Goal: Task Accomplishment & Management: Use online tool/utility

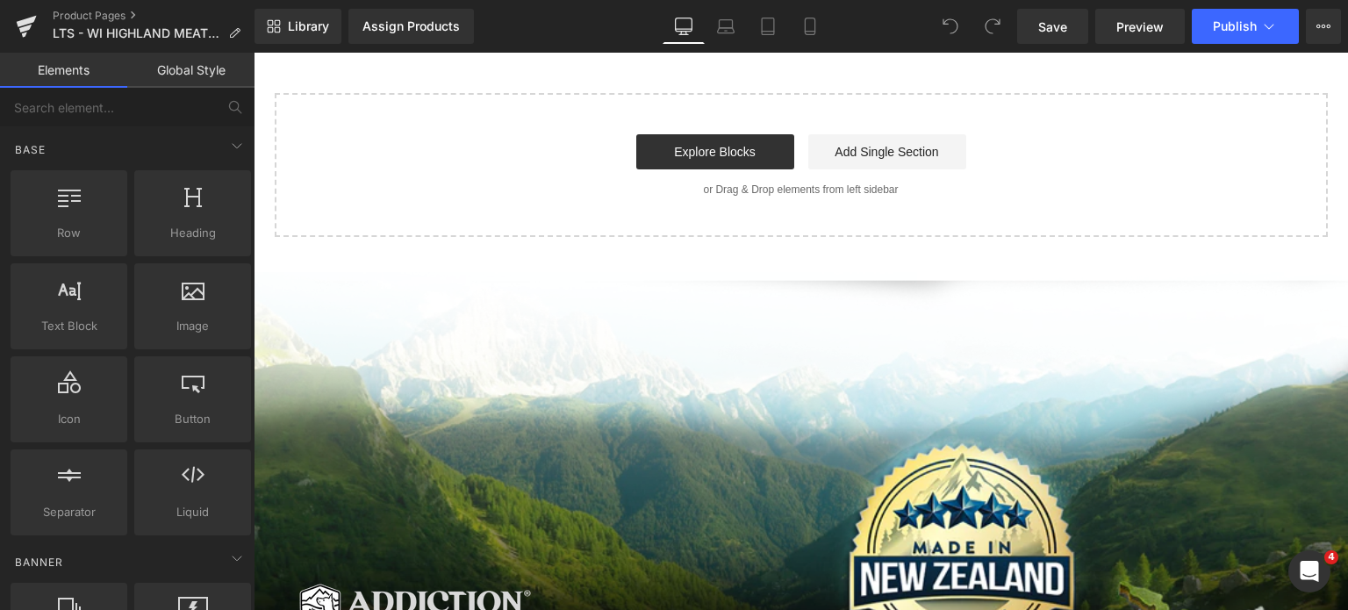
scroll to position [3022, 0]
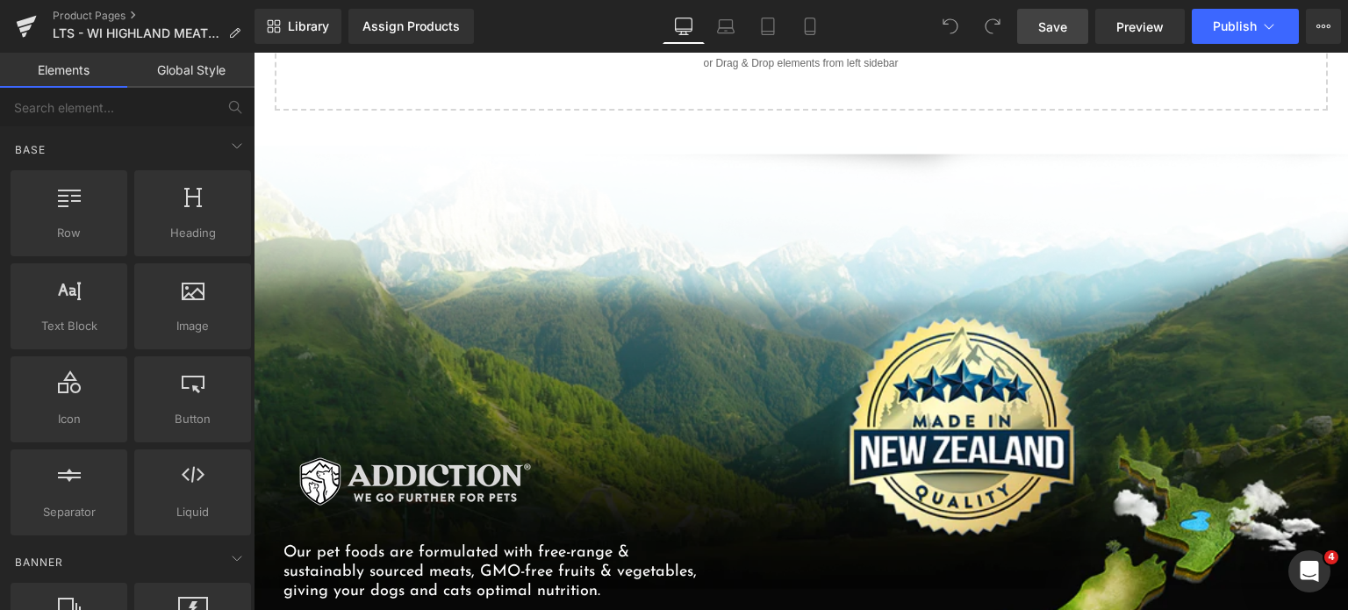
click at [1032, 17] on link "Save" at bounding box center [1052, 26] width 71 height 35
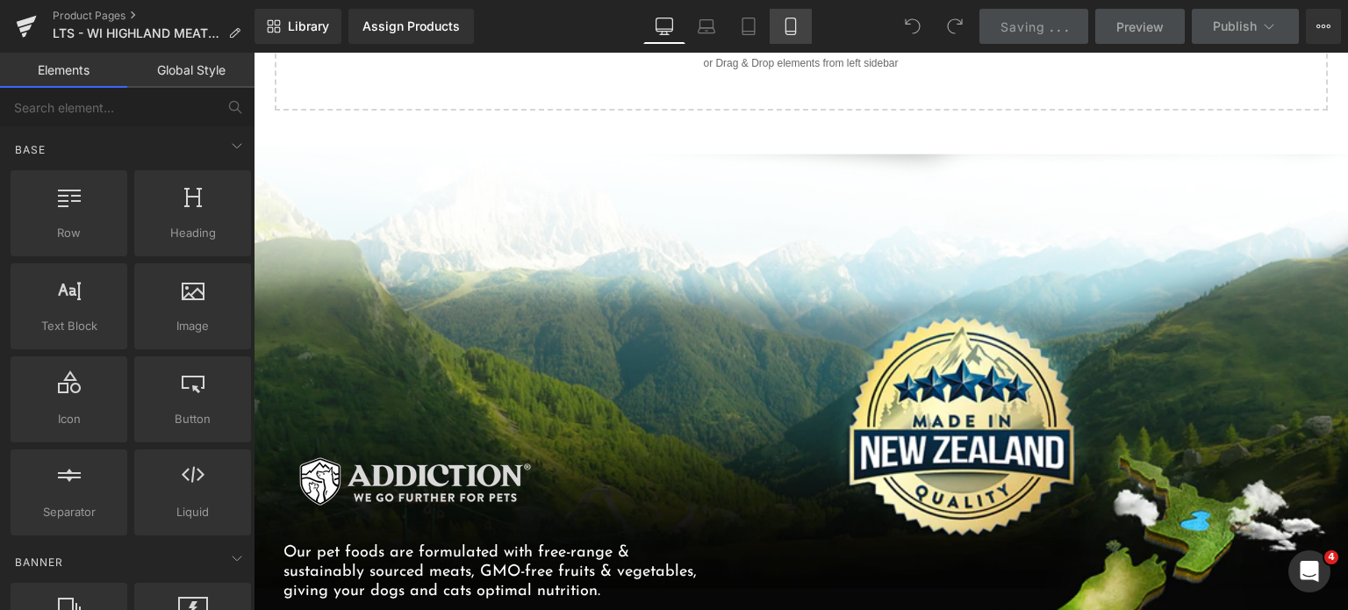
click at [785, 31] on icon at bounding box center [791, 27] width 18 height 18
click at [785, 33] on icon at bounding box center [791, 27] width 18 height 18
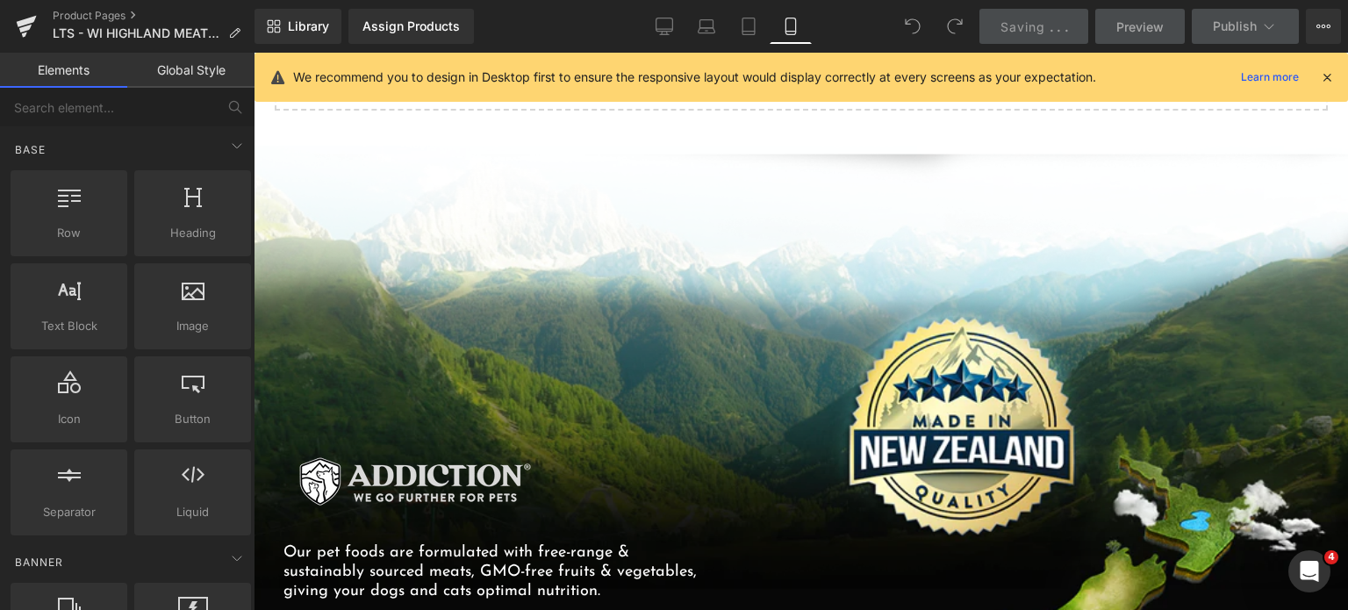
click at [785, 33] on icon at bounding box center [791, 27] width 18 height 18
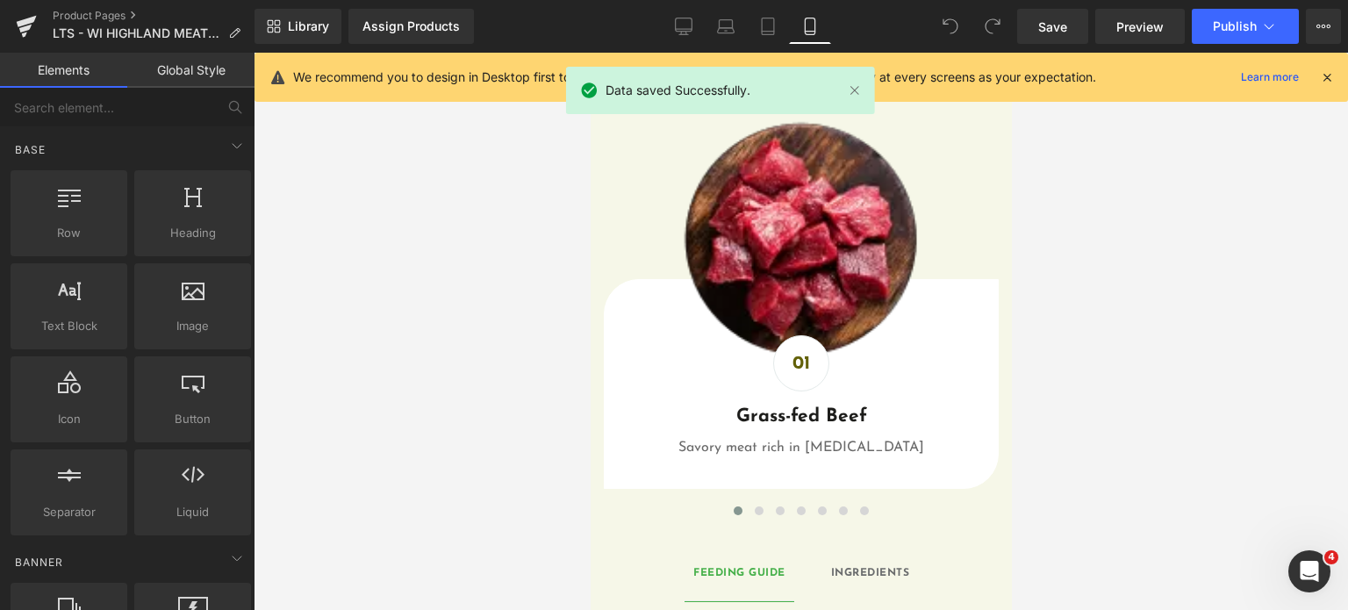
scroll to position [1654, 0]
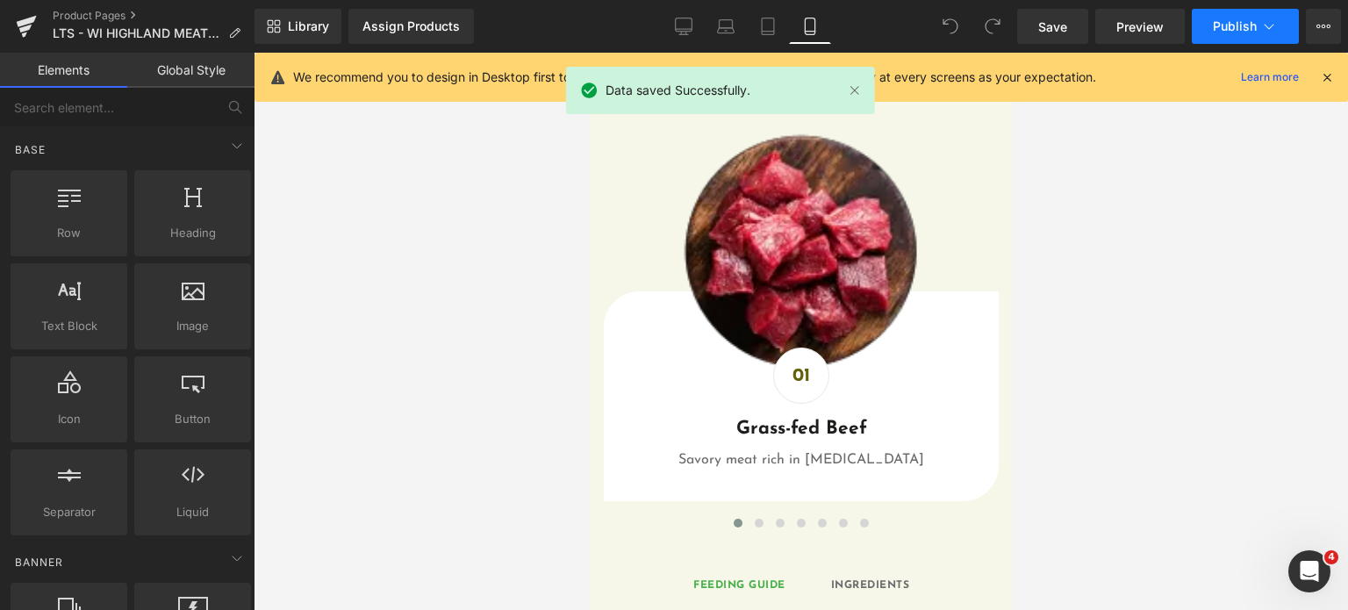
click at [1220, 28] on span "Publish" at bounding box center [1235, 26] width 44 height 14
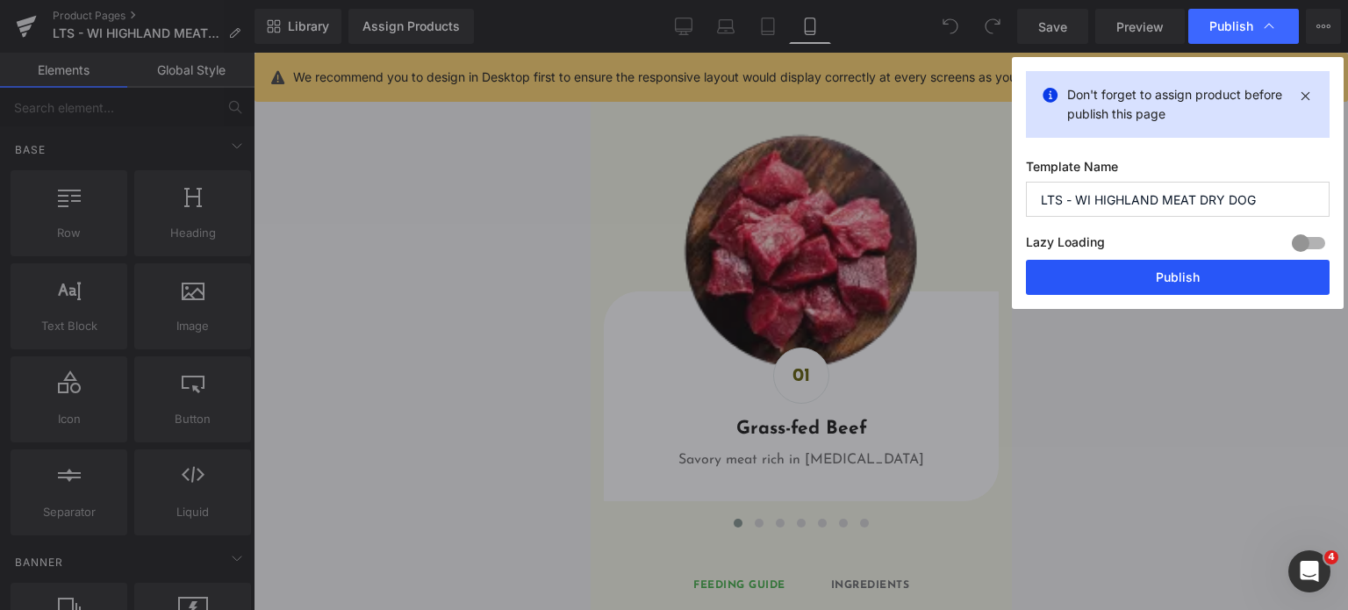
click at [1095, 279] on button "Publish" at bounding box center [1178, 277] width 304 height 35
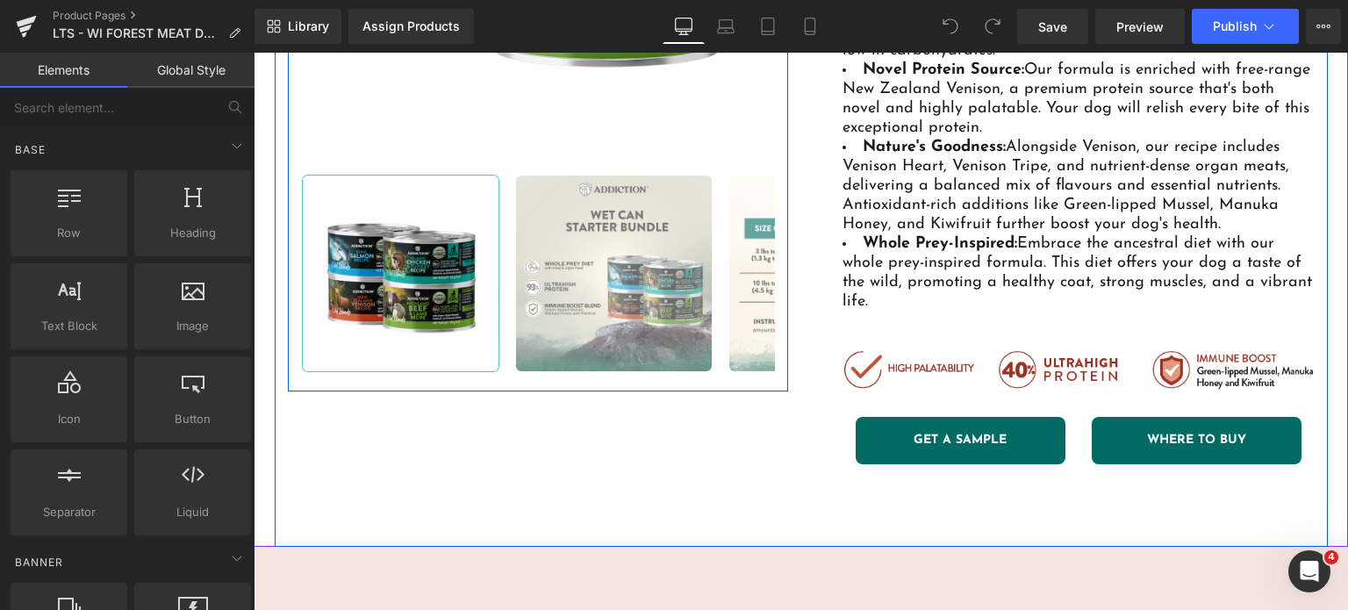
scroll to position [609, 0]
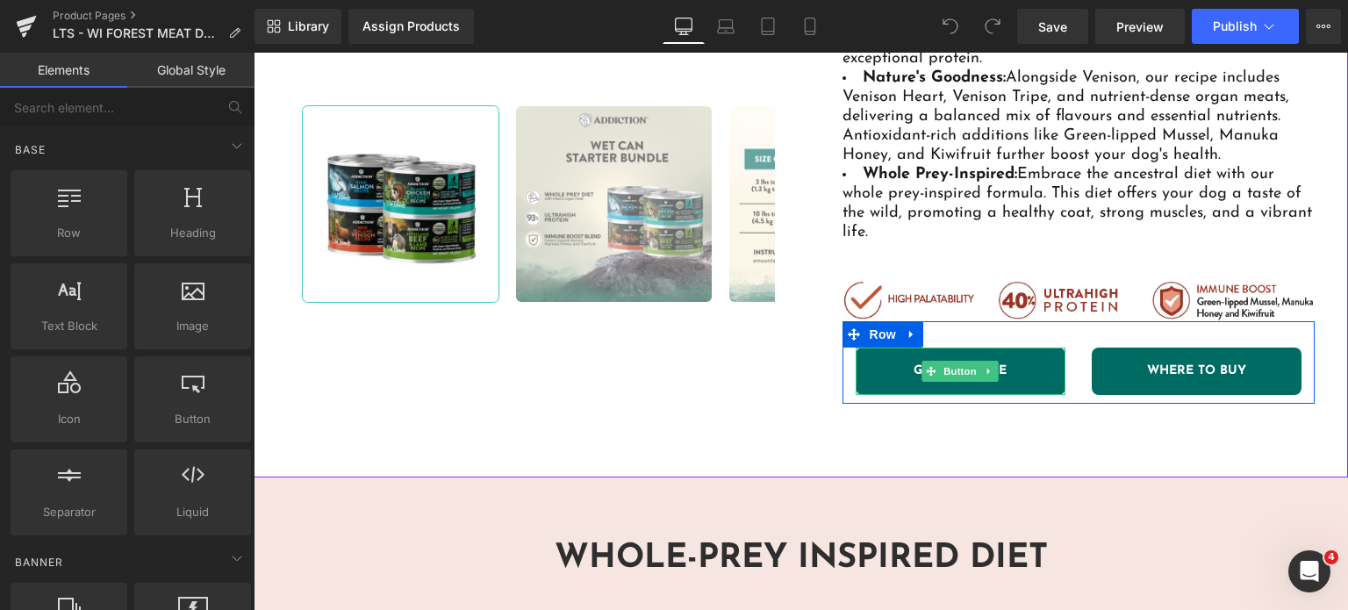
click at [887, 369] on link "GET A SAMPLE" at bounding box center [961, 371] width 210 height 47
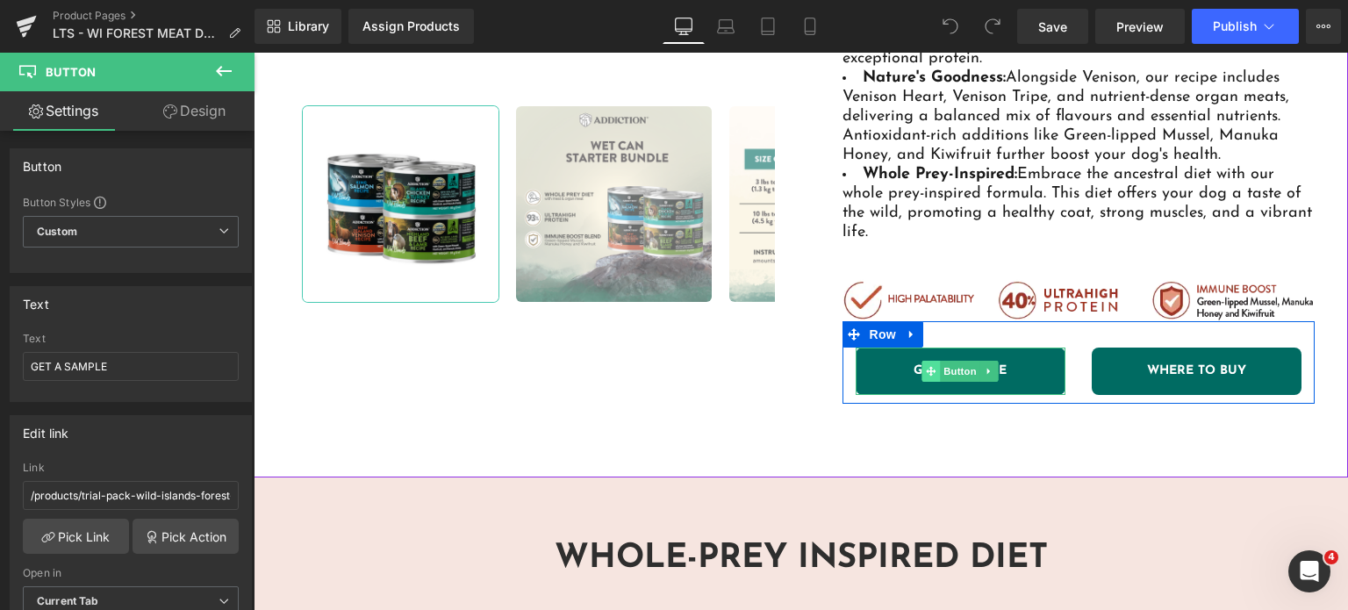
click at [921, 369] on span at bounding box center [930, 371] width 18 height 21
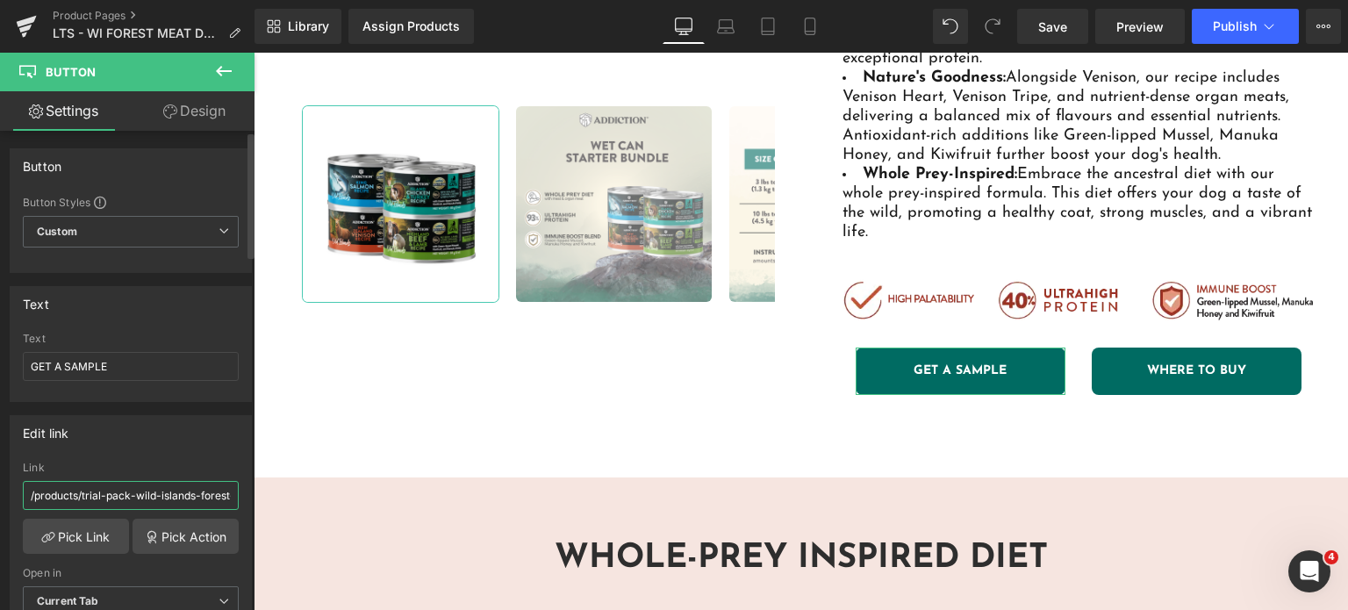
click at [126, 501] on input "/products/trial-pack-wild-islands-forest-meat-premium-venison-recipe-dry-dog-fo…" at bounding box center [131, 495] width 216 height 29
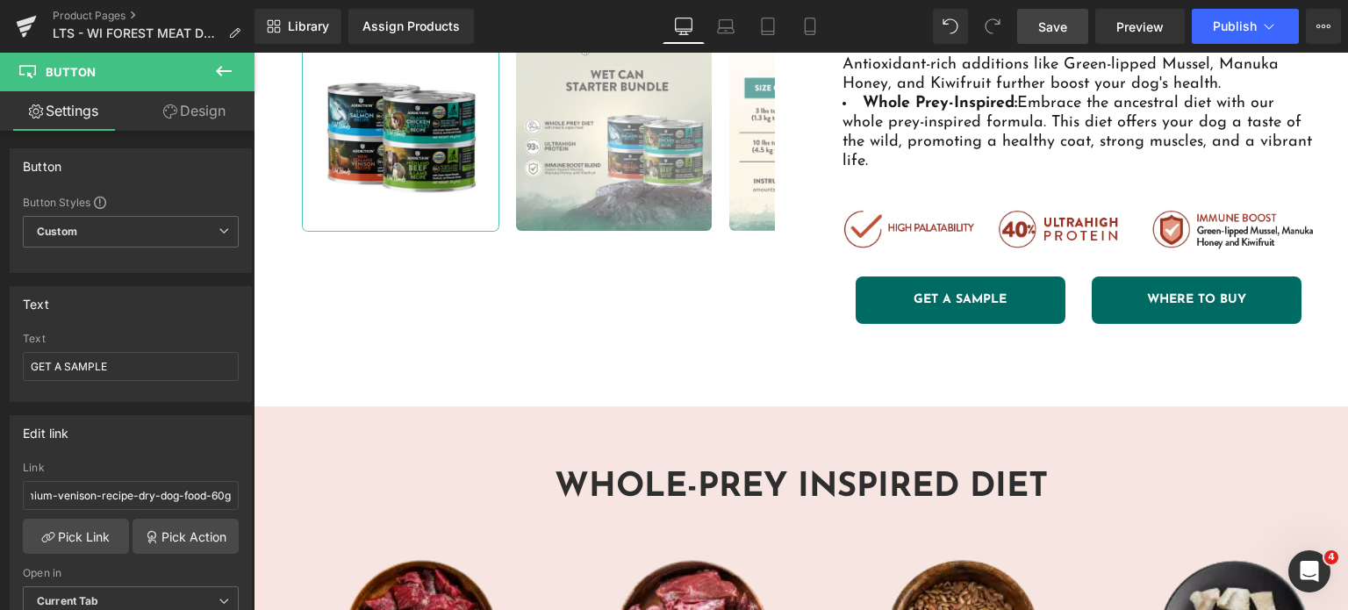
scroll to position [0, 0]
click at [1025, 25] on link "Save" at bounding box center [1052, 26] width 71 height 35
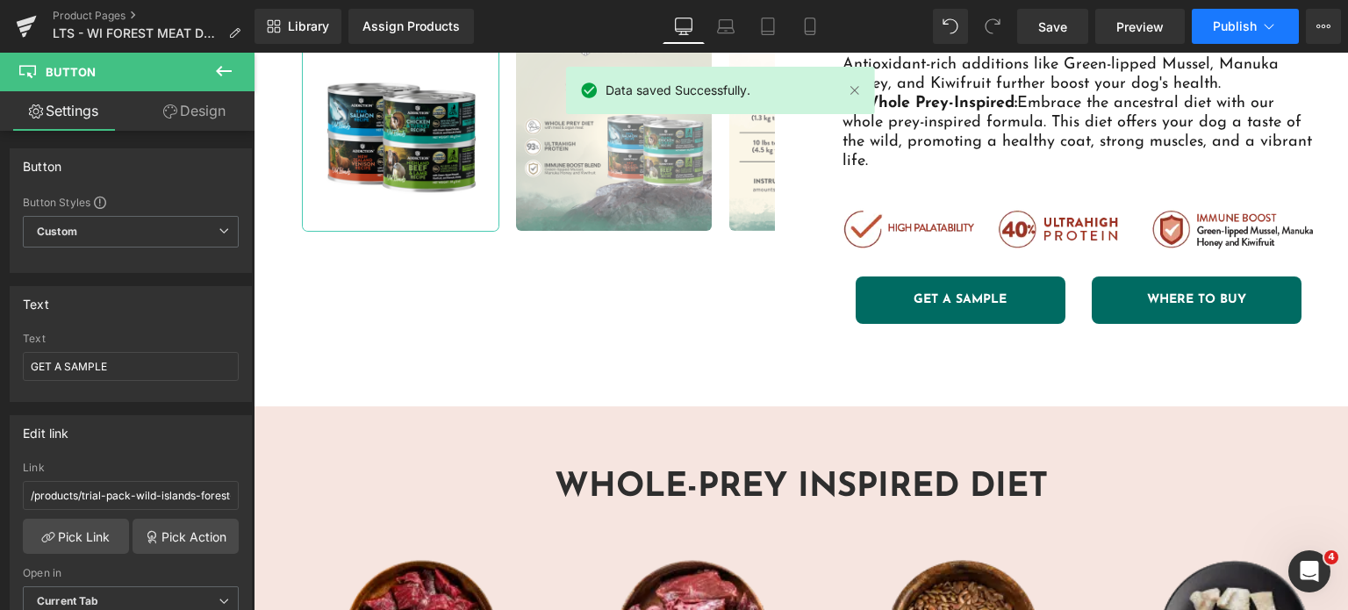
click at [1232, 36] on button "Publish" at bounding box center [1245, 26] width 107 height 35
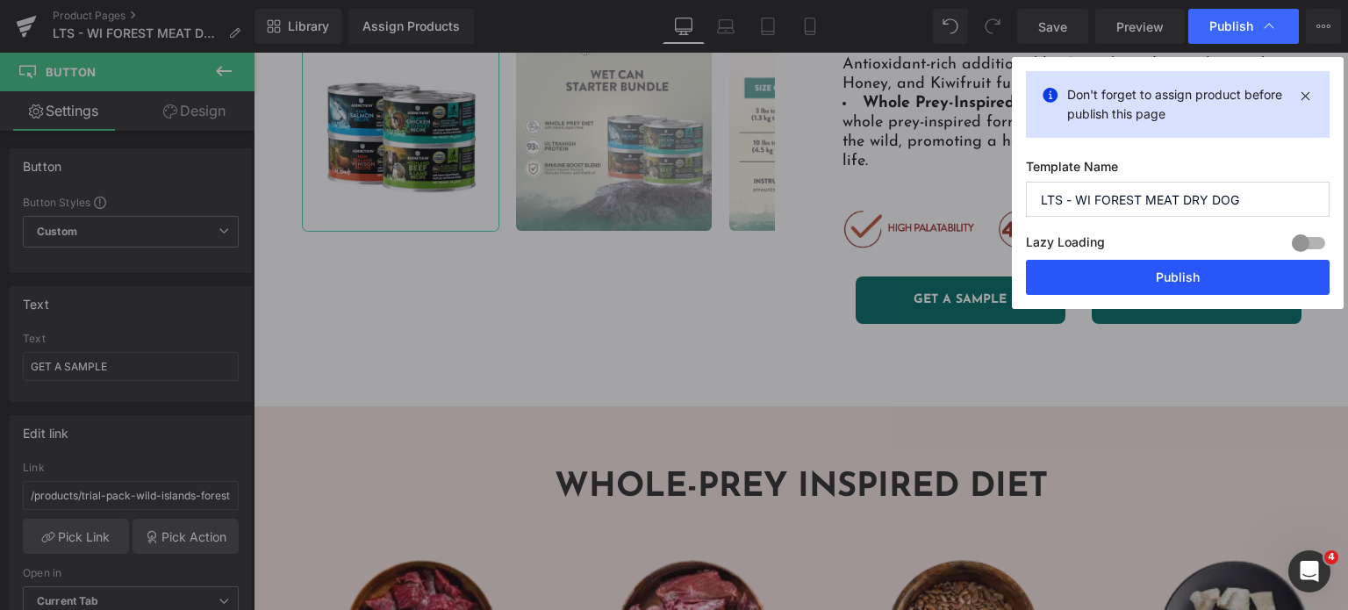
click at [1116, 275] on button "Publish" at bounding box center [1178, 277] width 304 height 35
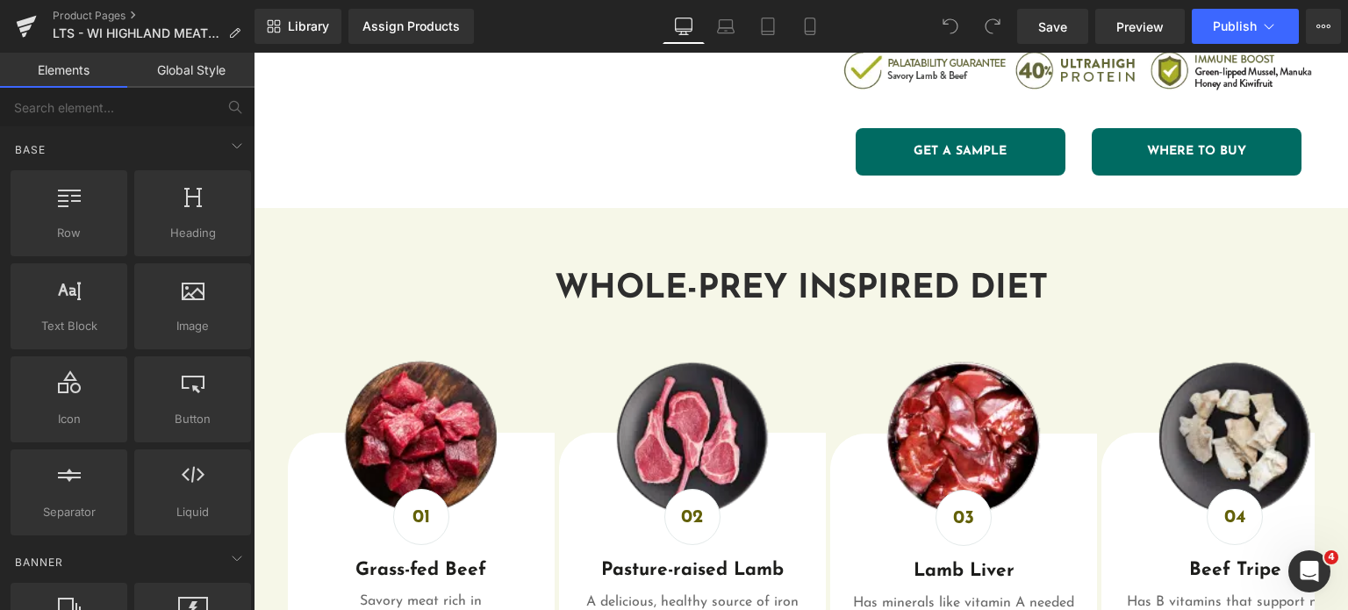
scroll to position [885, 0]
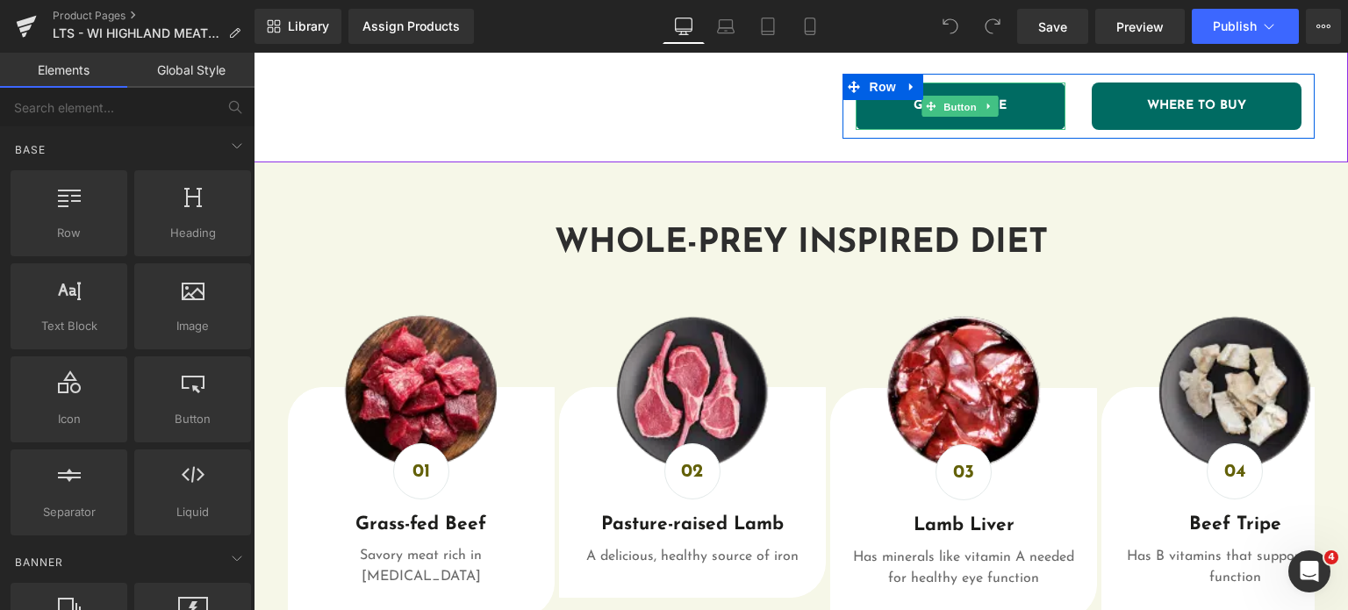
click at [958, 111] on span "Button" at bounding box center [960, 107] width 40 height 21
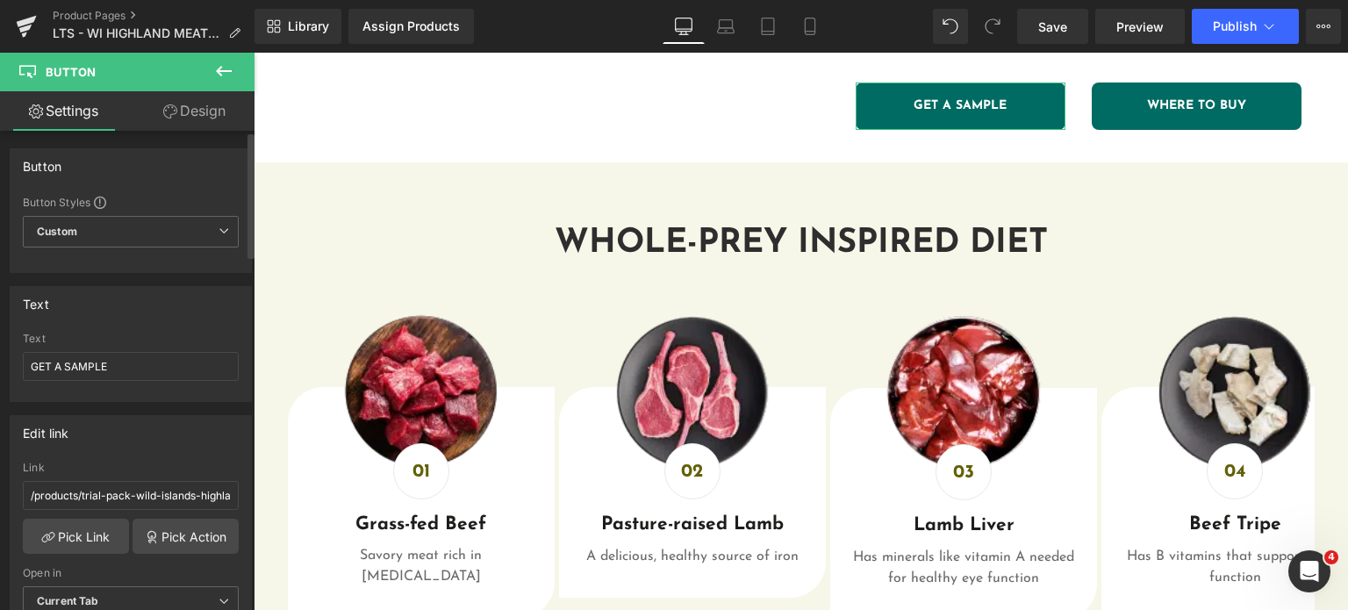
click at [143, 512] on div "Link /products/trial-pack-wild-islands-highland-meats-grass-fed-beef-lamb-recip…" at bounding box center [131, 490] width 216 height 57
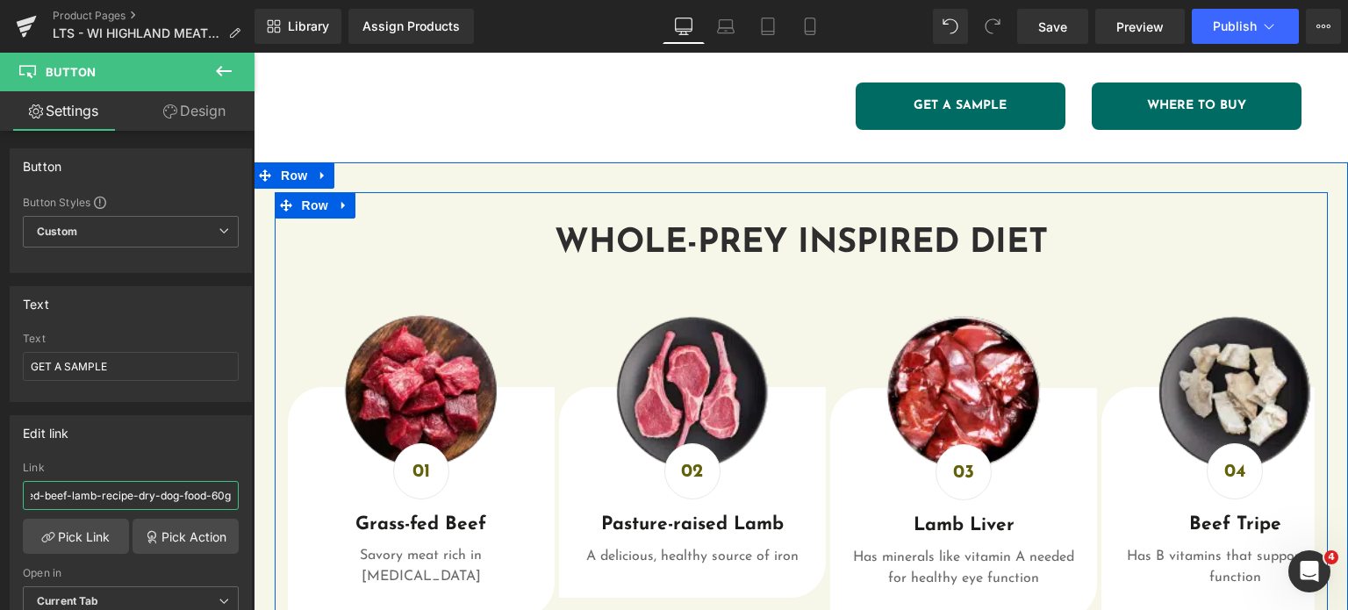
drag, startPoint x: 396, startPoint y: 554, endPoint x: 280, endPoint y: 489, distance: 132.8
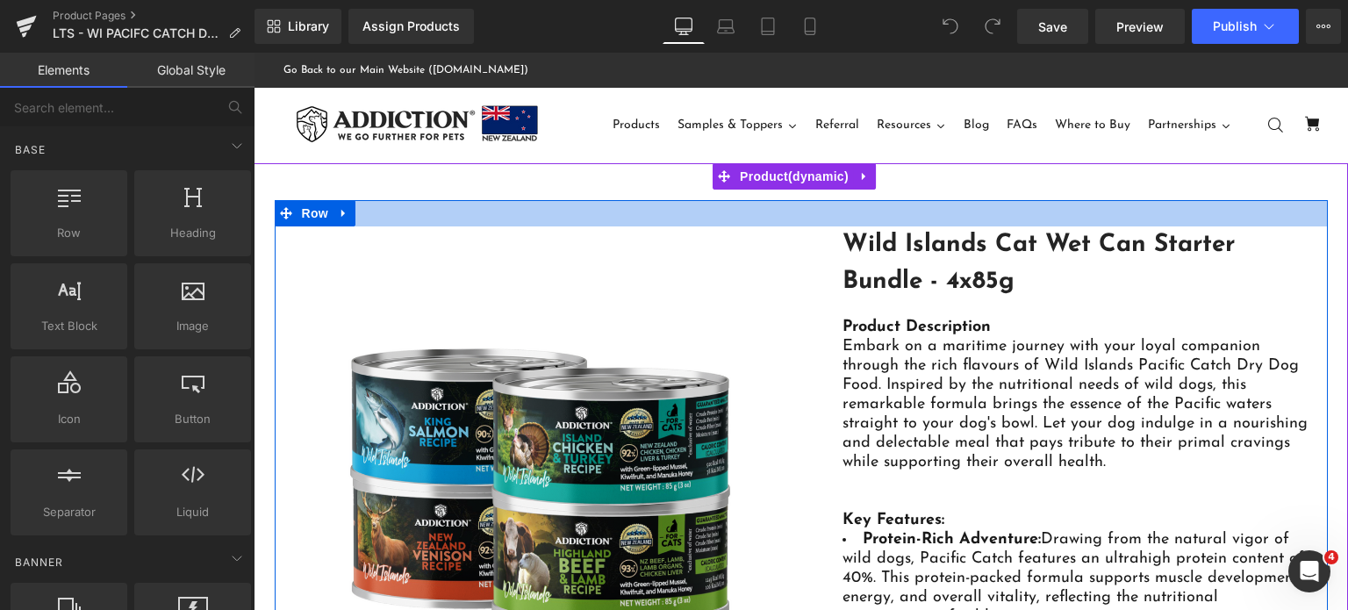
click at [1041, 207] on div at bounding box center [801, 213] width 1053 height 26
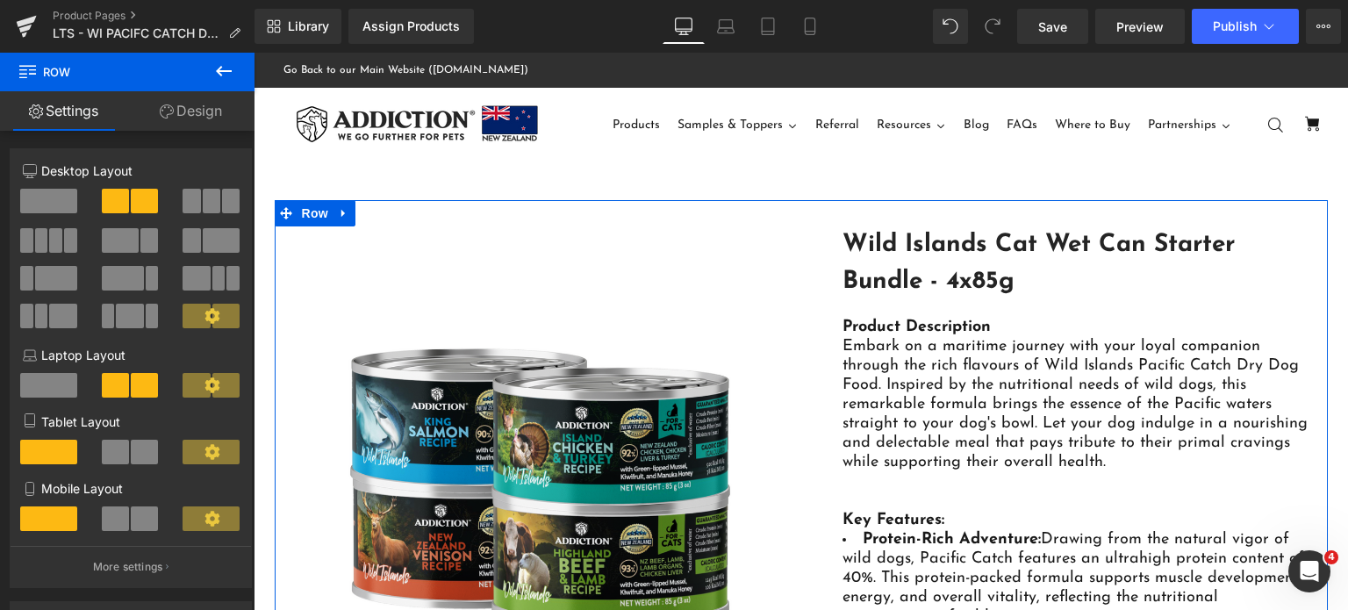
click at [192, 112] on link "Design" at bounding box center [190, 110] width 127 height 39
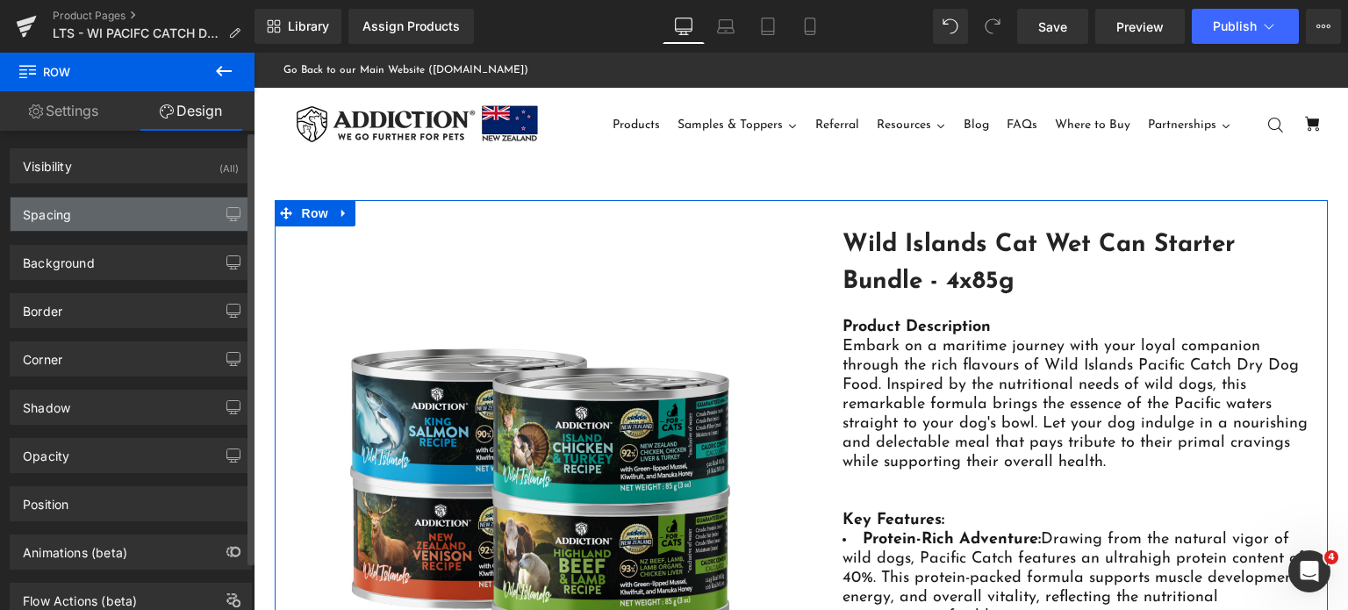
click at [84, 215] on div "Spacing" at bounding box center [131, 213] width 240 height 33
type input "0"
type input "30"
type input "0"
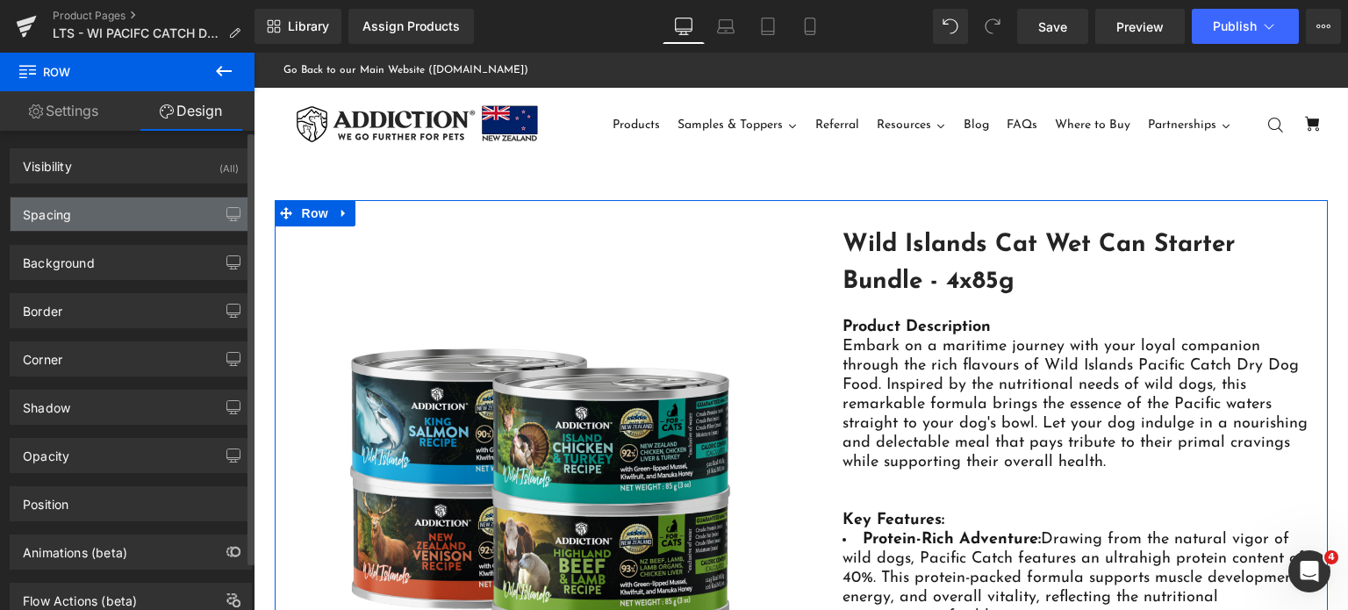
type input "10"
type input "0"
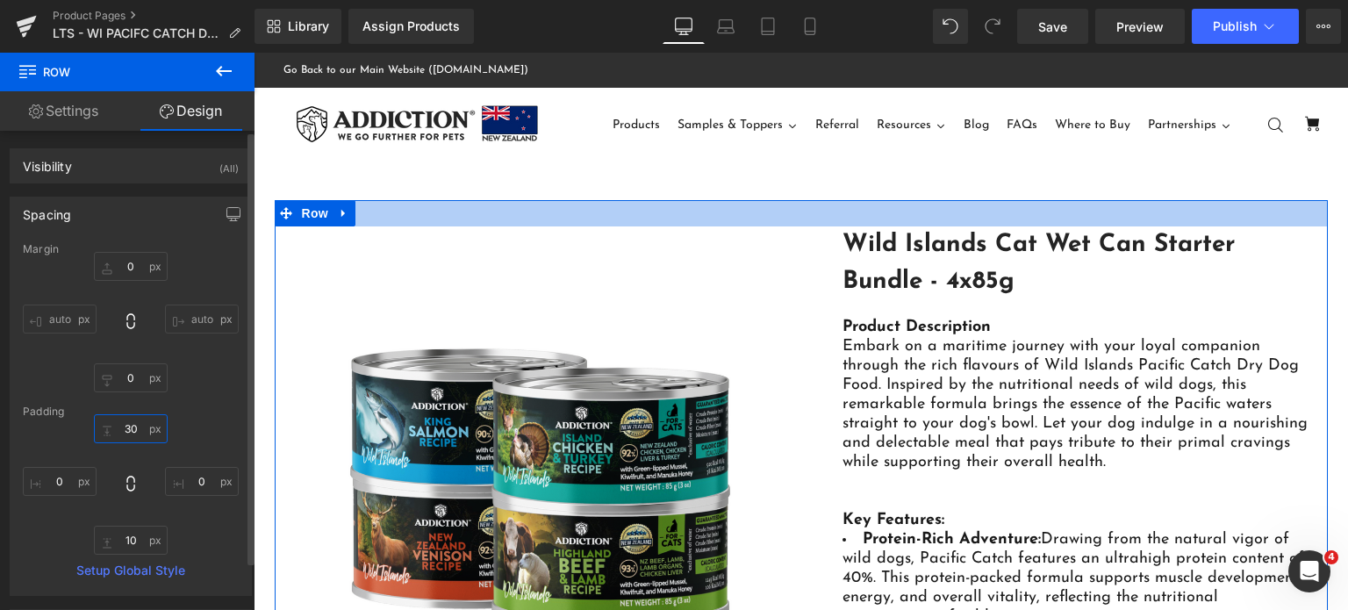
click at [130, 430] on input "30" at bounding box center [131, 428] width 74 height 29
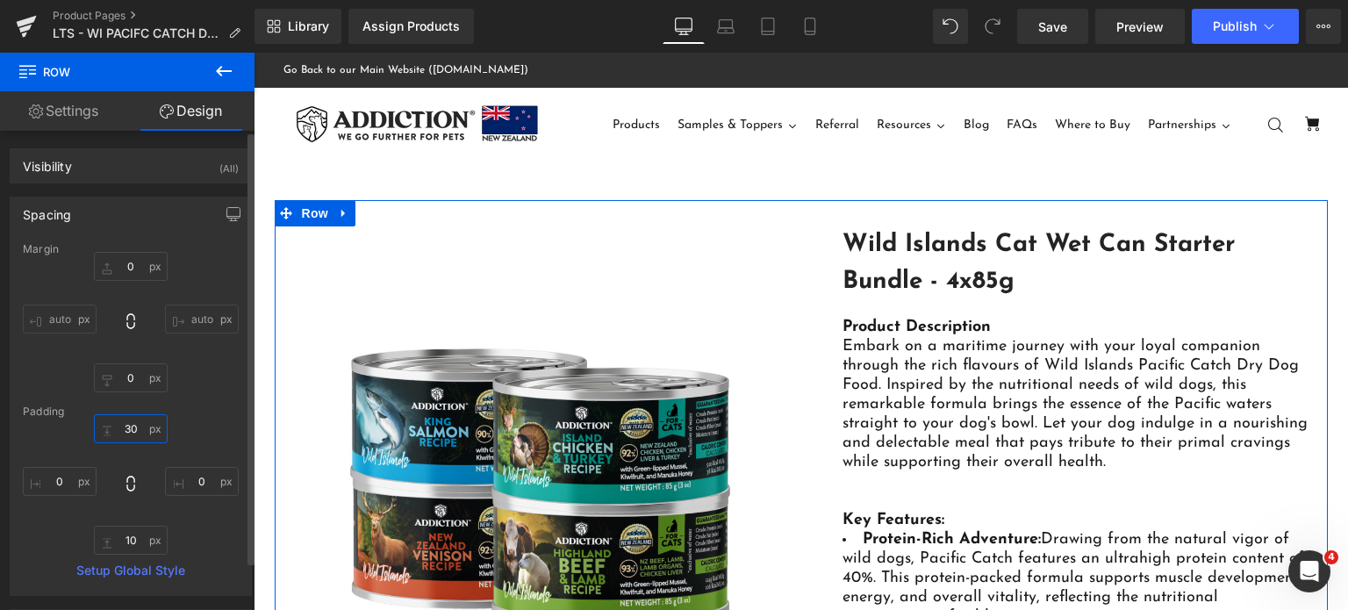
type input "0"
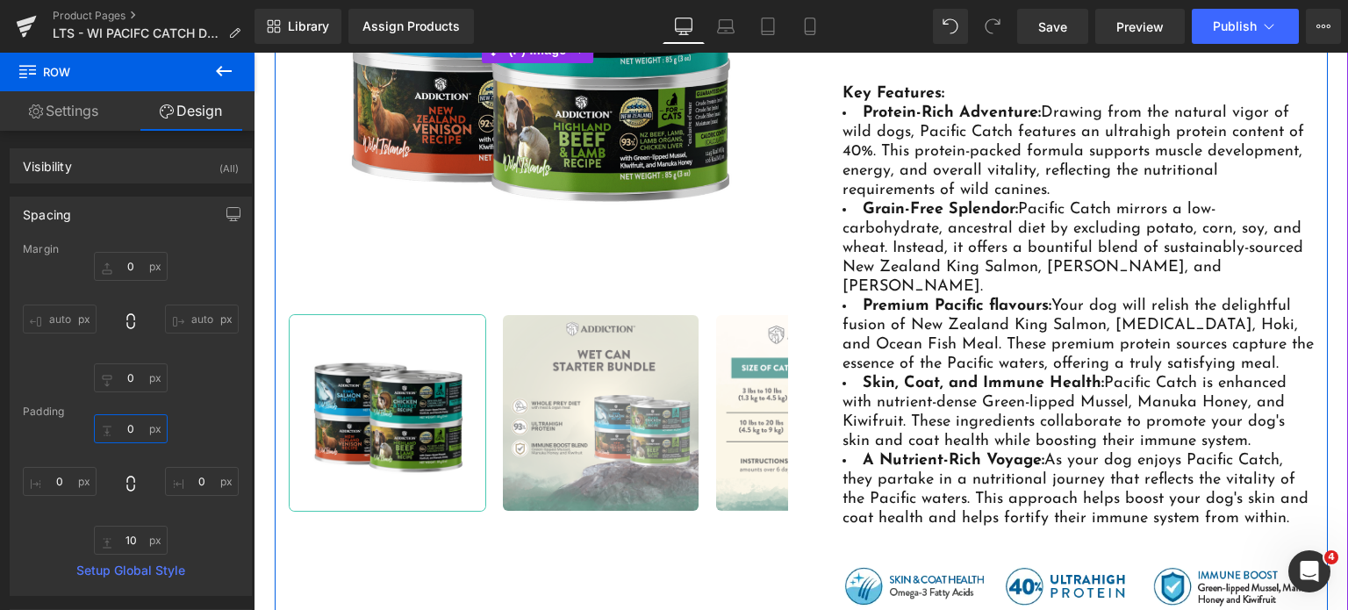
scroll to position [560, 0]
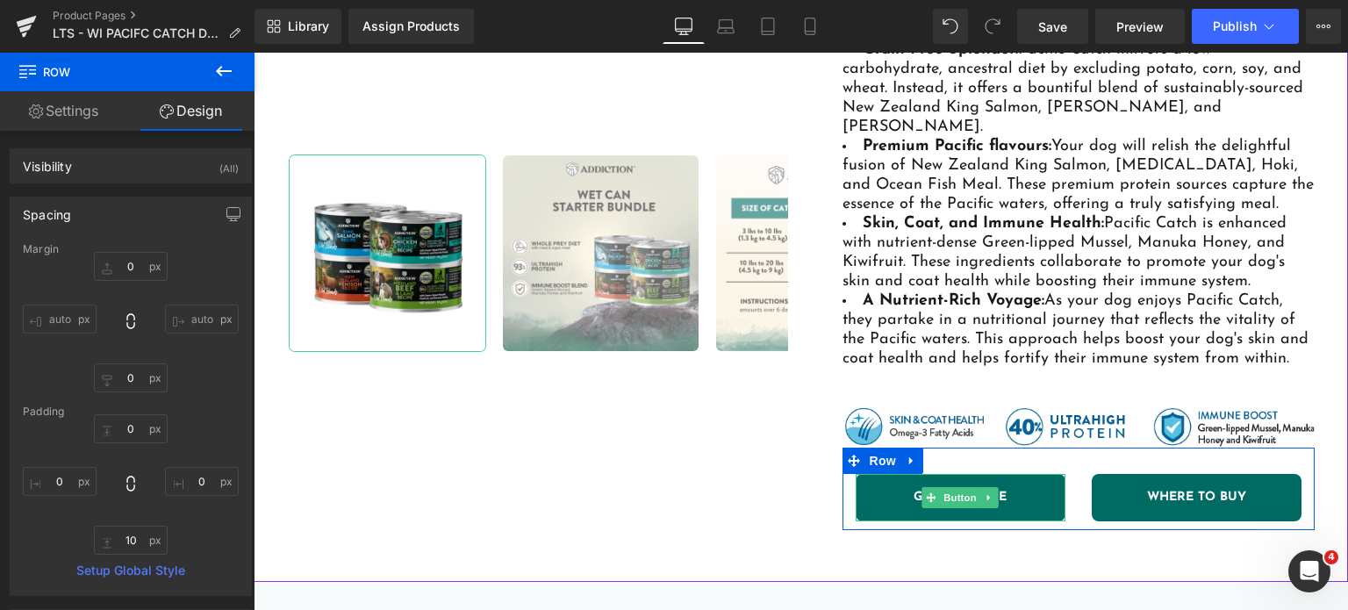
click at [904, 474] on link "GET A SAMPLE" at bounding box center [961, 497] width 210 height 47
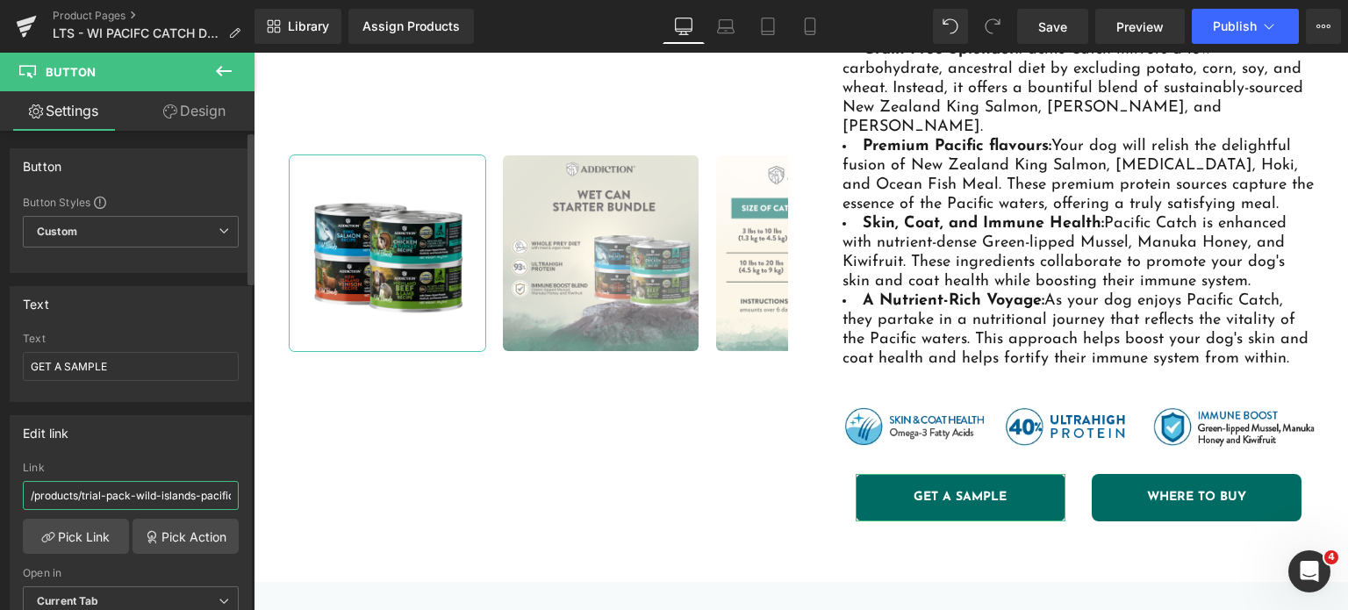
click at [116, 484] on input "/products/trial-pack-wild-islands-pacific-catch-premium-king-salmon-mackerel-ho…" at bounding box center [131, 495] width 216 height 29
click at [1092, 29] on div "Save Preview Publish Scheduled View Live Page View with current Template Save T…" at bounding box center [1179, 26] width 338 height 35
click at [1086, 29] on link "Save" at bounding box center [1052, 26] width 71 height 35
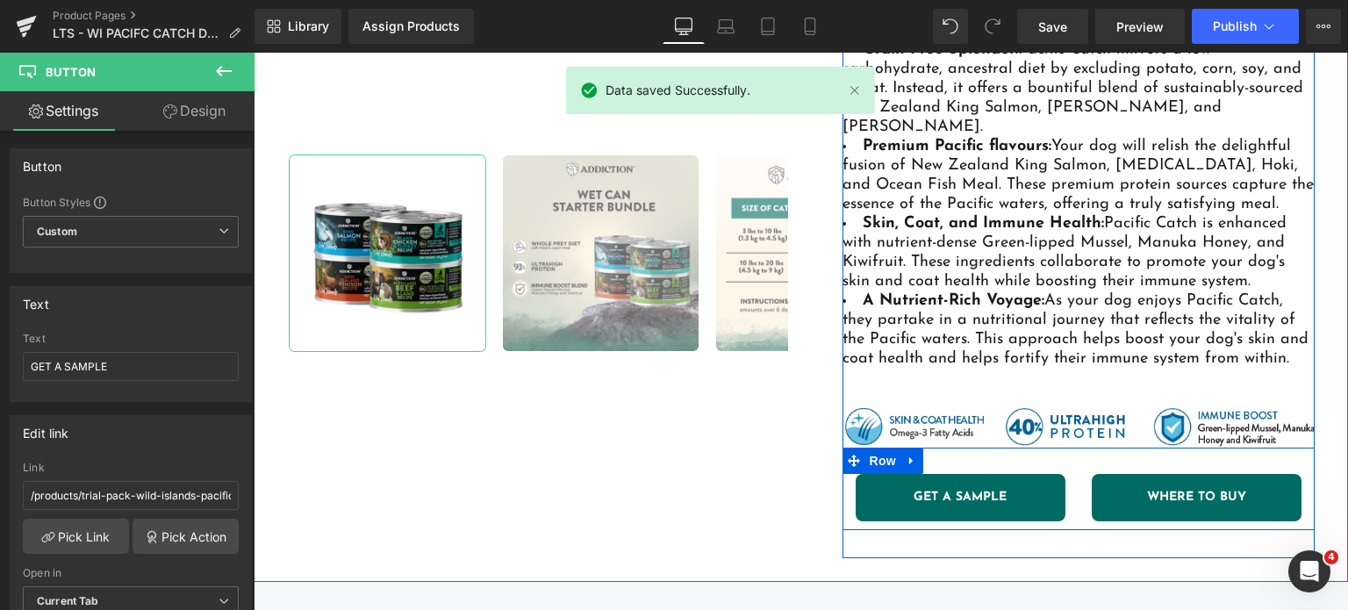
click at [1107, 483] on link "WHERE TO BUY" at bounding box center [1197, 497] width 210 height 47
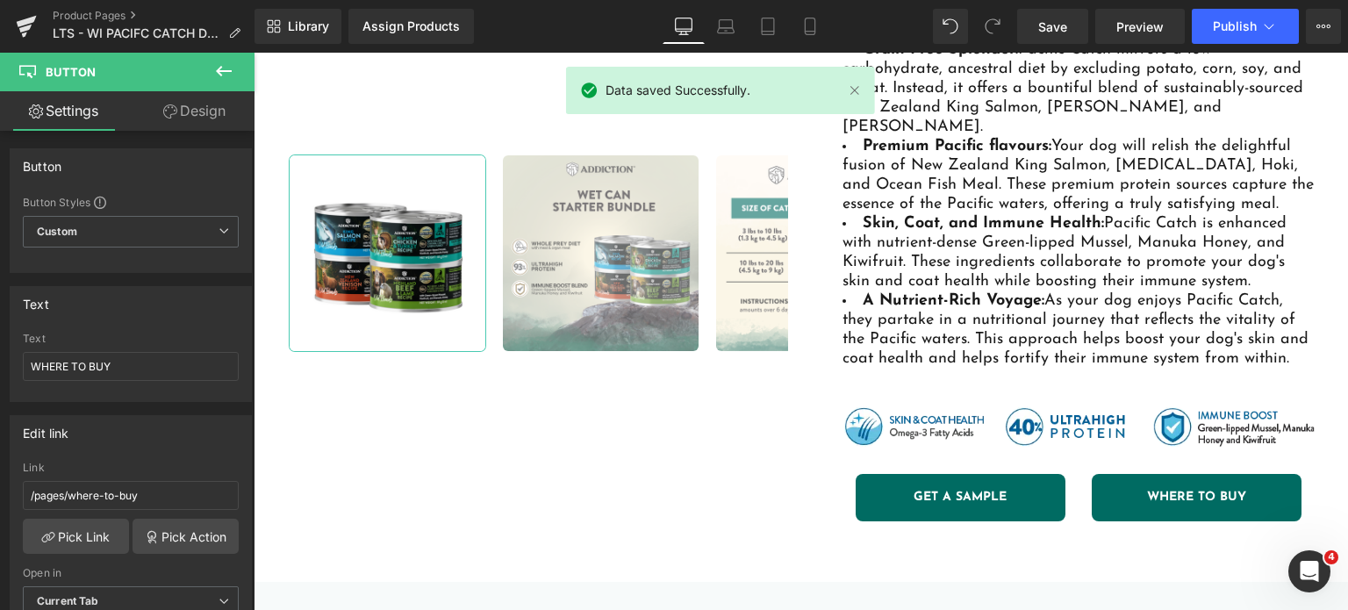
click at [1190, 30] on div "Save Preview Publish Scheduled View Live Page View with current Template Save T…" at bounding box center [1179, 26] width 338 height 35
click at [1208, 27] on button "Publish" at bounding box center [1245, 26] width 107 height 35
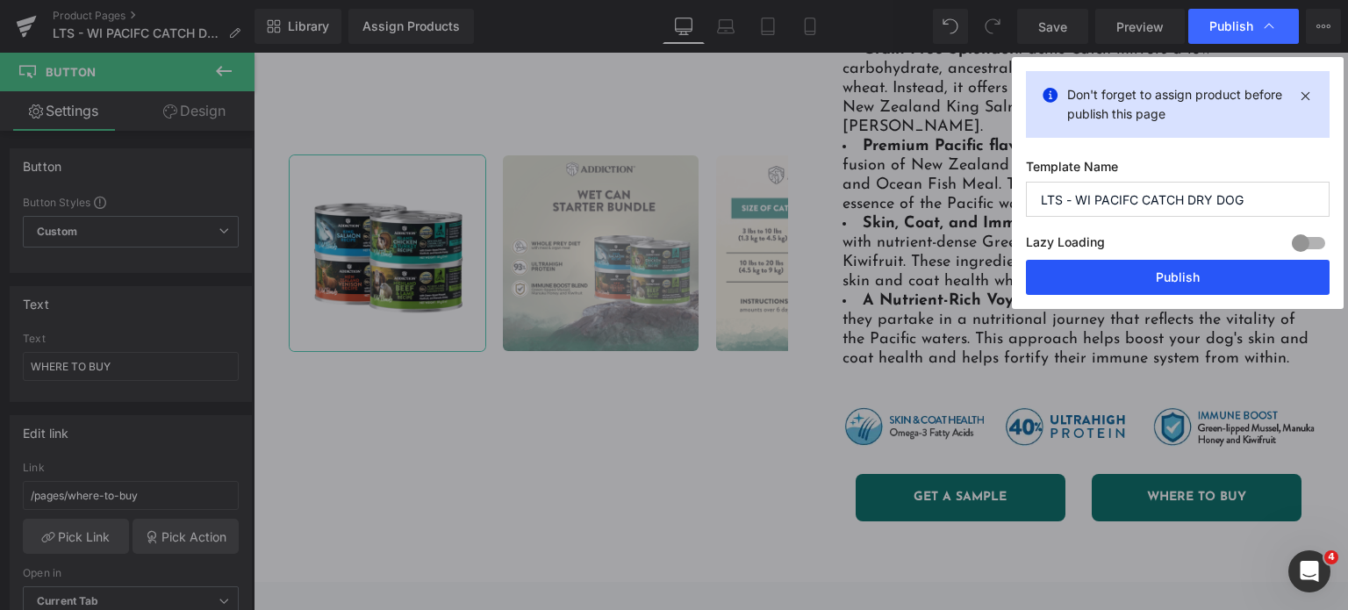
drag, startPoint x: 1106, startPoint y: 280, endPoint x: 362, endPoint y: 329, distance: 745.8
click at [1106, 280] on button "Publish" at bounding box center [1178, 277] width 304 height 35
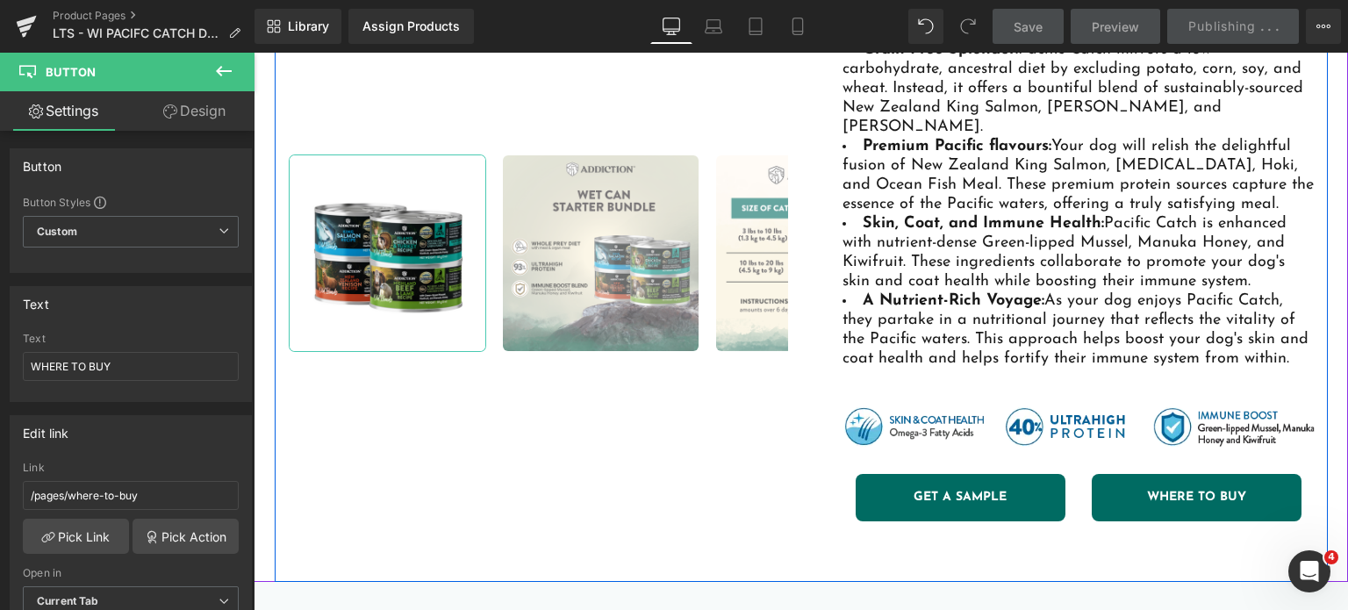
click at [878, 486] on link "GET A SAMPLE" at bounding box center [961, 497] width 210 height 47
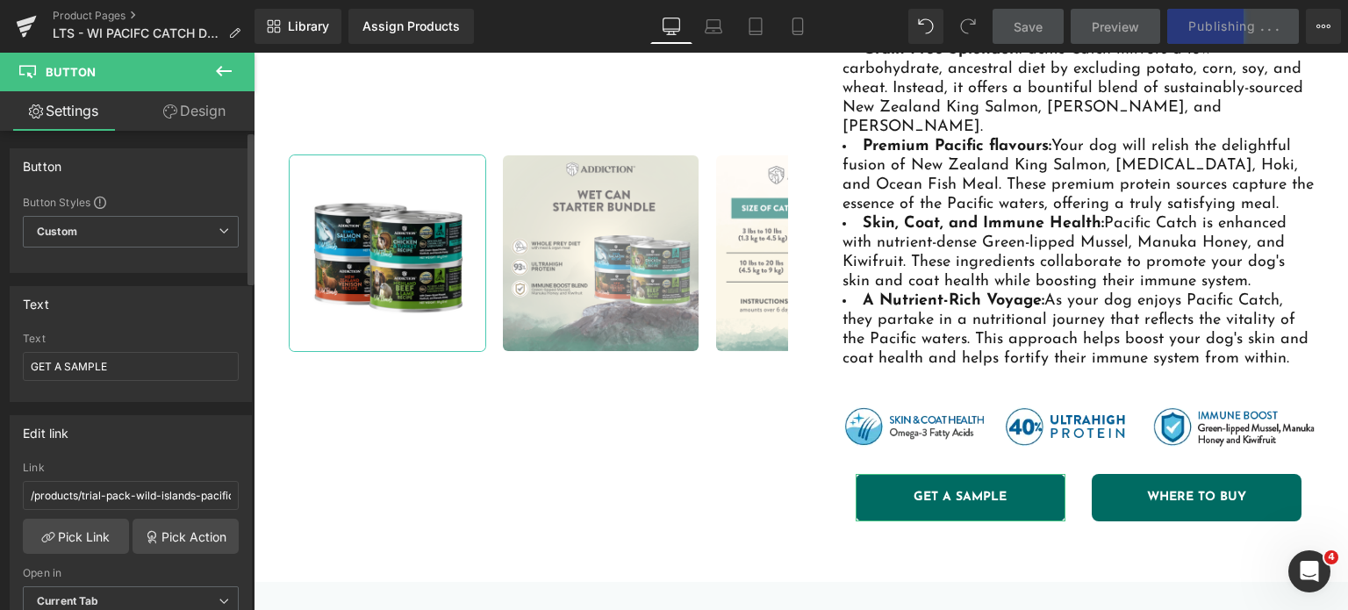
click at [84, 552] on div "/products/trial-pack-wild-islands-pacific-catch-premium-king-salmon-mackerel-ho…" at bounding box center [131, 552] width 240 height 180
click at [77, 542] on link "Pick Link" at bounding box center [76, 536] width 106 height 35
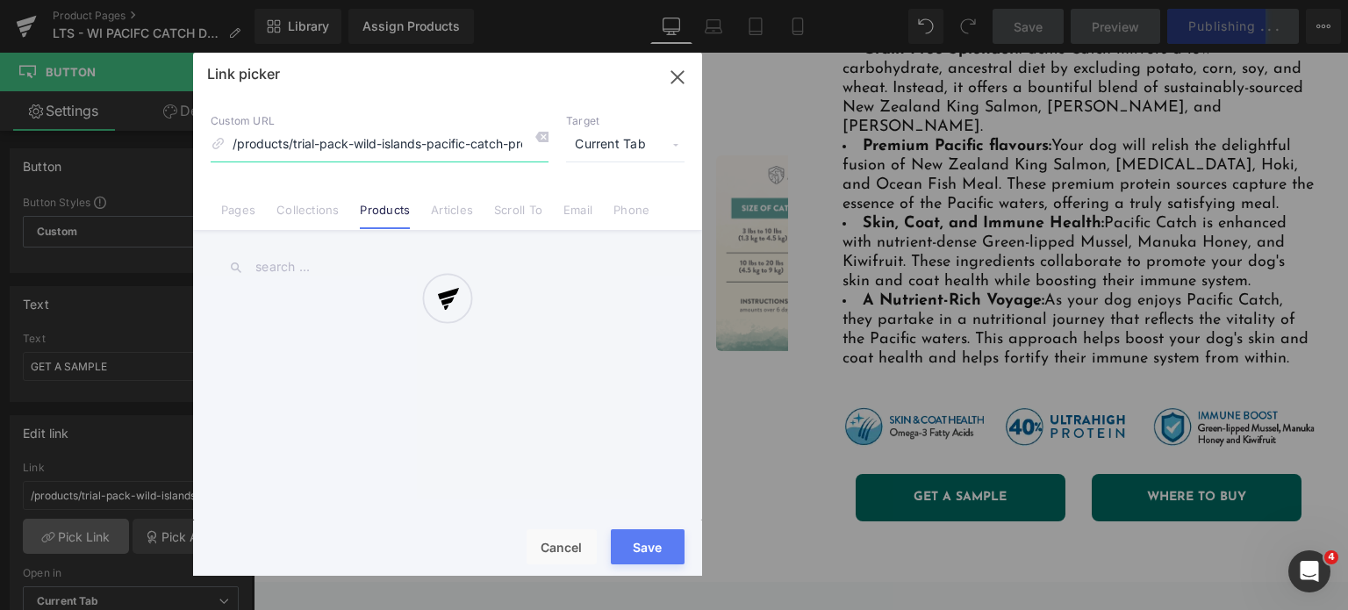
scroll to position [0, 303]
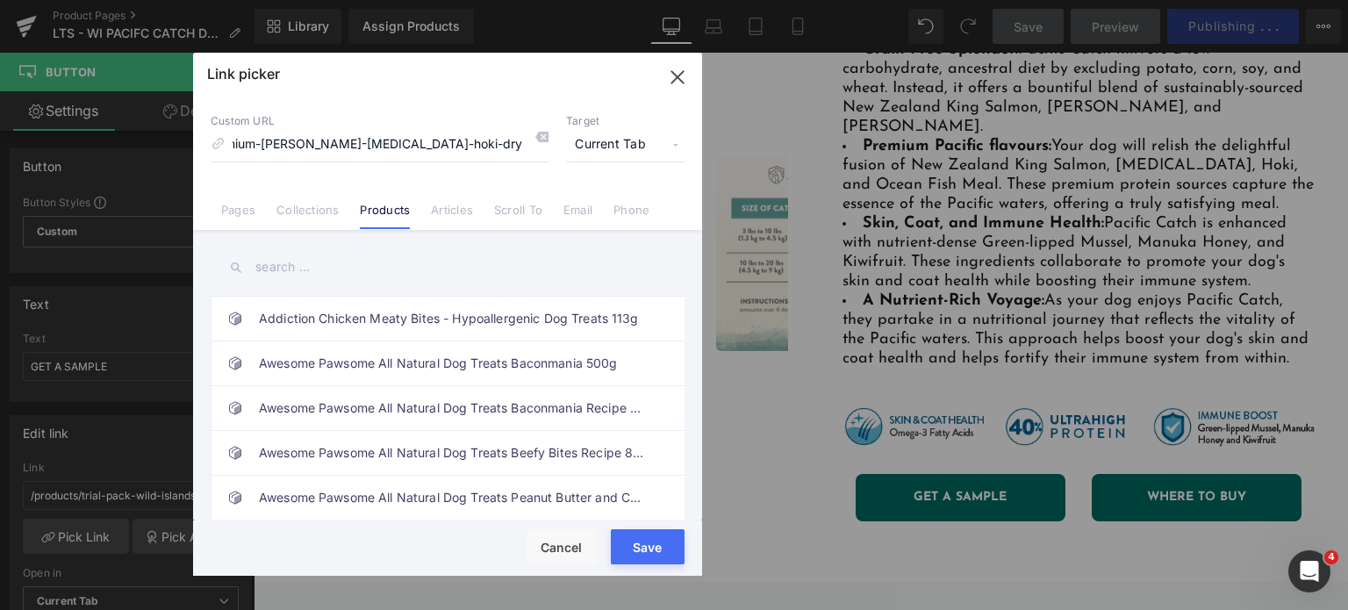
click at [348, 273] on input "text" at bounding box center [448, 266] width 474 height 39
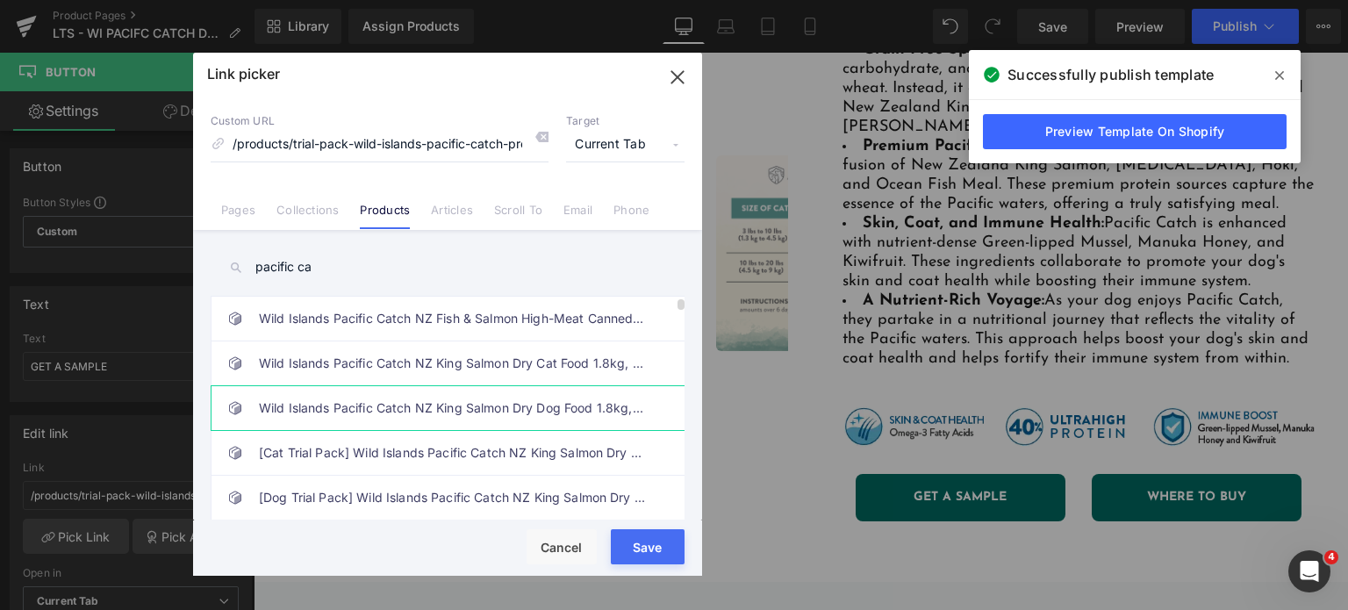
scroll to position [6, 0]
type input "pacific ca"
click at [397, 445] on link "[Cat Trial Pack] Wild Islands Pacific Catch NZ King Salmon Dry Food 60g" at bounding box center [452, 453] width 386 height 44
type input "/products/trial-pack-wild-islands-pacific-catch-premium-king-salmon-mackerel-ho…"
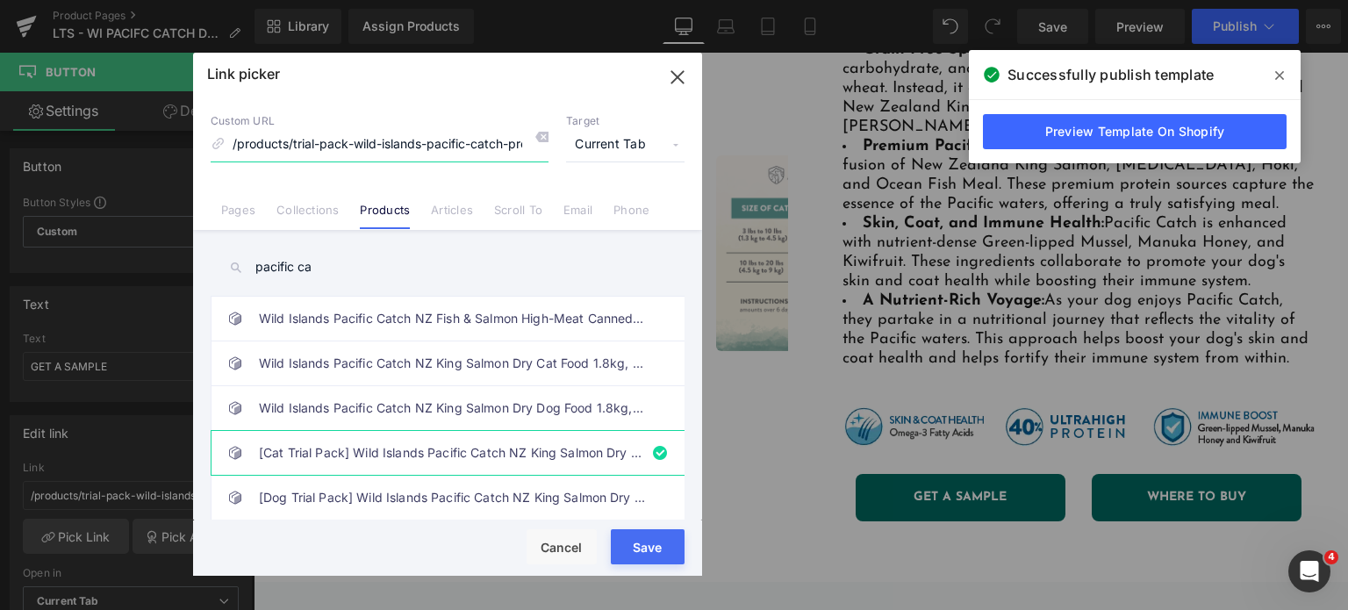
scroll to position [0, 327]
drag, startPoint x: 449, startPoint y: 150, endPoint x: 660, endPoint y: 167, distance: 211.3
click at [660, 167] on div "Custom URL /products/trial-pack-wild-islands-pacific-catch-premium-king-salmon-…" at bounding box center [447, 163] width 509 height 133
click at [646, 555] on button "Save" at bounding box center [648, 546] width 74 height 35
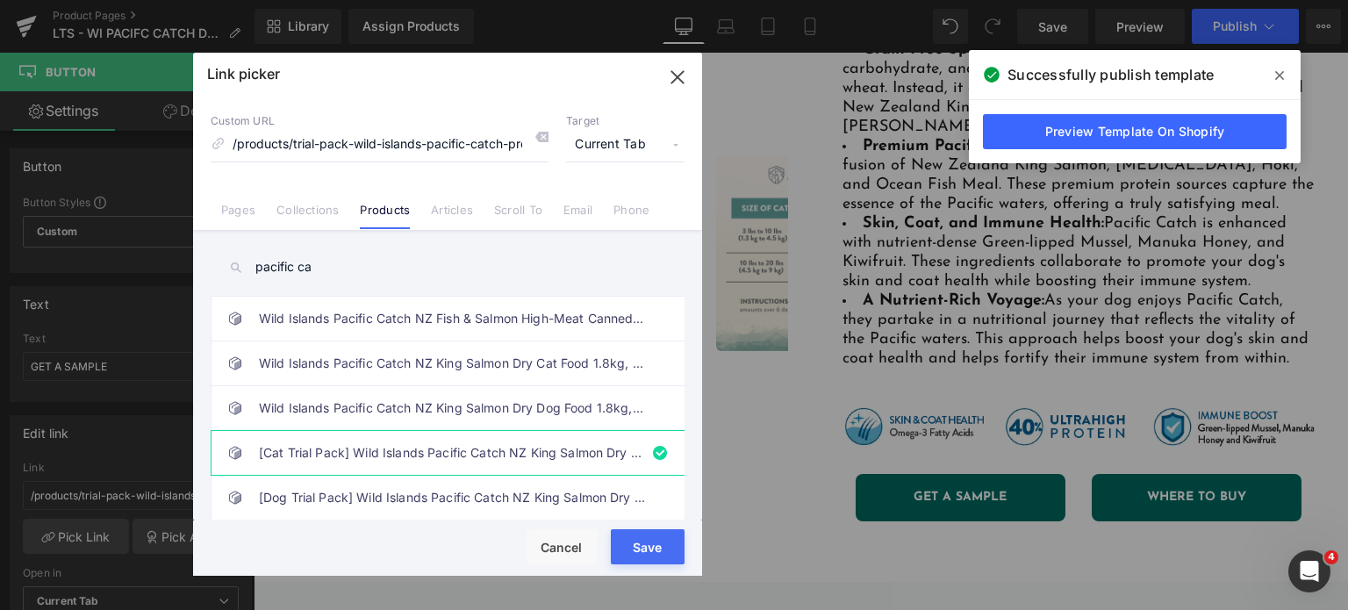
type input "/products/trial-pack-wild-islands-pacific-catch-premium-king-salmon-mackerel-ho…"
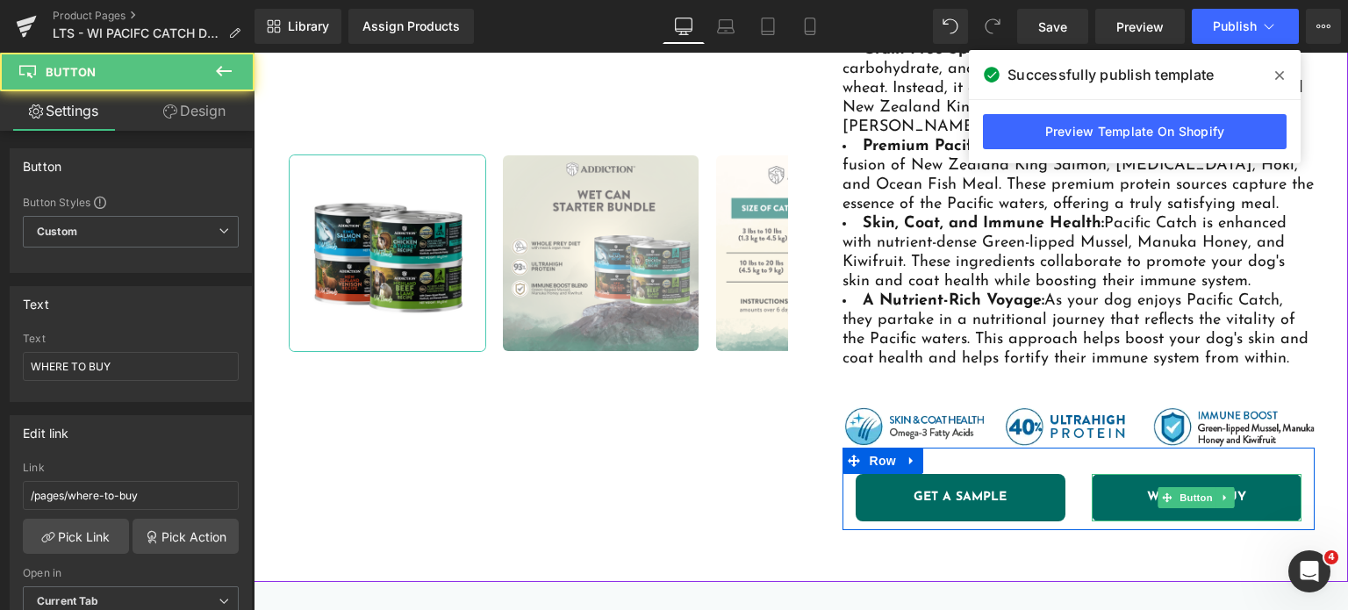
click at [1148, 491] on span "WHERE TO BUY" at bounding box center [1196, 497] width 99 height 12
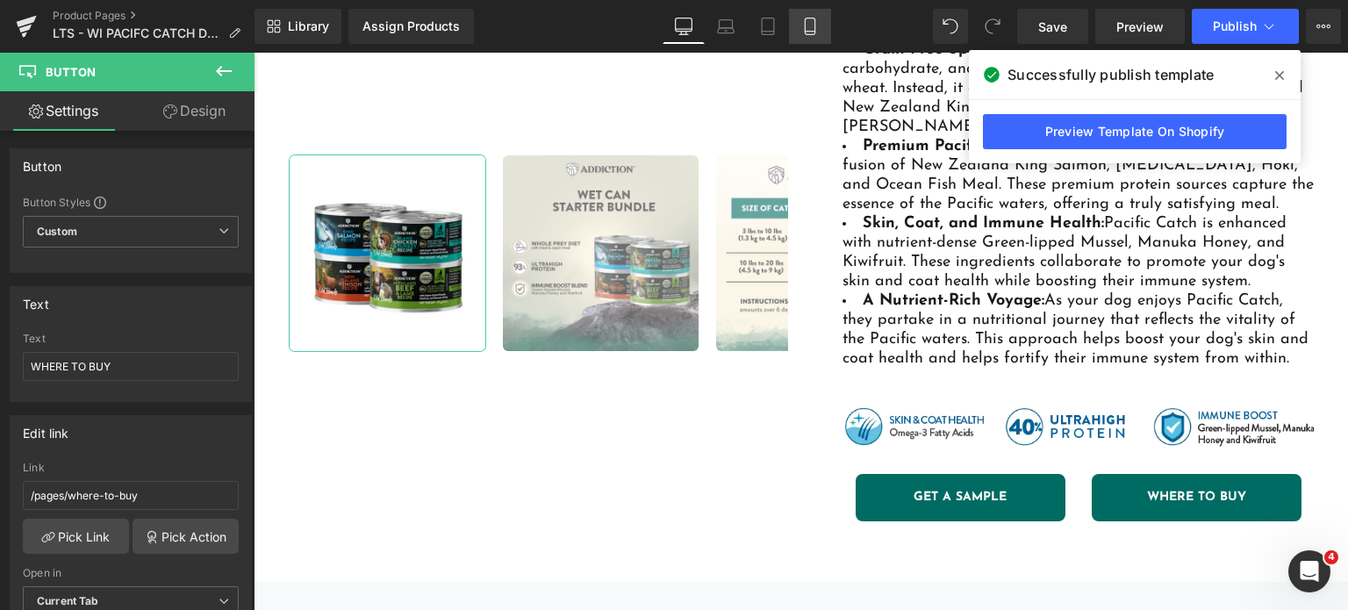
click at [813, 29] on icon at bounding box center [810, 27] width 18 height 18
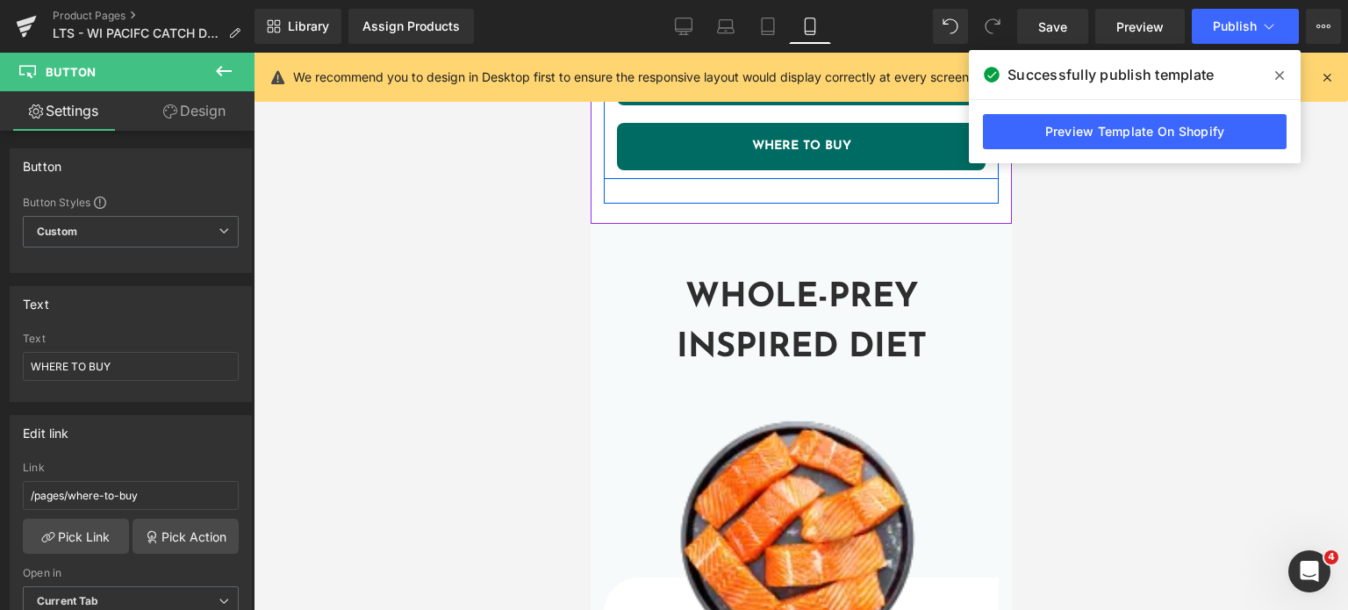
scroll to position [1447, 0]
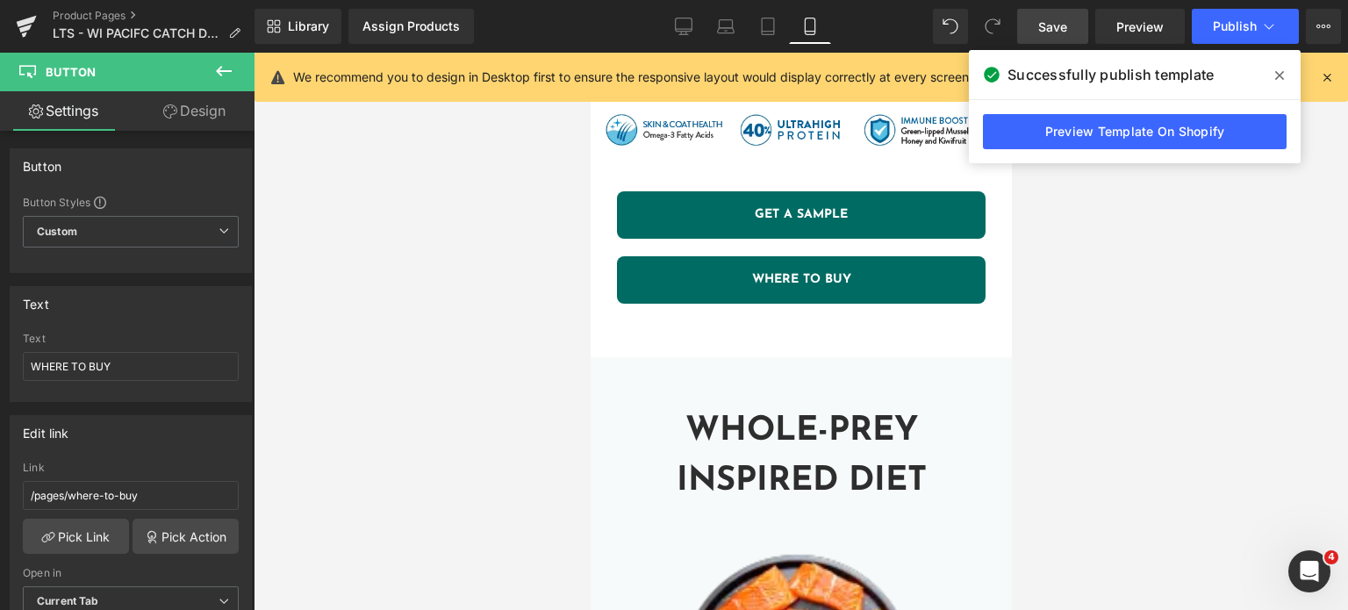
click at [1029, 17] on link "Save" at bounding box center [1052, 26] width 71 height 35
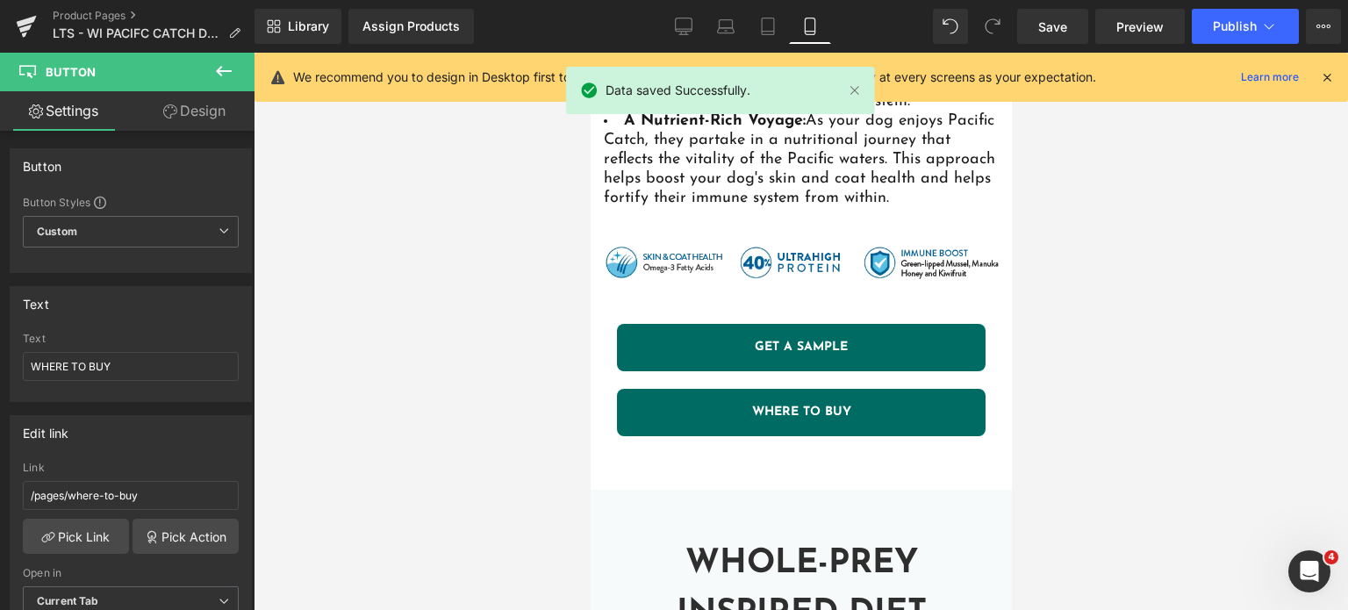
scroll to position [1331, 0]
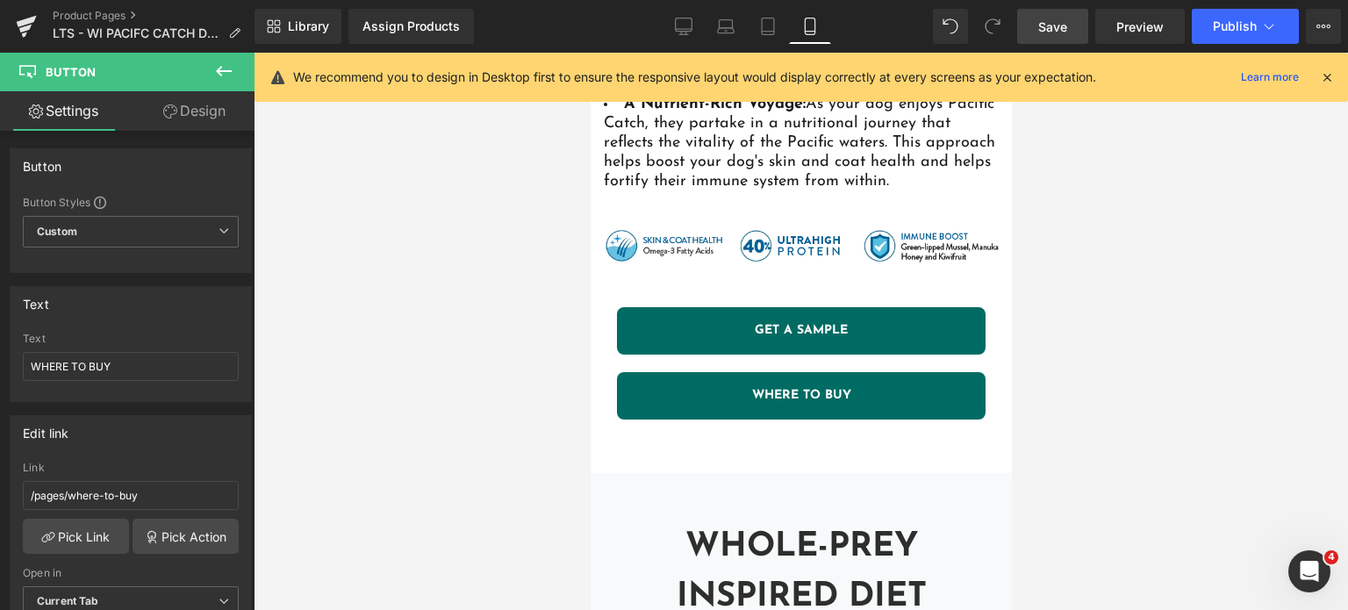
click at [1071, 23] on link "Save" at bounding box center [1052, 26] width 71 height 35
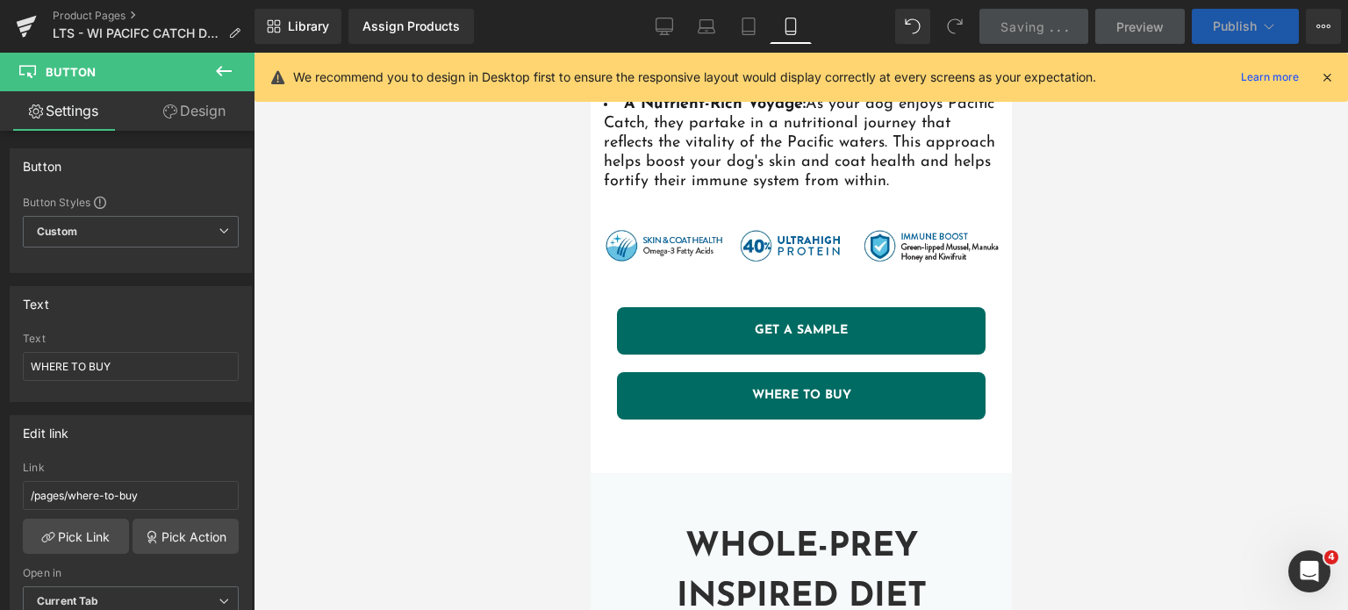
click at [1219, 33] on button "Publish" at bounding box center [1245, 26] width 107 height 35
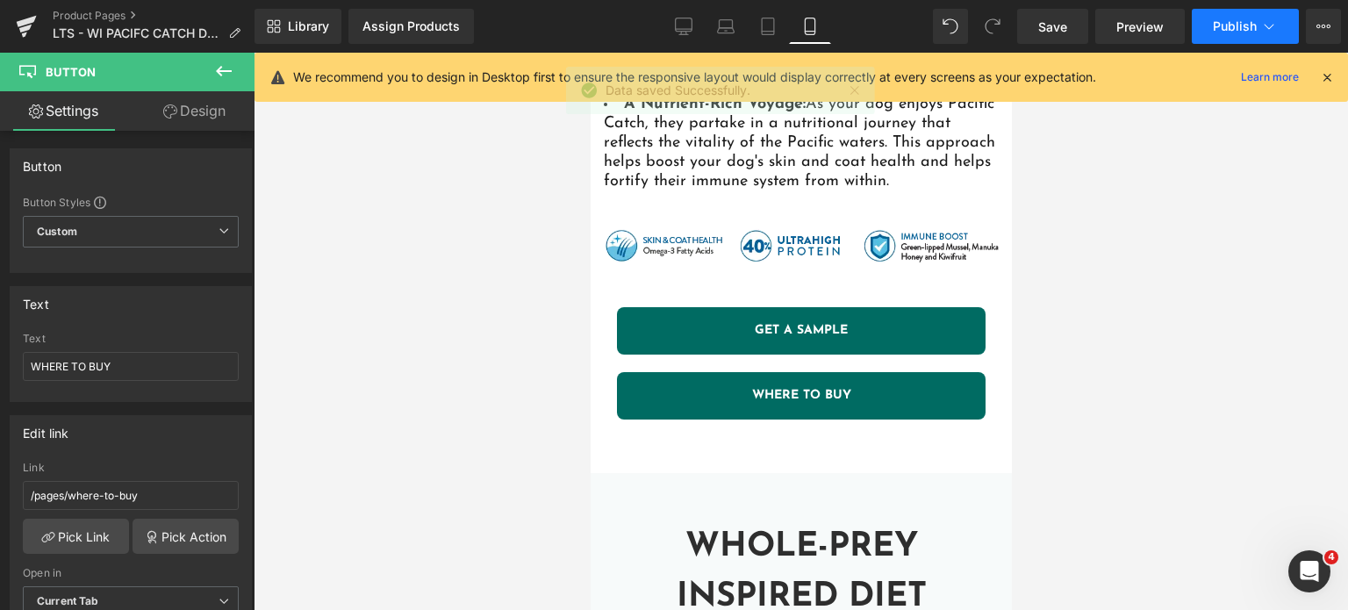
click at [1219, 33] on button "Publish" at bounding box center [1245, 26] width 107 height 35
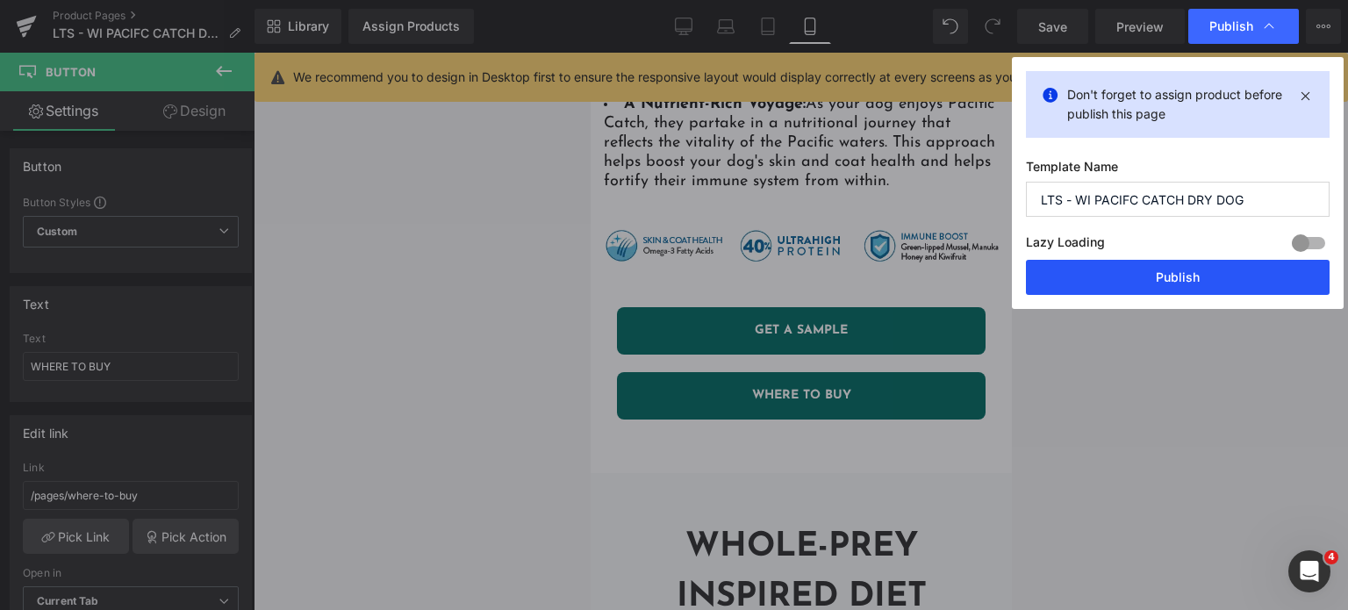
click at [1127, 284] on button "Publish" at bounding box center [1178, 277] width 304 height 35
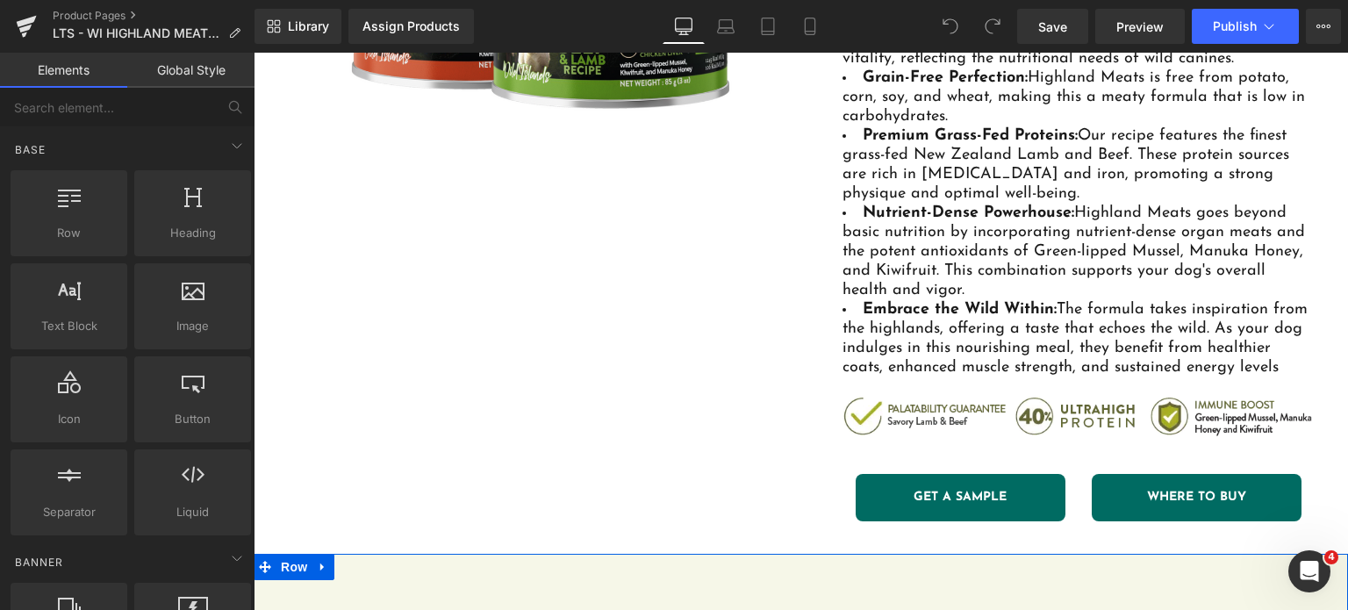
scroll to position [439, 0]
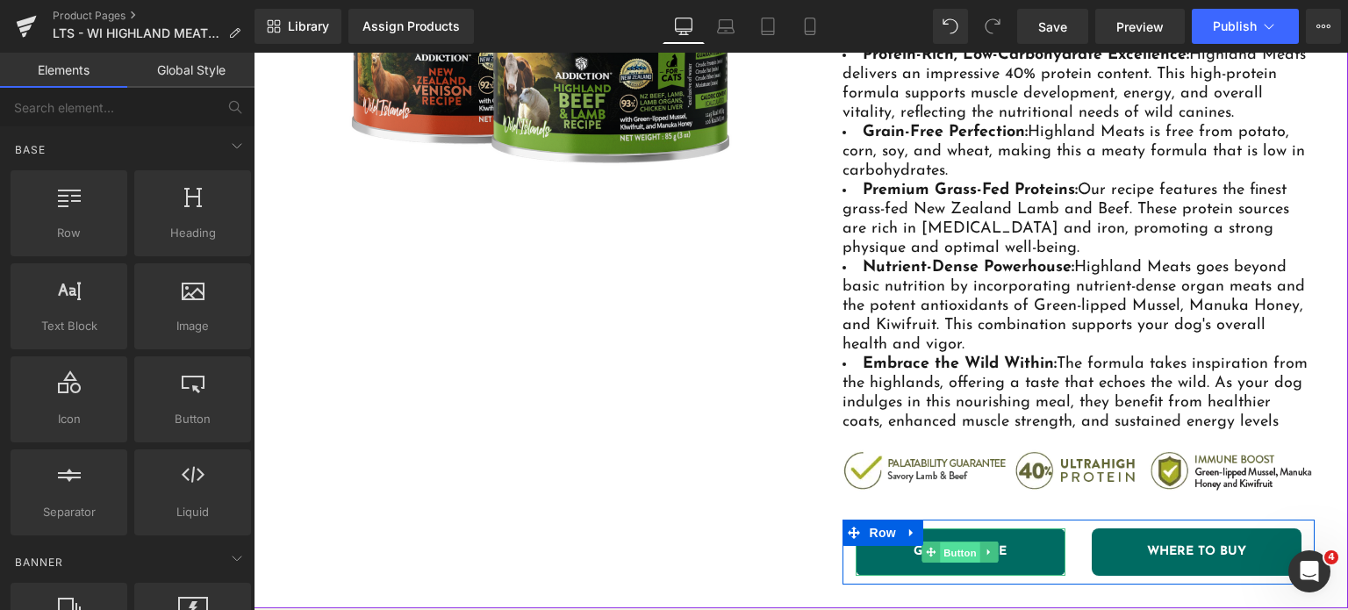
click at [968, 559] on span "Button" at bounding box center [960, 552] width 40 height 21
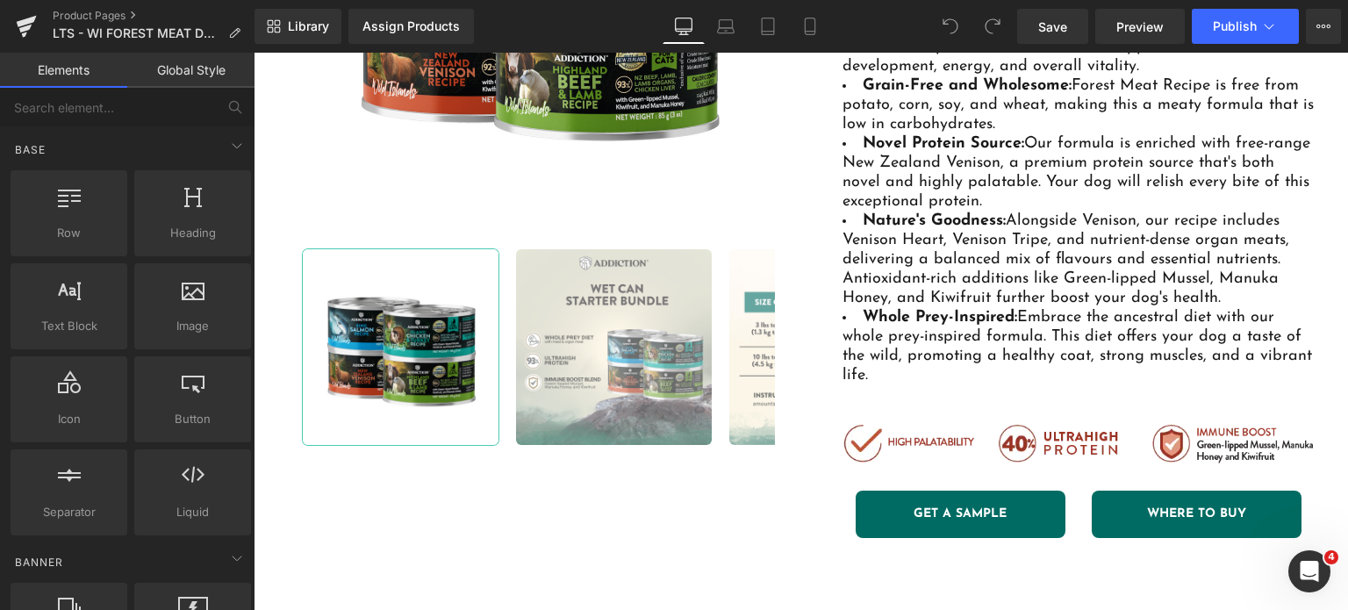
scroll to position [590, 0]
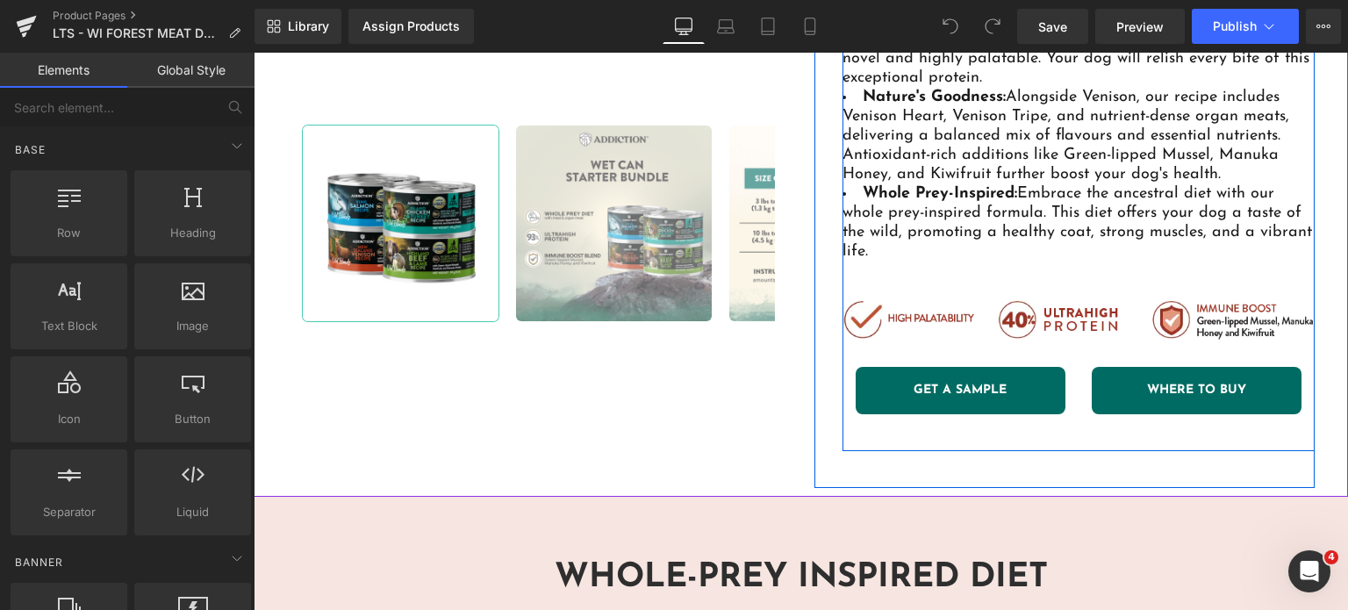
click at [957, 399] on span "Button" at bounding box center [960, 390] width 40 height 21
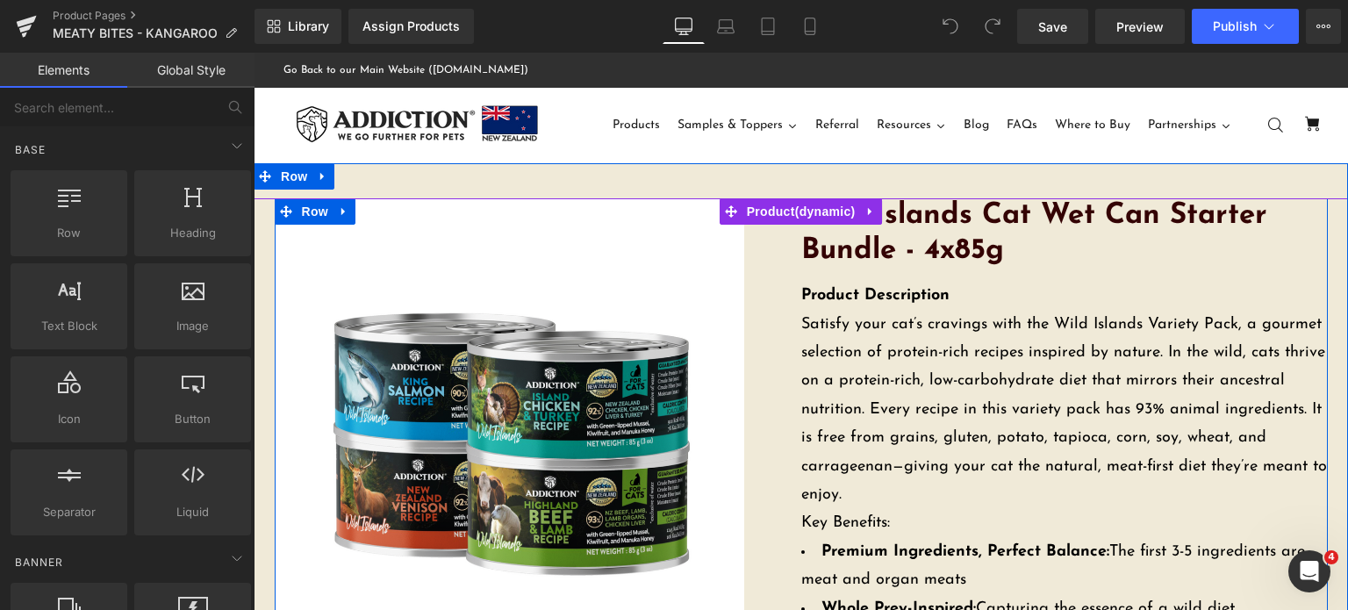
scroll to position [614, 0]
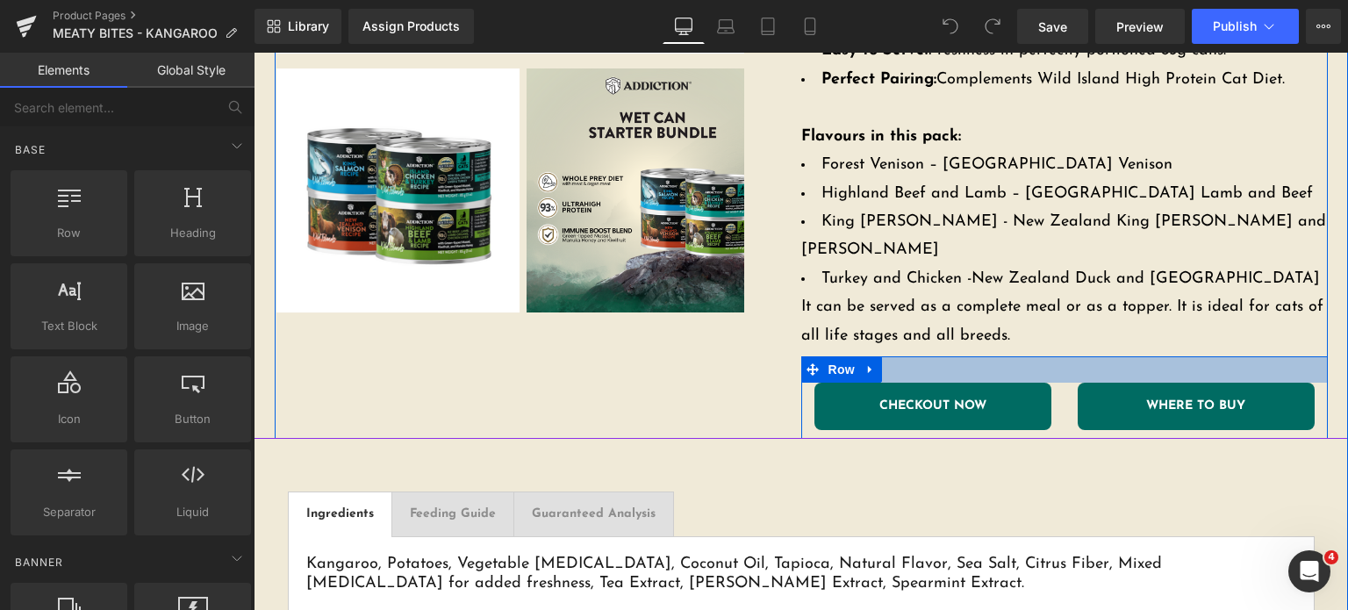
click at [979, 356] on div at bounding box center [1064, 369] width 527 height 26
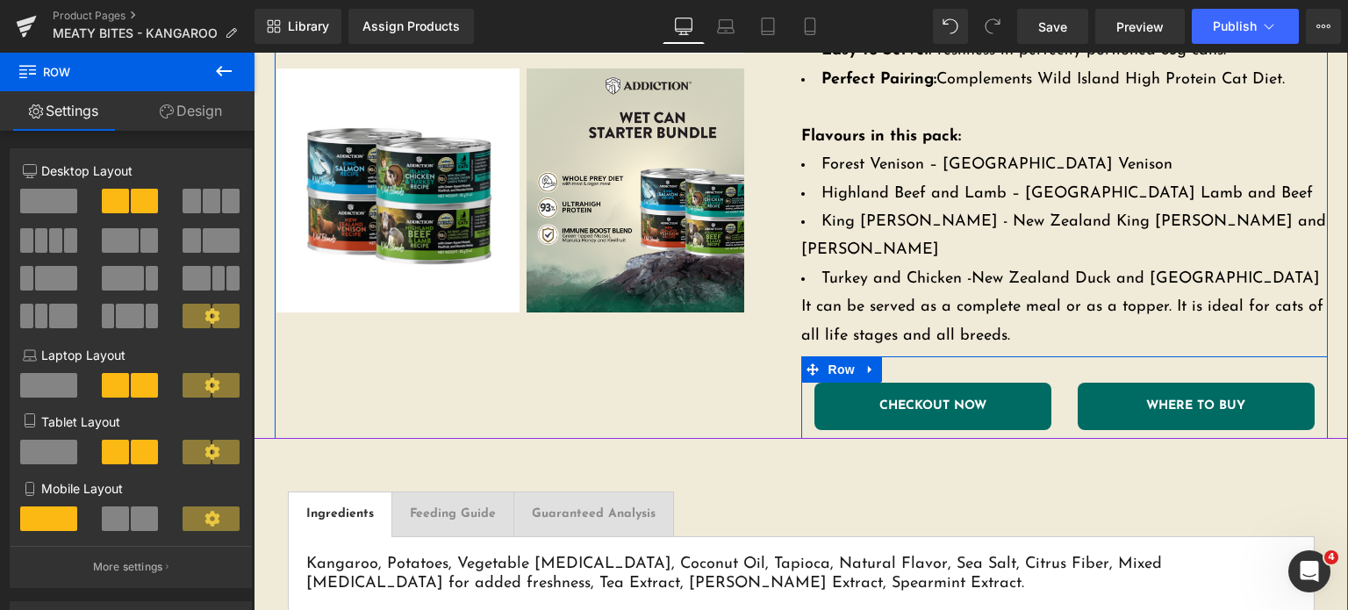
click at [913, 396] on span "Button" at bounding box center [933, 406] width 40 height 21
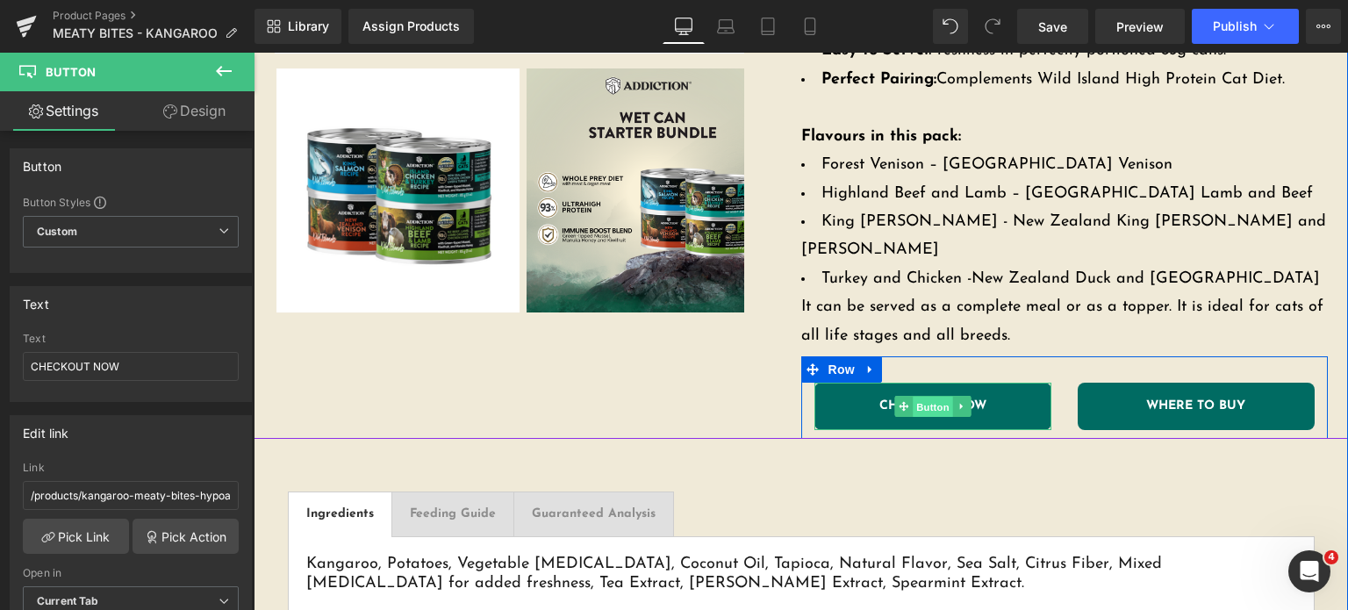
click at [924, 397] on span "Button" at bounding box center [933, 407] width 40 height 21
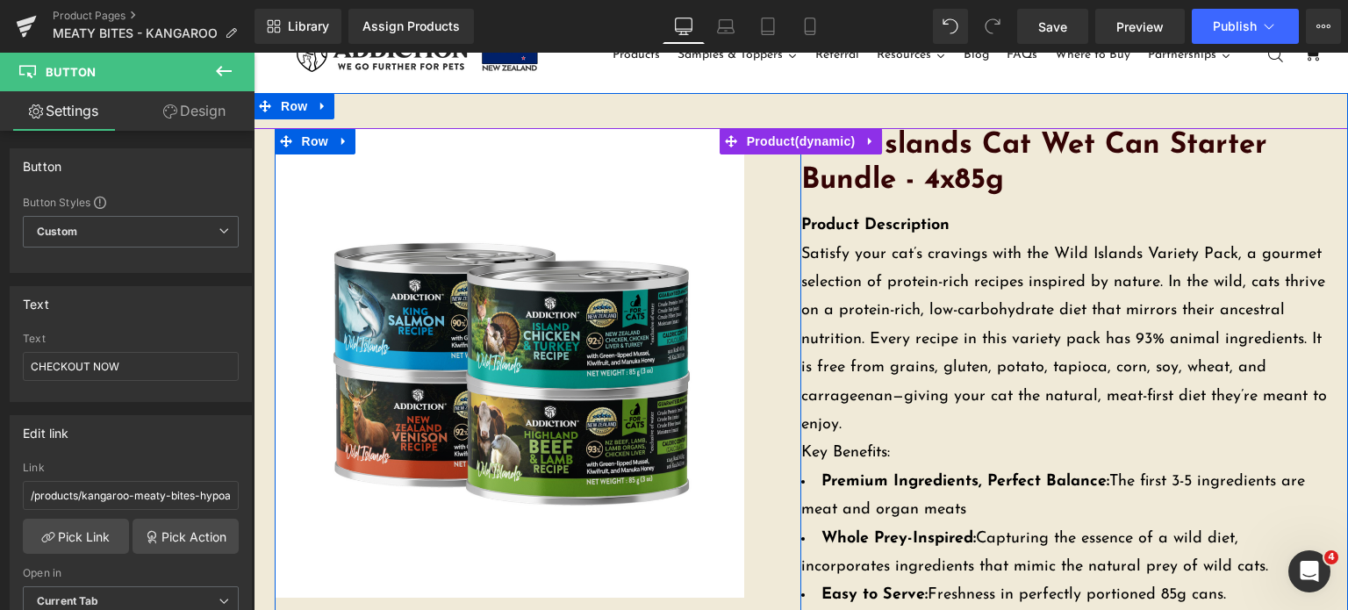
scroll to position [0, 0]
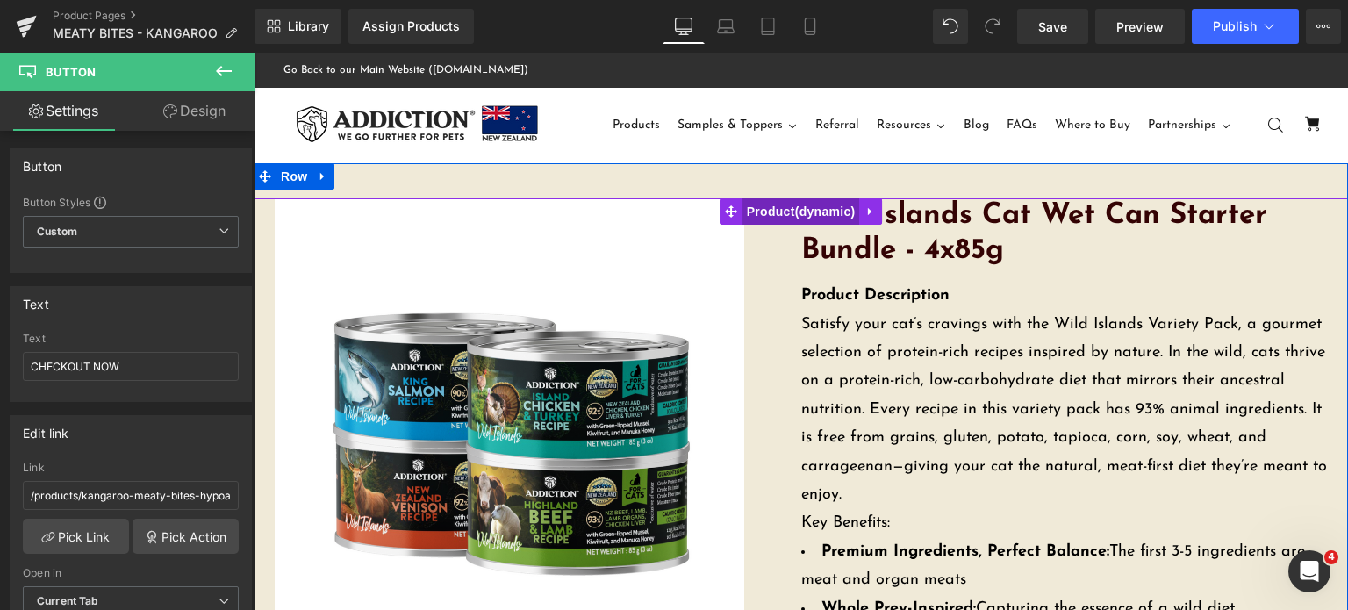
click at [822, 205] on span "Product" at bounding box center [801, 211] width 118 height 26
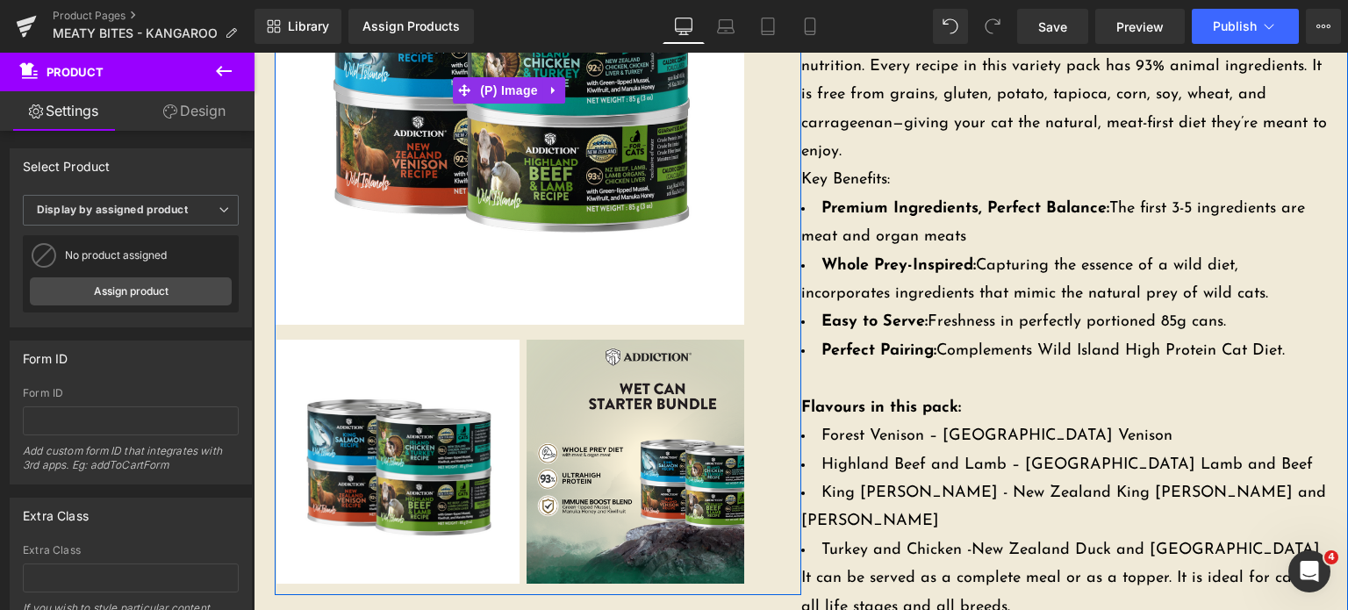
scroll to position [446, 0]
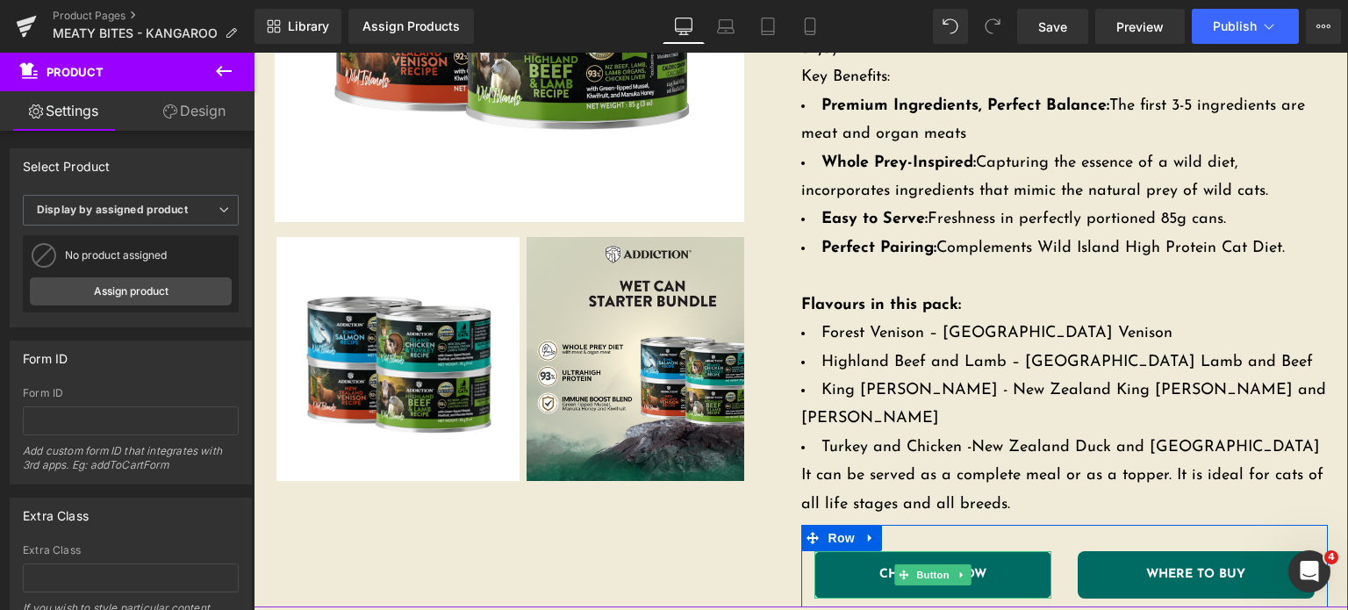
drag, startPoint x: 900, startPoint y: 541, endPoint x: 939, endPoint y: 533, distance: 39.6
click at [900, 570] on icon at bounding box center [904, 575] width 10 height 11
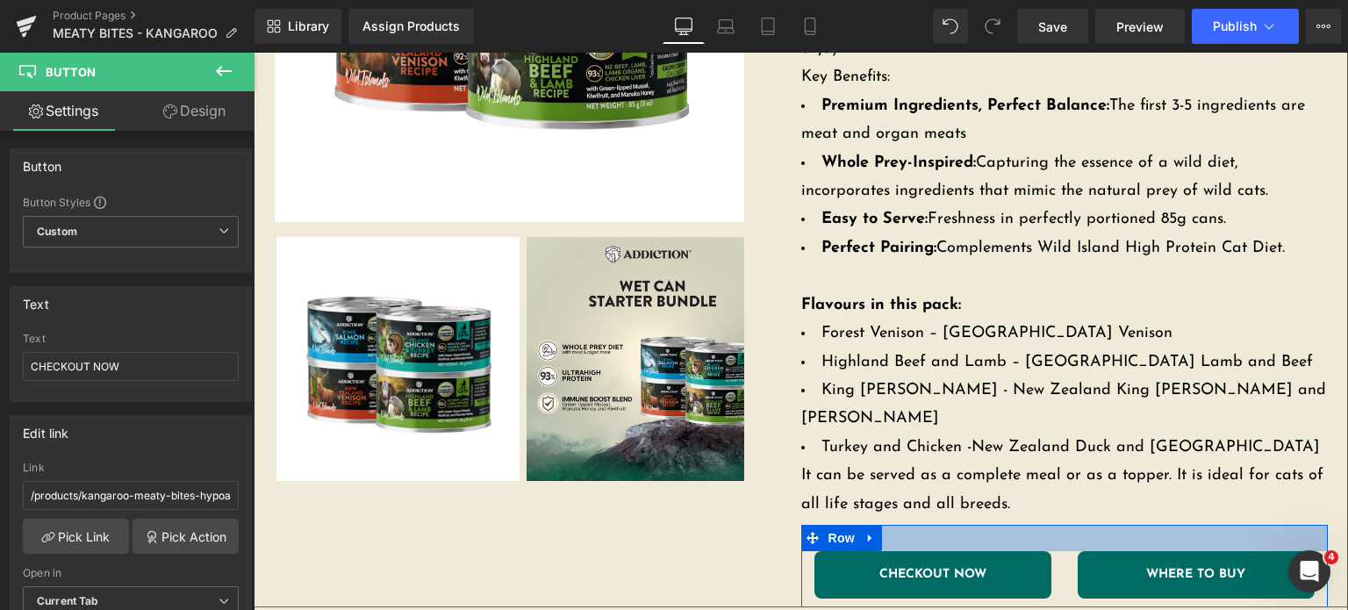
click at [948, 525] on div at bounding box center [1064, 538] width 527 height 26
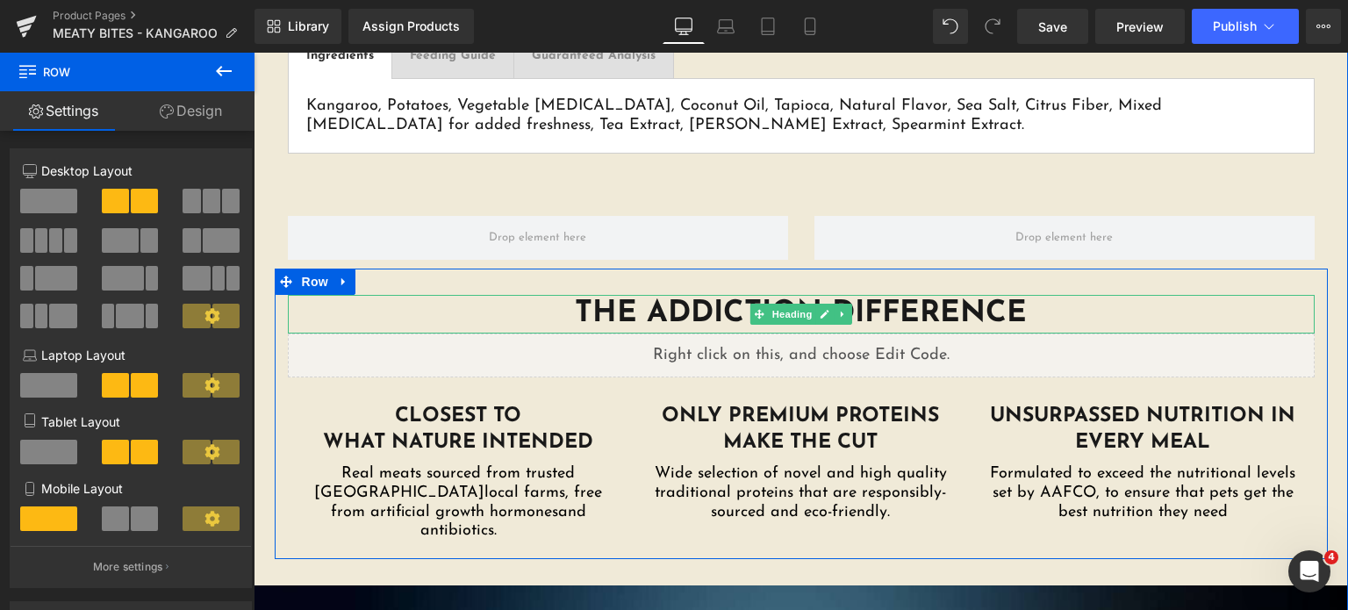
scroll to position [1073, 0]
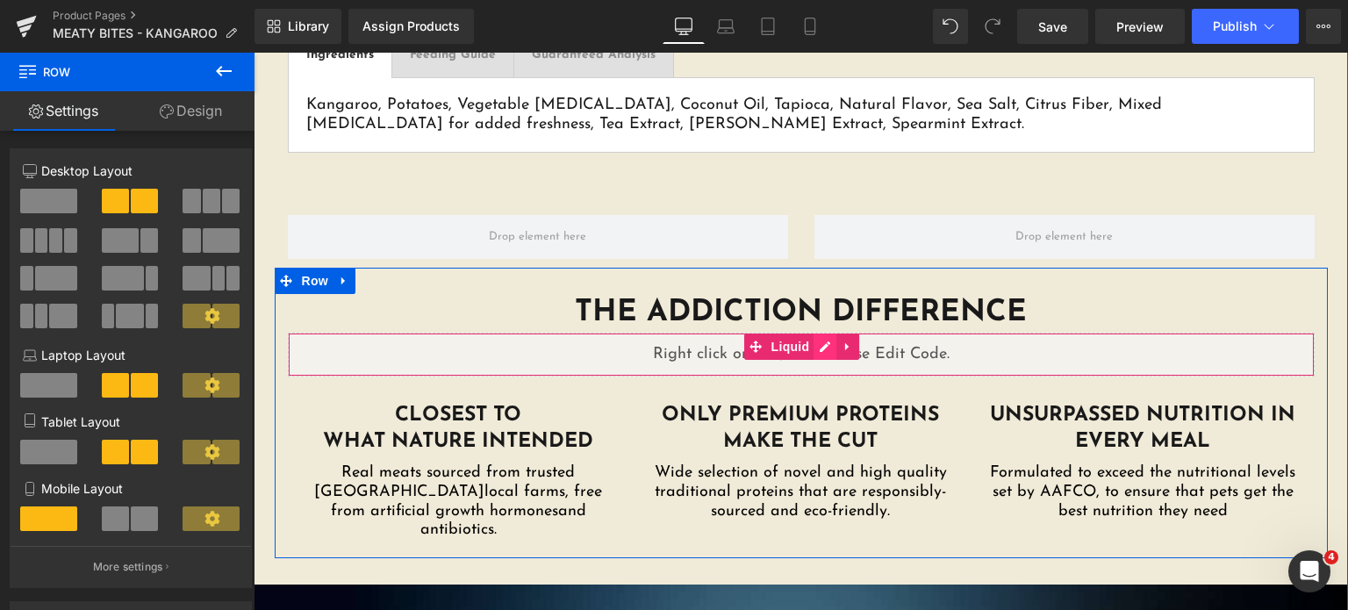
click at [825, 333] on div "Liquid" at bounding box center [801, 355] width 1027 height 44
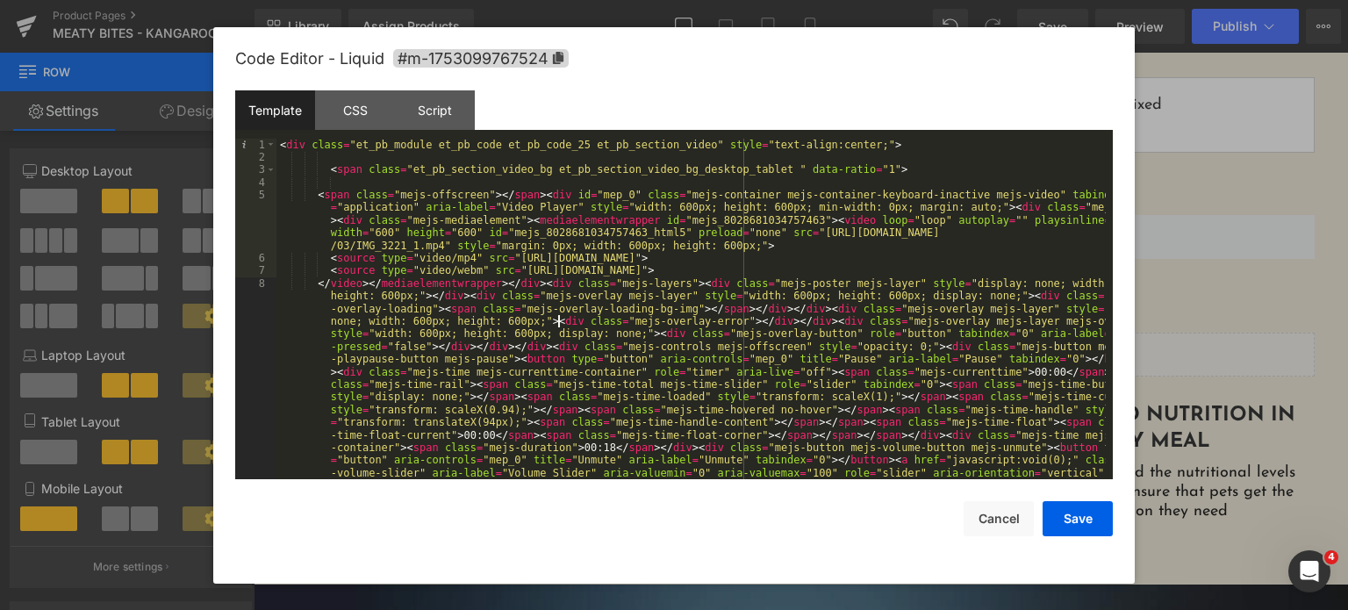
click at [555, 326] on div "< div class = "et_pb_module et_pb_code et_pb_code_25 et_pb_section_video" style…" at bounding box center [690, 442] width 829 height 606
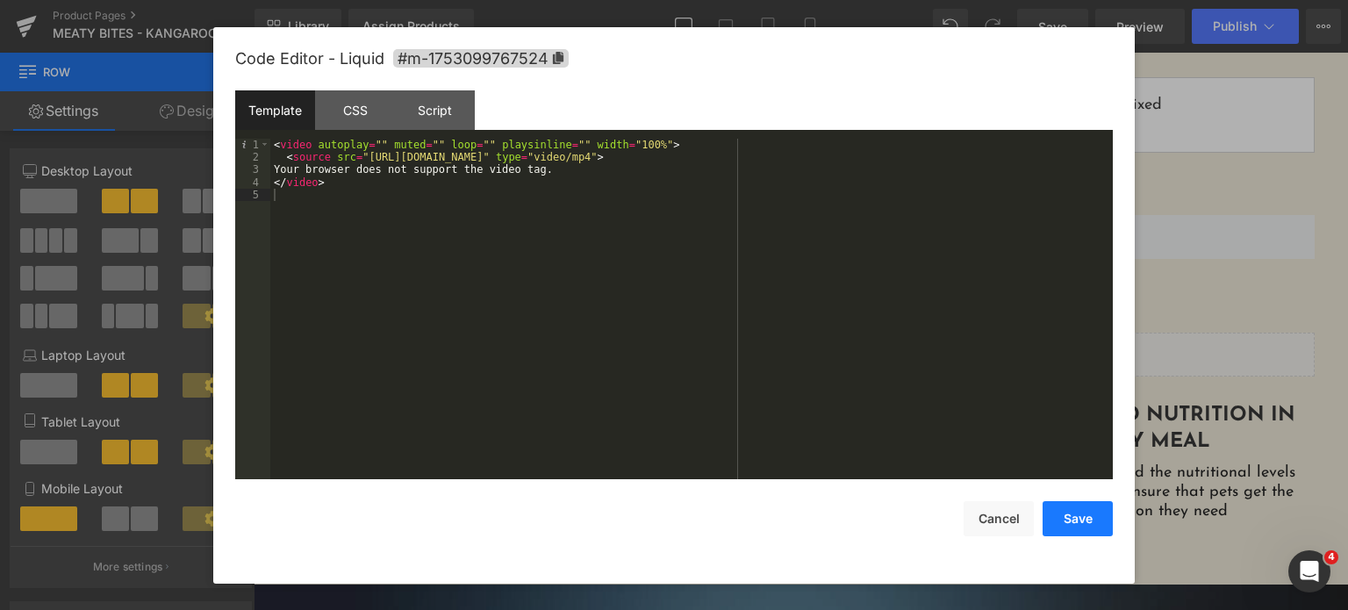
click at [1054, 515] on button "Save" at bounding box center [1078, 518] width 70 height 35
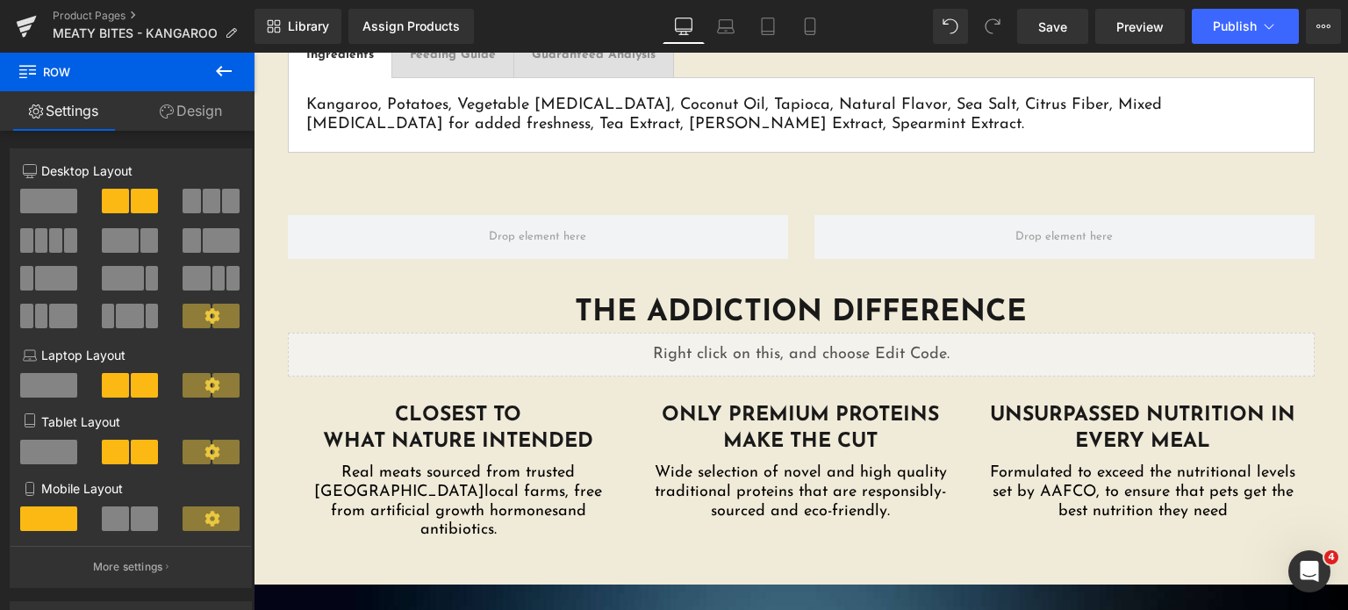
click at [224, 69] on icon at bounding box center [223, 71] width 21 height 21
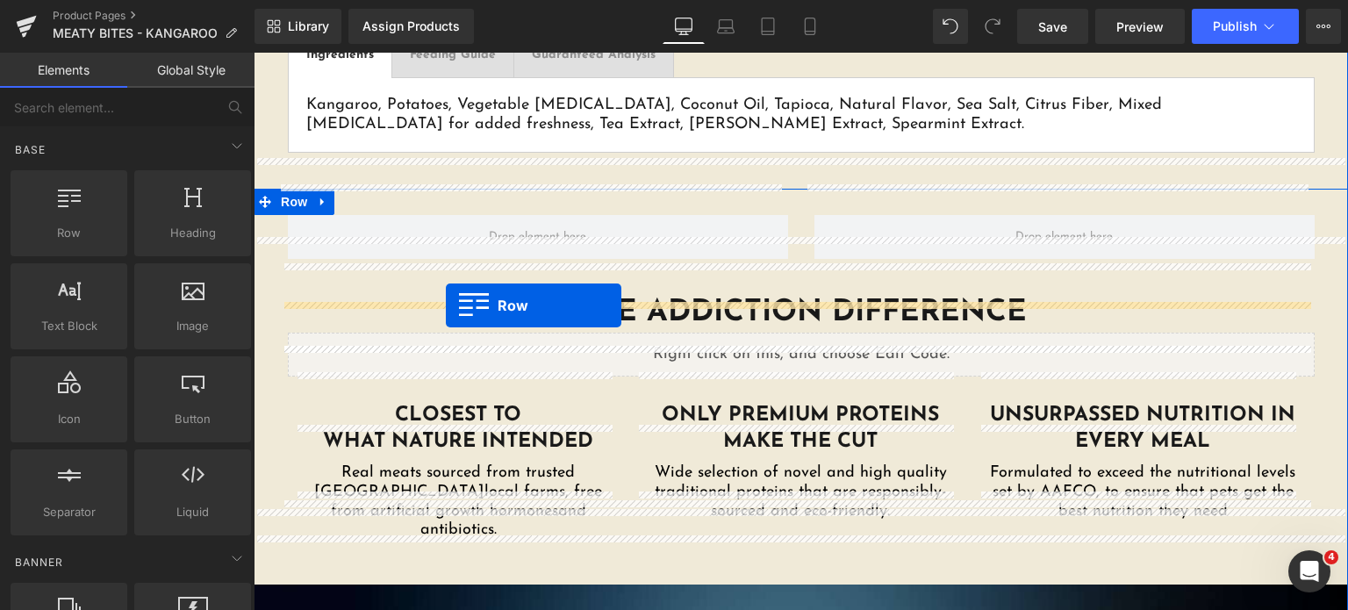
drag, startPoint x: 333, startPoint y: 246, endPoint x: 446, endPoint y: 305, distance: 128.0
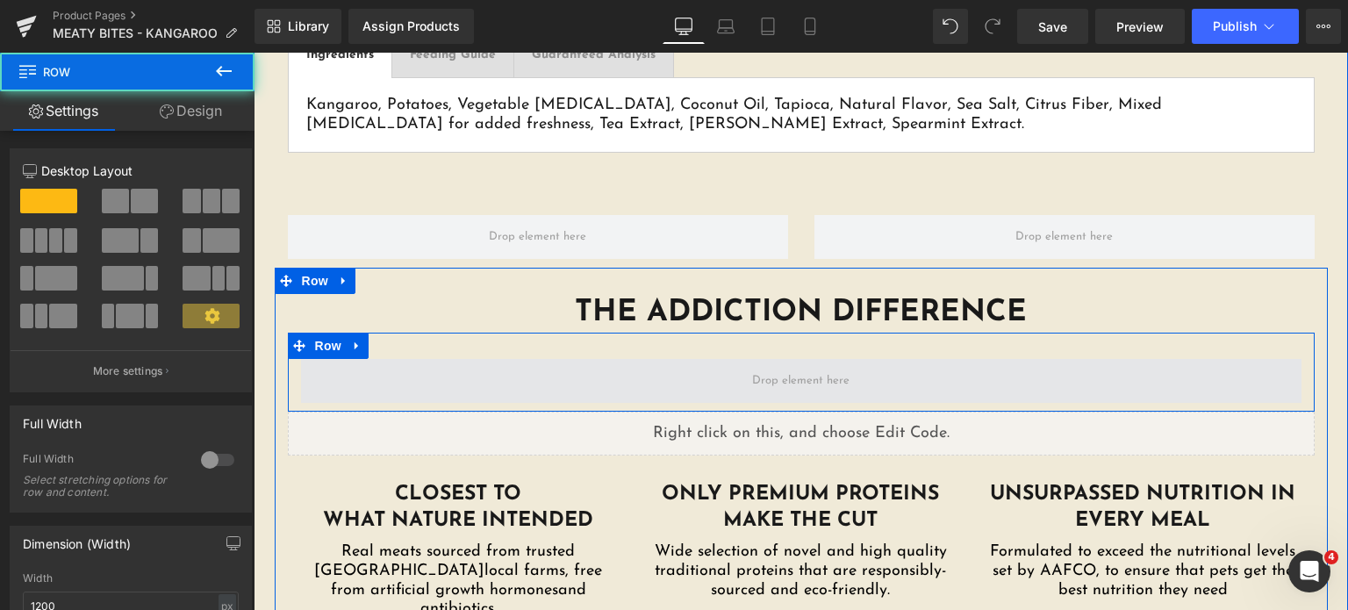
click at [506, 359] on span at bounding box center [801, 381] width 1000 height 44
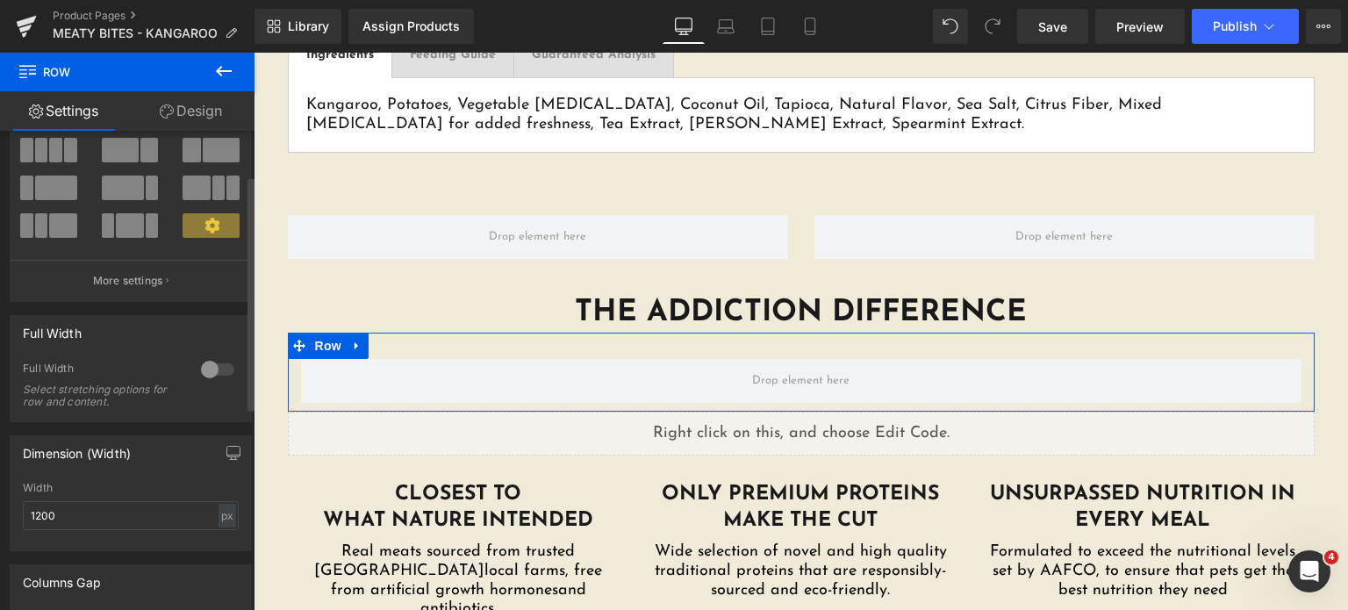
scroll to position [91, 0]
drag, startPoint x: 124, startPoint y: 512, endPoint x: 0, endPoint y: 480, distance: 127.7
click at [0, 480] on div "Dimension (Width) 1200px Width 1200 px % px" at bounding box center [131, 485] width 262 height 129
type input "640"
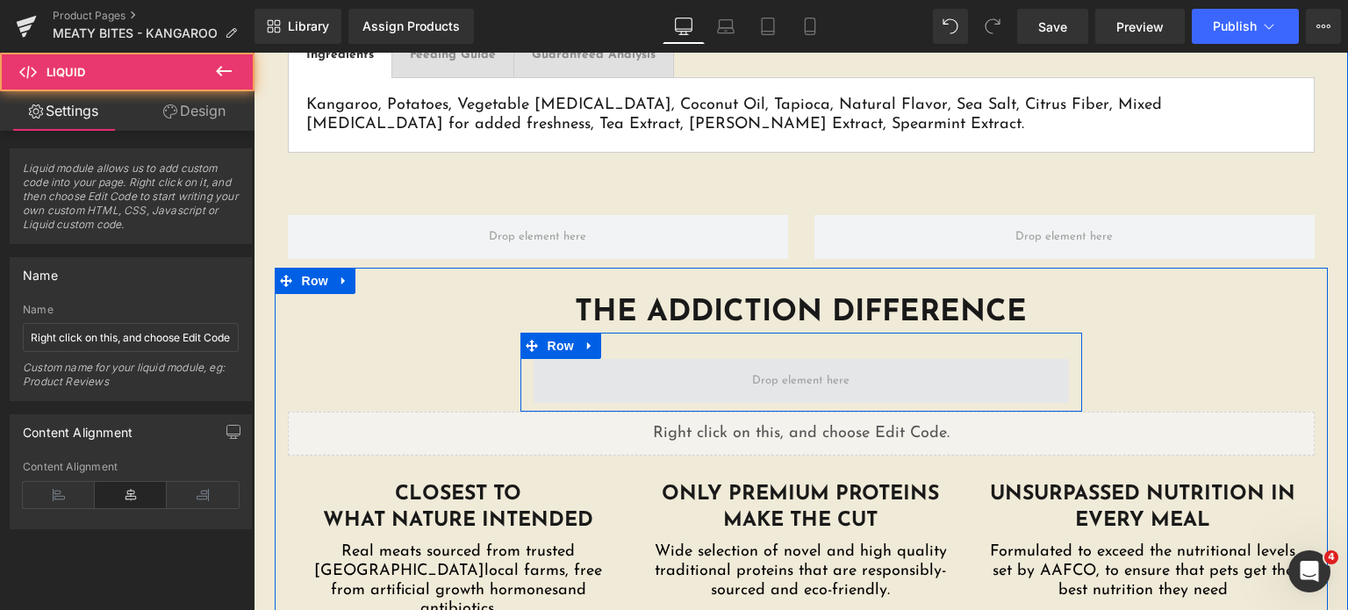
drag, startPoint x: 579, startPoint y: 354, endPoint x: 621, endPoint y: 340, distance: 44.4
click at [621, 340] on div "THE ADDICTION DIFFERENCE Heading Row Liquid Liquid CLOSEST TO WHAT NATURE INTEN…" at bounding box center [801, 461] width 1053 height 334
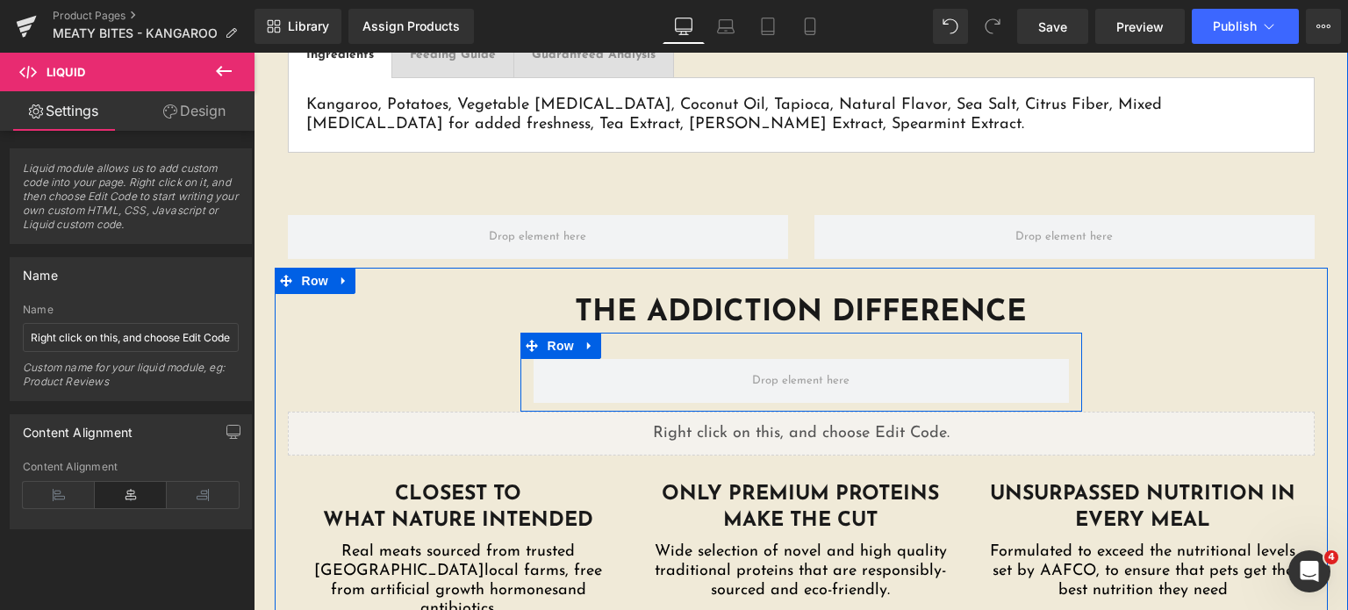
click at [486, 357] on div "THE ADDICTION DIFFERENCE Heading Row Liquid Liquid CLOSEST TO WHAT NATURE INTEN…" at bounding box center [801, 461] width 1053 height 334
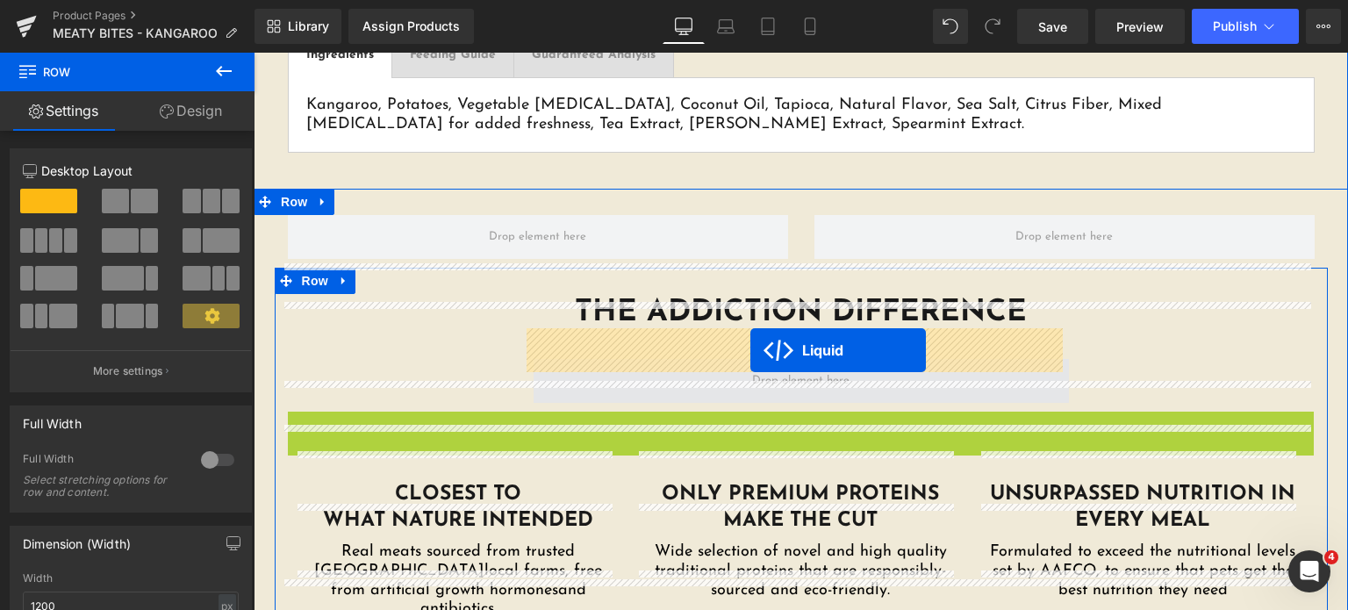
drag, startPoint x: 749, startPoint y: 392, endPoint x: 750, endPoint y: 348, distance: 43.9
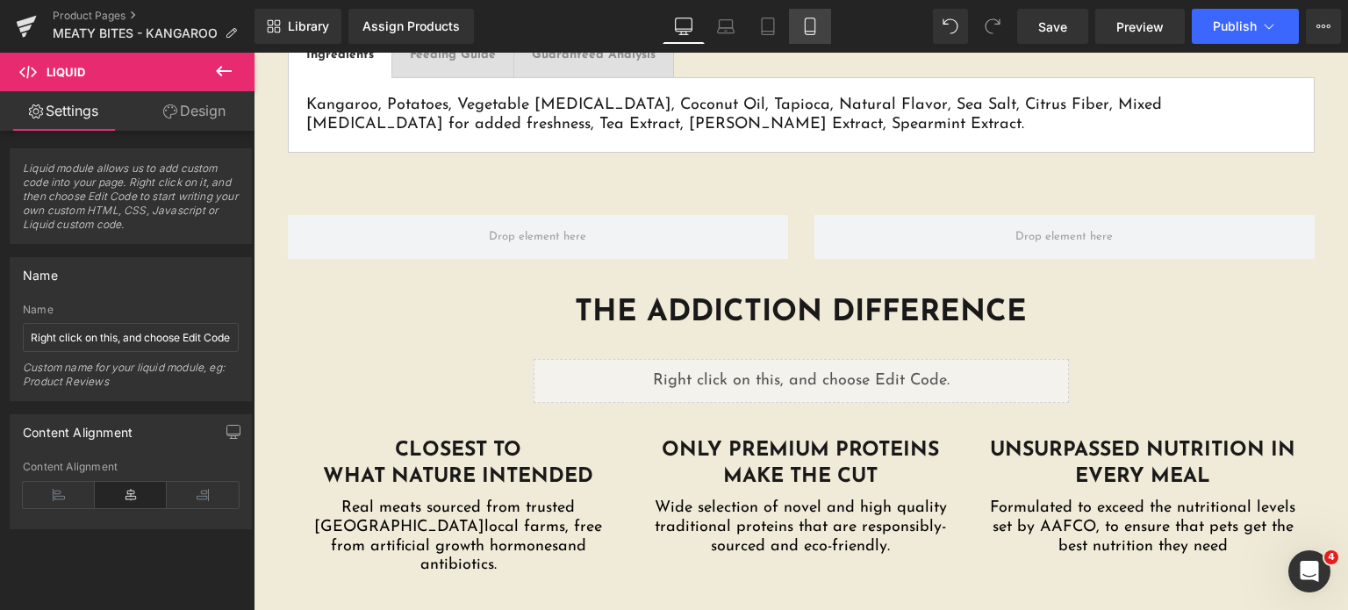
click at [817, 28] on icon at bounding box center [810, 27] width 18 height 18
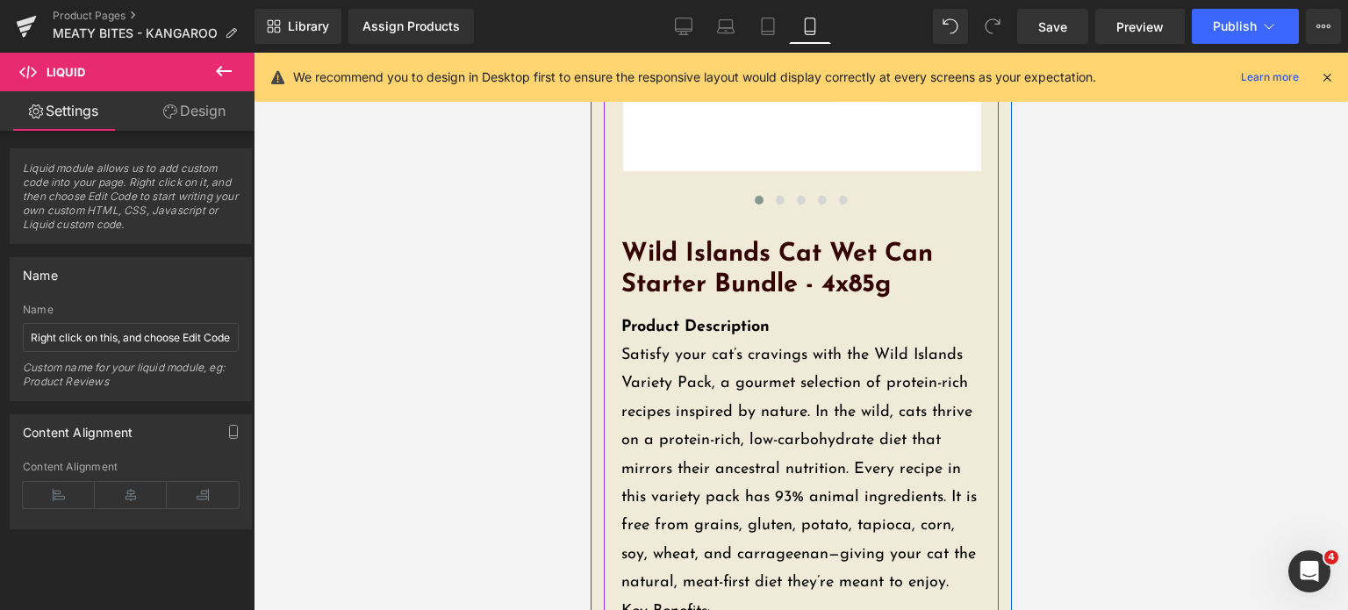
scroll to position [0, 0]
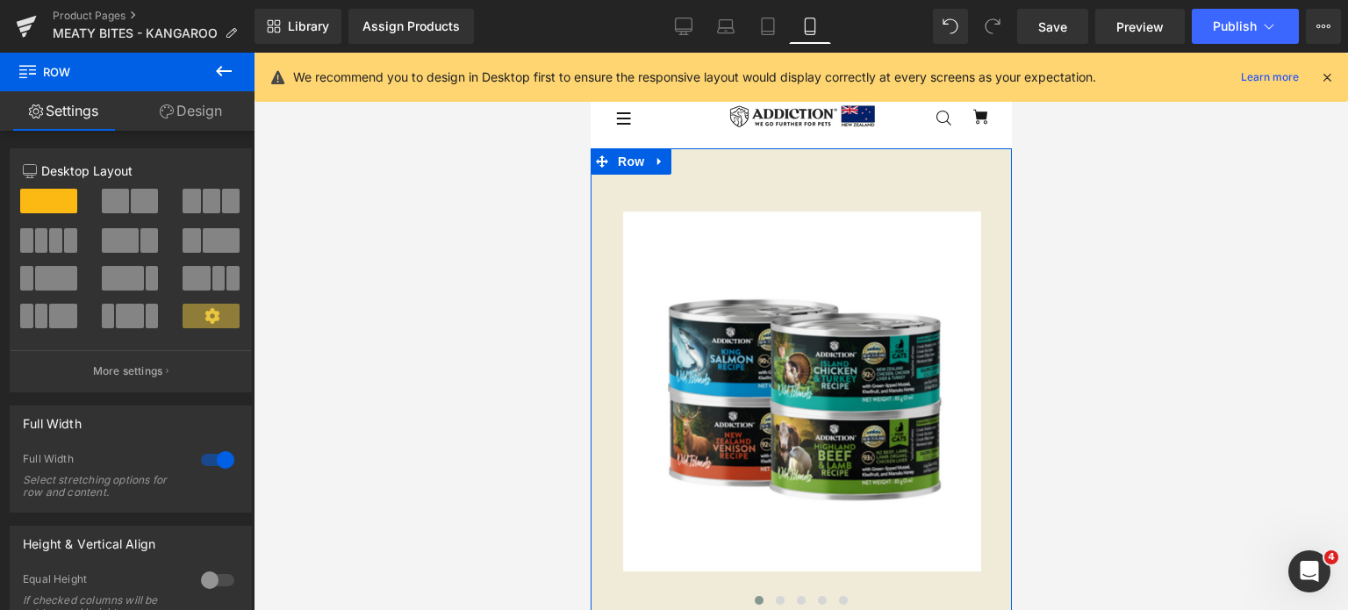
click at [187, 120] on link "Design" at bounding box center [190, 110] width 127 height 39
click at [0, 0] on div "Spacing" at bounding box center [0, 0] width 0 height 0
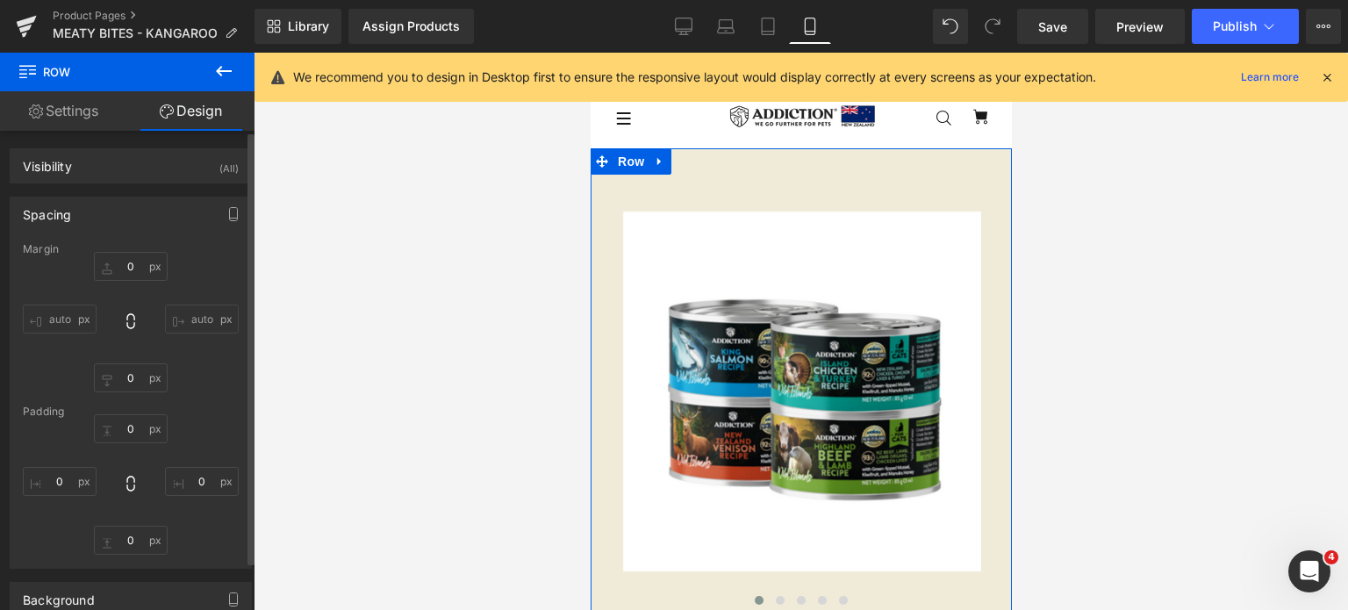
click at [11, 205] on div "Spacing" at bounding box center [131, 213] width 240 height 33
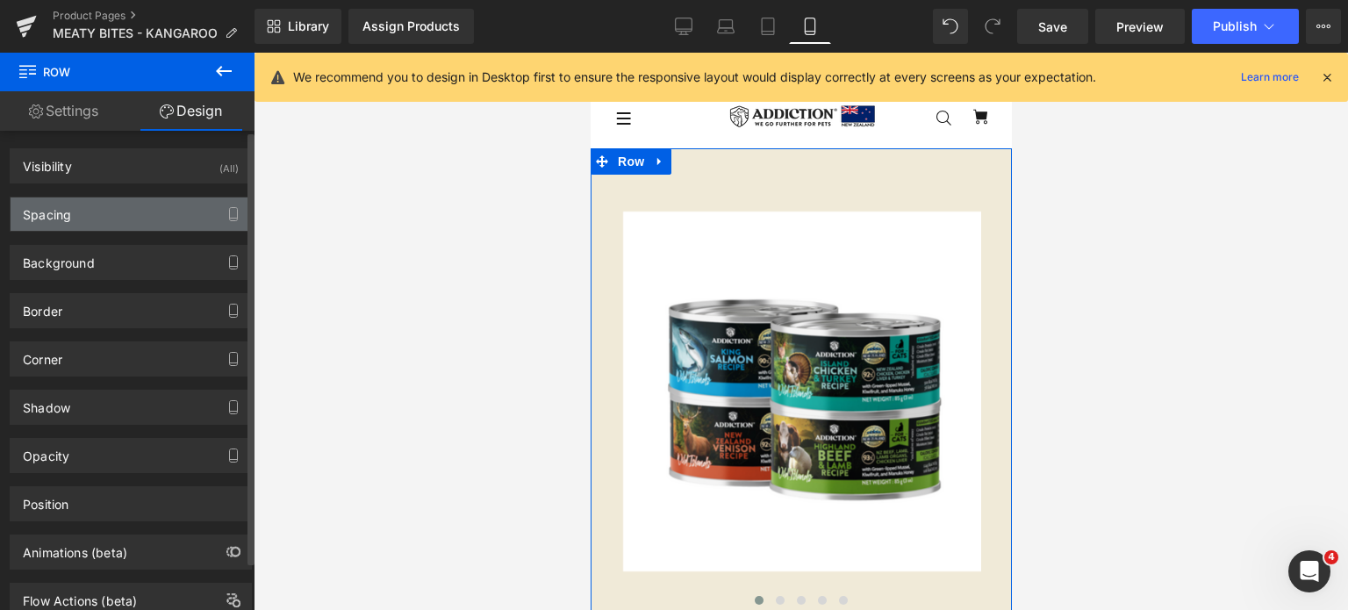
click at [39, 224] on div "Spacing" at bounding box center [131, 213] width 240 height 33
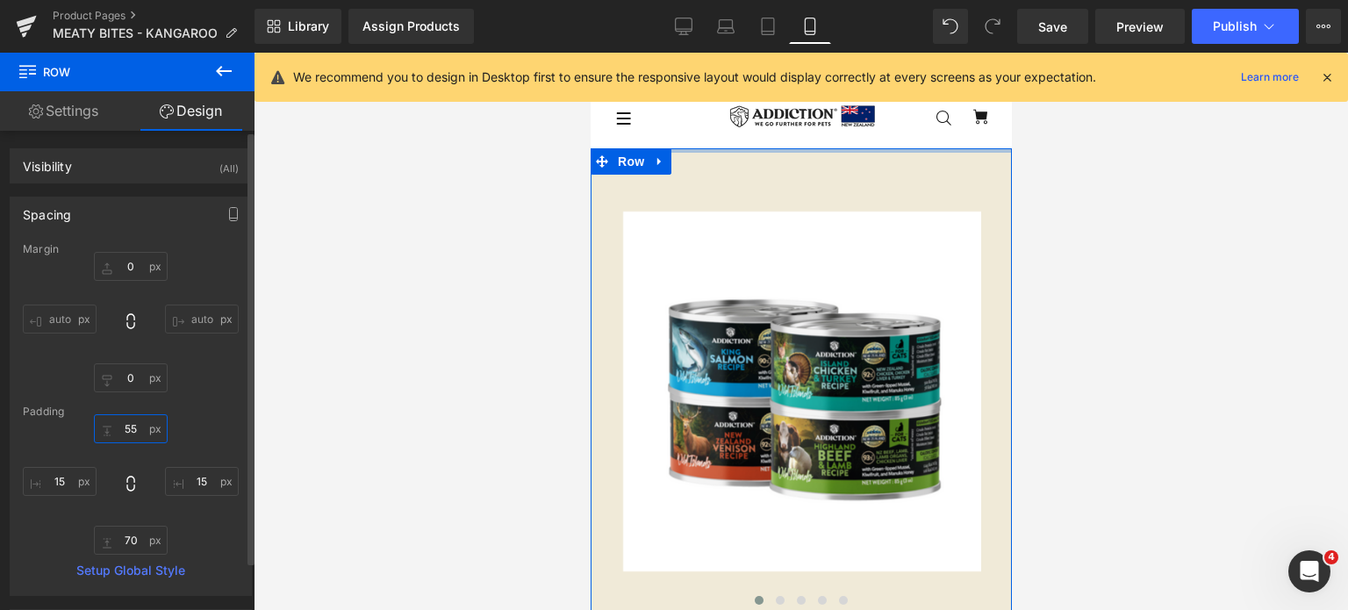
click at [133, 426] on input "55" at bounding box center [131, 428] width 74 height 29
type input "0"
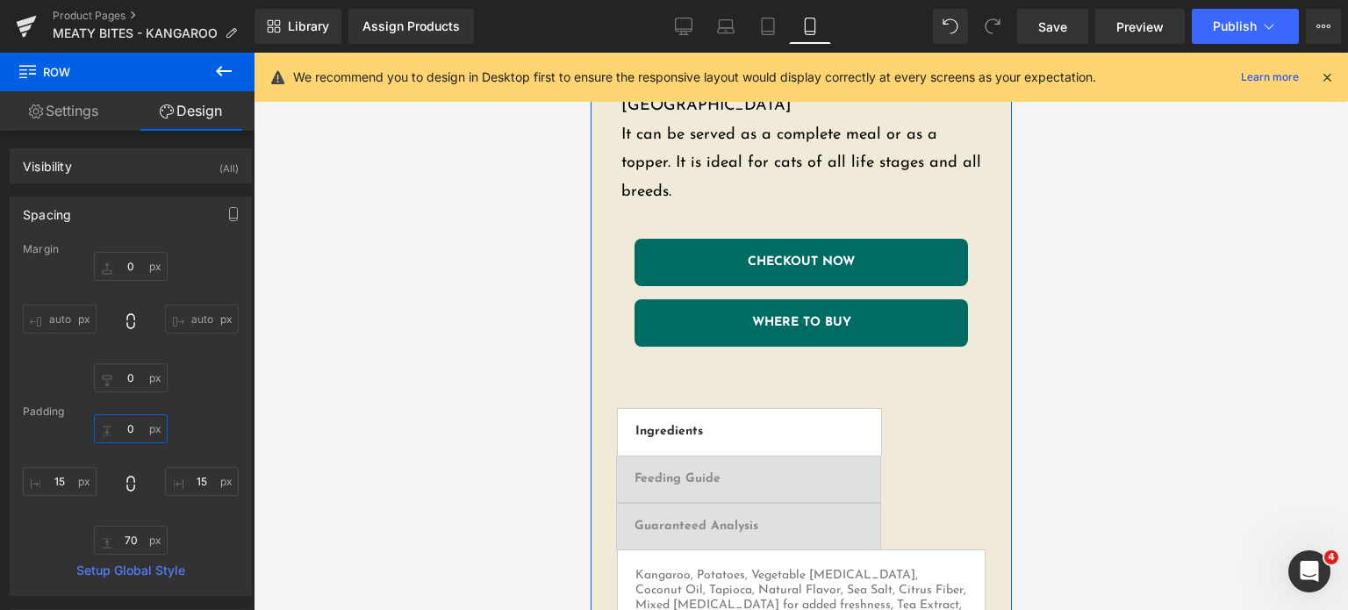
scroll to position [1399, 0]
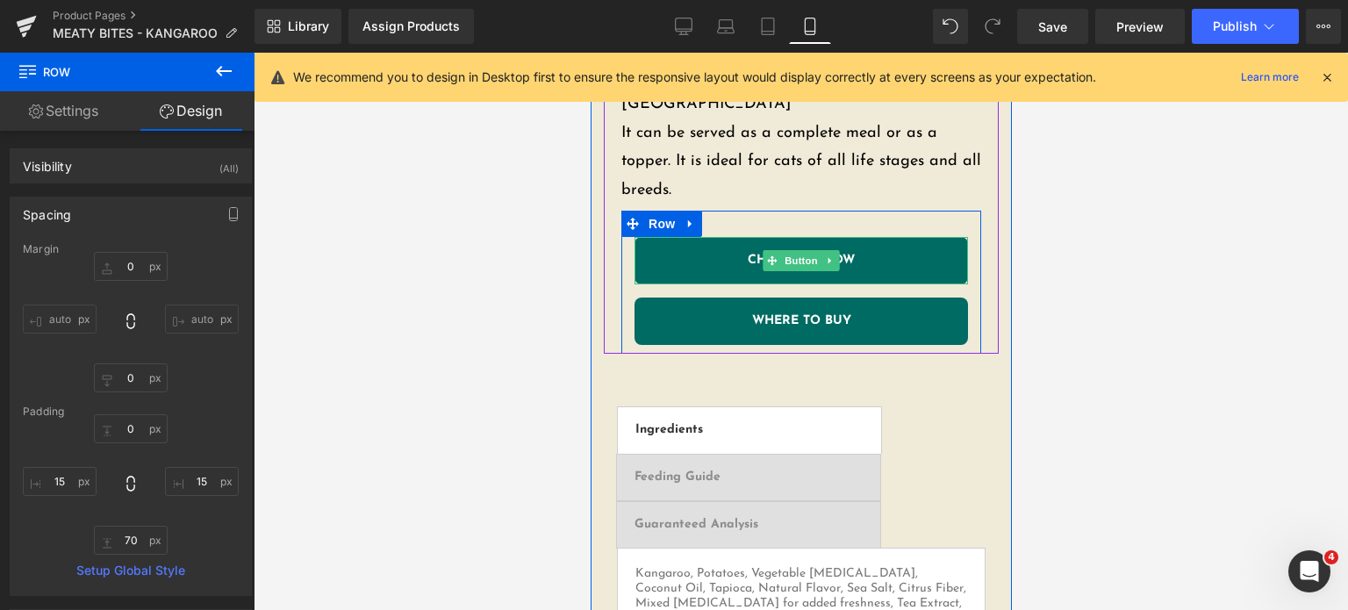
click at [747, 254] on span "CHECKOUT NOW" at bounding box center [800, 260] width 107 height 12
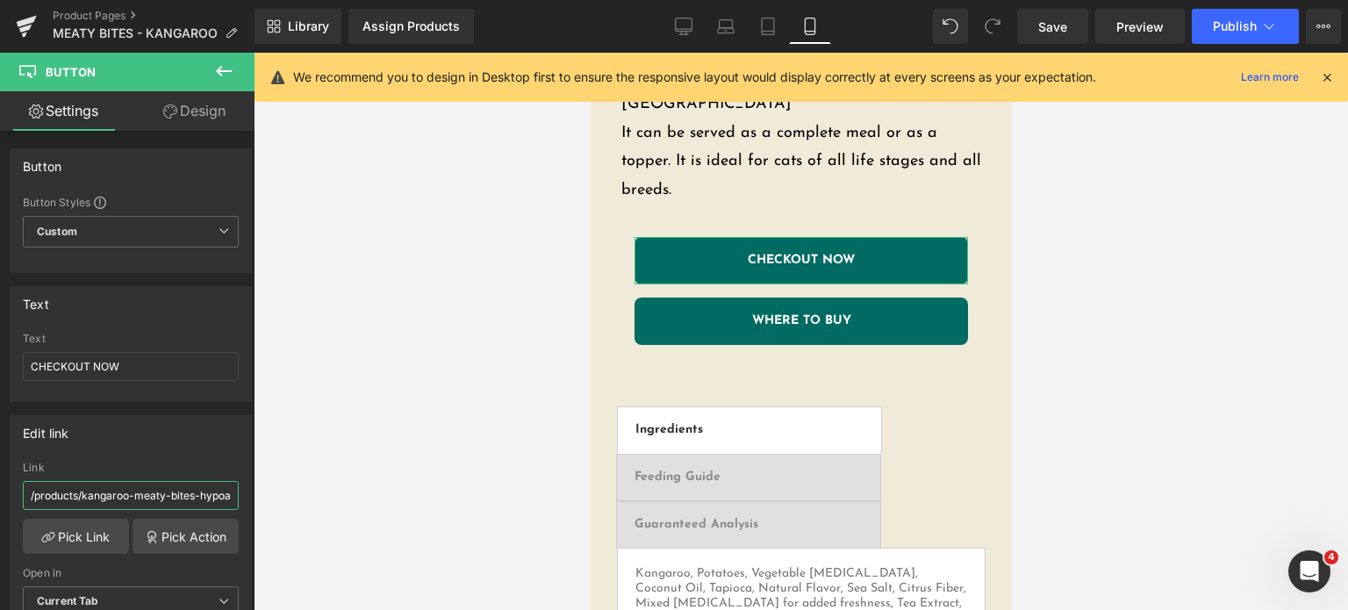
scroll to position [0, 104]
drag, startPoint x: 107, startPoint y: 498, endPoint x: 489, endPoint y: 484, distance: 382.0
click at [489, 484] on div "Liquid You are previewing how the will restyle your page. You can not edit Elem…" at bounding box center [674, 320] width 1348 height 640
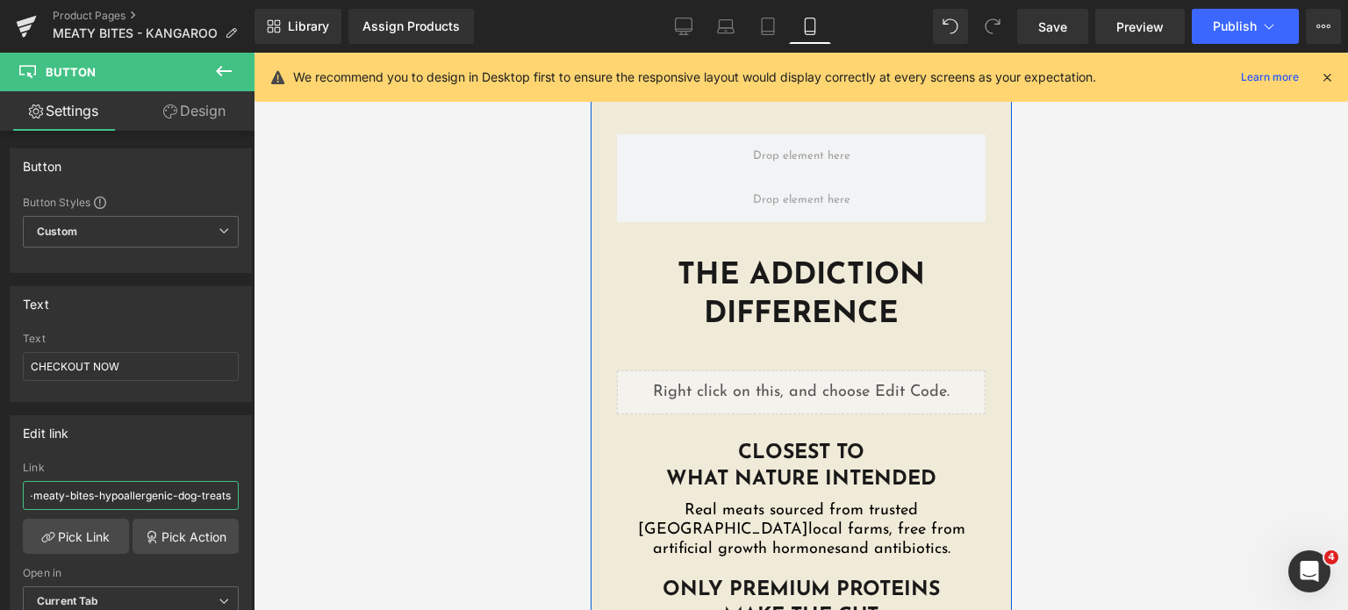
scroll to position [2034, 0]
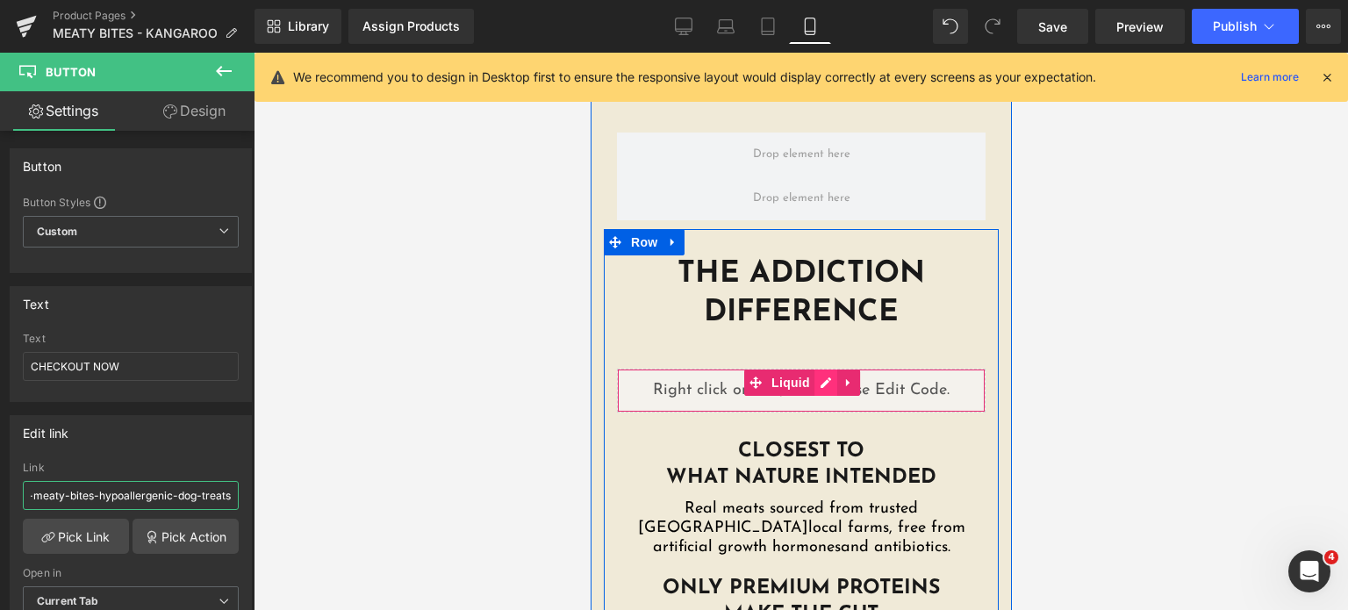
click at [813, 369] on div "Liquid" at bounding box center [800, 391] width 369 height 44
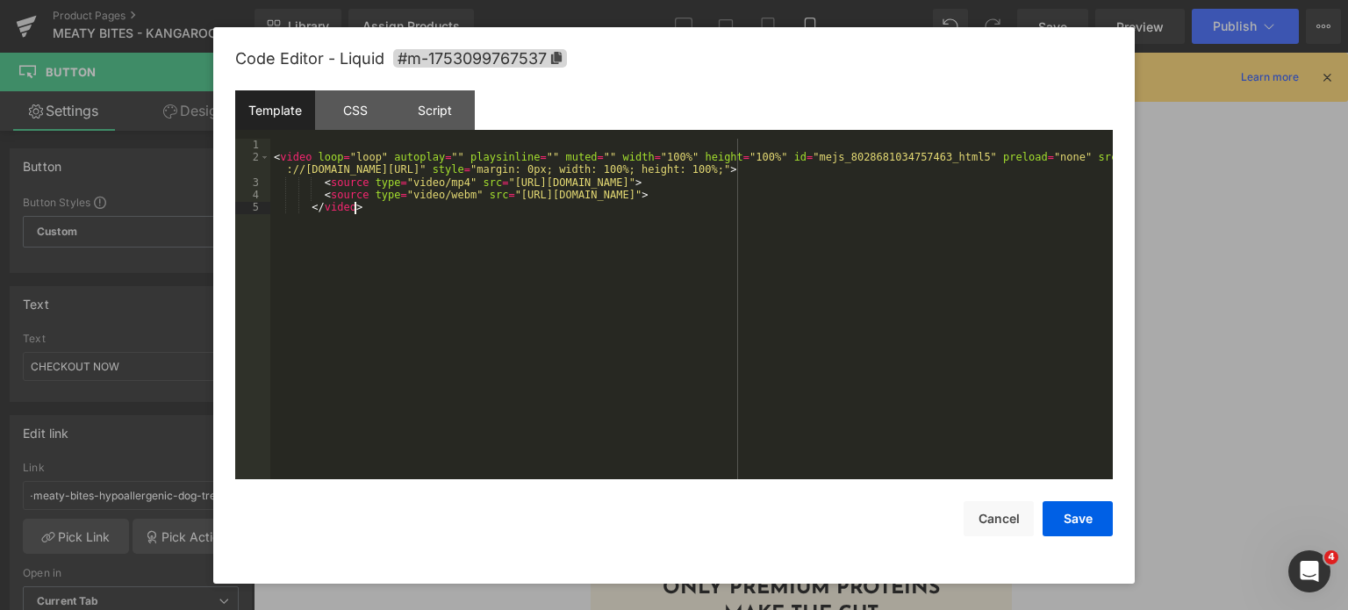
click at [402, 335] on div "< video loop = "loop" autoplay = "" playsinline = "" muted = "" width = "100%" …" at bounding box center [691, 322] width 842 height 367
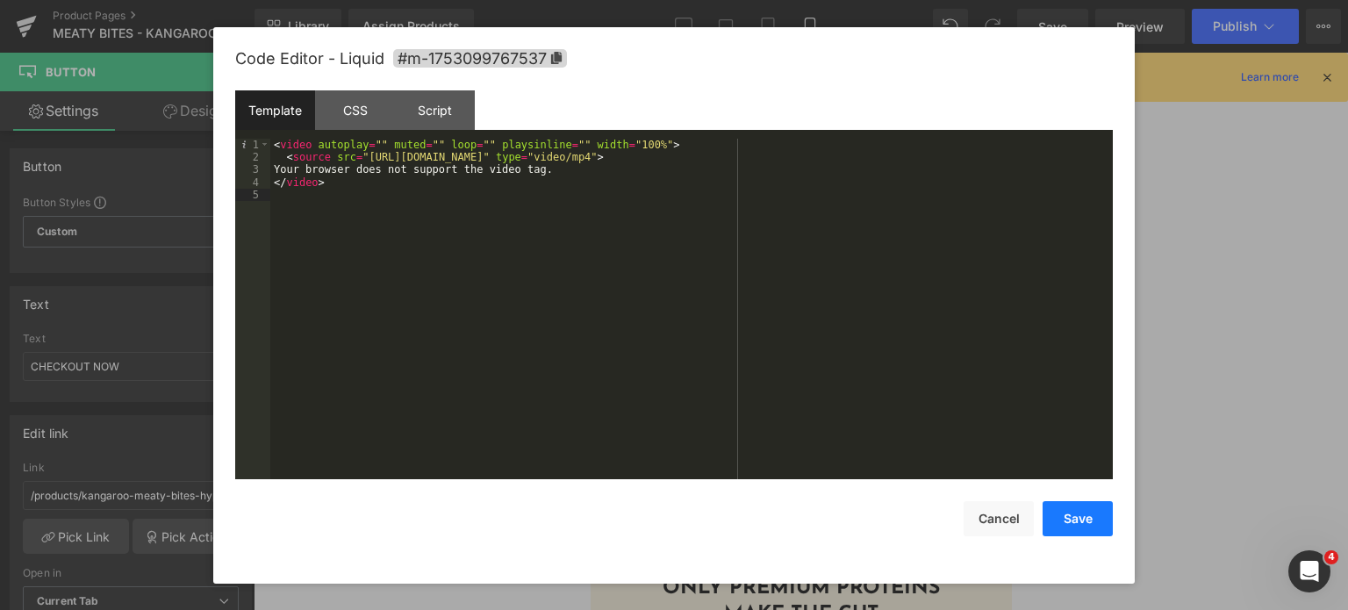
click at [1062, 517] on button "Save" at bounding box center [1078, 518] width 70 height 35
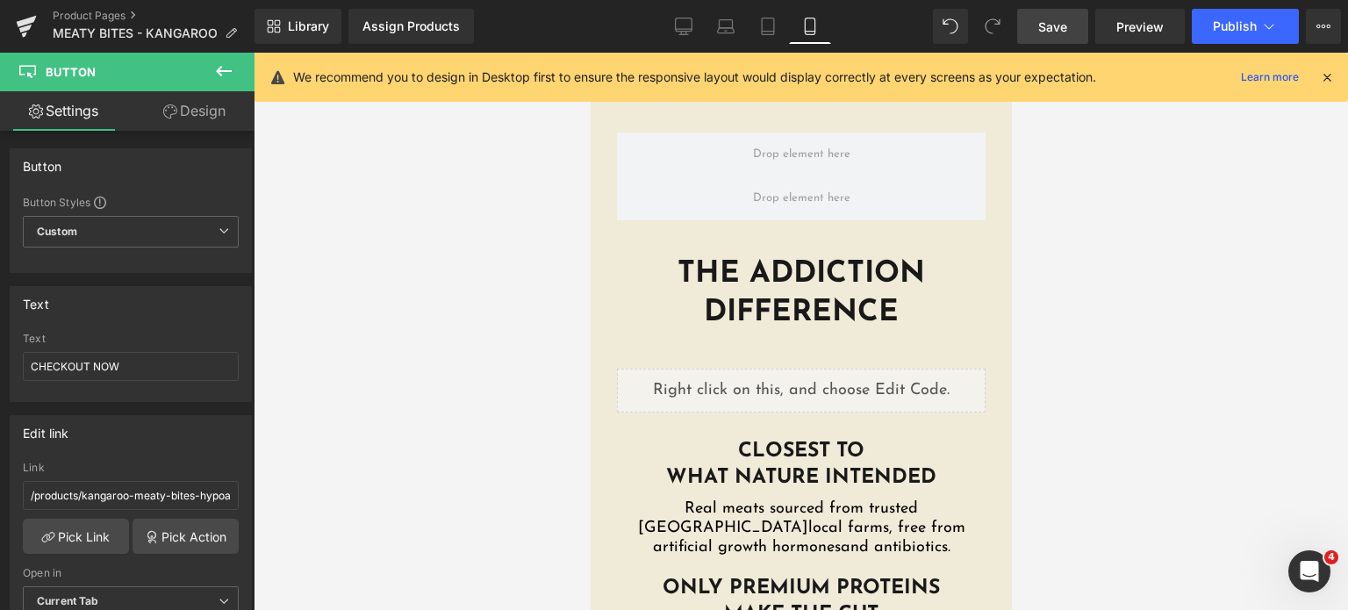
click at [1046, 41] on link "Save" at bounding box center [1052, 26] width 71 height 35
click at [1067, 30] on span "Save" at bounding box center [1052, 27] width 29 height 18
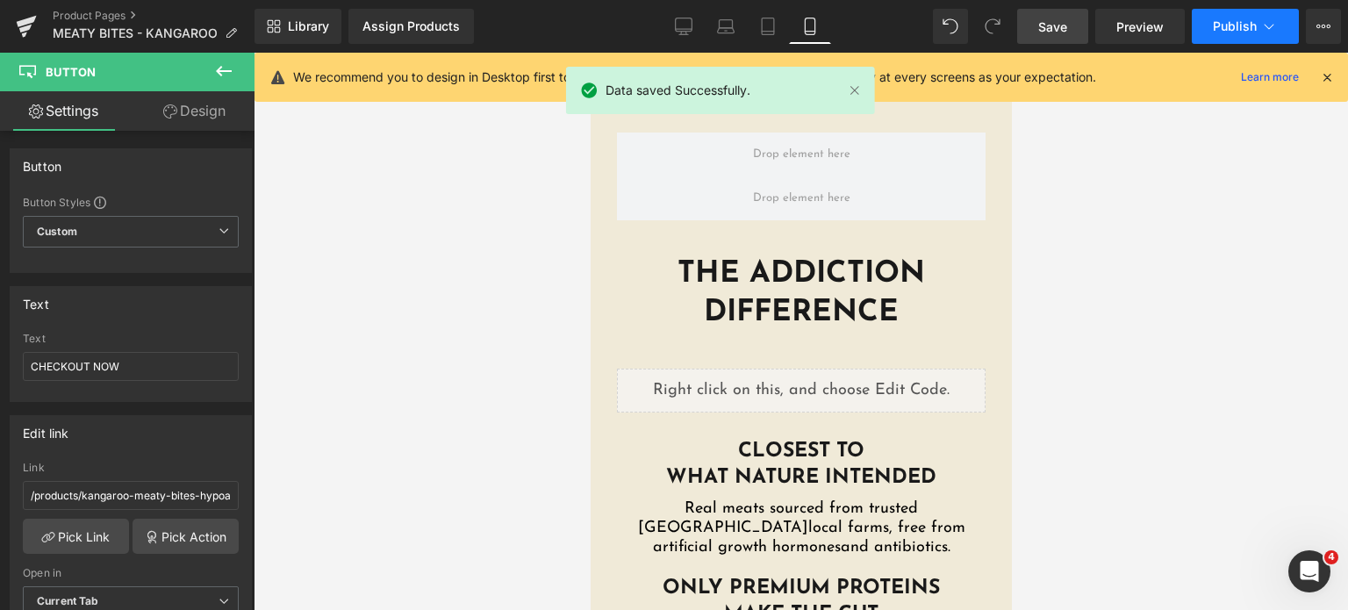
click at [1232, 30] on span "Publish" at bounding box center [1235, 26] width 44 height 14
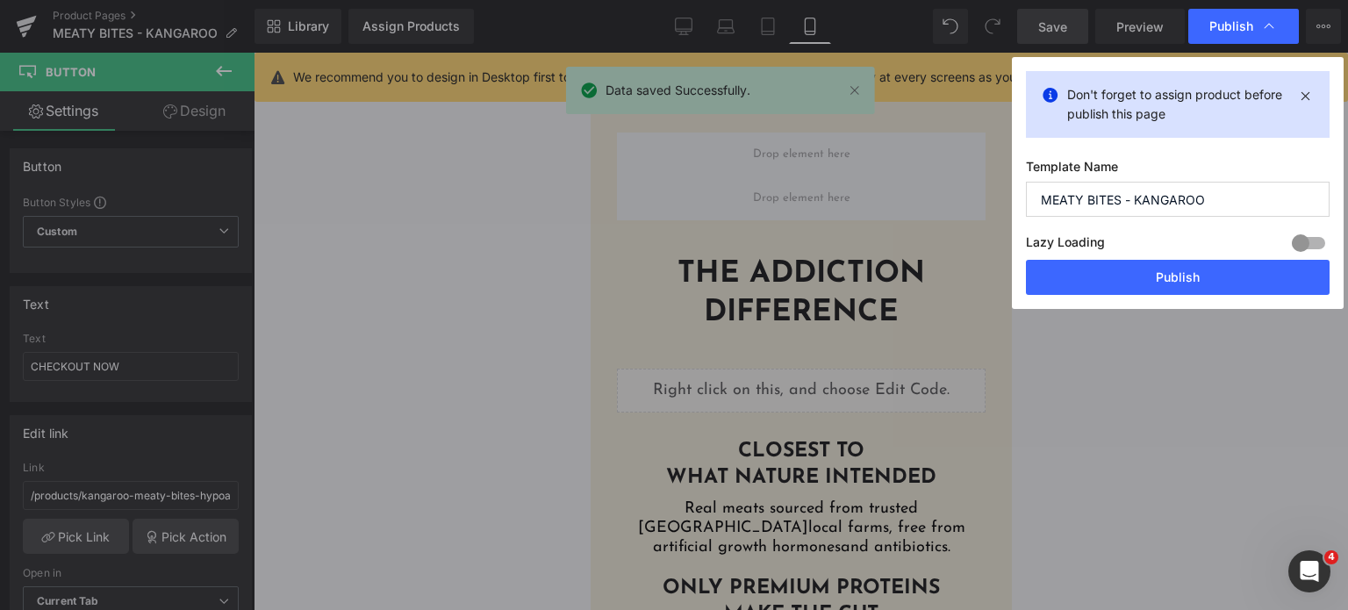
click at [1133, 255] on div "Lazy Loading Build Upgrade plan to unlock" at bounding box center [1178, 245] width 304 height 29
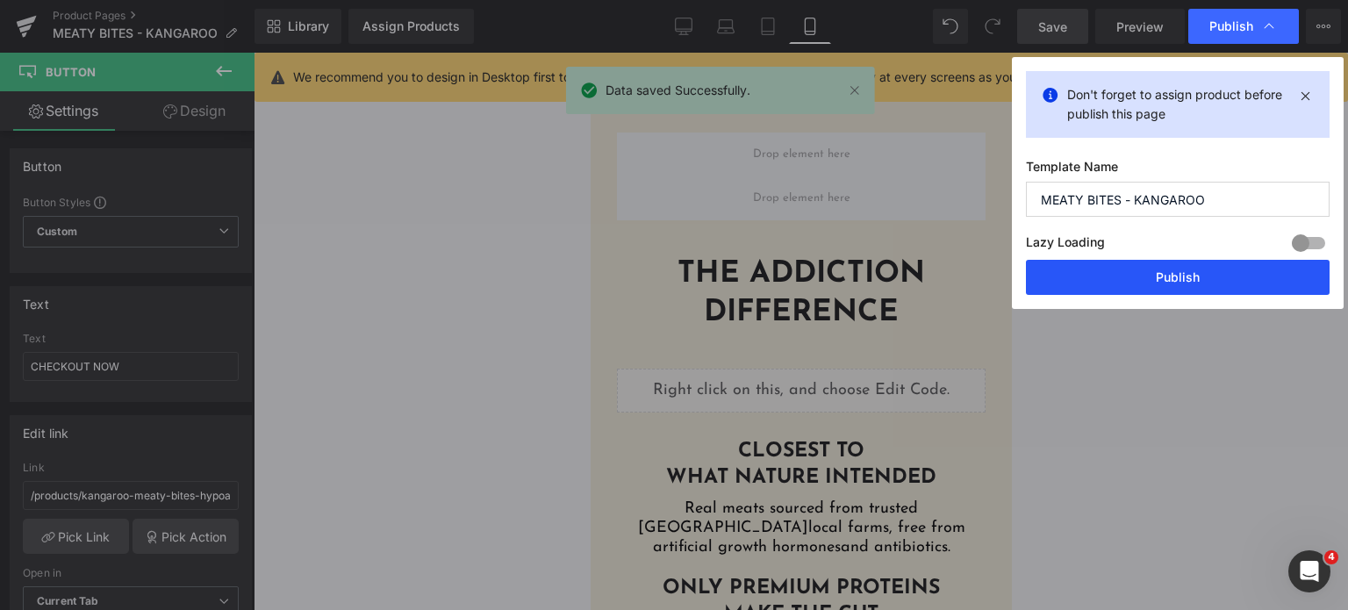
click at [1118, 290] on button "Publish" at bounding box center [1178, 277] width 304 height 35
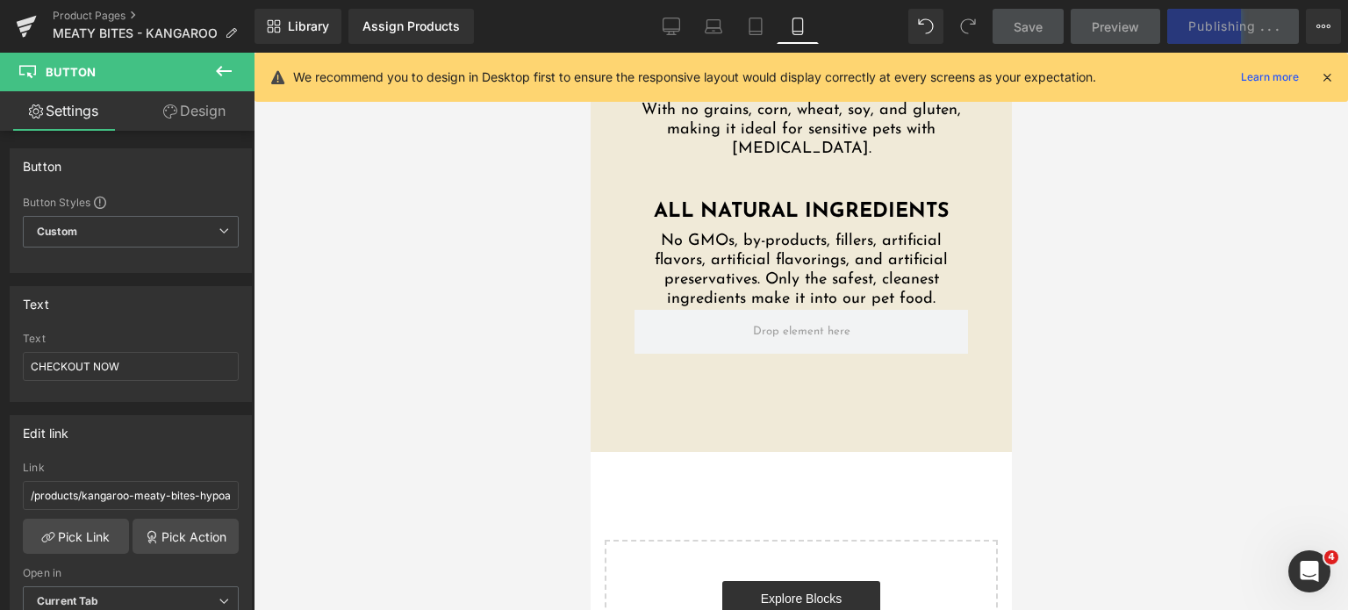
scroll to position [3850, 0]
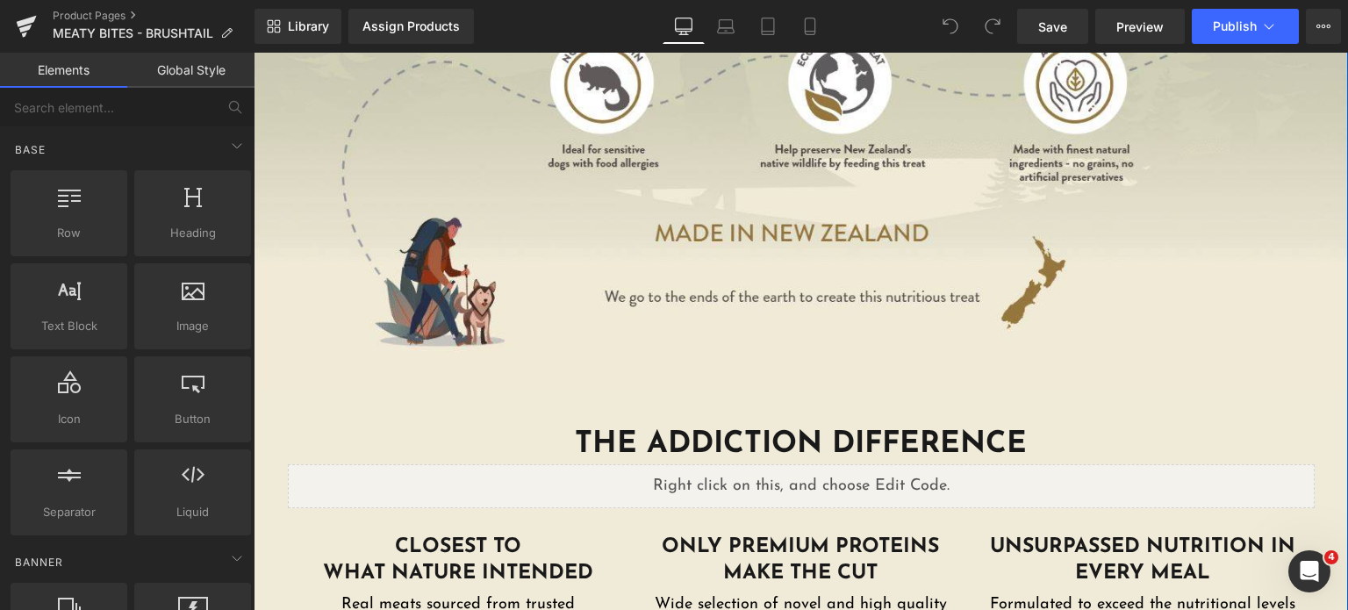
scroll to position [2096, 0]
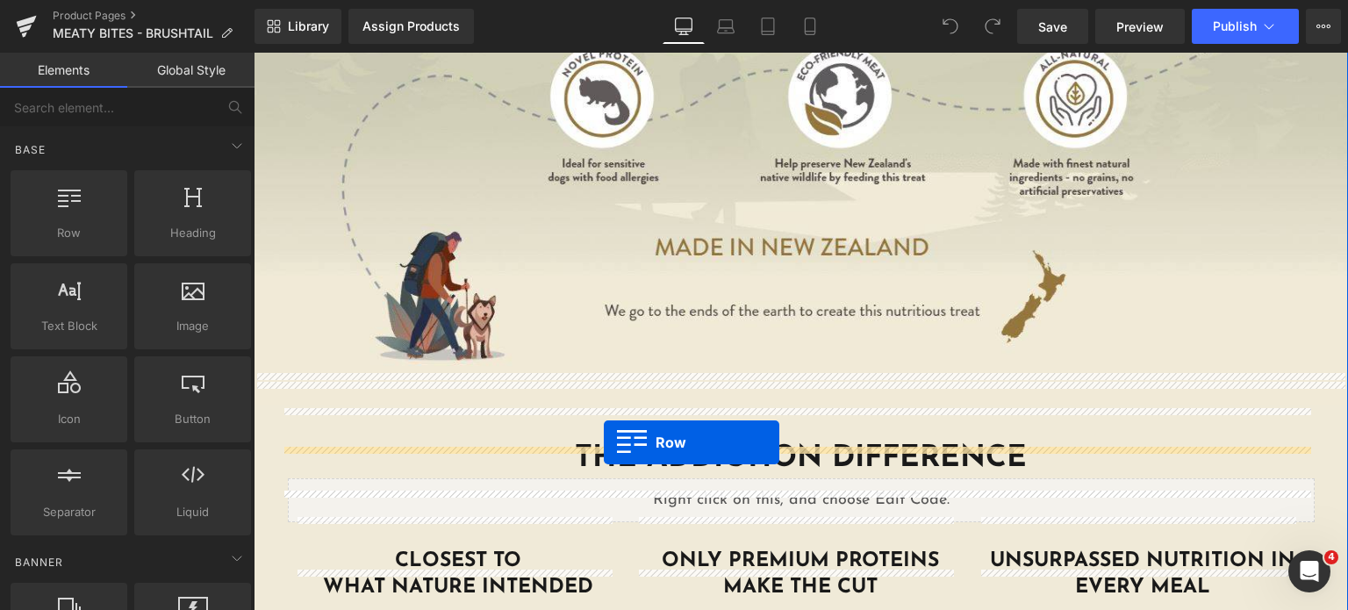
drag, startPoint x: 341, startPoint y: 278, endPoint x: 604, endPoint y: 442, distance: 309.5
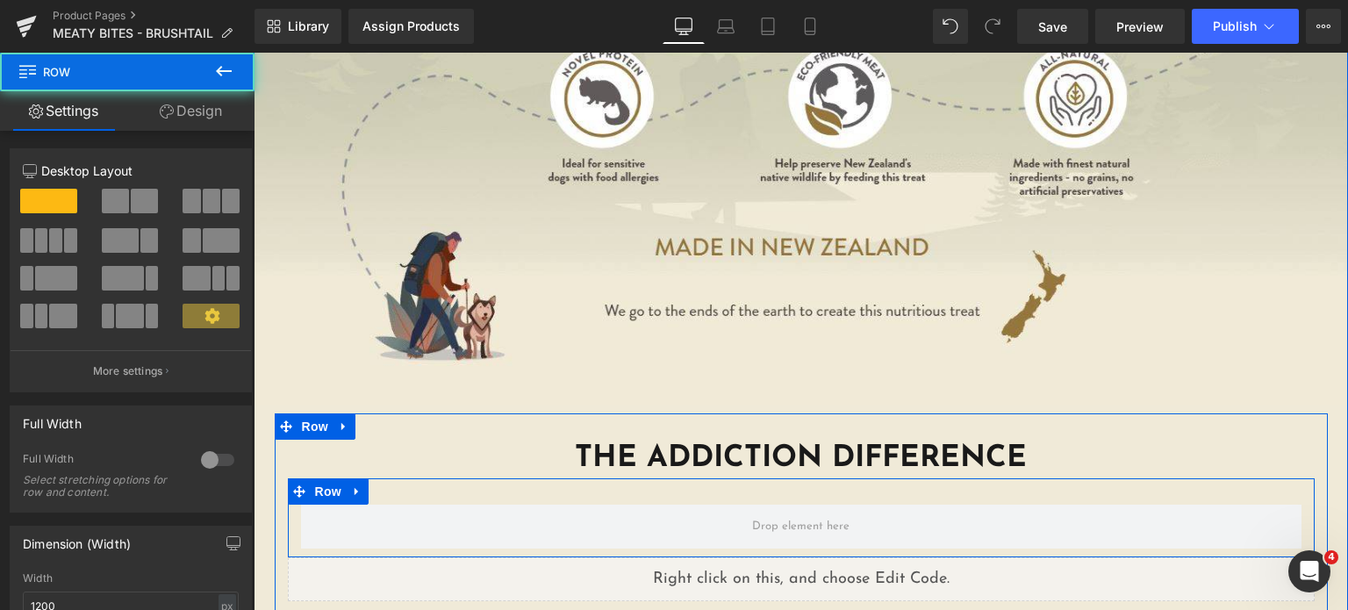
click at [741, 478] on div "Row" at bounding box center [801, 517] width 1027 height 79
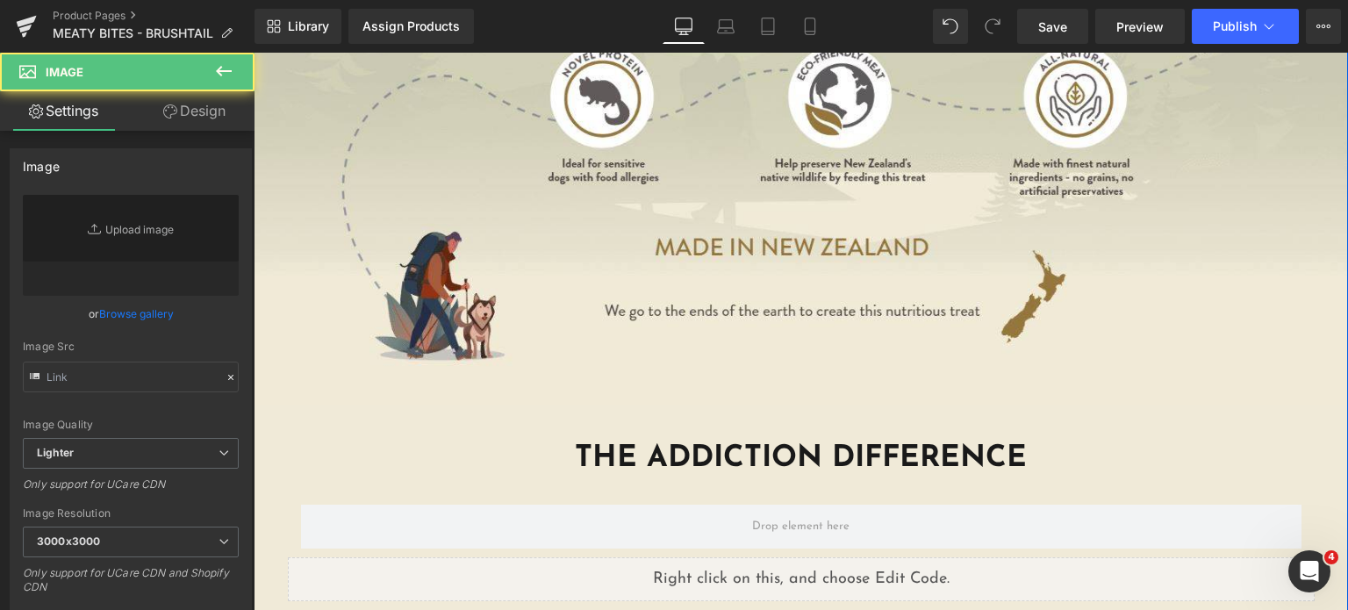
type input "https://ucarecdn.com/a53f5a11-6725-4925-a880-cbe6d3eb6fb7/-/format/auto/-/previ…"
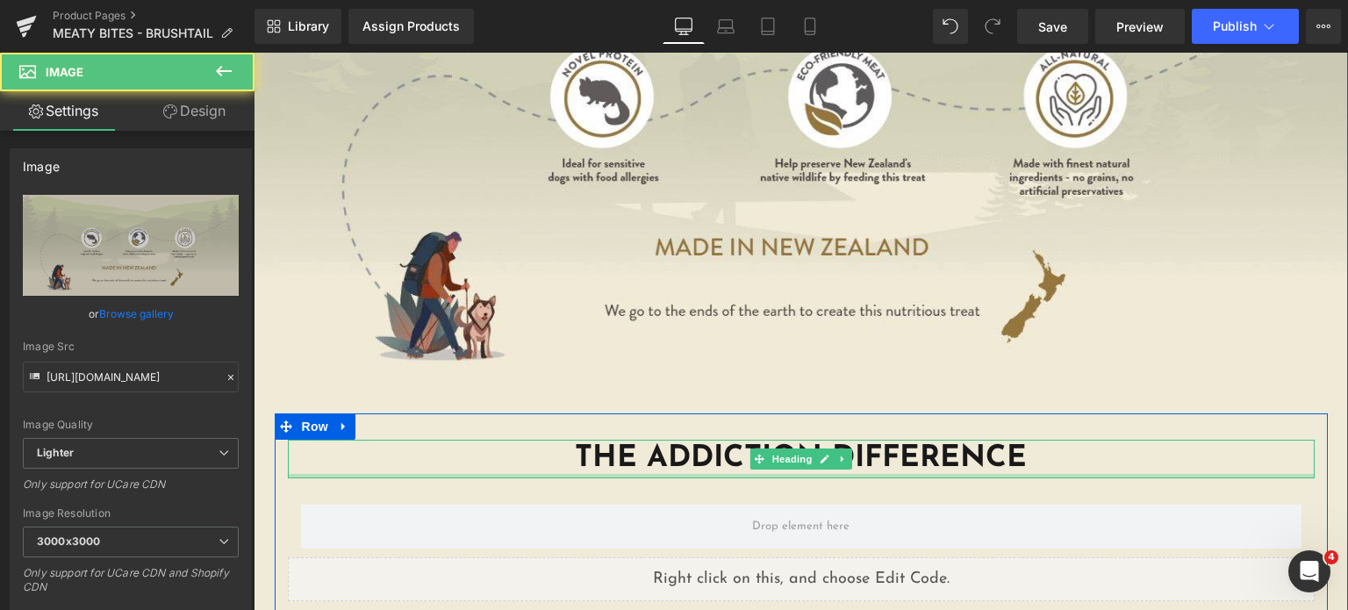
click at [415, 478] on div "Row" at bounding box center [801, 517] width 1027 height 79
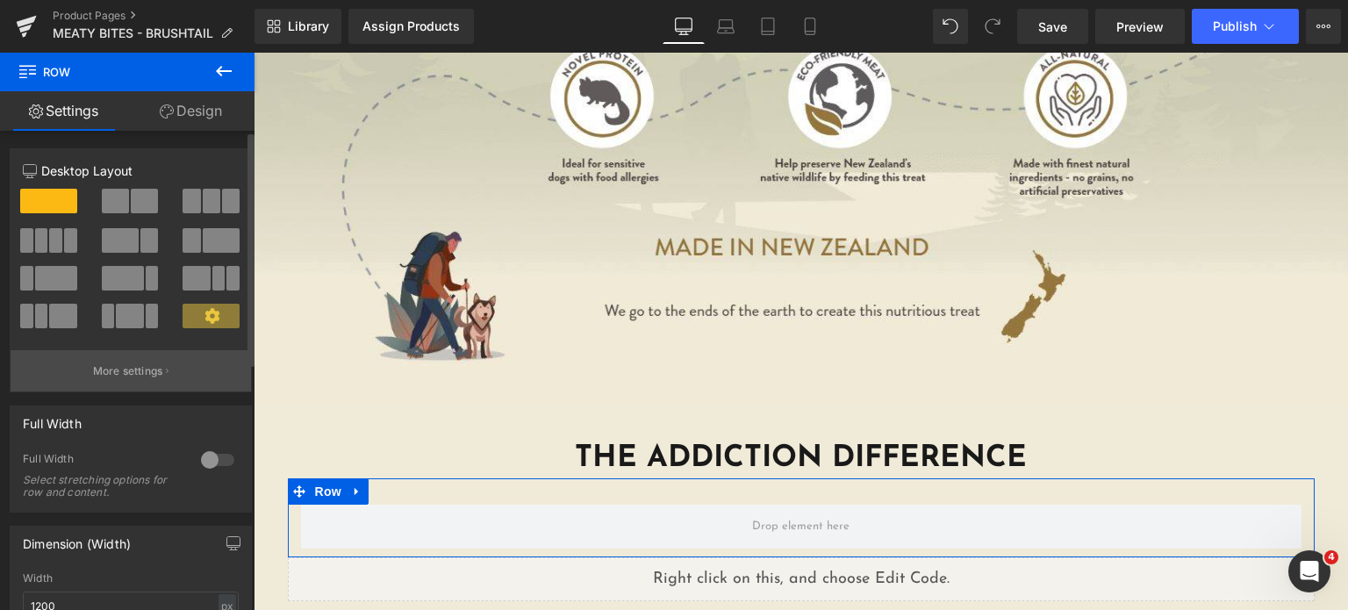
click at [122, 353] on button "More settings" at bounding box center [131, 370] width 240 height 41
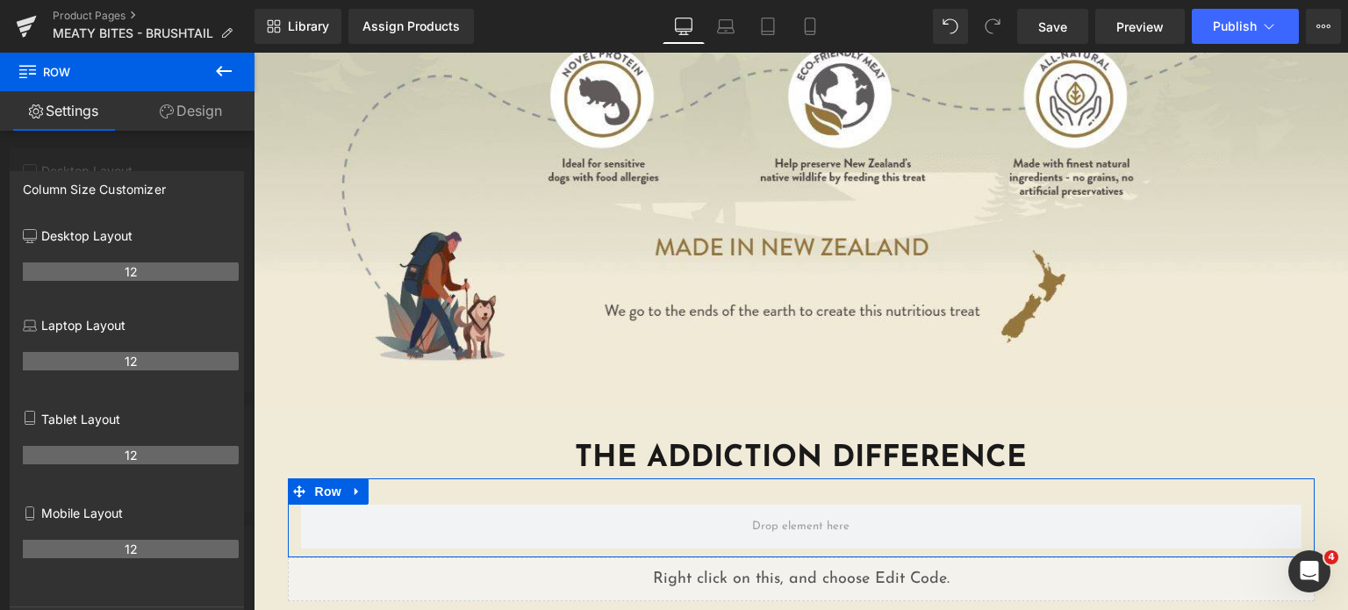
click at [150, 155] on div at bounding box center [127, 336] width 254 height 566
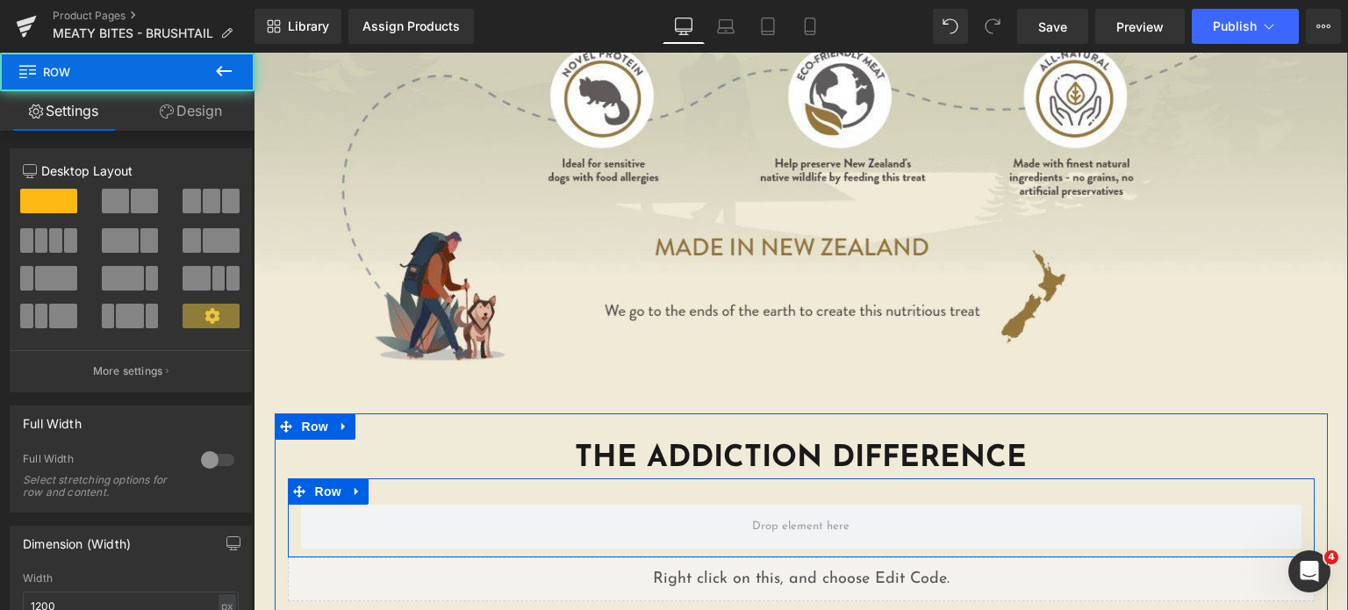
click at [413, 478] on div "Row" at bounding box center [801, 517] width 1027 height 79
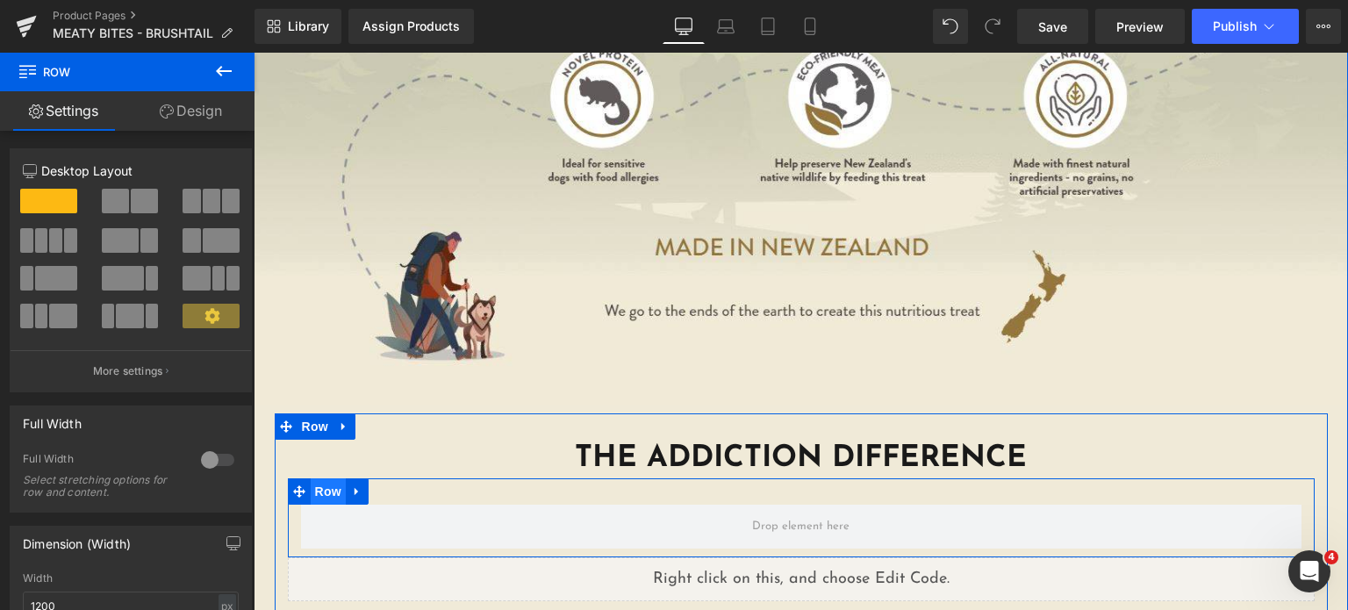
click at [311, 478] on span "Row" at bounding box center [328, 491] width 35 height 26
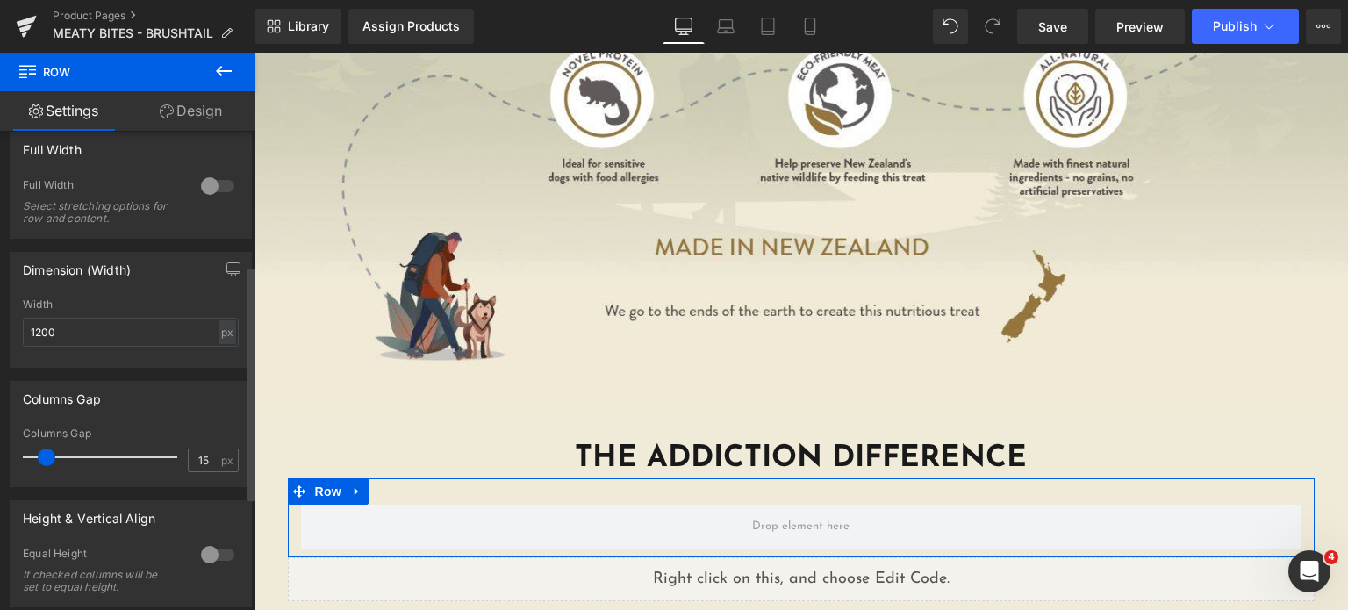
scroll to position [277, 0]
click at [153, 315] on input "1200" at bounding box center [131, 328] width 216 height 29
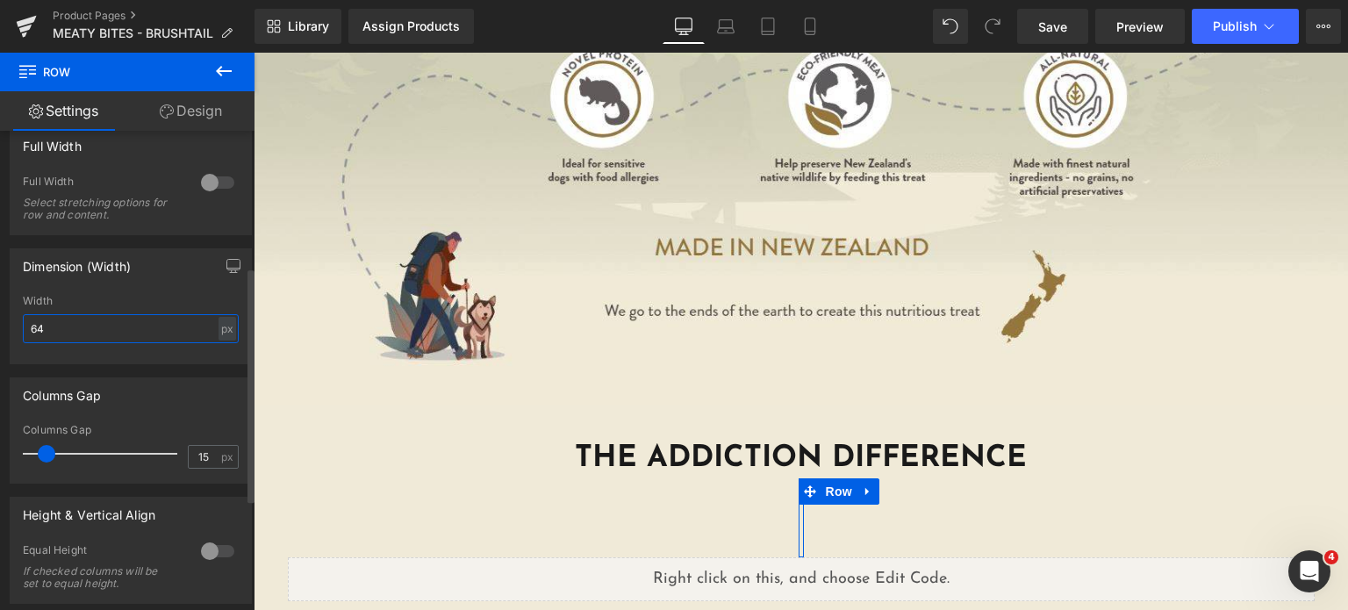
type input "640"
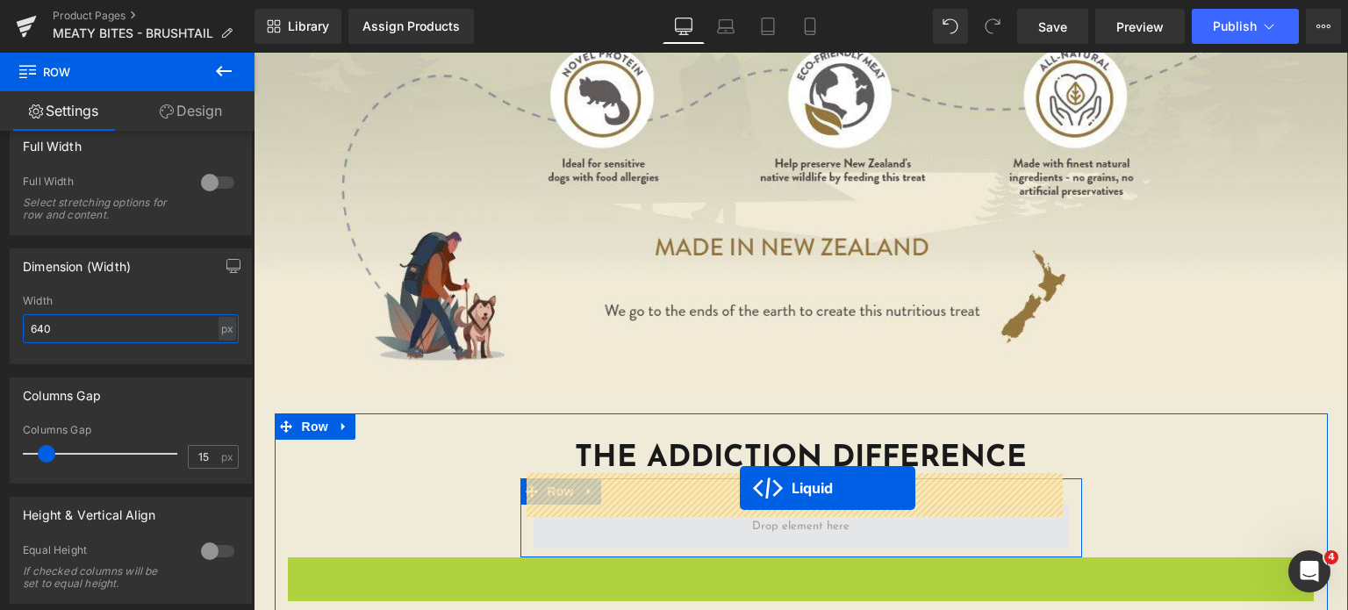
drag, startPoint x: 747, startPoint y: 541, endPoint x: 740, endPoint y: 488, distance: 54.0
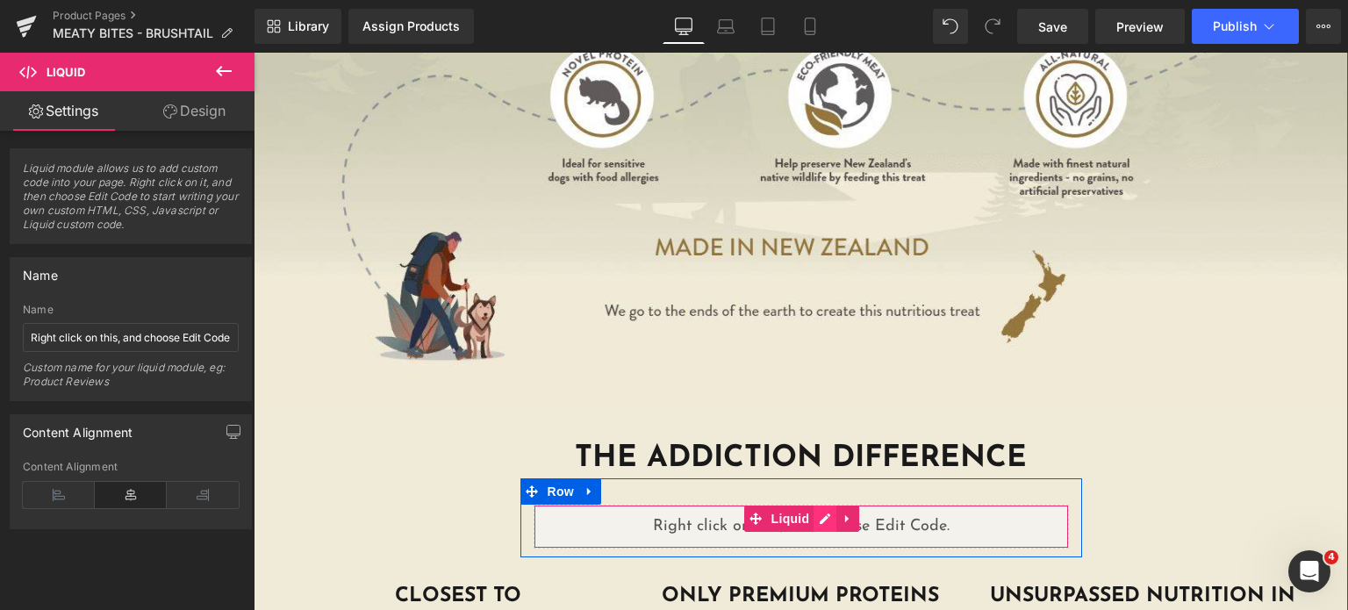
click at [815, 505] on div "Liquid" at bounding box center [801, 527] width 535 height 44
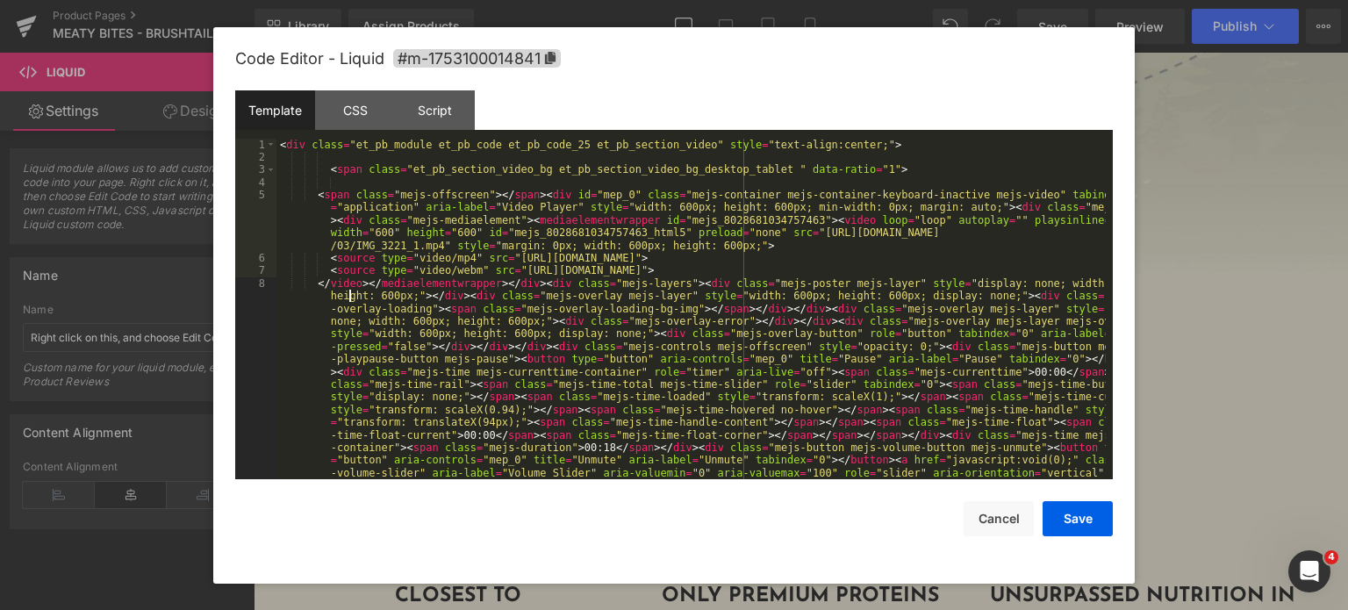
click at [352, 290] on div "< div class = "et_pb_module et_pb_code et_pb_code_25 et_pb_section_video" style…" at bounding box center [690, 442] width 829 height 606
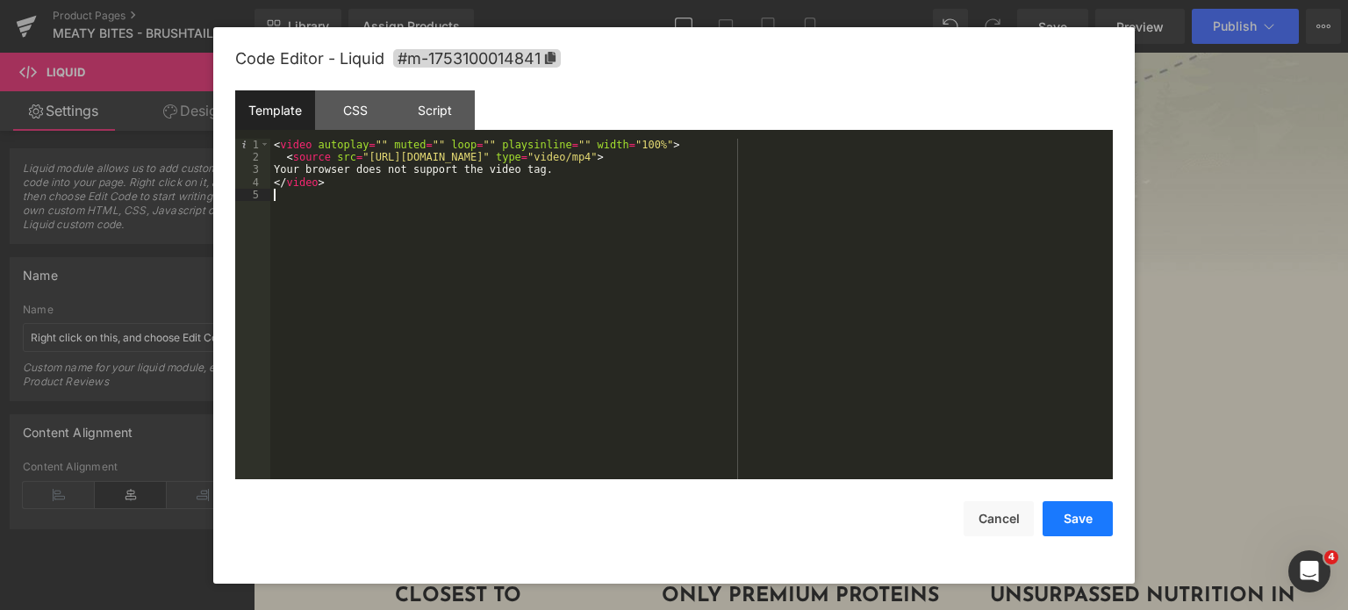
click at [1080, 524] on button "Save" at bounding box center [1078, 518] width 70 height 35
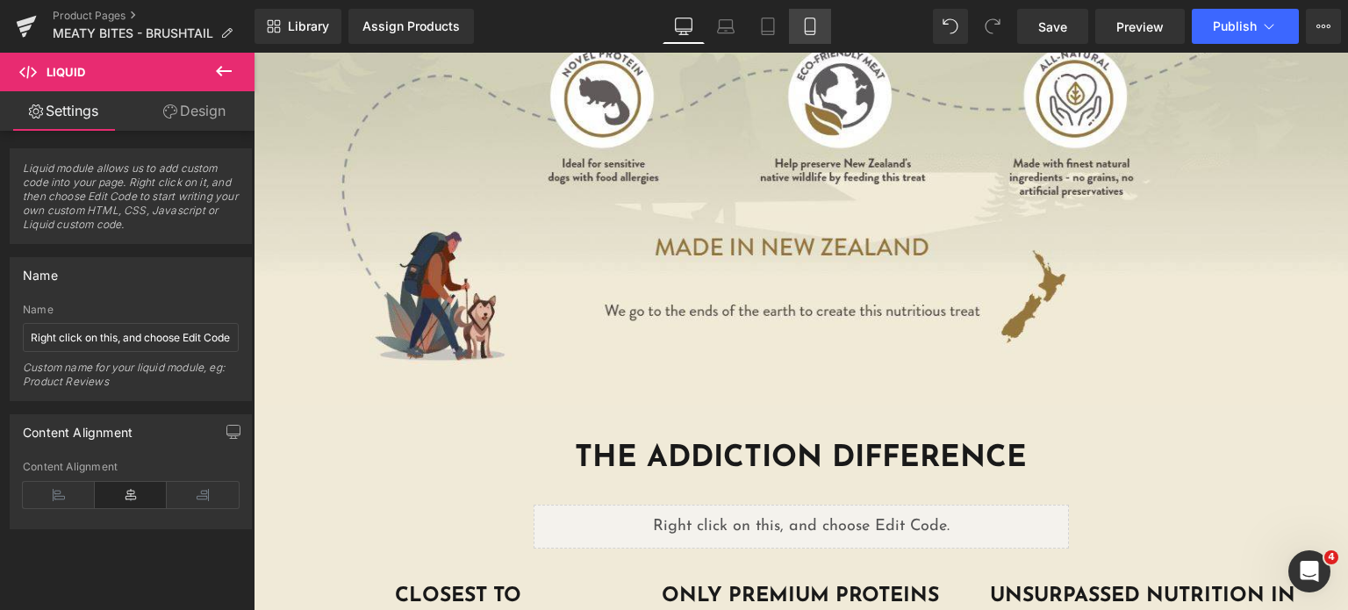
click at [815, 27] on icon at bounding box center [810, 27] width 18 height 18
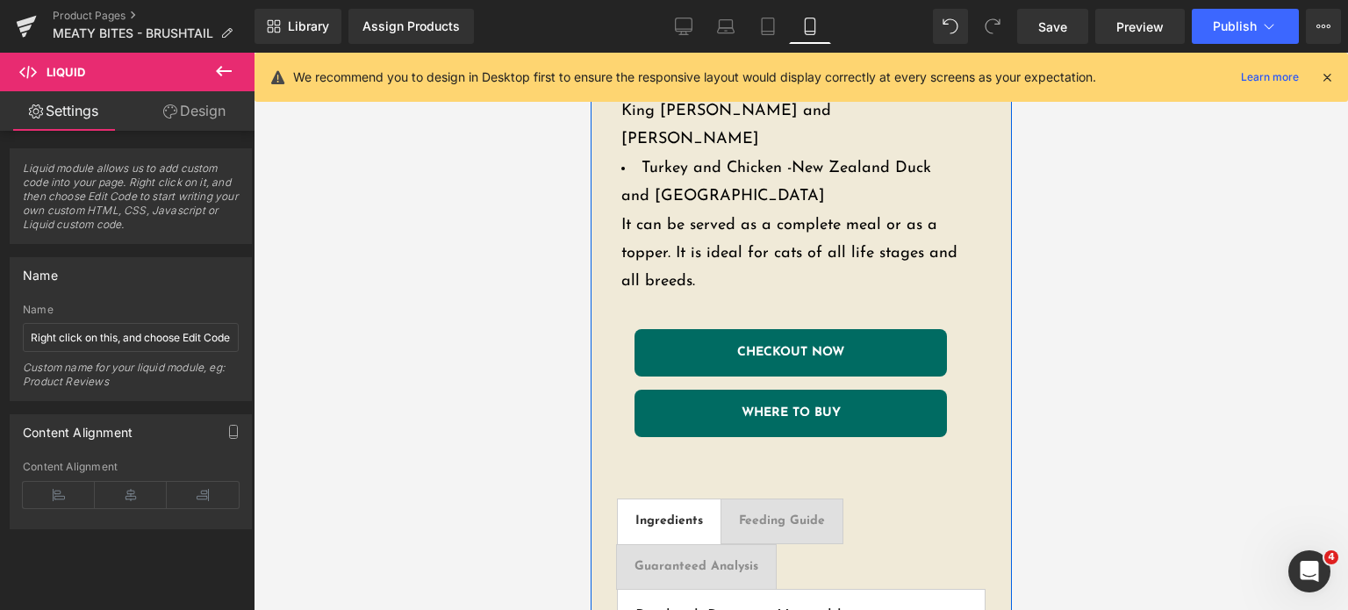
scroll to position [1308, 0]
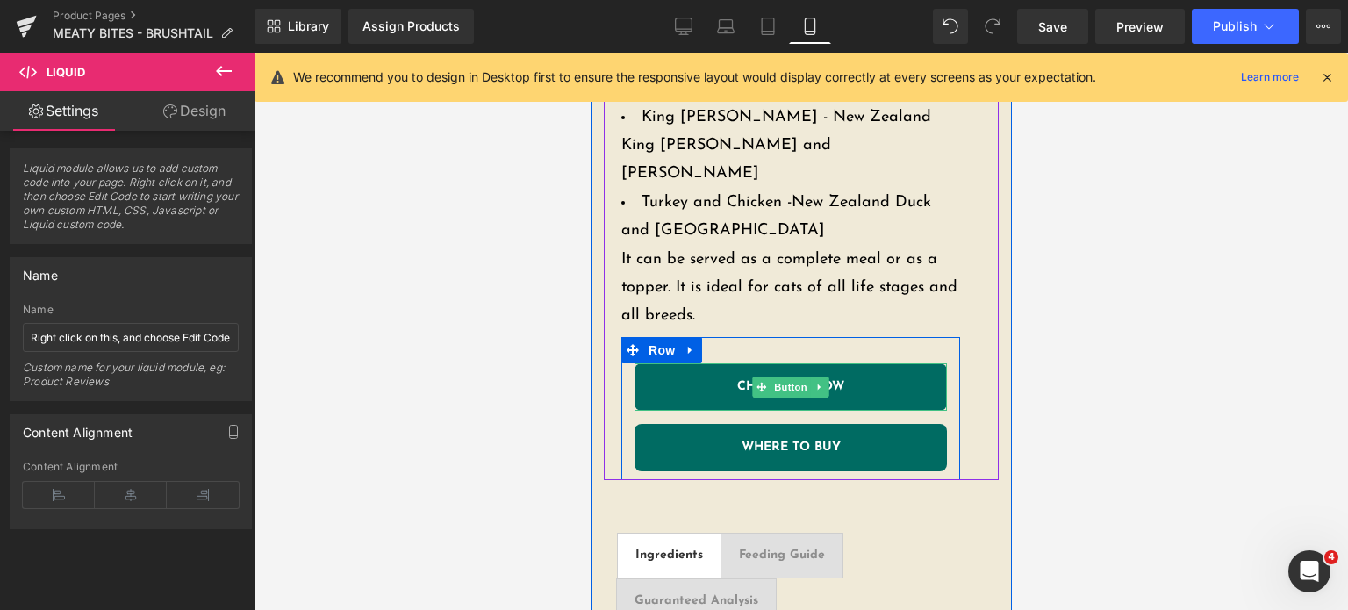
click at [736, 381] on span "CHECKOUT NOW" at bounding box center [789, 387] width 107 height 12
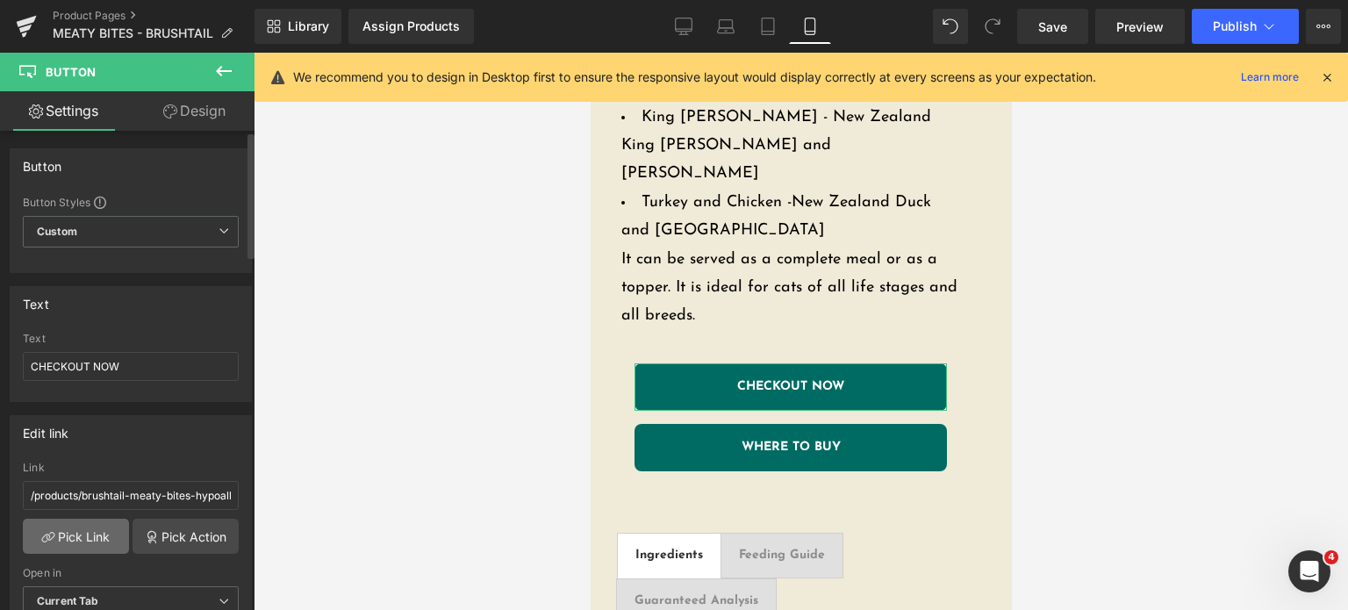
click at [115, 548] on link "Pick Link" at bounding box center [76, 536] width 106 height 35
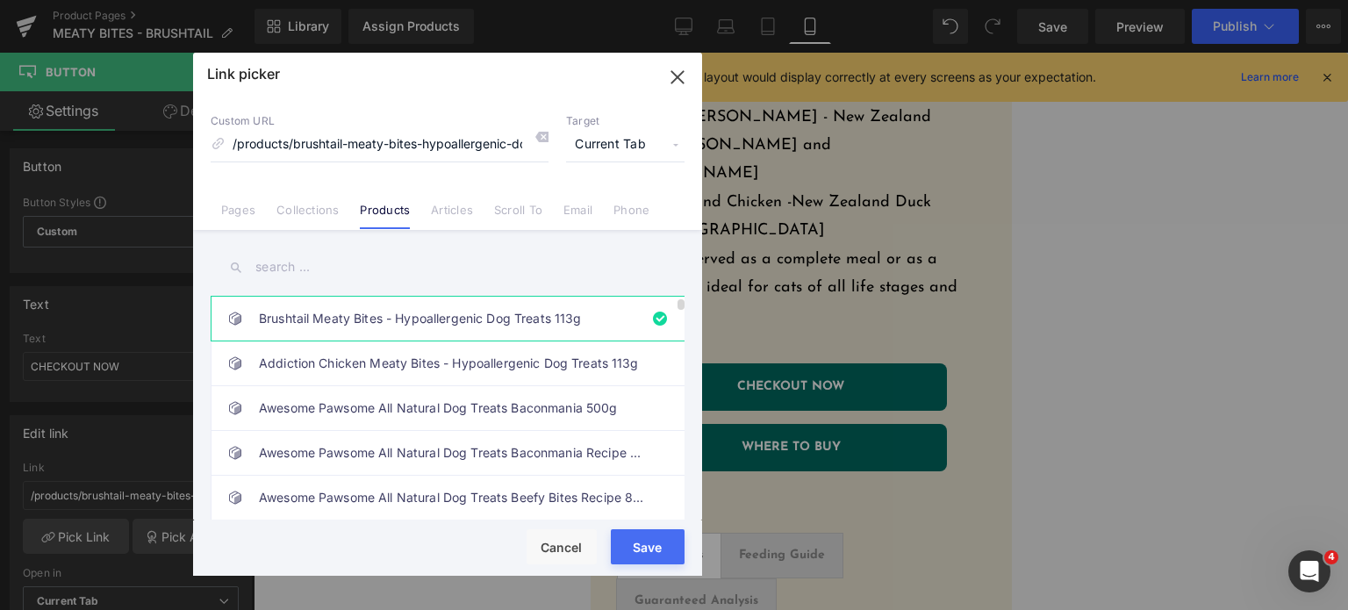
click at [555, 326] on link "Brushtail Meaty Bites - Hypoallergenic Dog Treats 113g" at bounding box center [452, 319] width 386 height 44
click at [645, 561] on button "Save" at bounding box center [648, 546] width 74 height 35
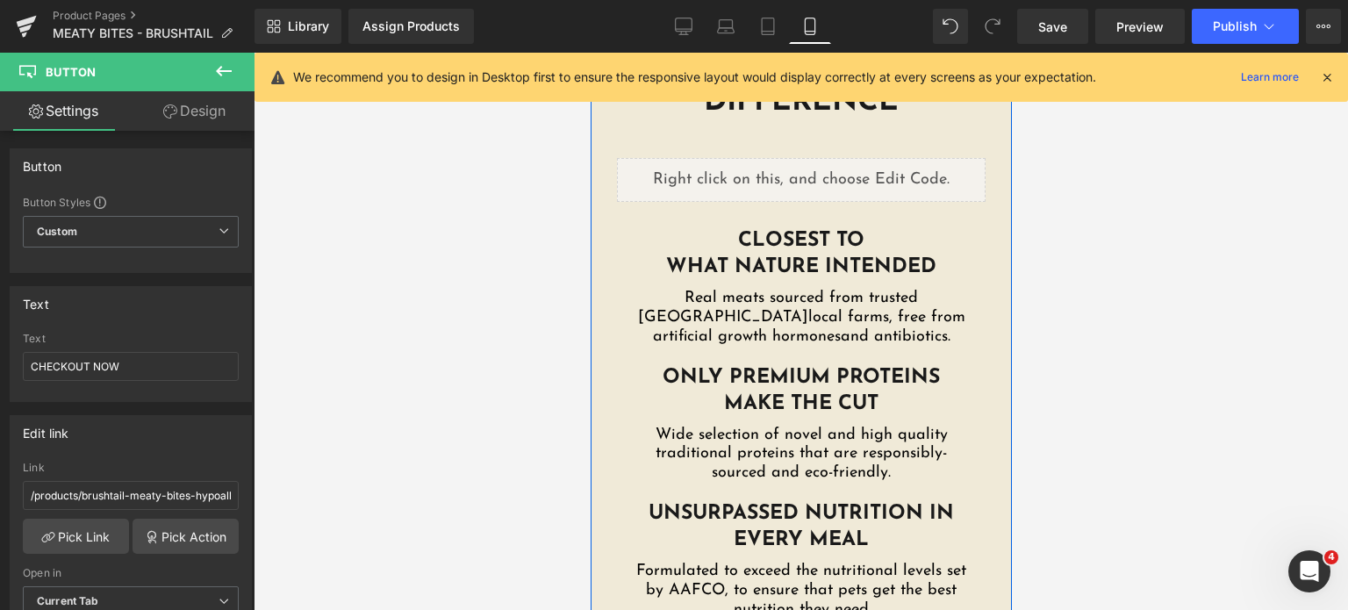
scroll to position [3428, 0]
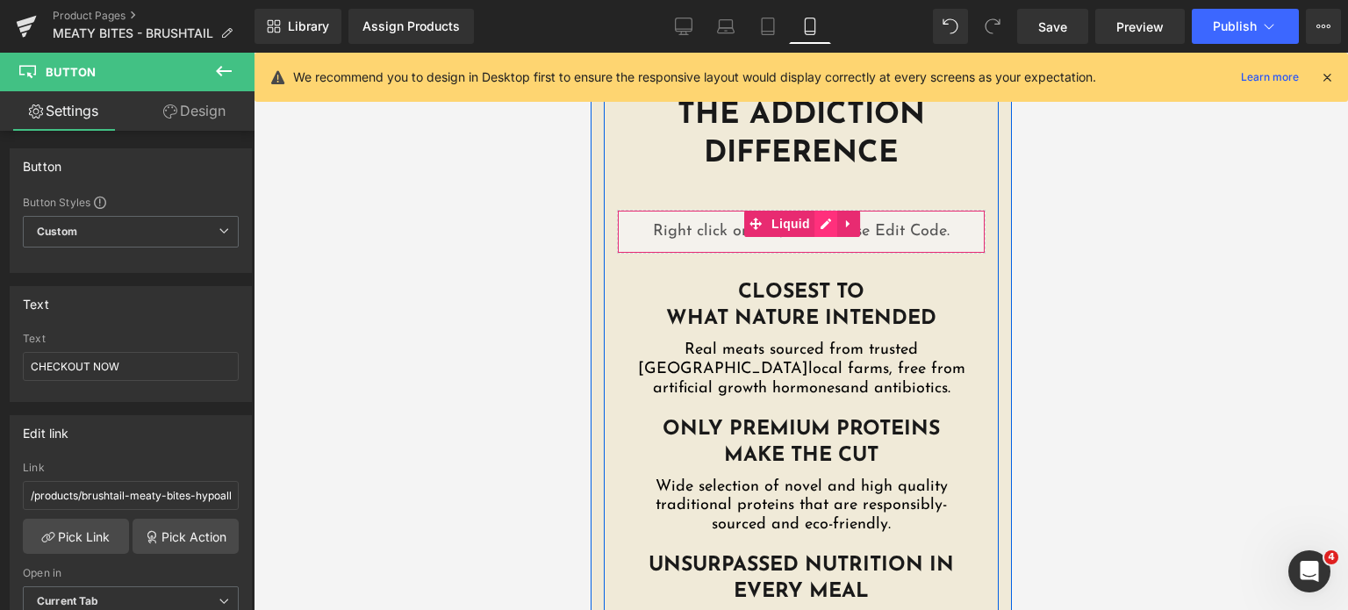
click at [813, 210] on div "Liquid" at bounding box center [800, 232] width 369 height 44
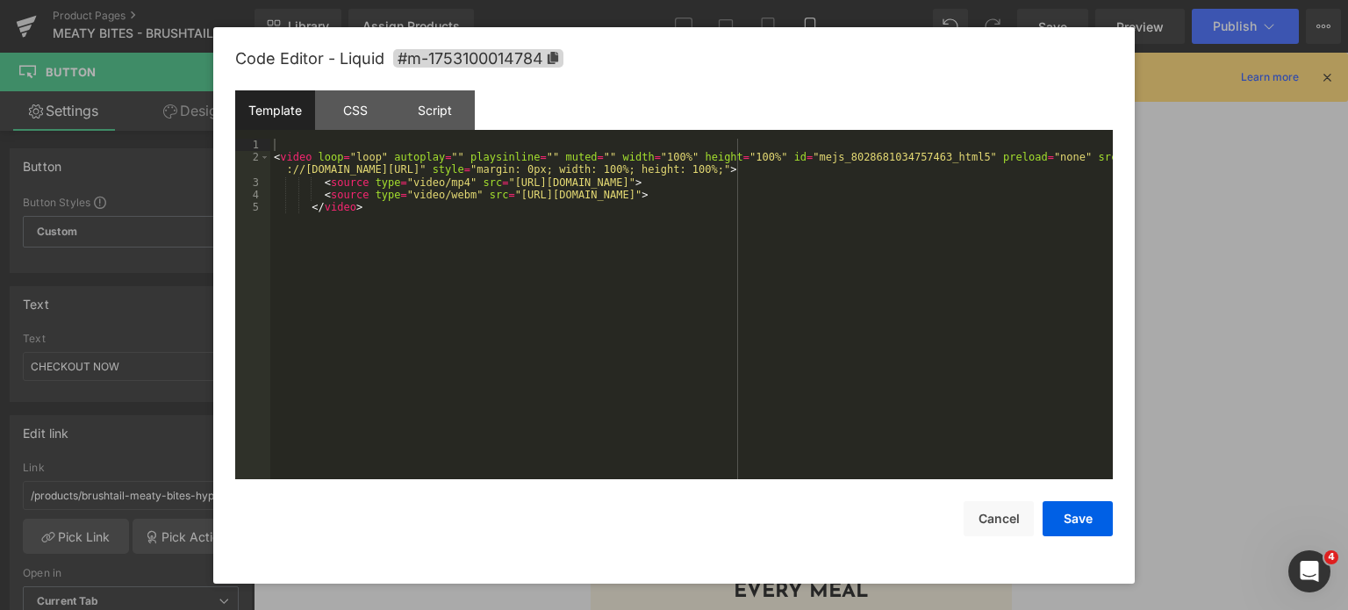
click at [749, 264] on div "< video loop = "loop" autoplay = "" playsinline = "" muted = "" width = "100%" …" at bounding box center [691, 322] width 842 height 367
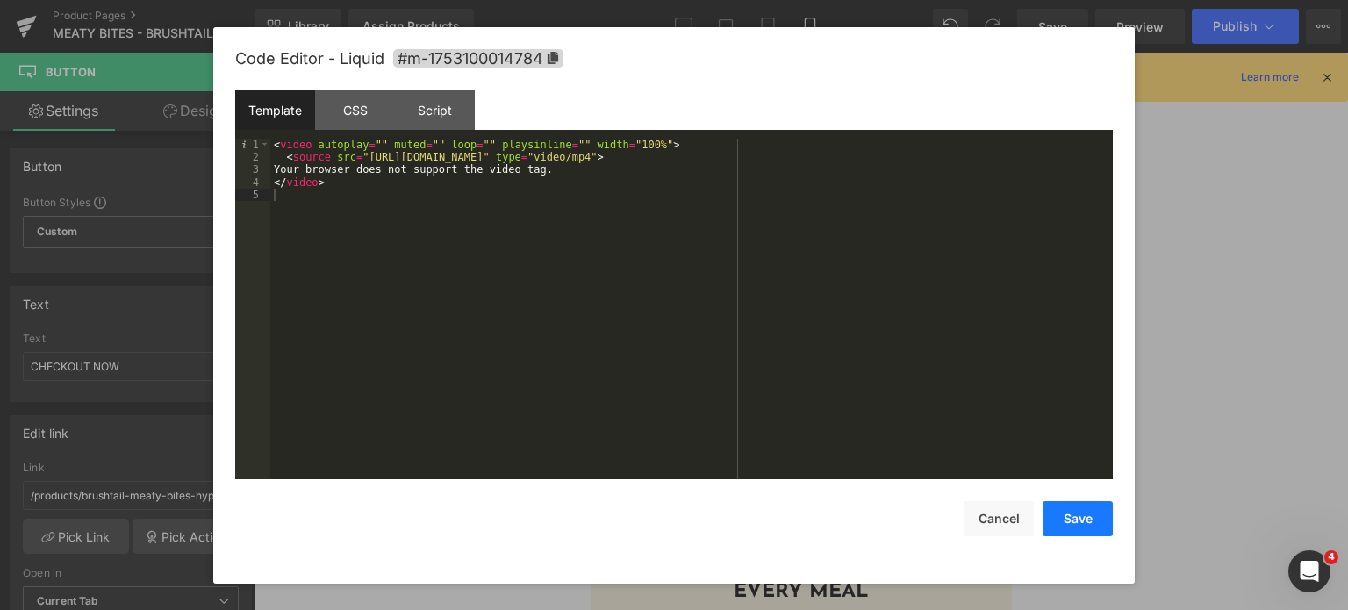
click at [1087, 523] on button "Save" at bounding box center [1078, 518] width 70 height 35
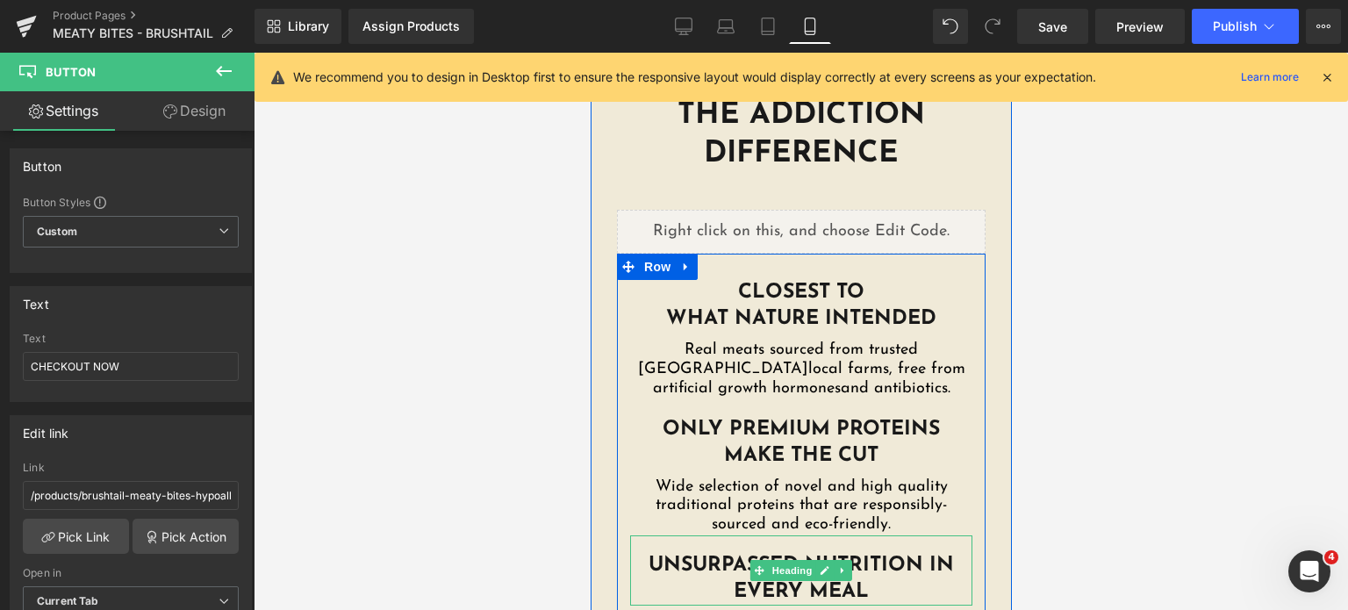
scroll to position [4146, 0]
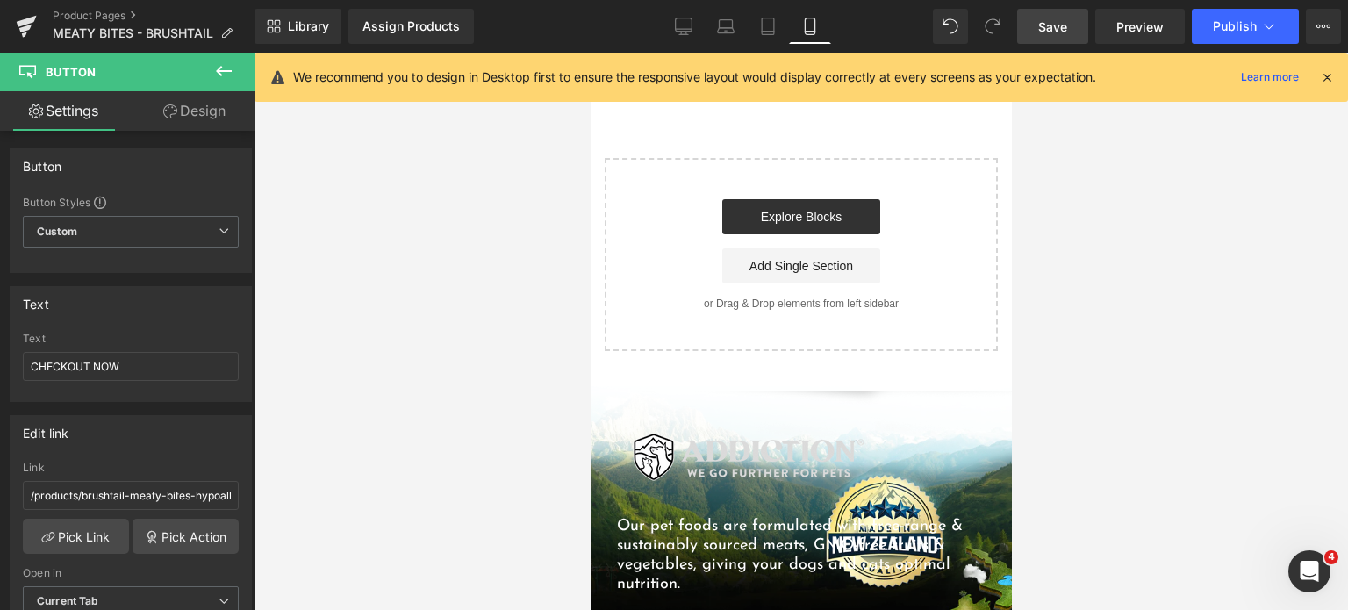
click at [1033, 32] on link "Save" at bounding box center [1052, 26] width 71 height 35
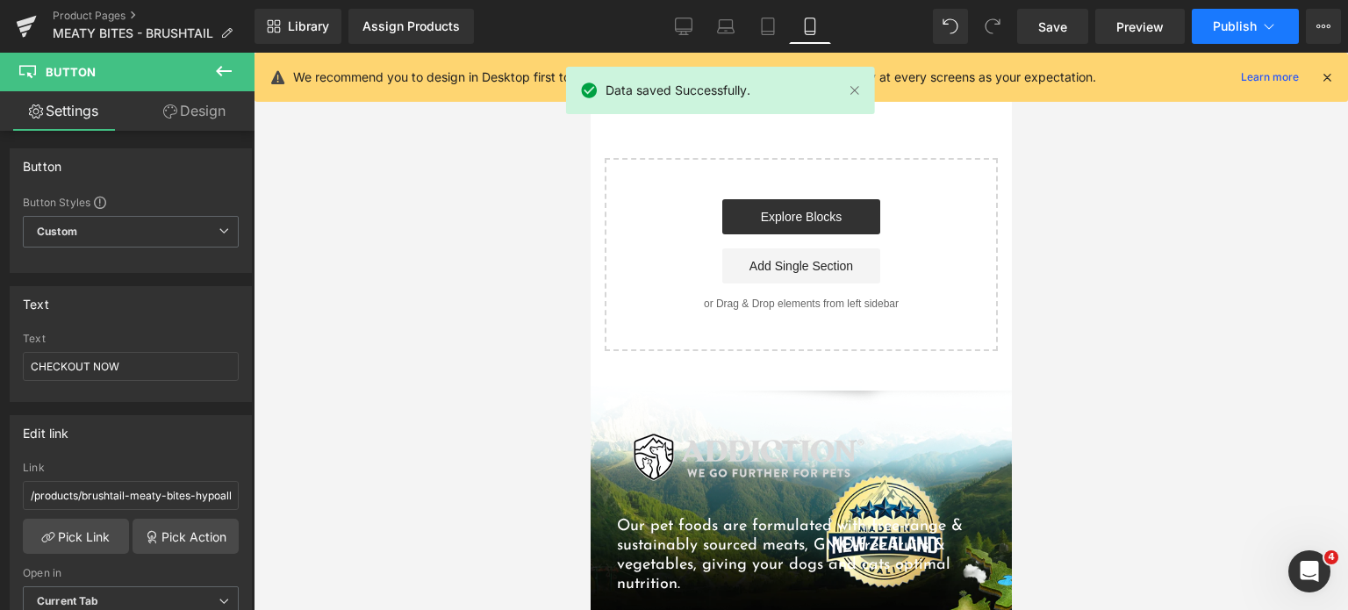
click at [1200, 31] on button "Publish" at bounding box center [1245, 26] width 107 height 35
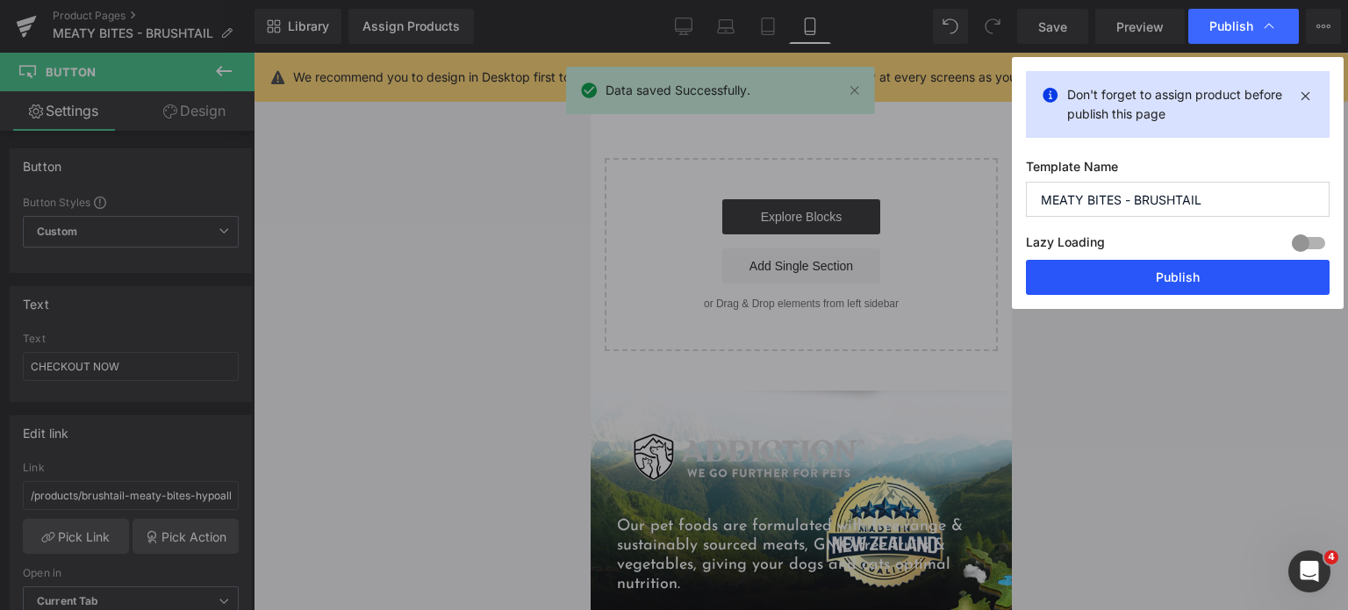
click at [1083, 266] on button "Publish" at bounding box center [1178, 277] width 304 height 35
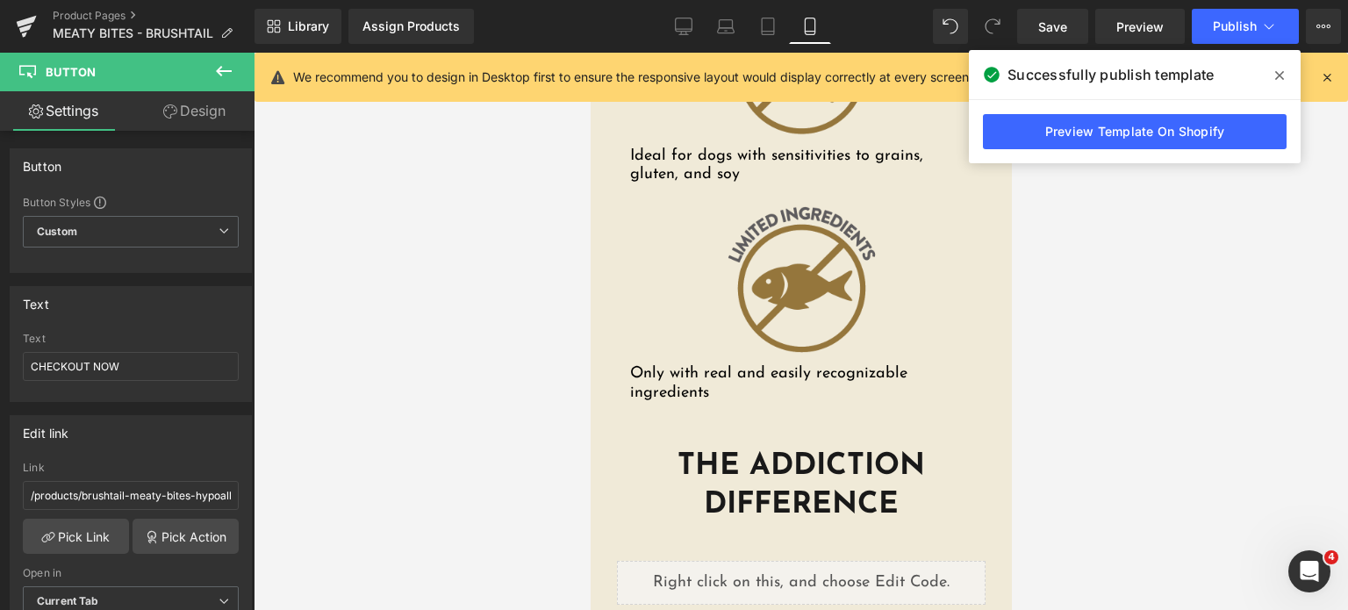
scroll to position [3081, 0]
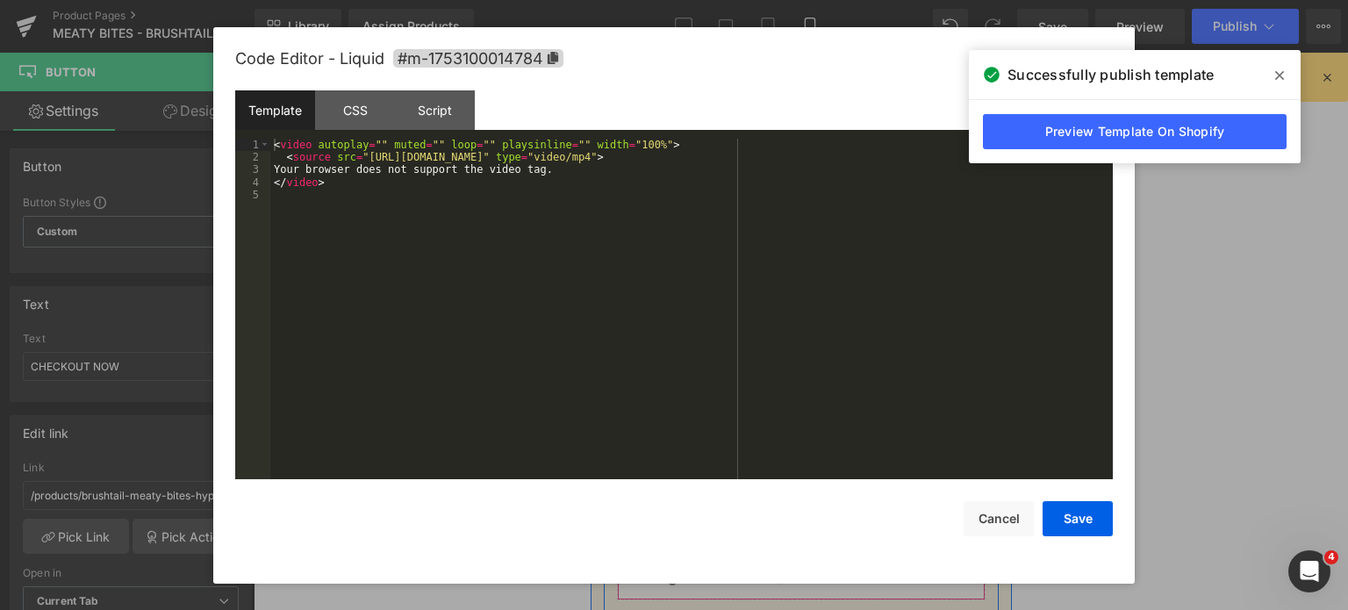
click at [825, 556] on div "Liquid" at bounding box center [800, 578] width 369 height 44
click at [1061, 524] on button "Save" at bounding box center [1078, 518] width 70 height 35
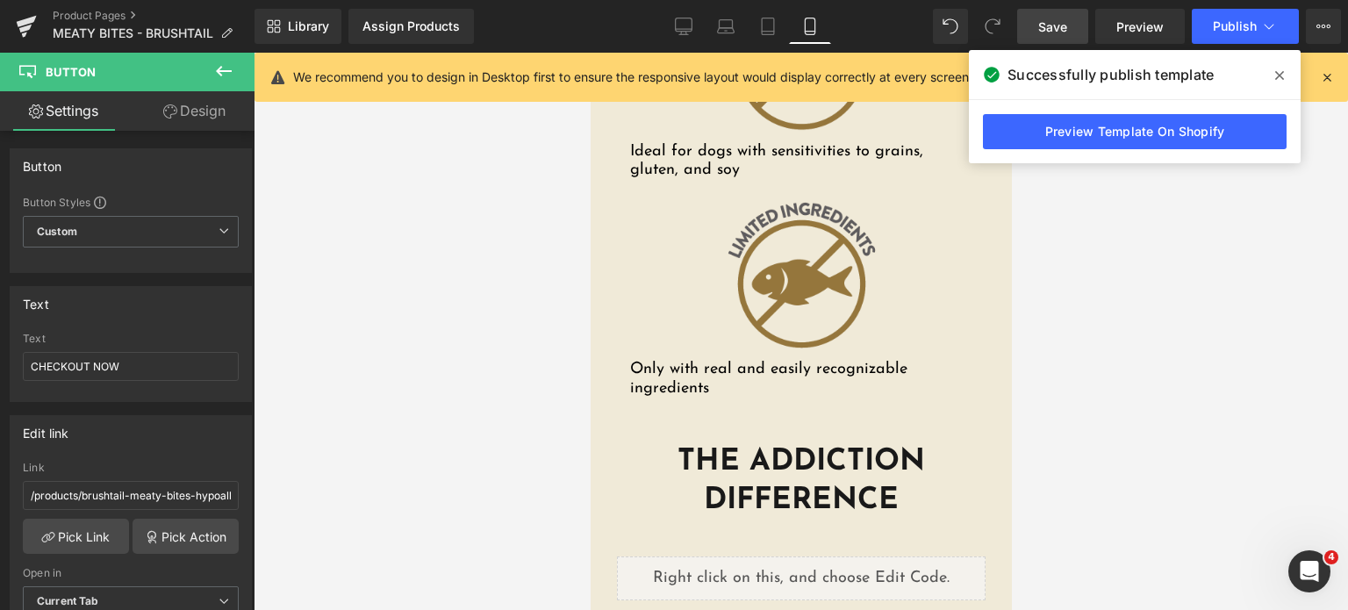
click at [1073, 15] on link "Save" at bounding box center [1052, 26] width 71 height 35
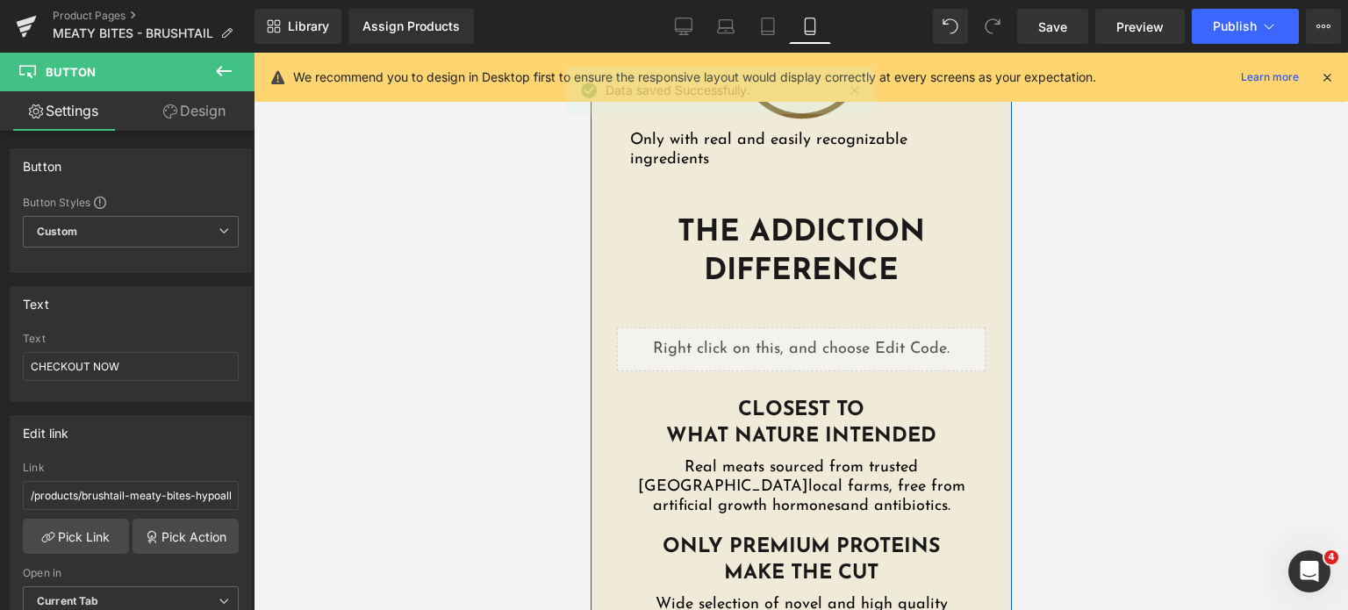
scroll to position [3305, 0]
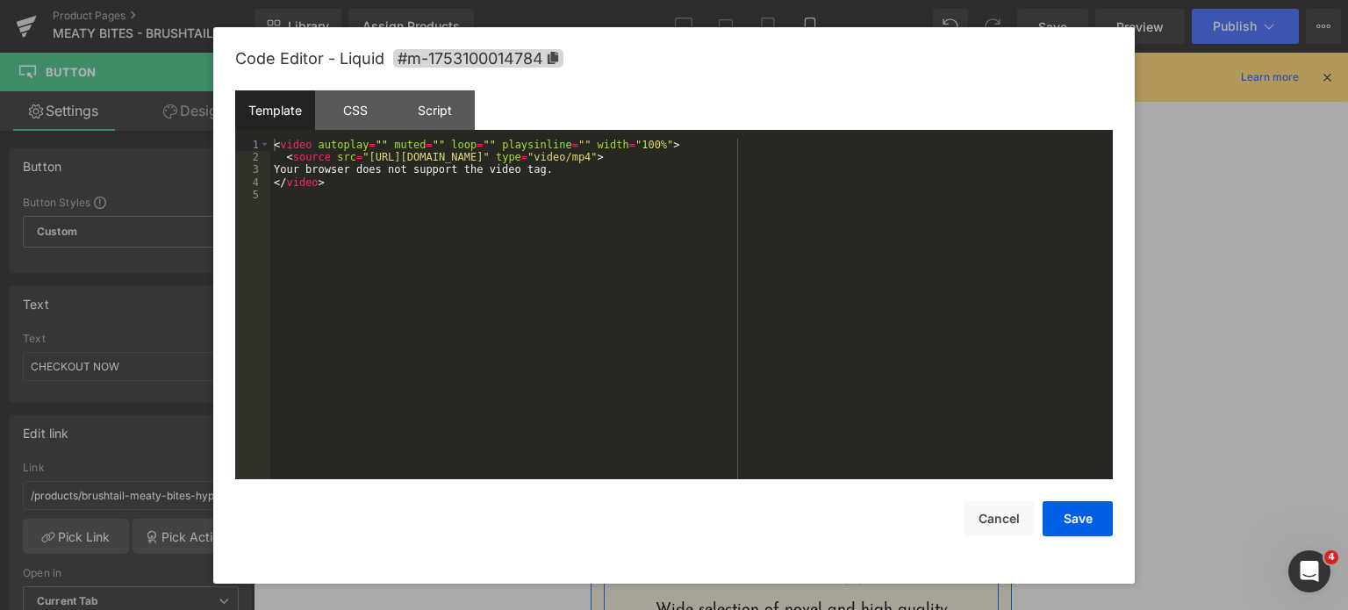
click at [813, 333] on div "Liquid" at bounding box center [800, 355] width 369 height 44
click at [1064, 533] on button "Save" at bounding box center [1078, 518] width 70 height 35
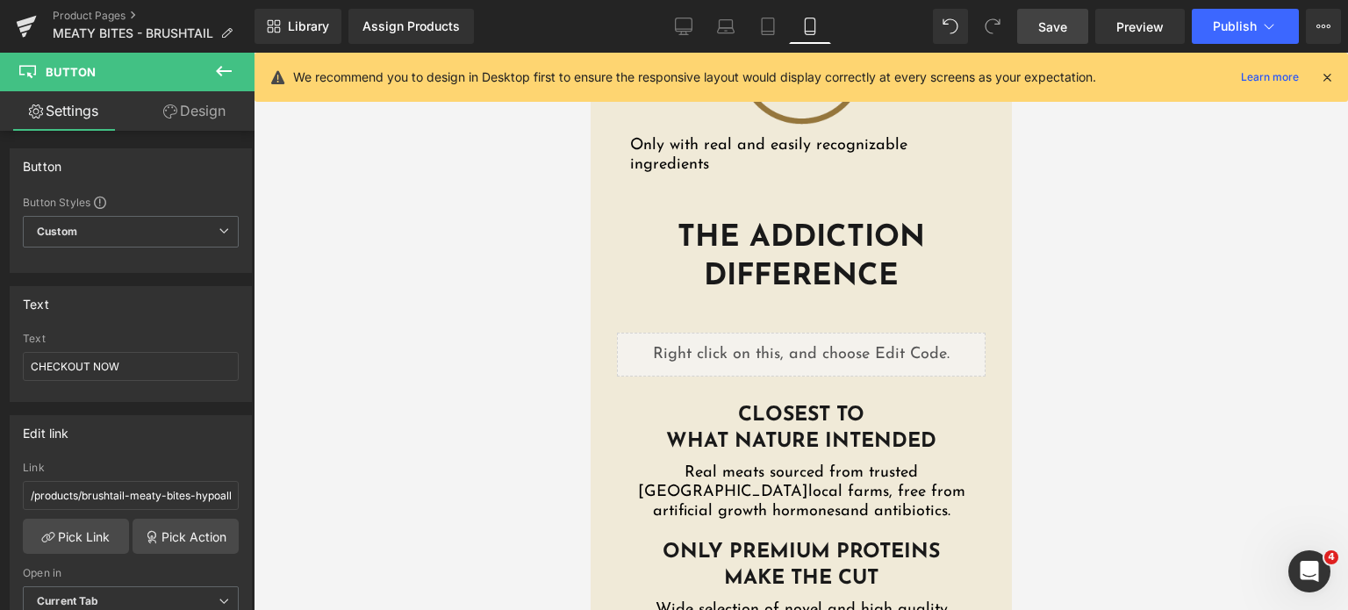
click at [1057, 33] on span "Save" at bounding box center [1052, 27] width 29 height 18
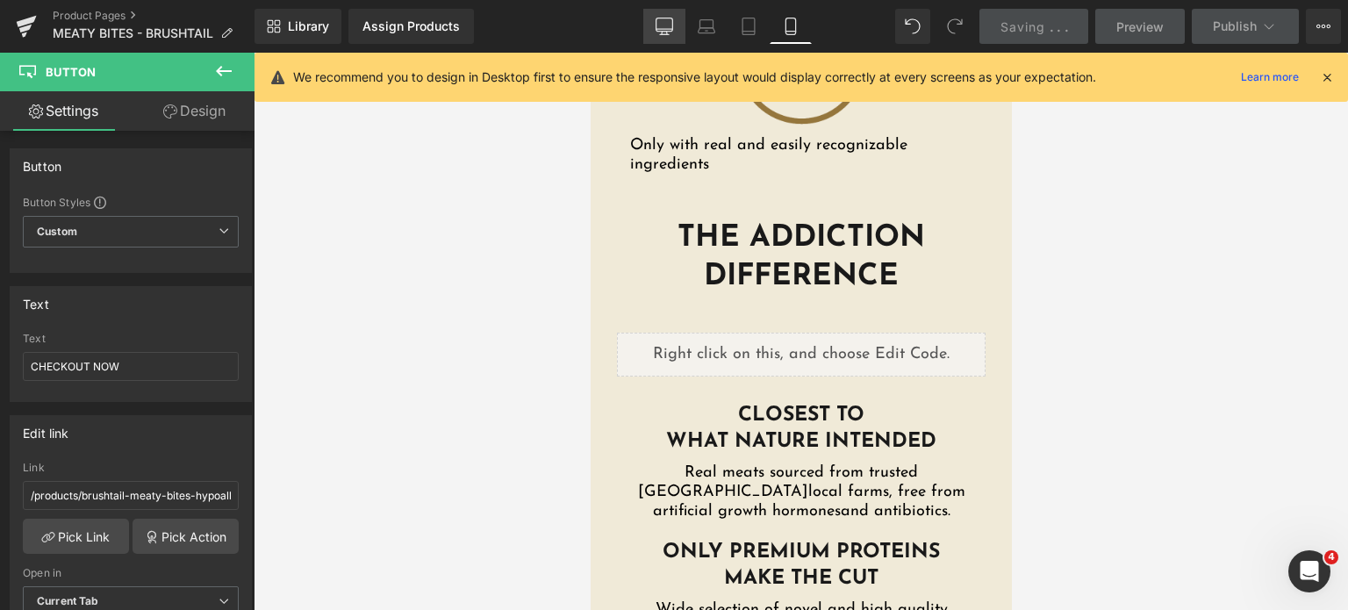
click at [656, 24] on link "Desktop" at bounding box center [664, 26] width 42 height 35
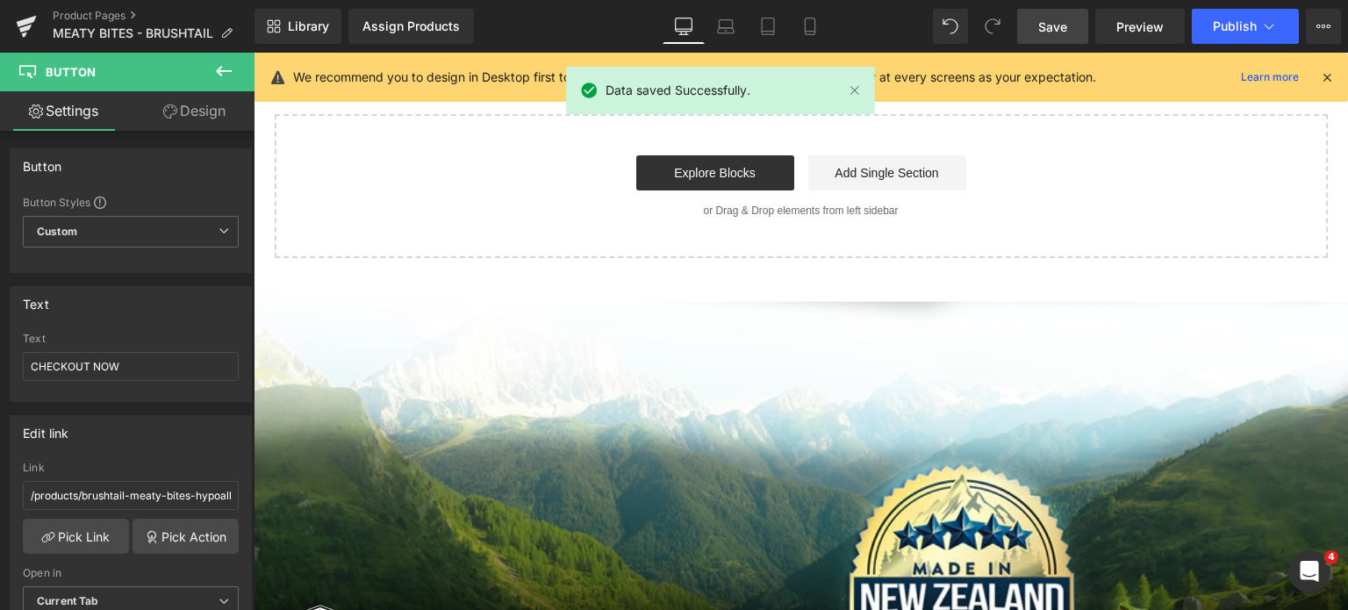
scroll to position [727, 0]
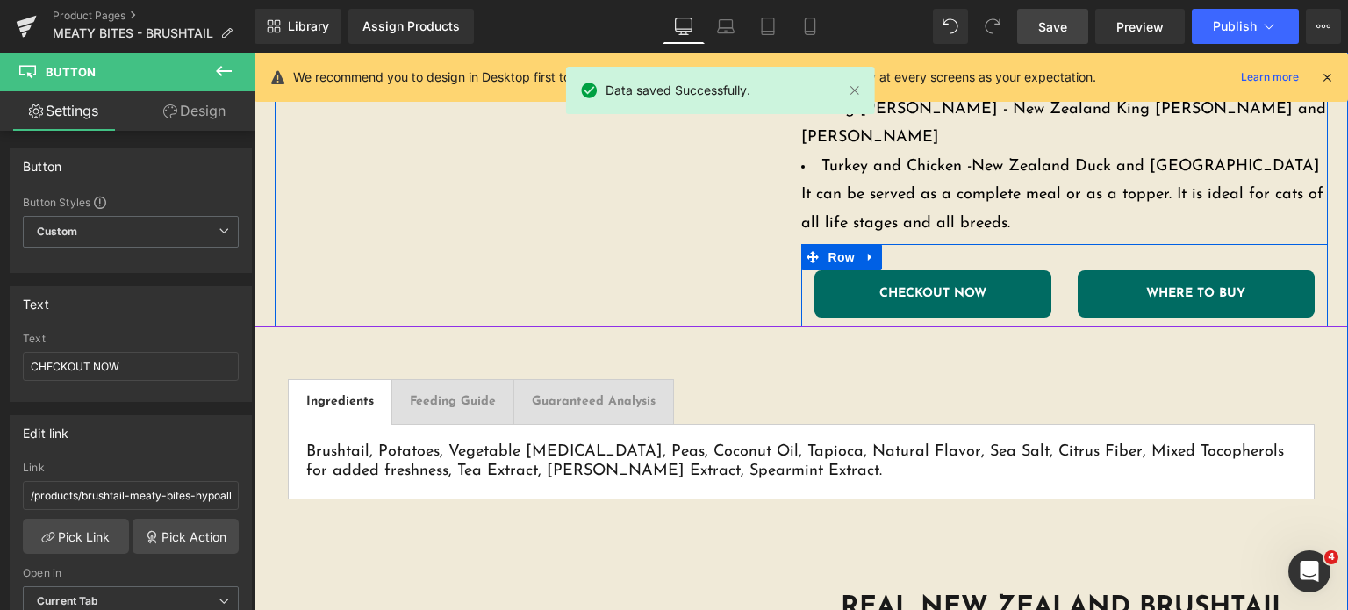
click at [856, 280] on link "CHECKOUT NOW" at bounding box center [932, 293] width 237 height 47
click at [914, 284] on span "Button" at bounding box center [933, 294] width 40 height 21
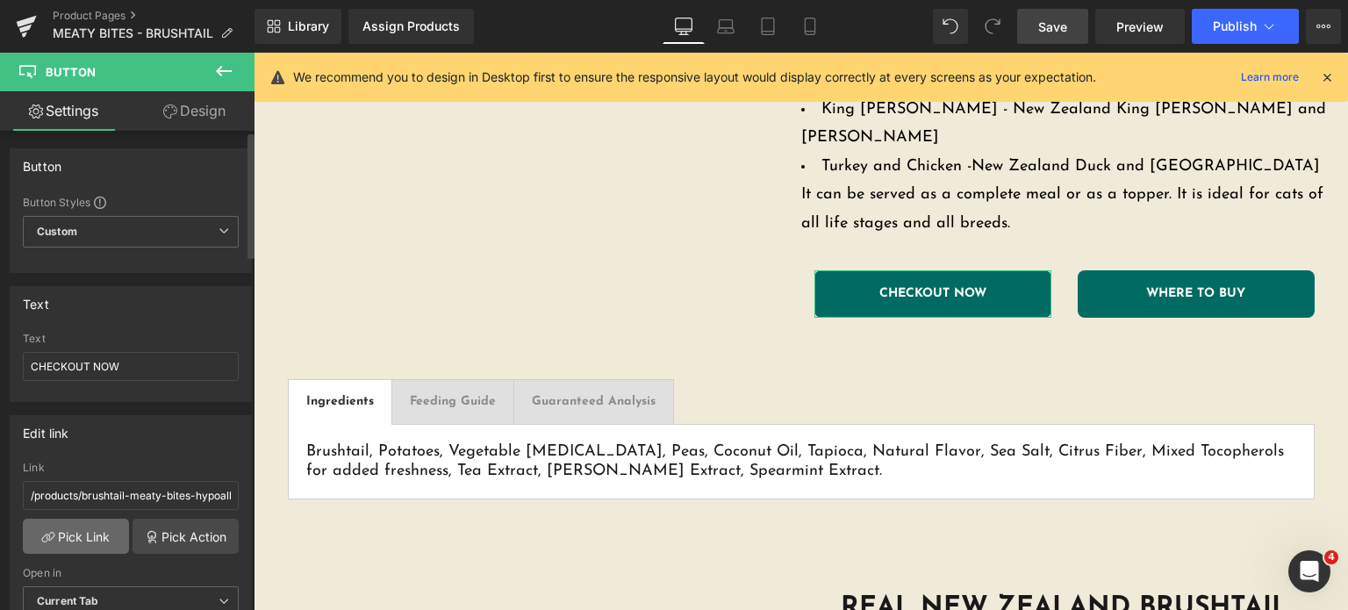
click at [55, 533] on link "Pick Link" at bounding box center [76, 536] width 106 height 35
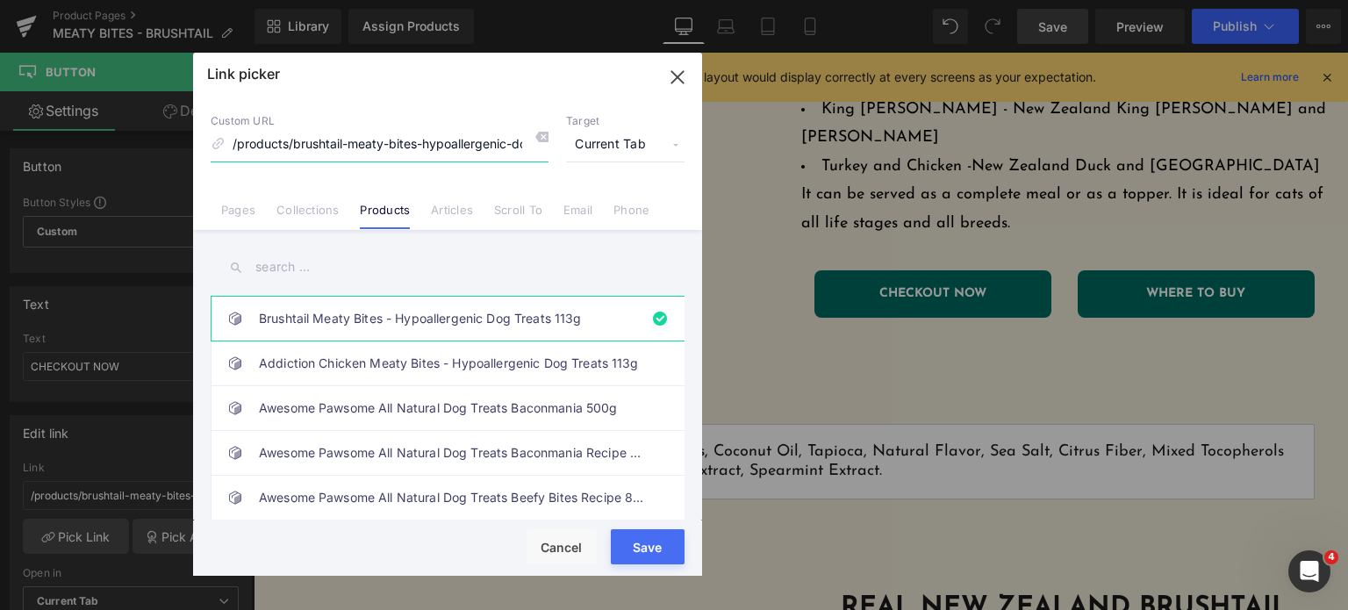
scroll to position [0, 37]
click at [300, 263] on input "text" at bounding box center [448, 266] width 474 height 39
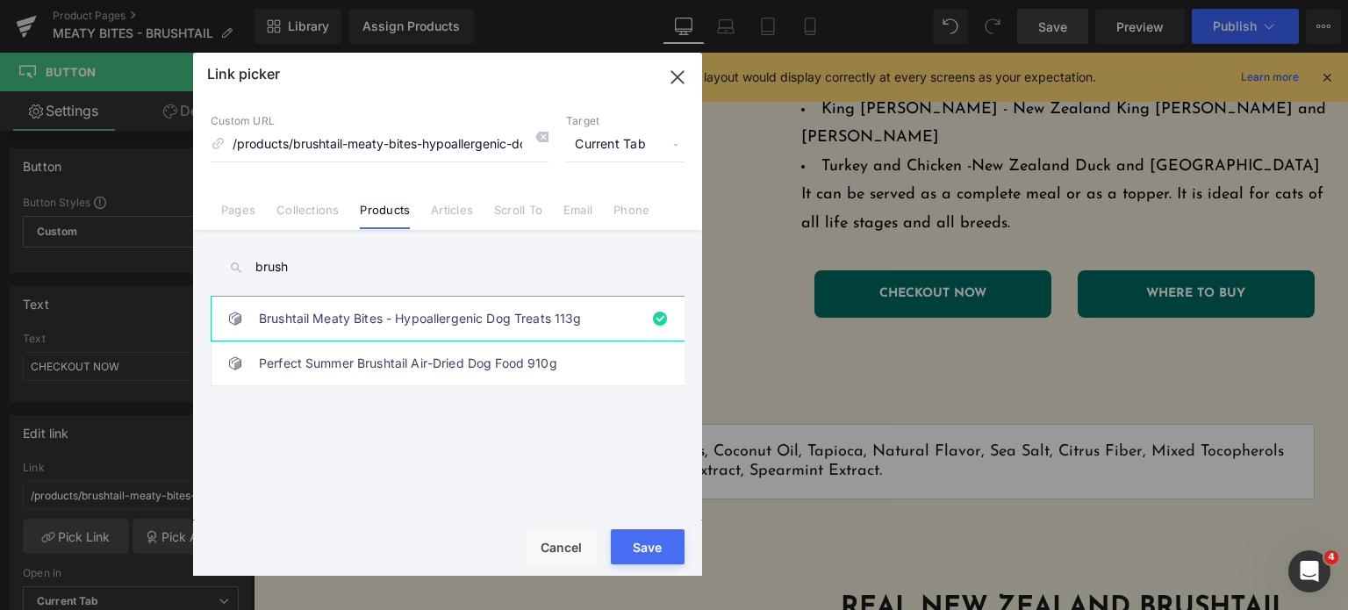
type input "brush"
click at [305, 333] on link "Brushtail Meaty Bites - Hypoallergenic Dog Treats 113g" at bounding box center [452, 319] width 386 height 44
drag, startPoint x: 625, startPoint y: 562, endPoint x: 654, endPoint y: 166, distance: 396.8
click at [625, 562] on button "Save" at bounding box center [648, 546] width 74 height 35
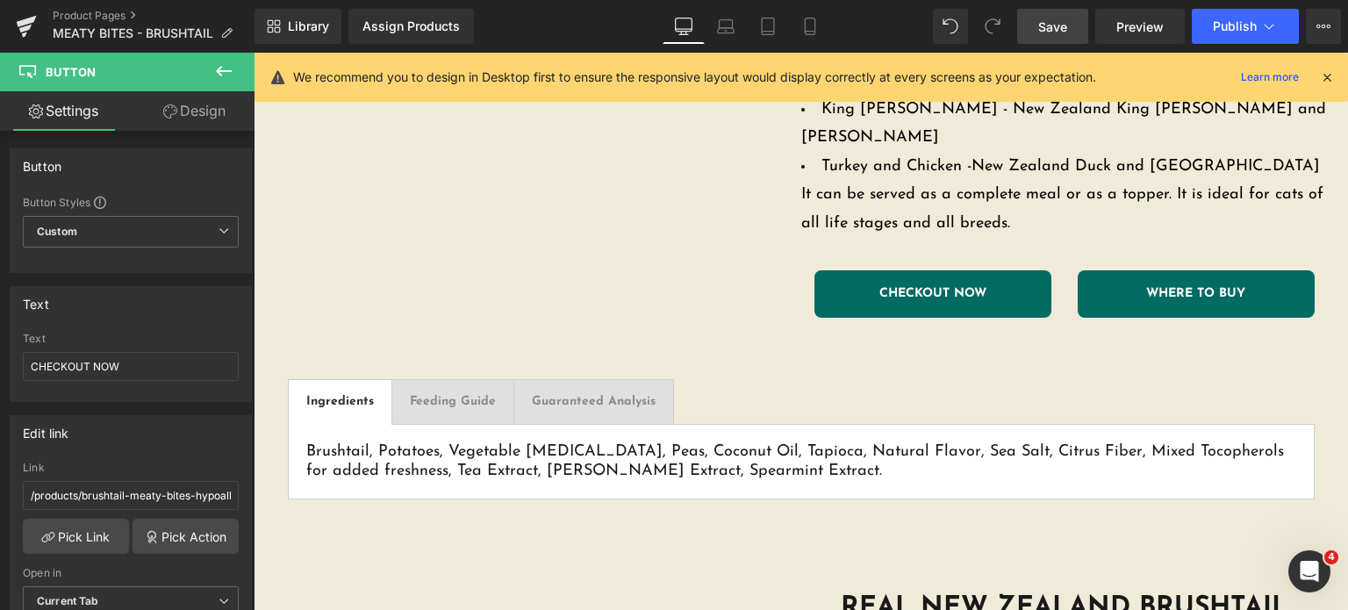
click at [1036, 20] on link "Save" at bounding box center [1052, 26] width 71 height 35
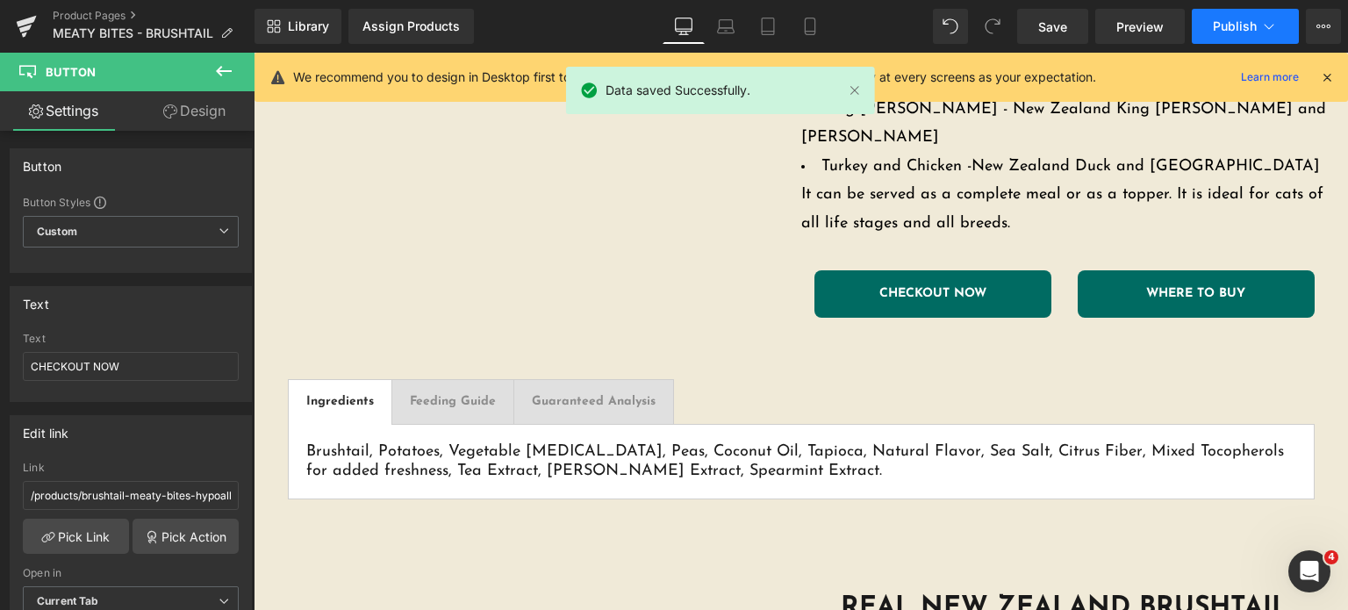
click at [1246, 32] on span "Publish" at bounding box center [1235, 26] width 44 height 14
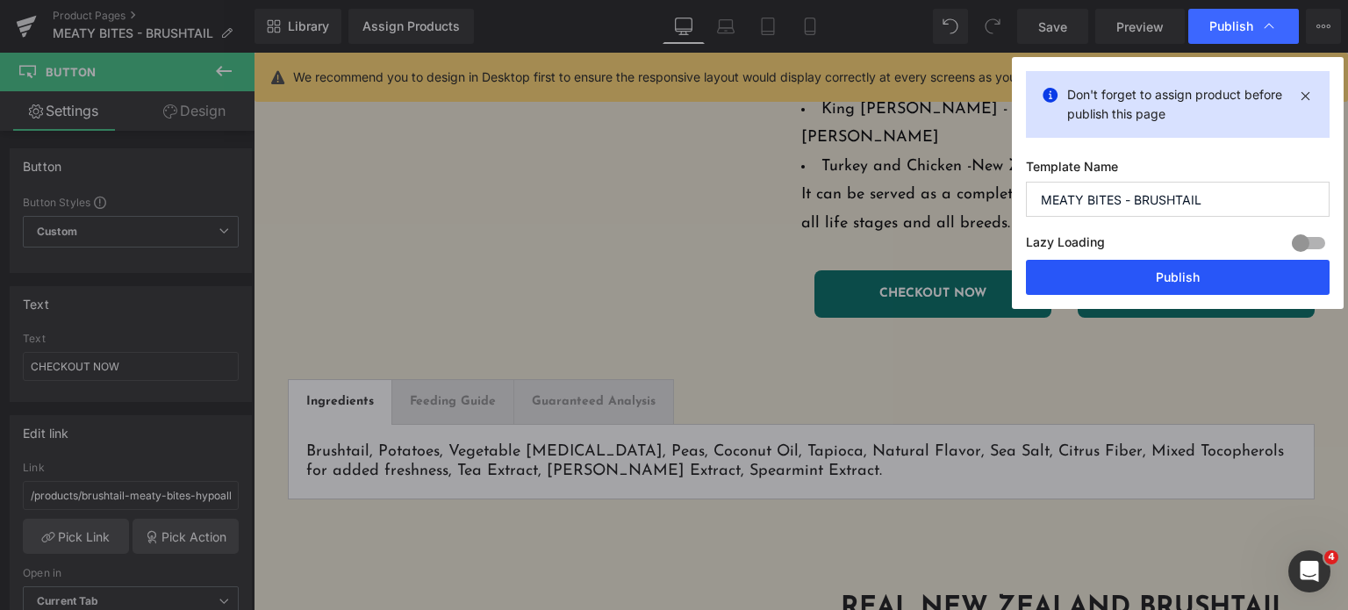
click at [1116, 270] on button "Publish" at bounding box center [1178, 277] width 304 height 35
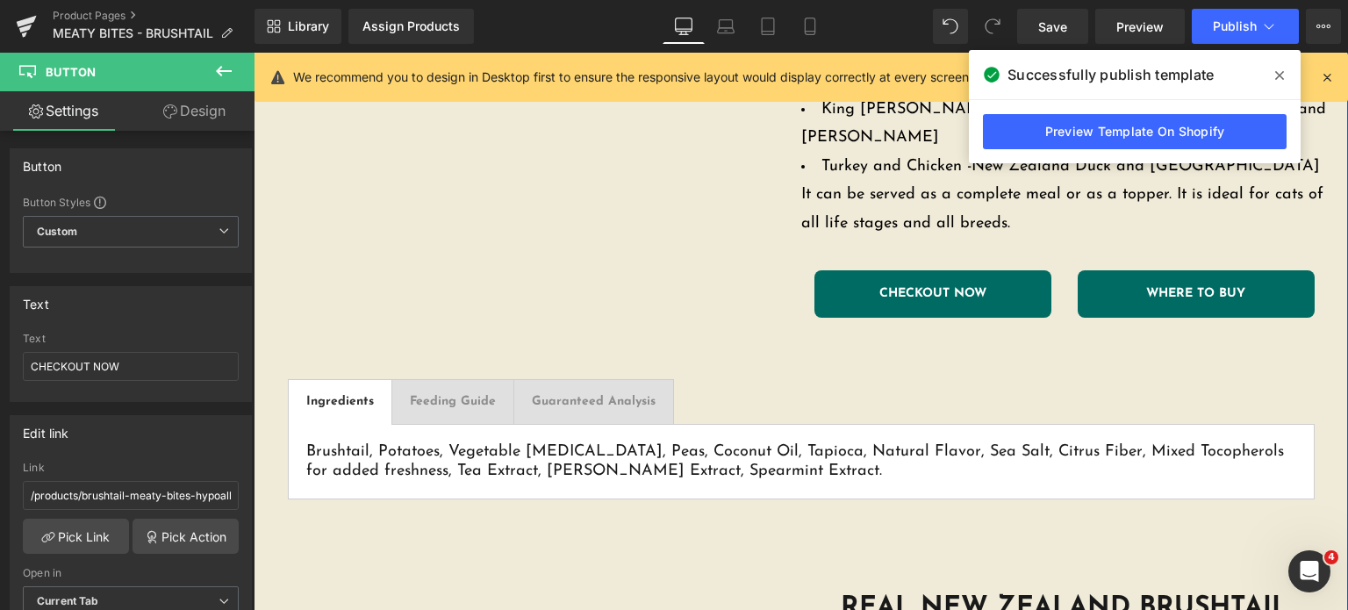
click at [941, 277] on link "CHECKOUT NOW" at bounding box center [932, 293] width 237 height 47
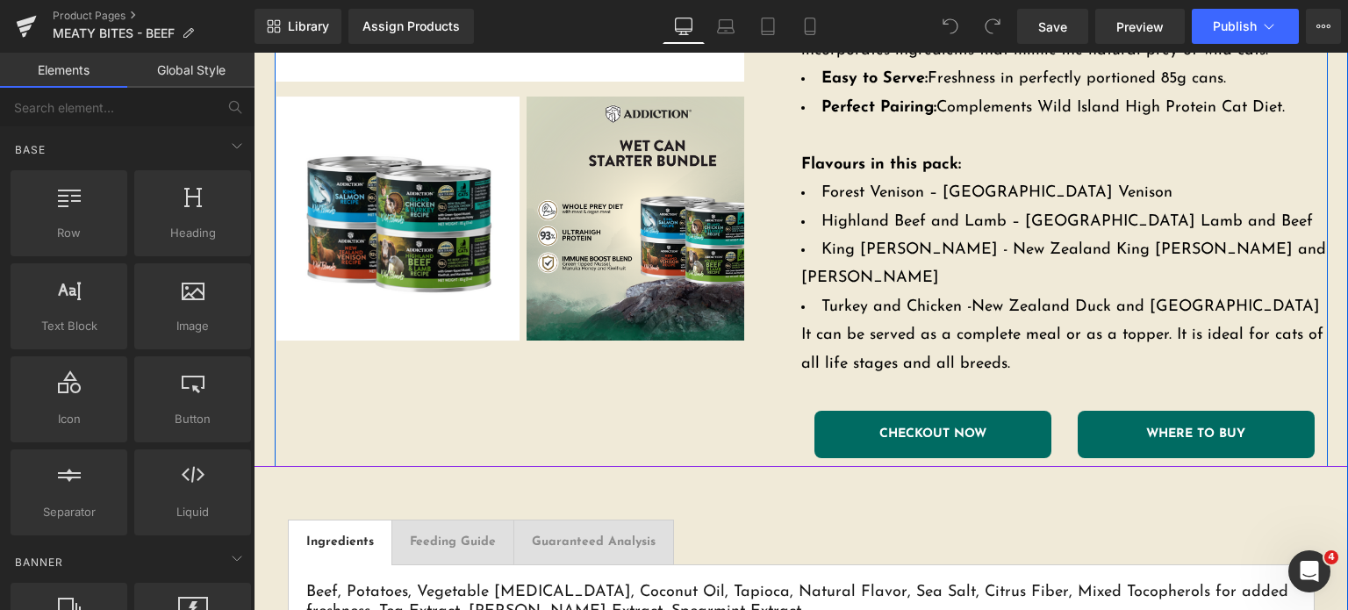
scroll to position [590, 0]
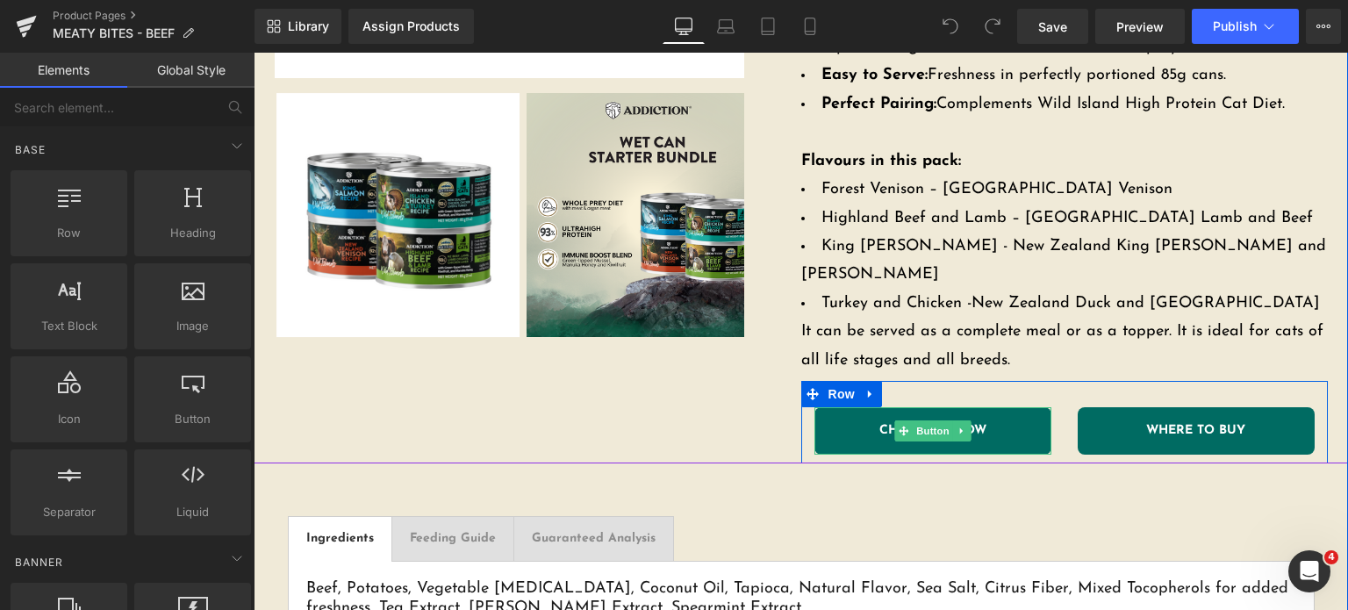
click at [938, 409] on div "CHECKOUT NOW Button" at bounding box center [932, 430] width 237 height 47
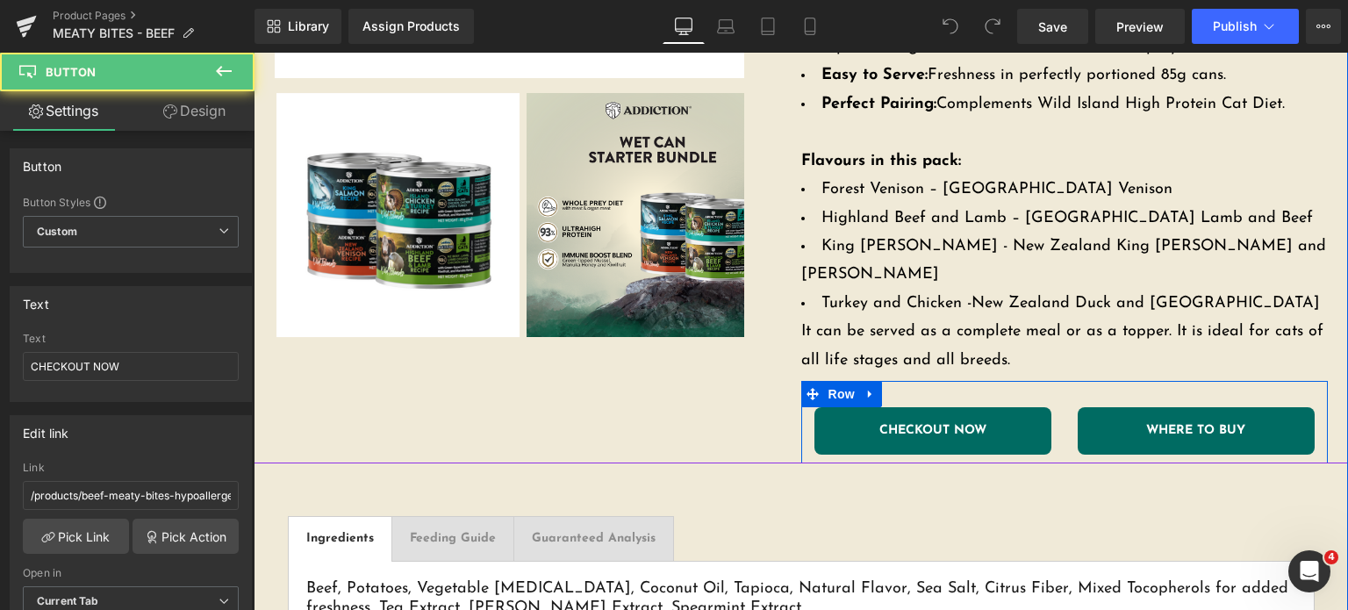
click at [846, 407] on link "CHECKOUT NOW" at bounding box center [932, 430] width 237 height 47
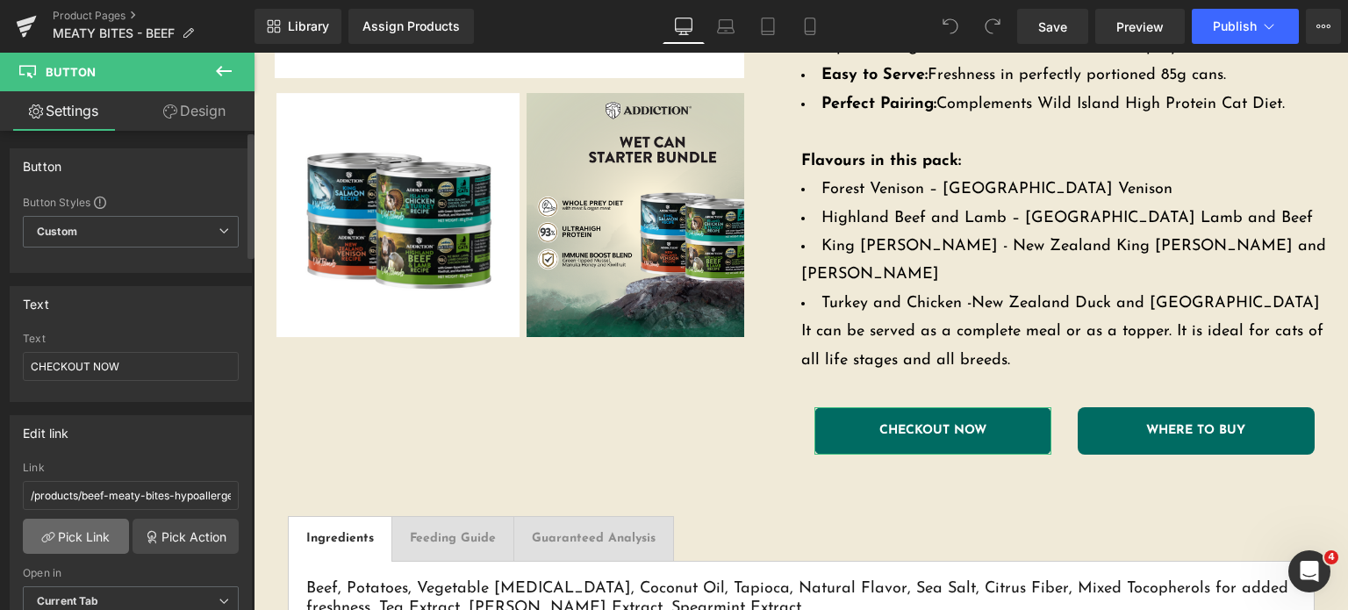
click at [77, 540] on link "Pick Link" at bounding box center [76, 536] width 106 height 35
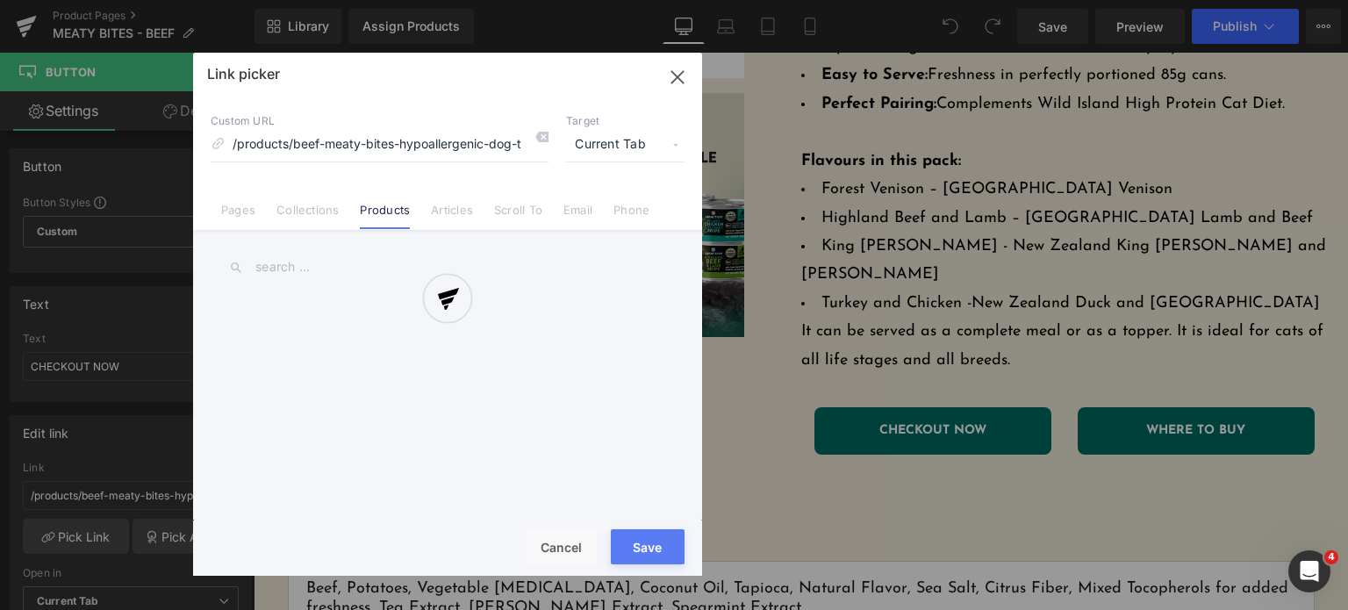
click at [348, 269] on div at bounding box center [447, 314] width 509 height 523
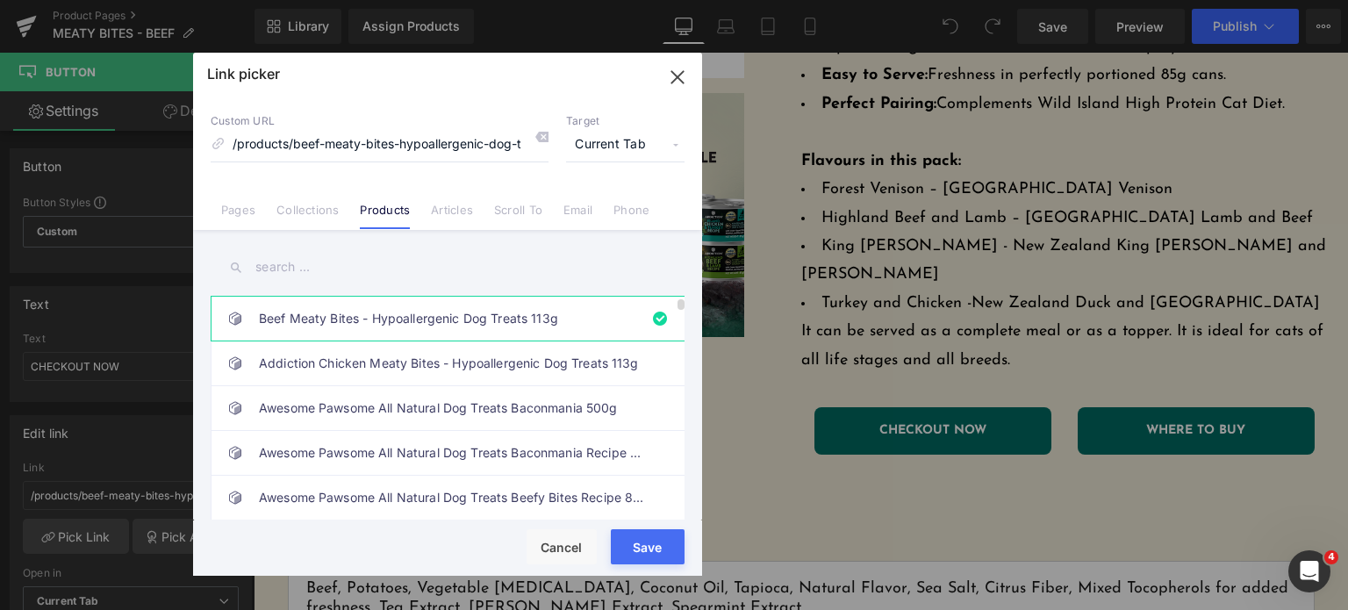
click at [364, 329] on link "Beef Meaty Bites - Hypoallergenic Dog Treats 113g" at bounding box center [452, 319] width 386 height 44
click at [345, 269] on input "text" at bounding box center [448, 266] width 474 height 39
type input "beef"
click at [349, 319] on link "Beef Meaty Bites - Hypoallergenic Dog Treats 113g" at bounding box center [452, 319] width 386 height 44
click at [639, 543] on div "Rendering Content" at bounding box center [674, 540] width 108 height 19
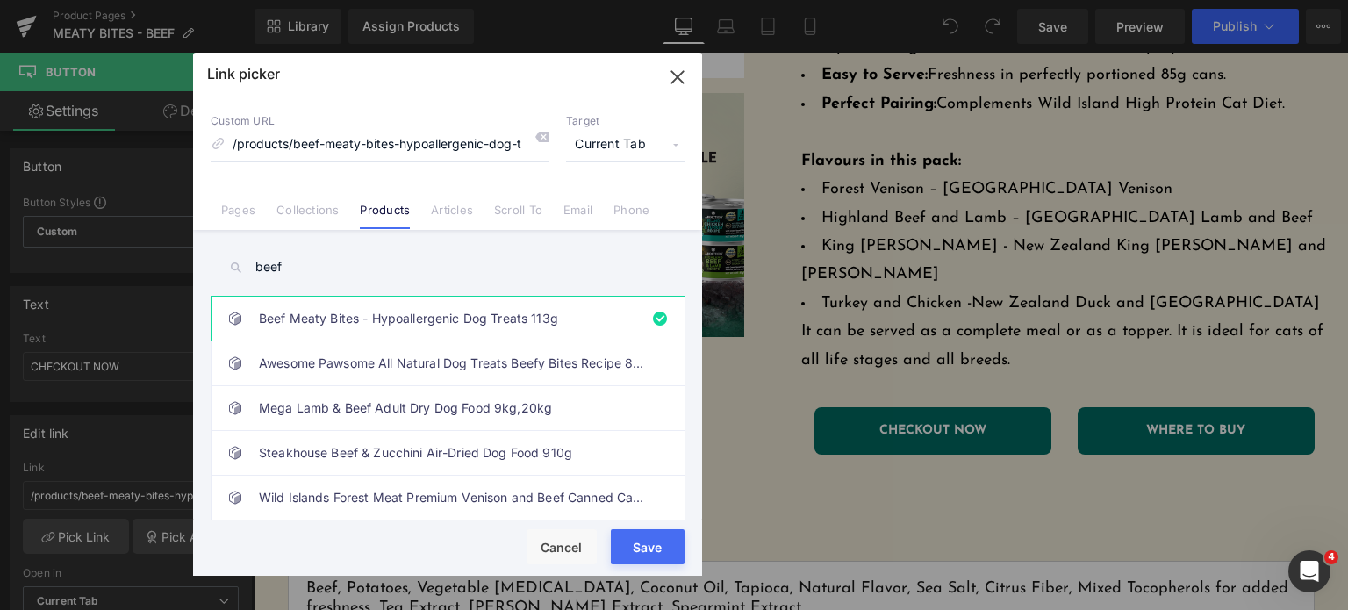
click at [648, 560] on button "Save" at bounding box center [648, 546] width 74 height 35
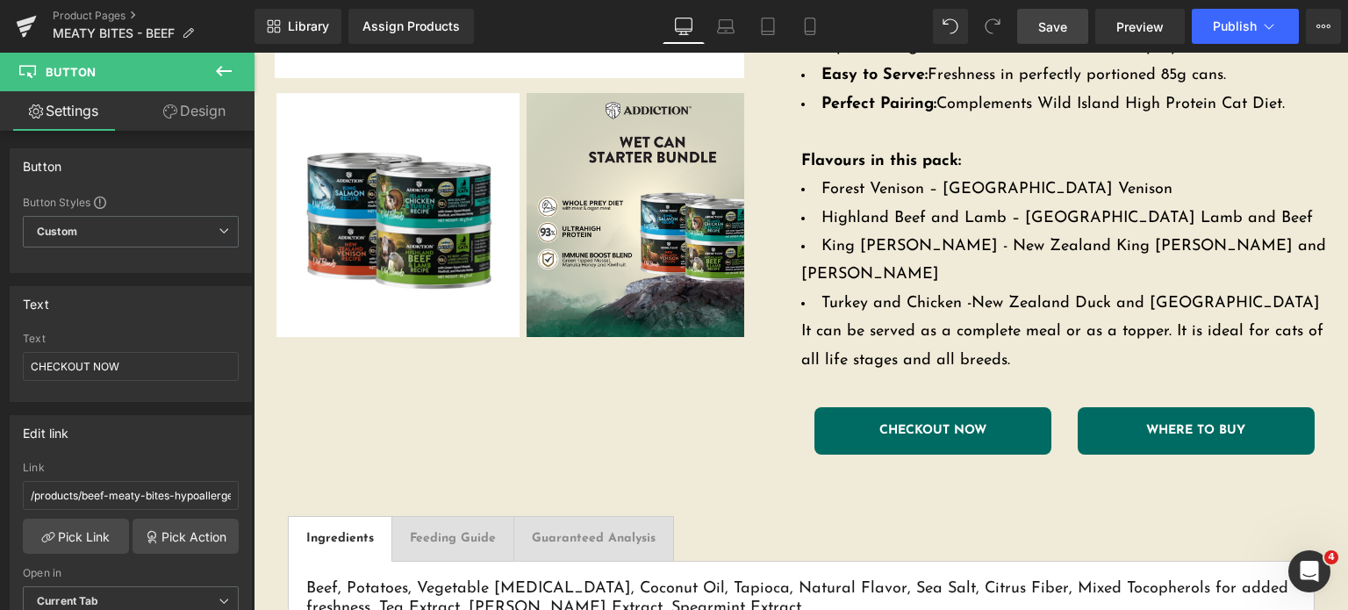
click at [1032, 25] on link "Save" at bounding box center [1052, 26] width 71 height 35
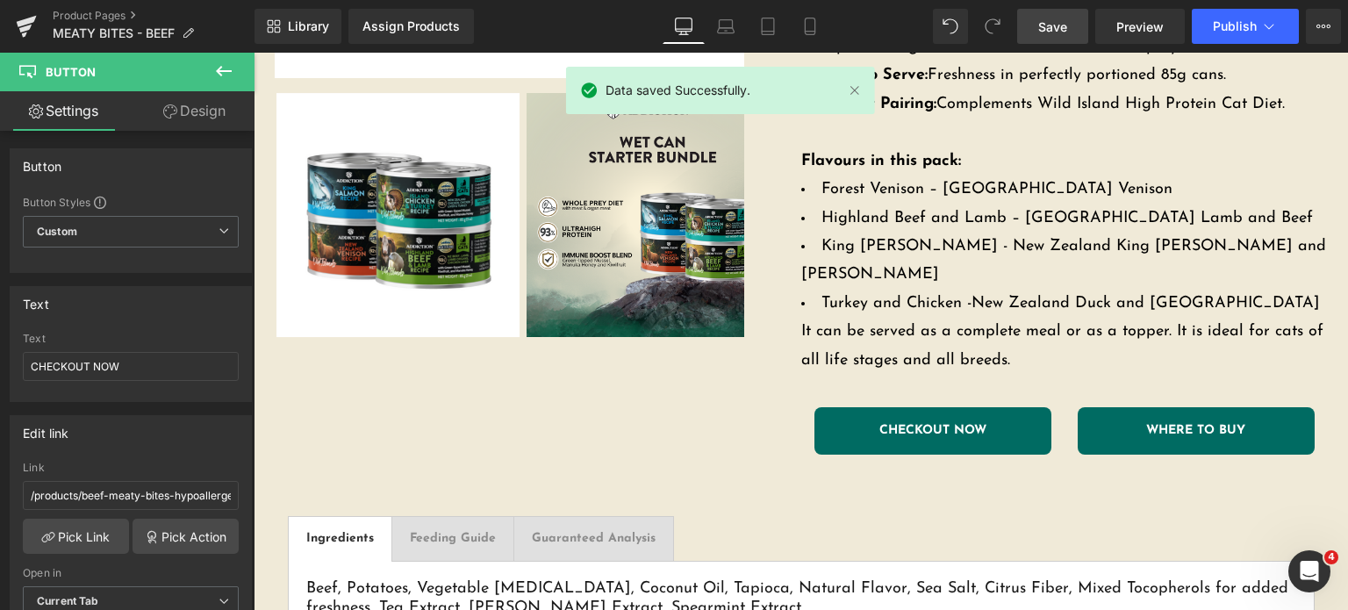
click at [1032, 25] on link "Save" at bounding box center [1052, 26] width 71 height 35
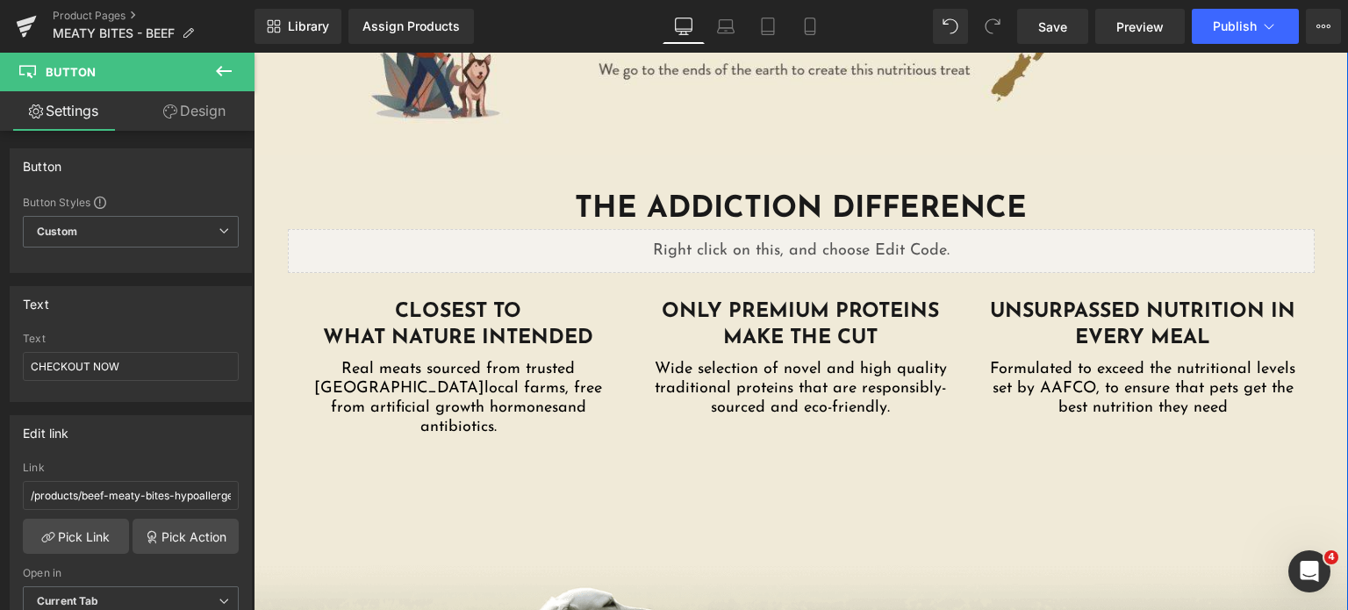
scroll to position [2204, 0]
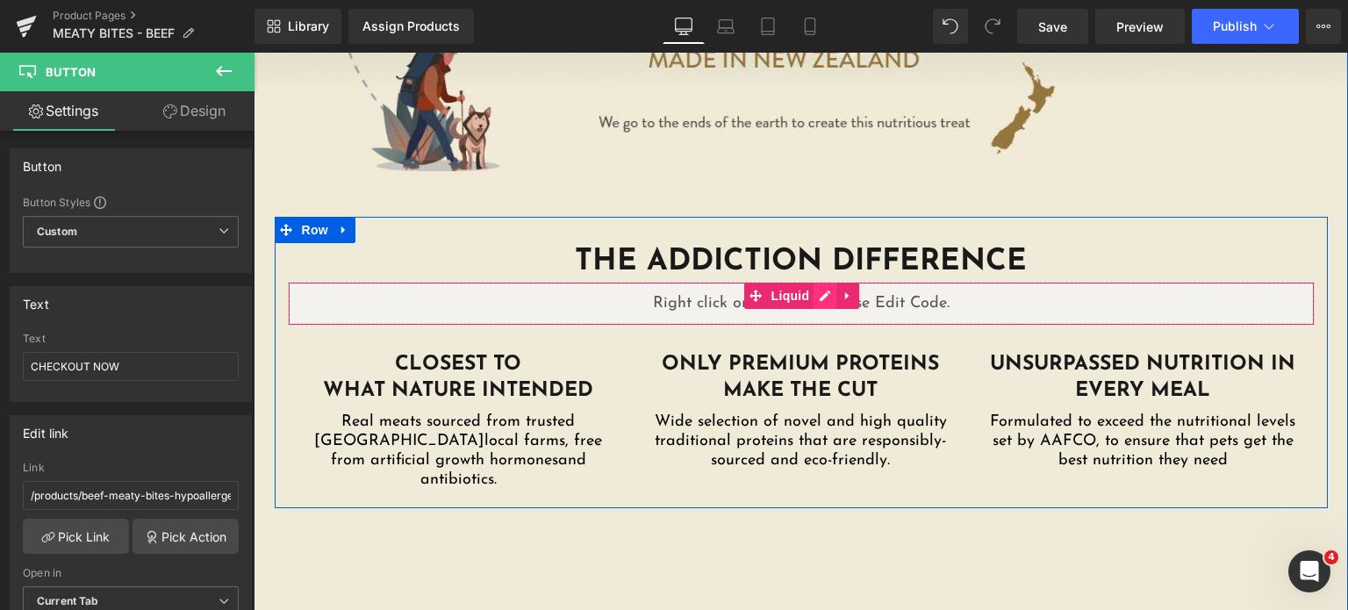
click at [822, 282] on div "Liquid" at bounding box center [801, 304] width 1027 height 44
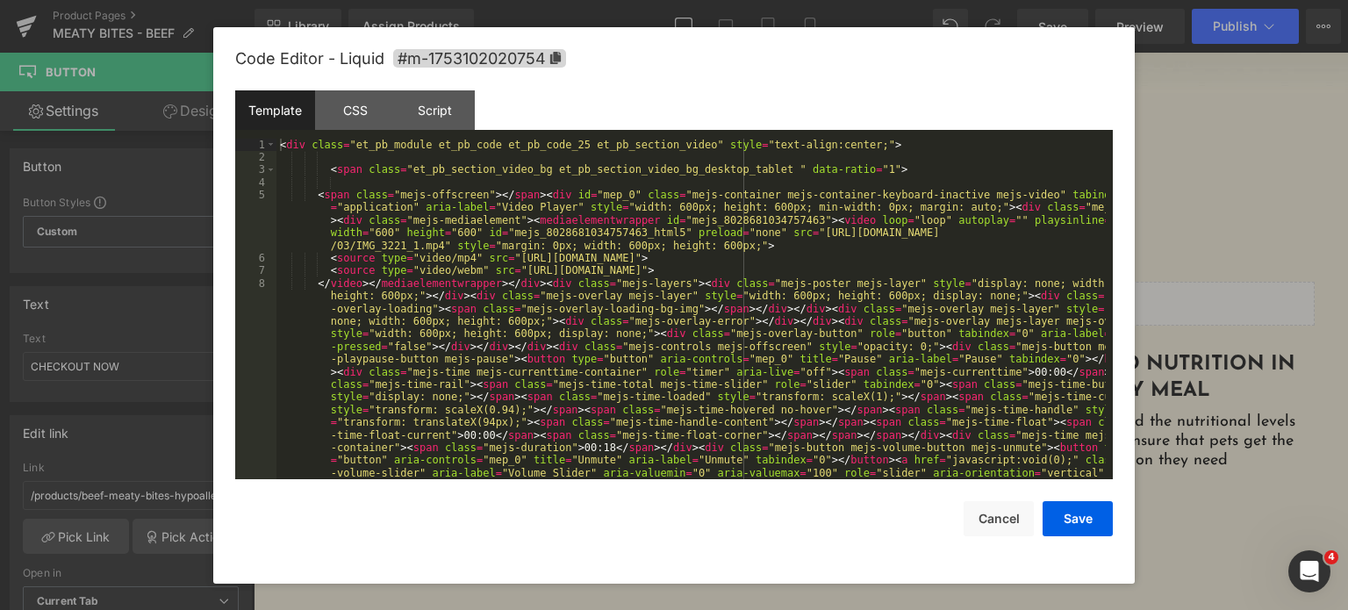
click at [641, 305] on div "< div class = "et_pb_module et_pb_code et_pb_code_25 et_pb_section_video" style…" at bounding box center [690, 442] width 829 height 606
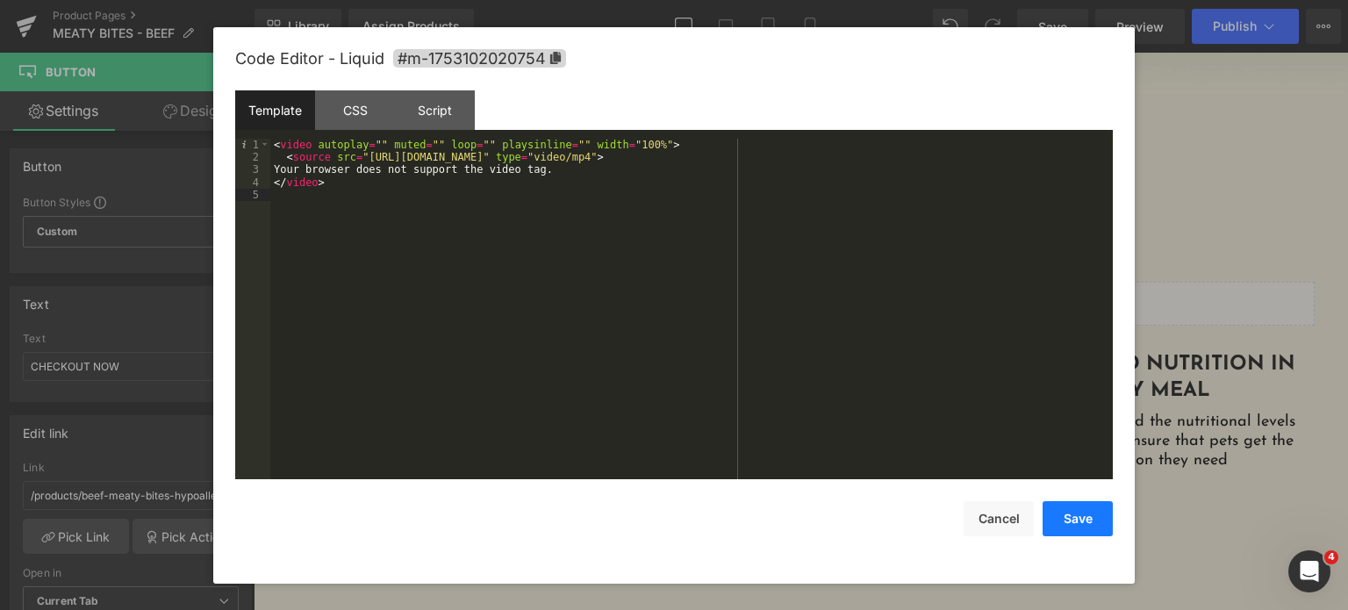
click at [1071, 521] on button "Save" at bounding box center [1078, 518] width 70 height 35
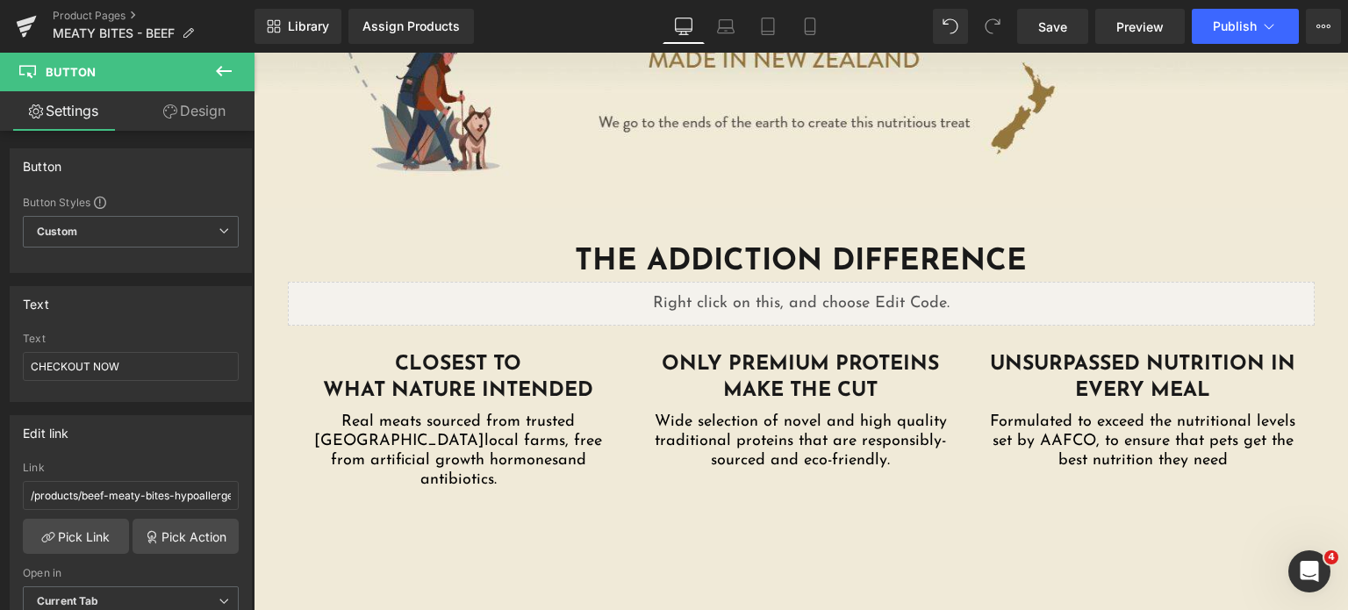
click at [229, 73] on icon at bounding box center [223, 71] width 21 height 21
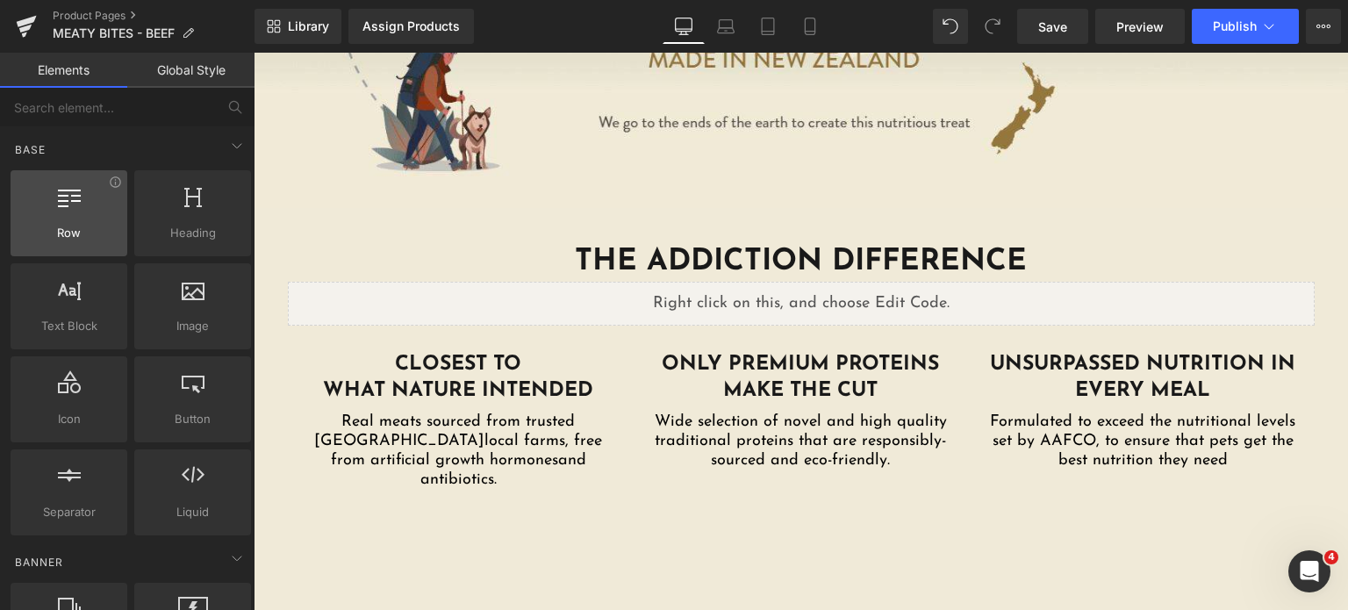
scroll to position [0, 0]
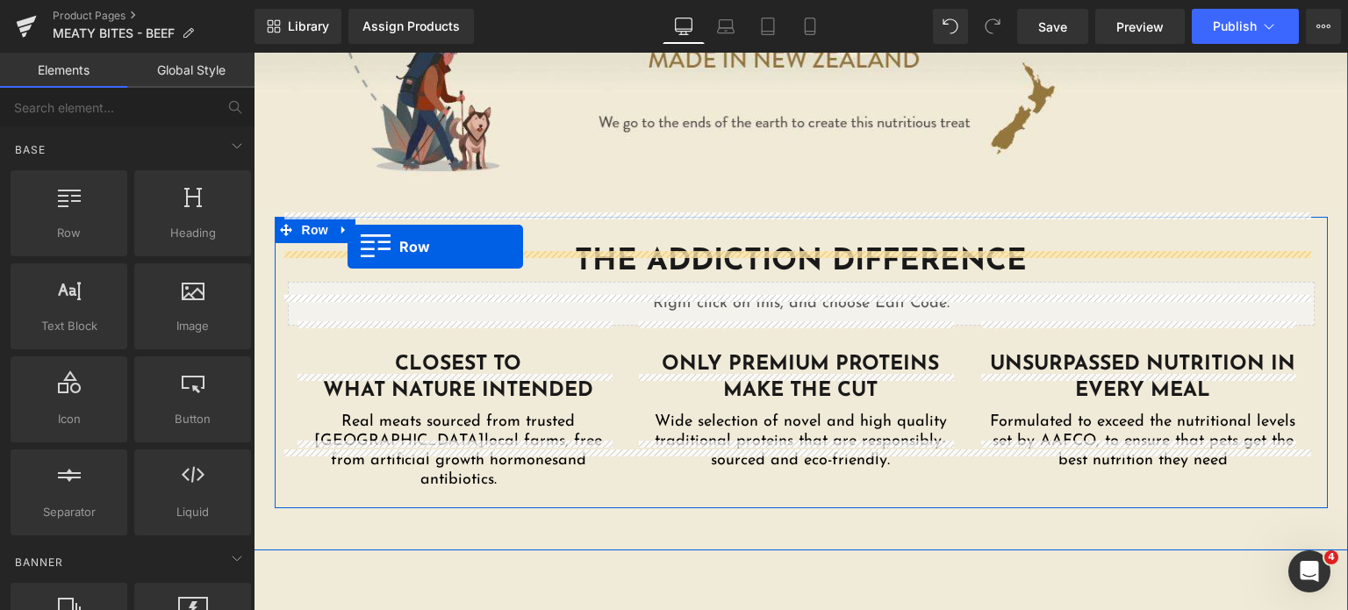
drag, startPoint x: 293, startPoint y: 292, endPoint x: 348, endPoint y: 247, distance: 71.0
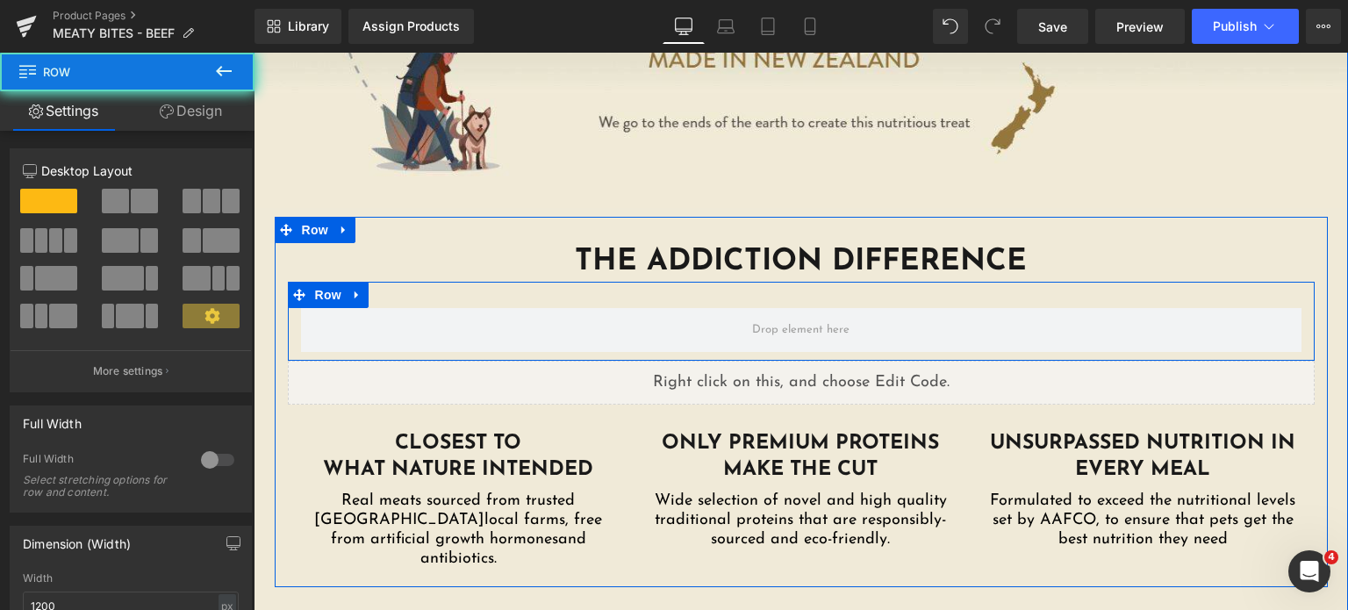
click at [515, 308] on span at bounding box center [801, 330] width 1000 height 44
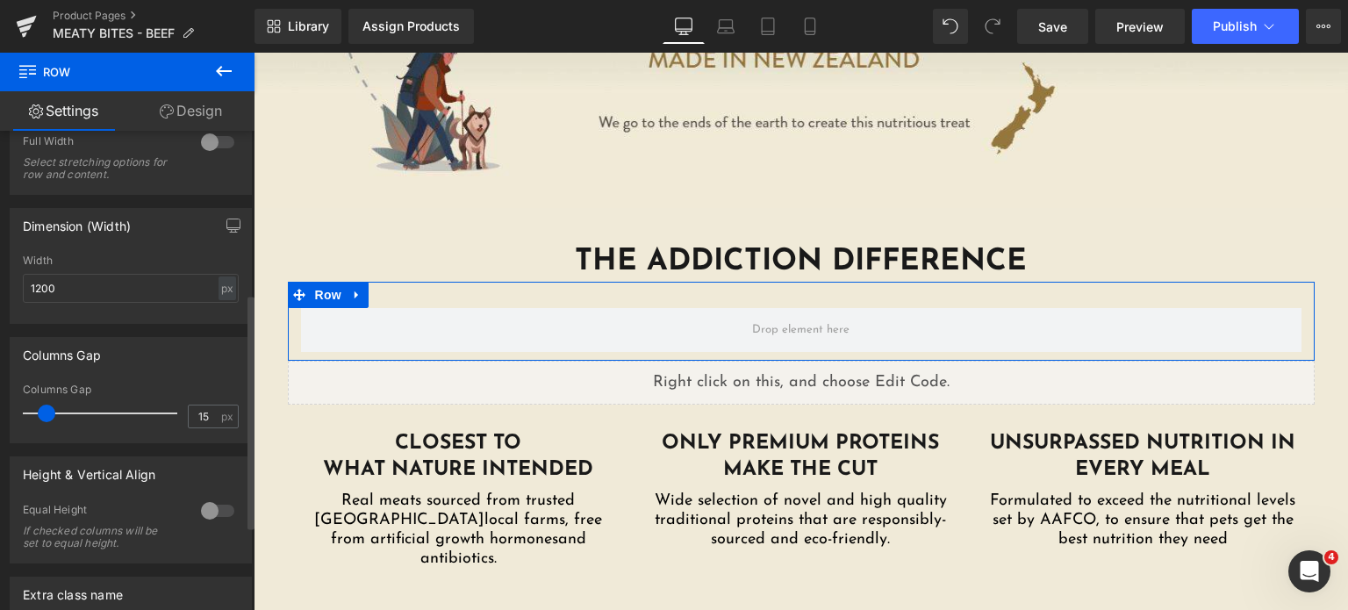
scroll to position [356, 0]
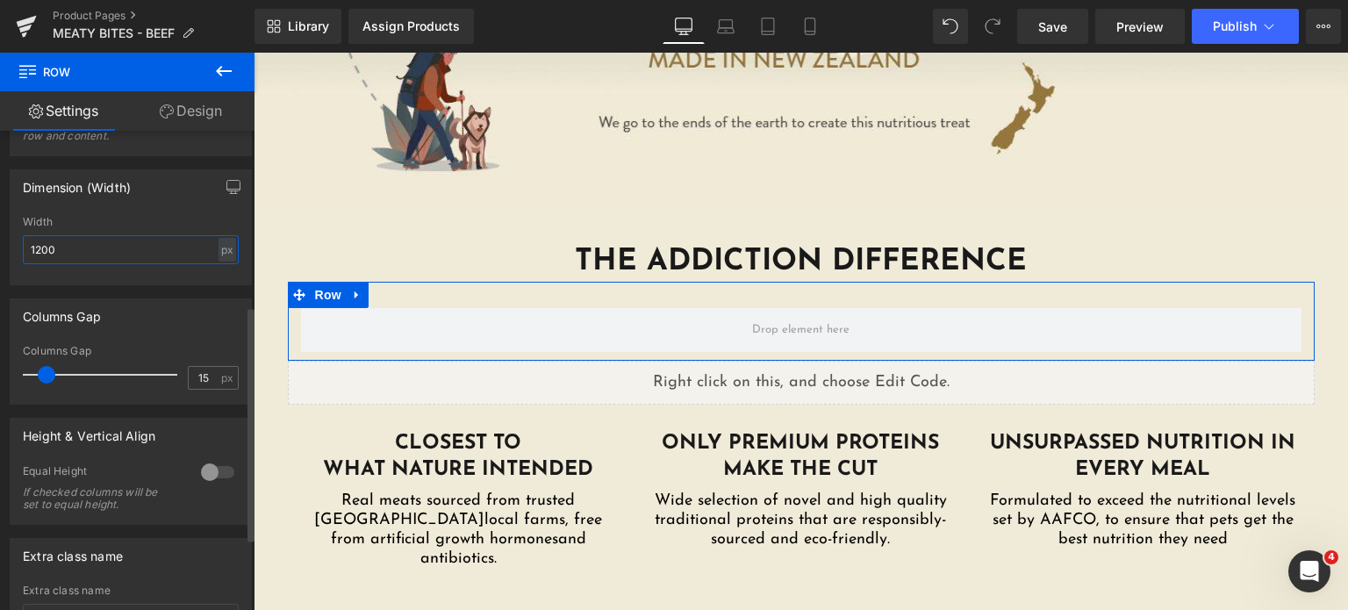
click at [81, 238] on input "1200" at bounding box center [131, 249] width 216 height 29
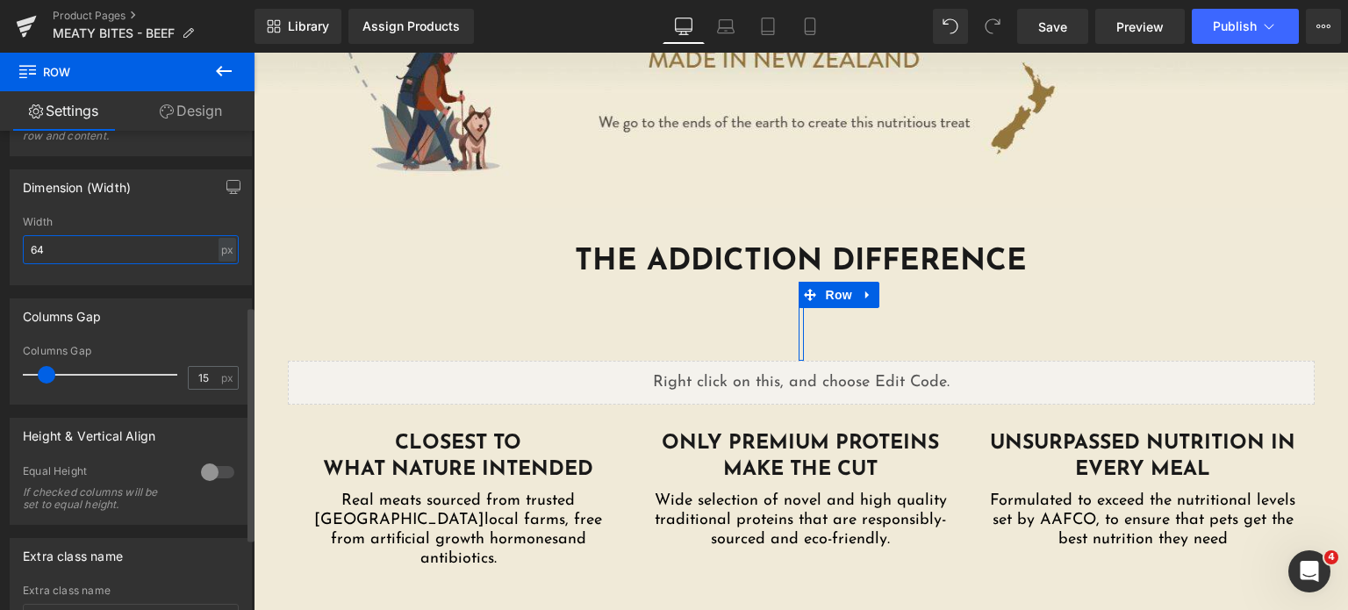
type input "640"
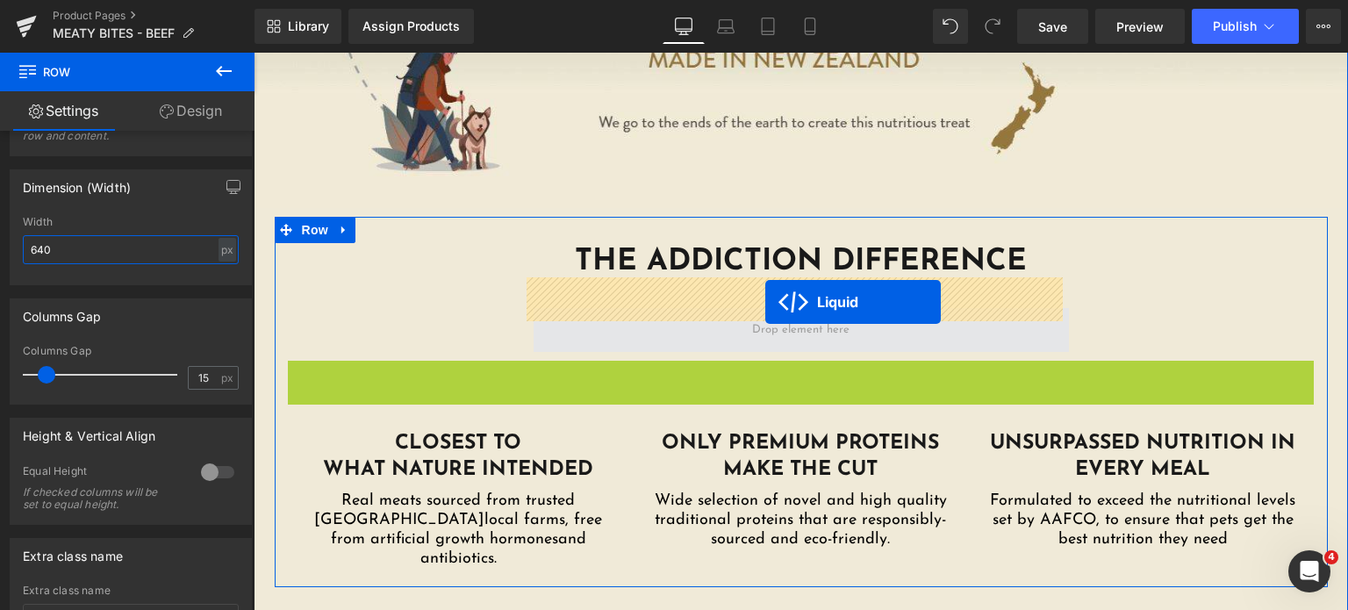
drag, startPoint x: 743, startPoint y: 340, endPoint x: 765, endPoint y: 302, distance: 43.6
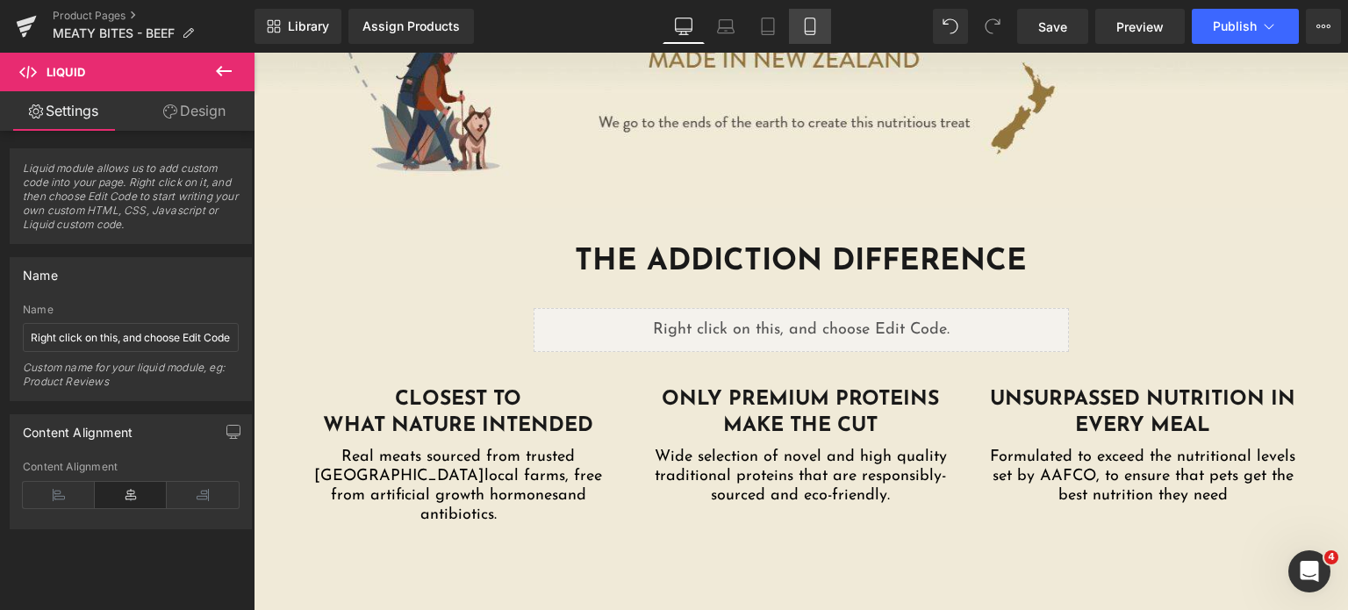
click at [801, 17] on link "Mobile" at bounding box center [810, 26] width 42 height 35
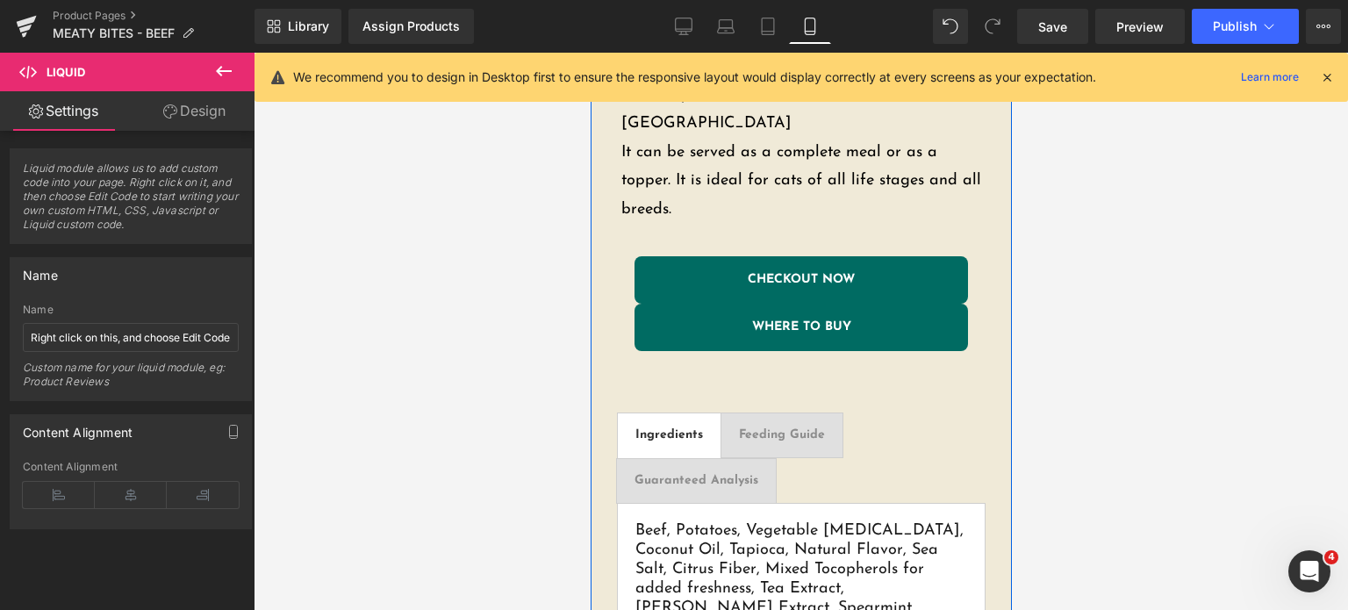
scroll to position [1308, 0]
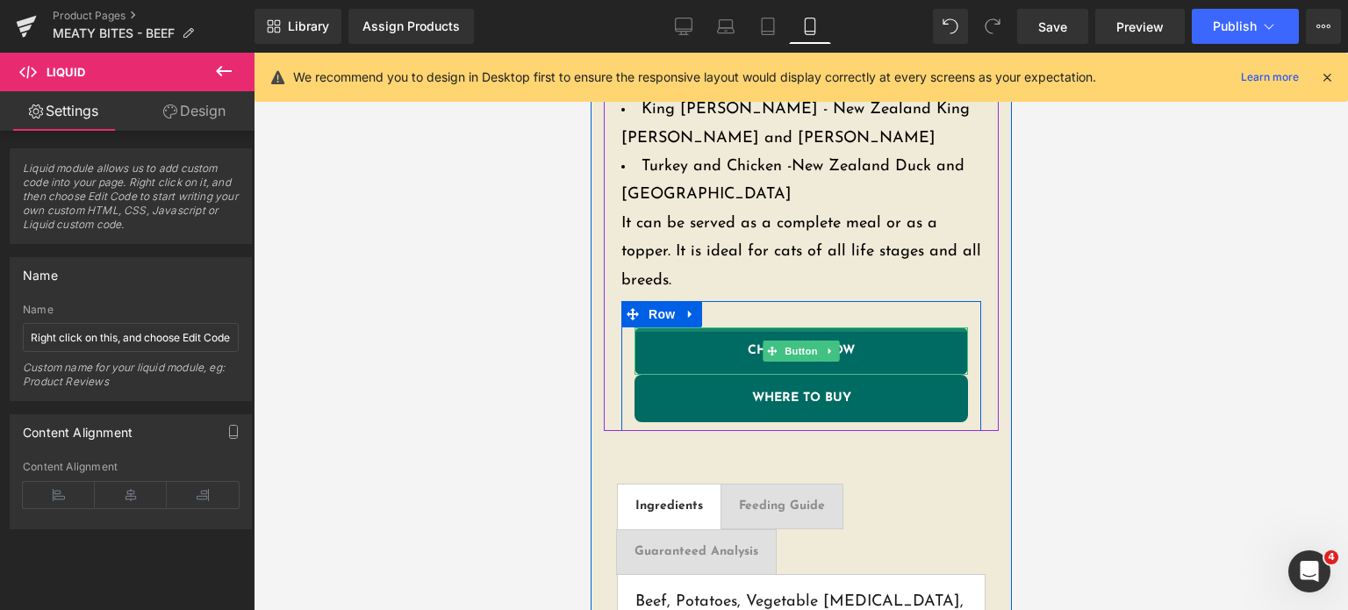
click at [791, 377] on div "WHERE TO BUY Button" at bounding box center [800, 398] width 333 height 47
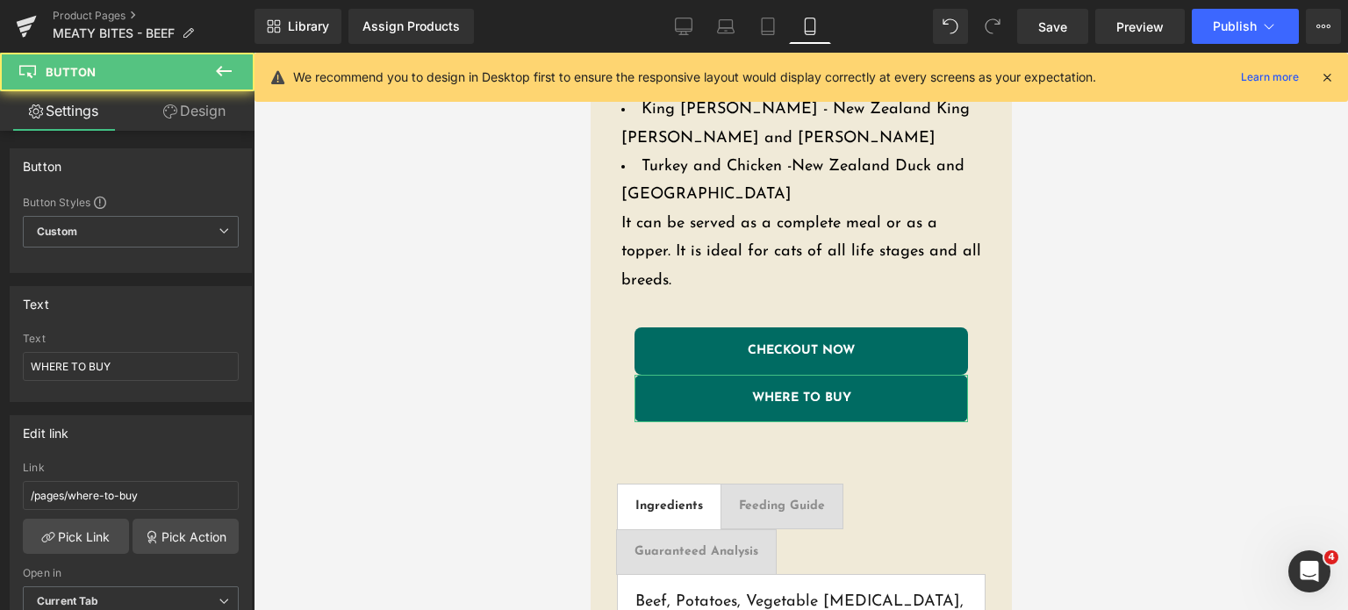
click at [192, 116] on link "Design" at bounding box center [194, 110] width 127 height 39
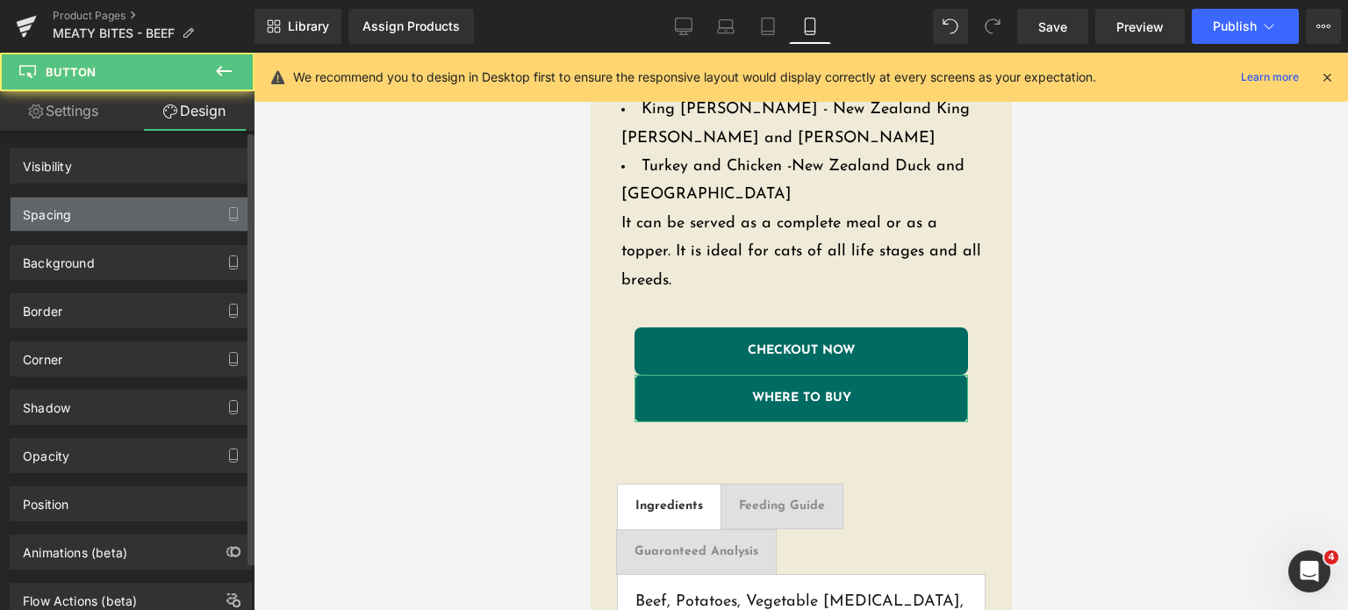
click at [77, 219] on div "Spacing" at bounding box center [131, 213] width 240 height 33
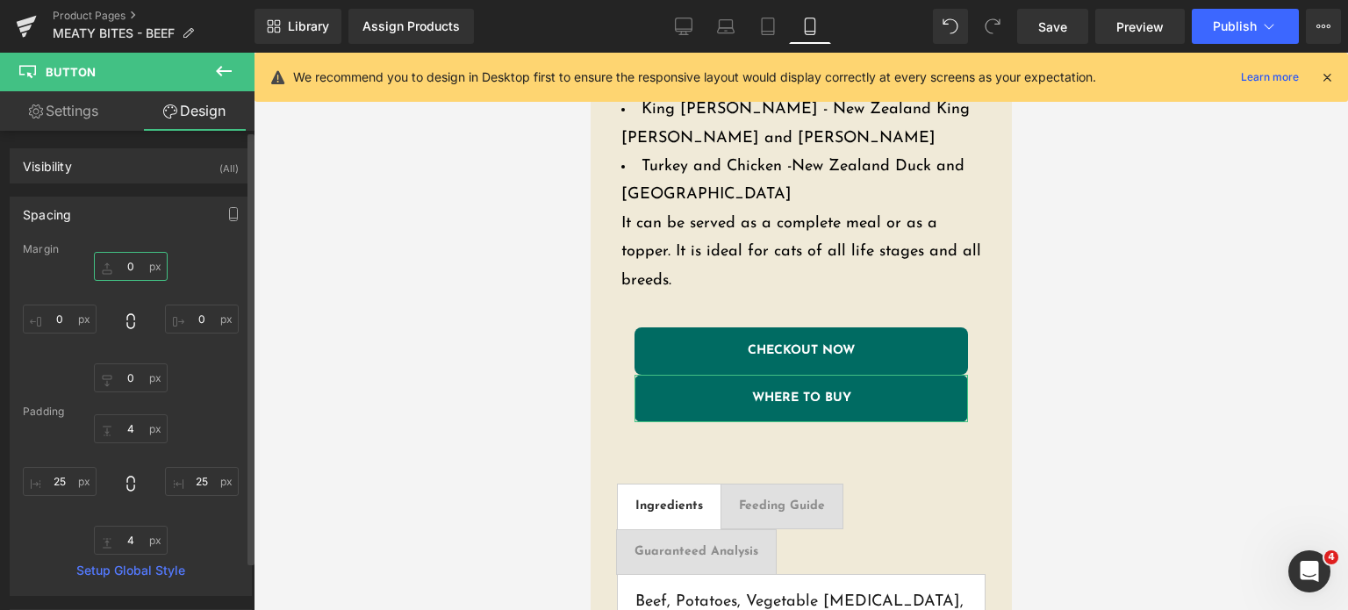
click at [125, 262] on input "0" at bounding box center [131, 266] width 74 height 29
type input "15"
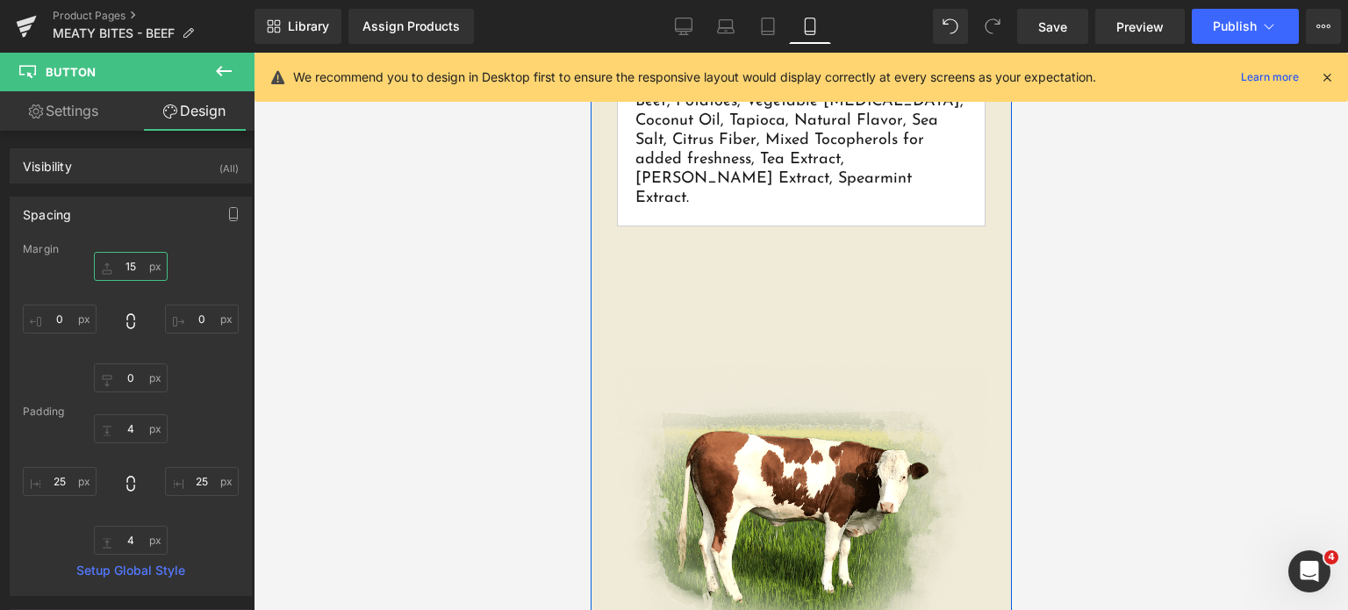
scroll to position [1824, 0]
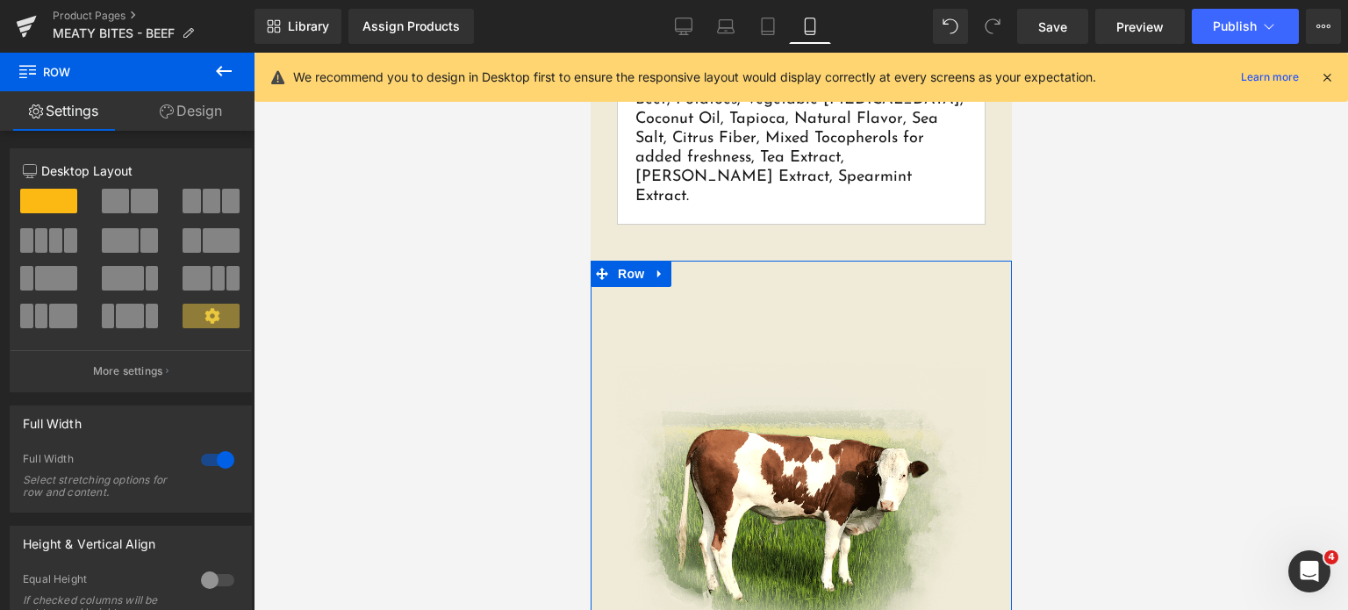
click at [188, 121] on link "Design" at bounding box center [190, 110] width 127 height 39
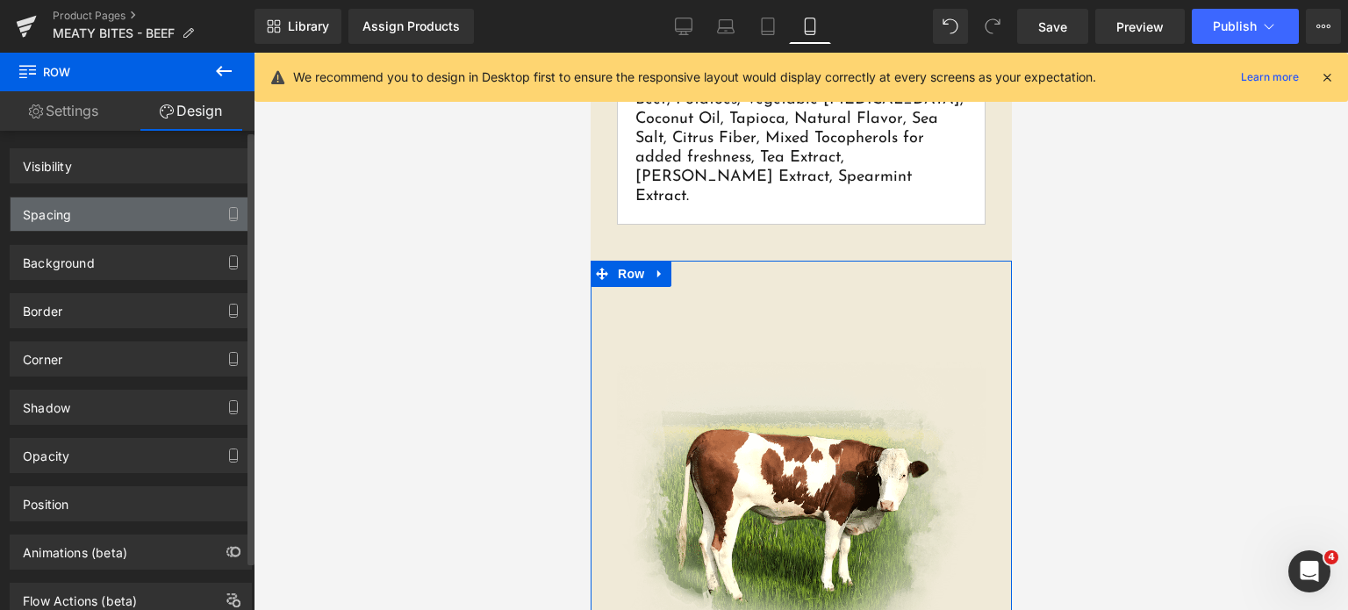
click at [109, 210] on div "Spacing" at bounding box center [131, 213] width 240 height 33
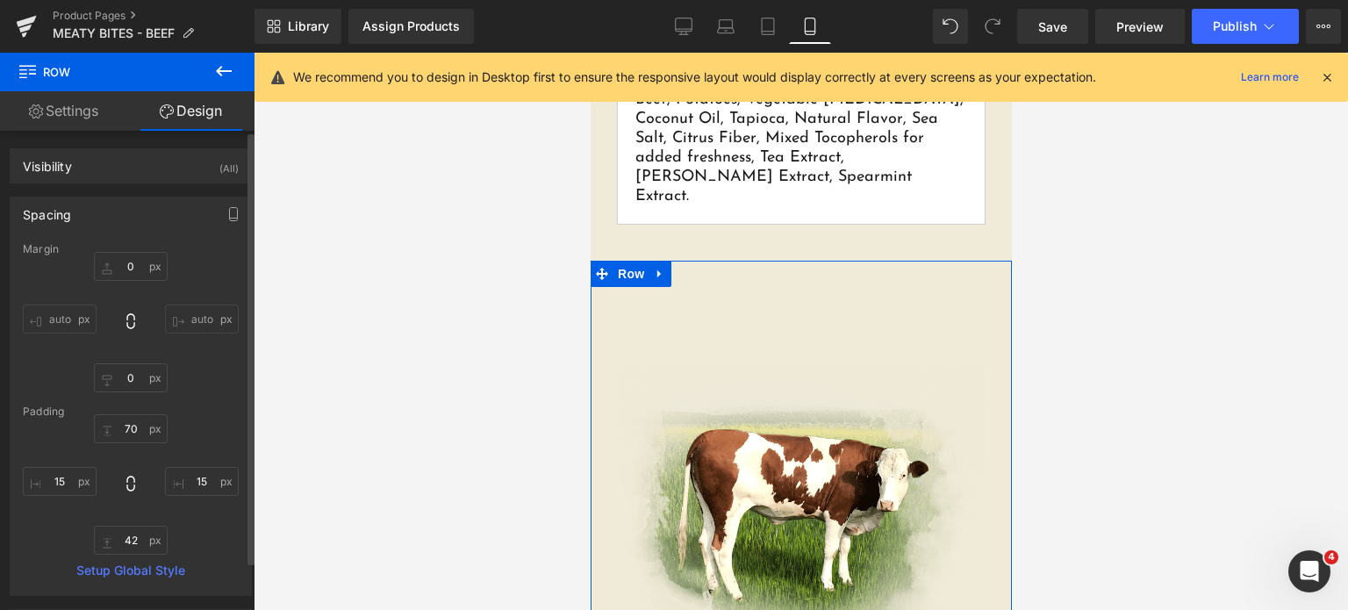
type input "0"
type input "70"
type input "15"
type input "42"
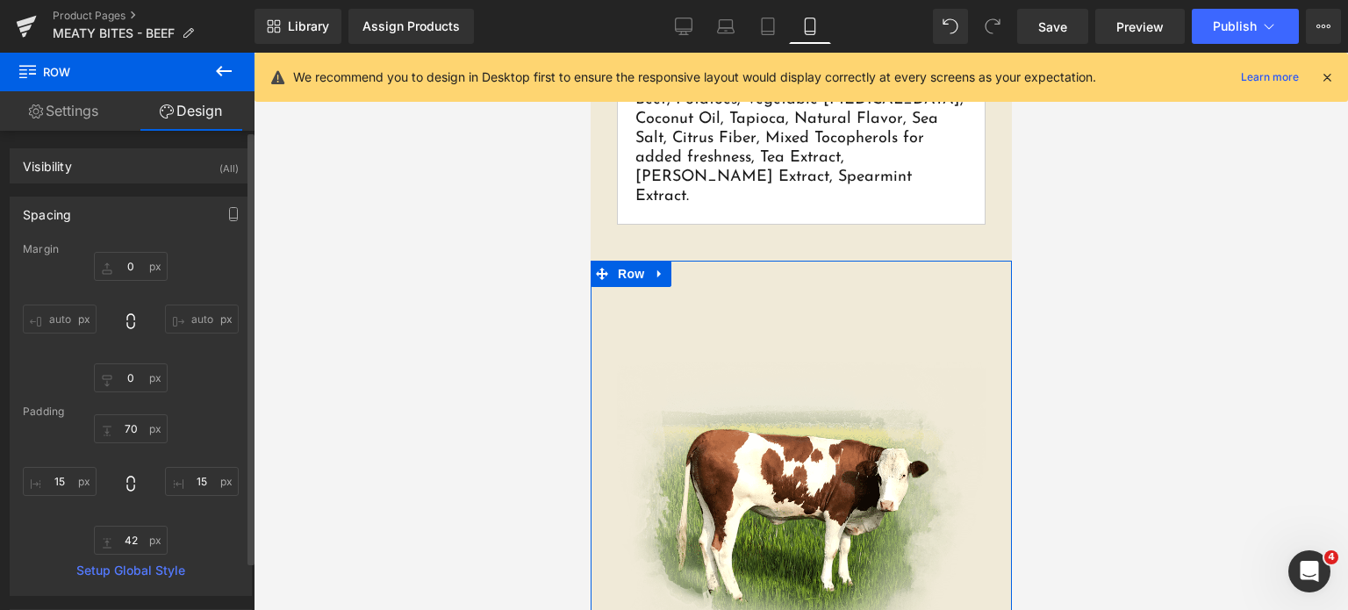
type input "15"
click at [126, 427] on input "70" at bounding box center [131, 428] width 74 height 29
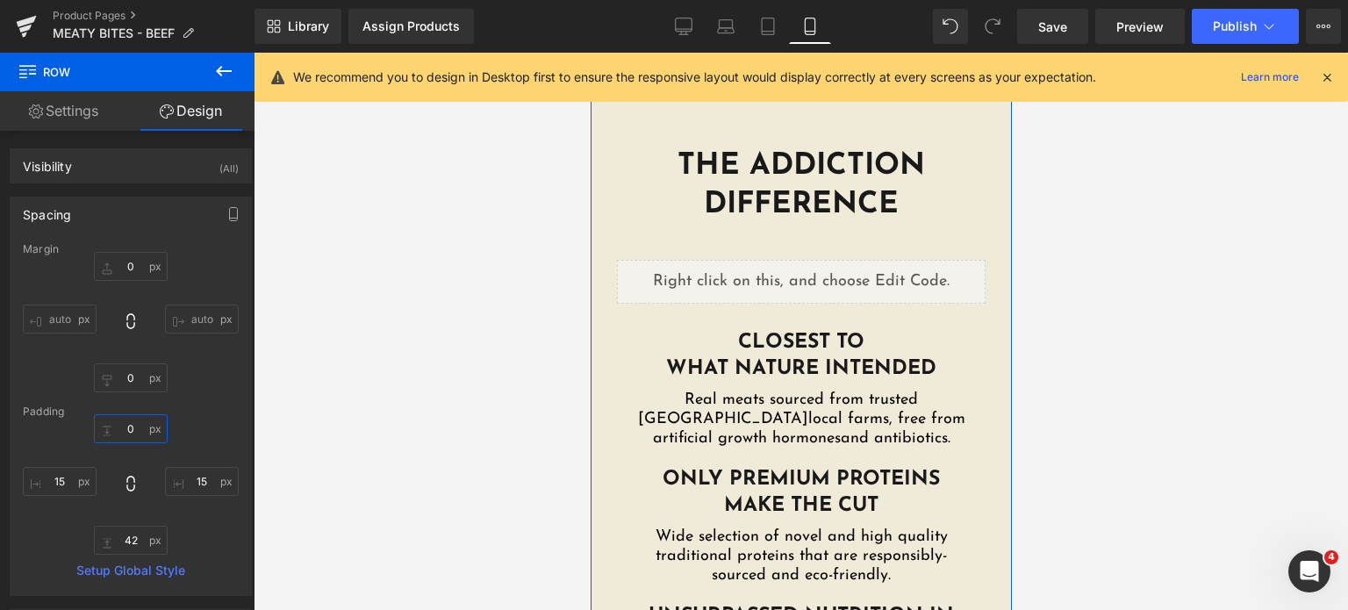
scroll to position [3179, 0]
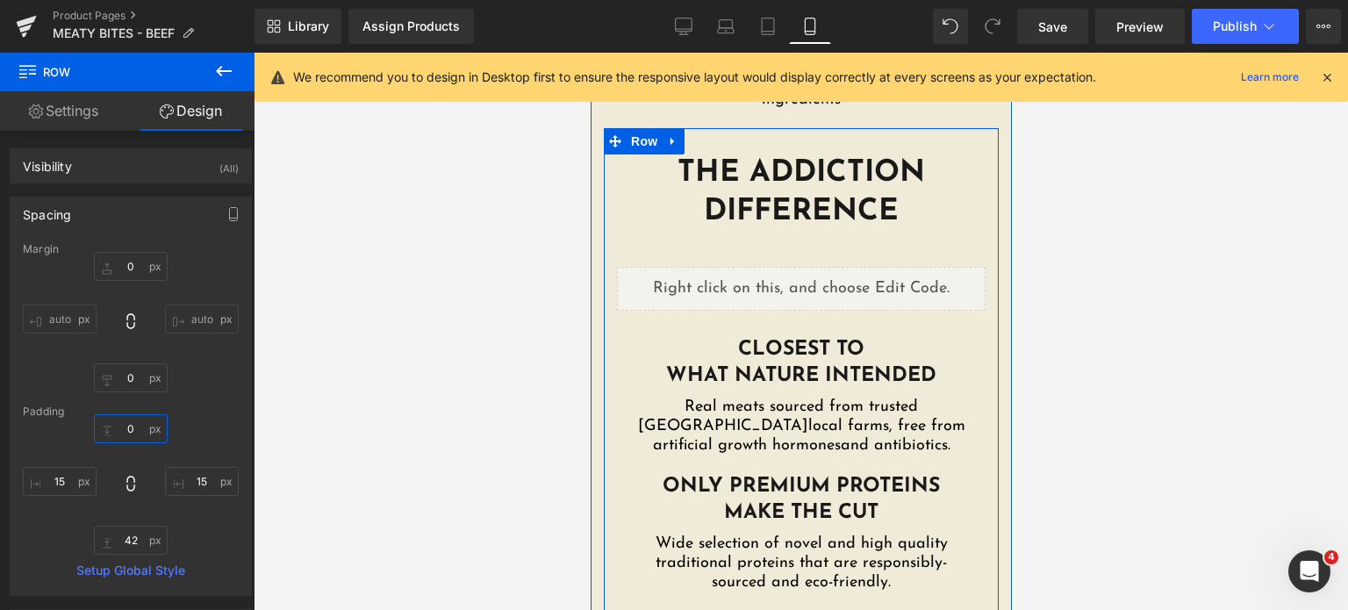
click at [814, 267] on div "Liquid" at bounding box center [800, 289] width 369 height 44
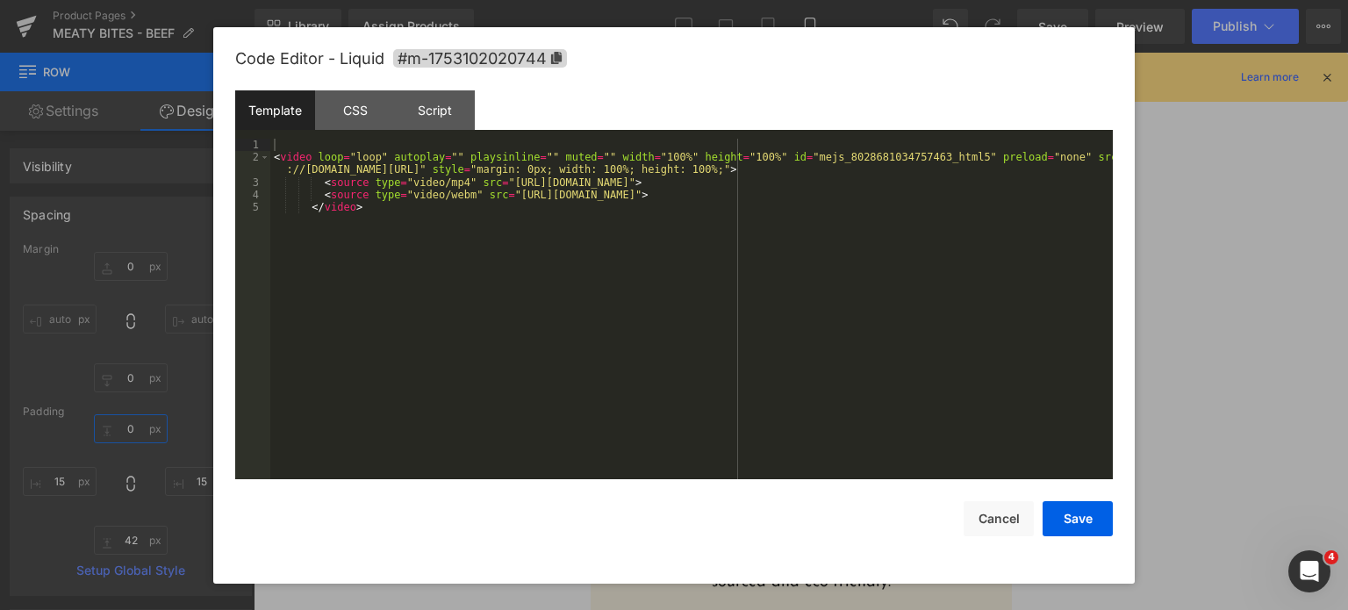
type input "0"
click at [690, 294] on div "< video loop = "loop" autoplay = "" playsinline = "" muted = "" width = "100%" …" at bounding box center [691, 322] width 842 height 367
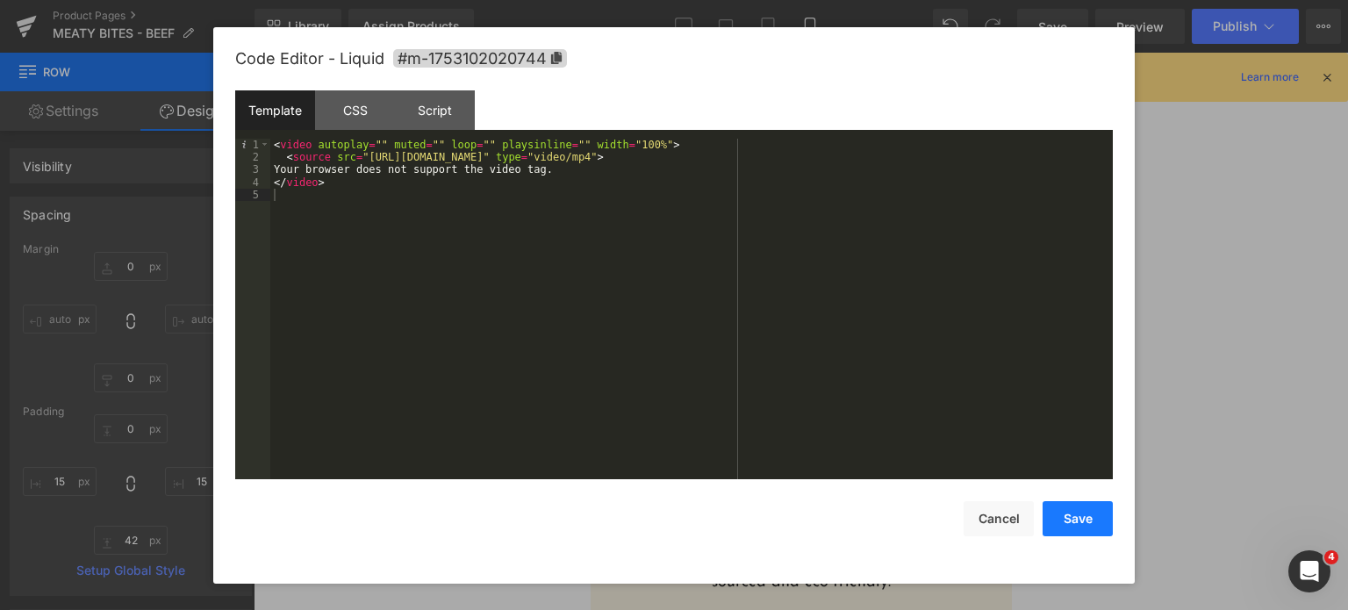
click at [1089, 524] on button "Save" at bounding box center [1078, 518] width 70 height 35
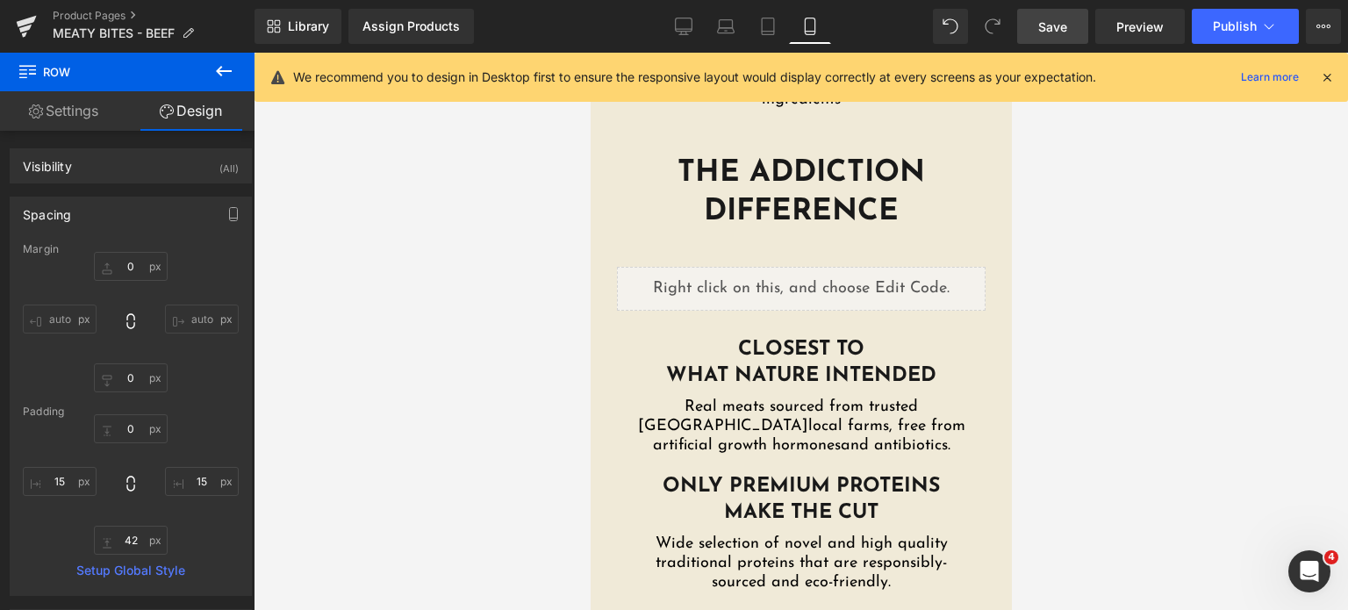
click at [1049, 31] on span "Save" at bounding box center [1052, 27] width 29 height 18
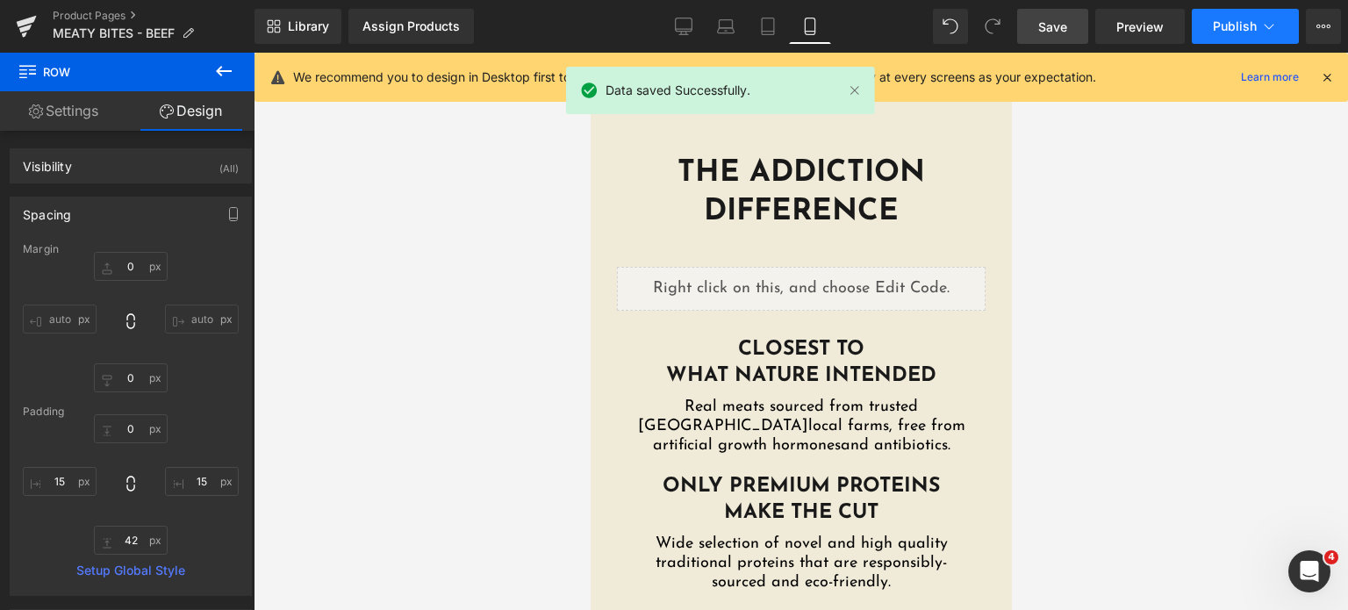
click at [1221, 34] on button "Publish" at bounding box center [1245, 26] width 107 height 35
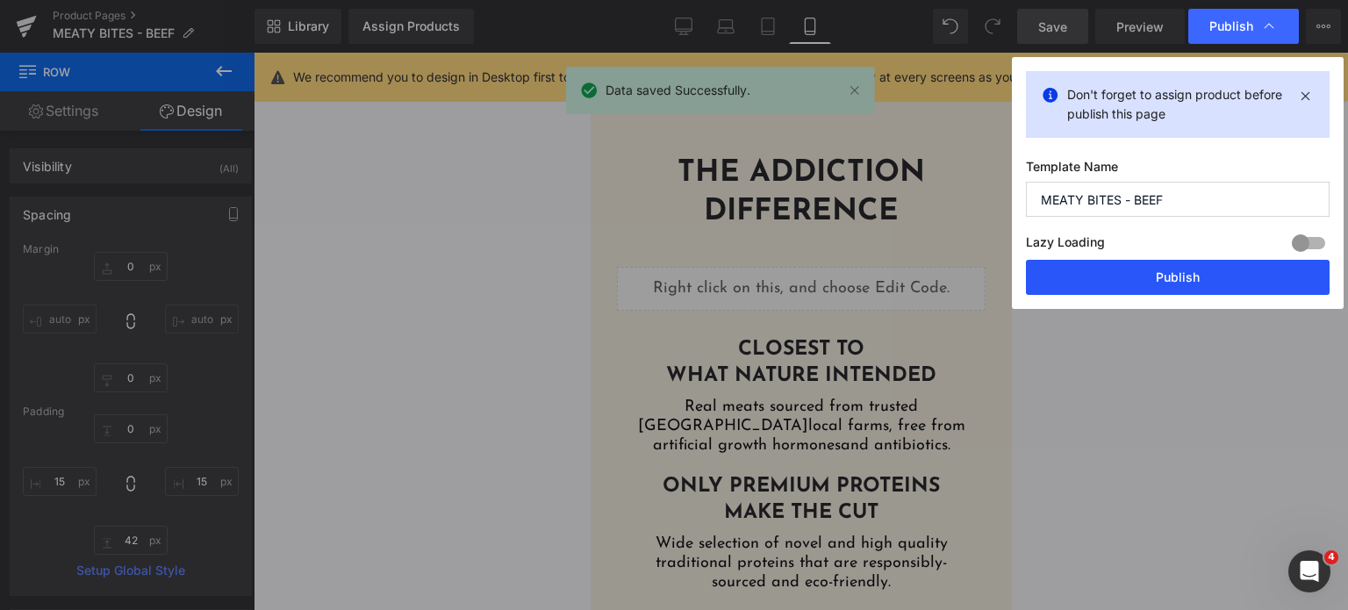
click at [1058, 273] on button "Publish" at bounding box center [1178, 277] width 304 height 35
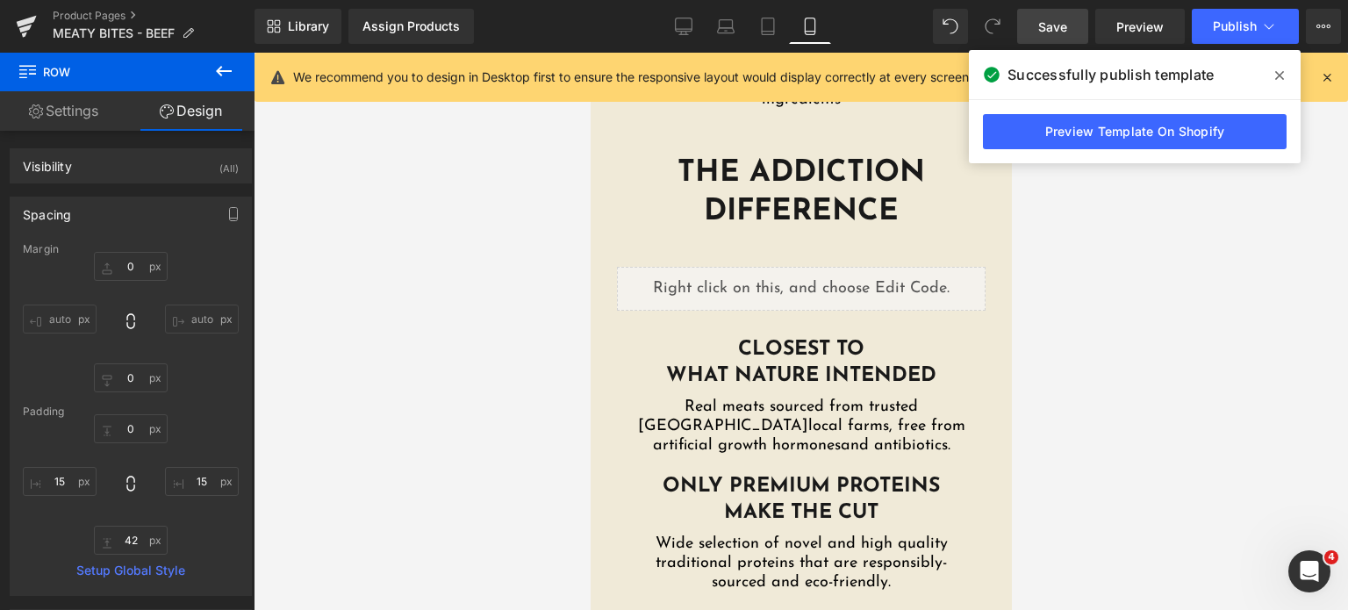
click at [1279, 73] on icon at bounding box center [1279, 75] width 9 height 14
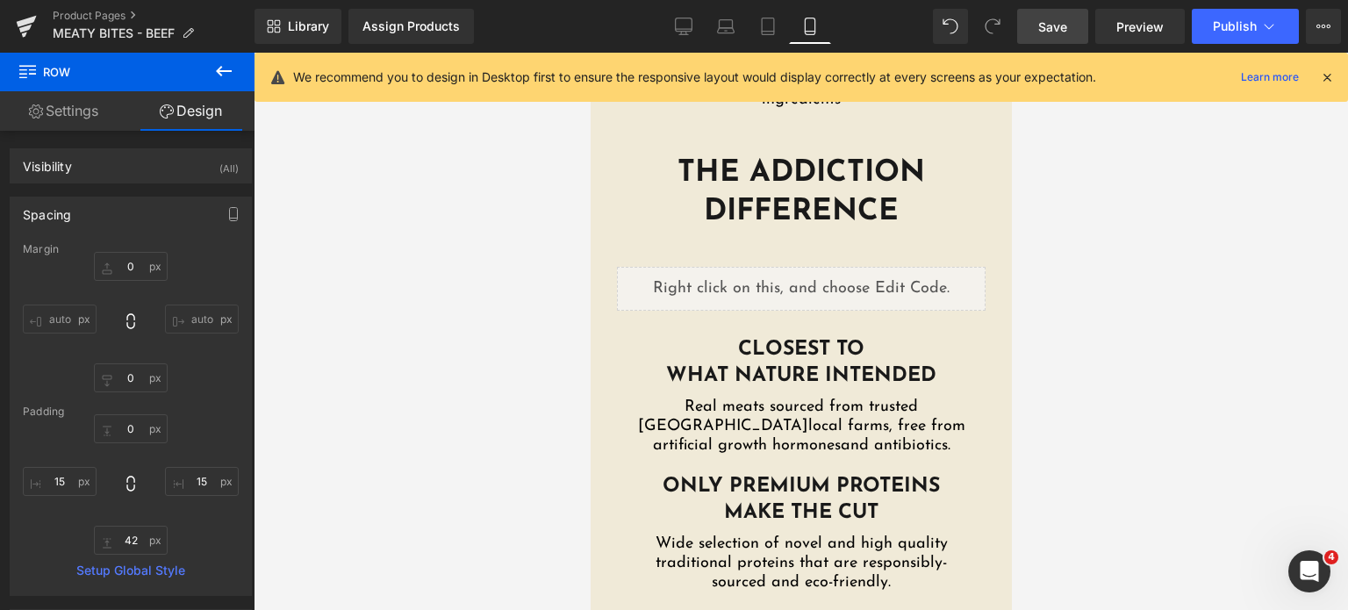
click at [1328, 85] on div at bounding box center [1327, 77] width 14 height 19
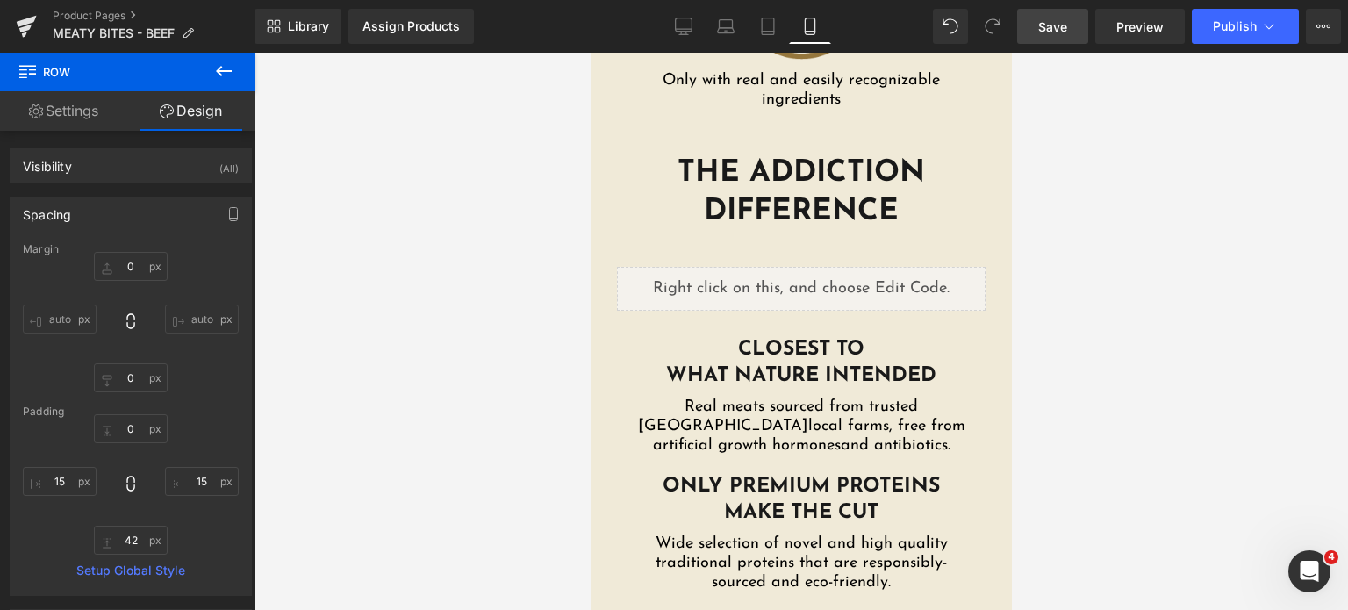
click at [1031, 32] on link "Save" at bounding box center [1052, 26] width 71 height 35
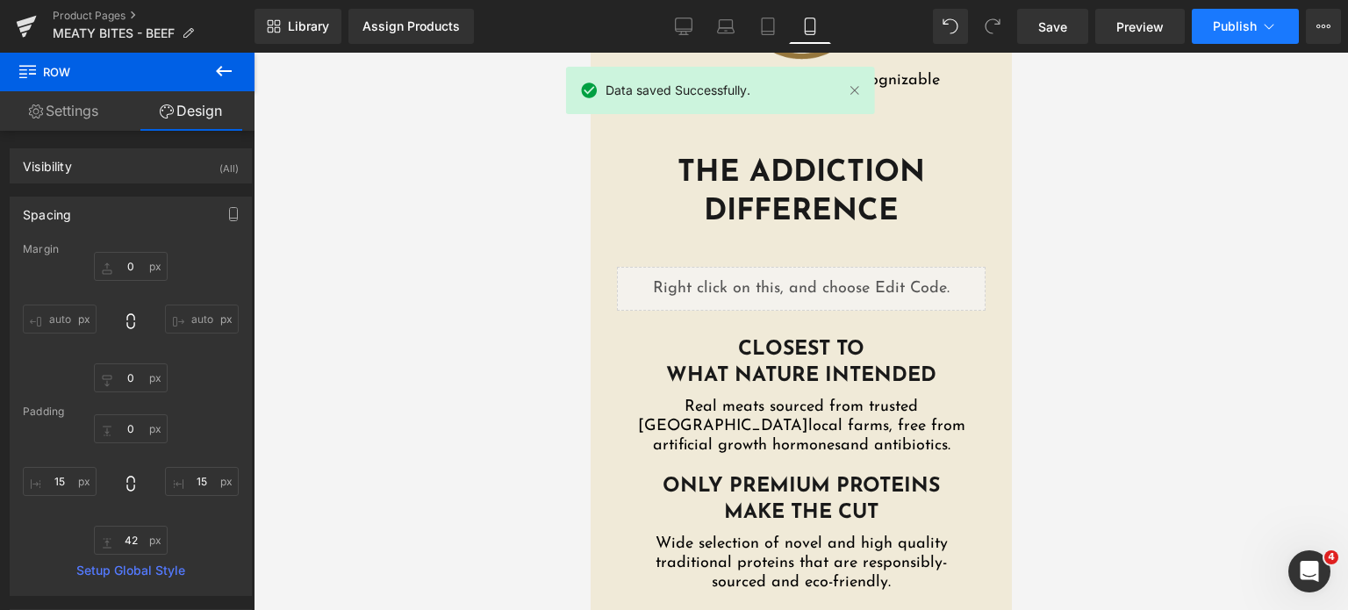
click at [1203, 38] on button "Publish" at bounding box center [1245, 26] width 107 height 35
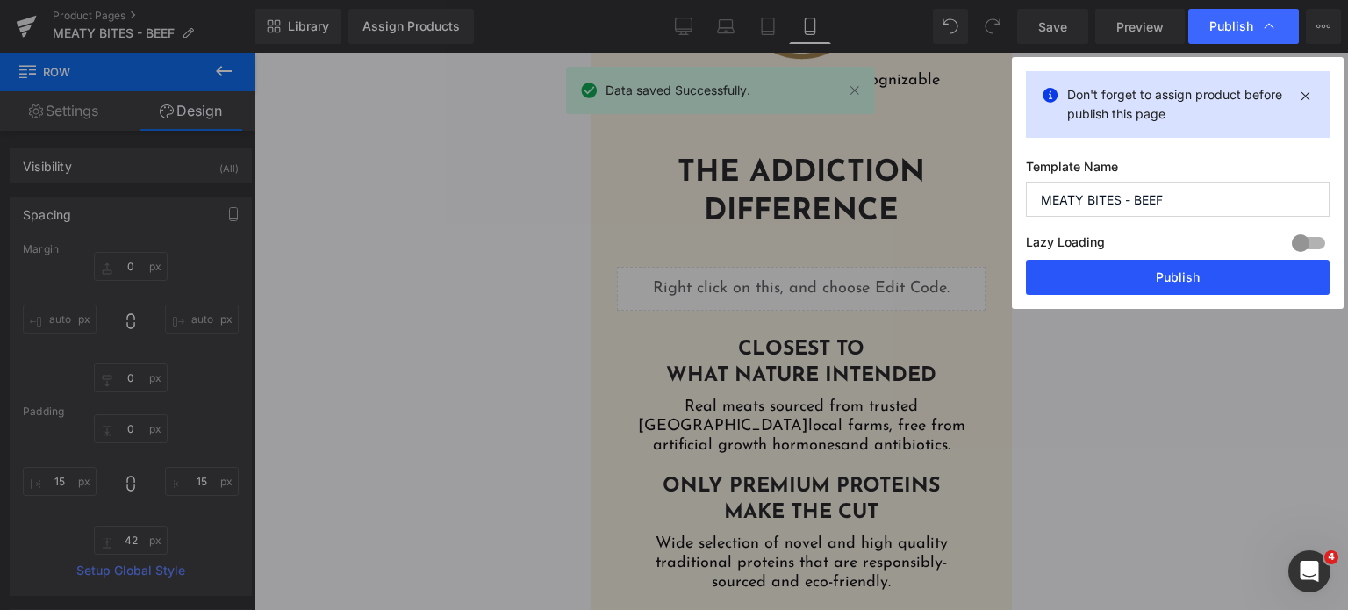
click at [1098, 263] on button "Publish" at bounding box center [1178, 277] width 304 height 35
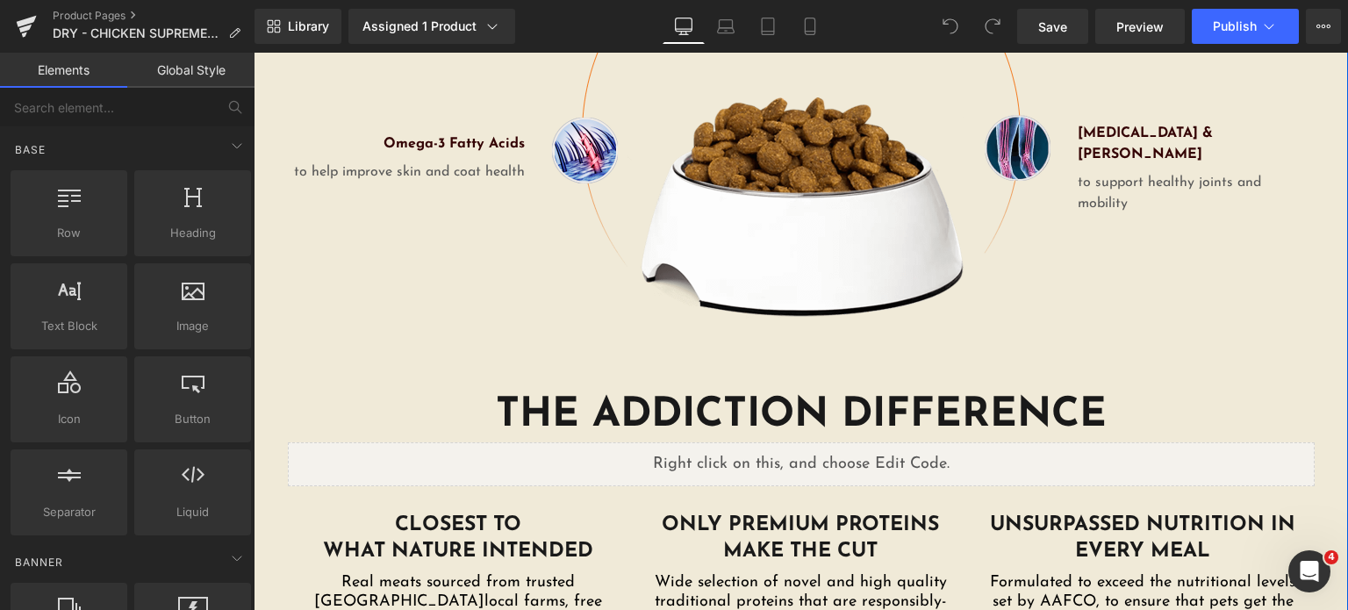
scroll to position [2590, 0]
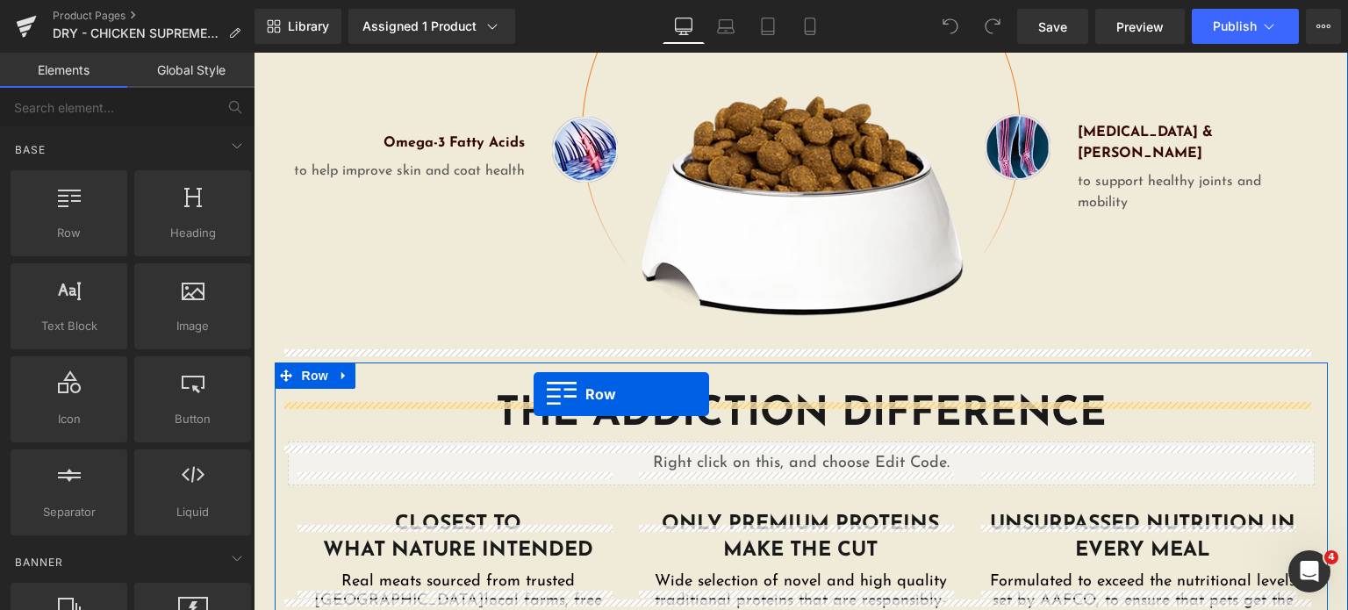
drag, startPoint x: 398, startPoint y: 289, endPoint x: 534, endPoint y: 394, distance: 171.3
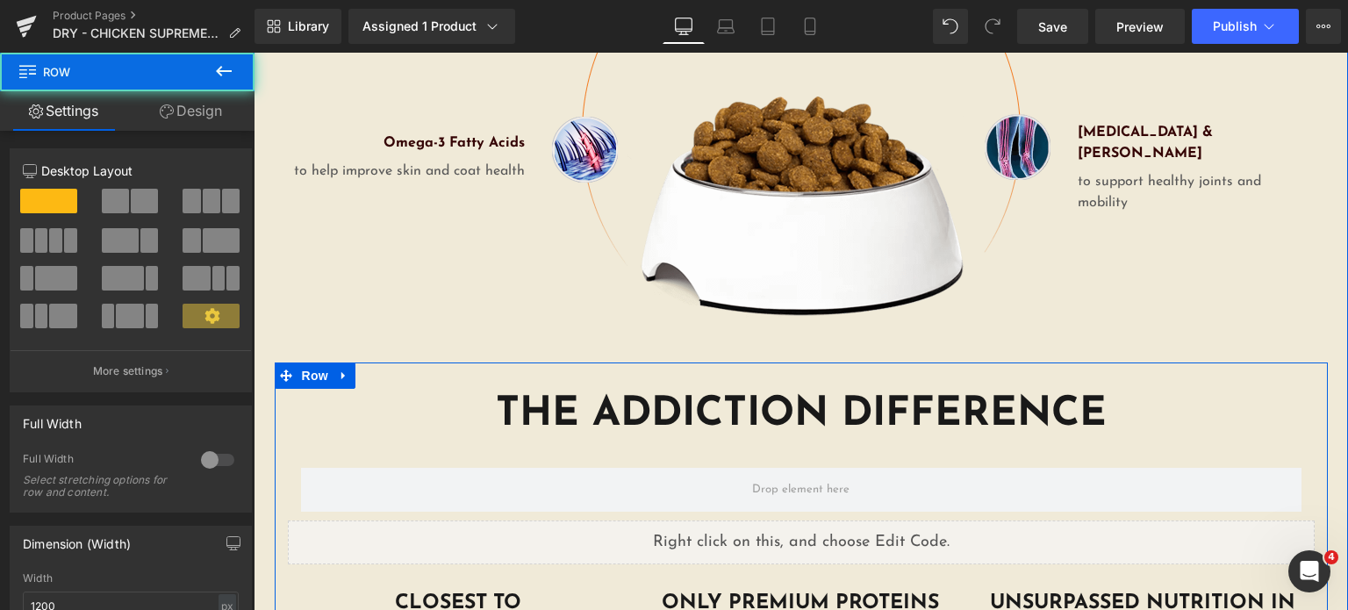
scroll to position [2512, 0]
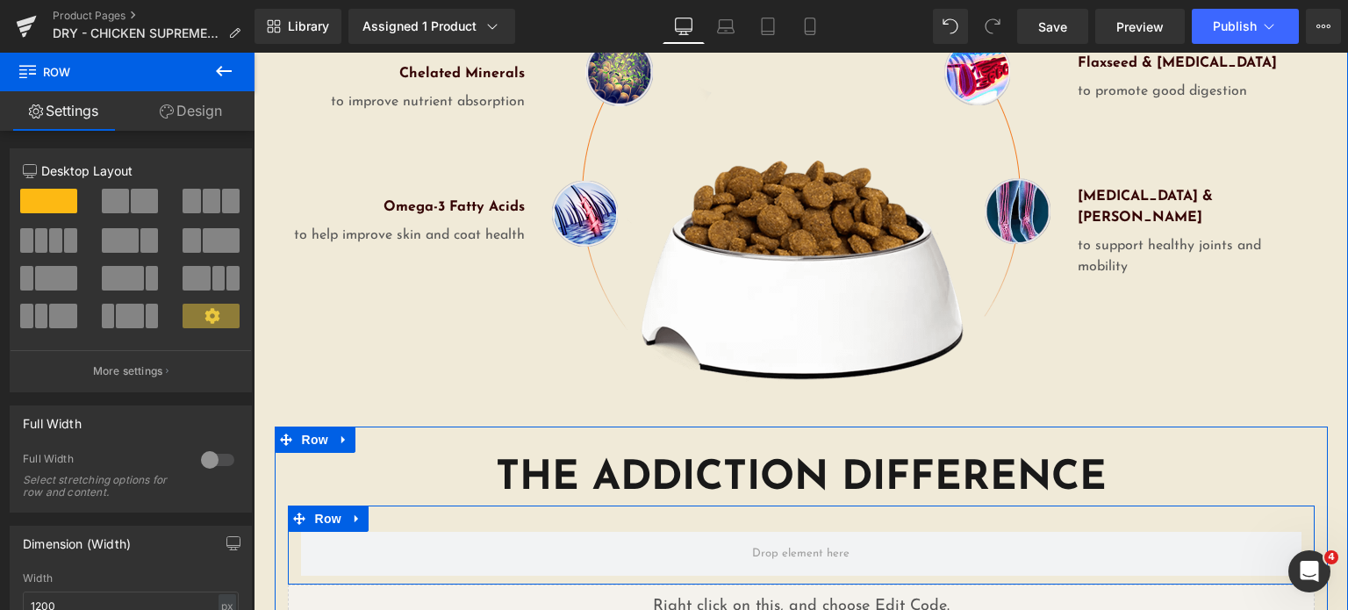
click at [551, 505] on div "Row" at bounding box center [801, 544] width 1027 height 79
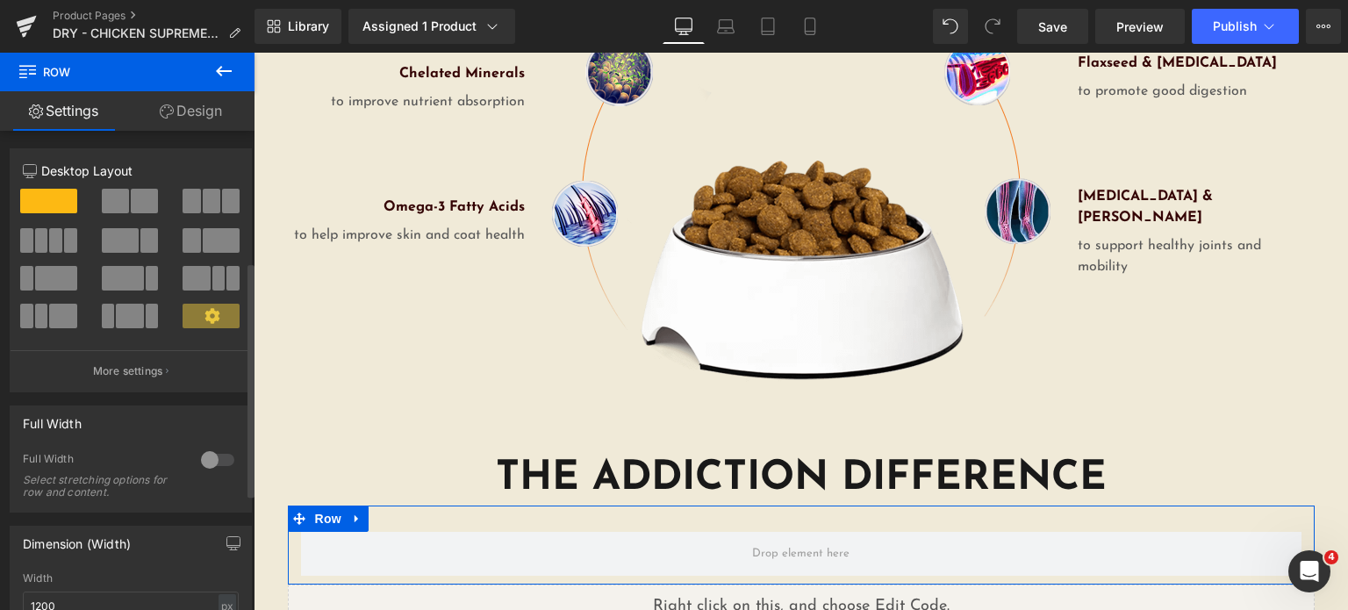
scroll to position [504, 0]
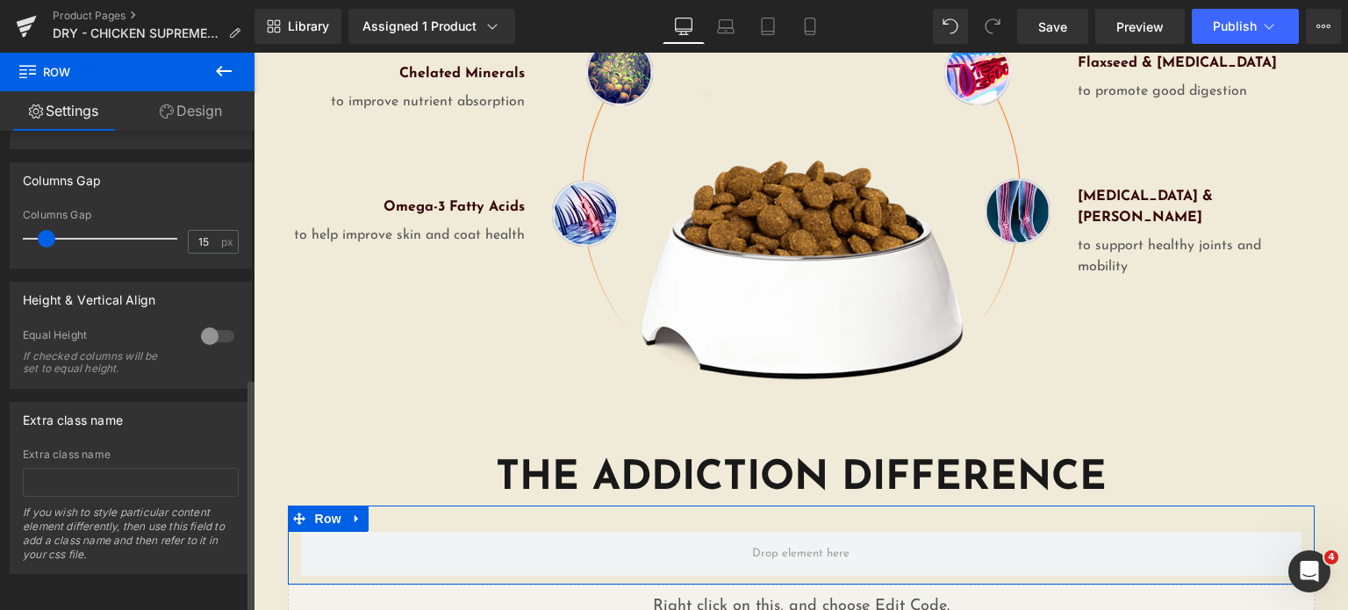
type input "137"
click at [158, 240] on div at bounding box center [105, 238] width 146 height 35
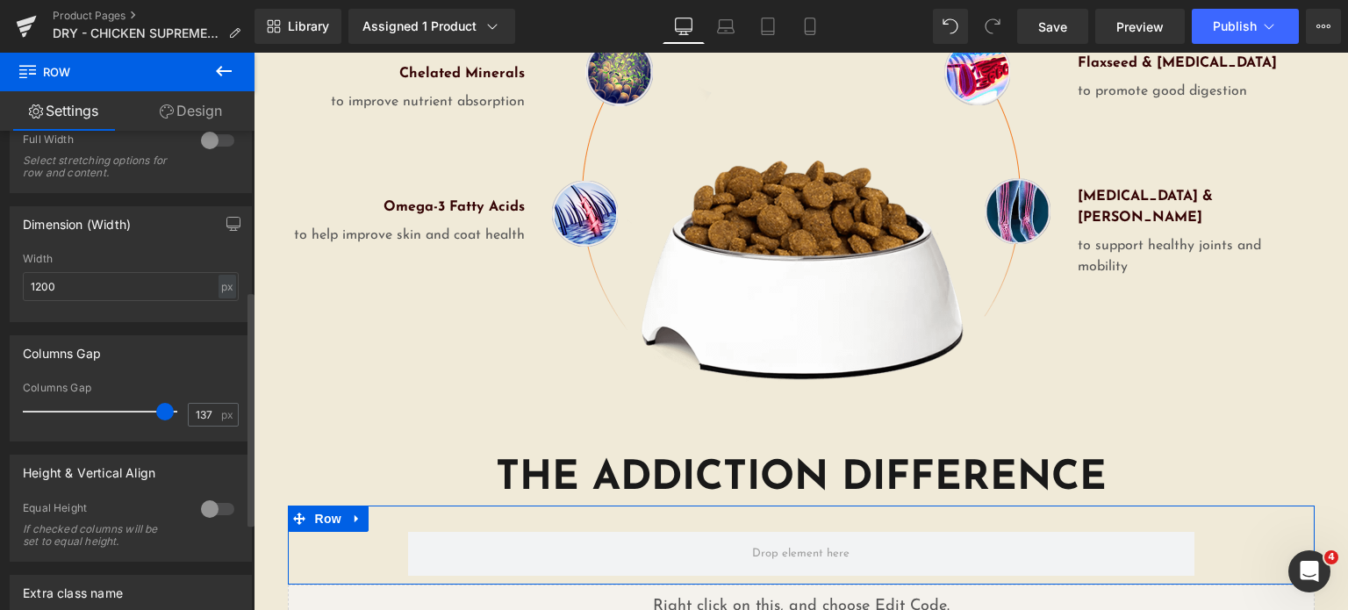
scroll to position [307, 0]
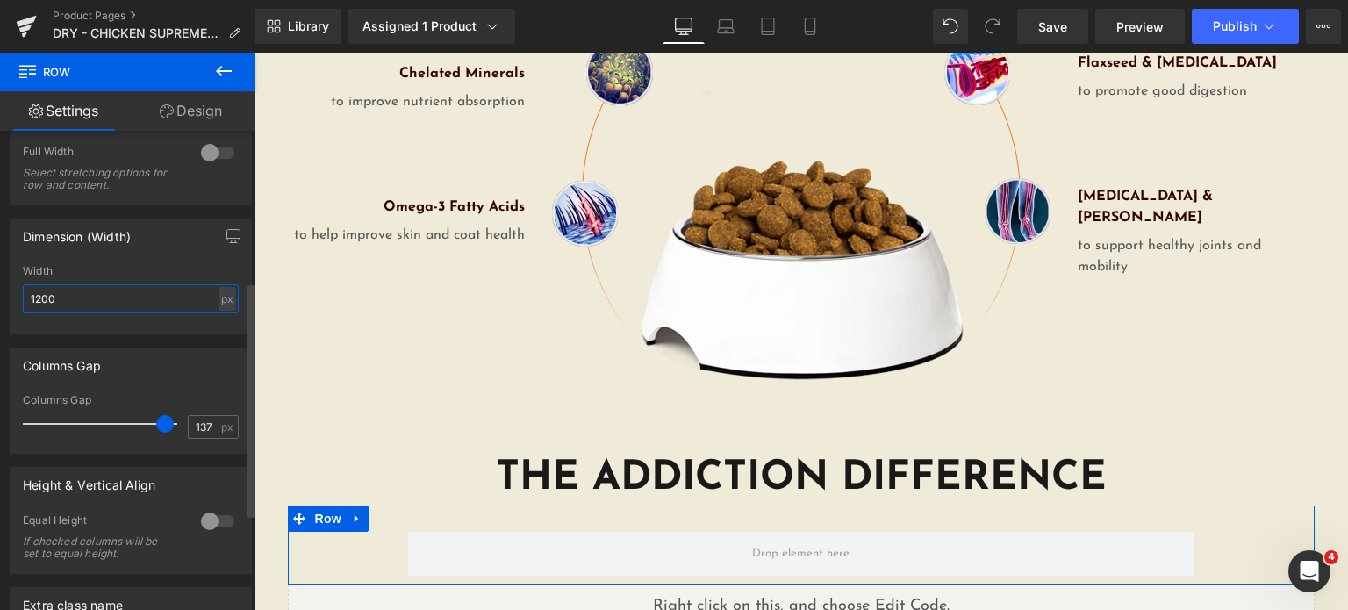
drag, startPoint x: 121, startPoint y: 304, endPoint x: 0, endPoint y: 294, distance: 121.5
click at [0, 294] on div "Dimension (Width) 1200px Width 1200 px % px" at bounding box center [131, 269] width 262 height 129
type input "640"
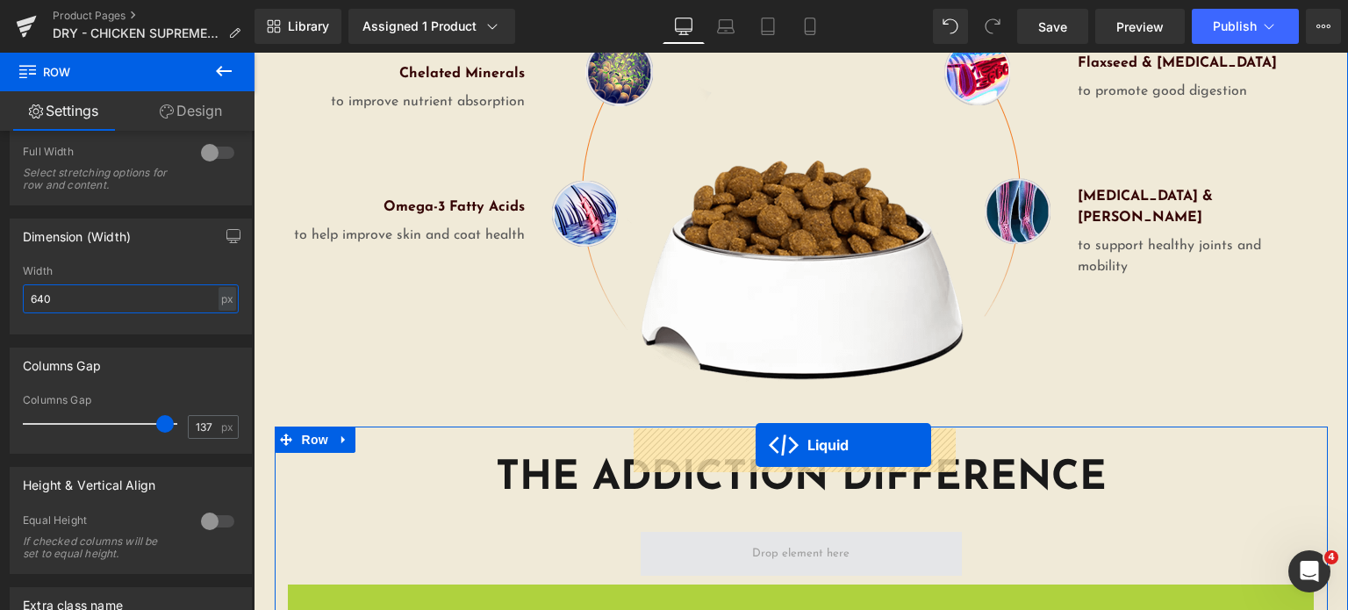
drag, startPoint x: 746, startPoint y: 491, endPoint x: 756, endPoint y: 445, distance: 46.6
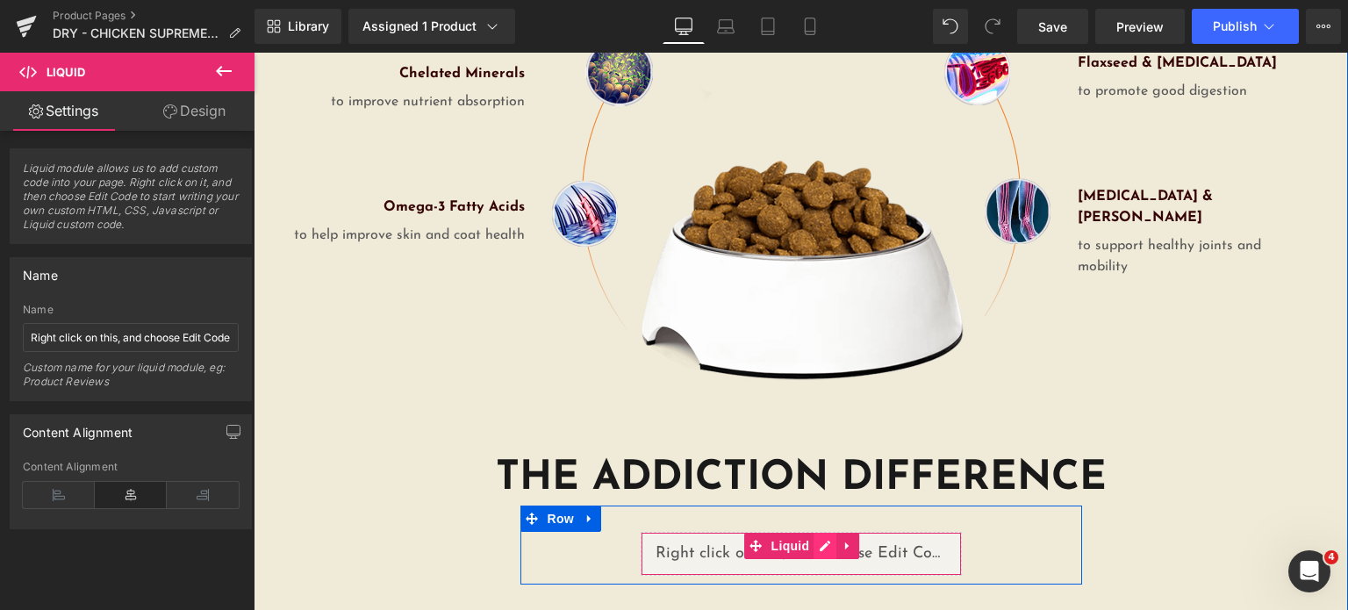
click at [822, 532] on div "Liquid" at bounding box center [801, 554] width 321 height 44
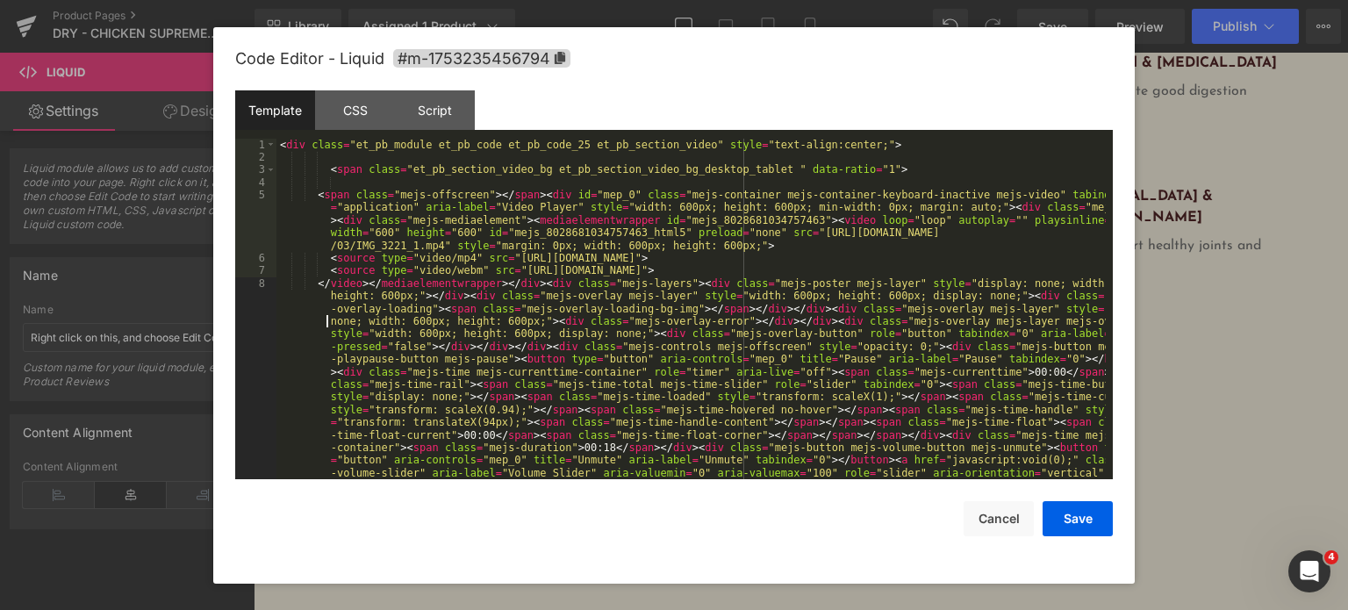
click at [314, 316] on div "< div class = "et_pb_module et_pb_code et_pb_code_25 et_pb_section_video" style…" at bounding box center [690, 442] width 829 height 606
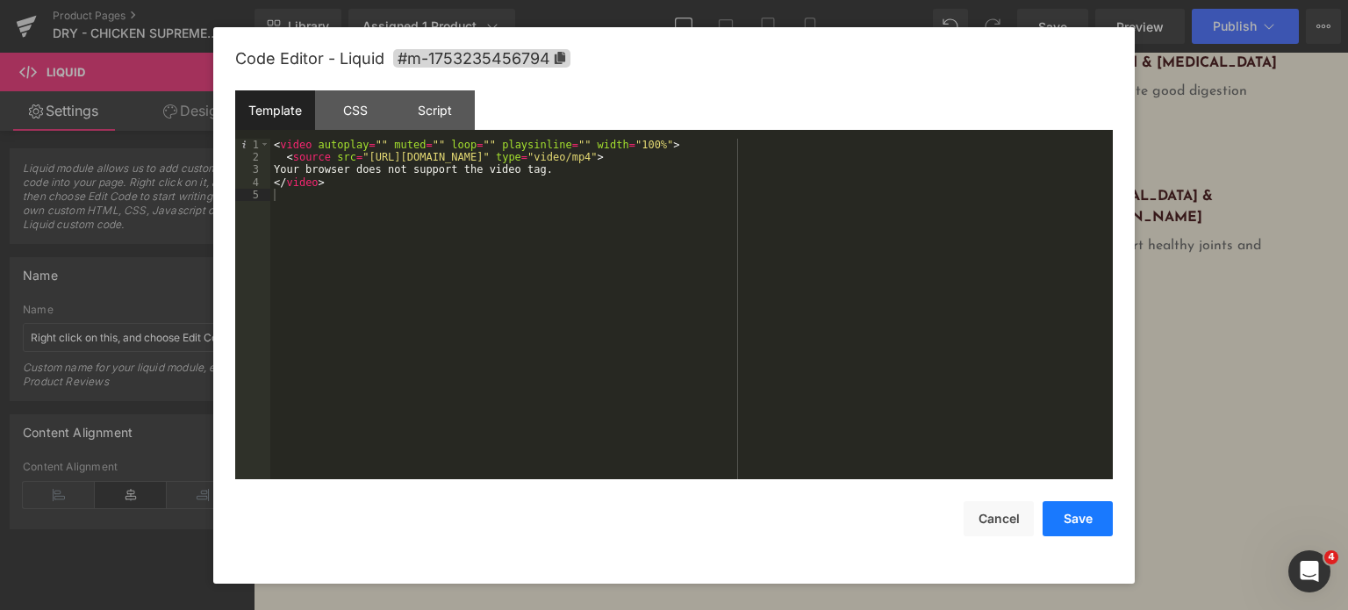
click at [1067, 534] on button "Save" at bounding box center [1078, 518] width 70 height 35
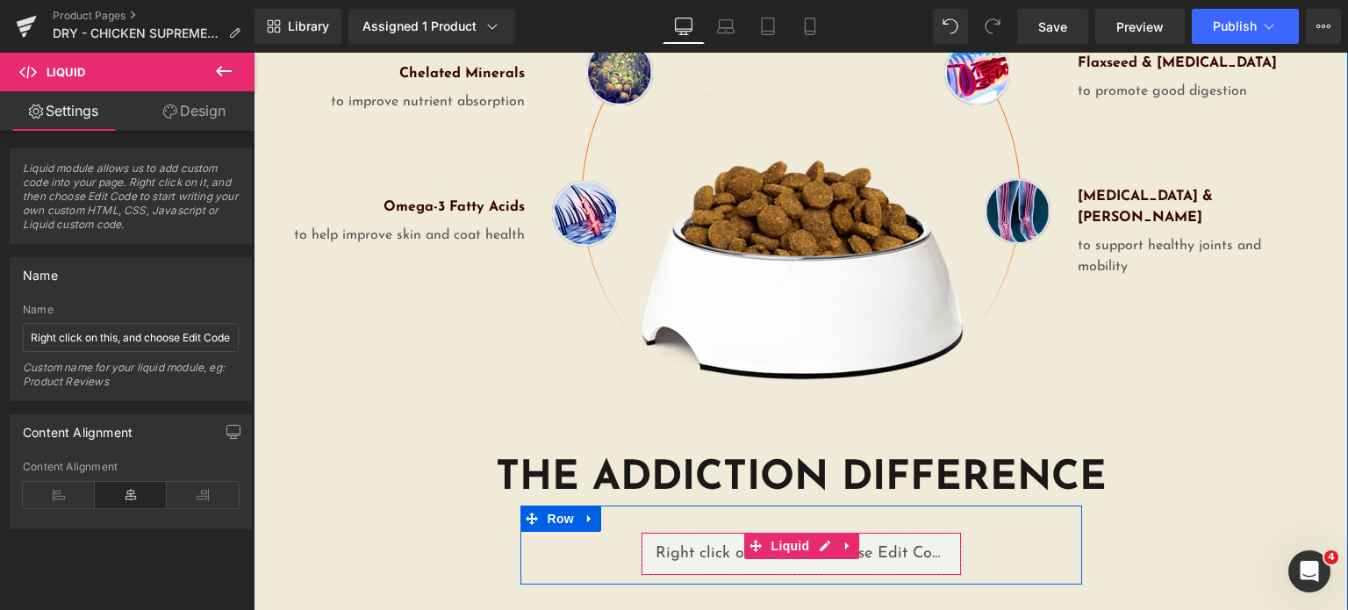
click at [895, 532] on div "Liquid" at bounding box center [801, 554] width 321 height 44
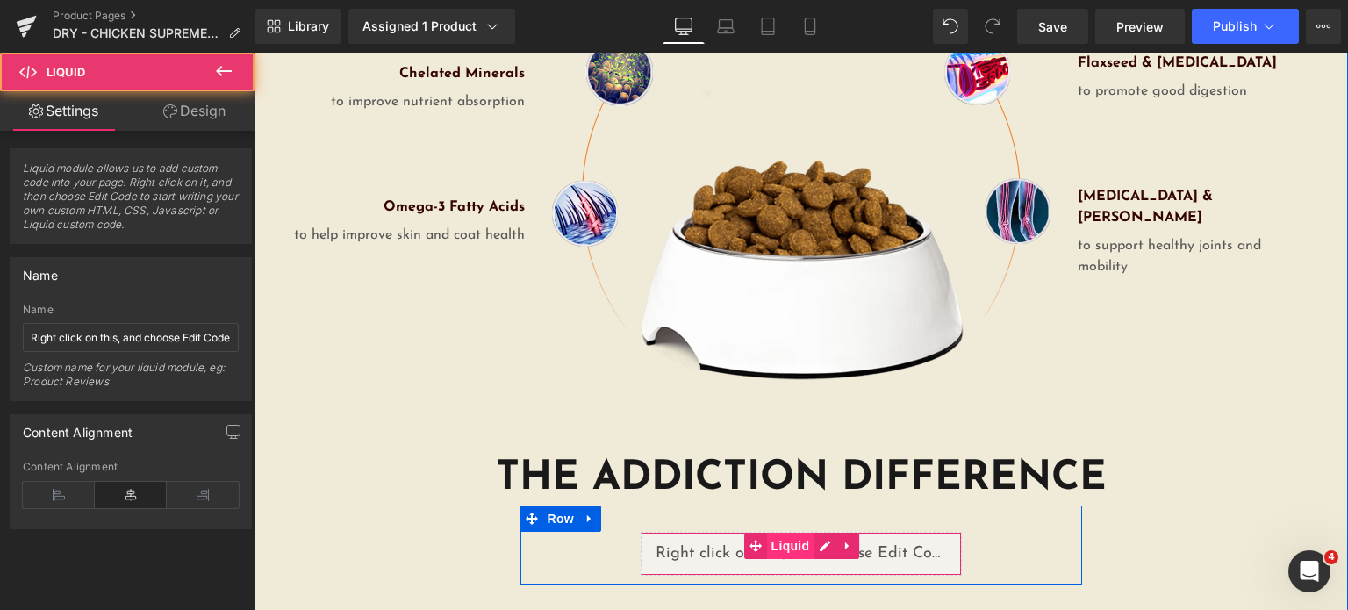
click at [785, 533] on span "Liquid" at bounding box center [790, 546] width 47 height 26
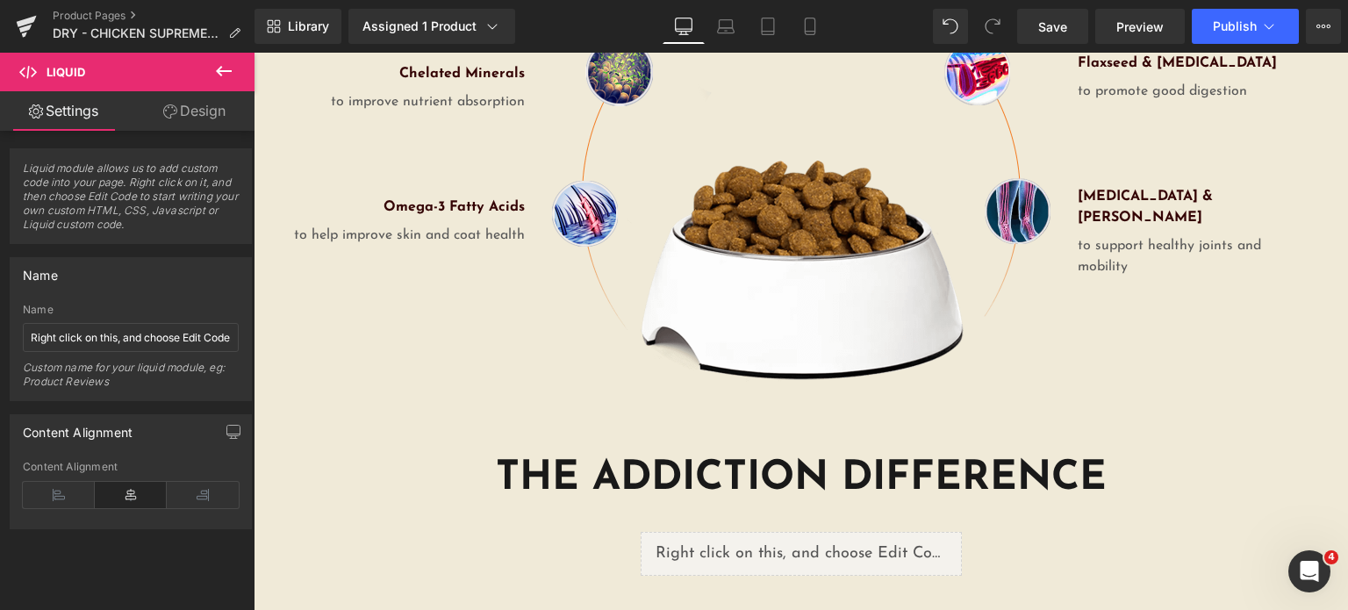
click at [195, 86] on button at bounding box center [223, 72] width 61 height 39
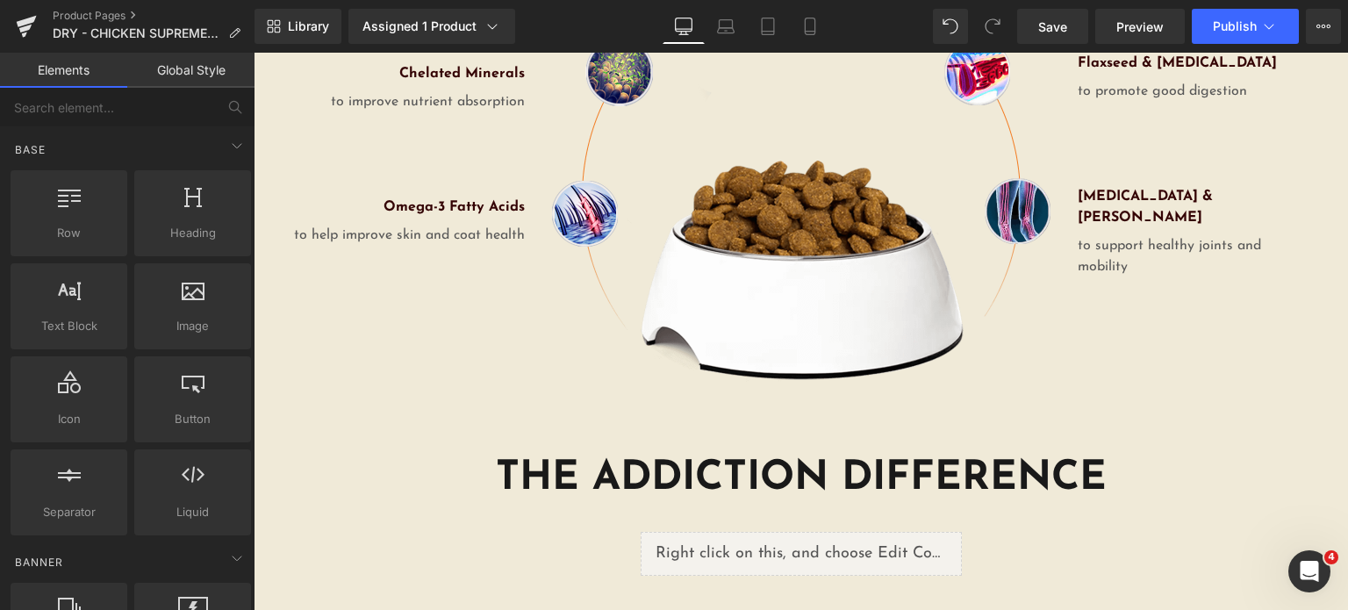
click at [39, 56] on link "Elements" at bounding box center [63, 70] width 127 height 35
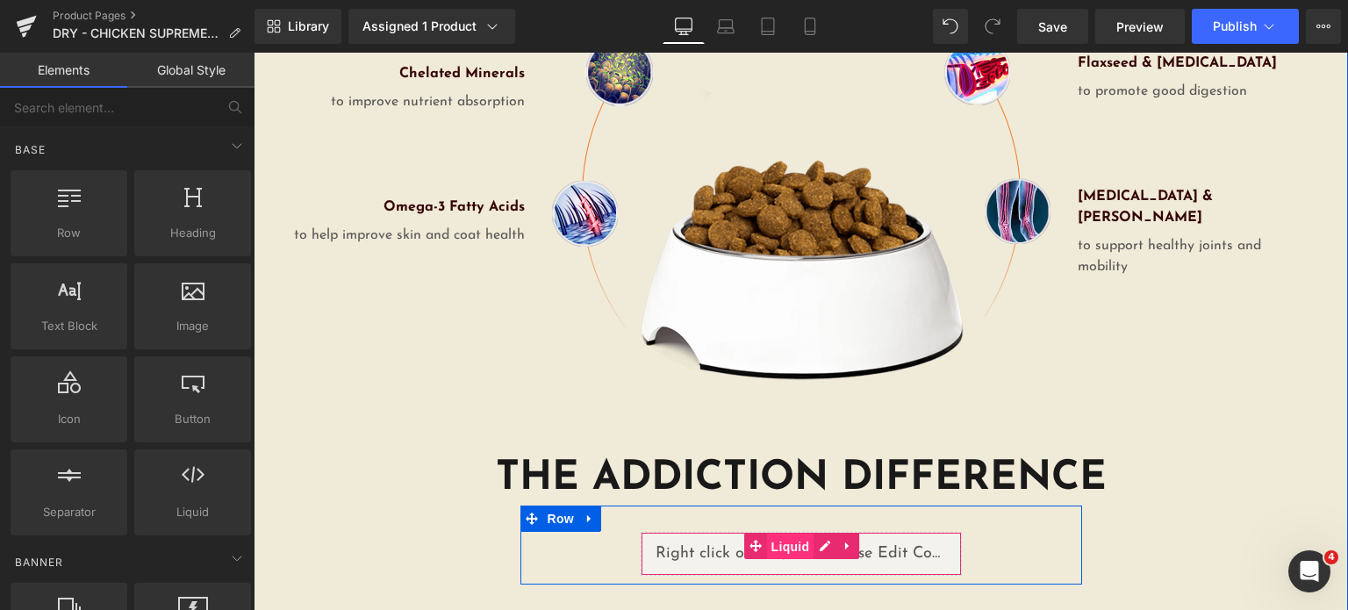
click at [778, 534] on span "Liquid" at bounding box center [790, 547] width 47 height 26
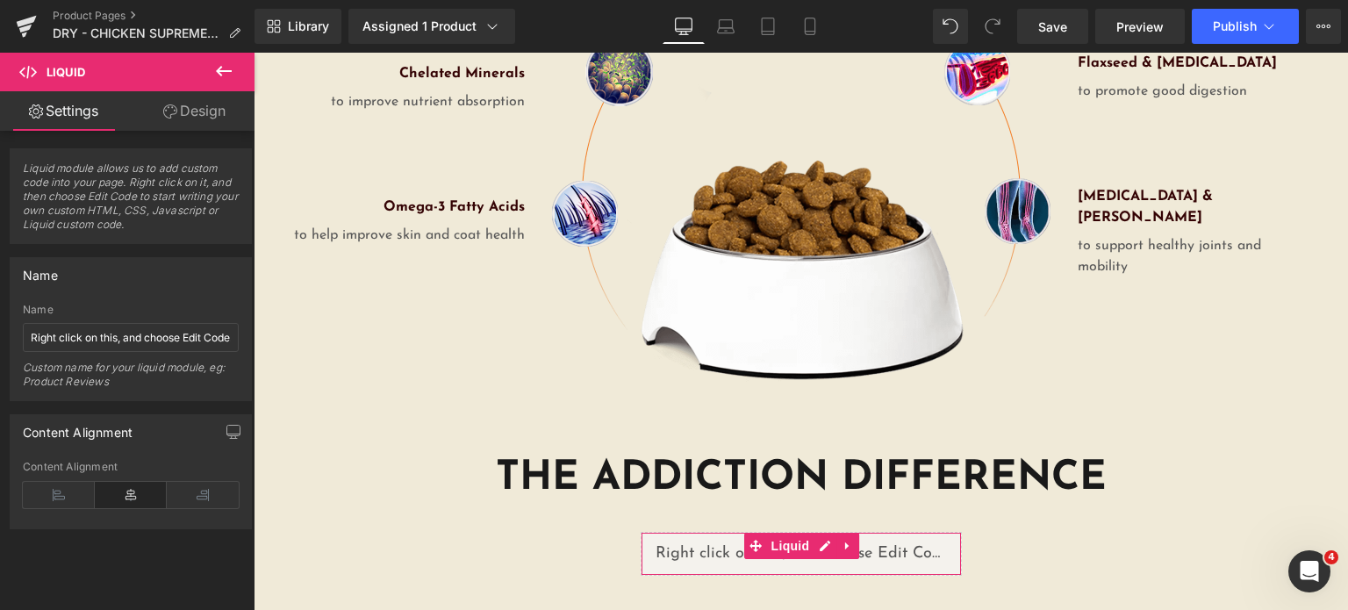
click at [183, 108] on link "Design" at bounding box center [194, 110] width 127 height 39
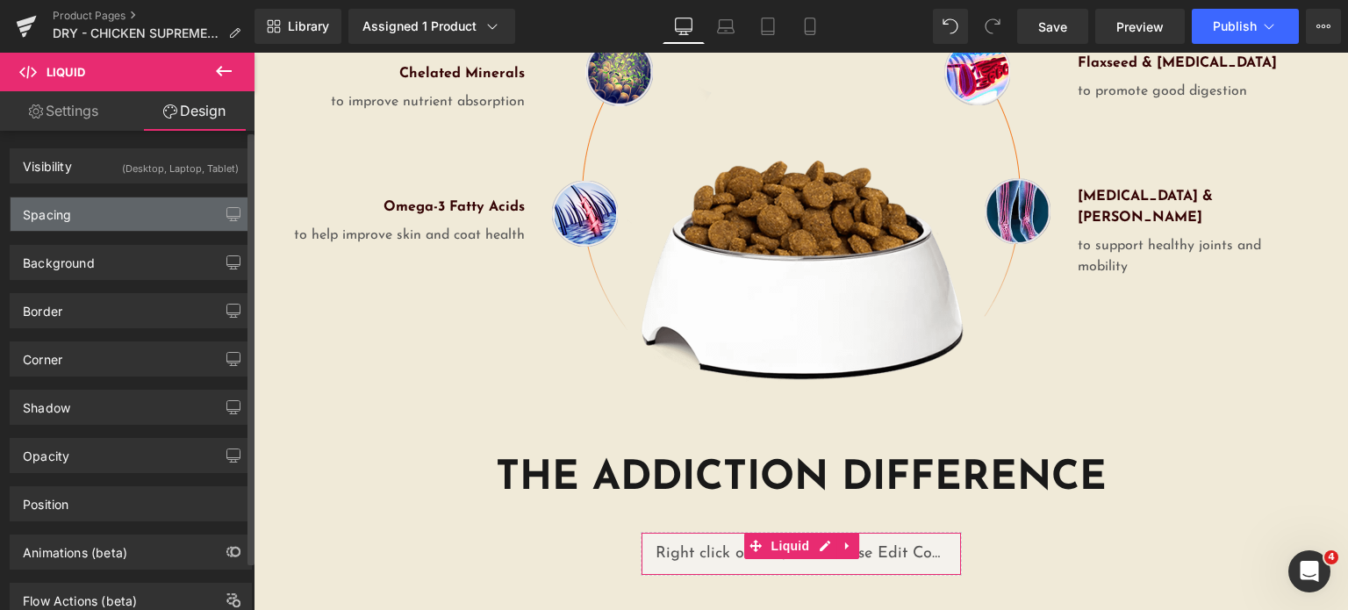
click at [114, 213] on div "Spacing" at bounding box center [131, 213] width 240 height 33
type input "0"
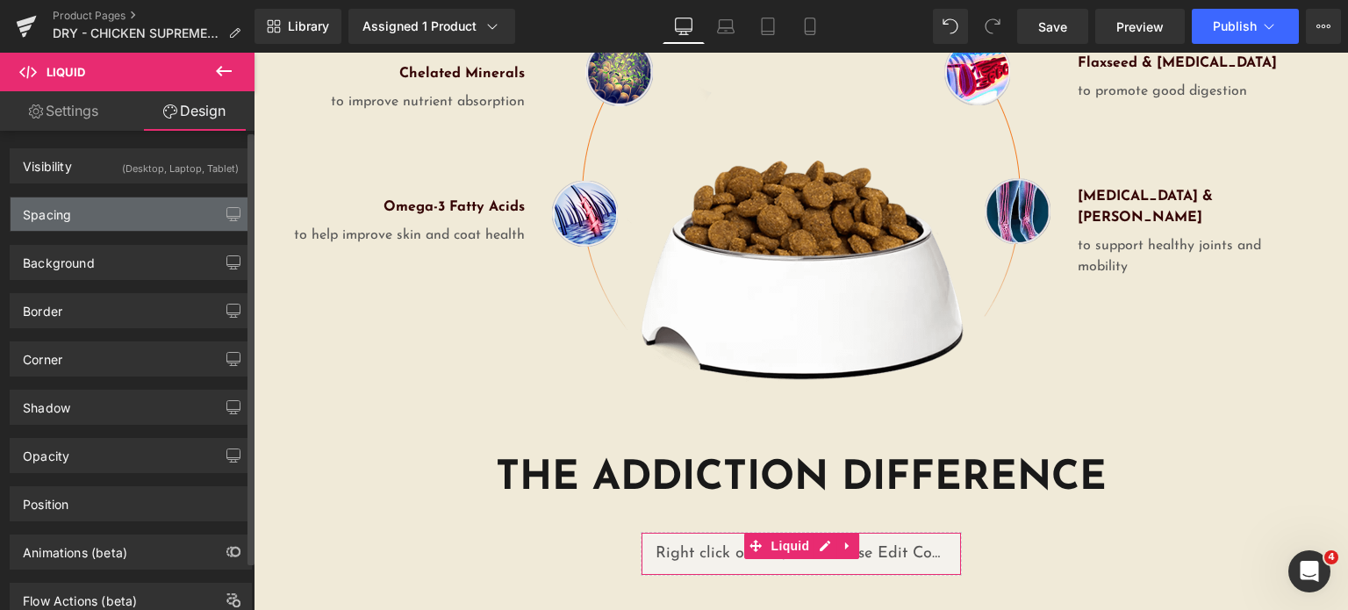
type input "0"
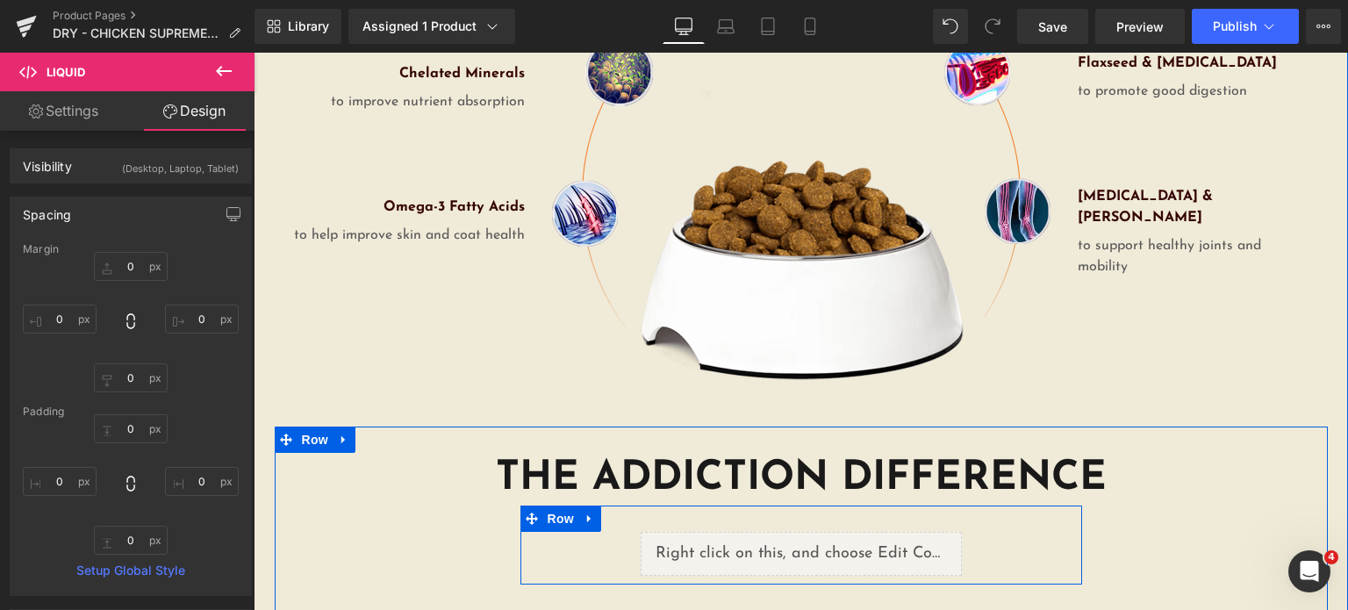
click at [541, 532] on div "Liquid" at bounding box center [801, 554] width 562 height 44
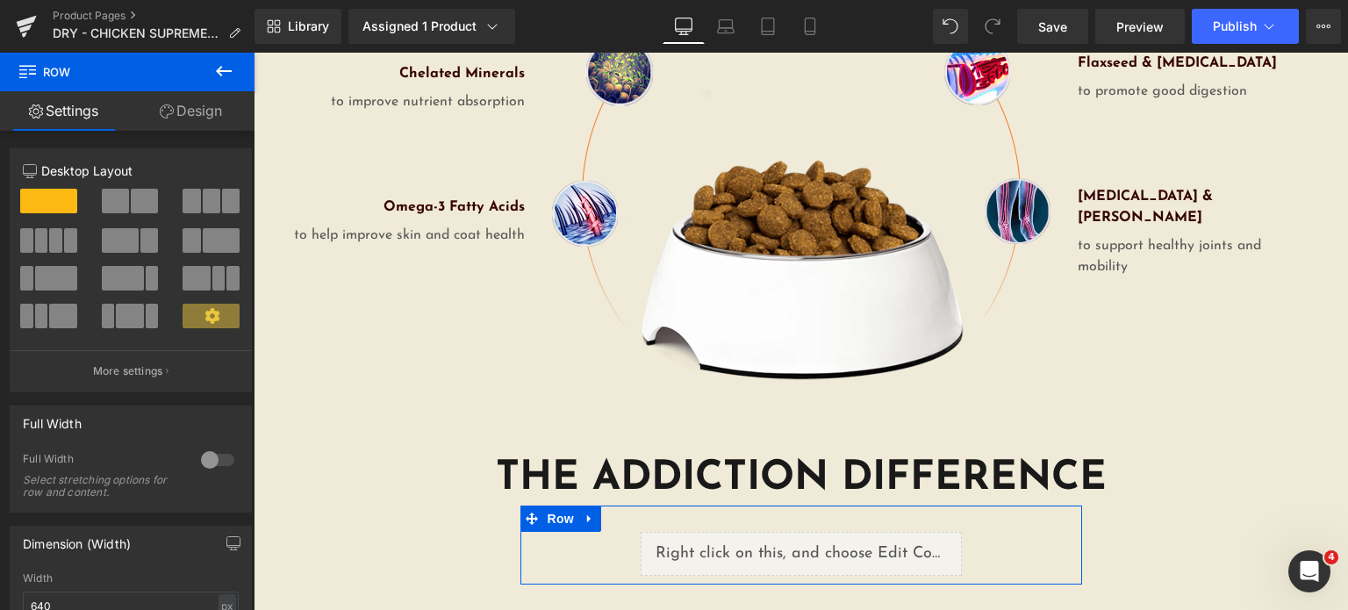
click at [179, 118] on link "Design" at bounding box center [190, 110] width 127 height 39
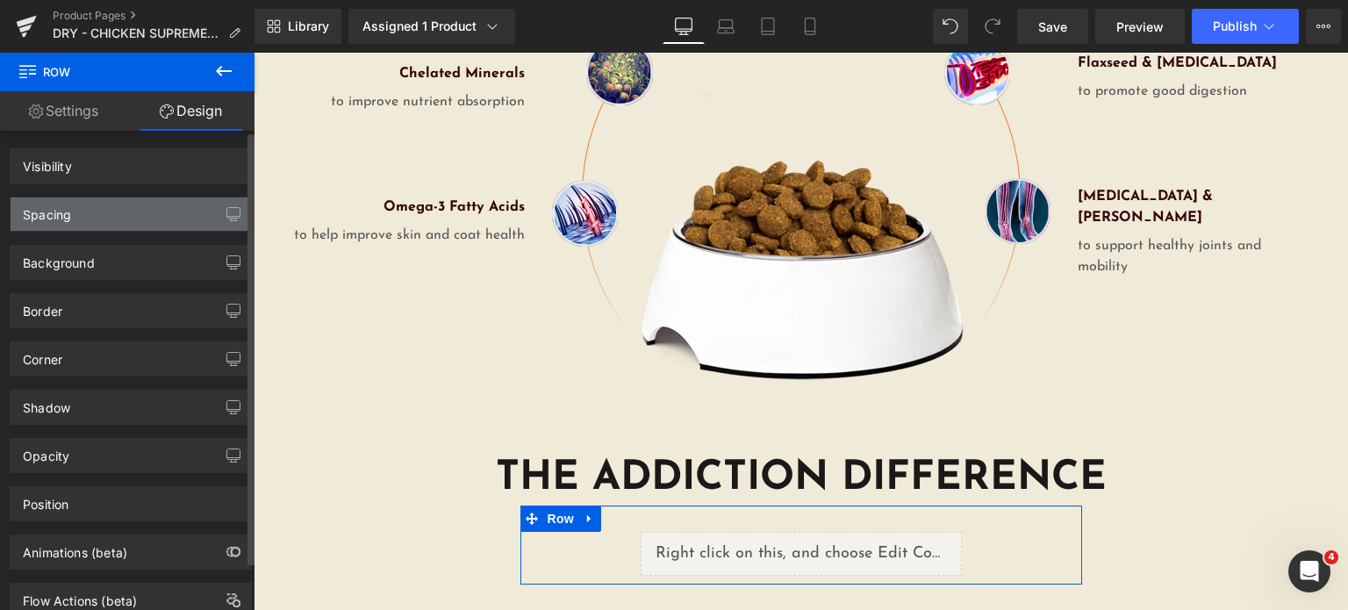
click at [105, 190] on div "Spacing Margin Padding" at bounding box center [131, 207] width 262 height 48
click at [78, 210] on div "Spacing" at bounding box center [131, 213] width 240 height 33
click at [33, 216] on div "Spacing" at bounding box center [47, 209] width 48 height 25
click at [35, 218] on div "Spacing" at bounding box center [47, 209] width 48 height 25
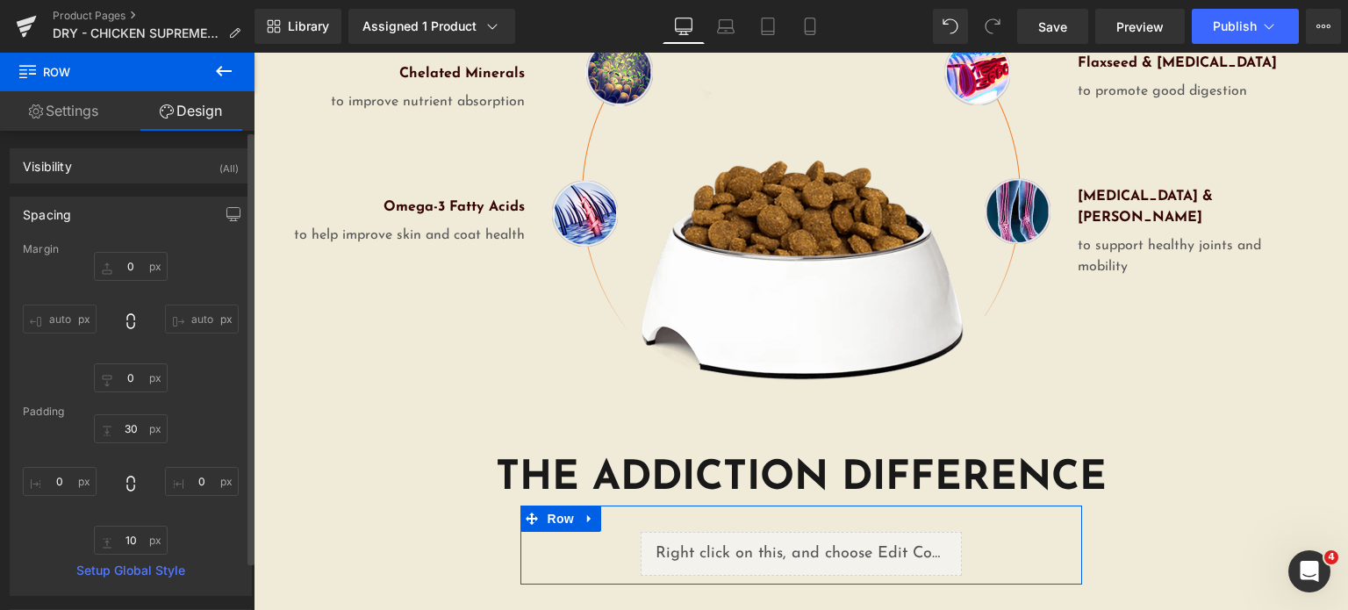
click at [98, 135] on div "Visibility (All) 0|0|0|0 1 Show on Desktop 1 Show on Laptop 1 Show on Tablet 1 …" at bounding box center [131, 159] width 262 height 48
click at [85, 119] on link "Settings" at bounding box center [63, 110] width 127 height 39
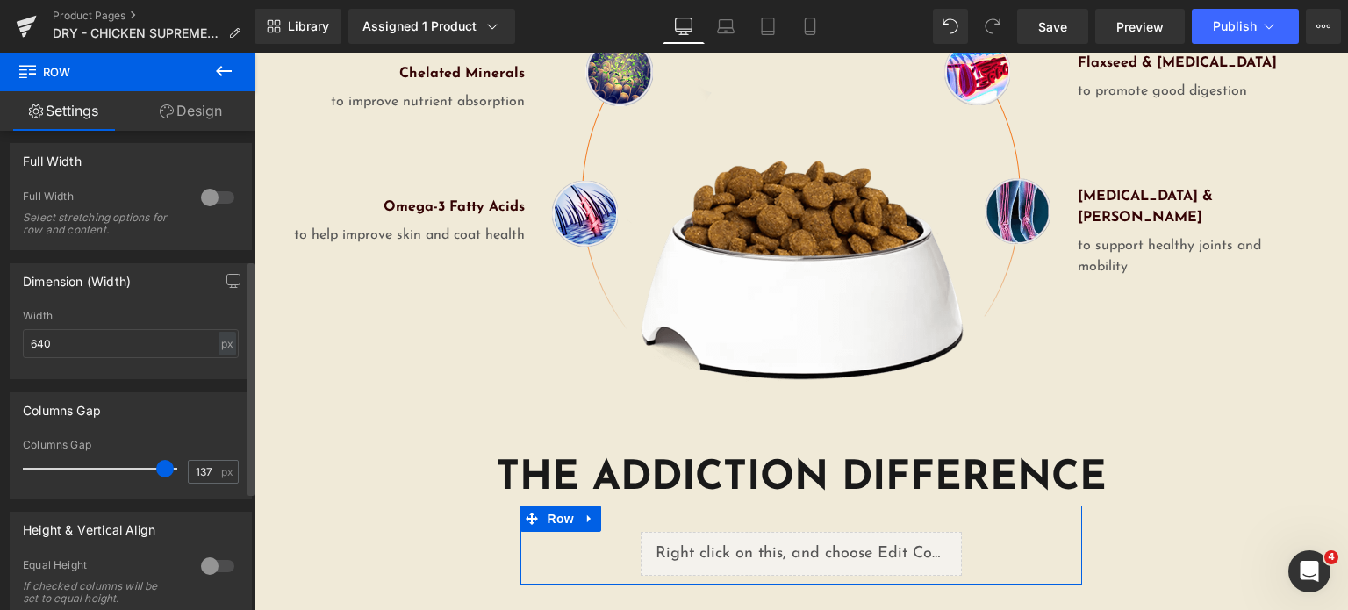
scroll to position [276, 0]
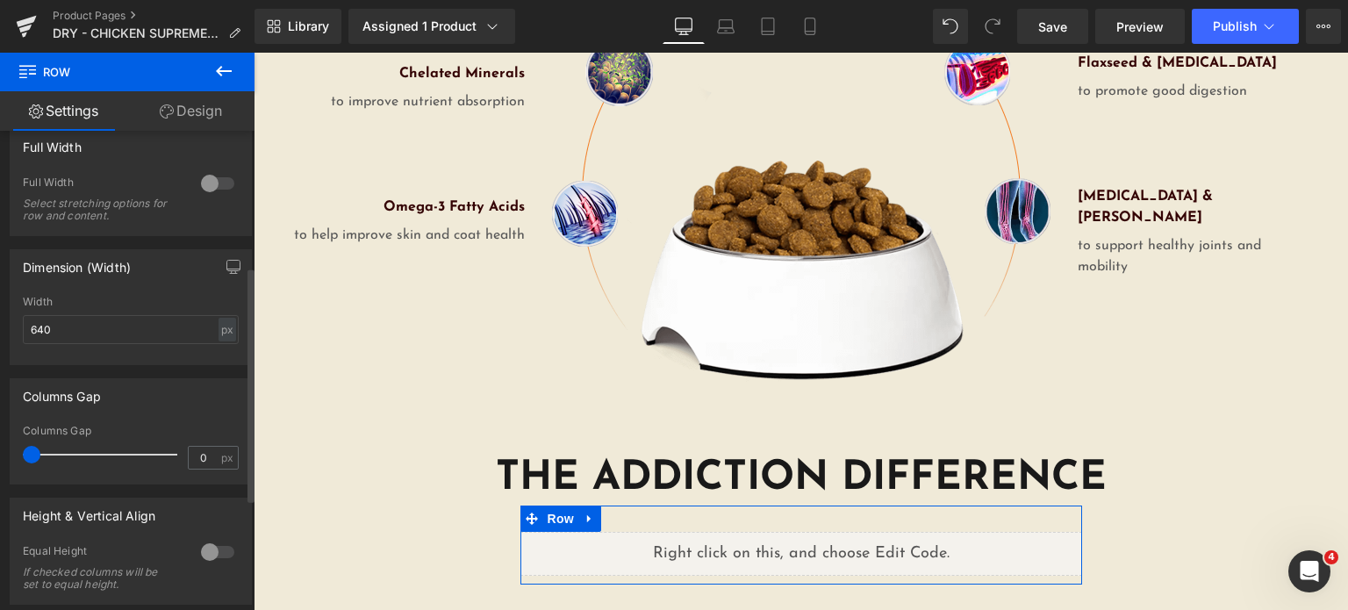
drag, startPoint x: 79, startPoint y: 437, endPoint x: 1, endPoint y: 474, distance: 86.4
click at [1, 474] on div "Columns Gap 0px Columns Gap 0 px" at bounding box center [131, 424] width 262 height 119
drag, startPoint x: 213, startPoint y: 455, endPoint x: 165, endPoint y: 459, distance: 48.4
click at [165, 459] on div "Columns Gap 0 px" at bounding box center [131, 454] width 216 height 59
click at [202, 453] on input "0" at bounding box center [204, 458] width 31 height 22
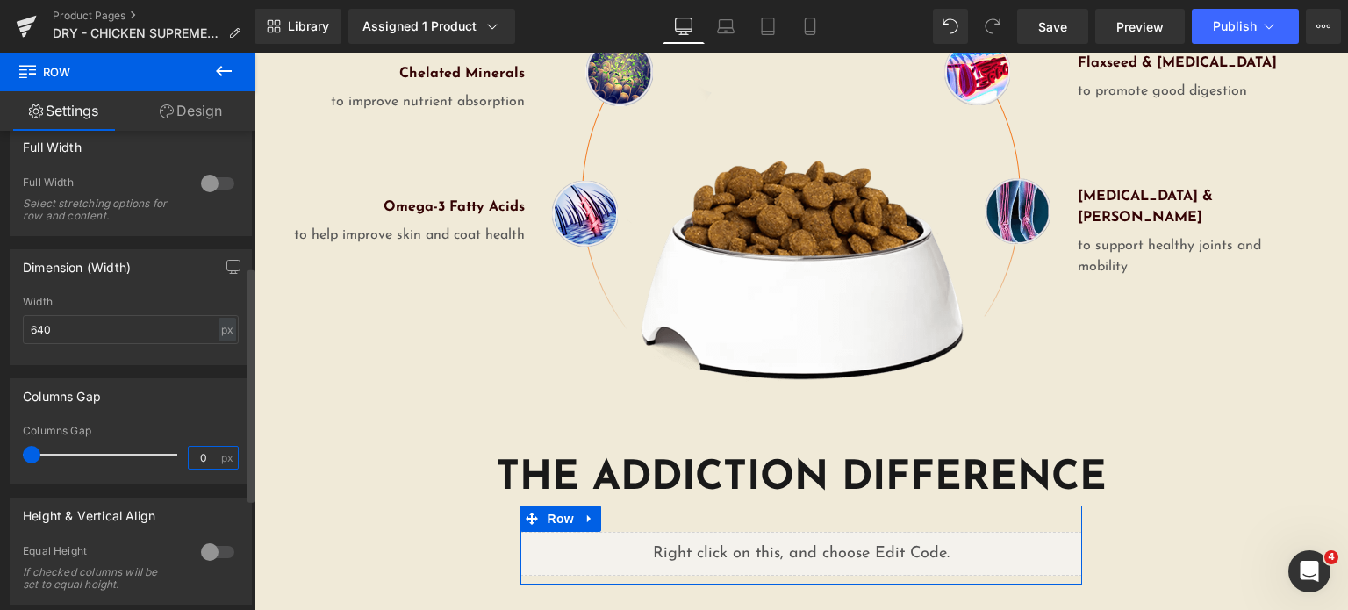
drag, startPoint x: 202, startPoint y: 453, endPoint x: 185, endPoint y: 453, distance: 16.7
click at [189, 453] on input "0" at bounding box center [204, 458] width 31 height 22
type input "15"
click at [175, 416] on div "Columns Gap 0px Columns Gap 15 px" at bounding box center [131, 431] width 242 height 106
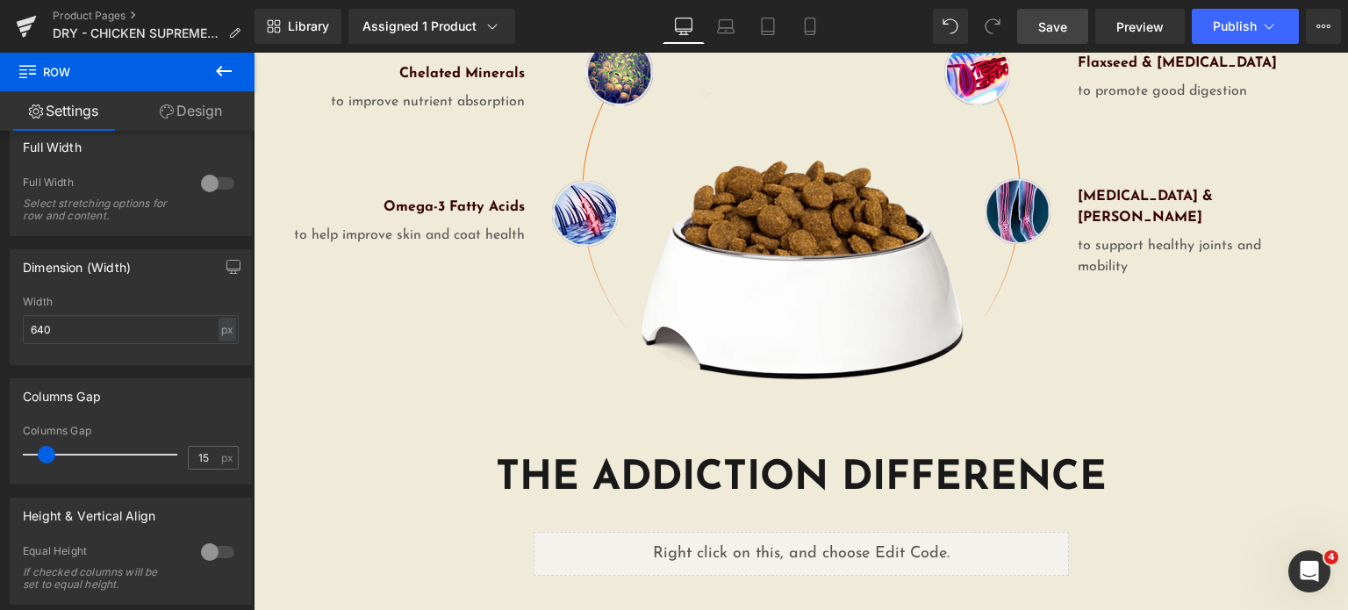
drag, startPoint x: 1050, startPoint y: 39, endPoint x: 663, endPoint y: 154, distance: 403.5
click at [1050, 39] on link "Save" at bounding box center [1052, 26] width 71 height 35
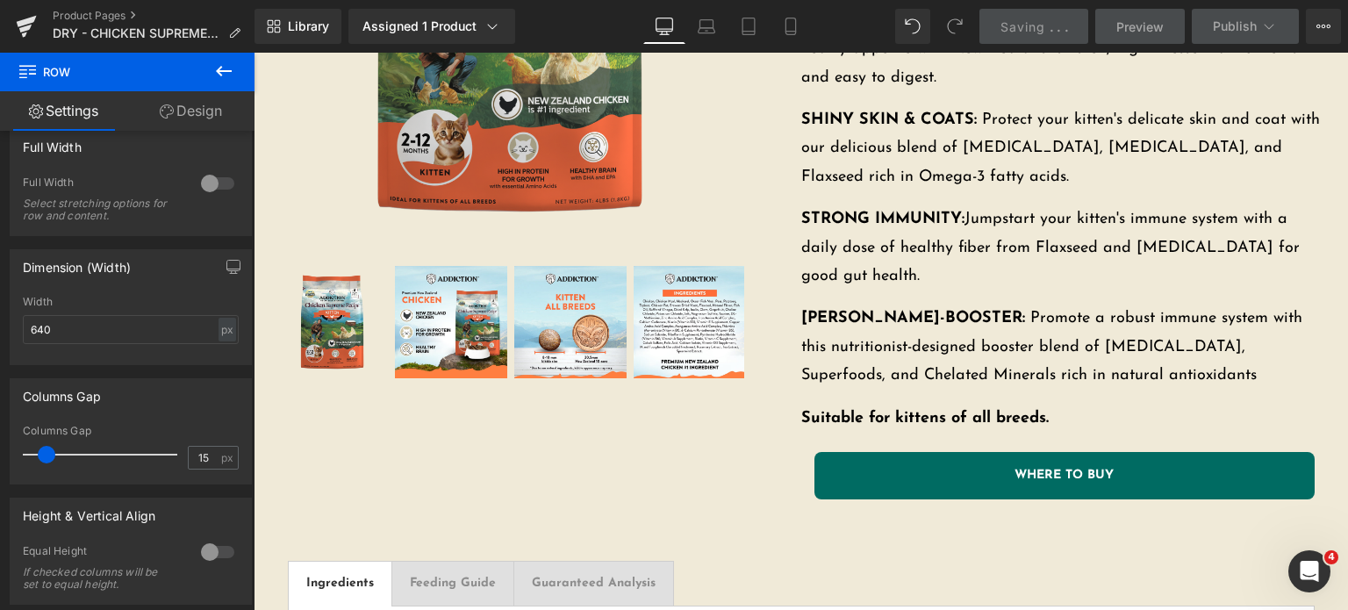
scroll to position [397, 0]
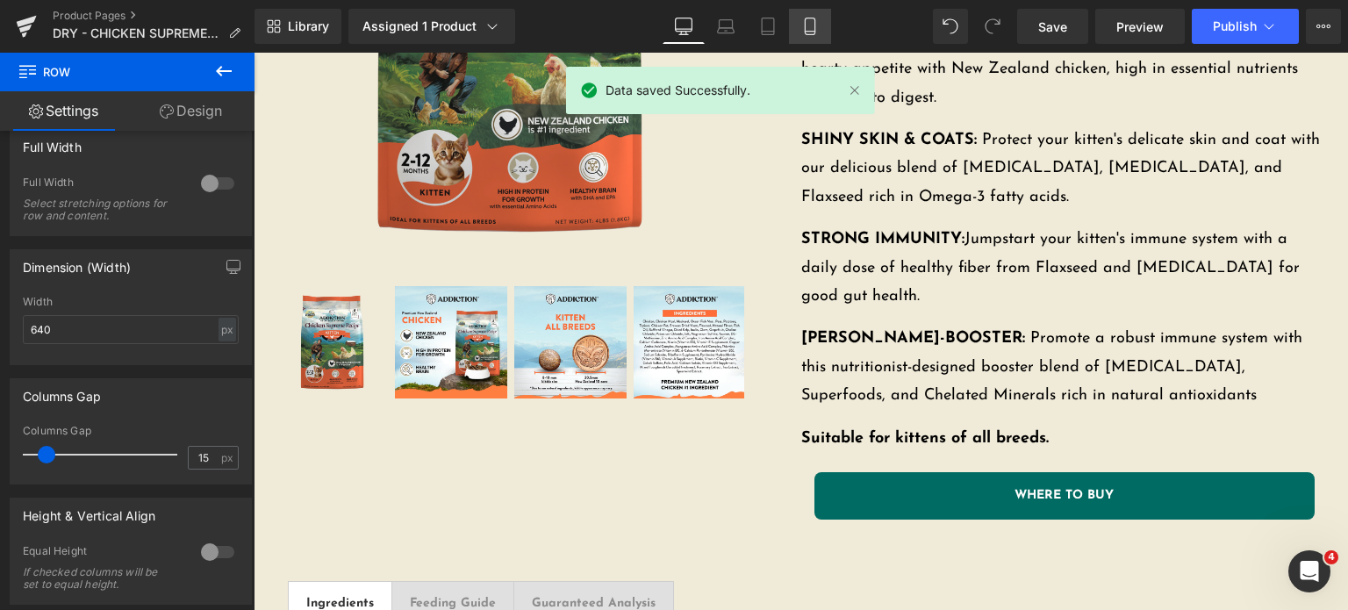
click at [790, 32] on link "Mobile" at bounding box center [810, 26] width 42 height 35
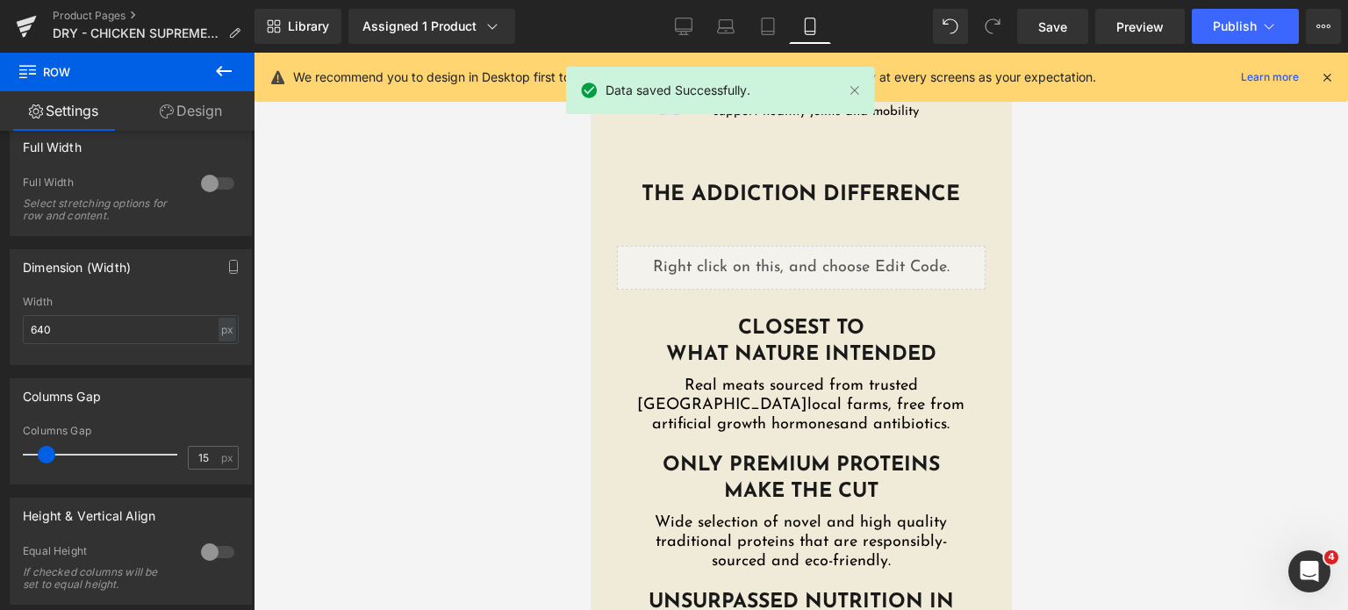
scroll to position [3592, 0]
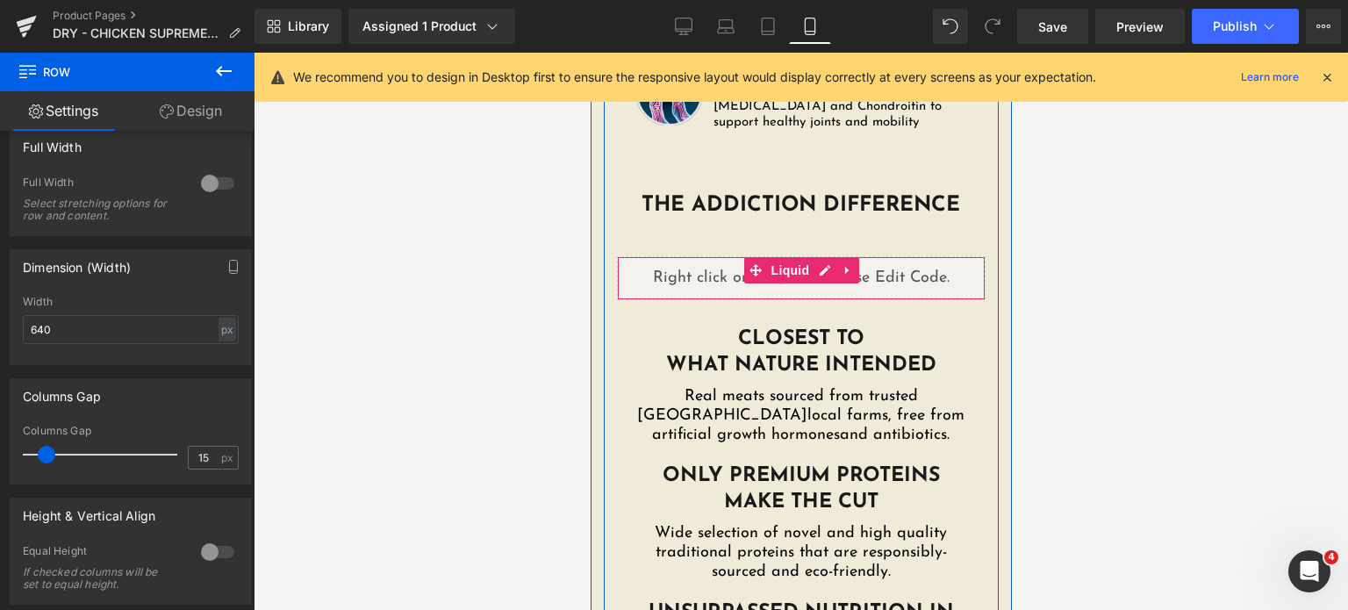
click at [824, 256] on div "Liquid" at bounding box center [800, 278] width 369 height 44
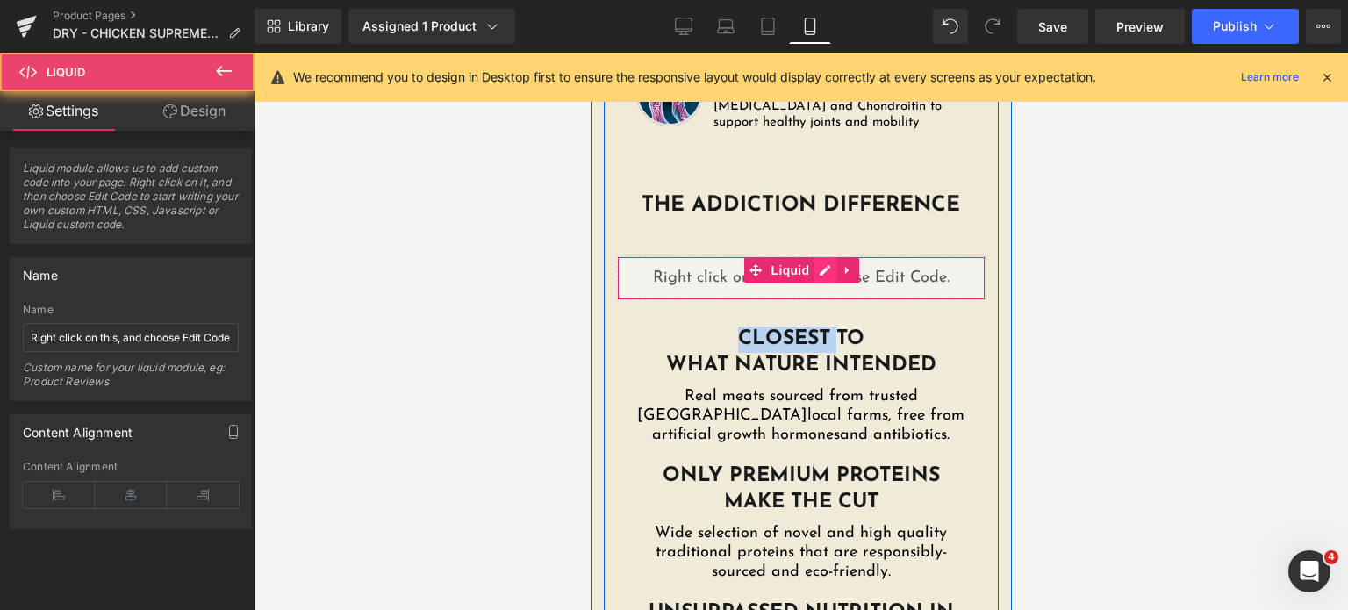
click at [818, 256] on div "Liquid" at bounding box center [800, 278] width 369 height 44
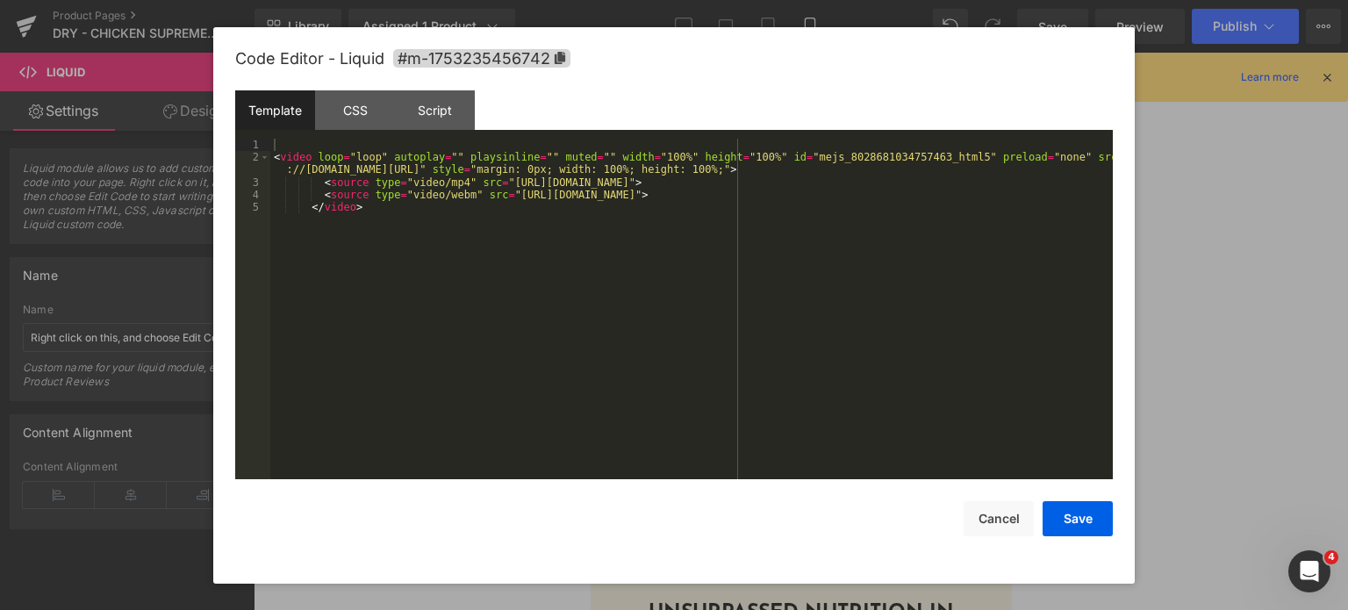
click at [348, 290] on div "< video loop = "loop" autoplay = "" playsinline = "" muted = "" width = "100%" …" at bounding box center [691, 322] width 842 height 367
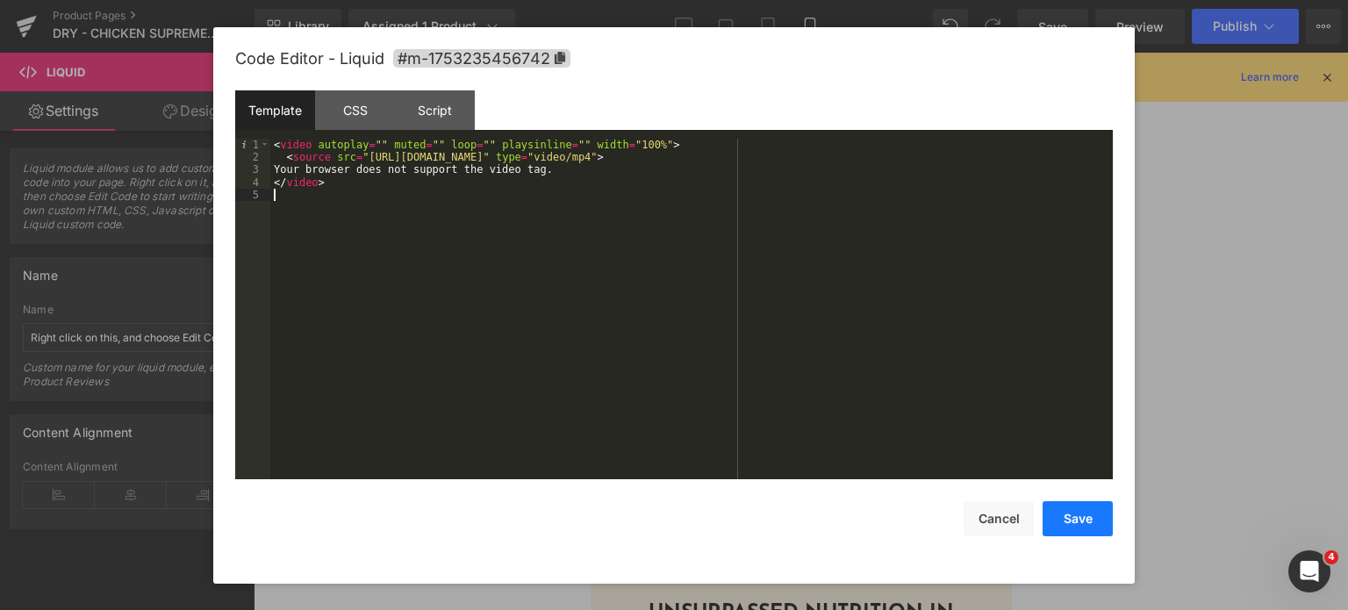
drag, startPoint x: 1100, startPoint y: 519, endPoint x: 170, endPoint y: 166, distance: 994.9
click at [1100, 519] on button "Save" at bounding box center [1078, 518] width 70 height 35
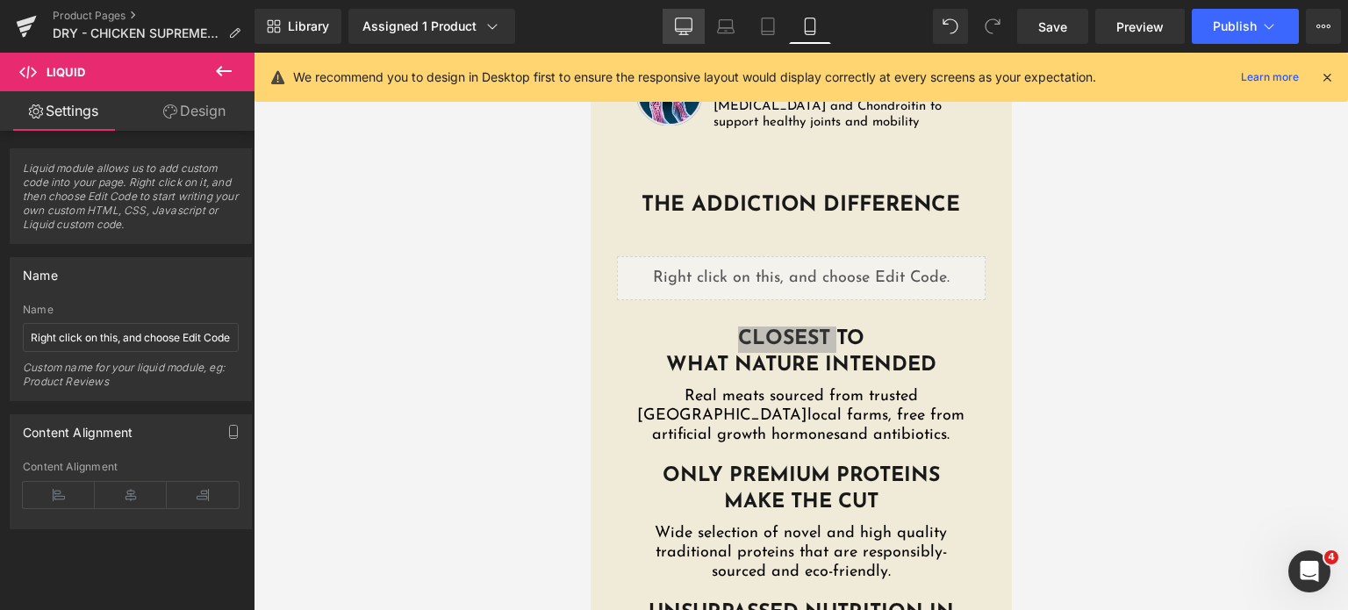
click at [680, 29] on icon at bounding box center [684, 29] width 17 height 0
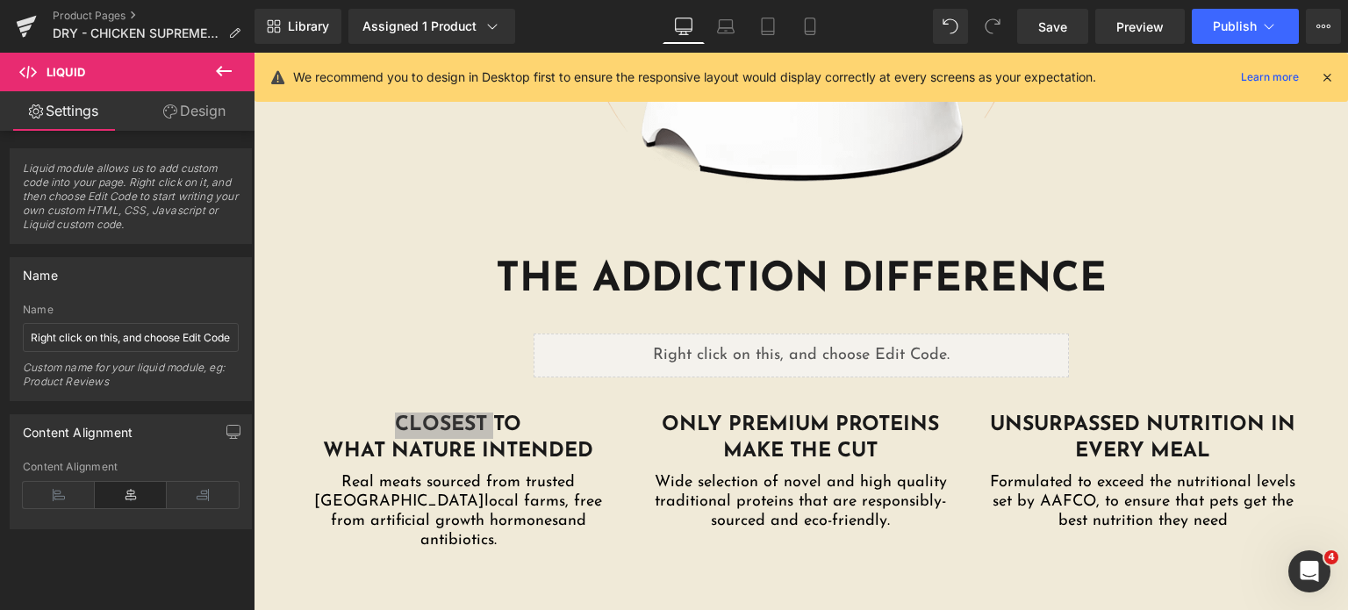
scroll to position [2776, 0]
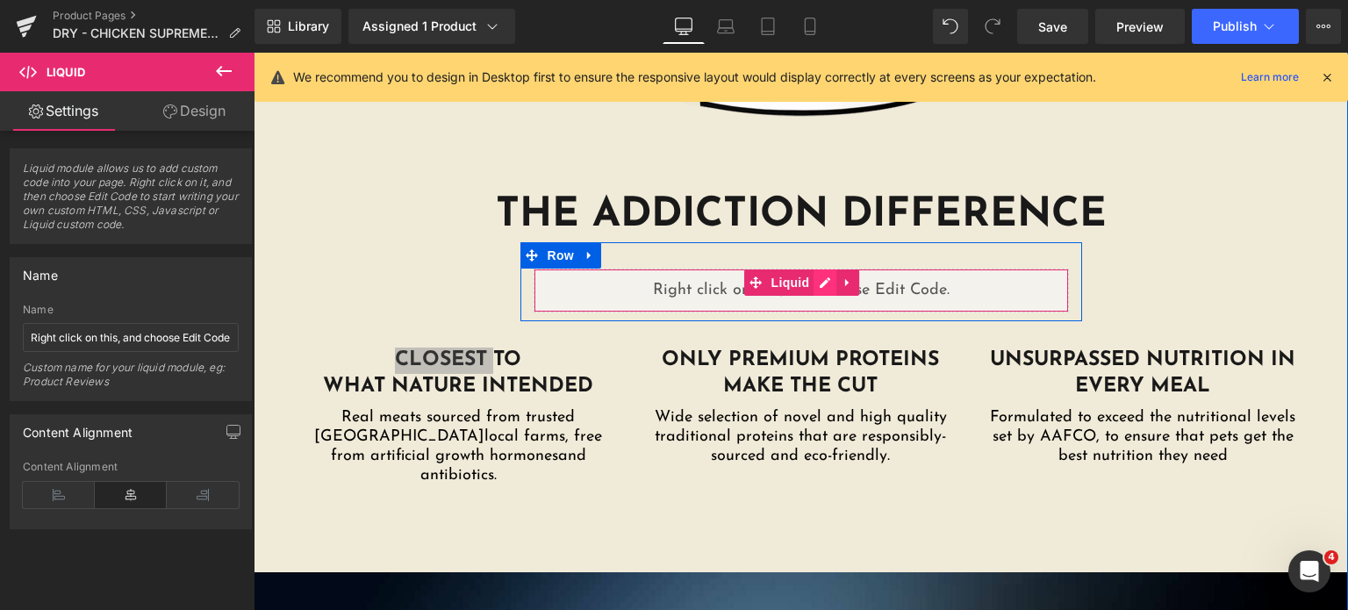
click at [825, 269] on div "Liquid" at bounding box center [801, 291] width 535 height 44
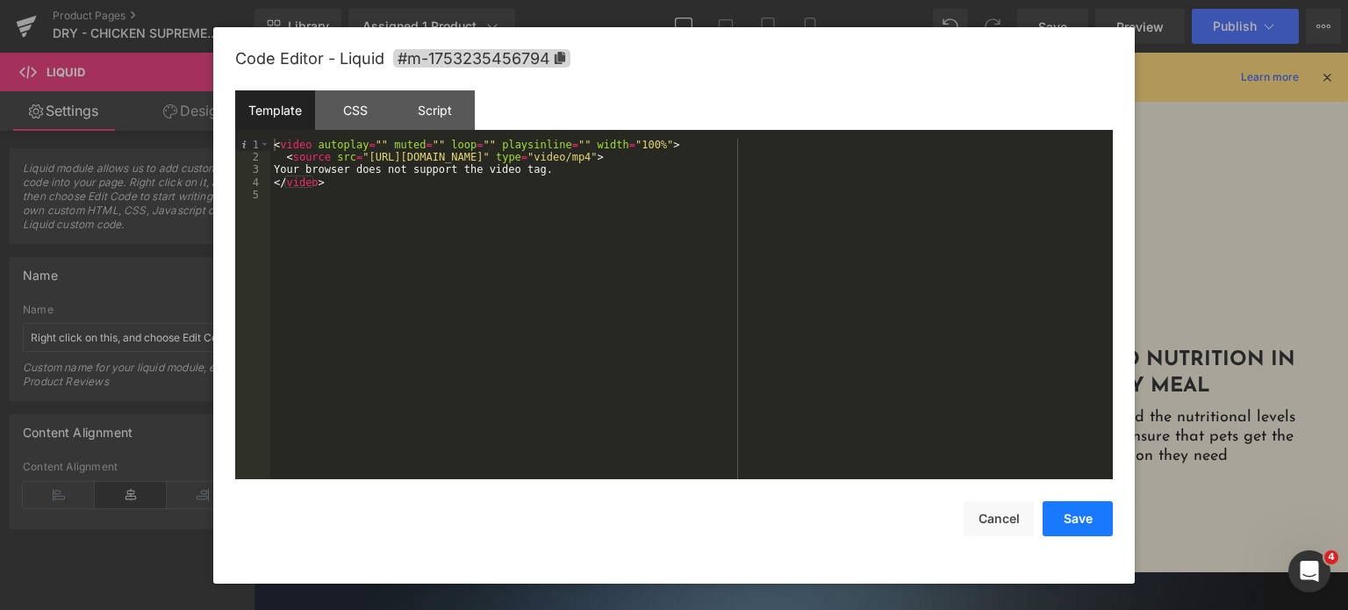
click at [1100, 531] on button "Save" at bounding box center [1078, 518] width 70 height 35
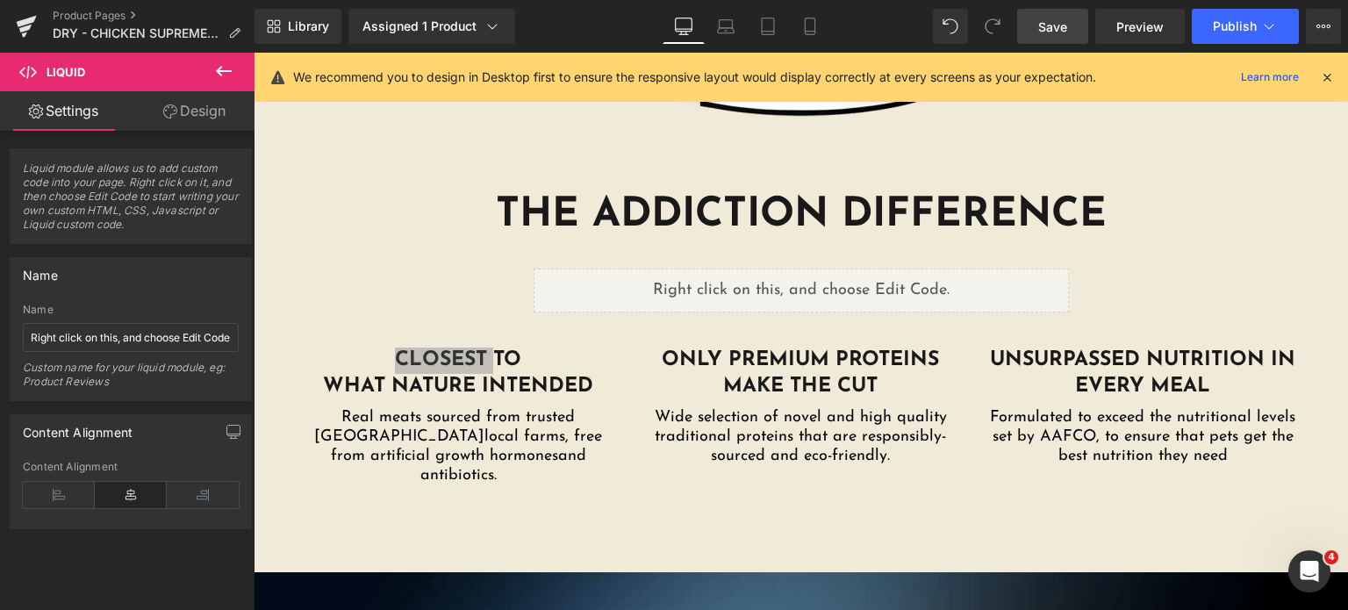
click at [1060, 40] on link "Save" at bounding box center [1052, 26] width 71 height 35
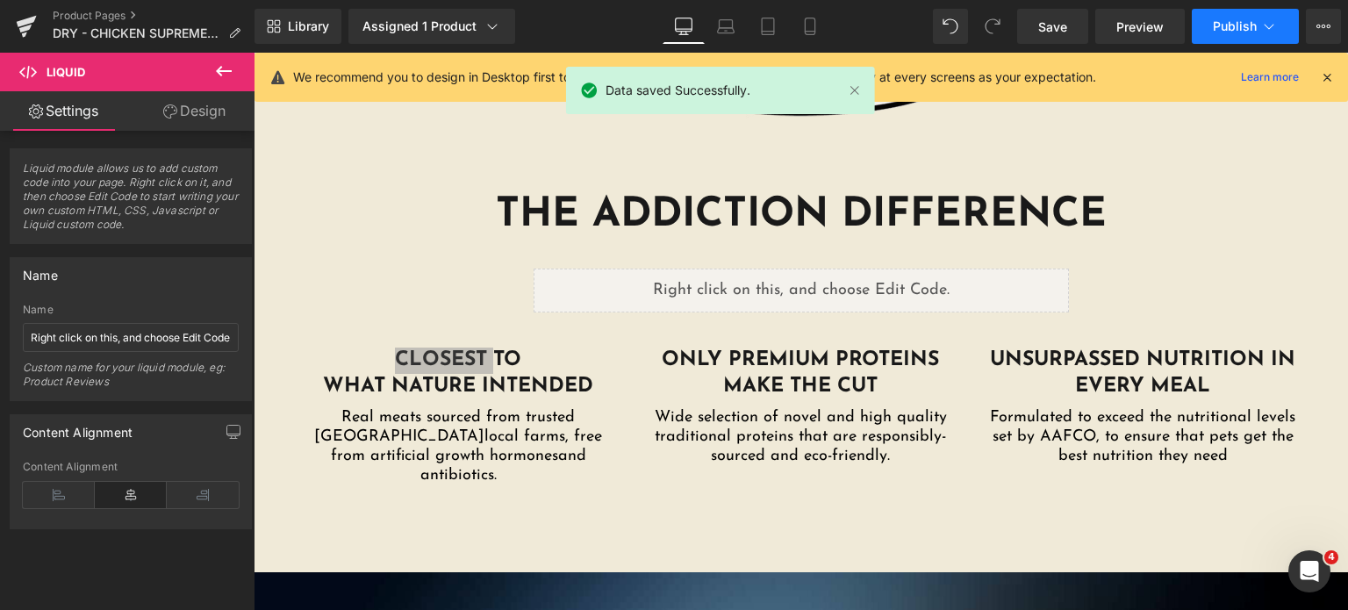
click at [1197, 29] on button "Publish" at bounding box center [1245, 26] width 107 height 35
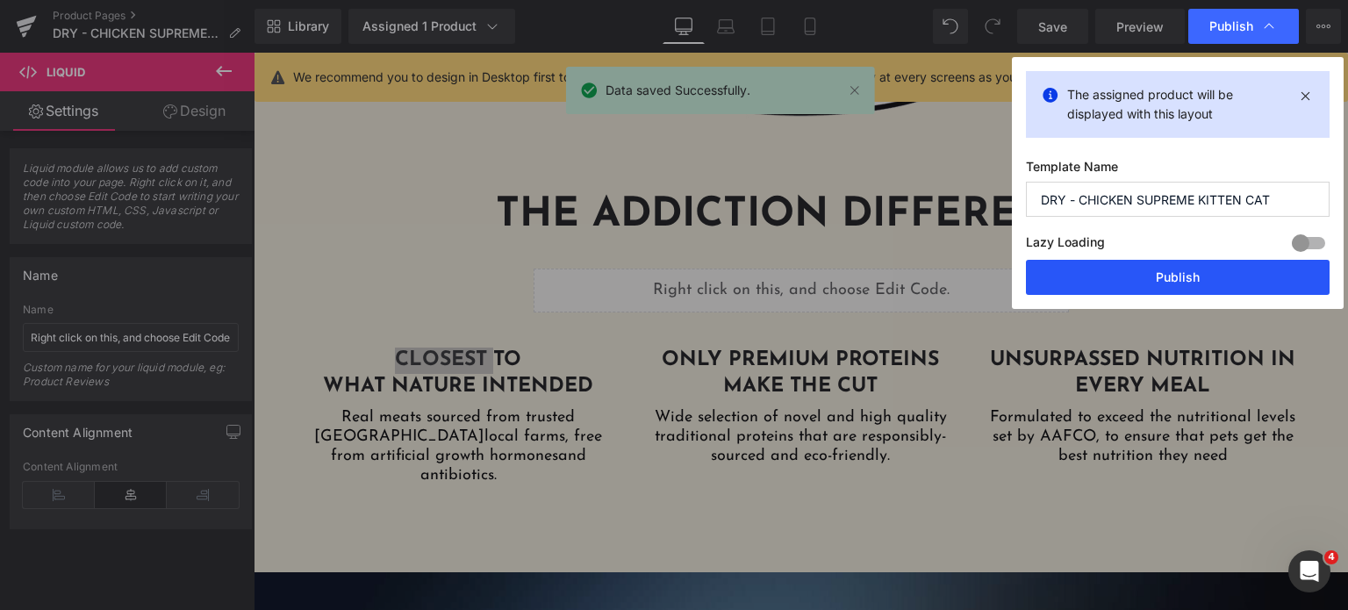
click at [1085, 273] on button "Publish" at bounding box center [1178, 277] width 304 height 35
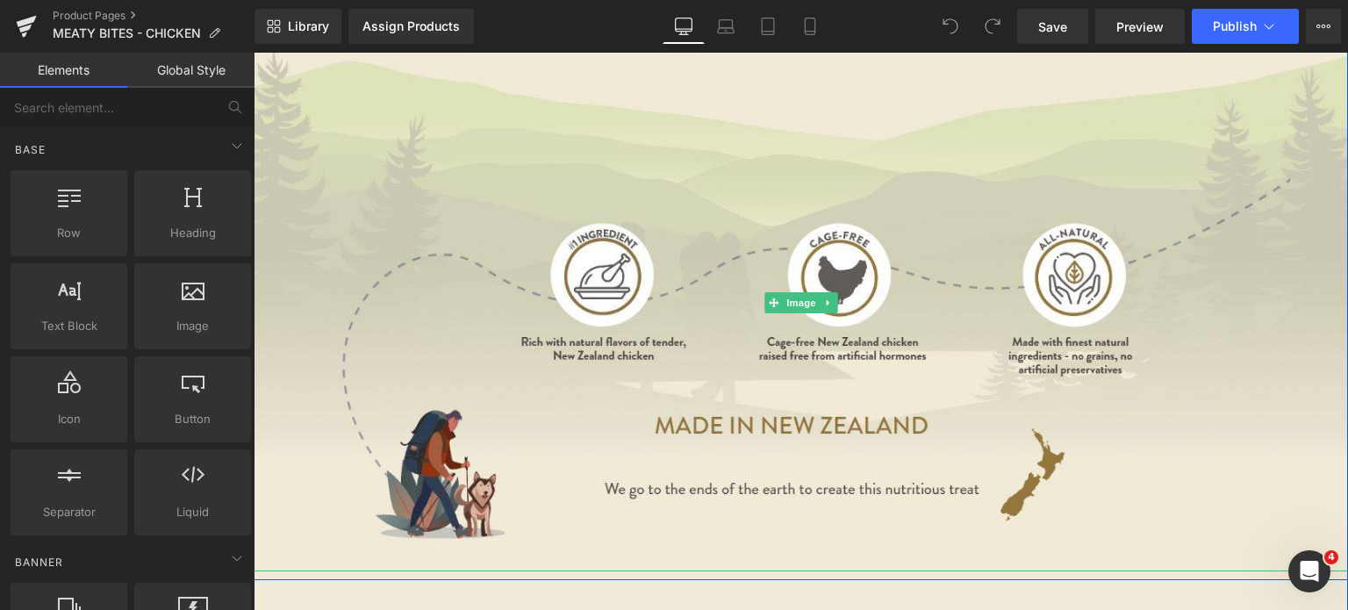
scroll to position [2131, 0]
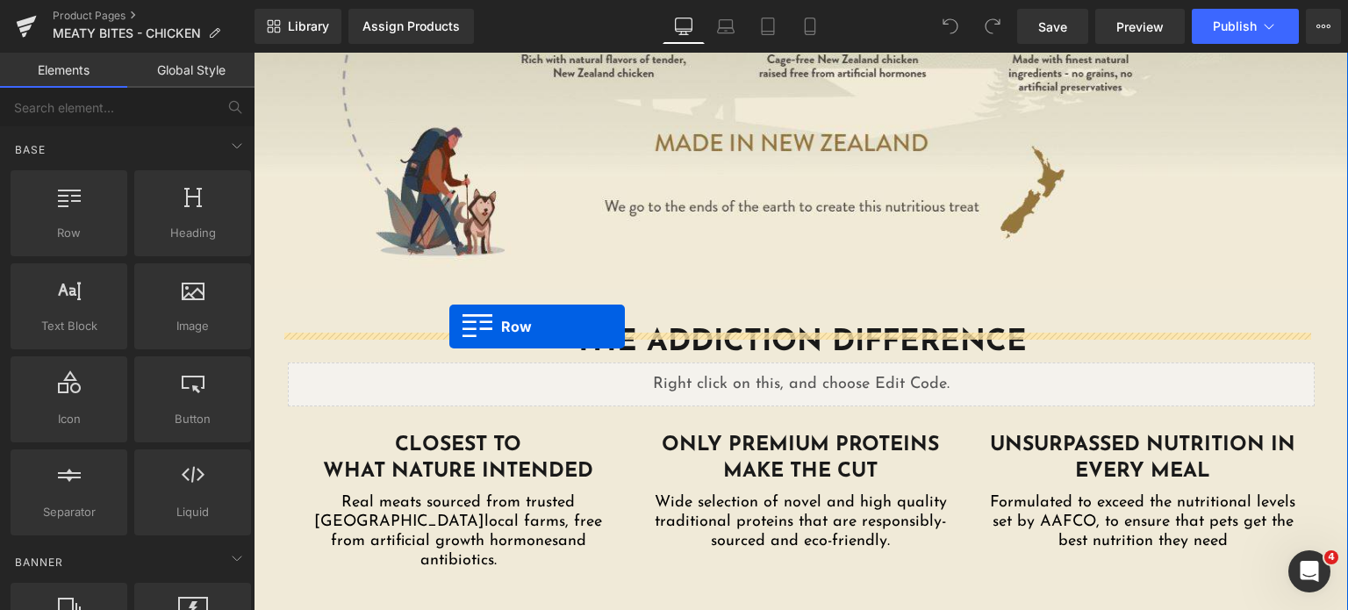
drag, startPoint x: 309, startPoint y: 254, endPoint x: 449, endPoint y: 326, distance: 157.4
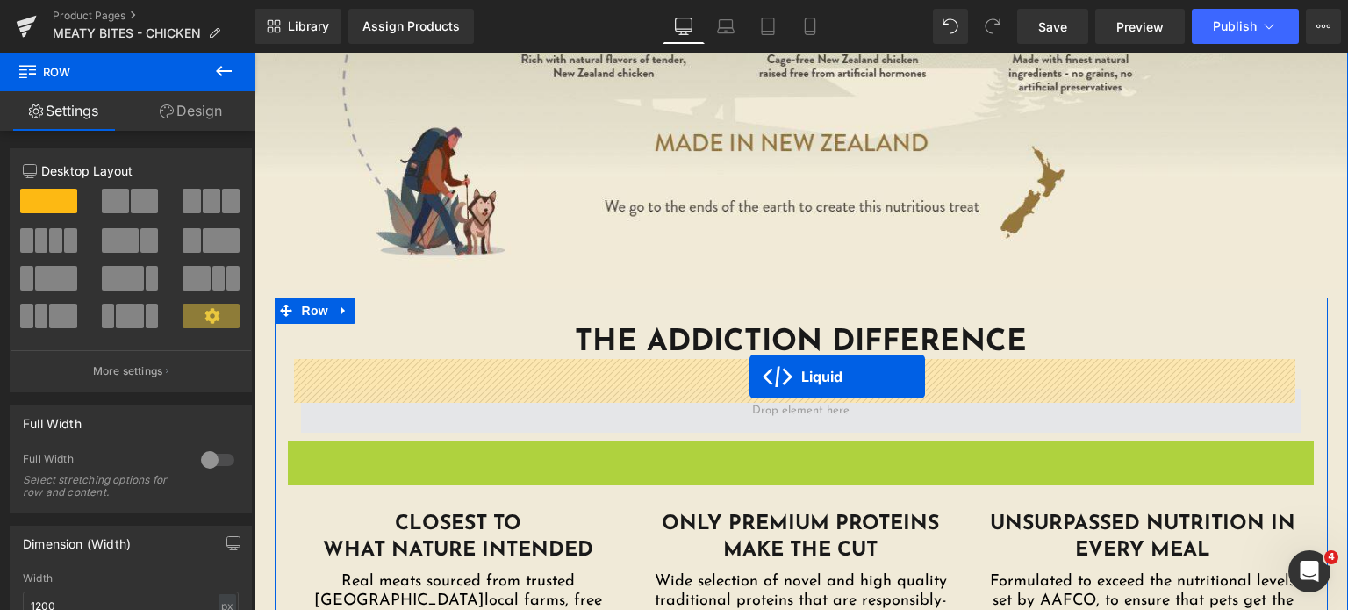
drag, startPoint x: 747, startPoint y: 422, endPoint x: 749, endPoint y: 376, distance: 45.7
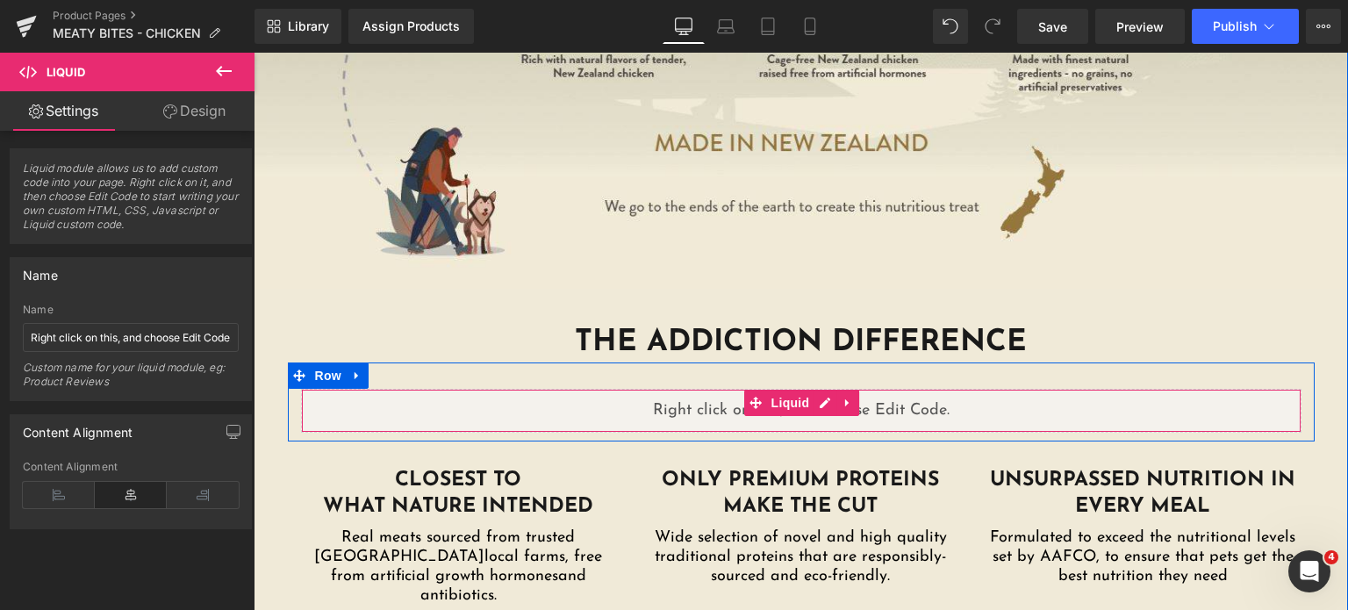
click at [674, 362] on div "Liquid Row" at bounding box center [801, 401] width 1027 height 79
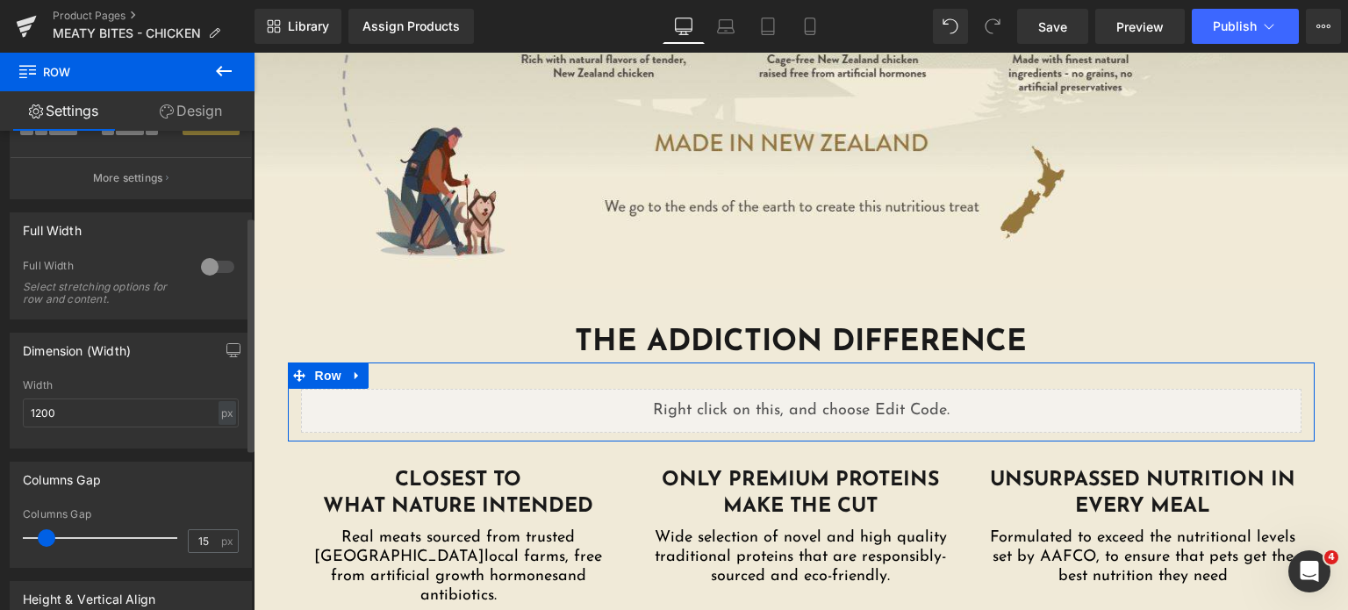
scroll to position [223, 0]
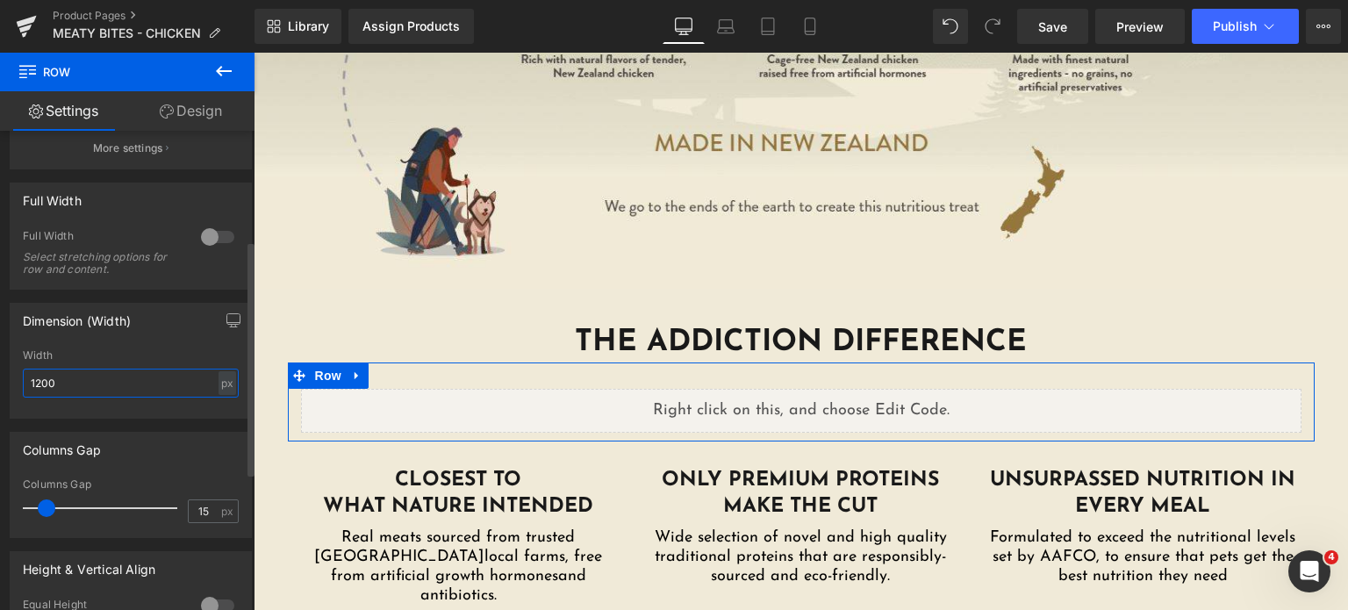
drag, startPoint x: 108, startPoint y: 385, endPoint x: 0, endPoint y: 382, distance: 108.0
click at [0, 382] on div "Dimension (Width) 1200px Width 1200 px % px" at bounding box center [131, 354] width 262 height 129
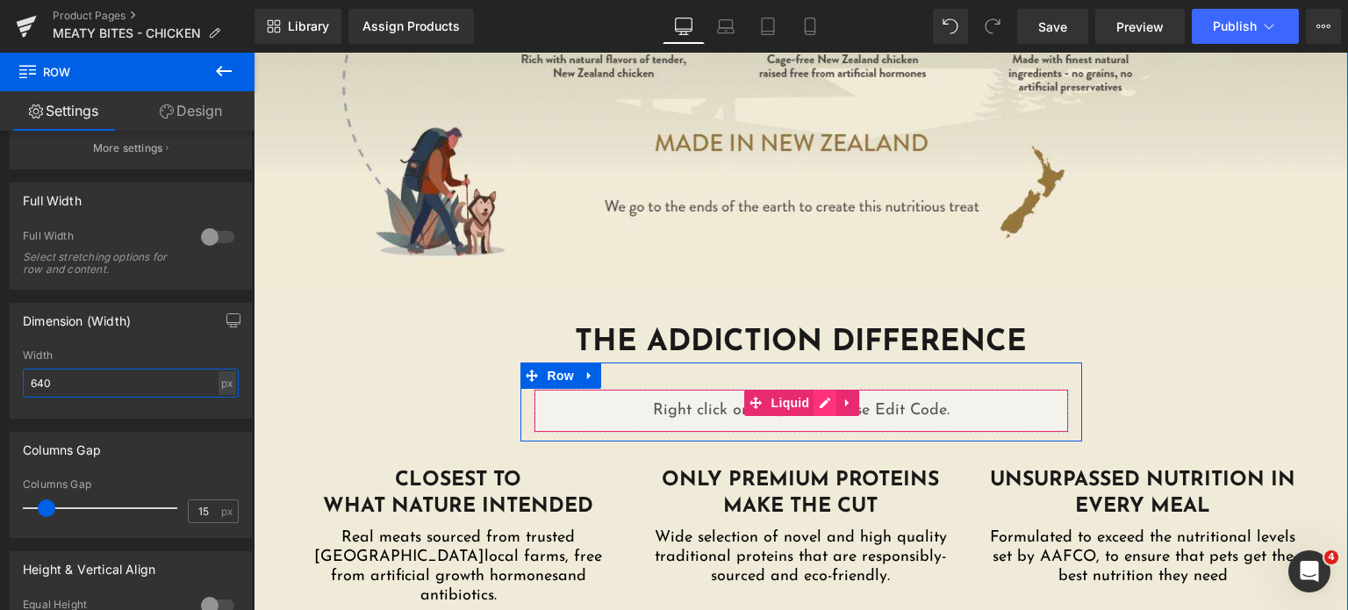
click at [817, 389] on div "Liquid" at bounding box center [801, 411] width 535 height 44
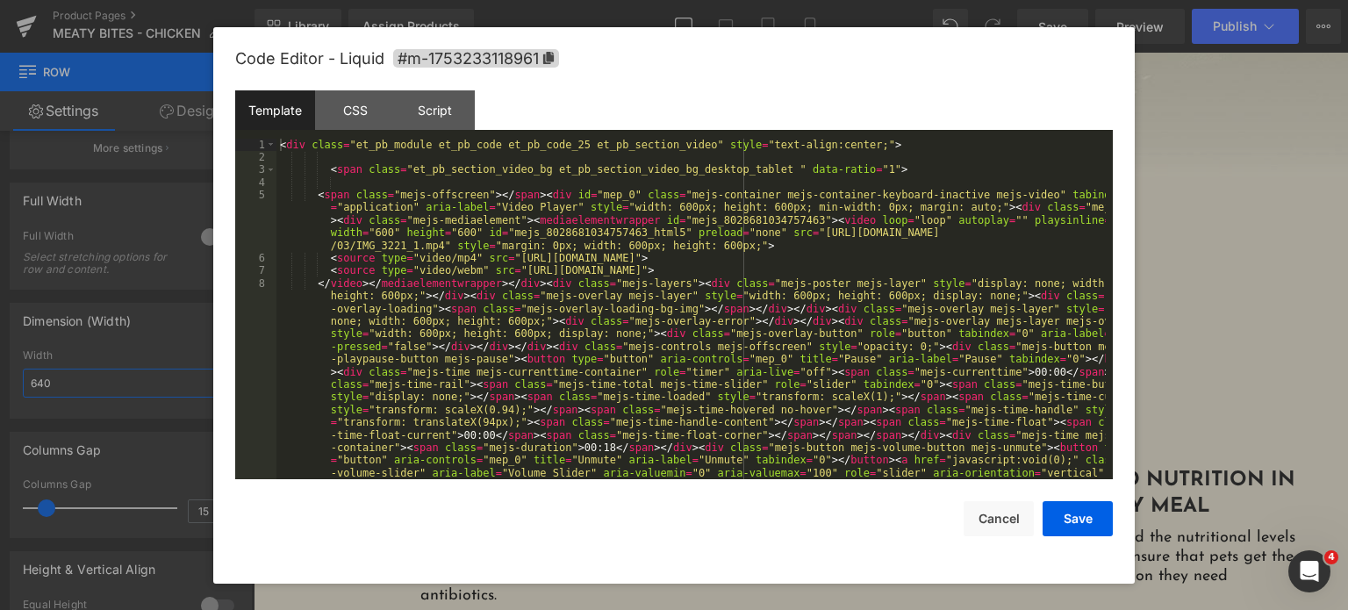
type input "640"
click at [583, 376] on div "< div class = "et_pb_module et_pb_code et_pb_code_25 et_pb_section_video" style…" at bounding box center [690, 442] width 829 height 606
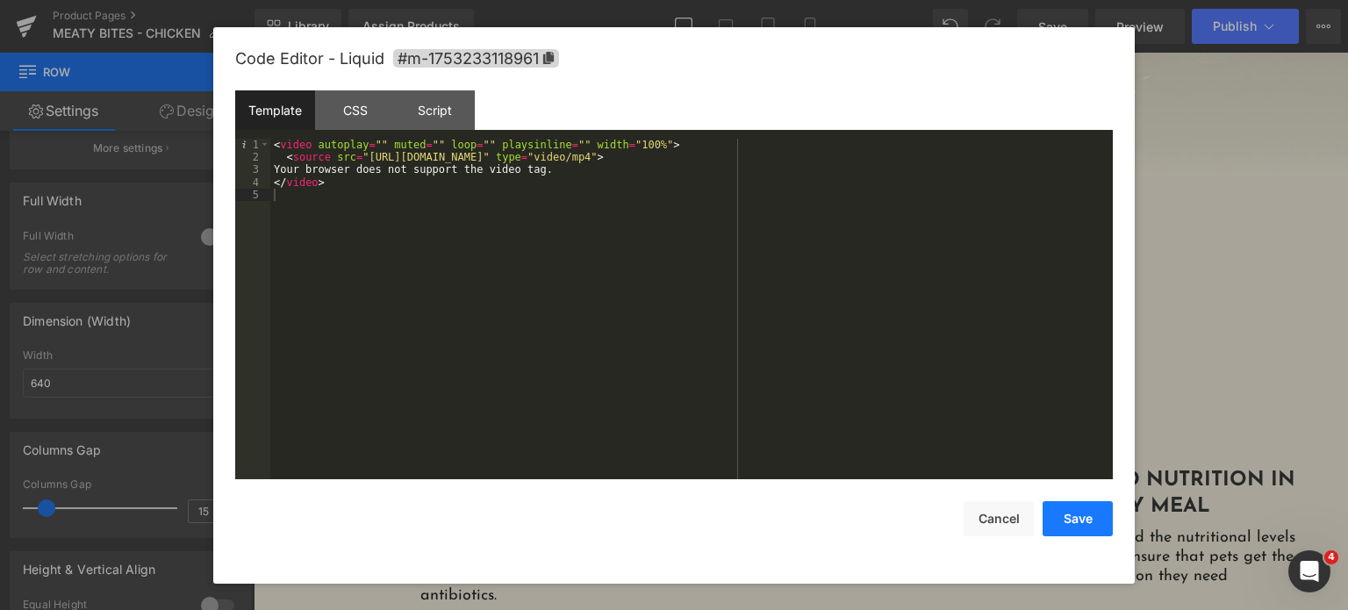
click at [1058, 521] on button "Save" at bounding box center [1078, 518] width 70 height 35
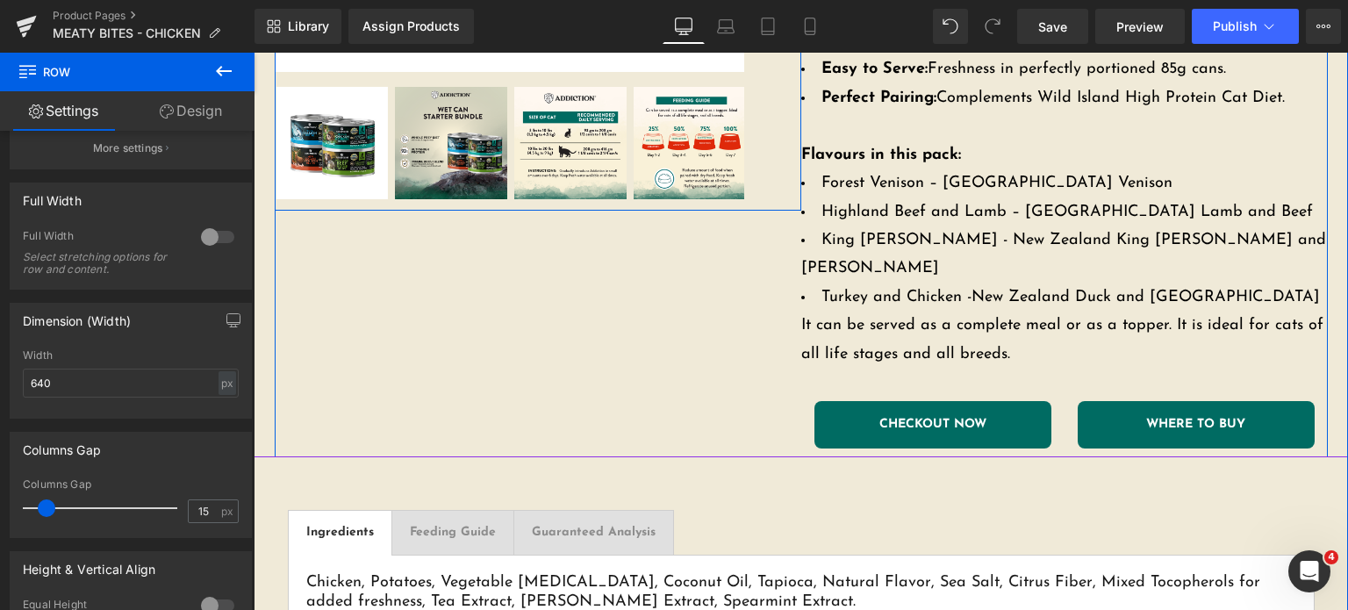
scroll to position [577, 0]
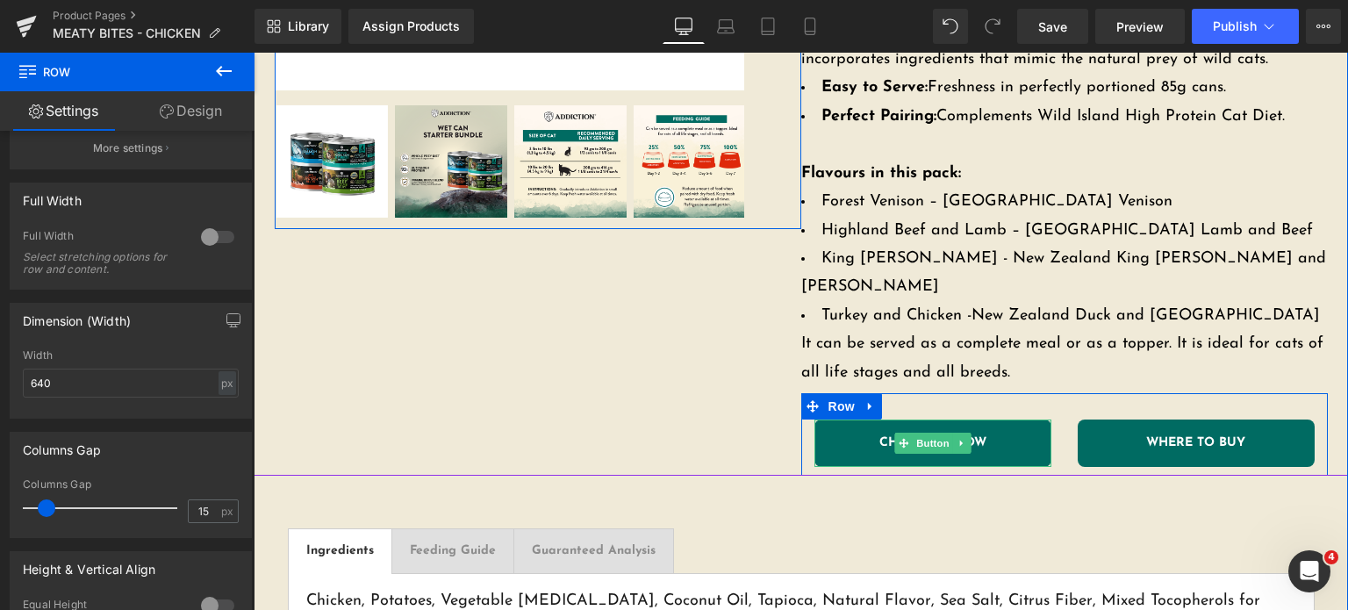
click at [972, 437] on span "CHECKOUT NOW" at bounding box center [932, 443] width 107 height 12
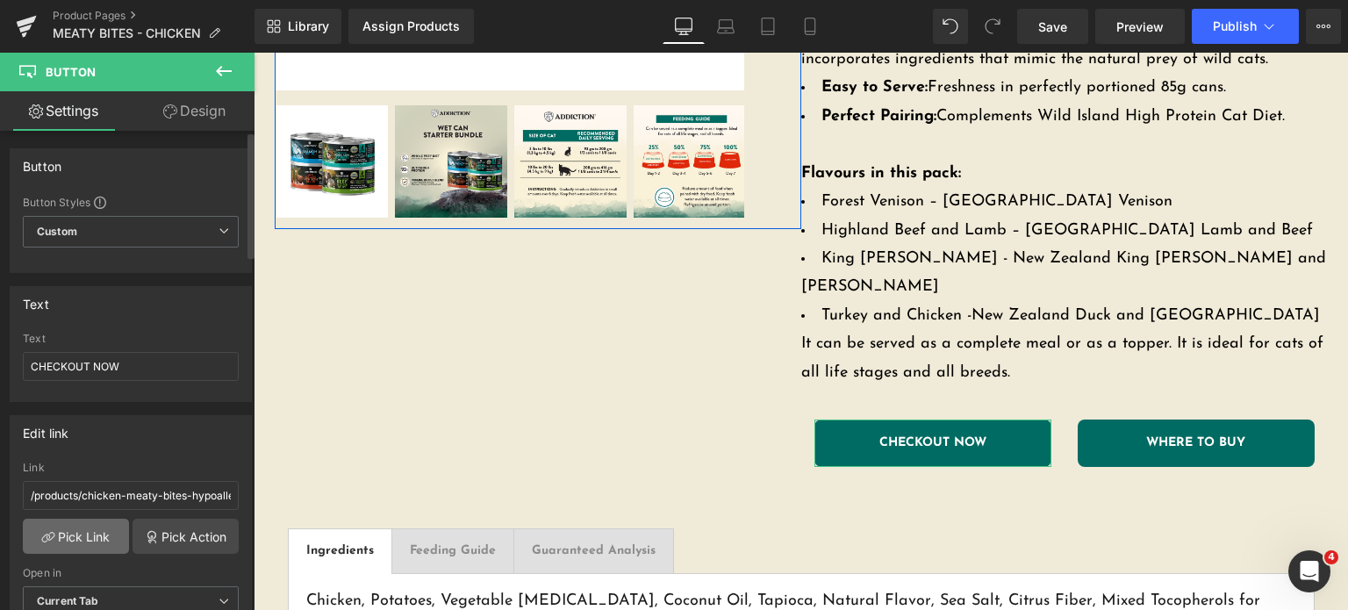
click at [56, 549] on link "Pick Link" at bounding box center [76, 536] width 106 height 35
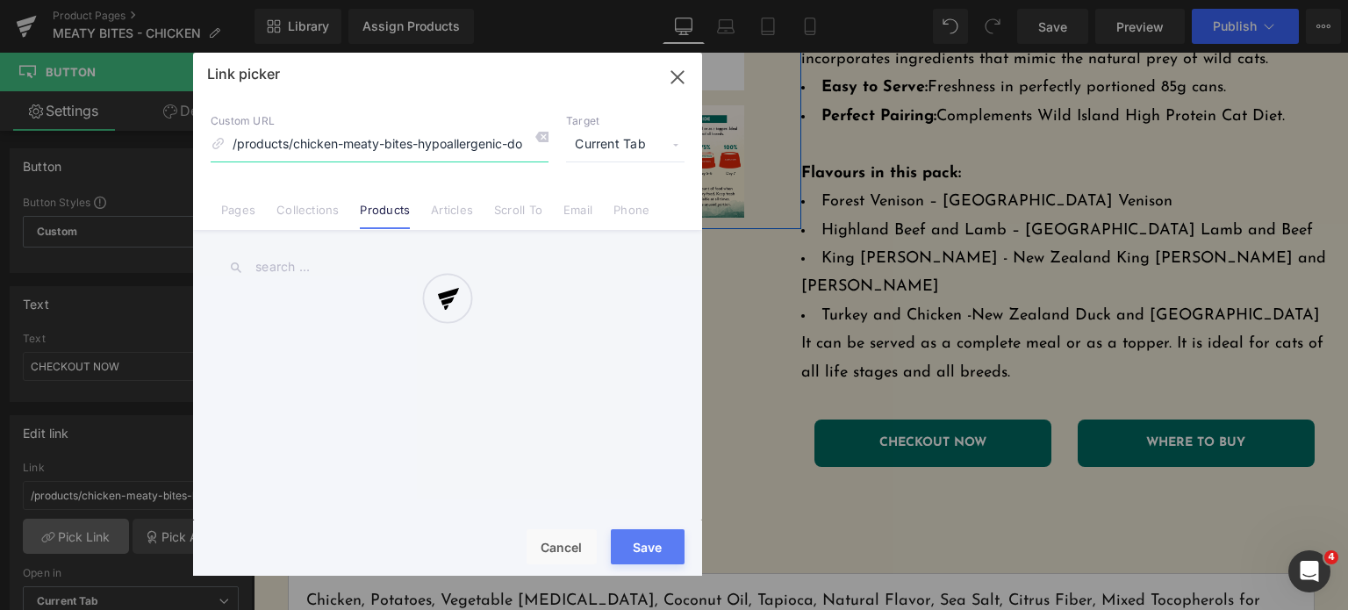
scroll to position [0, 32]
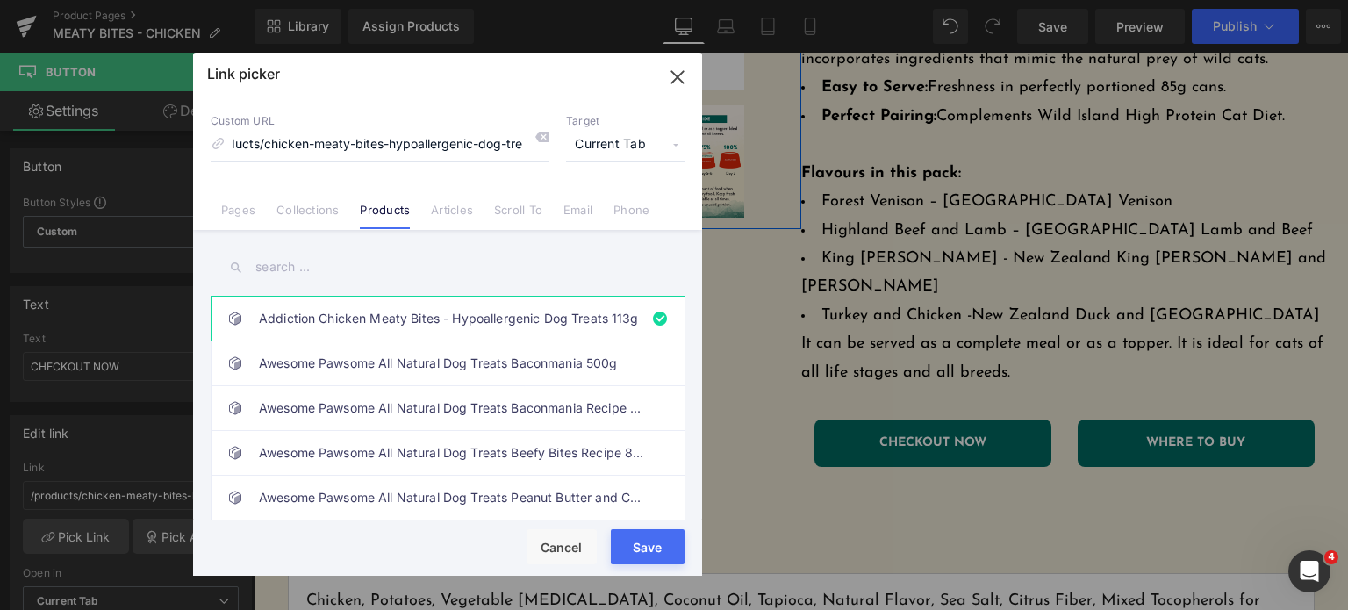
click at [305, 263] on input "text" at bounding box center [448, 266] width 474 height 39
type input "chic"
click at [360, 337] on link "Addiction Chicken Meaty Bites - Hypoallergenic Dog Treats 113g" at bounding box center [452, 319] width 386 height 44
click at [655, 556] on button "Save" at bounding box center [648, 546] width 74 height 35
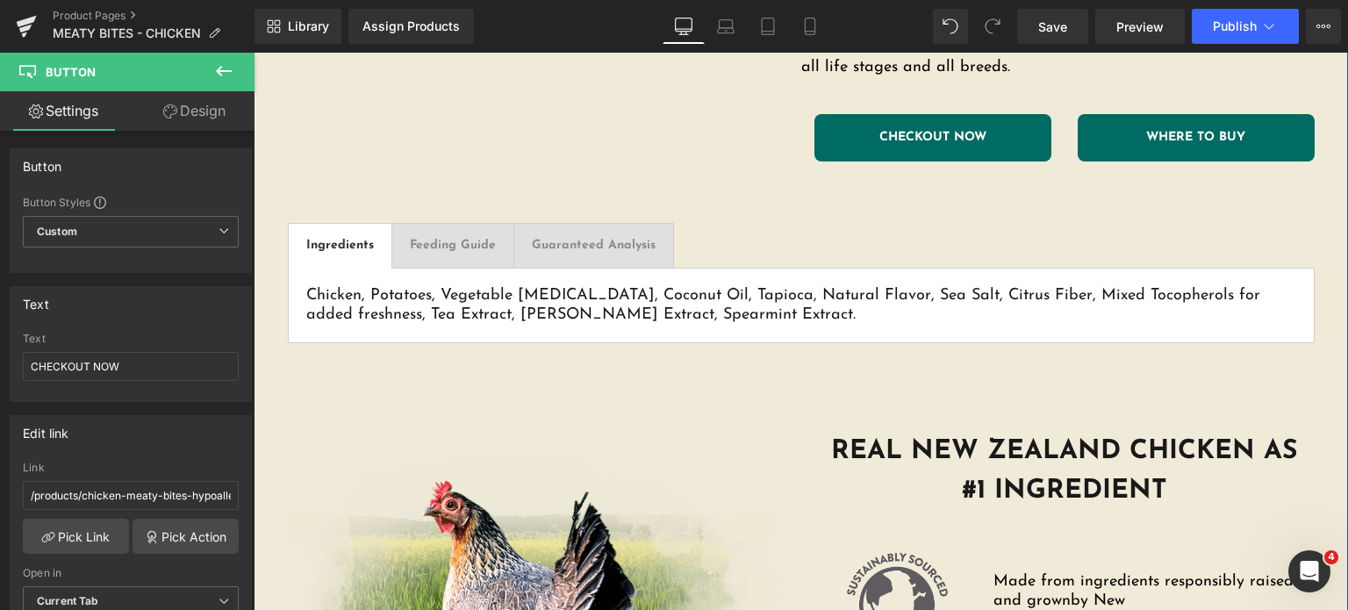
scroll to position [635, 0]
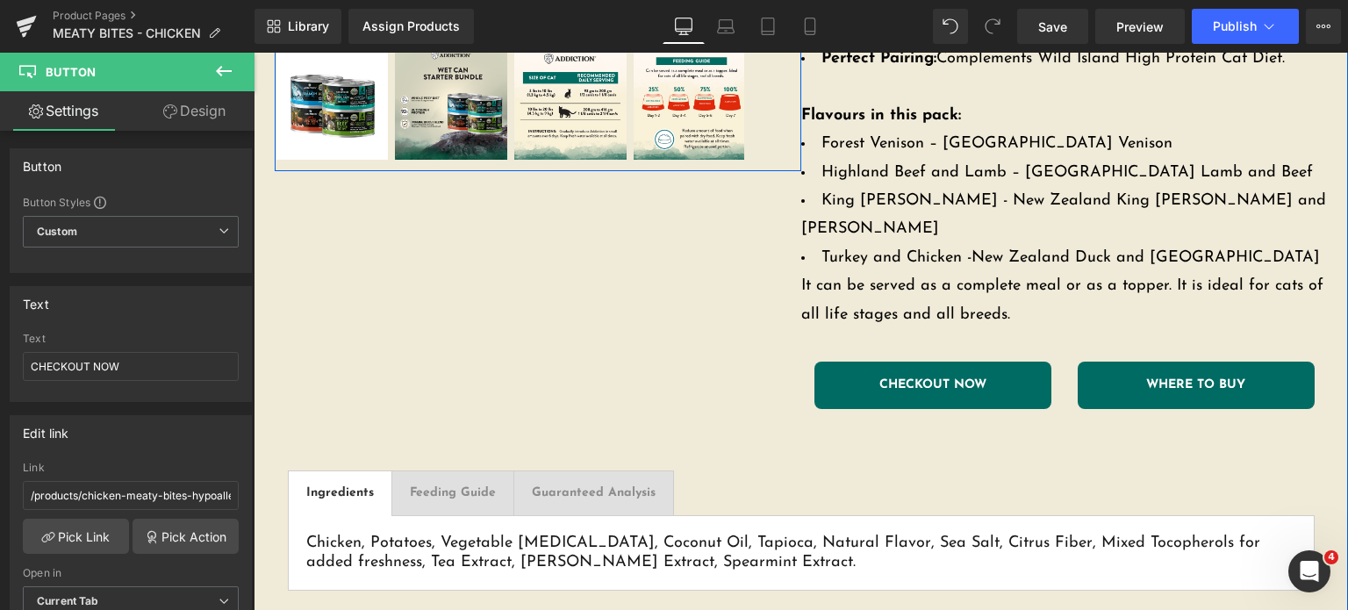
click at [1162, 380] on icon at bounding box center [1167, 385] width 10 height 10
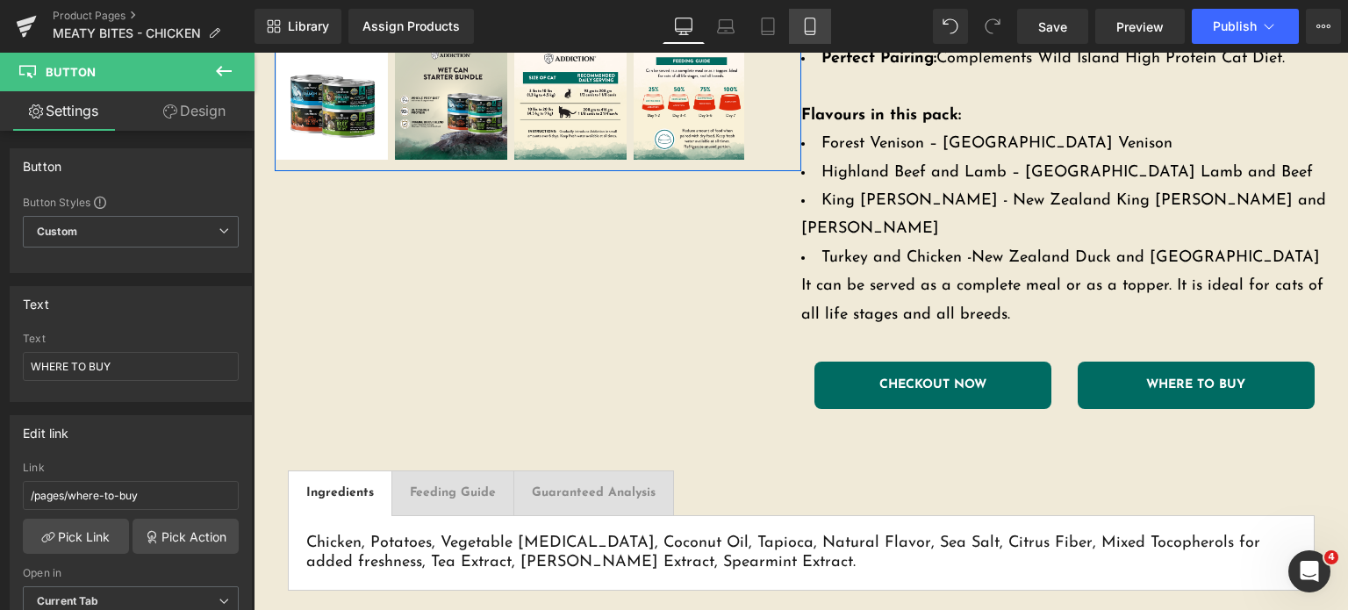
click at [803, 28] on icon at bounding box center [810, 27] width 18 height 18
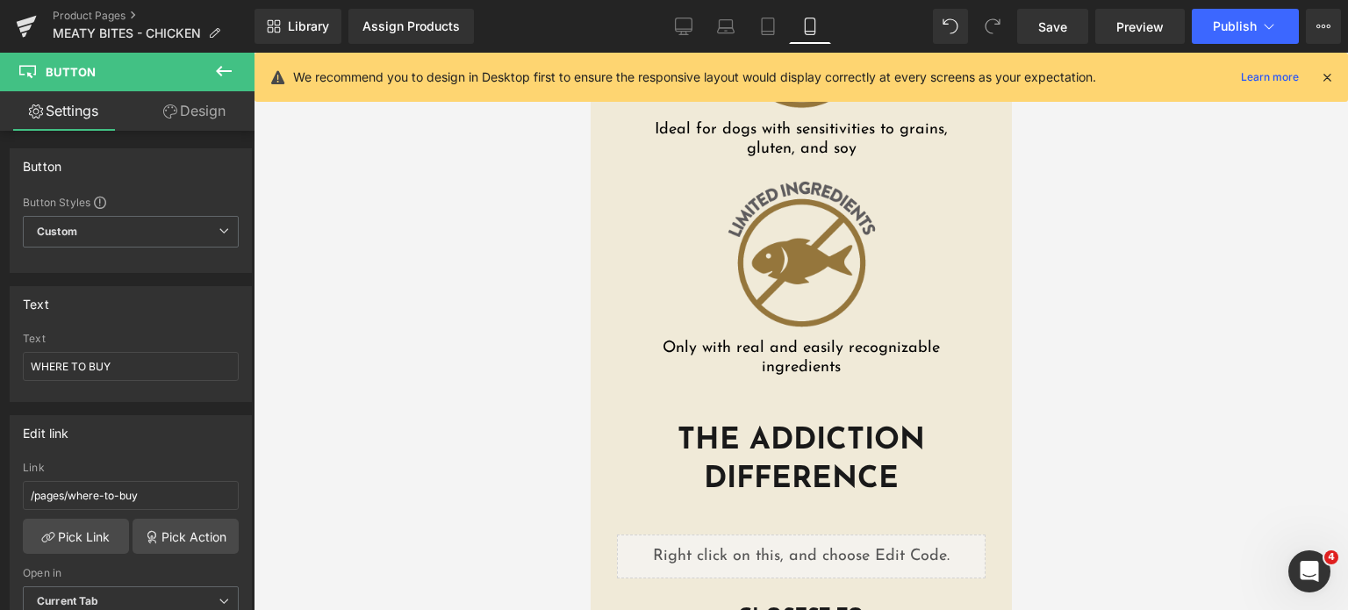
scroll to position [2952, 0]
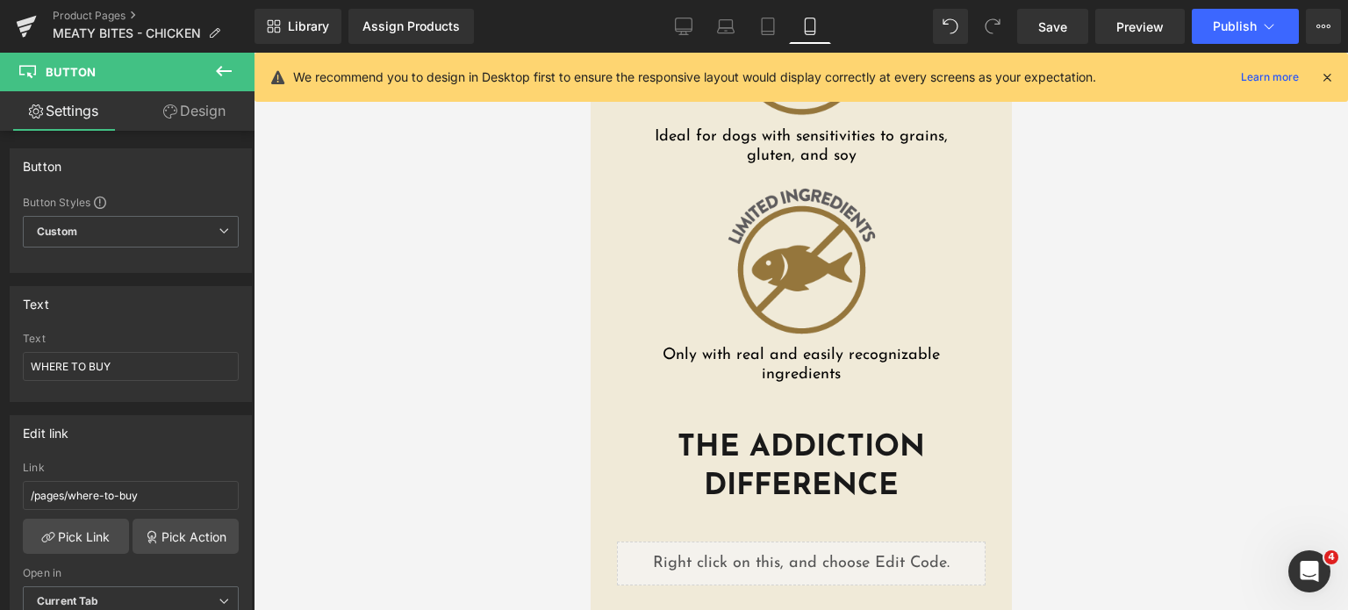
click at [1036, 45] on div "Library Assign Products Product Preview No product match your search. Please tr…" at bounding box center [800, 26] width 1093 height 53
click at [1047, 38] on link "Save" at bounding box center [1052, 26] width 71 height 35
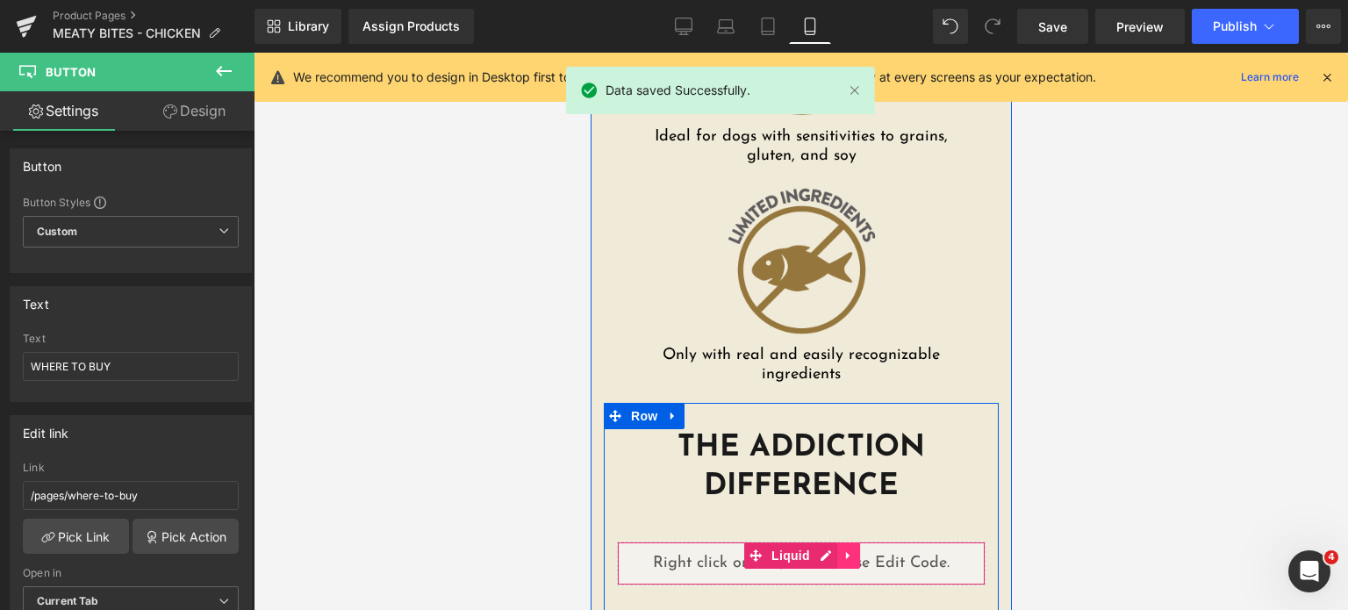
click at [828, 541] on div "Liquid" at bounding box center [800, 563] width 369 height 44
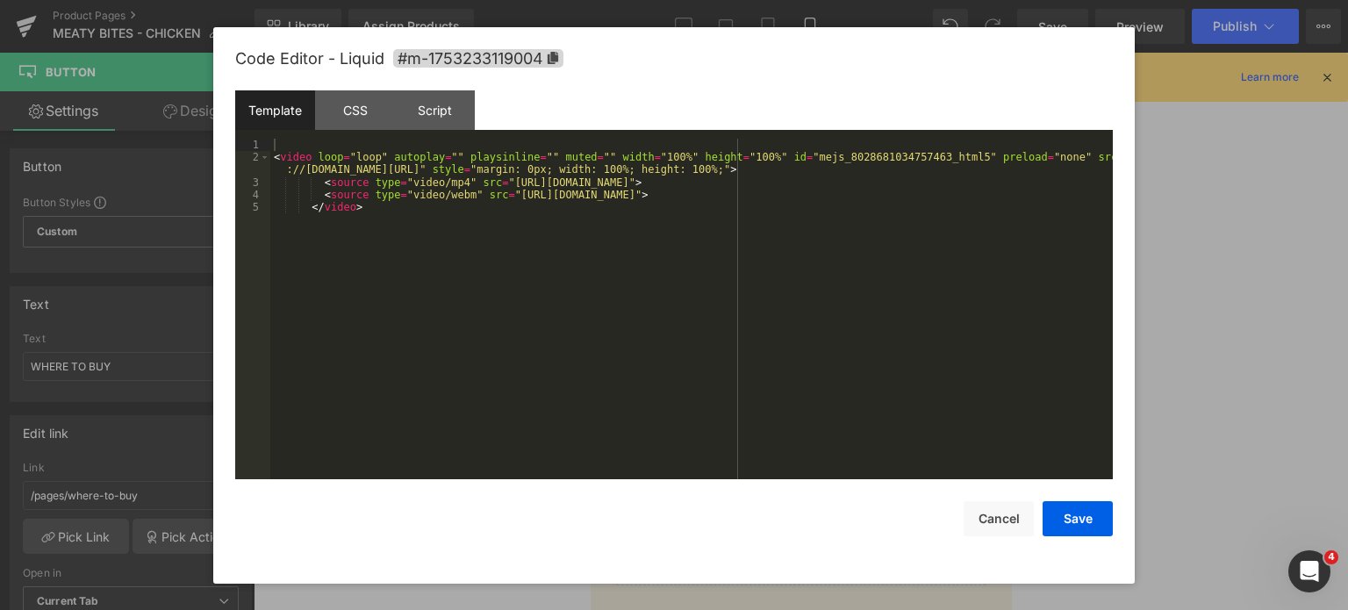
click at [755, 392] on div "< video loop = "loop" autoplay = "" playsinline = "" muted = "" width = "100%" …" at bounding box center [691, 322] width 842 height 367
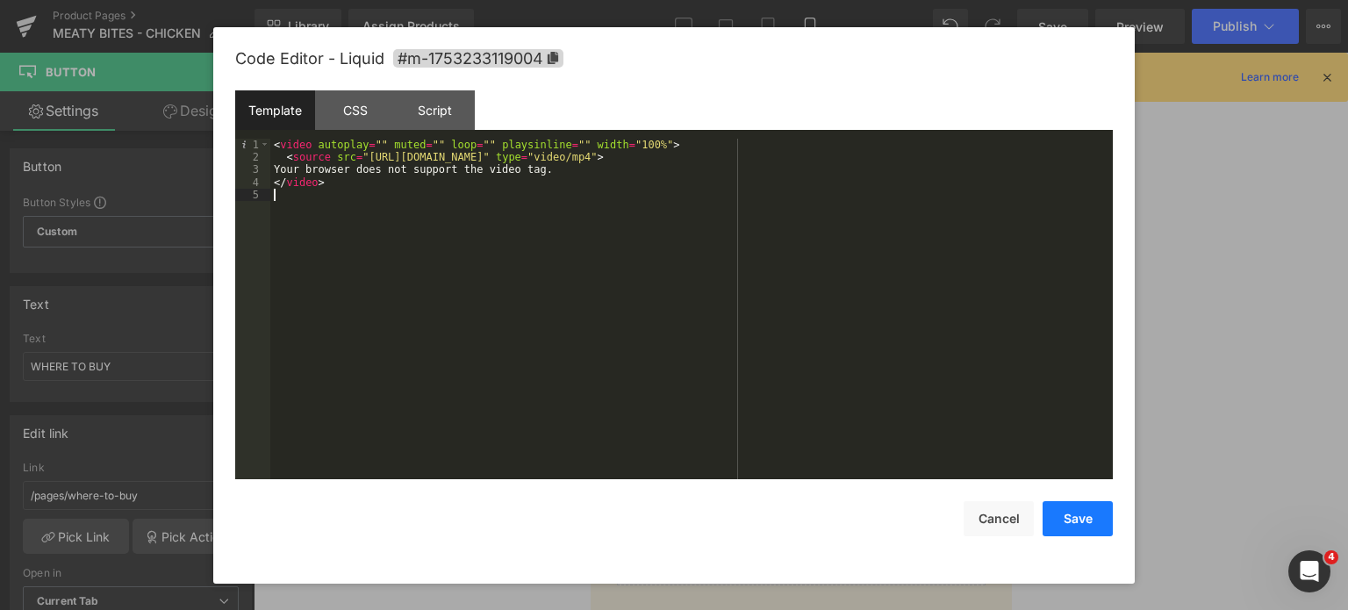
click at [1083, 521] on button "Save" at bounding box center [1078, 518] width 70 height 35
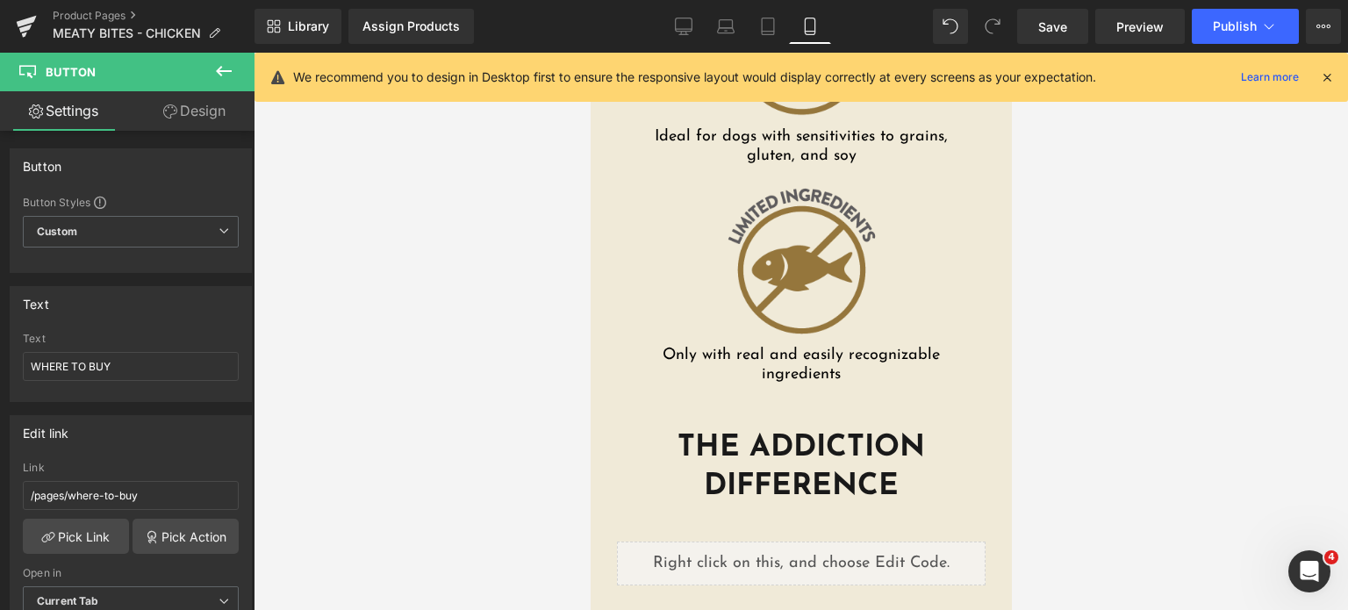
click at [1036, 45] on div "Library Assign Products Product Preview No product match your search. Please tr…" at bounding box center [800, 26] width 1093 height 53
click at [1041, 27] on span "Save" at bounding box center [1052, 27] width 29 height 18
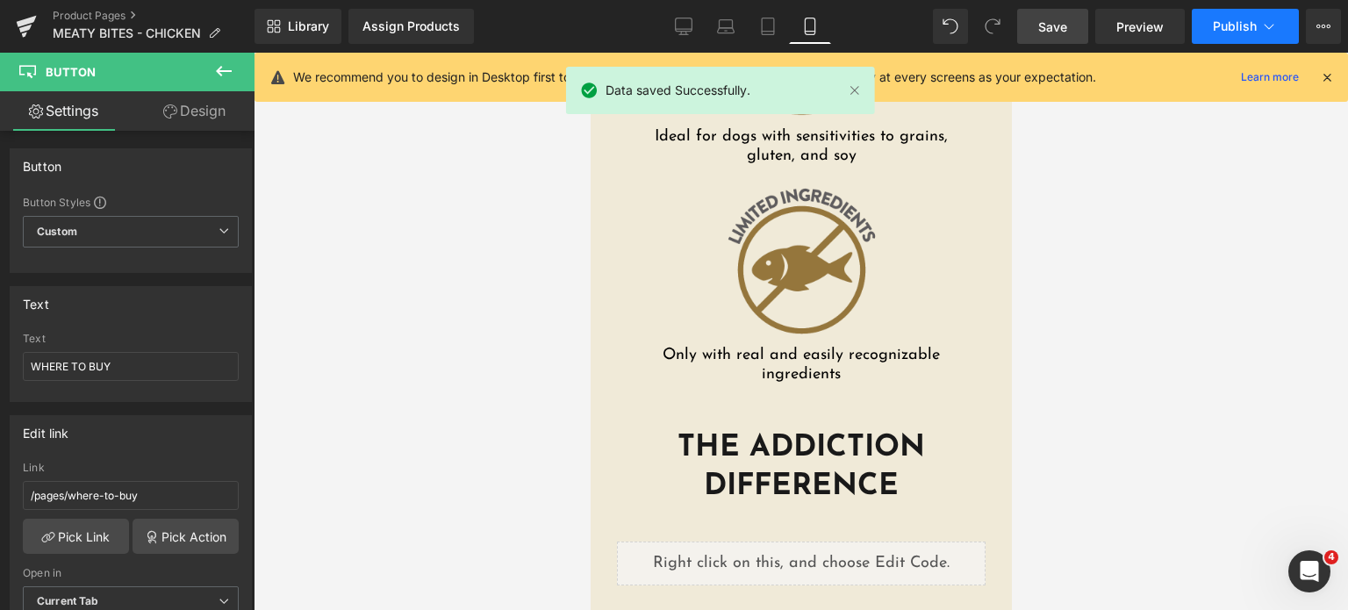
click at [1225, 16] on button "Publish" at bounding box center [1245, 26] width 107 height 35
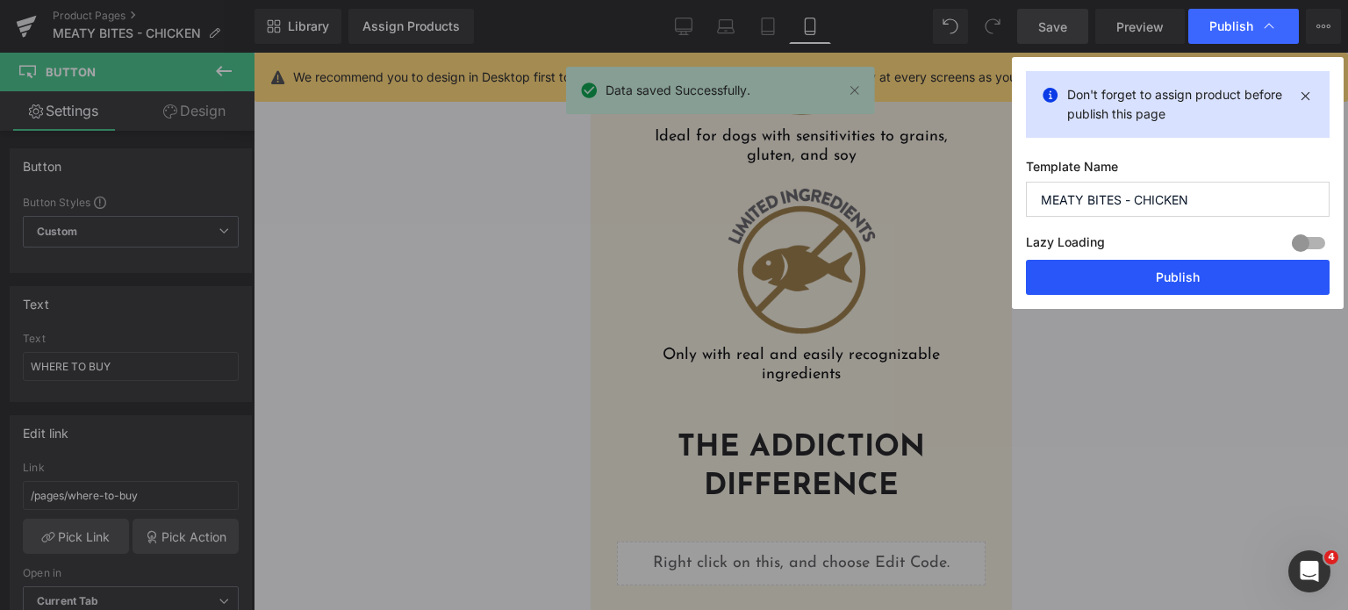
click at [1107, 279] on button "Publish" at bounding box center [1178, 277] width 304 height 35
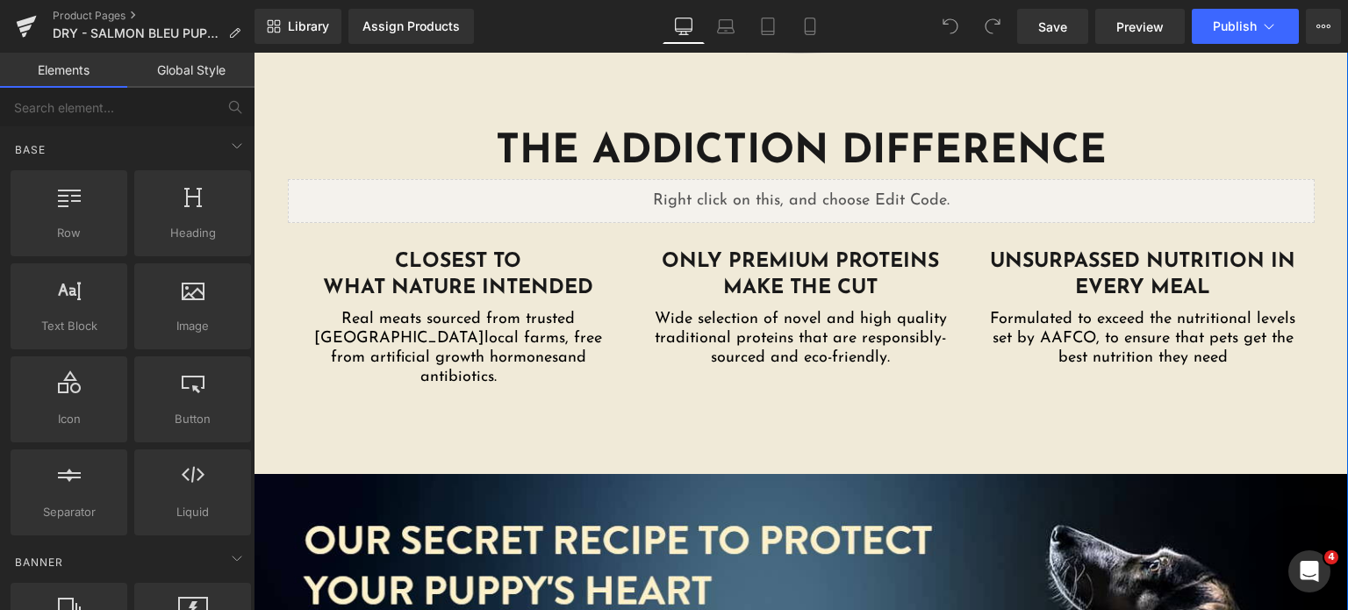
scroll to position [2840, 0]
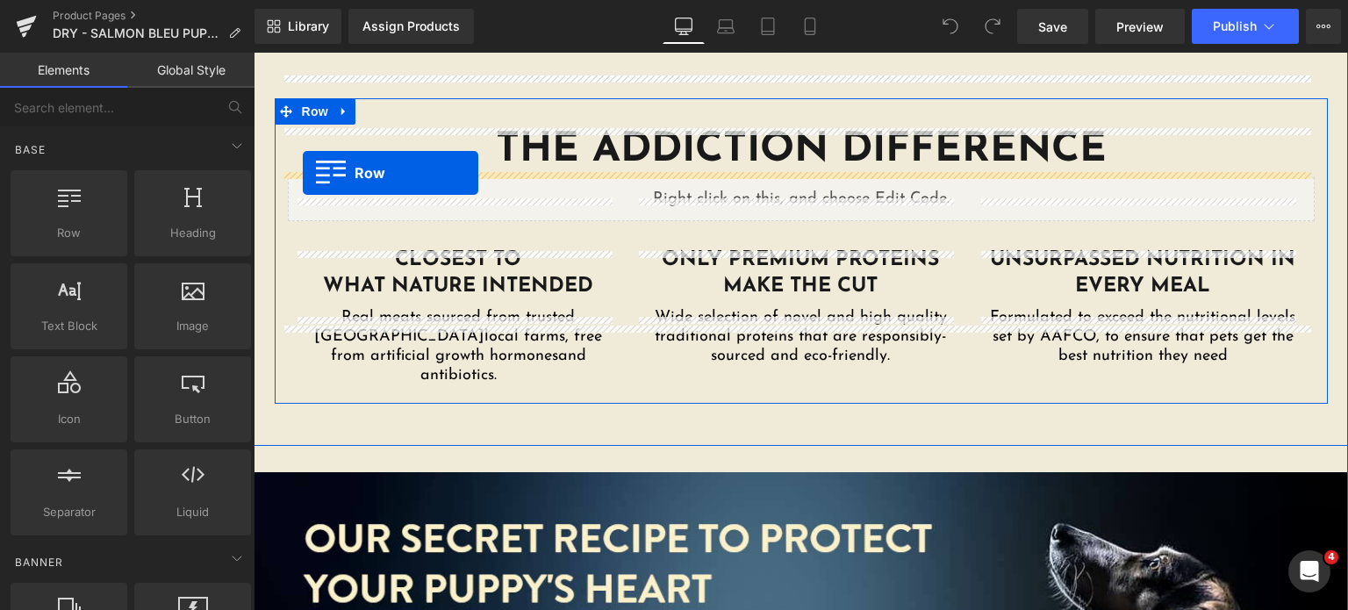
drag, startPoint x: 336, startPoint y: 259, endPoint x: 303, endPoint y: 173, distance: 92.2
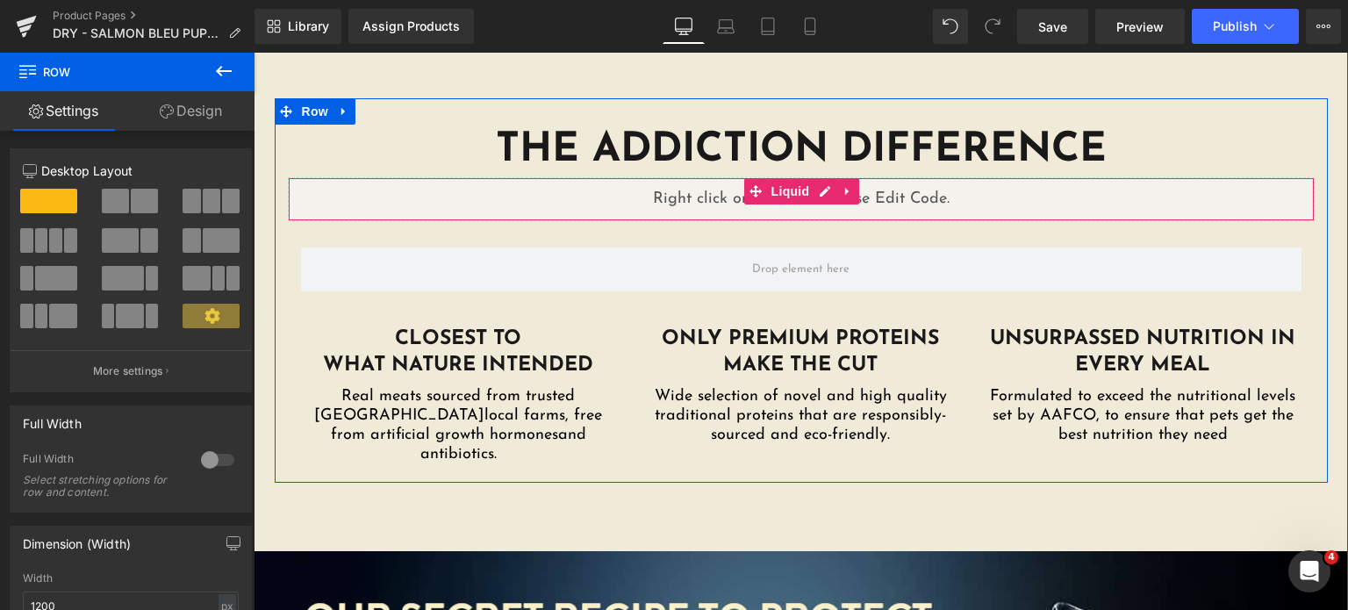
click at [696, 177] on div "Liquid" at bounding box center [801, 199] width 1027 height 44
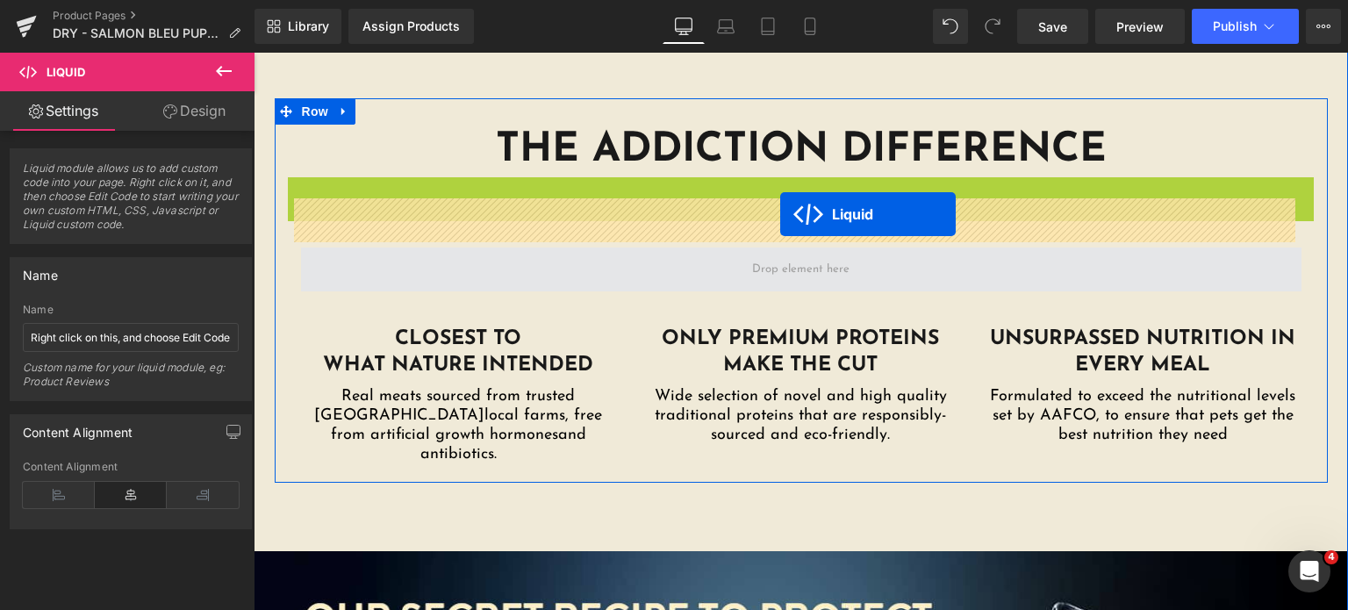
drag, startPoint x: 747, startPoint y: 147, endPoint x: 780, endPoint y: 214, distance: 74.6
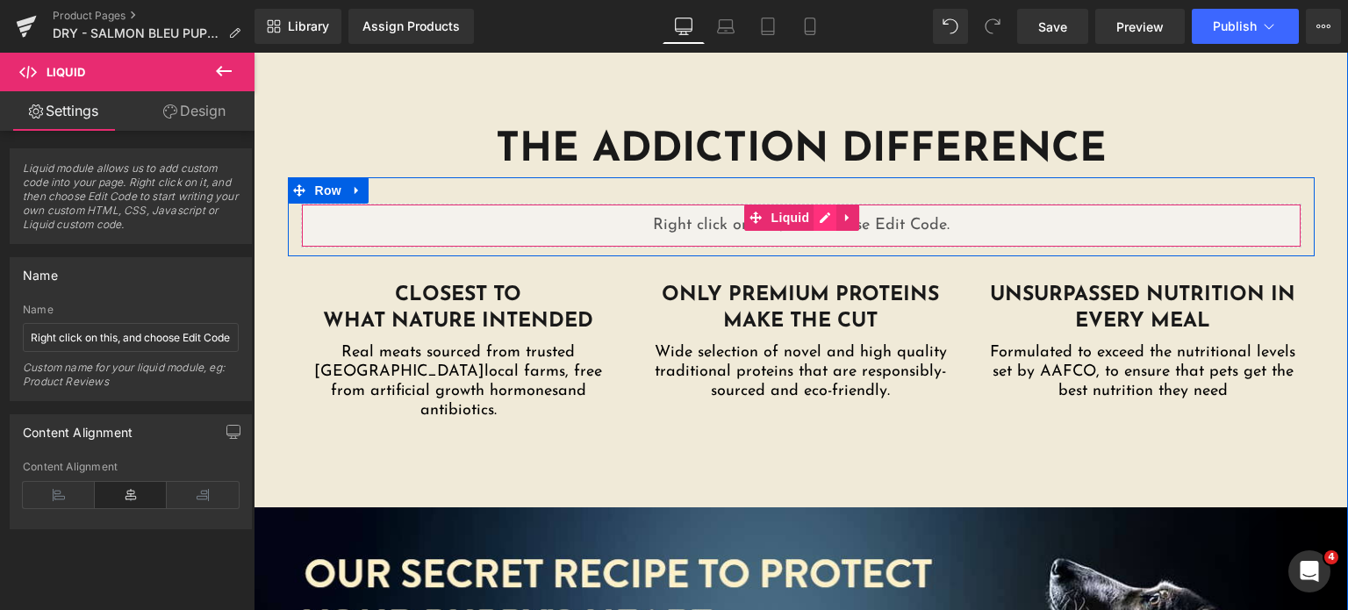
click at [818, 204] on div "Liquid" at bounding box center [801, 226] width 1000 height 44
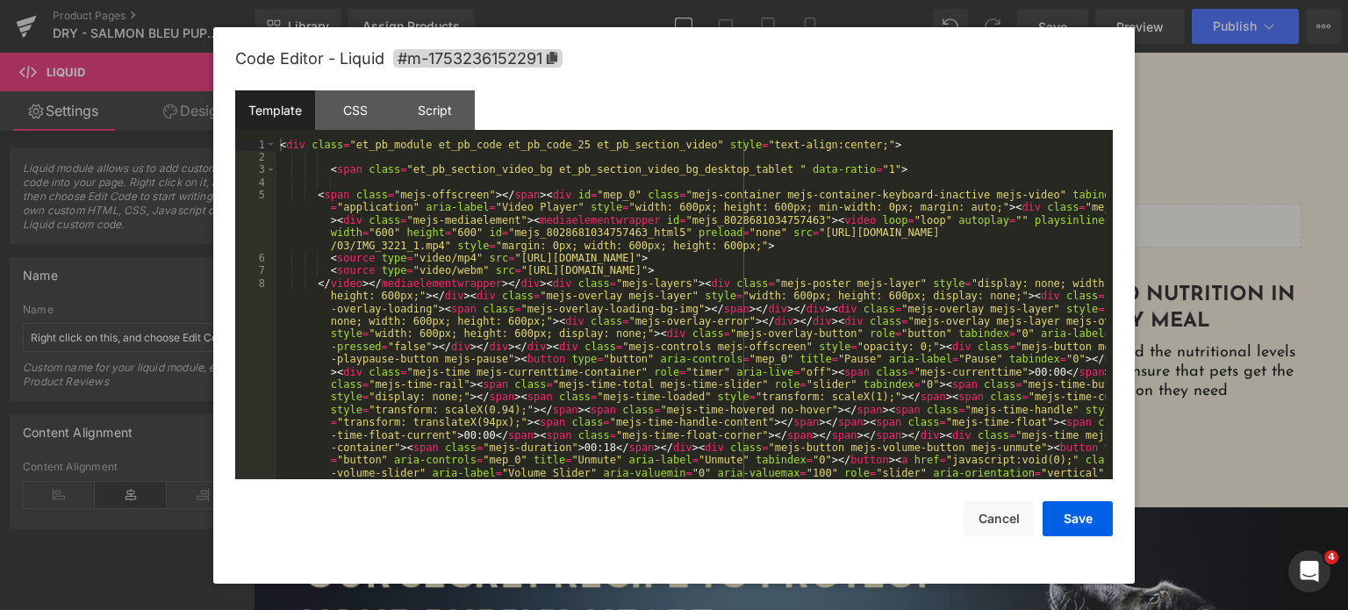
click at [737, 182] on div "< div class = "et_pb_module et_pb_code et_pb_code_25 et_pb_section_video" style…" at bounding box center [690, 442] width 829 height 606
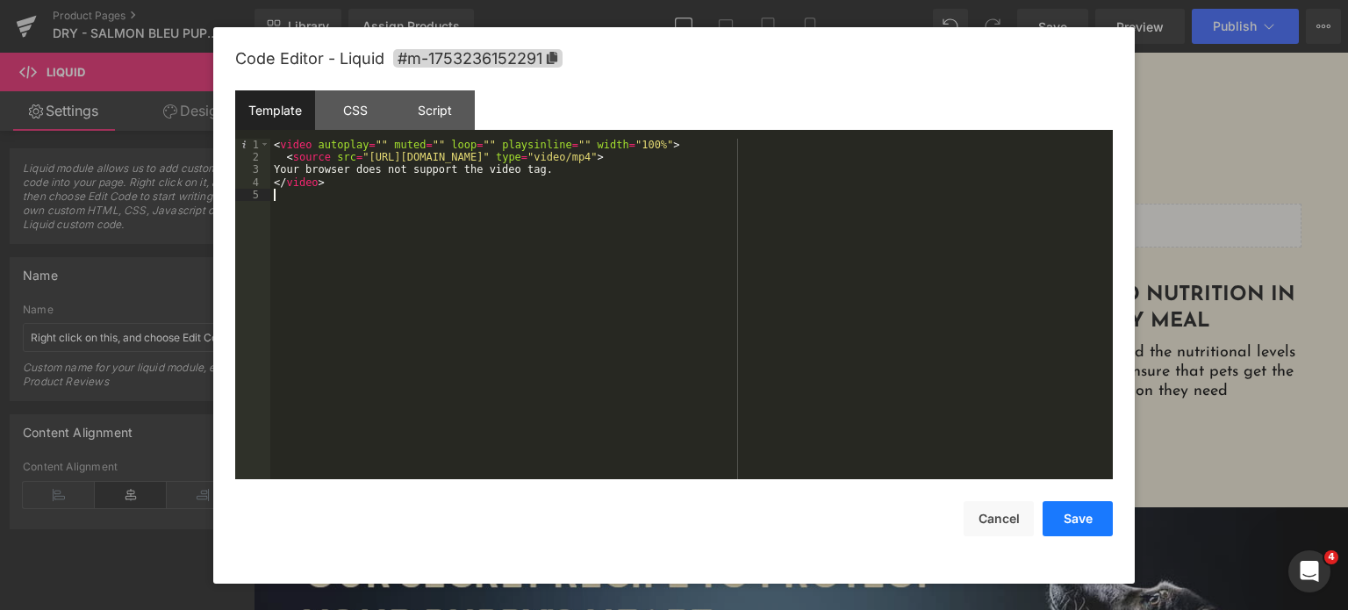
click at [1059, 512] on button "Save" at bounding box center [1078, 518] width 70 height 35
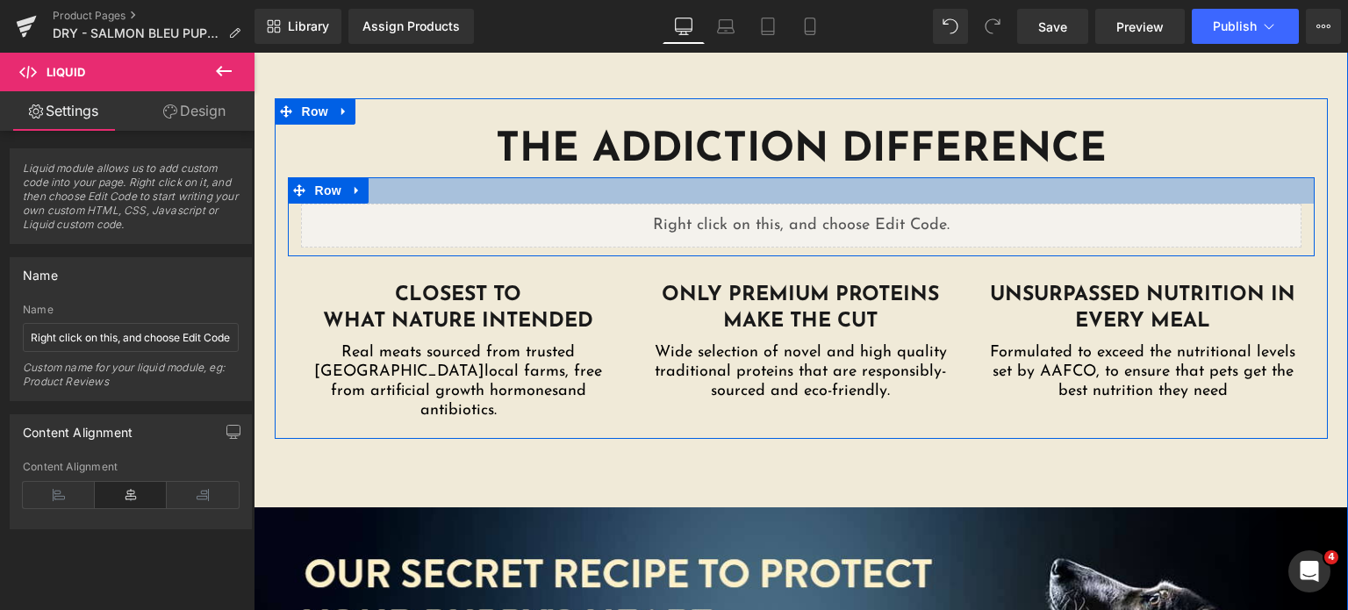
click at [591, 177] on div at bounding box center [801, 190] width 1027 height 26
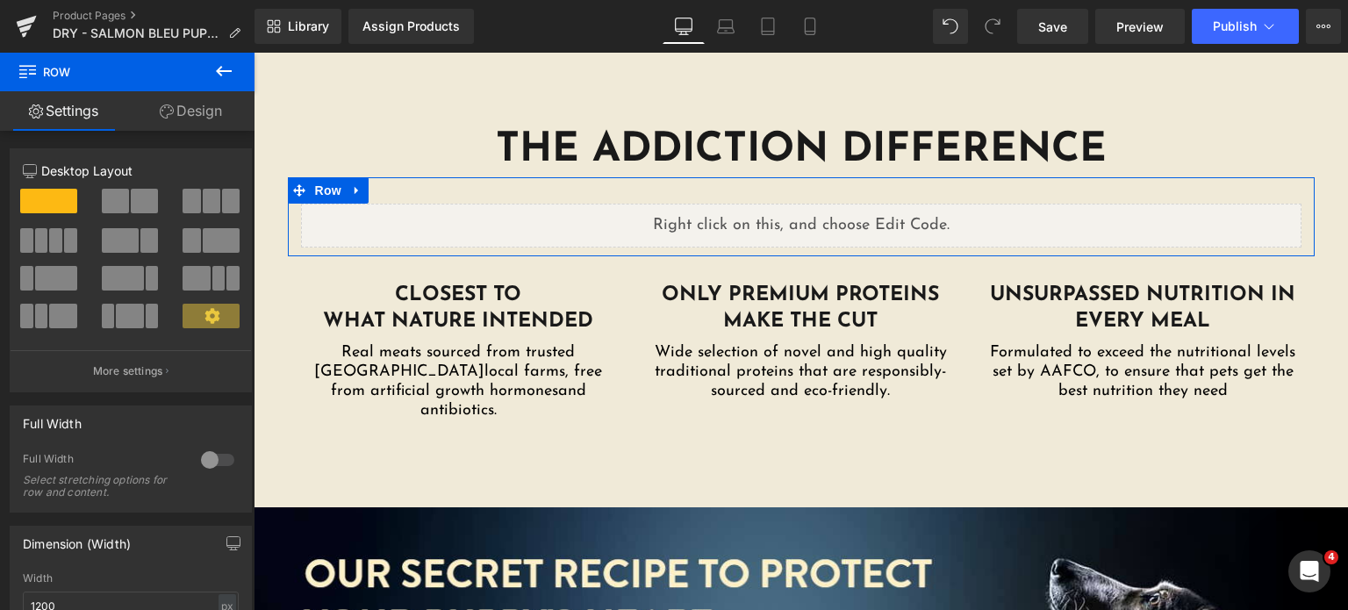
click at [186, 124] on link "Design" at bounding box center [190, 110] width 127 height 39
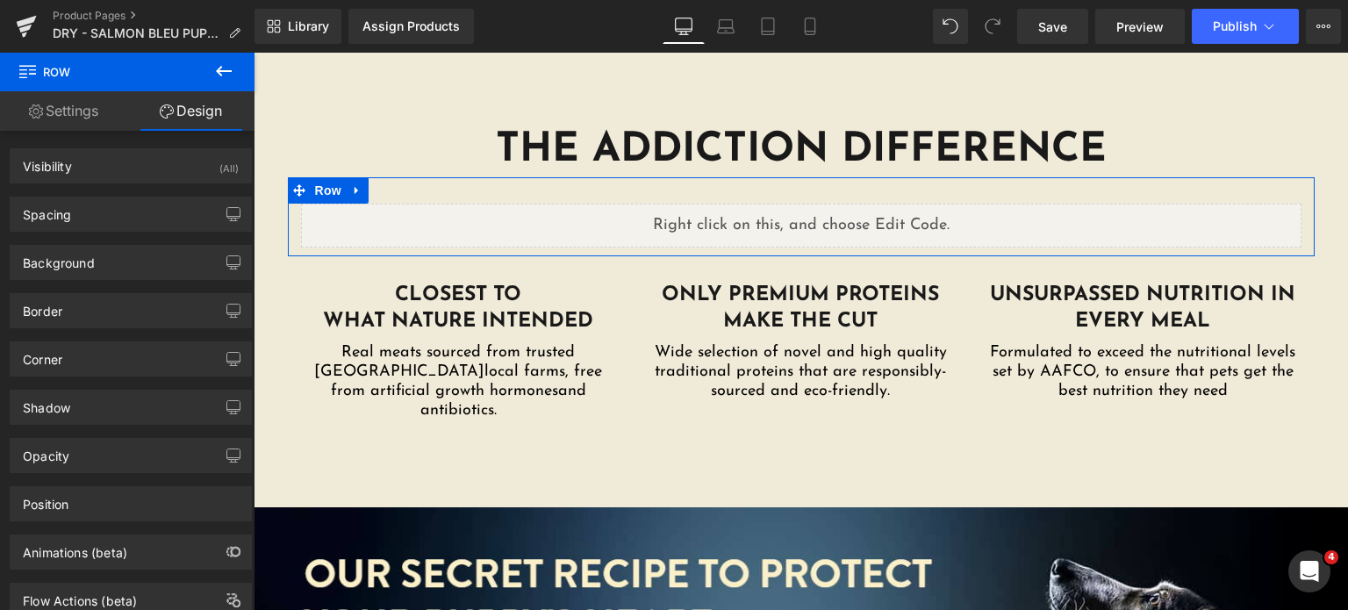
click at [61, 110] on link "Settings" at bounding box center [63, 110] width 127 height 39
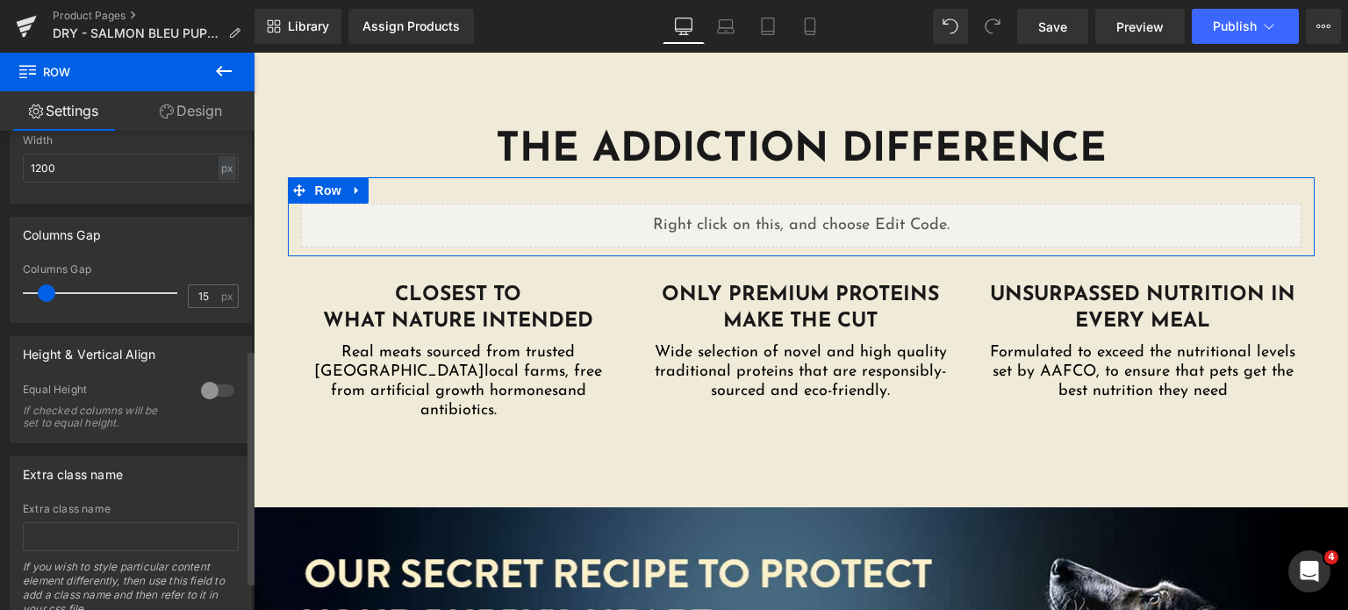
scroll to position [446, 0]
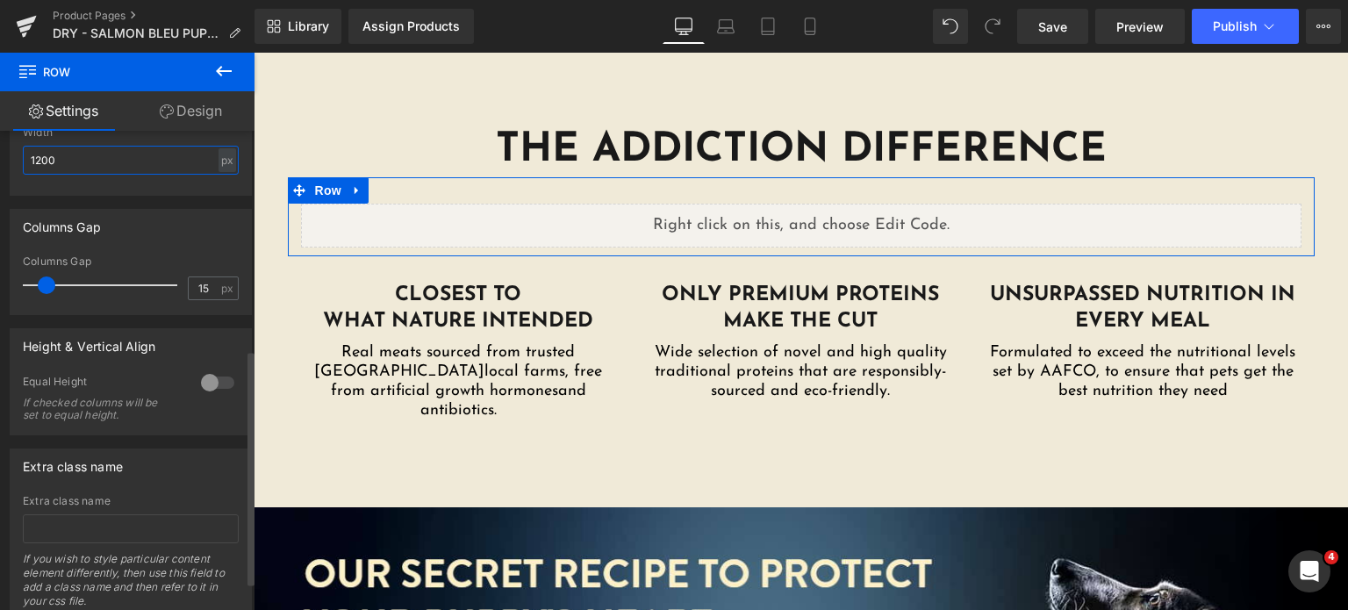
drag, startPoint x: 147, startPoint y: 171, endPoint x: 28, endPoint y: 175, distance: 119.4
click at [28, 175] on div "Width 1200 px % px" at bounding box center [131, 160] width 216 height 68
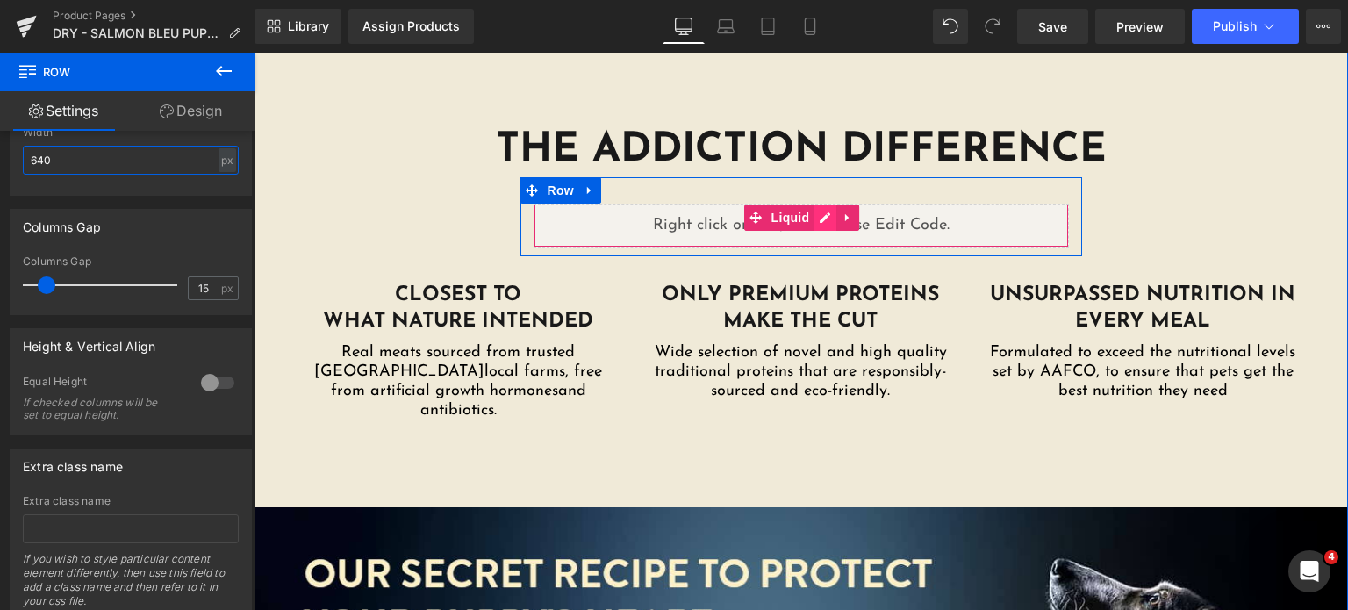
click at [813, 204] on div "Liquid" at bounding box center [801, 226] width 535 height 44
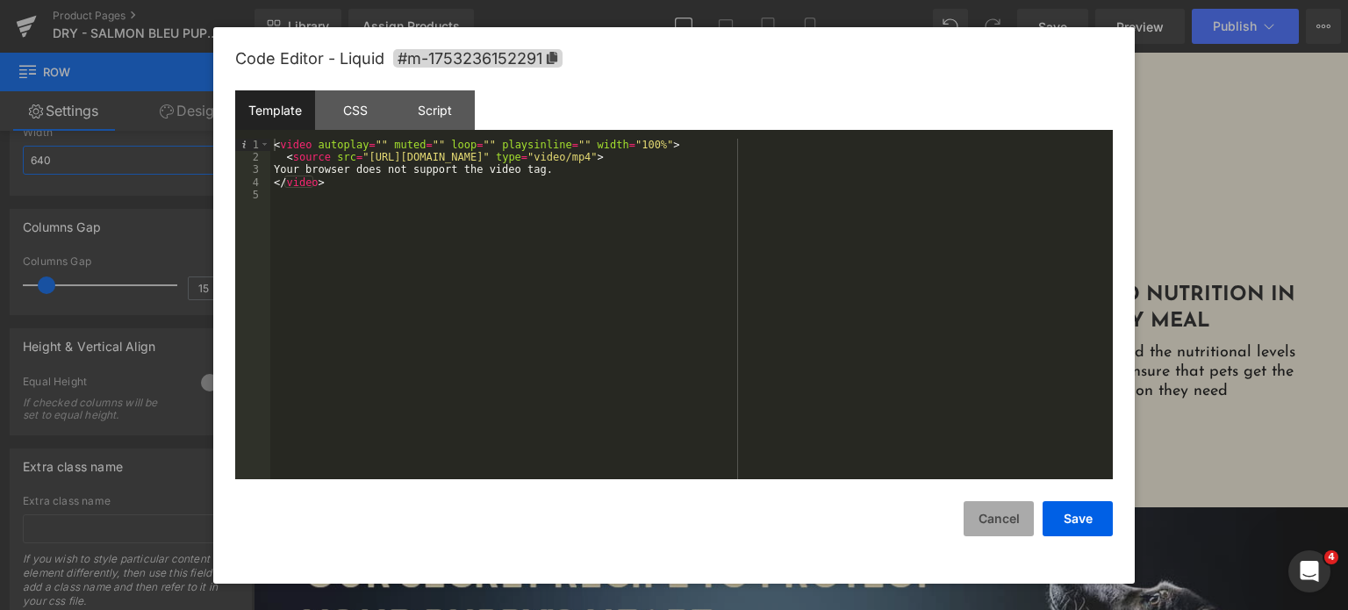
type input "640"
click at [993, 522] on button "Cancel" at bounding box center [999, 518] width 70 height 35
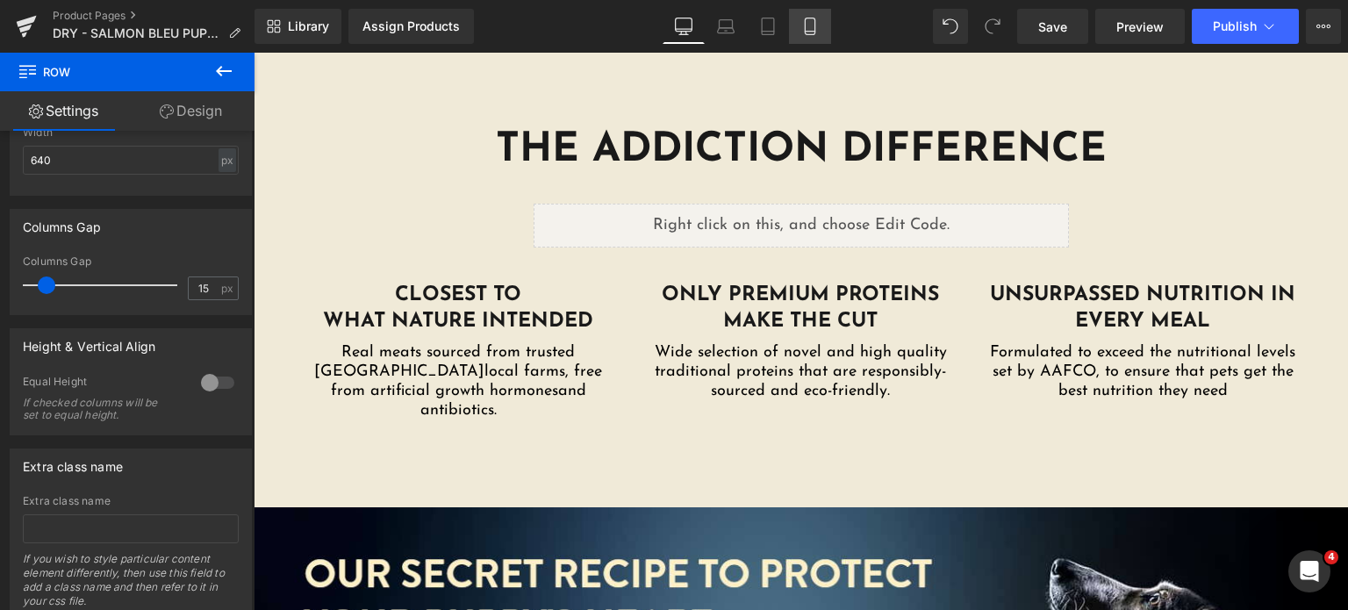
click at [808, 29] on icon at bounding box center [810, 27] width 18 height 18
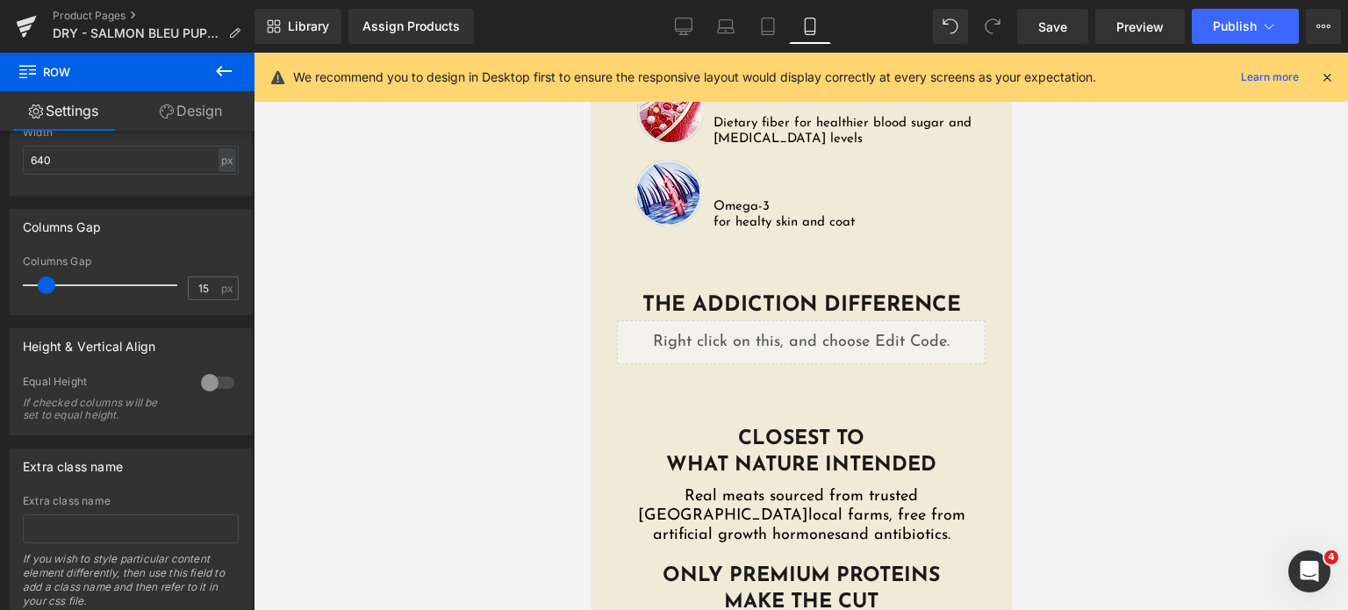
scroll to position [3538, 0]
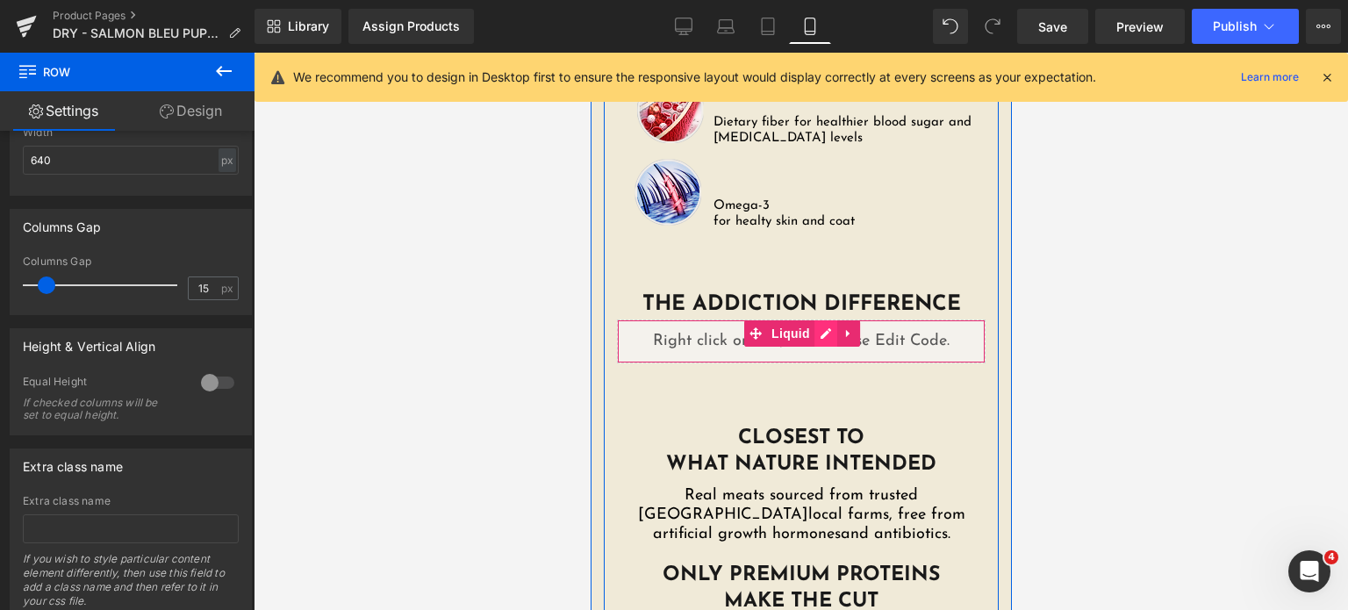
click at [815, 319] on div "Liquid" at bounding box center [800, 341] width 369 height 44
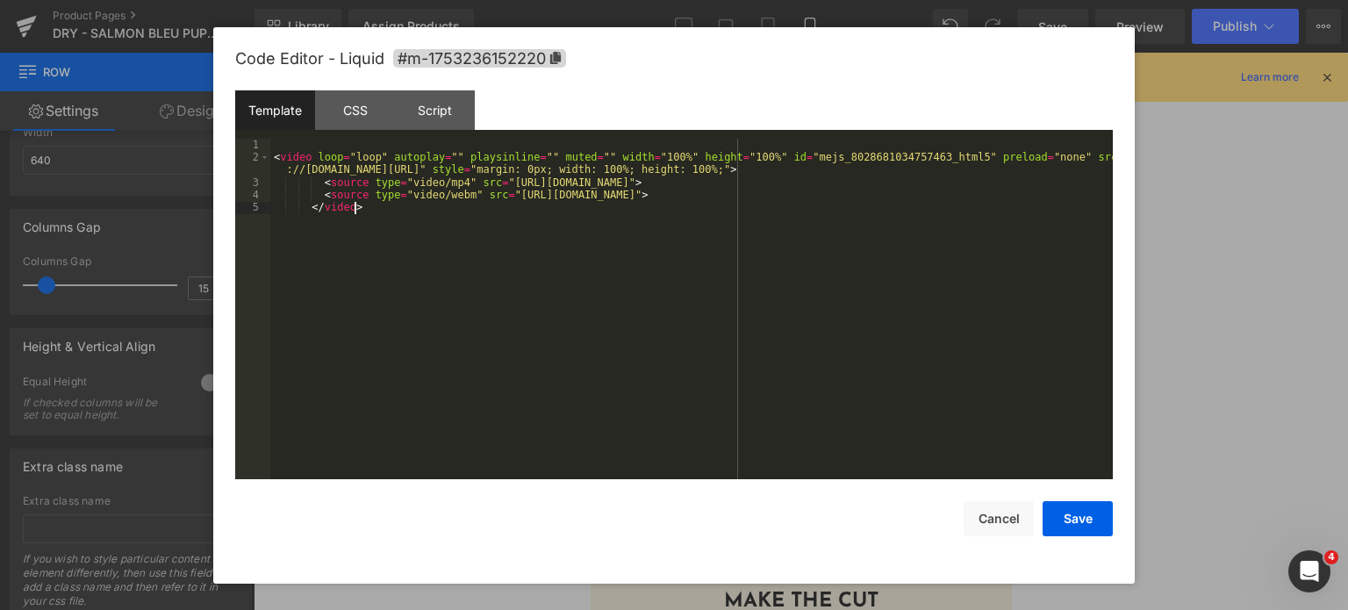
click at [319, 287] on div "< video loop = "loop" autoplay = "" playsinline = "" muted = "" width = "100%" …" at bounding box center [691, 322] width 842 height 367
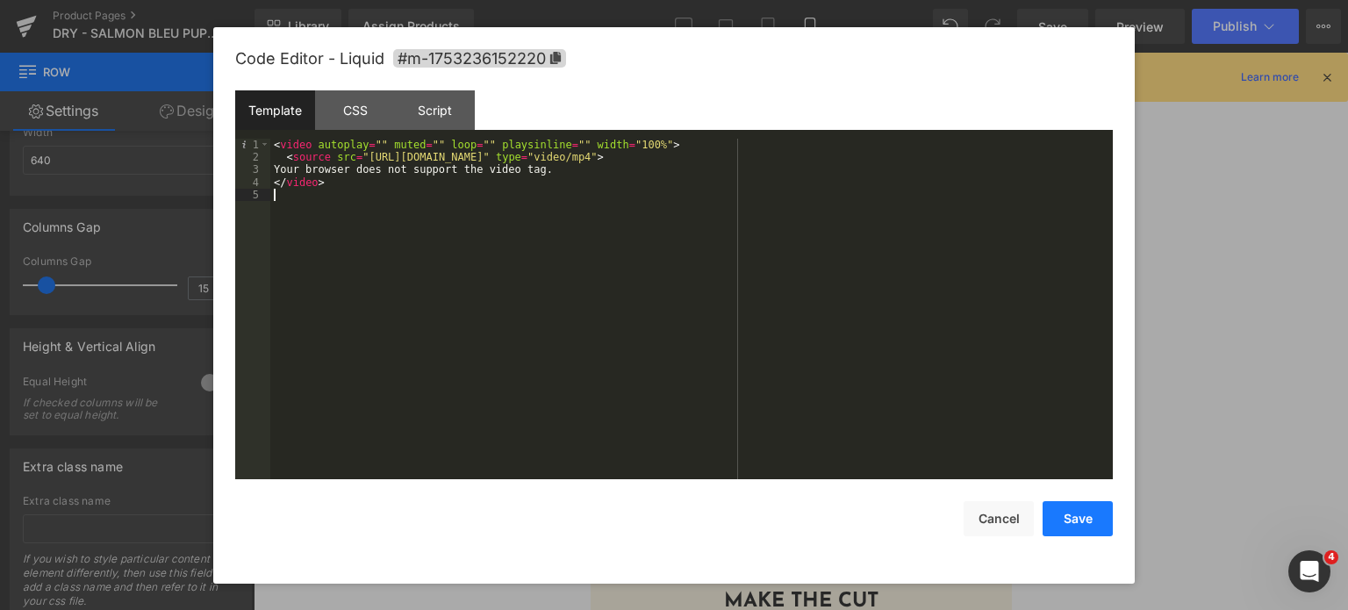
click at [1077, 520] on button "Save" at bounding box center [1078, 518] width 70 height 35
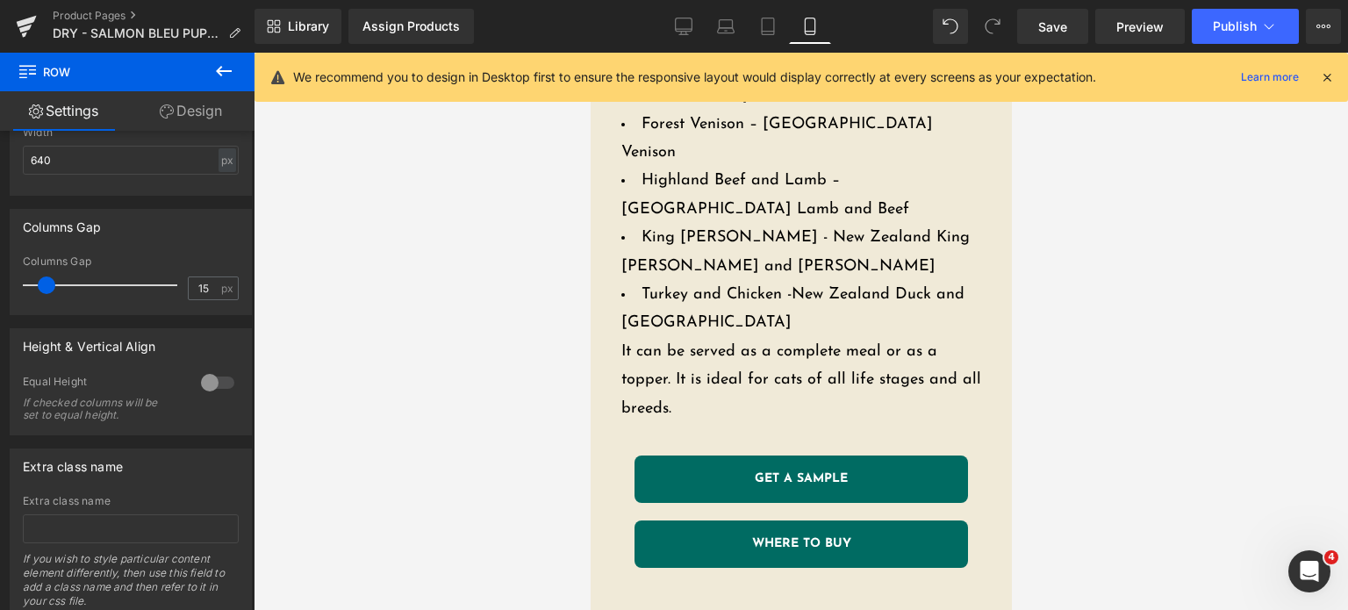
scroll to position [1260, 0]
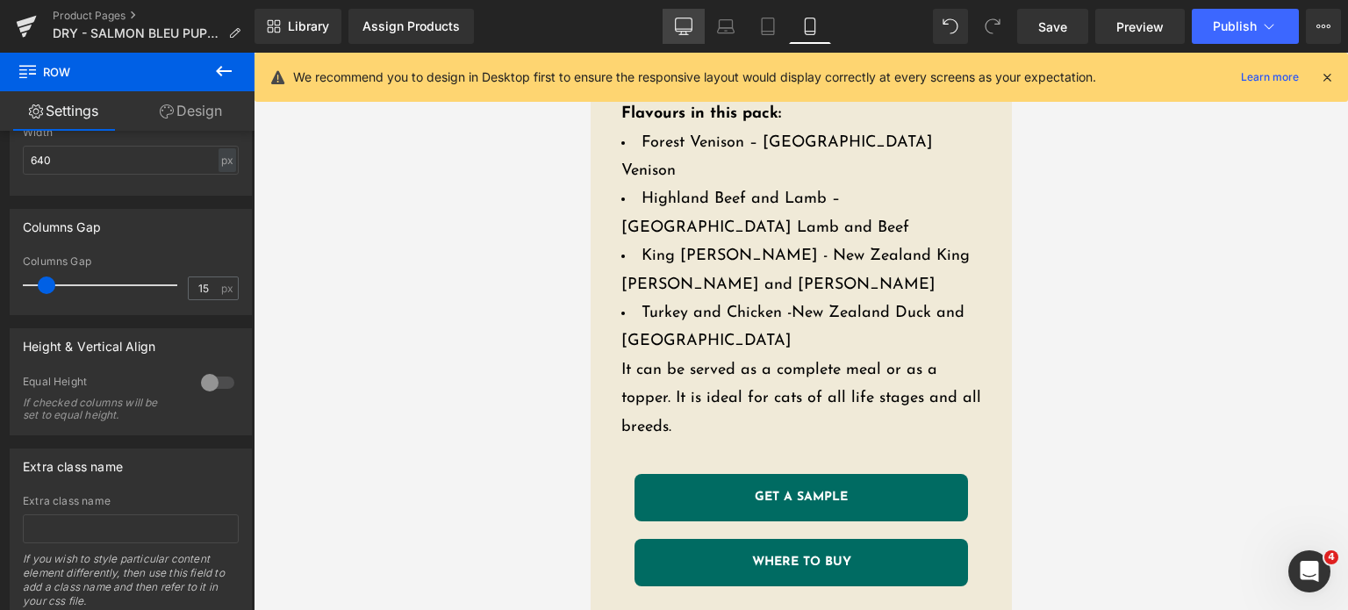
click at [695, 31] on link "Desktop" at bounding box center [684, 26] width 42 height 35
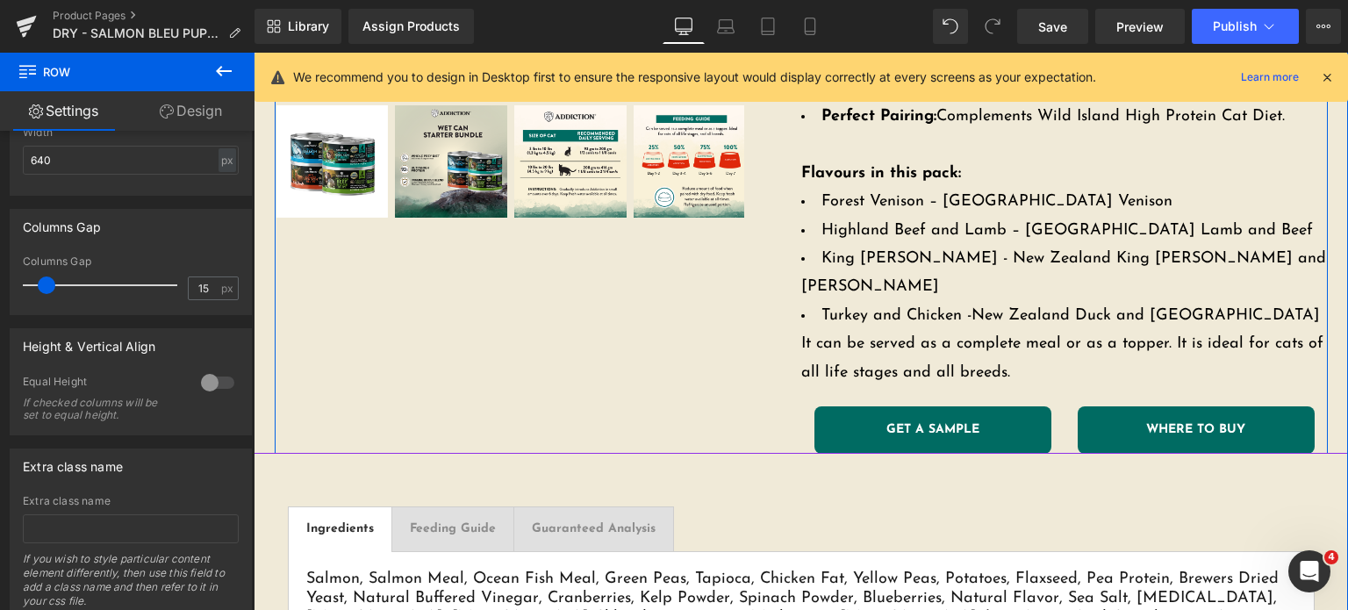
scroll to position [578, 0]
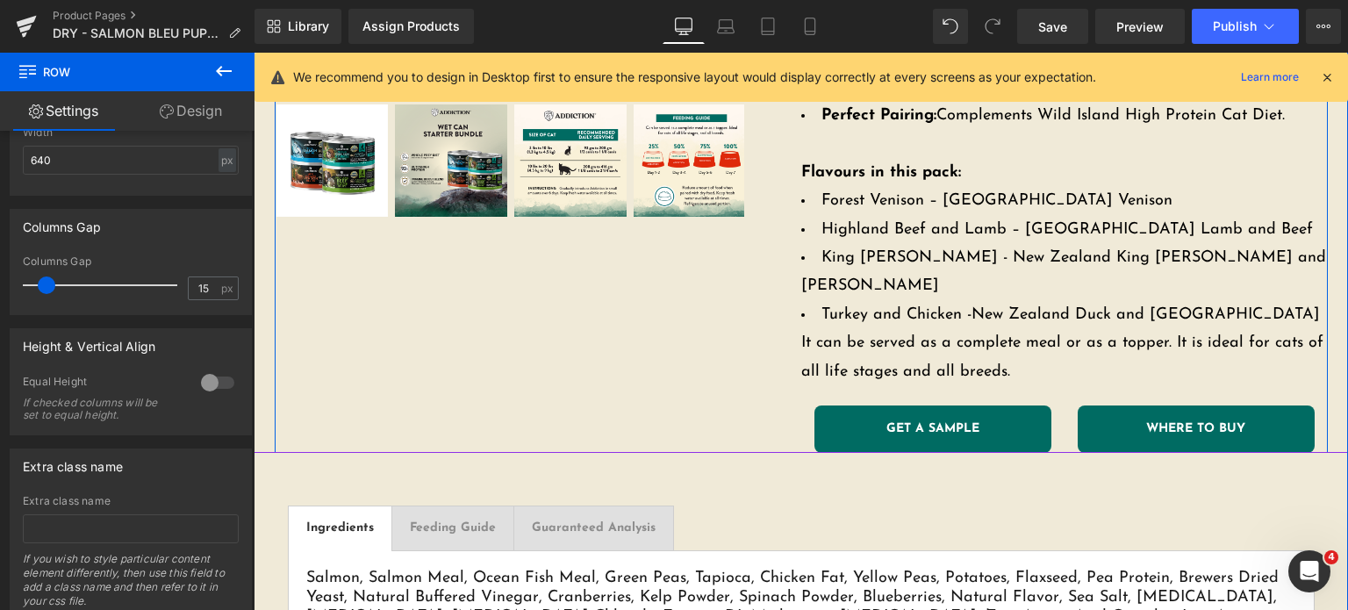
click at [865, 405] on link "GET A SAMPLE" at bounding box center [932, 428] width 237 height 47
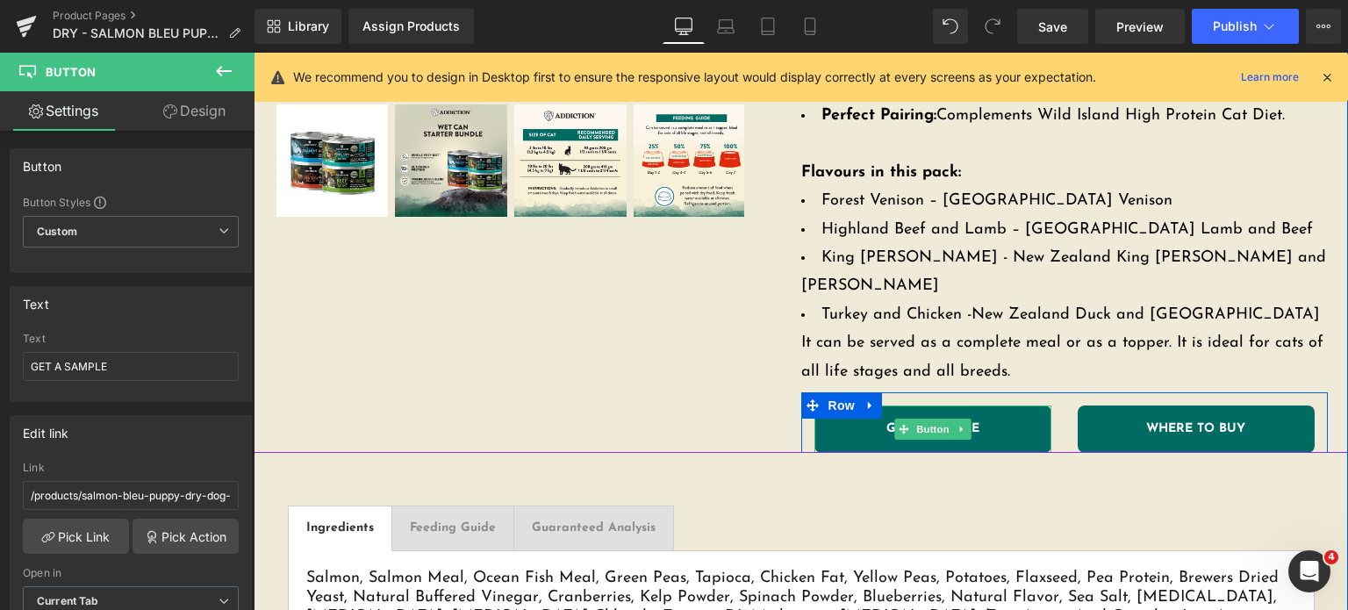
click at [865, 405] on link "GET A SAMPLE" at bounding box center [932, 428] width 237 height 47
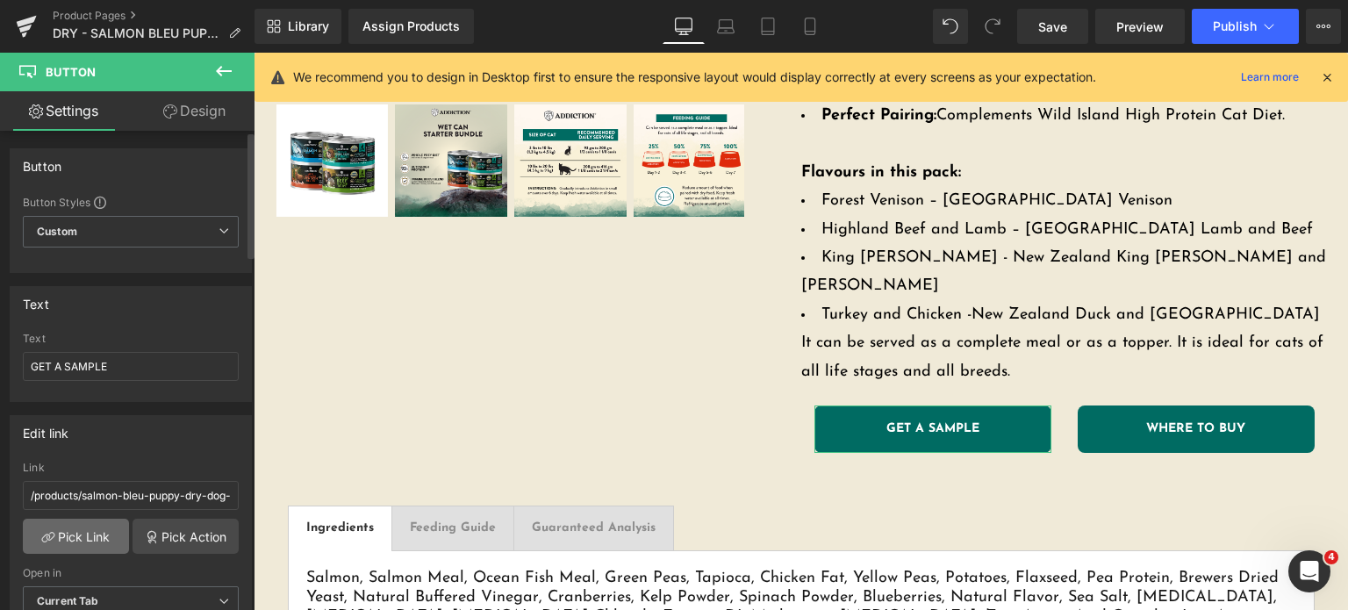
click at [74, 537] on link "Pick Link" at bounding box center [76, 536] width 106 height 35
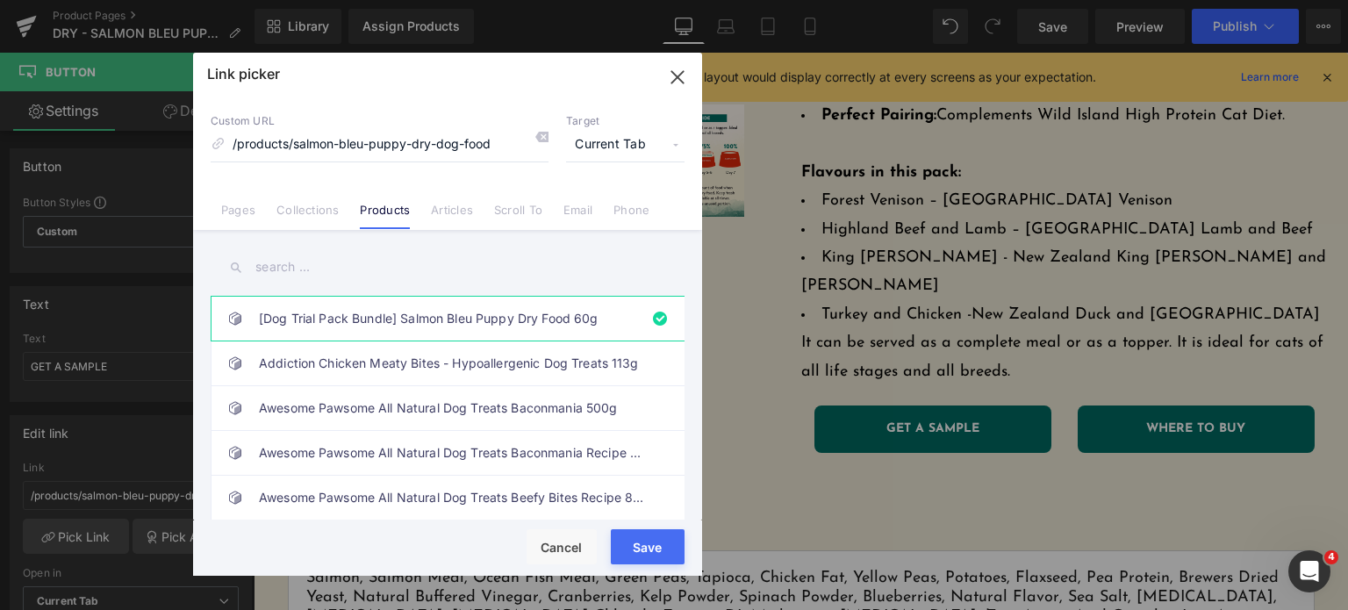
click at [383, 261] on input "text" at bounding box center [448, 266] width 474 height 39
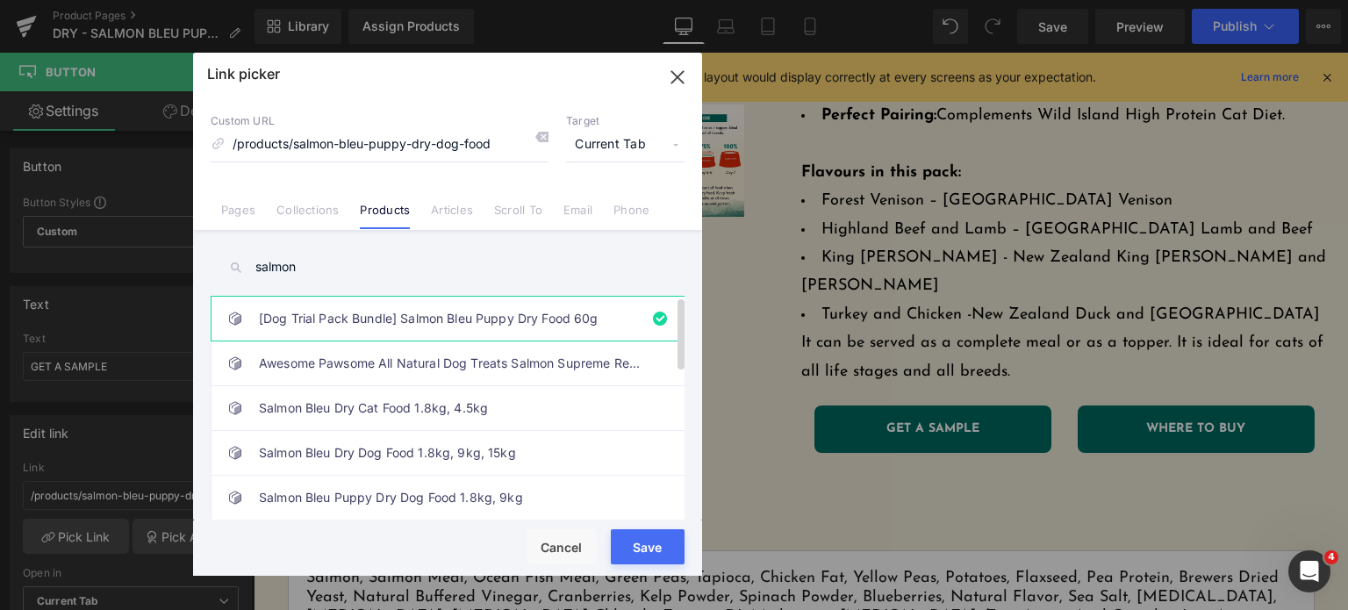
type input "salmon"
click at [404, 321] on link "[Dog Trial Pack Bundle] Salmon Bleu Puppy Dry Food 60g" at bounding box center [452, 319] width 386 height 44
click at [622, 563] on button "Save" at bounding box center [648, 546] width 74 height 35
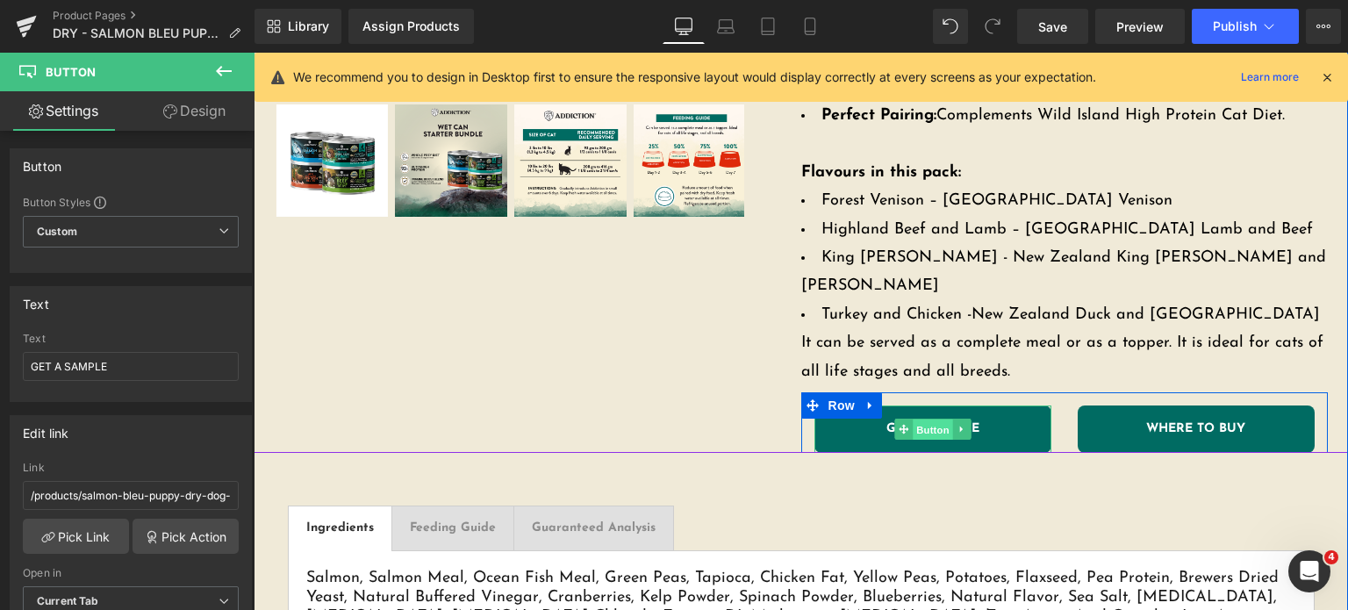
click at [920, 419] on span "Button" at bounding box center [933, 429] width 40 height 21
click at [1124, 405] on link "WHERE TO BUY" at bounding box center [1196, 428] width 237 height 47
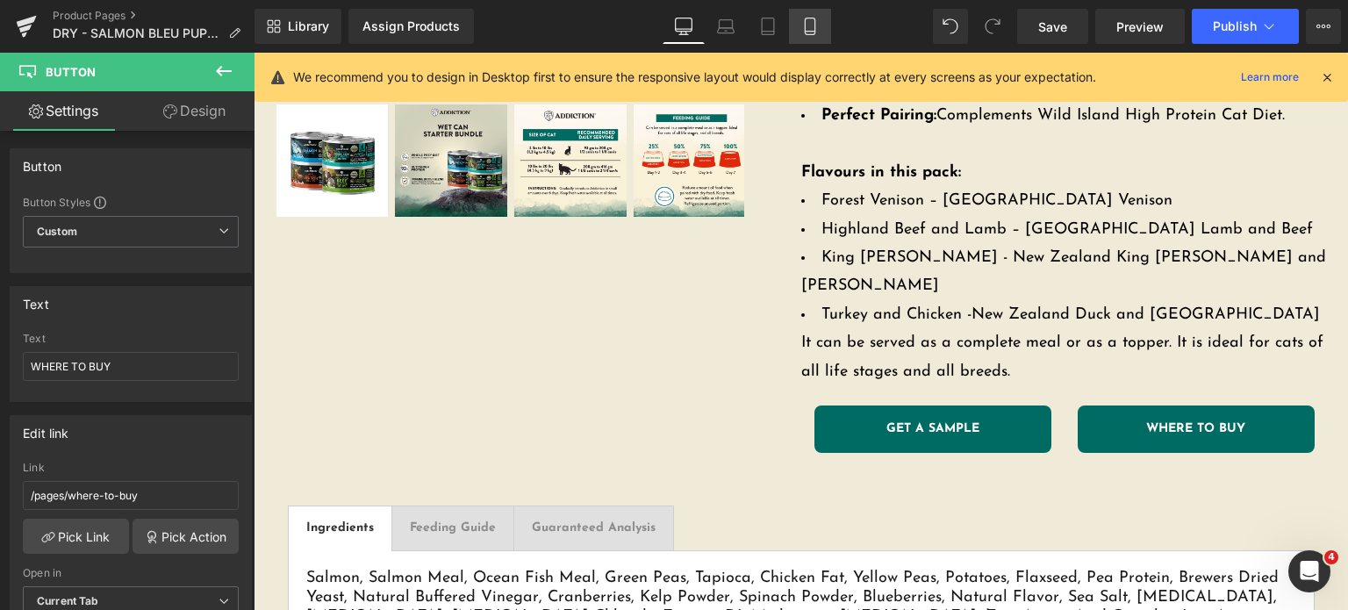
click at [800, 37] on link "Mobile" at bounding box center [810, 26] width 42 height 35
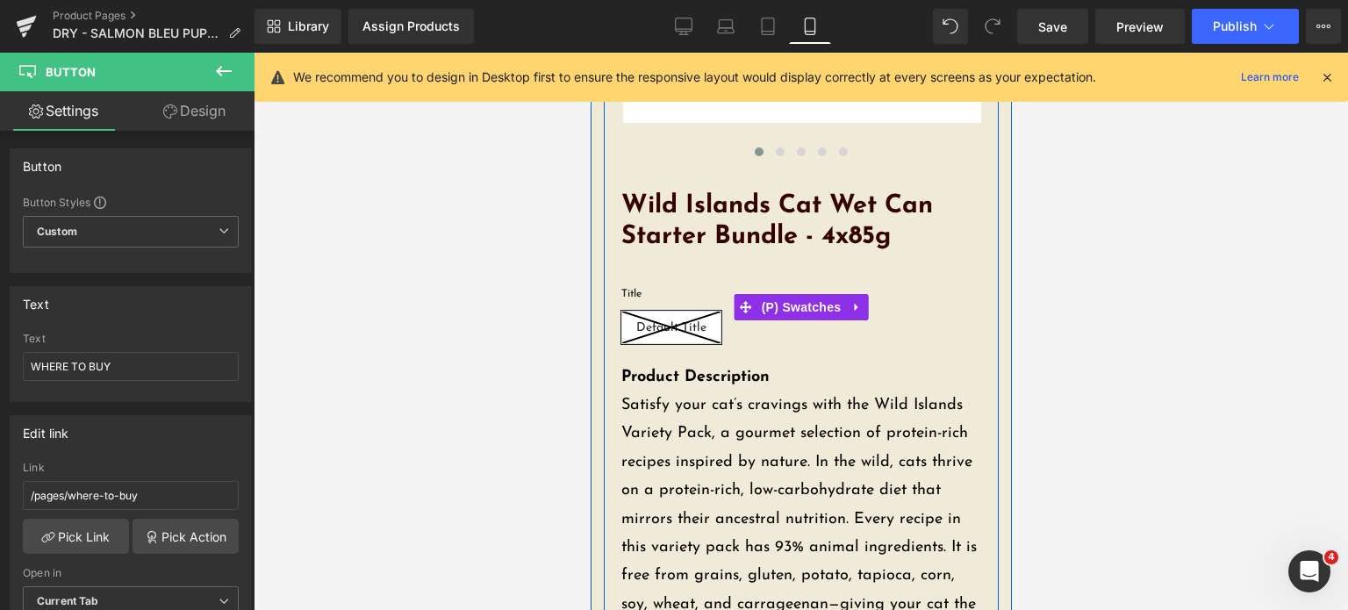
scroll to position [399, 0]
click at [822, 314] on span "(P) Swatches" at bounding box center [800, 308] width 89 height 26
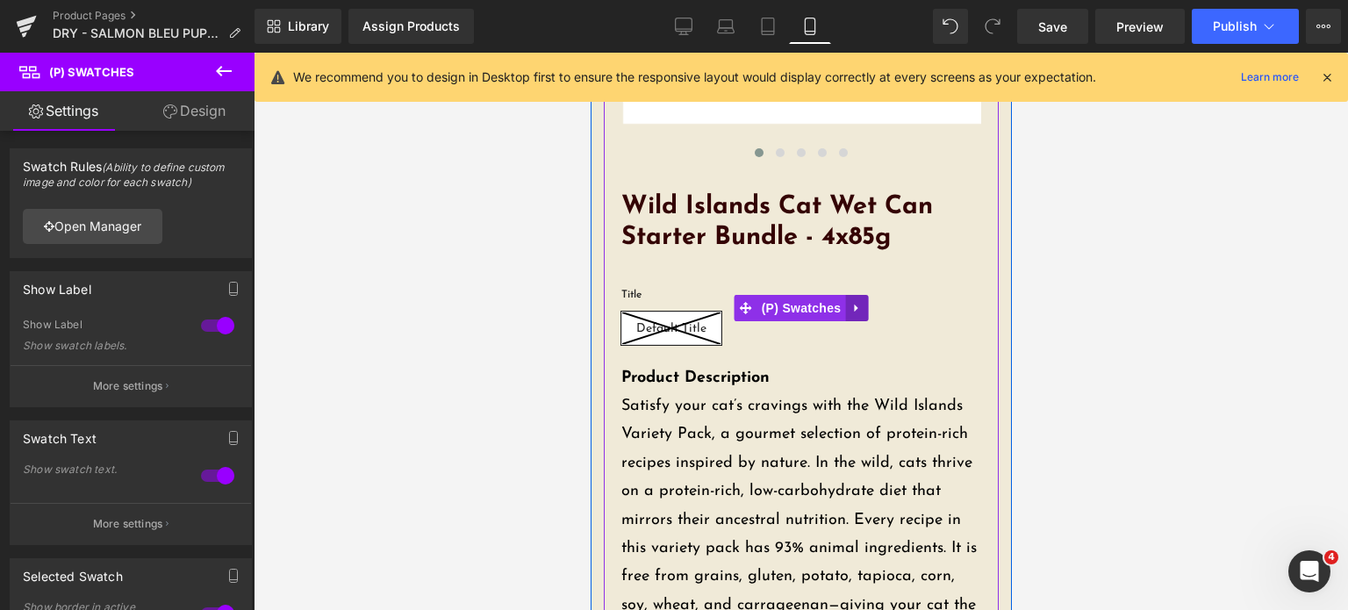
click at [853, 312] on icon at bounding box center [855, 308] width 4 height 8
click at [861, 312] on icon at bounding box center [867, 308] width 12 height 12
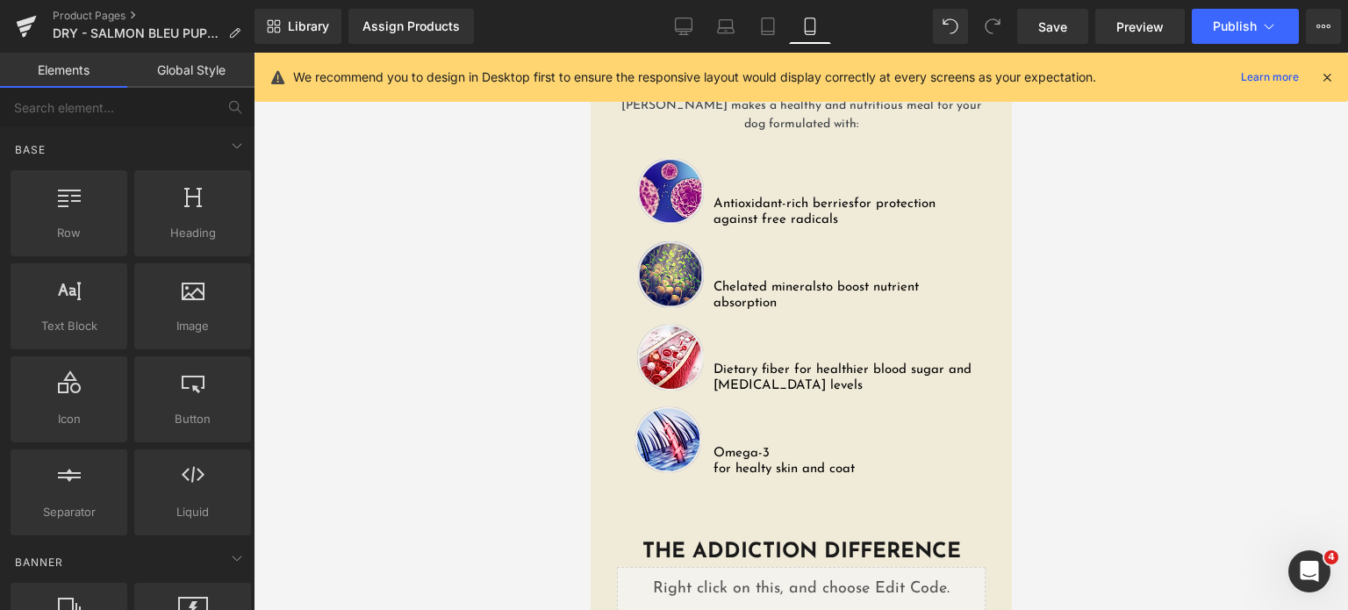
scroll to position [3224, 0]
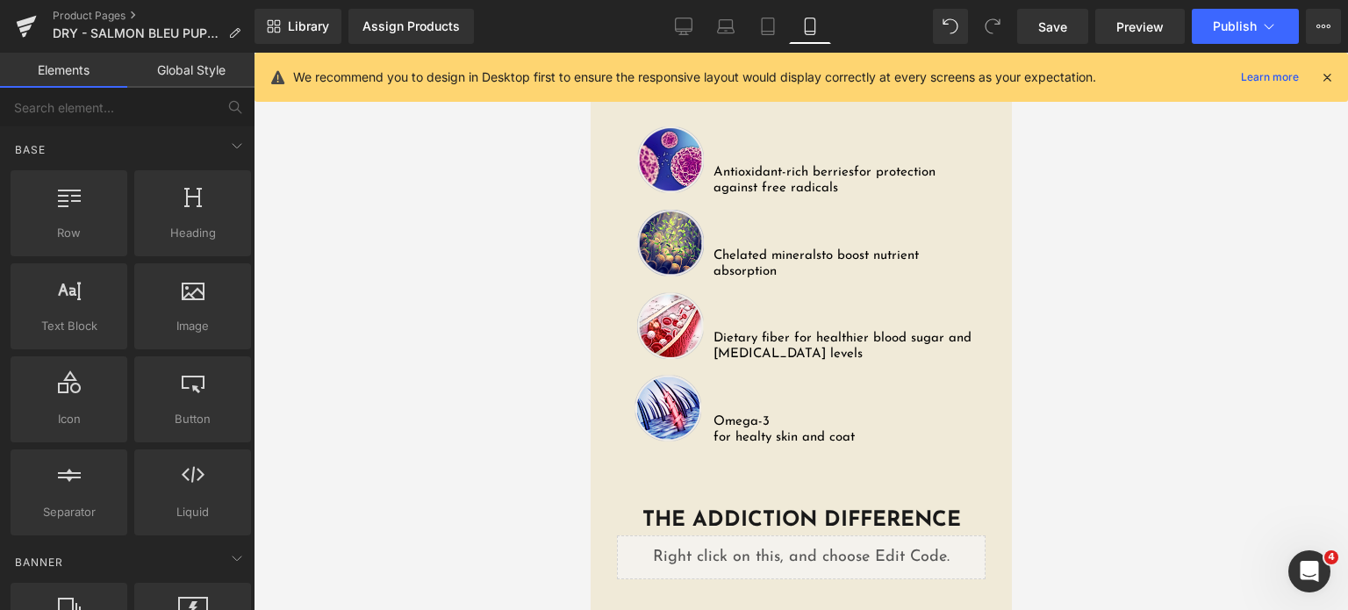
click at [822, 535] on div "Liquid" at bounding box center [800, 557] width 369 height 44
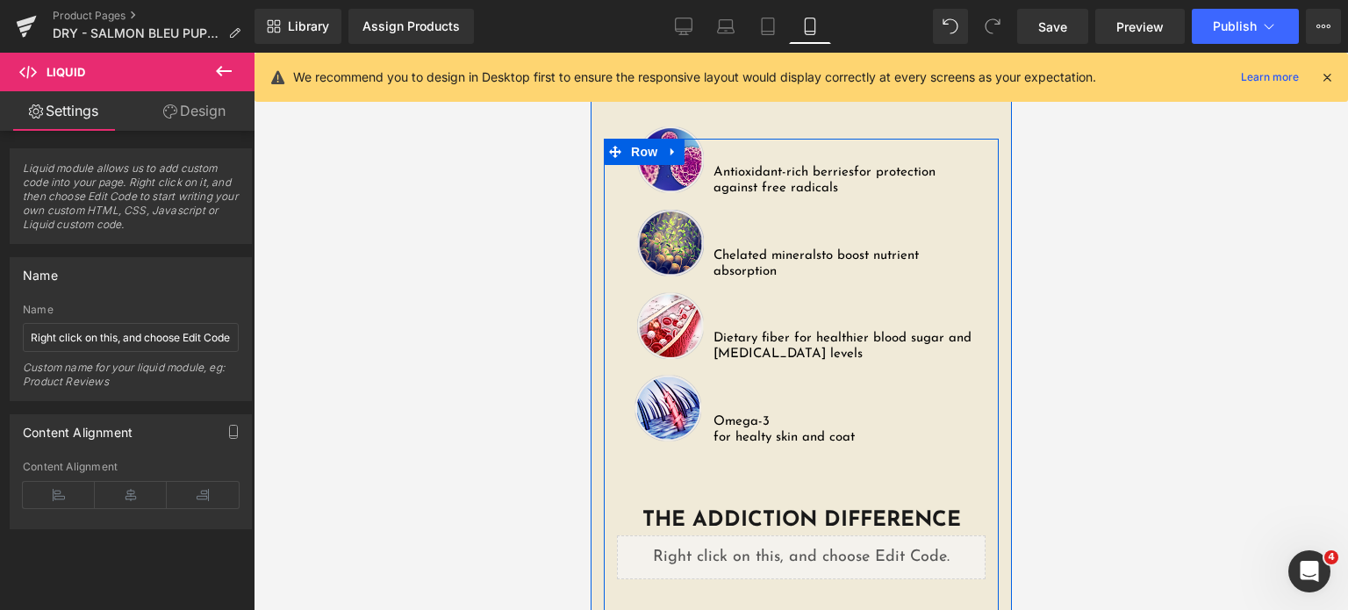
click at [816, 535] on div "Liquid" at bounding box center [800, 557] width 369 height 44
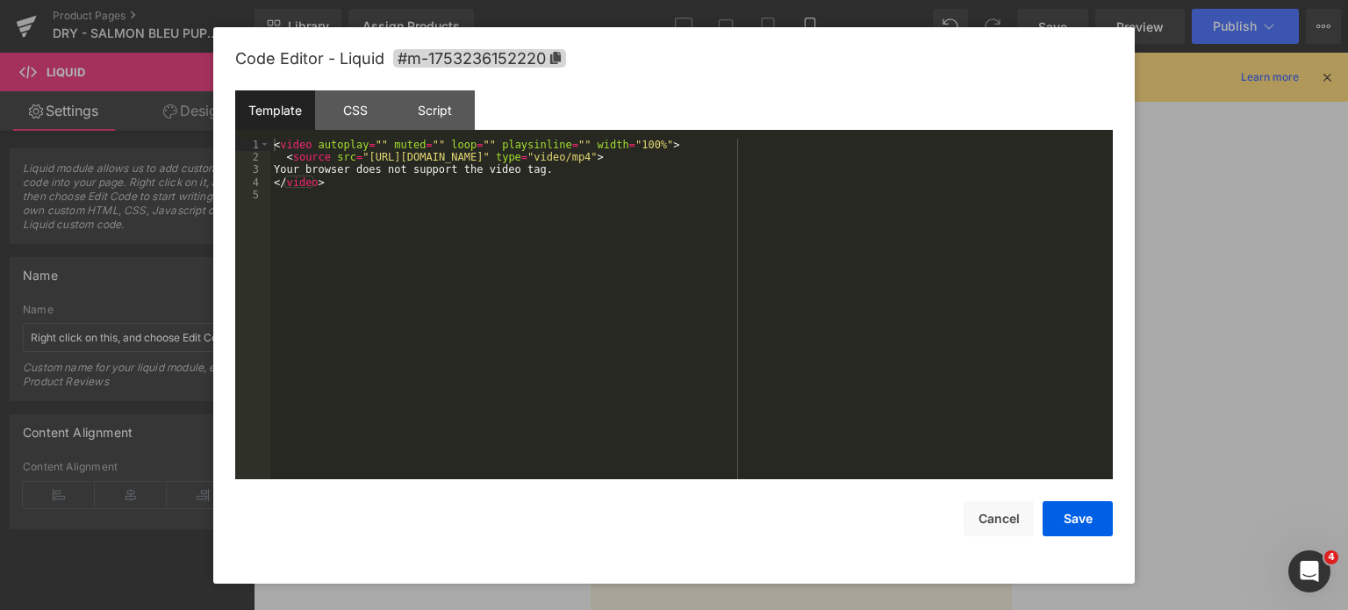
click at [817, 431] on div "< video autoplay = "" muted = "" loop = "" playsinline = "" width = "100%" > < …" at bounding box center [691, 322] width 842 height 367
click at [1088, 534] on button "Save" at bounding box center [1078, 518] width 70 height 35
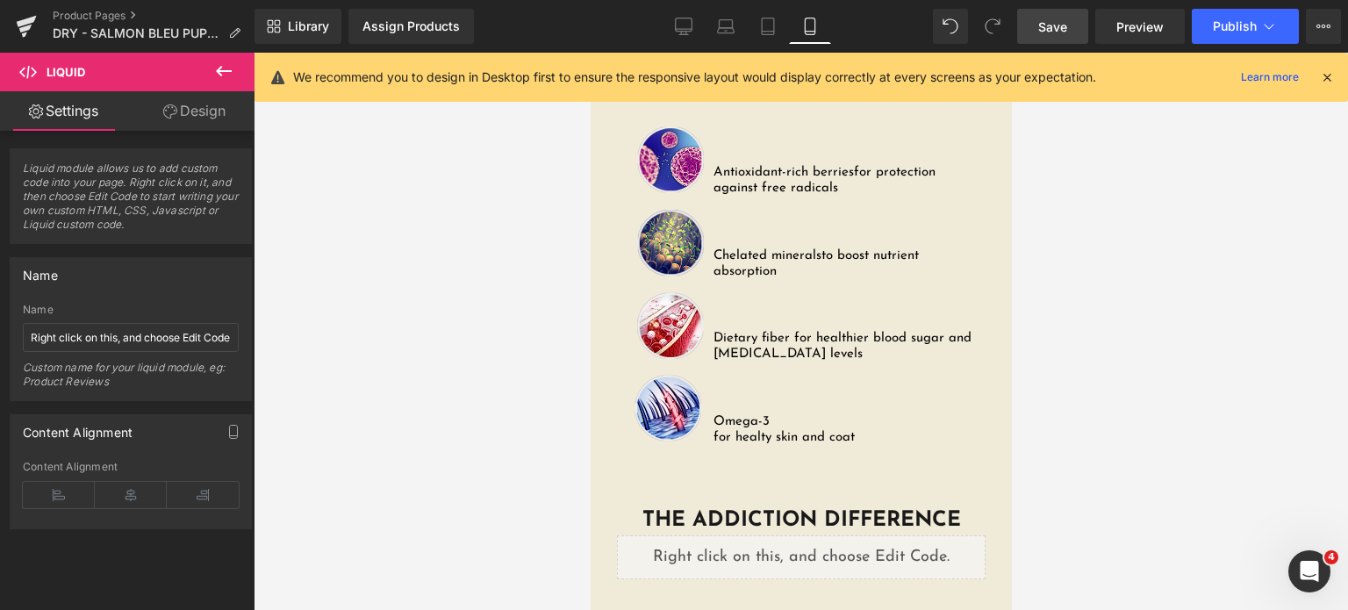
click at [1047, 24] on span "Save" at bounding box center [1052, 27] width 29 height 18
click at [1217, 31] on span "Publish" at bounding box center [1235, 26] width 44 height 14
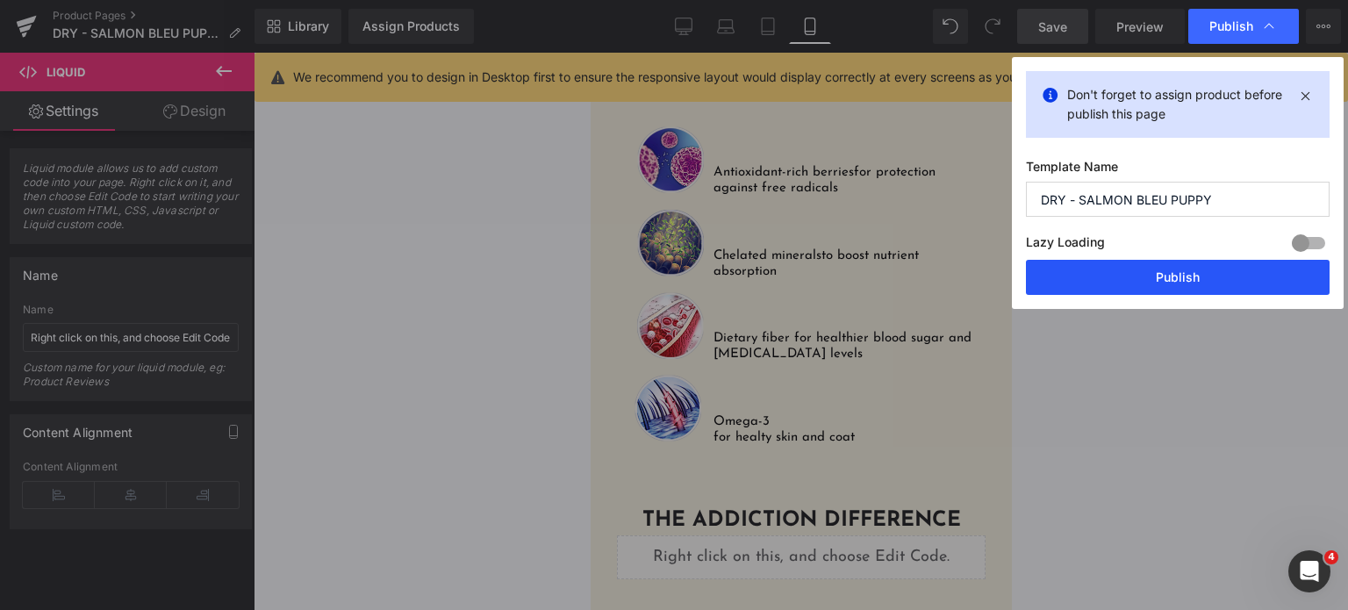
click at [1086, 274] on button "Publish" at bounding box center [1178, 277] width 304 height 35
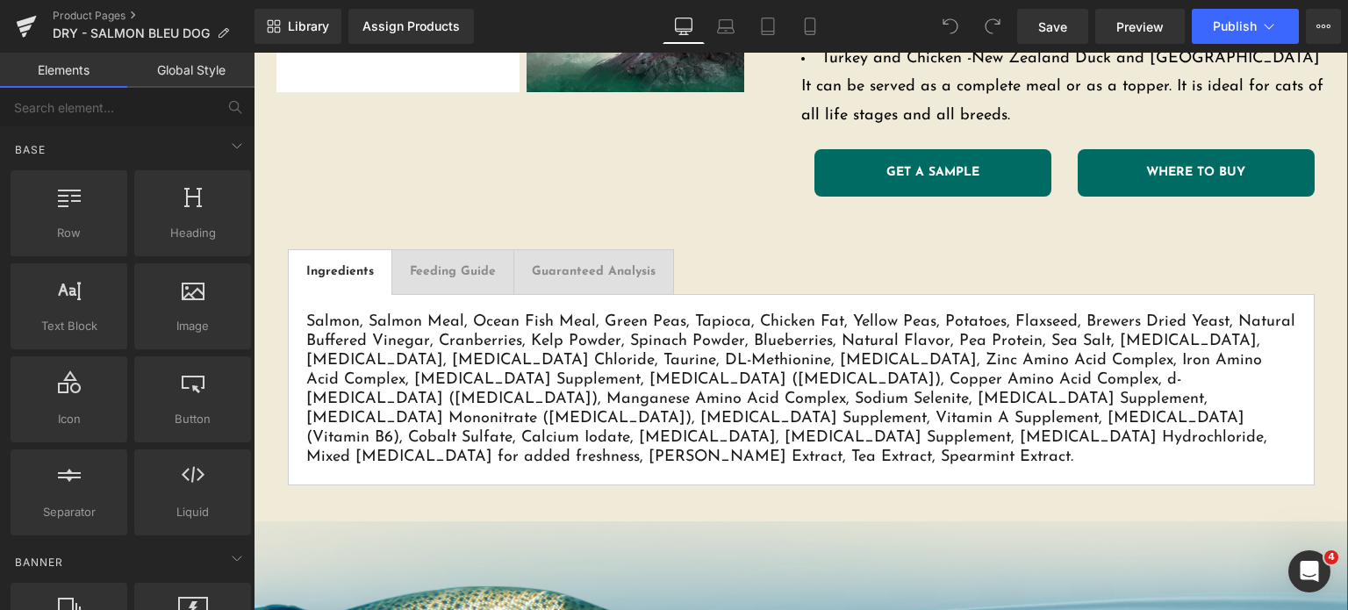
scroll to position [832, 0]
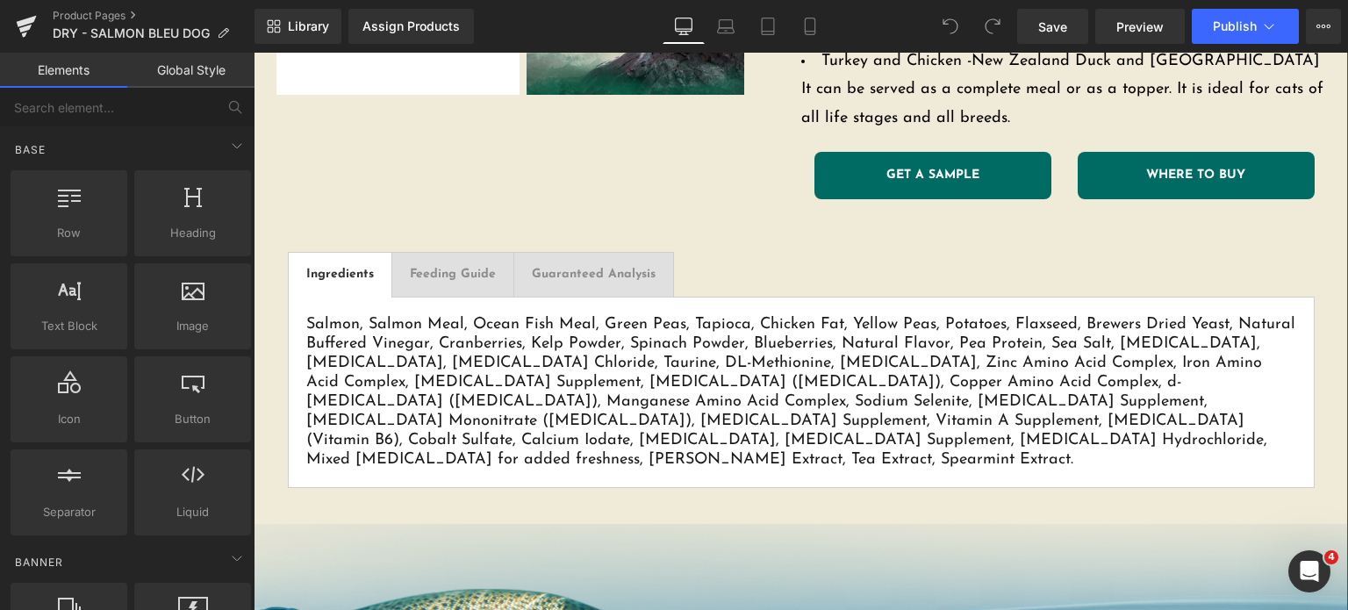
click at [916, 165] on span "Button" at bounding box center [933, 175] width 40 height 21
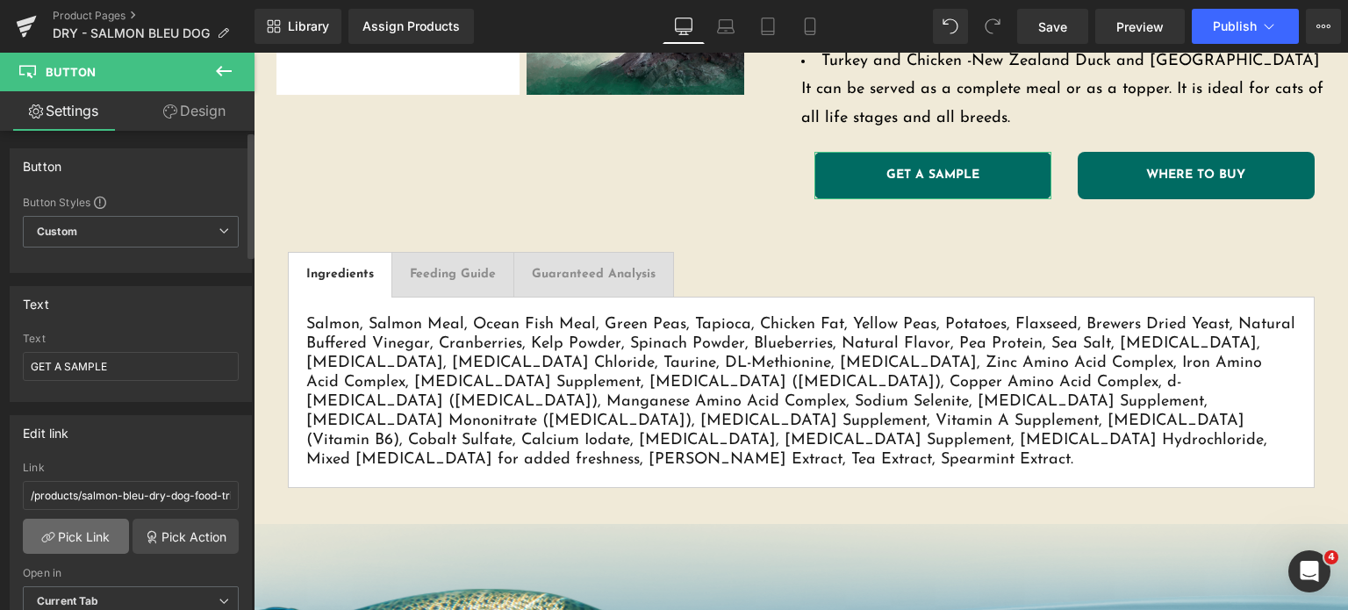
click at [58, 522] on link "Pick Link" at bounding box center [76, 536] width 106 height 35
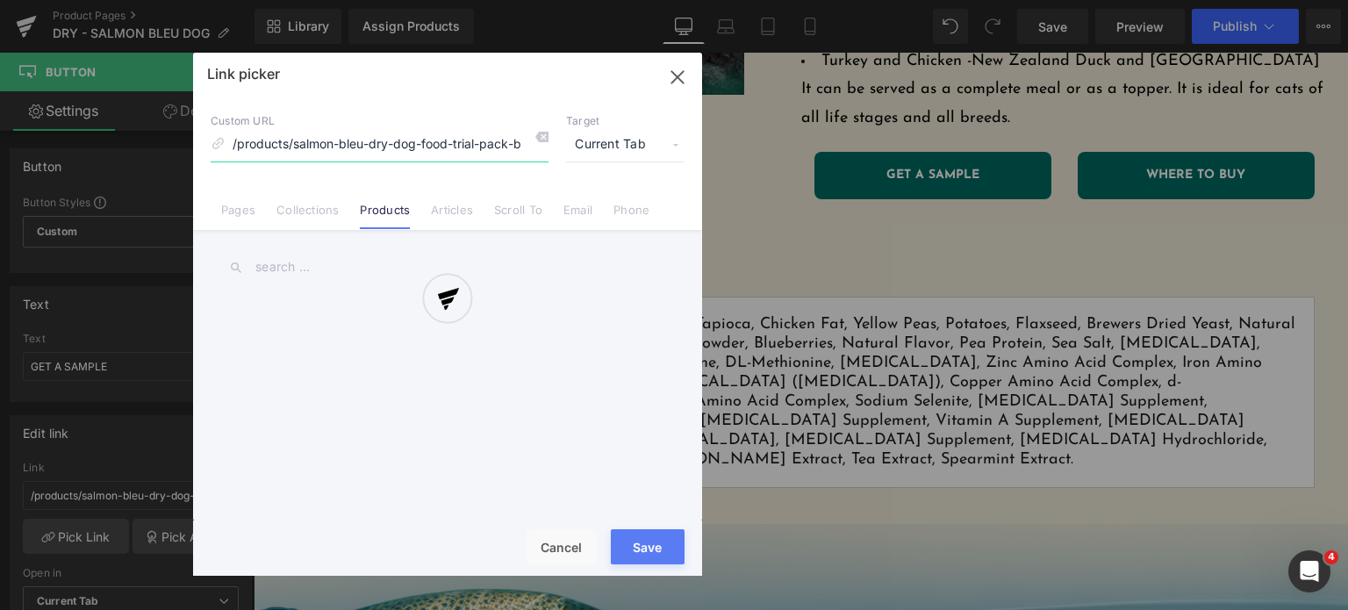
scroll to position [0, 101]
click at [351, 260] on div at bounding box center [447, 314] width 509 height 523
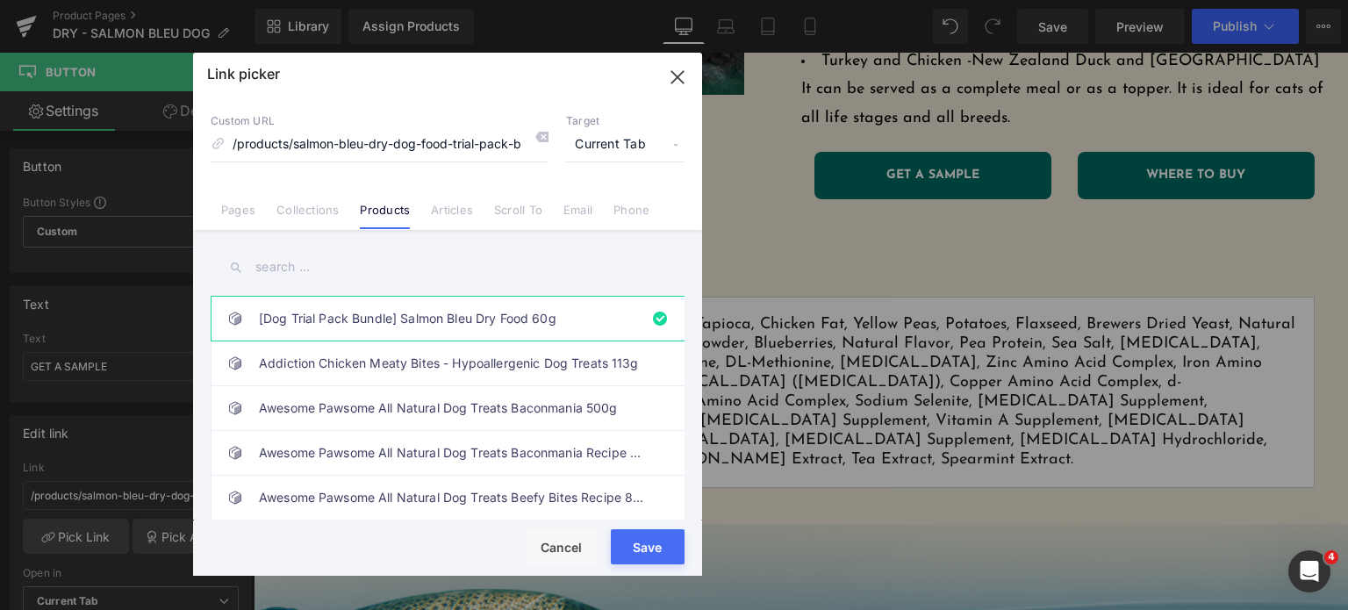
click at [346, 277] on input "text" at bounding box center [448, 266] width 474 height 39
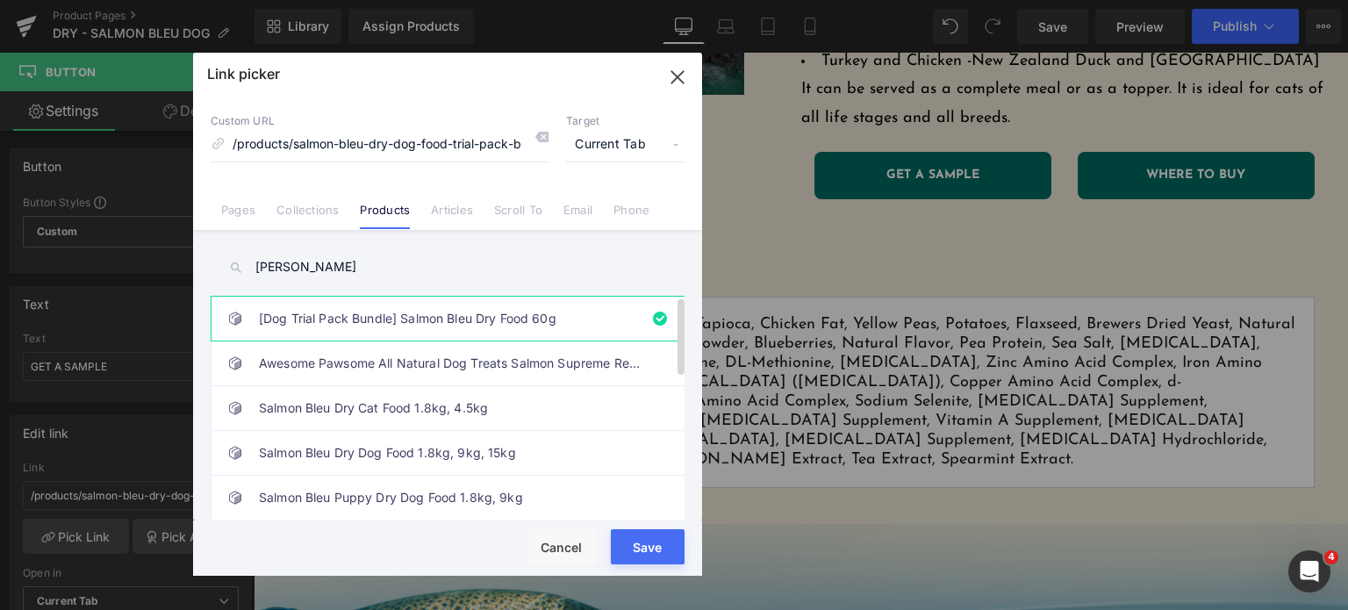
type input "[PERSON_NAME]"
click at [414, 315] on link "[Dog Trial Pack Bundle] Salmon Bleu Dry Food 60g" at bounding box center [452, 319] width 386 height 44
click at [627, 558] on button "Save" at bounding box center [648, 546] width 74 height 35
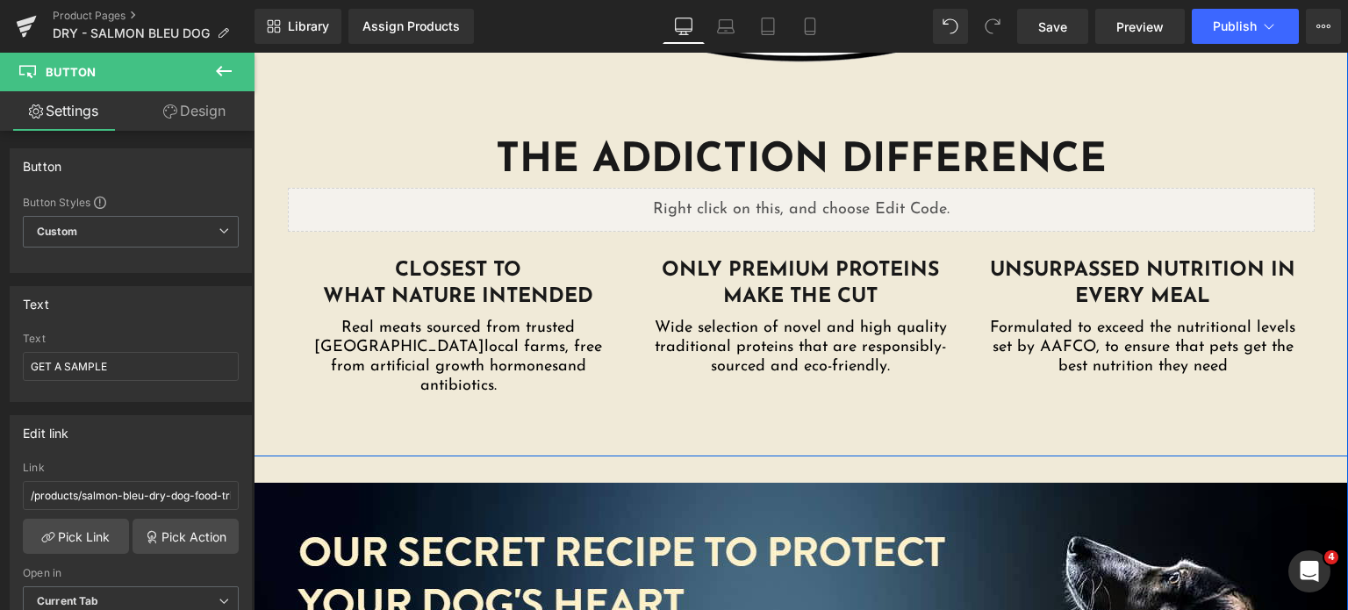
scroll to position [2833, 0]
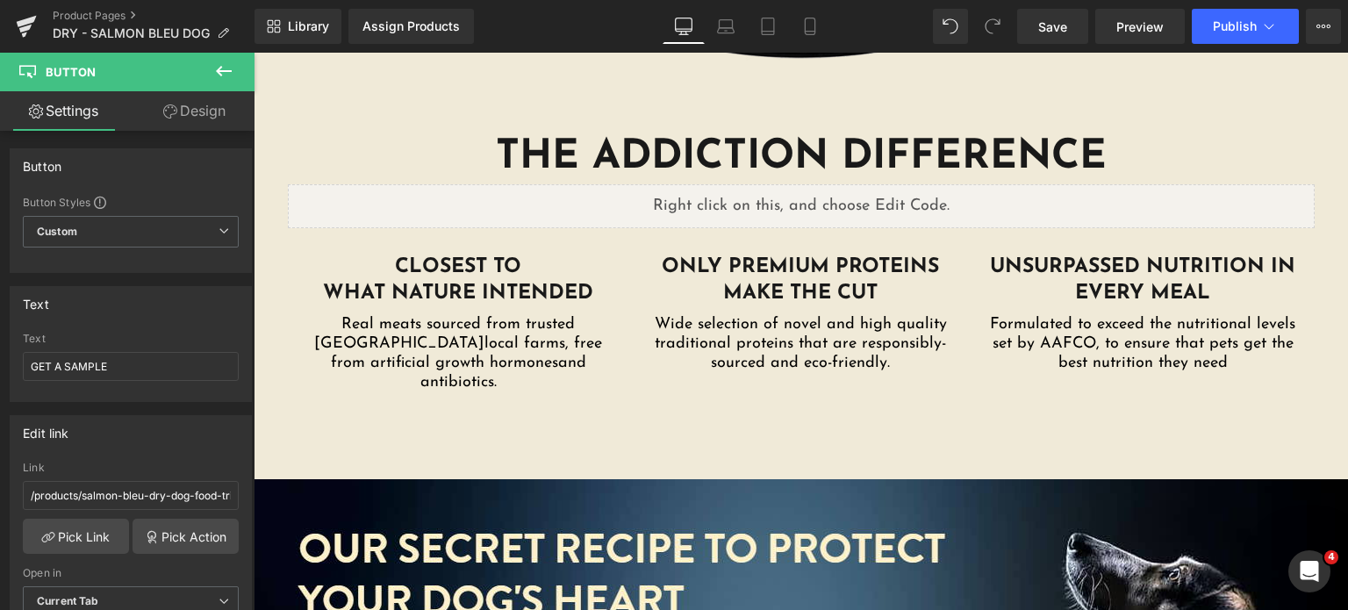
click at [228, 72] on icon at bounding box center [223, 71] width 21 height 21
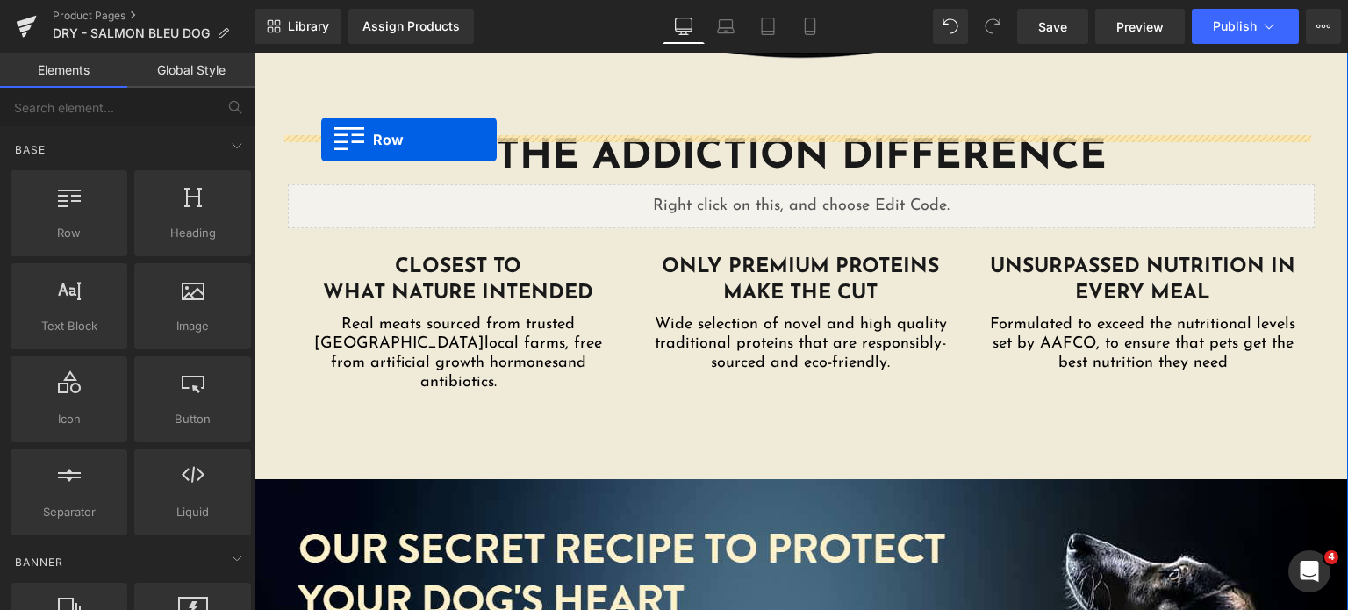
drag, startPoint x: 327, startPoint y: 276, endPoint x: 483, endPoint y: 242, distance: 158.9
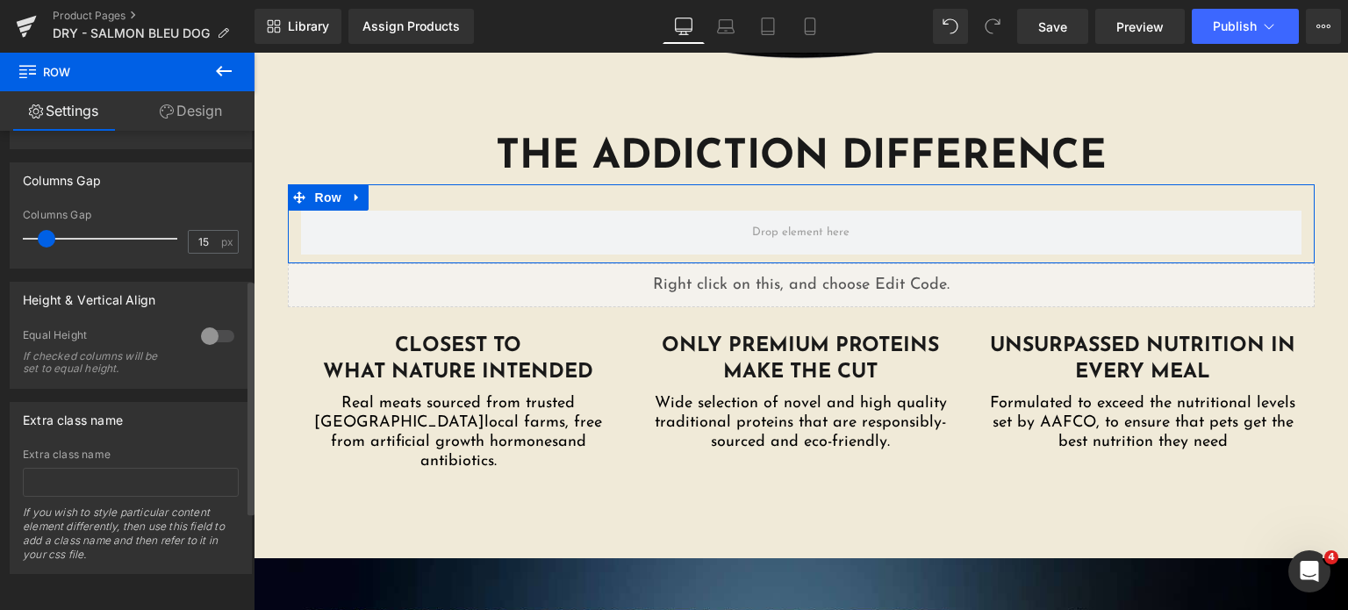
scroll to position [269, 0]
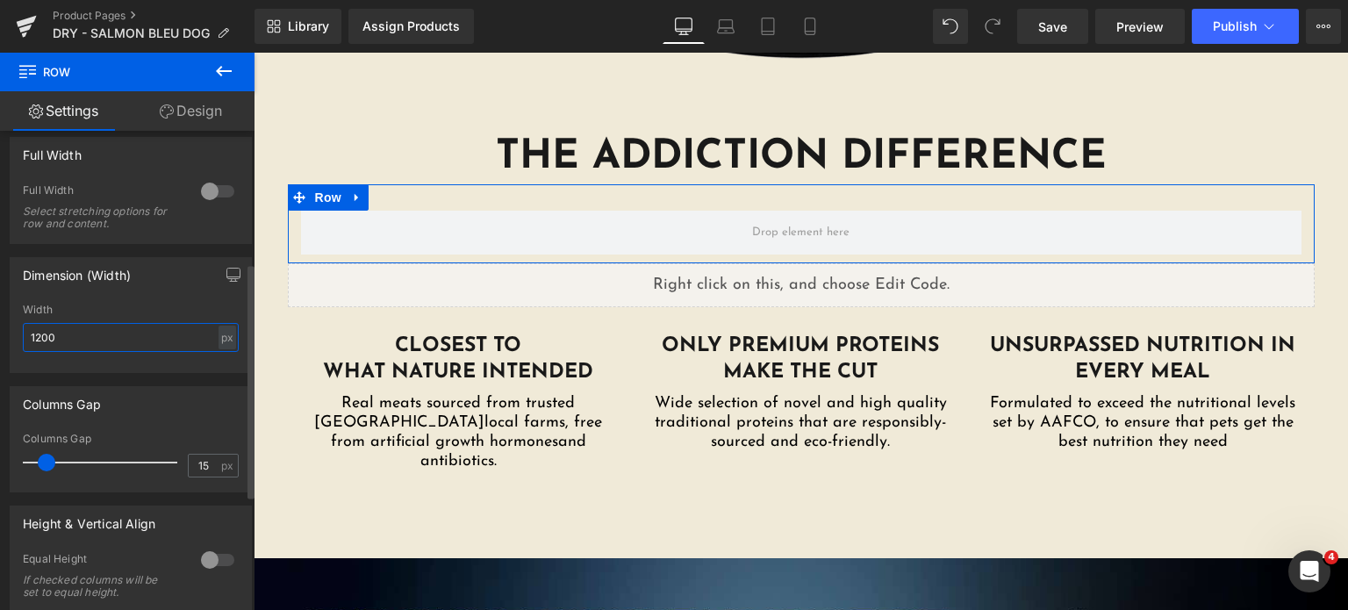
drag, startPoint x: 82, startPoint y: 328, endPoint x: 0, endPoint y: 303, distance: 86.3
click at [0, 303] on div "Dimension (Width) 1200px Width 1200 px % px" at bounding box center [131, 308] width 262 height 129
type input "640"
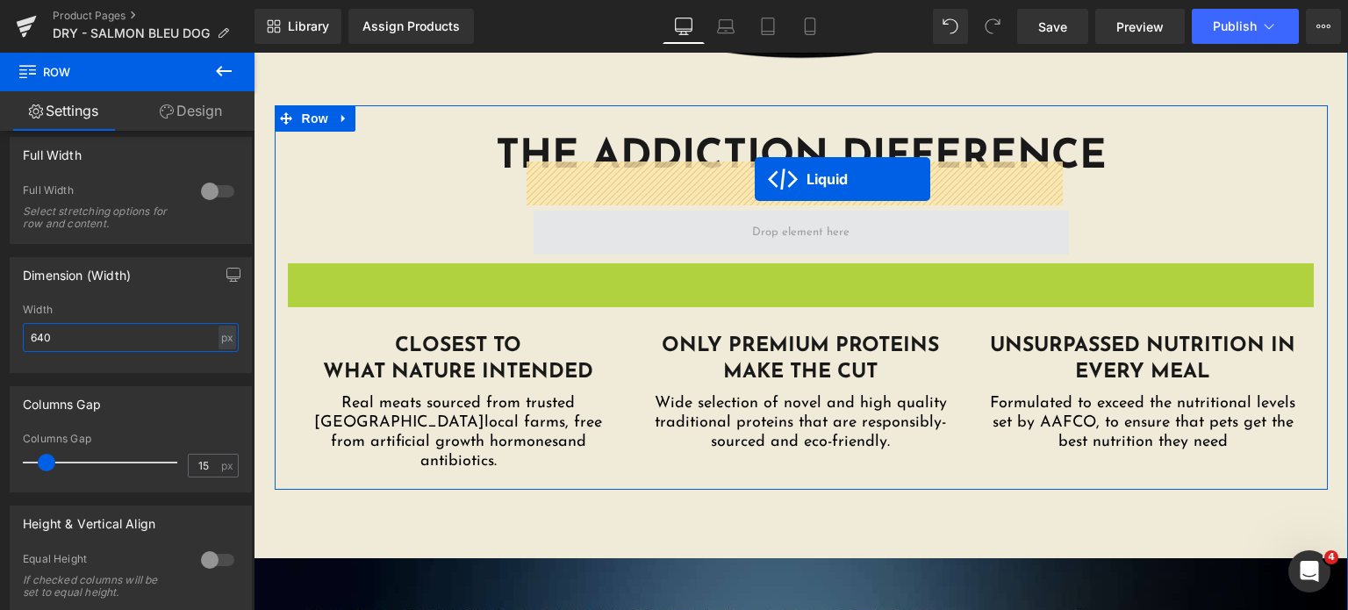
drag, startPoint x: 746, startPoint y: 226, endPoint x: 755, endPoint y: 179, distance: 48.2
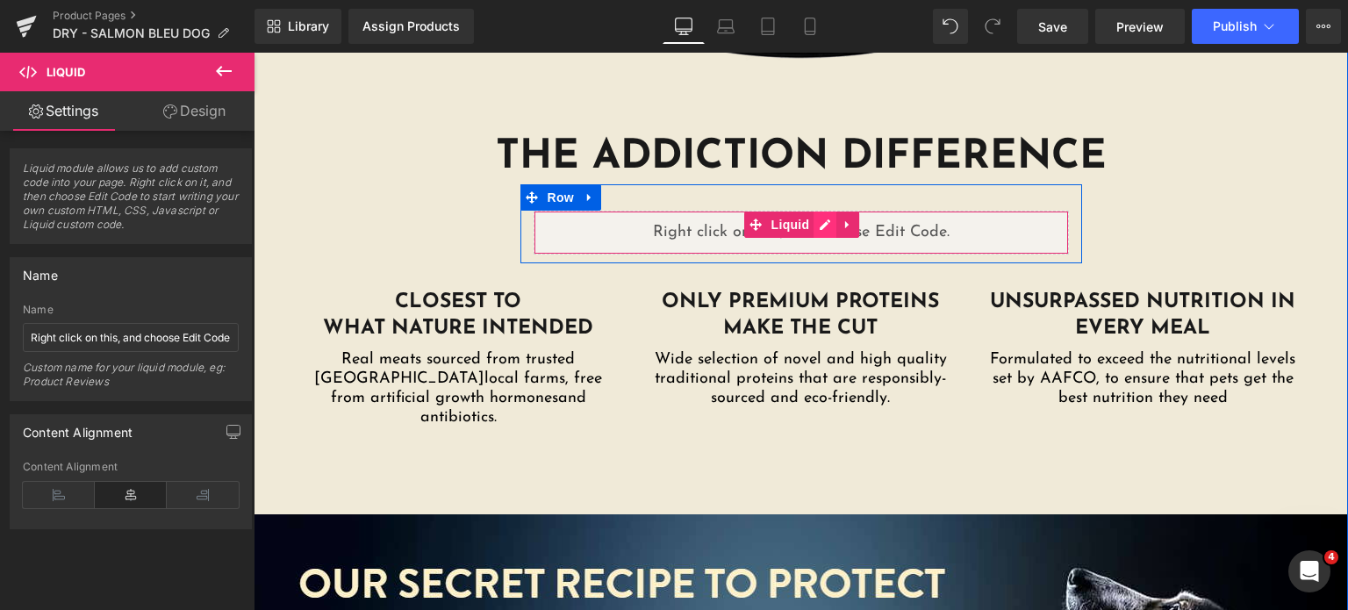
click at [818, 211] on div "Liquid" at bounding box center [801, 233] width 535 height 44
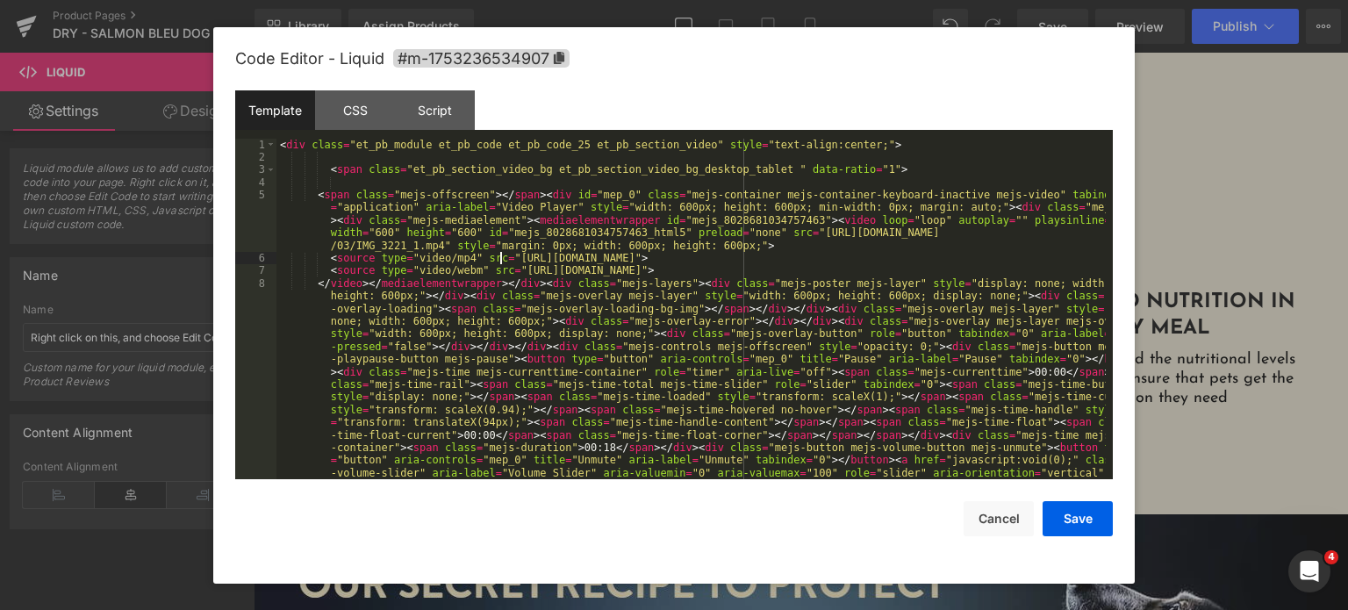
click at [498, 253] on div "< div class = "et_pb_module et_pb_code et_pb_code_25 et_pb_section_video" style…" at bounding box center [690, 442] width 829 height 606
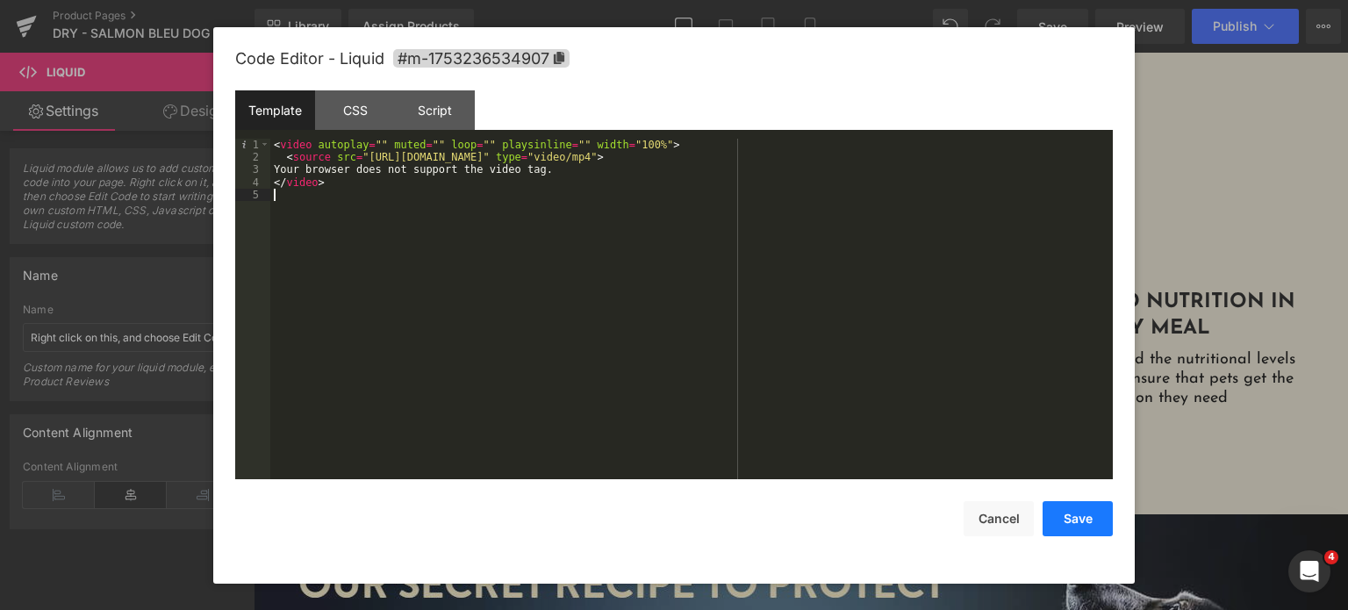
click at [1058, 529] on button "Save" at bounding box center [1078, 518] width 70 height 35
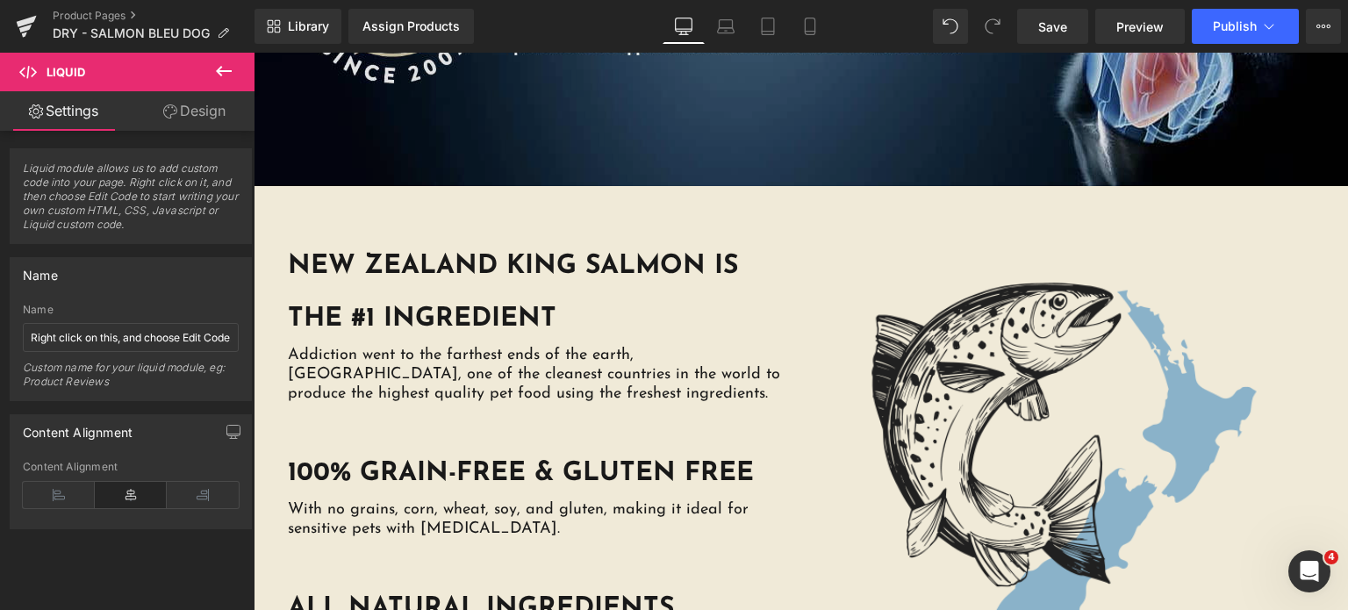
scroll to position [3593, 0]
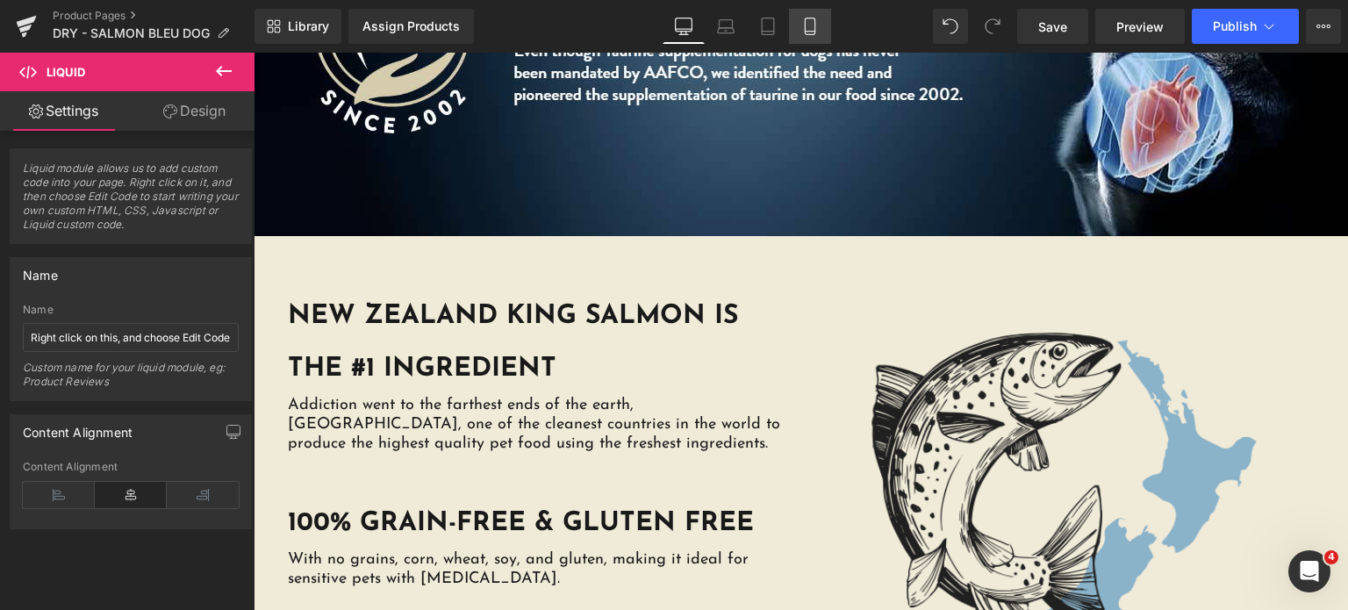
click at [796, 26] on link "Mobile" at bounding box center [810, 26] width 42 height 35
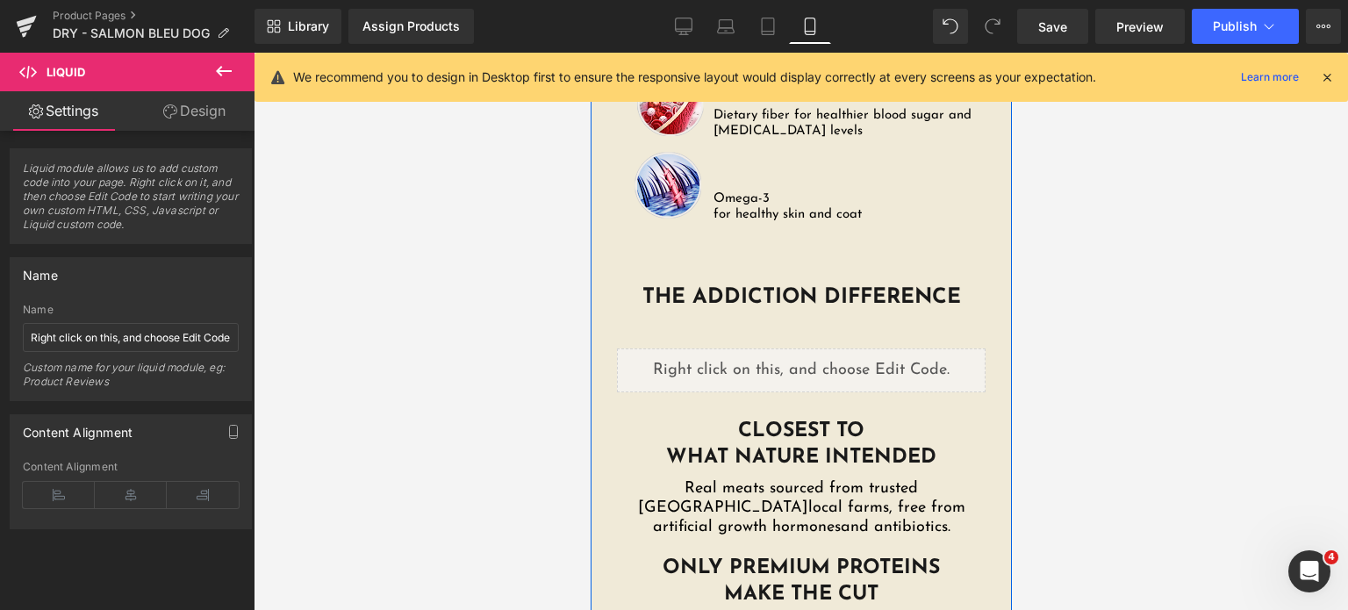
scroll to position [3558, 0]
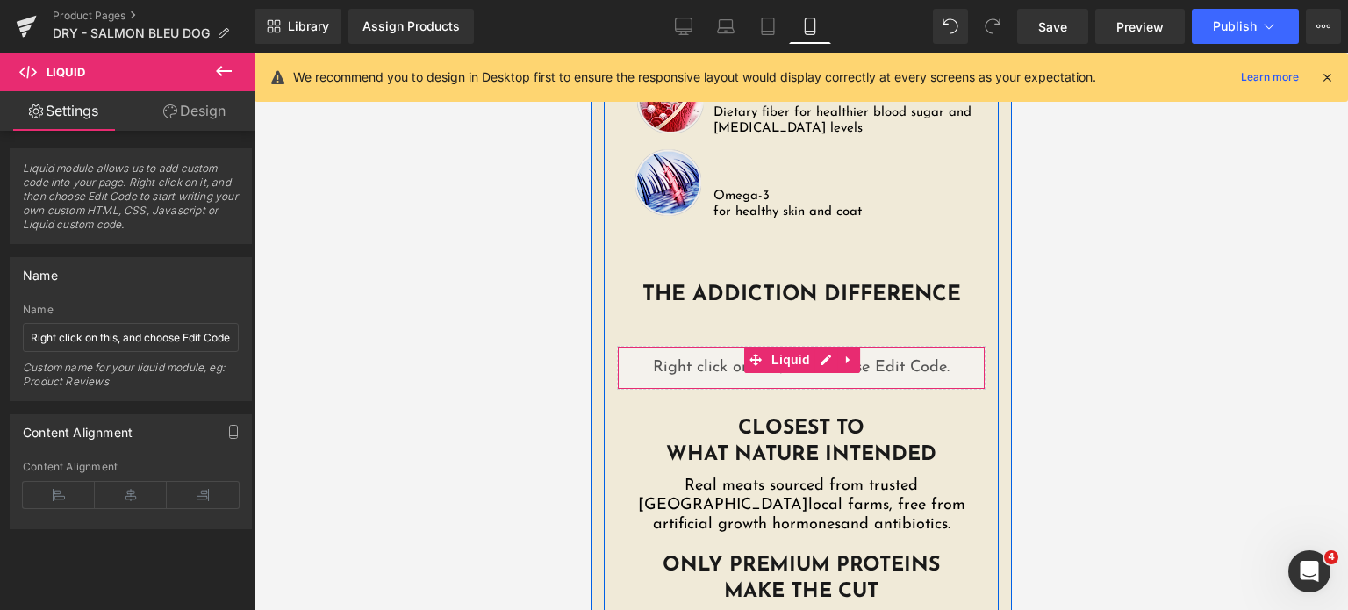
click at [808, 346] on div "Liquid" at bounding box center [800, 368] width 369 height 44
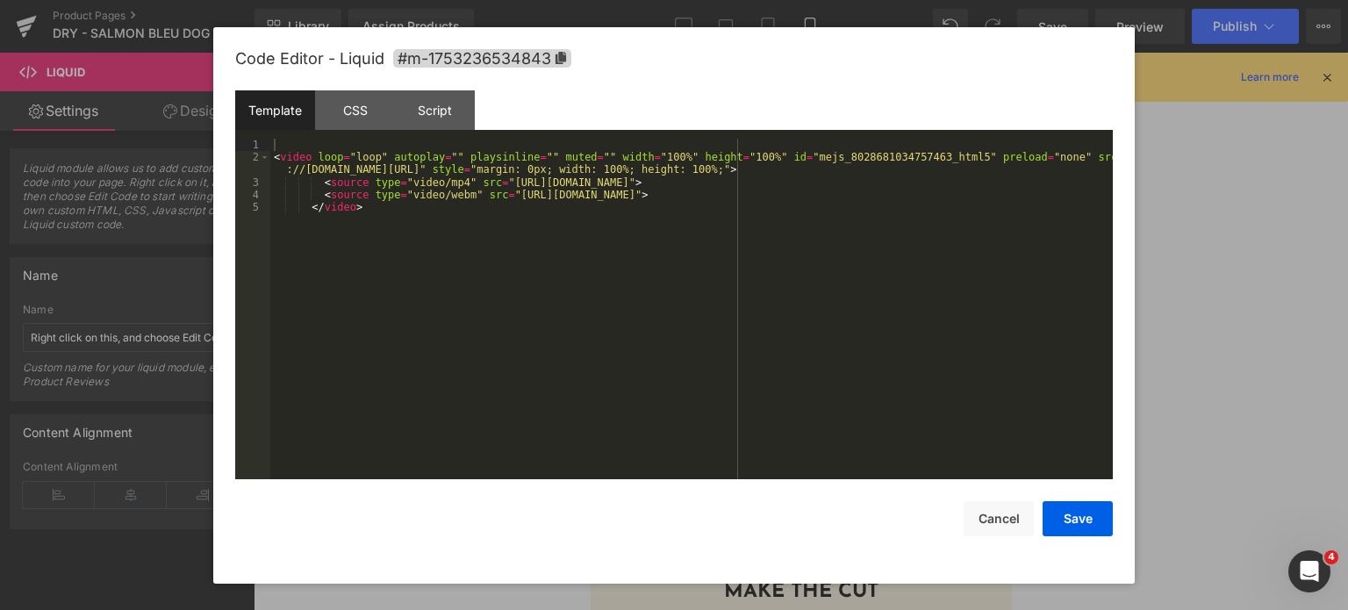
click at [349, 392] on div "< video loop = "loop" autoplay = "" playsinline = "" muted = "" width = "100%" …" at bounding box center [691, 322] width 842 height 367
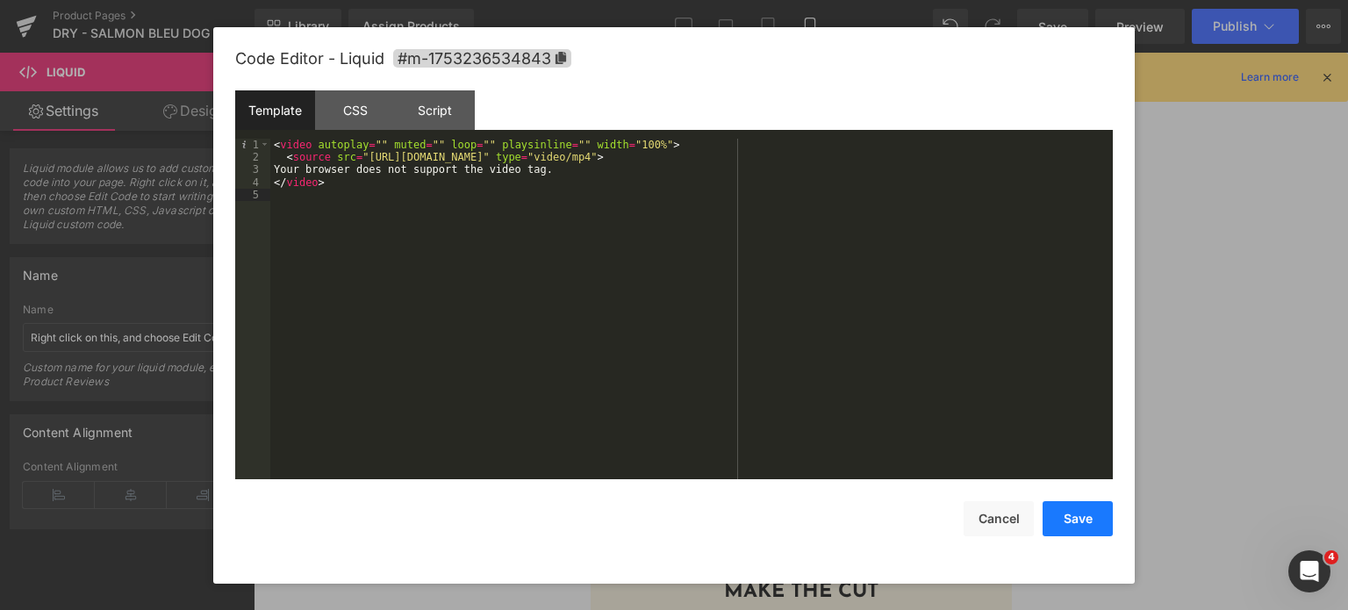
click at [1071, 529] on button "Save" at bounding box center [1078, 518] width 70 height 35
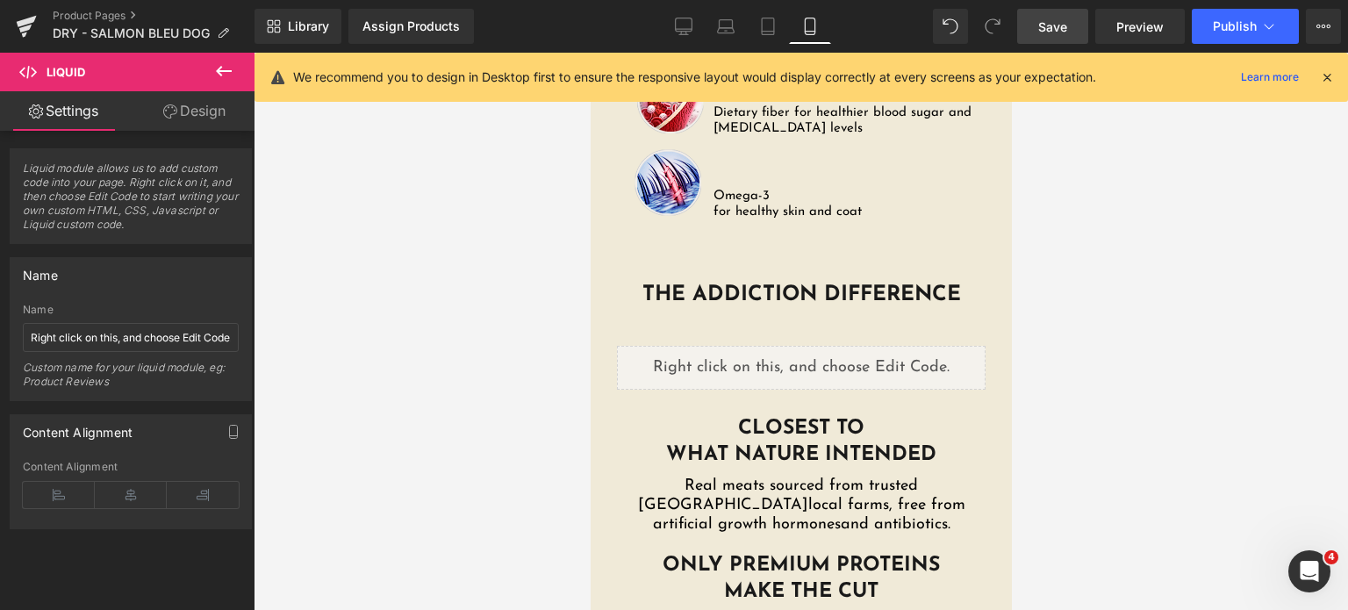
click at [1058, 36] on link "Save" at bounding box center [1052, 26] width 71 height 35
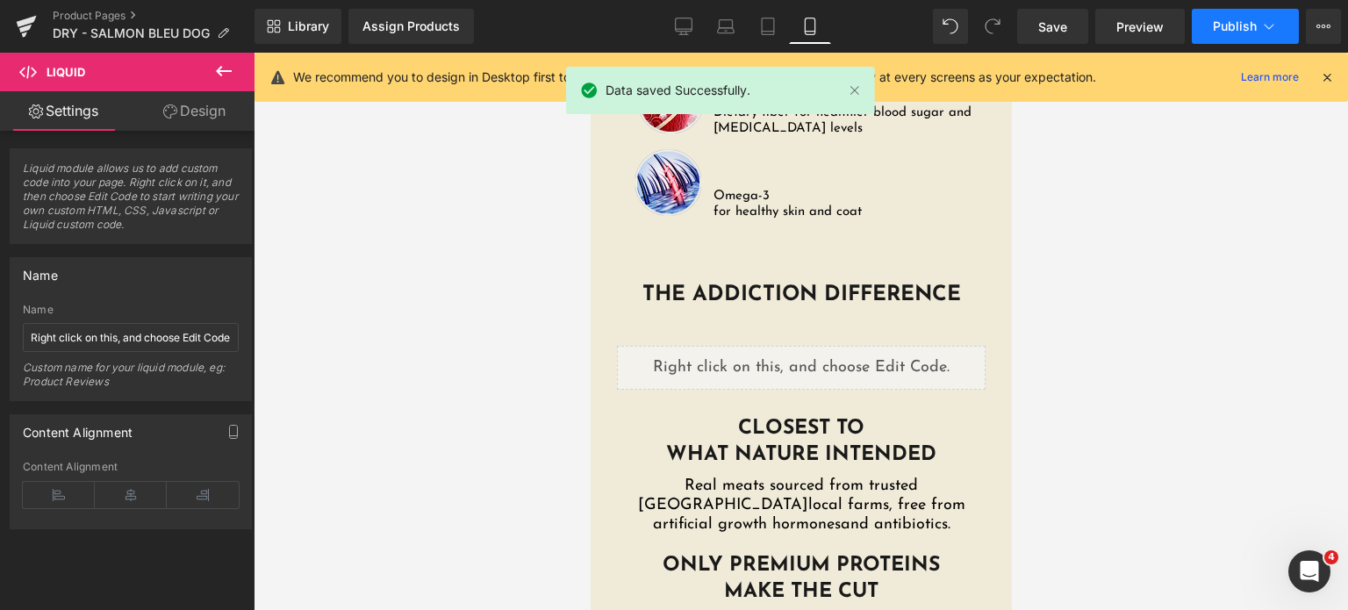
click at [1236, 26] on span "Publish" at bounding box center [1235, 26] width 44 height 14
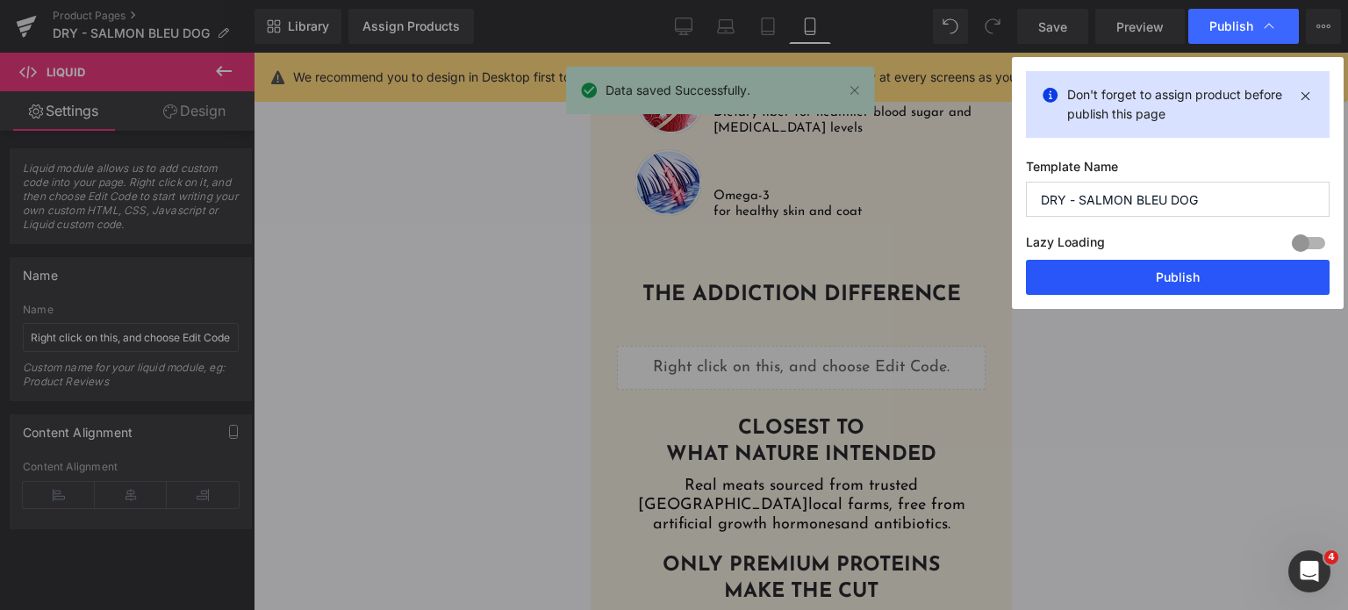
click at [1173, 278] on button "Publish" at bounding box center [1178, 277] width 304 height 35
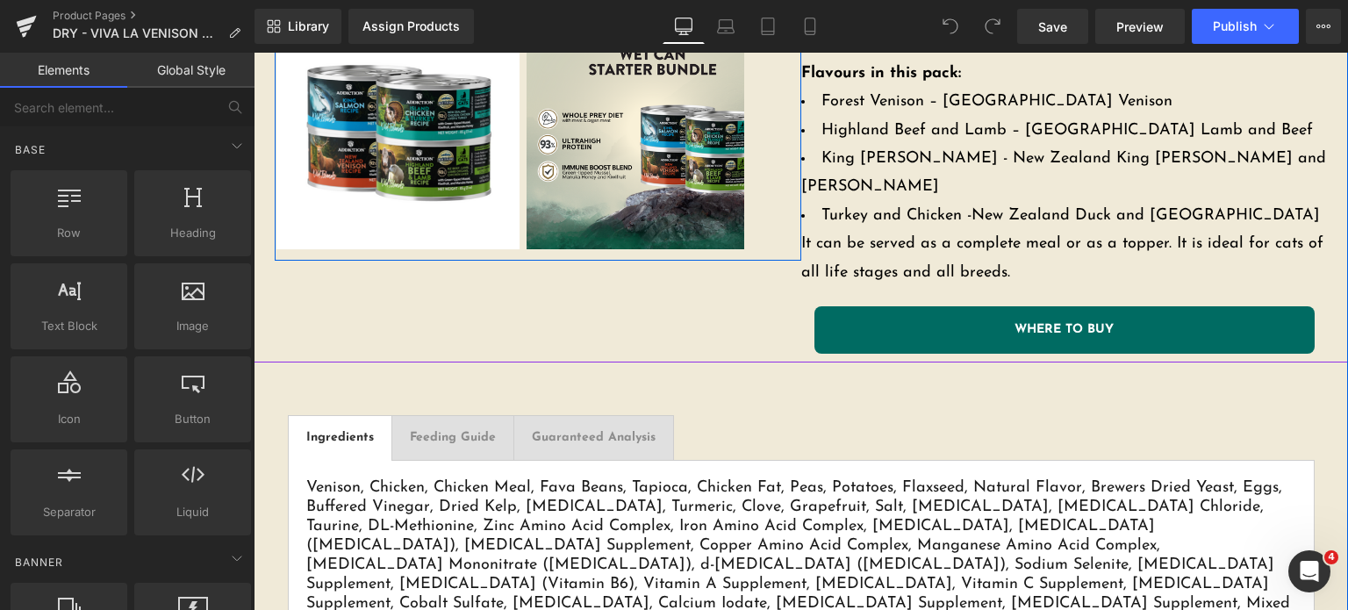
scroll to position [739, 0]
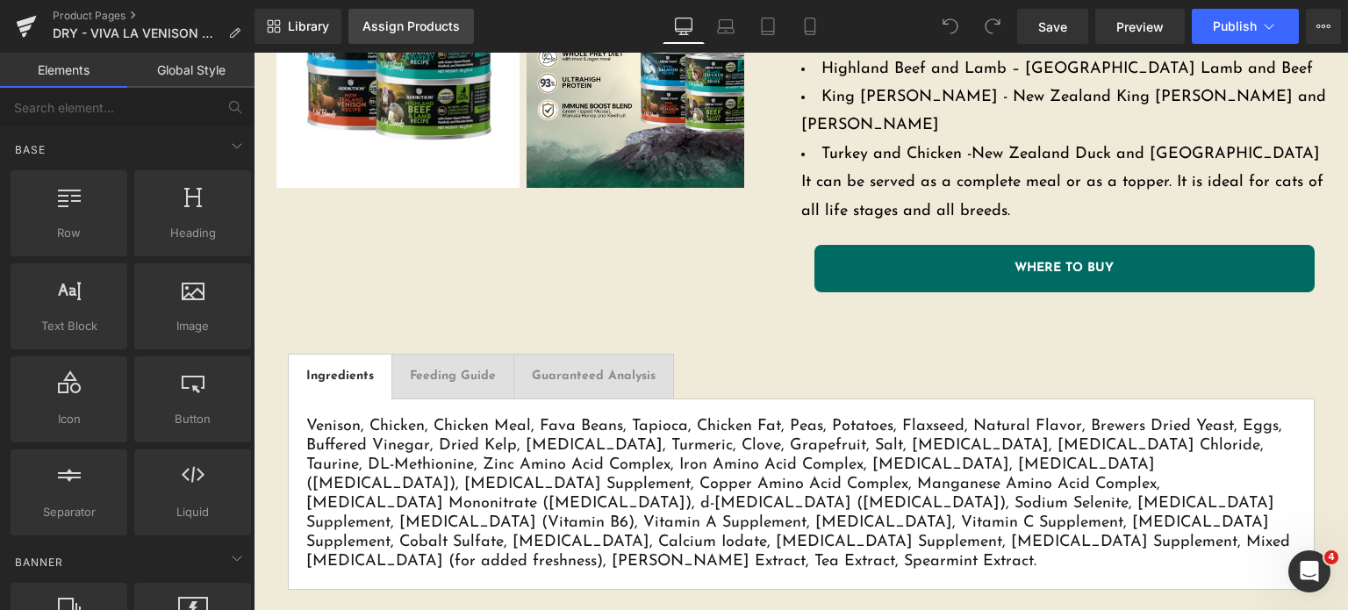
click at [404, 27] on div "Assign Products" at bounding box center [410, 26] width 97 height 14
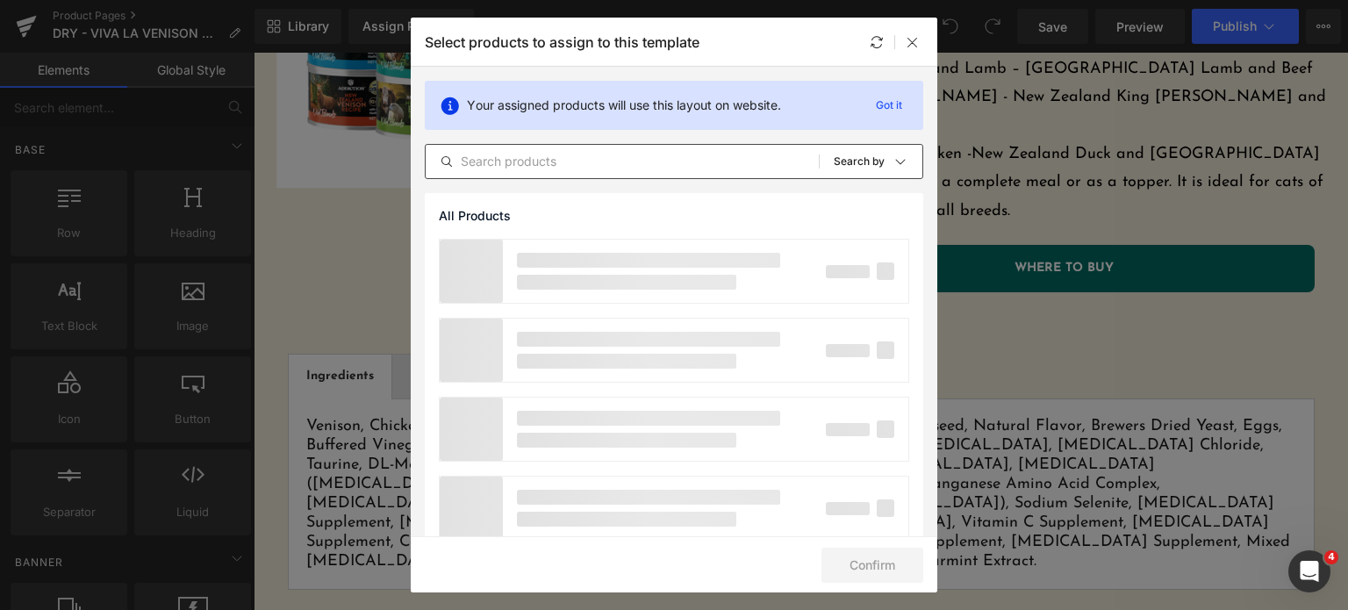
click at [526, 168] on input "text" at bounding box center [622, 161] width 393 height 21
type input "viva la venison"
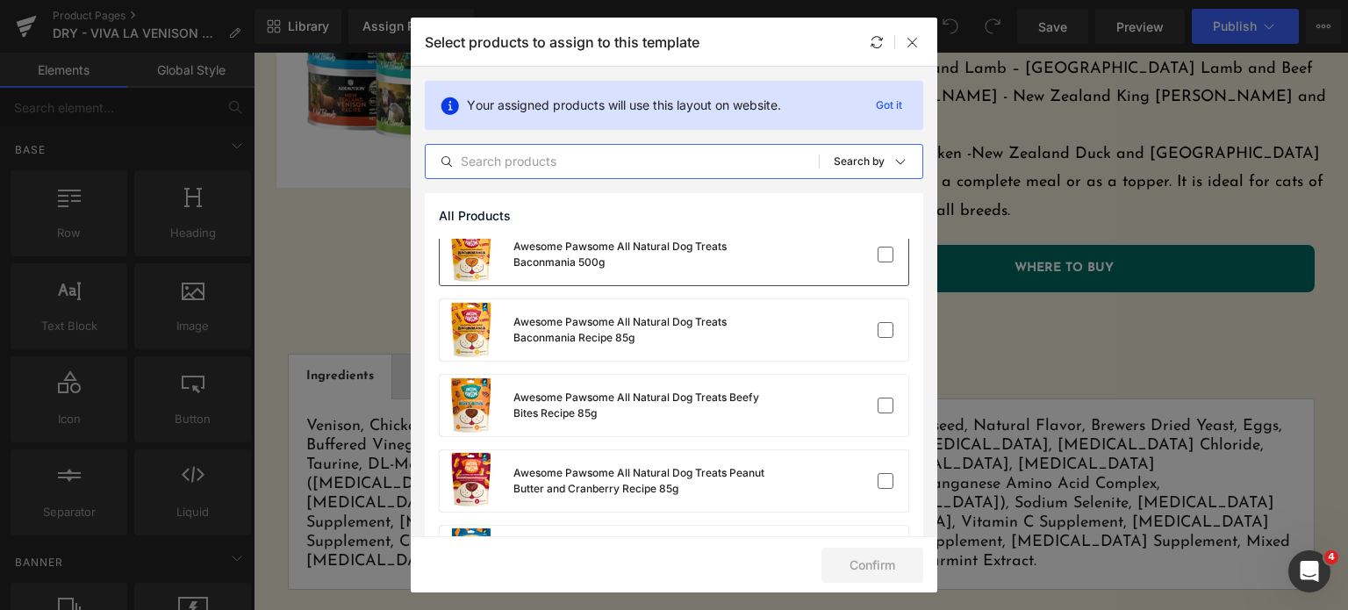
scroll to position [0, 0]
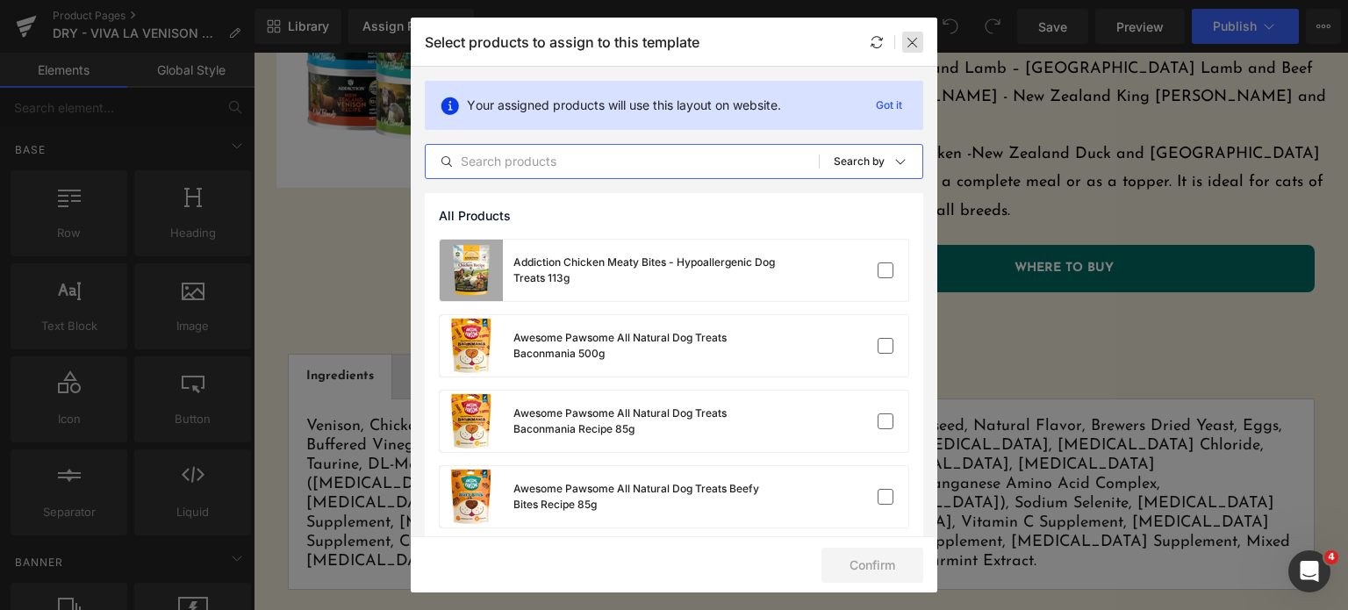
click at [913, 37] on icon at bounding box center [913, 42] width 14 height 14
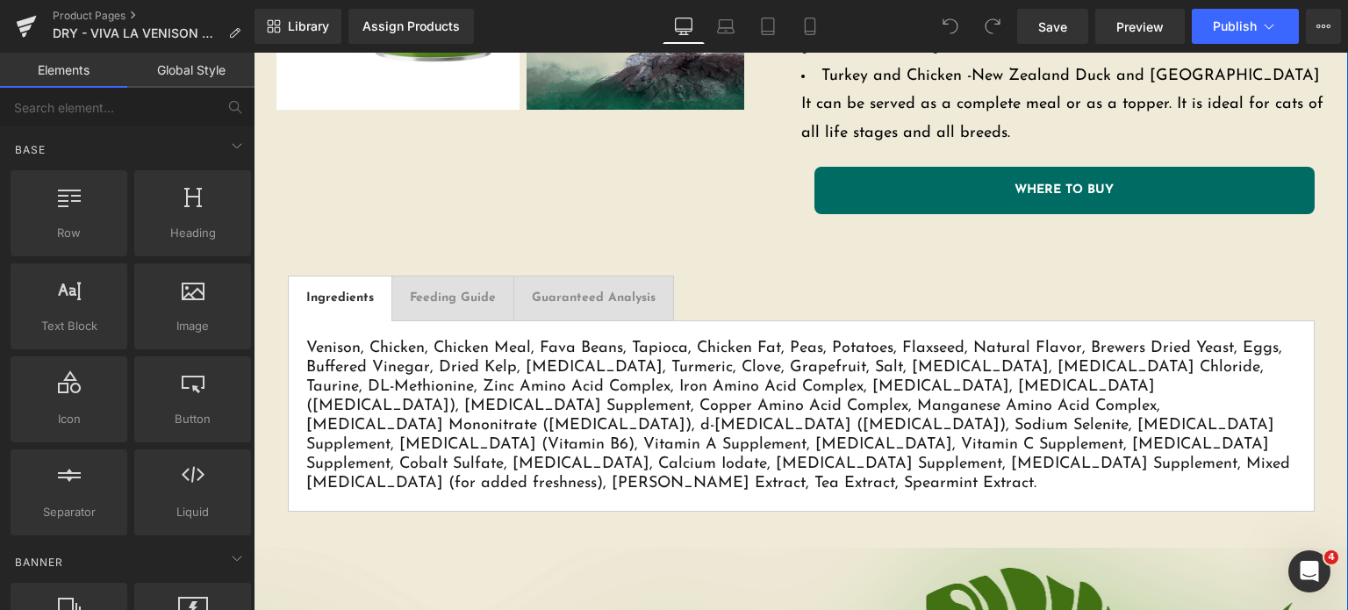
scroll to position [785, 0]
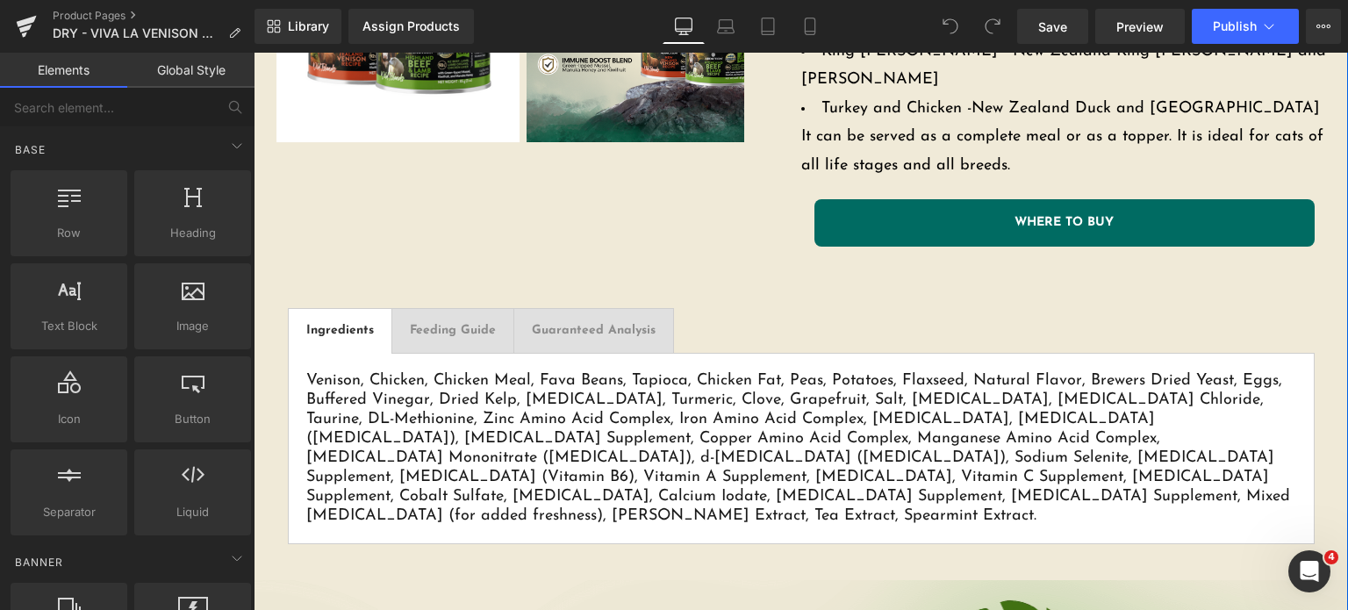
click at [947, 199] on link "WHERE TO BUY" at bounding box center [1064, 222] width 500 height 47
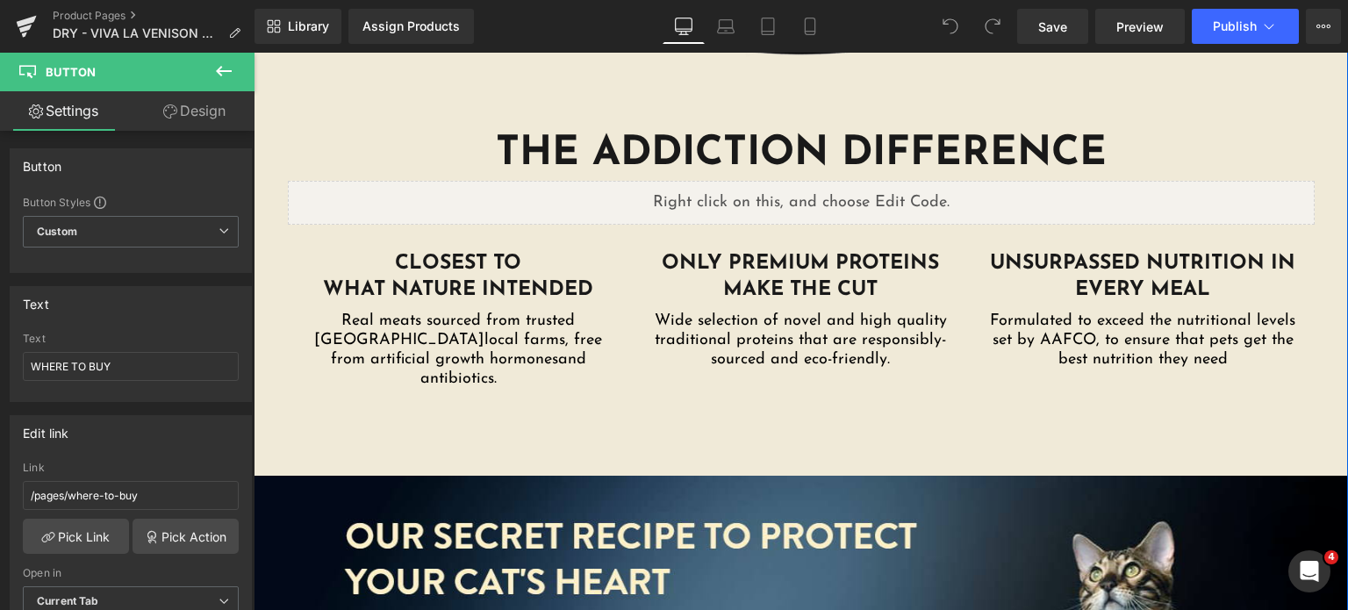
scroll to position [2921, 0]
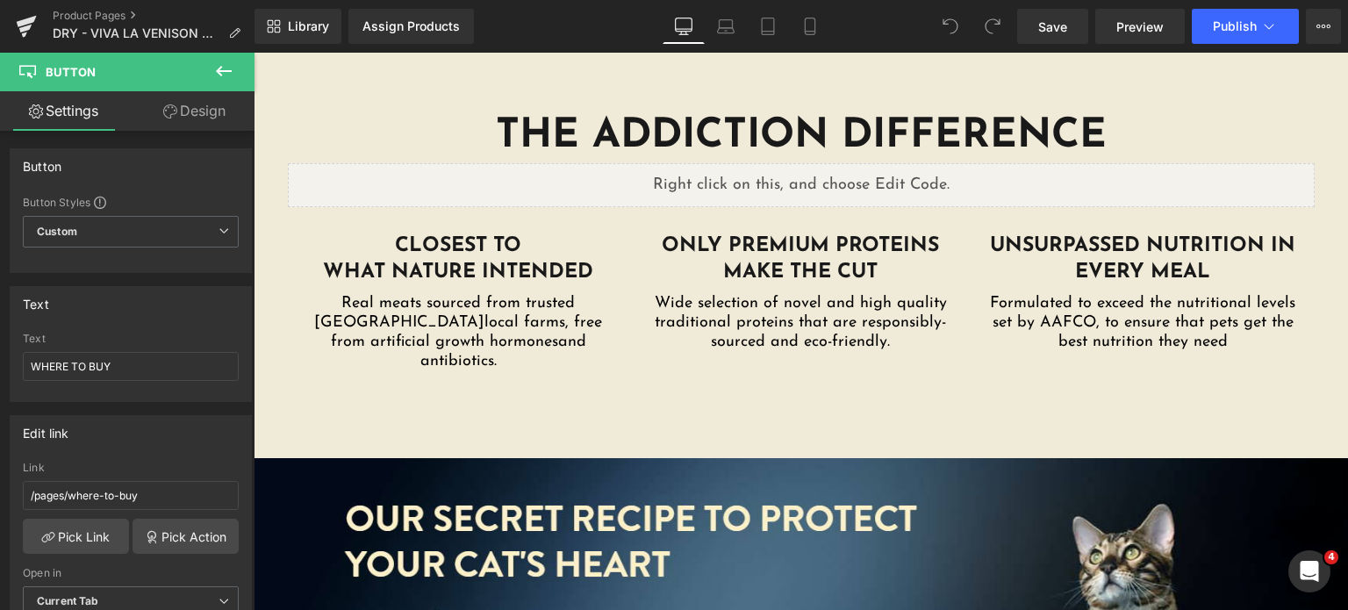
click at [216, 70] on icon at bounding box center [224, 71] width 16 height 11
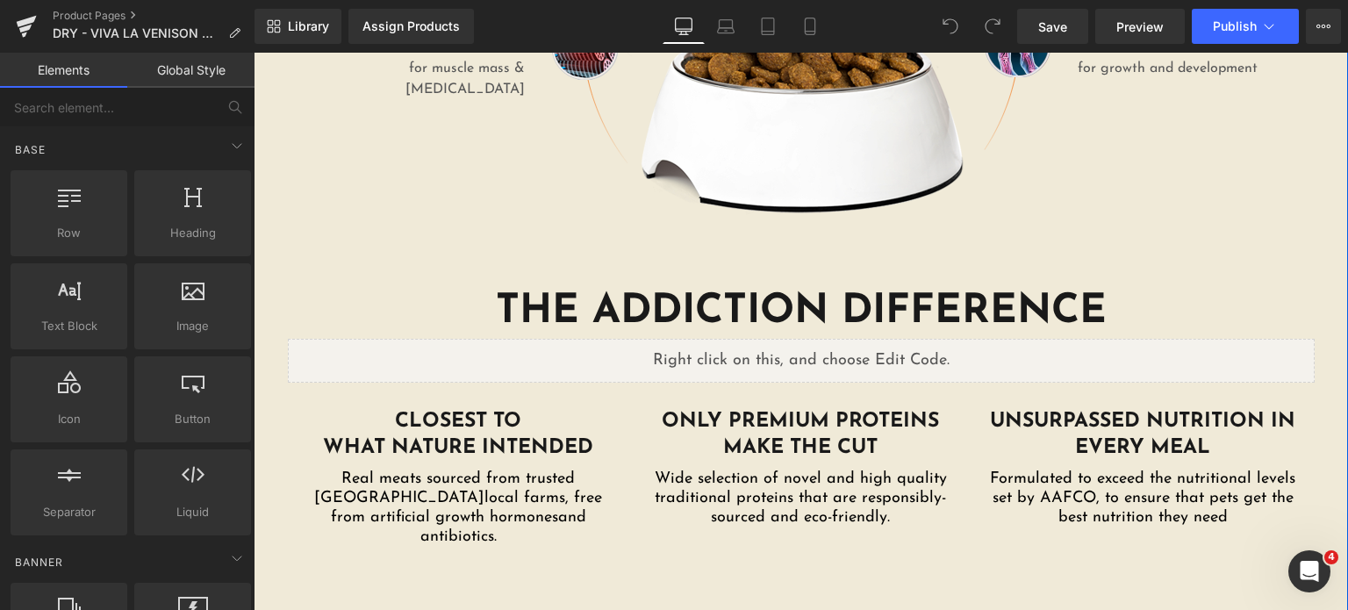
scroll to position [2743, 0]
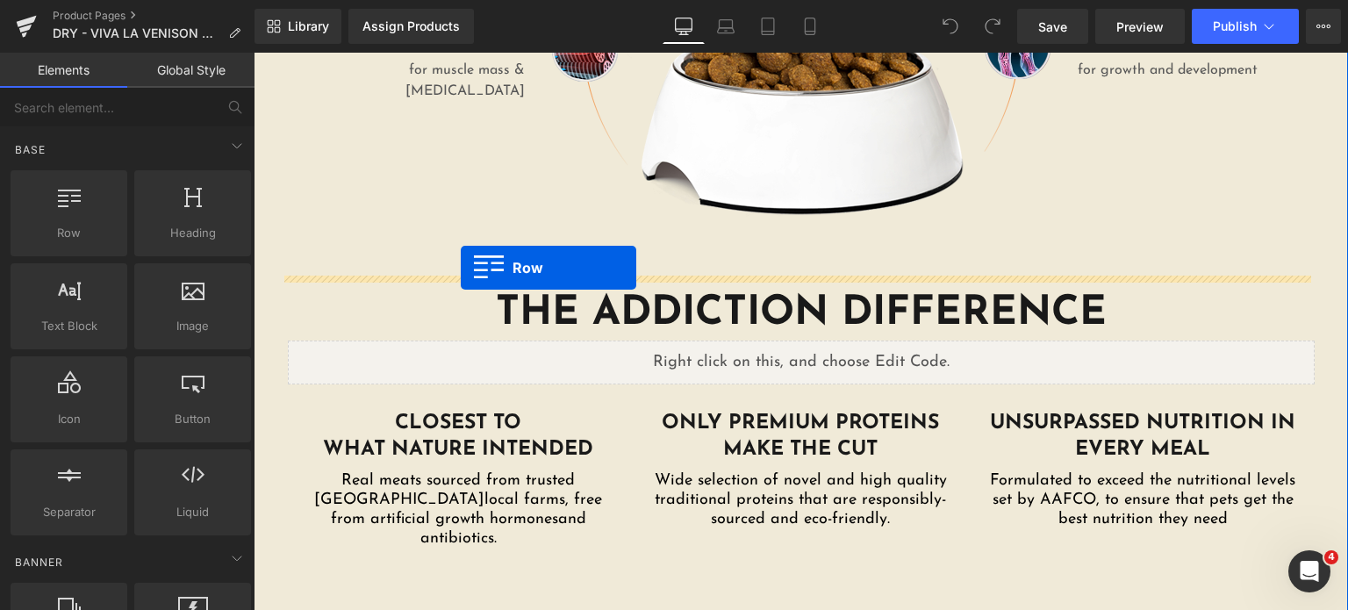
drag, startPoint x: 324, startPoint y: 271, endPoint x: 461, endPoint y: 268, distance: 136.9
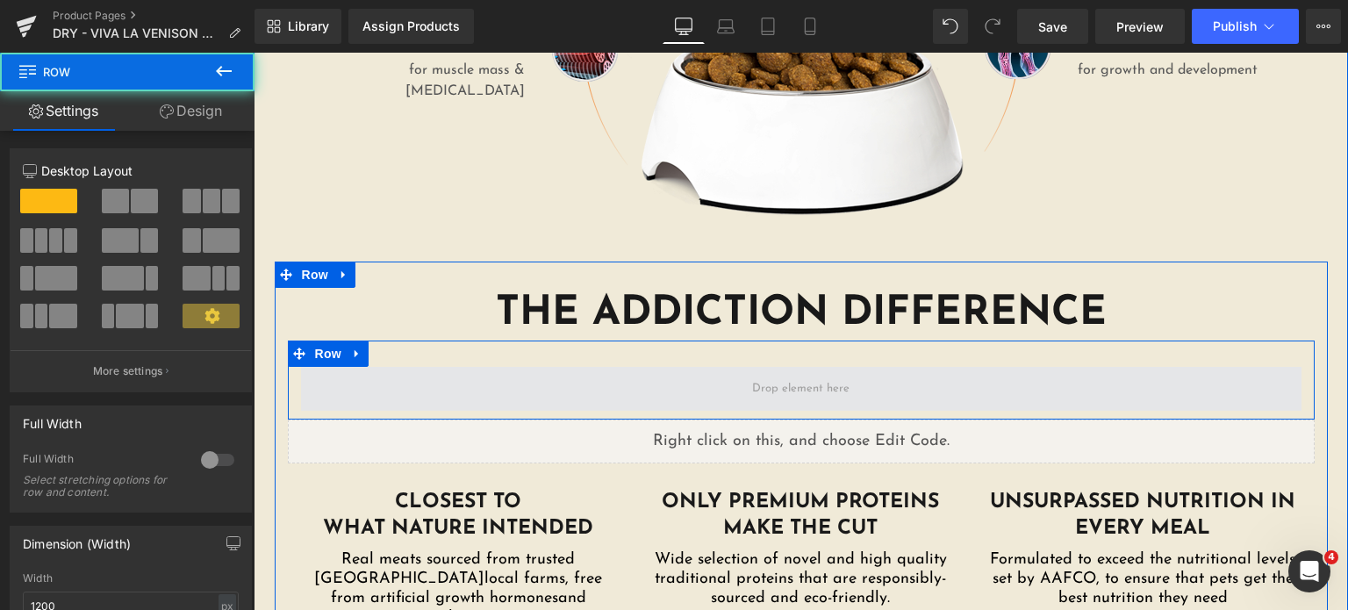
click at [565, 367] on span at bounding box center [801, 389] width 1000 height 44
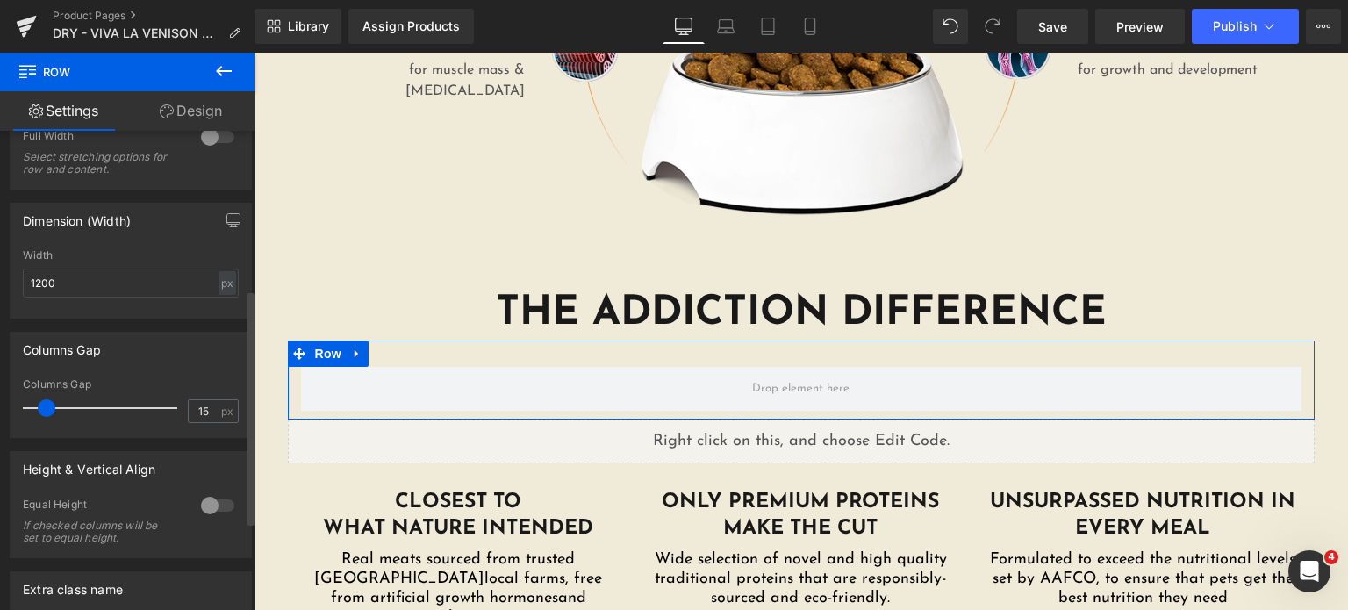
scroll to position [326, 0]
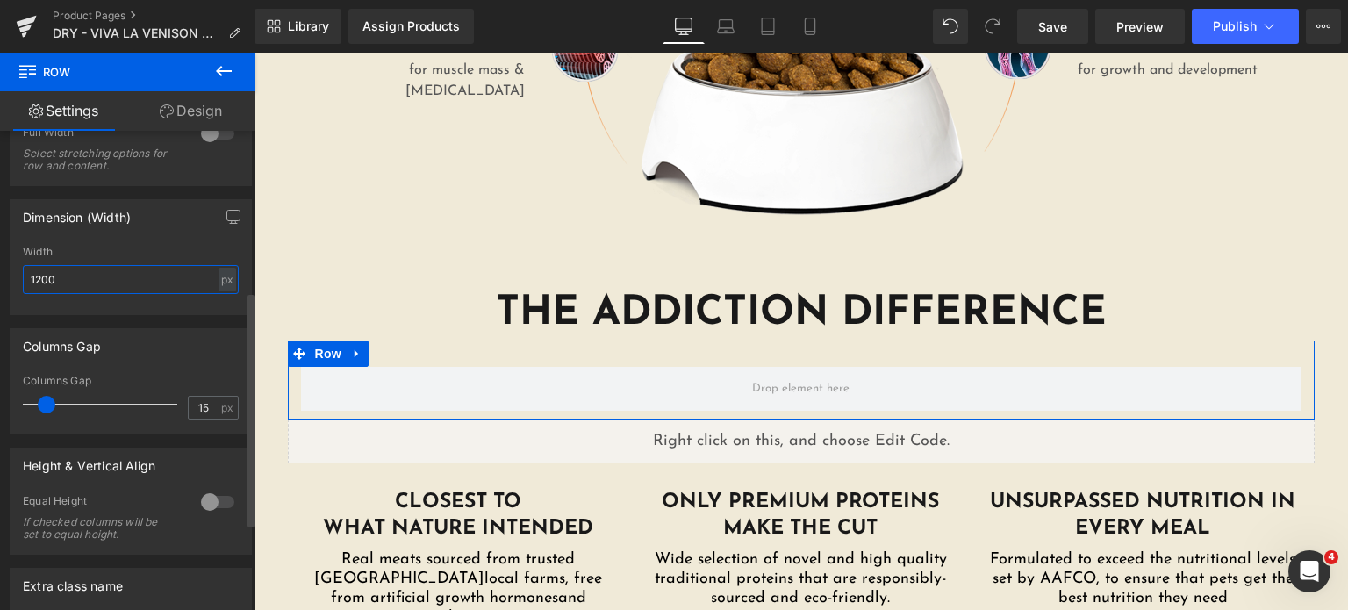
drag, startPoint x: 97, startPoint y: 285, endPoint x: 0, endPoint y: 302, distance: 98.8
click at [0, 302] on div "Dimension (Width) 1200px Width 1200 px % px" at bounding box center [131, 250] width 262 height 129
type input "640"
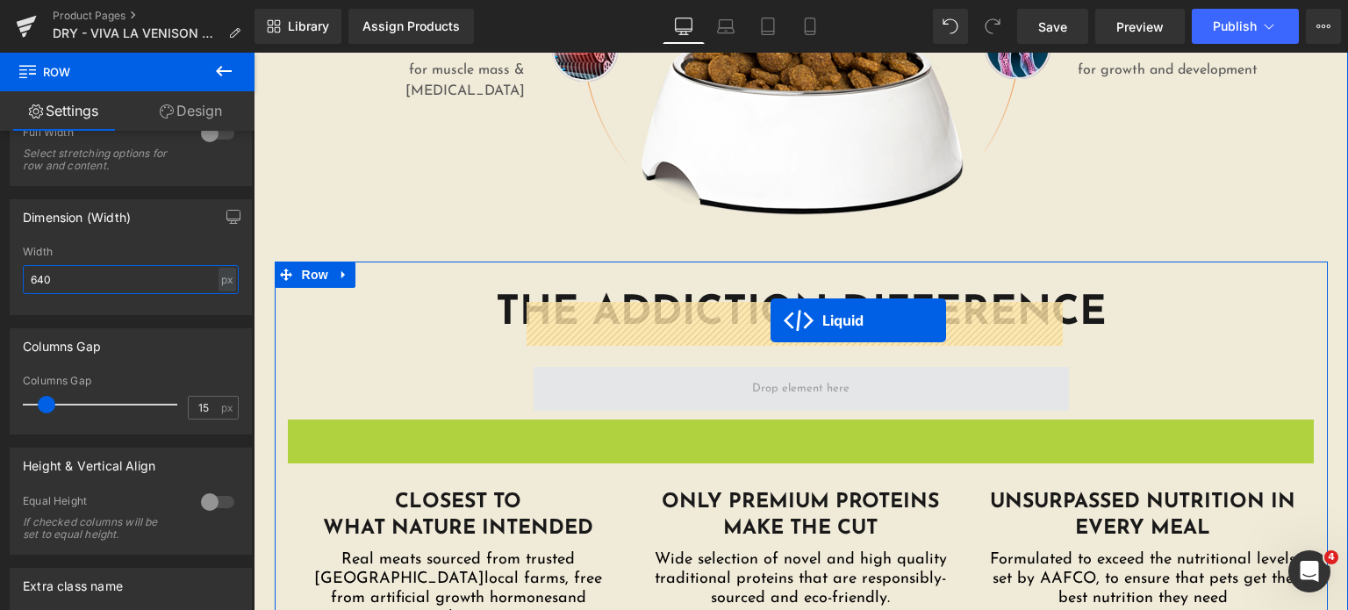
drag, startPoint x: 746, startPoint y: 372, endPoint x: 770, endPoint y: 320, distance: 57.3
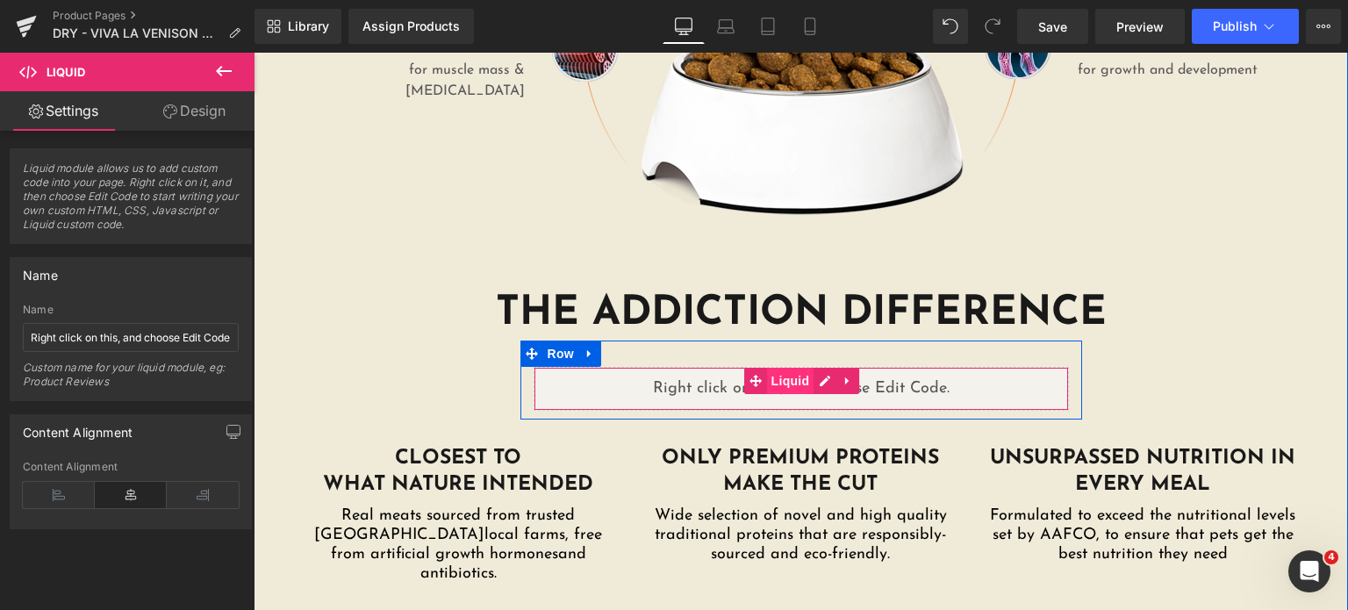
click at [804, 368] on span "Liquid" at bounding box center [790, 381] width 47 height 26
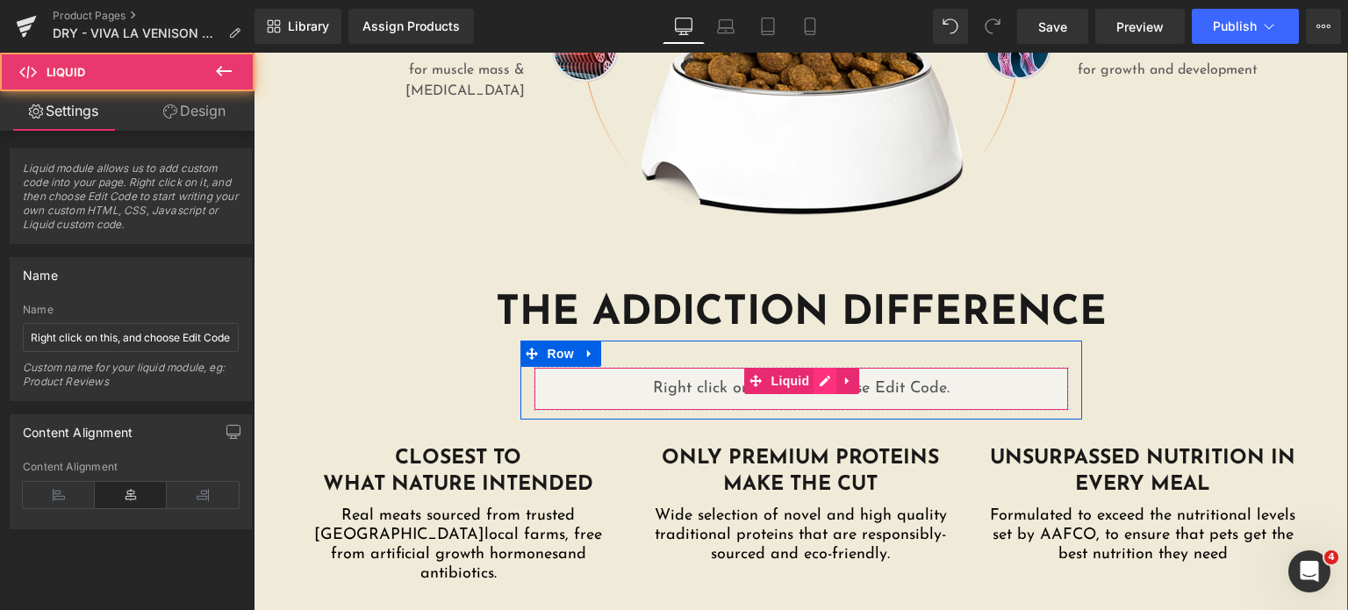
click at [811, 367] on div "Liquid" at bounding box center [801, 389] width 535 height 44
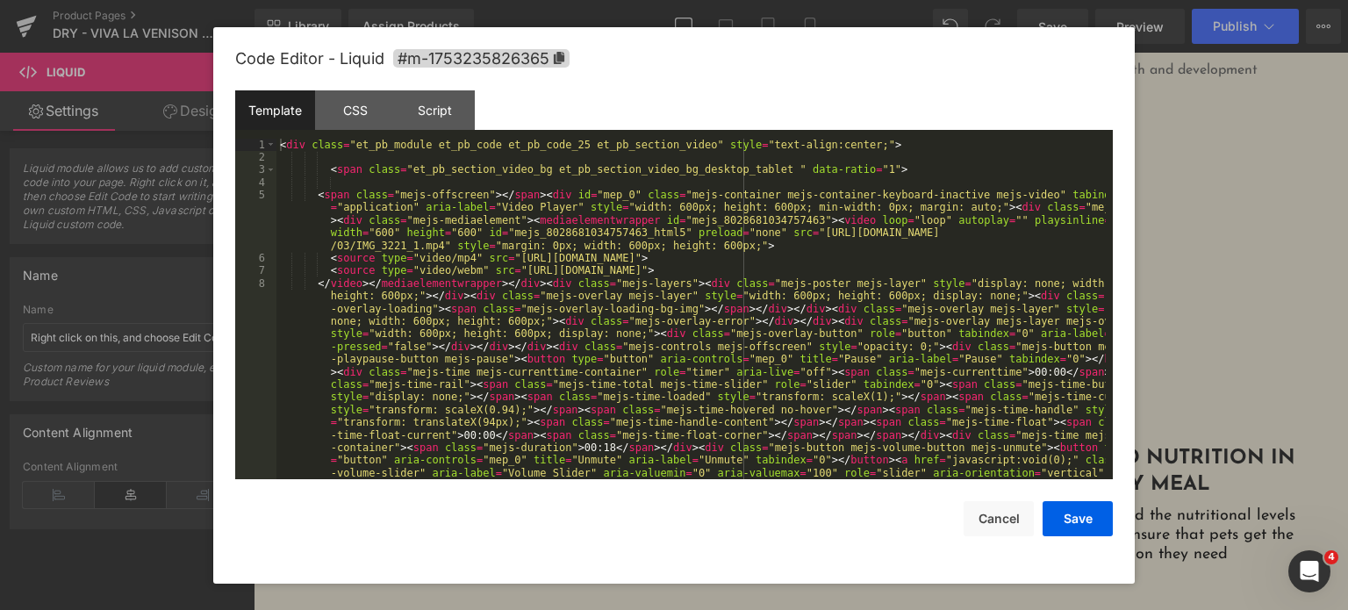
click at [741, 332] on div "< div class = "et_pb_module et_pb_code et_pb_code_25 et_pb_section_video" style…" at bounding box center [690, 442] width 829 height 606
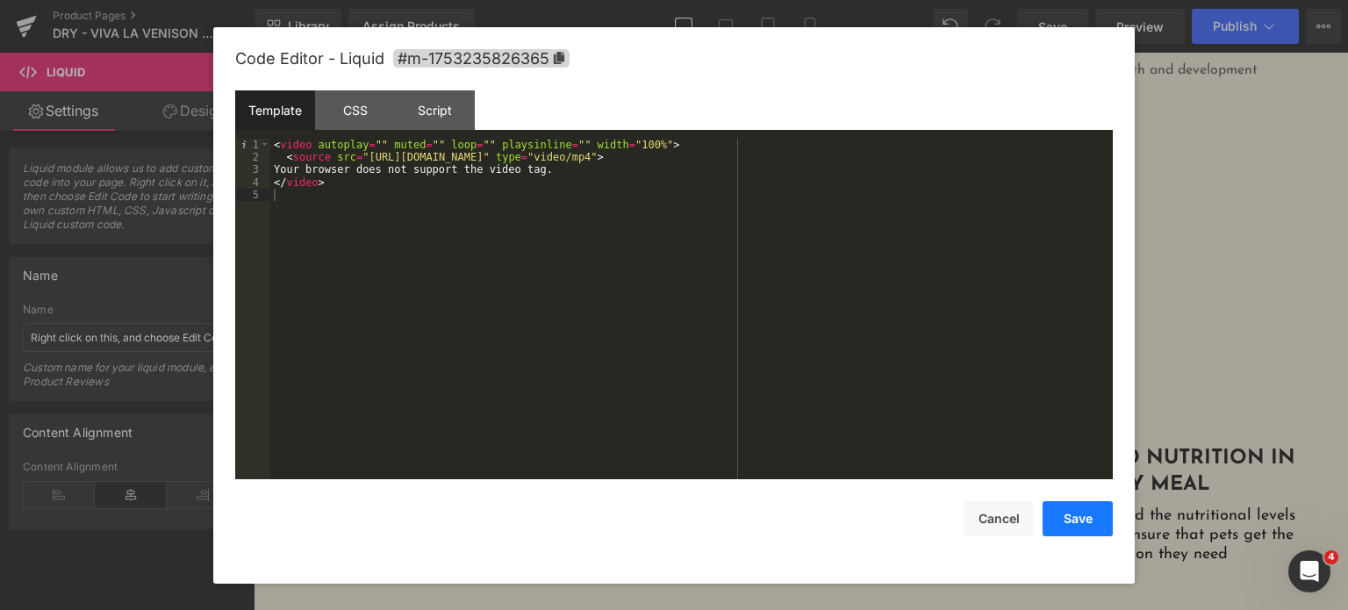
click at [1083, 523] on button "Save" at bounding box center [1078, 518] width 70 height 35
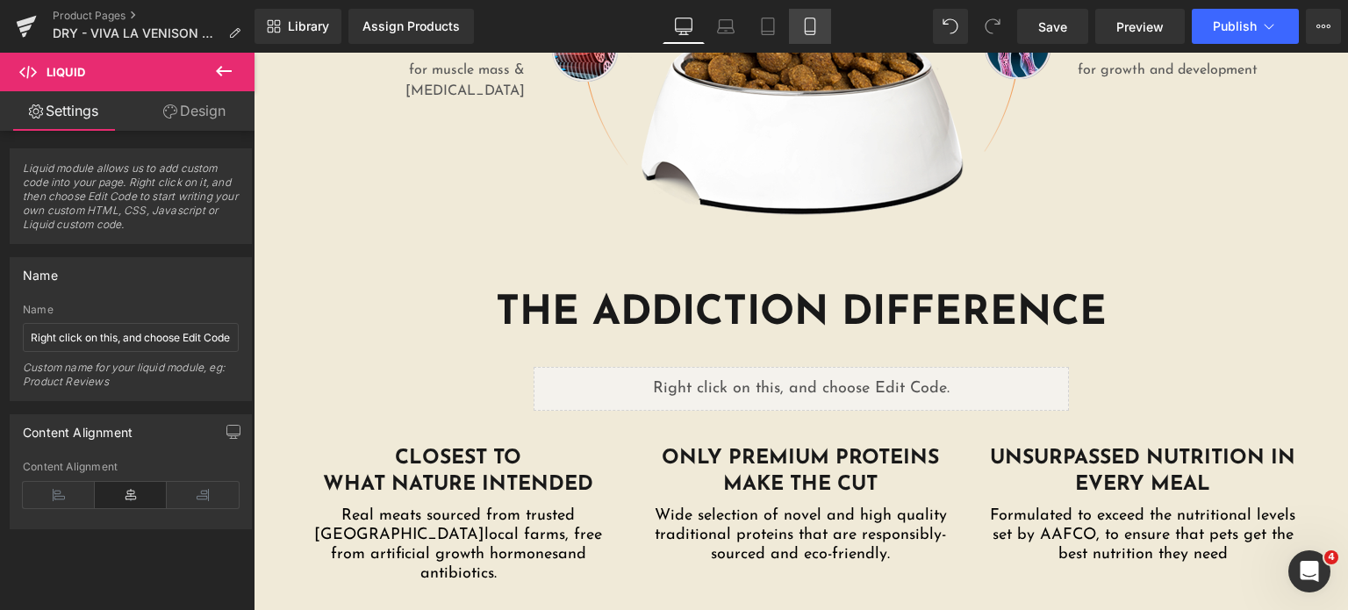
click at [813, 28] on icon at bounding box center [810, 27] width 18 height 18
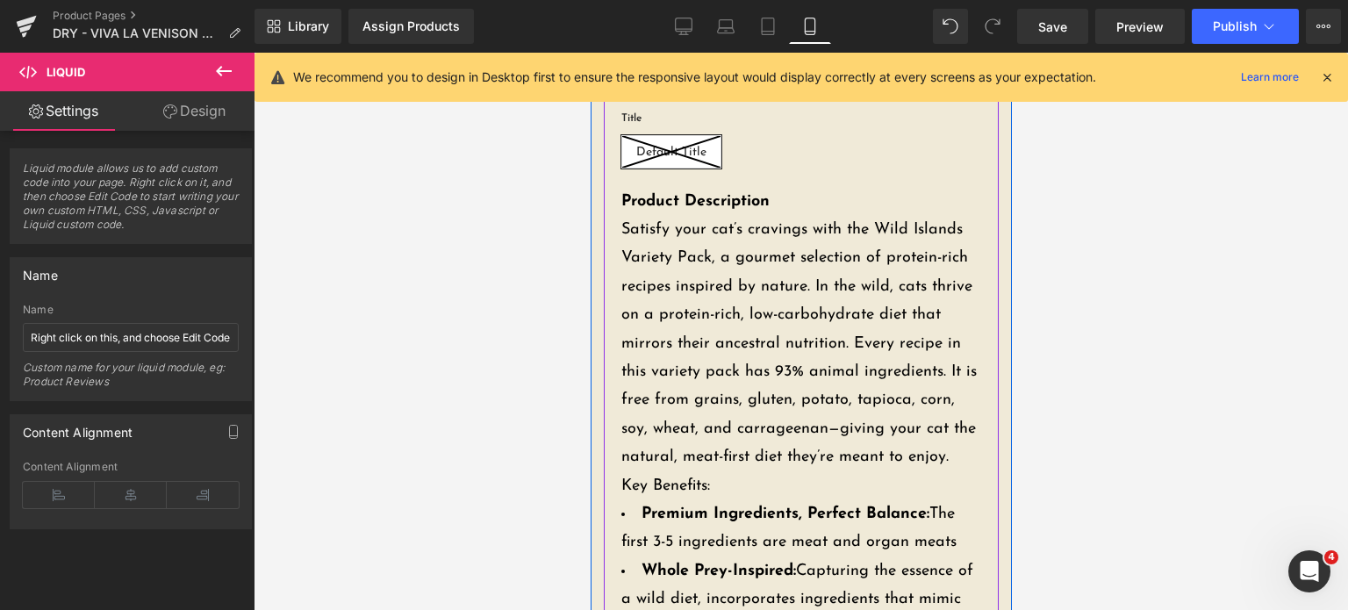
scroll to position [296, 0]
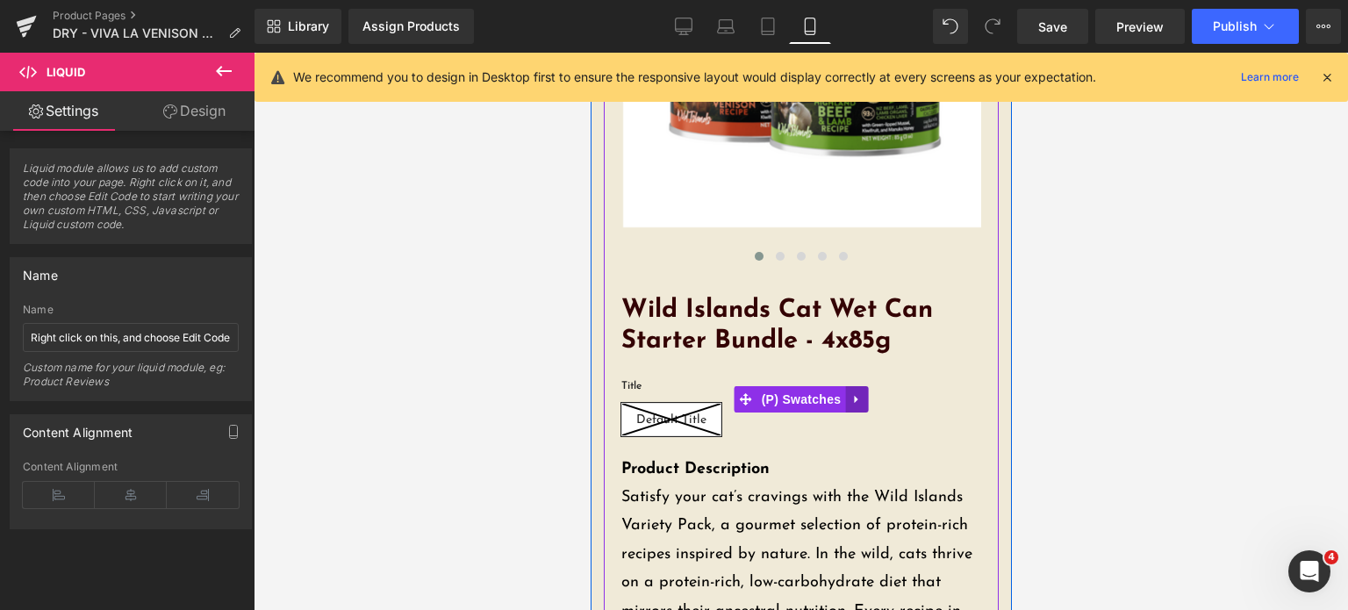
click at [844, 399] on link at bounding box center [855, 399] width 23 height 26
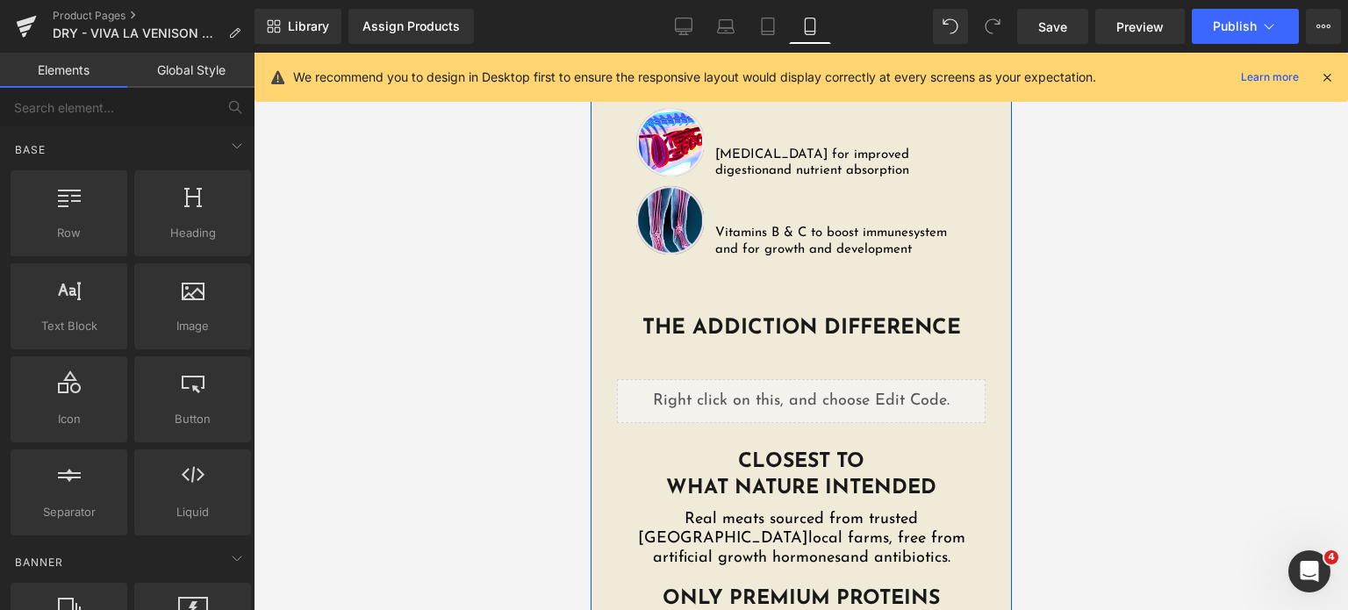
scroll to position [3431, 0]
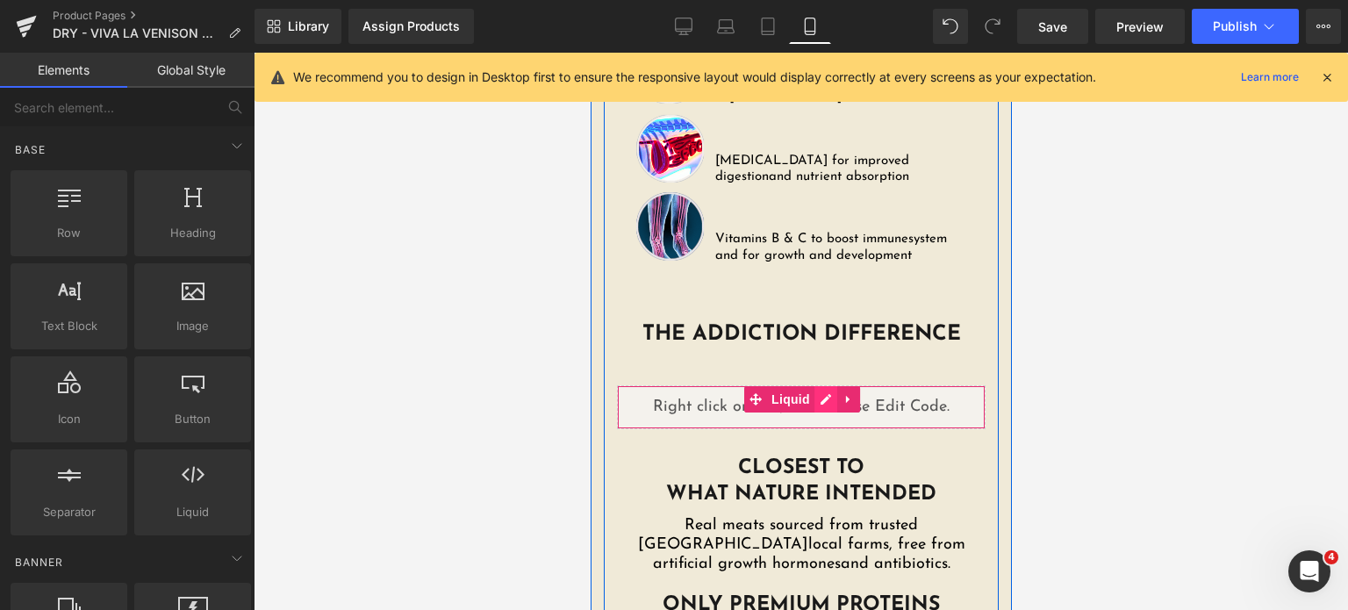
click at [818, 385] on div "Liquid" at bounding box center [800, 407] width 369 height 44
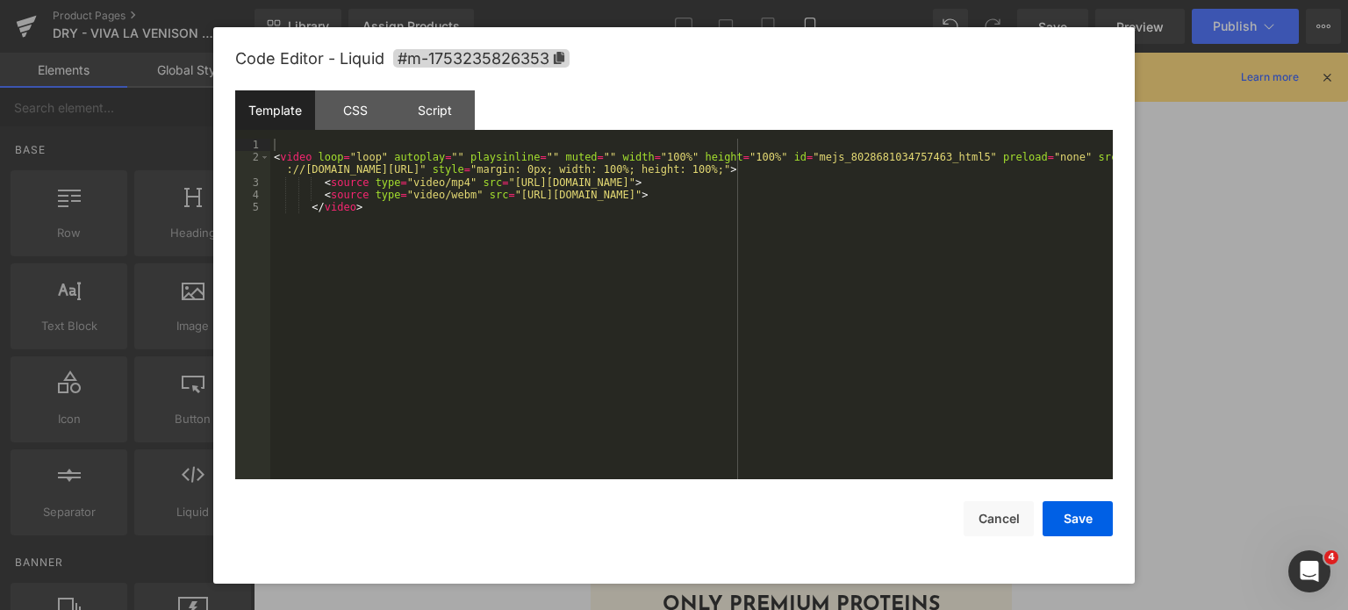
click at [732, 296] on div "< video loop = "loop" autoplay = "" playsinline = "" muted = "" width = "100%" …" at bounding box center [691, 322] width 842 height 367
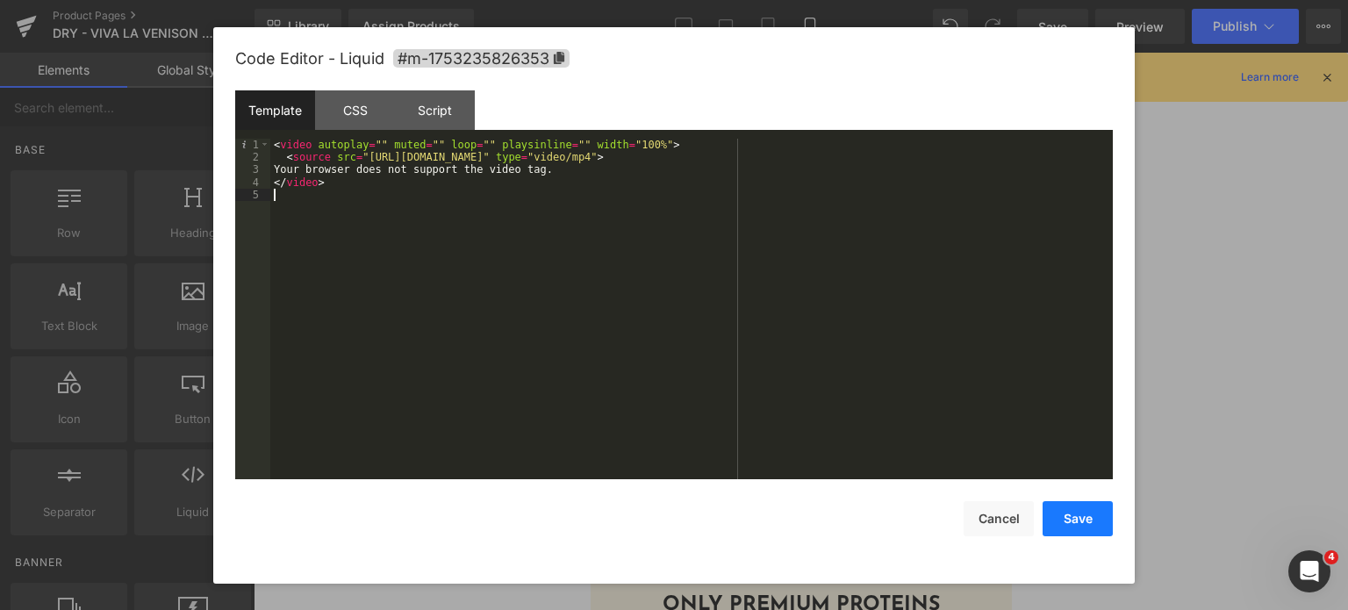
click at [1071, 529] on button "Save" at bounding box center [1078, 518] width 70 height 35
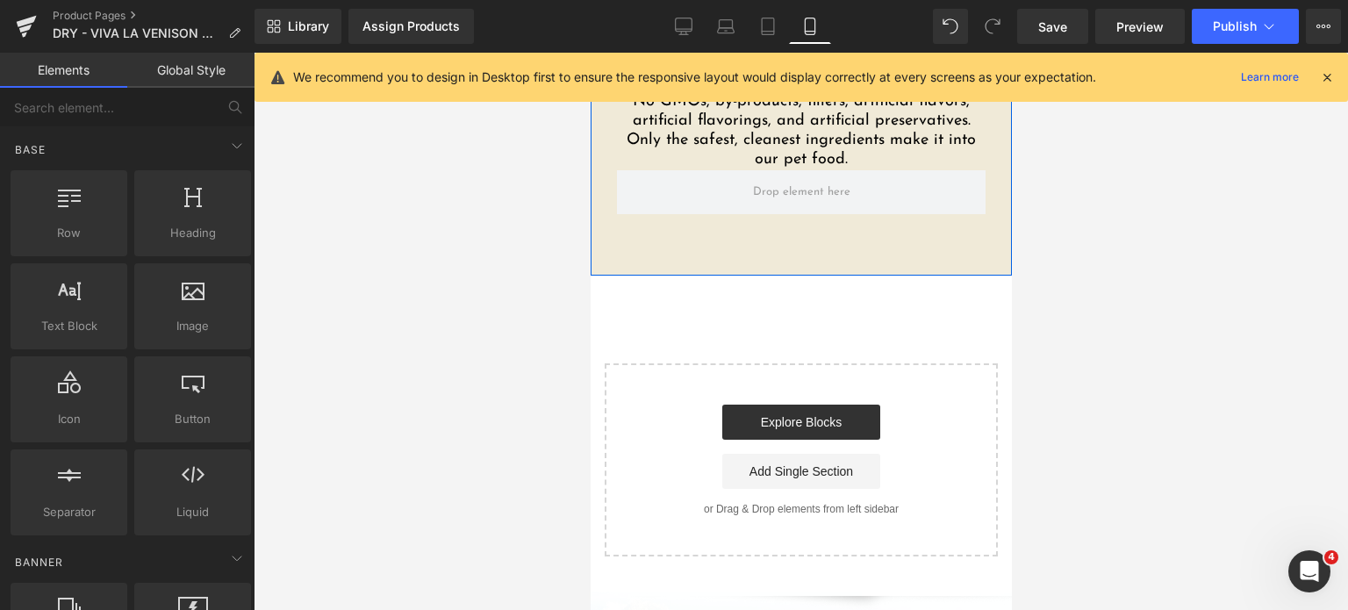
scroll to position [5065, 0]
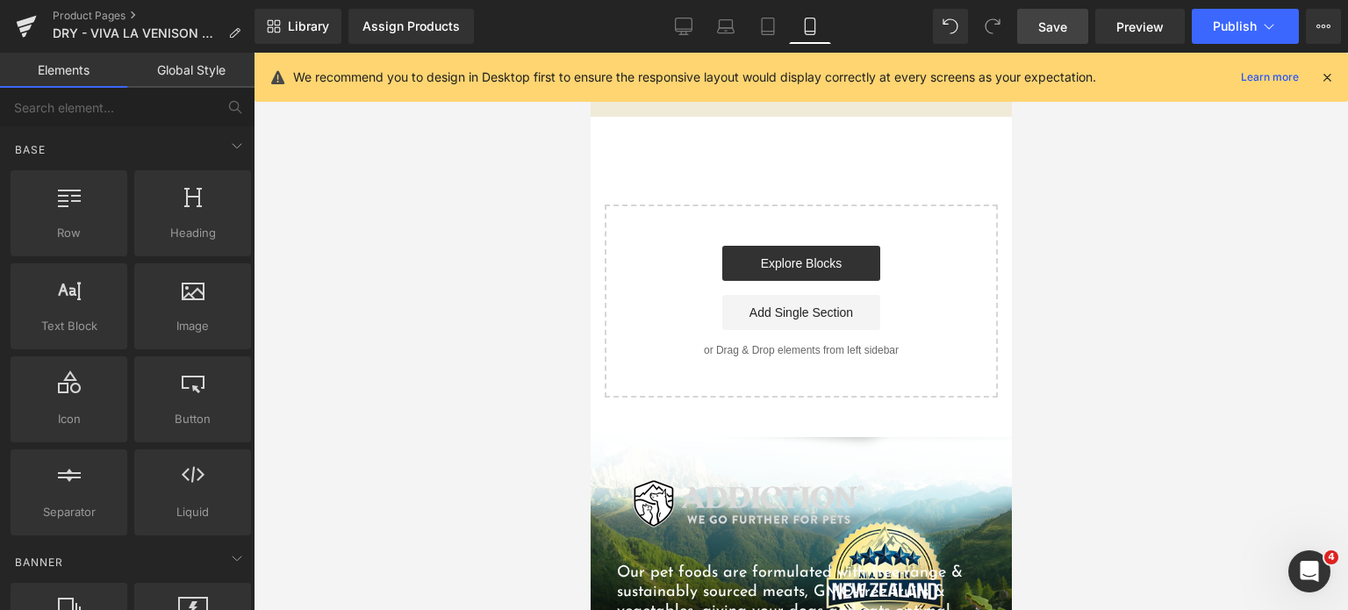
click at [1032, 38] on link "Save" at bounding box center [1052, 26] width 71 height 35
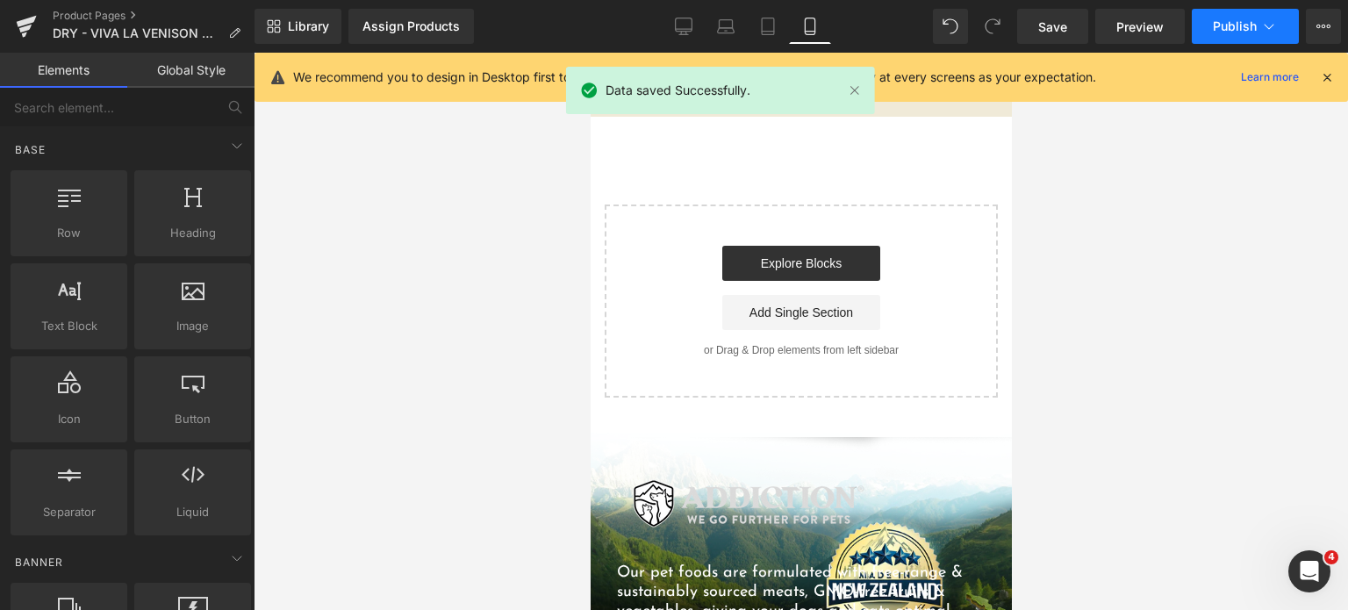
click at [1230, 37] on button "Publish" at bounding box center [1245, 26] width 107 height 35
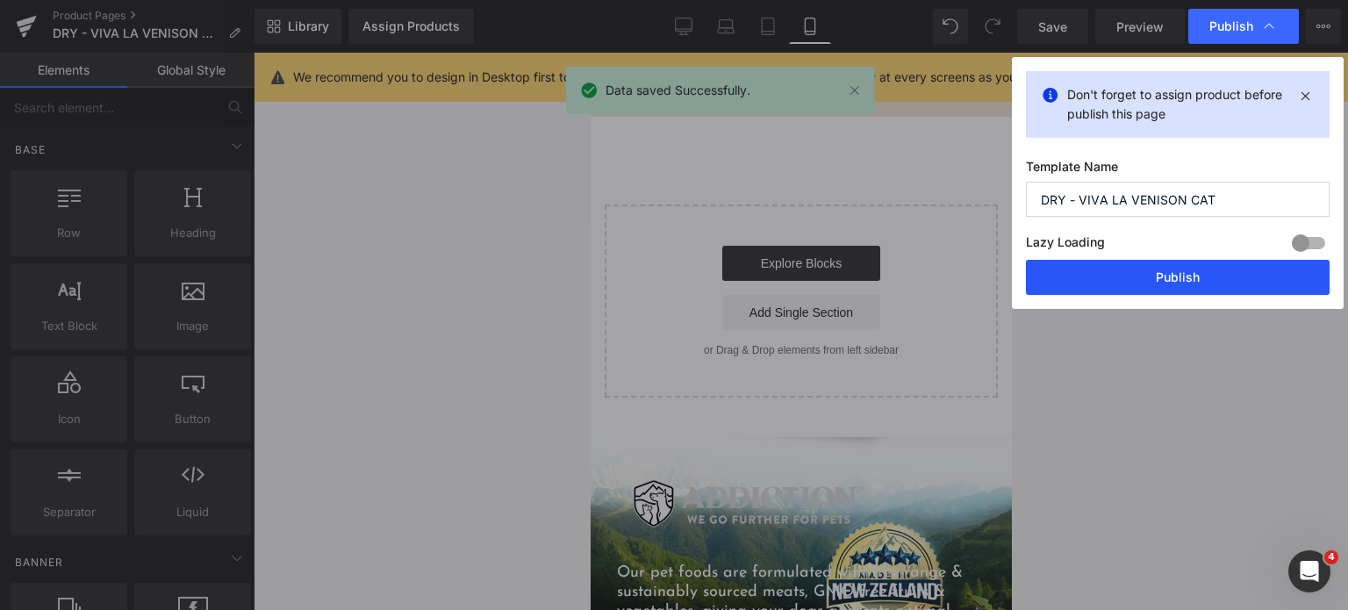
click at [1132, 271] on button "Publish" at bounding box center [1178, 277] width 304 height 35
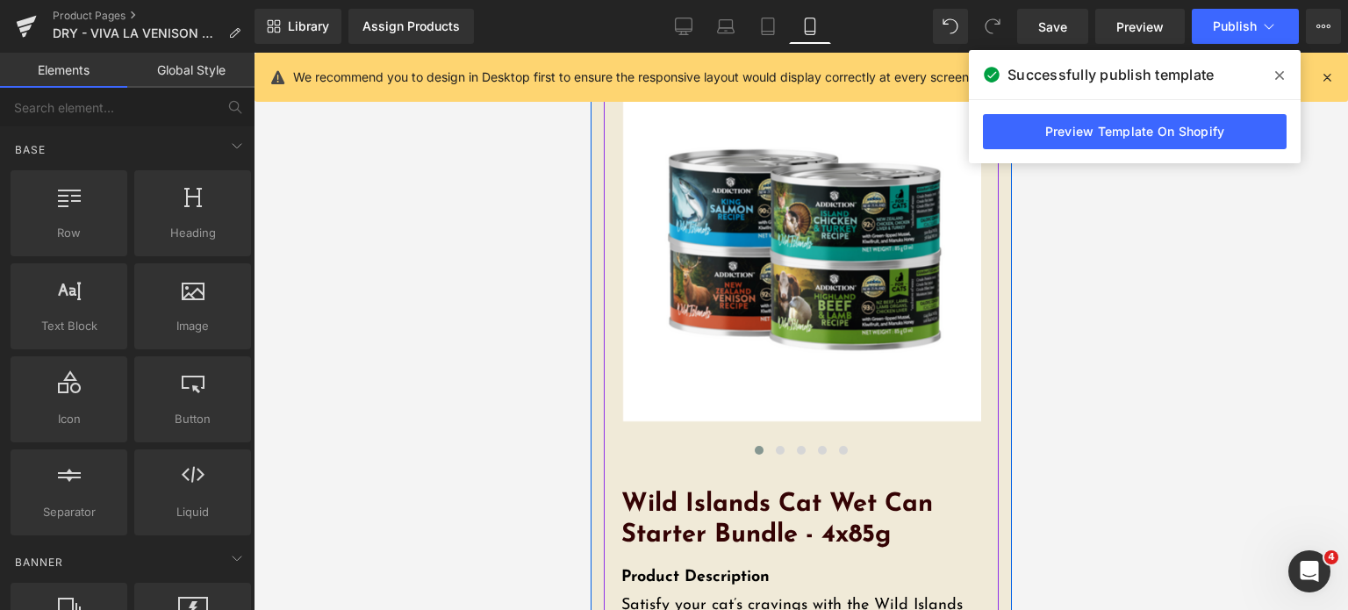
scroll to position [0, 0]
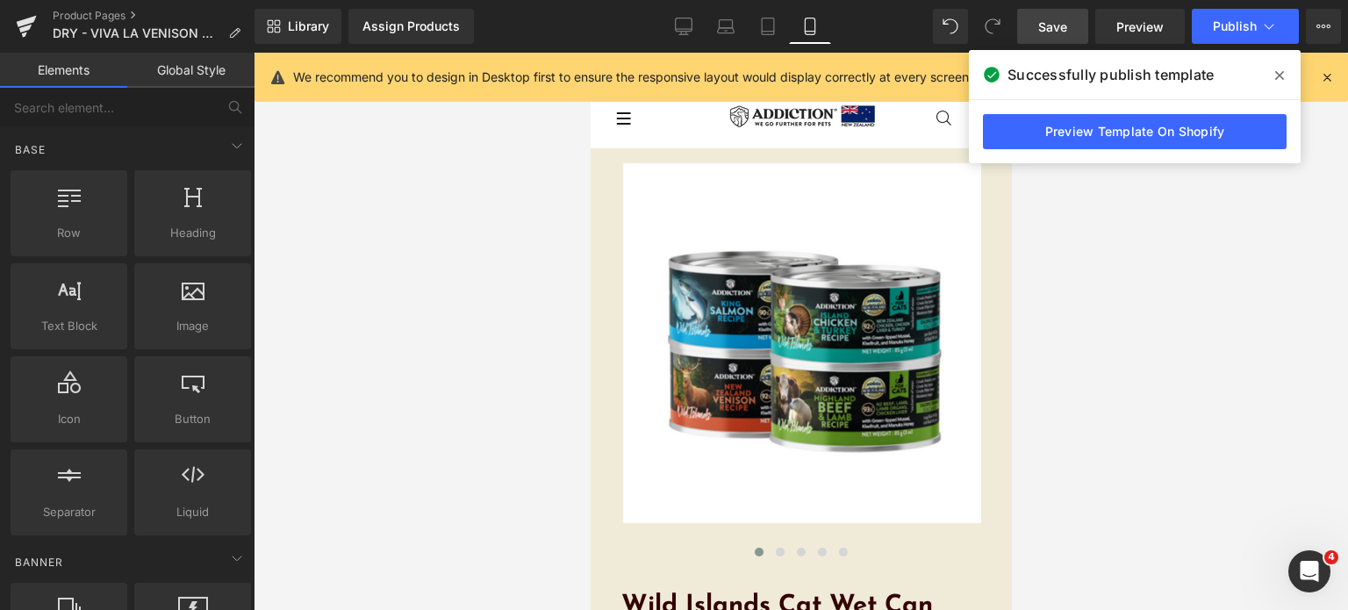
click at [1064, 24] on span "Save" at bounding box center [1052, 27] width 29 height 18
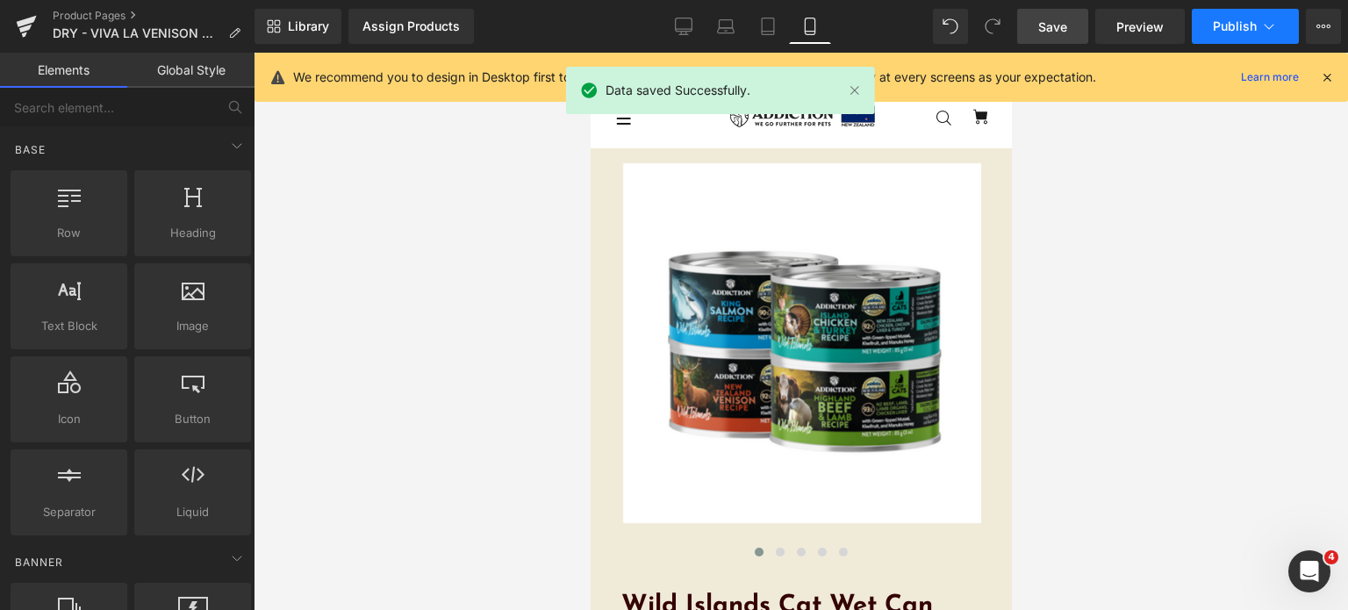
click at [1236, 24] on span "Publish" at bounding box center [1235, 26] width 44 height 14
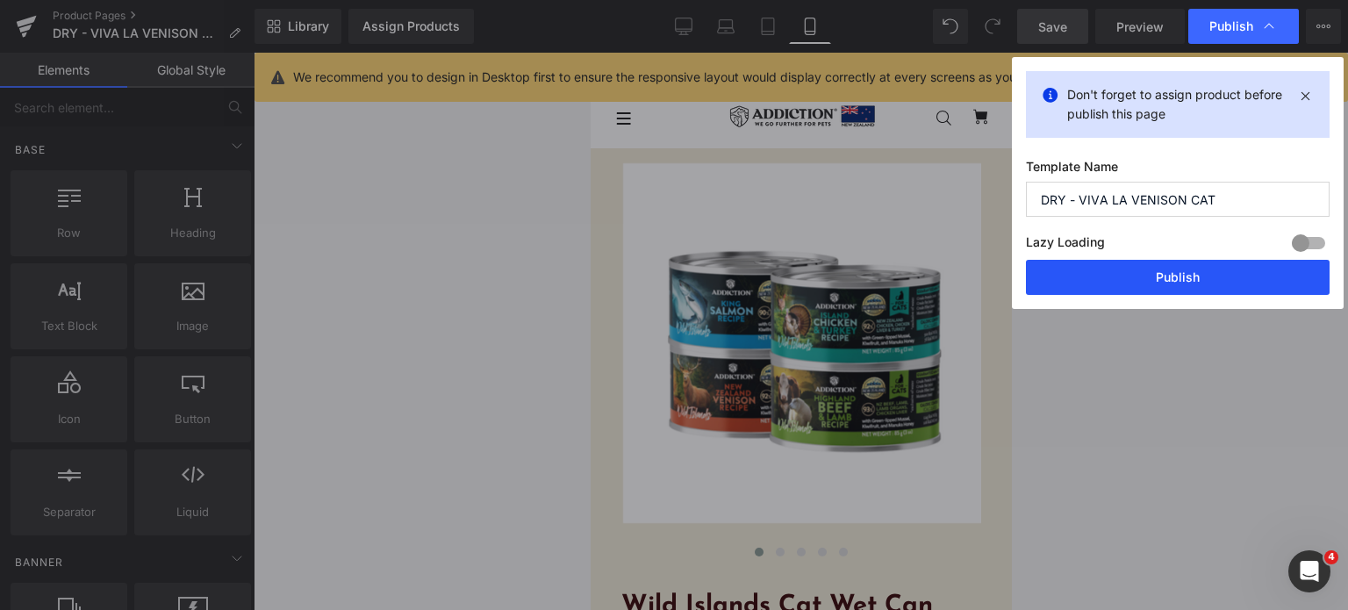
click at [1127, 281] on button "Publish" at bounding box center [1178, 277] width 304 height 35
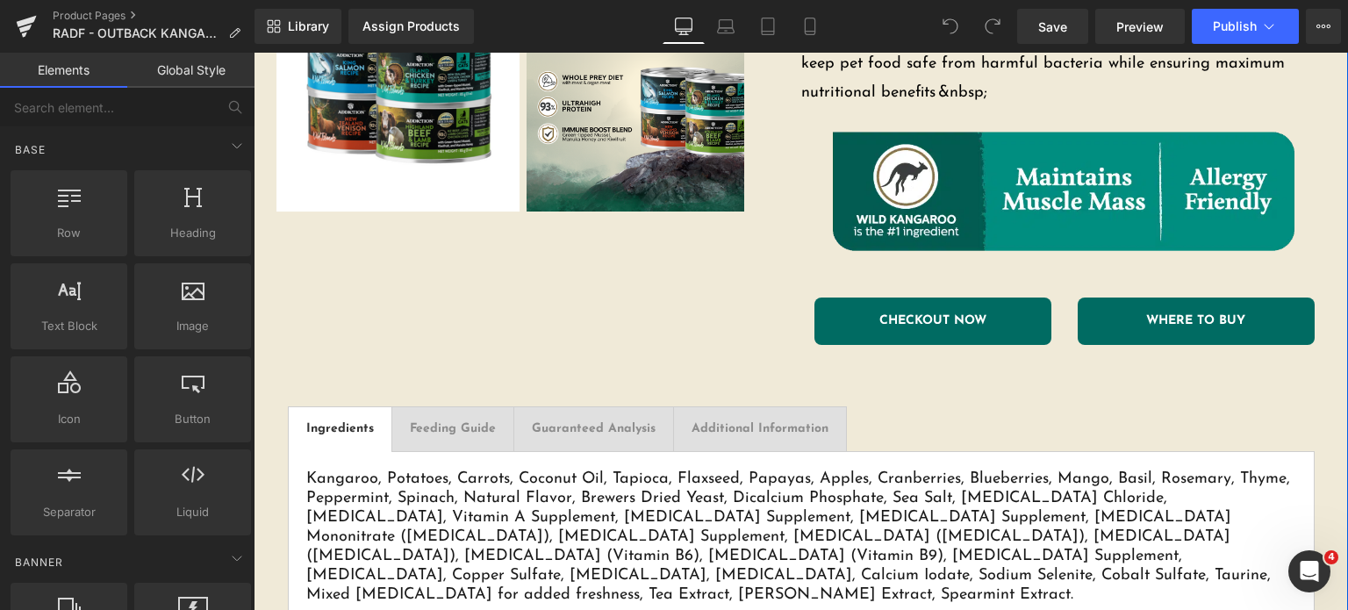
scroll to position [705, 0]
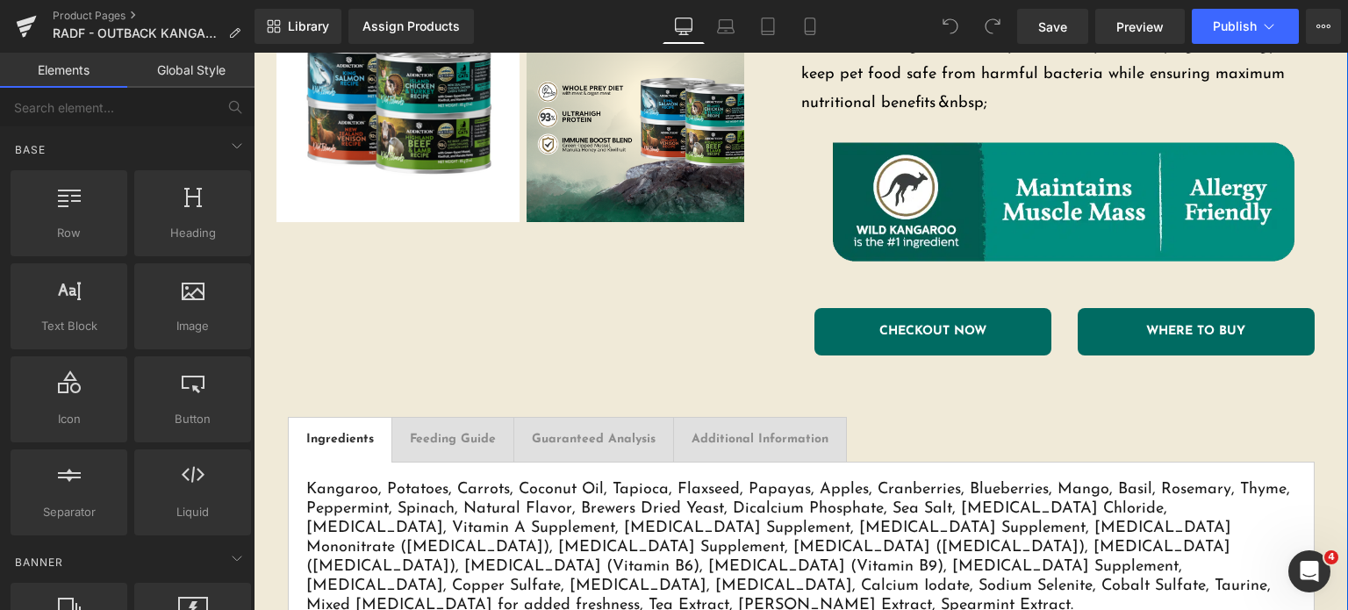
click at [885, 308] on link "CHECKOUT NOW" at bounding box center [932, 331] width 237 height 47
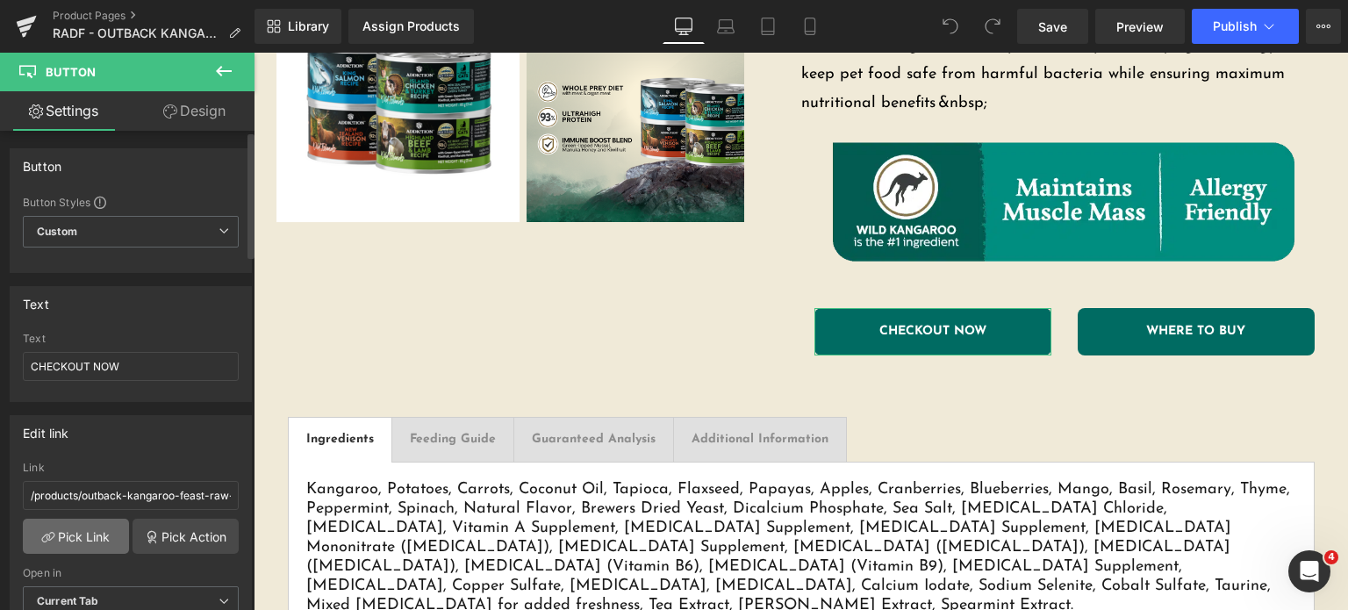
click at [82, 541] on link "Pick Link" at bounding box center [76, 536] width 106 height 35
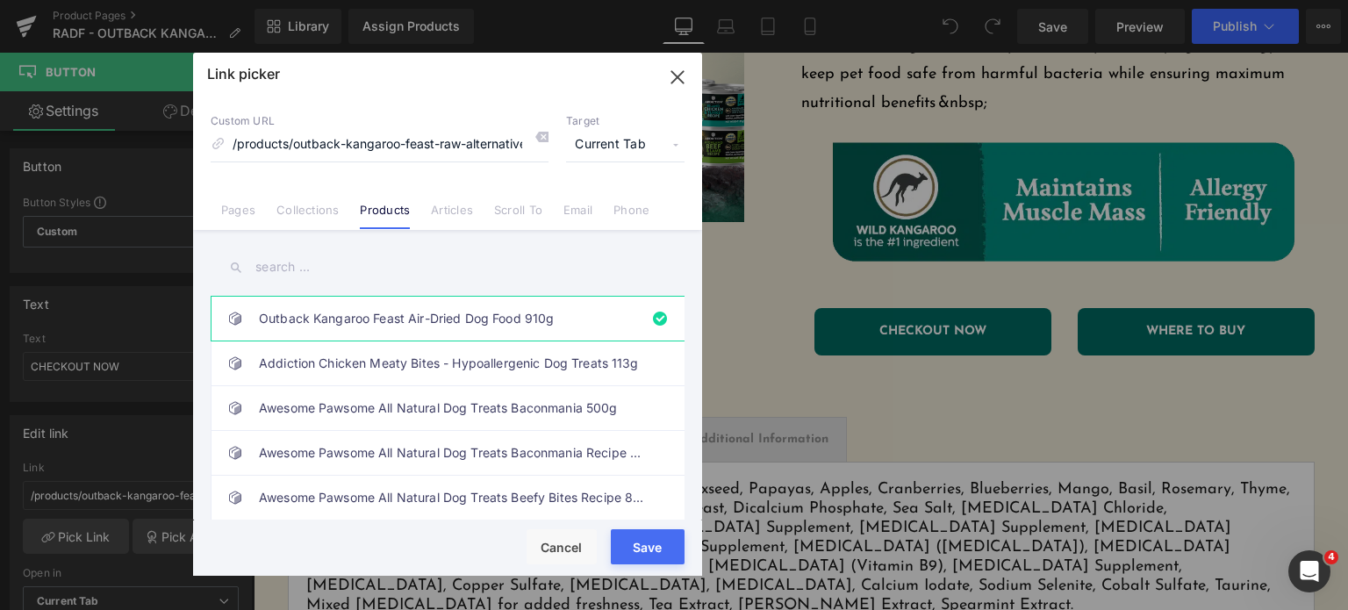
click at [291, 261] on input "text" at bounding box center [448, 266] width 474 height 39
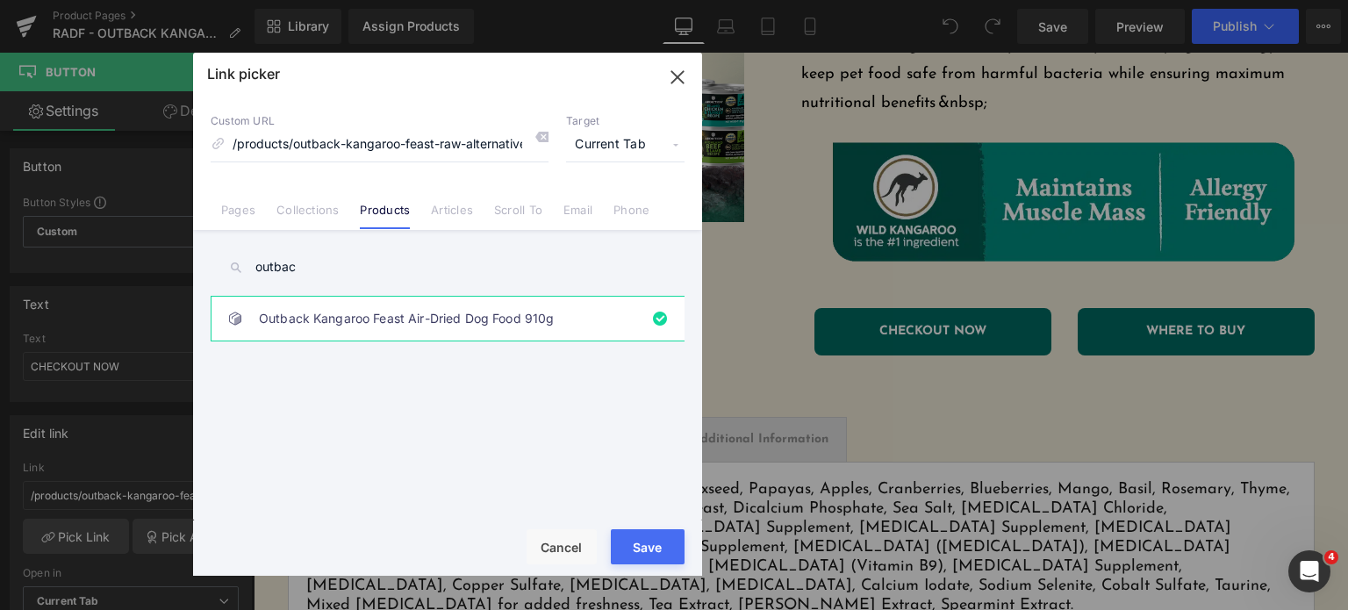
type input "outbac"
click at [301, 316] on link "Outback Kangaroo Feast Air-Dried Dog Food 910g" at bounding box center [452, 319] width 386 height 44
click at [625, 563] on button "Save" at bounding box center [648, 546] width 74 height 35
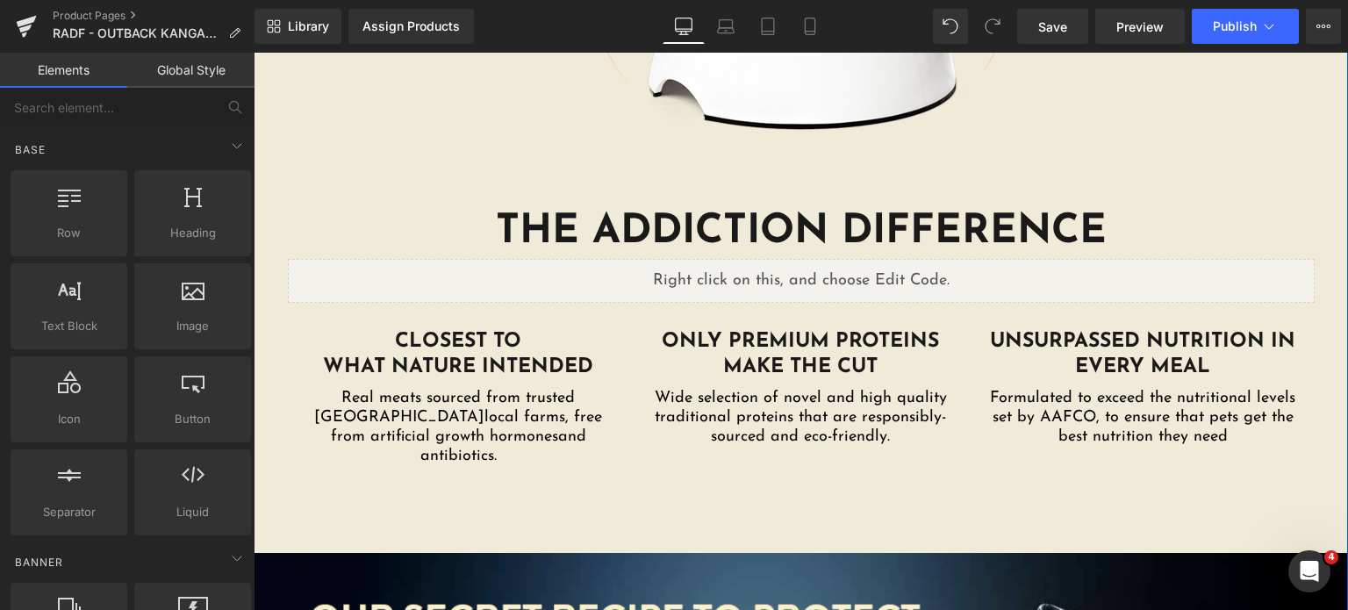
scroll to position [2825, 0]
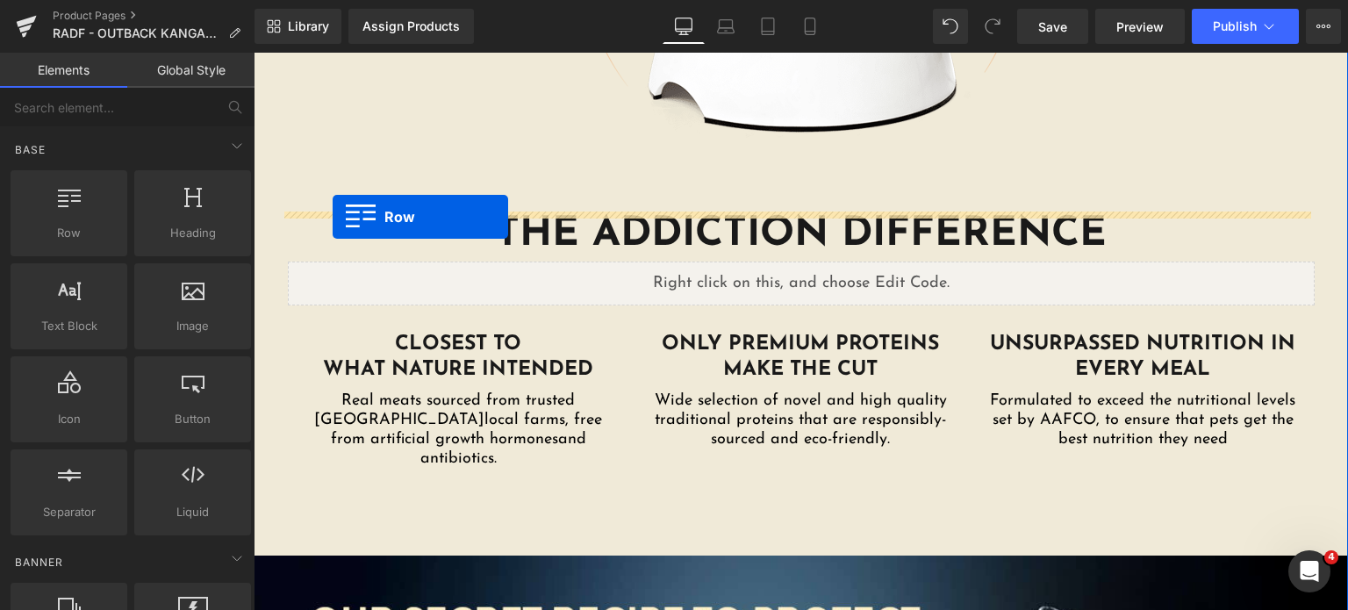
drag, startPoint x: 270, startPoint y: 268, endPoint x: 333, endPoint y: 216, distance: 81.7
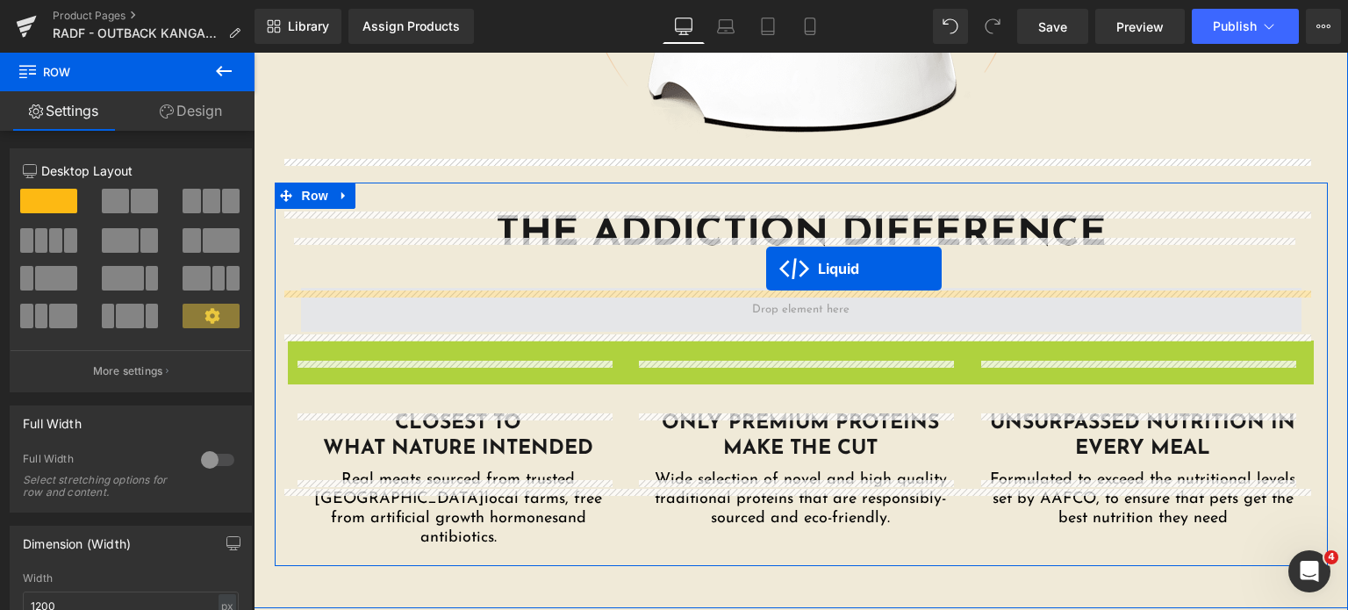
drag, startPoint x: 750, startPoint y: 303, endPoint x: 766, endPoint y: 269, distance: 37.7
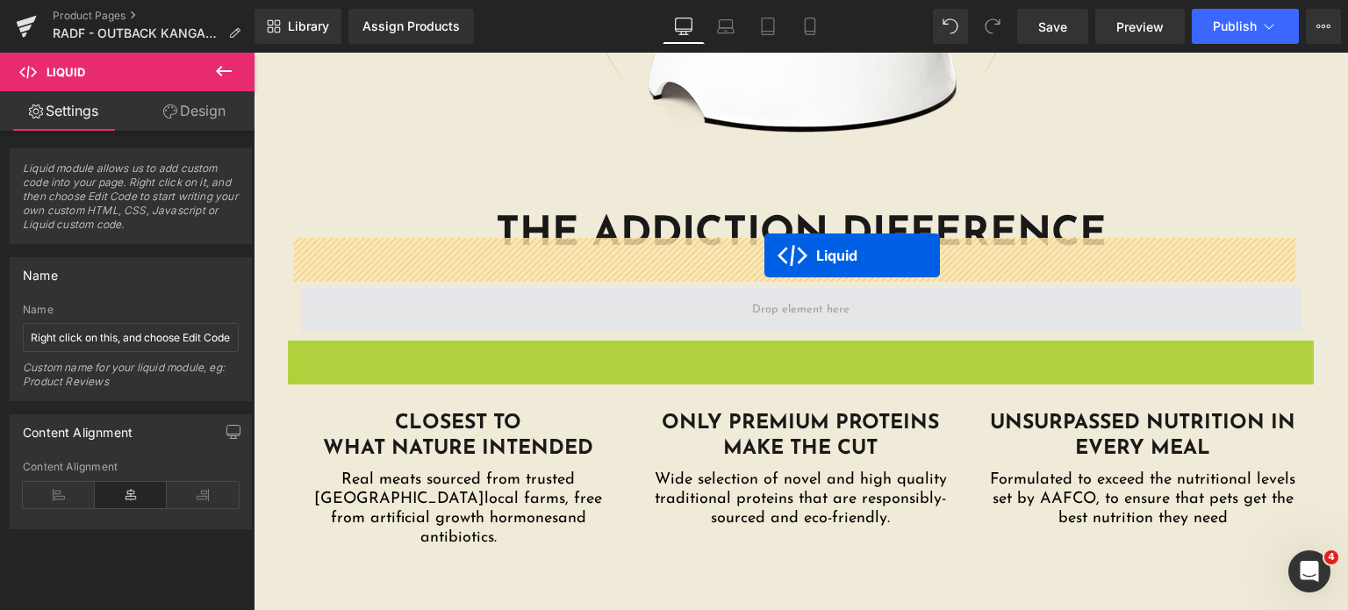
drag, startPoint x: 744, startPoint y: 300, endPoint x: 764, endPoint y: 255, distance: 49.1
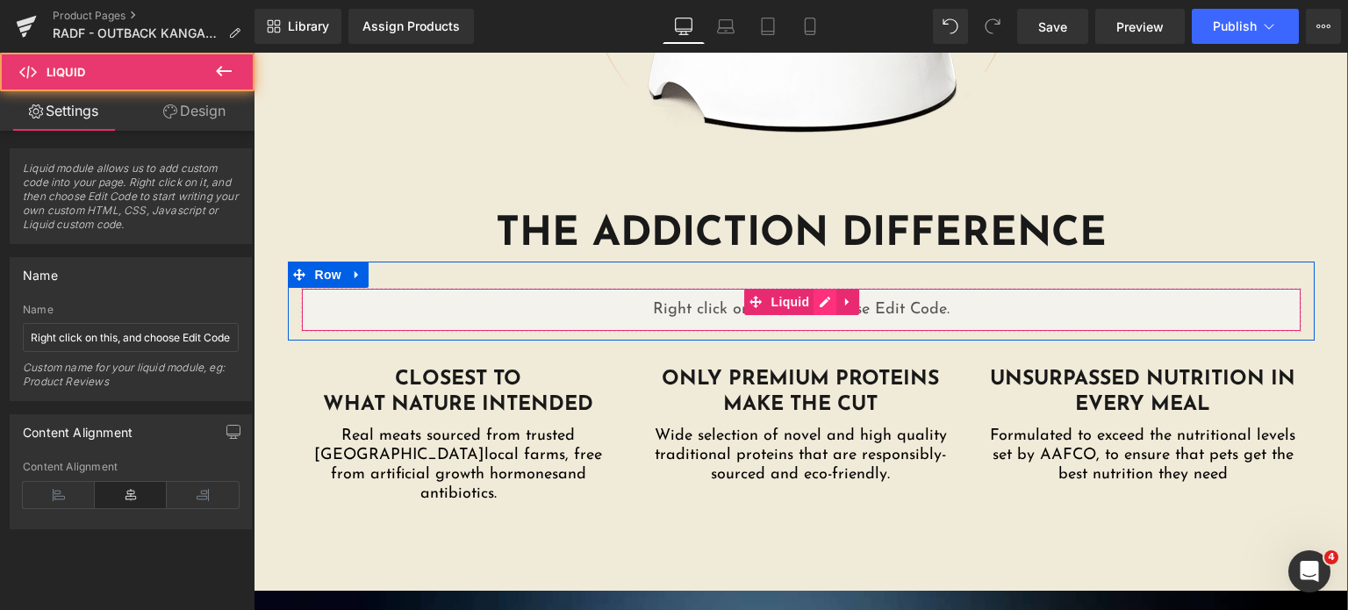
click at [811, 288] on div "Liquid" at bounding box center [801, 310] width 1000 height 44
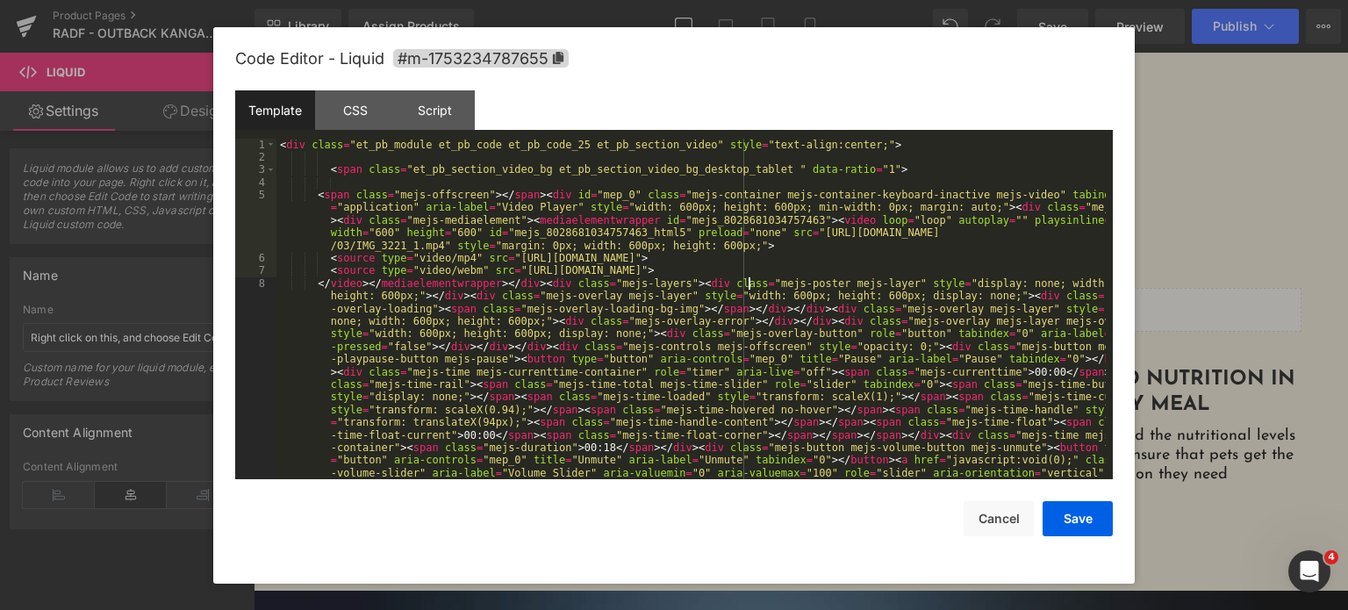
click at [747, 285] on div "< div class = "et_pb_module et_pb_code et_pb_code_25 et_pb_section_video" style…" at bounding box center [690, 442] width 829 height 606
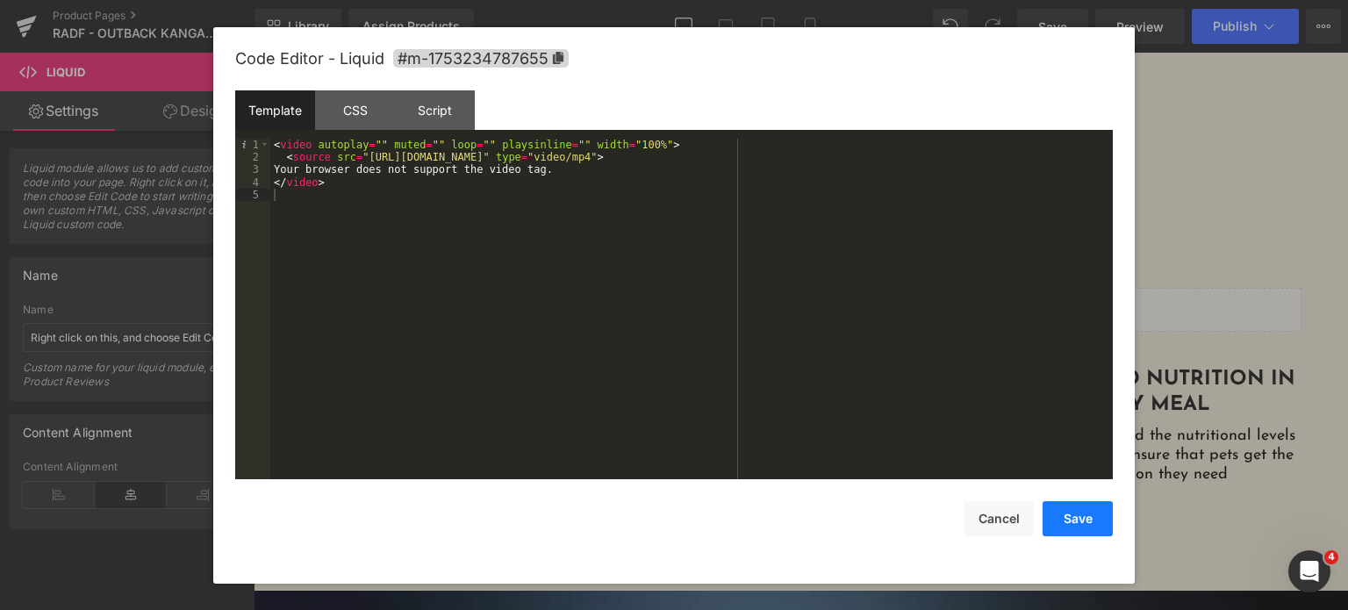
click at [1077, 523] on button "Save" at bounding box center [1078, 518] width 70 height 35
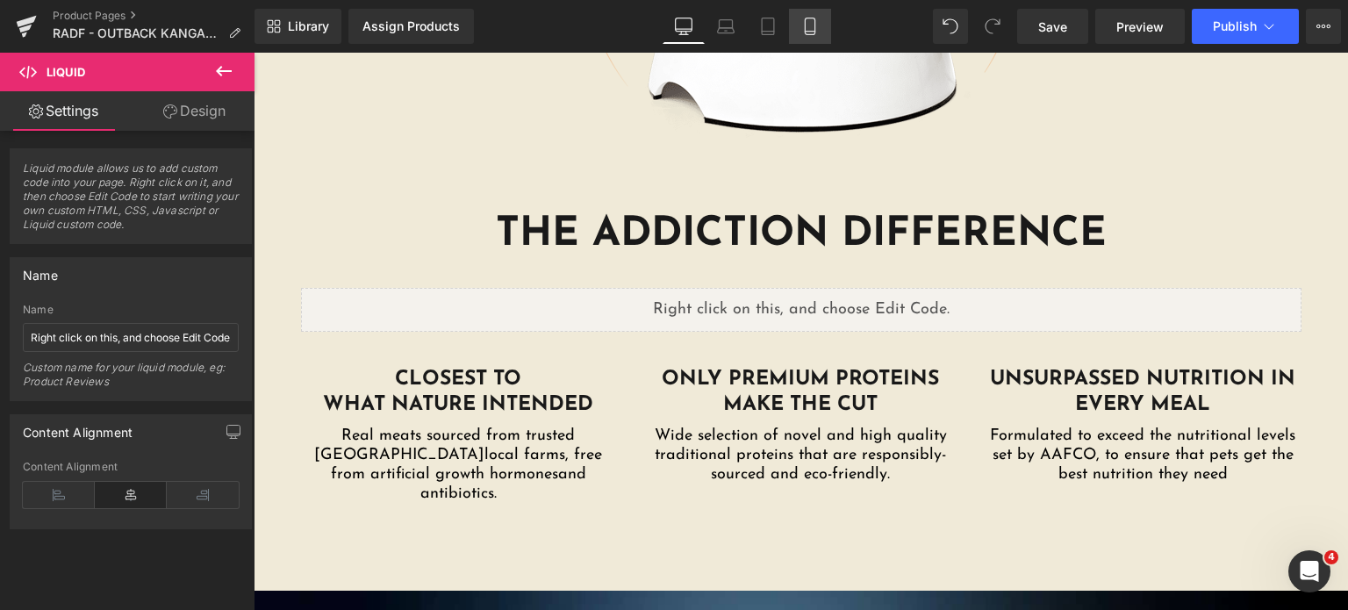
click at [809, 15] on link "Mobile" at bounding box center [810, 26] width 42 height 35
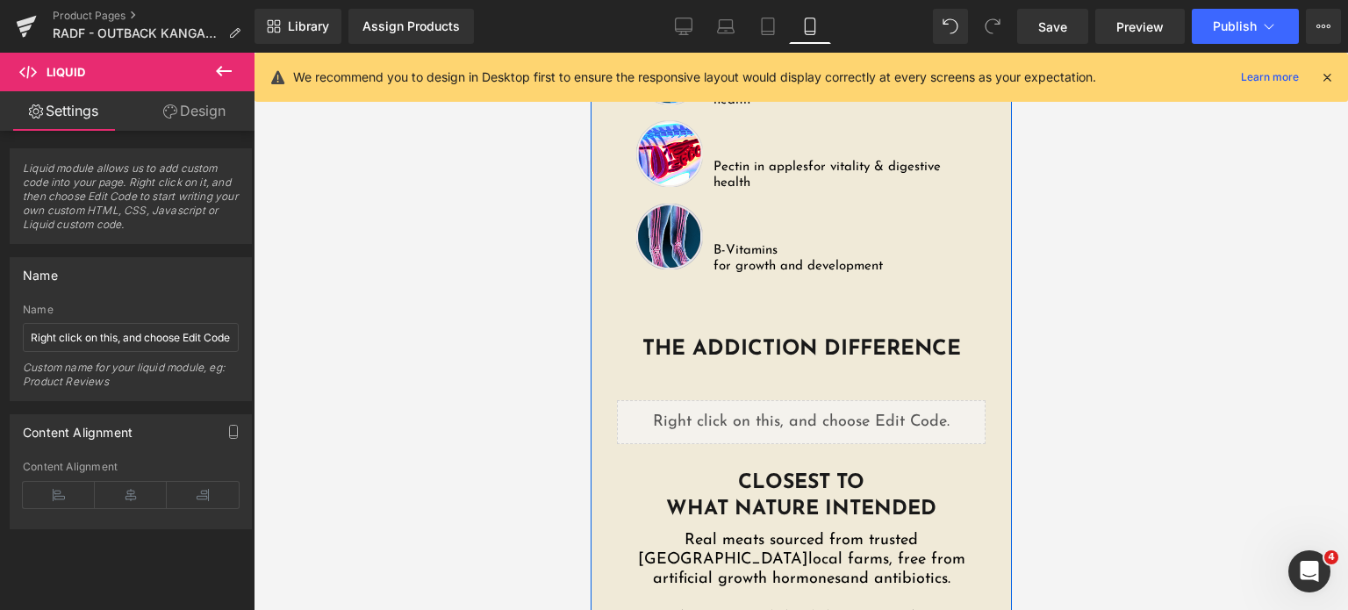
scroll to position [3422, 0]
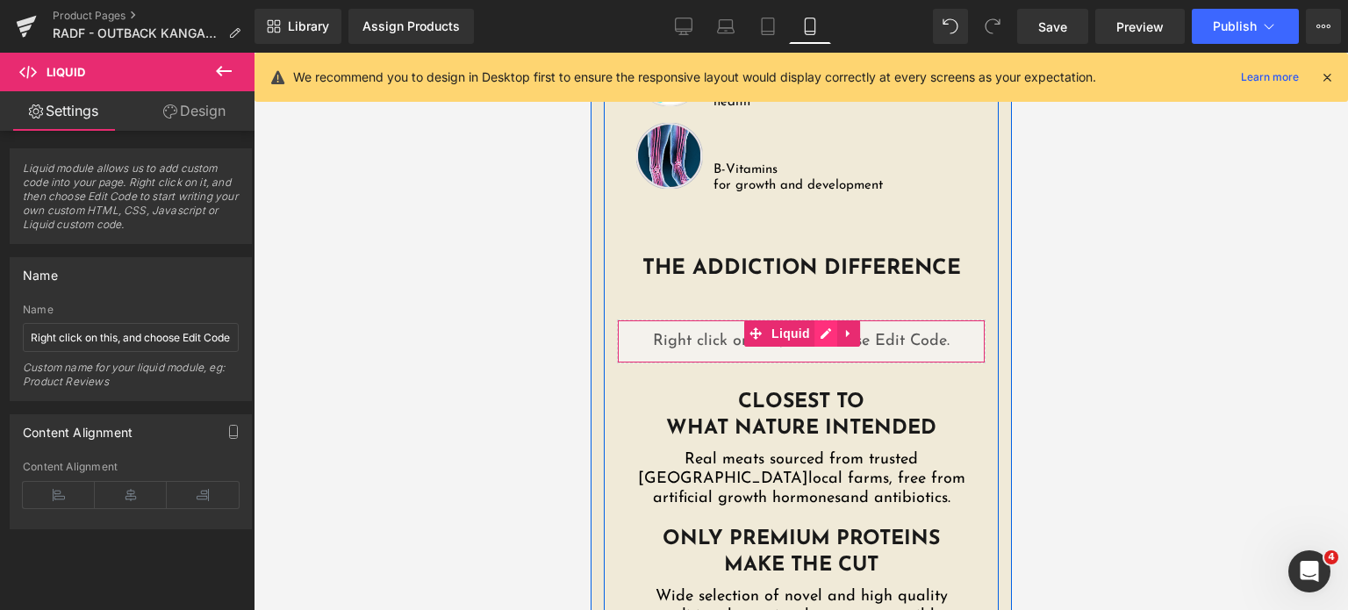
click at [823, 319] on div "Liquid" at bounding box center [800, 341] width 369 height 44
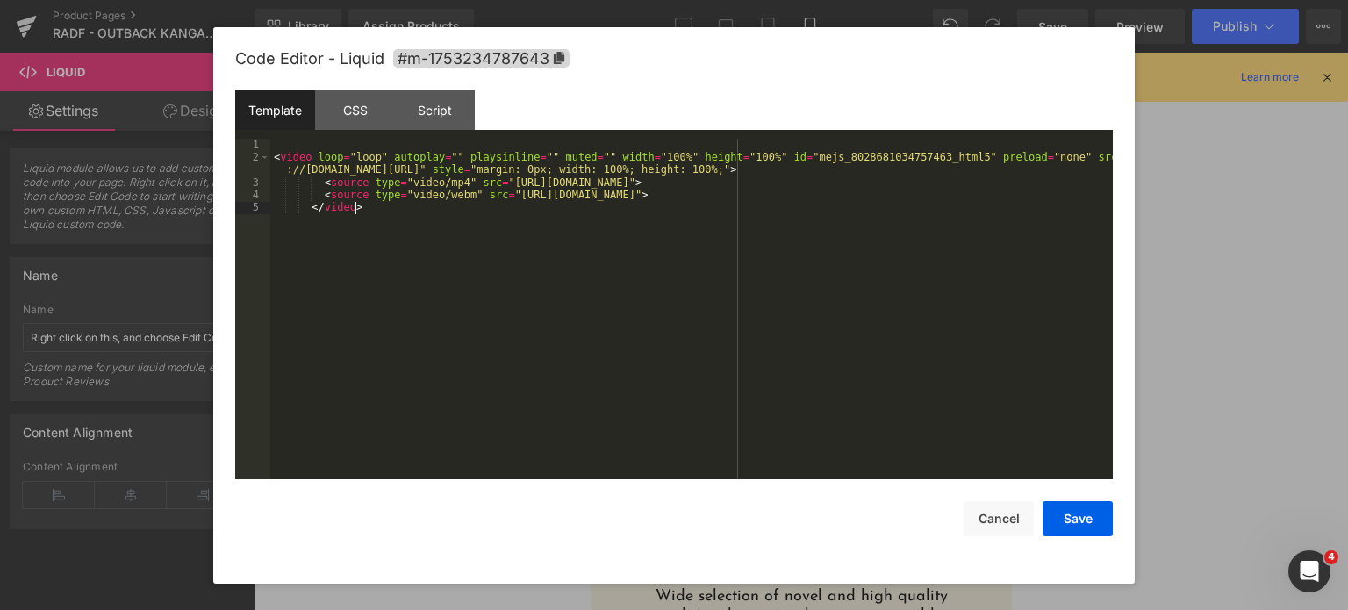
click at [824, 245] on div "< video loop = "loop" autoplay = "" playsinline = "" muted = "" width = "100%" …" at bounding box center [691, 322] width 842 height 367
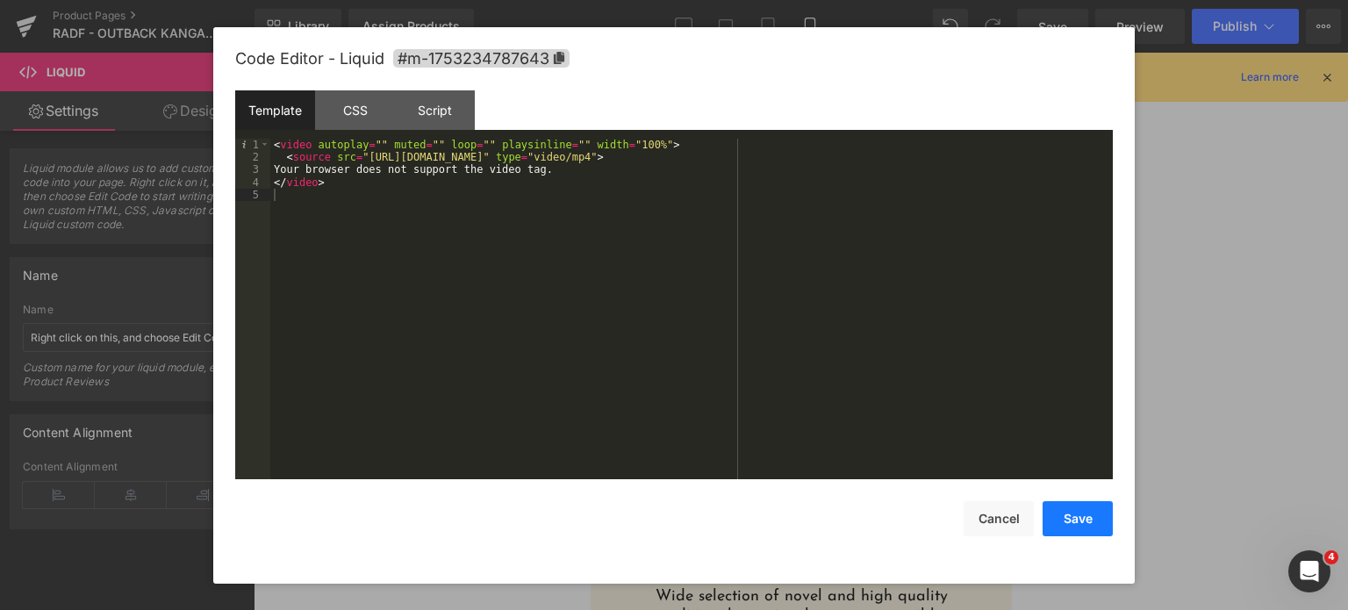
click at [1087, 534] on button "Save" at bounding box center [1078, 518] width 70 height 35
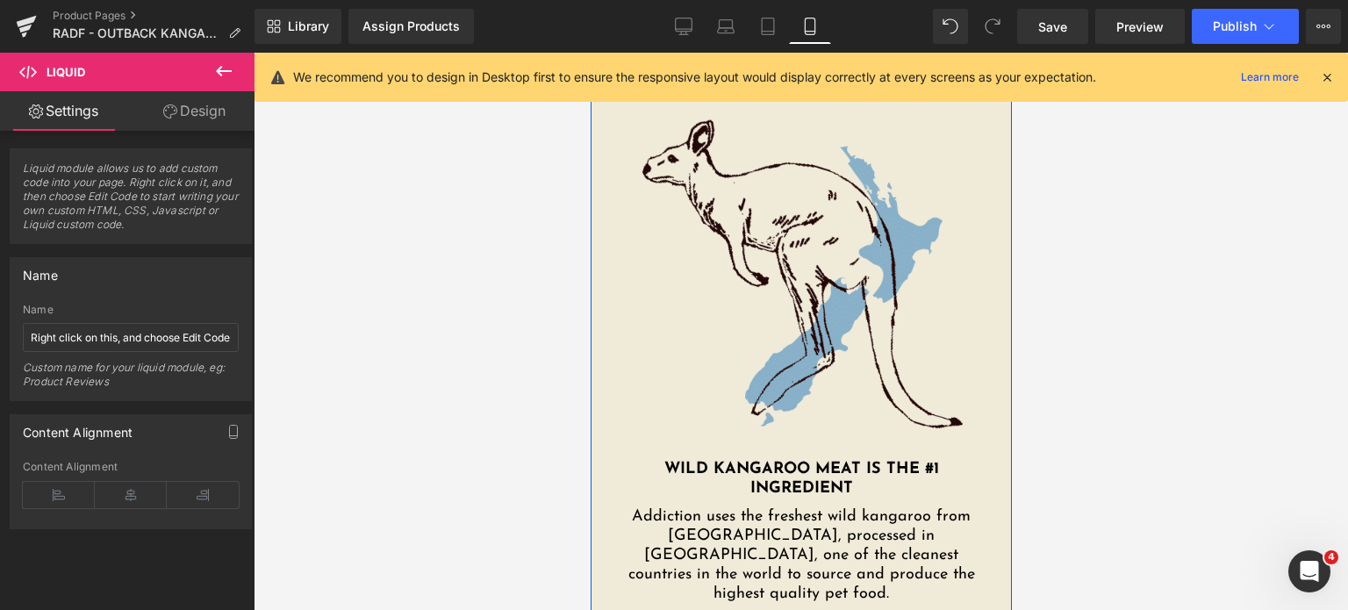
scroll to position [4486, 0]
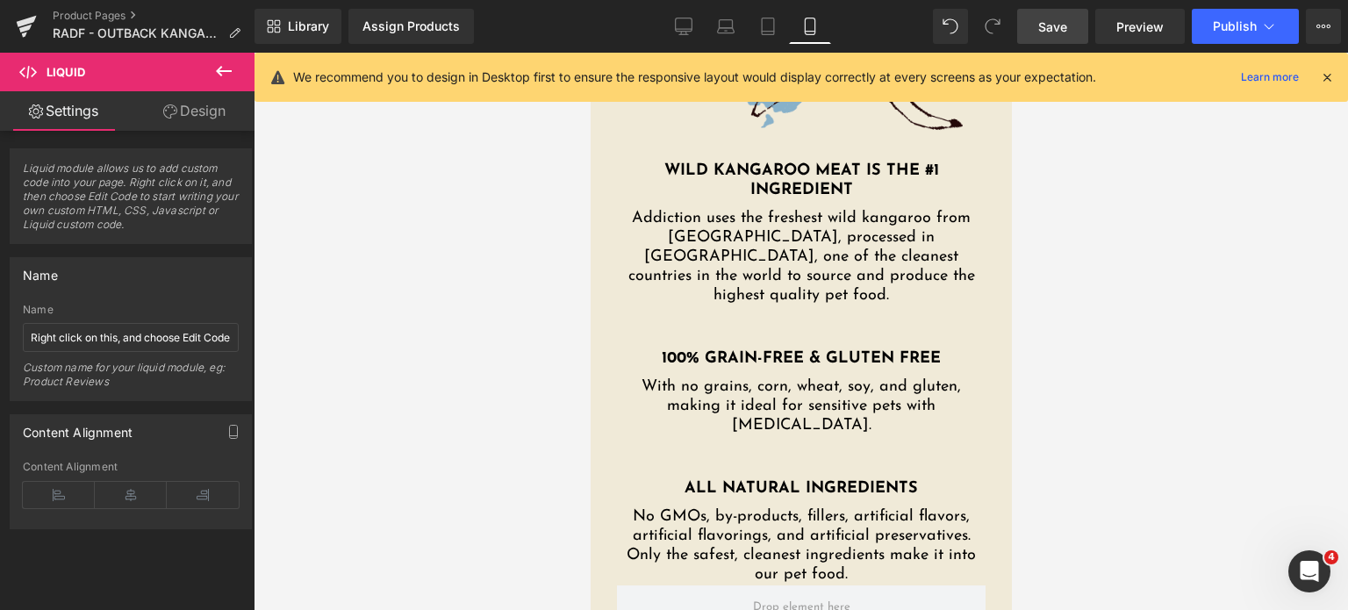
click at [1062, 31] on span "Save" at bounding box center [1052, 27] width 29 height 18
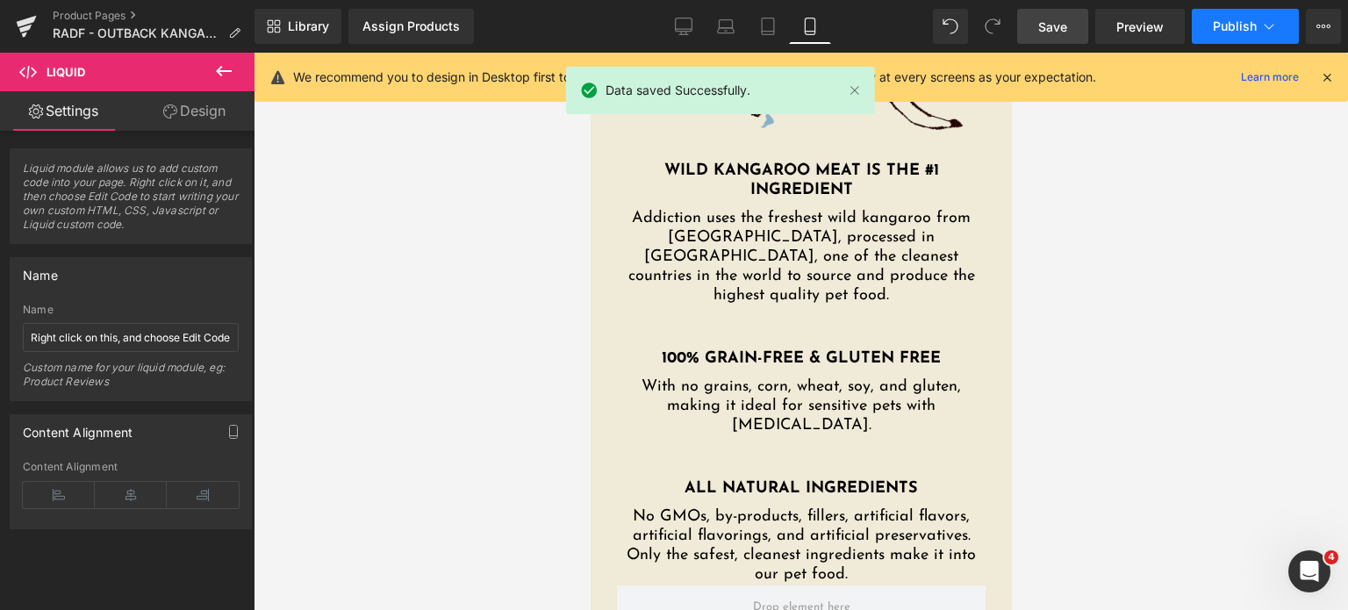
click at [1232, 20] on span "Publish" at bounding box center [1235, 26] width 44 height 14
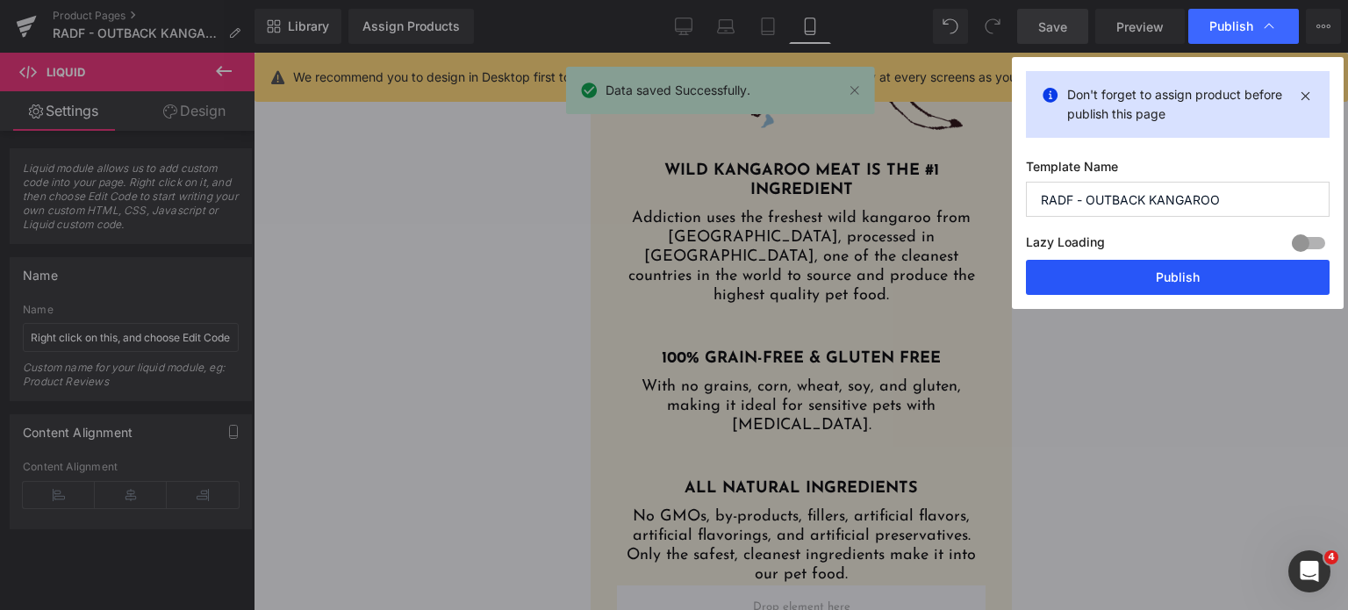
click at [1127, 287] on button "Publish" at bounding box center [1178, 277] width 304 height 35
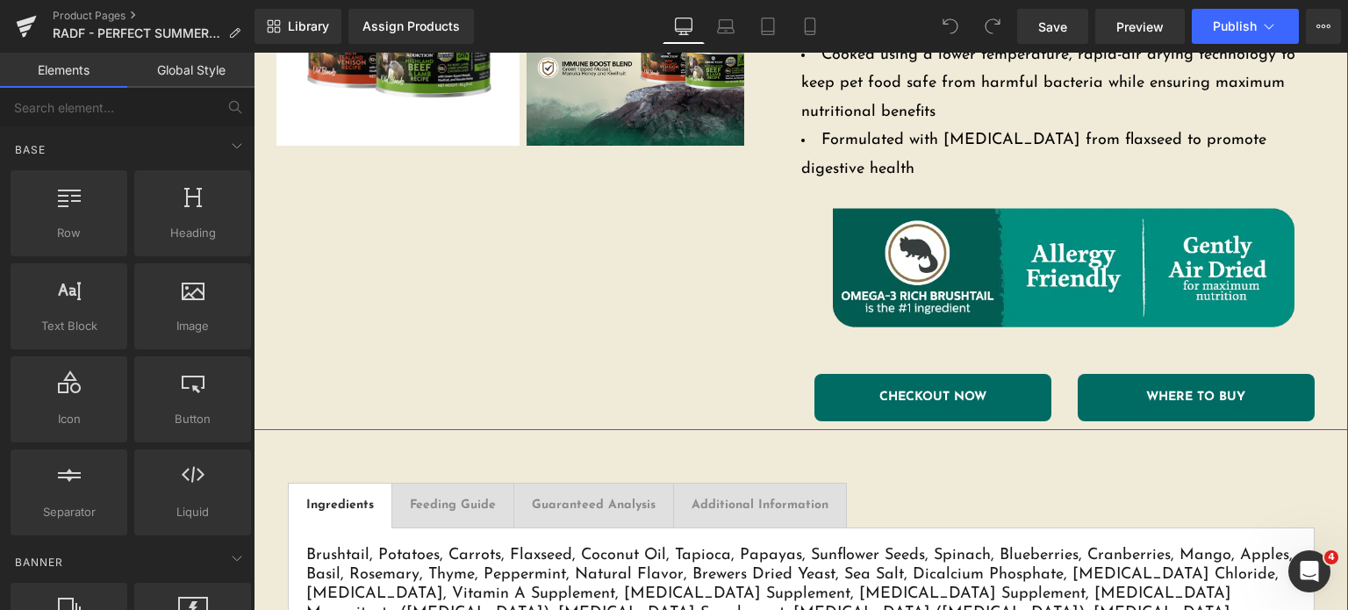
scroll to position [793, 0]
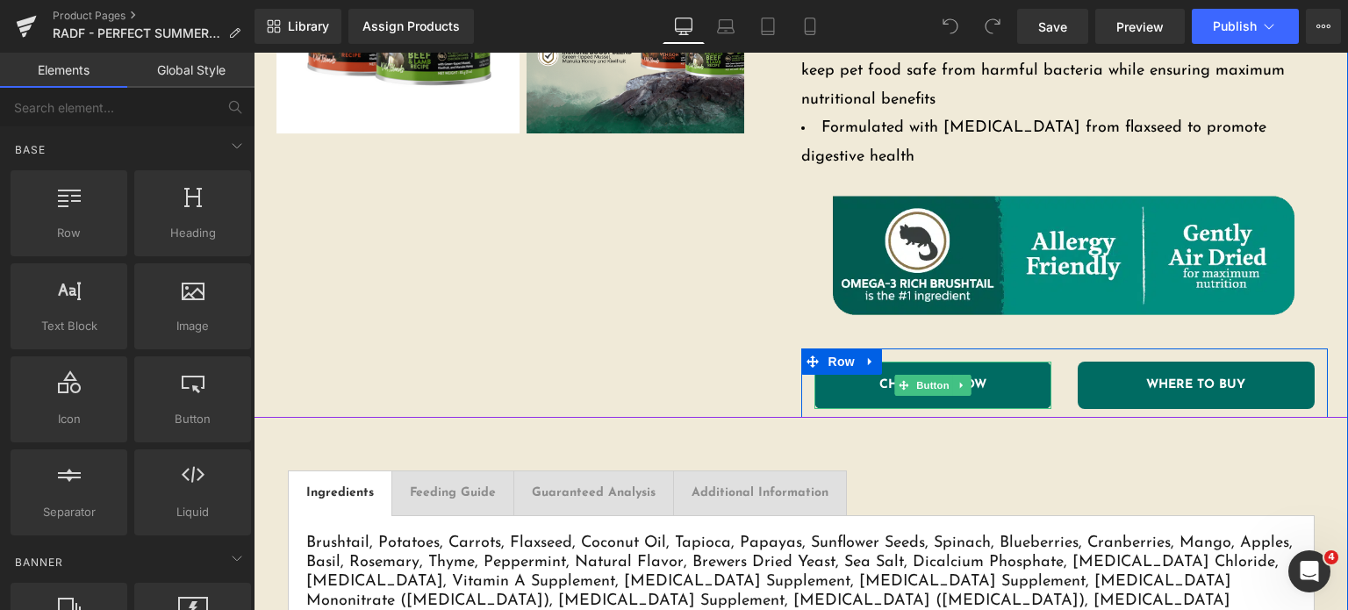
click at [879, 379] on span "CHECKOUT NOW" at bounding box center [932, 385] width 107 height 12
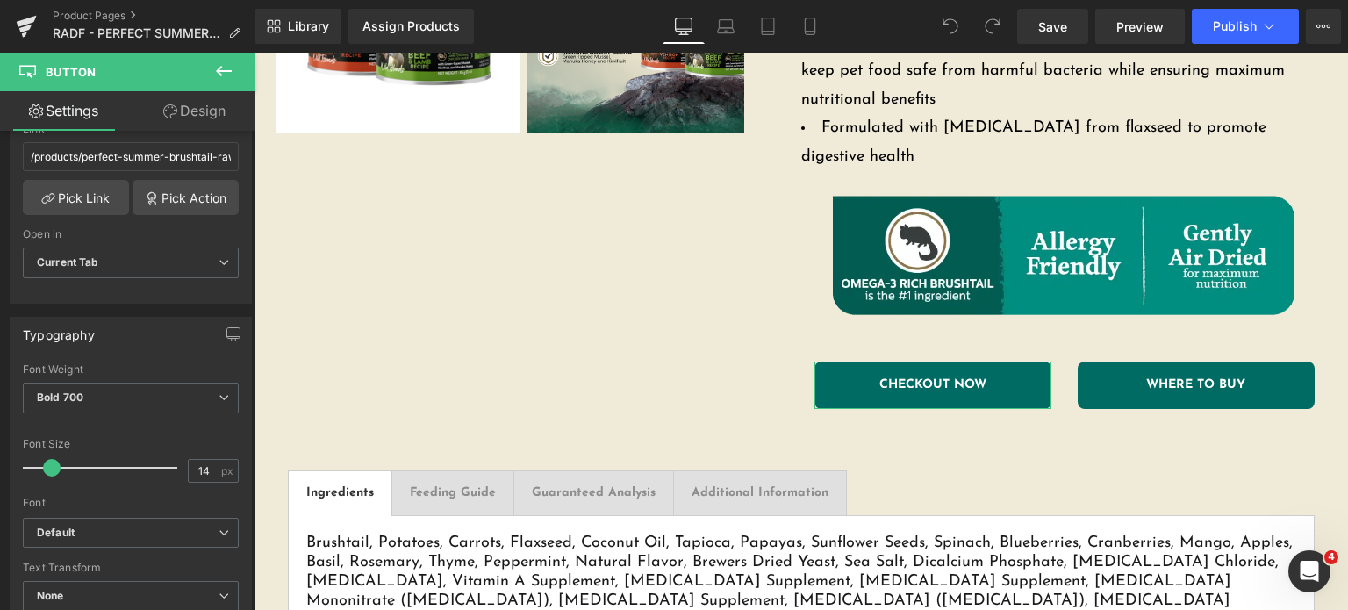
scroll to position [238, 0]
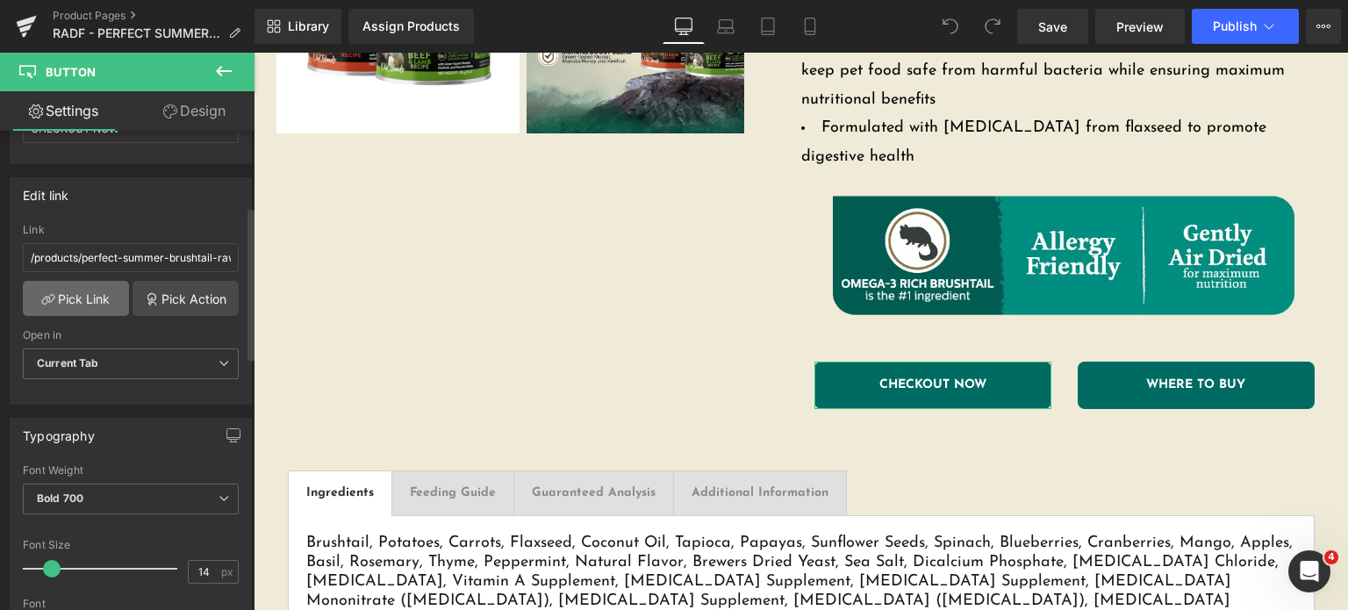
click at [60, 283] on link "Pick Link" at bounding box center [76, 298] width 106 height 35
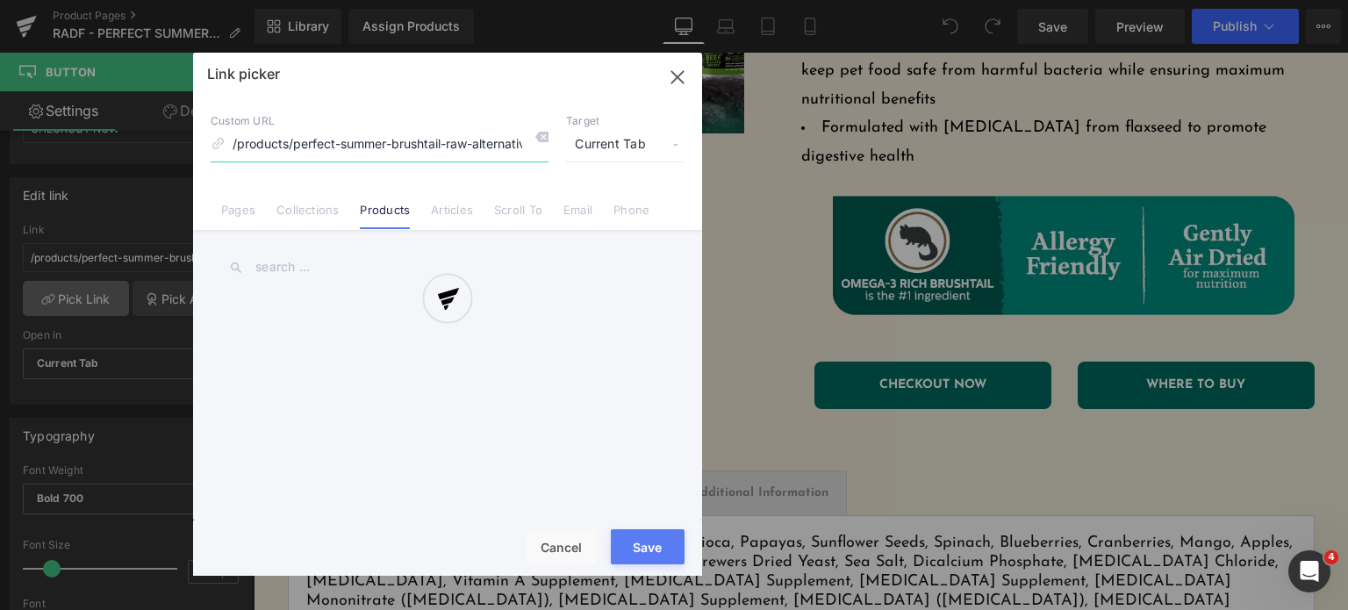
scroll to position [0, 57]
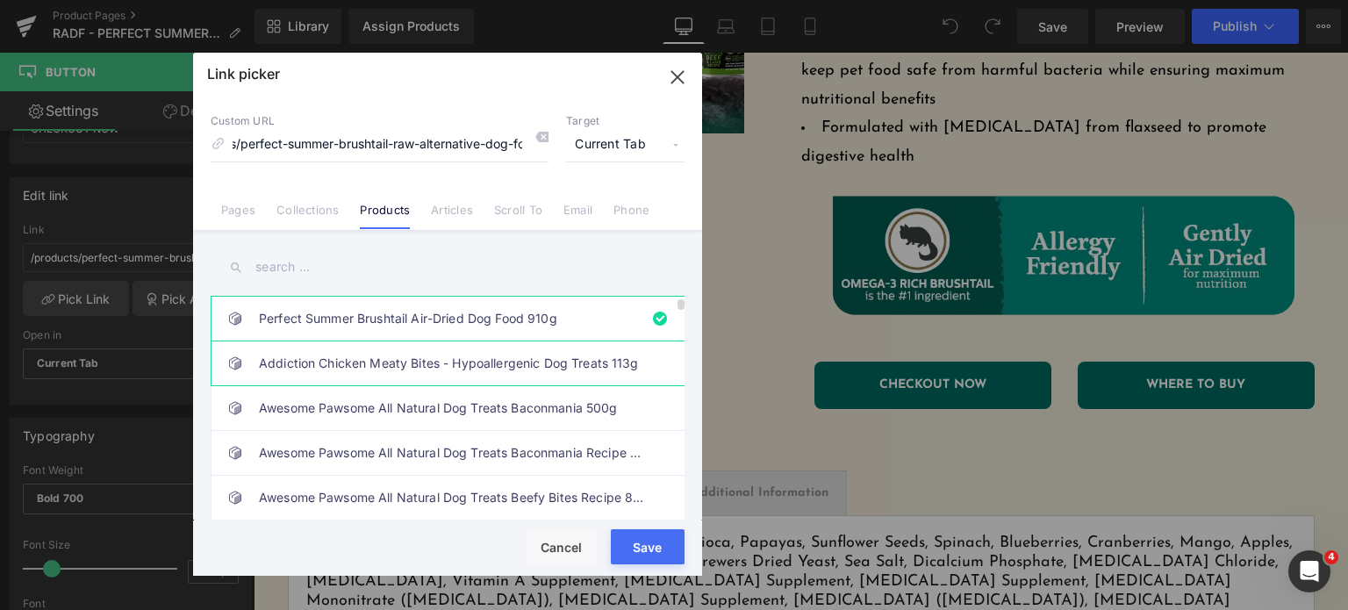
click at [295, 350] on link "Addiction Chicken Meaty Bites - Hypoallergenic Dog Treats 113g" at bounding box center [452, 363] width 386 height 44
click at [294, 328] on link "Perfect Summer Brushtail Air-Dried Dog Food 910g" at bounding box center [452, 319] width 386 height 44
type input "/products/perfect-summer-brushtail-raw-alternative-dog-food"
click at [431, 276] on input "text" at bounding box center [448, 266] width 474 height 39
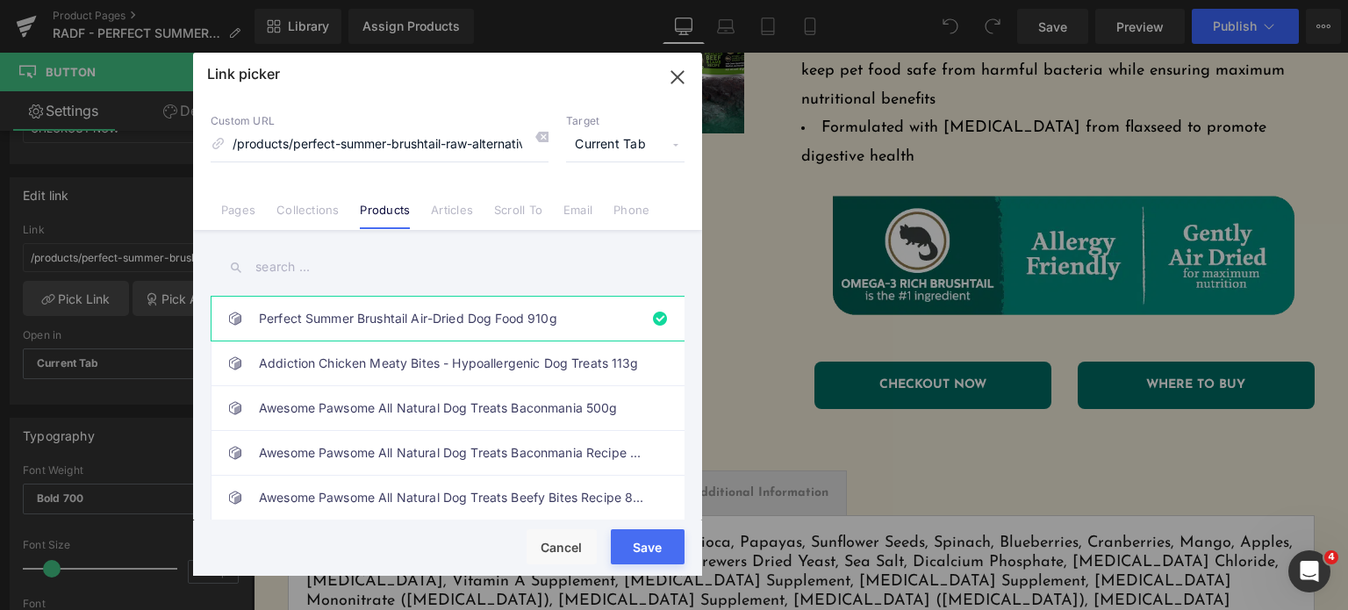
type input "["
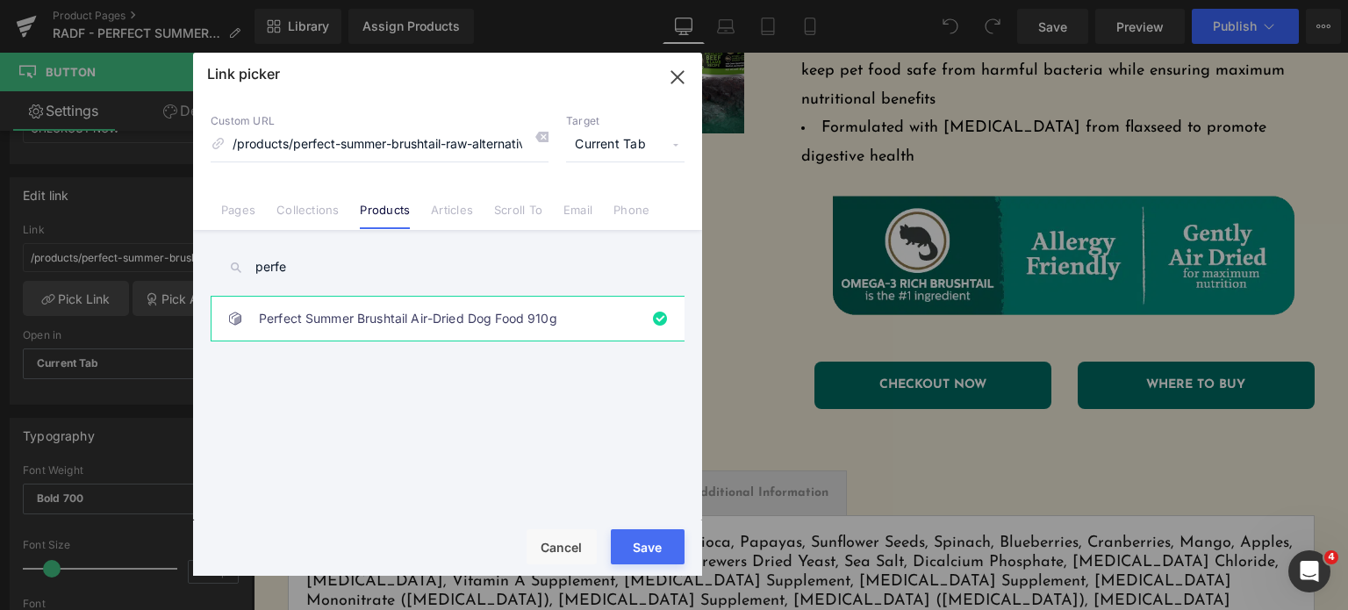
type input "perfe"
click at [430, 311] on link "Perfect Summer Brushtail Air-Dried Dog Food 910g" at bounding box center [452, 319] width 386 height 44
click at [628, 559] on button "Save" at bounding box center [648, 546] width 74 height 35
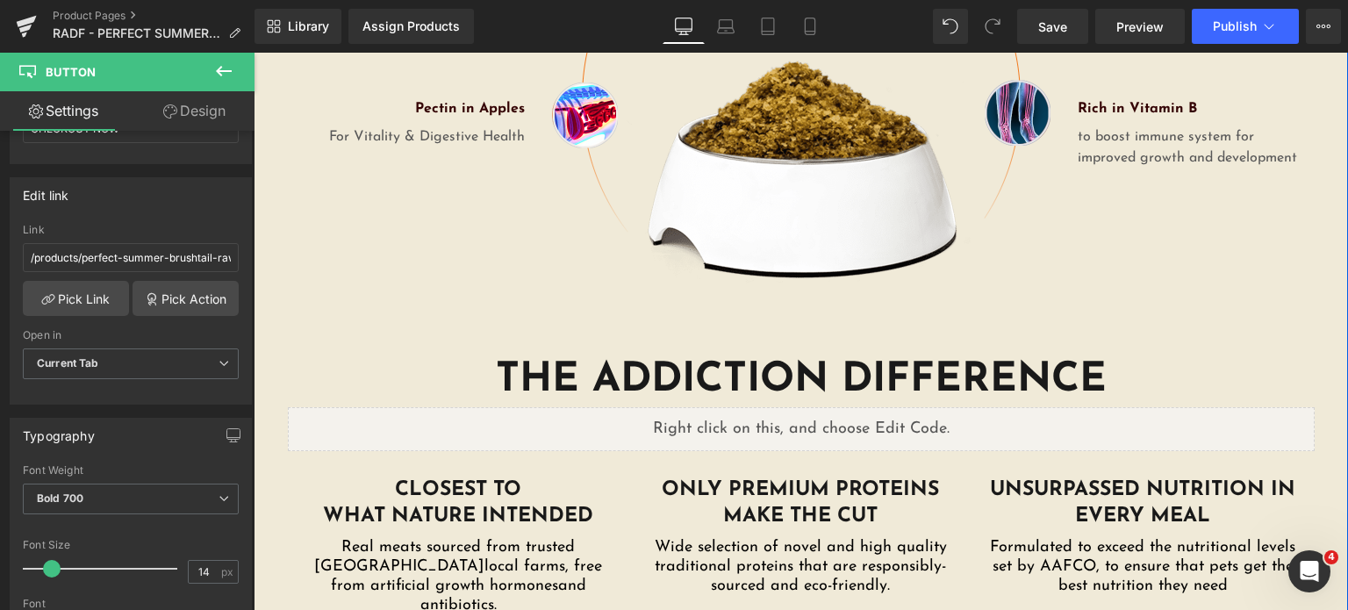
scroll to position [2885, 0]
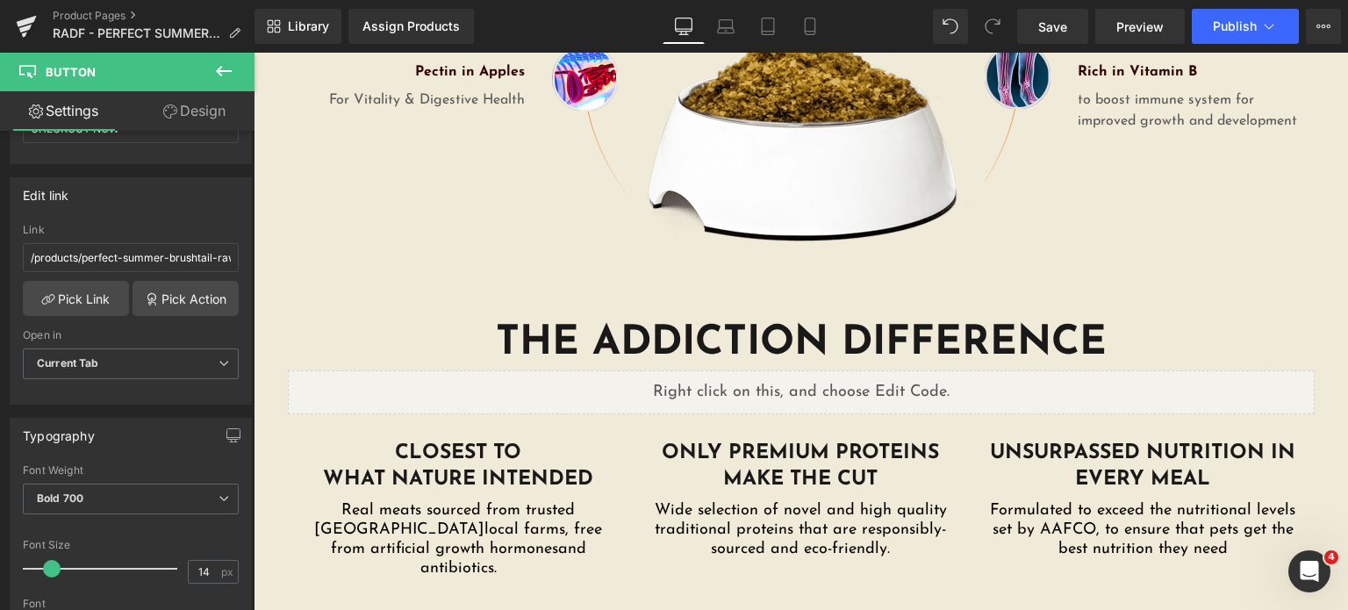
click at [226, 76] on icon at bounding box center [223, 71] width 21 height 21
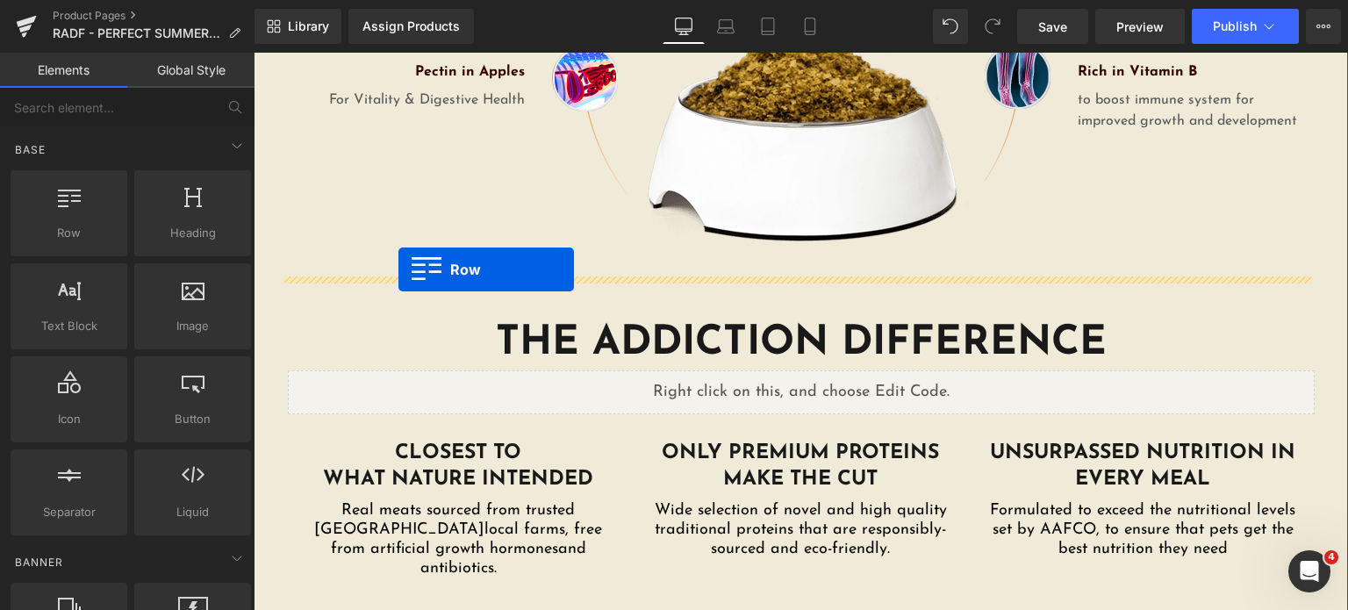
drag, startPoint x: 398, startPoint y: 250, endPoint x: 399, endPoint y: 269, distance: 19.4
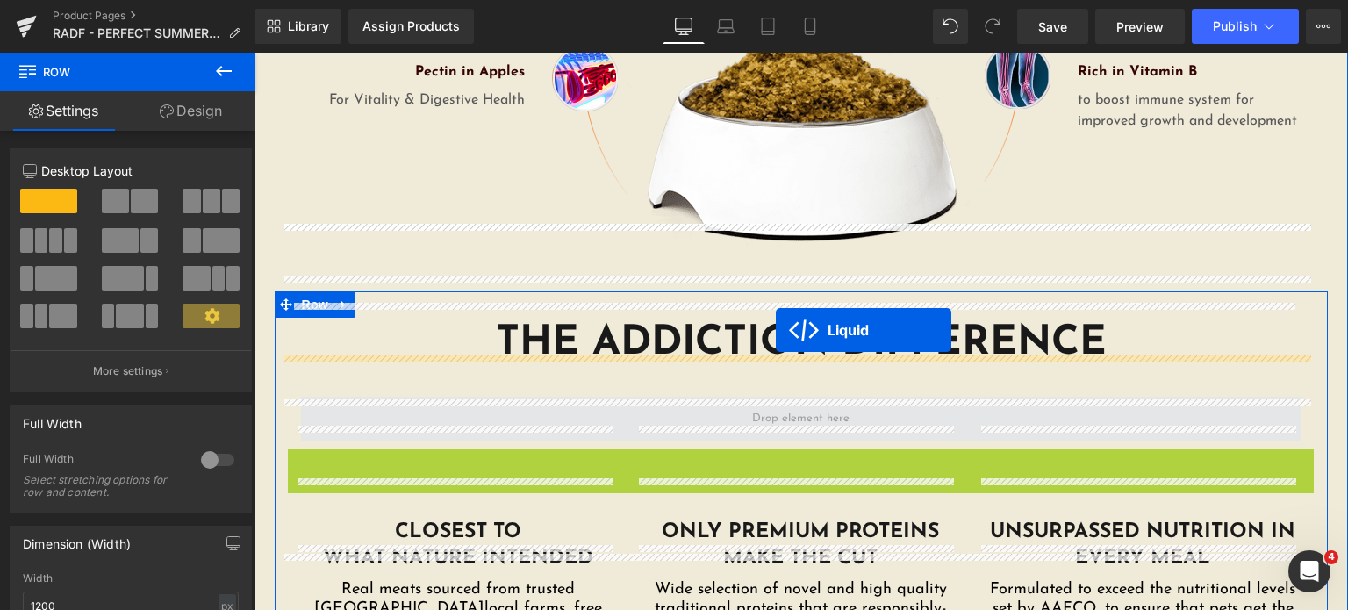
drag, startPoint x: 756, startPoint y: 370, endPoint x: 778, endPoint y: 328, distance: 47.5
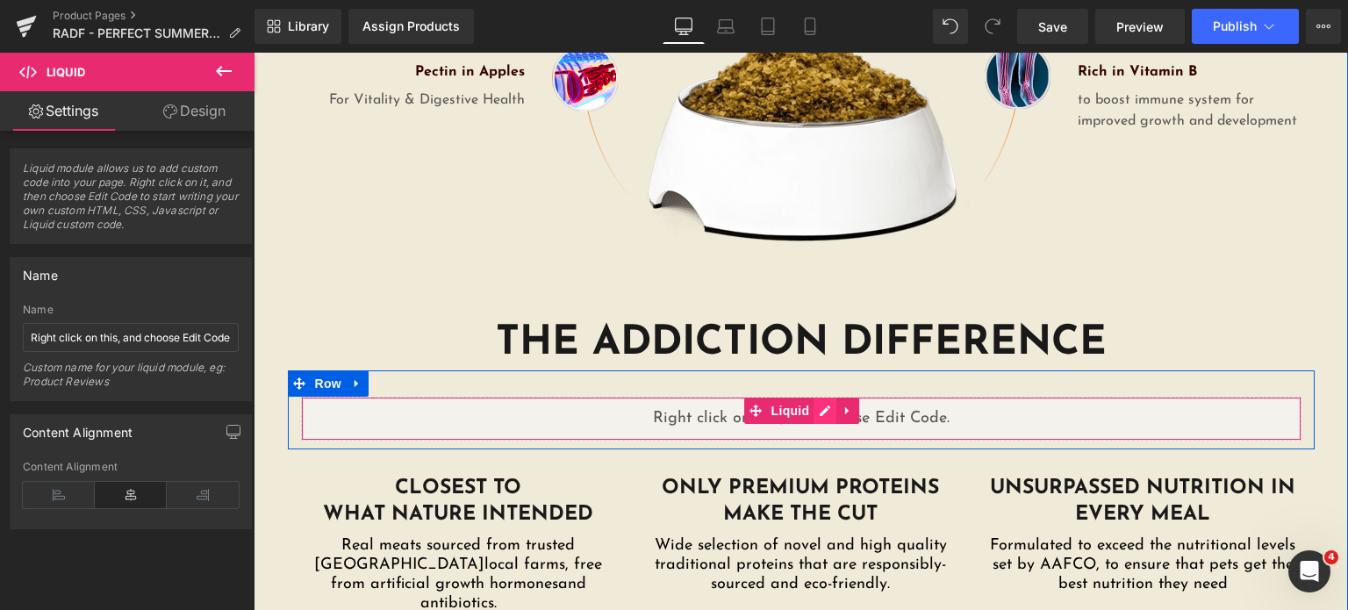
click at [816, 397] on div "Liquid" at bounding box center [801, 419] width 1000 height 44
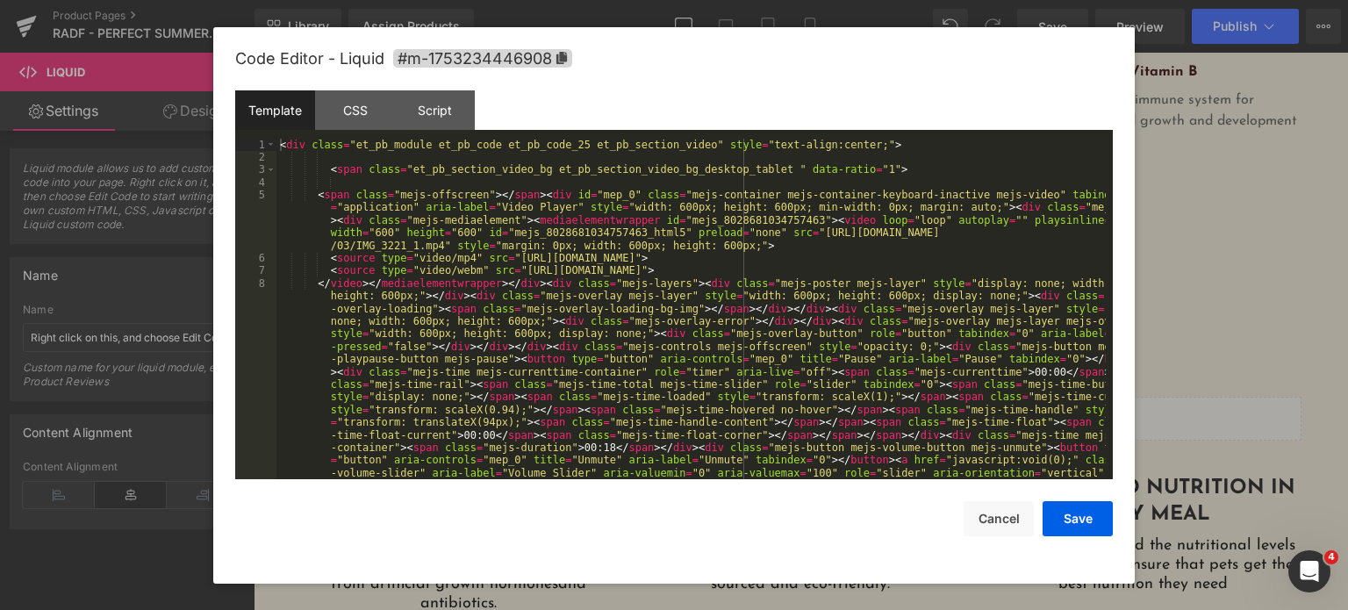
click at [722, 350] on div "< div class = "et_pb_module et_pb_code et_pb_code_25 et_pb_section_video" style…" at bounding box center [690, 442] width 829 height 606
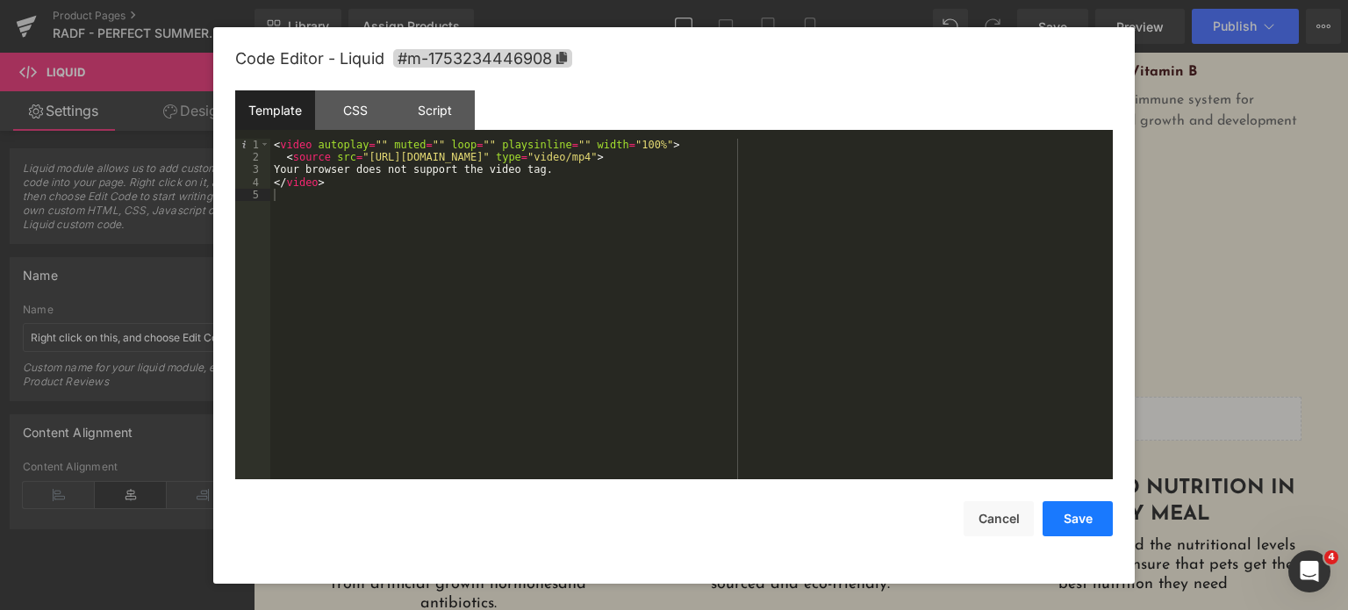
drag, startPoint x: 1076, startPoint y: 520, endPoint x: 368, endPoint y: 104, distance: 821.8
click at [1076, 520] on button "Save" at bounding box center [1078, 518] width 70 height 35
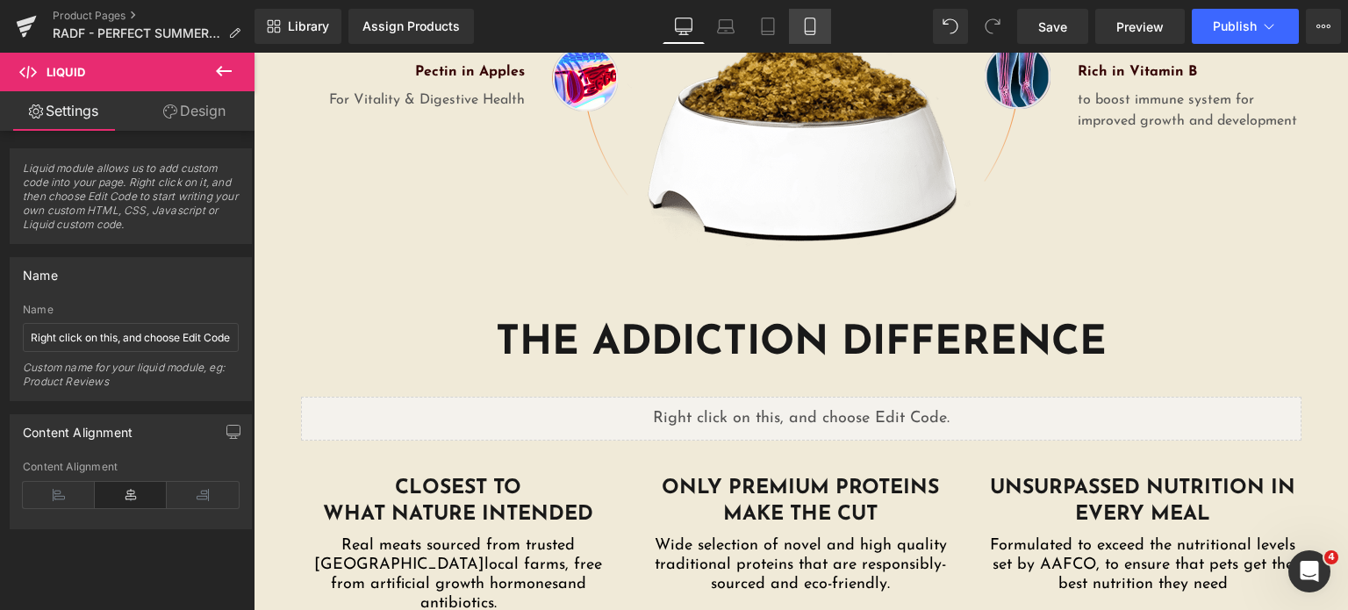
click at [811, 26] on icon at bounding box center [810, 27] width 18 height 18
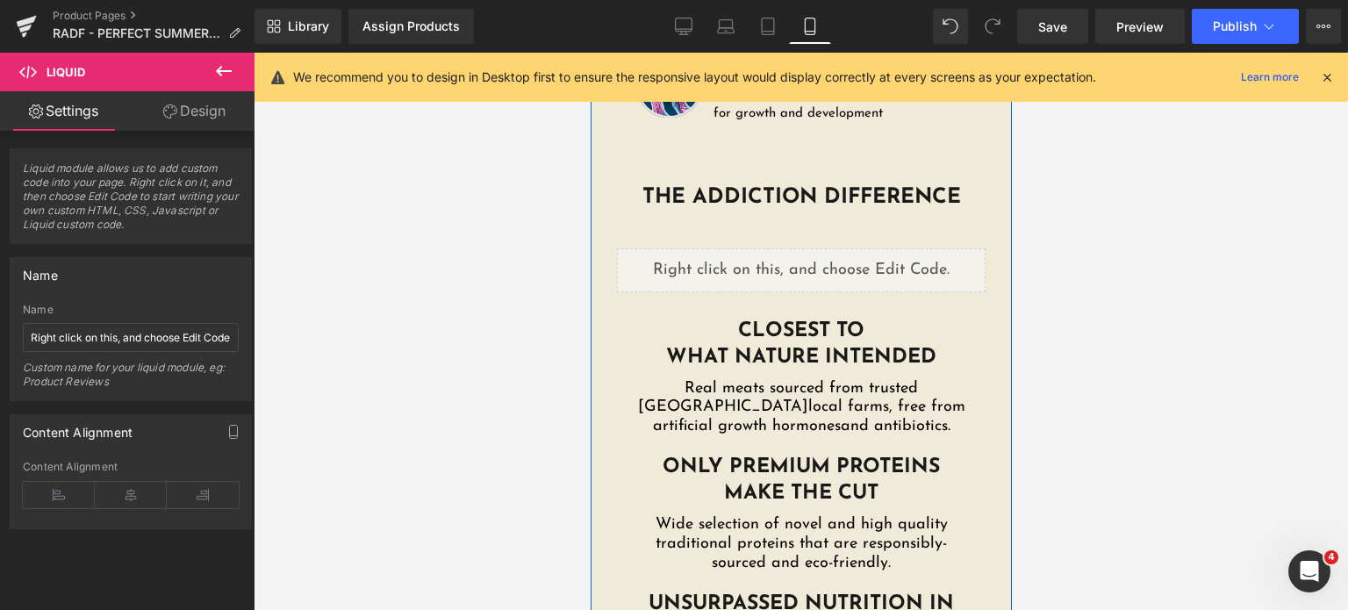
scroll to position [3693, 0]
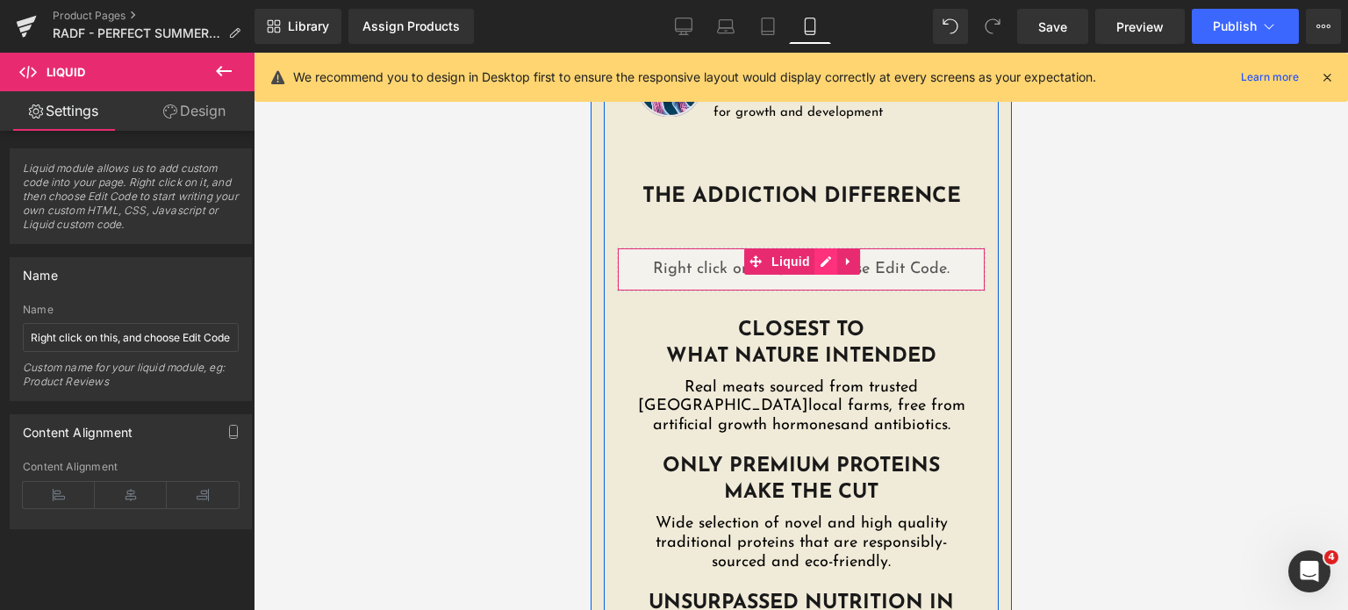
click at [815, 247] on div "Liquid" at bounding box center [800, 269] width 369 height 44
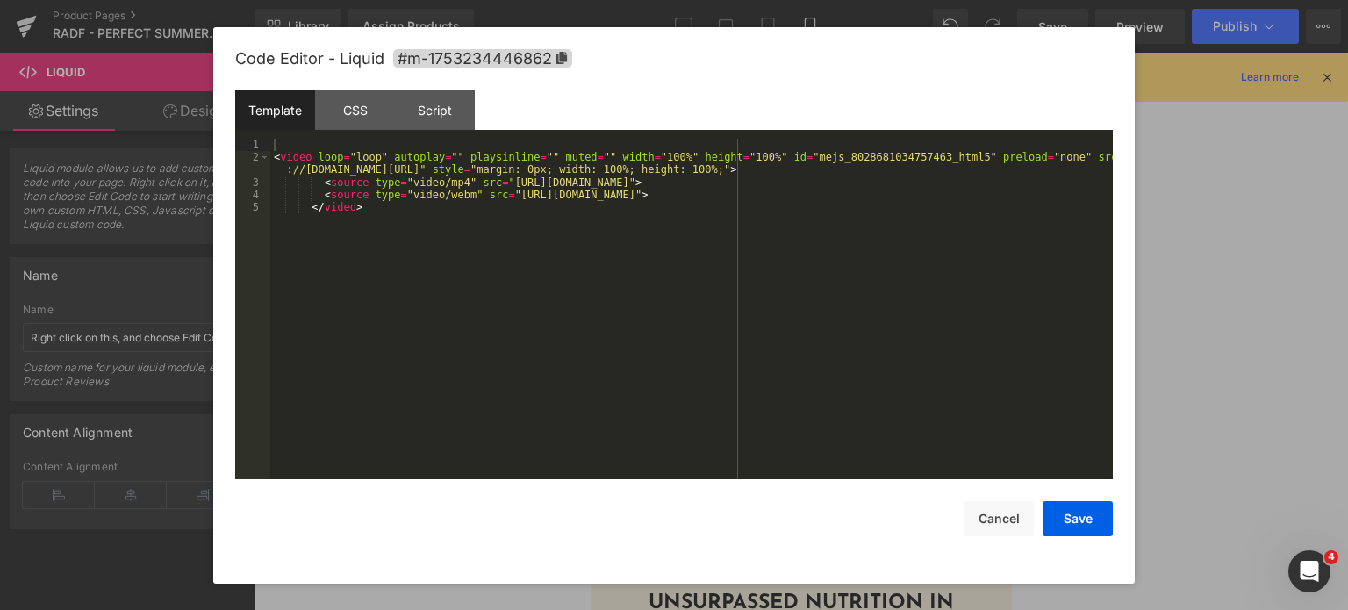
click at [735, 226] on div "< video loop = "loop" autoplay = "" playsinline = "" muted = "" width = "100%" …" at bounding box center [691, 322] width 842 height 367
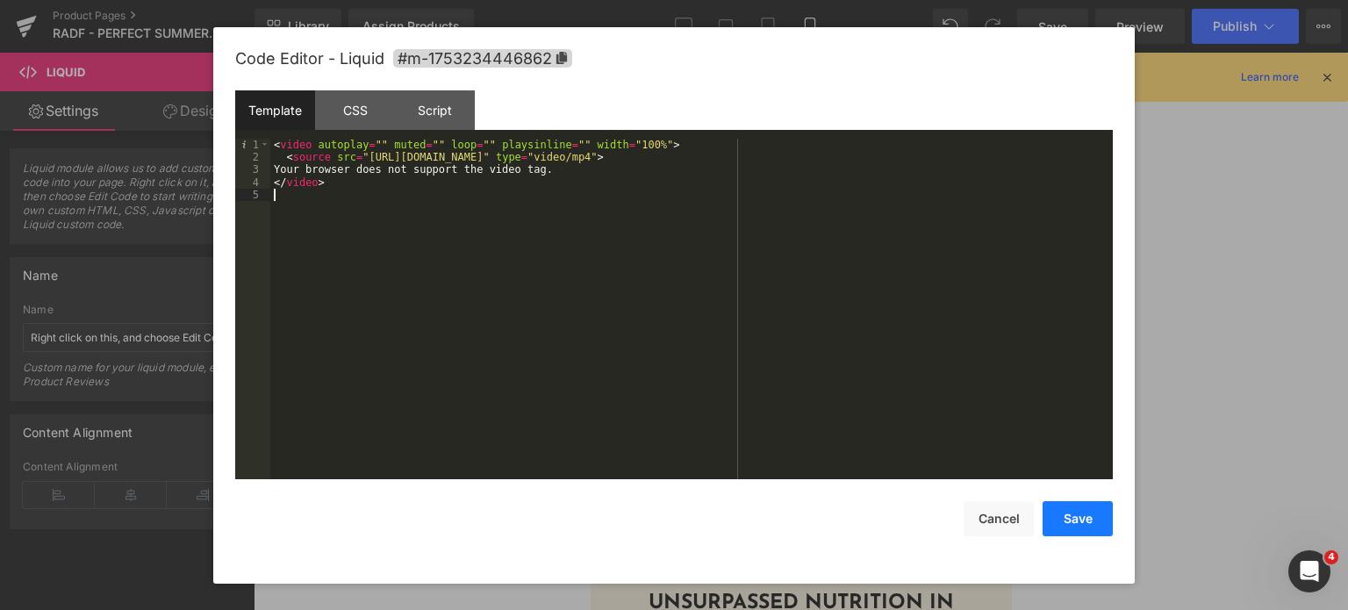
click at [1086, 514] on button "Save" at bounding box center [1078, 518] width 70 height 35
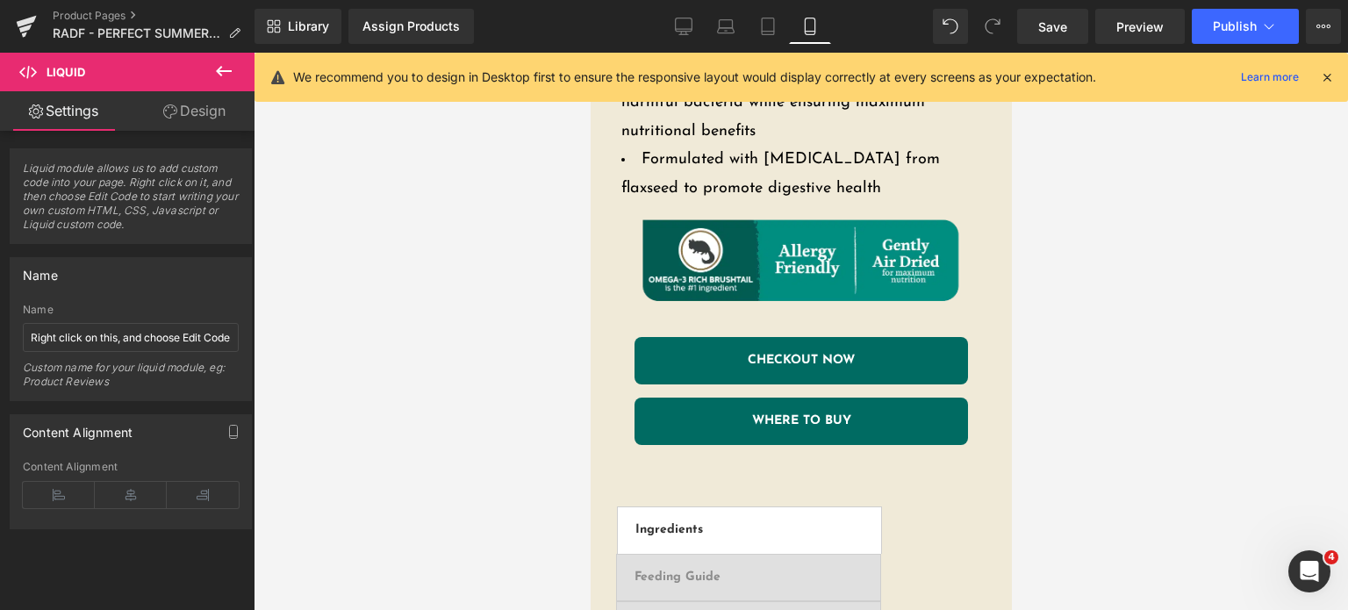
scroll to position [1394, 0]
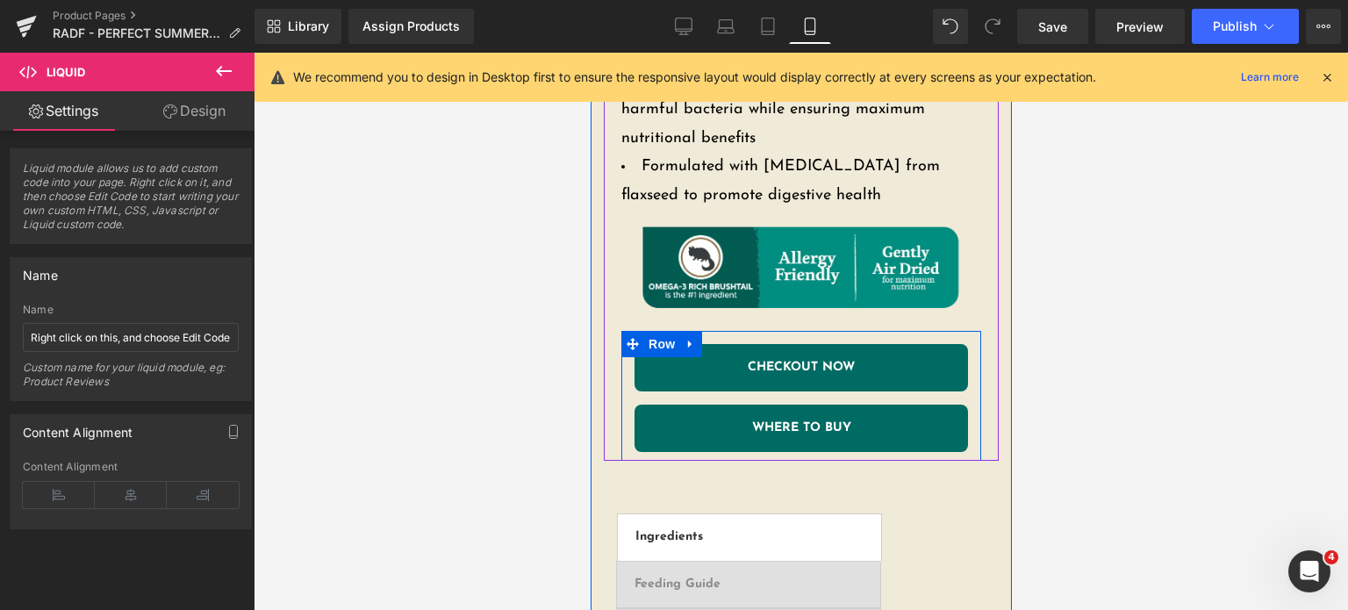
click at [717, 353] on link "CHECKOUT NOW" at bounding box center [800, 367] width 333 height 47
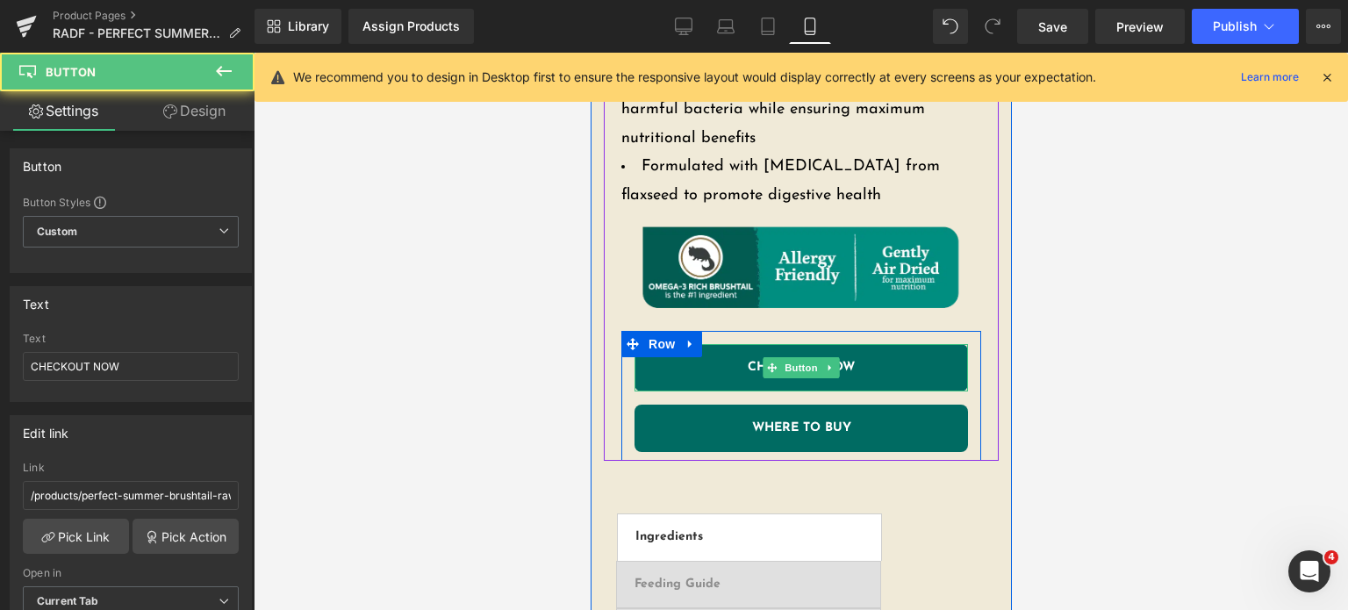
click at [729, 344] on link "CHECKOUT NOW" at bounding box center [800, 367] width 333 height 47
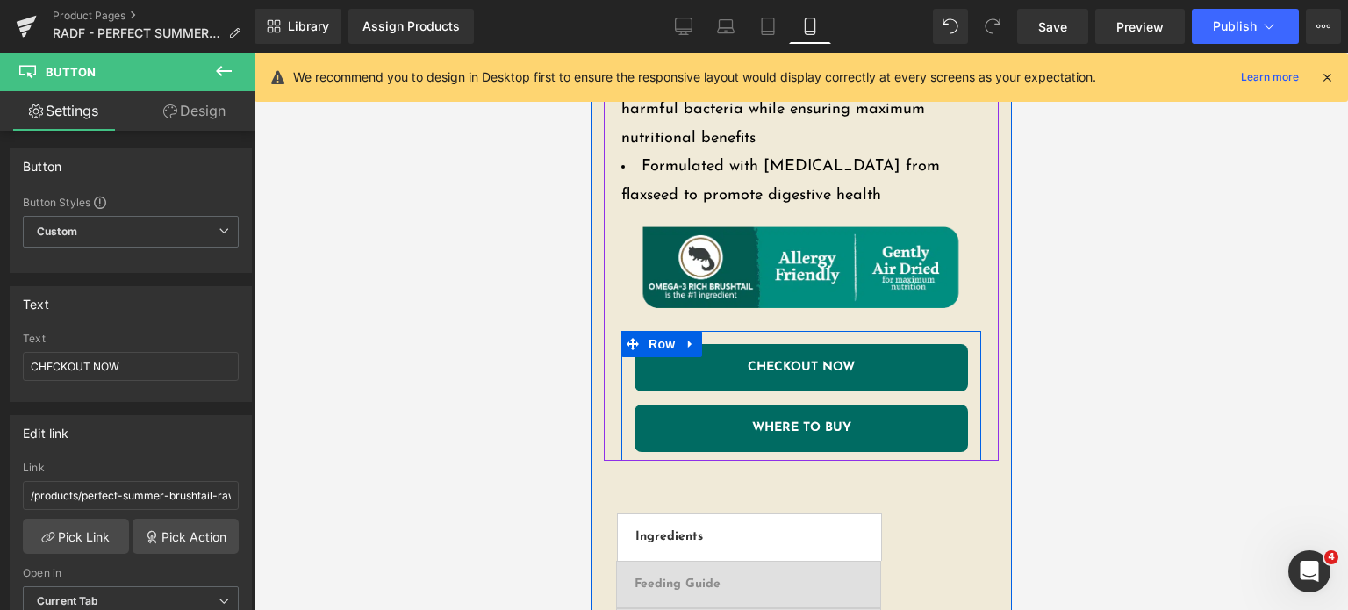
click at [727, 413] on link "WHERE TO BUY" at bounding box center [800, 428] width 333 height 47
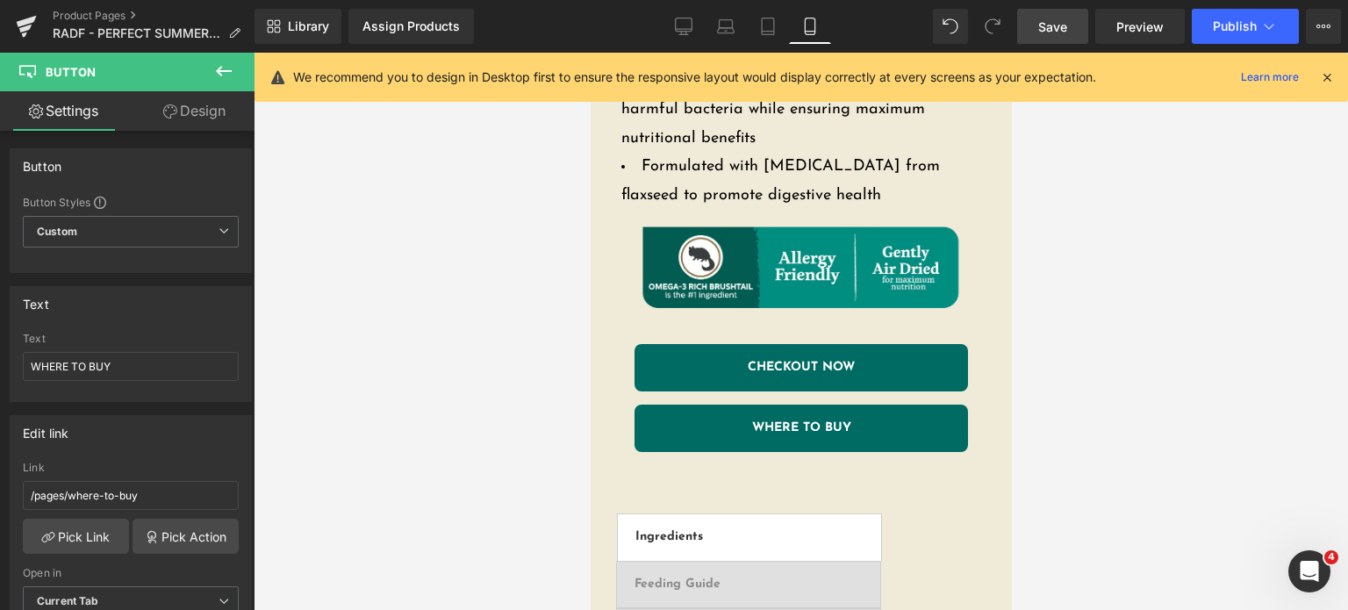
click at [1046, 27] on span "Save" at bounding box center [1052, 27] width 29 height 18
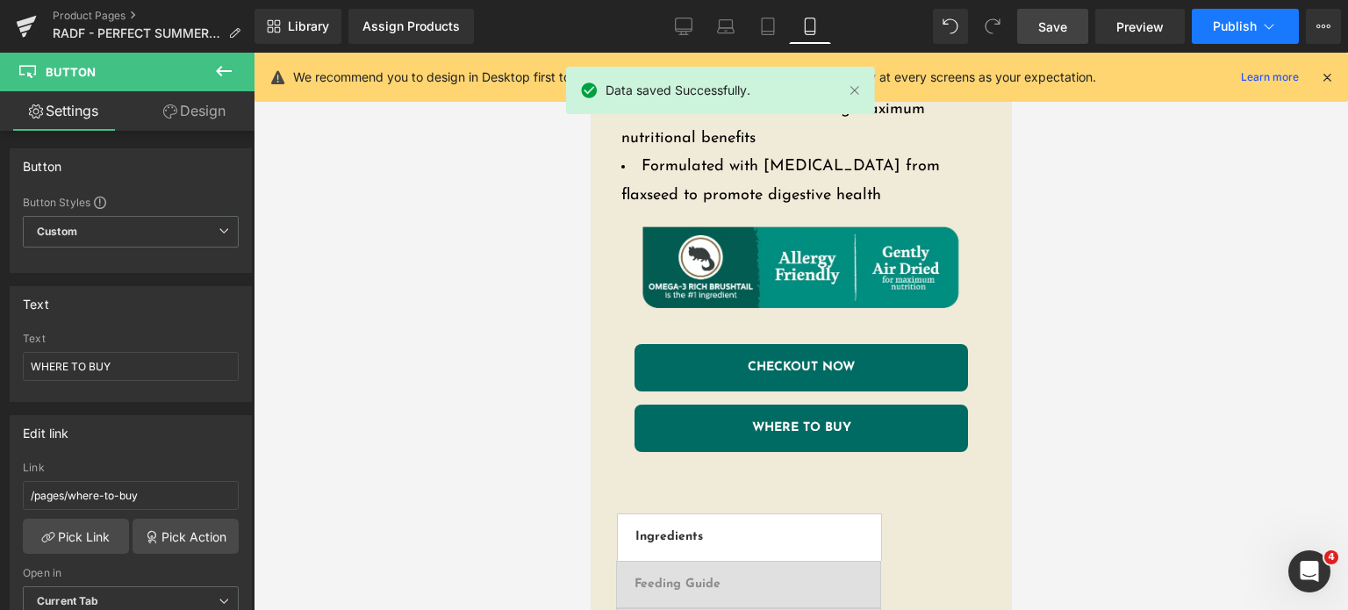
click at [1222, 24] on span "Publish" at bounding box center [1235, 26] width 44 height 14
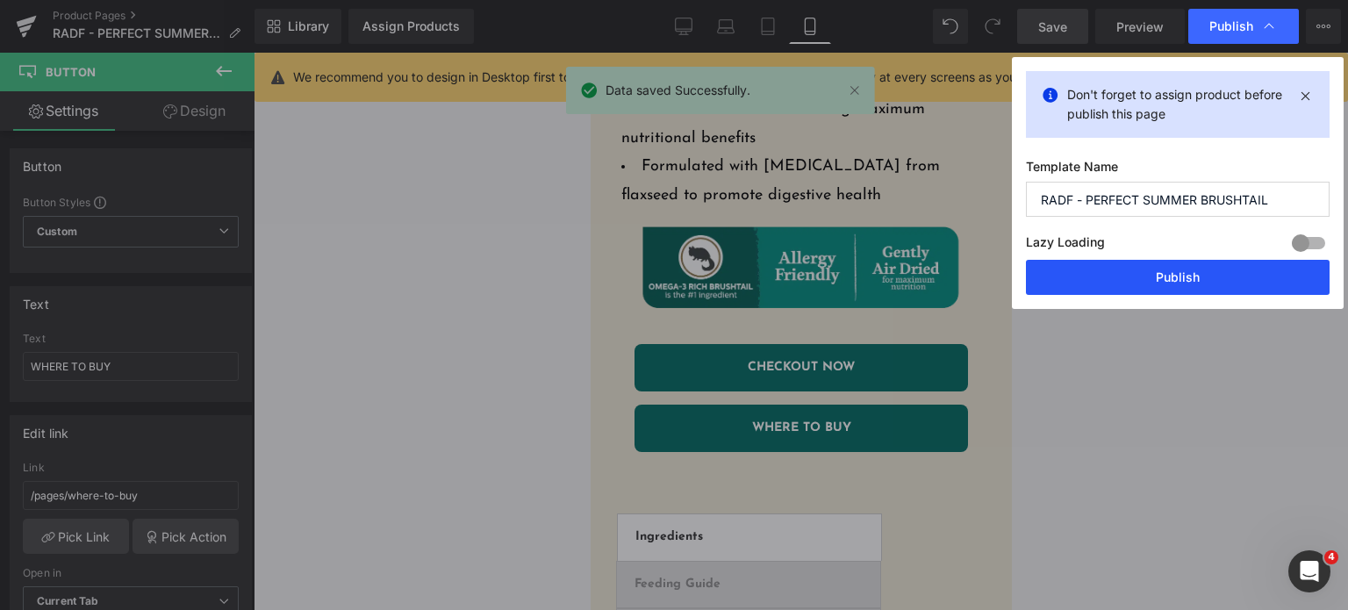
click at [1137, 276] on button "Publish" at bounding box center [1178, 277] width 304 height 35
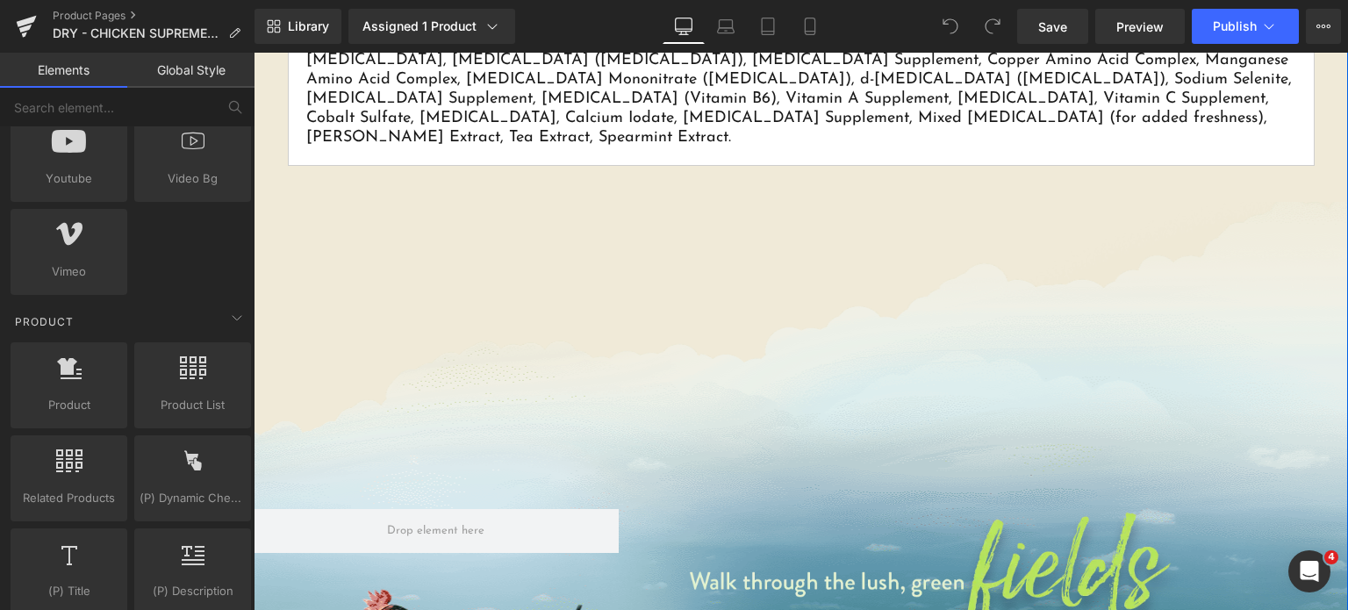
scroll to position [1115, 0]
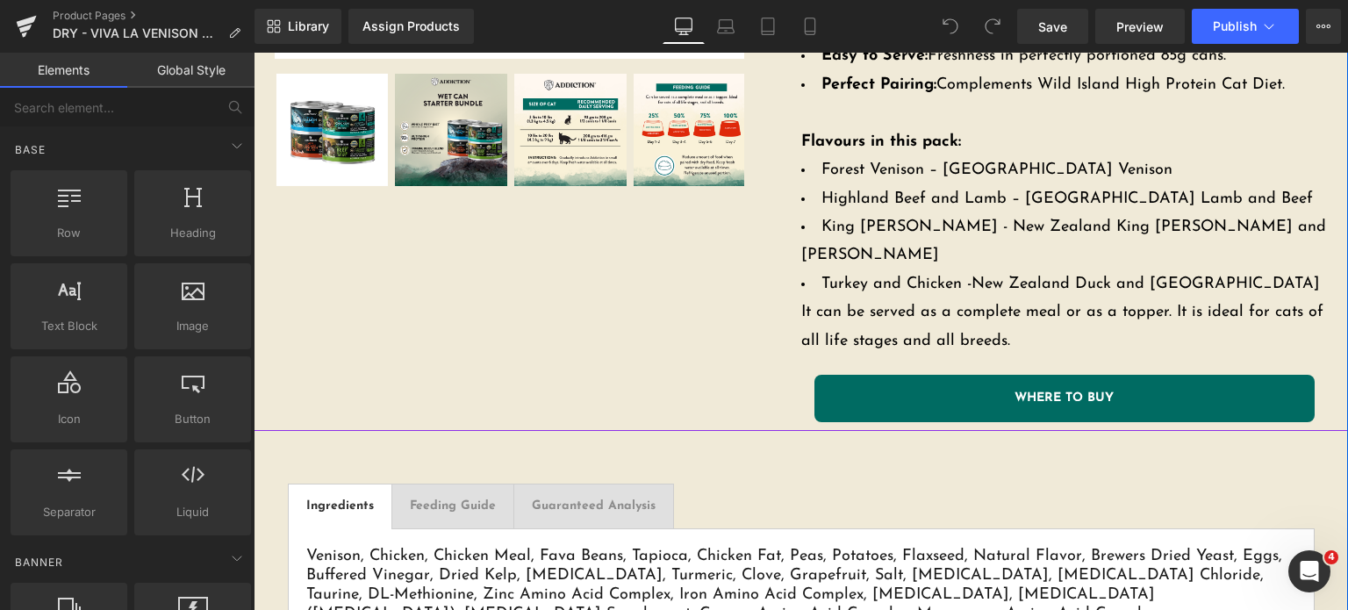
scroll to position [642, 0]
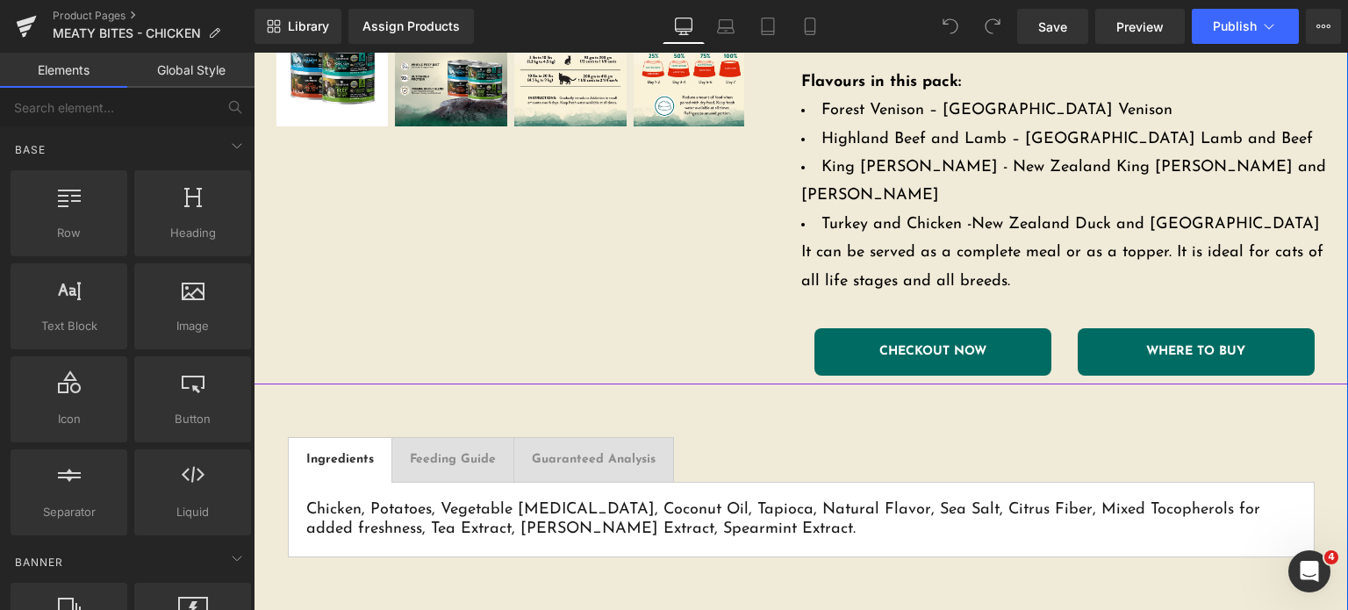
scroll to position [670, 0]
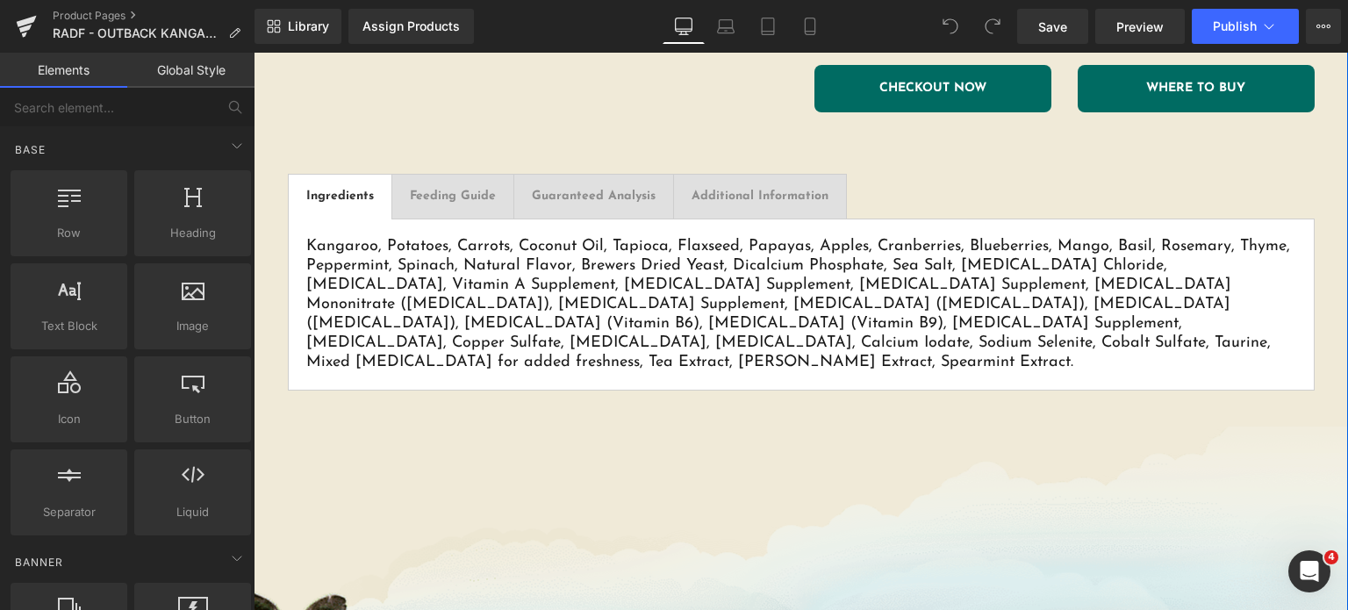
scroll to position [976, 0]
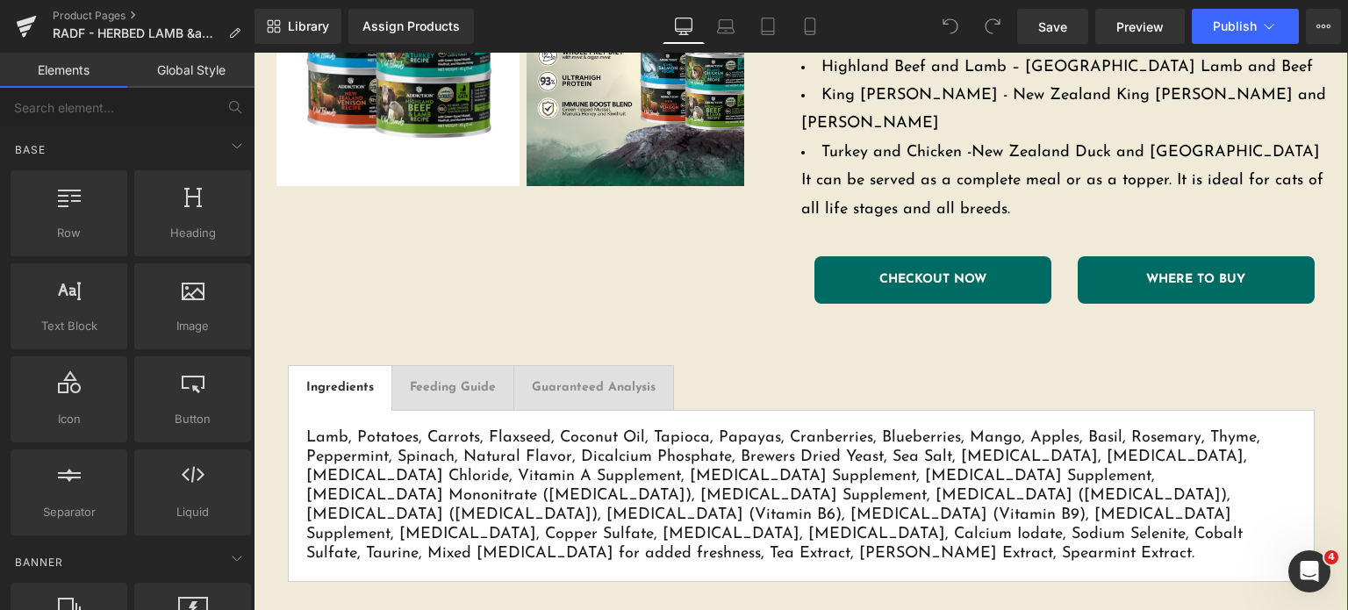
scroll to position [627, 0]
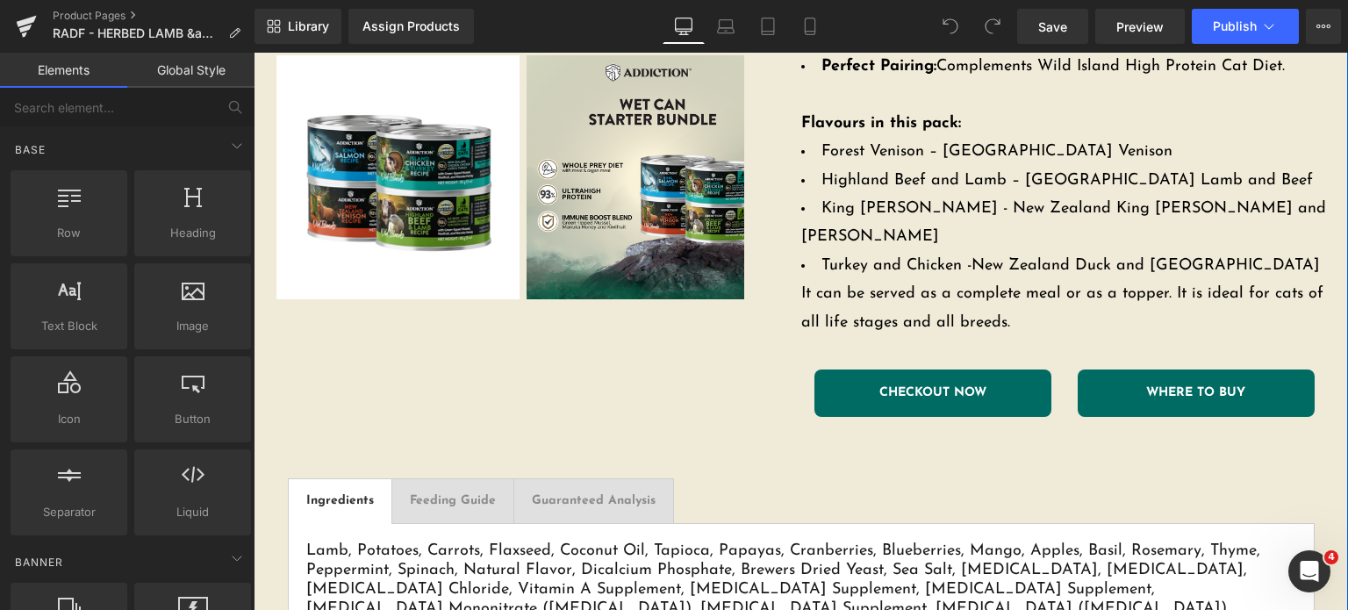
click at [871, 370] on link "CHECKOUT NOW" at bounding box center [932, 392] width 237 height 47
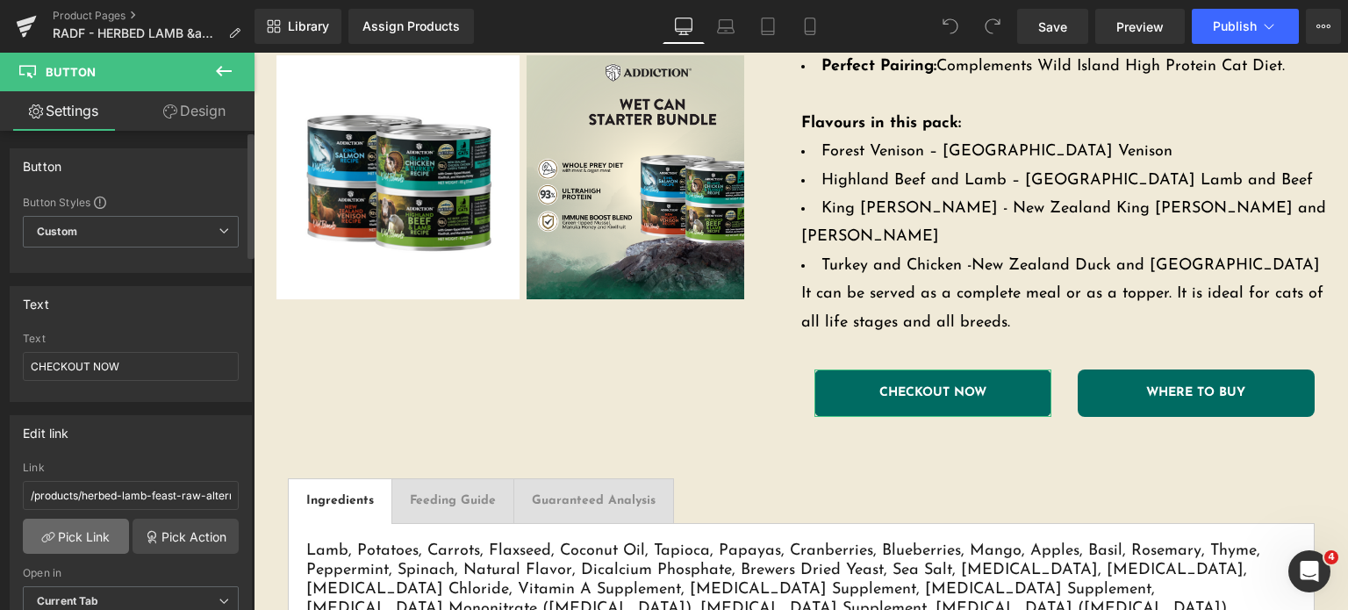
click at [94, 522] on link "Pick Link" at bounding box center [76, 536] width 106 height 35
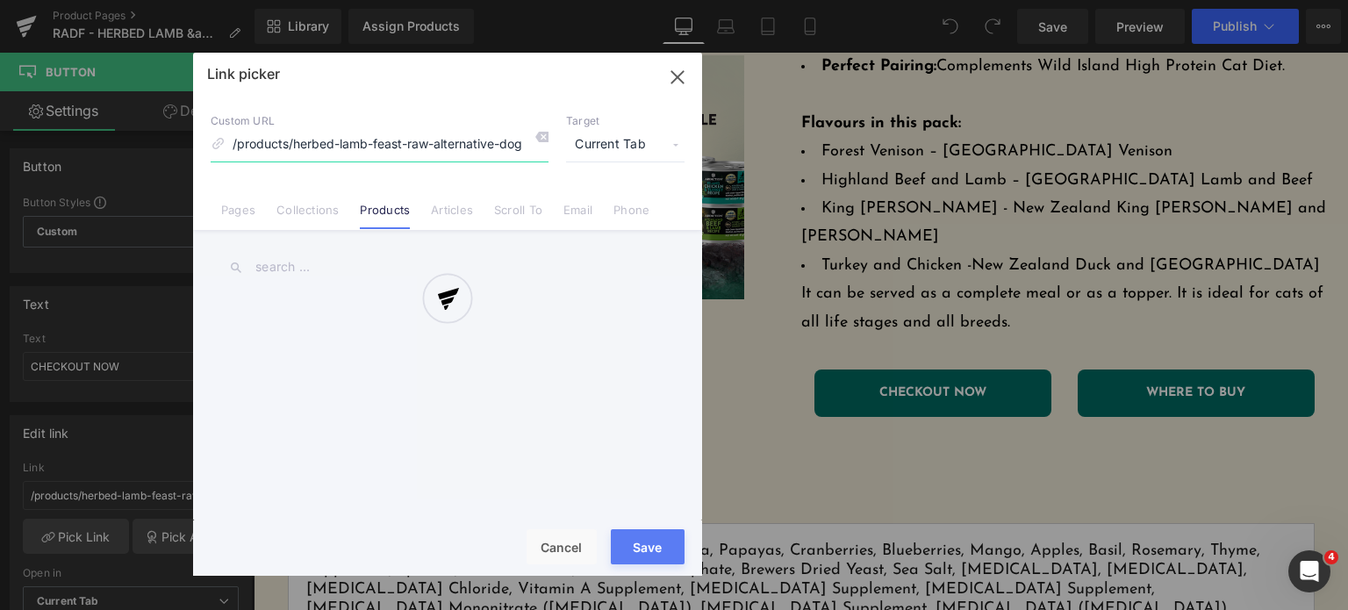
scroll to position [0, 18]
click at [390, 276] on div at bounding box center [447, 314] width 509 height 523
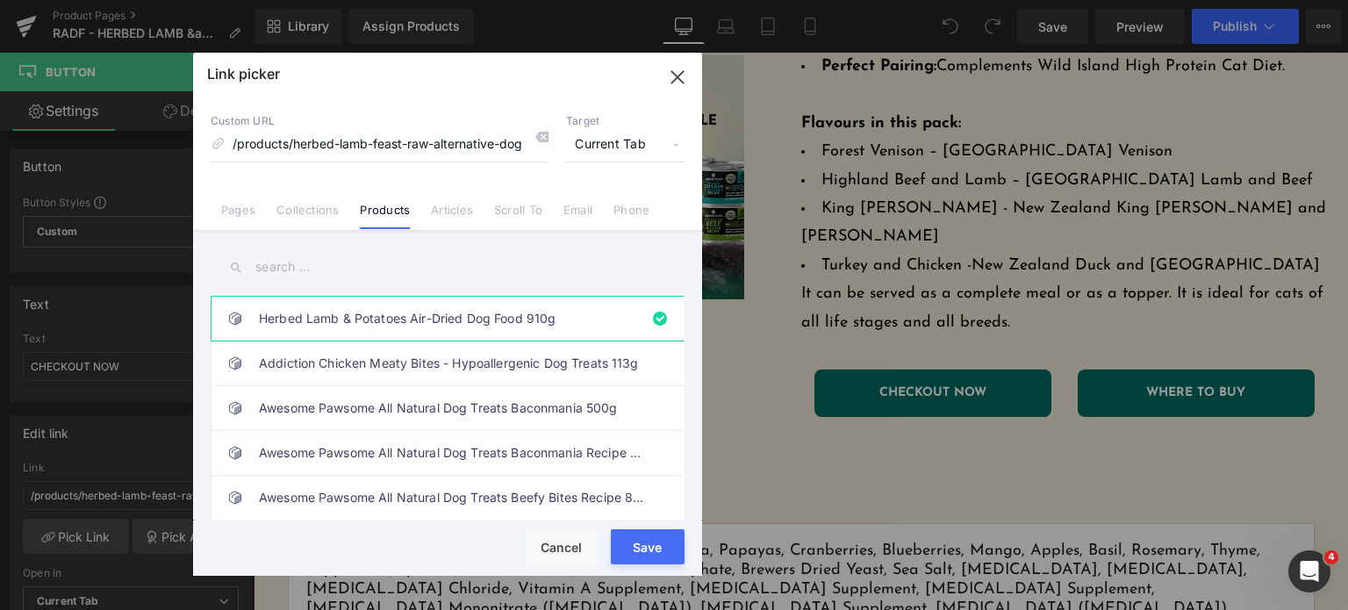
click at [339, 256] on input "text" at bounding box center [448, 266] width 474 height 39
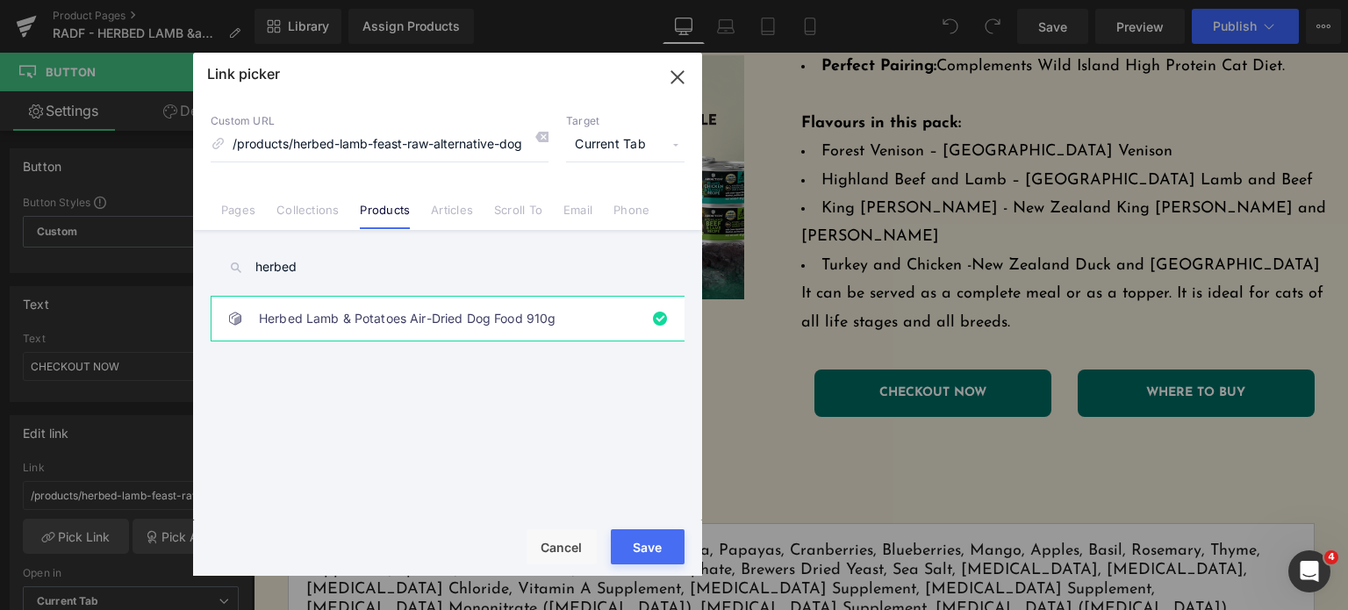
type input "herbed"
click at [379, 318] on link "Herbed Lamb & Potatoes Air-Dried Dog Food 910g" at bounding box center [452, 319] width 386 height 44
click at [624, 560] on button "Save" at bounding box center [648, 546] width 74 height 35
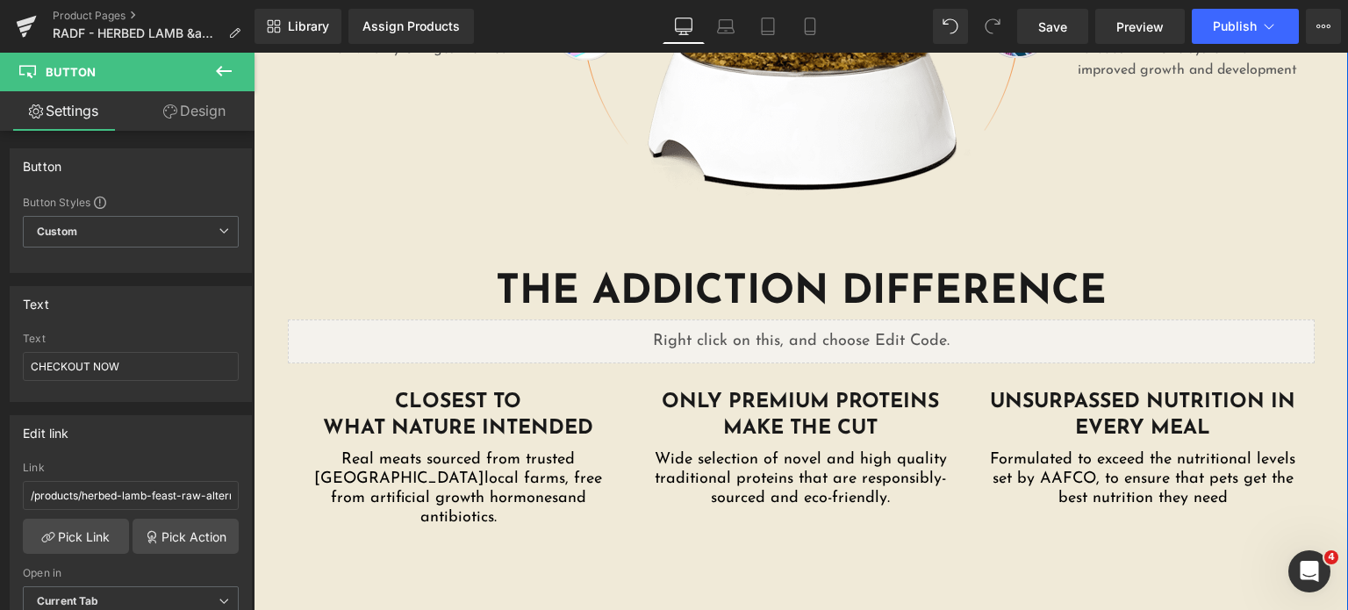
scroll to position [2821, 0]
click at [218, 69] on icon at bounding box center [224, 71] width 16 height 11
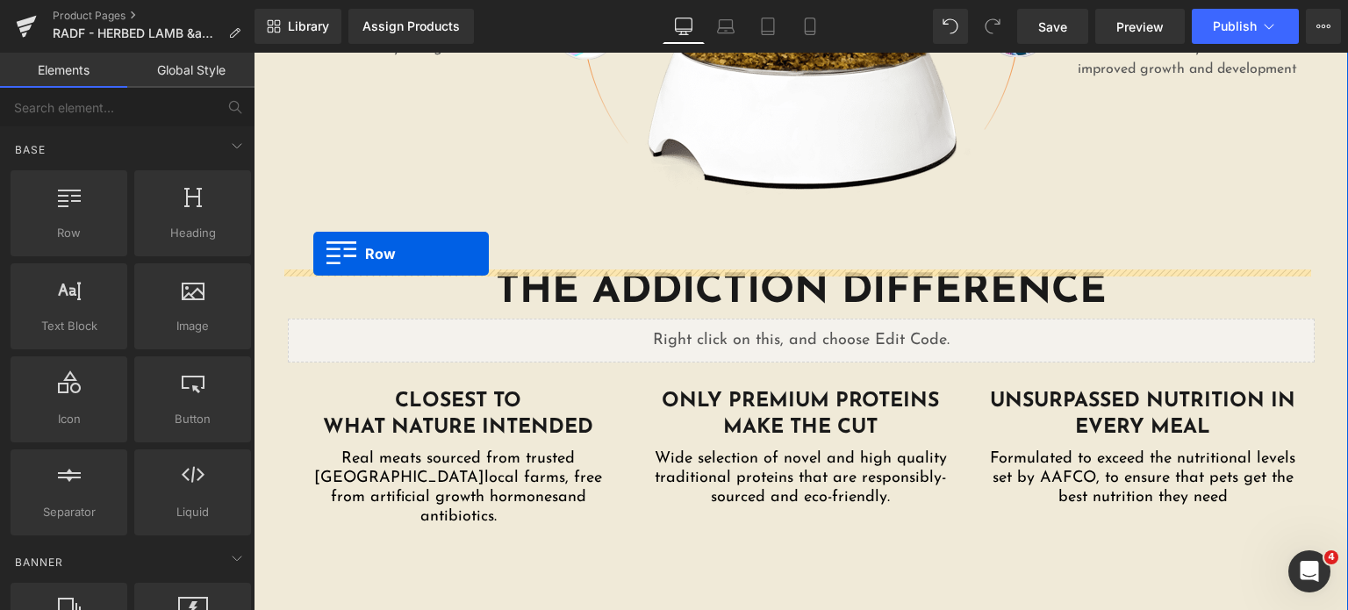
drag, startPoint x: 491, startPoint y: 279, endPoint x: 314, endPoint y: 256, distance: 178.7
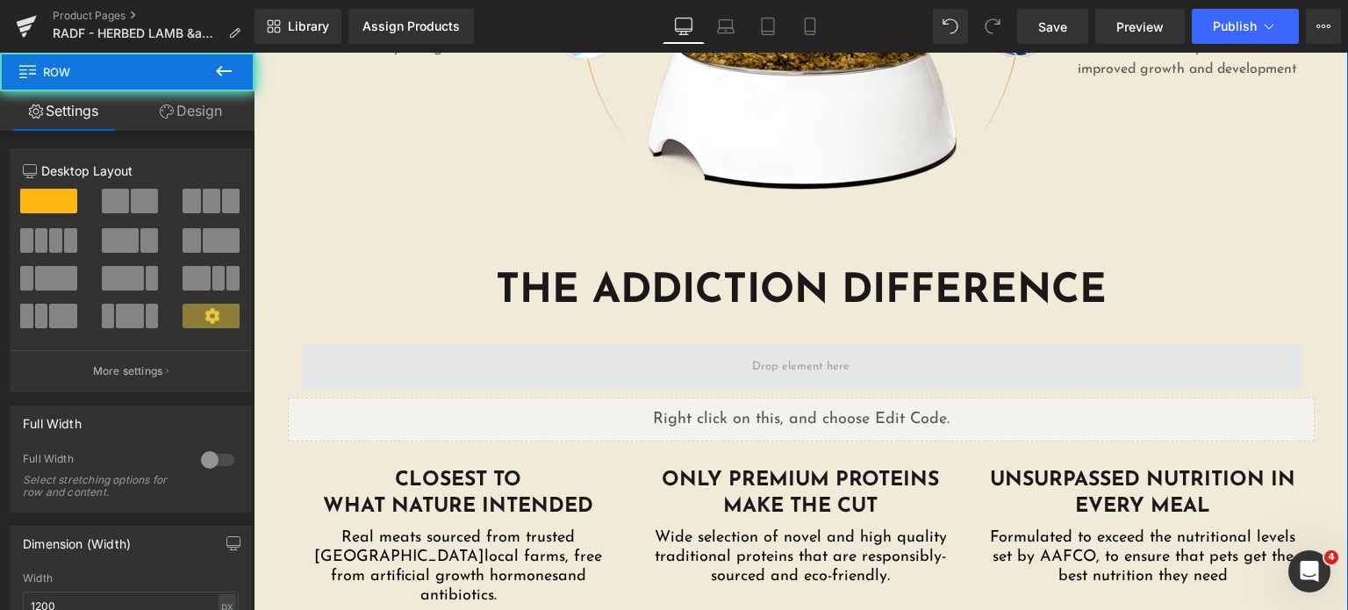
click at [395, 345] on span at bounding box center [801, 367] width 1000 height 44
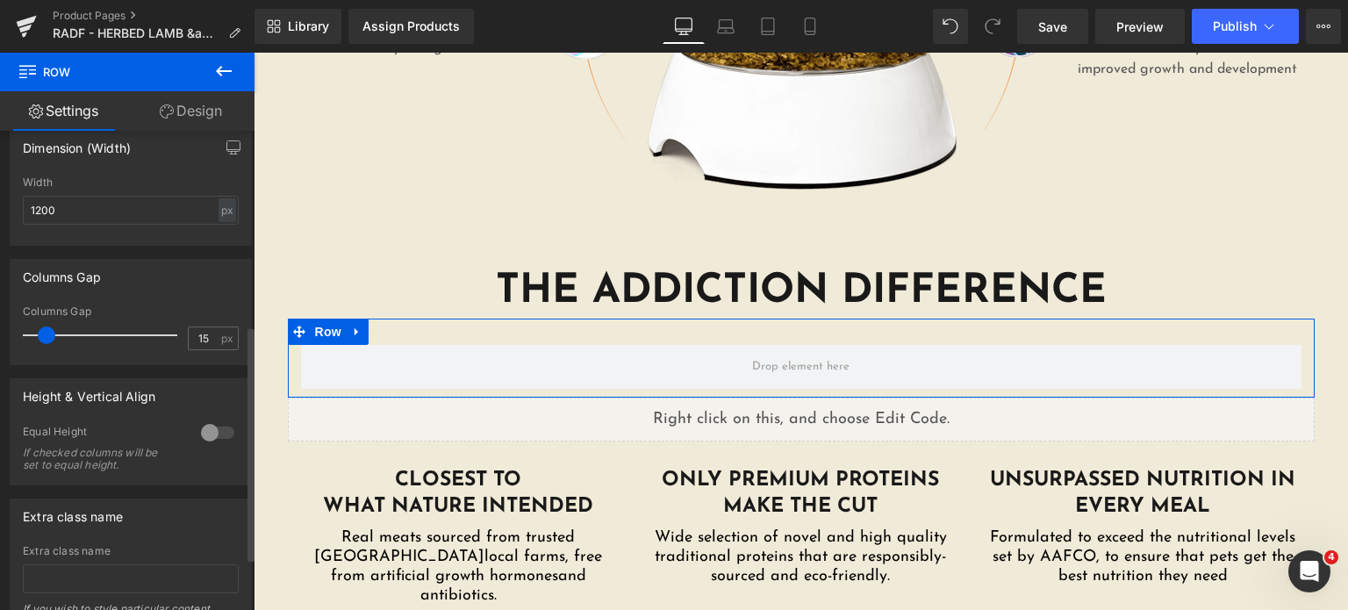
scroll to position [397, 0]
drag, startPoint x: 112, startPoint y: 203, endPoint x: 0, endPoint y: 211, distance: 112.6
click at [0, 211] on div "Dimension (Width) 1200px Width 1200 px % px" at bounding box center [131, 180] width 262 height 129
type input "640"
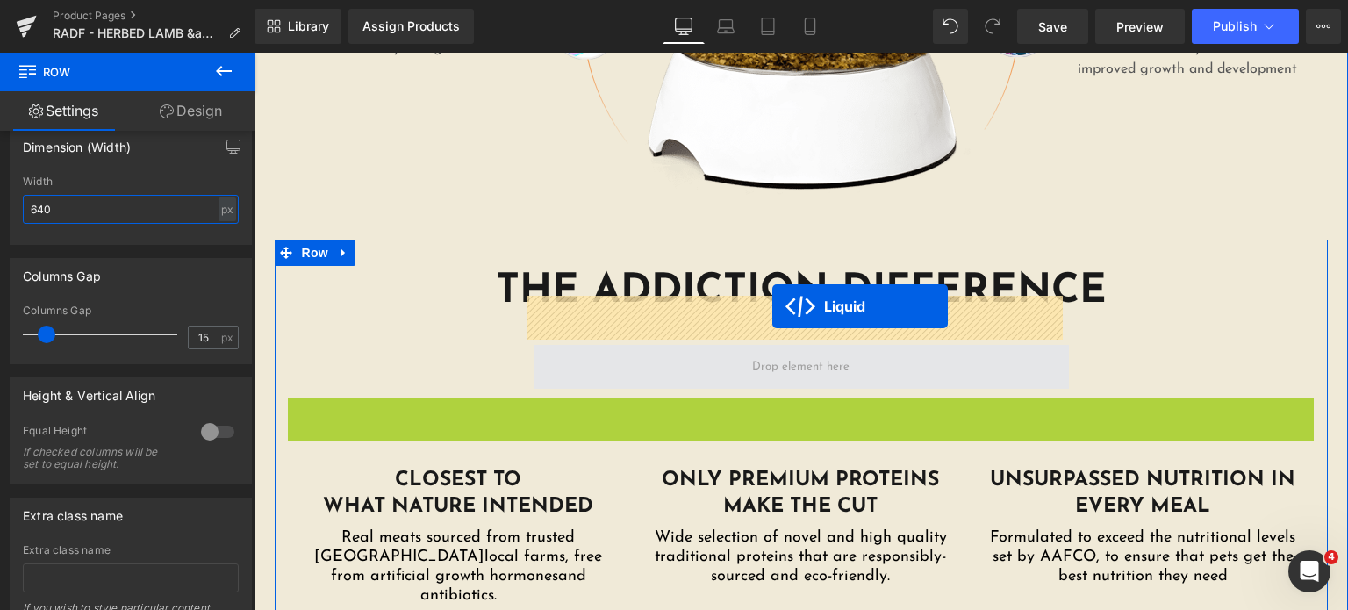
drag, startPoint x: 754, startPoint y: 364, endPoint x: 772, endPoint y: 306, distance: 60.8
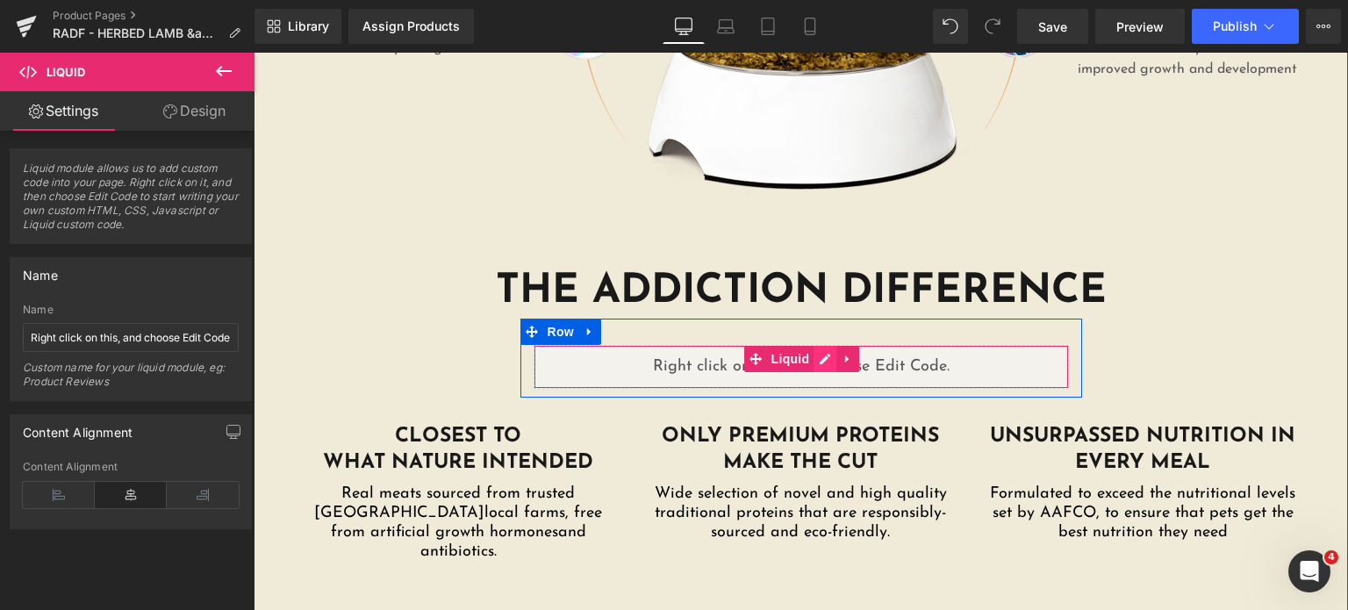
click at [817, 345] on div "Liquid" at bounding box center [801, 367] width 535 height 44
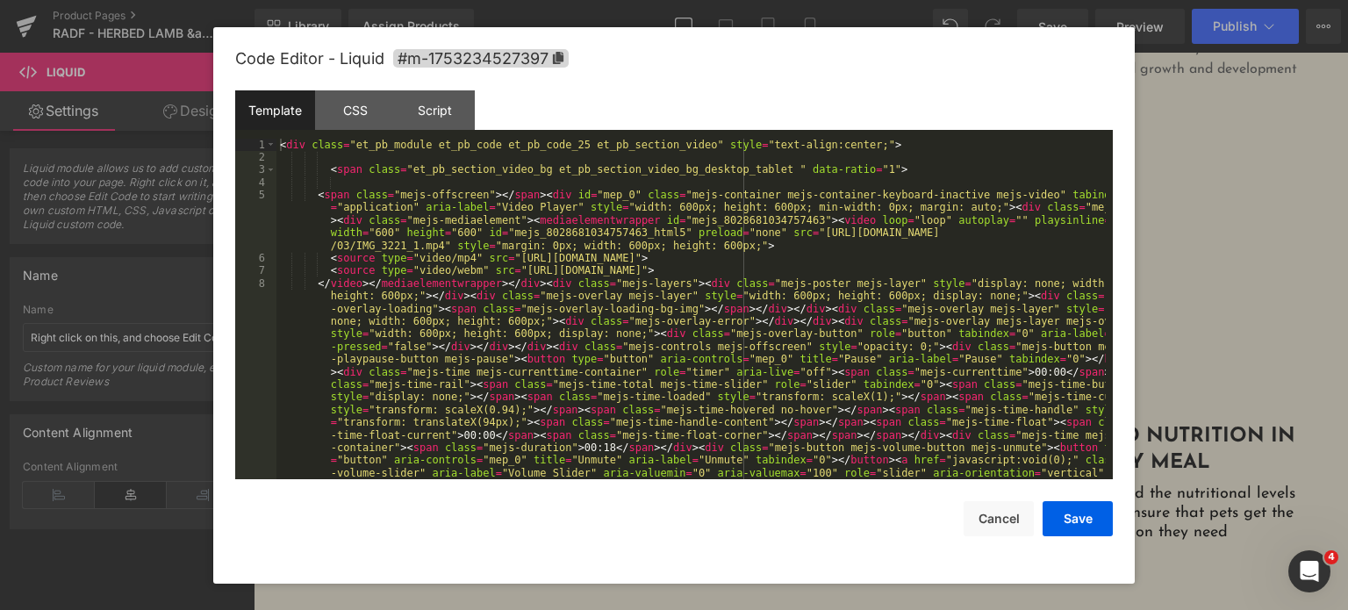
click at [552, 343] on div "< div class = "et_pb_module et_pb_code et_pb_code_25 et_pb_section_video" style…" at bounding box center [690, 442] width 829 height 606
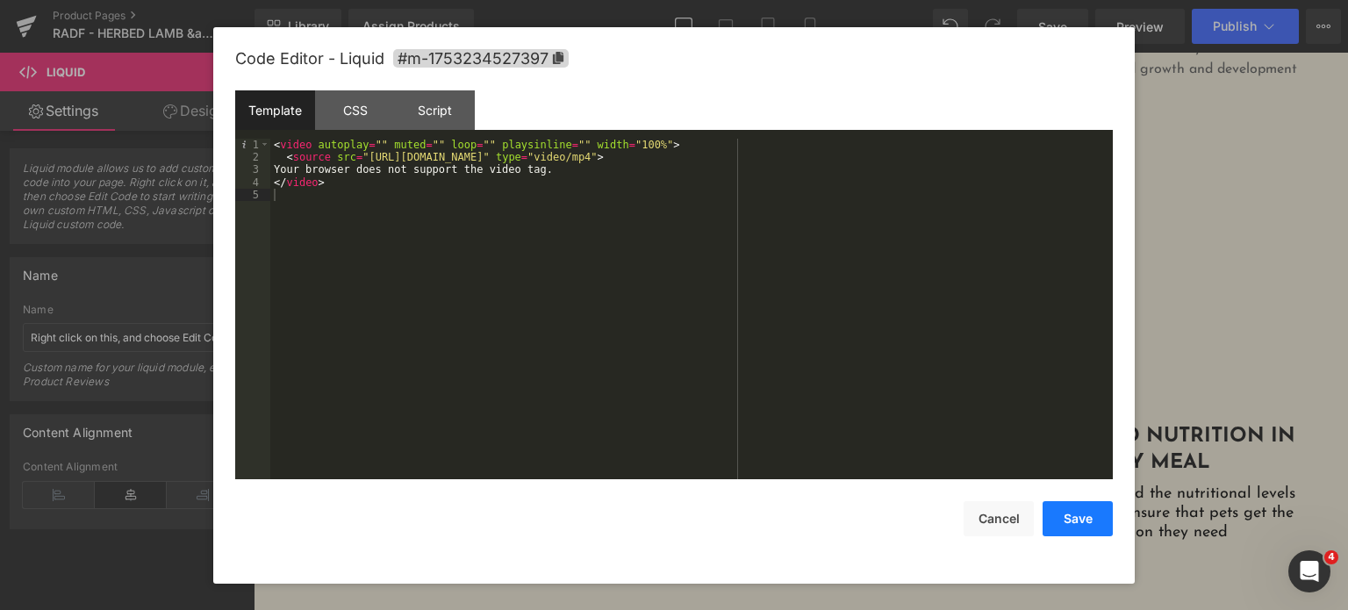
click at [1071, 526] on button "Save" at bounding box center [1078, 518] width 70 height 35
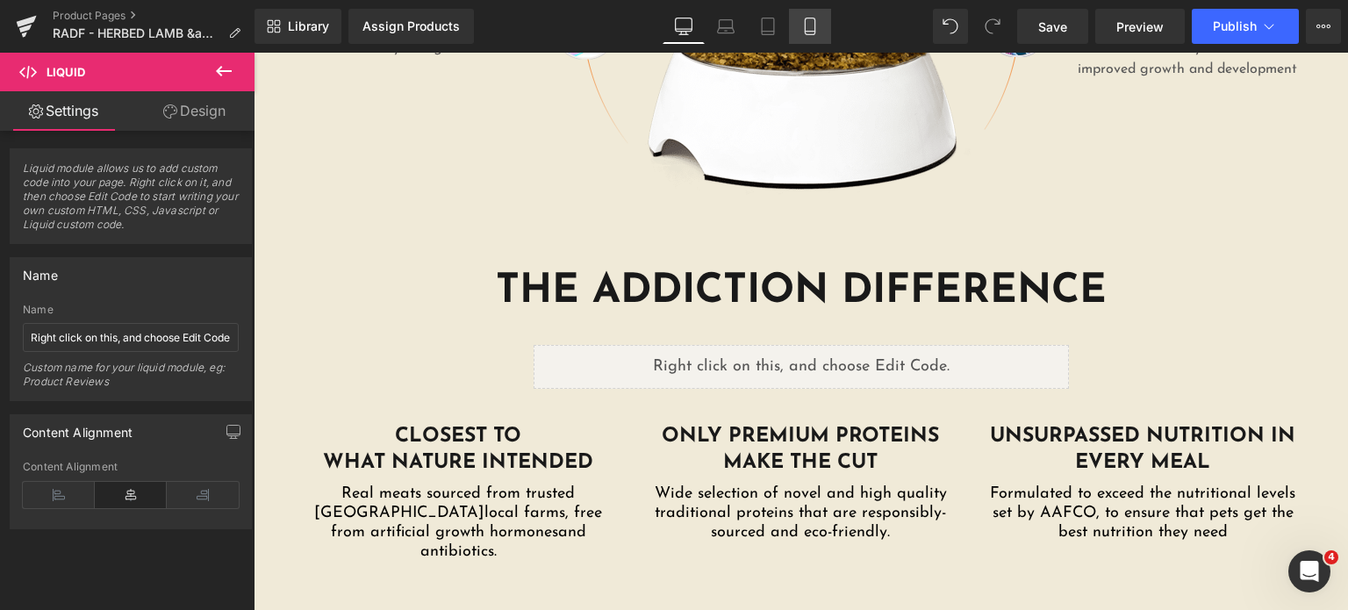
click at [818, 20] on link "Mobile" at bounding box center [810, 26] width 42 height 35
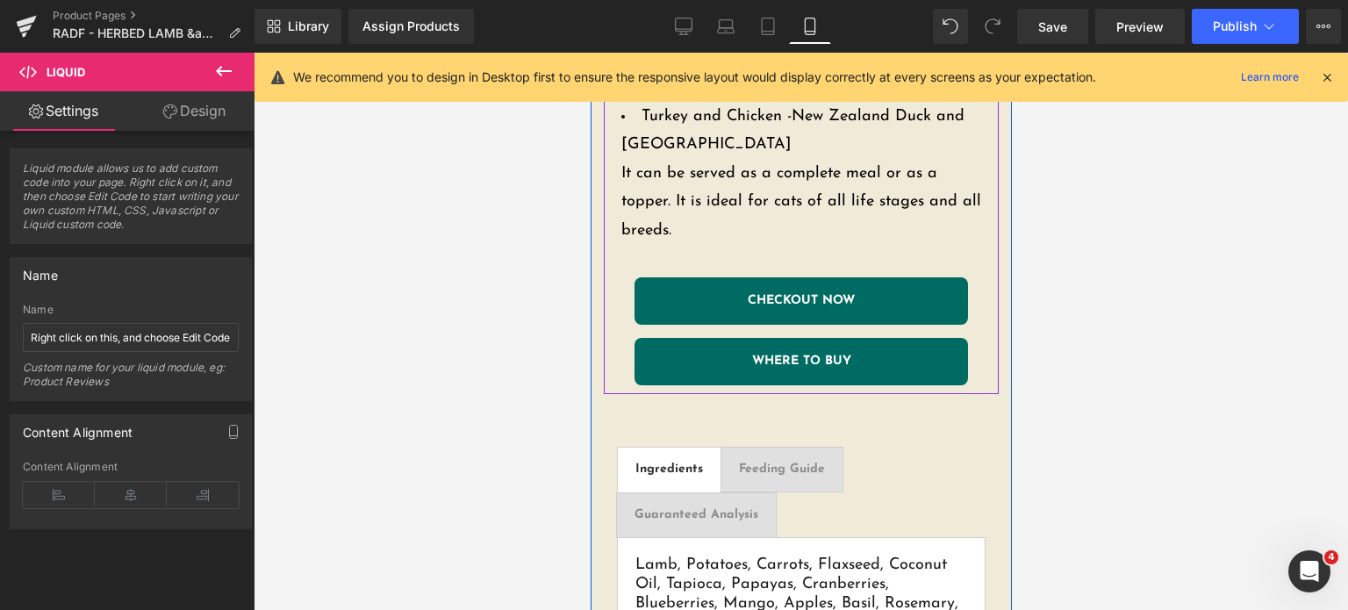
scroll to position [1361, 0]
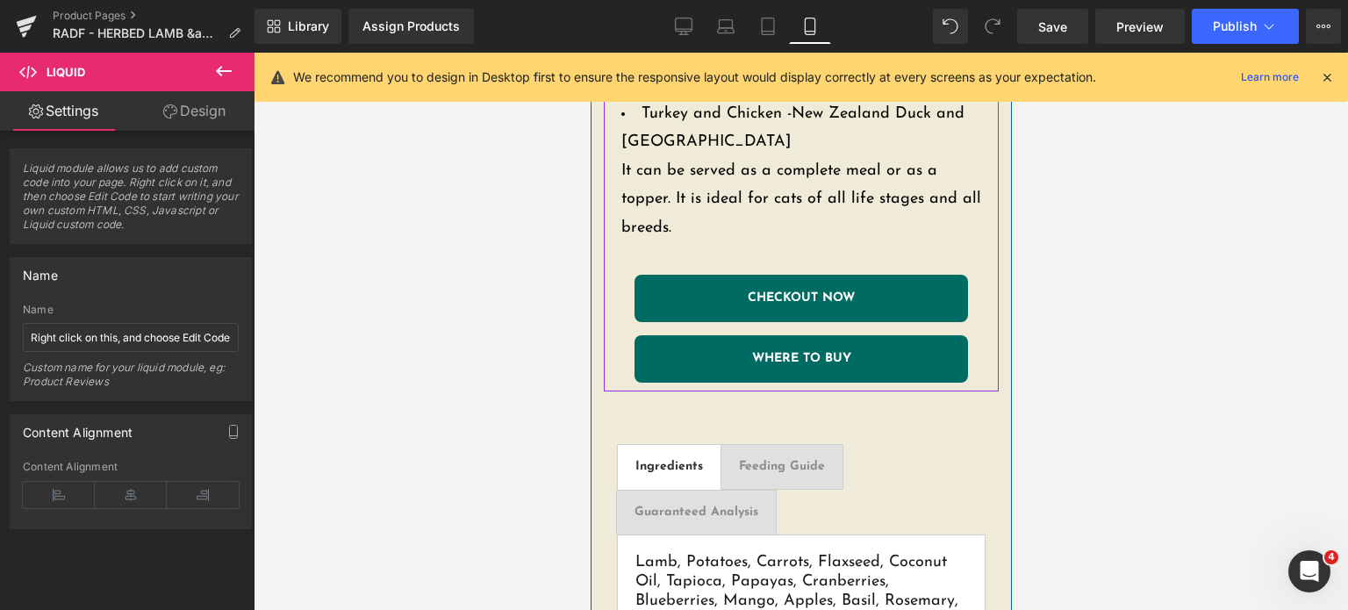
click at [799, 289] on link "CHECKOUT NOW" at bounding box center [800, 298] width 333 height 47
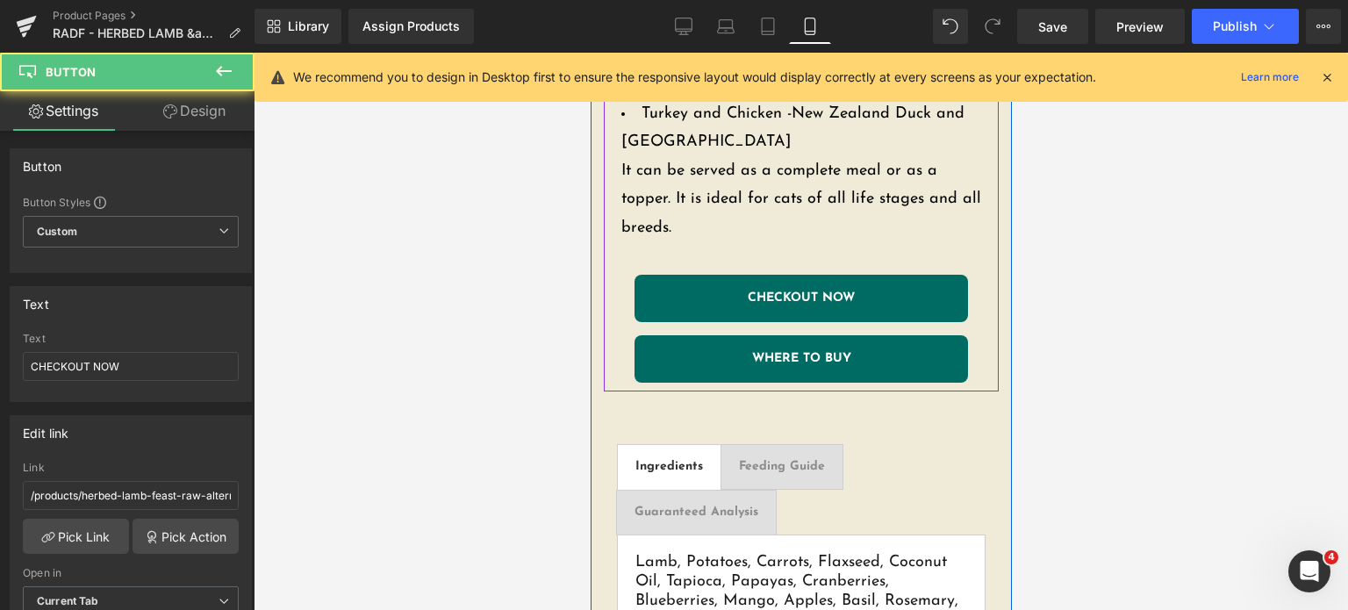
click at [772, 288] on span "Button" at bounding box center [752, 298] width 40 height 21
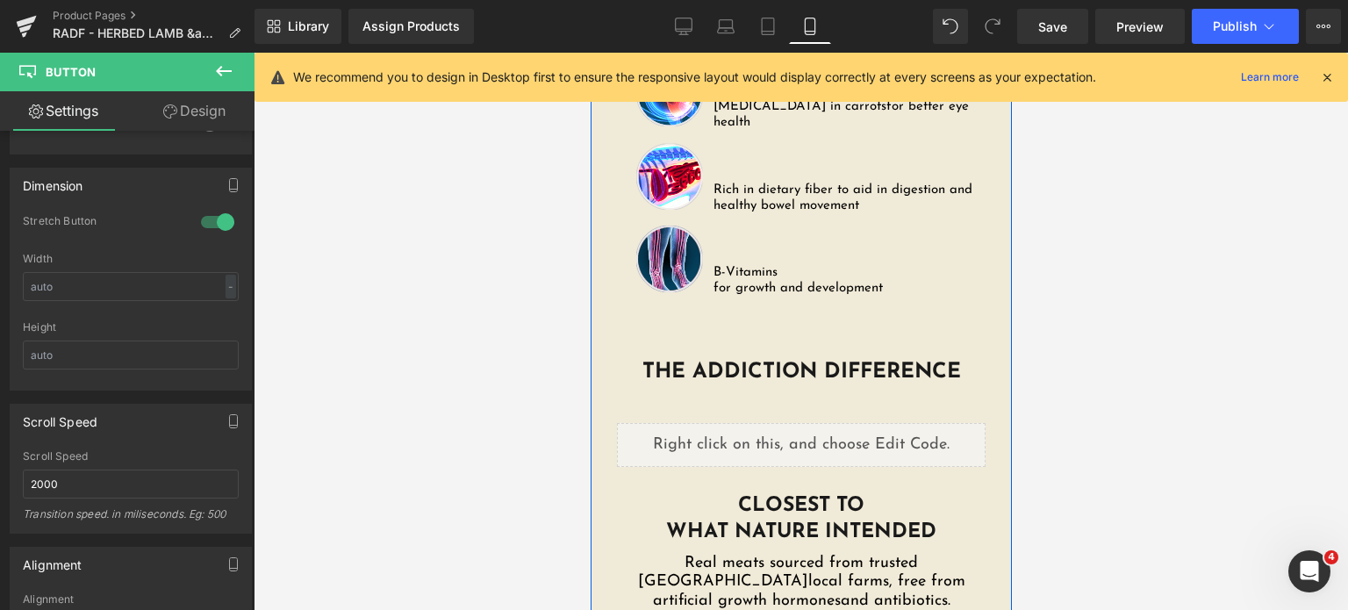
scroll to position [3611, 0]
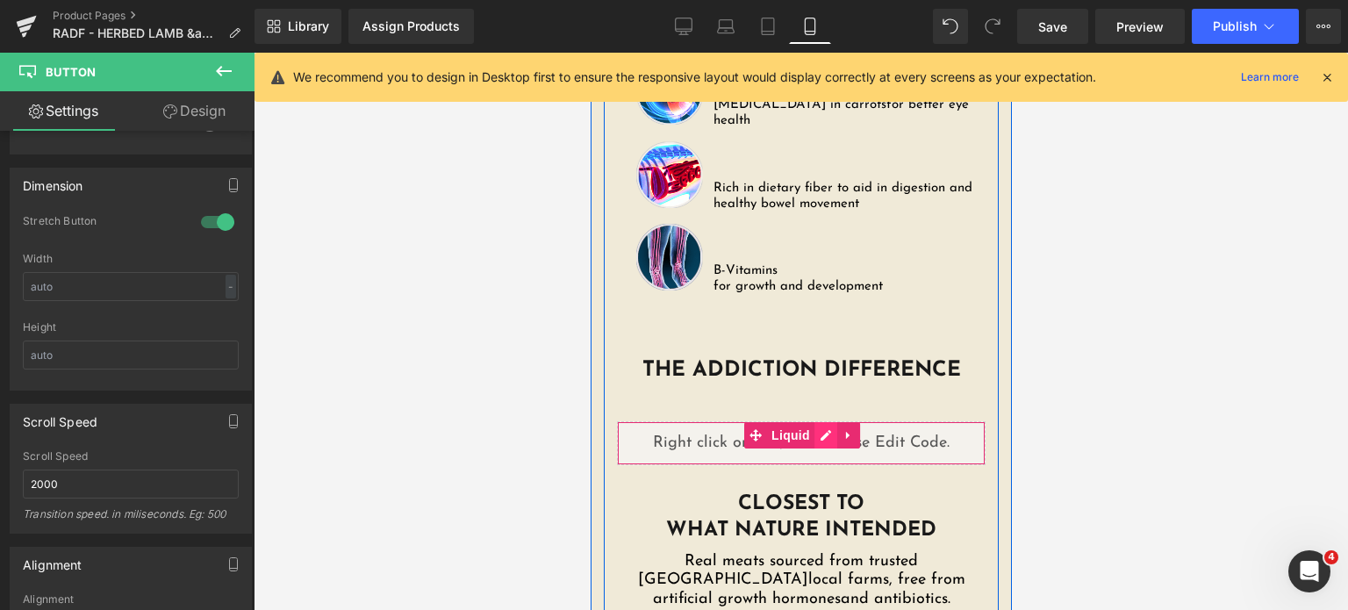
click at [811, 421] on div "Liquid" at bounding box center [800, 443] width 369 height 44
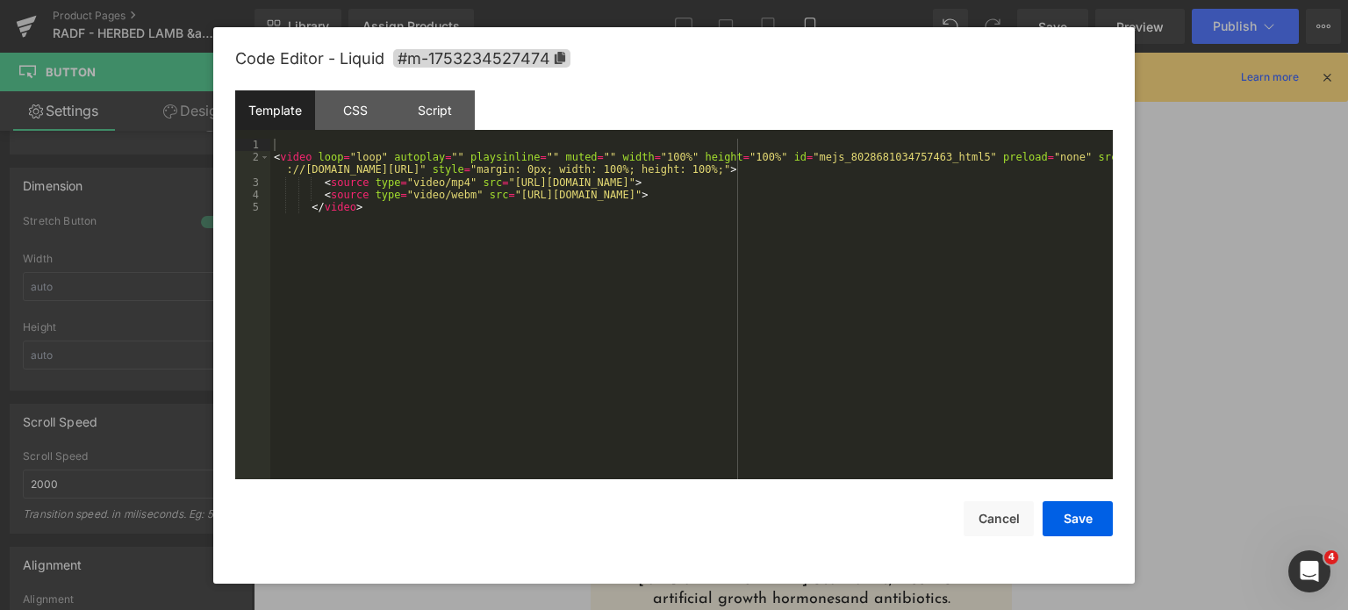
click at [744, 315] on div "< video loop = "loop" autoplay = "" playsinline = "" muted = "" width = "100%" …" at bounding box center [691, 322] width 842 height 367
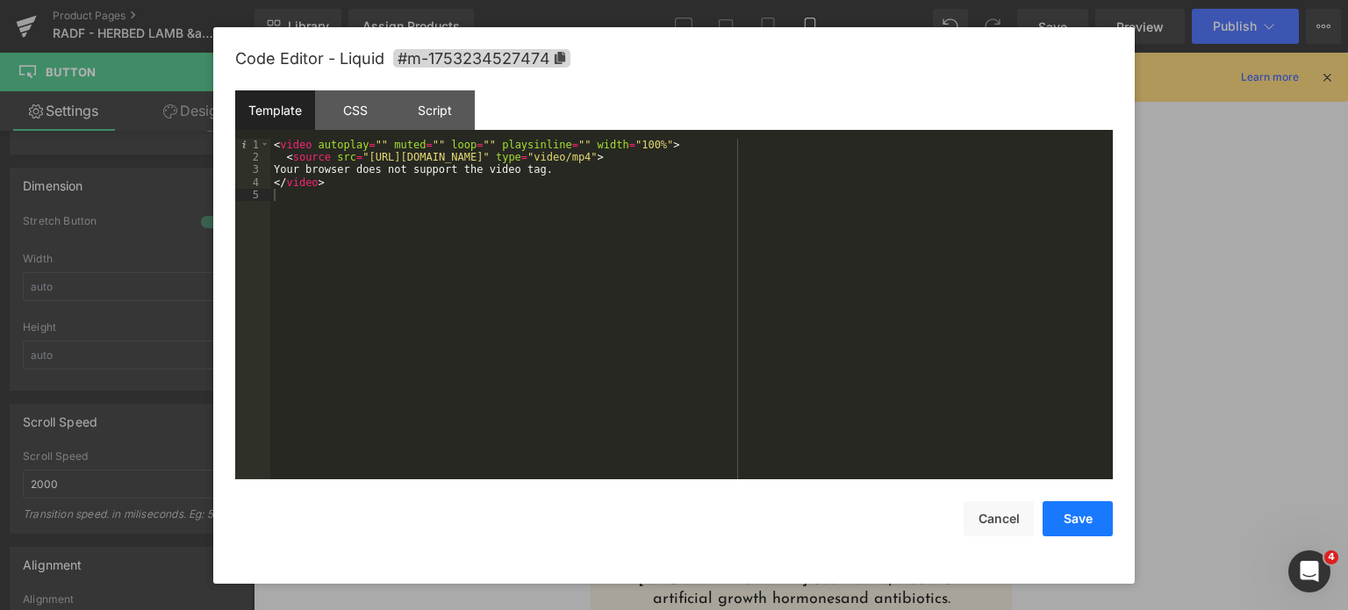
click at [1085, 526] on button "Save" at bounding box center [1078, 518] width 70 height 35
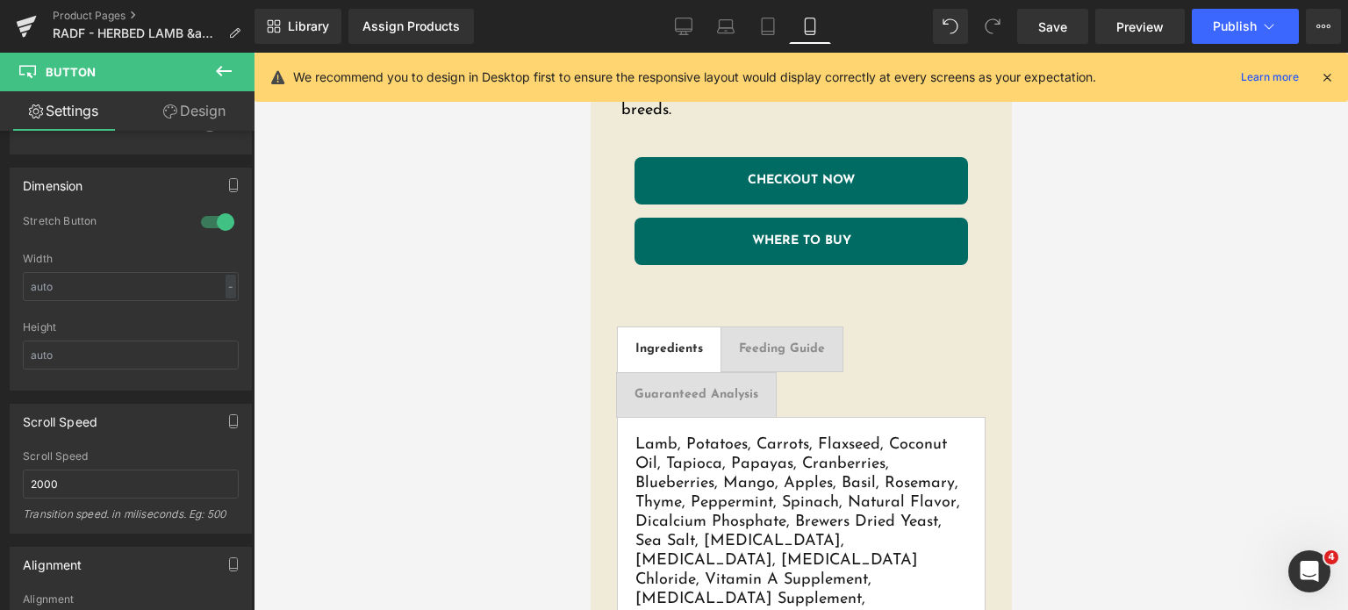
scroll to position [1478, 0]
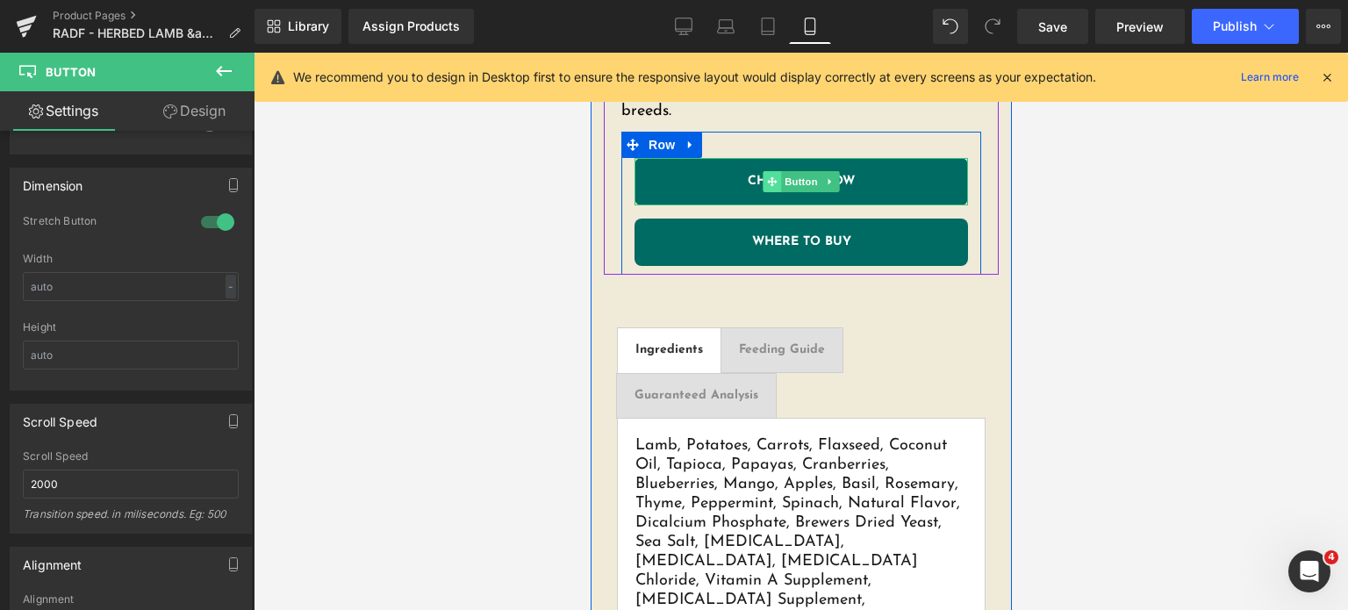
click at [767, 164] on div "CHECKOUT NOW Button" at bounding box center [800, 181] width 333 height 47
click at [772, 171] on span at bounding box center [771, 181] width 18 height 21
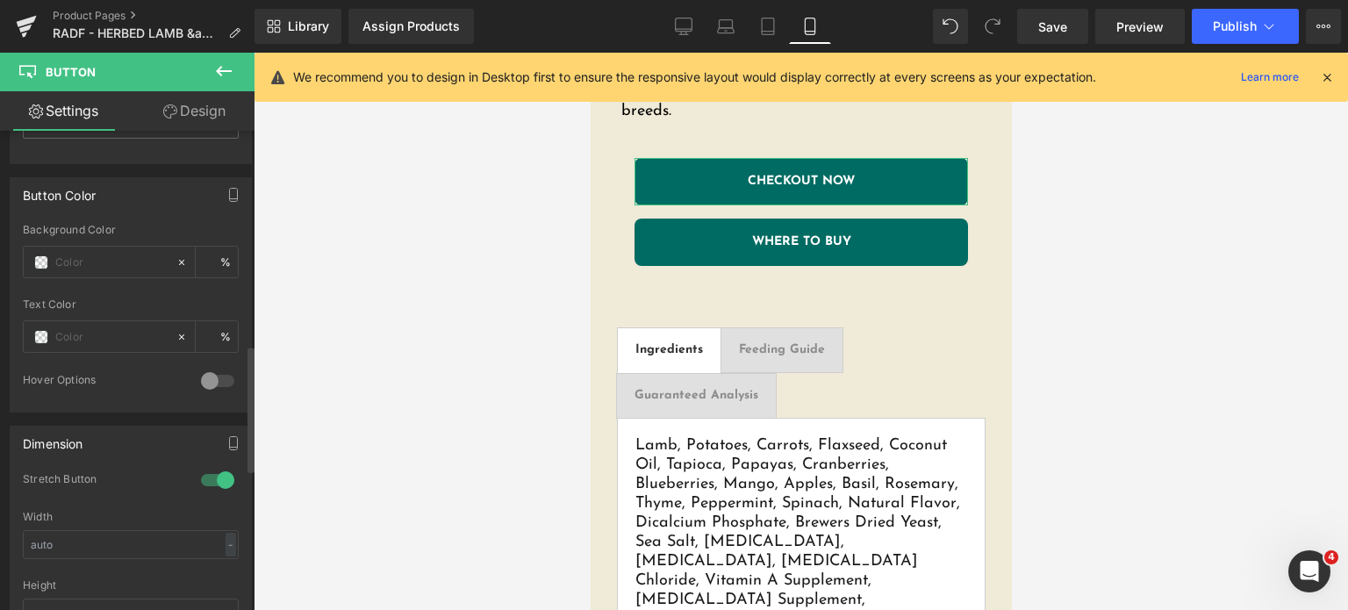
scroll to position [811, 0]
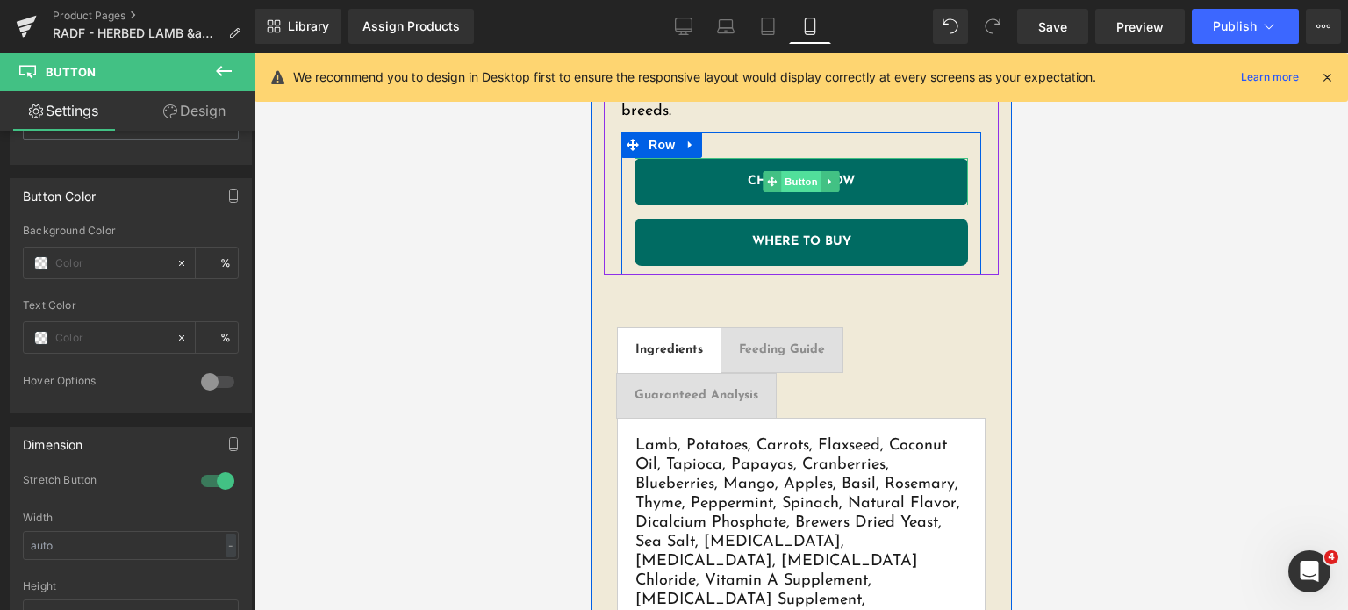
click at [794, 171] on span "Button" at bounding box center [800, 181] width 40 height 21
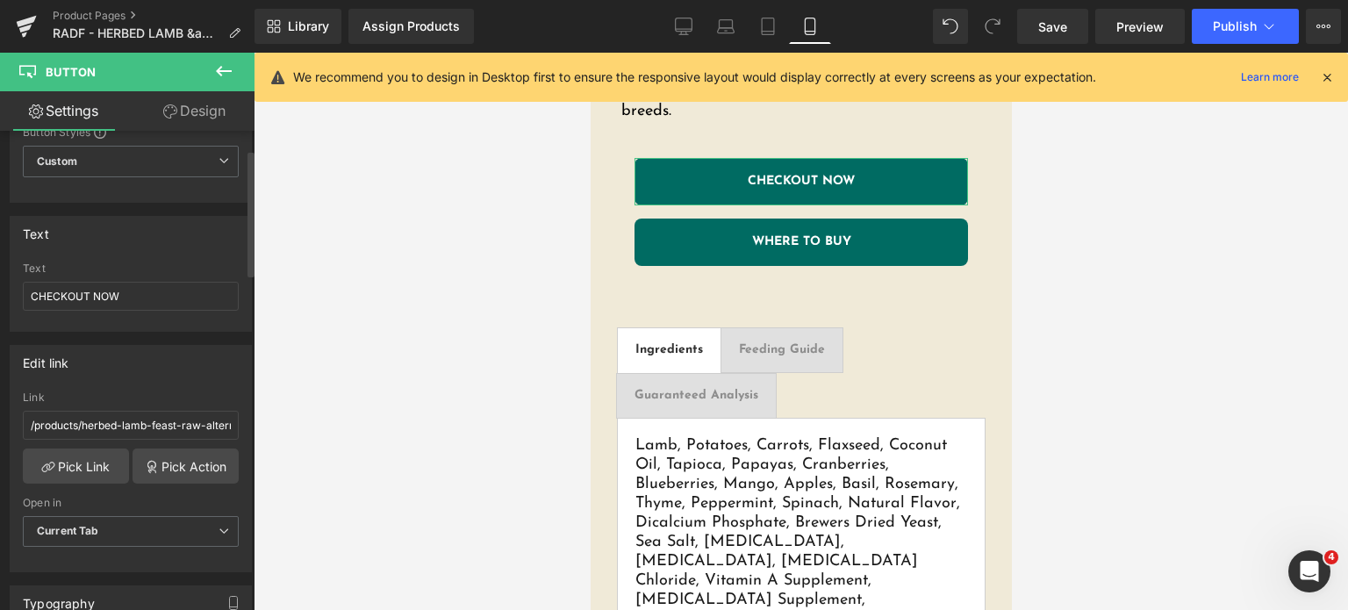
scroll to position [75, 0]
click at [1026, 23] on link "Save" at bounding box center [1052, 26] width 71 height 35
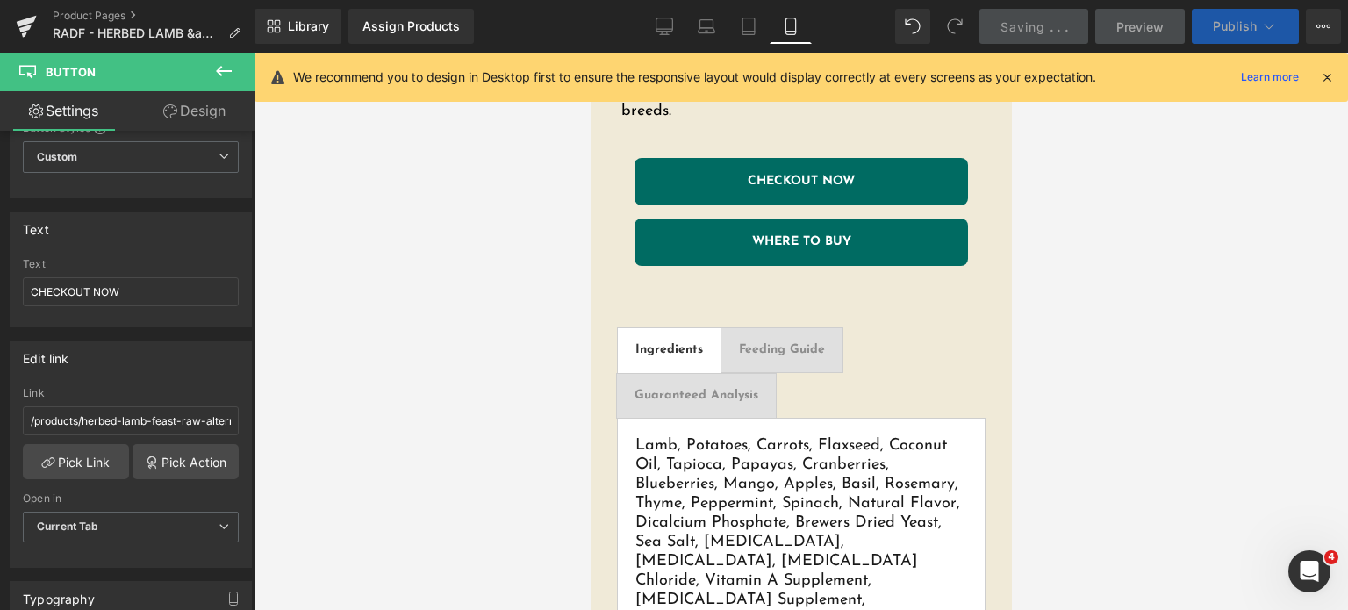
click at [1219, 27] on span "Publish" at bounding box center [1235, 26] width 44 height 14
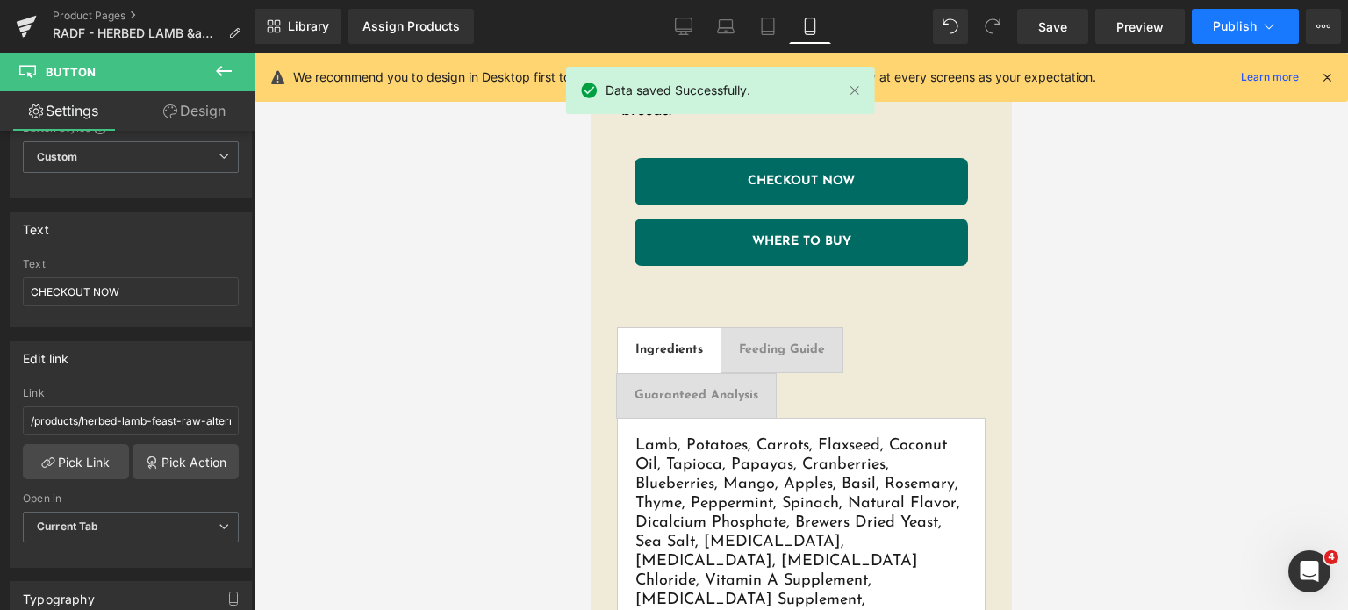
click at [1219, 27] on span "Publish" at bounding box center [1235, 26] width 44 height 14
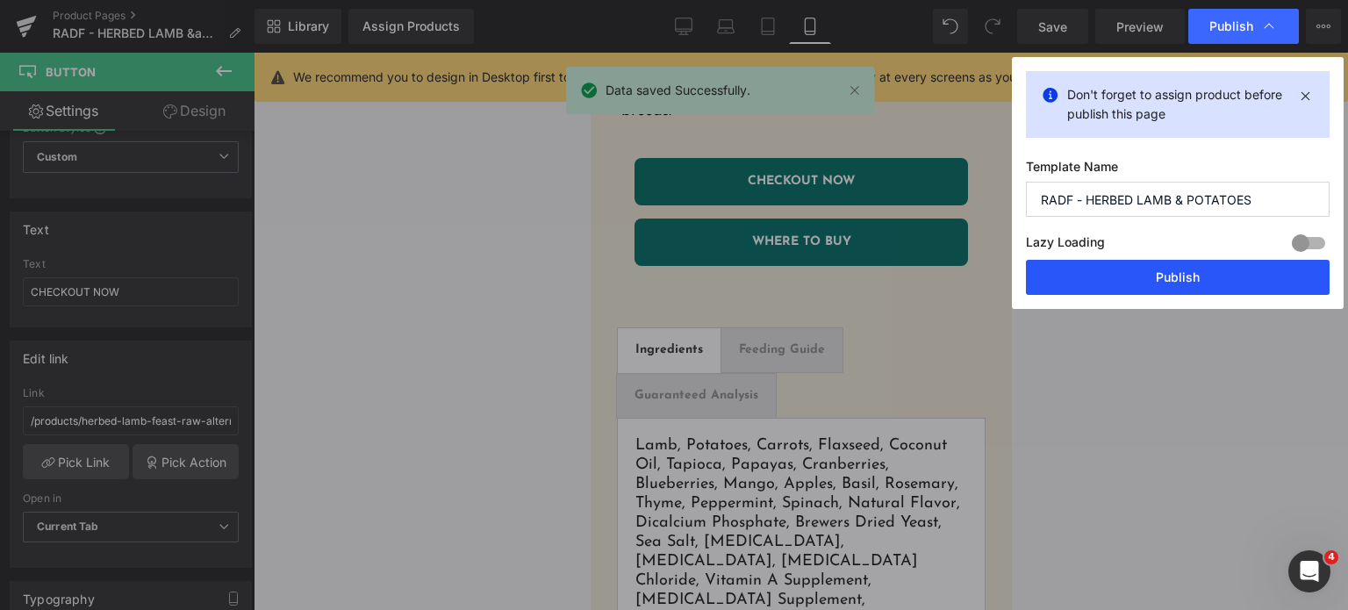
click at [1137, 285] on button "Publish" at bounding box center [1178, 277] width 304 height 35
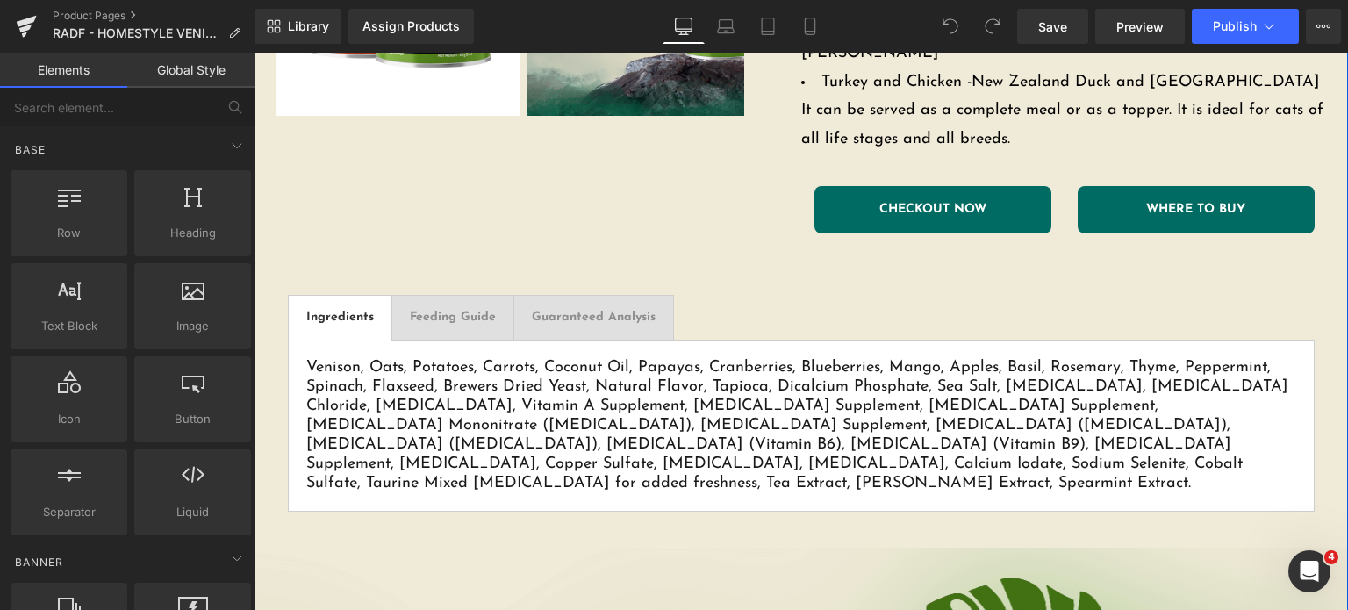
scroll to position [806, 0]
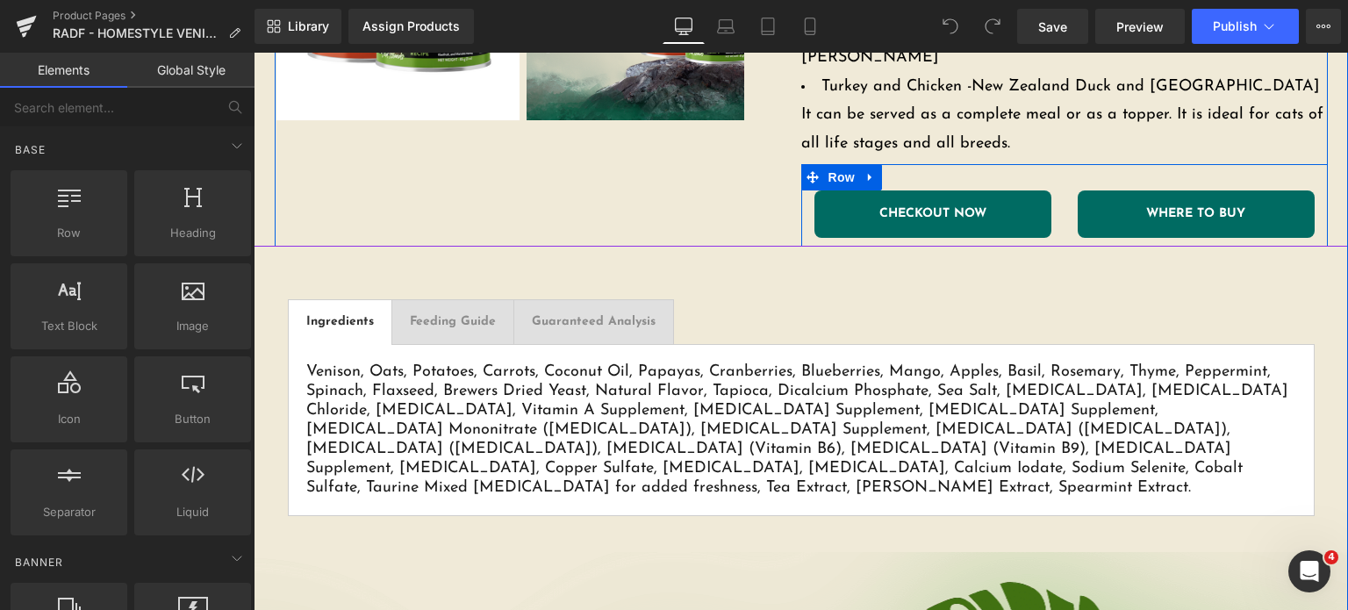
click at [978, 208] on span "CHECKOUT NOW" at bounding box center [932, 214] width 107 height 12
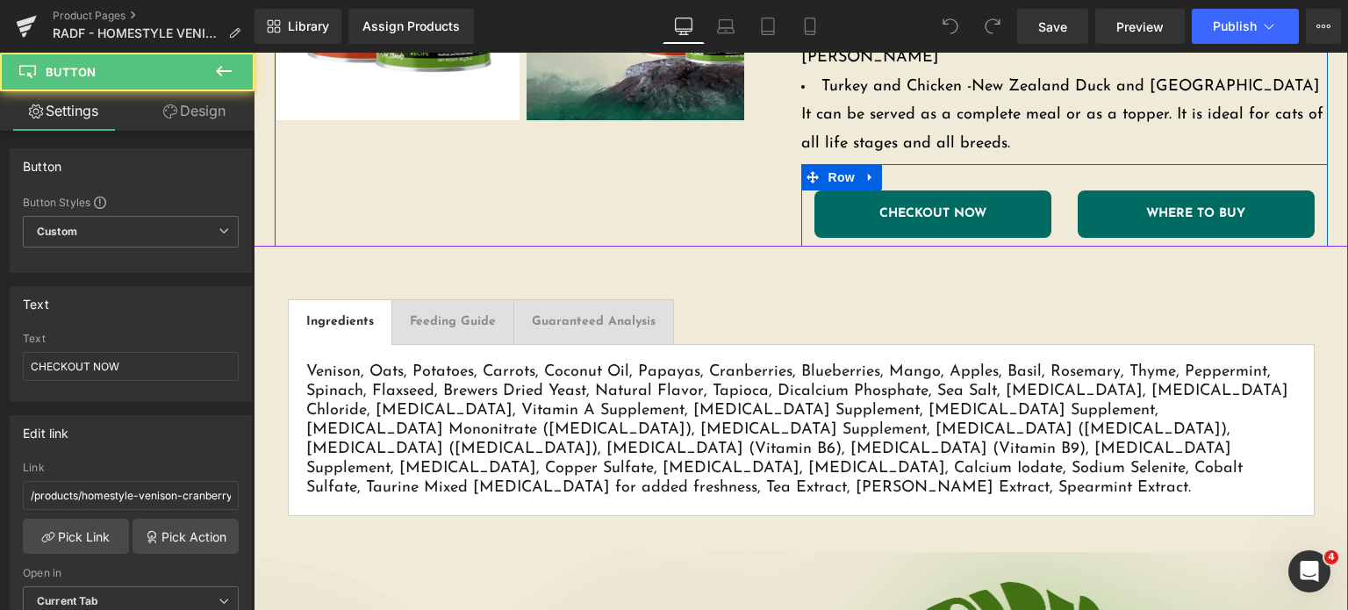
click at [952, 204] on link at bounding box center [961, 214] width 18 height 21
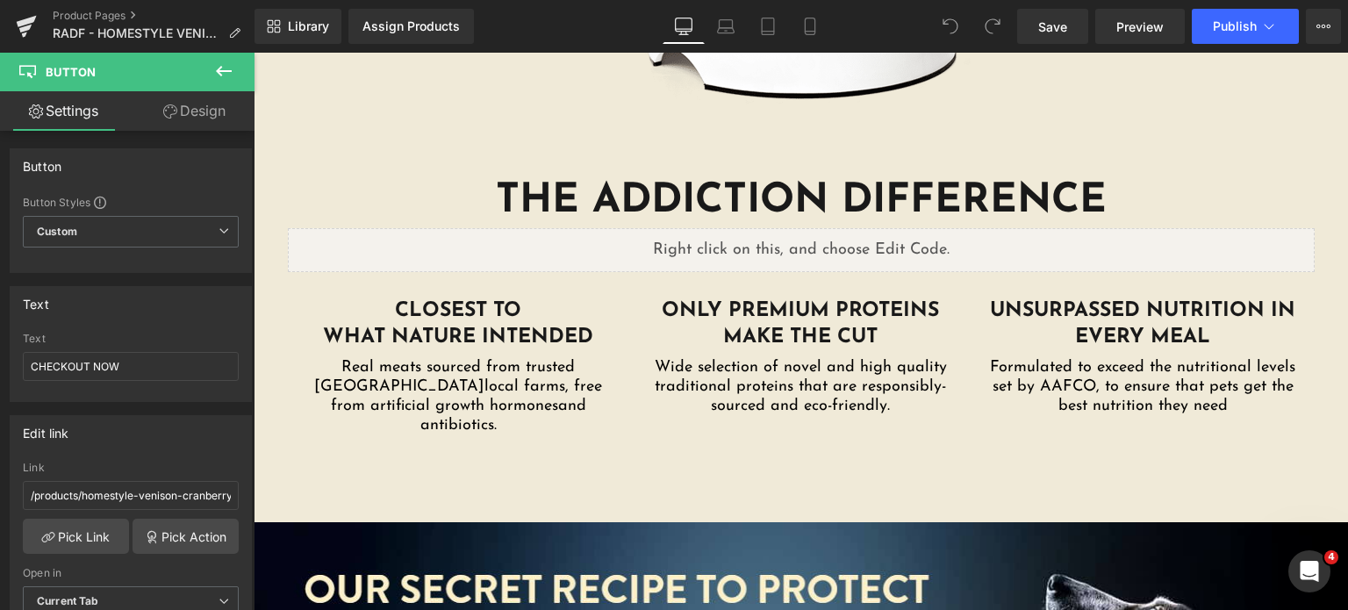
scroll to position [2871, 0]
click at [218, 92] on link "Design" at bounding box center [194, 110] width 127 height 39
click at [218, 68] on icon at bounding box center [223, 71] width 21 height 21
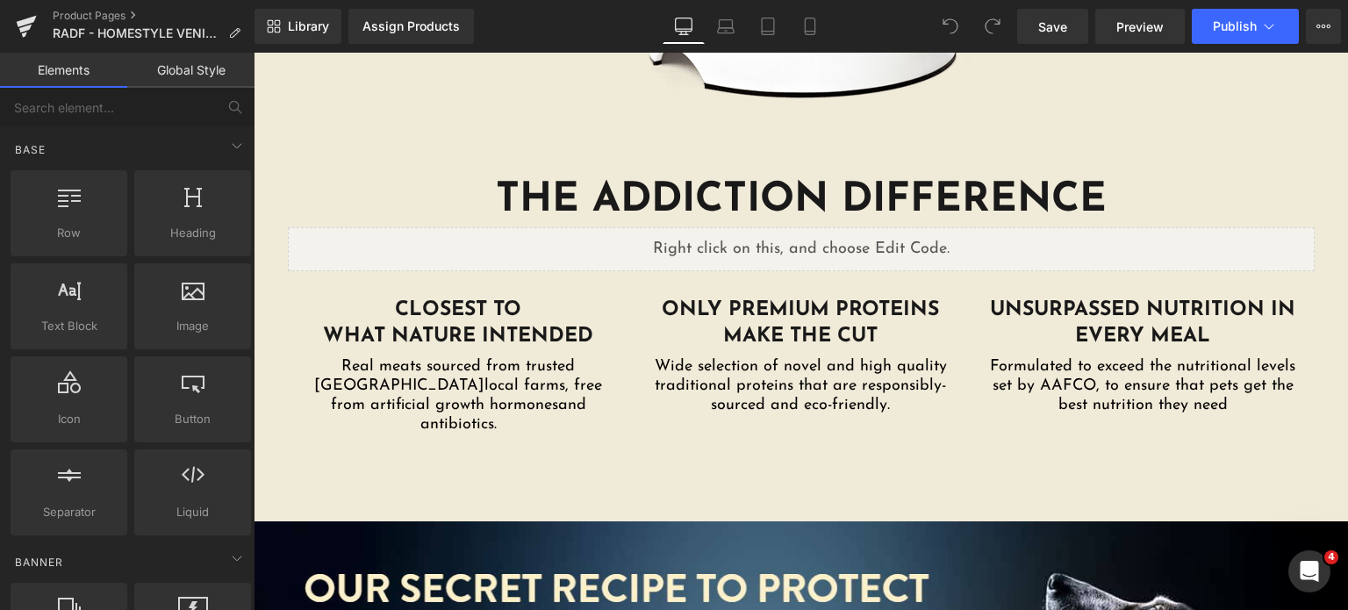
click at [221, 69] on link "Global Style" at bounding box center [190, 70] width 127 height 35
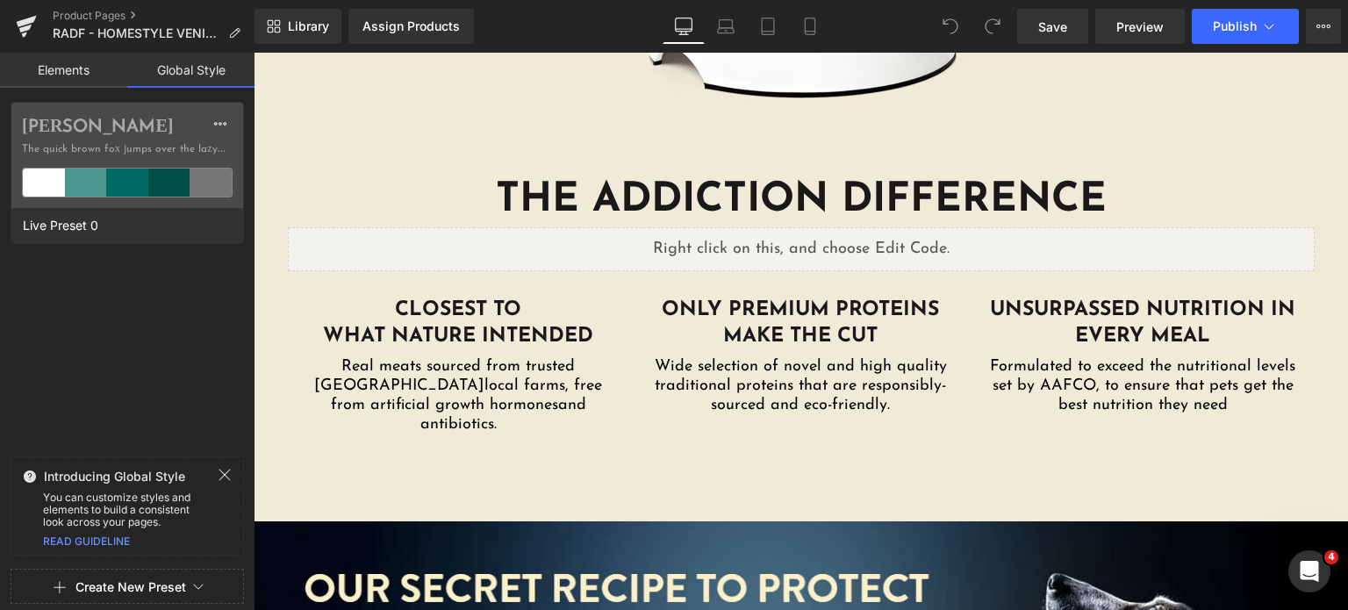
click at [102, 72] on link "Elements" at bounding box center [63, 70] width 127 height 35
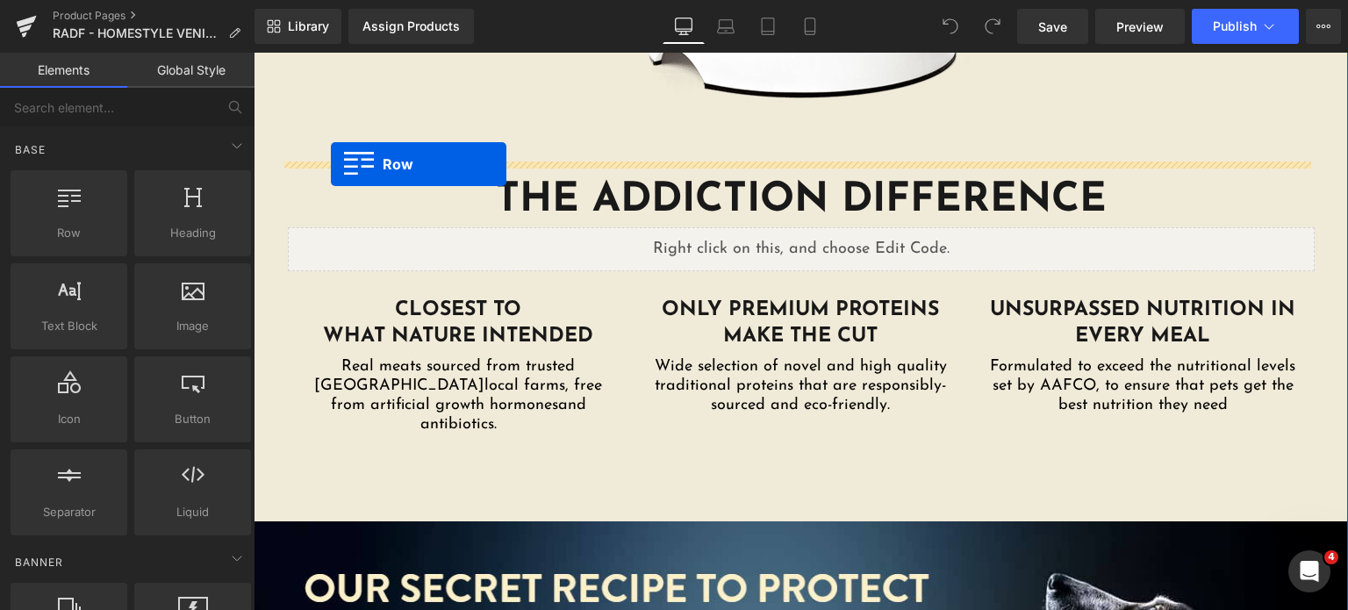
drag, startPoint x: 448, startPoint y: 206, endPoint x: 332, endPoint y: 163, distance: 123.6
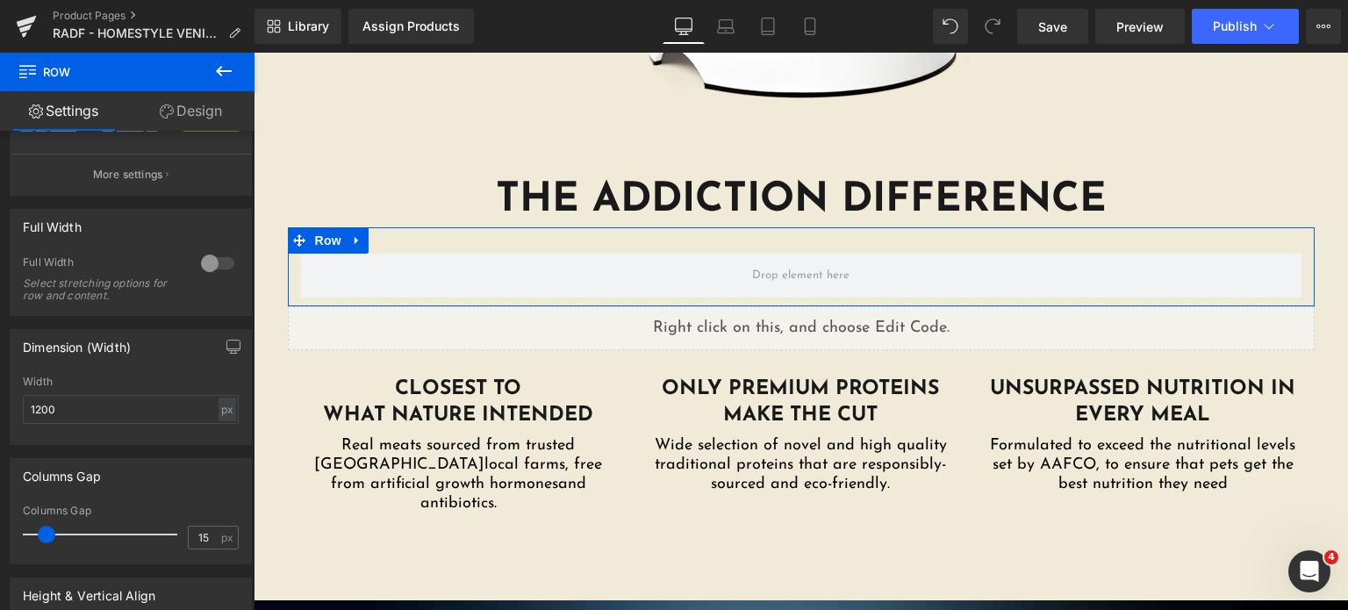
scroll to position [198, 0]
drag, startPoint x: 77, startPoint y: 402, endPoint x: 0, endPoint y: 400, distance: 77.2
click at [0, 400] on div "Dimension (Width) 1200px Width 1200 px % px" at bounding box center [131, 378] width 262 height 129
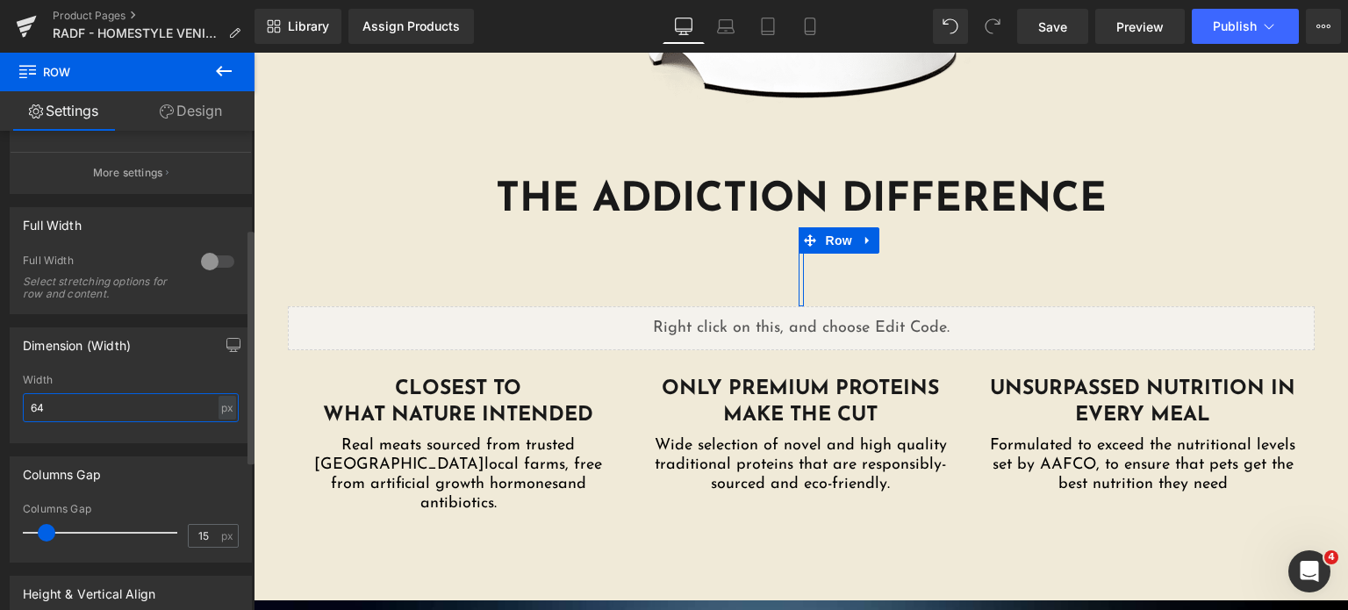
type input "640"
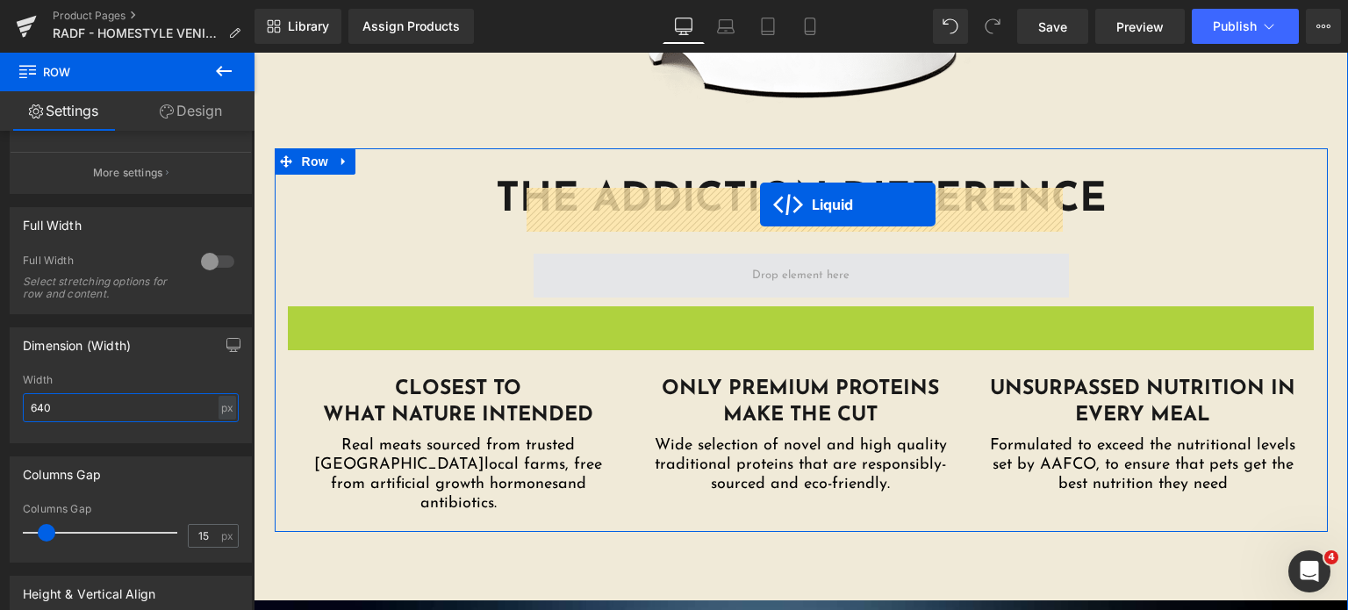
drag, startPoint x: 741, startPoint y: 249, endPoint x: 760, endPoint y: 204, distance: 49.5
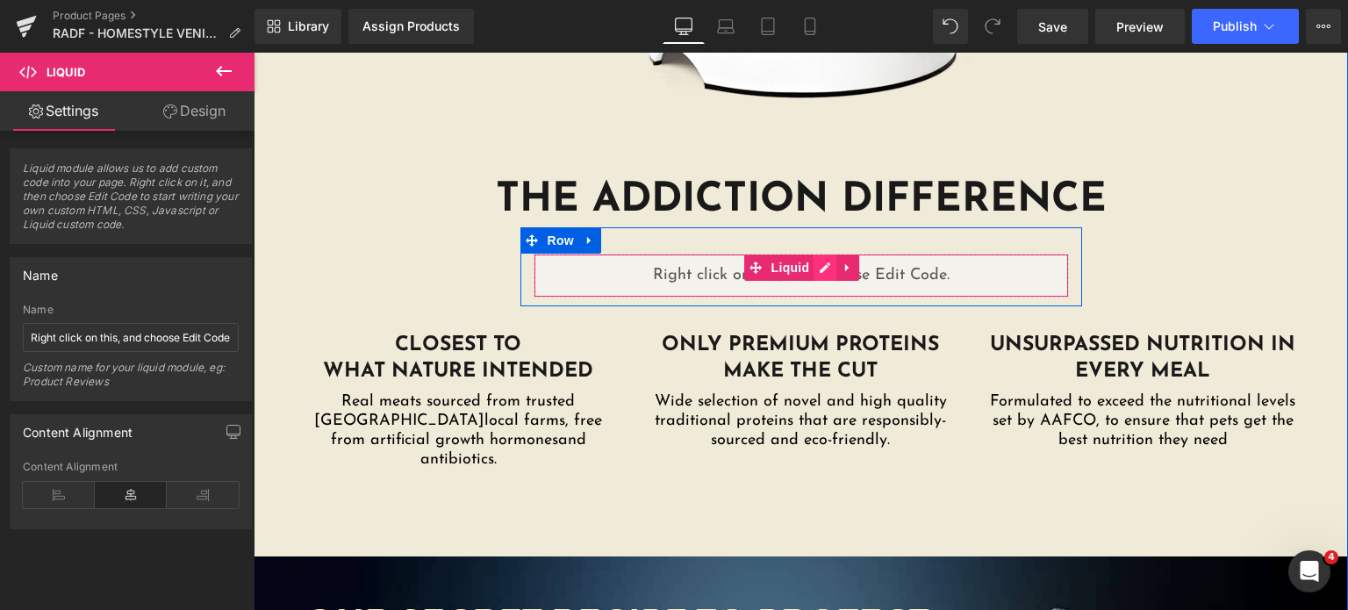
click at [816, 254] on div "Liquid" at bounding box center [801, 276] width 535 height 44
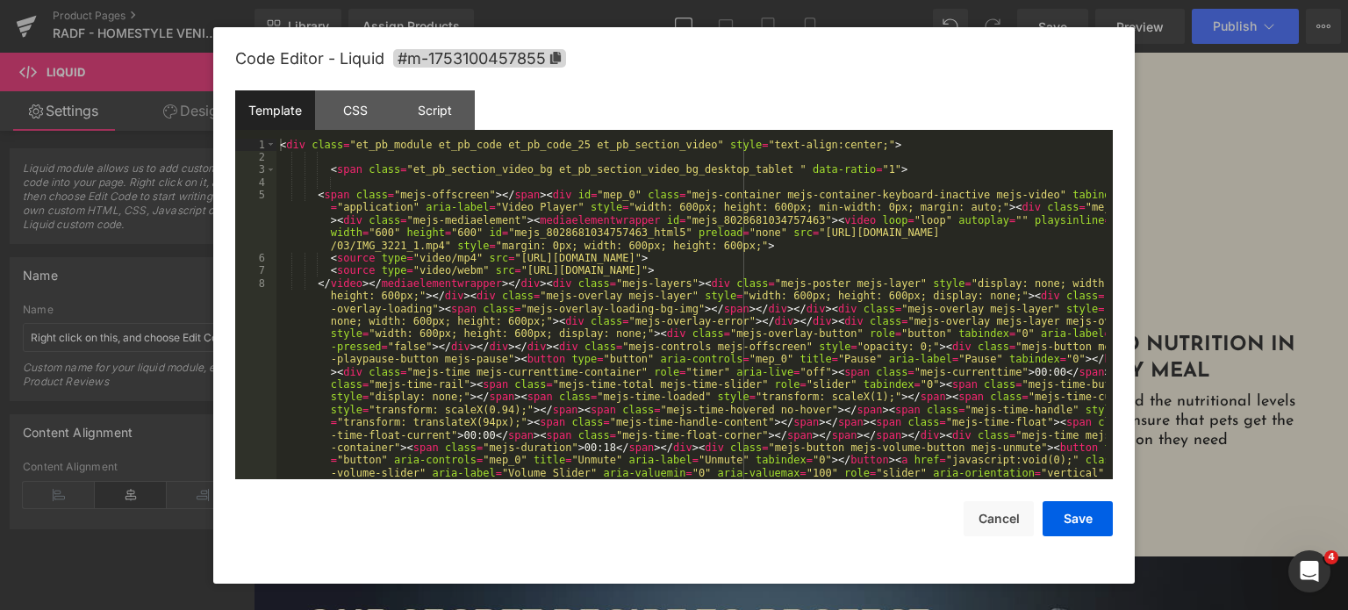
click at [607, 348] on div "< div class = "et_pb_module et_pb_code et_pb_code_25 et_pb_section_video" style…" at bounding box center [690, 442] width 829 height 606
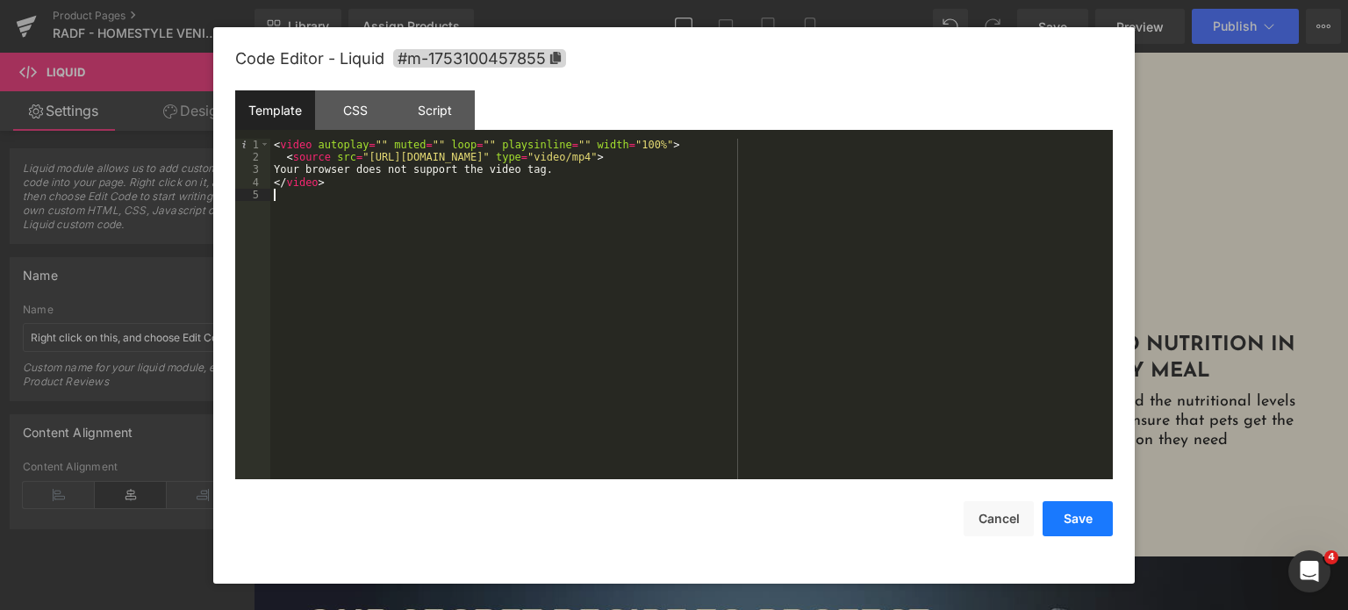
click at [1087, 518] on button "Save" at bounding box center [1078, 518] width 70 height 35
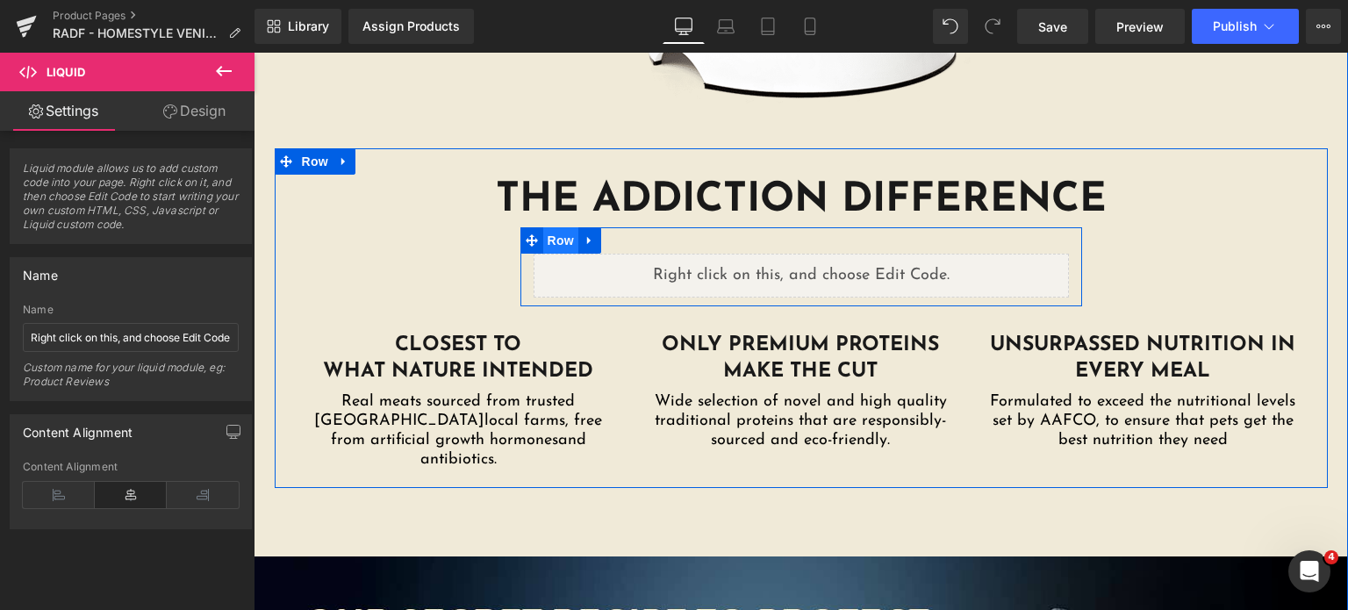
click at [557, 227] on span "Row" at bounding box center [560, 240] width 35 height 26
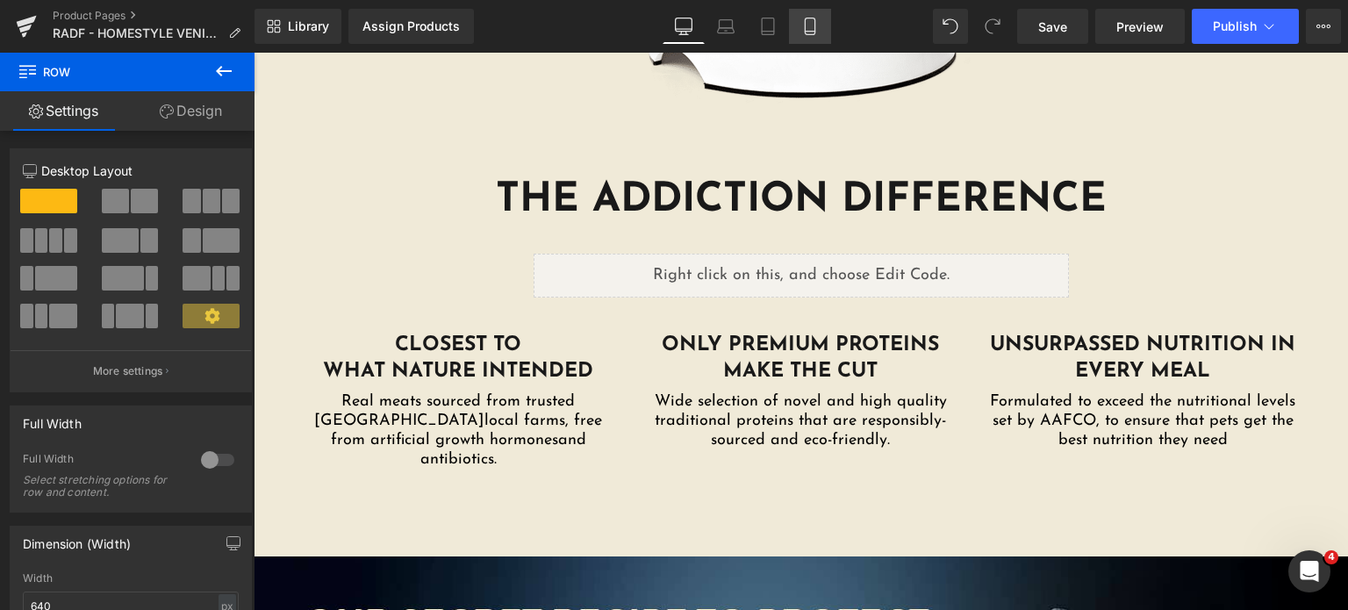
click at [799, 25] on link "Mobile" at bounding box center [810, 26] width 42 height 35
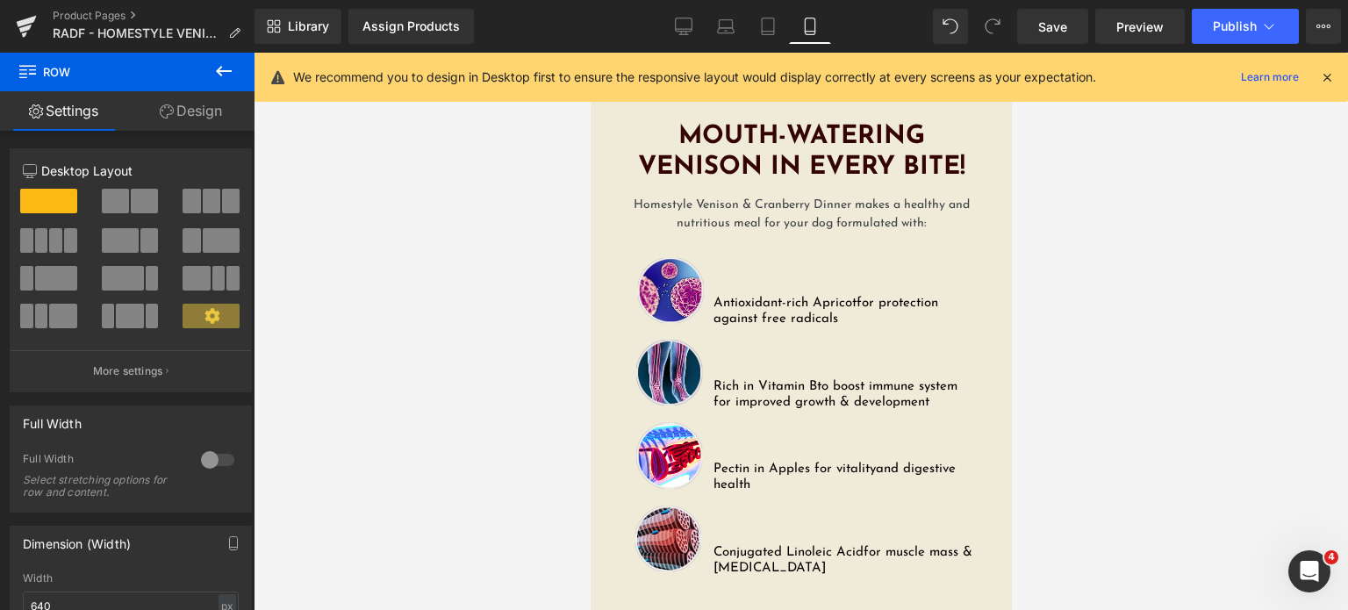
scroll to position [3478, 0]
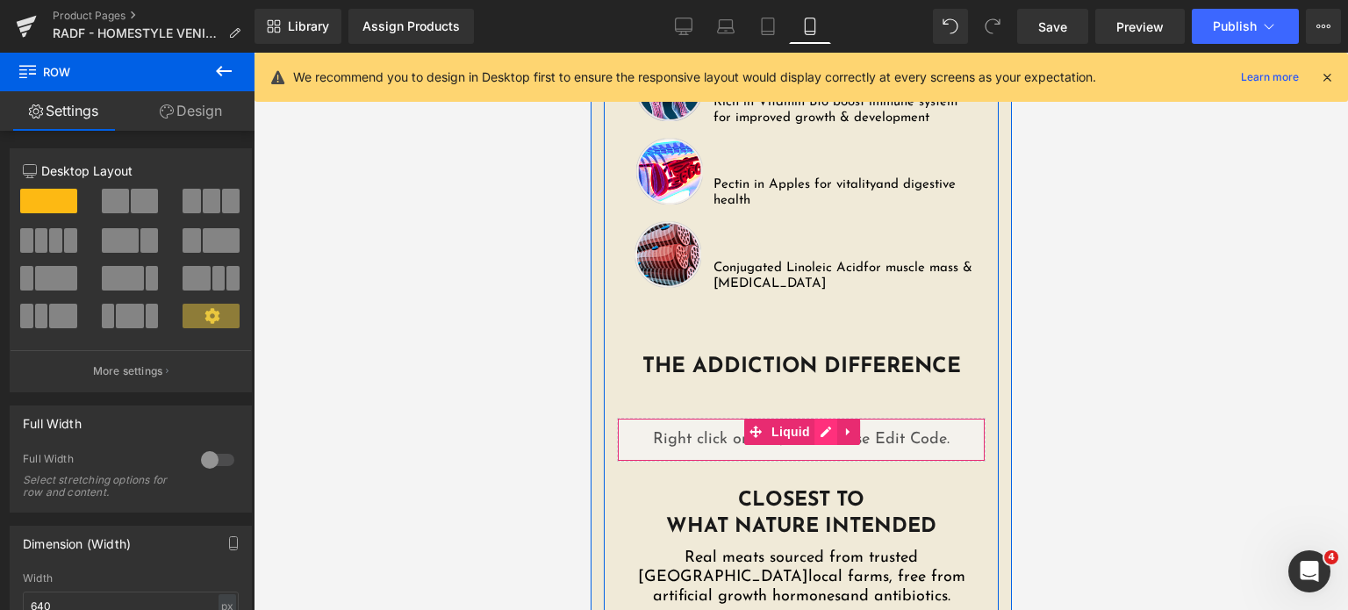
click at [825, 418] on div "Liquid" at bounding box center [800, 440] width 369 height 44
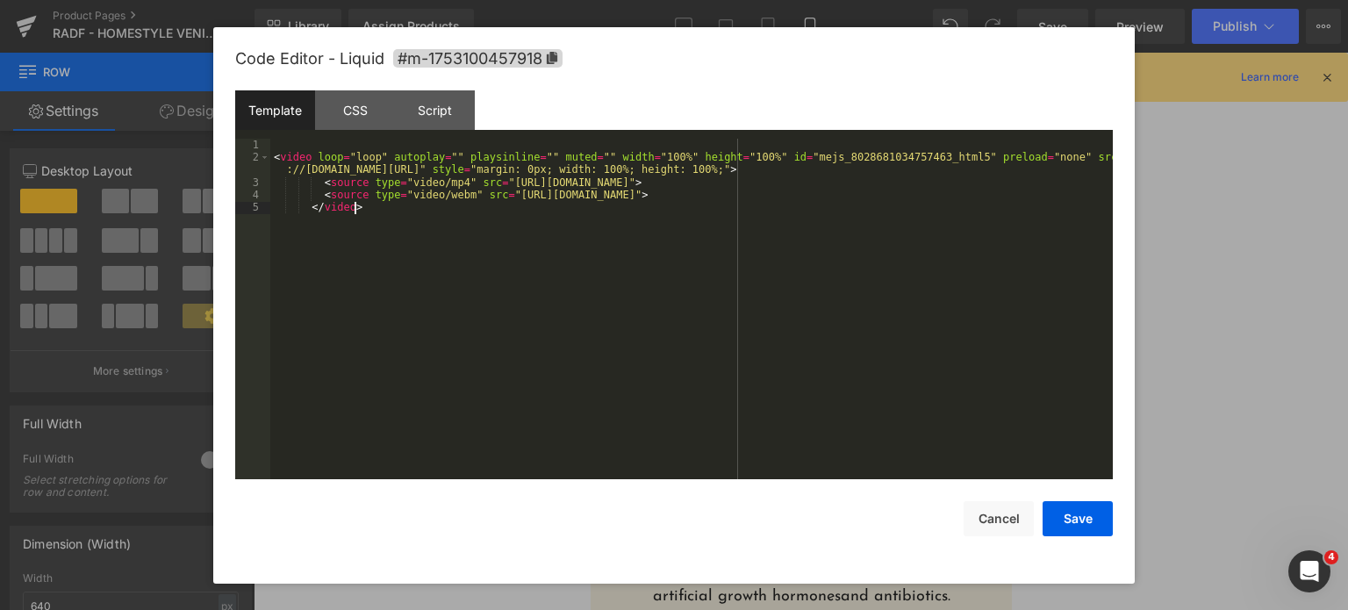
drag, startPoint x: 751, startPoint y: 312, endPoint x: 771, endPoint y: 302, distance: 22.4
click at [771, 302] on div "< video loop = "loop" autoplay = "" playsinline = "" muted = "" width = "100%" …" at bounding box center [691, 322] width 842 height 367
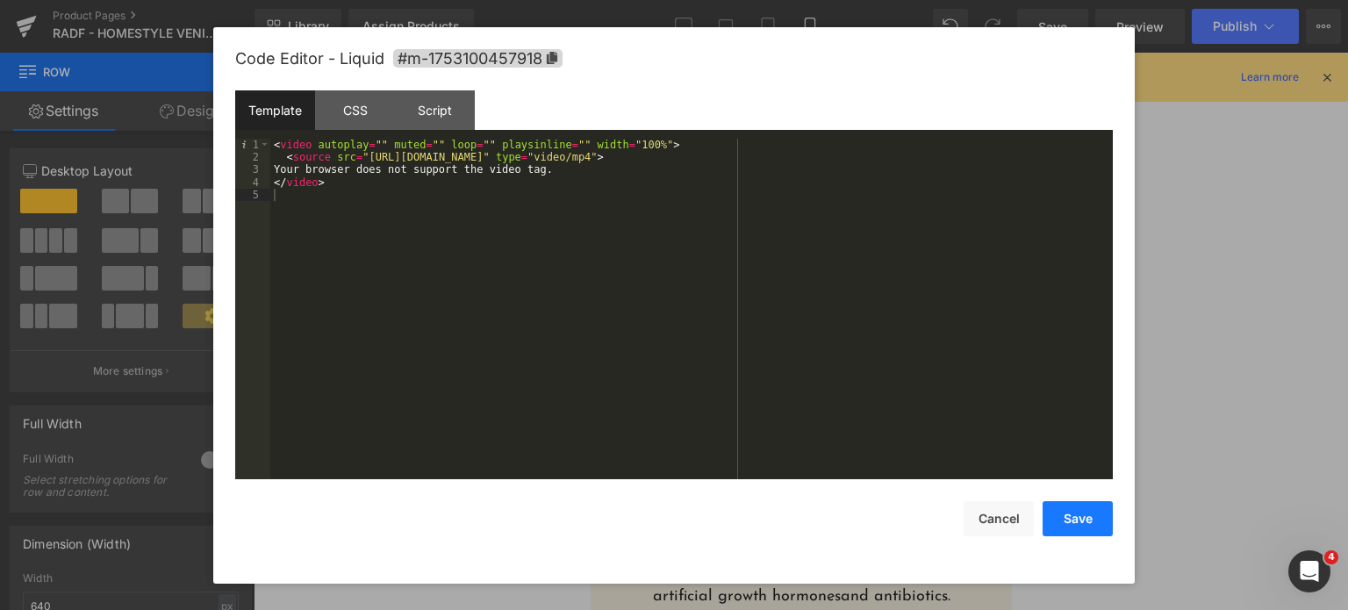
click at [1085, 526] on button "Save" at bounding box center [1078, 518] width 70 height 35
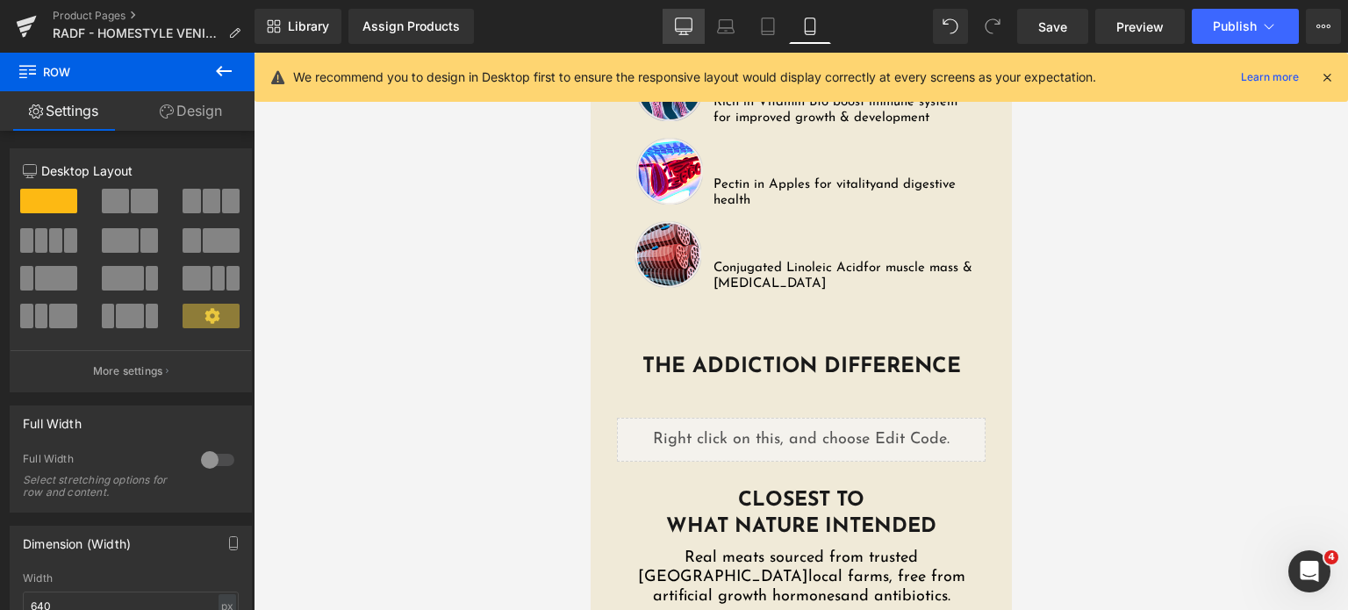
click at [674, 27] on link "Desktop" at bounding box center [684, 26] width 42 height 35
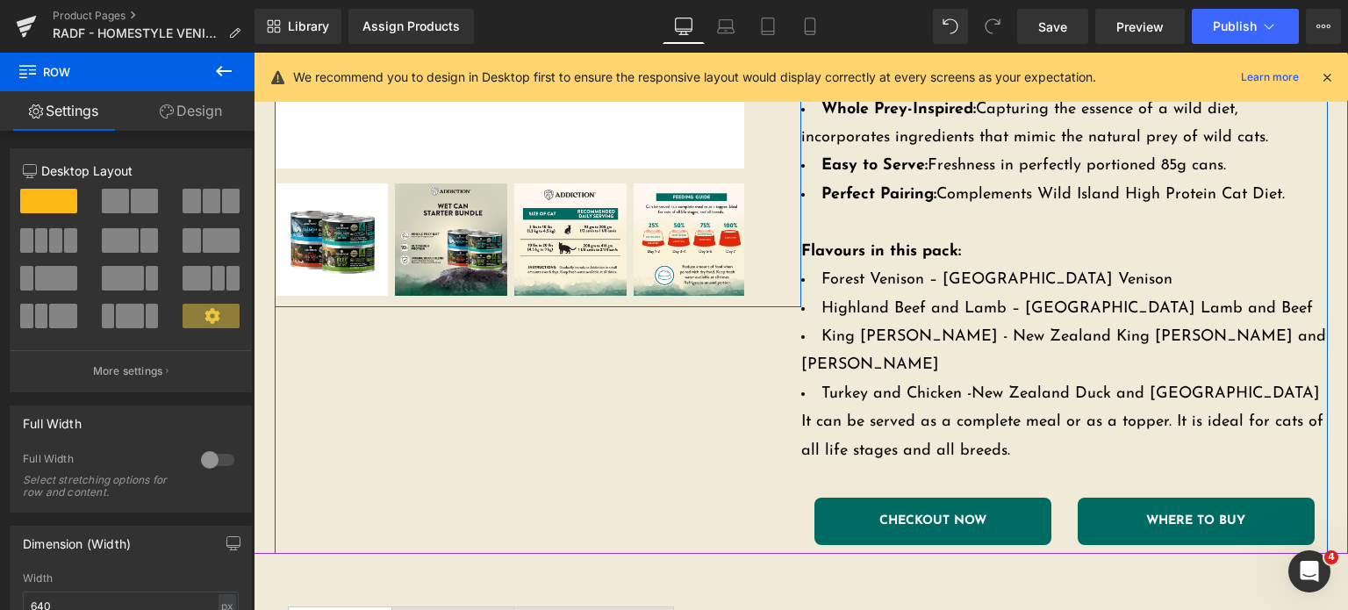
scroll to position [457, 0]
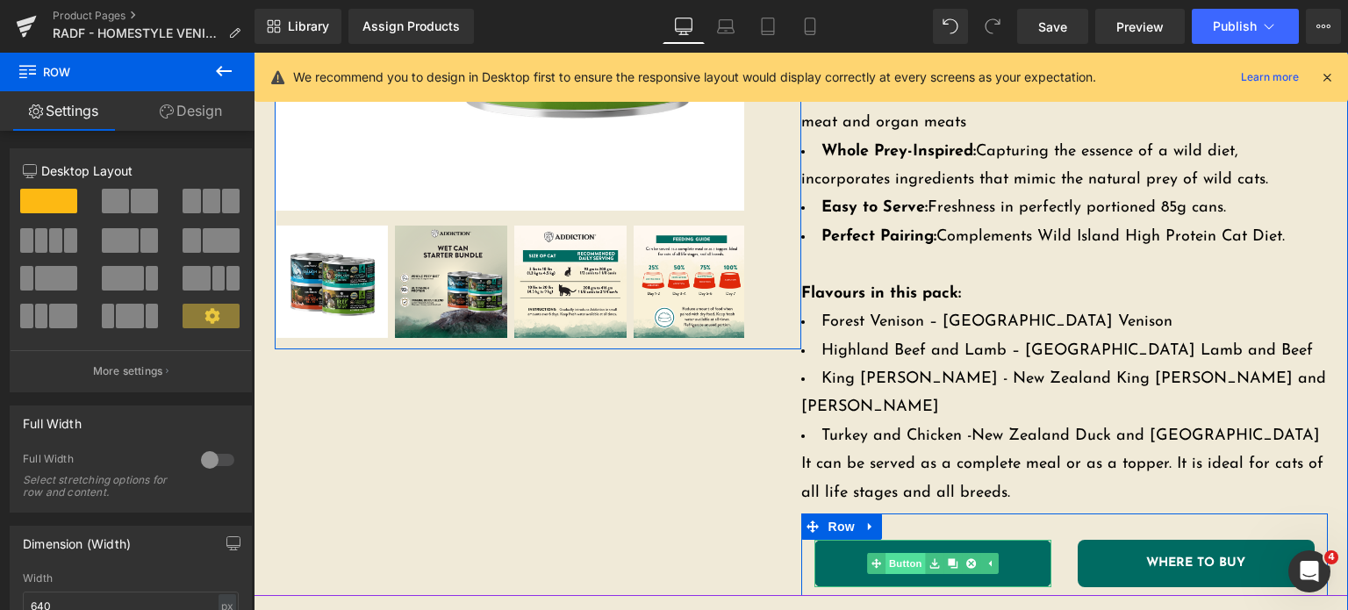
click at [895, 553] on link "Button" at bounding box center [896, 563] width 58 height 21
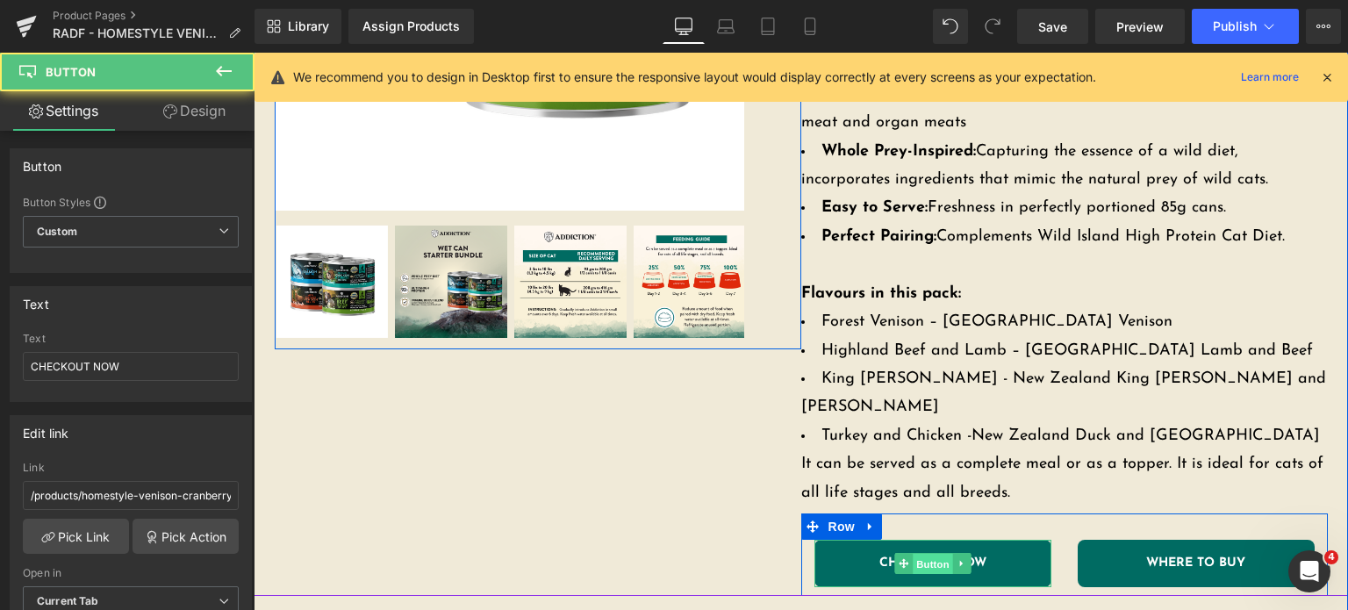
click at [899, 558] on icon at bounding box center [904, 563] width 10 height 10
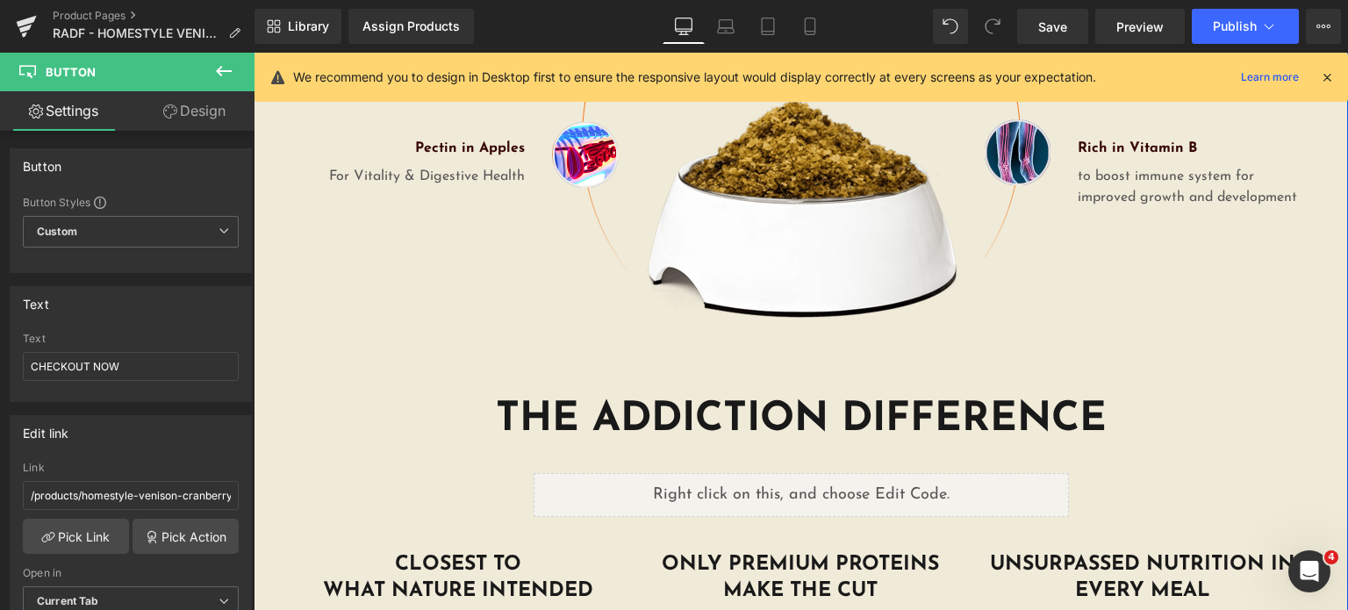
scroll to position [2654, 0]
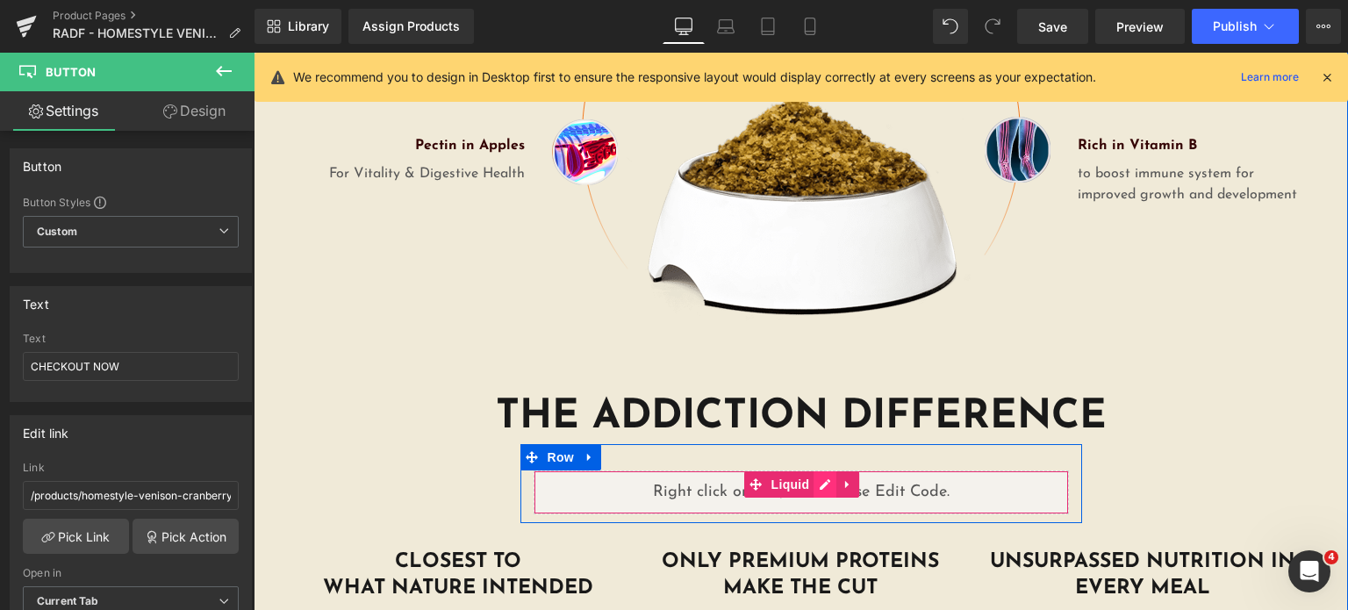
click at [821, 470] on div "Liquid" at bounding box center [801, 492] width 535 height 44
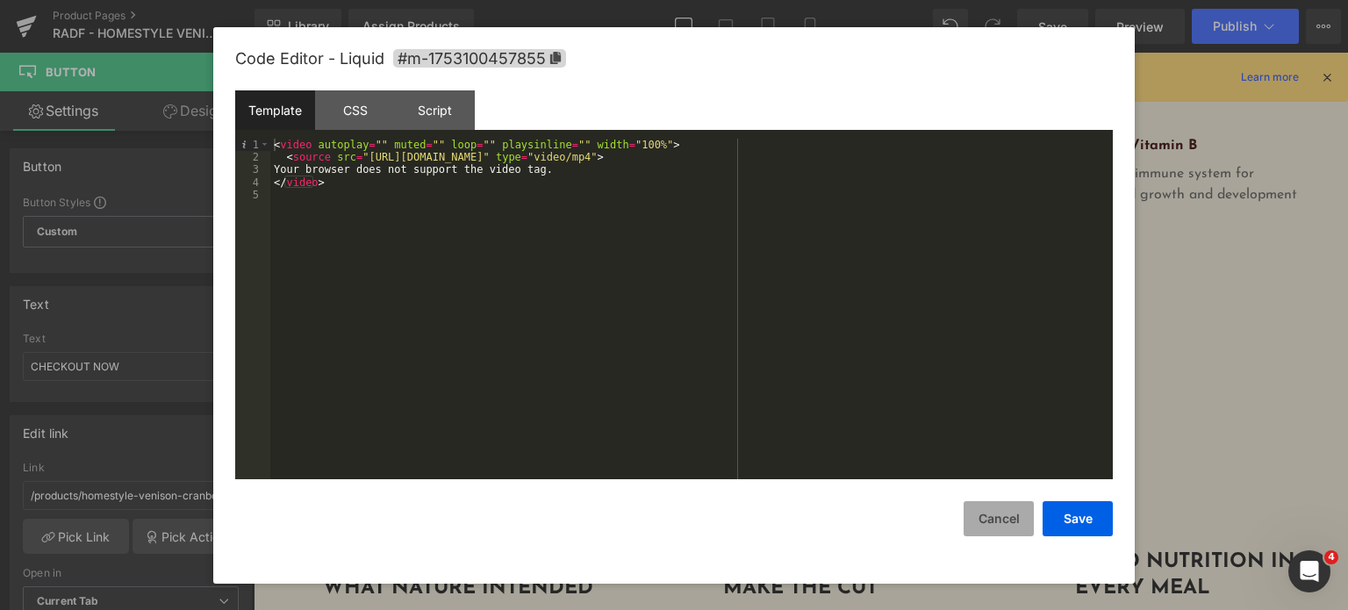
click at [984, 522] on button "Cancel" at bounding box center [999, 518] width 70 height 35
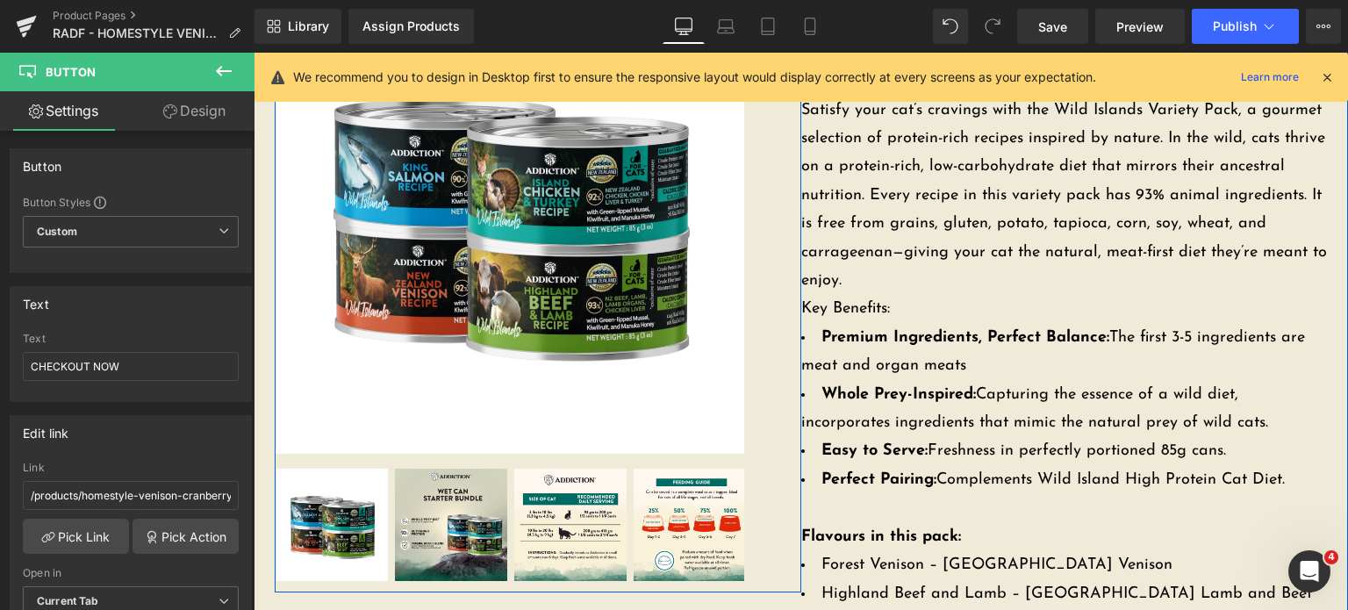
scroll to position [227, 0]
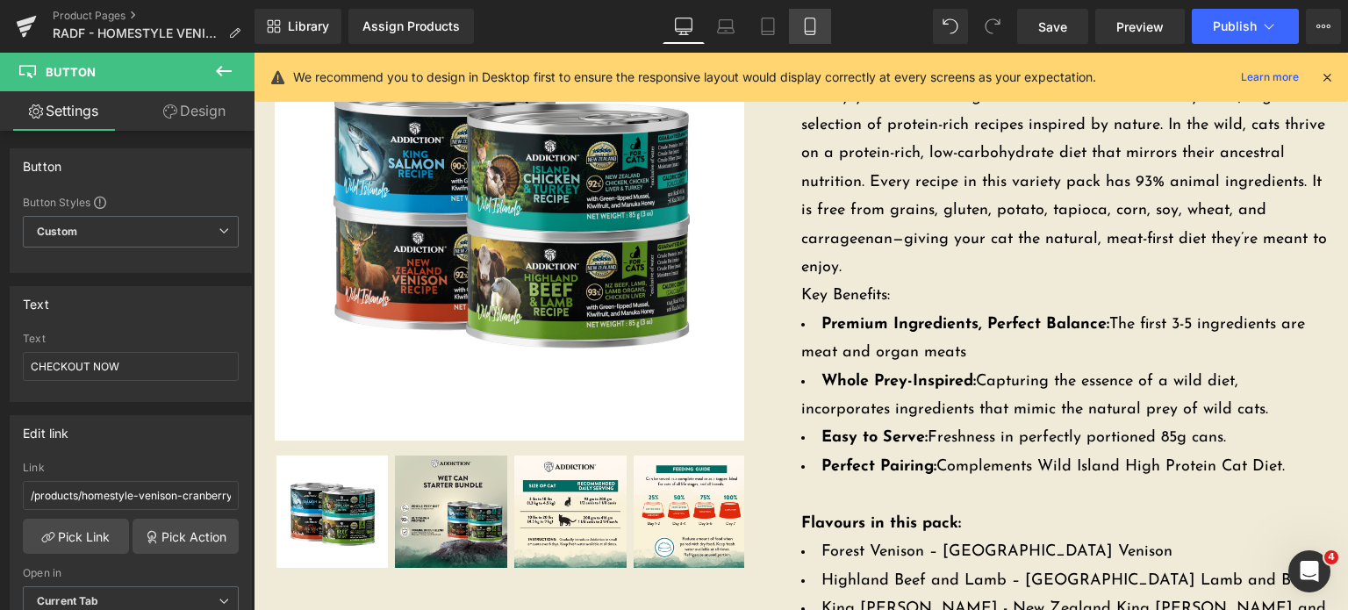
click at [810, 25] on icon at bounding box center [810, 27] width 18 height 18
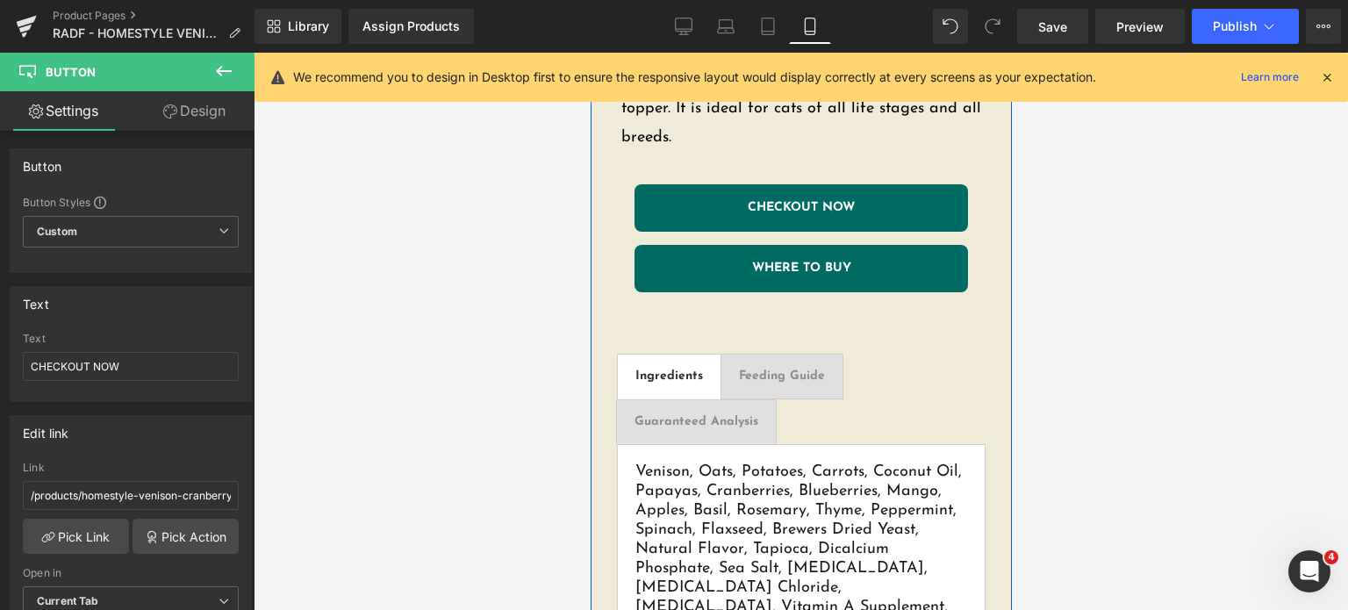
scroll to position [1497, 0]
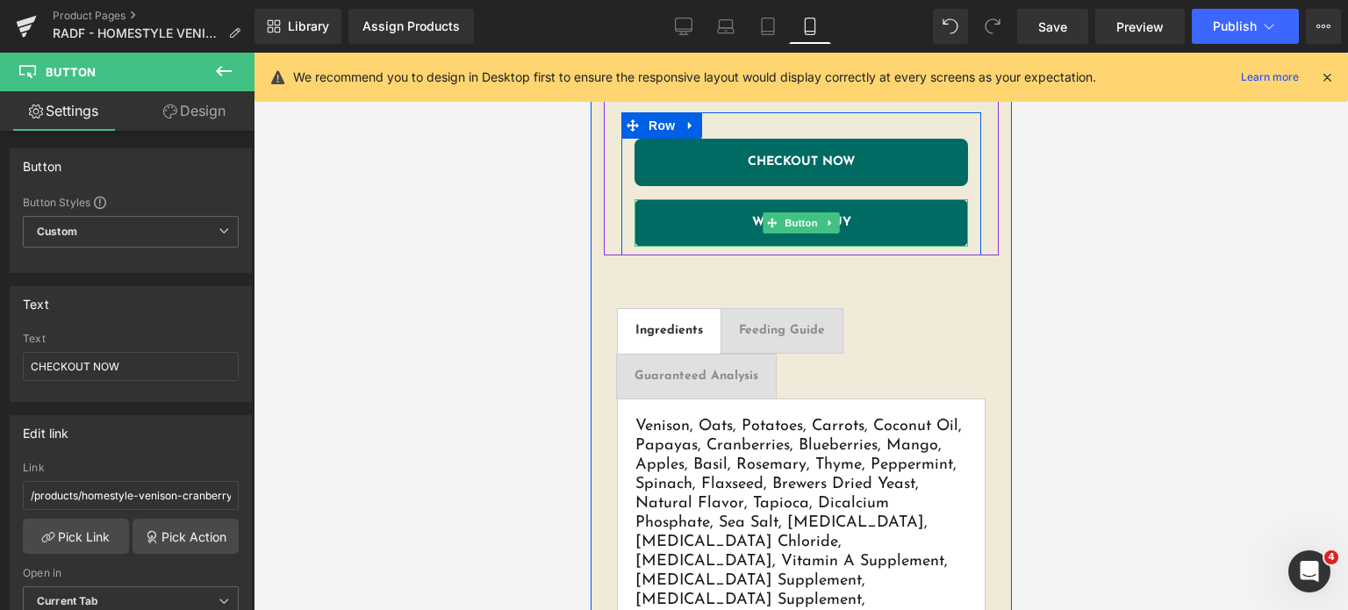
click at [684, 147] on link "CHECKOUT NOW" at bounding box center [800, 162] width 333 height 47
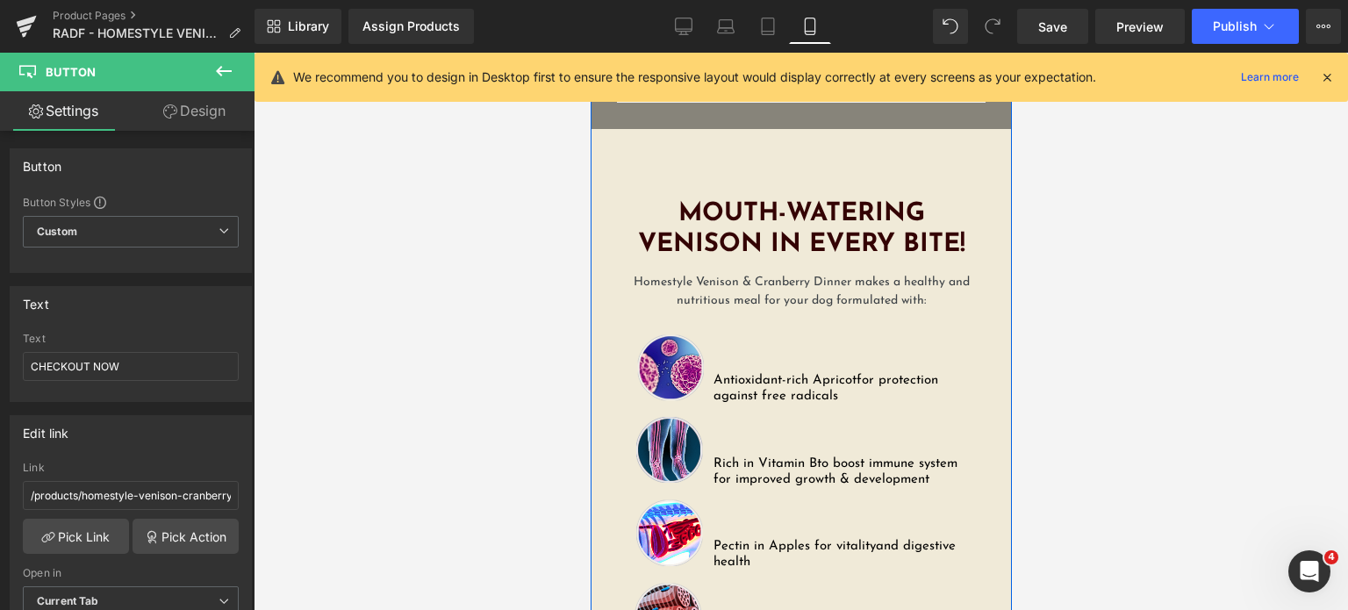
scroll to position [3401, 0]
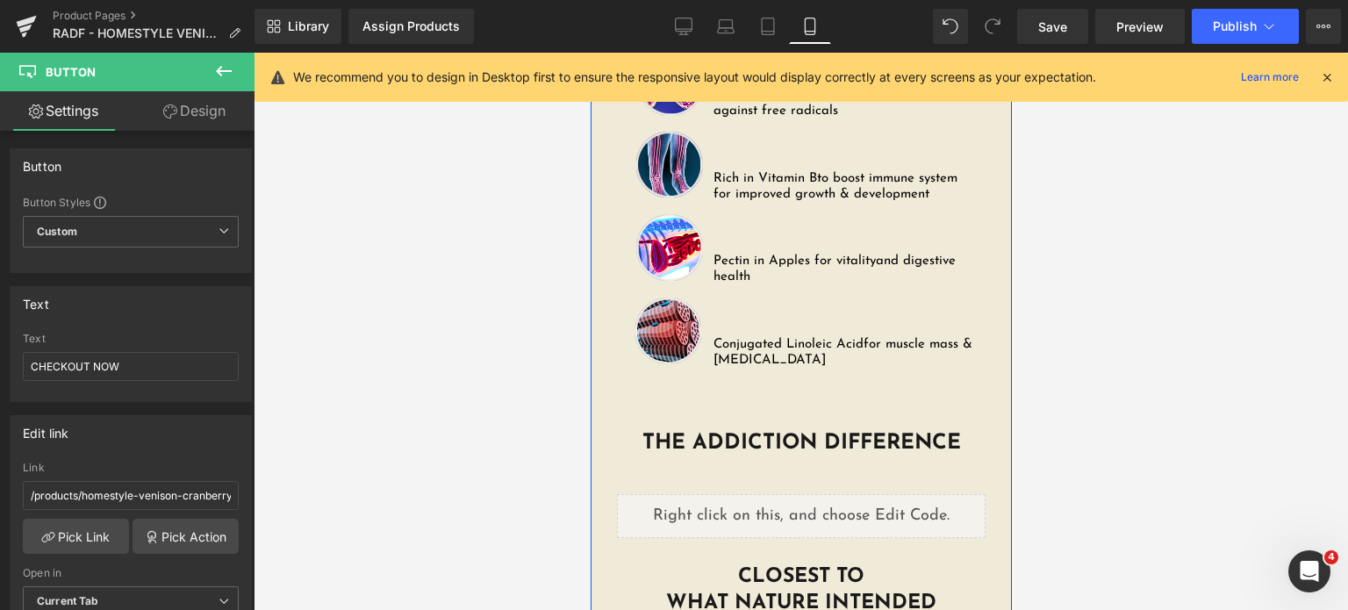
click at [713, 494] on div "Liquid" at bounding box center [800, 516] width 369 height 44
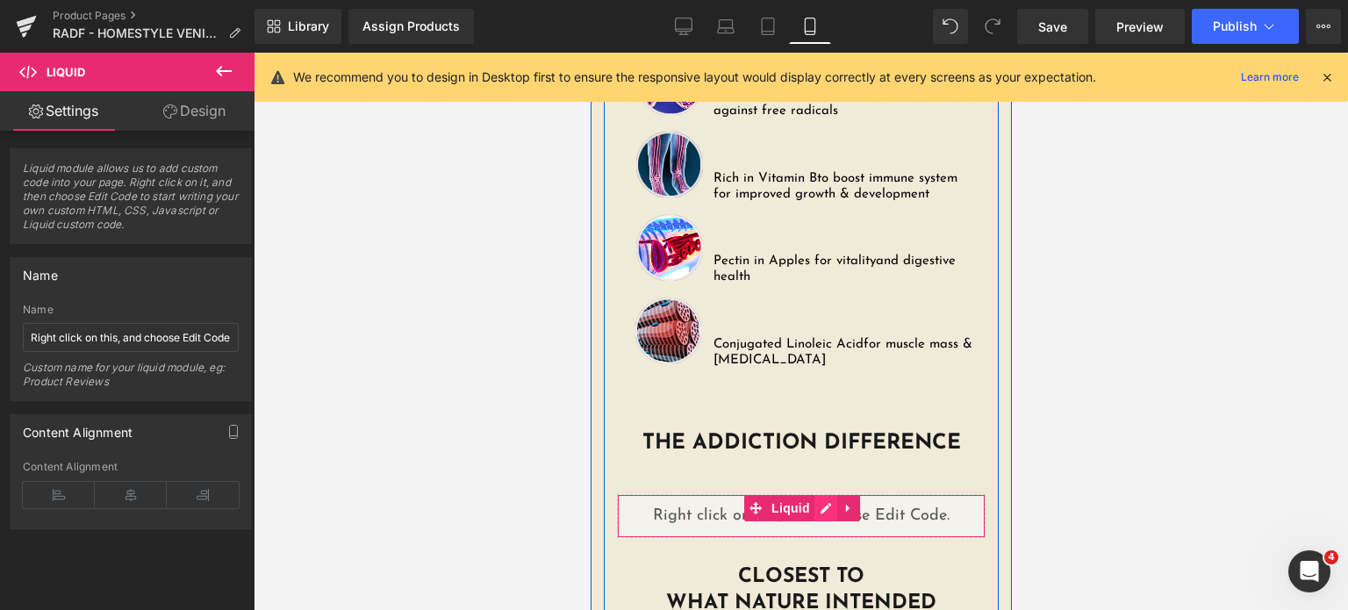
click at [808, 494] on div "Liquid" at bounding box center [800, 516] width 369 height 44
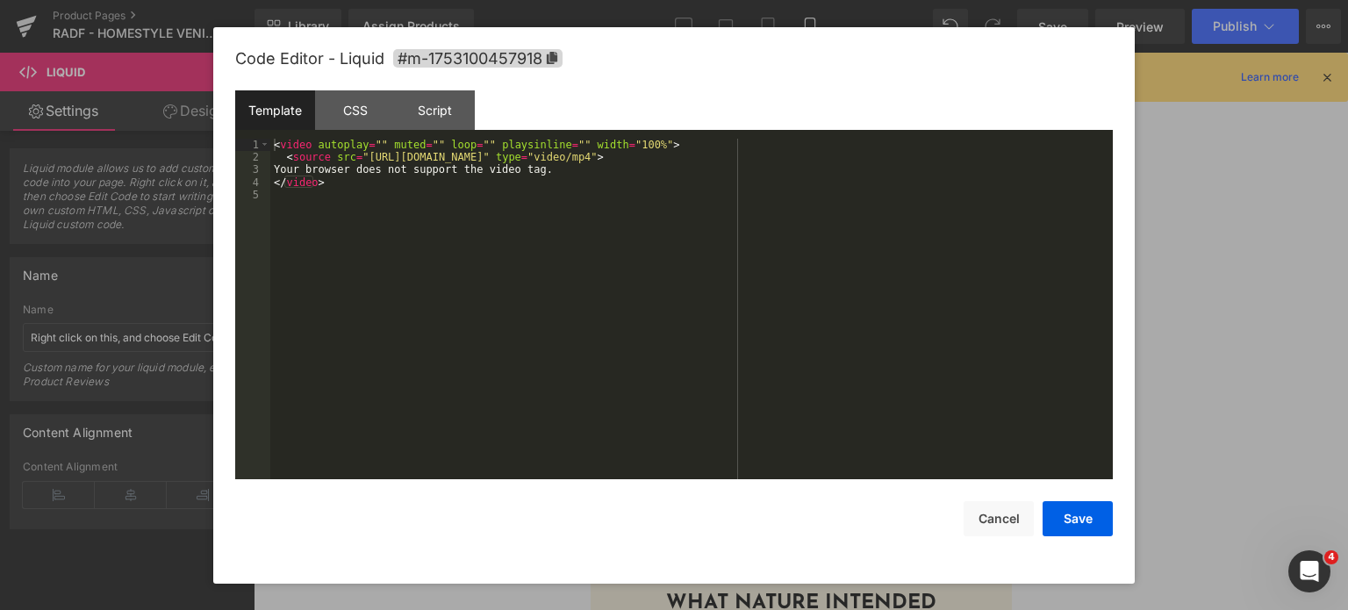
click at [638, 283] on div "< video autoplay = "" muted = "" loop = "" playsinline = "" width = "100%" > < …" at bounding box center [691, 322] width 842 height 367
click at [1071, 526] on button "Save" at bounding box center [1078, 518] width 70 height 35
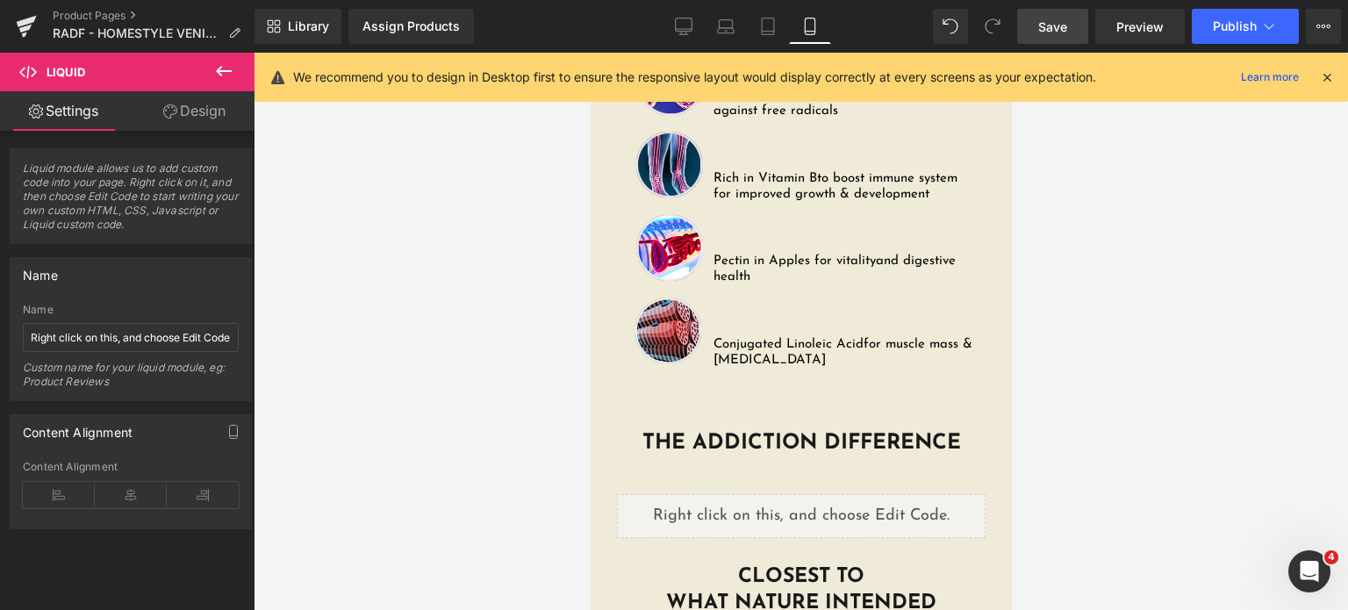
click at [1035, 34] on link "Save" at bounding box center [1052, 26] width 71 height 35
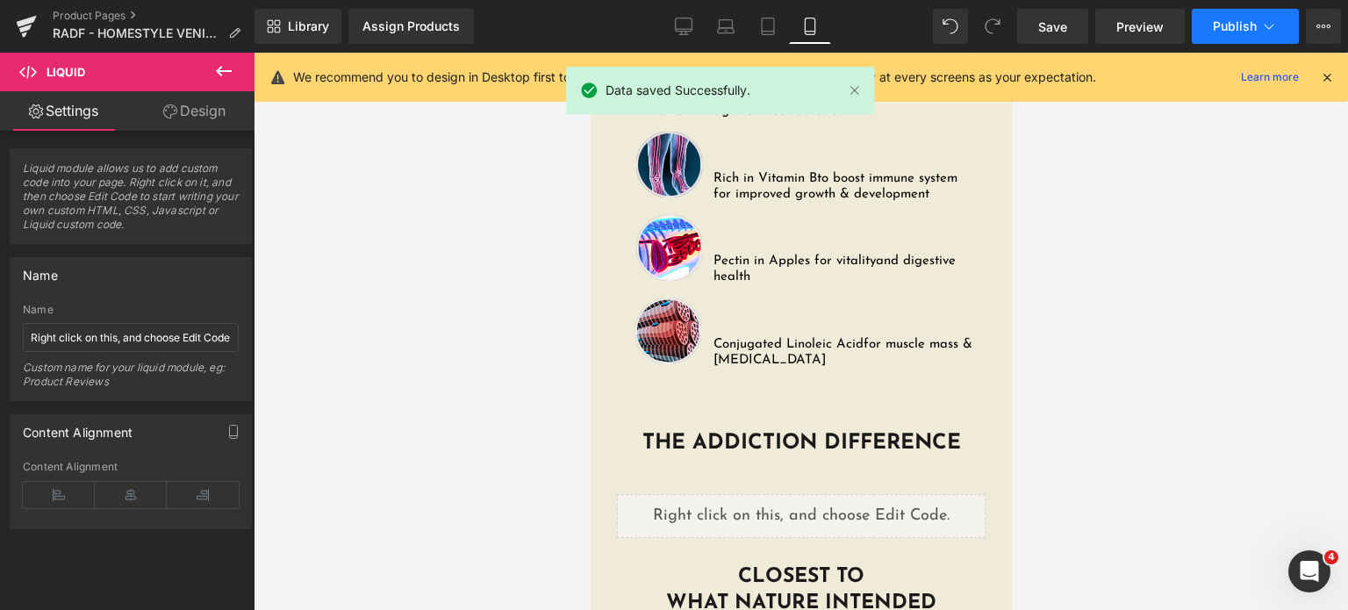
click at [1228, 31] on span "Publish" at bounding box center [1235, 26] width 44 height 14
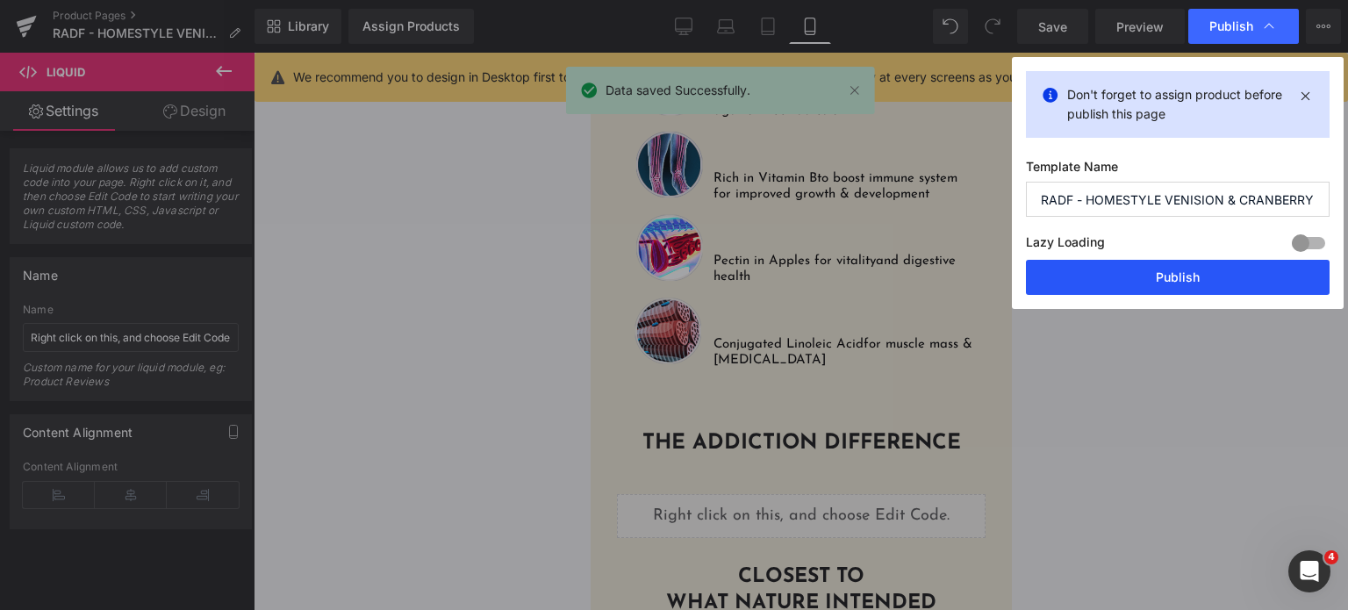
click at [1115, 272] on button "Publish" at bounding box center [1178, 277] width 304 height 35
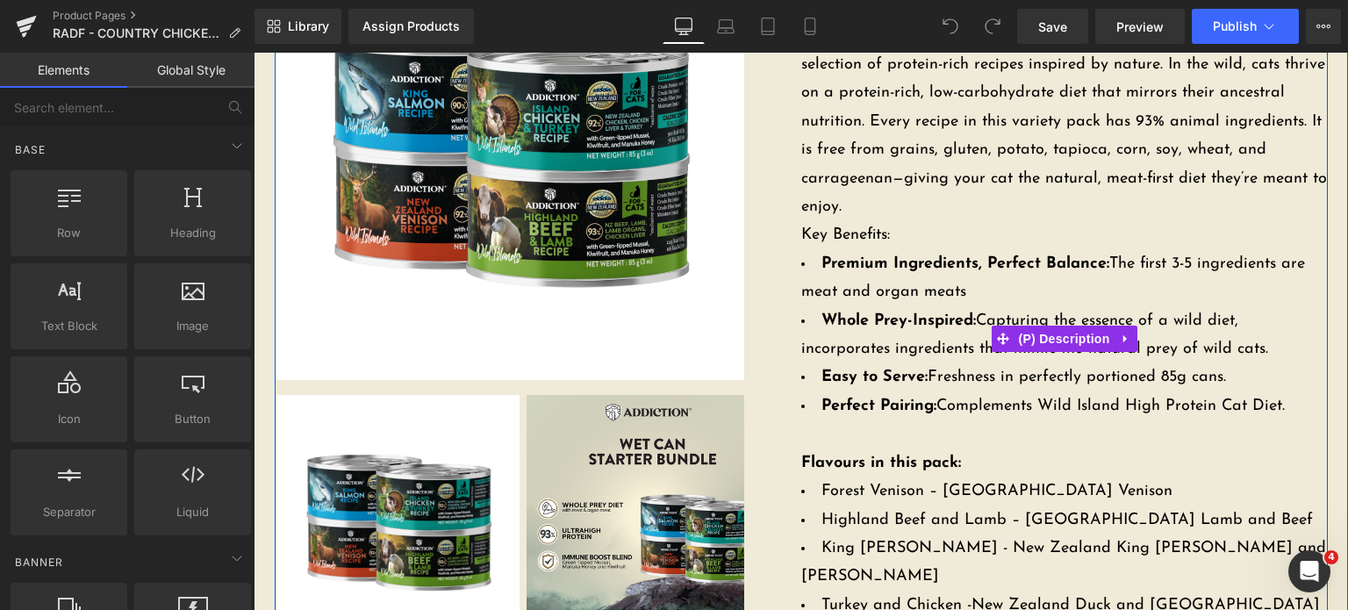
scroll to position [674, 0]
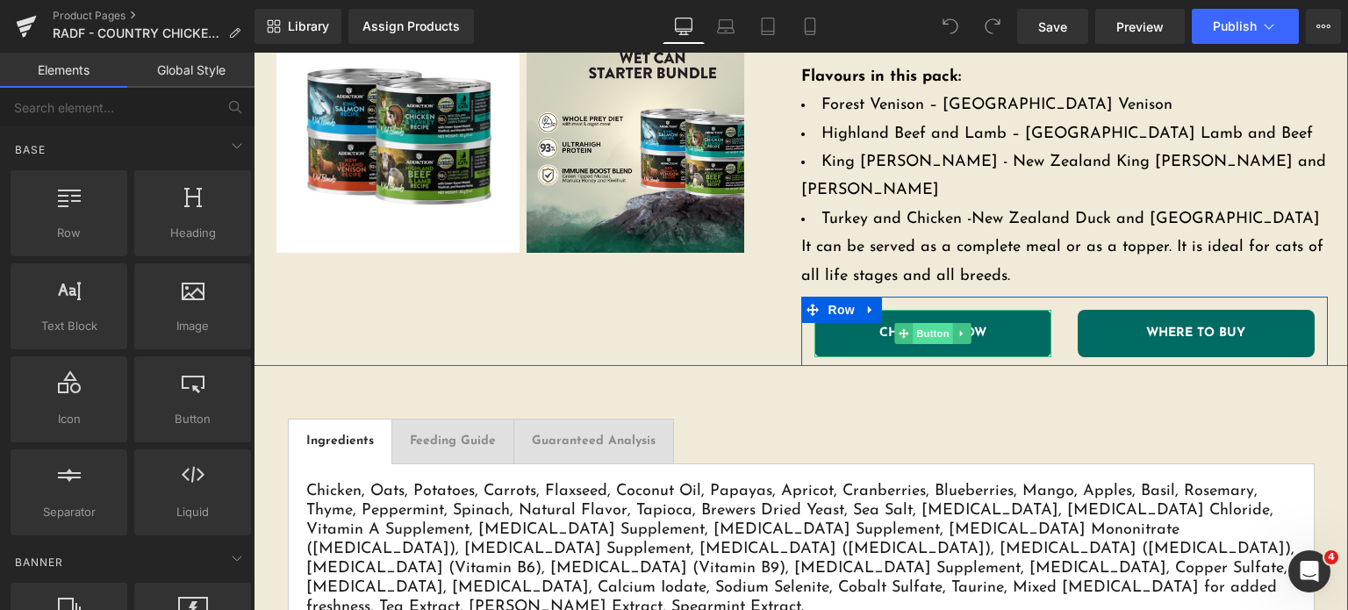
click at [894, 323] on span at bounding box center [903, 333] width 18 height 21
click at [928, 323] on span "Button" at bounding box center [933, 333] width 40 height 21
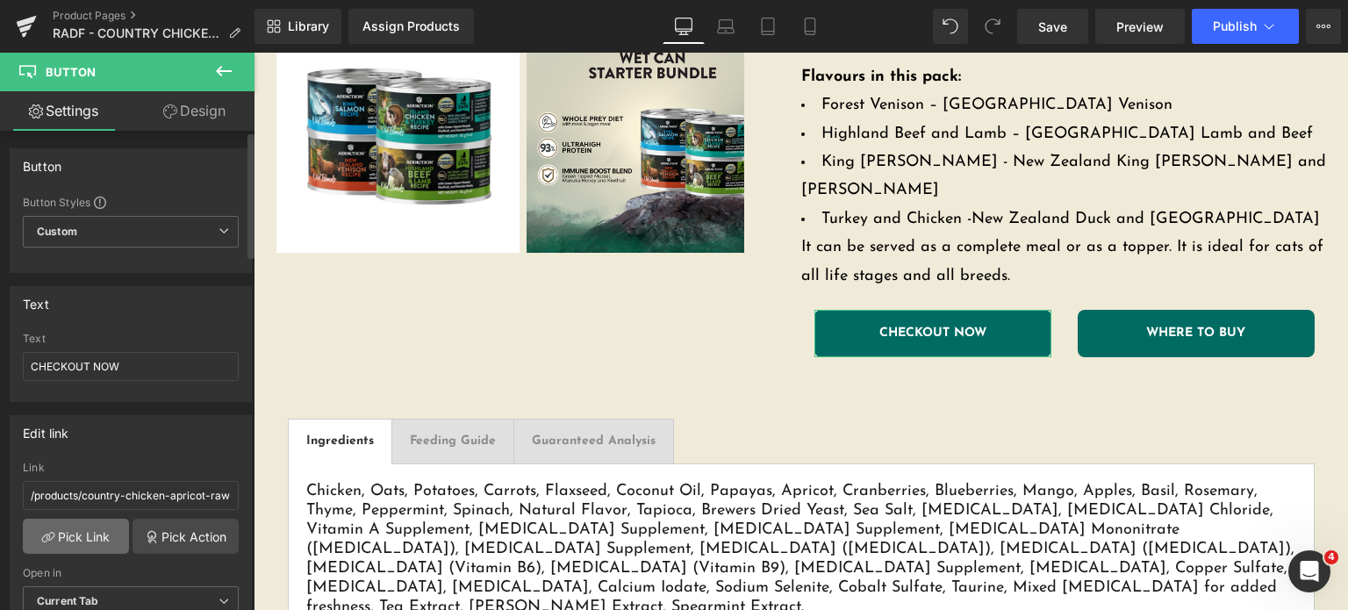
click at [57, 547] on link "Pick Link" at bounding box center [76, 536] width 106 height 35
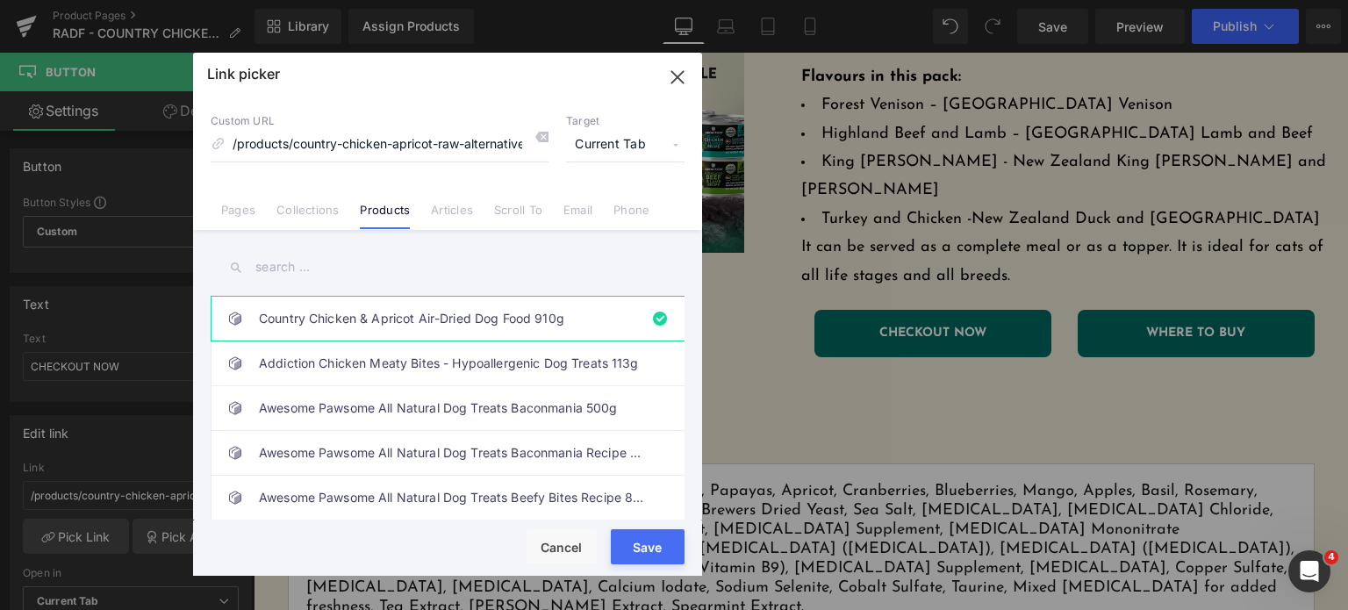
click at [326, 261] on input "text" at bounding box center [448, 266] width 474 height 39
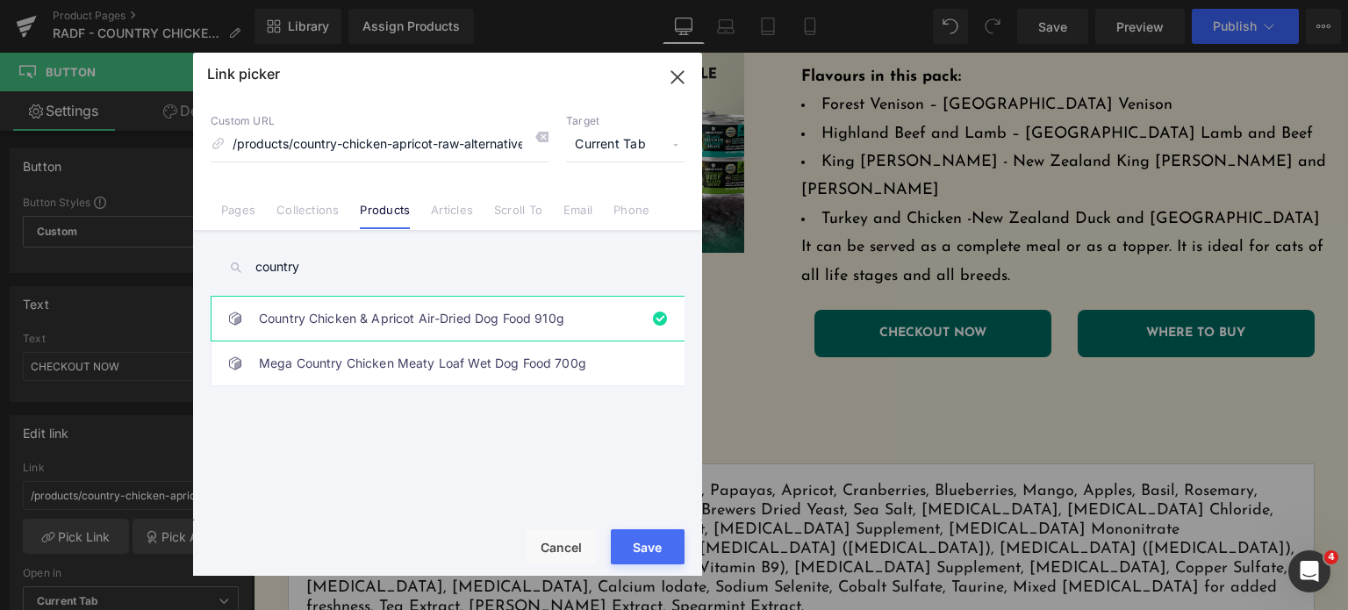
type input "country"
click at [332, 312] on link "Country Chicken & Apricot Air-Dried Dog Food 910g" at bounding box center [452, 319] width 386 height 44
click at [633, 555] on button "Save" at bounding box center [648, 546] width 74 height 35
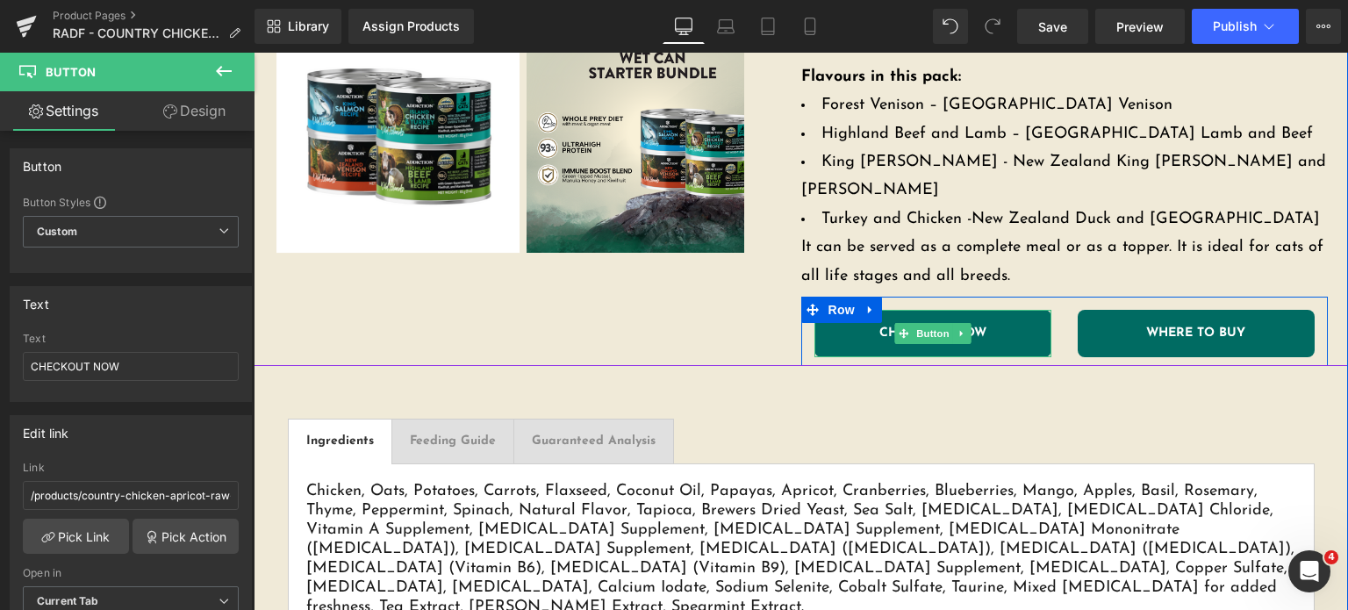
click at [1109, 315] on link "WHERE TO BUY" at bounding box center [1196, 333] width 237 height 47
click at [1184, 323] on span "Button" at bounding box center [1196, 333] width 40 height 21
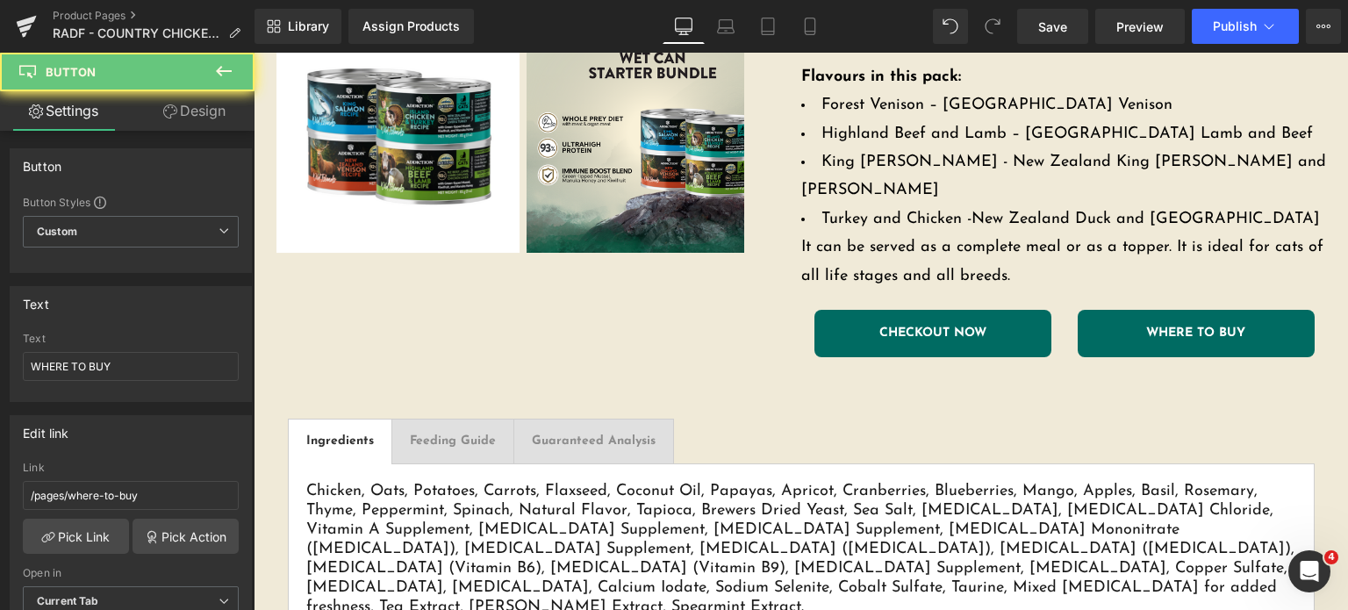
click at [230, 72] on icon at bounding box center [223, 71] width 21 height 21
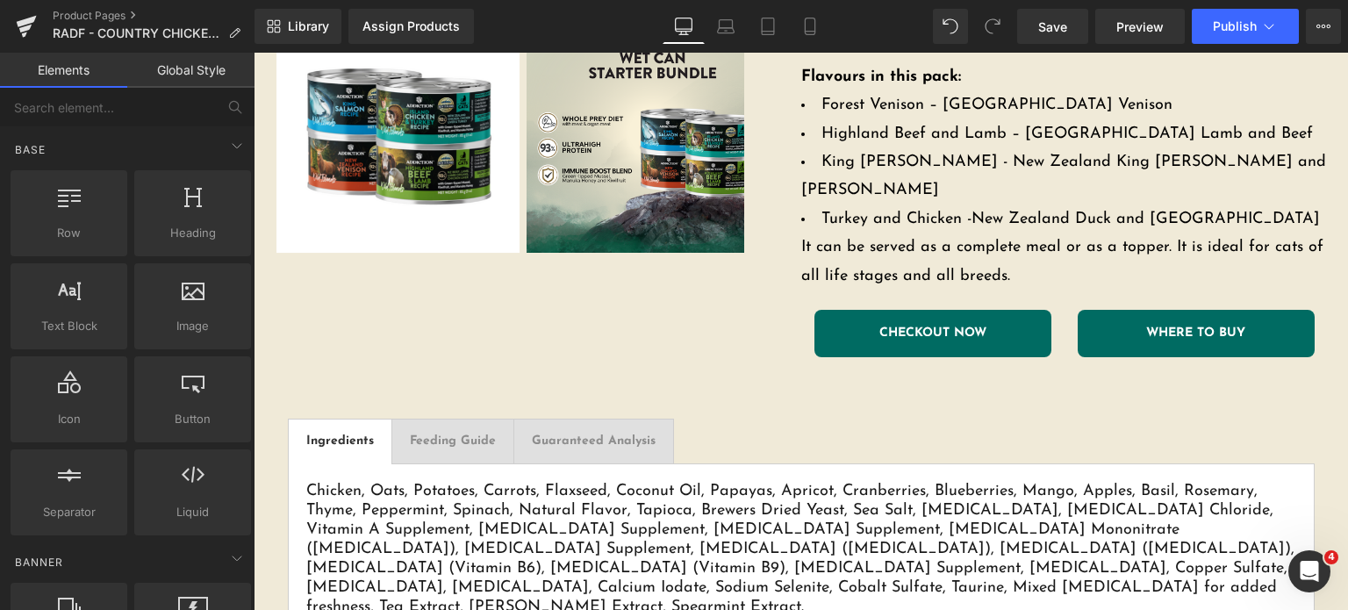
scroll to position [2770, 0]
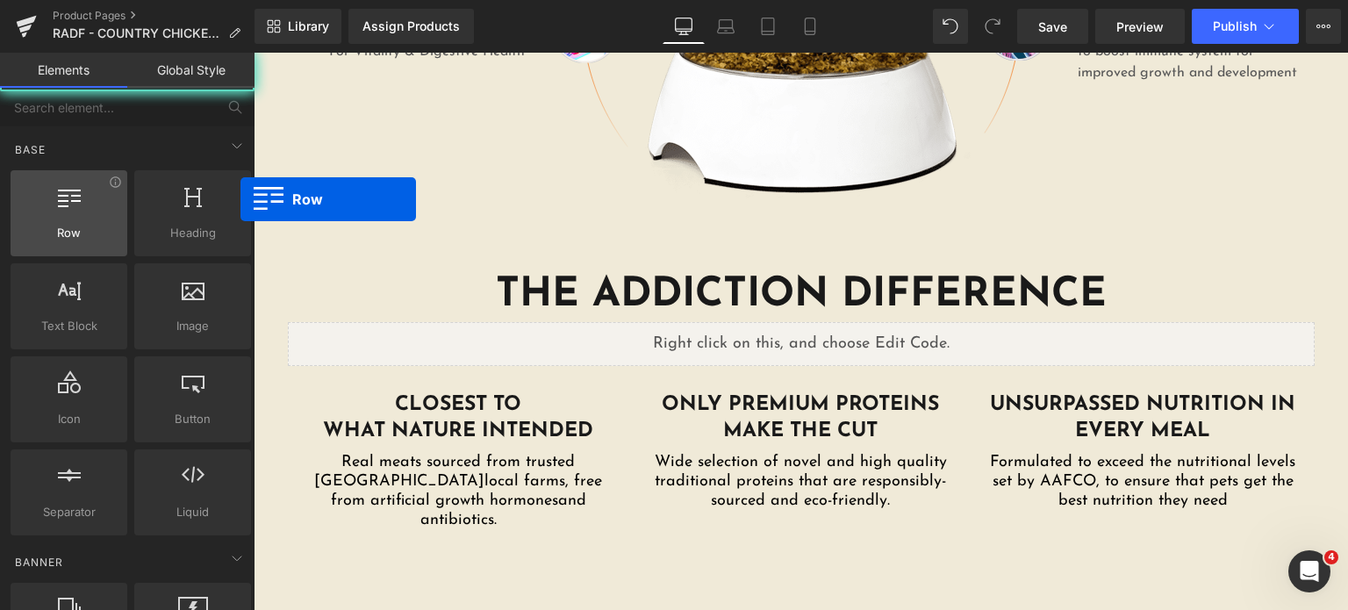
drag, startPoint x: 246, startPoint y: 189, endPoint x: 94, endPoint y: 217, distance: 154.4
click at [94, 217] on div "Row rows, columns, layouts, div" at bounding box center [69, 213] width 117 height 86
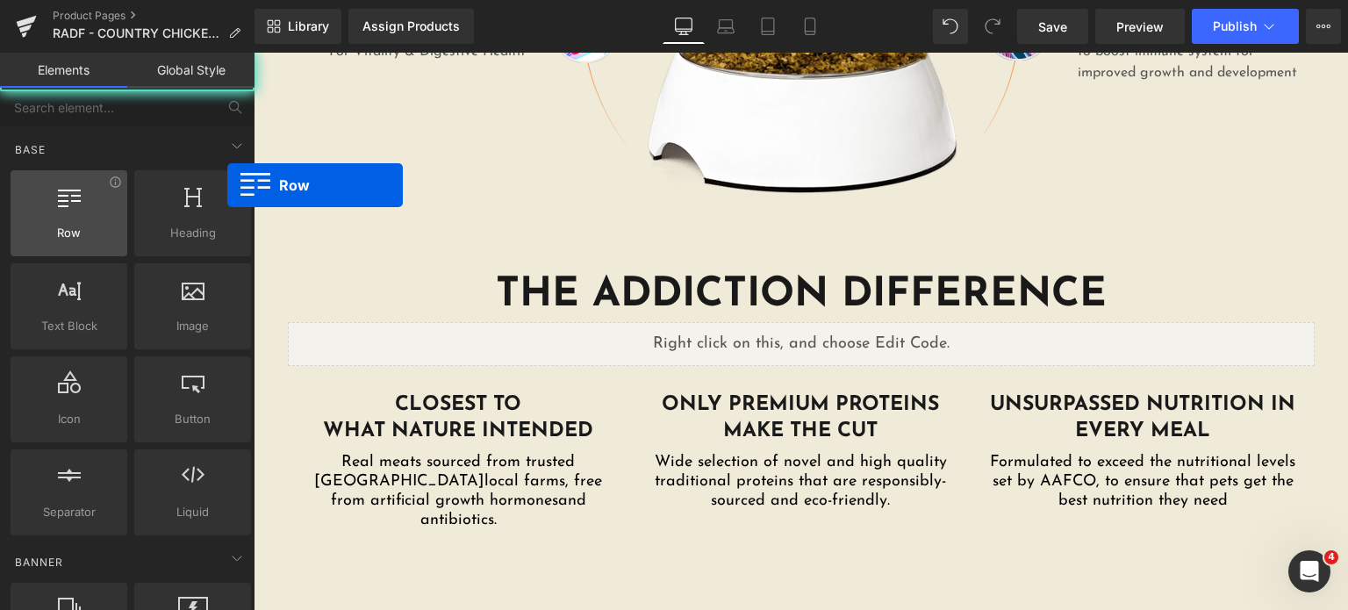
drag, startPoint x: 227, startPoint y: 185, endPoint x: 92, endPoint y: 224, distance: 140.6
click at [92, 224] on div "Row rows, columns, layouts, div" at bounding box center [69, 213] width 117 height 86
click at [360, 269] on div "THE ADDICTION DIFFERENCE Heading" at bounding box center [801, 295] width 1027 height 53
click at [343, 322] on div "Liquid" at bounding box center [801, 344] width 1027 height 44
click at [487, 322] on div "Liquid" at bounding box center [801, 344] width 1027 height 44
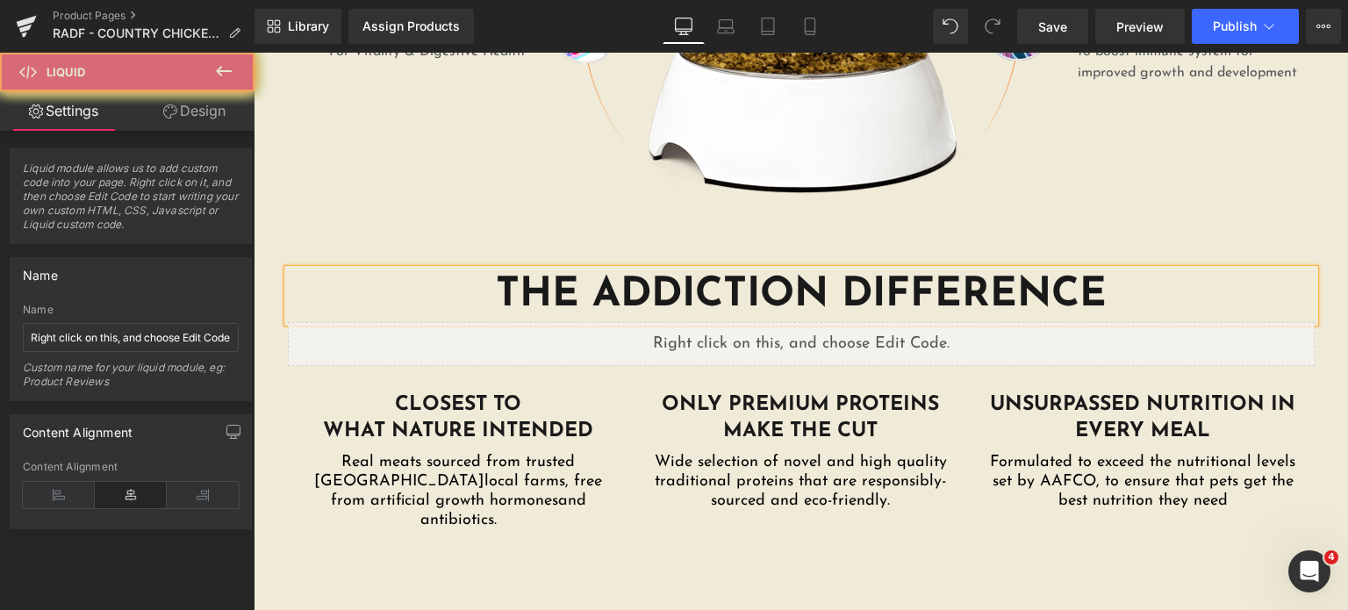
click at [240, 80] on button at bounding box center [223, 72] width 61 height 39
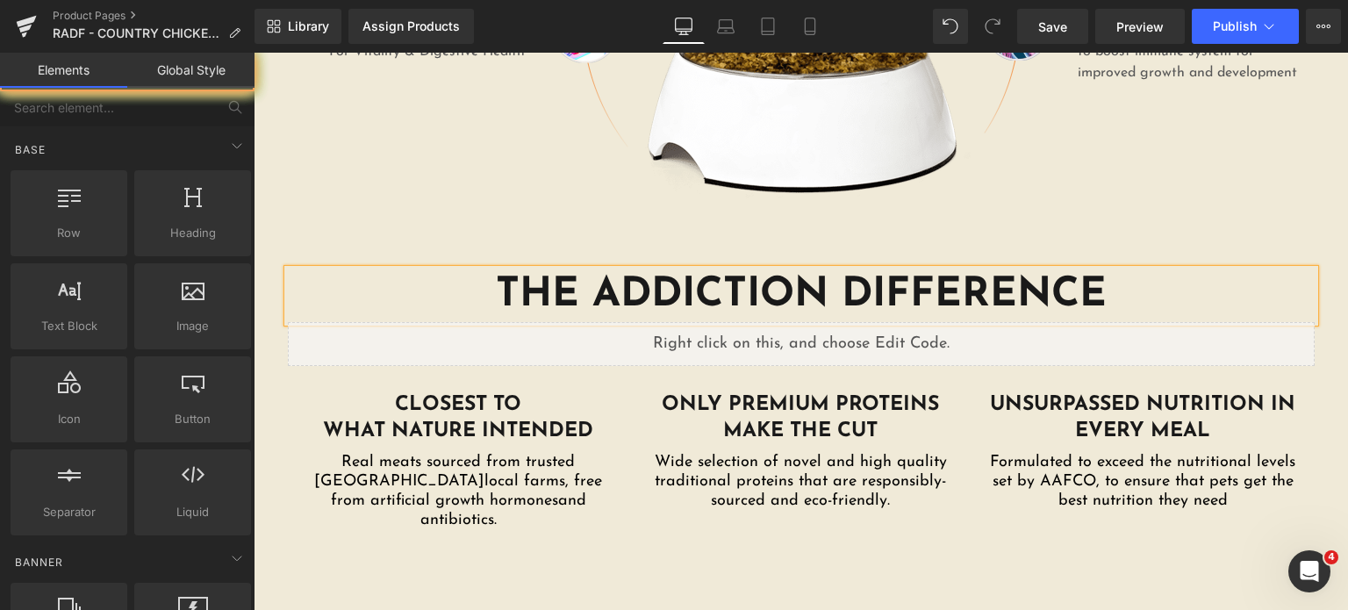
drag, startPoint x: 359, startPoint y: 286, endPoint x: 419, endPoint y: 201, distance: 104.5
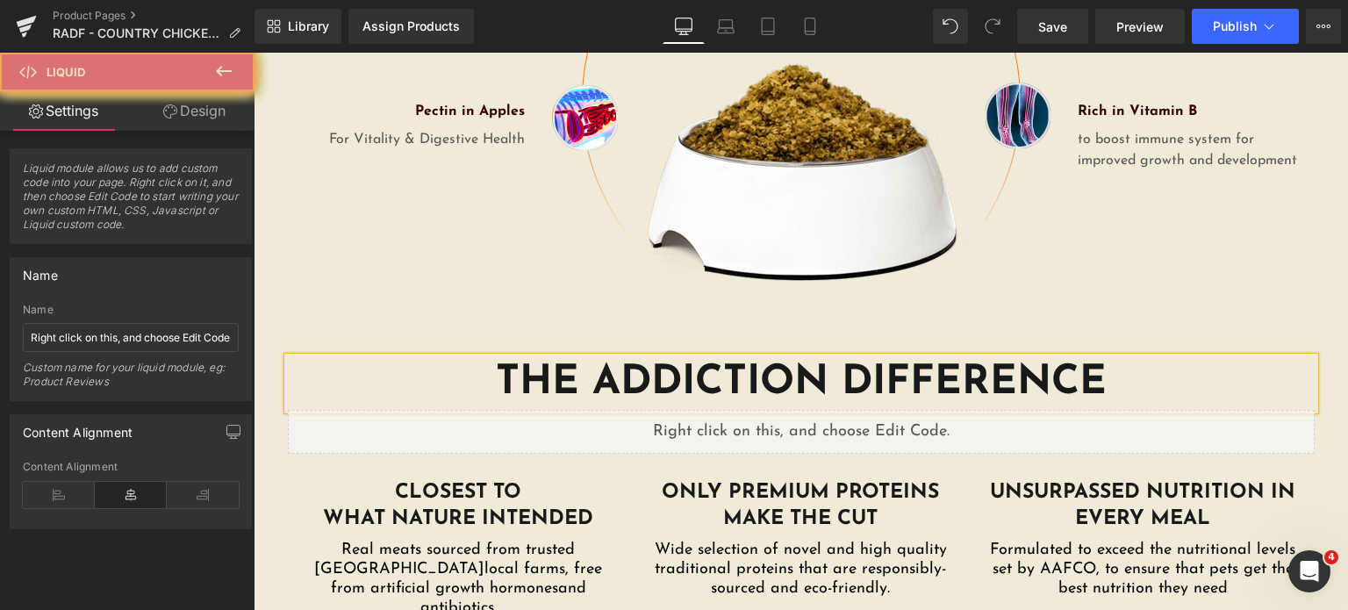
click at [562, 410] on div "Liquid" at bounding box center [801, 432] width 1027 height 44
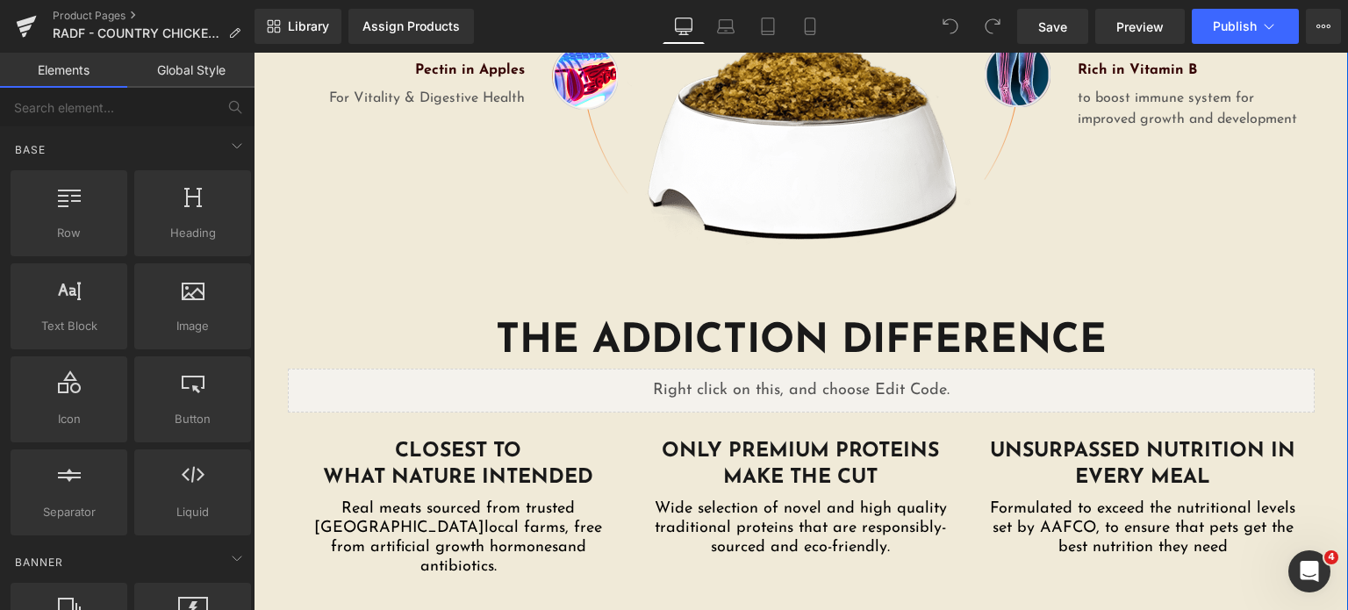
scroll to position [2754, 0]
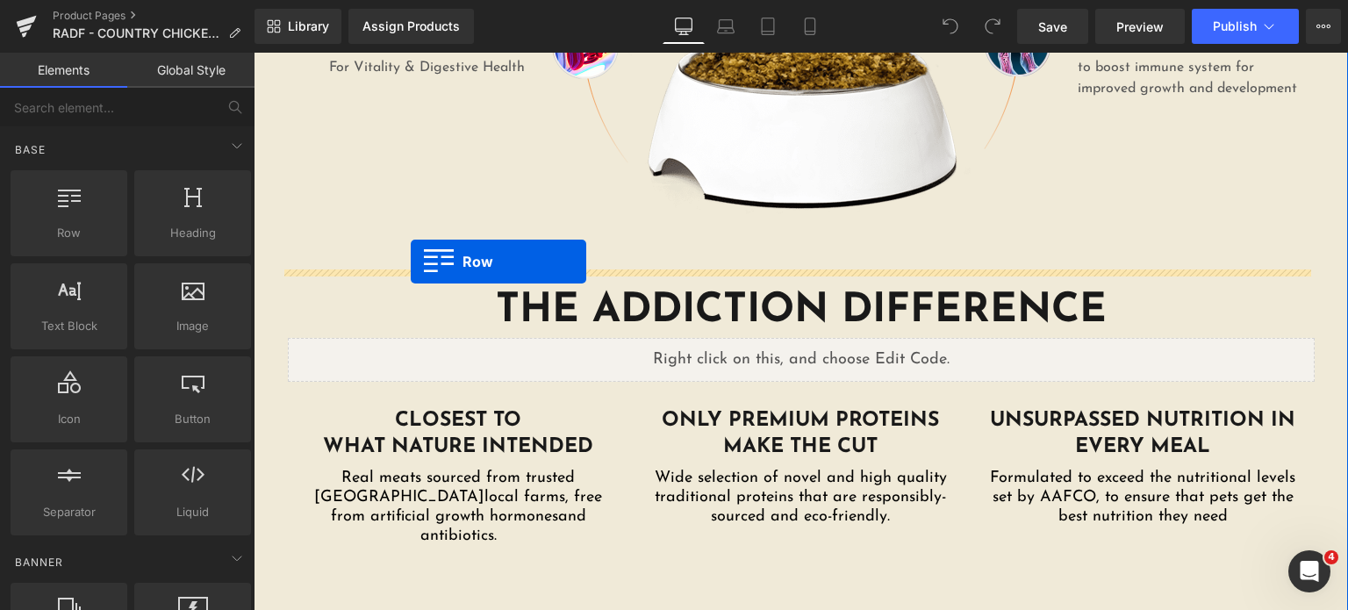
drag, startPoint x: 317, startPoint y: 267, endPoint x: 411, endPoint y: 262, distance: 94.0
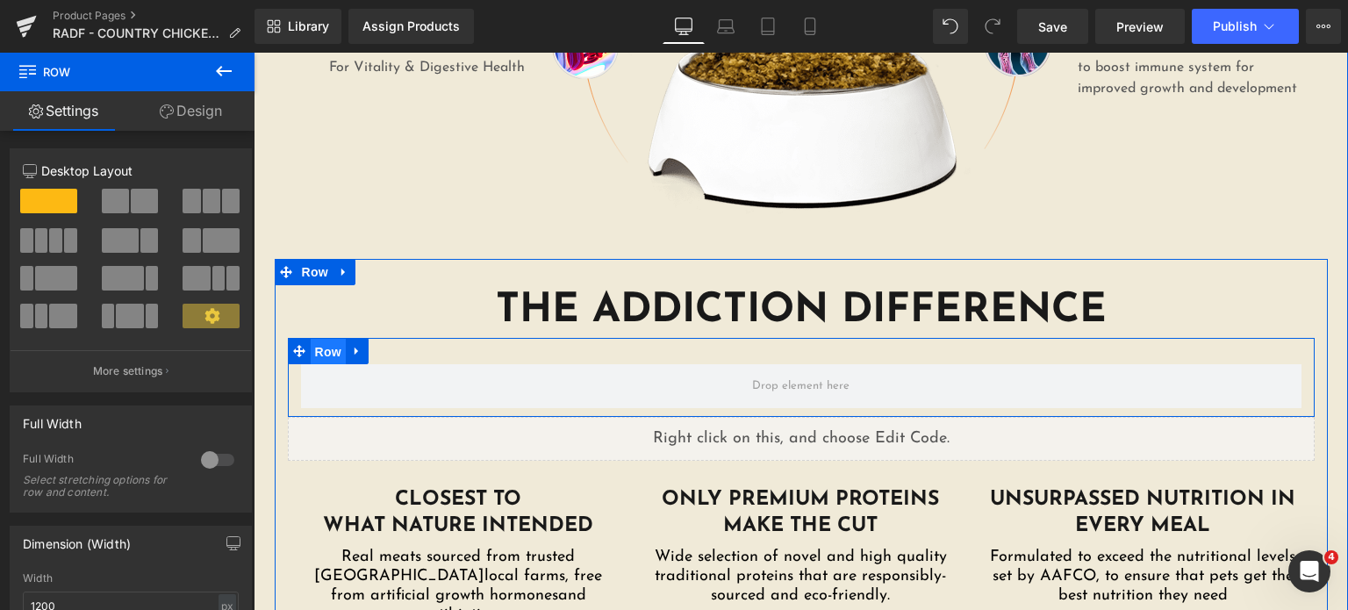
click at [319, 339] on span "Row" at bounding box center [328, 352] width 35 height 26
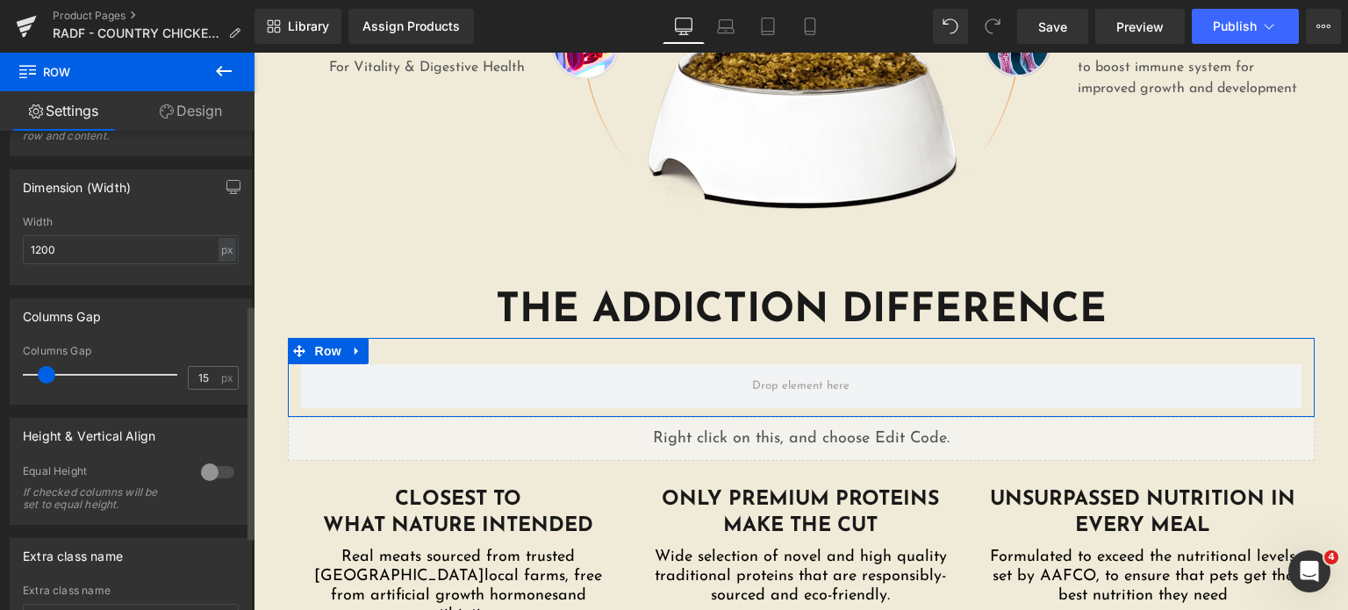
scroll to position [353, 0]
drag, startPoint x: 103, startPoint y: 250, endPoint x: 0, endPoint y: 250, distance: 102.7
click at [0, 250] on div "Dimension (Width) 1200px Width 1200 px % px" at bounding box center [131, 224] width 262 height 129
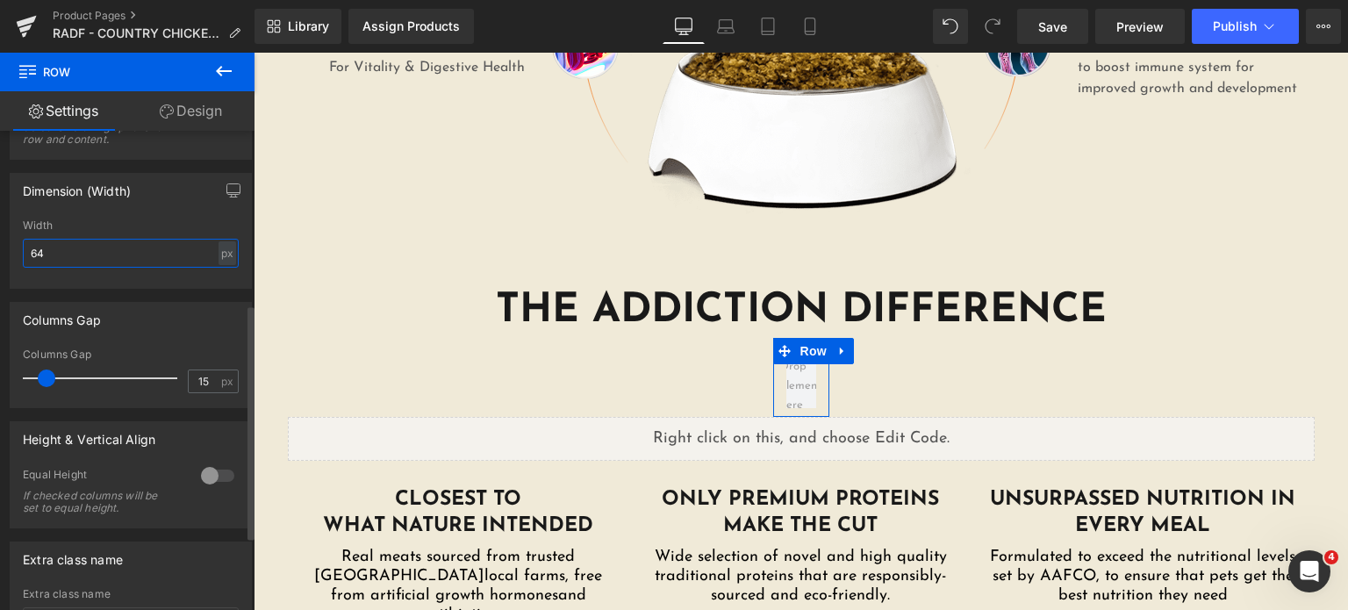
type input "640"
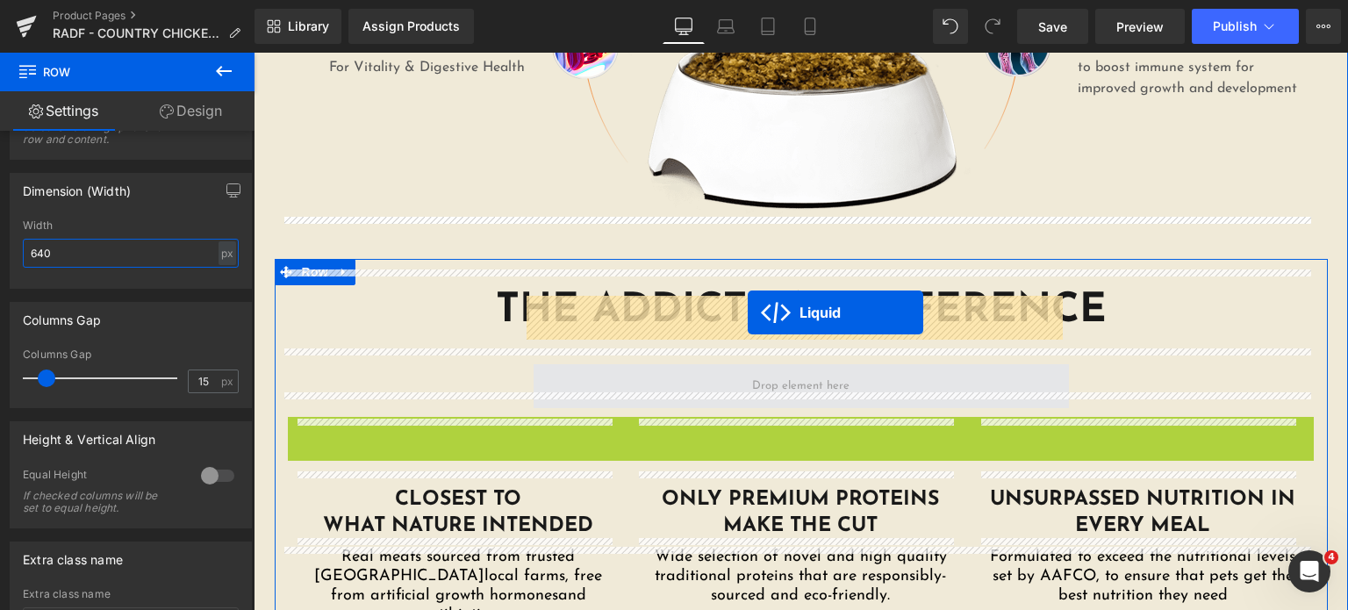
drag, startPoint x: 751, startPoint y: 357, endPoint x: 748, endPoint y: 312, distance: 45.8
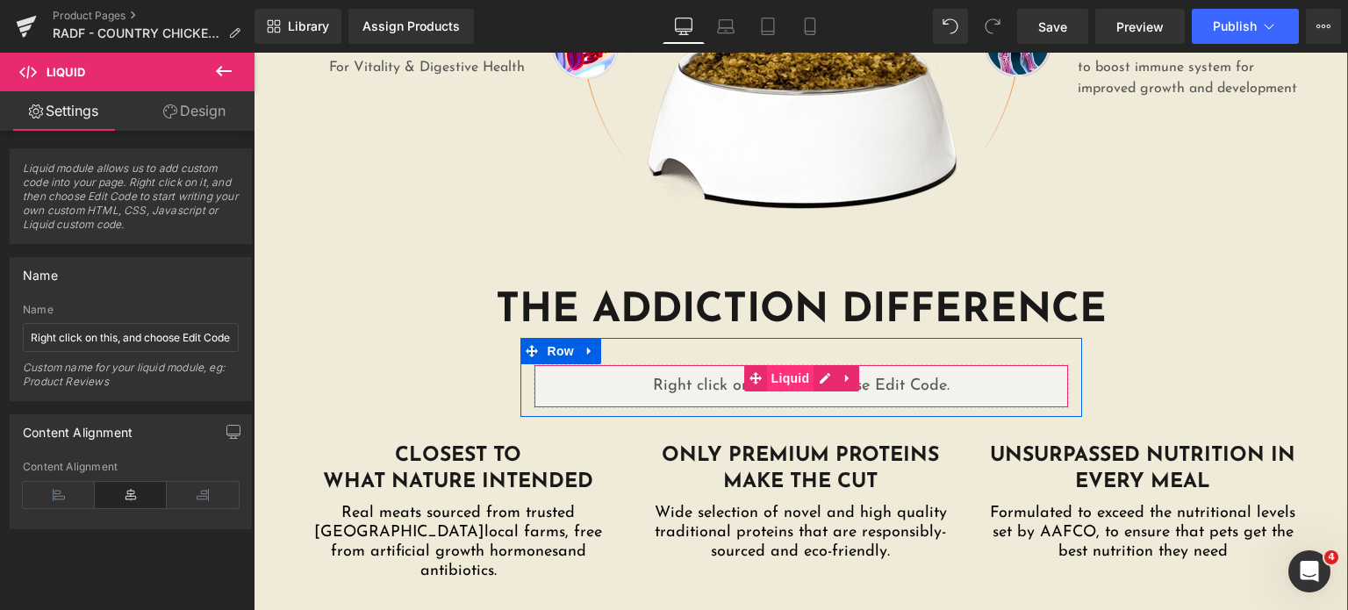
click at [793, 365] on span "Liquid" at bounding box center [790, 378] width 47 height 26
click at [818, 364] on div "Liquid" at bounding box center [801, 386] width 535 height 44
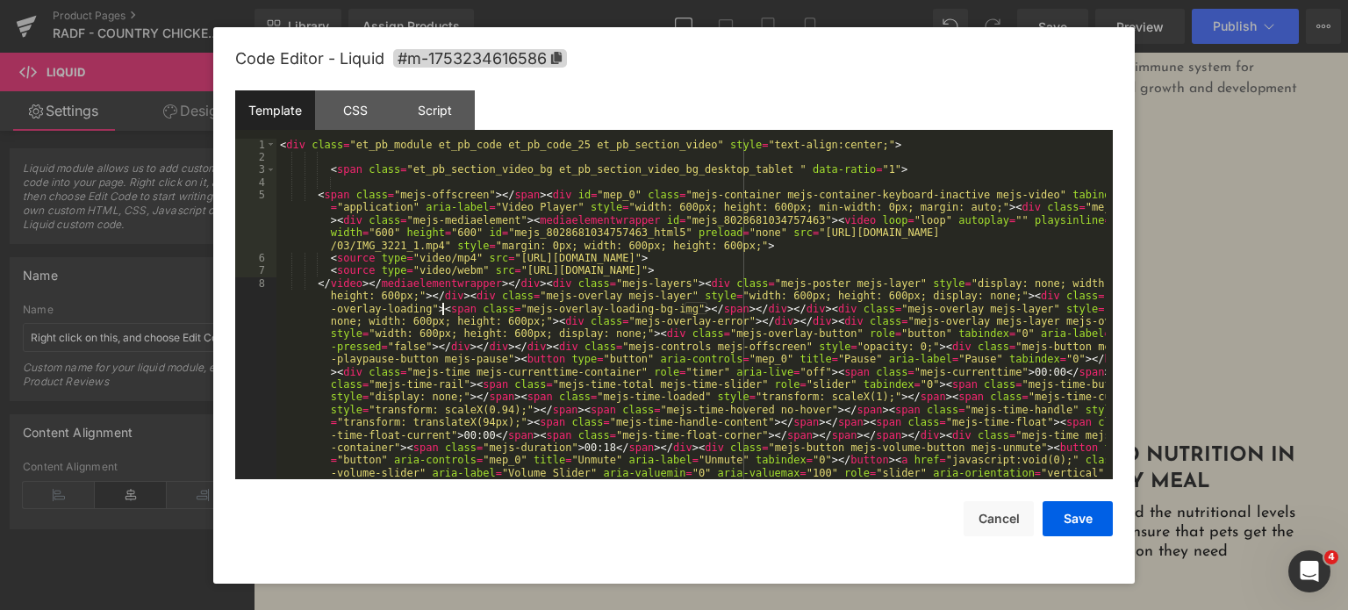
click at [445, 309] on div "< div class = "et_pb_module et_pb_code et_pb_code_25 et_pb_section_video" style…" at bounding box center [690, 442] width 829 height 606
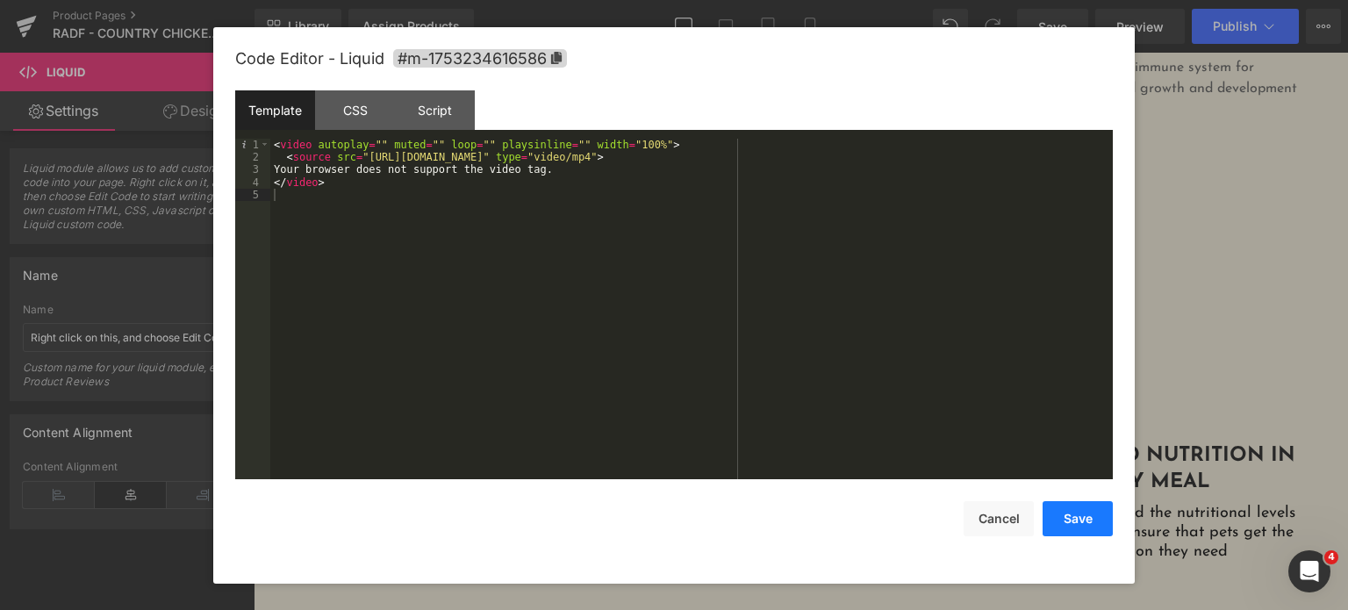
click at [1091, 526] on button "Save" at bounding box center [1078, 518] width 70 height 35
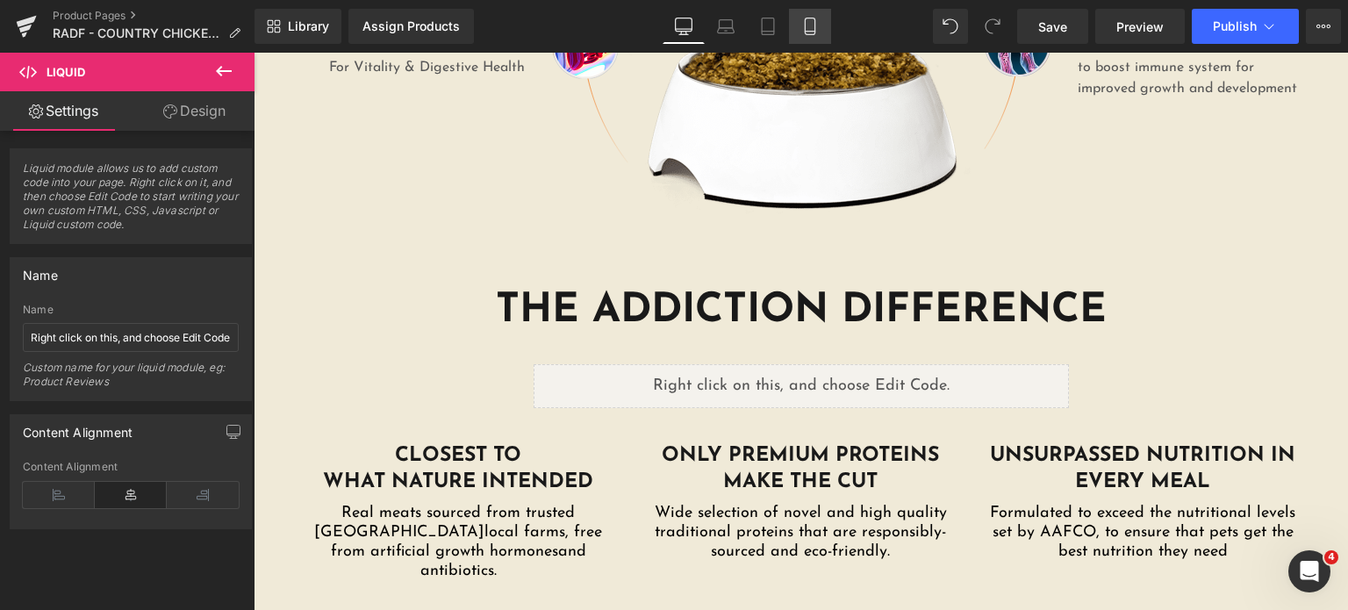
click at [806, 18] on icon at bounding box center [810, 27] width 18 height 18
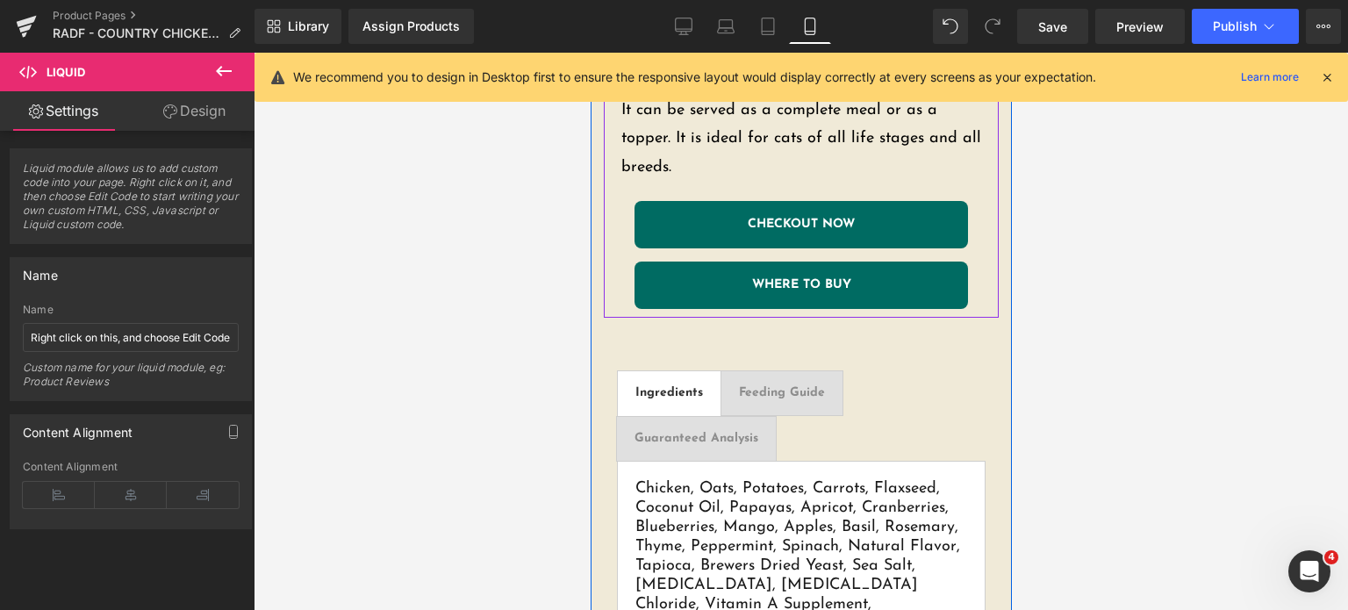
scroll to position [1423, 0]
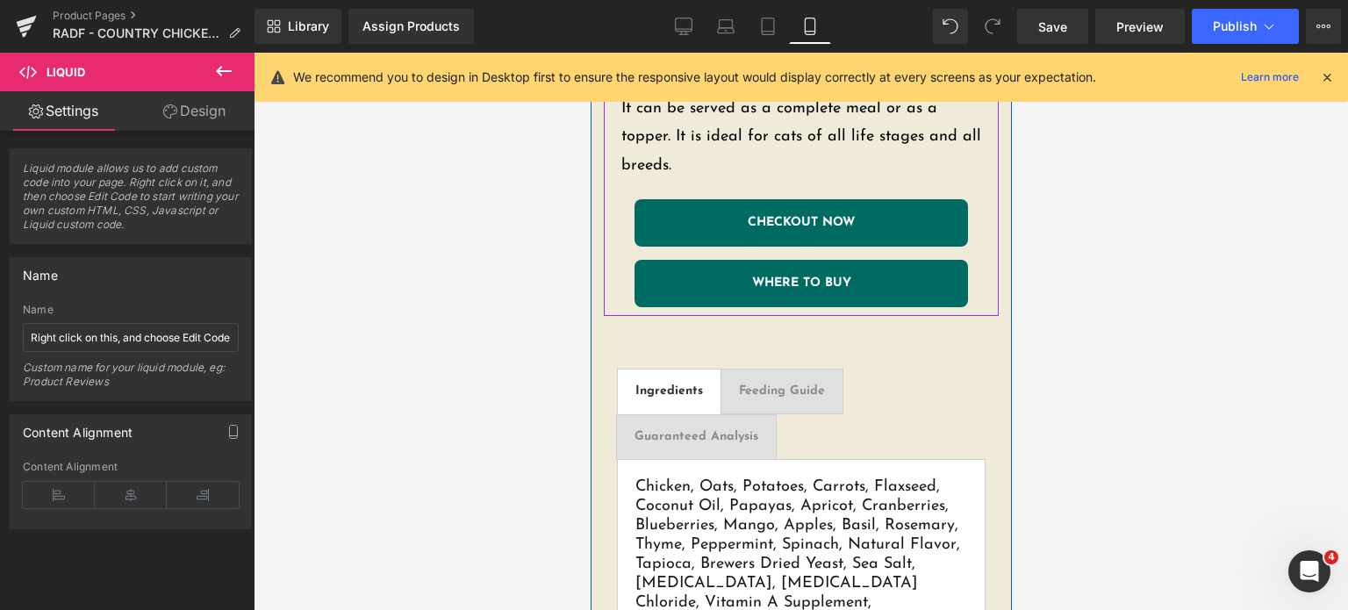
click at [731, 199] on link "CHECKOUT NOW" at bounding box center [800, 222] width 333 height 47
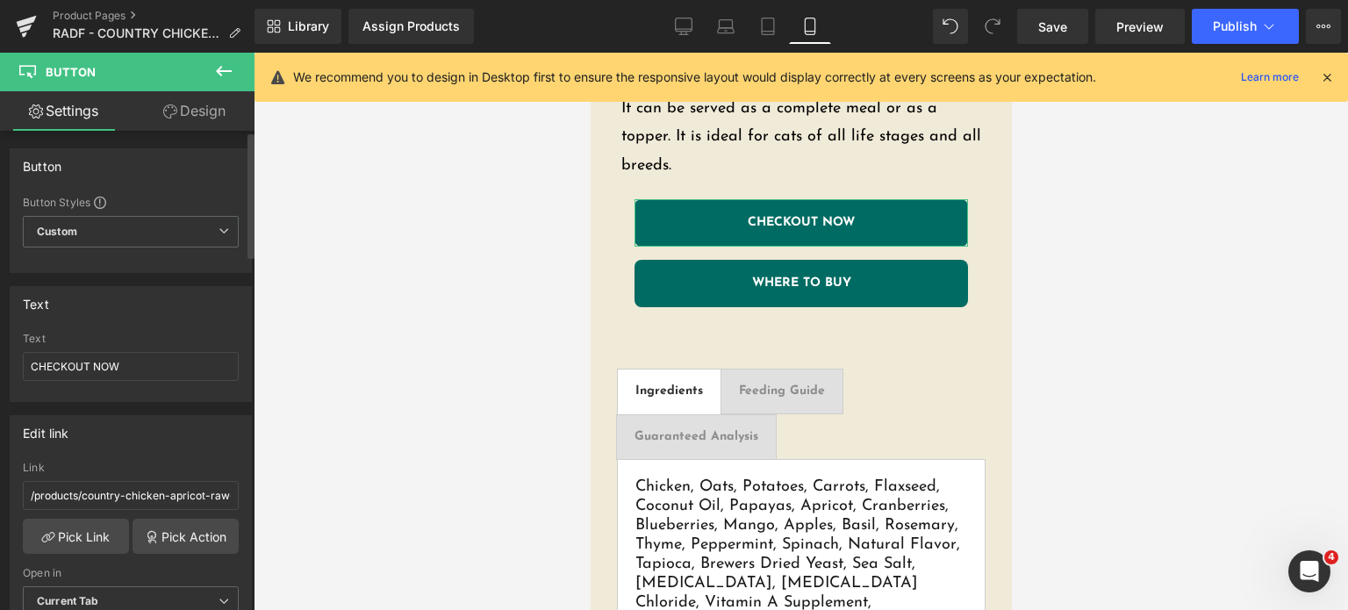
click at [91, 513] on div "Link /products/country-chicken-apricot-raw-alternative-dog-food" at bounding box center [131, 490] width 216 height 57
click at [85, 529] on link "Pick Link" at bounding box center [76, 536] width 106 height 35
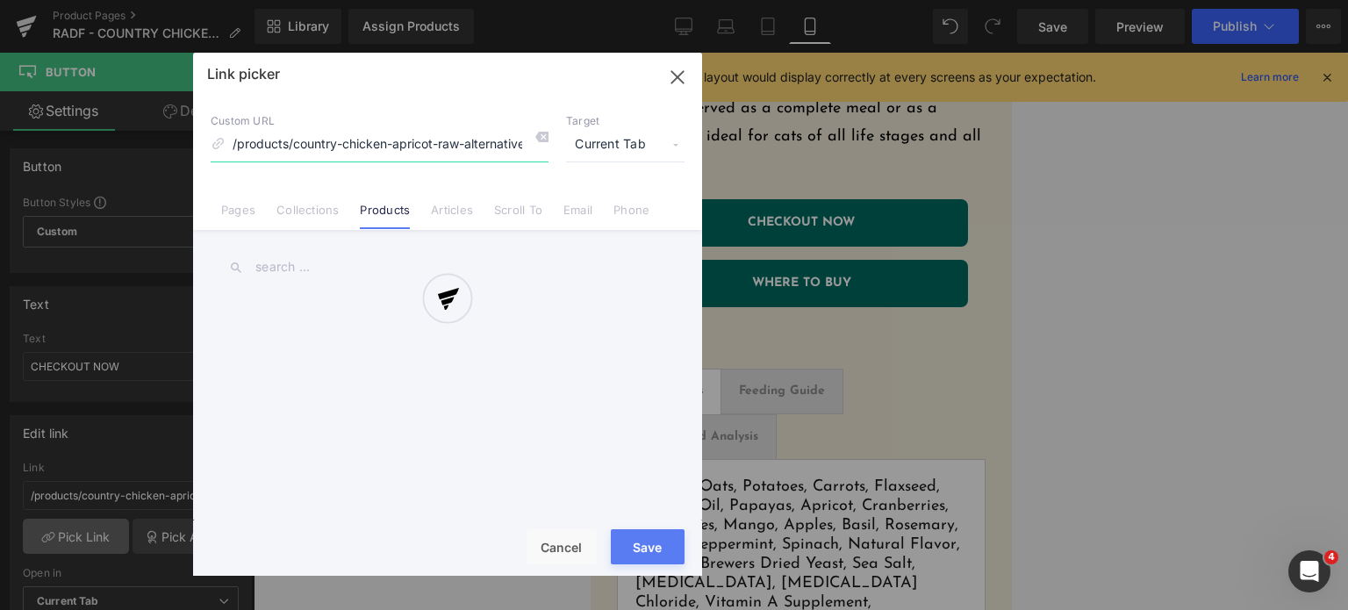
scroll to position [0, 49]
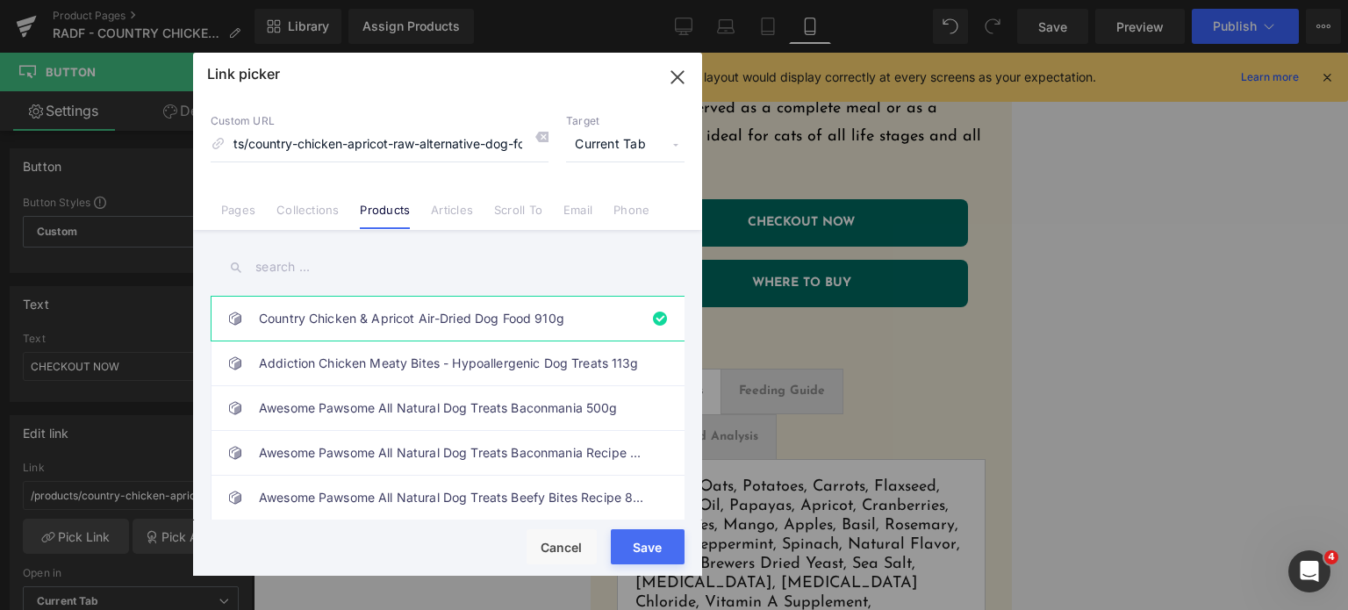
click at [309, 264] on input "text" at bounding box center [448, 266] width 474 height 39
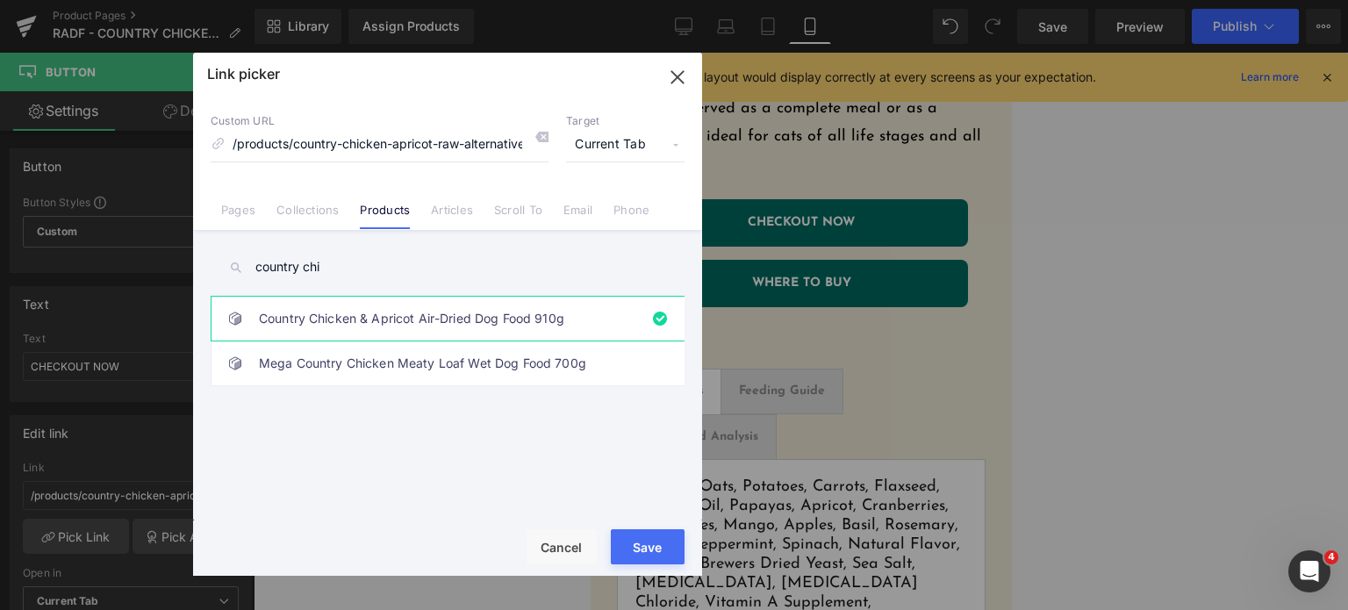
type input "country chi"
click at [352, 322] on link "Country Chicken & Apricot Air-Dried Dog Food 910g" at bounding box center [452, 319] width 386 height 44
click at [631, 561] on button "Save" at bounding box center [648, 546] width 74 height 35
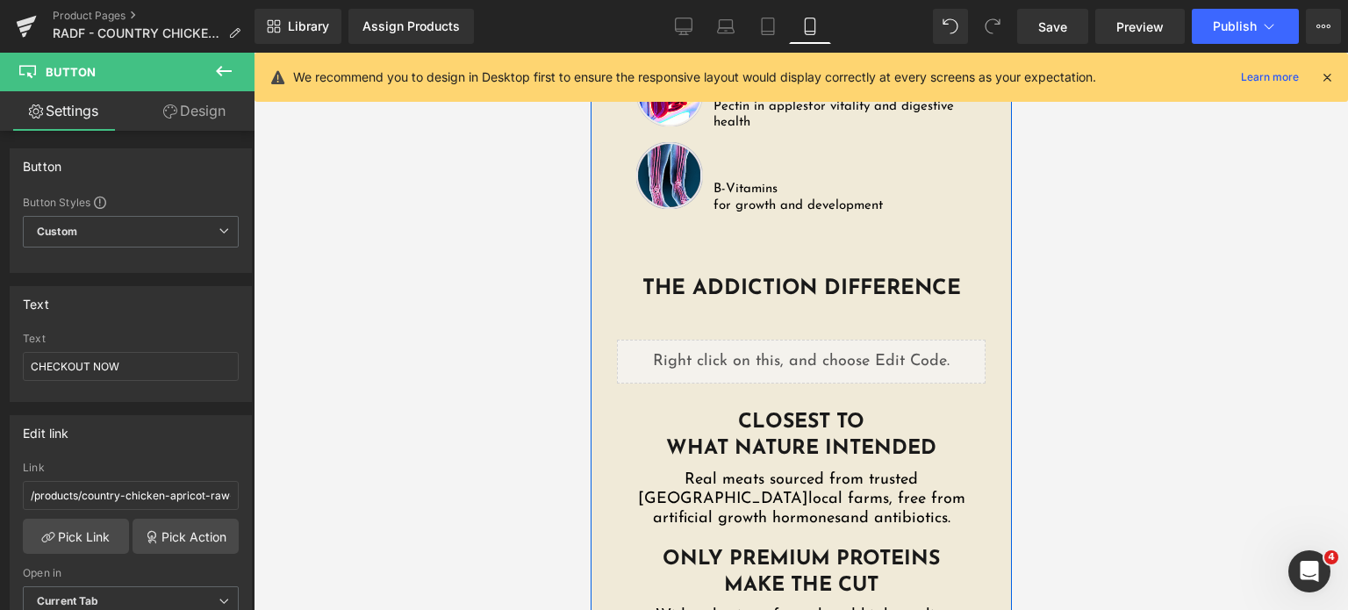
scroll to position [3612, 0]
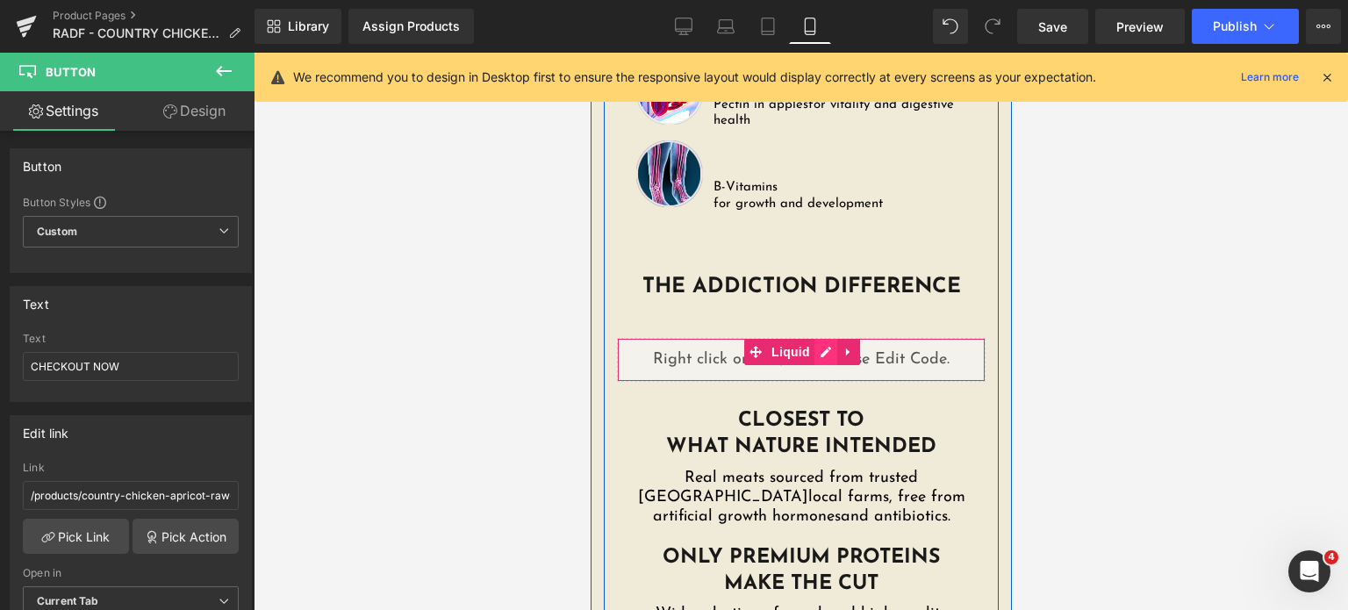
click at [817, 338] on div "Liquid" at bounding box center [800, 360] width 369 height 44
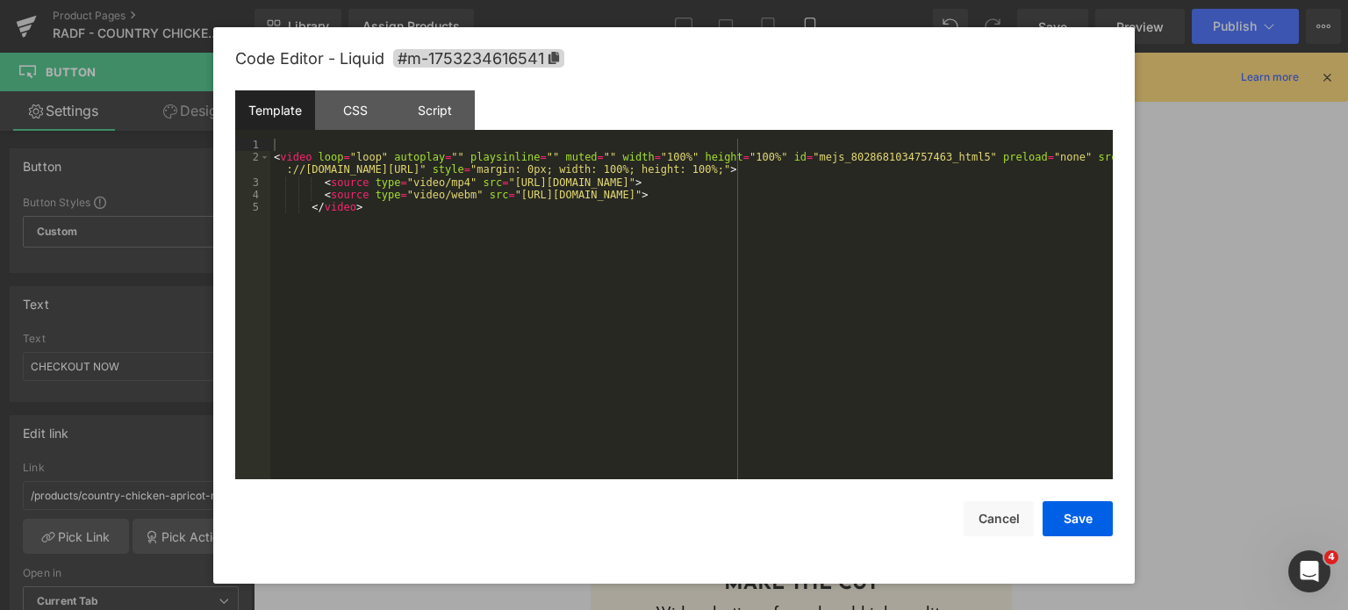
click at [768, 267] on div "< video loop = "loop" autoplay = "" playsinline = "" muted = "" width = "100%" …" at bounding box center [691, 322] width 842 height 367
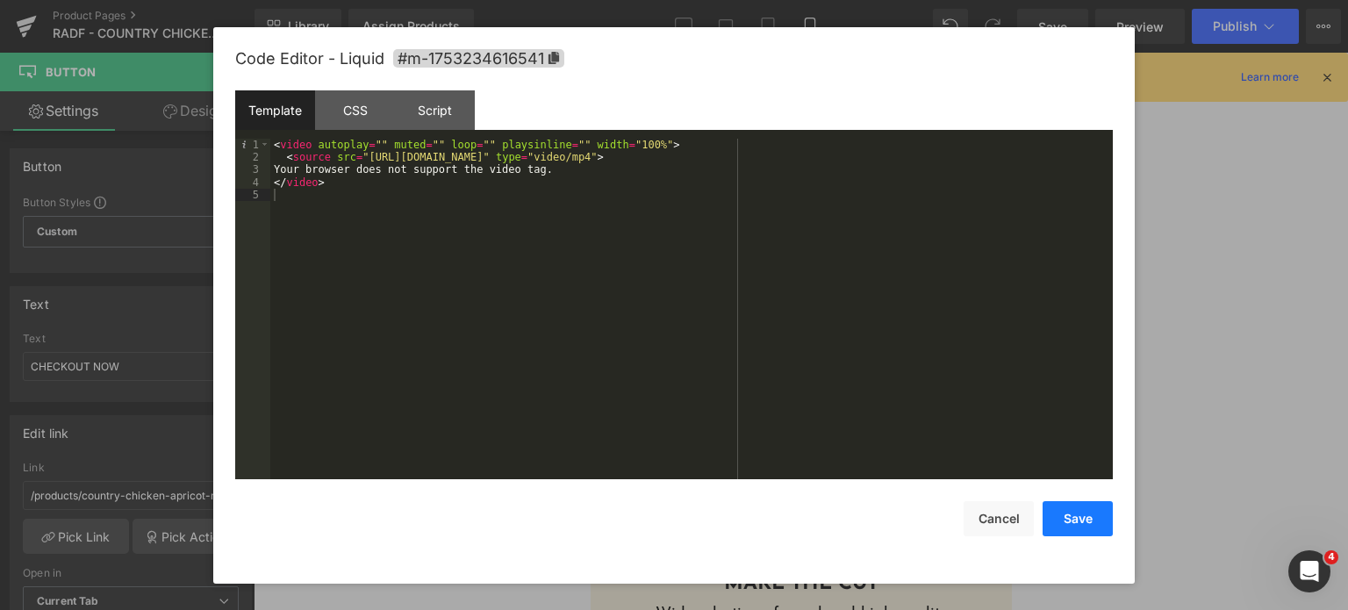
click at [1075, 528] on button "Save" at bounding box center [1078, 518] width 70 height 35
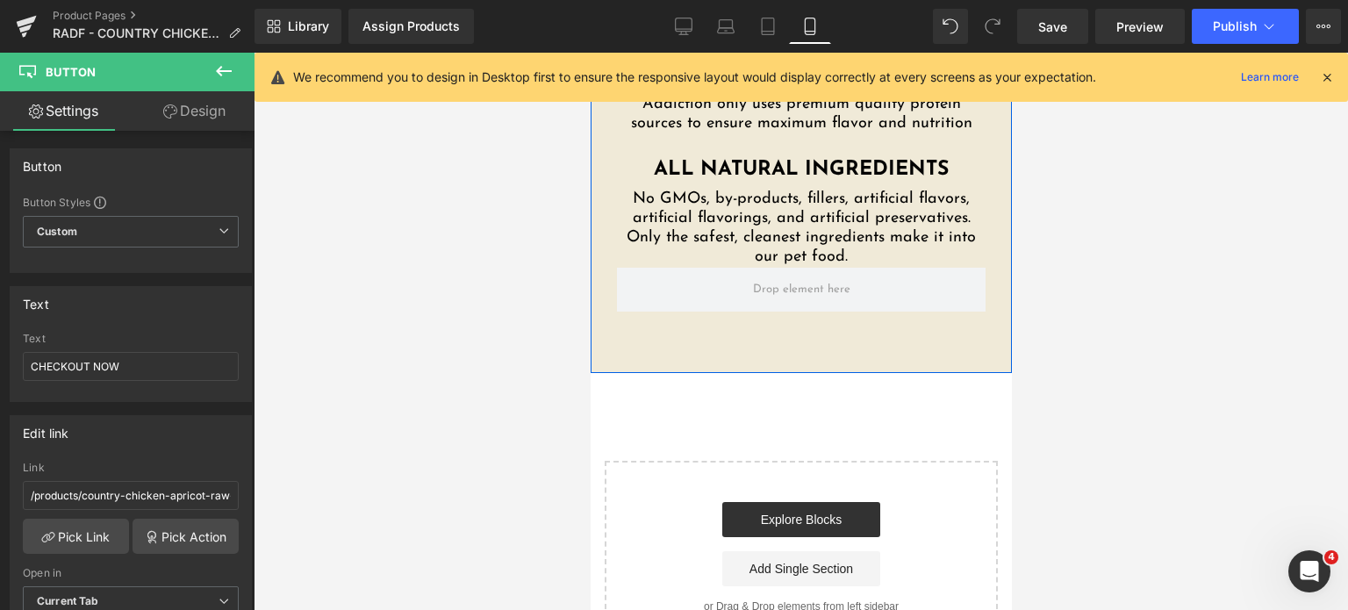
scroll to position [4939, 0]
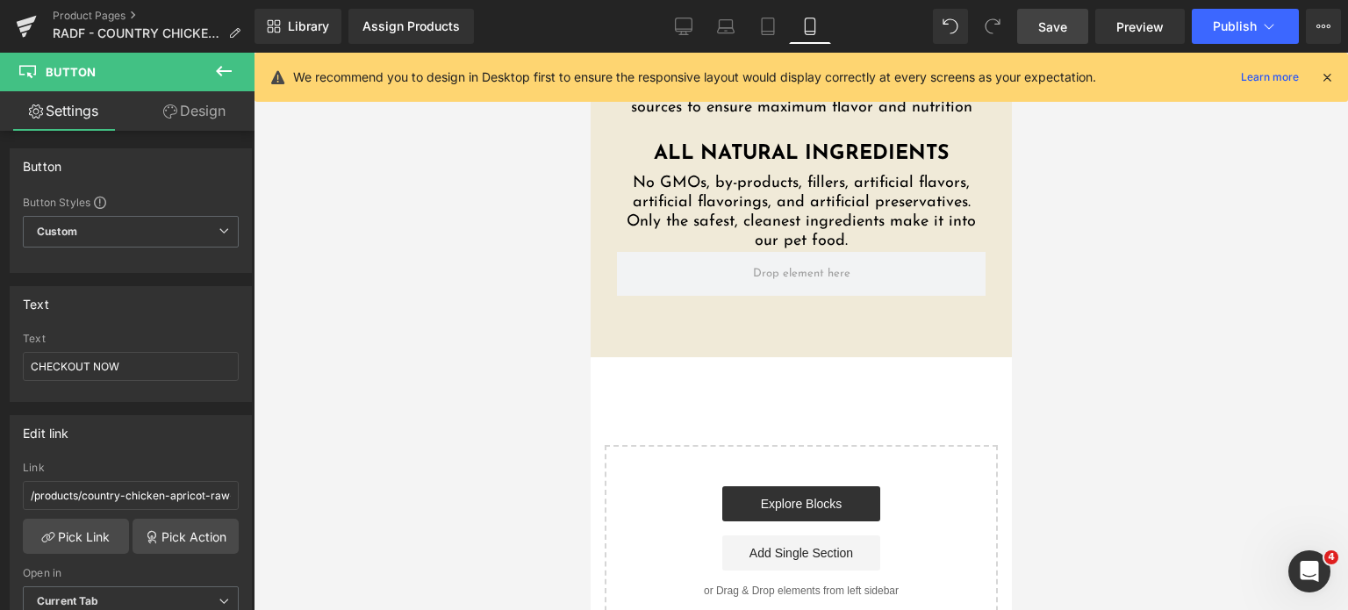
click at [1032, 32] on link "Save" at bounding box center [1052, 26] width 71 height 35
click at [1223, 26] on span "Publish" at bounding box center [1235, 26] width 44 height 14
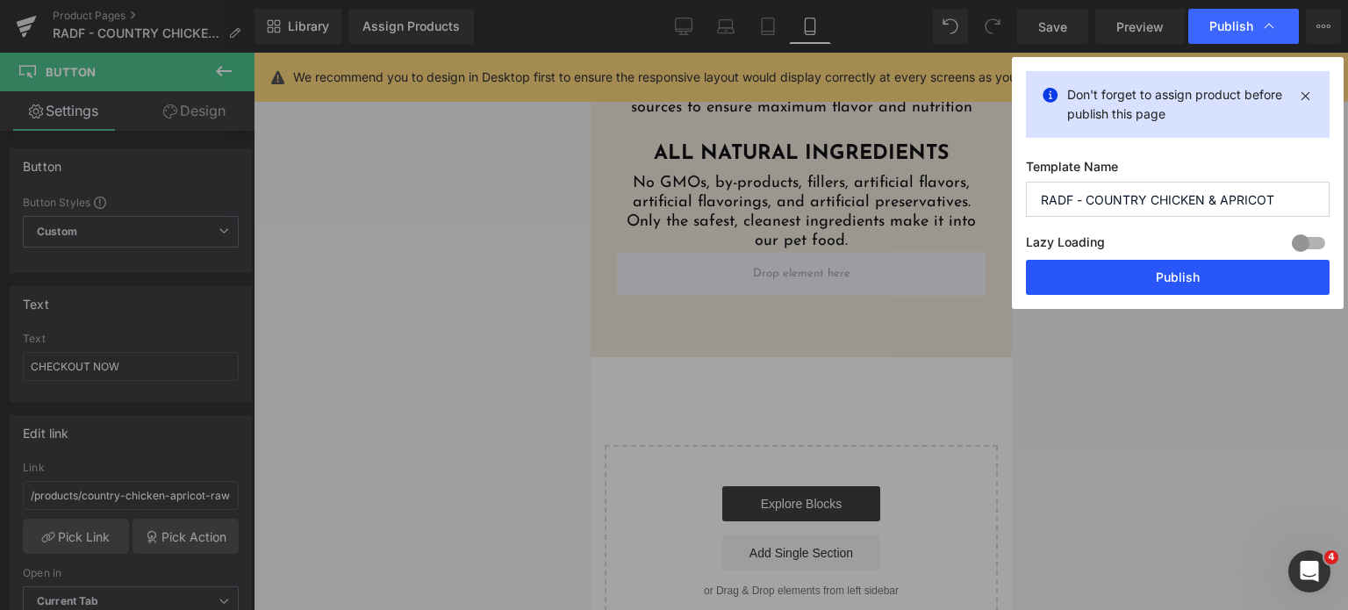
click at [1079, 273] on button "Publish" at bounding box center [1178, 277] width 304 height 35
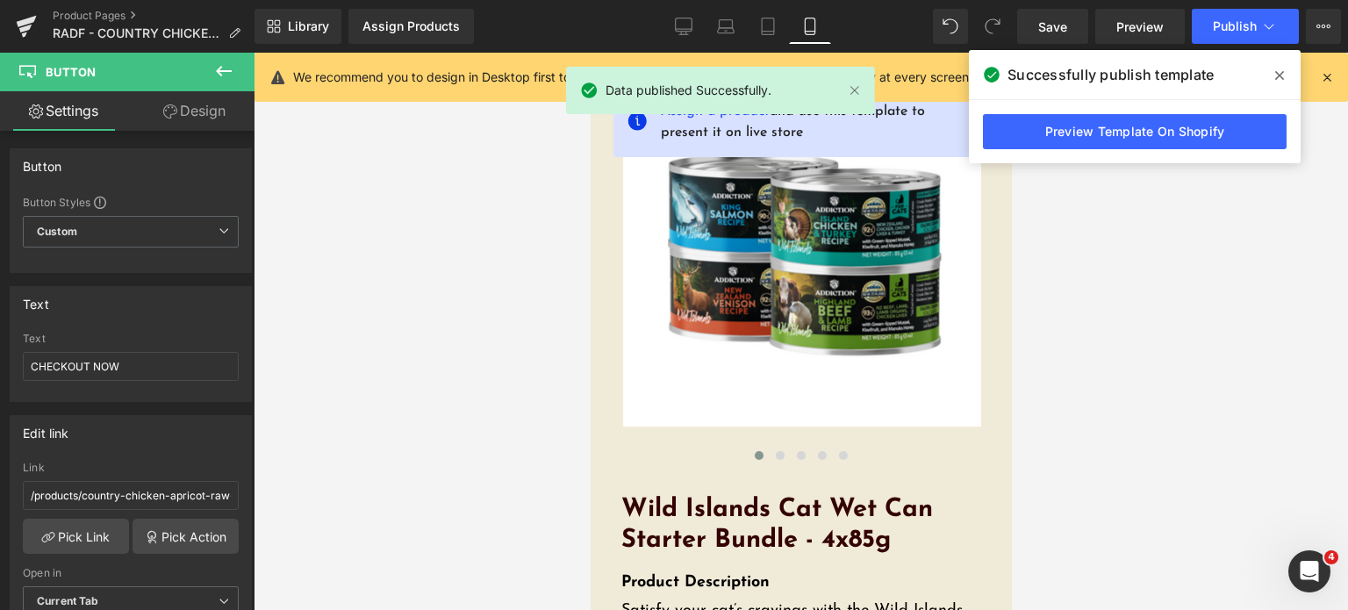
scroll to position [0, 0]
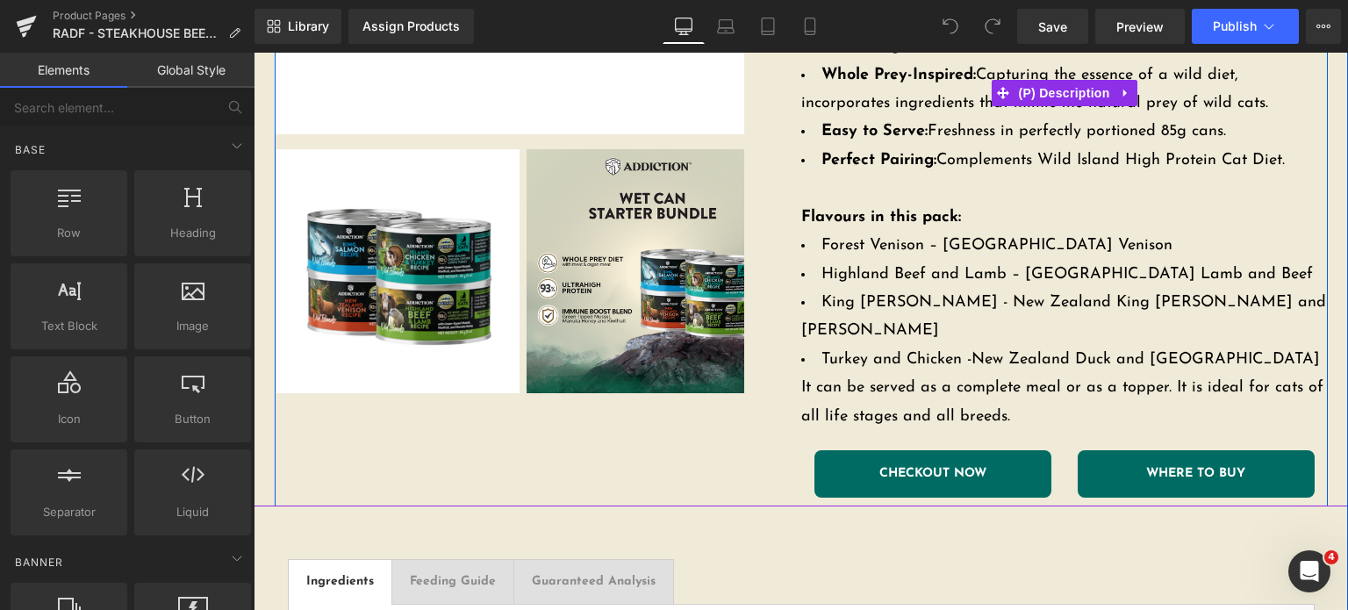
scroll to position [555, 0]
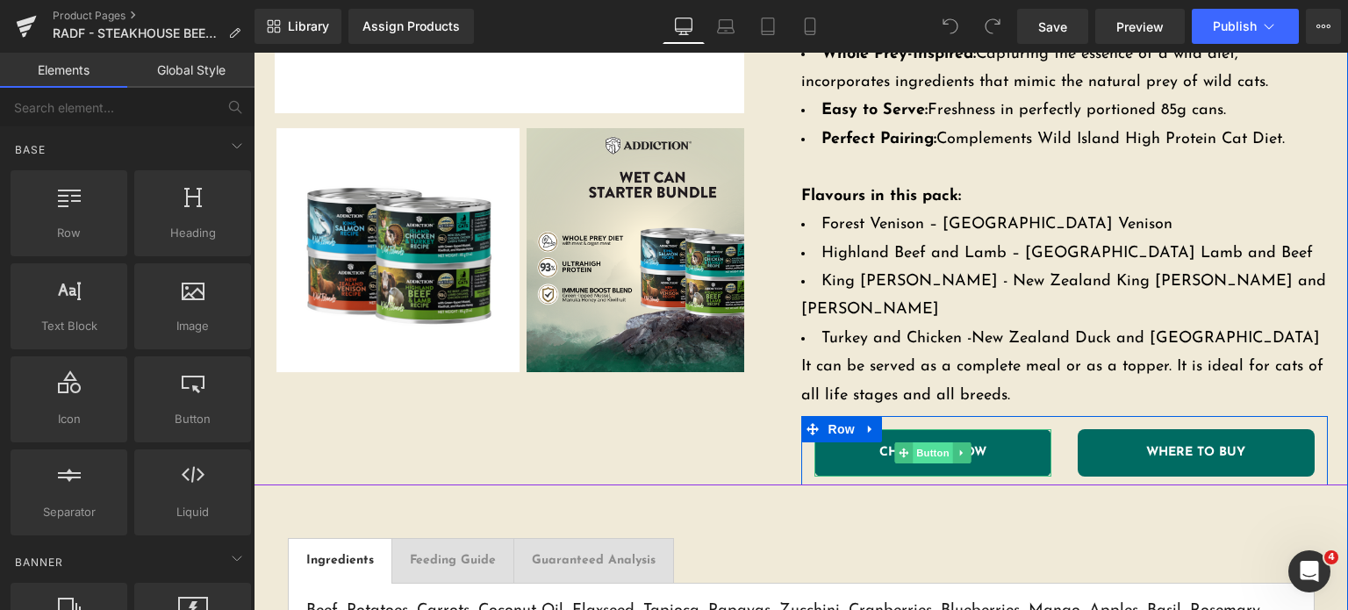
click at [941, 442] on span "Button" at bounding box center [933, 452] width 40 height 21
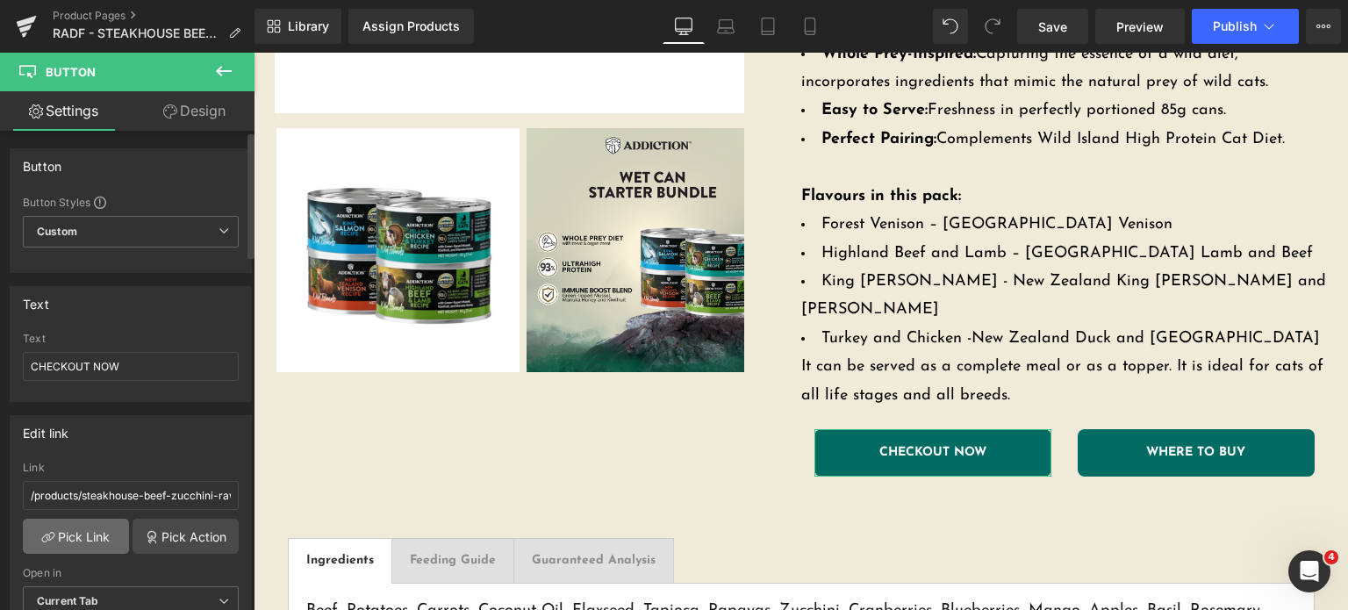
click at [62, 524] on link "Pick Link" at bounding box center [76, 536] width 106 height 35
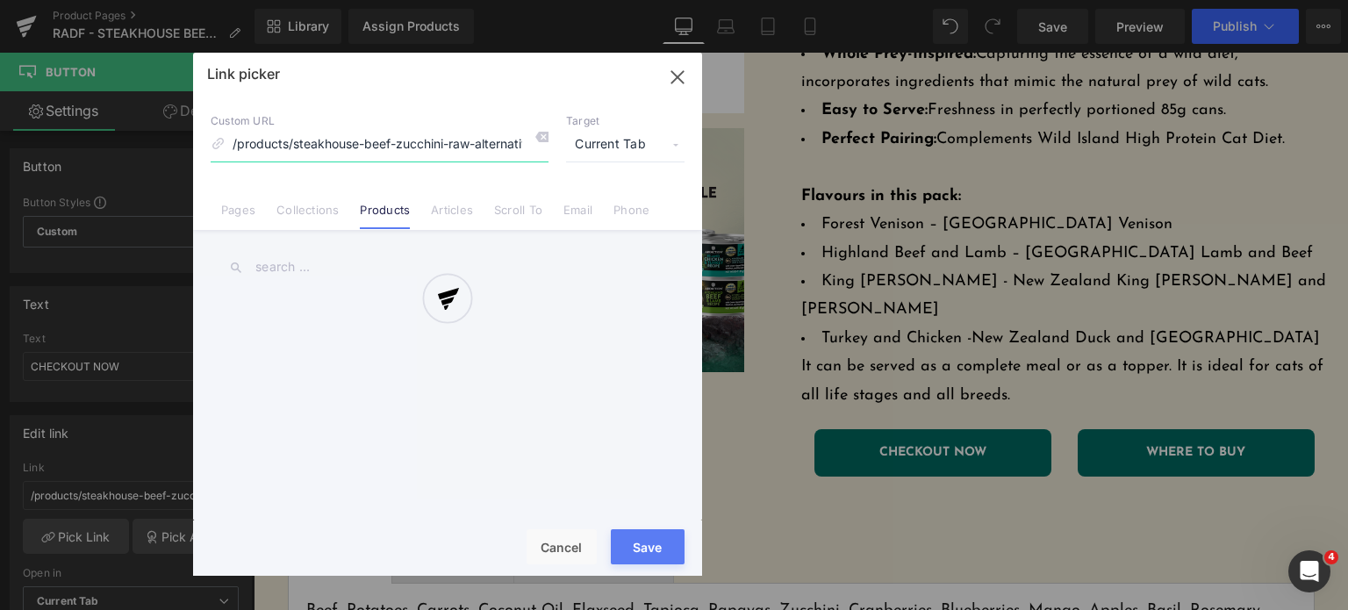
scroll to position [0, 60]
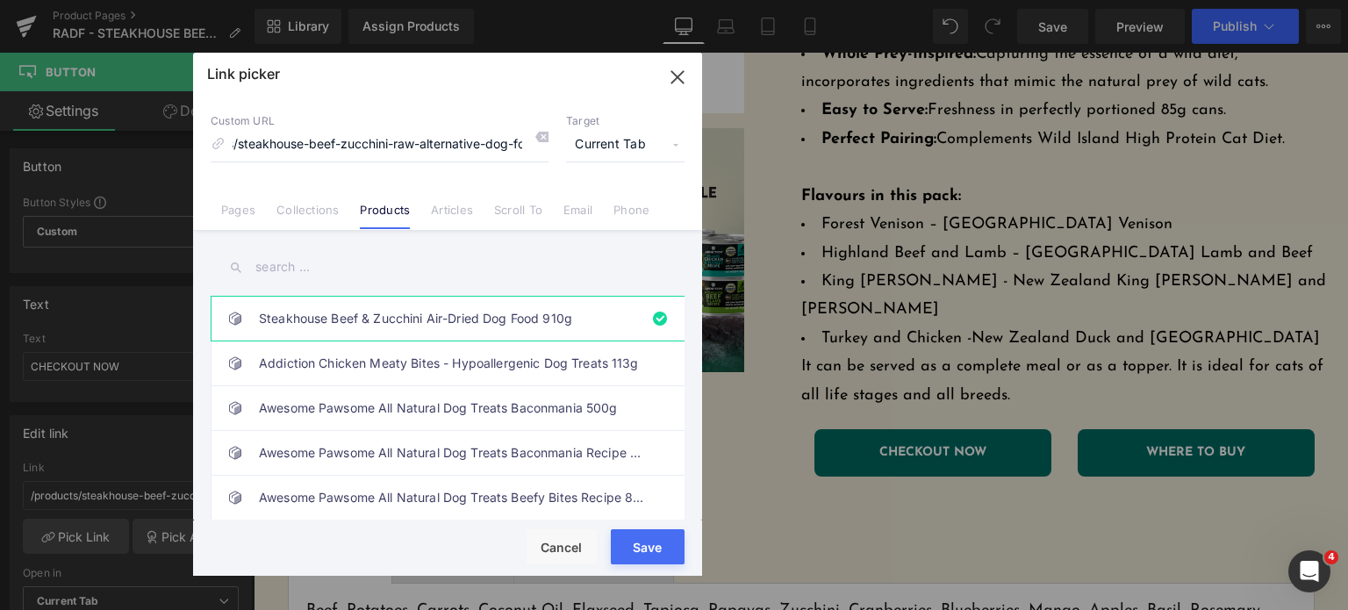
click at [272, 265] on input "text" at bounding box center [448, 266] width 474 height 39
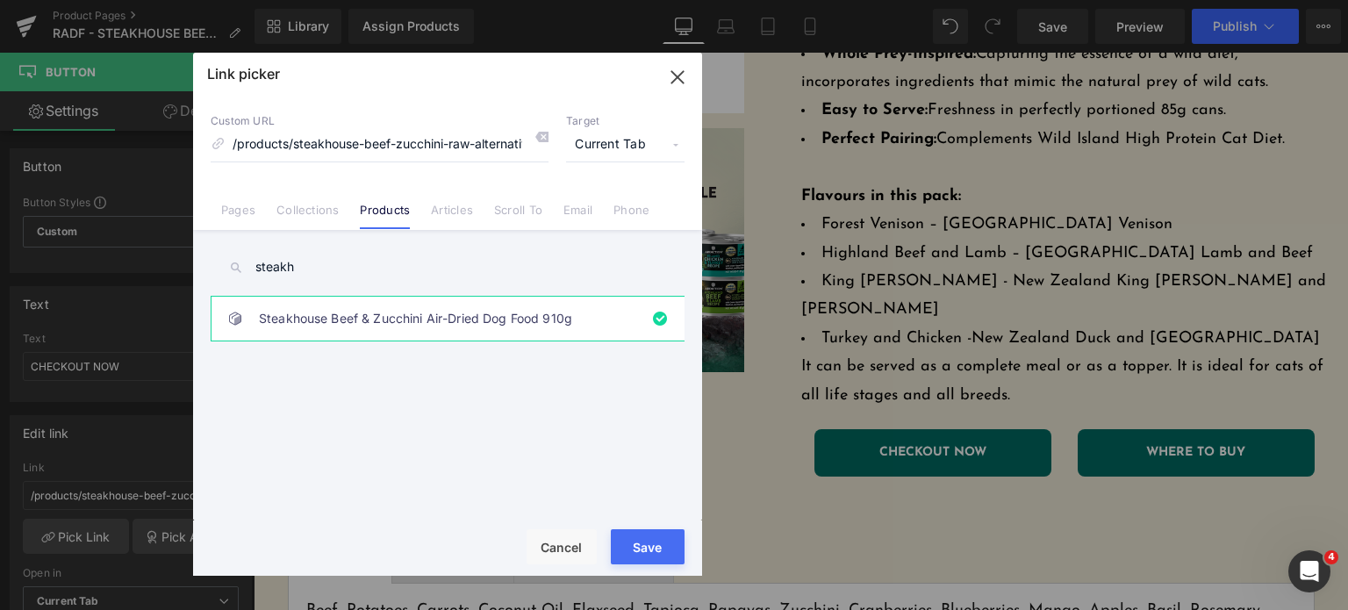
type input "steakh"
click at [284, 322] on link "Steakhouse Beef & Zucchini Air-Dried Dog Food 910g" at bounding box center [452, 319] width 386 height 44
click at [632, 556] on button "Save" at bounding box center [648, 546] width 74 height 35
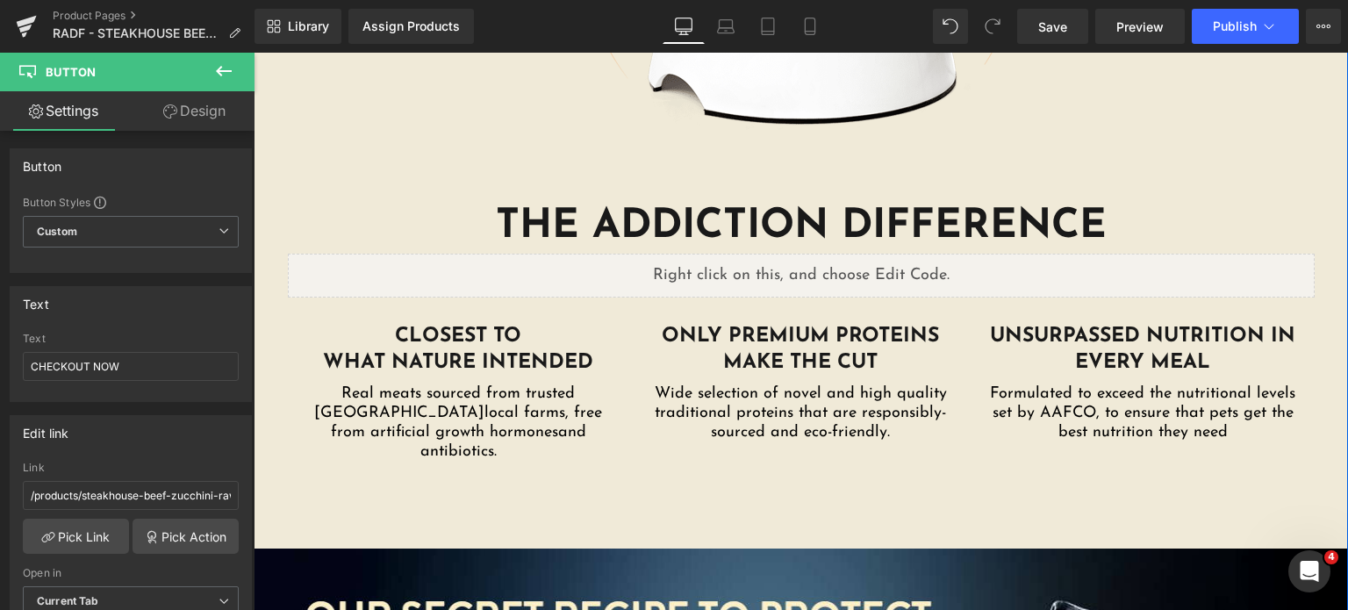
scroll to position [2870, 0]
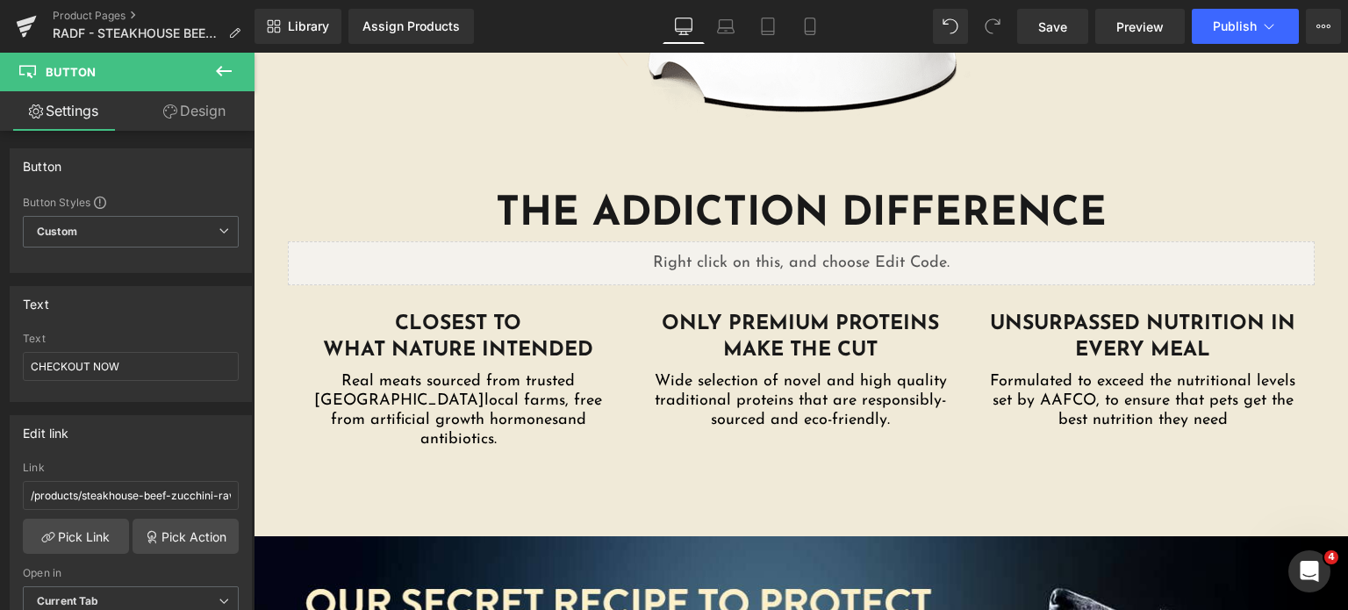
click at [223, 62] on icon at bounding box center [223, 71] width 21 height 21
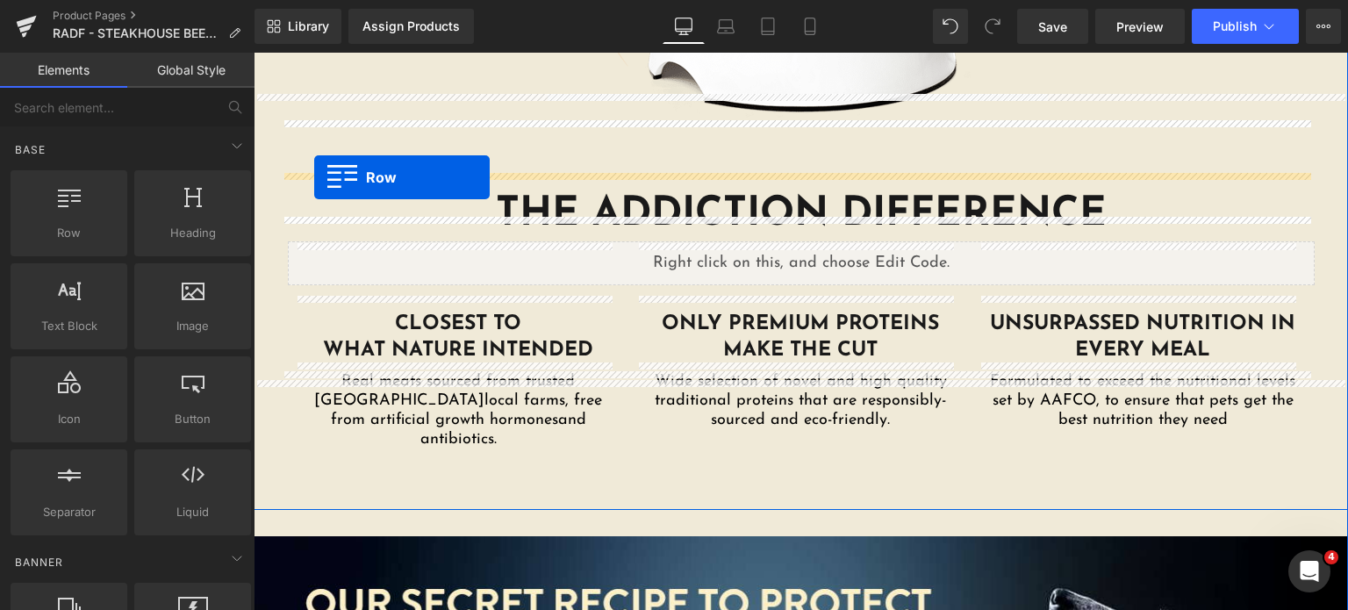
drag, startPoint x: 349, startPoint y: 259, endPoint x: 314, endPoint y: 177, distance: 88.8
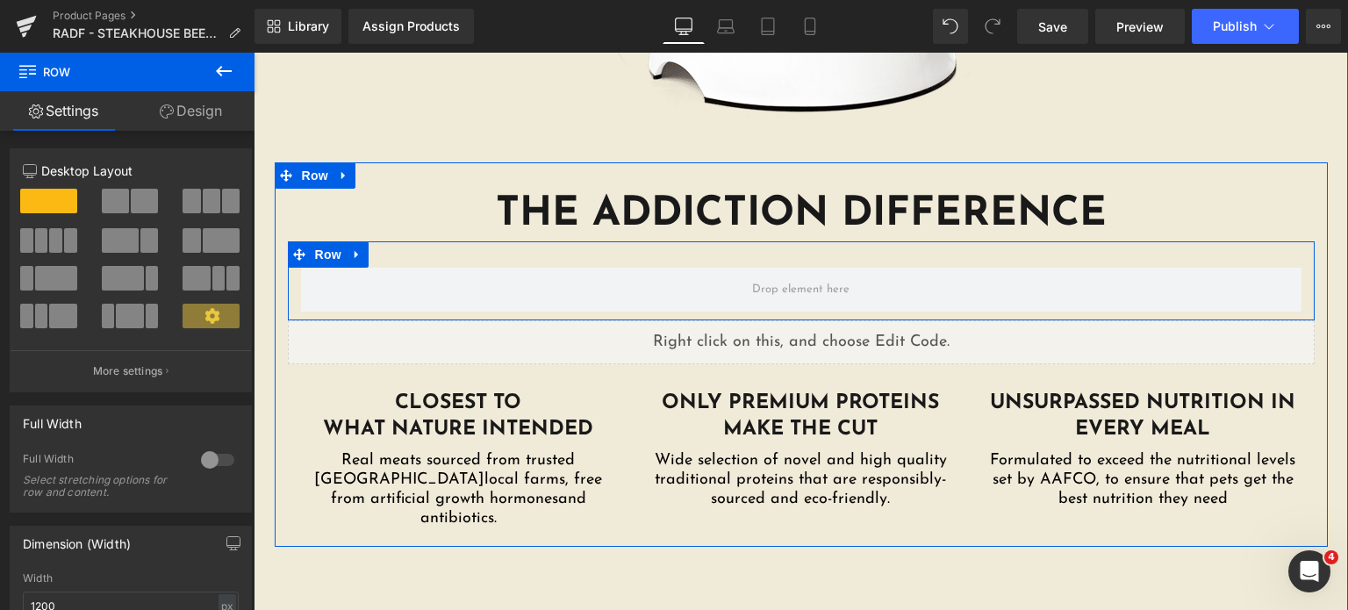
click at [641, 241] on div "Row" at bounding box center [801, 280] width 1027 height 79
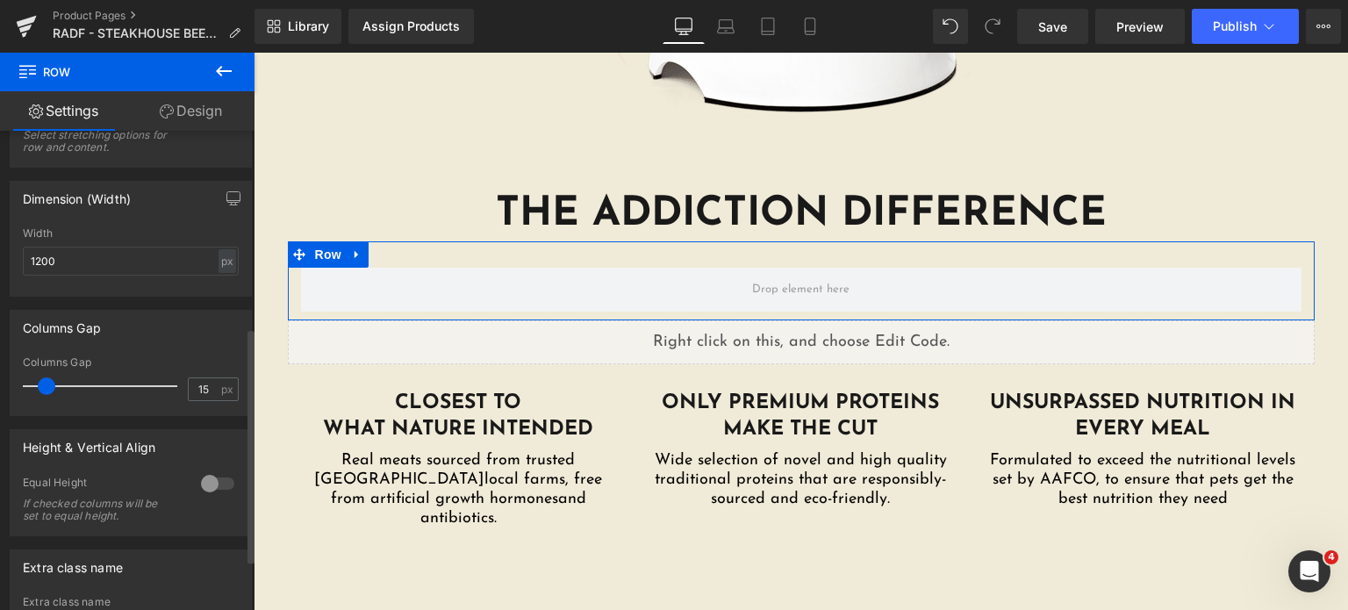
scroll to position [340, 0]
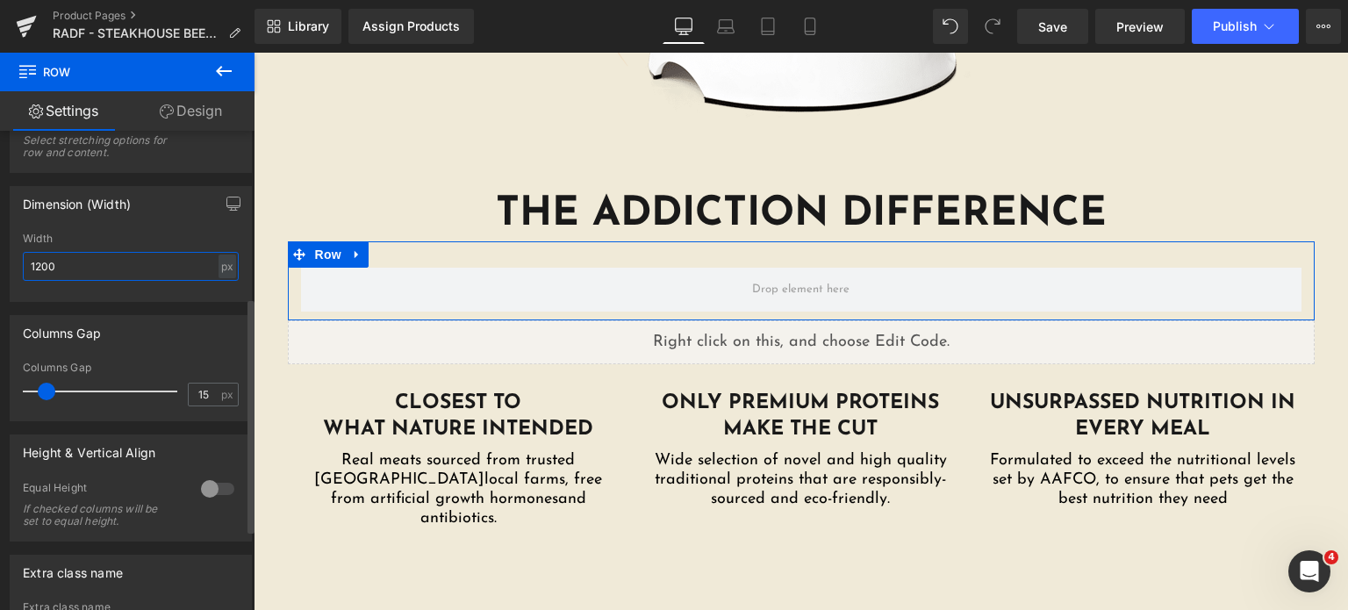
drag, startPoint x: 88, startPoint y: 266, endPoint x: 0, endPoint y: 278, distance: 88.6
click at [0, 278] on div "Dimension (Width) 1200px Width 1200 px % px" at bounding box center [131, 237] width 262 height 129
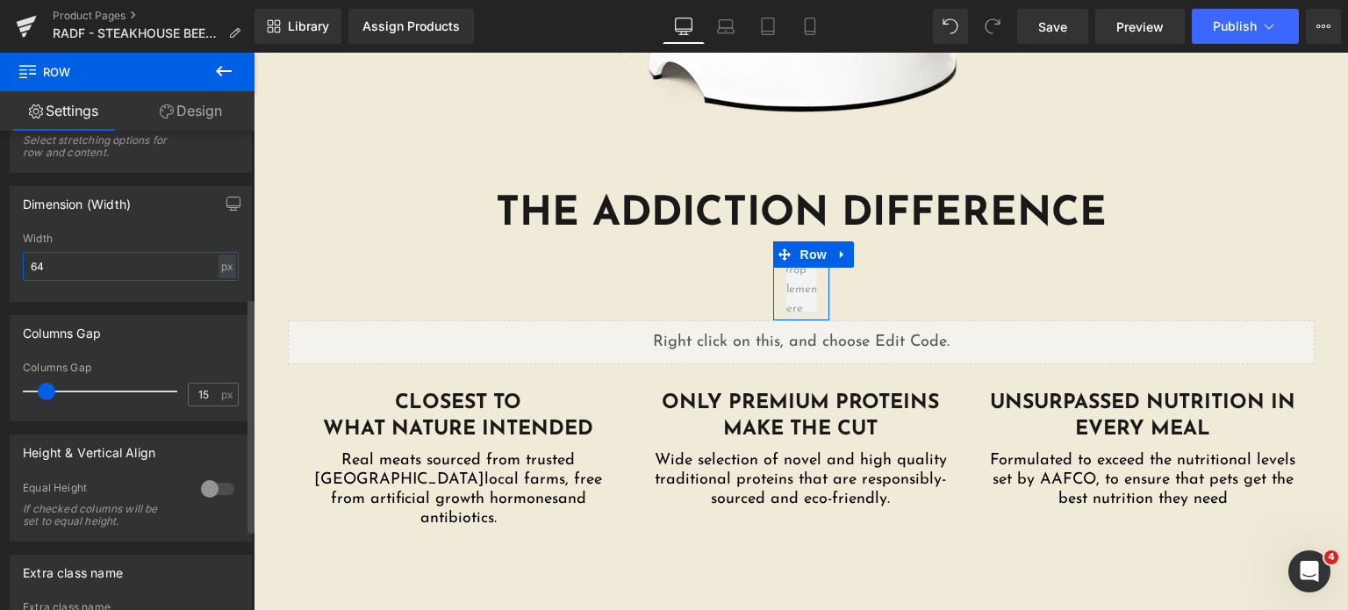
type input "640"
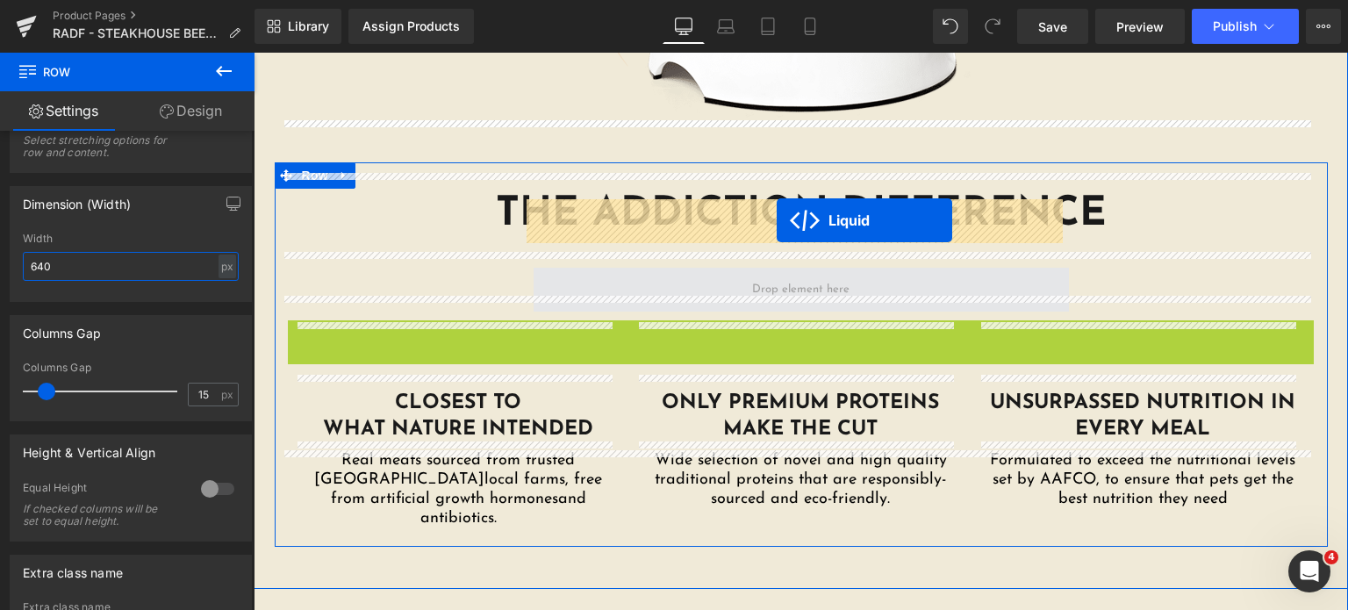
drag, startPoint x: 746, startPoint y: 262, endPoint x: 777, endPoint y: 220, distance: 52.1
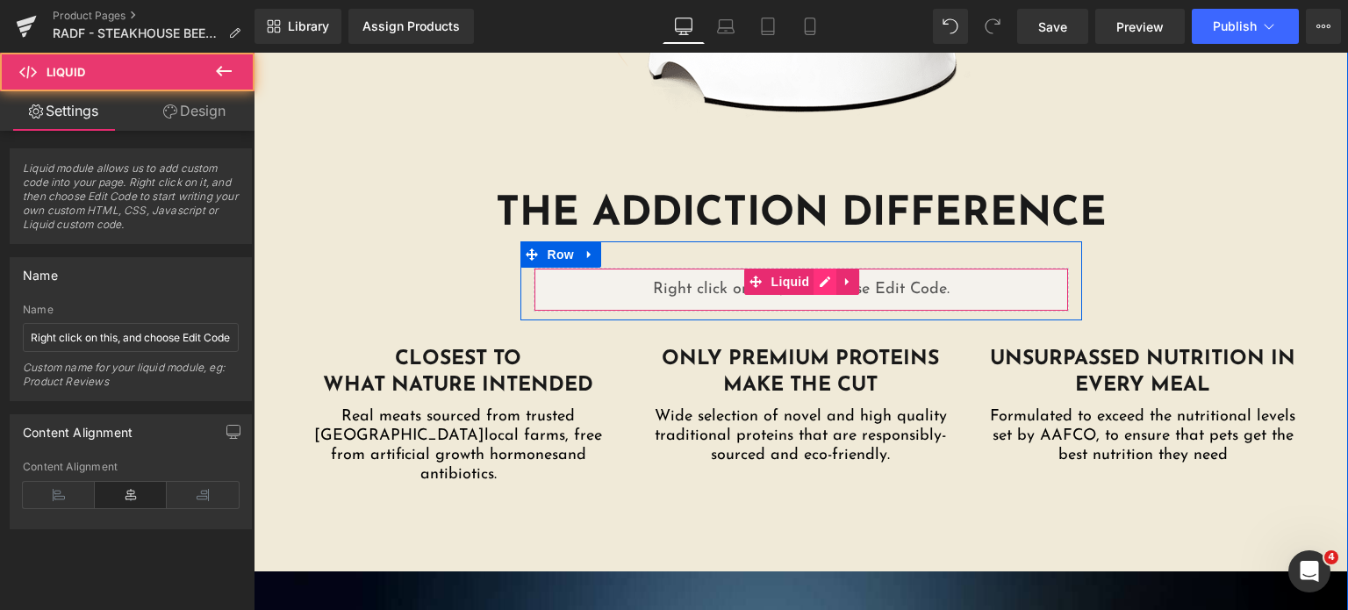
click at [813, 268] on div "Liquid" at bounding box center [801, 290] width 535 height 44
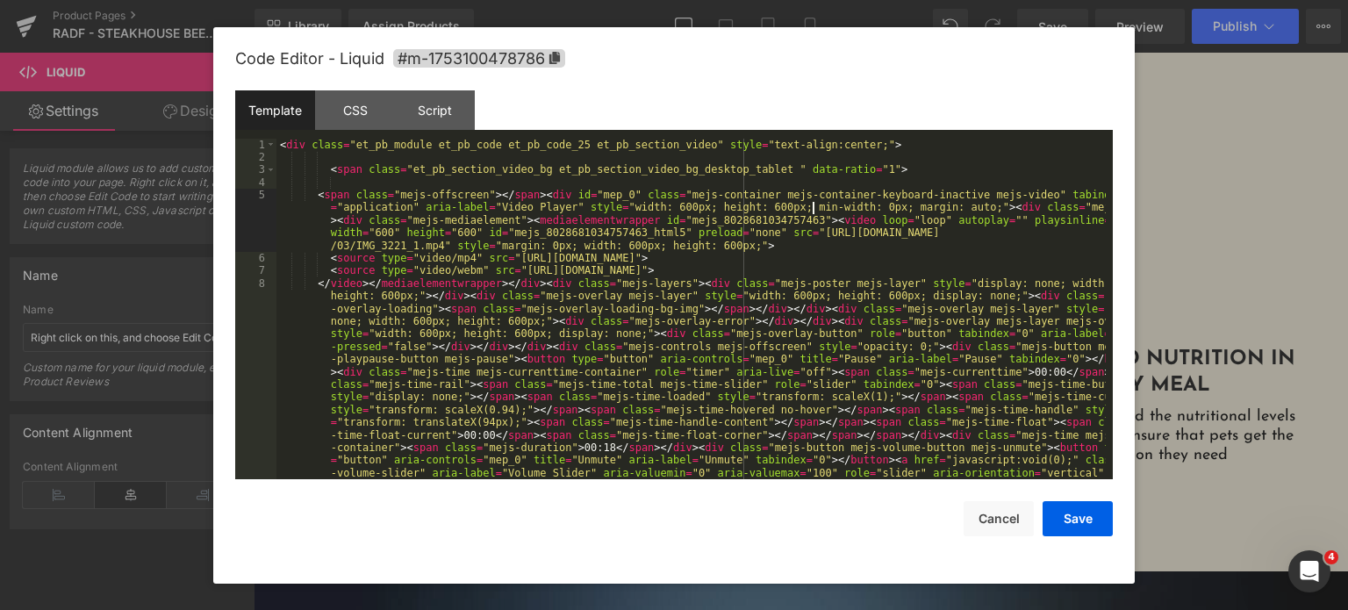
click at [813, 206] on div "< div class = "et_pb_module et_pb_code et_pb_code_25 et_pb_section_video" style…" at bounding box center [690, 442] width 829 height 606
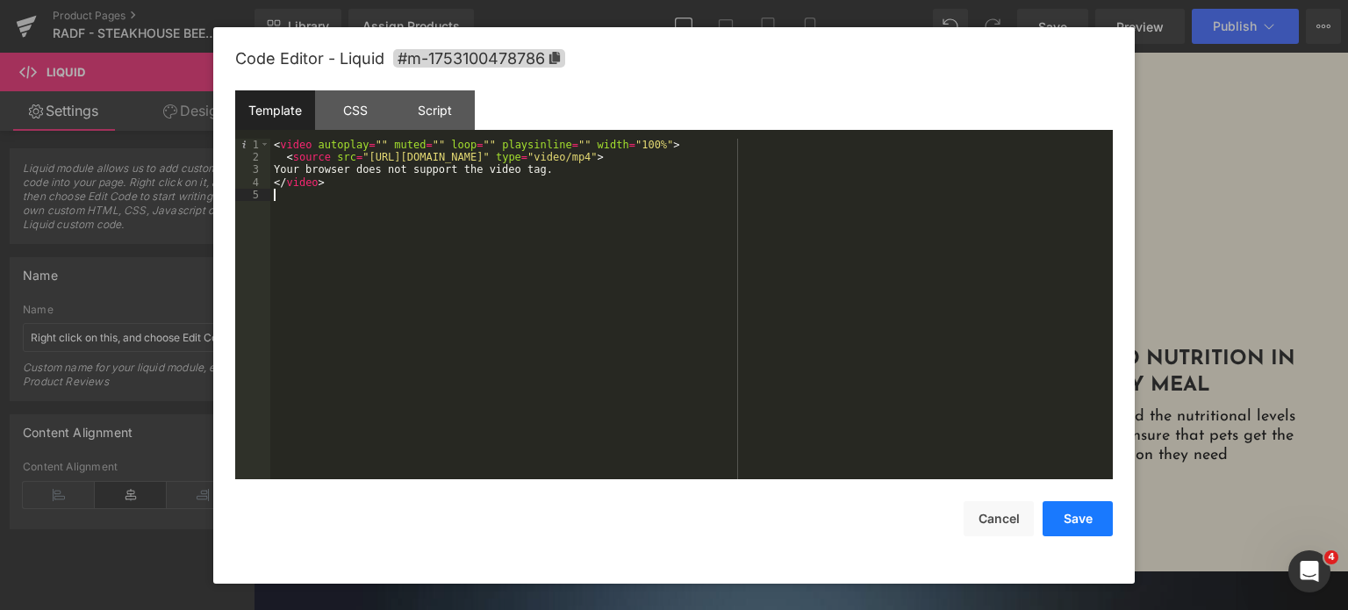
click at [1062, 524] on button "Save" at bounding box center [1078, 518] width 70 height 35
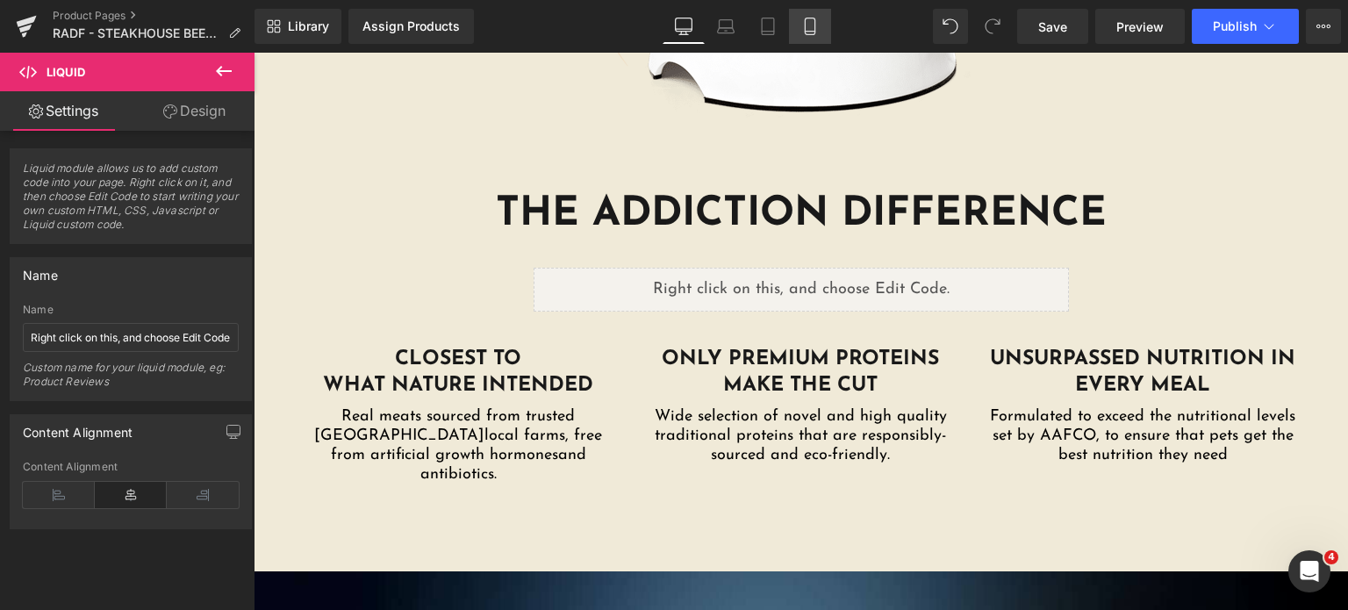
click at [809, 25] on icon at bounding box center [810, 27] width 18 height 18
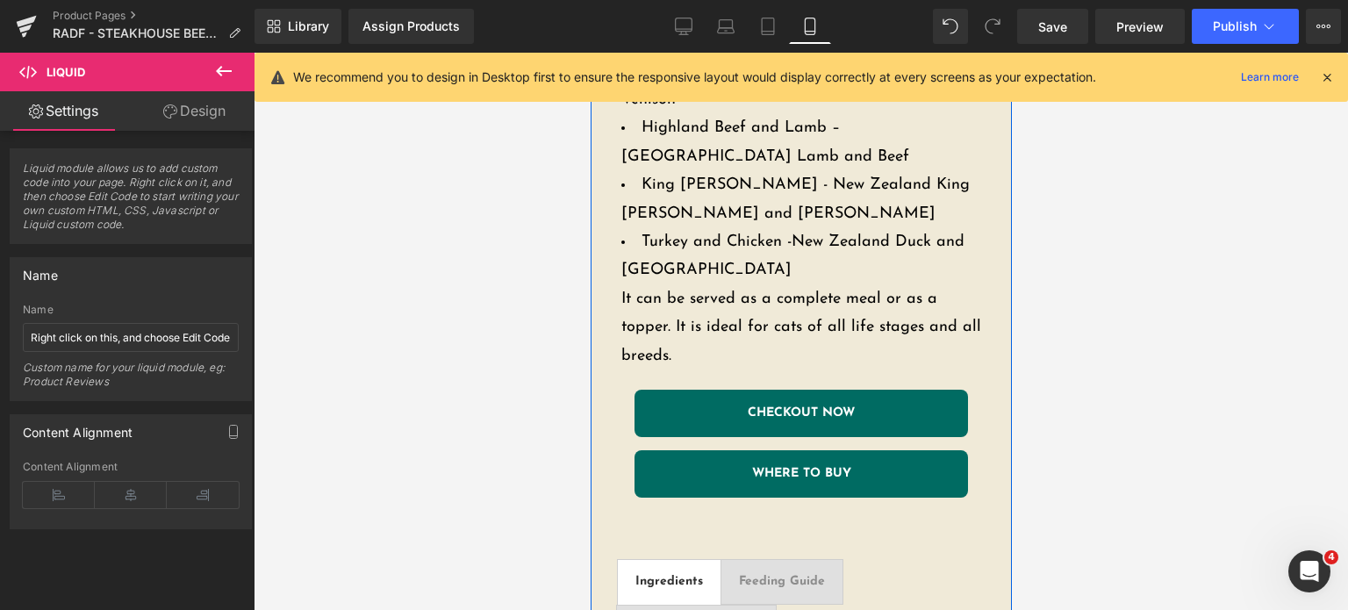
scroll to position [1236, 0]
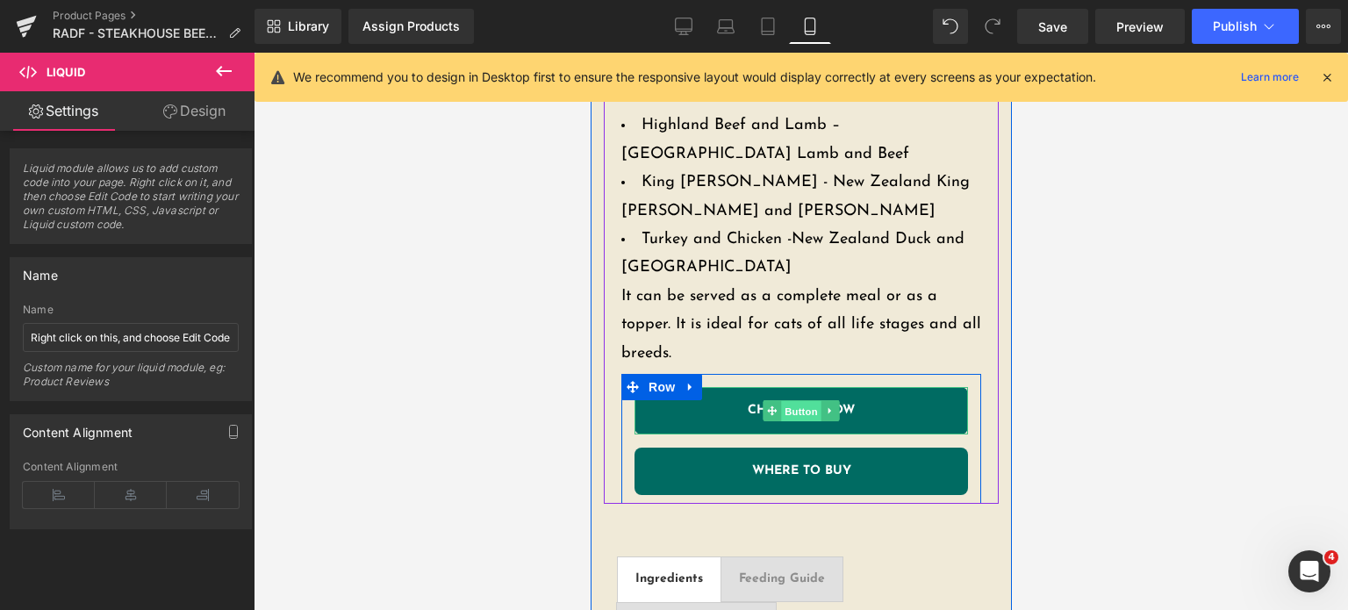
click at [798, 401] on span "Button" at bounding box center [800, 411] width 40 height 21
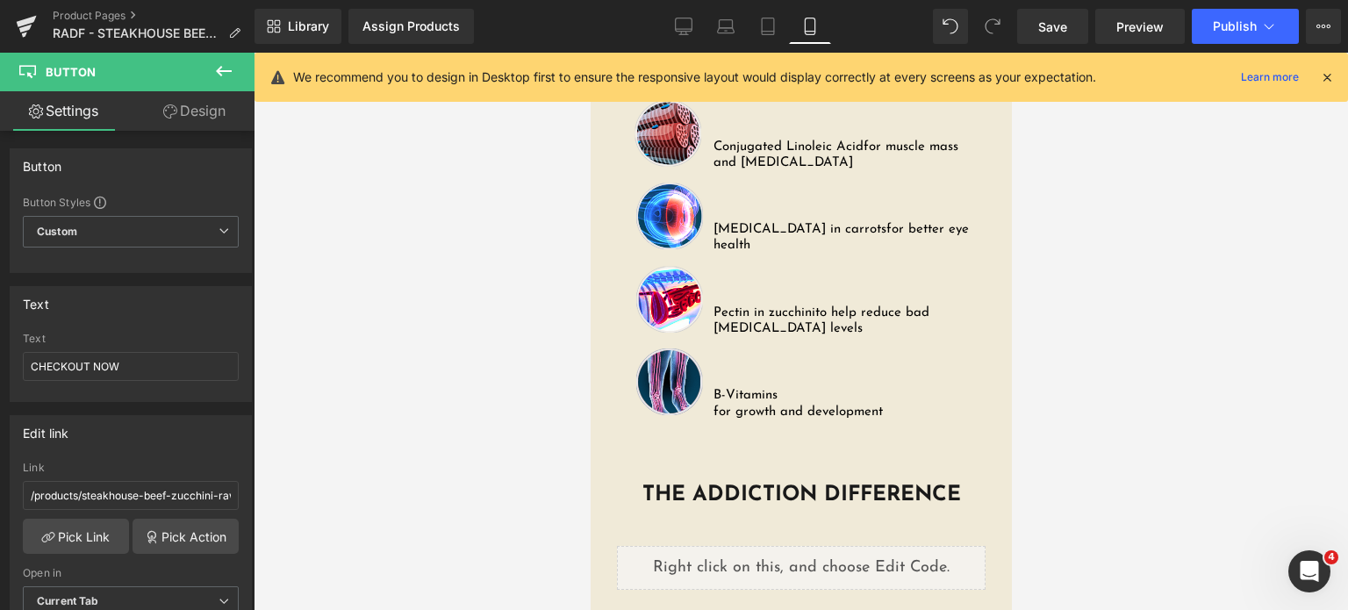
scroll to position [3444, 0]
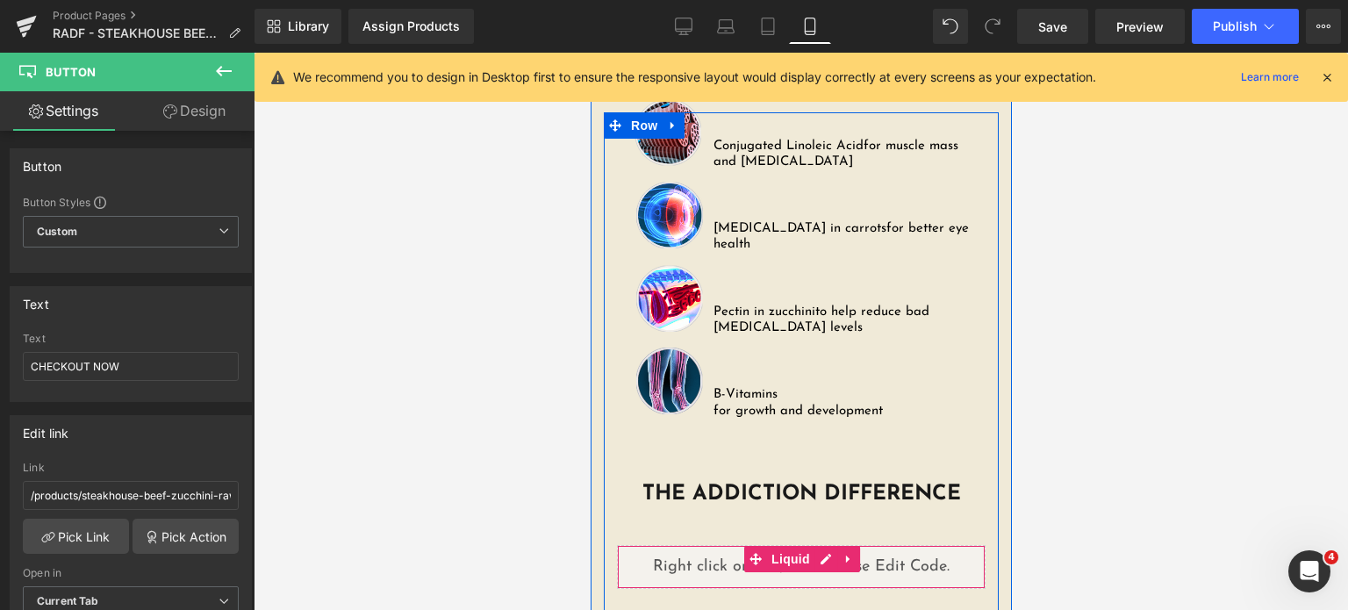
click at [850, 545] on div "Liquid" at bounding box center [800, 567] width 369 height 44
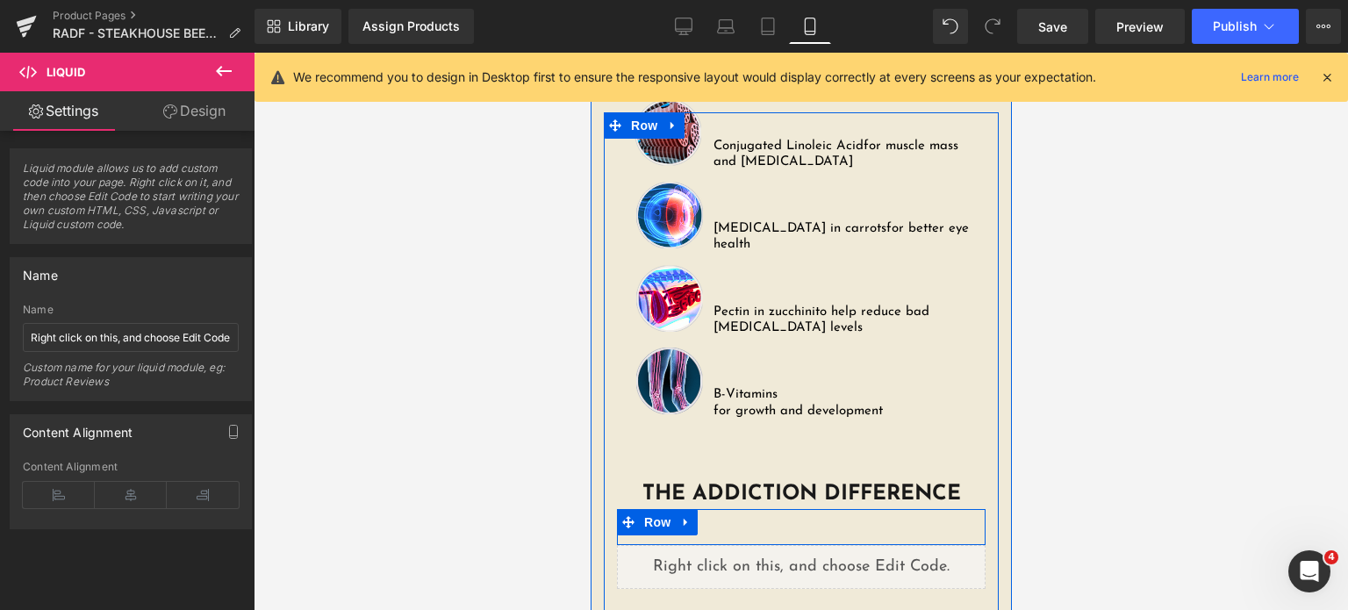
click at [803, 509] on div "Liquid Row" at bounding box center [800, 527] width 369 height 36
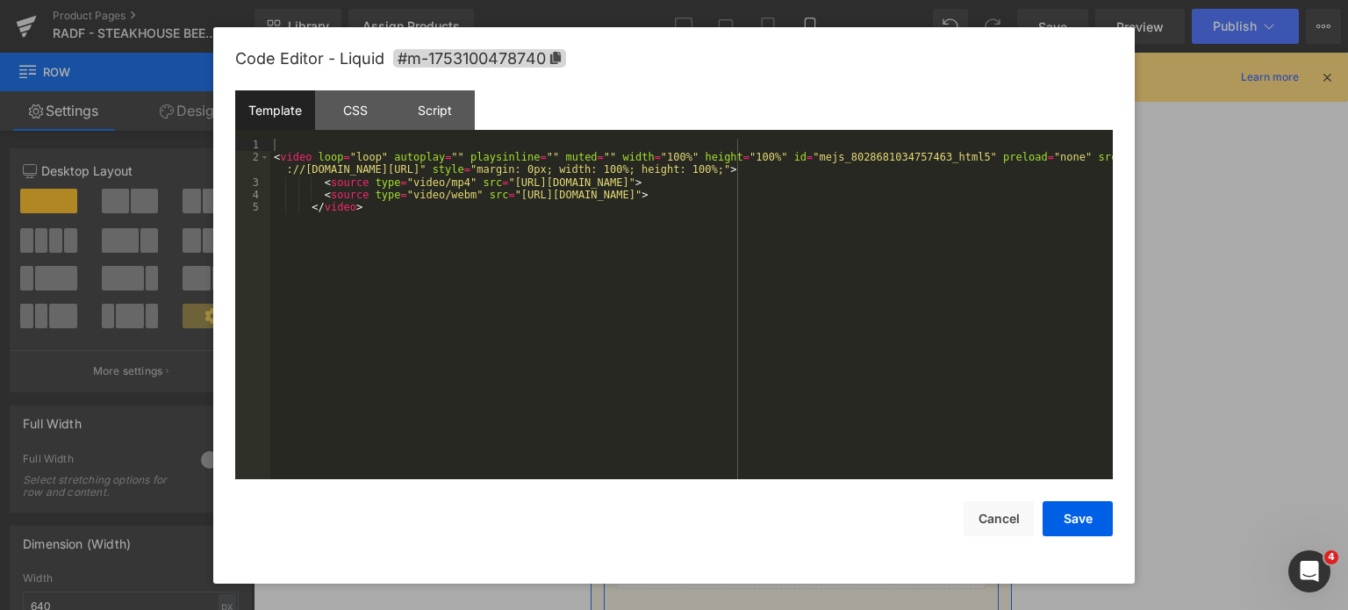
click at [819, 545] on div "Liquid" at bounding box center [800, 567] width 369 height 44
click at [749, 389] on div "< video loop = "loop" autoplay = "" playsinline = "" muted = "" width = "100%" …" at bounding box center [691, 322] width 842 height 367
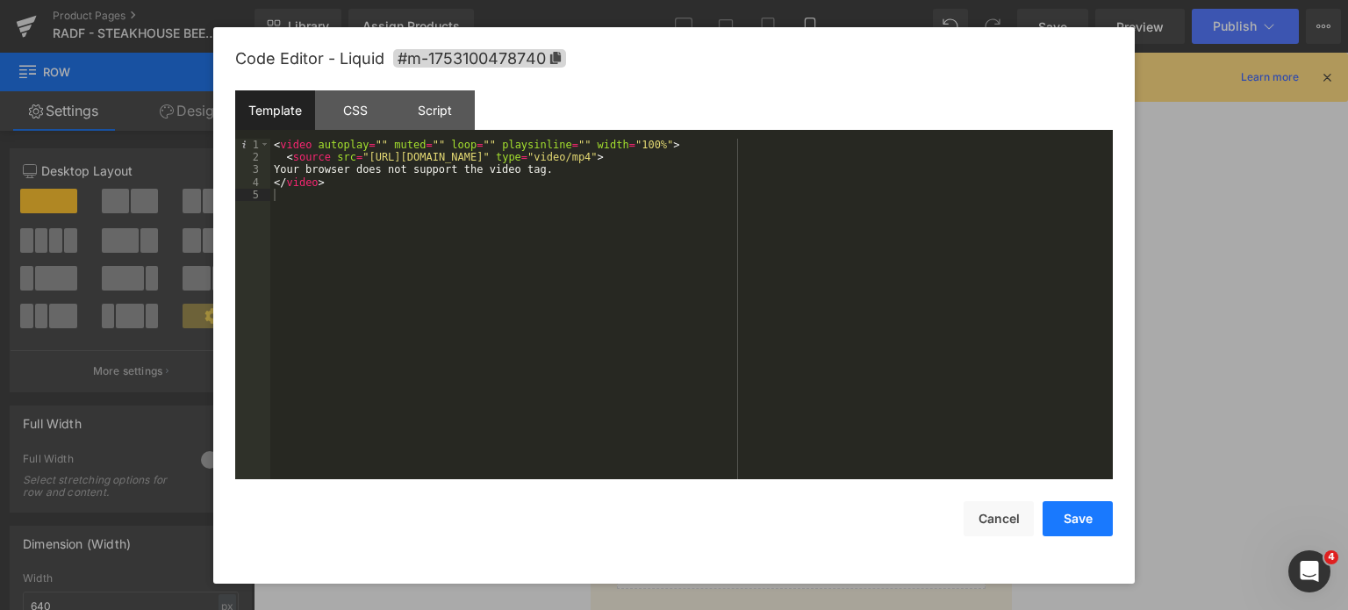
click at [1067, 520] on button "Save" at bounding box center [1078, 518] width 70 height 35
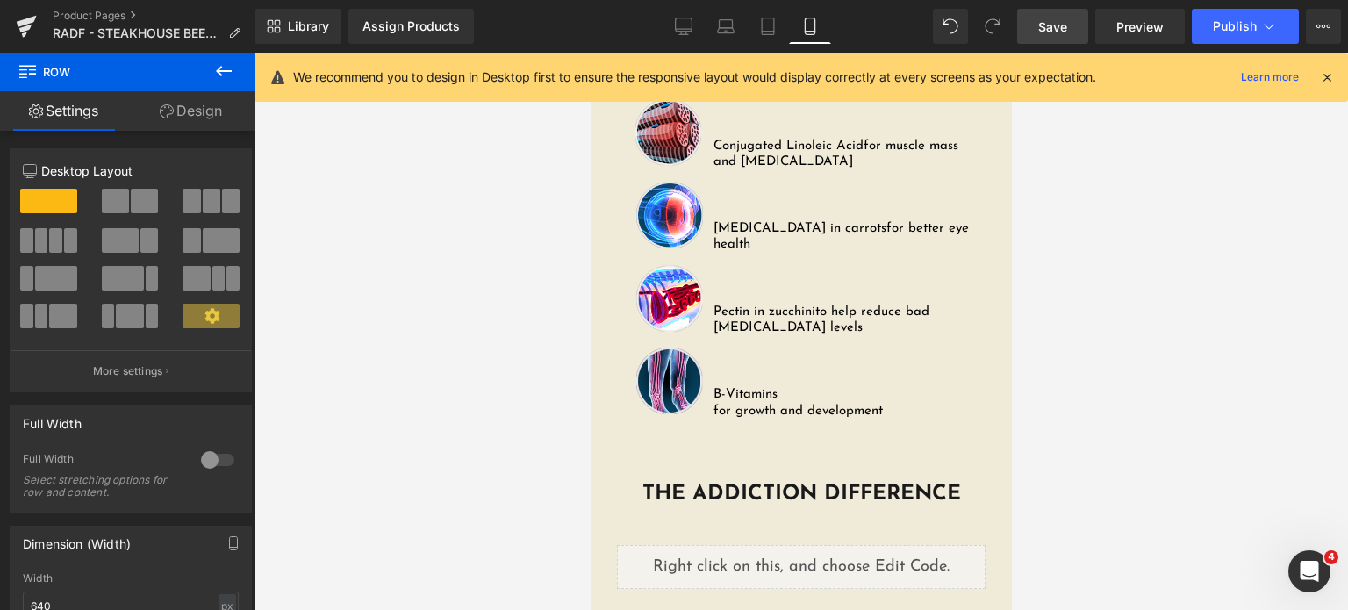
click at [1040, 20] on span "Save" at bounding box center [1052, 27] width 29 height 18
click at [1225, 21] on span "Publish" at bounding box center [1235, 26] width 44 height 14
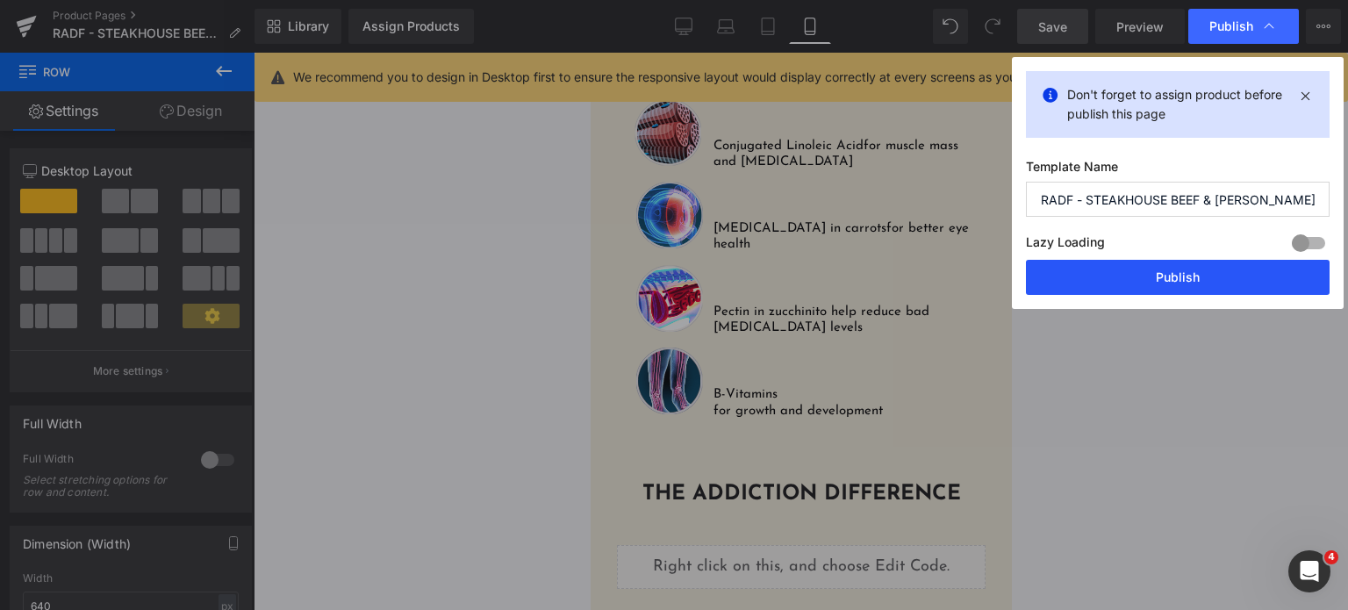
click at [1088, 269] on button "Publish" at bounding box center [1178, 277] width 304 height 35
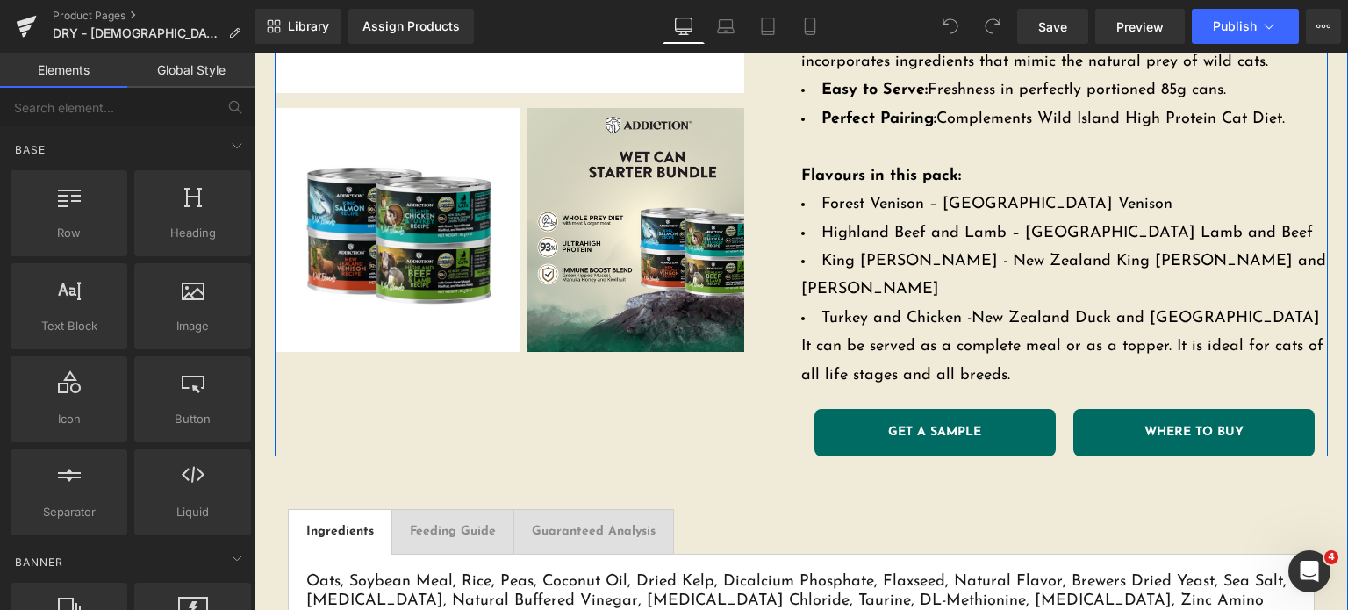
scroll to position [576, 0]
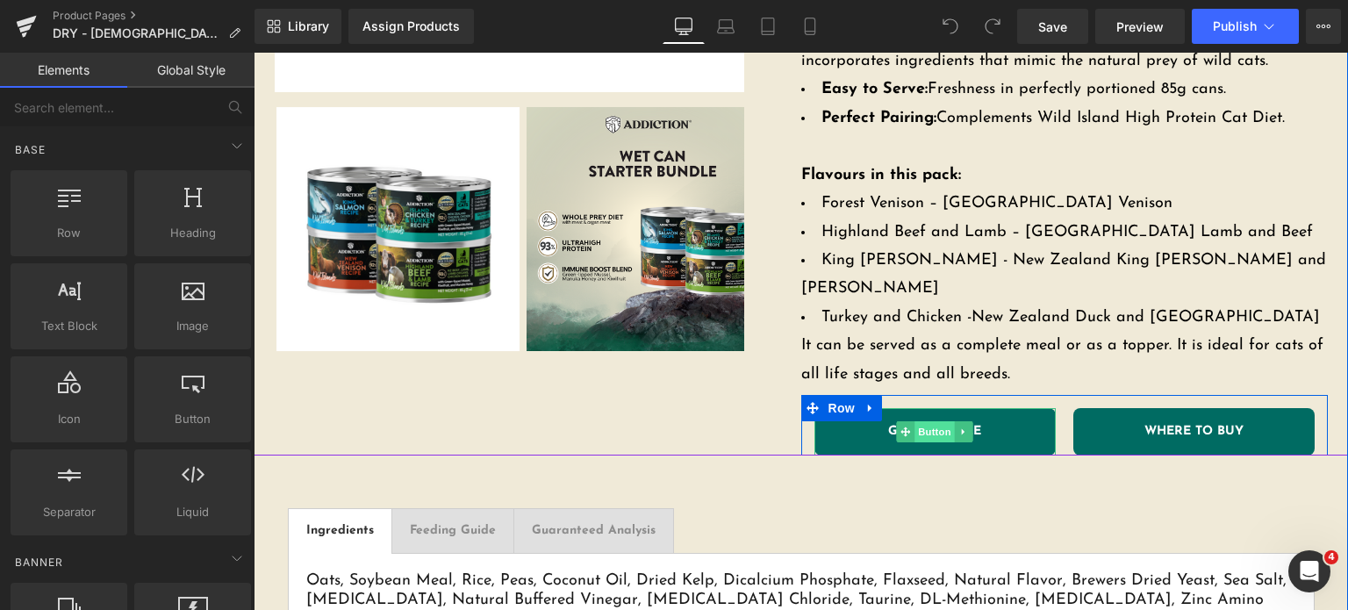
click at [916, 421] on span "Button" at bounding box center [934, 431] width 40 height 21
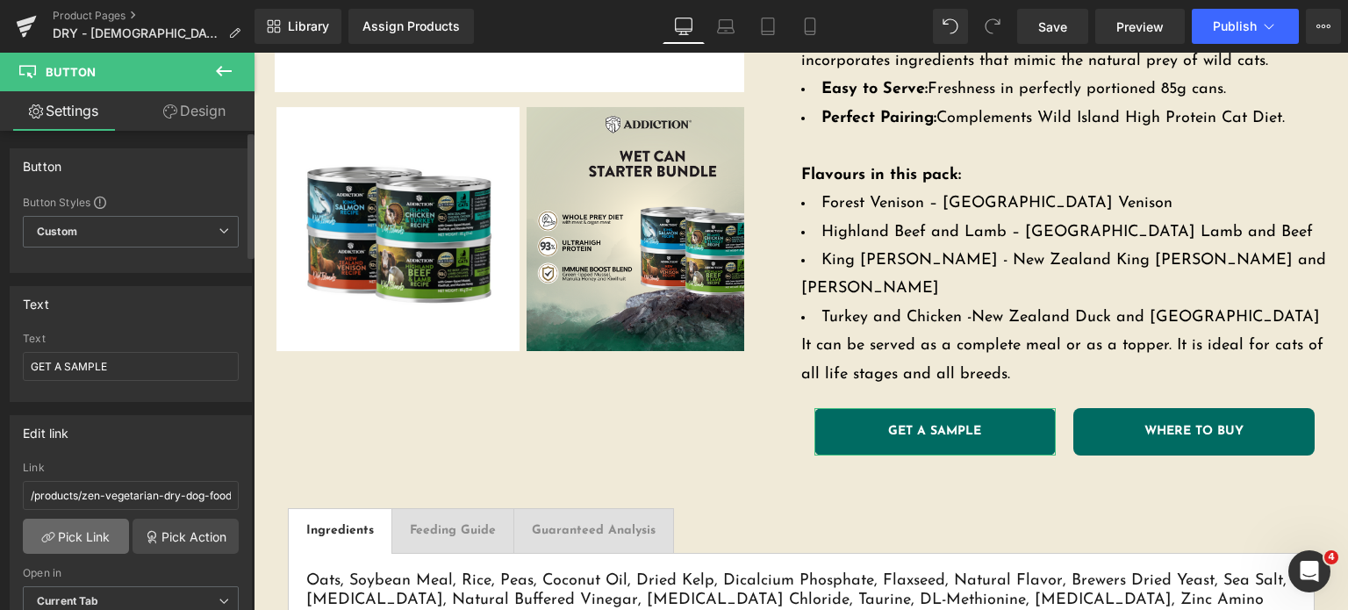
click at [103, 527] on link "Pick Link" at bounding box center [76, 536] width 106 height 35
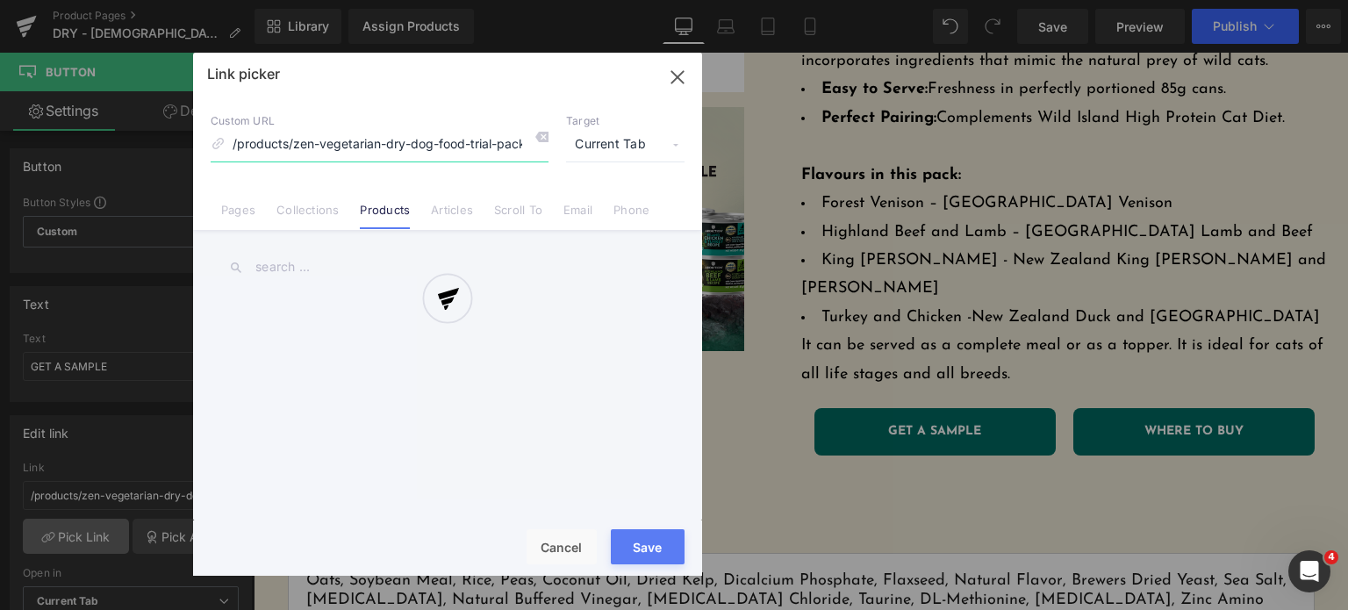
scroll to position [0, 106]
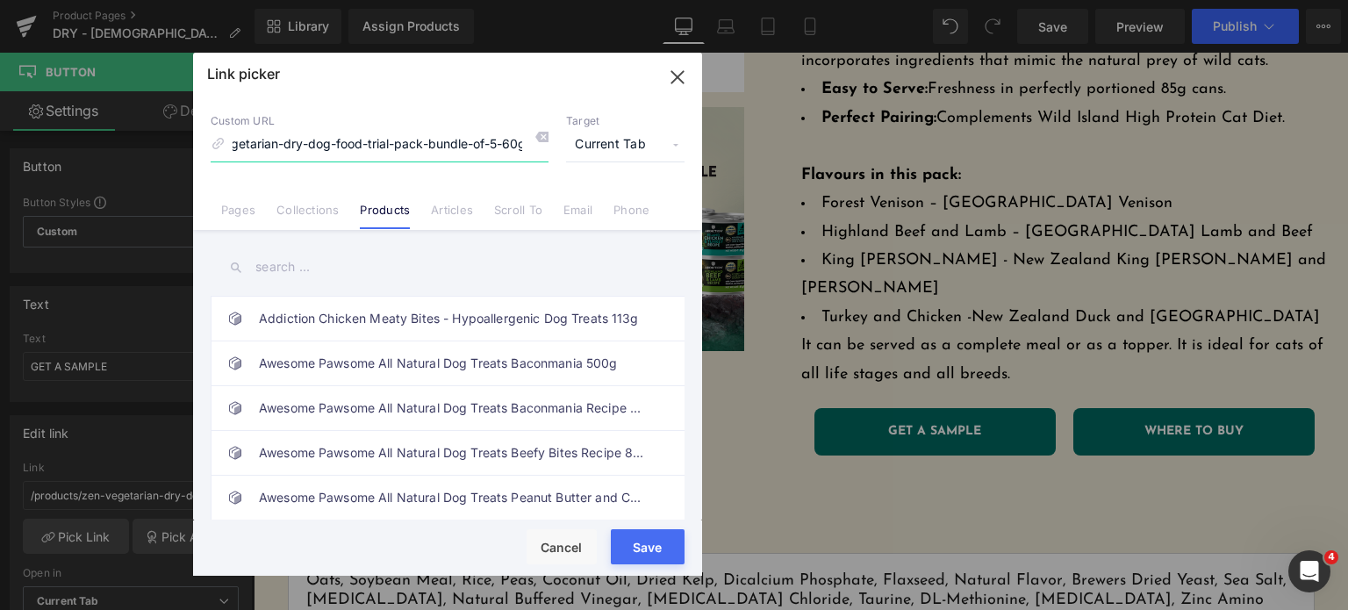
drag, startPoint x: 316, startPoint y: 133, endPoint x: 423, endPoint y: 133, distance: 107.1
click at [423, 133] on input "/products/zen-vegetarian-dry-dog-food-trial-pack-bundle-of-5-60gx5" at bounding box center [380, 144] width 338 height 33
click at [345, 271] on input "text" at bounding box center [448, 266] width 474 height 39
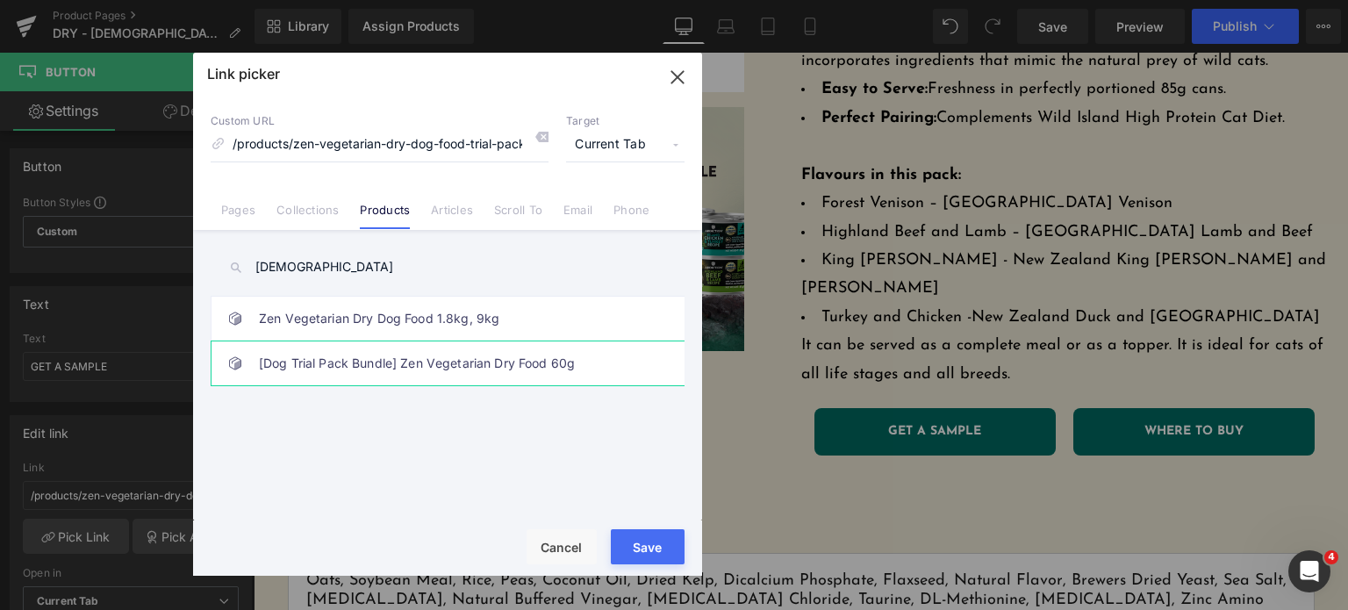
type input "zen"
click at [337, 355] on link "[Dog Trial Pack Bundle] Zen Vegetarian Dry Food 60g" at bounding box center [452, 363] width 386 height 44
click at [639, 553] on button "Save" at bounding box center [648, 546] width 74 height 35
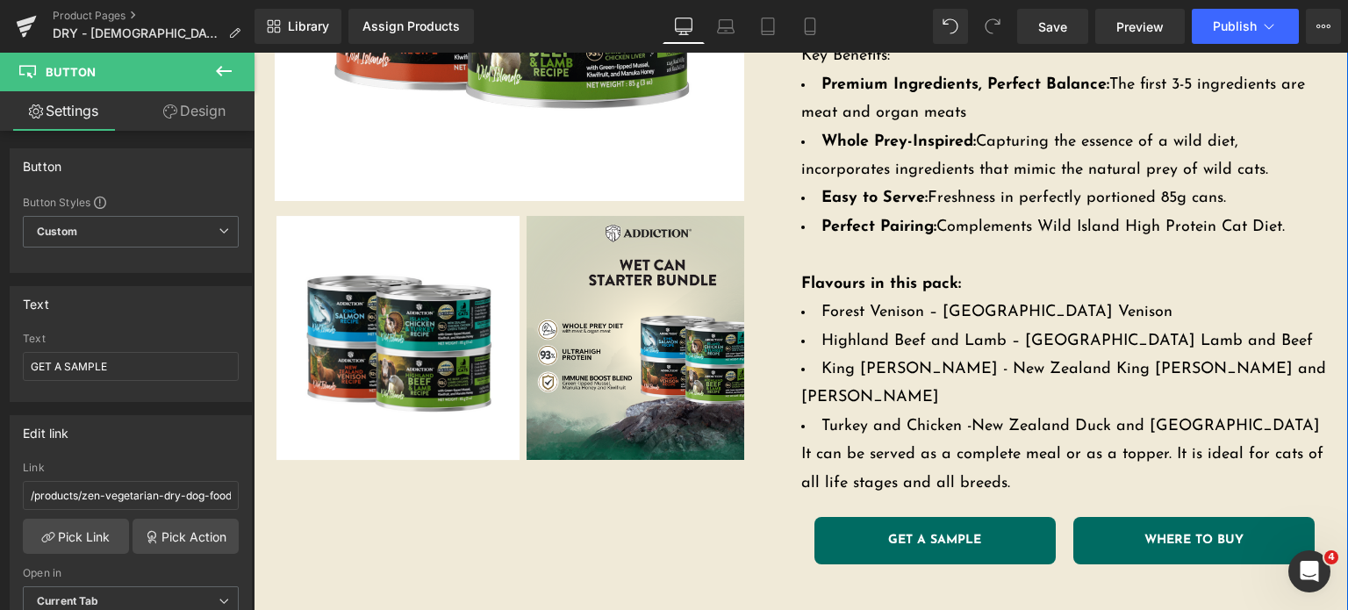
scroll to position [432, 0]
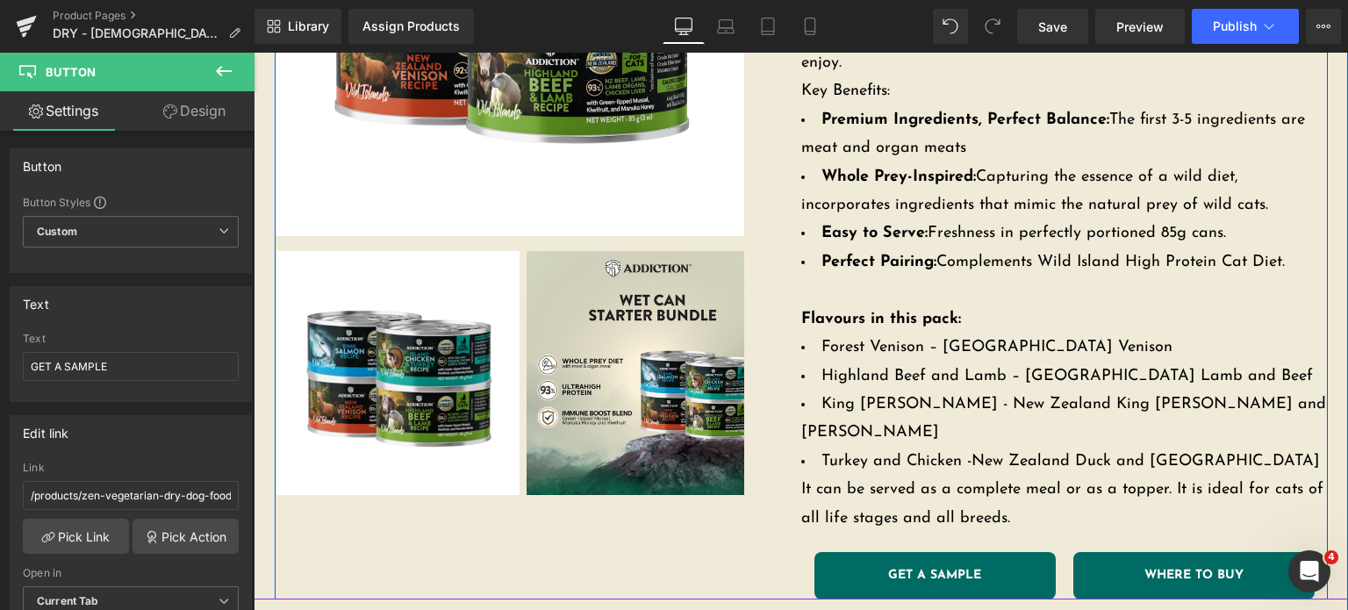
click at [1110, 552] on link "WHERE TO BUY" at bounding box center [1193, 575] width 241 height 47
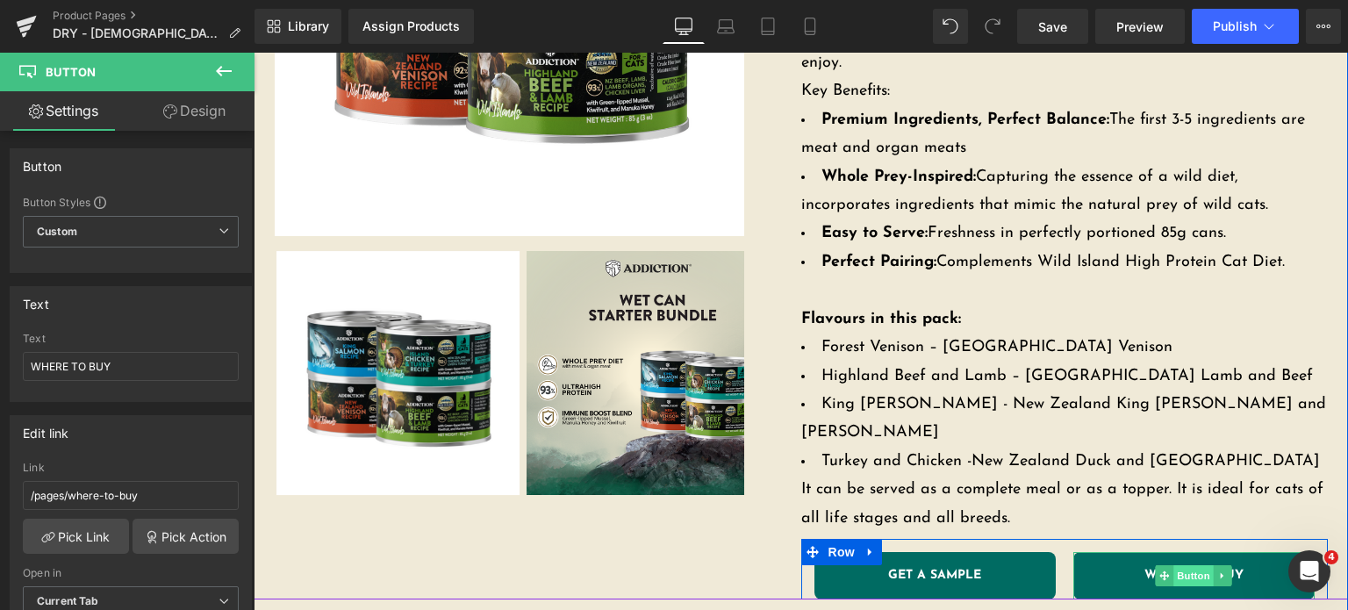
click at [1173, 565] on span "Button" at bounding box center [1193, 575] width 40 height 21
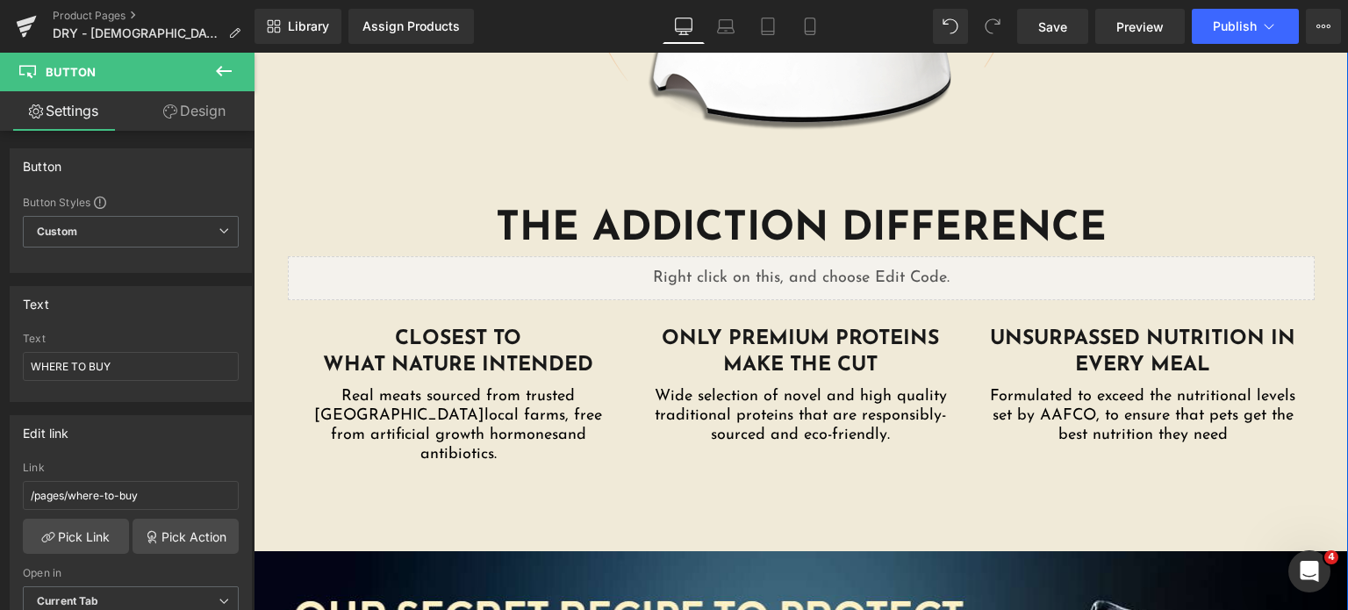
scroll to position [2833, 0]
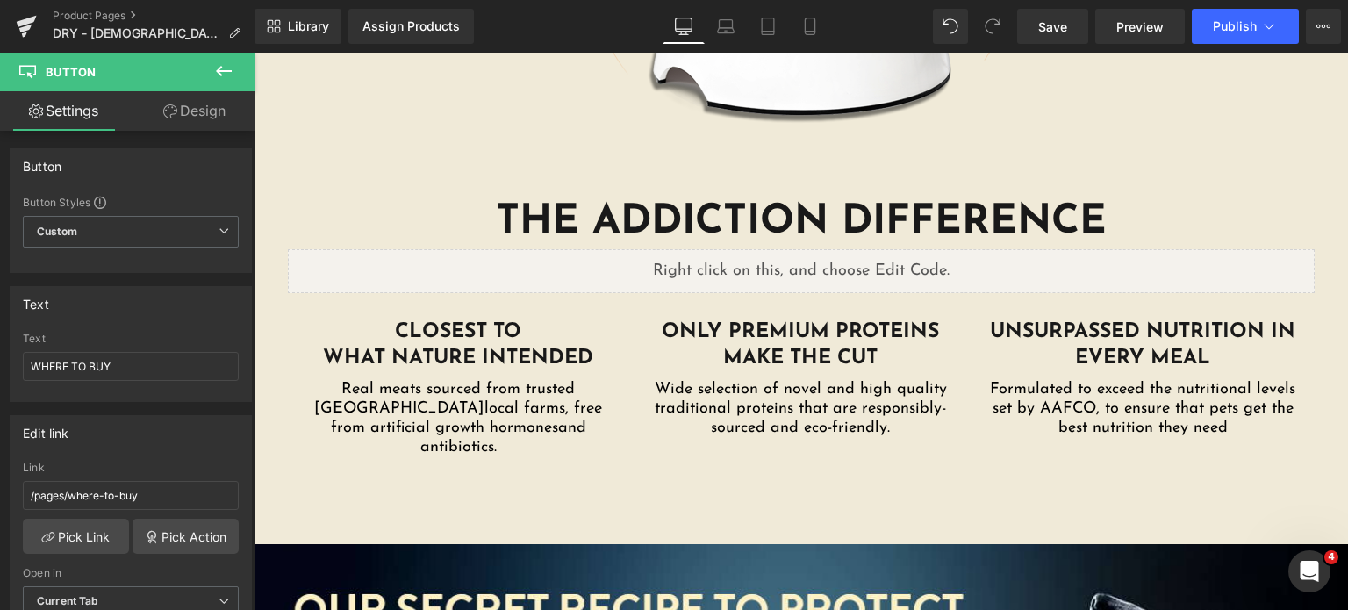
click at [218, 67] on icon at bounding box center [223, 71] width 21 height 21
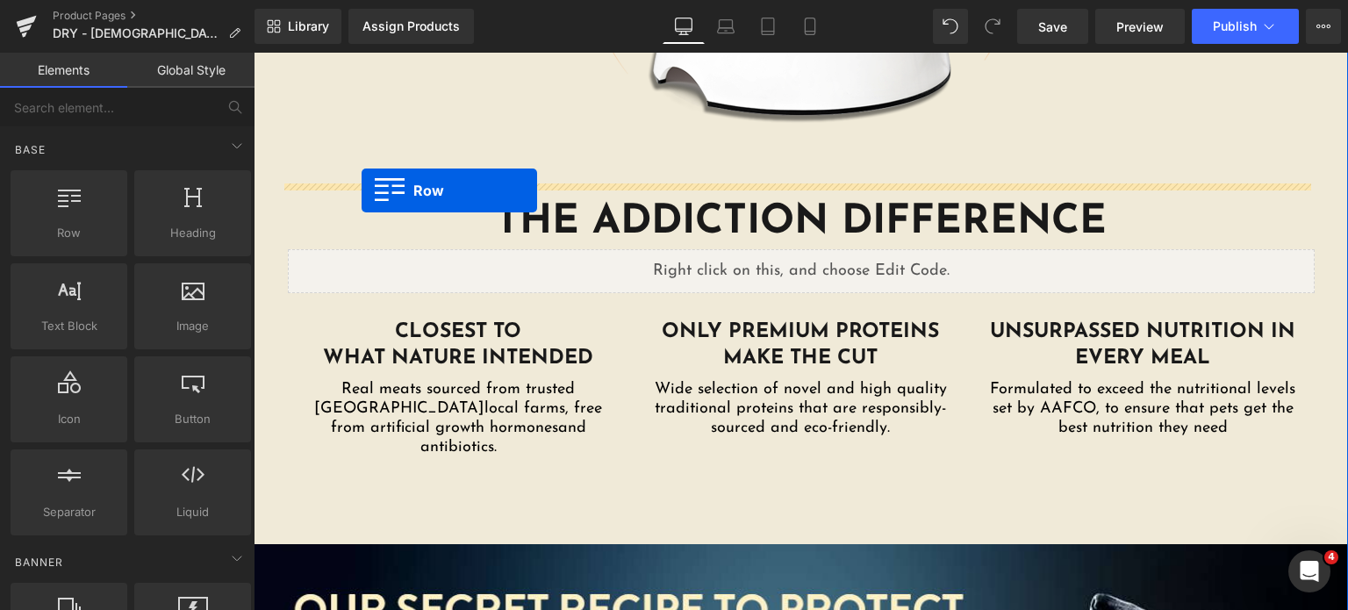
drag, startPoint x: 312, startPoint y: 290, endPoint x: 362, endPoint y: 190, distance: 111.5
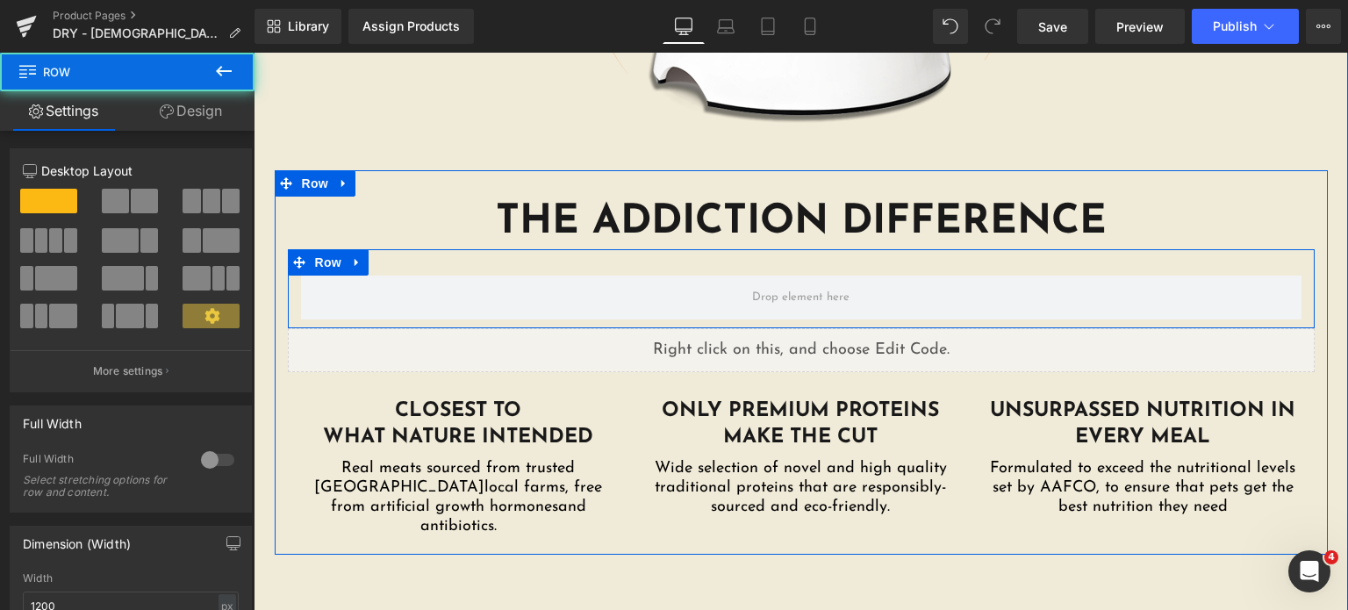
click at [564, 249] on div "Row" at bounding box center [801, 288] width 1027 height 79
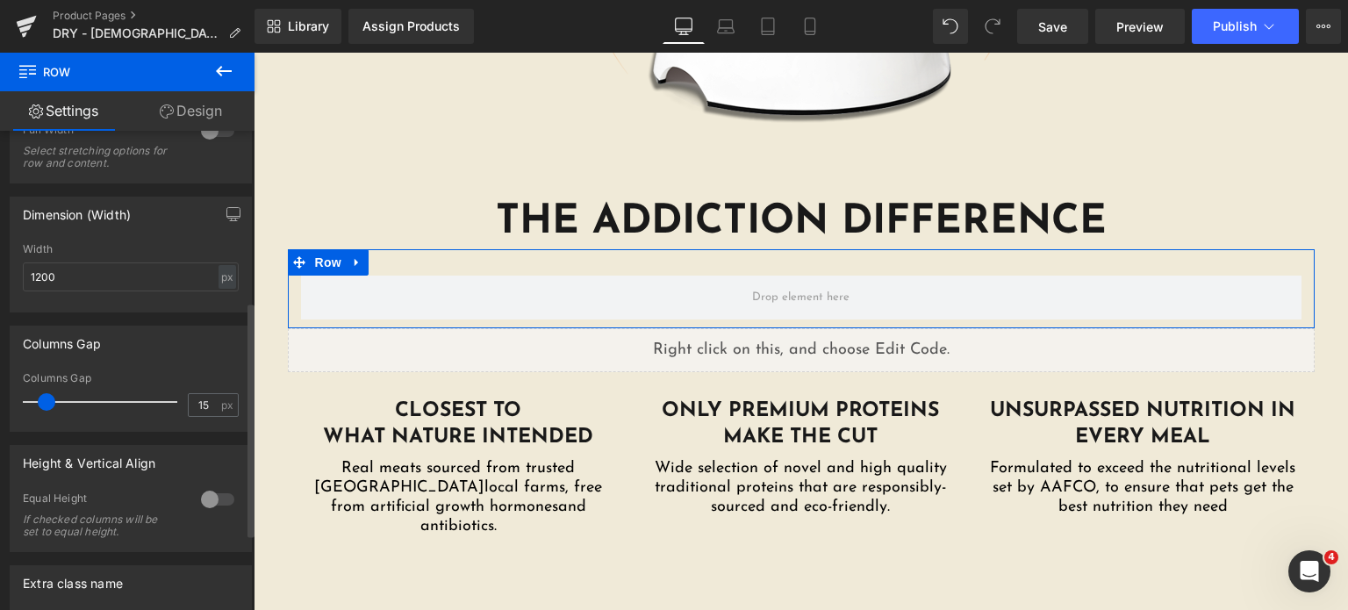
scroll to position [348, 0]
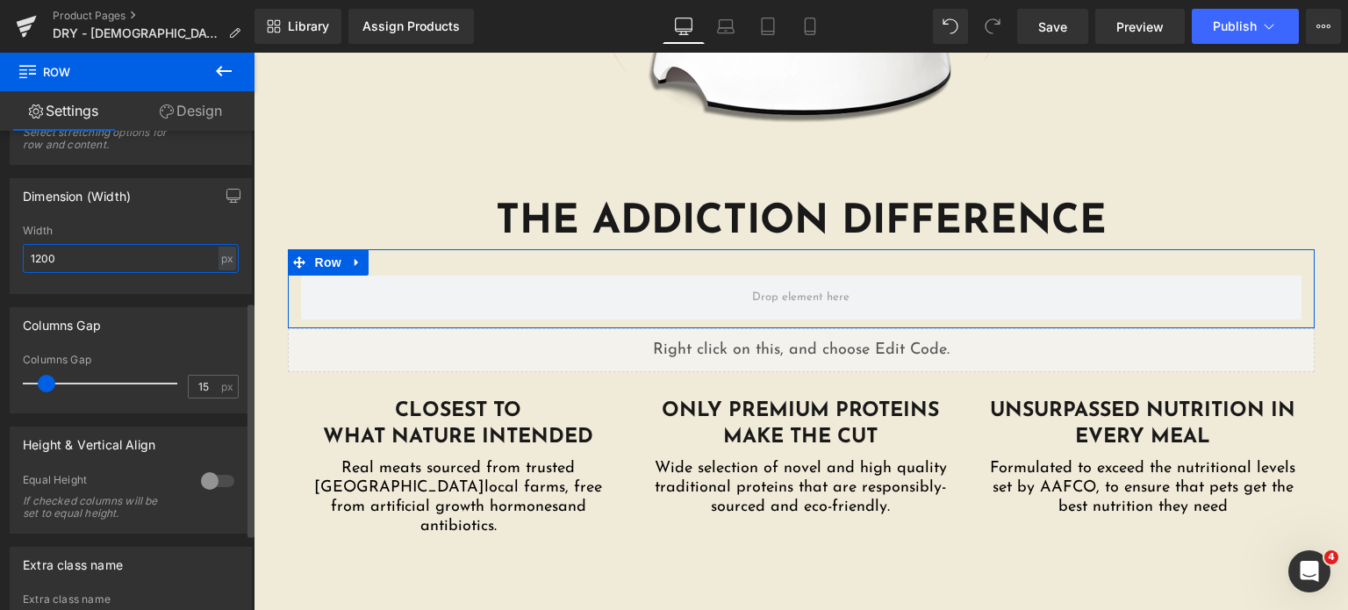
drag, startPoint x: 91, startPoint y: 250, endPoint x: 0, endPoint y: 262, distance: 92.1
click at [0, 262] on div "Dimension (Width) 1200px Width 1200 px % px" at bounding box center [131, 229] width 262 height 129
type input "640"
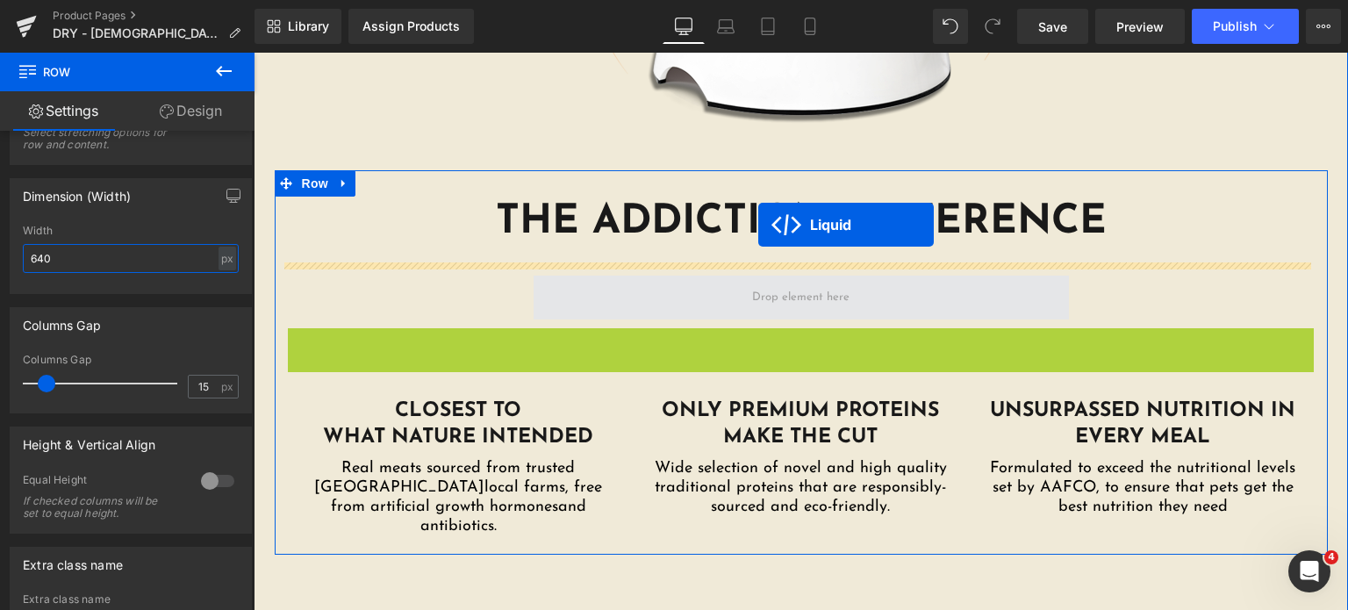
drag, startPoint x: 737, startPoint y: 273, endPoint x: 758, endPoint y: 225, distance: 52.7
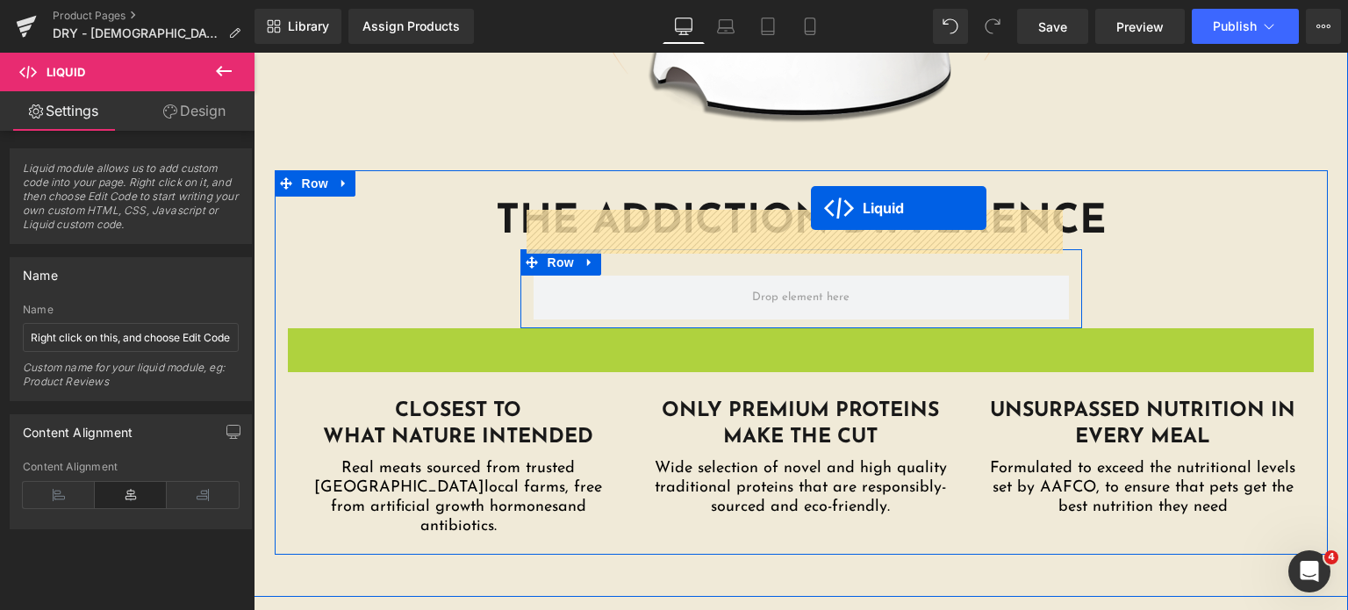
drag, startPoint x: 752, startPoint y: 276, endPoint x: 811, endPoint y: 208, distance: 89.6
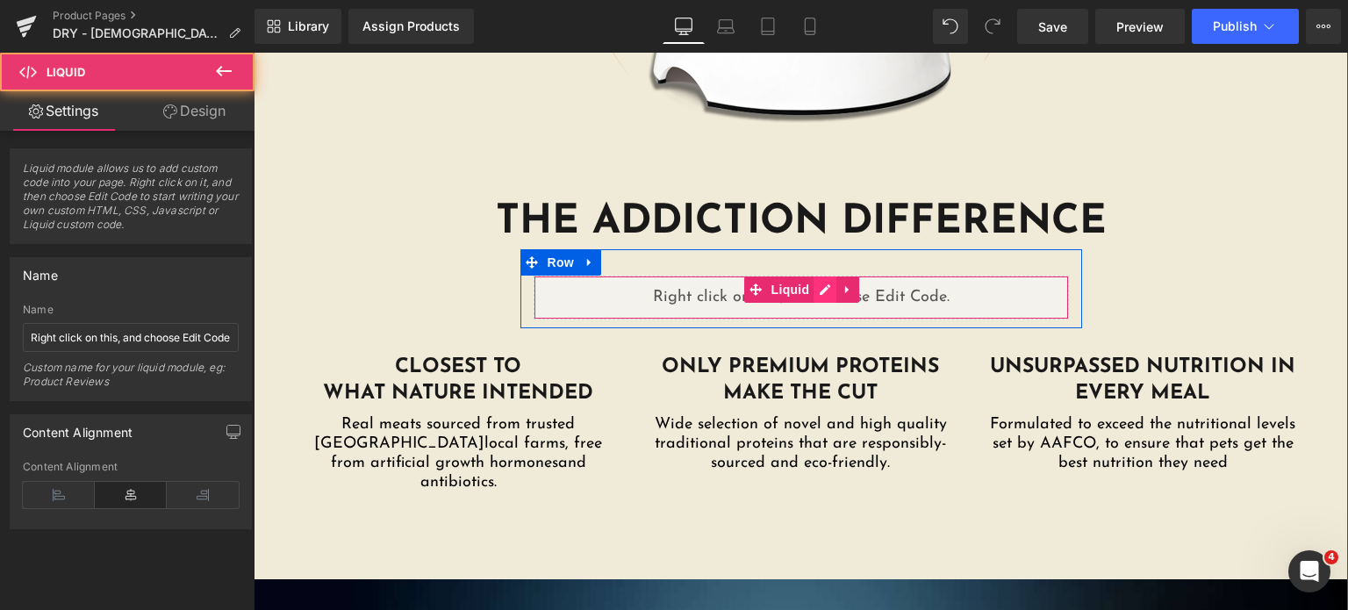
click at [818, 276] on div "Liquid" at bounding box center [801, 298] width 535 height 44
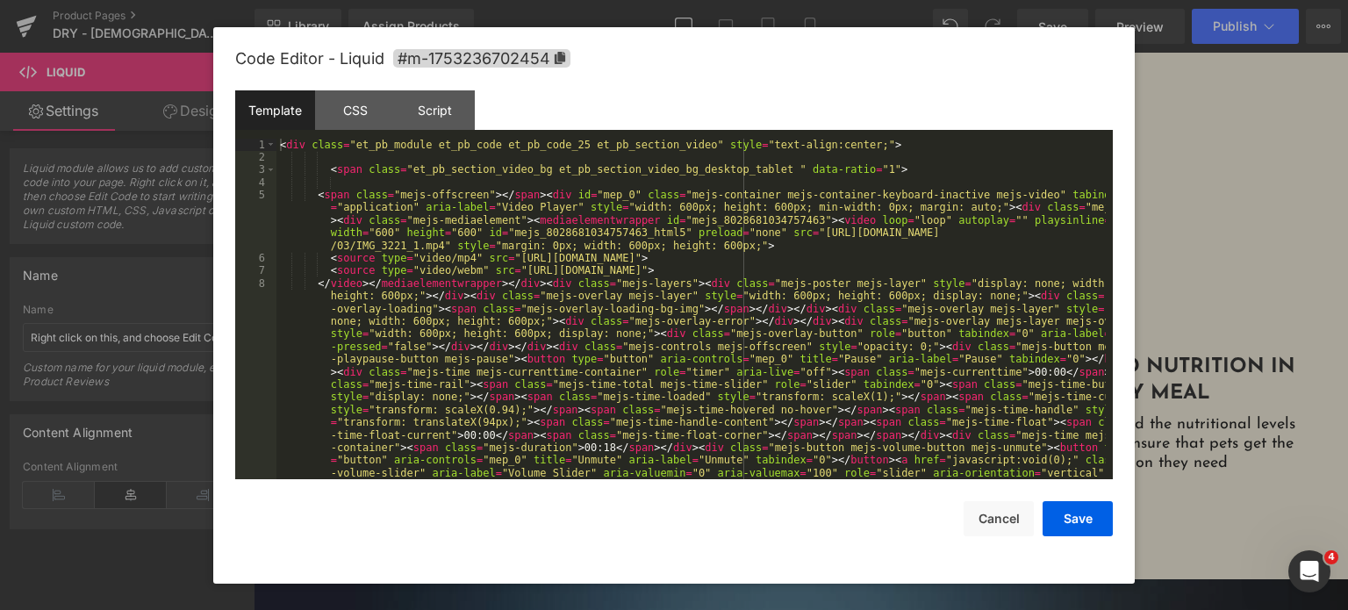
click at [724, 276] on div "< div class = "et_pb_module et_pb_code et_pb_code_25 et_pb_section_video" style…" at bounding box center [690, 442] width 829 height 606
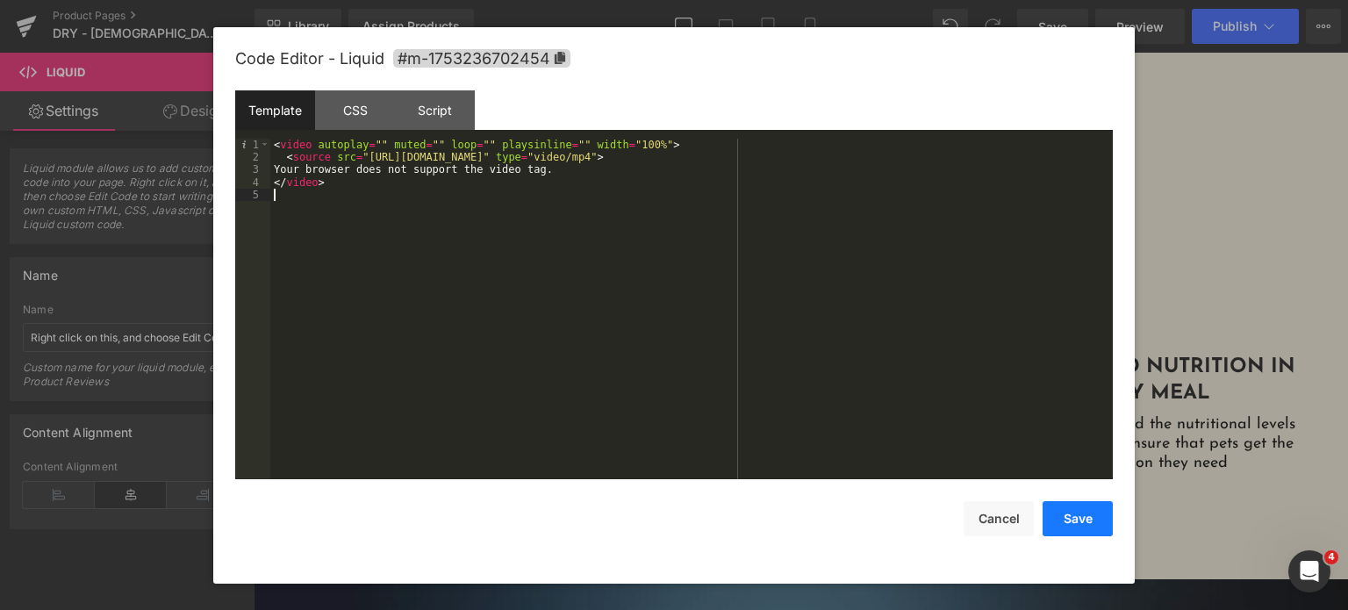
click at [1090, 522] on button "Save" at bounding box center [1078, 518] width 70 height 35
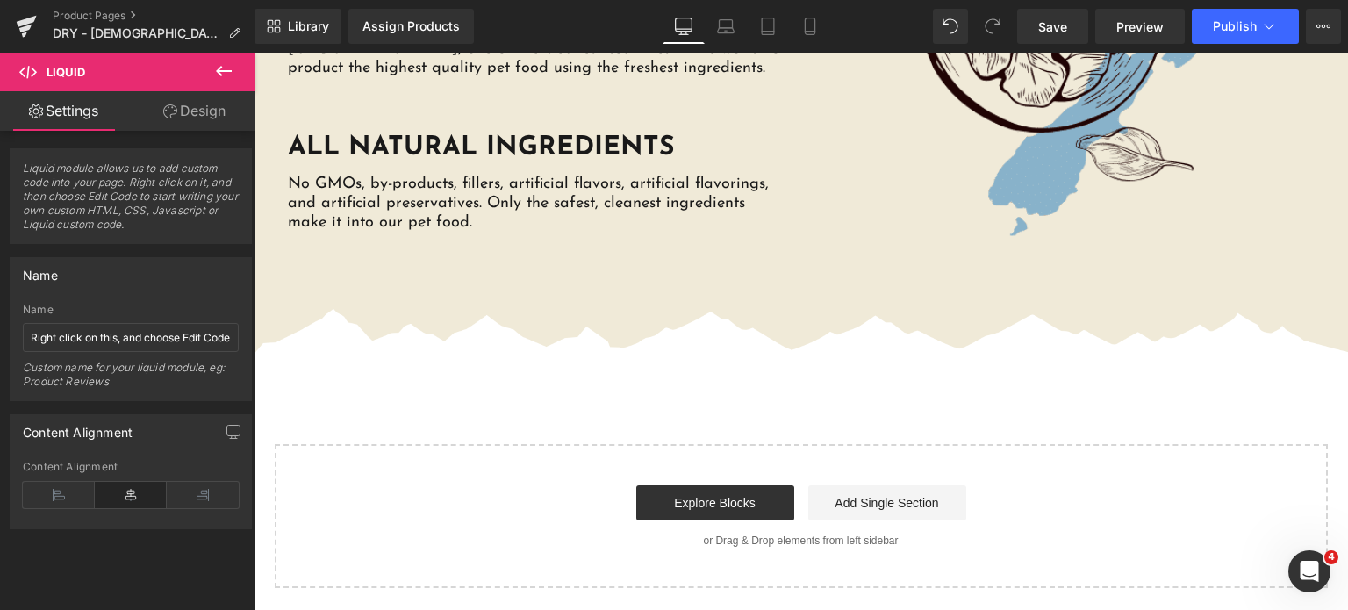
scroll to position [4121, 0]
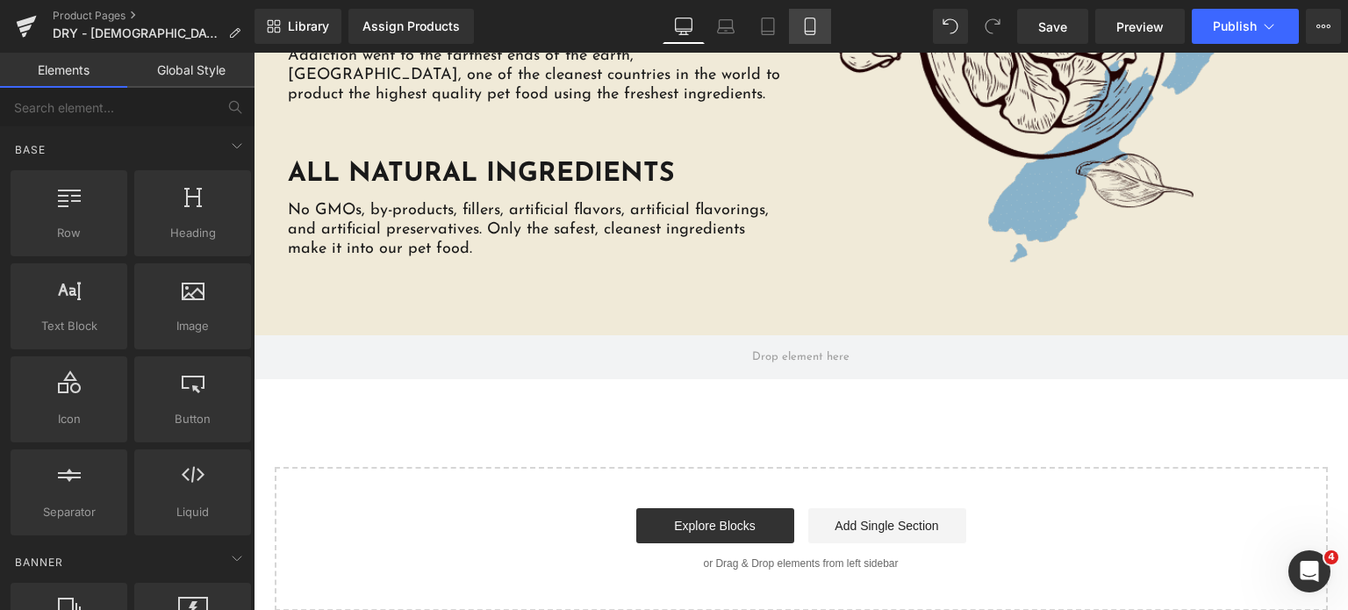
click at [809, 25] on icon at bounding box center [810, 27] width 18 height 18
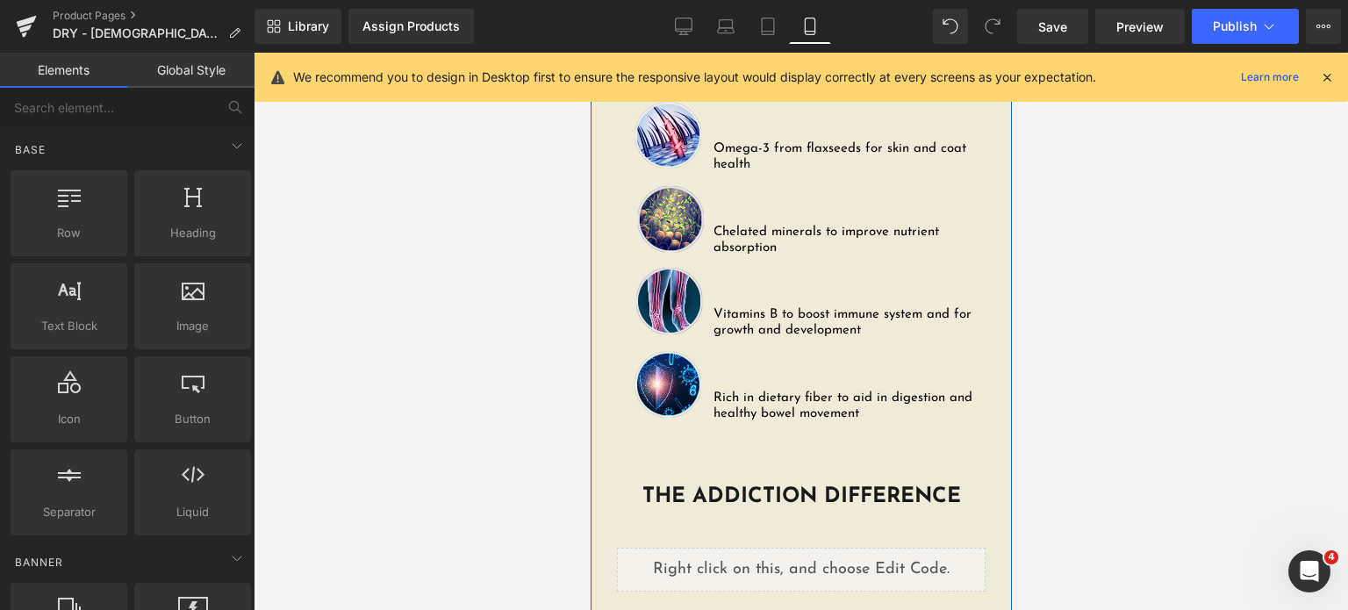
scroll to position [3552, 0]
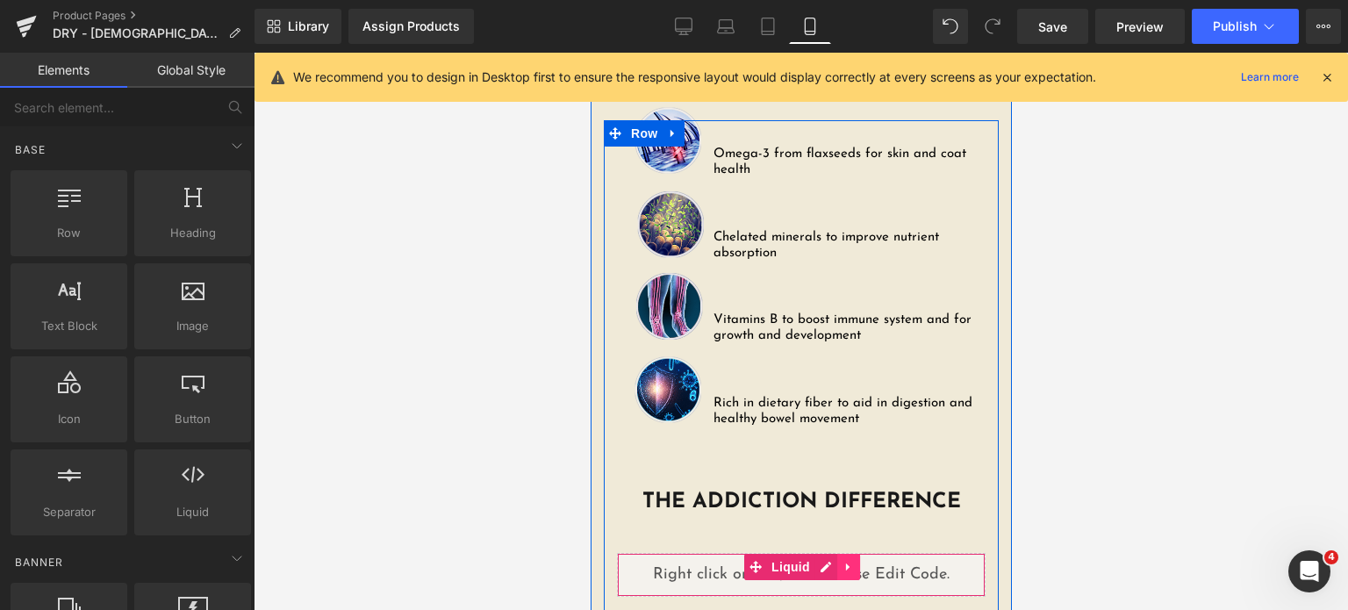
click at [845, 563] on icon at bounding box center [847, 567] width 4 height 8
click at [783, 553] on div "Liquid" at bounding box center [800, 575] width 369 height 44
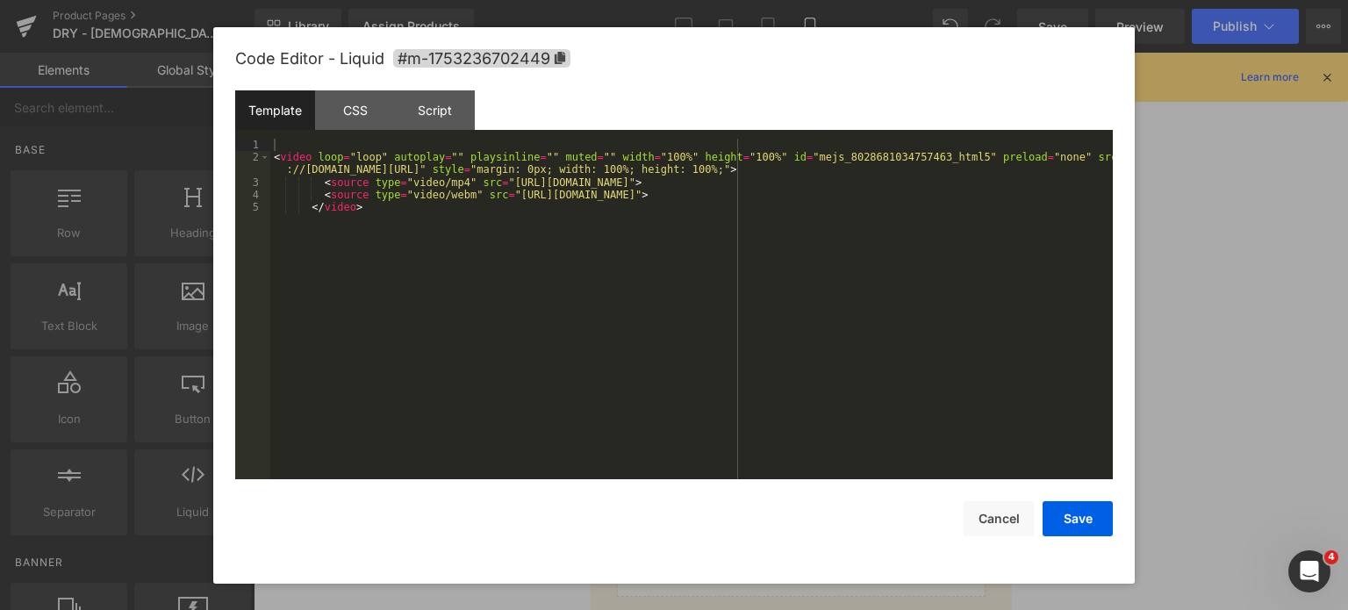
click at [783, 397] on div "< video loop = "loop" autoplay = "" playsinline = "" muted = "" width = "100%" …" at bounding box center [691, 322] width 842 height 367
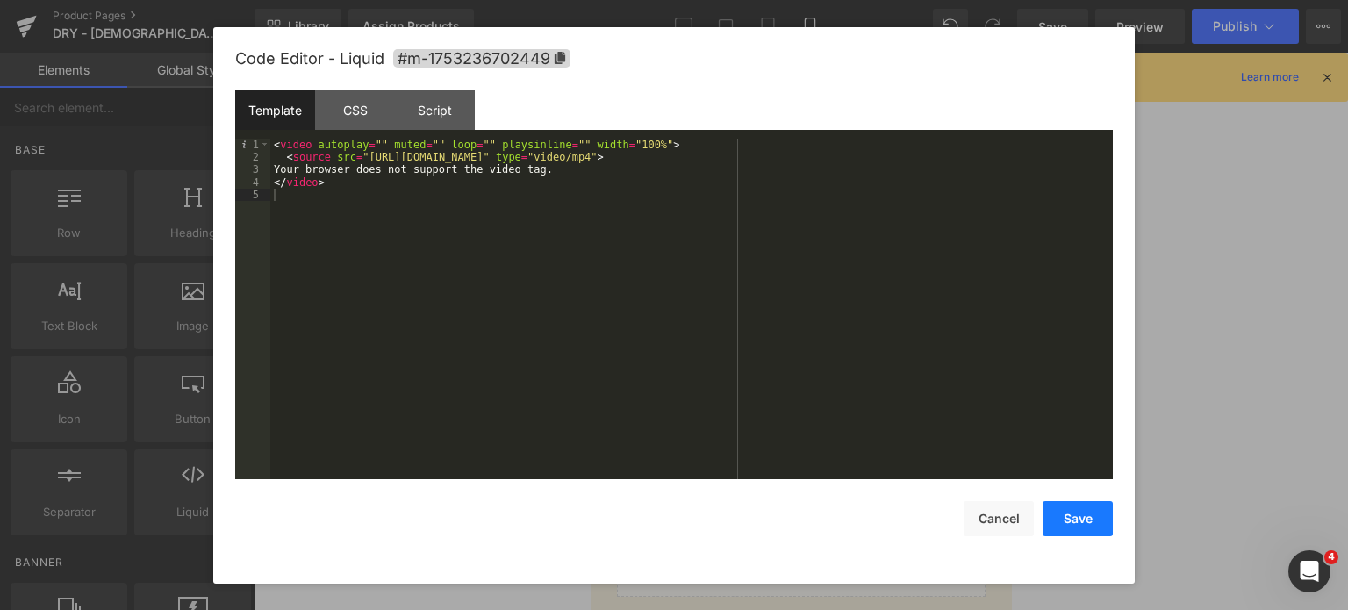
click at [1099, 527] on button "Save" at bounding box center [1078, 518] width 70 height 35
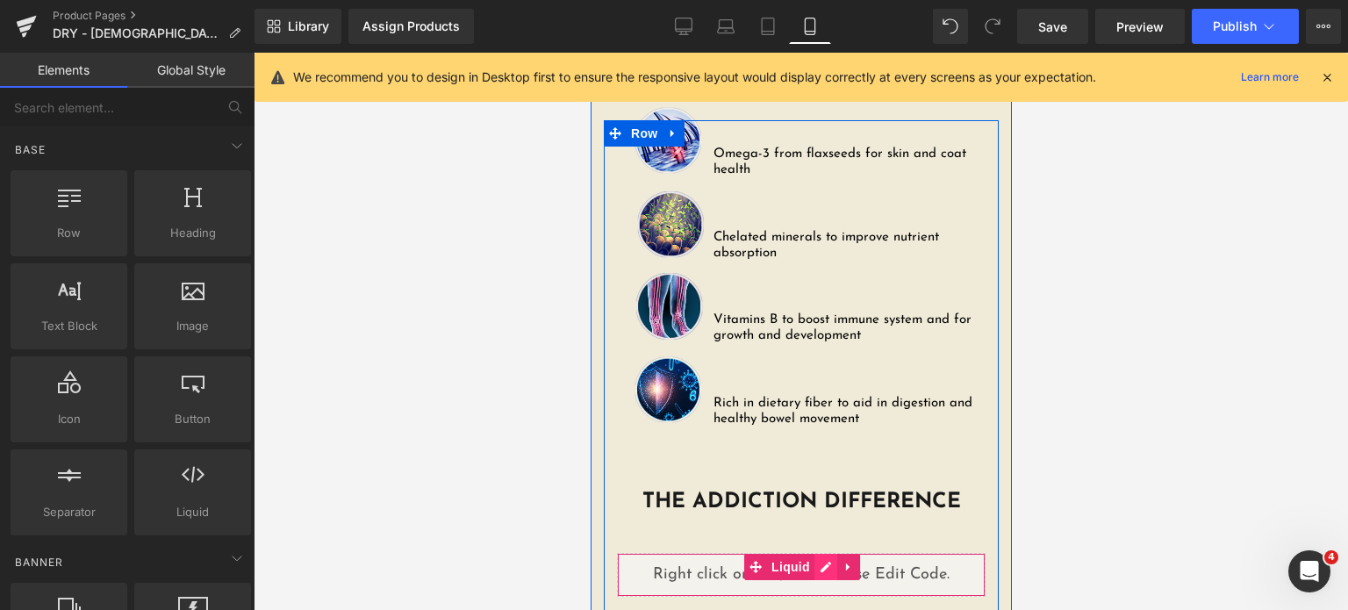
click at [821, 553] on div "Liquid" at bounding box center [800, 575] width 369 height 44
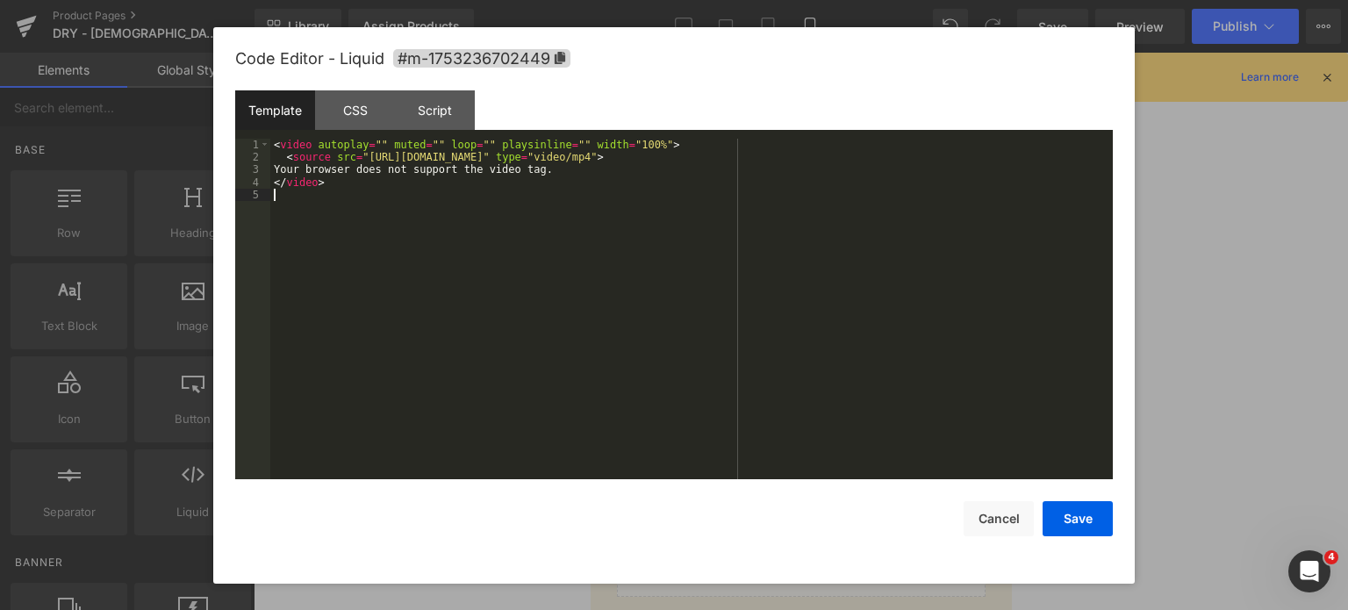
click at [821, 402] on div "< video autoplay = "" muted = "" loop = "" playsinline = "" width = "100%" > < …" at bounding box center [691, 322] width 842 height 367
click at [1085, 520] on button "Save" at bounding box center [1078, 518] width 70 height 35
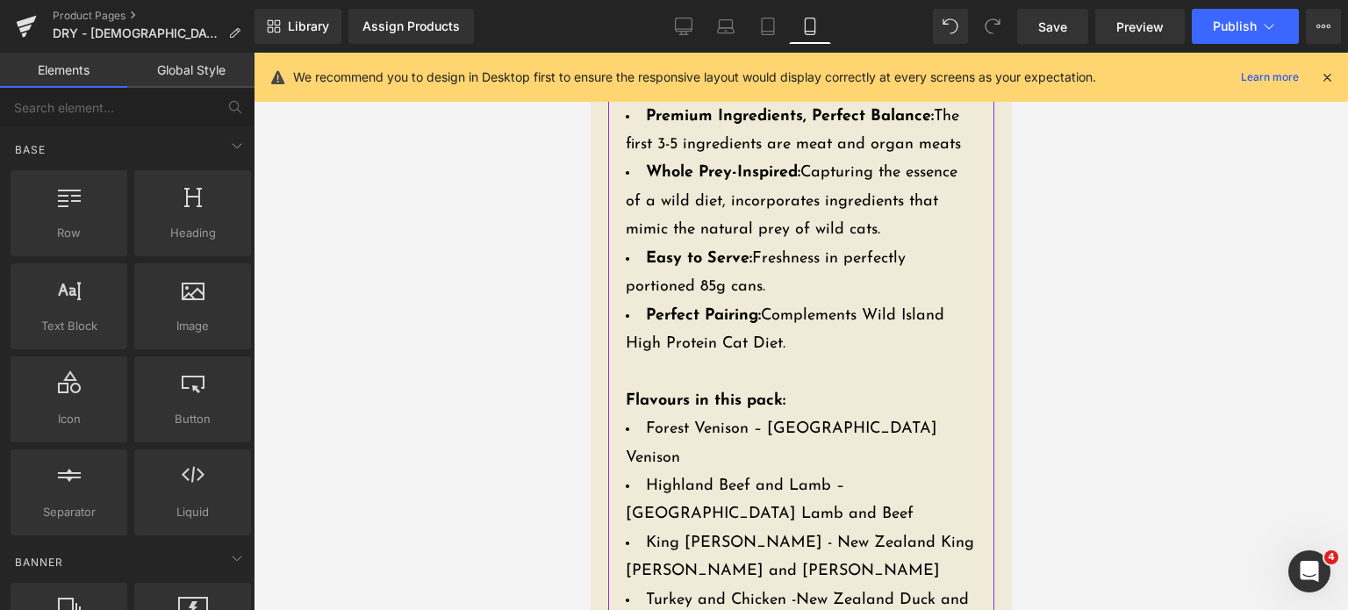
scroll to position [1405, 0]
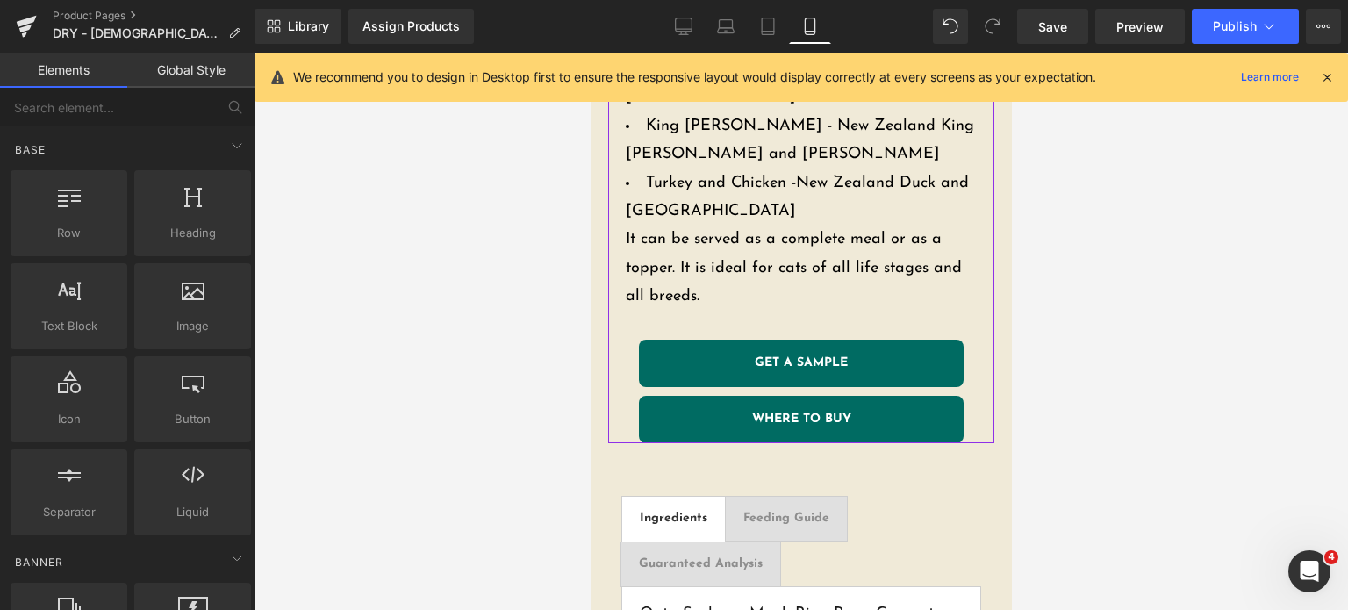
click at [766, 340] on div "GET A SAMPLE Button" at bounding box center [800, 363] width 325 height 47
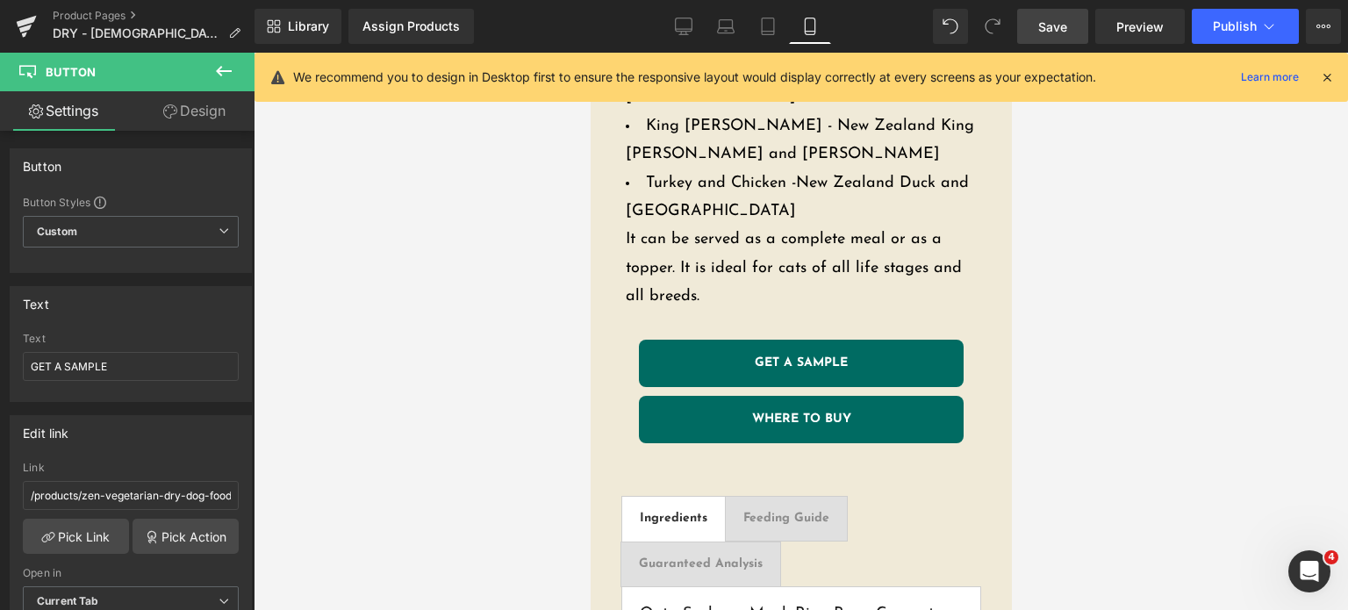
click at [1051, 21] on span "Save" at bounding box center [1052, 27] width 29 height 18
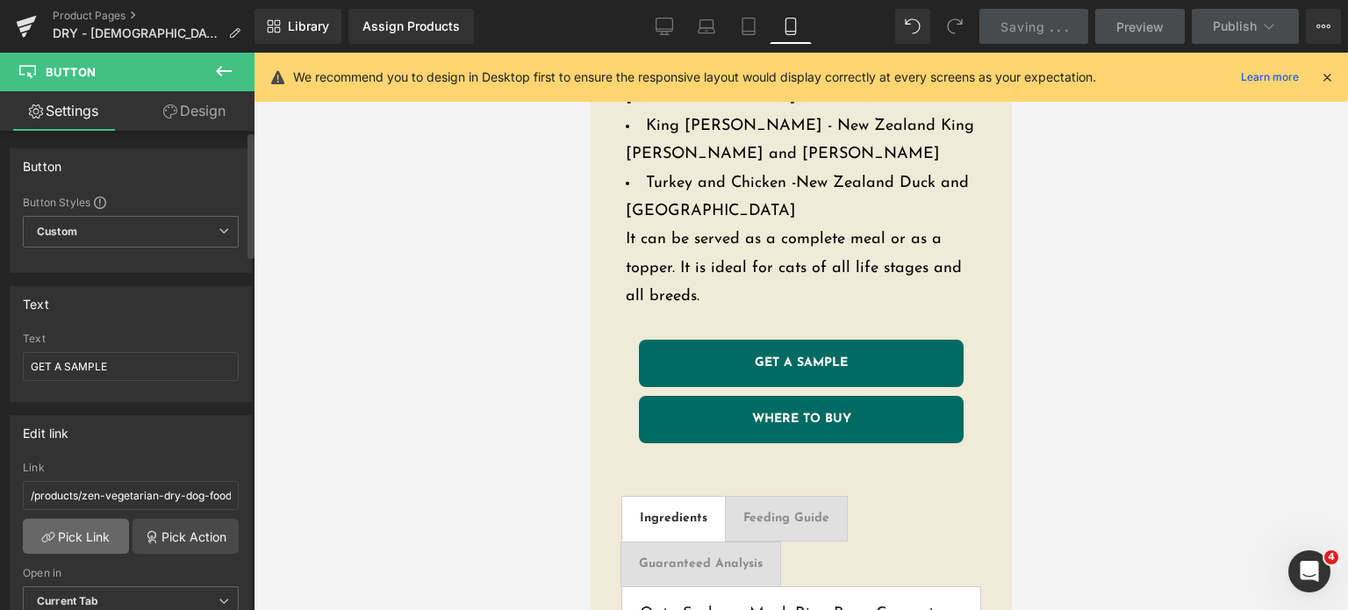
click at [118, 526] on link "Pick Link" at bounding box center [76, 536] width 106 height 35
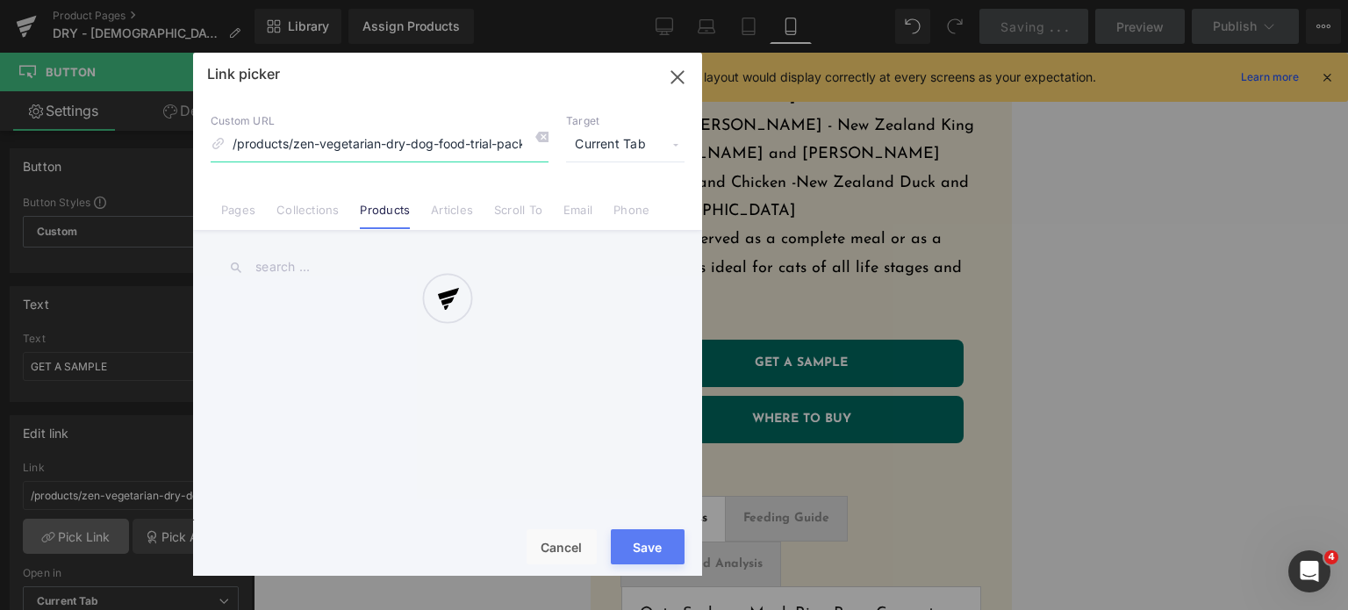
scroll to position [0, 106]
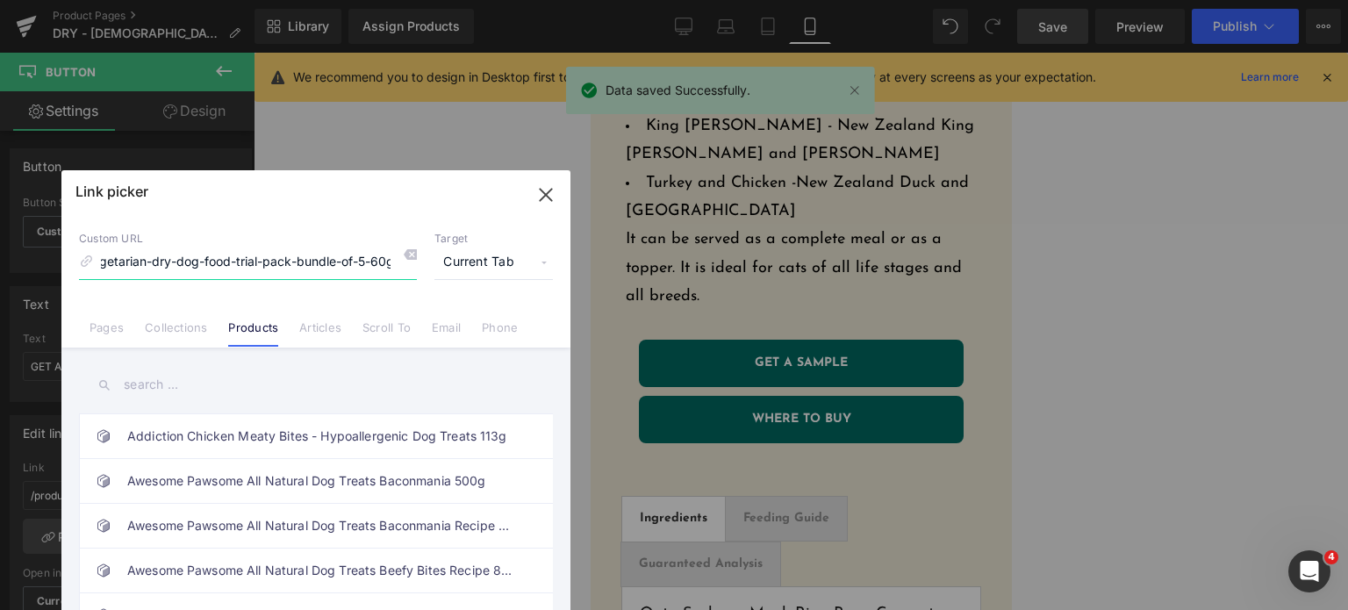
drag, startPoint x: 674, startPoint y: 75, endPoint x: 537, endPoint y: 199, distance: 184.5
click at [537, 199] on icon "button" at bounding box center [546, 195] width 28 height 28
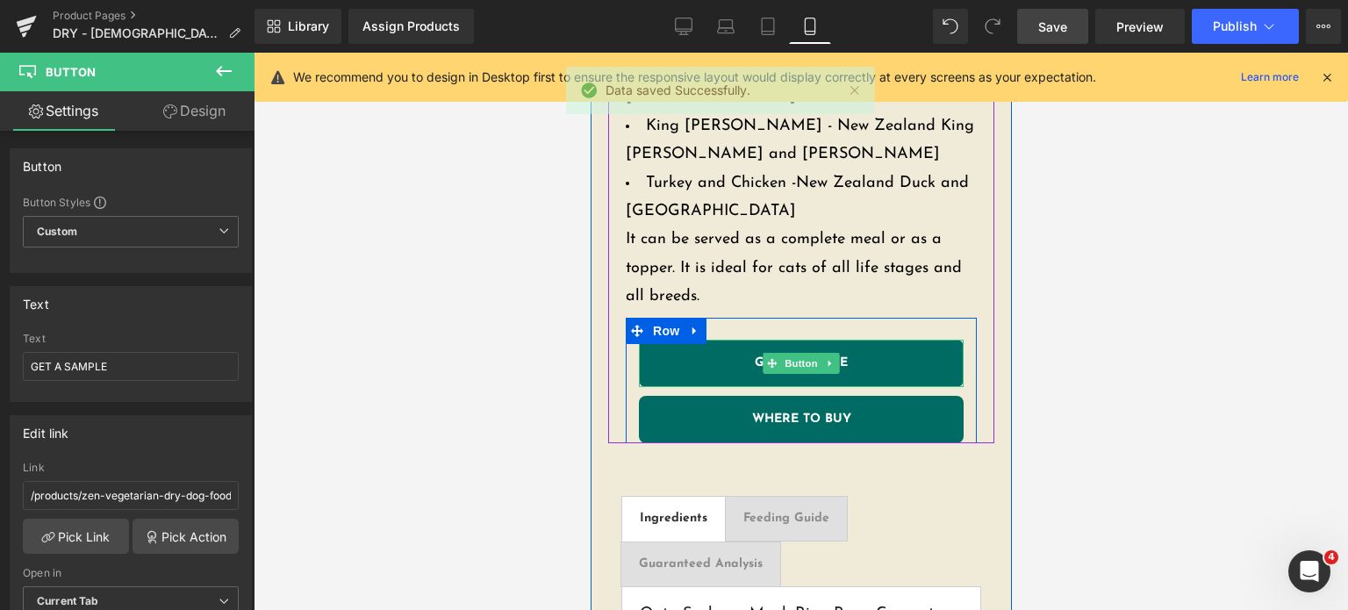
click at [745, 340] on link "GET A SAMPLE" at bounding box center [800, 363] width 325 height 47
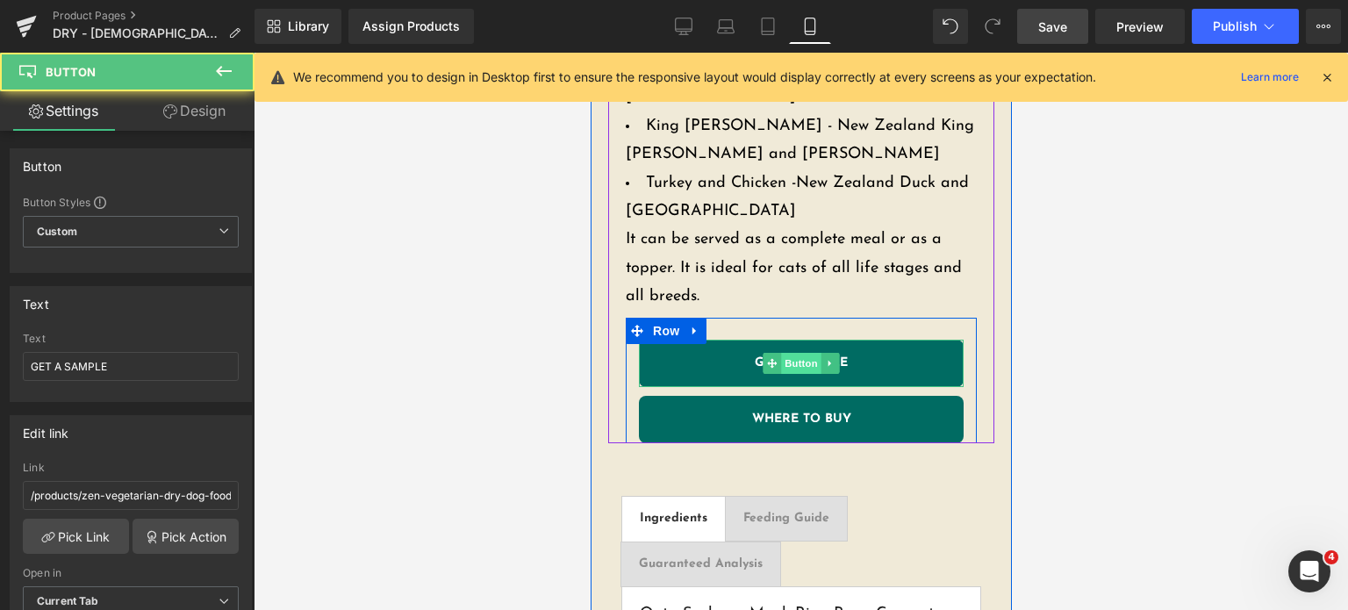
click at [783, 353] on span "Button" at bounding box center [800, 363] width 40 height 21
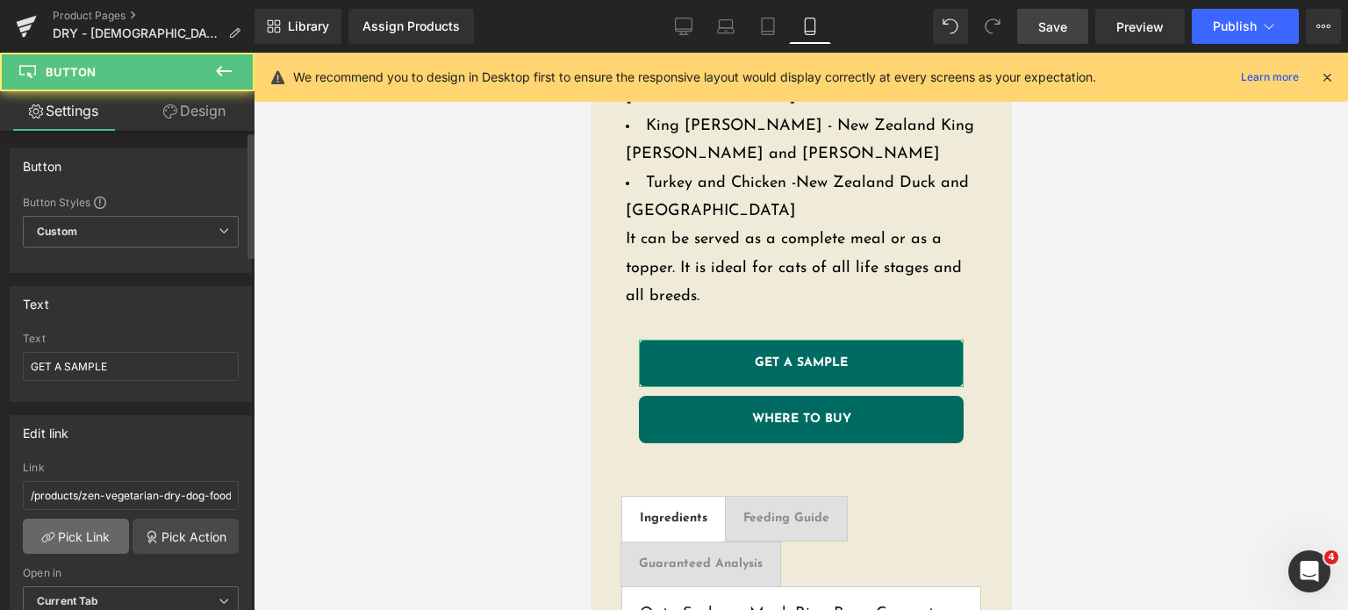
click at [63, 527] on link "Pick Link" at bounding box center [76, 536] width 106 height 35
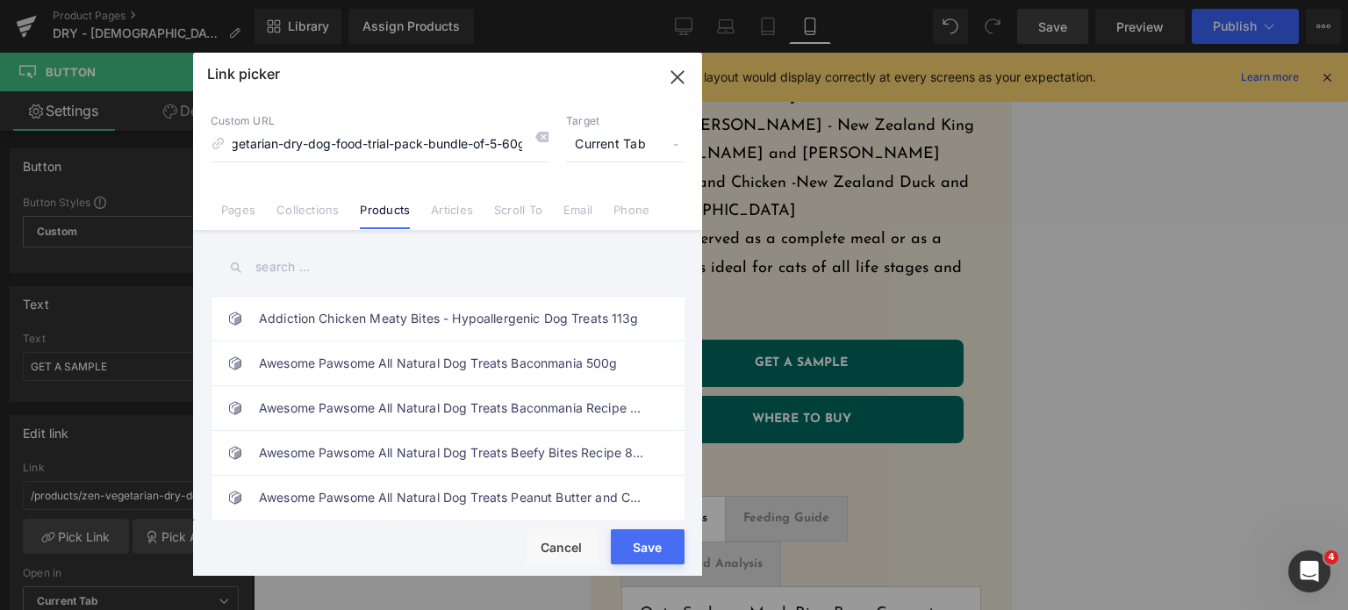
scroll to position [0, 0]
click at [289, 277] on input "text" at bounding box center [448, 266] width 474 height 39
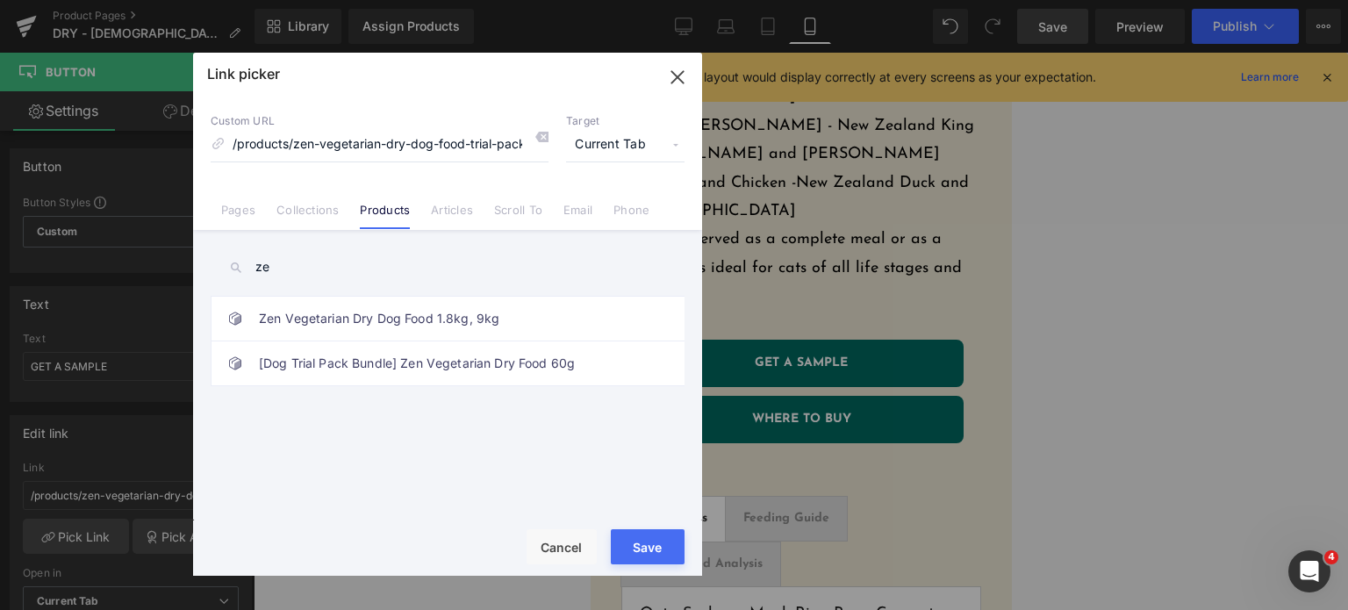
type input "ze"
click at [300, 372] on link "[Dog Trial Pack Bundle] Zen Vegetarian Dry Food 60g" at bounding box center [452, 363] width 386 height 44
click at [635, 556] on button "Save" at bounding box center [648, 546] width 74 height 35
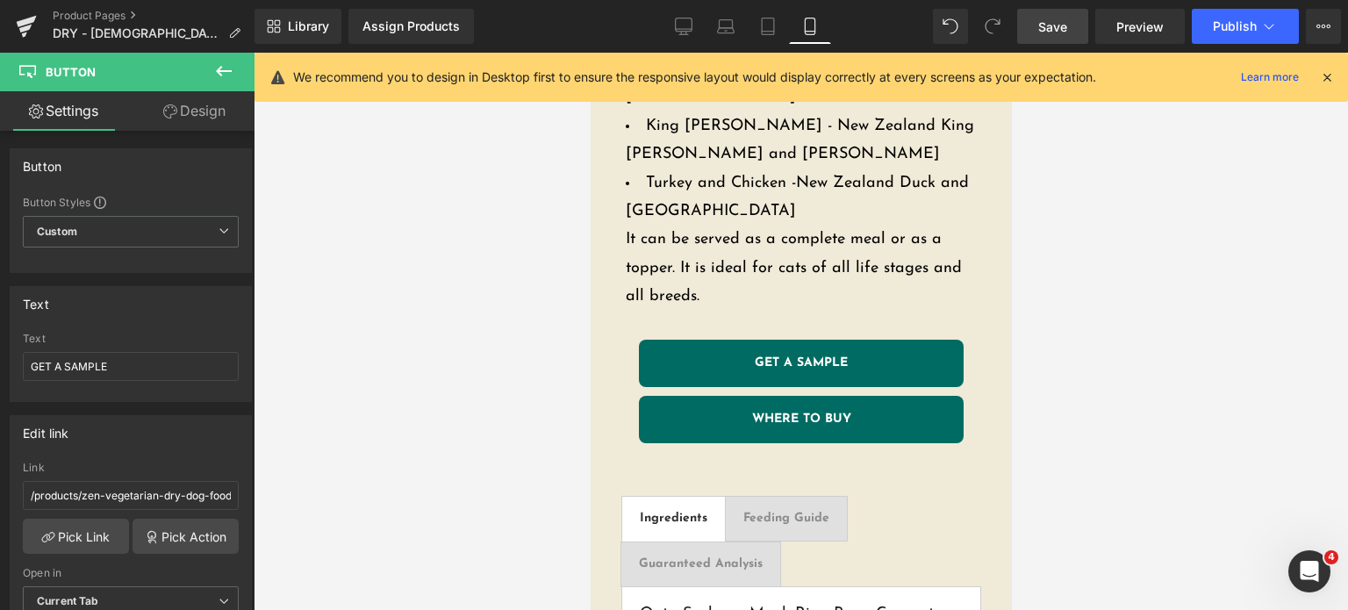
click at [1036, 34] on link "Save" at bounding box center [1052, 26] width 71 height 35
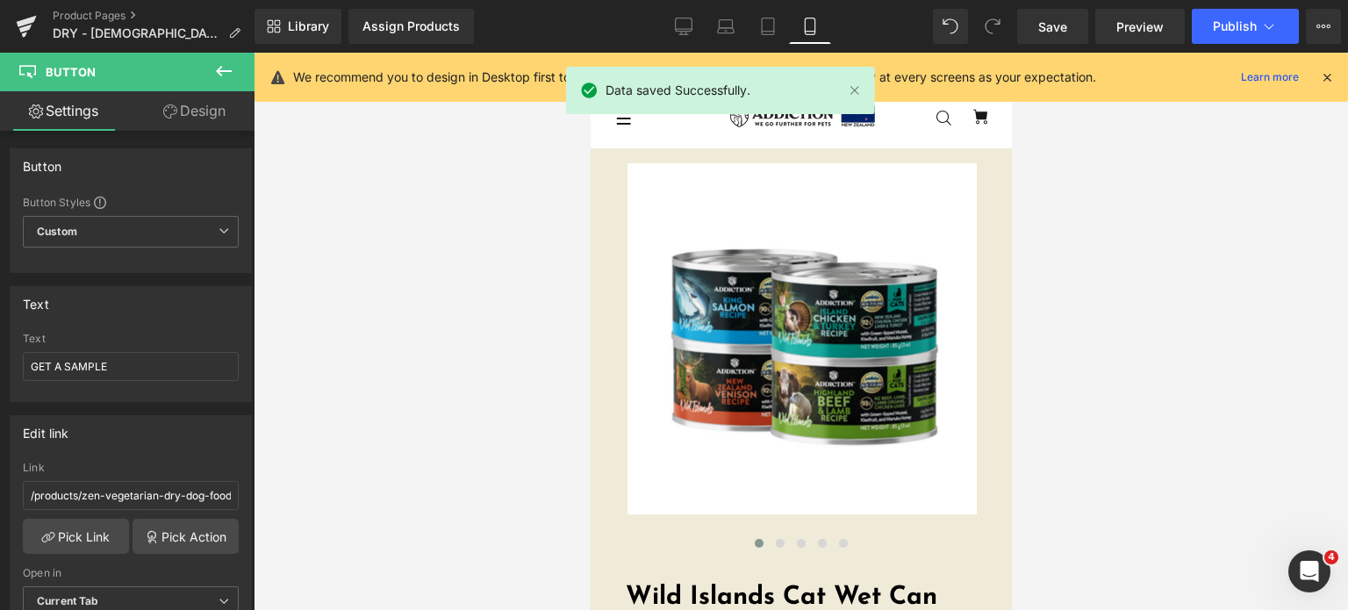
scroll to position [404, 0]
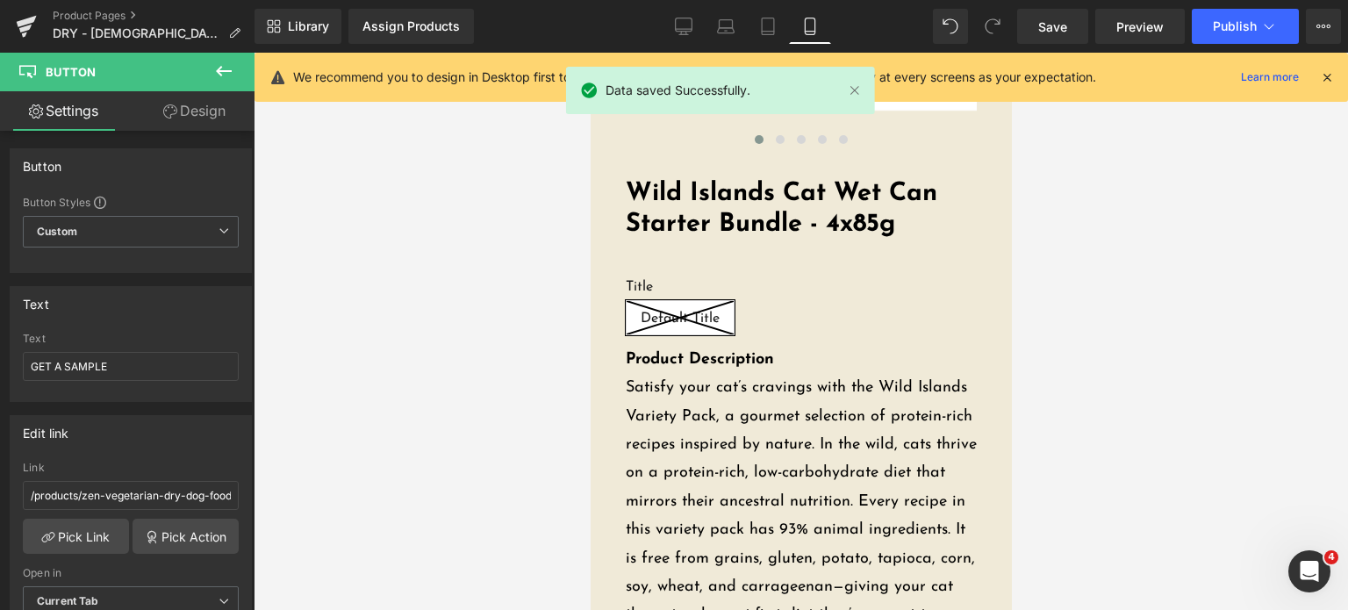
click at [787, 312] on div "Title Default Title" at bounding box center [800, 312] width 351 height 67
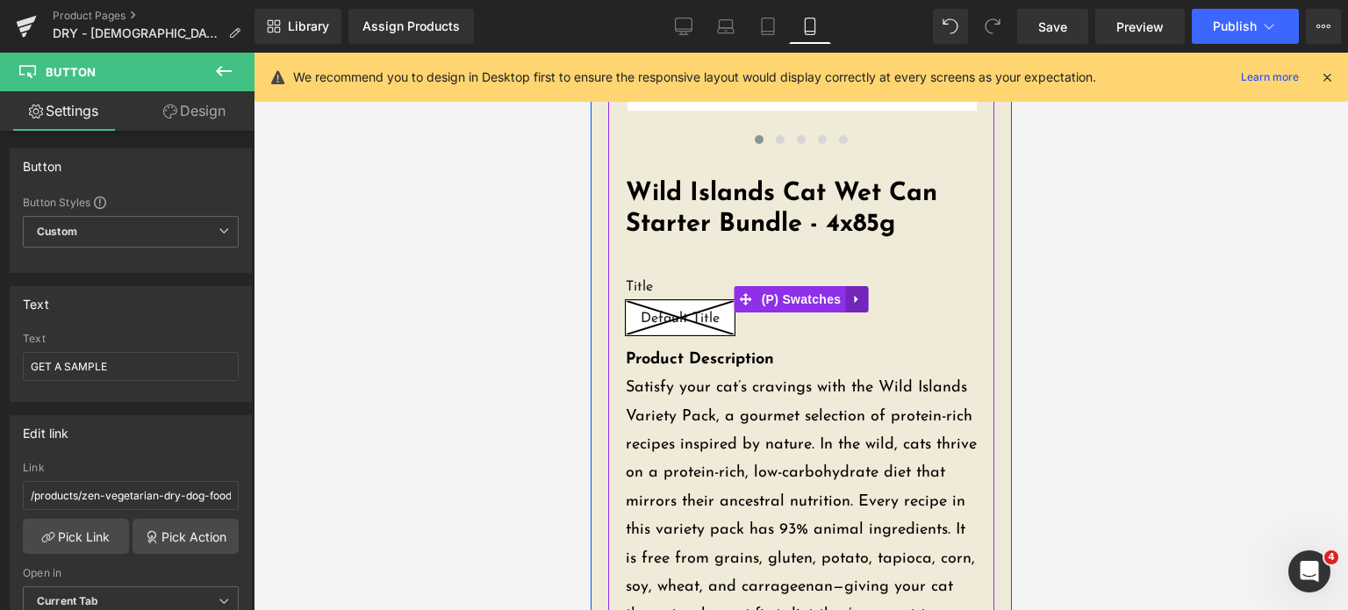
click at [849, 296] on icon at bounding box center [855, 298] width 12 height 13
click at [861, 298] on icon at bounding box center [867, 299] width 12 height 12
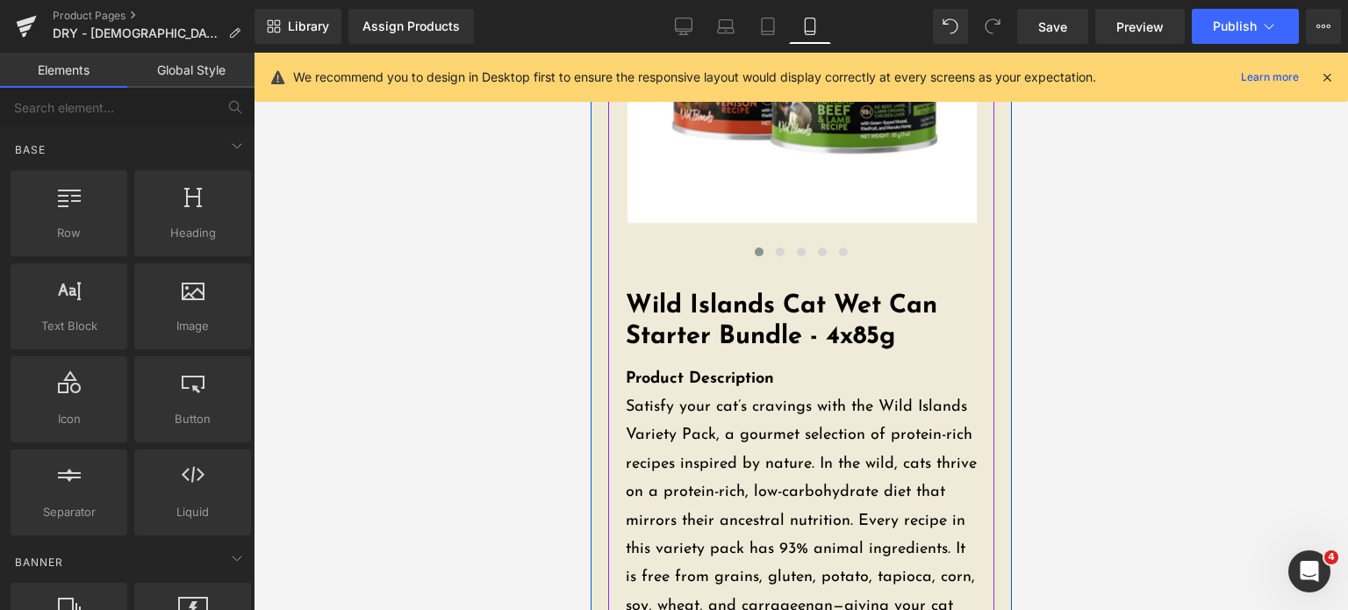
scroll to position [0, 0]
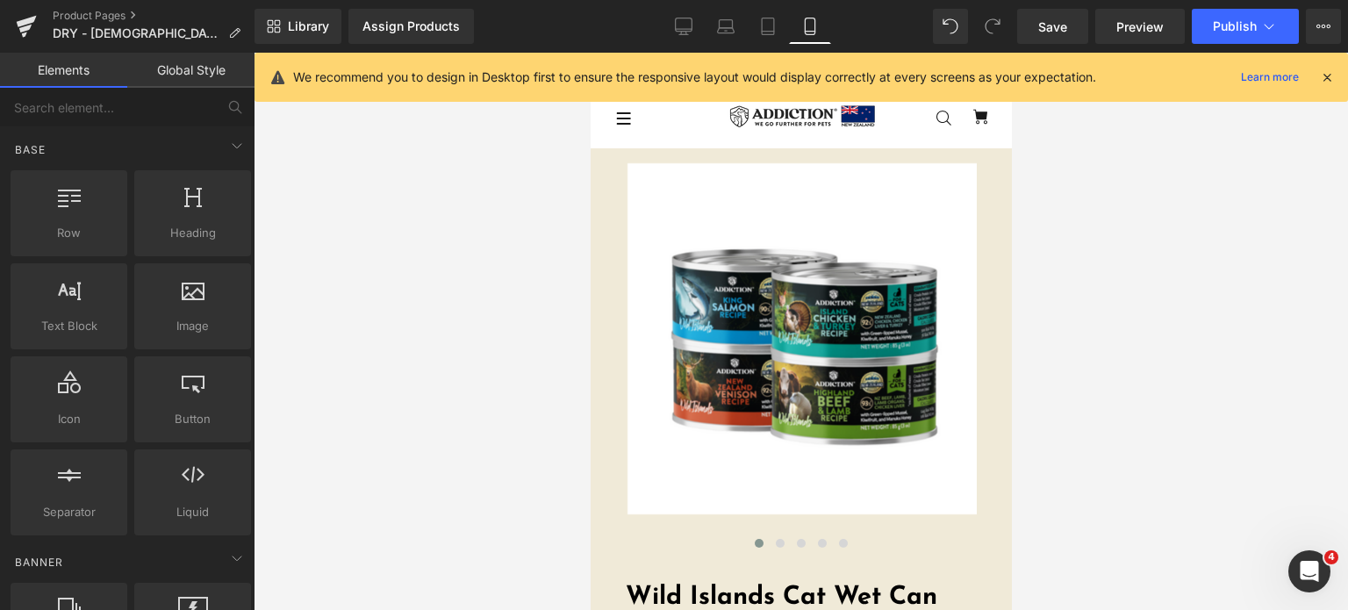
click at [1055, 9] on div "Save Preview Publish Scheduled View Live Page View with current Template Save T…" at bounding box center [1179, 26] width 338 height 35
click at [1052, 14] on link "Save" at bounding box center [1052, 26] width 71 height 35
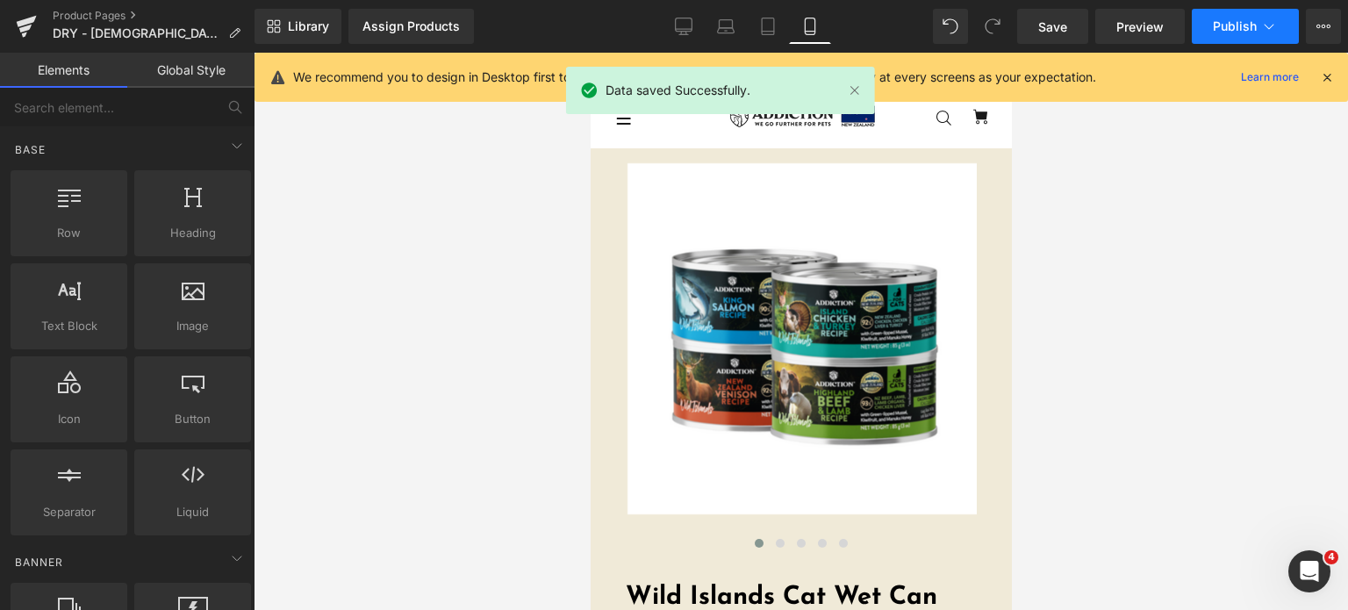
click at [1246, 25] on span "Publish" at bounding box center [1235, 26] width 44 height 14
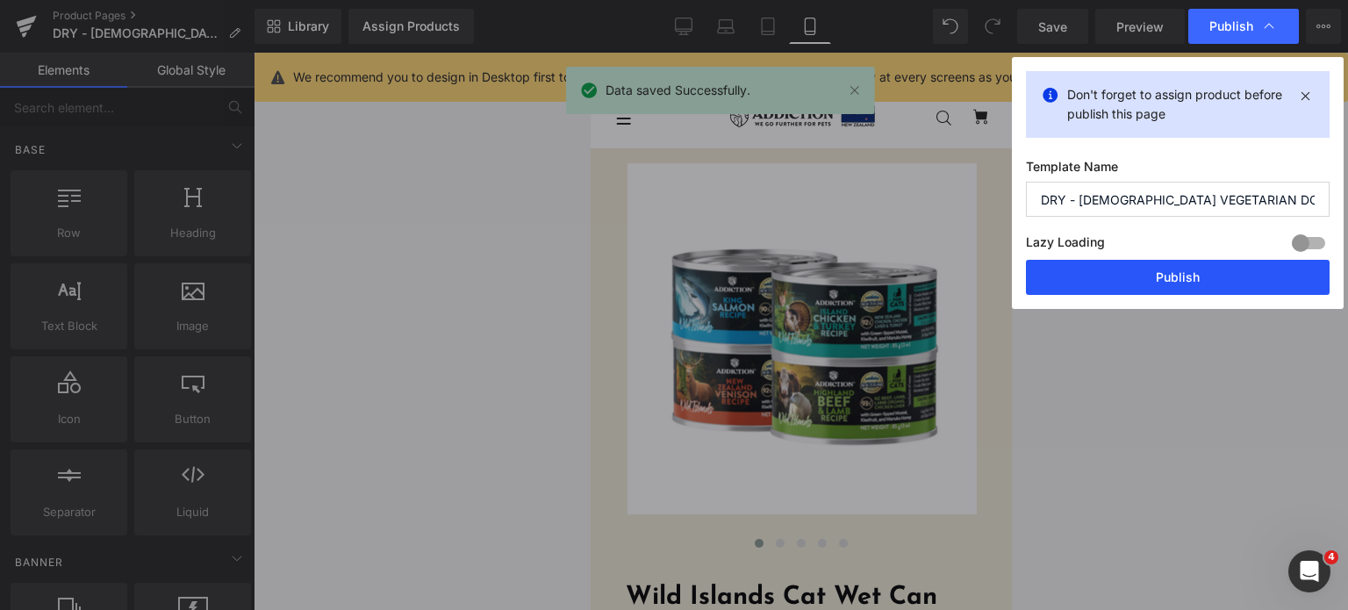
click at [1107, 281] on button "Publish" at bounding box center [1178, 277] width 304 height 35
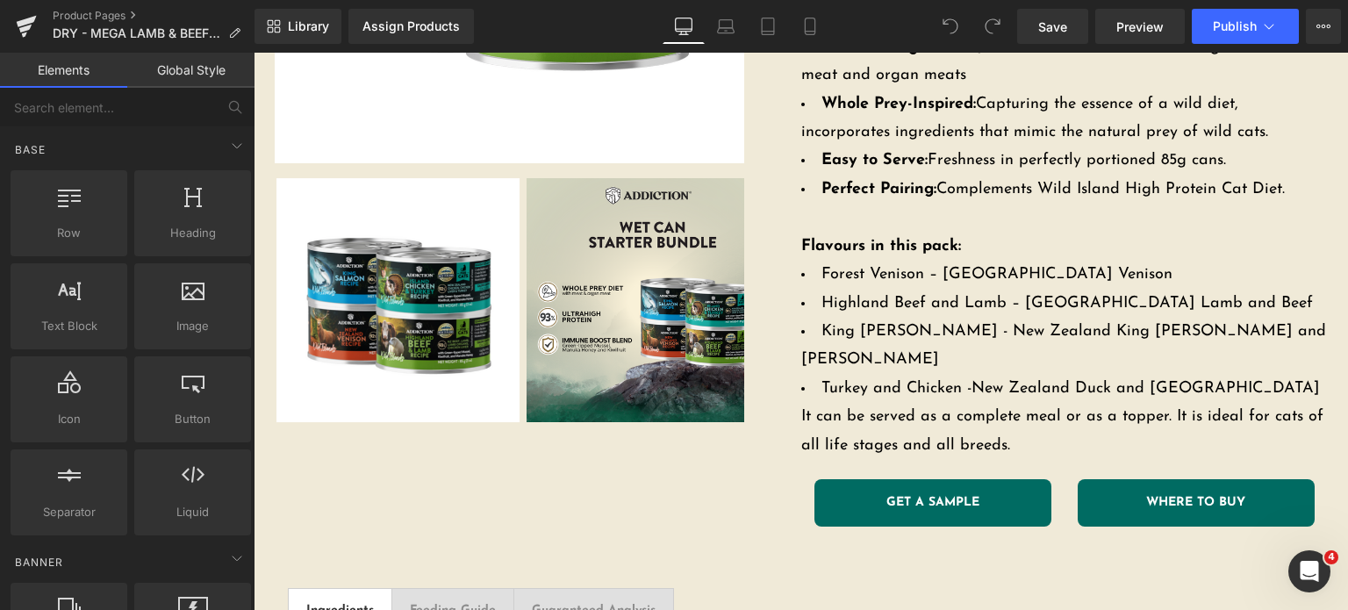
scroll to position [611, 0]
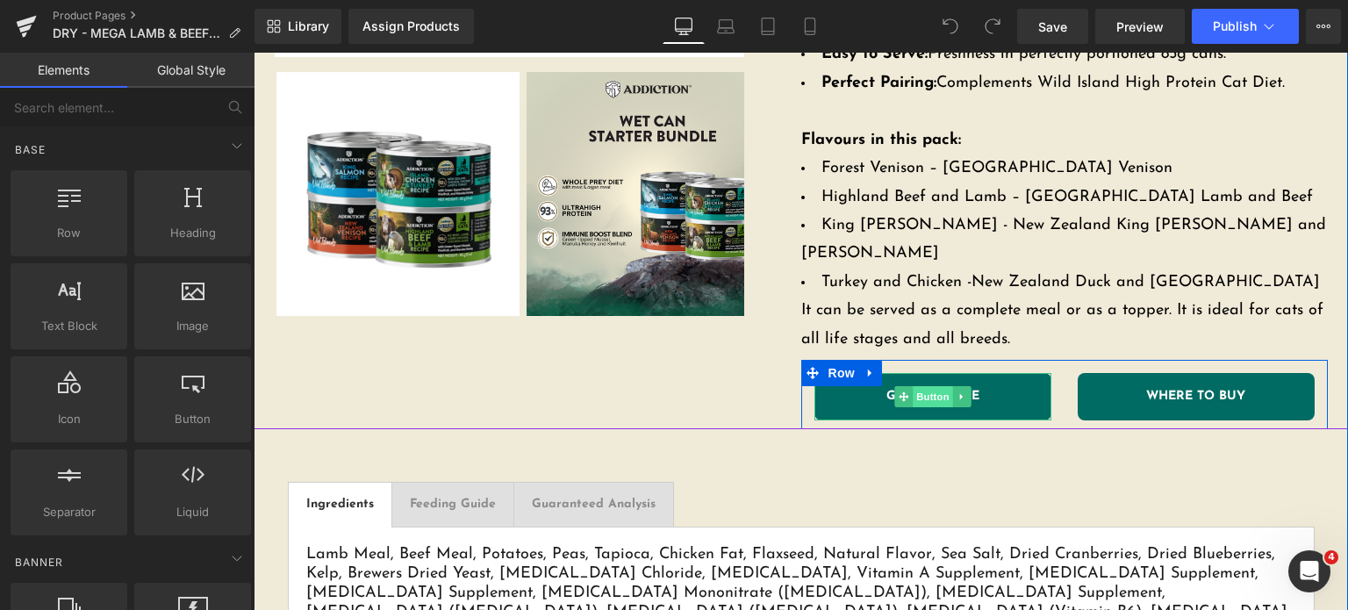
click at [921, 386] on span "Button" at bounding box center [933, 396] width 40 height 21
click at [928, 386] on span "Button" at bounding box center [933, 396] width 40 height 21
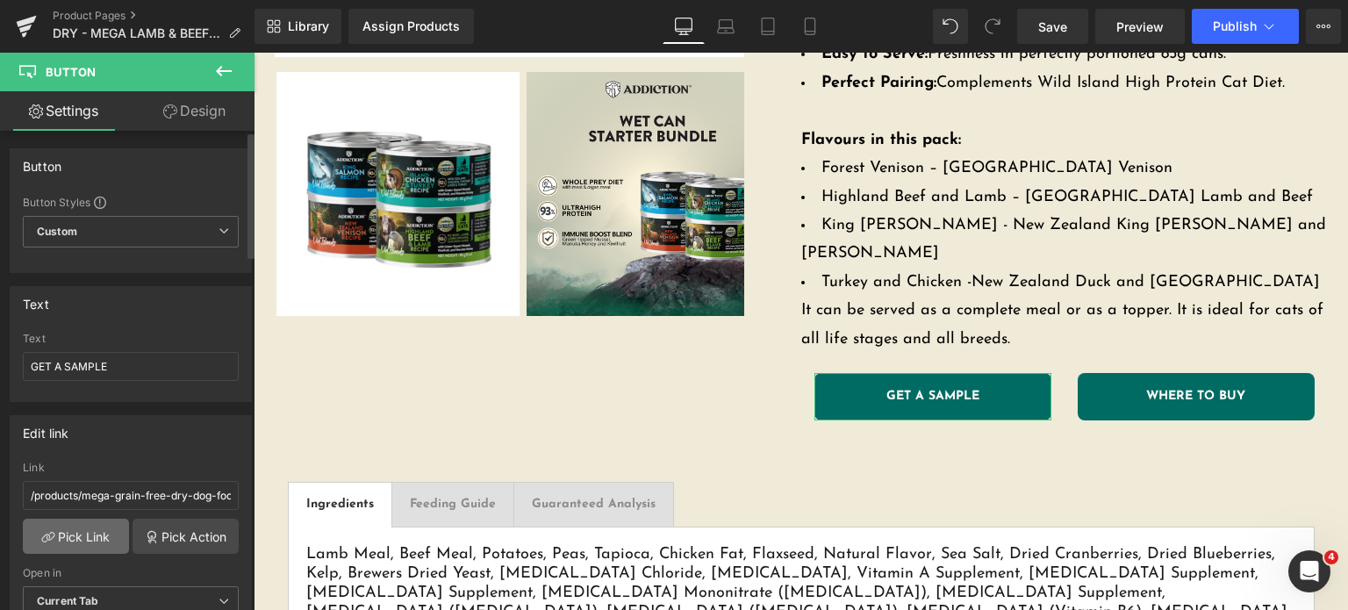
drag, startPoint x: 54, startPoint y: 536, endPoint x: 54, endPoint y: 3, distance: 533.6
click at [54, 536] on link "Pick Link" at bounding box center [76, 536] width 106 height 35
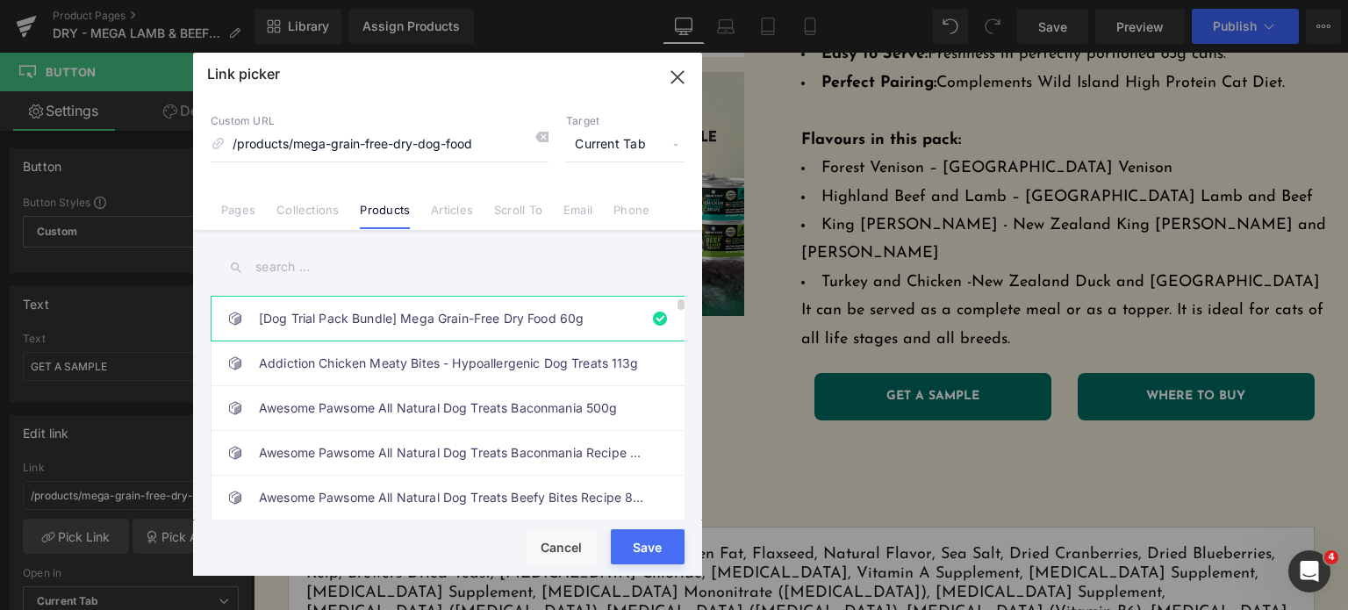
click at [330, 303] on link "[Dog Trial Pack Bundle] Mega Grain-Free Dry Food 60g" at bounding box center [452, 319] width 386 height 44
click at [343, 281] on input "text" at bounding box center [448, 266] width 474 height 39
click at [340, 319] on link "[Dog Trial Pack Bundle] Mega Grain-Free Dry Food 60g" at bounding box center [452, 319] width 386 height 44
click at [632, 554] on button "Save" at bounding box center [648, 546] width 74 height 35
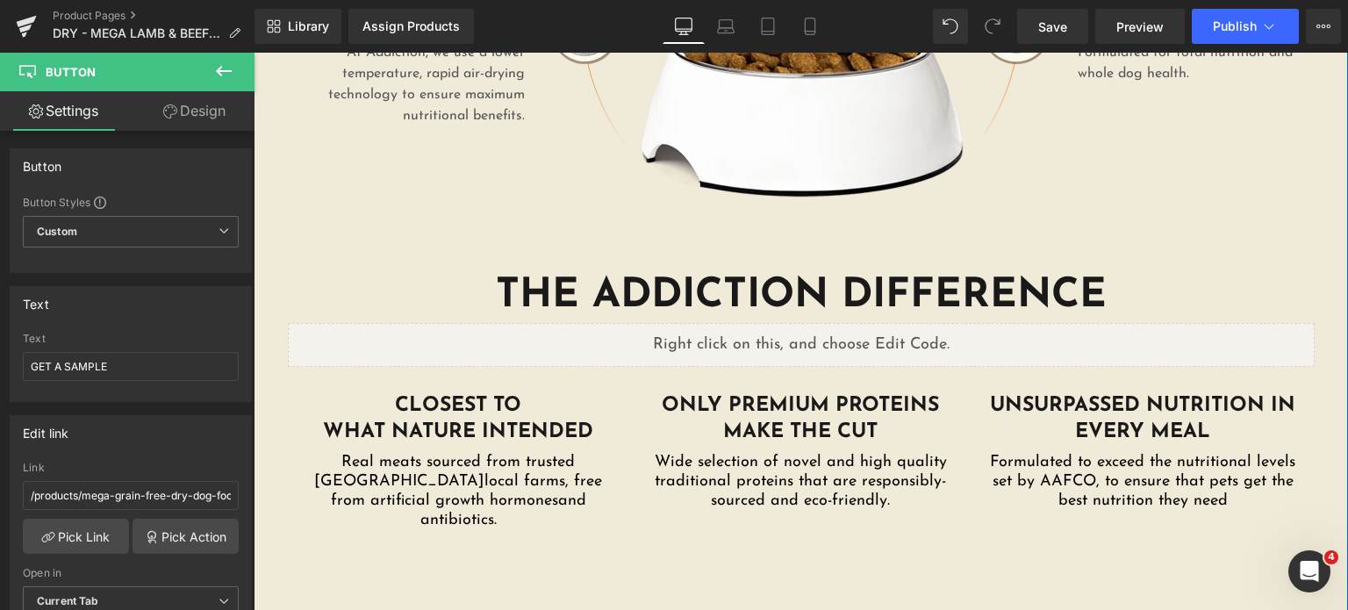
scroll to position [2719, 0]
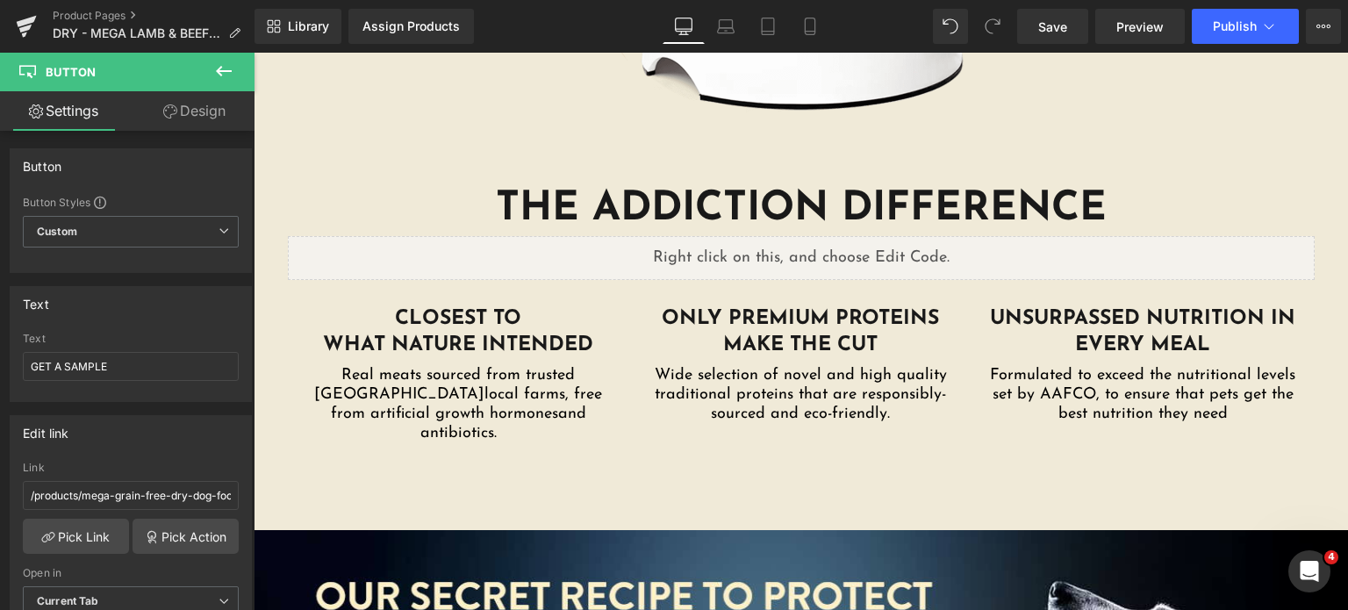
click at [219, 68] on icon at bounding box center [224, 71] width 16 height 11
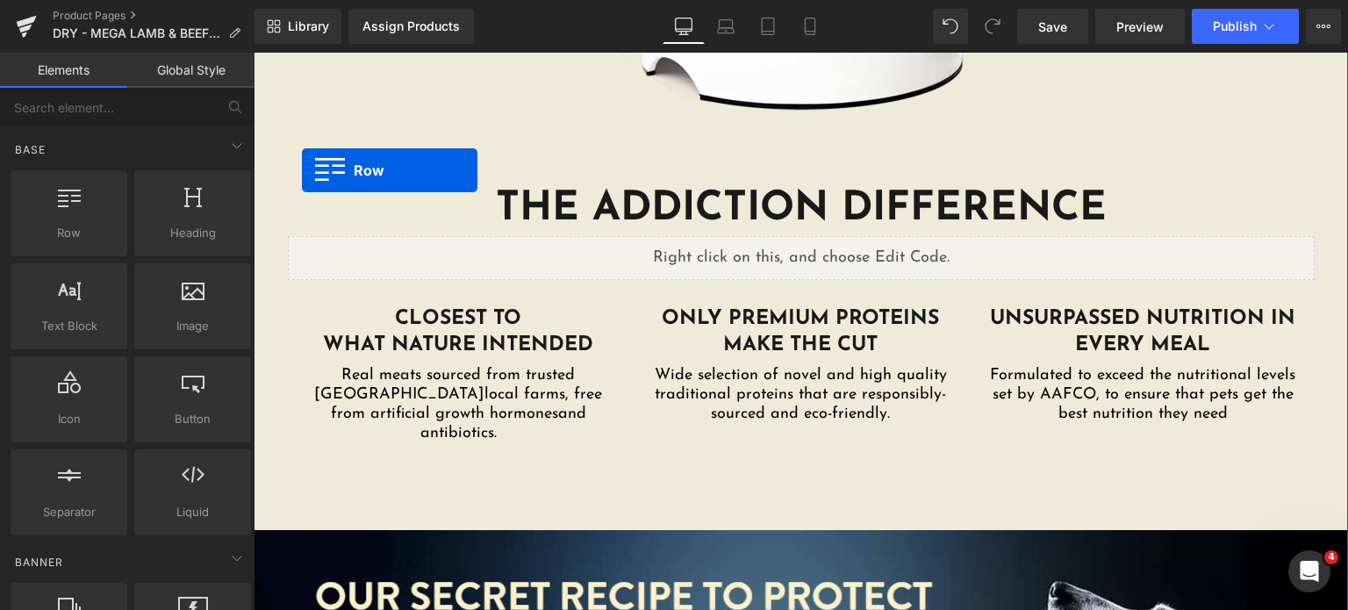
drag, startPoint x: 302, startPoint y: 170, endPoint x: 497, endPoint y: 239, distance: 206.5
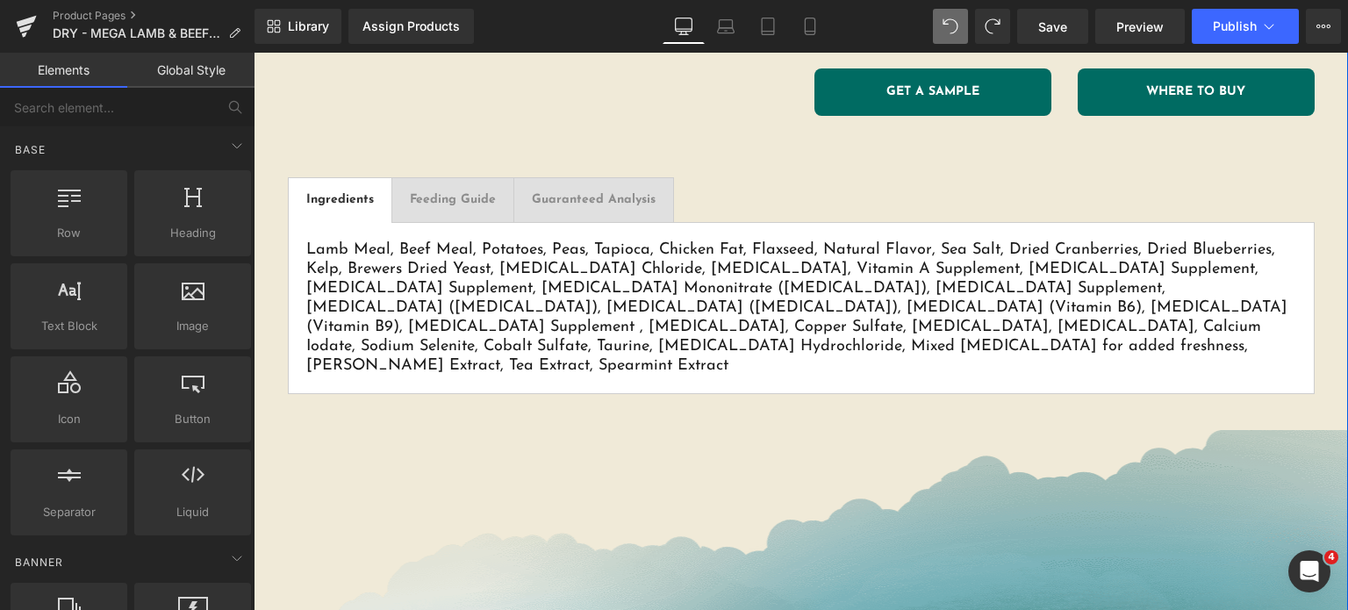
scroll to position [729, 0]
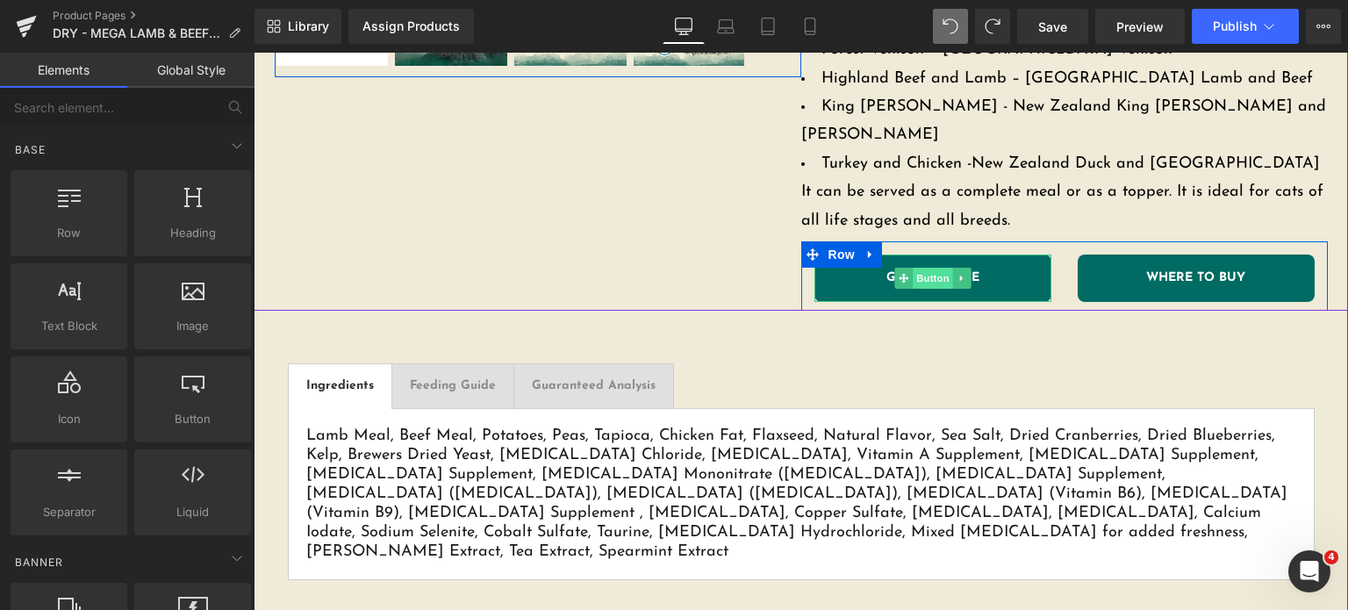
click at [921, 268] on span "Button" at bounding box center [933, 278] width 40 height 21
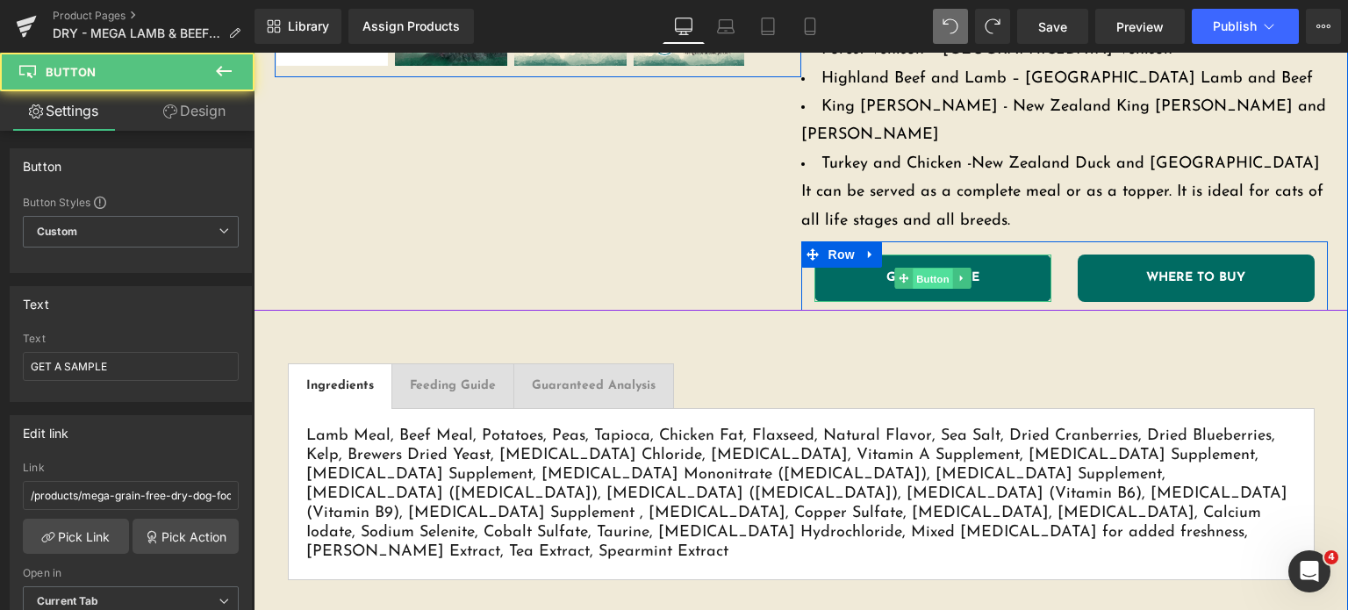
click at [921, 269] on span "Button" at bounding box center [933, 279] width 40 height 21
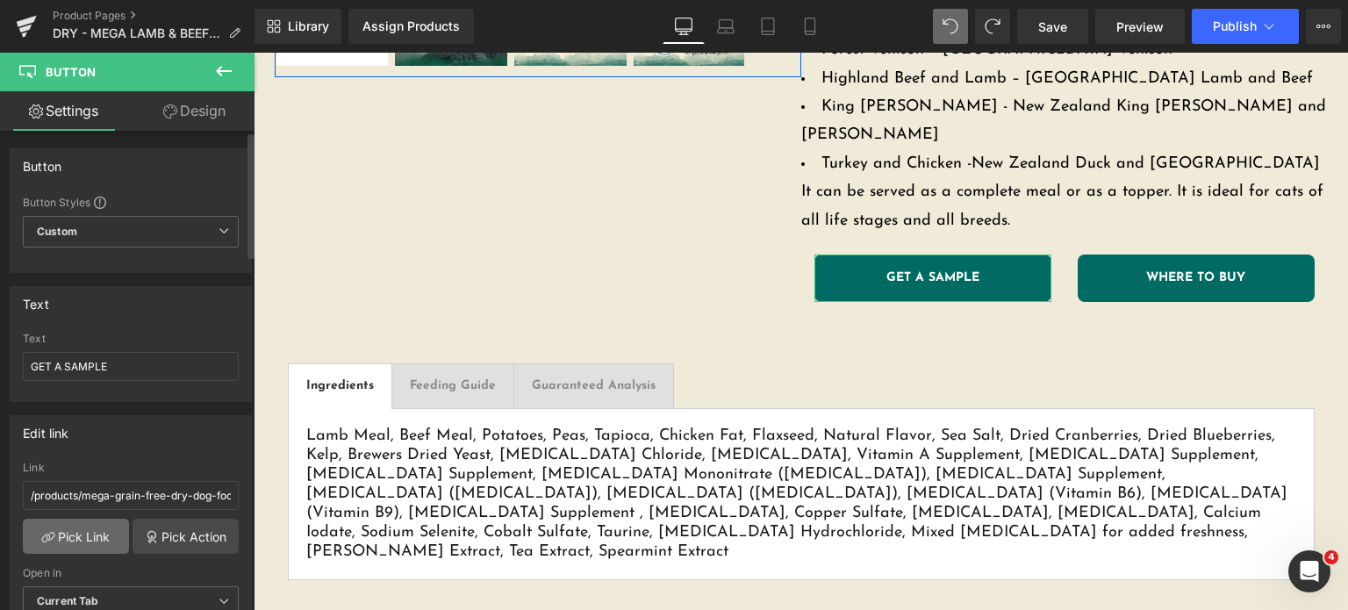
click at [75, 533] on link "Pick Link" at bounding box center [76, 536] width 106 height 35
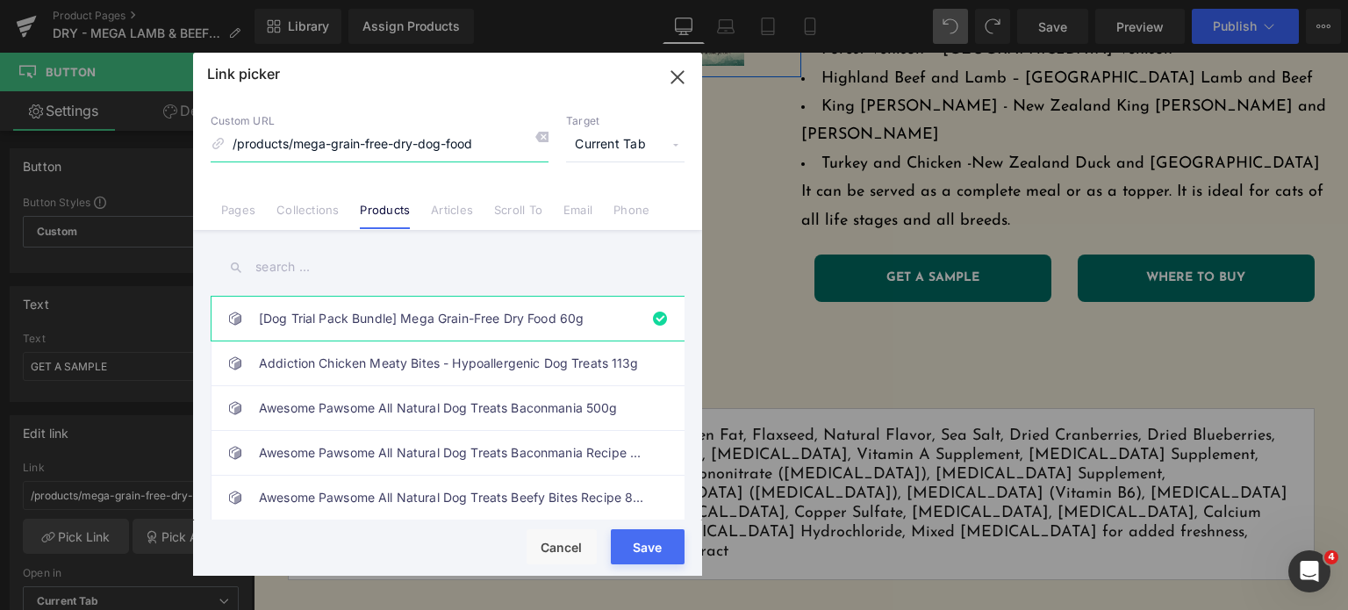
drag, startPoint x: 675, startPoint y: 75, endPoint x: 419, endPoint y: 161, distance: 269.5
click at [675, 75] on icon "button" at bounding box center [676, 76] width 11 height 11
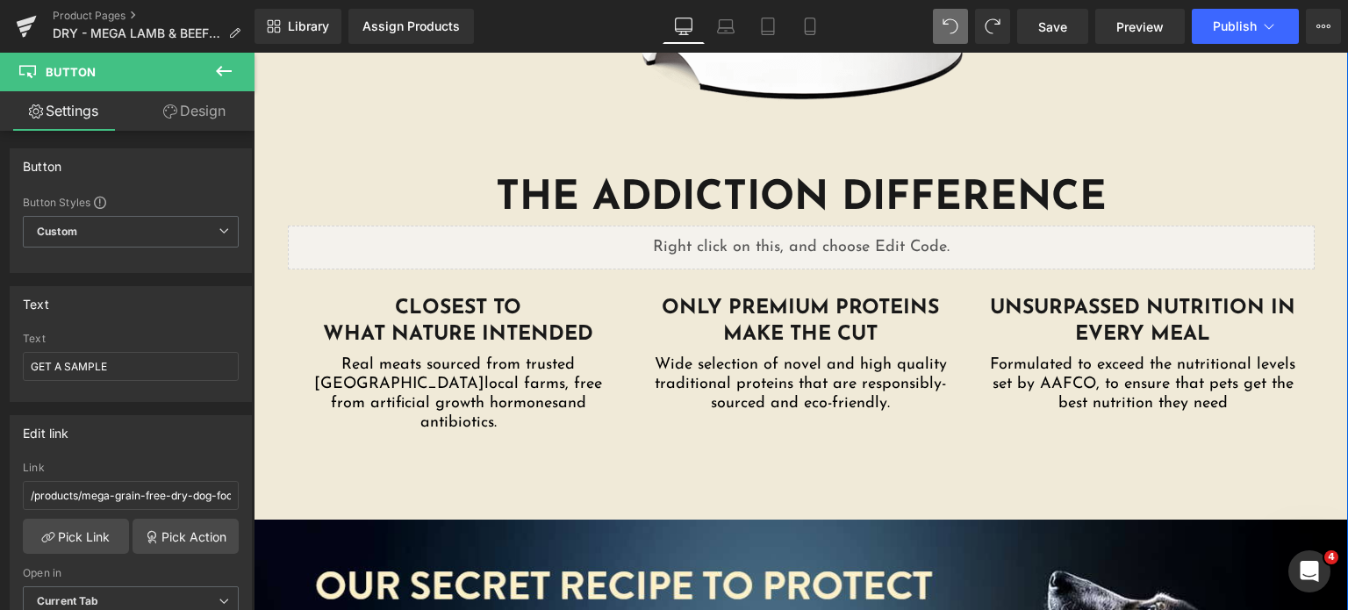
scroll to position [2734, 0]
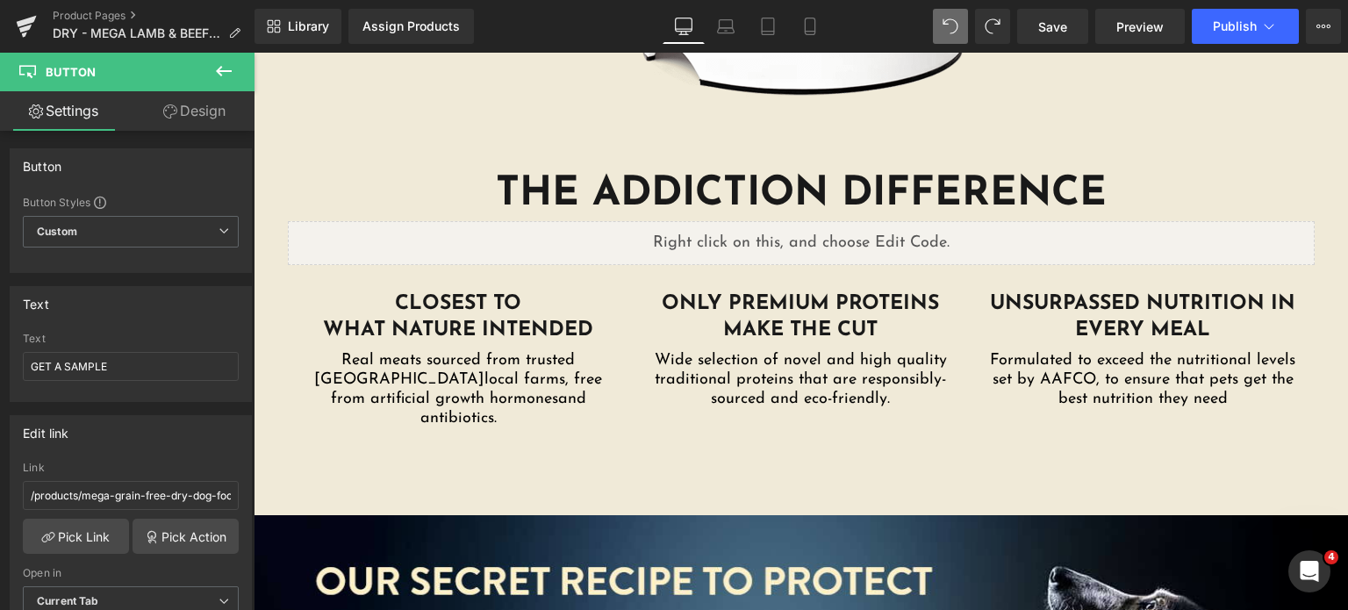
click at [226, 80] on icon at bounding box center [223, 71] width 21 height 21
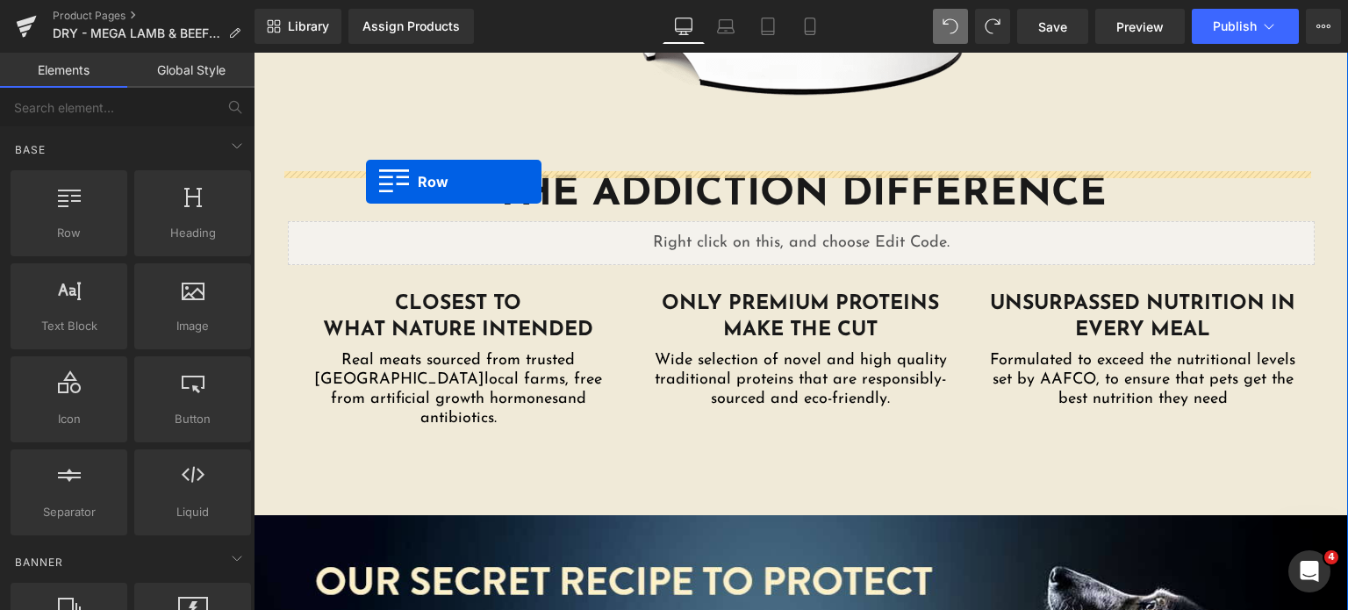
drag, startPoint x: 331, startPoint y: 278, endPoint x: 366, endPoint y: 182, distance: 102.7
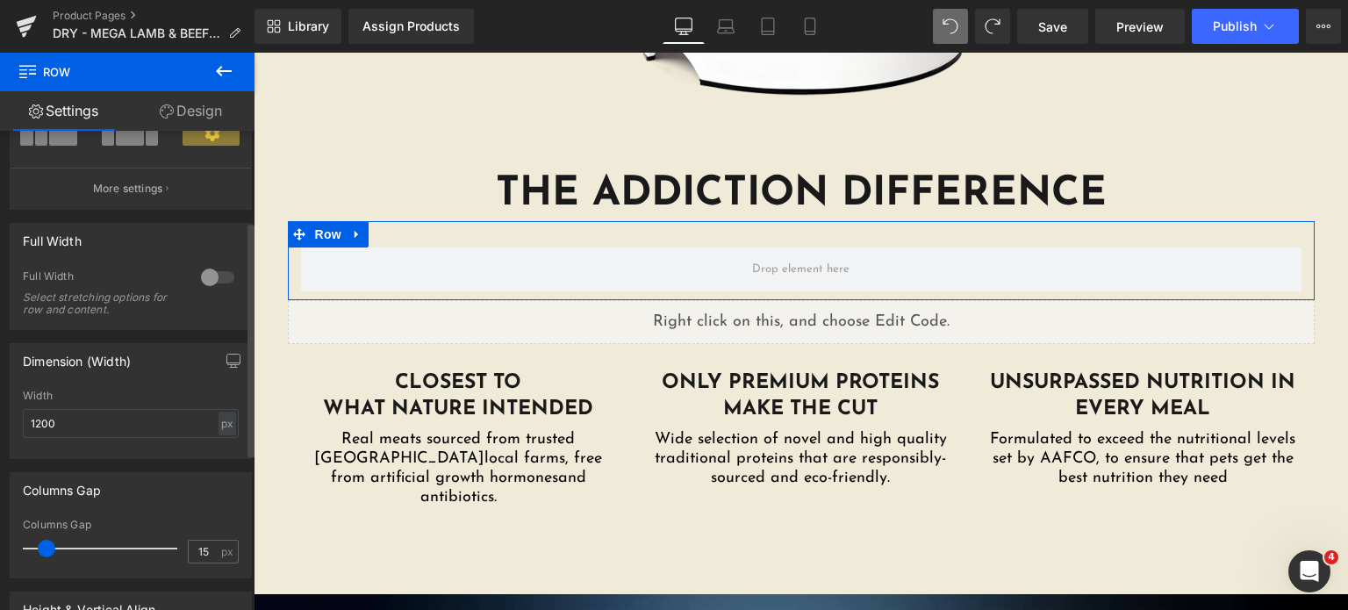
scroll to position [184, 0]
drag, startPoint x: 71, startPoint y: 413, endPoint x: 0, endPoint y: 410, distance: 71.2
click at [0, 410] on div "Dimension (Width) 1200px Width 1200 px % px" at bounding box center [131, 392] width 262 height 129
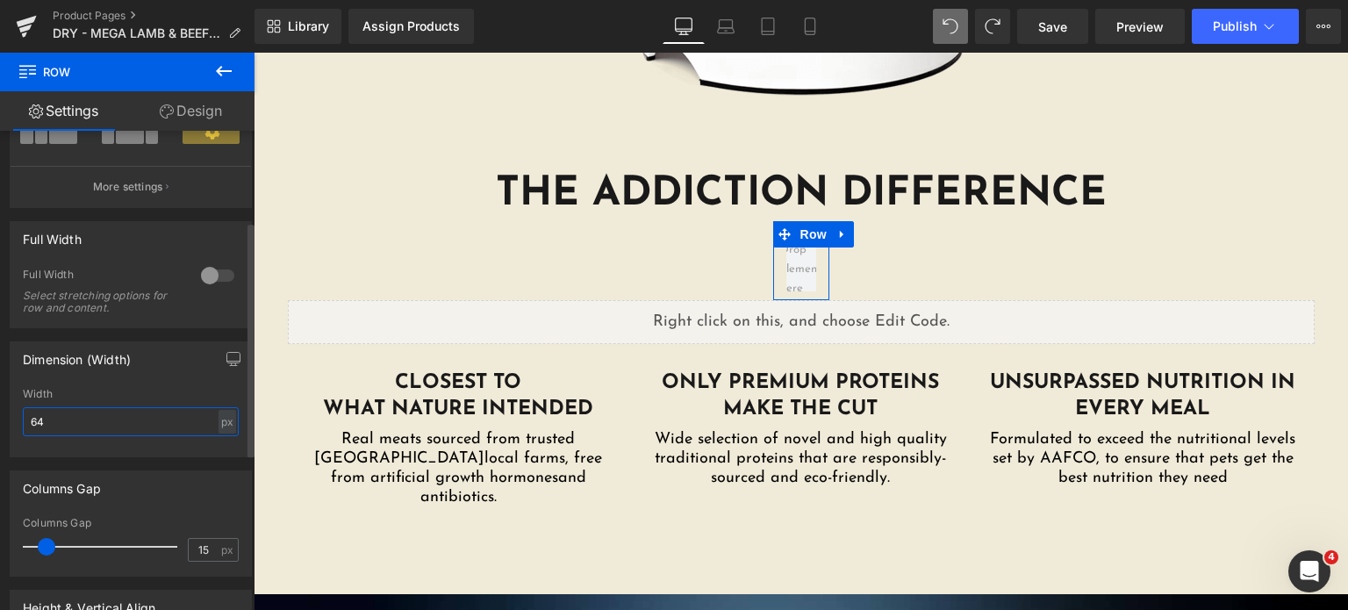
type input "640"
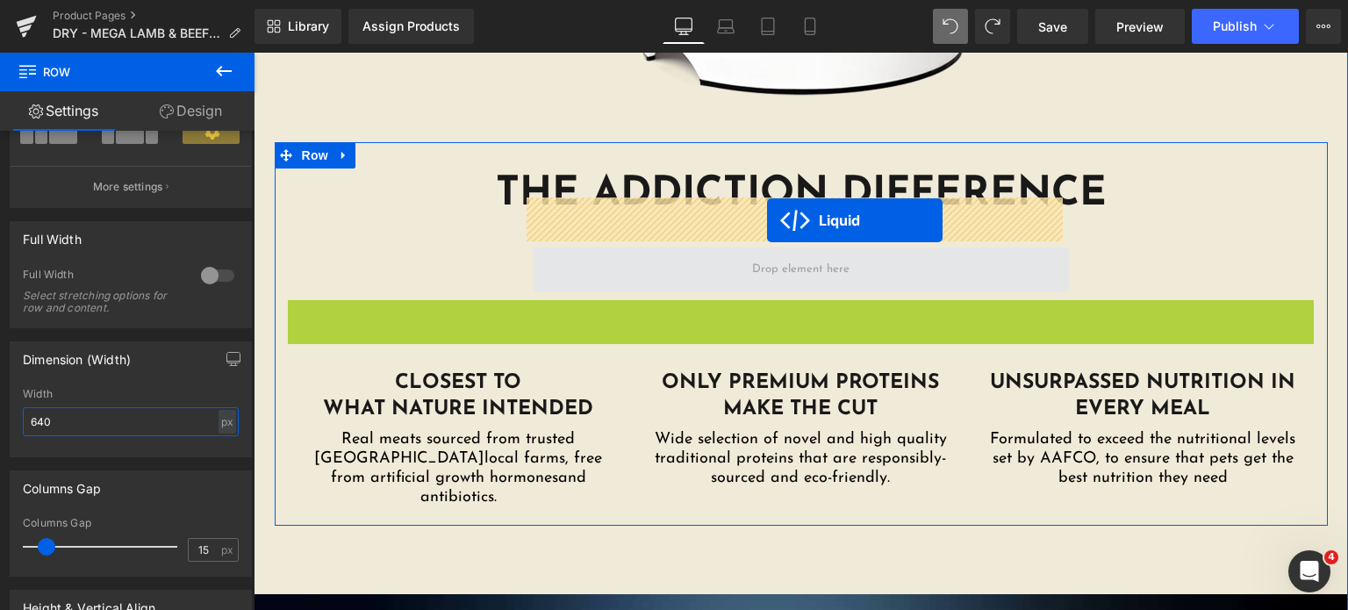
drag, startPoint x: 740, startPoint y: 260, endPoint x: 767, endPoint y: 220, distance: 48.0
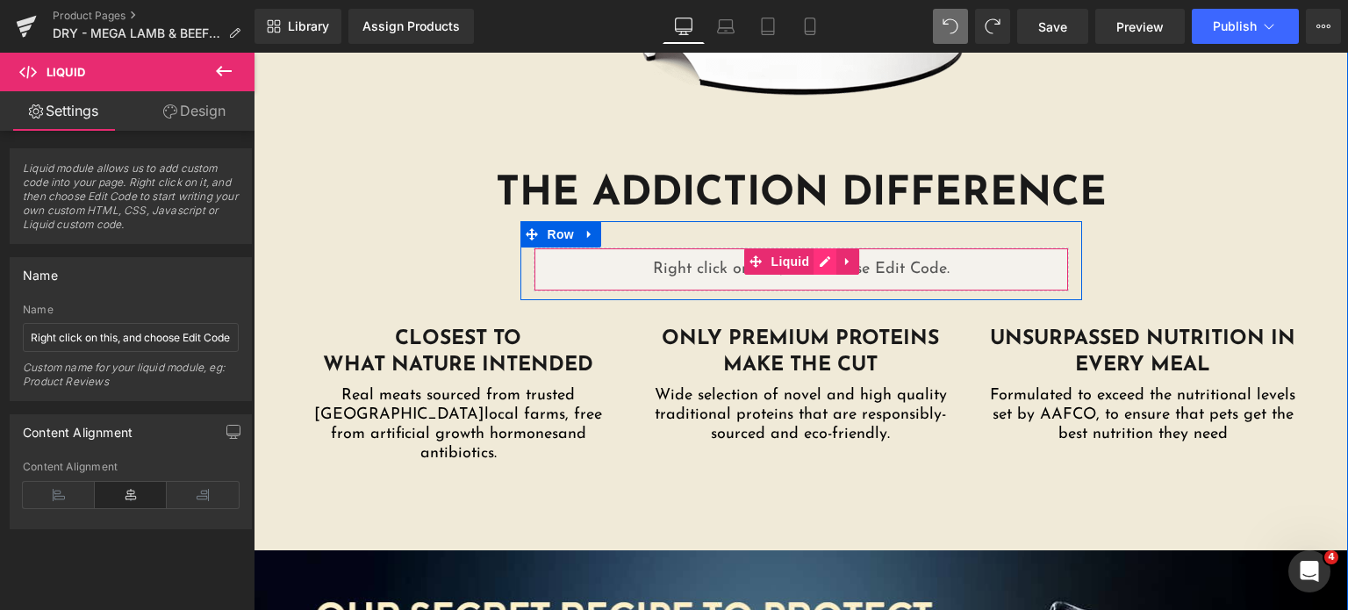
click at [823, 247] on div "Liquid" at bounding box center [801, 269] width 535 height 44
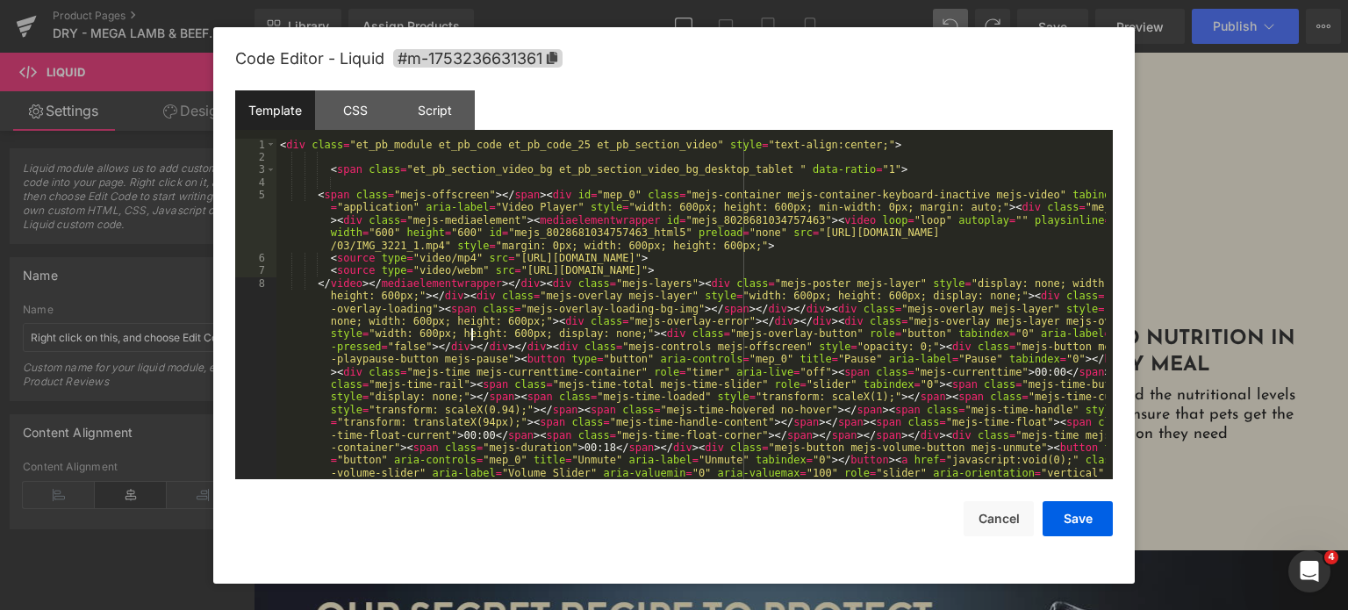
click at [469, 338] on div "< div class = "et_pb_module et_pb_code et_pb_code_25 et_pb_section_video" style…" at bounding box center [690, 442] width 829 height 606
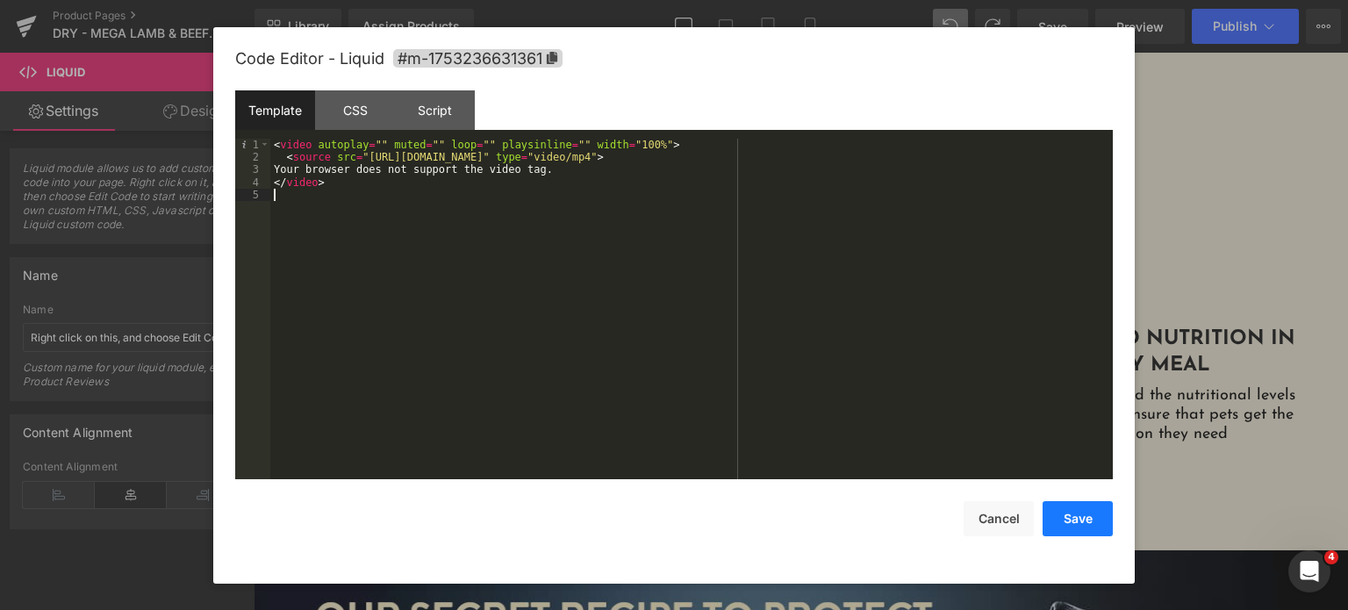
click at [1085, 523] on button "Save" at bounding box center [1078, 518] width 70 height 35
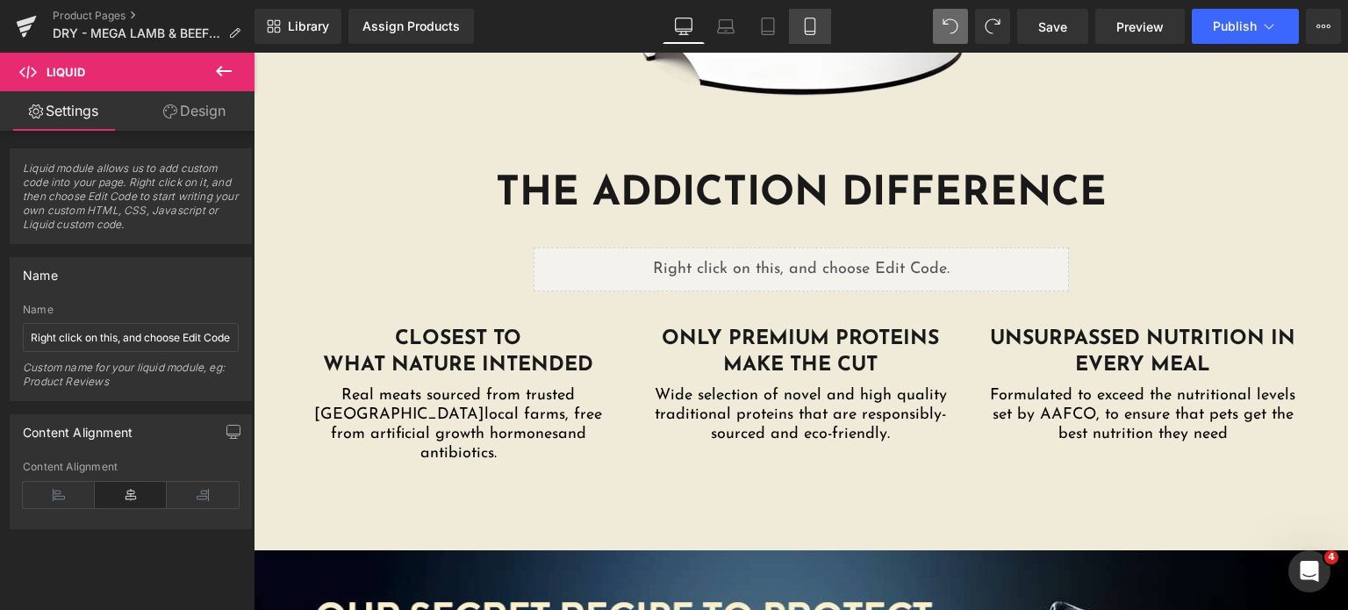
click at [812, 25] on icon at bounding box center [810, 27] width 18 height 18
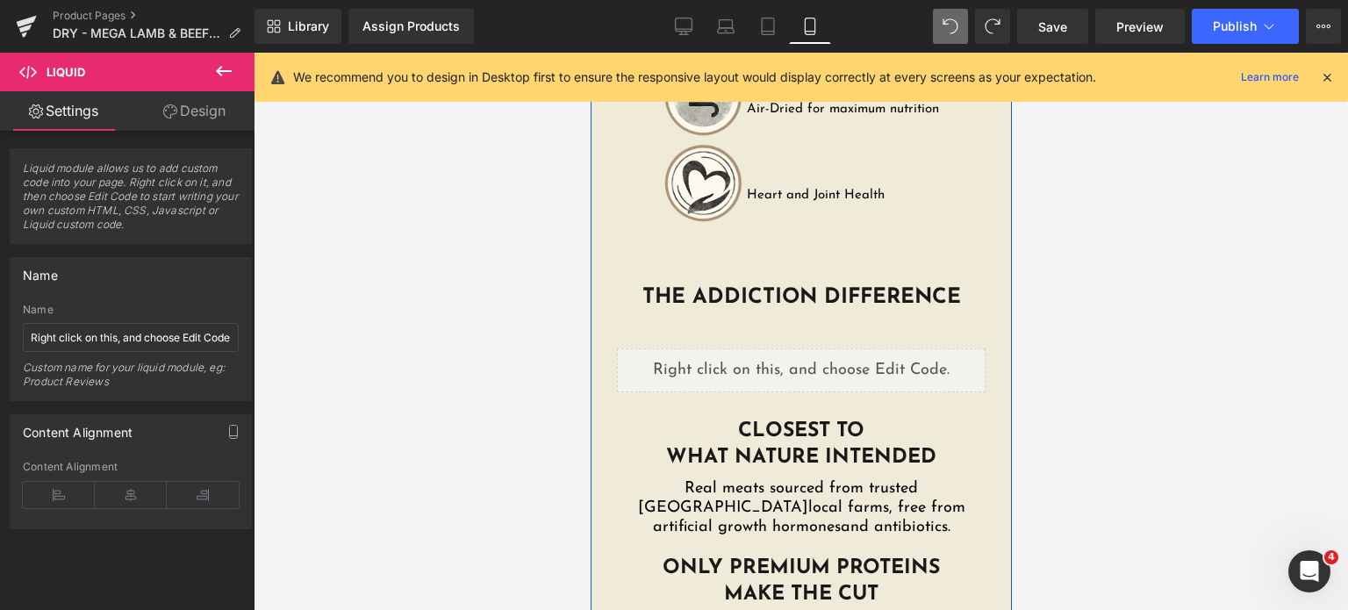
scroll to position [3332, 0]
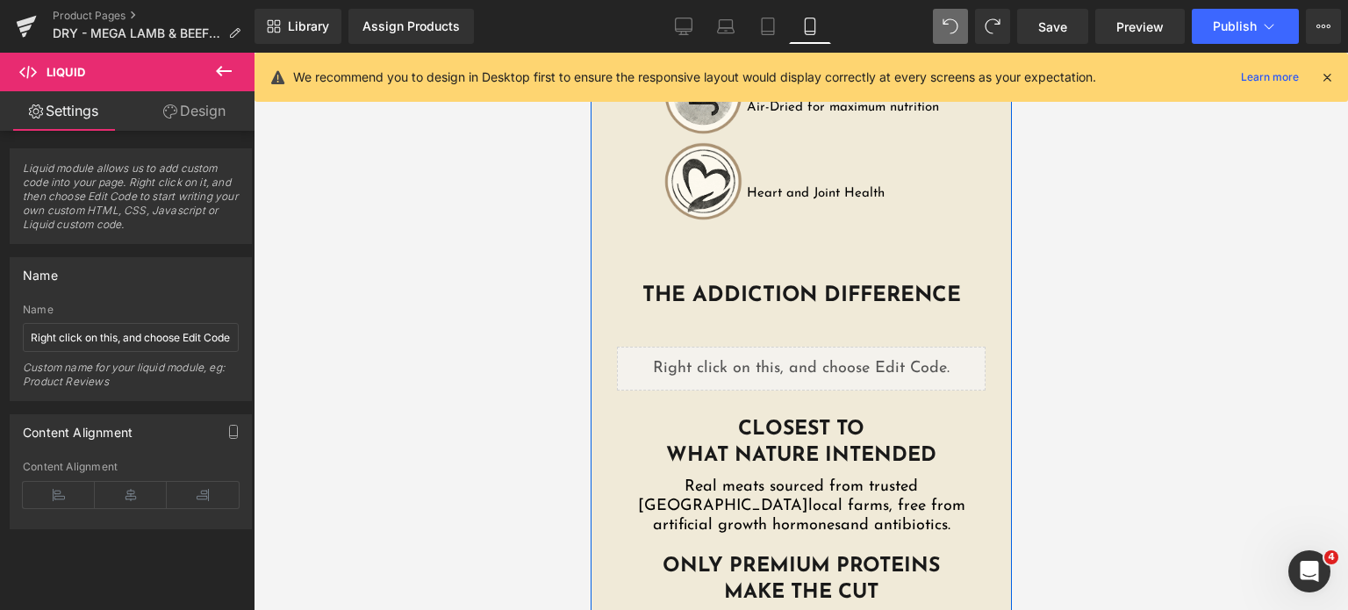
click at [814, 347] on div "Liquid" at bounding box center [800, 369] width 369 height 44
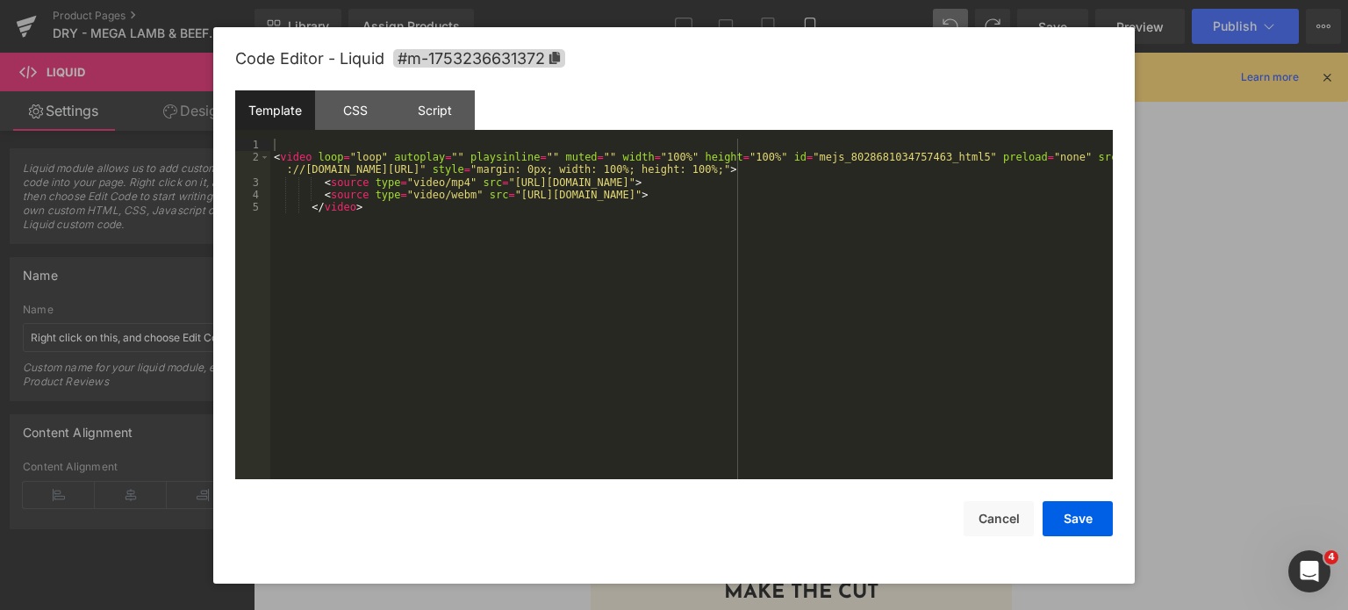
click at [814, 241] on div "< video loop = "loop" autoplay = "" playsinline = "" muted = "" width = "100%" …" at bounding box center [691, 322] width 842 height 367
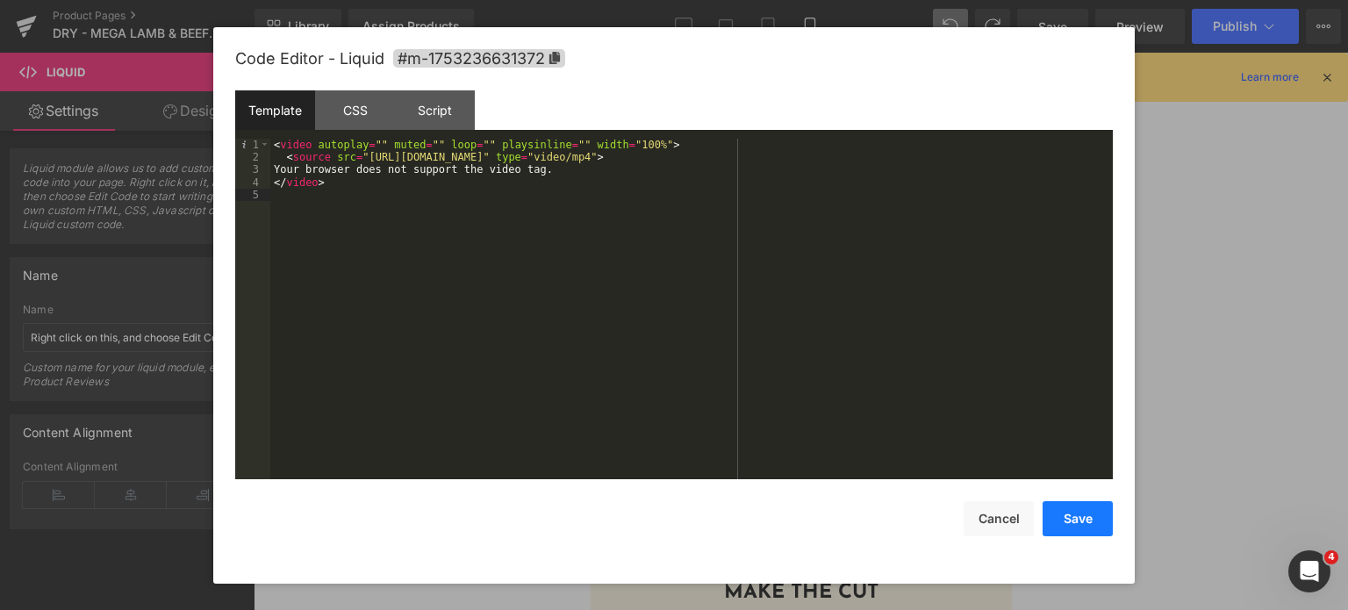
click at [1089, 530] on button "Save" at bounding box center [1078, 518] width 70 height 35
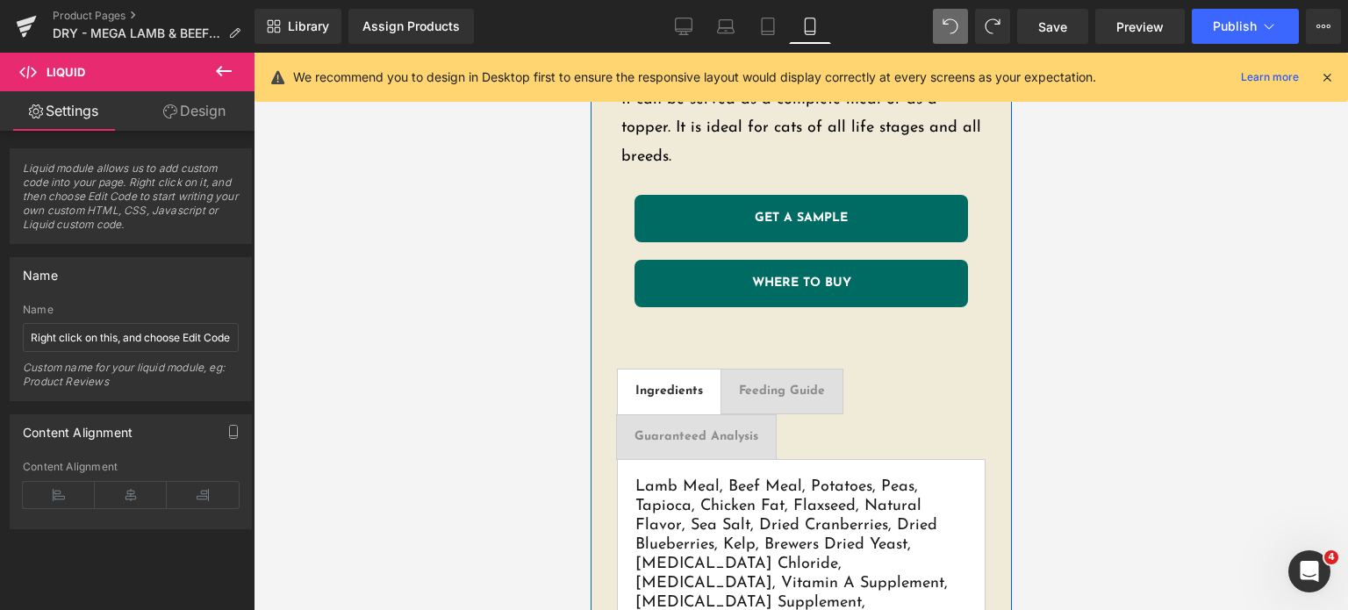
scroll to position [1394, 0]
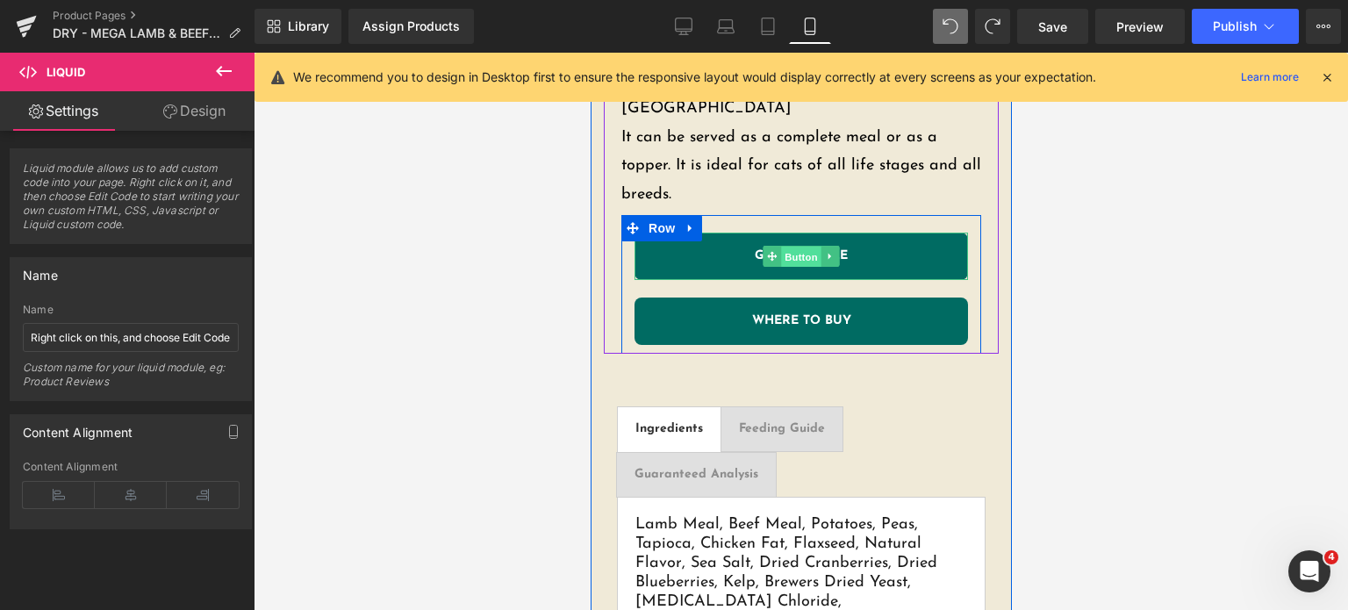
drag, startPoint x: 778, startPoint y: 223, endPoint x: 674, endPoint y: 495, distance: 291.1
click at [780, 247] on span "Button" at bounding box center [800, 257] width 40 height 21
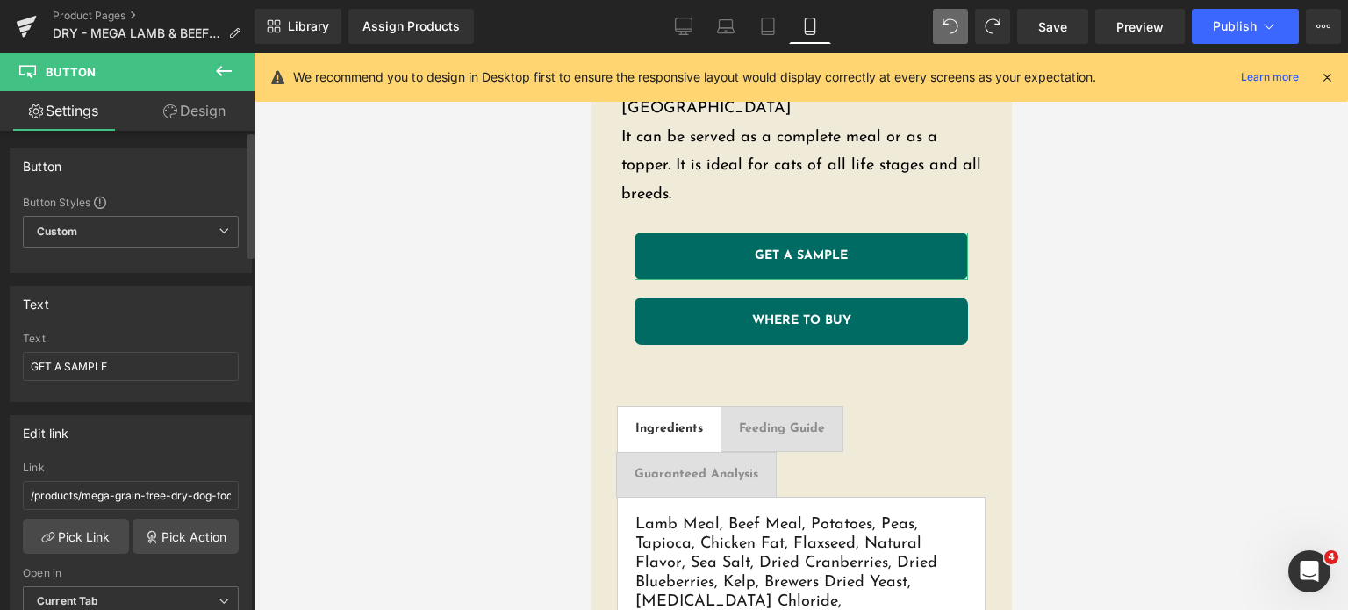
click at [53, 516] on div "Link /products/mega-grain-free-dry-dog-food" at bounding box center [131, 490] width 216 height 57
click at [53, 539] on link "Pick Link" at bounding box center [76, 536] width 106 height 35
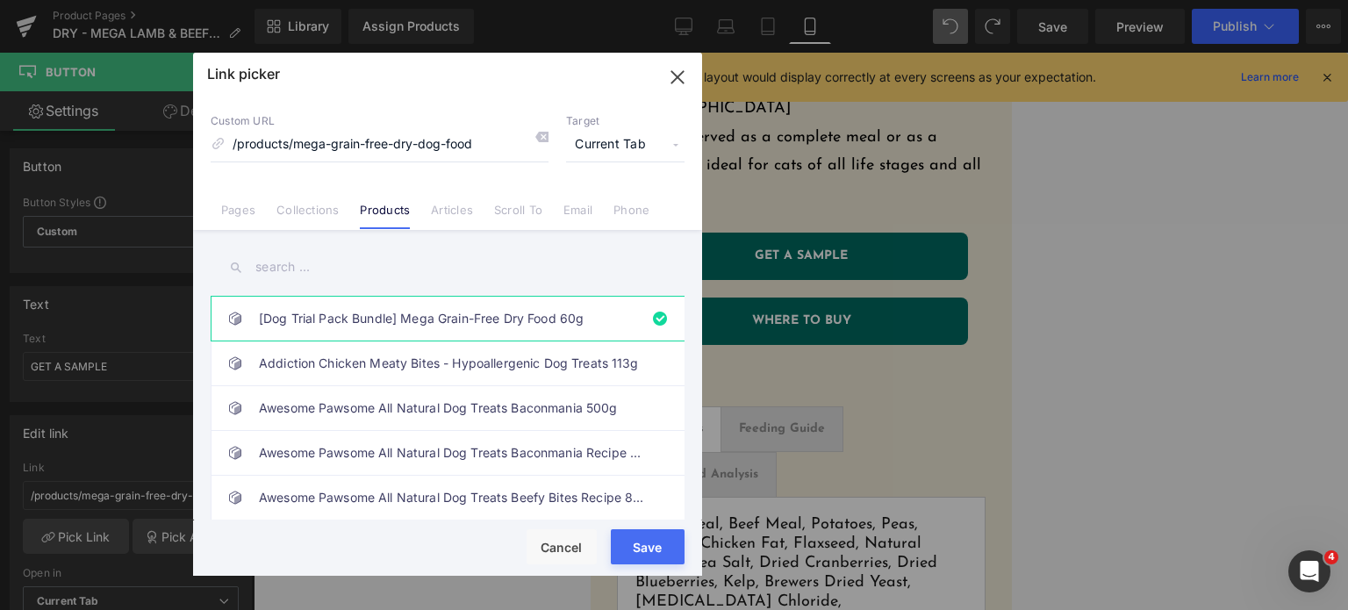
click at [339, 269] on input "text" at bounding box center [448, 266] width 474 height 39
click at [354, 329] on link "[Dog Trial Pack Bundle] Mega Grain-Free Dry Food 60g" at bounding box center [452, 319] width 386 height 44
click at [646, 554] on button "Save" at bounding box center [648, 546] width 74 height 35
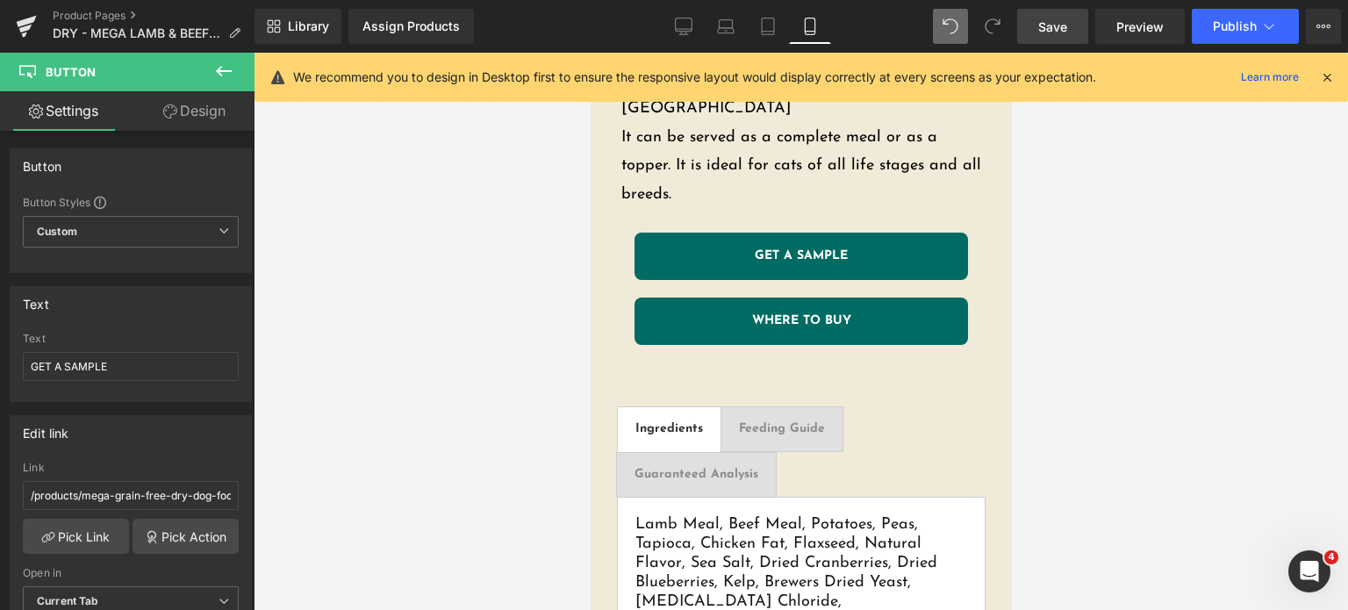
click at [1039, 28] on link "Save" at bounding box center [1052, 26] width 71 height 35
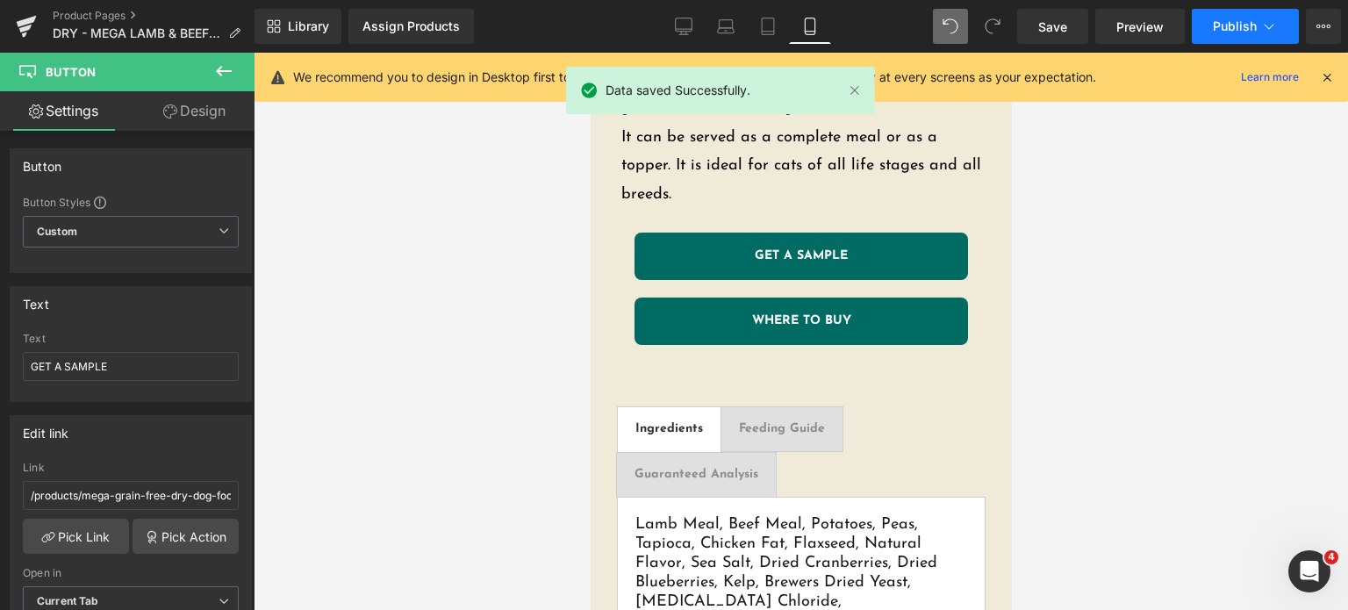
click at [1226, 34] on button "Publish" at bounding box center [1245, 26] width 107 height 35
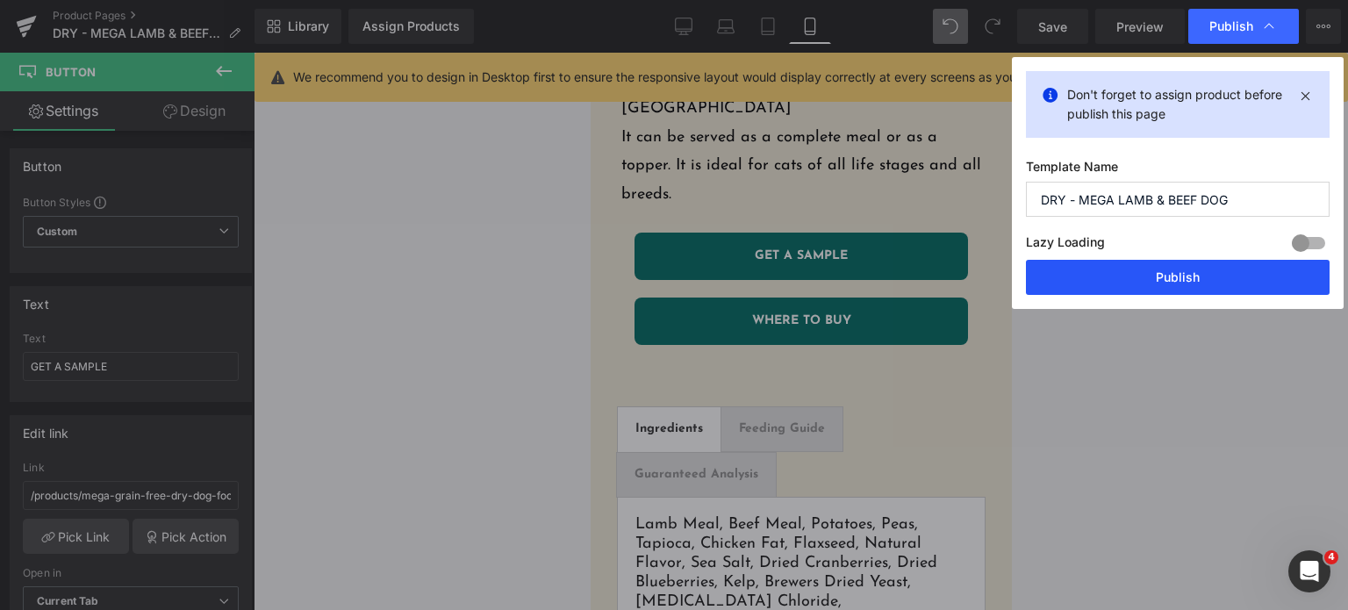
click at [1099, 272] on button "Publish" at bounding box center [1178, 277] width 304 height 35
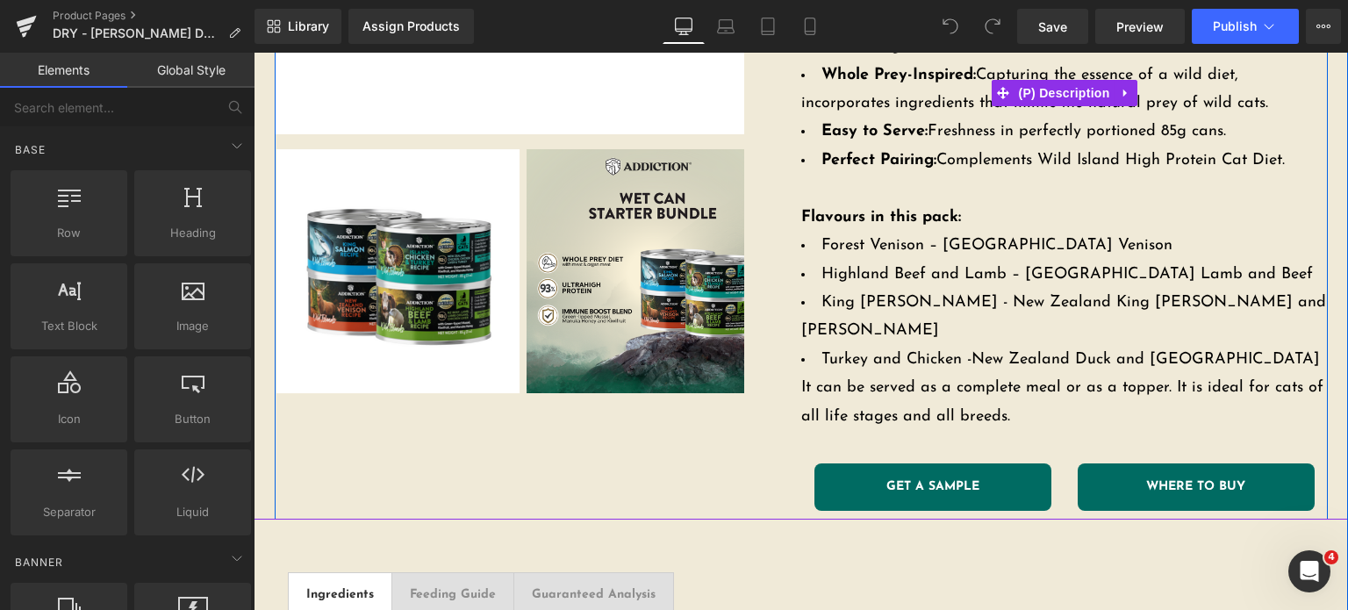
scroll to position [534, 0]
click at [850, 463] on link "GET A SAMPLE" at bounding box center [932, 486] width 237 height 47
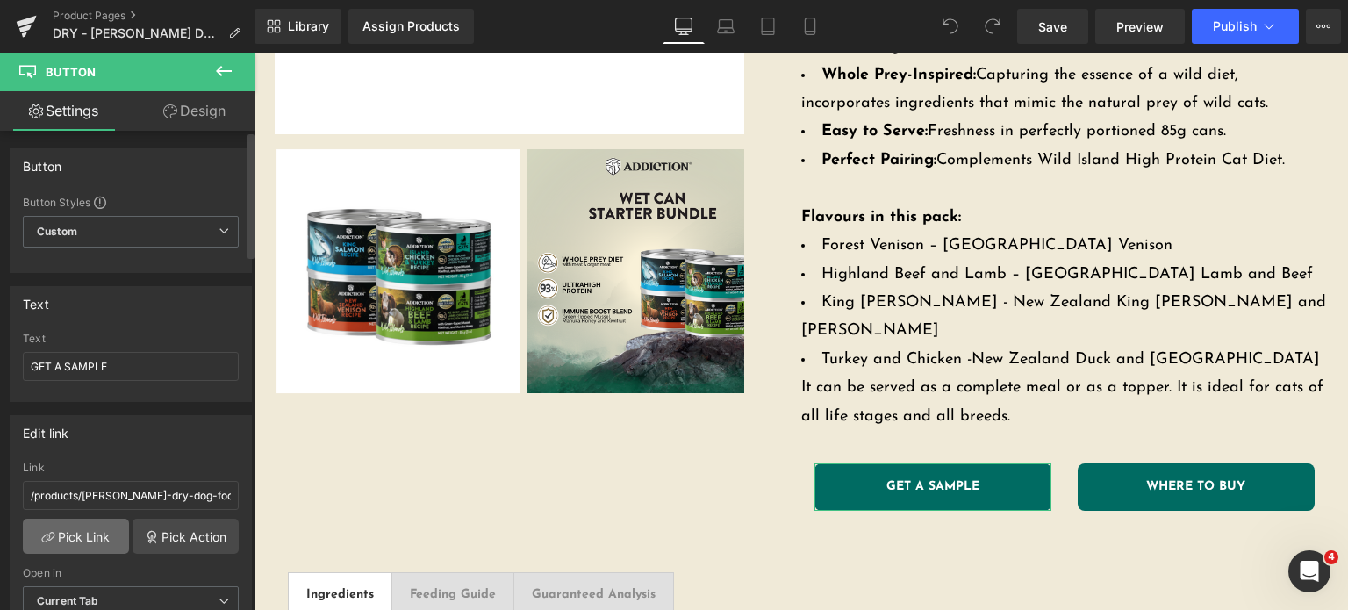
click at [68, 527] on link "Pick Link" at bounding box center [76, 536] width 106 height 35
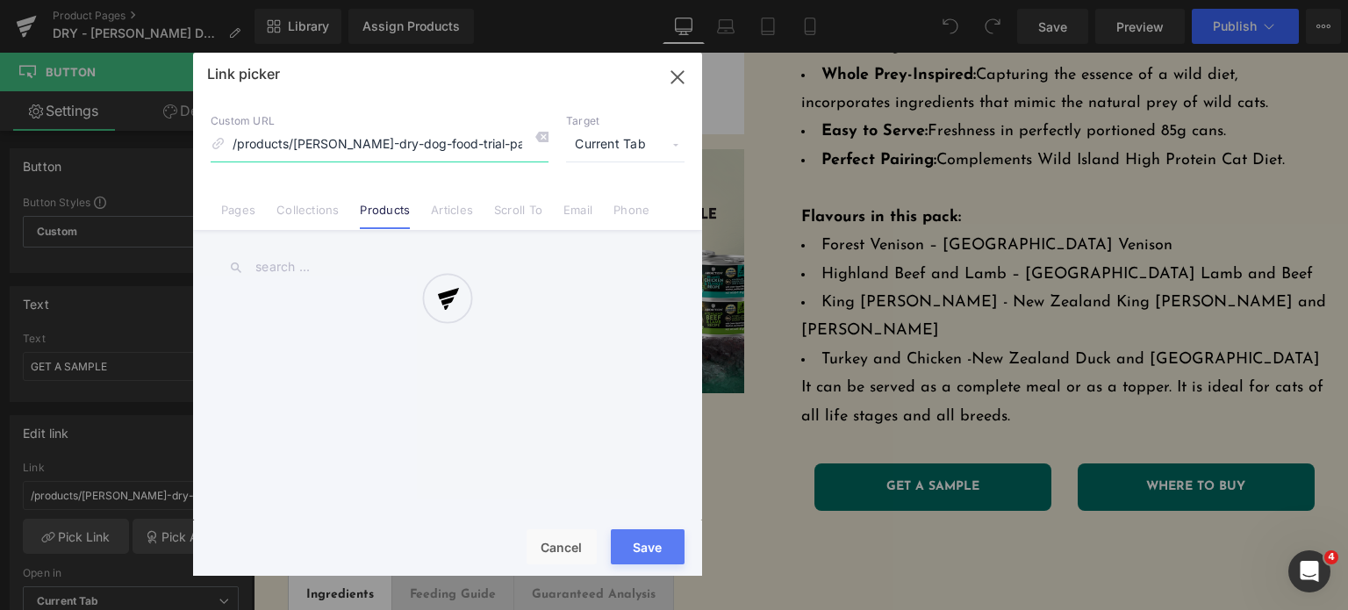
scroll to position [0, 62]
click at [405, 269] on div at bounding box center [447, 314] width 509 height 523
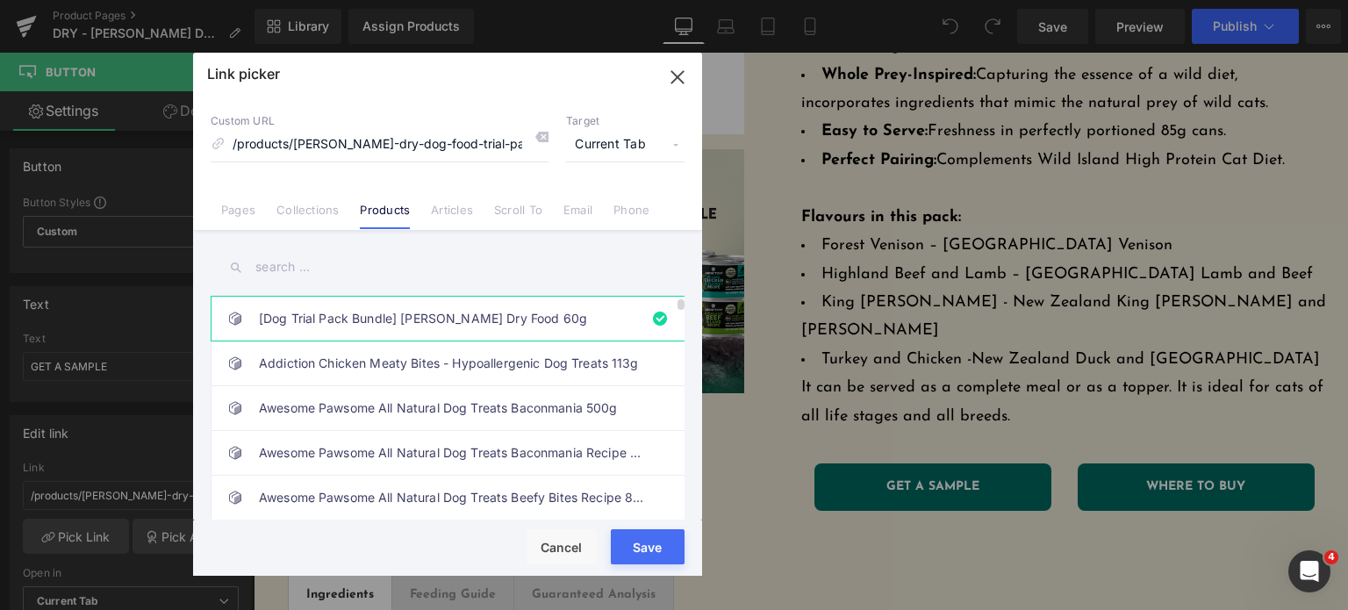
click at [337, 319] on link "[Dog Trial Pack Bundle] [PERSON_NAME] Dry Food 60g" at bounding box center [452, 319] width 386 height 44
click at [635, 557] on button "Save" at bounding box center [648, 546] width 74 height 35
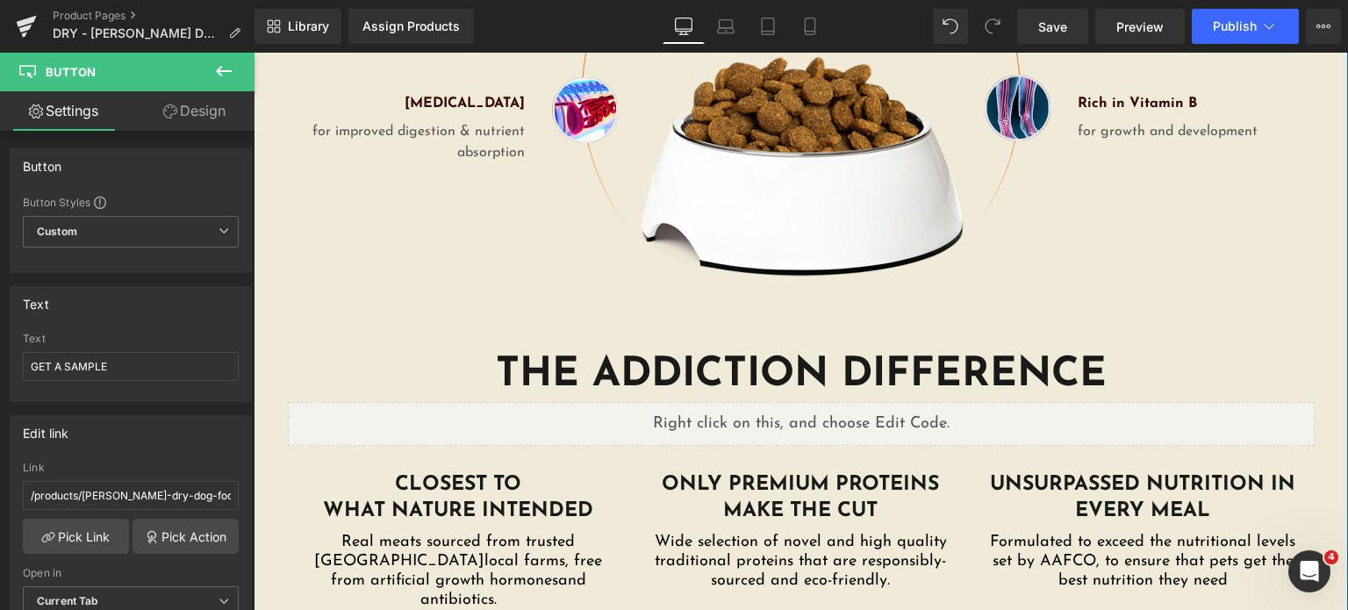
scroll to position [2780, 0]
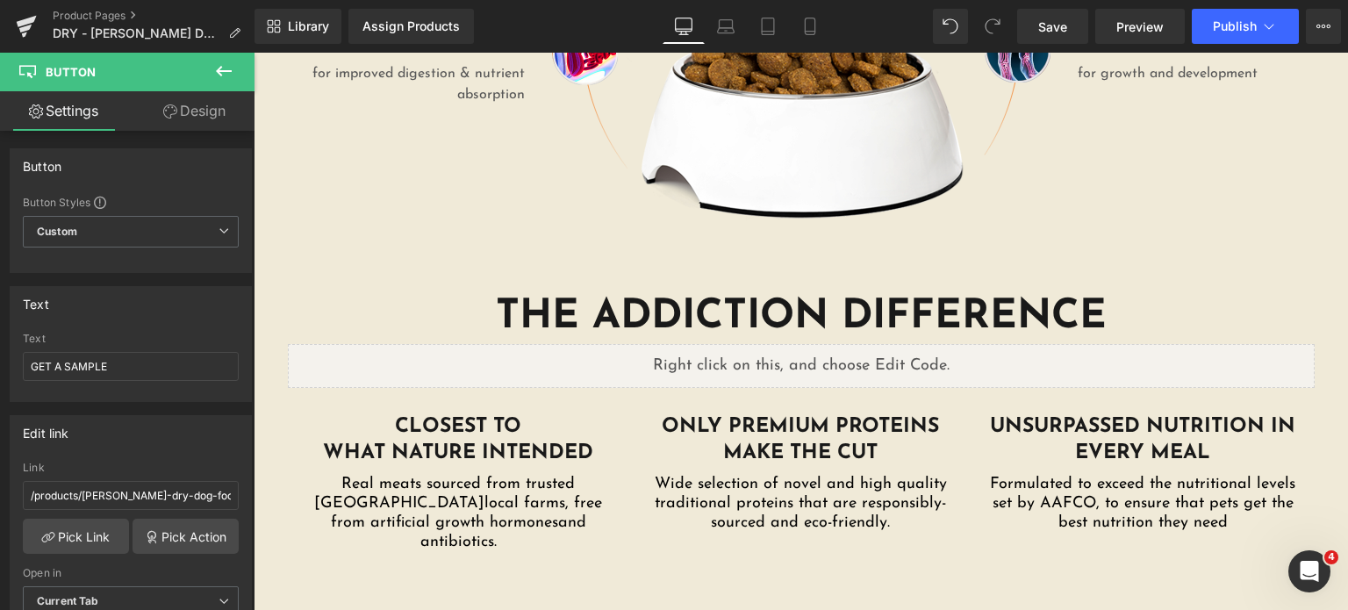
click at [221, 73] on icon at bounding box center [223, 71] width 21 height 21
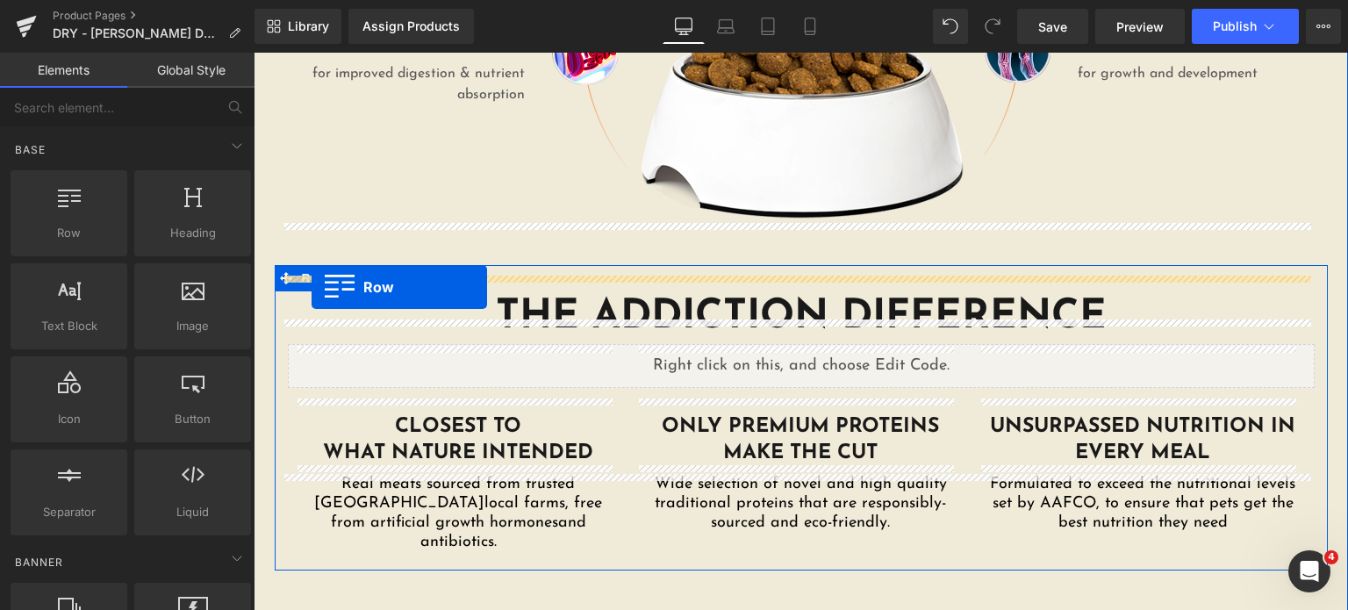
drag, startPoint x: 503, startPoint y: 299, endPoint x: 312, endPoint y: 287, distance: 191.7
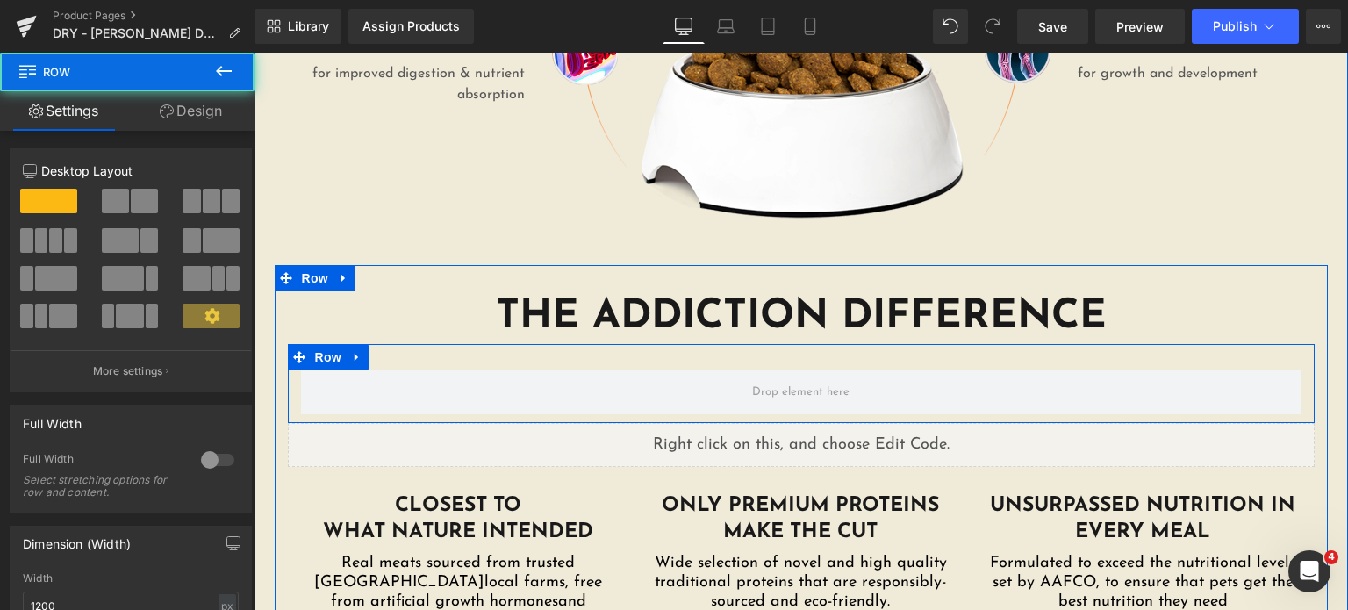
click at [432, 344] on div "Row" at bounding box center [801, 383] width 1027 height 79
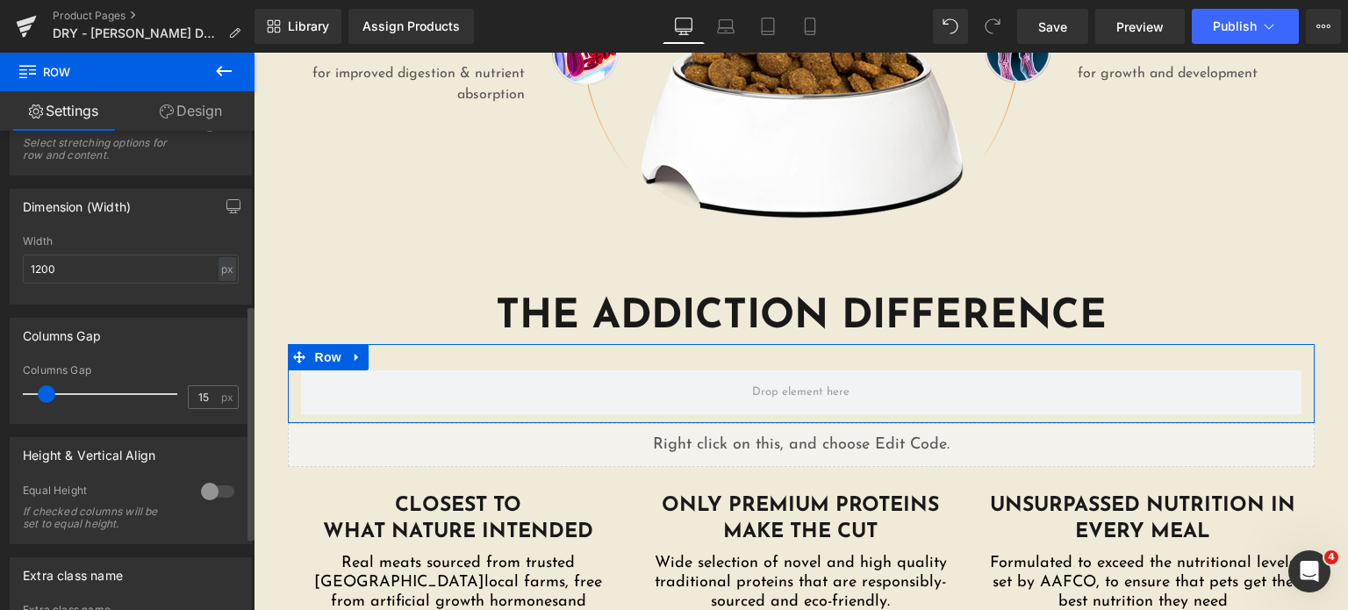
scroll to position [393, 0]
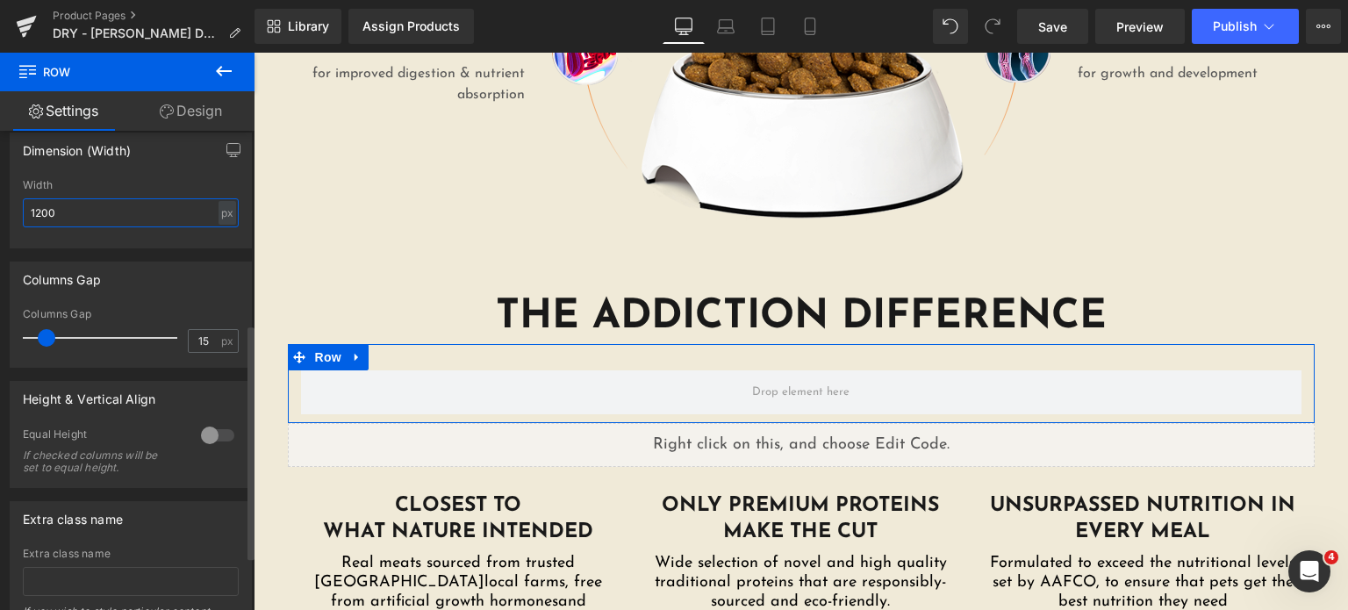
drag, startPoint x: 83, startPoint y: 211, endPoint x: 9, endPoint y: 204, distance: 74.9
click at [10, 204] on div "Dimension (Width) 1200px Width 1200 px % px" at bounding box center [131, 191] width 242 height 116
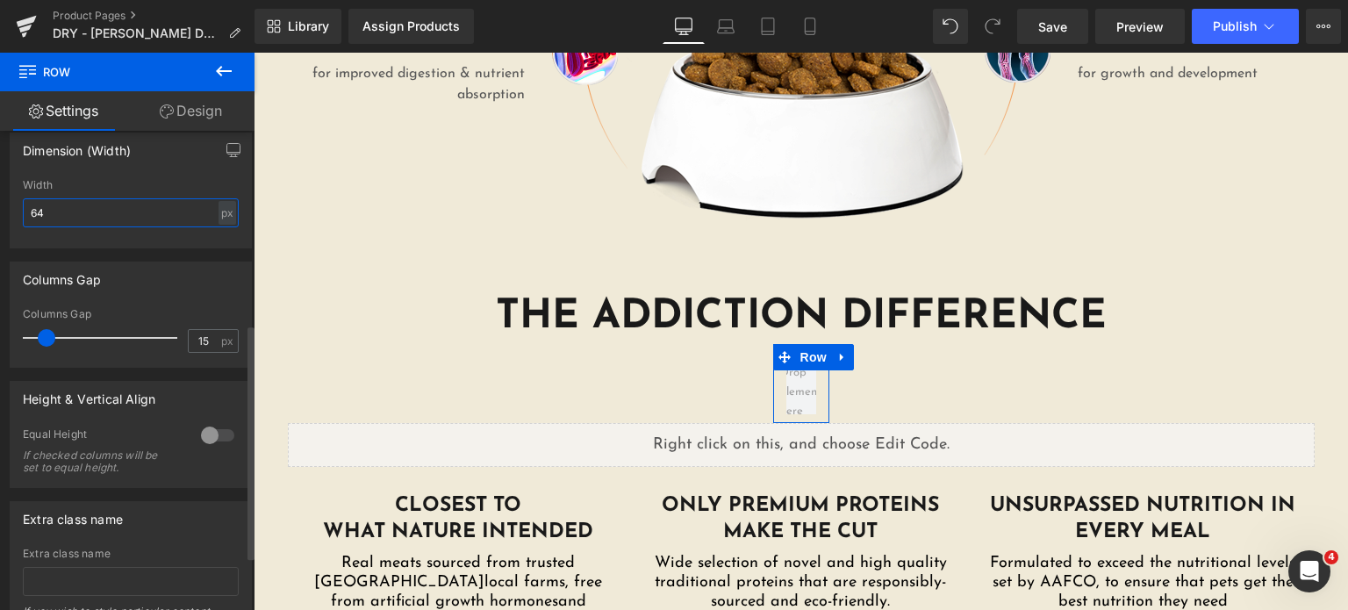
type input "640"
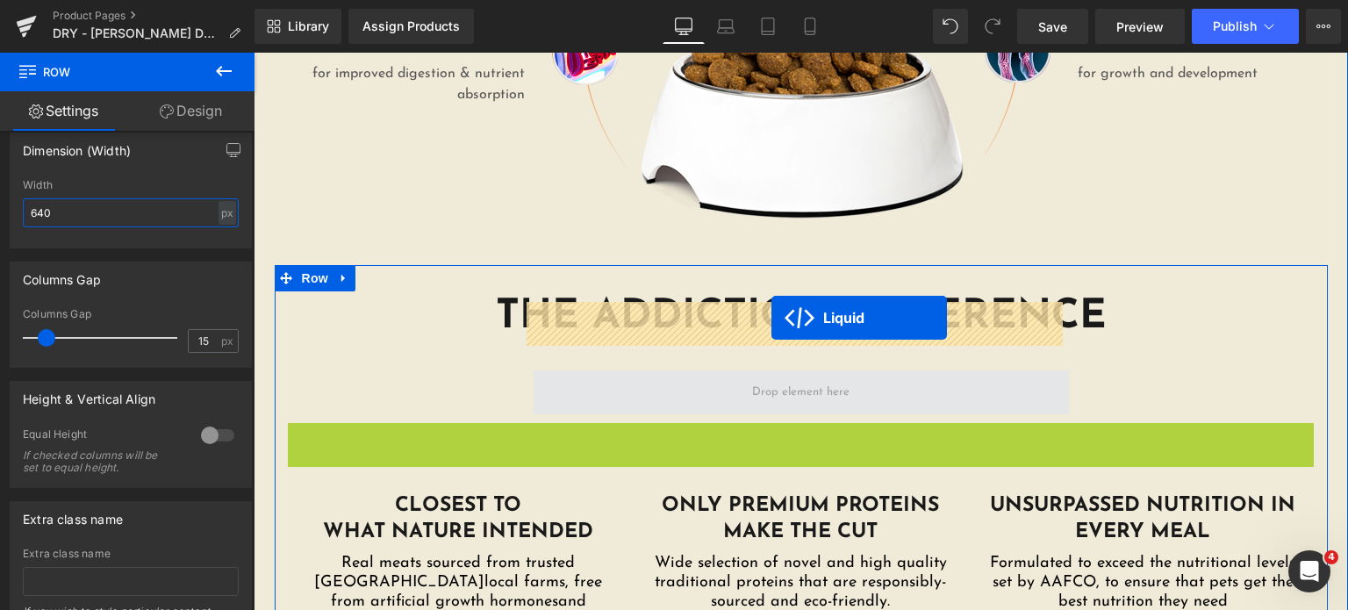
drag, startPoint x: 749, startPoint y: 365, endPoint x: 771, endPoint y: 318, distance: 52.2
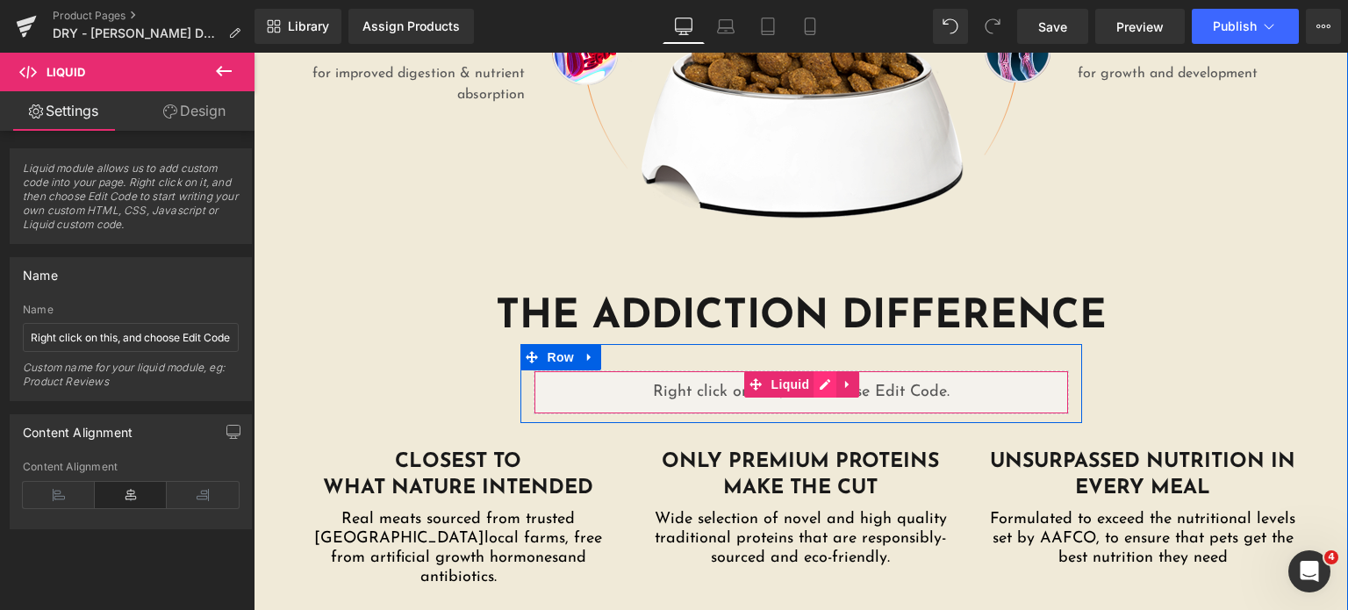
click at [821, 370] on div "Liquid" at bounding box center [801, 392] width 535 height 44
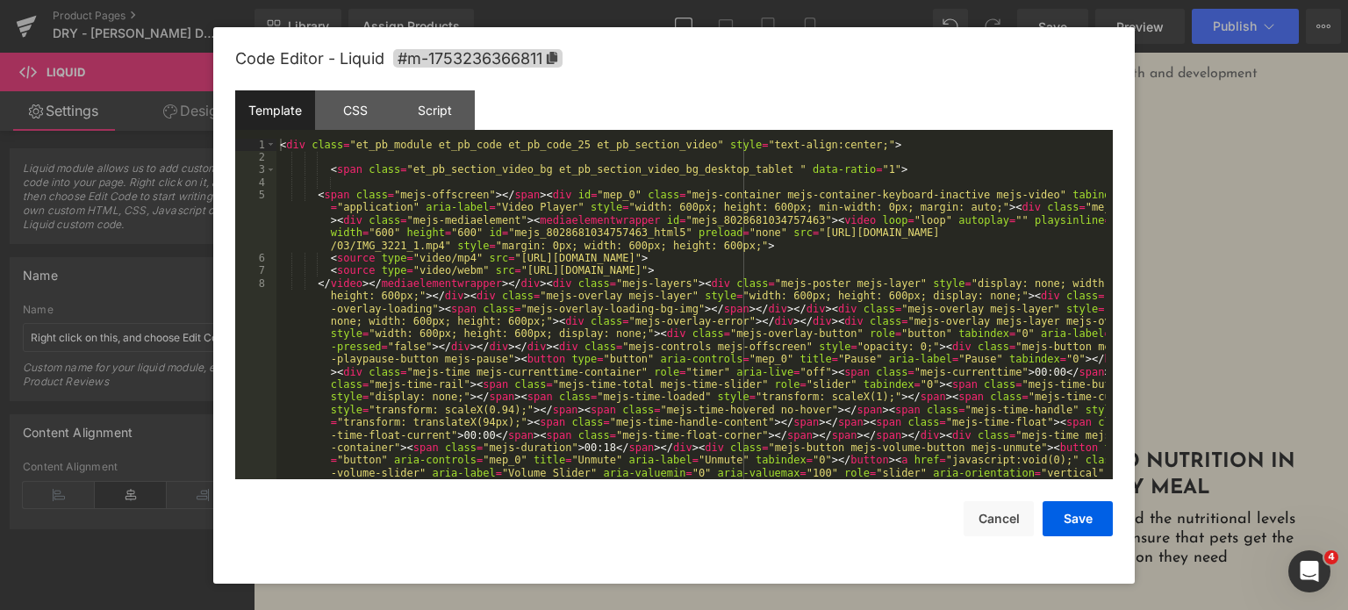
click at [822, 319] on div "< div class = "et_pb_module et_pb_code et_pb_code_25 et_pb_section_video" style…" at bounding box center [690, 442] width 829 height 606
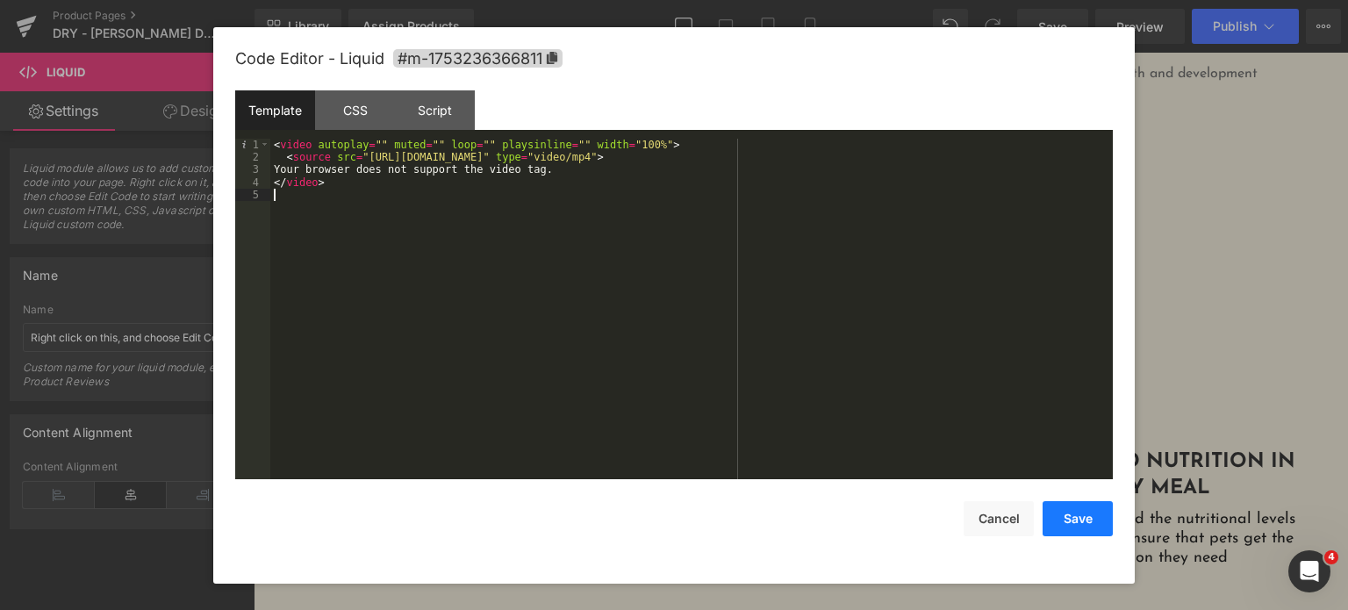
click at [1078, 522] on button "Save" at bounding box center [1078, 518] width 70 height 35
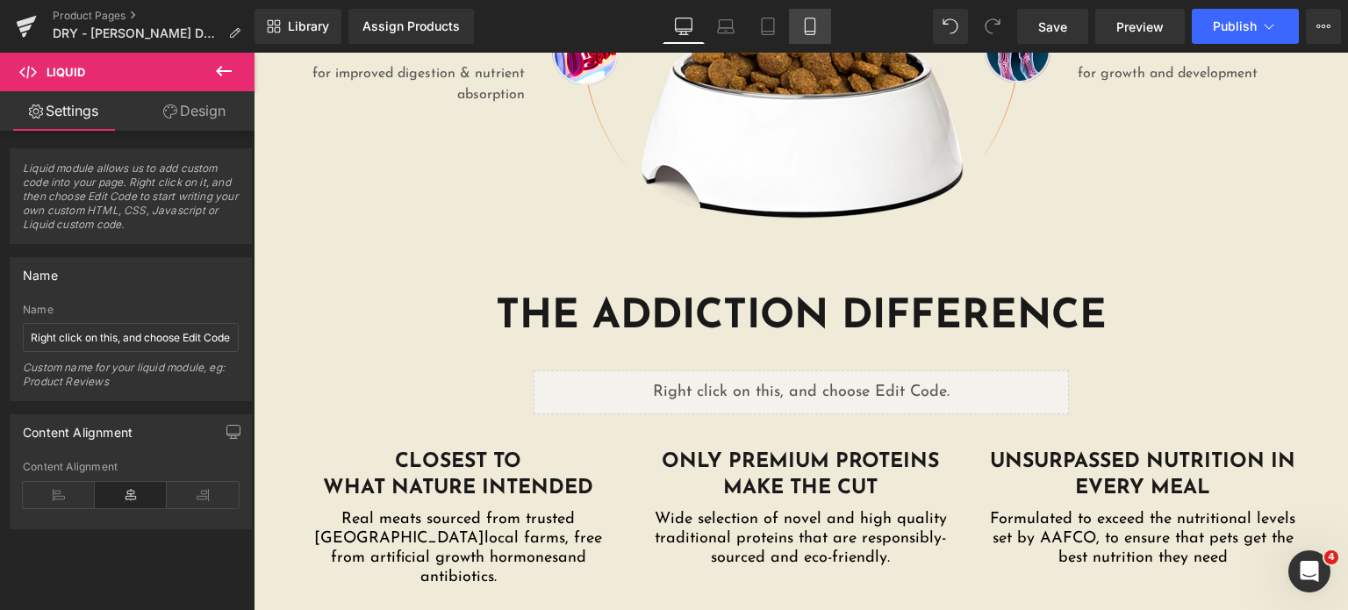
click at [814, 24] on icon at bounding box center [810, 26] width 10 height 17
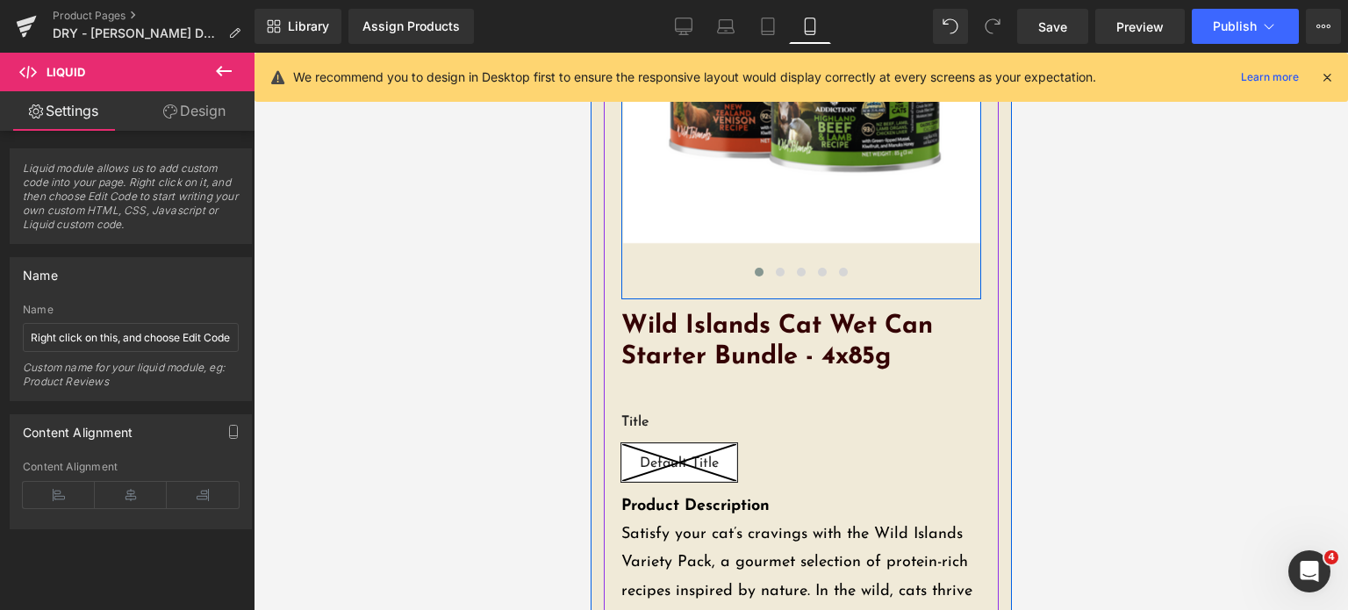
scroll to position [283, 0]
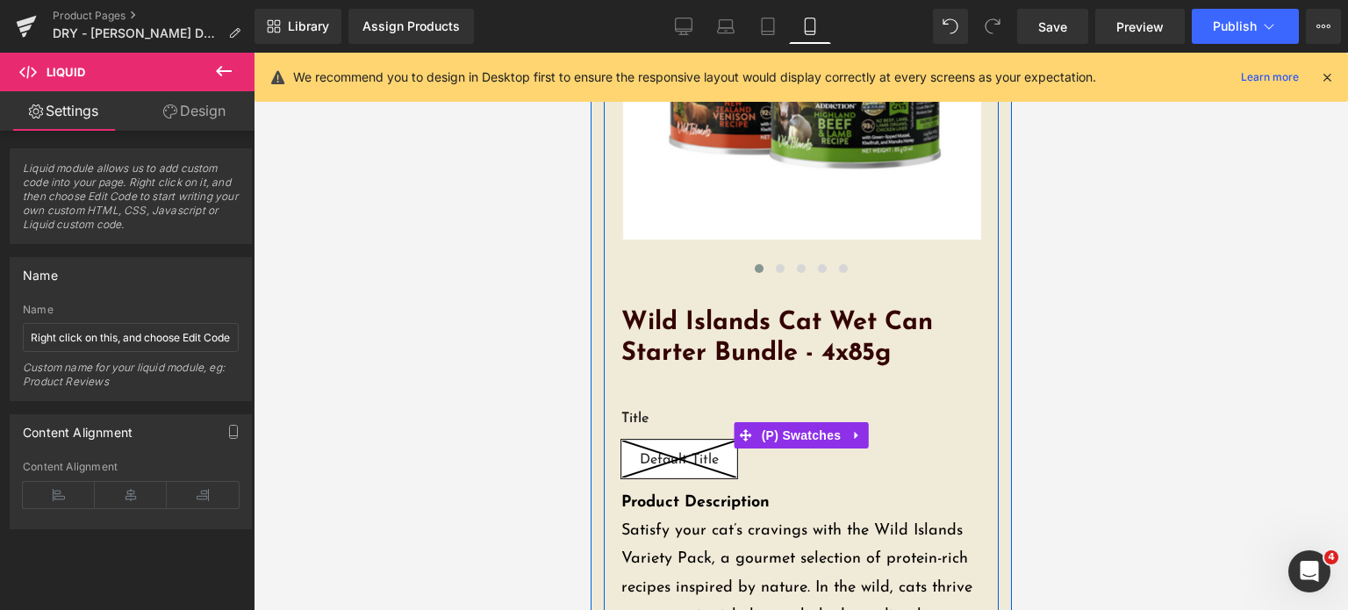
click at [700, 407] on div "Title Default Title" at bounding box center [800, 435] width 360 height 107
click at [844, 432] on link at bounding box center [855, 435] width 23 height 26
click at [864, 432] on icon at bounding box center [867, 435] width 12 height 12
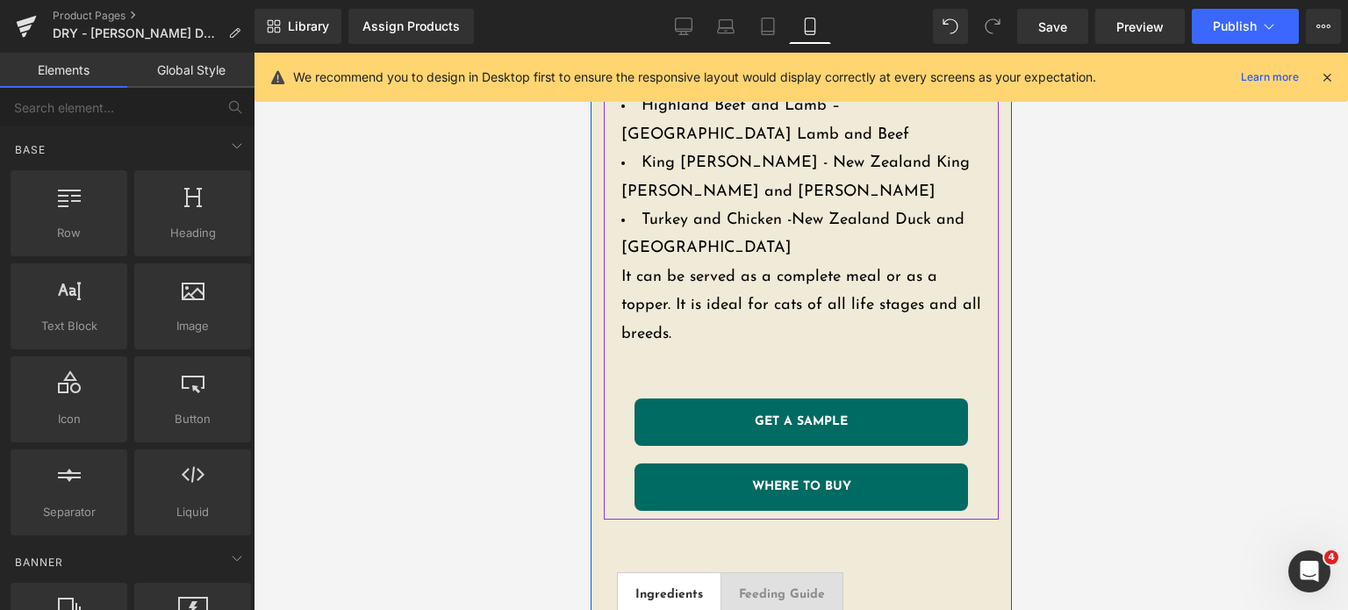
scroll to position [1260, 0]
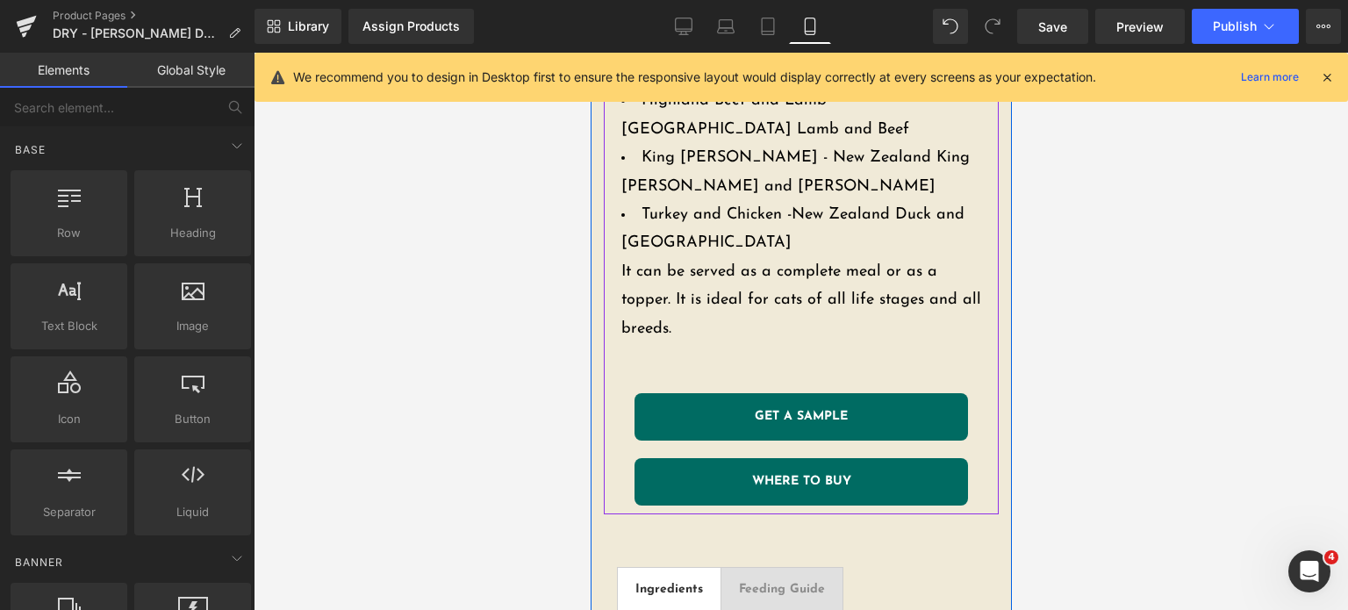
click at [590, 53] on div at bounding box center [590, 53] width 0 height 0
click at [774, 402] on link "GET A SAMPLE" at bounding box center [800, 416] width 333 height 47
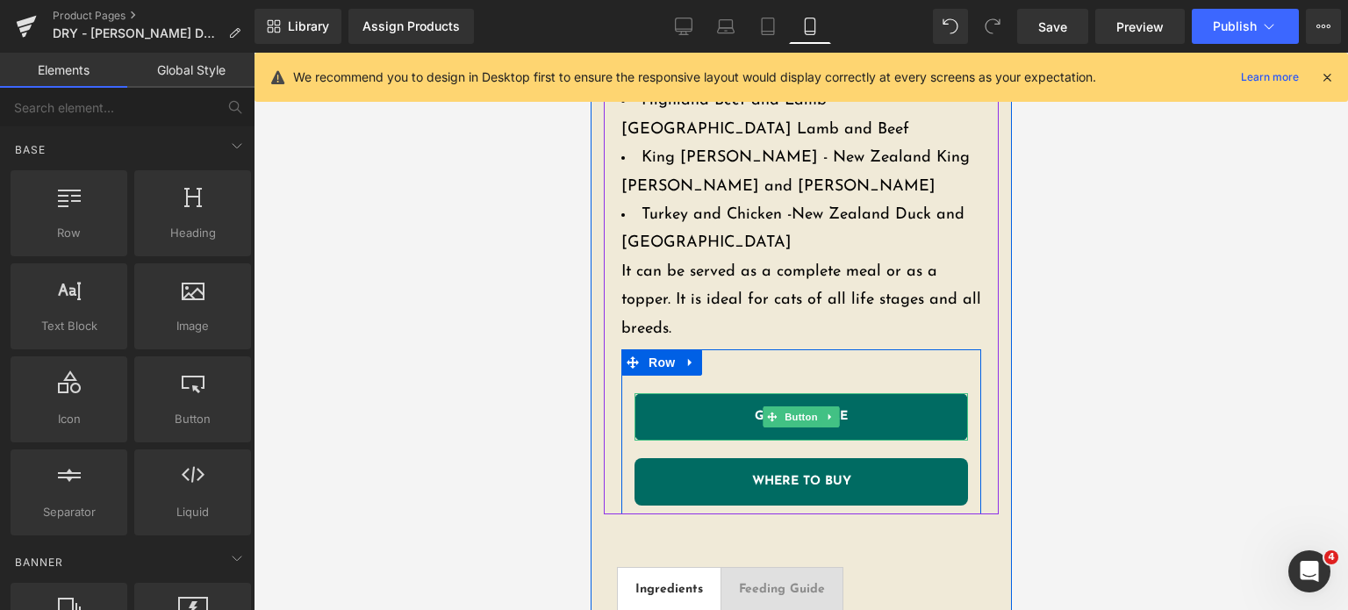
click at [780, 406] on span "Button" at bounding box center [800, 416] width 40 height 21
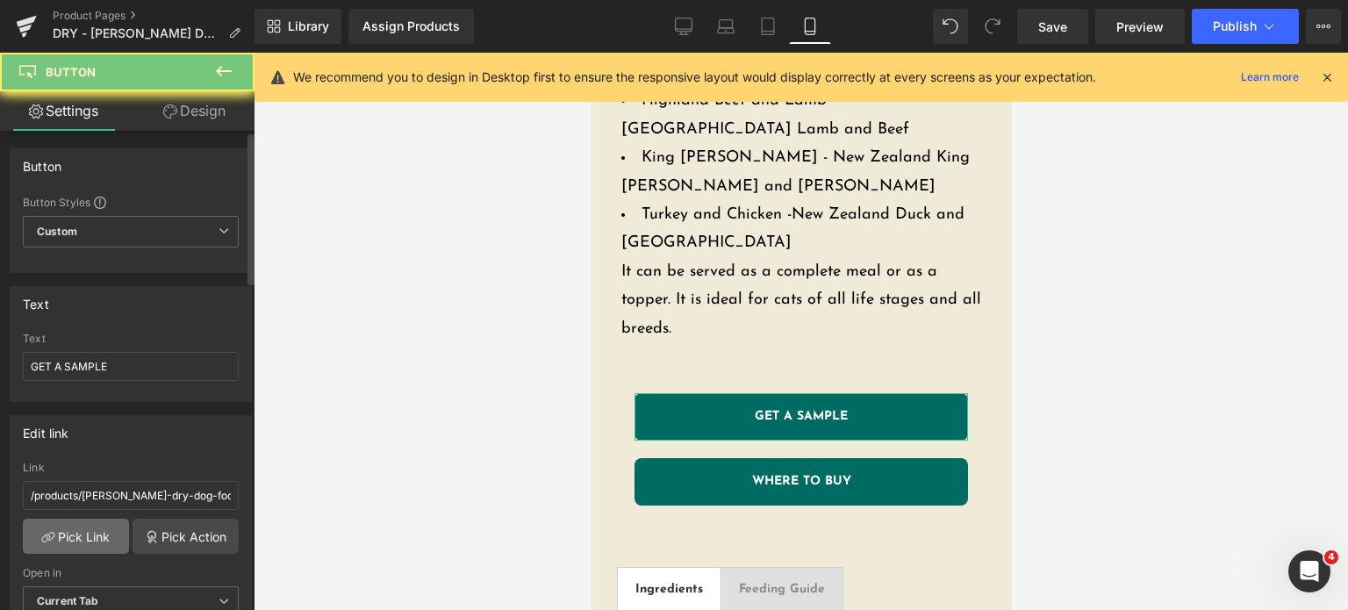
click at [79, 528] on link "Pick Link" at bounding box center [76, 536] width 106 height 35
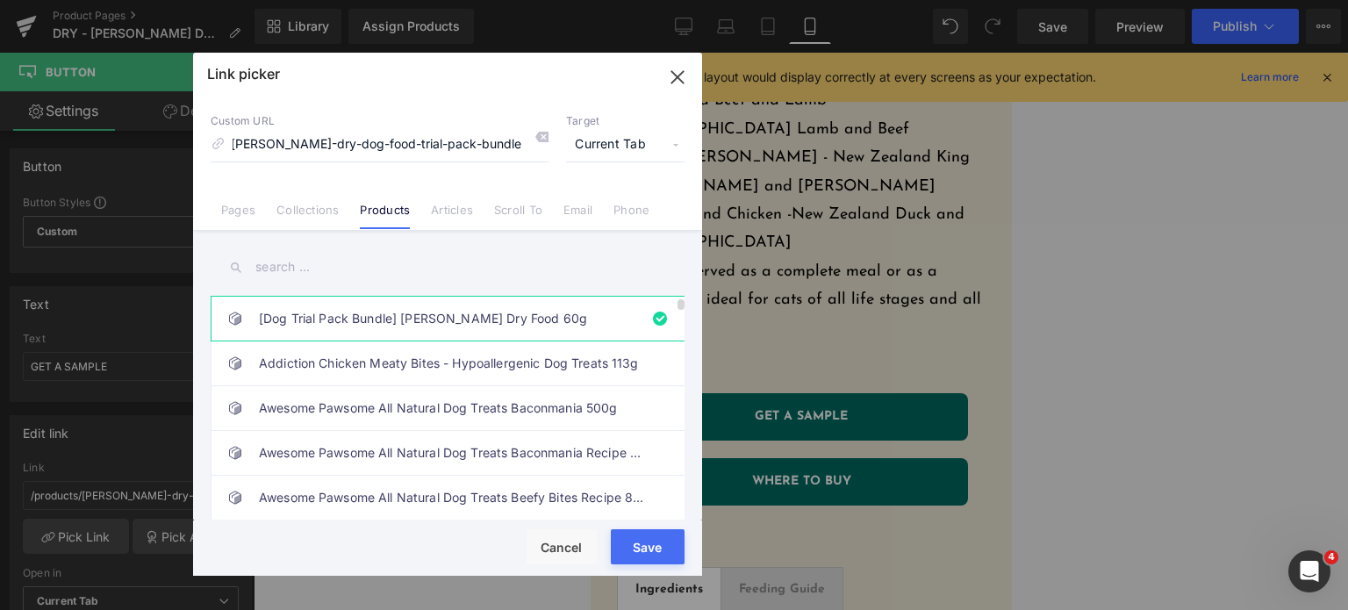
scroll to position [0, 0]
click at [362, 333] on link "[Dog Trial Pack Bundle] [PERSON_NAME] Dry Food 60g" at bounding box center [452, 319] width 386 height 44
click at [351, 266] on input "text" at bounding box center [448, 266] width 474 height 39
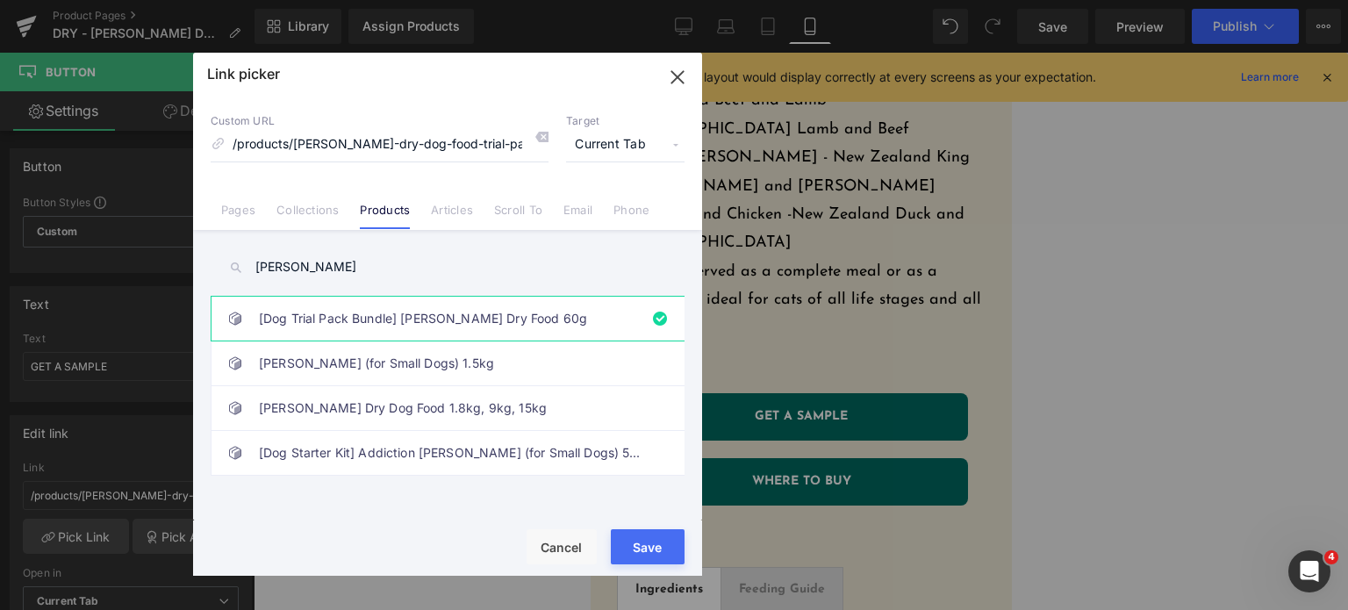
type input "[PERSON_NAME]"
click at [376, 328] on link "[Dog Trial Pack Bundle] [PERSON_NAME] Dry Food 60g" at bounding box center [452, 319] width 386 height 44
click at [636, 551] on button "Save" at bounding box center [648, 546] width 74 height 35
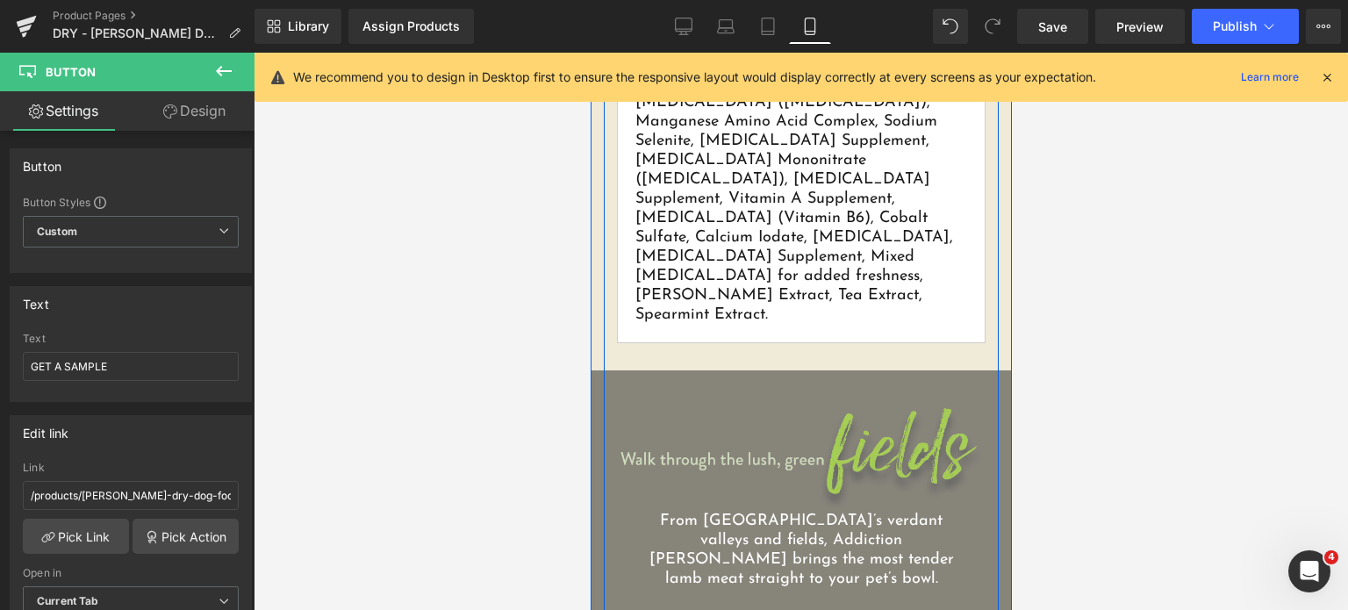
scroll to position [2113, 0]
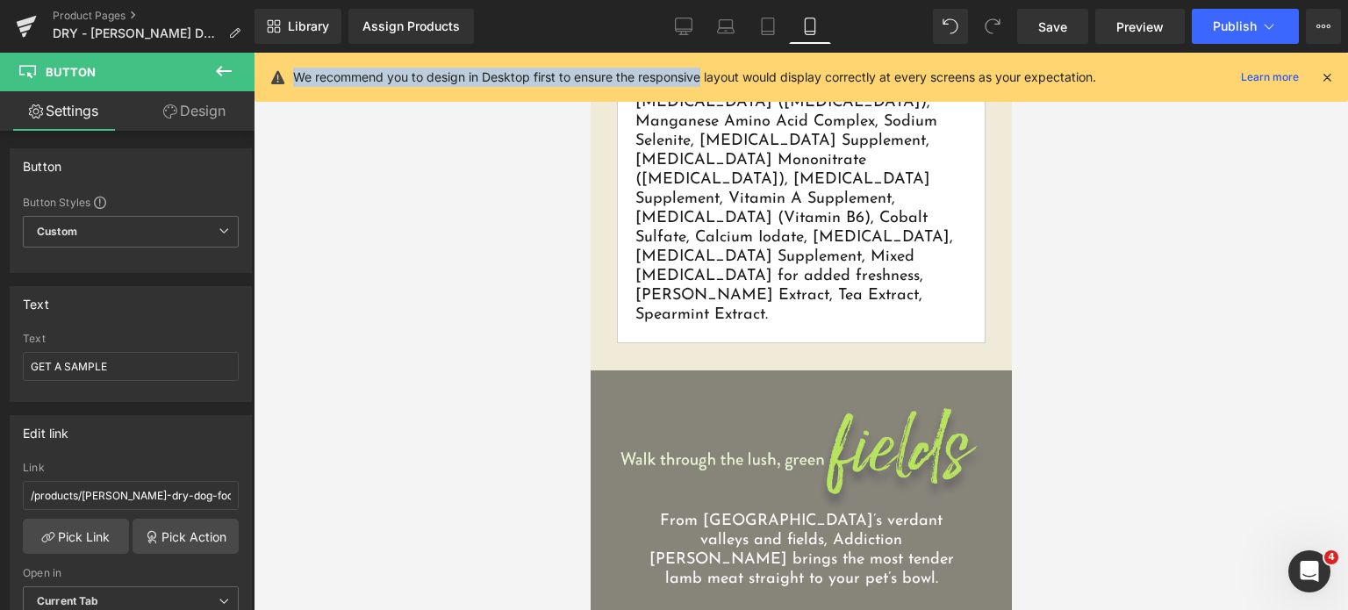
drag, startPoint x: 1284, startPoint y: 80, endPoint x: 701, endPoint y: 135, distance: 585.3
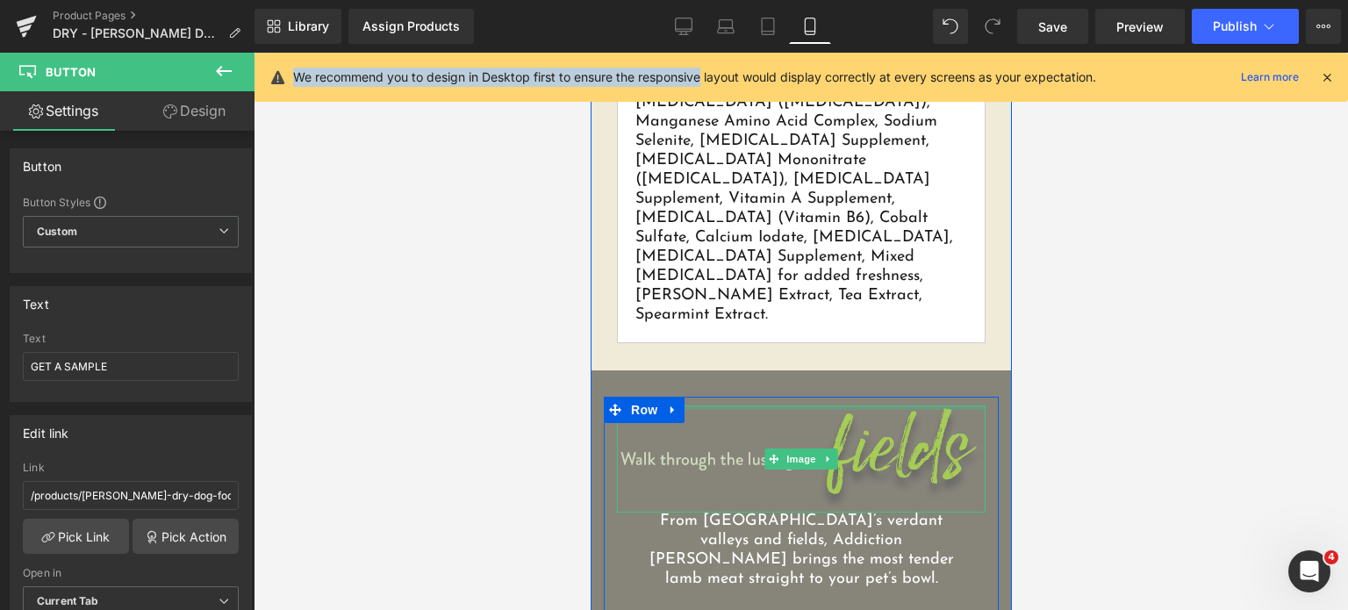
click at [700, 405] on div at bounding box center [800, 407] width 369 height 4
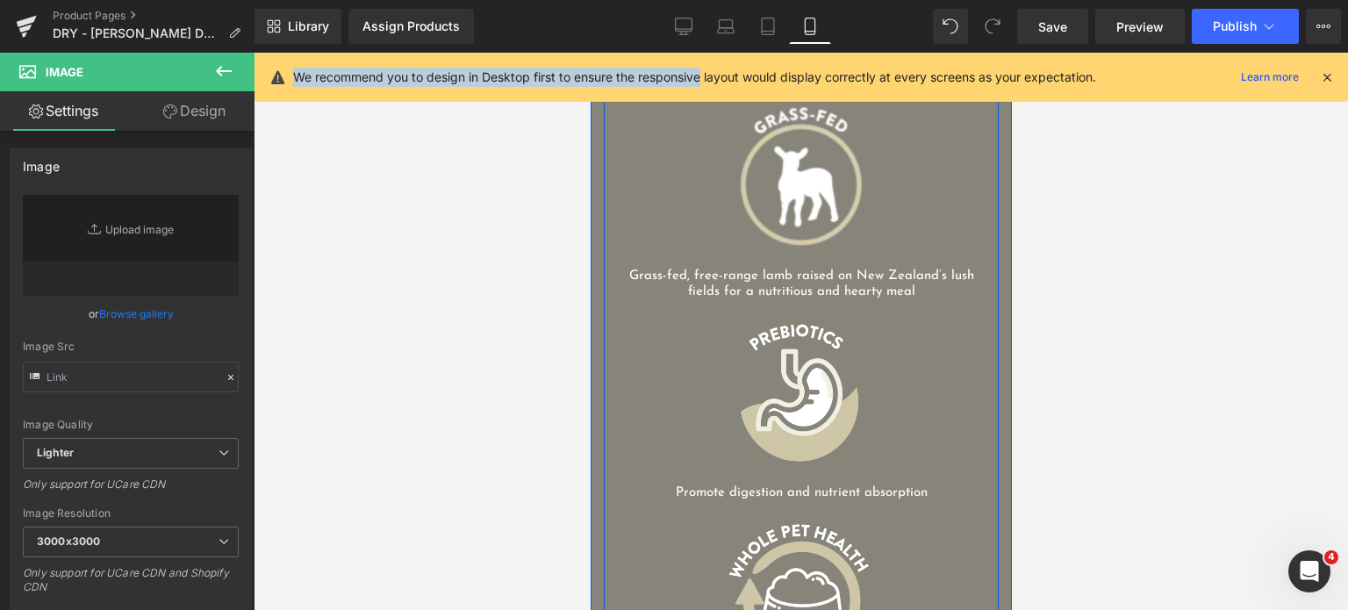
scroll to position [2610, 0]
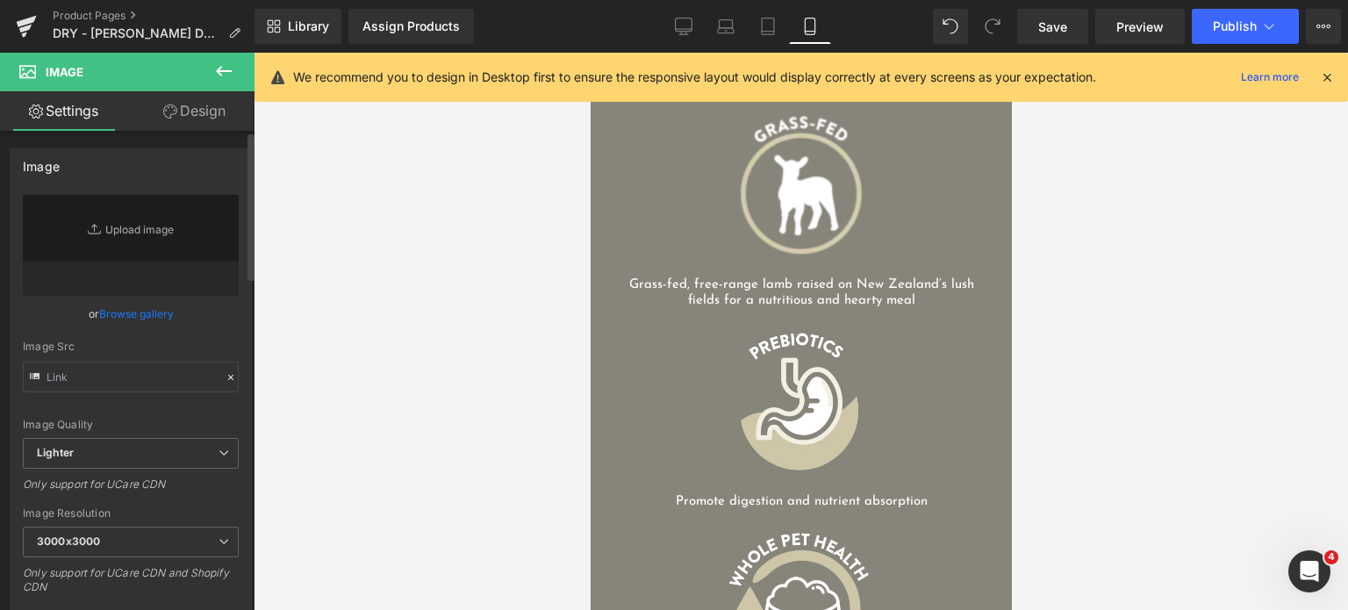
click at [90, 231] on icon at bounding box center [97, 229] width 18 height 18
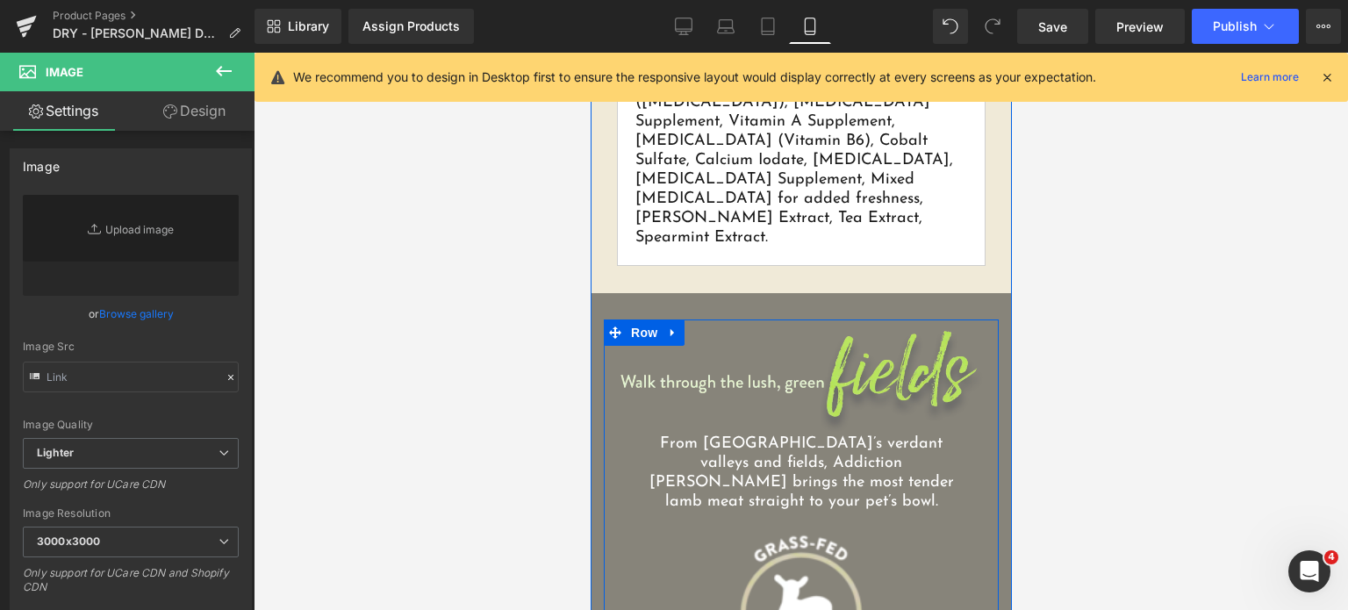
scroll to position [2194, 0]
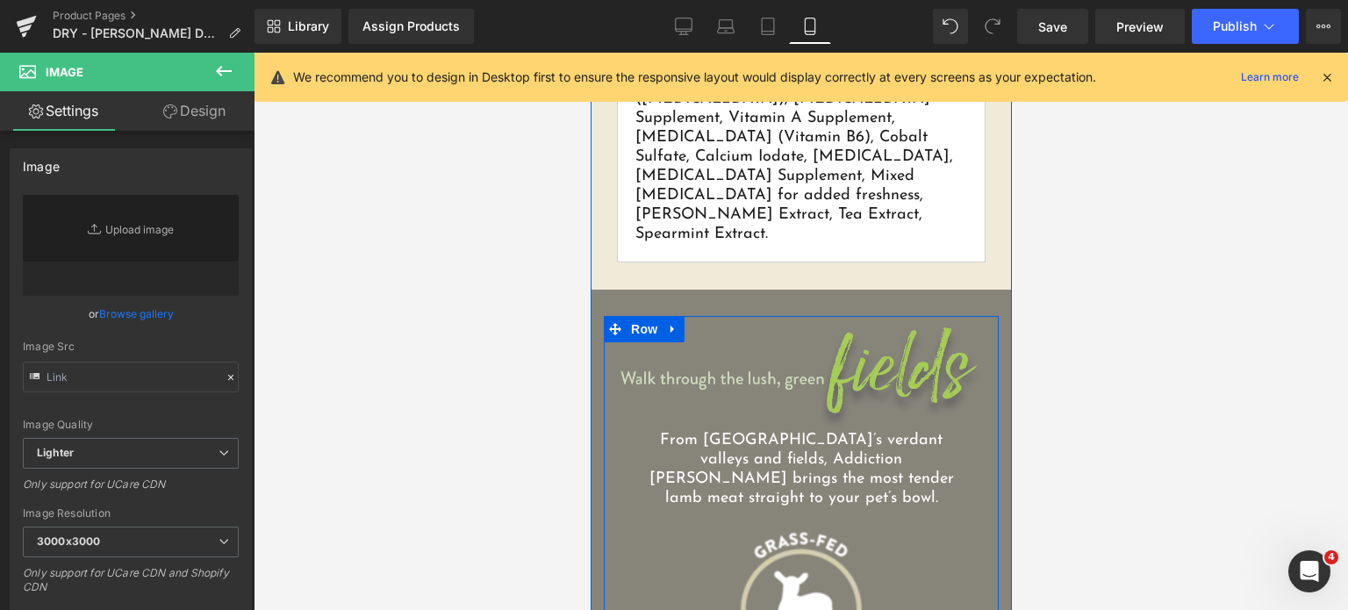
click at [734, 325] on img at bounding box center [800, 378] width 369 height 107
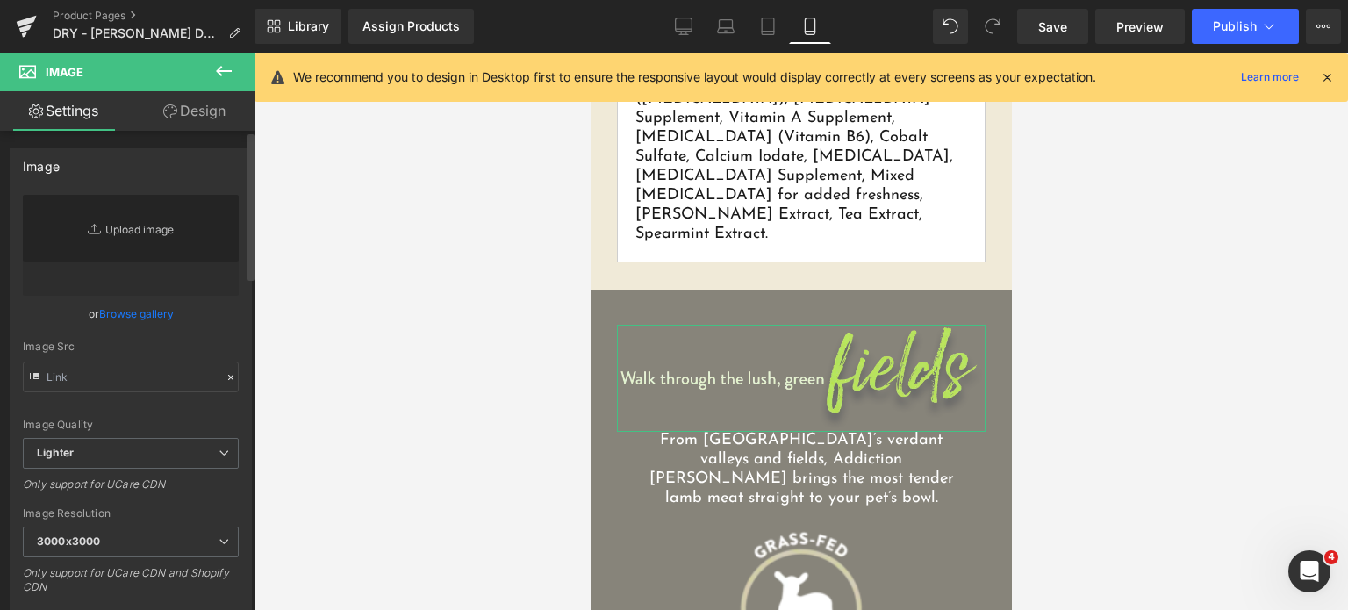
click at [176, 242] on link "Replace Image" at bounding box center [131, 245] width 216 height 101
type input "C:\fakepath\Phase-3-06-LLD-01C-Header-Field.png.webp"
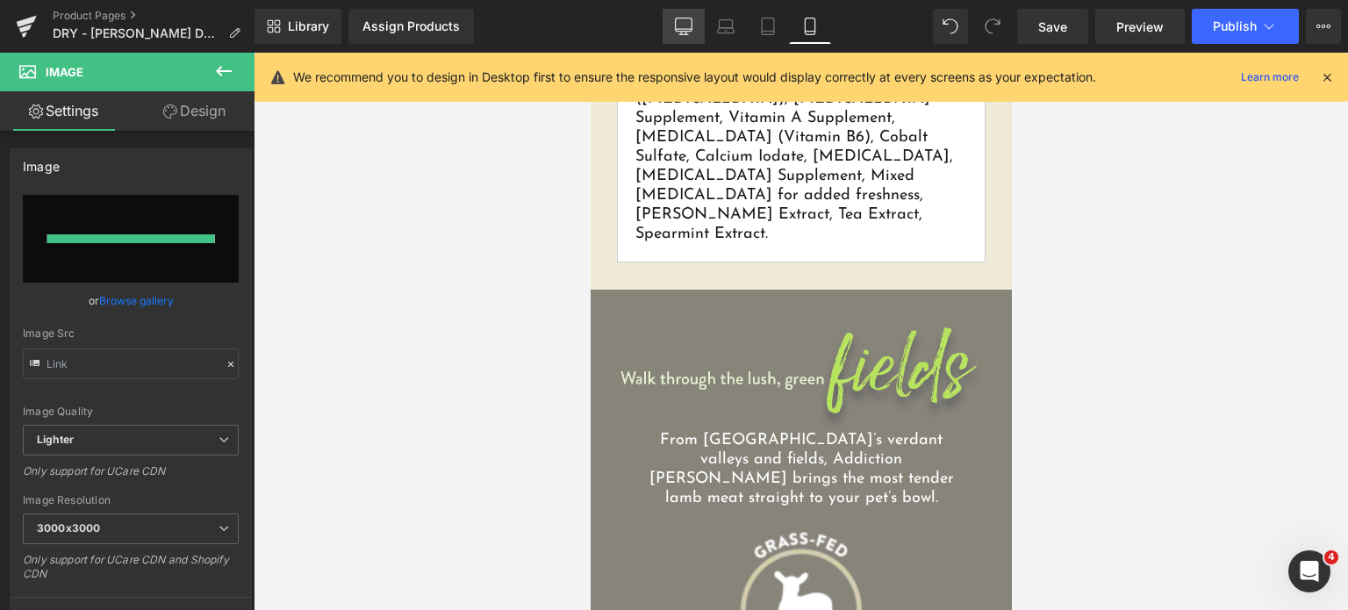
type input "[URL][DOMAIN_NAME]"
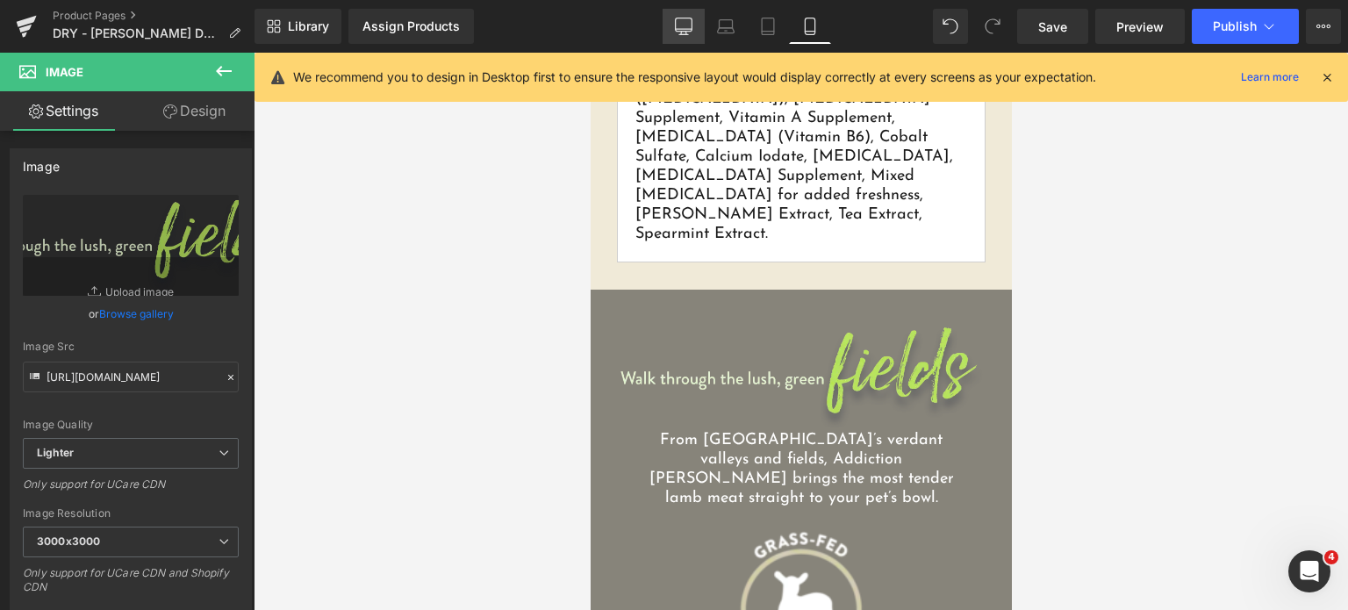
click at [685, 27] on icon at bounding box center [684, 27] width 18 height 18
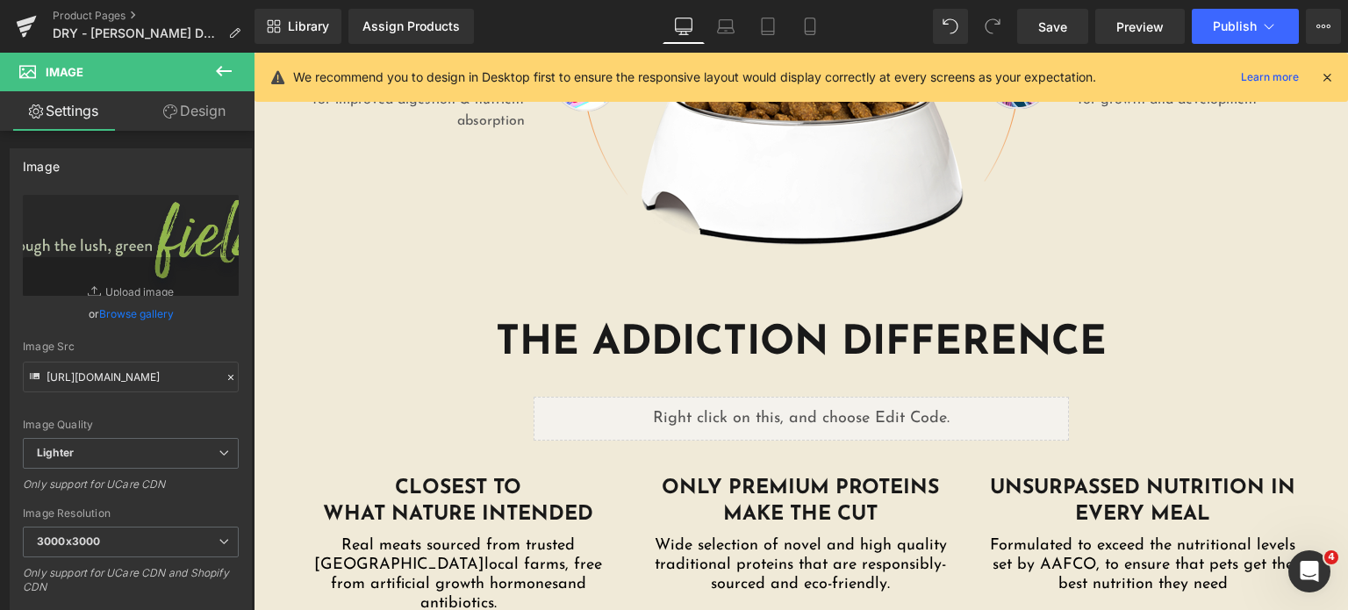
scroll to position [2734, 0]
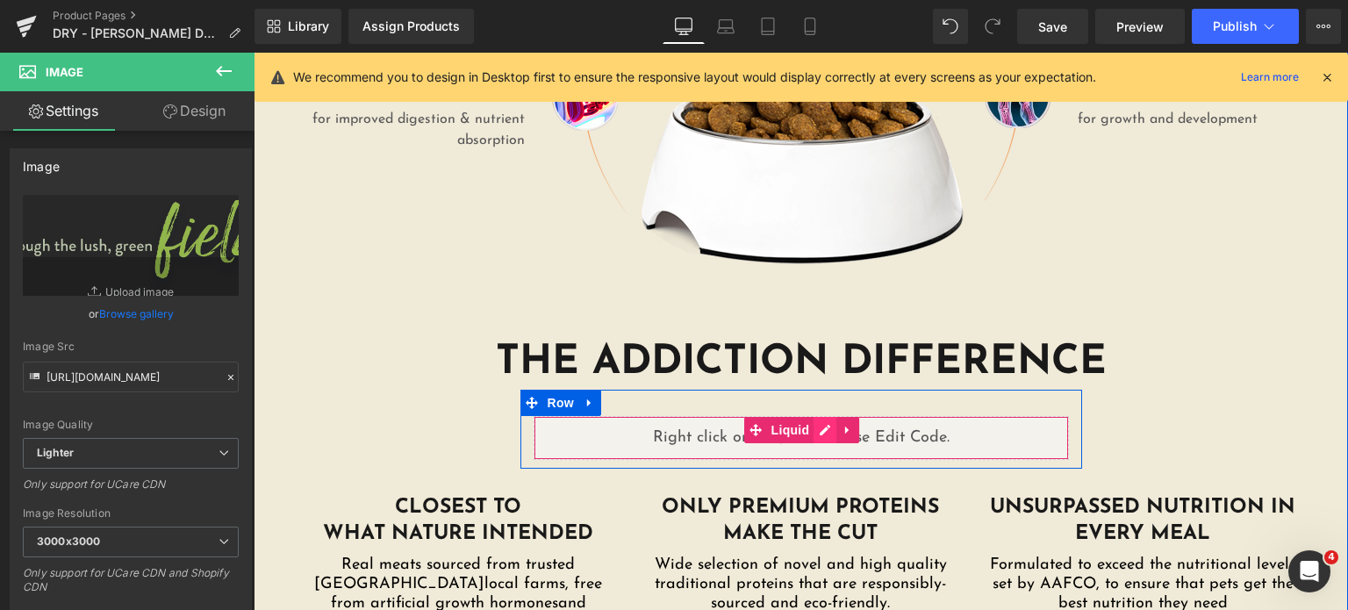
click at [826, 416] on div "Liquid" at bounding box center [801, 438] width 535 height 44
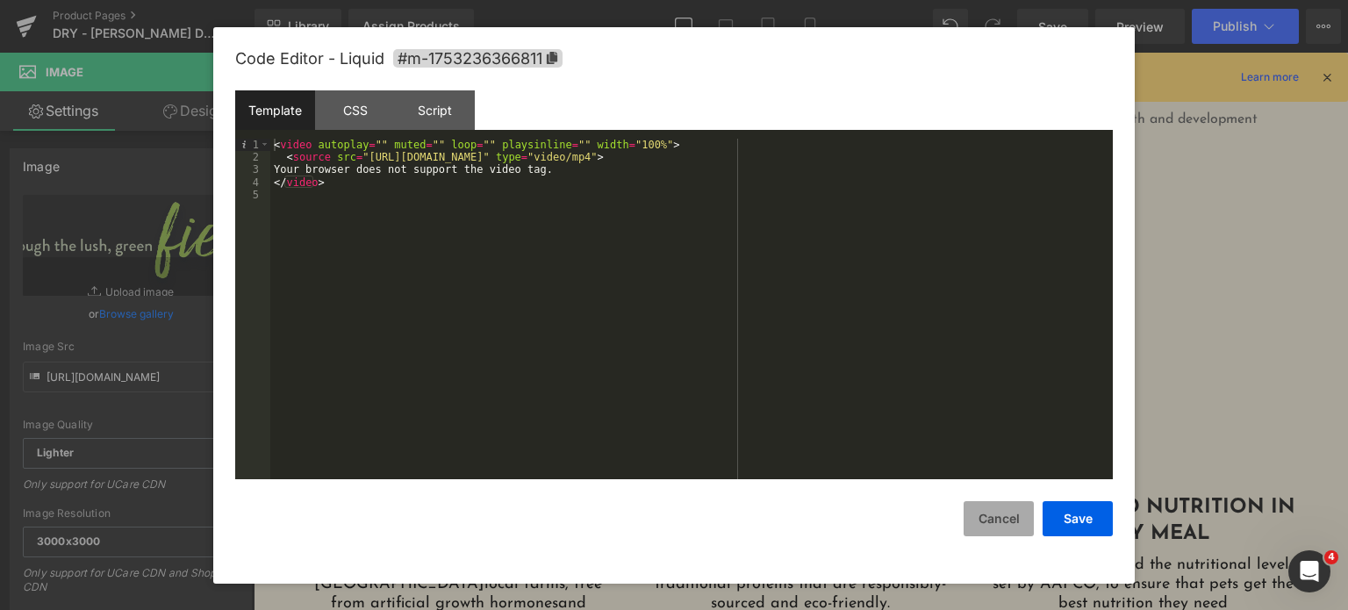
click at [1001, 520] on button "Cancel" at bounding box center [999, 518] width 70 height 35
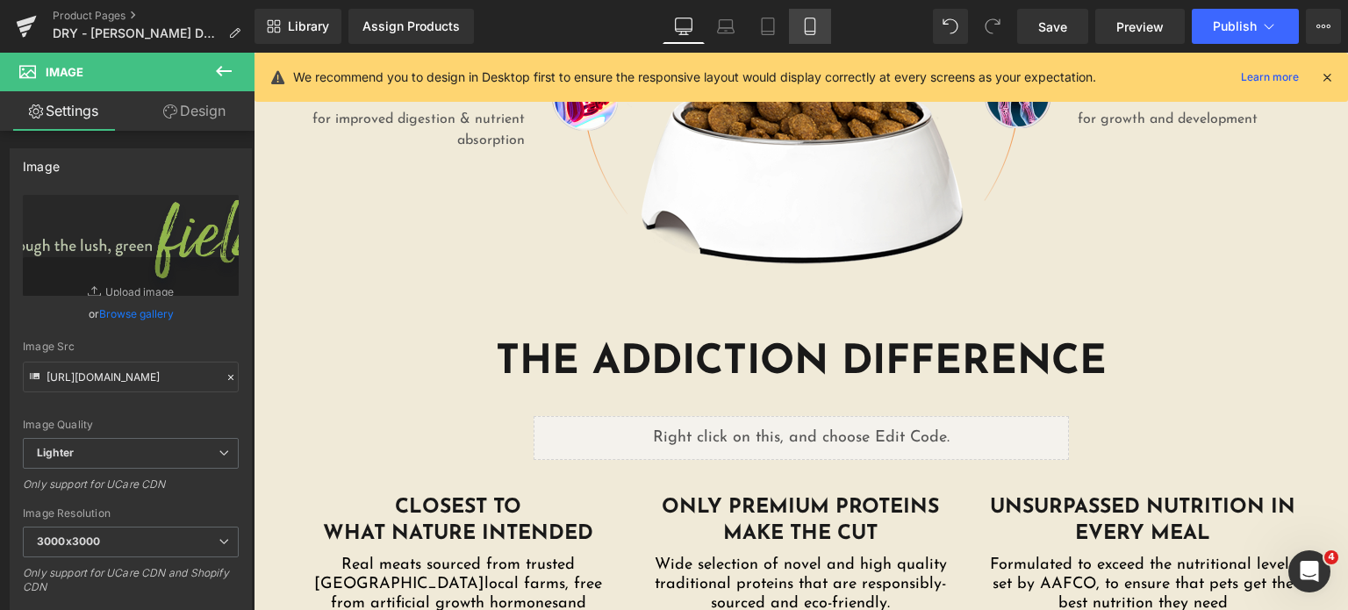
click at [811, 22] on icon at bounding box center [810, 27] width 18 height 18
type input "100"
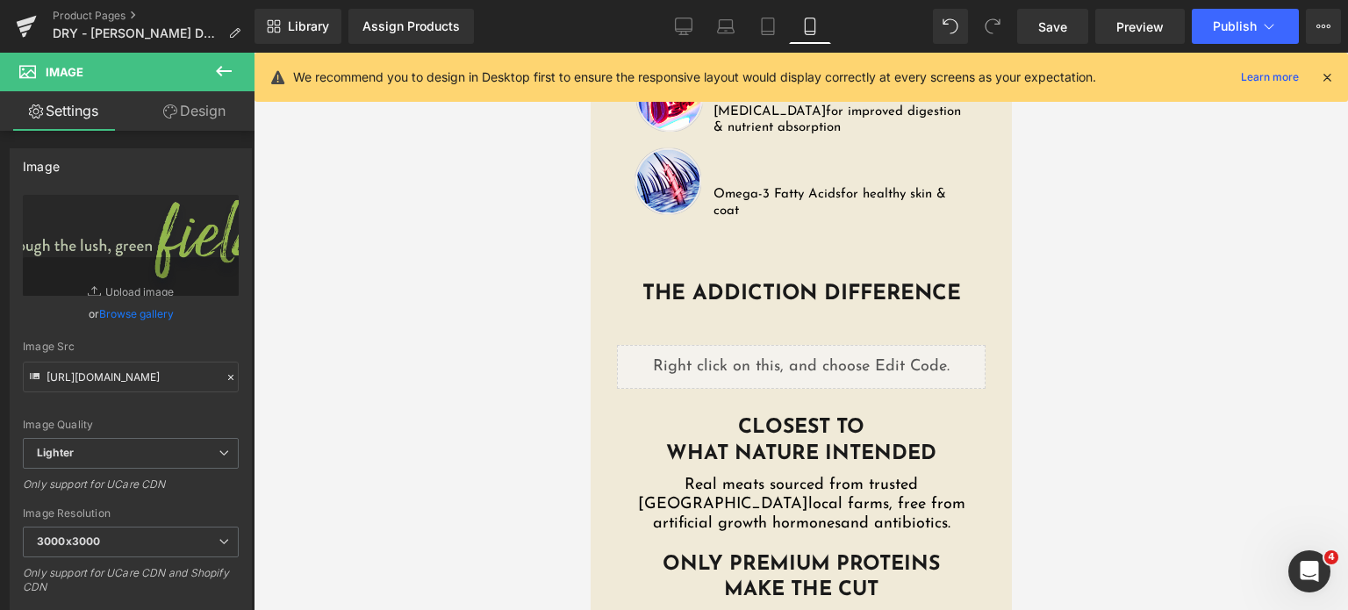
scroll to position [3658, 0]
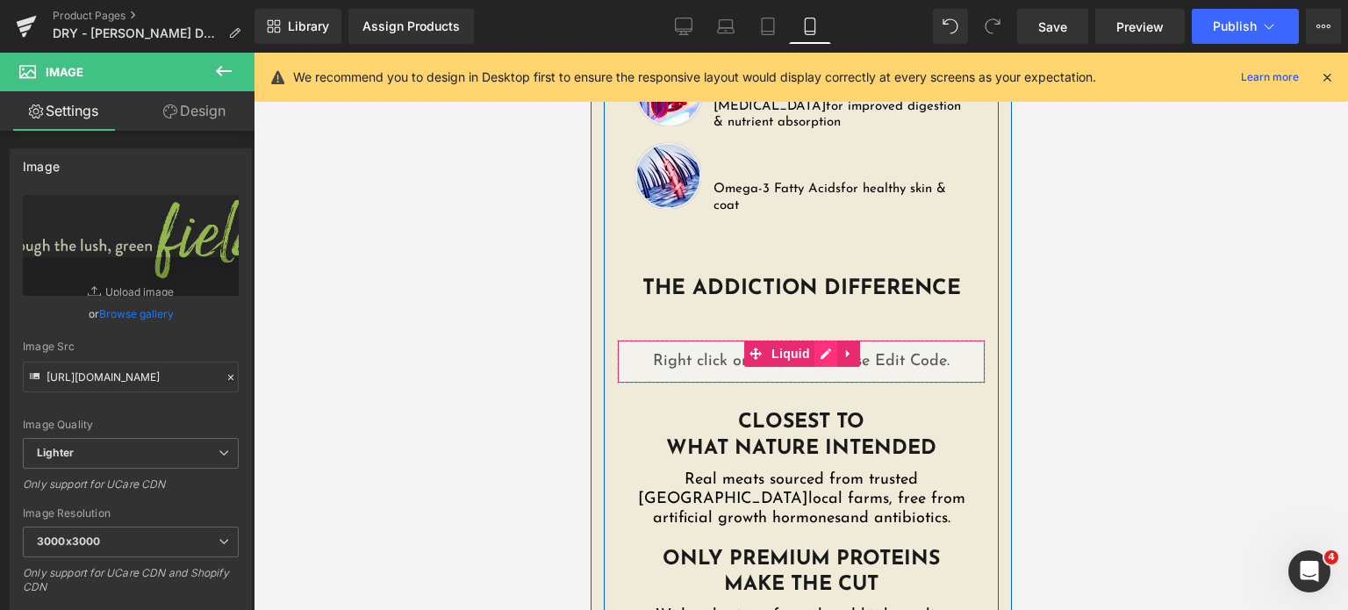
click at [814, 340] on div "Liquid" at bounding box center [800, 362] width 369 height 44
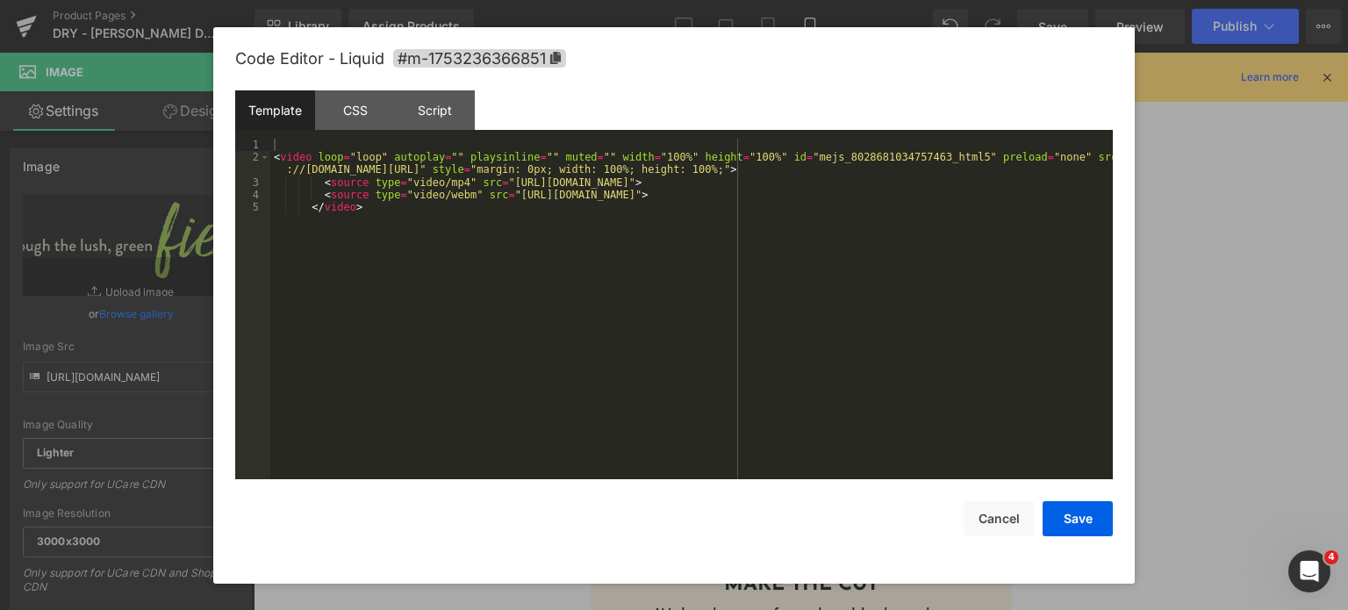
click at [874, 267] on div "< video loop = "loop" autoplay = "" playsinline = "" muted = "" width = "100%" …" at bounding box center [691, 322] width 842 height 367
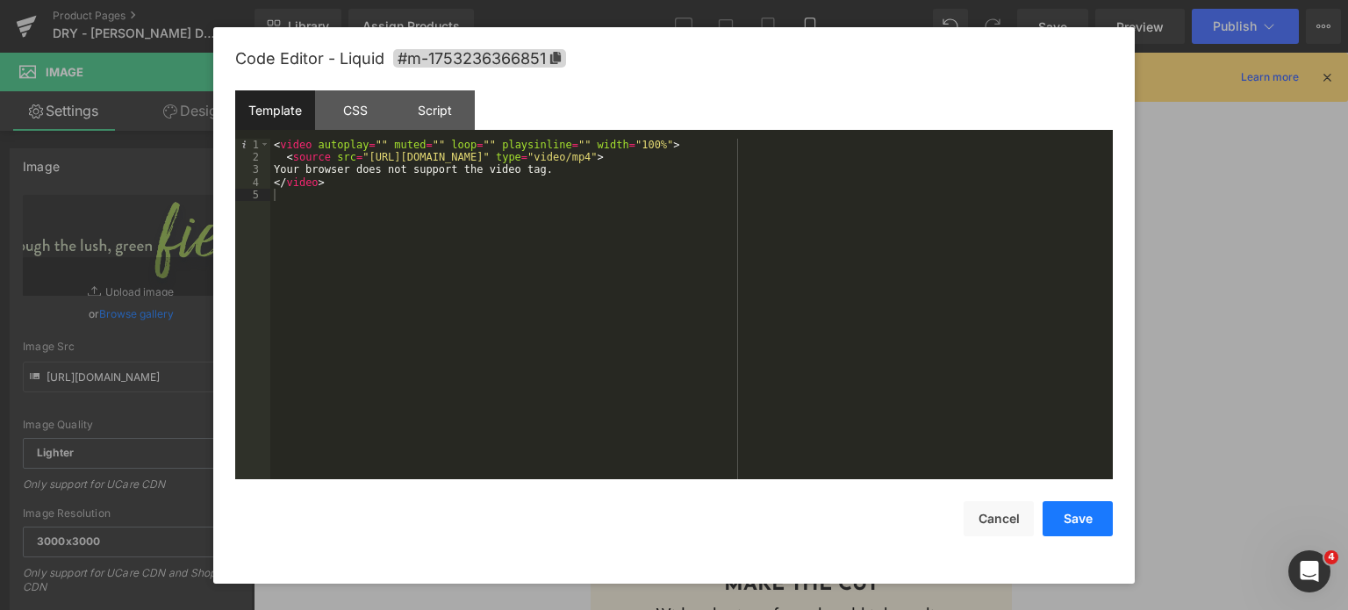
click at [1100, 513] on button "Save" at bounding box center [1078, 518] width 70 height 35
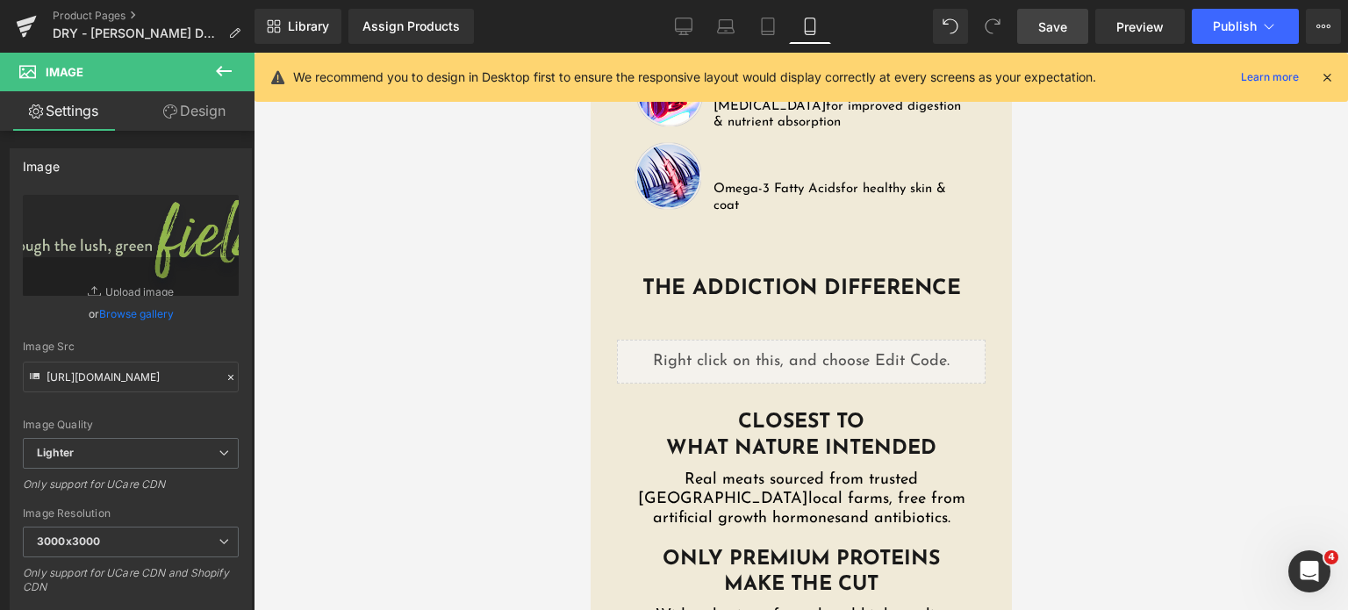
click at [1046, 31] on span "Save" at bounding box center [1052, 27] width 29 height 18
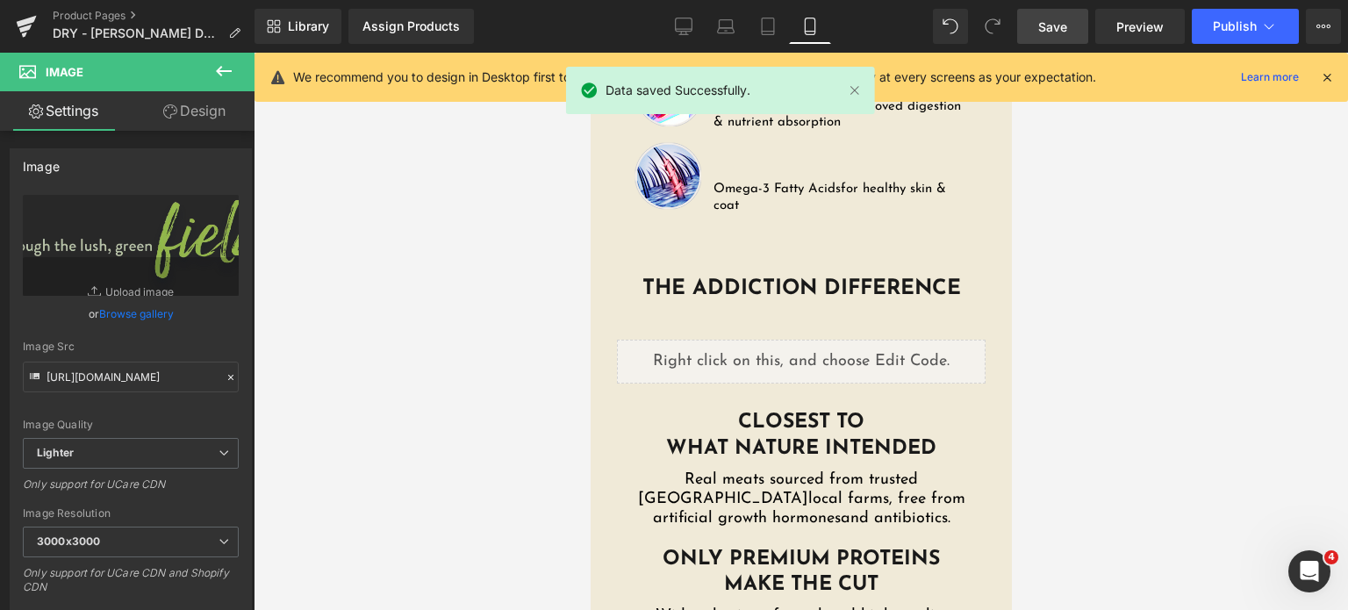
scroll to position [4913, 0]
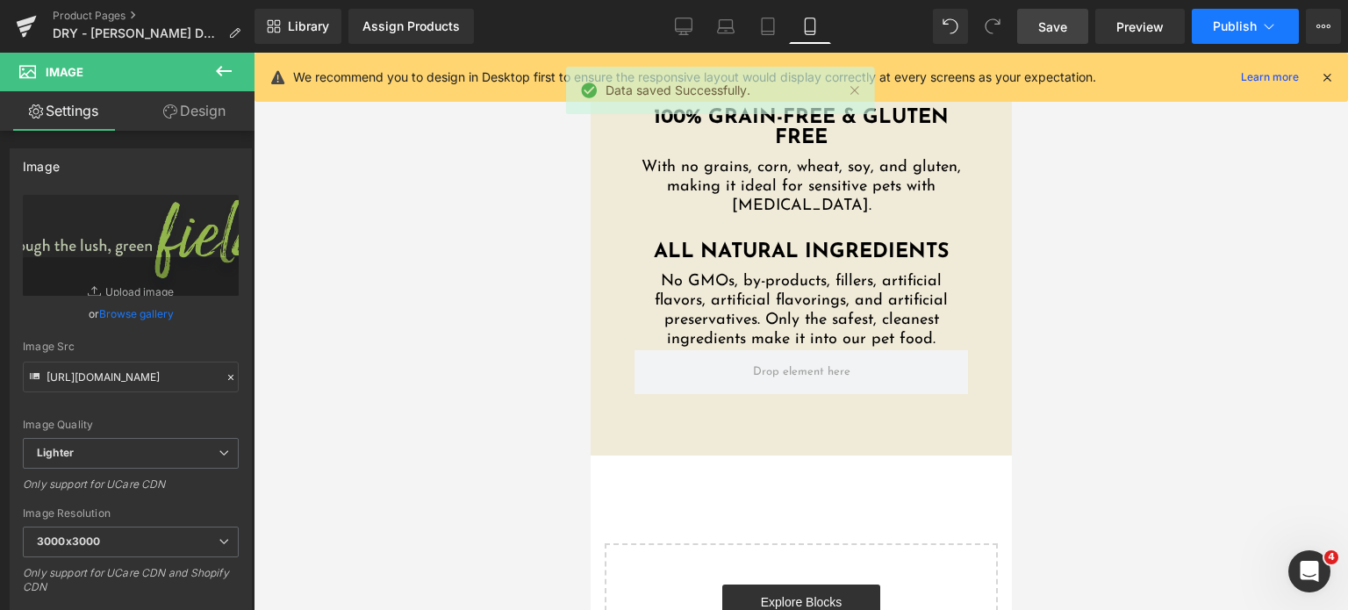
click at [1227, 24] on span "Publish" at bounding box center [1235, 26] width 44 height 14
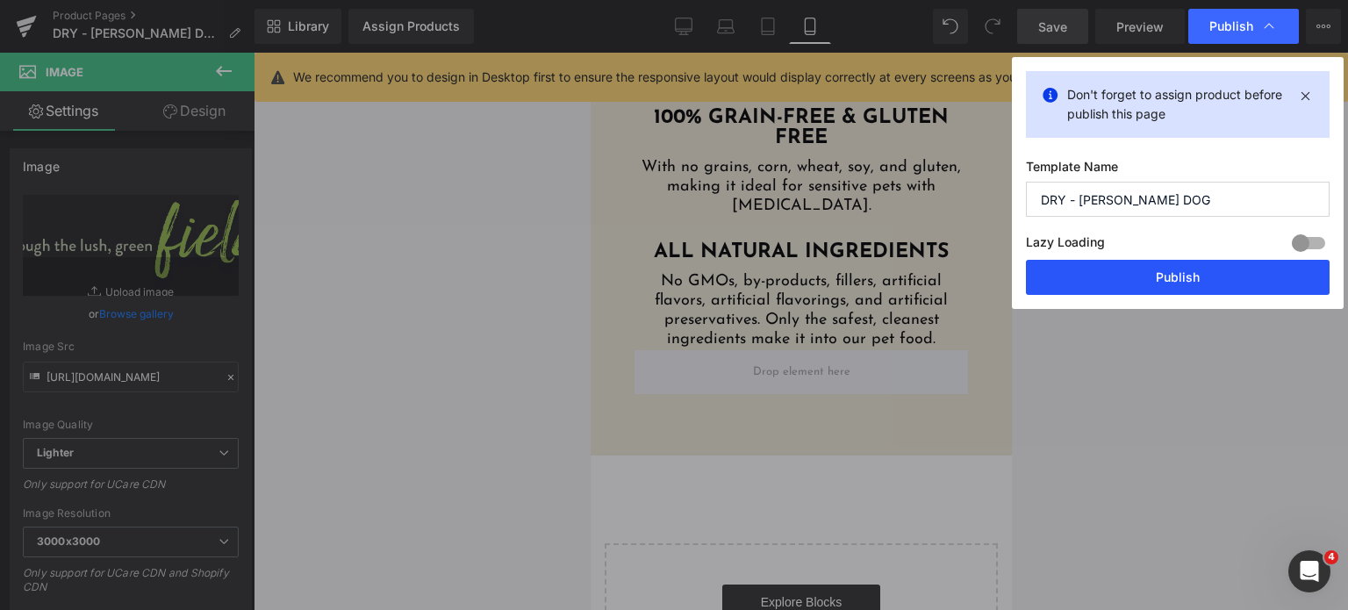
click at [1113, 268] on button "Publish" at bounding box center [1178, 277] width 304 height 35
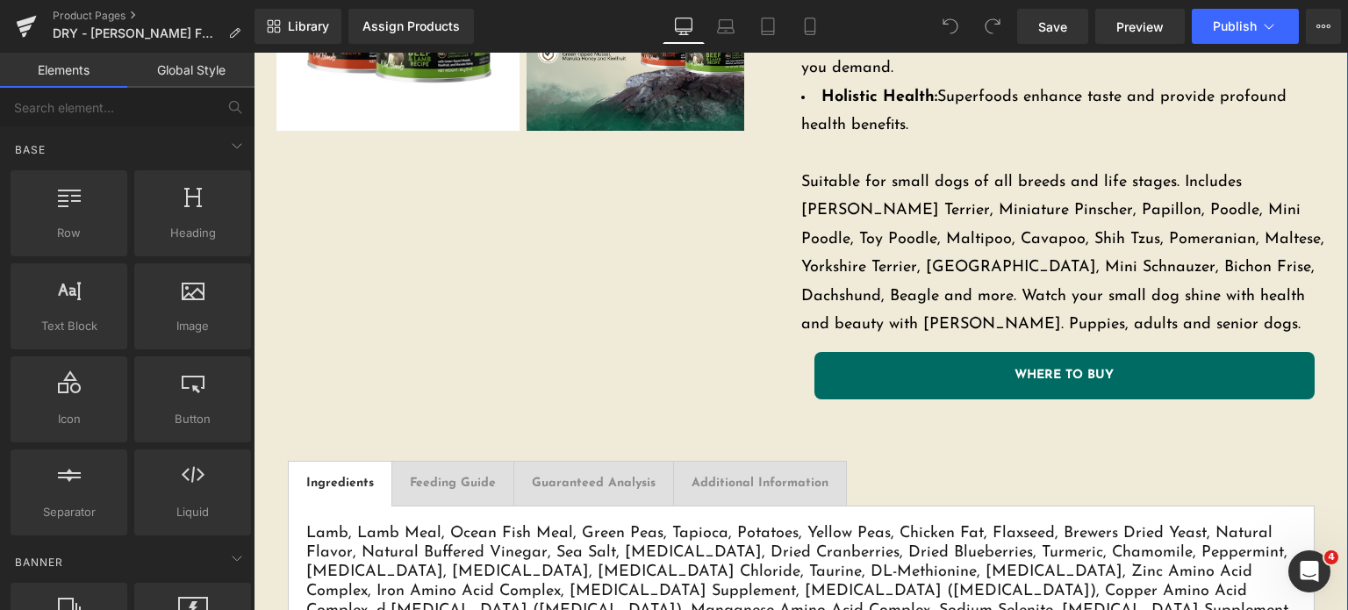
scroll to position [797, 0]
click at [853, 338] on div "WHERE TO BUY Button Row" at bounding box center [1064, 372] width 527 height 69
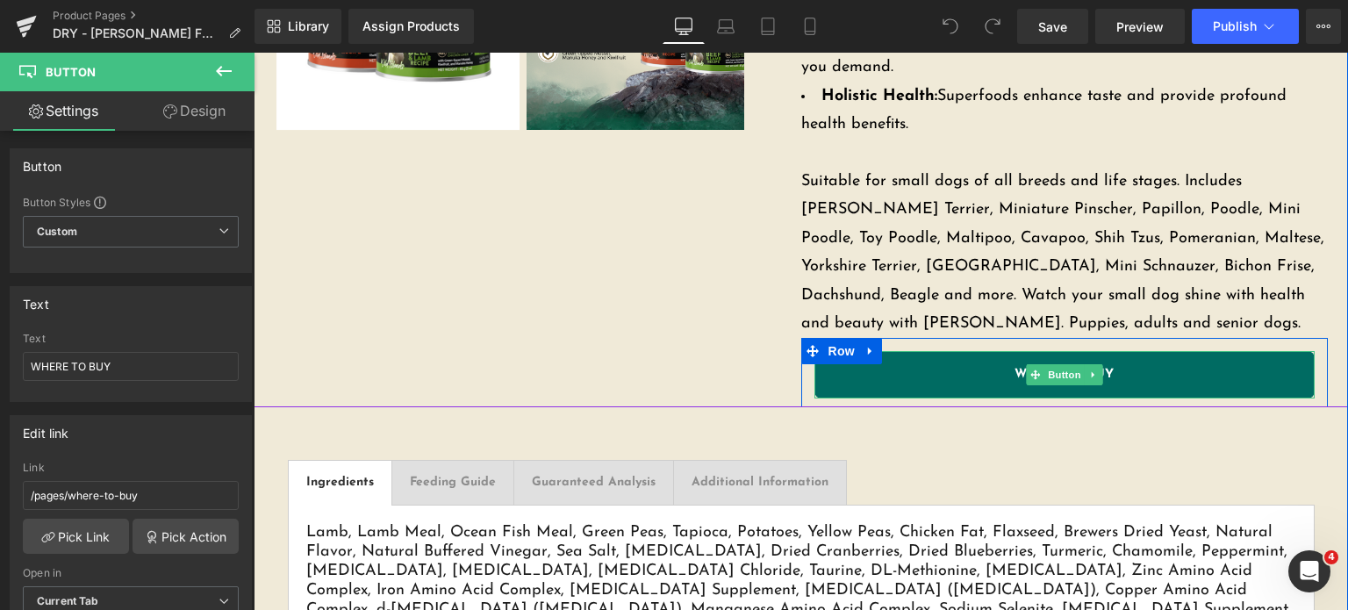
click at [899, 358] on link "WHERE TO BUY" at bounding box center [1064, 374] width 500 height 47
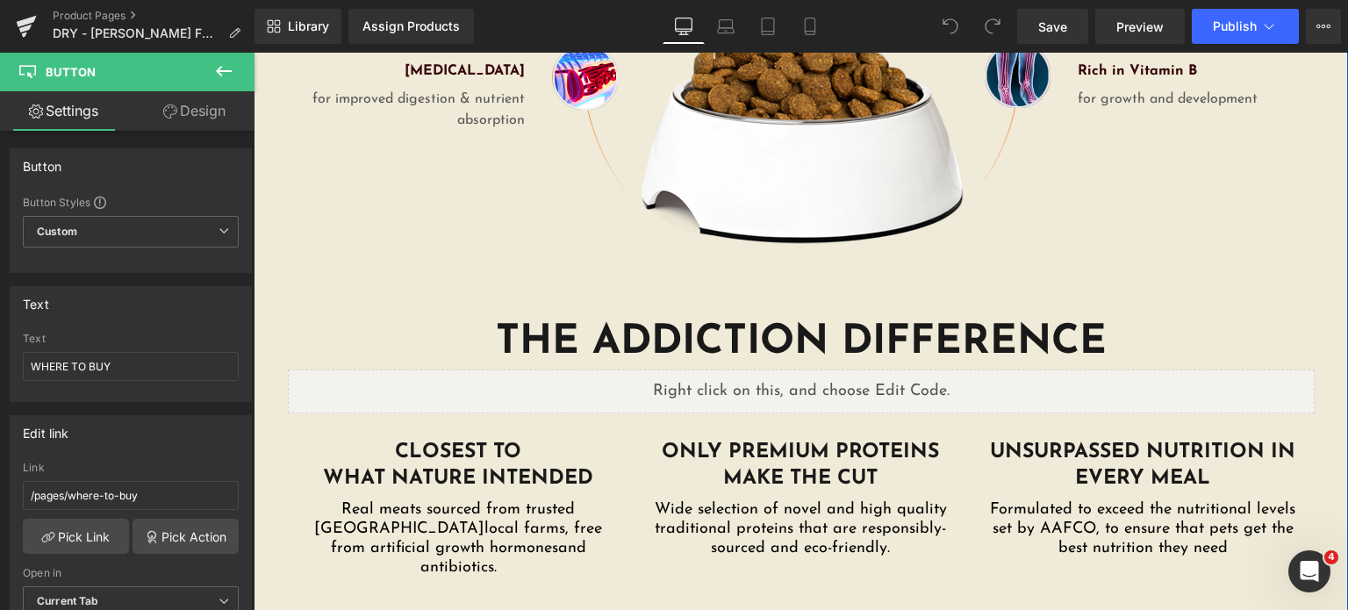
scroll to position [2903, 0]
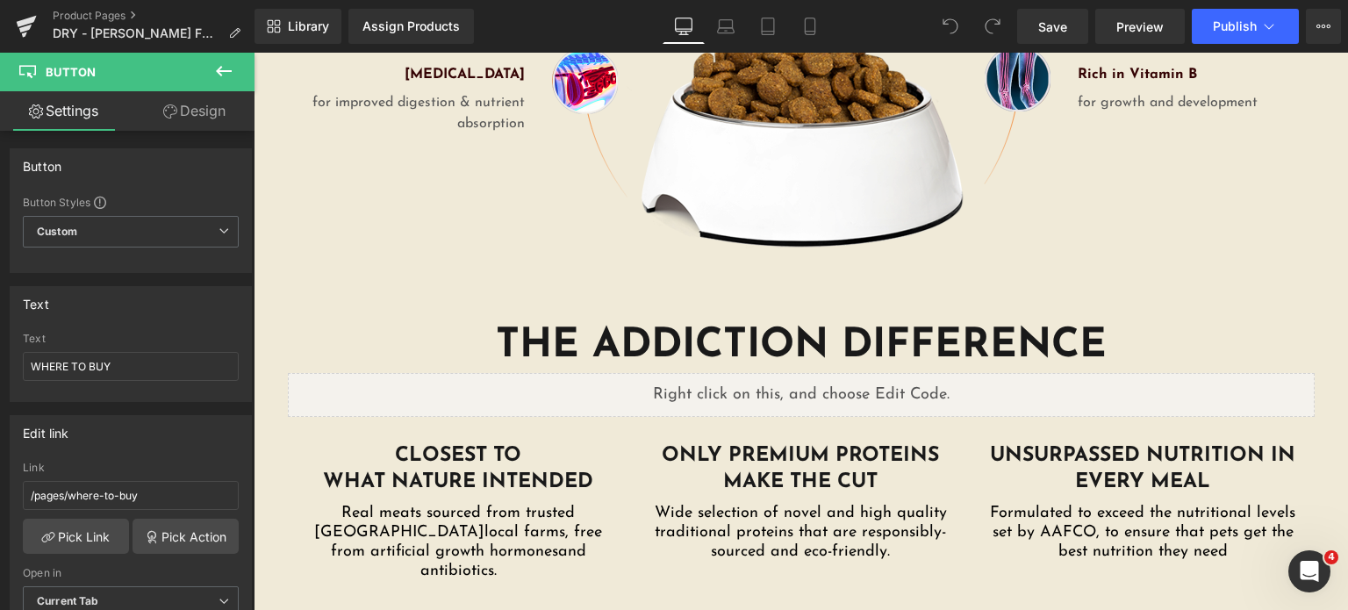
click at [204, 76] on button at bounding box center [223, 72] width 61 height 39
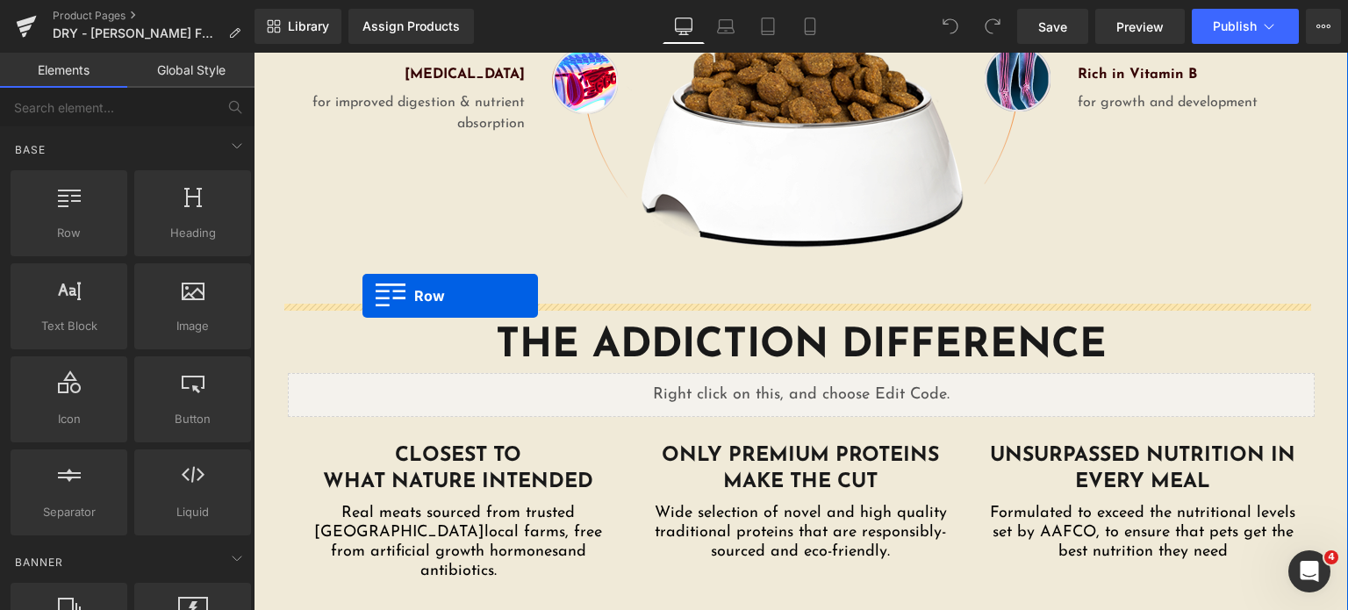
drag, startPoint x: 297, startPoint y: 283, endPoint x: 362, endPoint y: 296, distance: 66.3
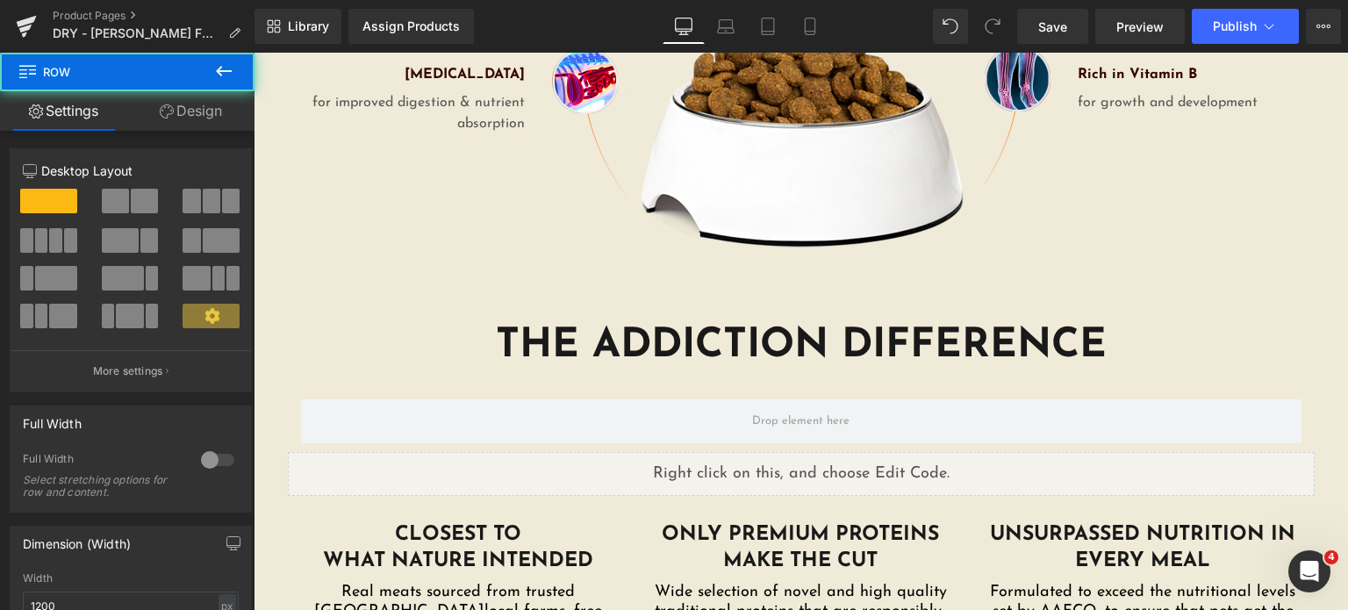
click at [386, 320] on div "THE ADDICTION DIFFERENCE Heading" at bounding box center [801, 346] width 1027 height 53
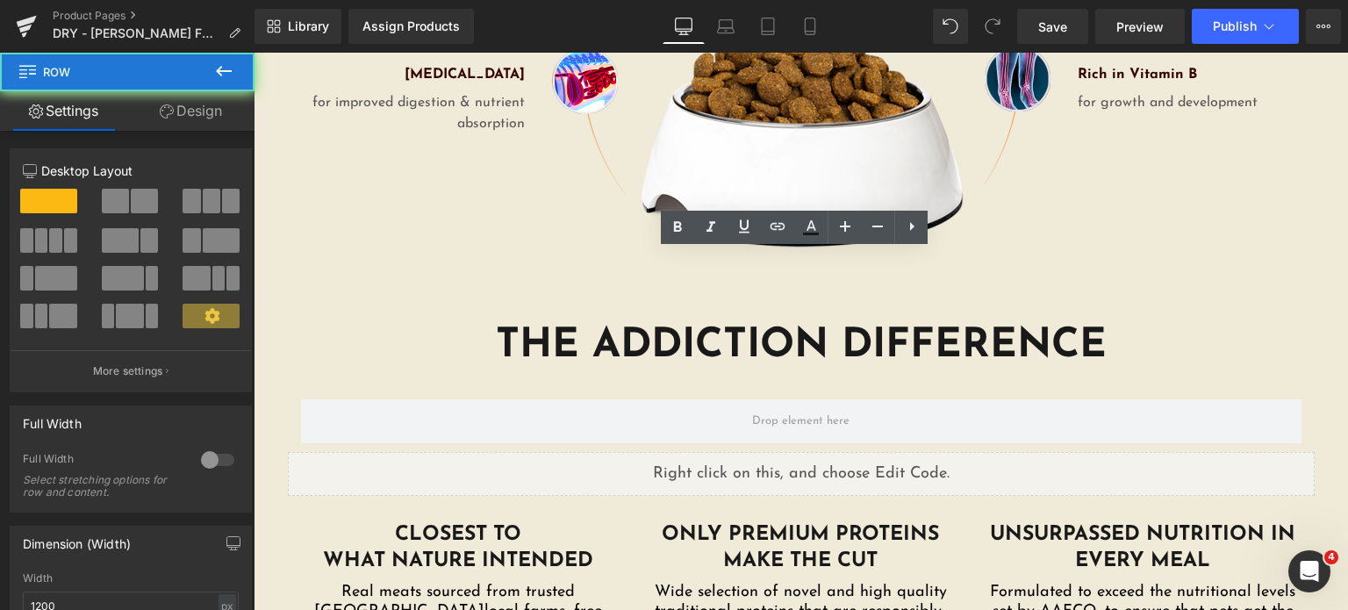
click at [380, 373] on div "Row" at bounding box center [801, 412] width 1027 height 79
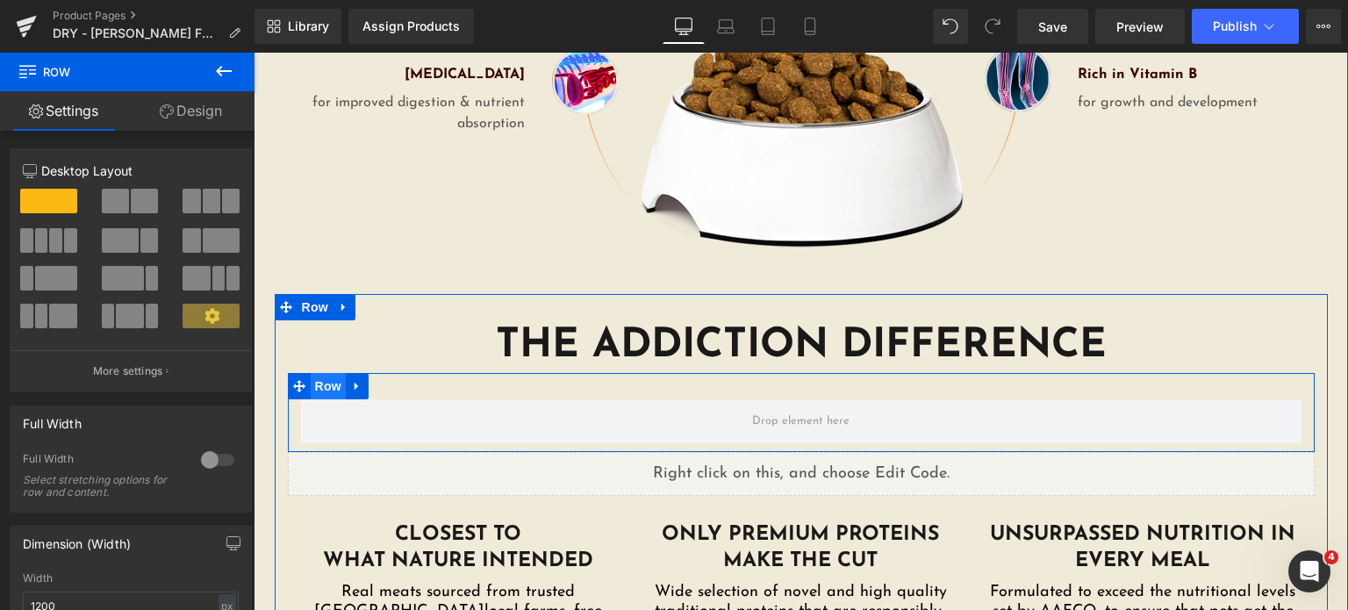
click at [331, 373] on span "Row" at bounding box center [328, 386] width 35 height 26
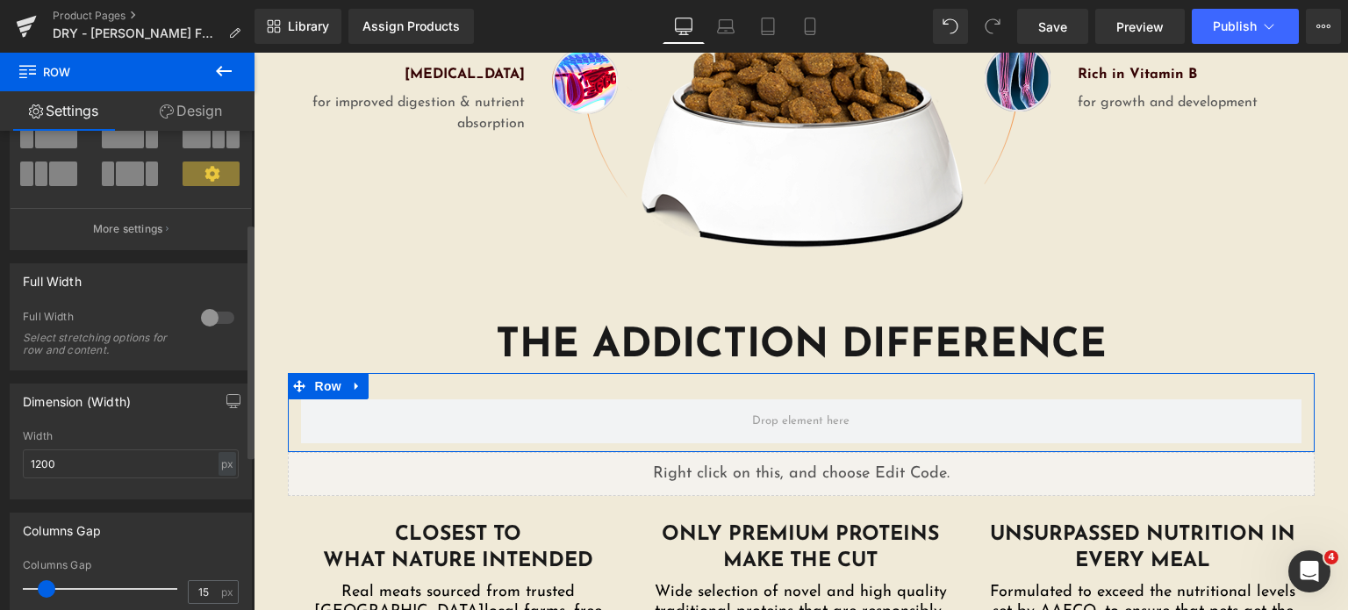
scroll to position [204, 0]
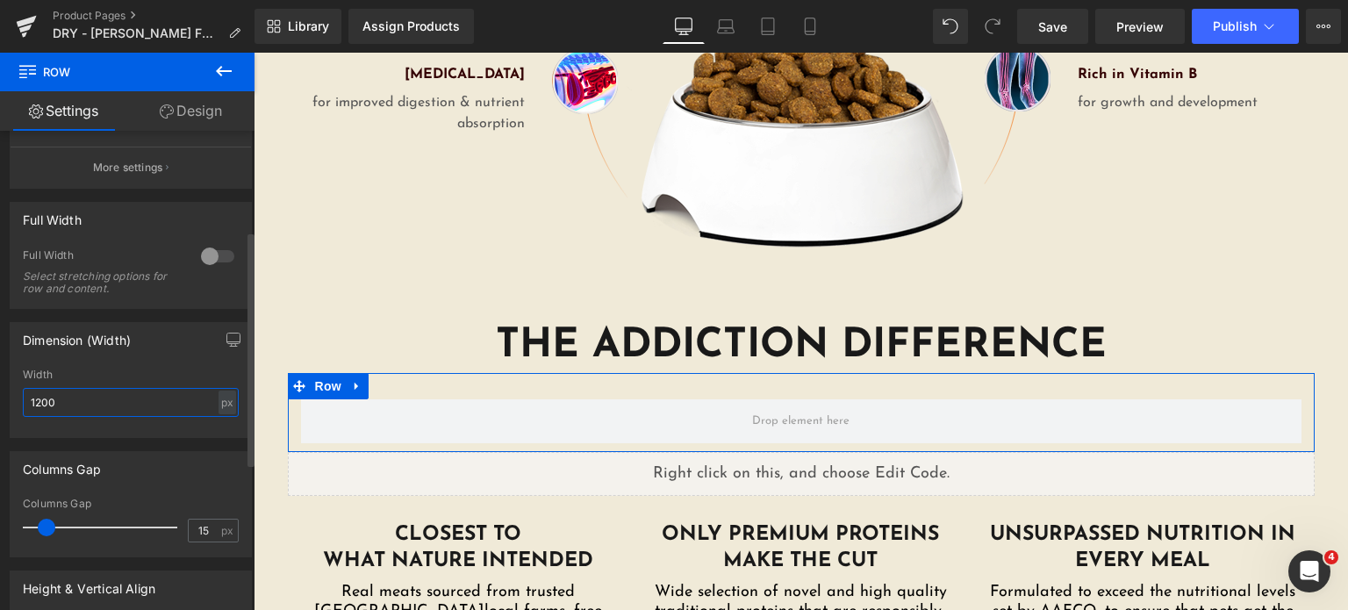
drag, startPoint x: 98, startPoint y: 392, endPoint x: 0, endPoint y: 402, distance: 98.8
click at [0, 402] on div "Dimension (Width) 1200px Width 1200 px % px" at bounding box center [131, 373] width 262 height 129
type input "640"
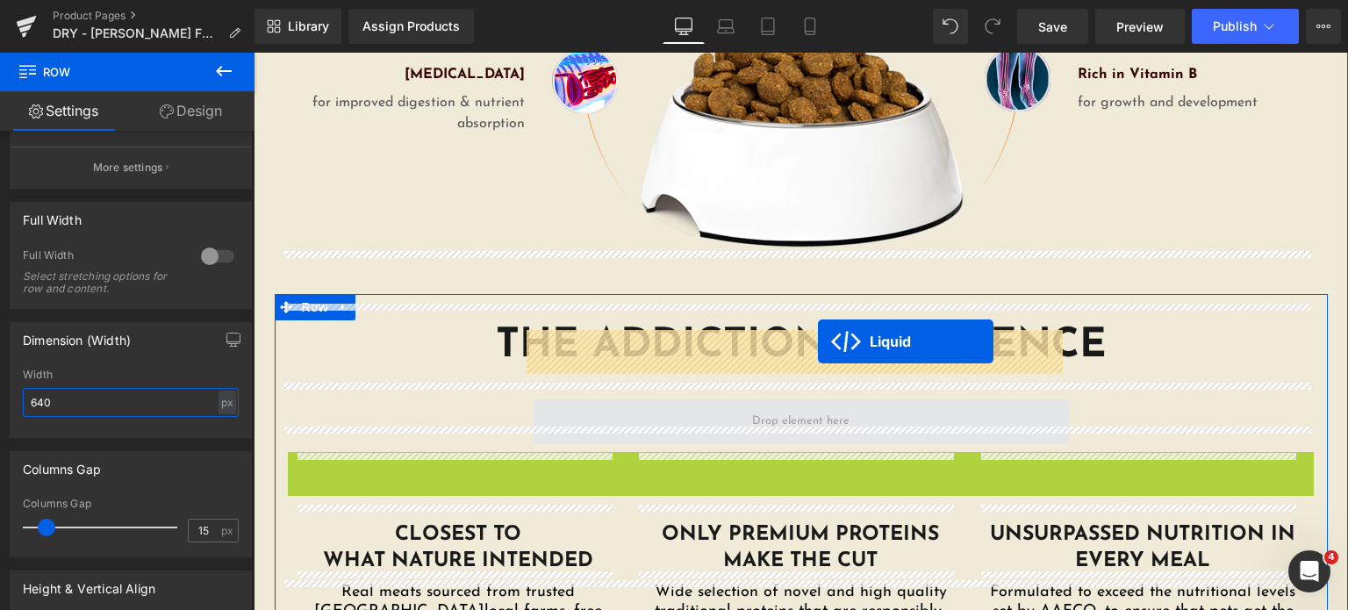
drag, startPoint x: 792, startPoint y: 398, endPoint x: 818, endPoint y: 341, distance: 62.5
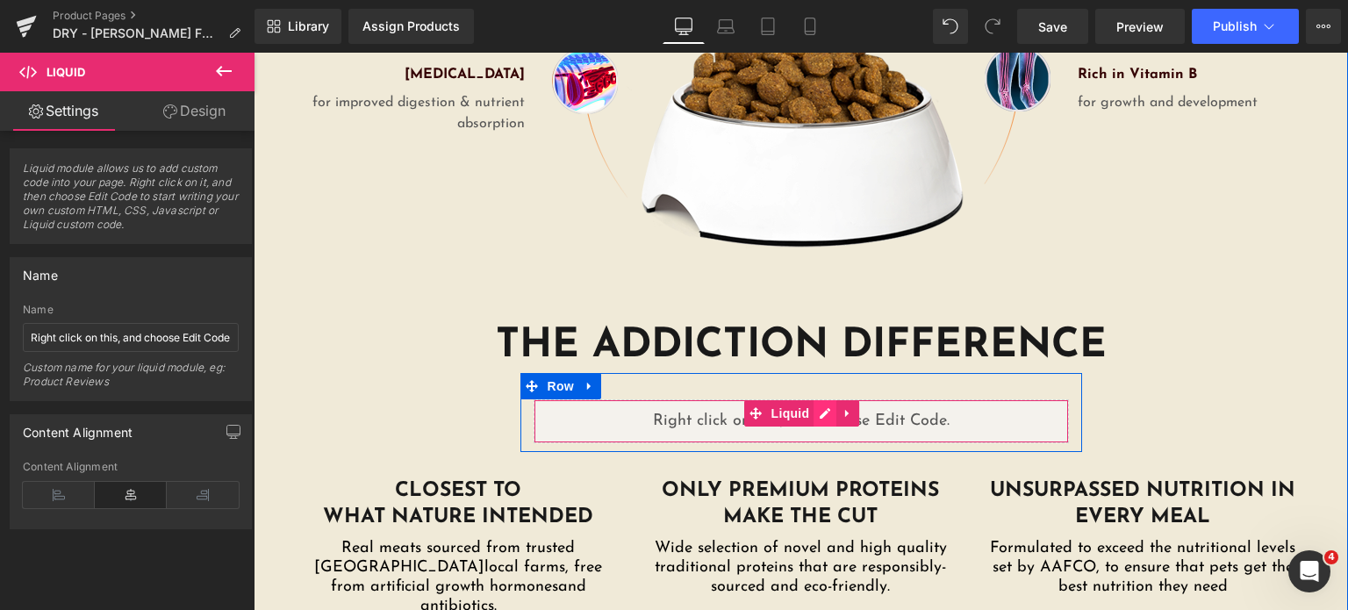
click at [820, 399] on div "Liquid" at bounding box center [801, 421] width 535 height 44
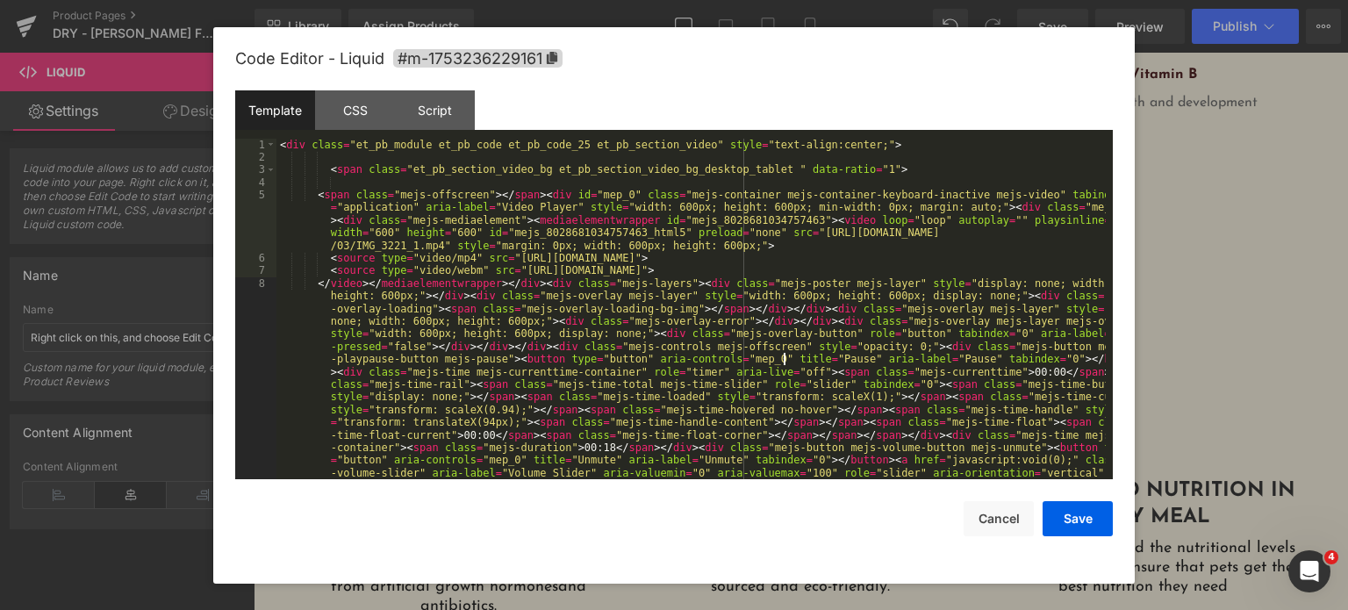
click at [783, 354] on div "< div class = "et_pb_module et_pb_code et_pb_code_25 et_pb_section_video" style…" at bounding box center [690, 442] width 829 height 606
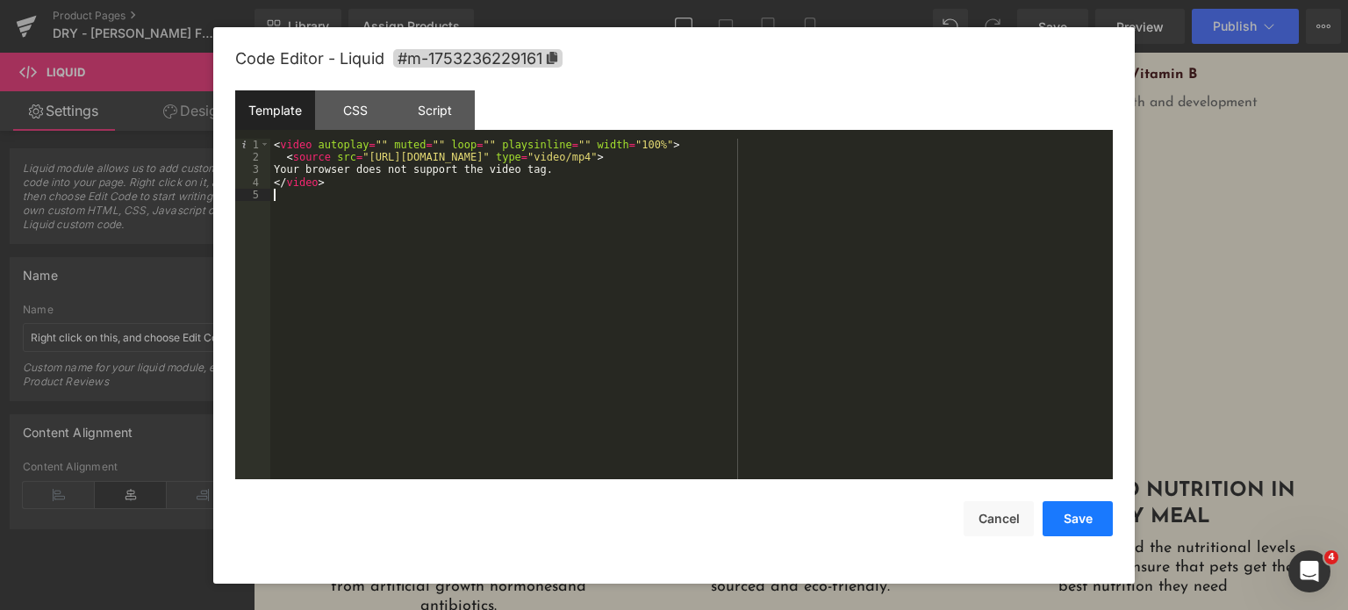
click at [1075, 517] on button "Save" at bounding box center [1078, 518] width 70 height 35
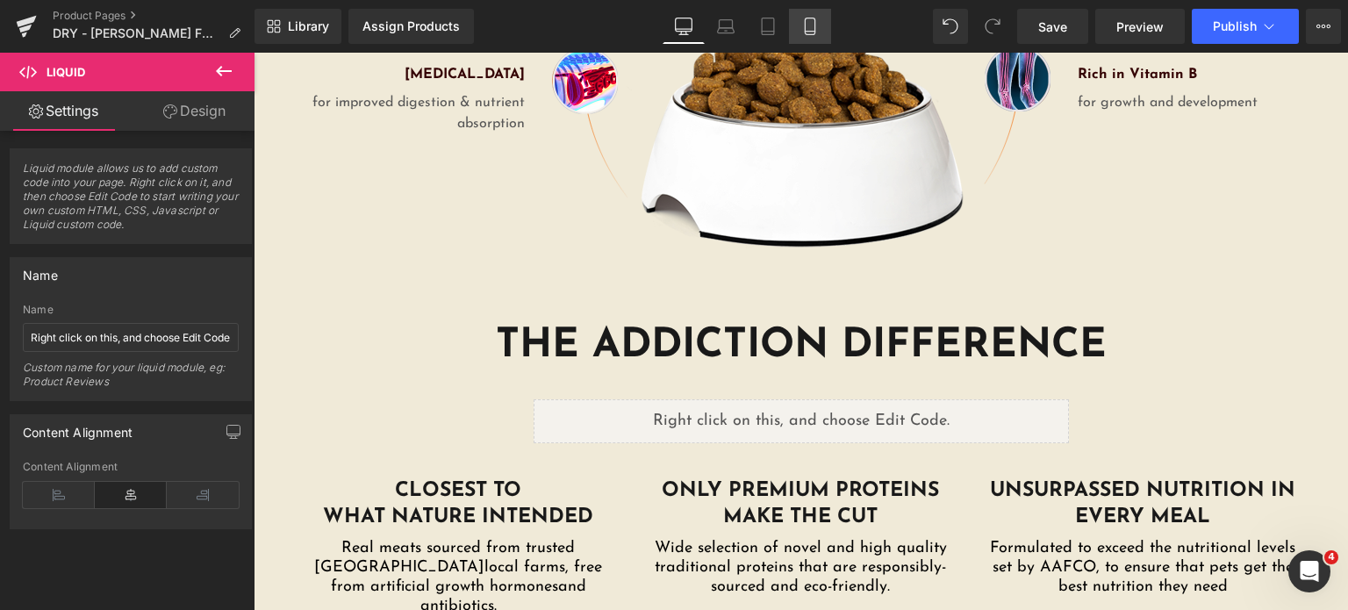
click at [806, 34] on icon at bounding box center [810, 26] width 10 height 17
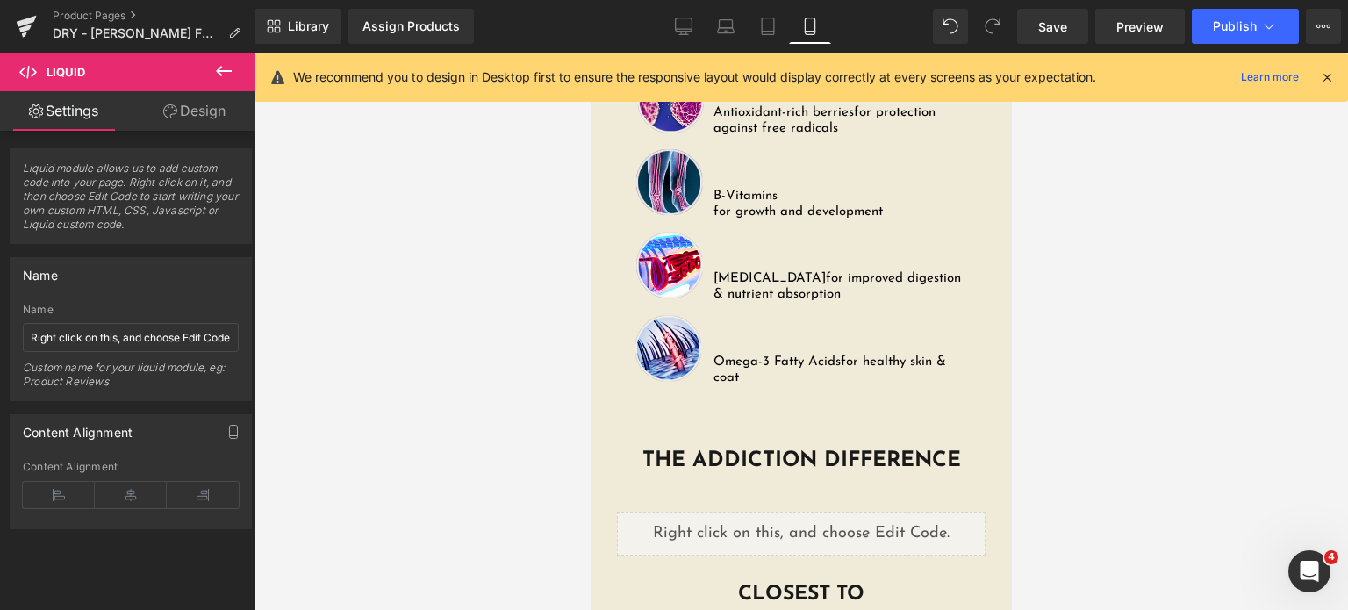
scroll to position [3322, 0]
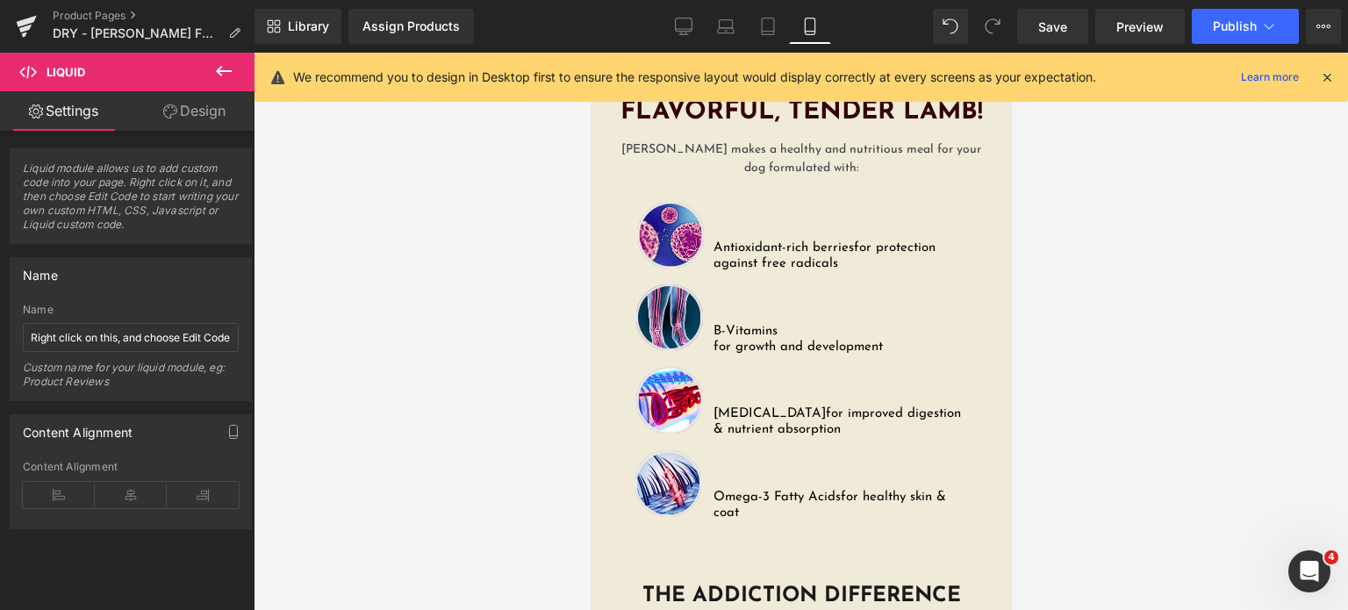
click at [1329, 79] on icon at bounding box center [1327, 77] width 16 height 16
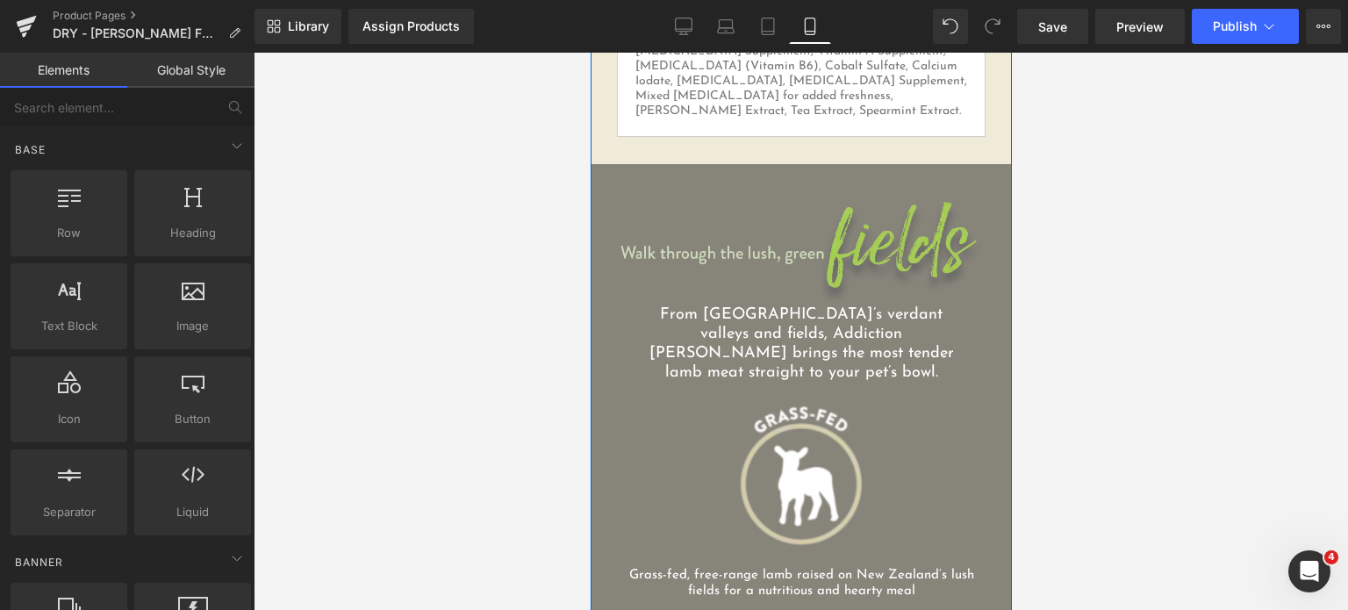
scroll to position [2290, 0]
click at [751, 200] on img at bounding box center [800, 253] width 369 height 107
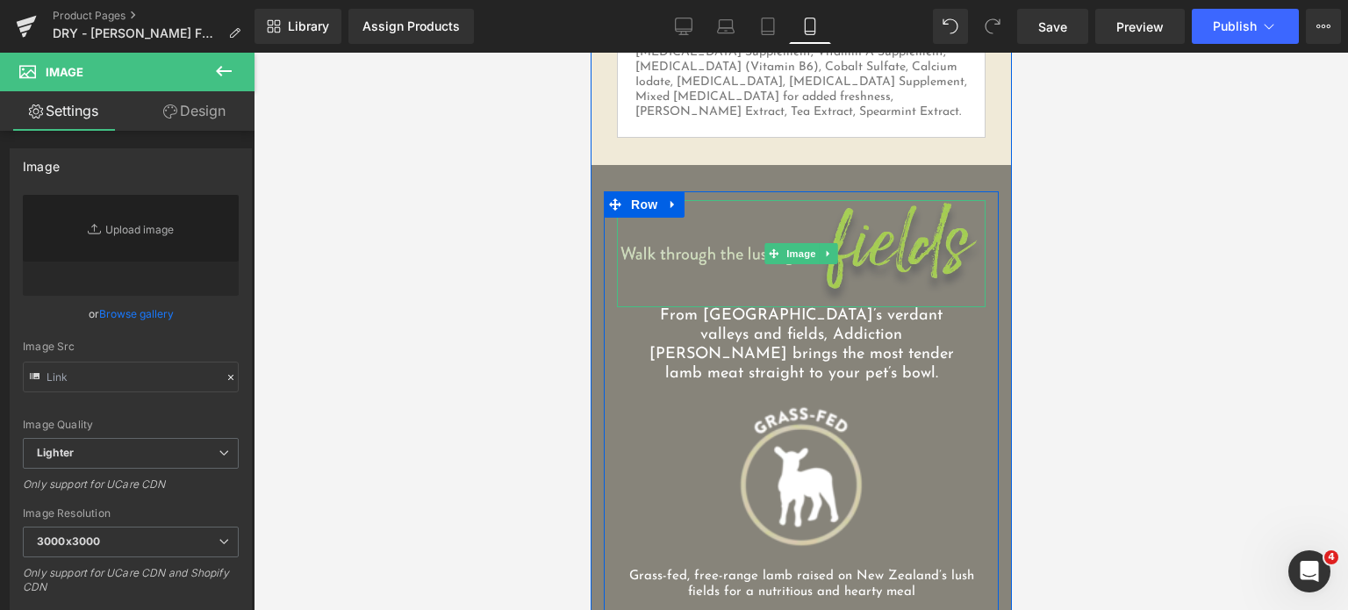
click at [706, 200] on img at bounding box center [800, 253] width 369 height 107
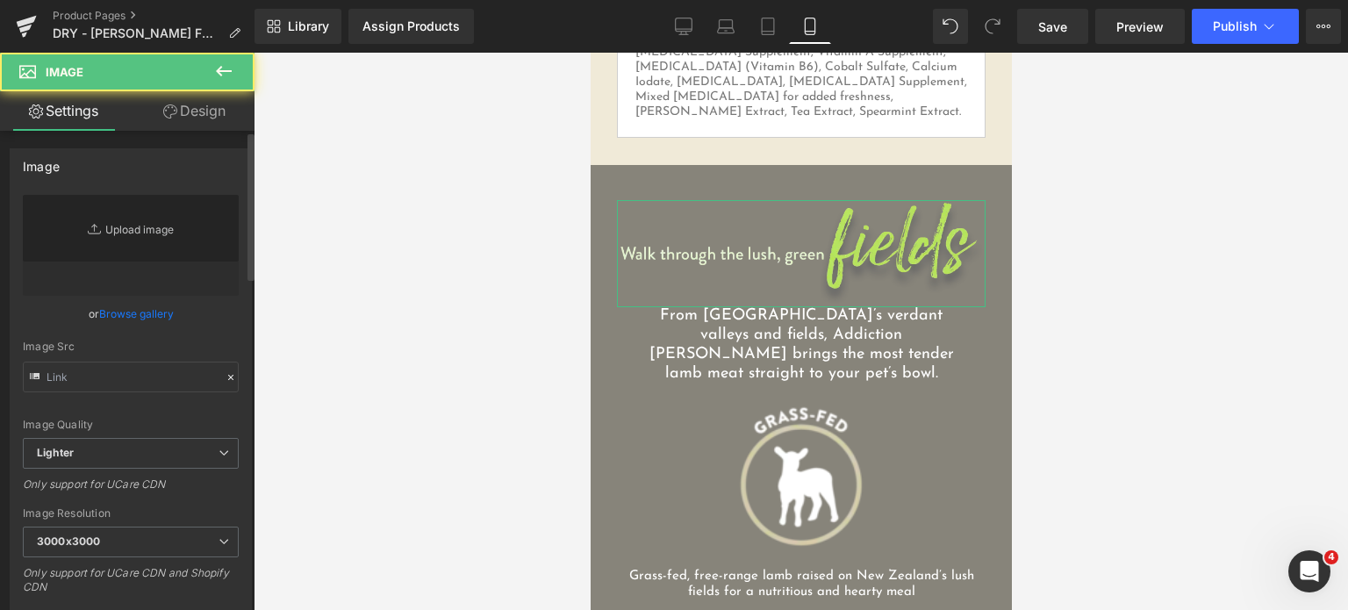
click at [109, 226] on link "Replace Image" at bounding box center [131, 245] width 216 height 101
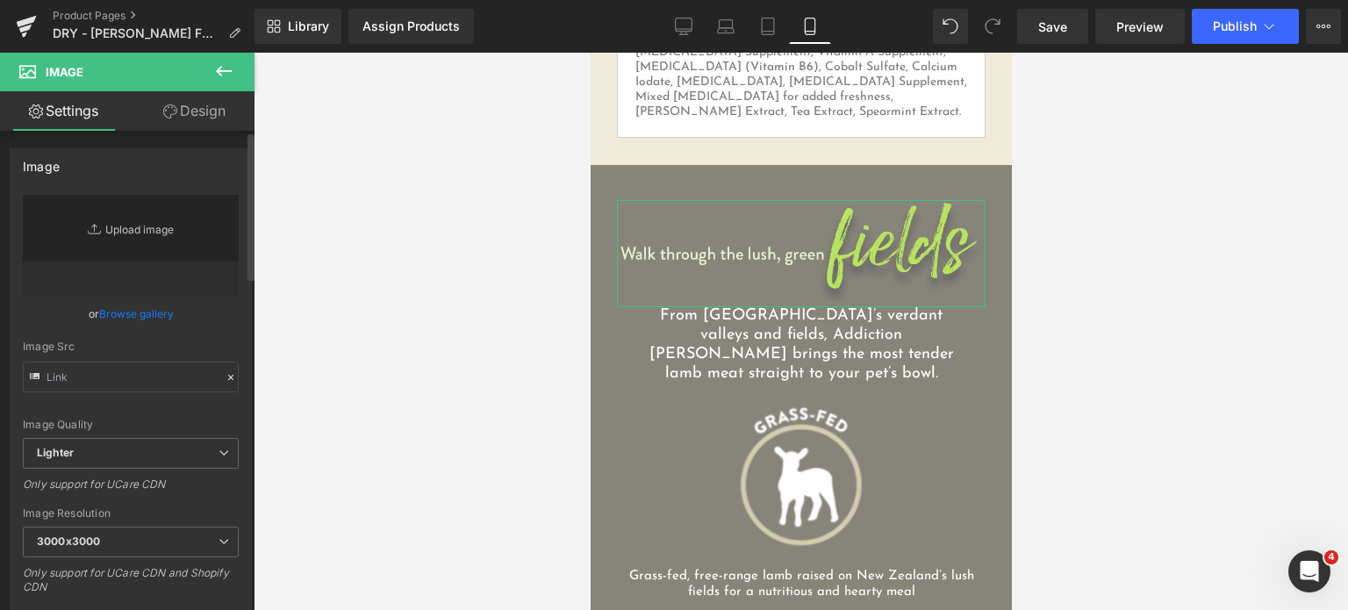
type input "C:\fakepath\Phase-3-06-LLD-01C-Header-Field.png.webp"
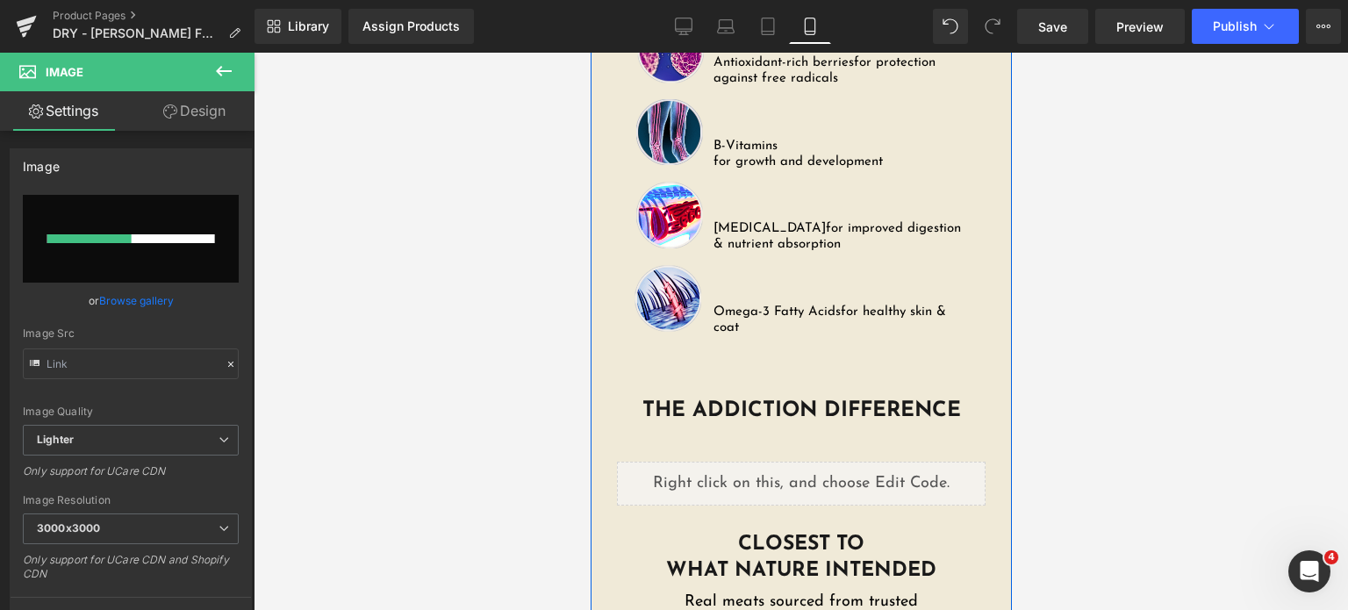
scroll to position [3504, 0]
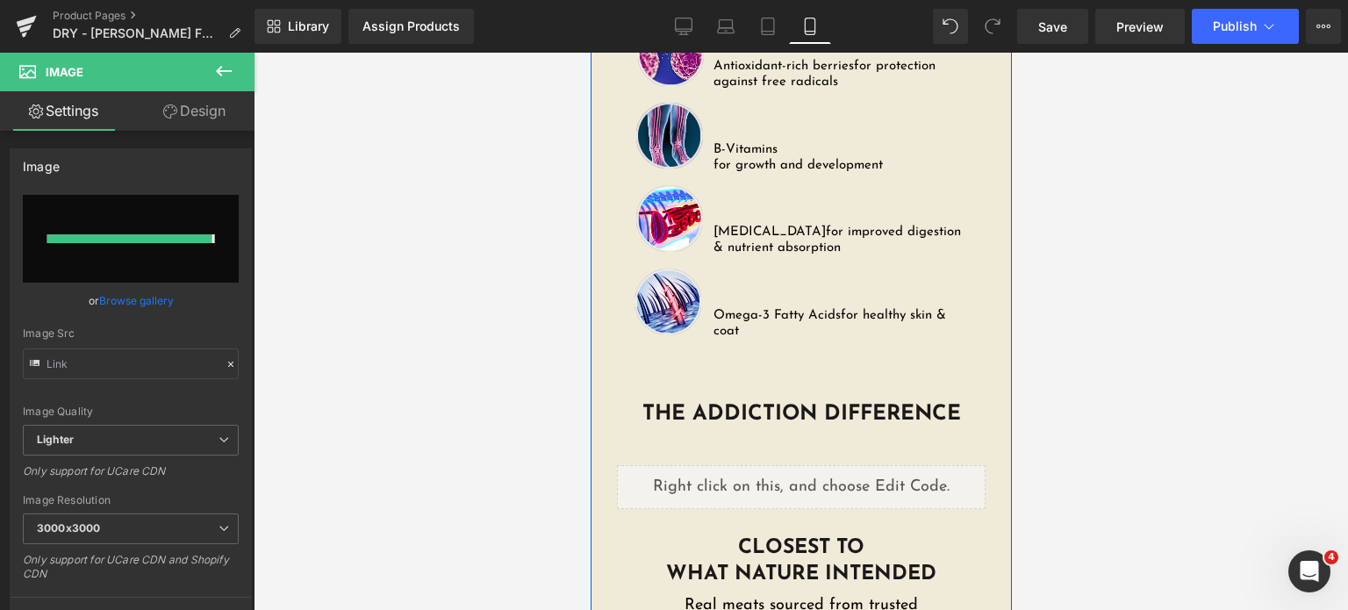
type input "https://ucarecdn.com/8c7cf15f-4b3a-425f-ab28-158baed51e0f/-/format/auto/-/previ…"
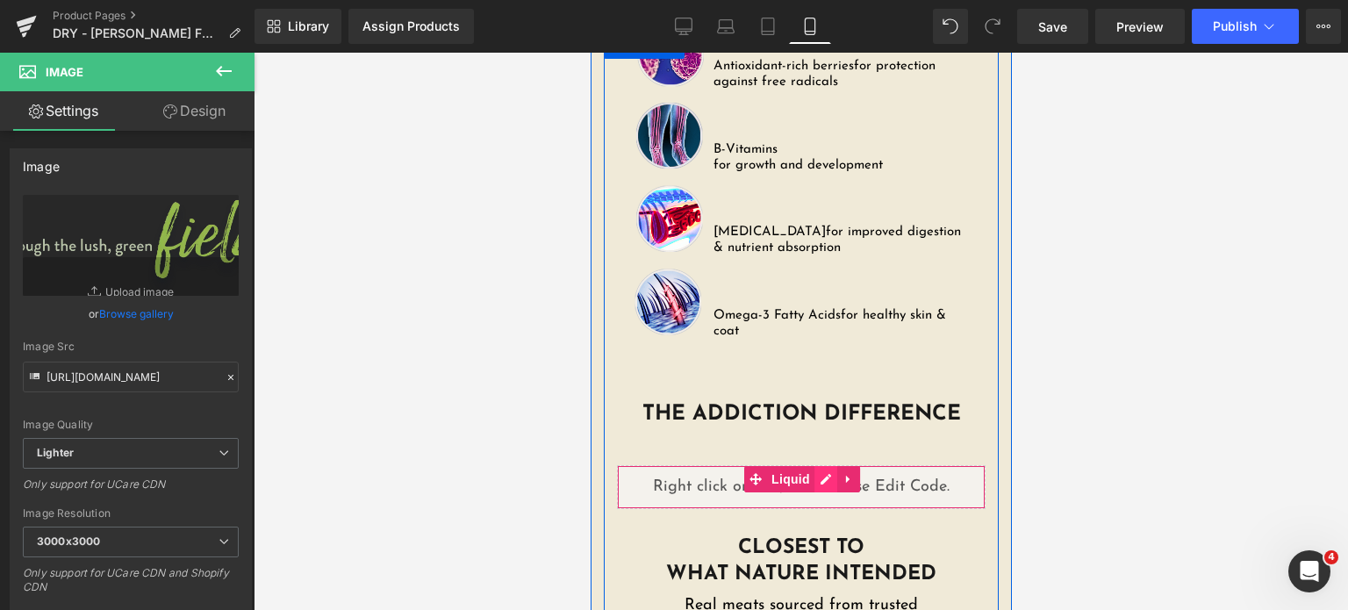
click at [814, 465] on div "Liquid" at bounding box center [800, 487] width 369 height 44
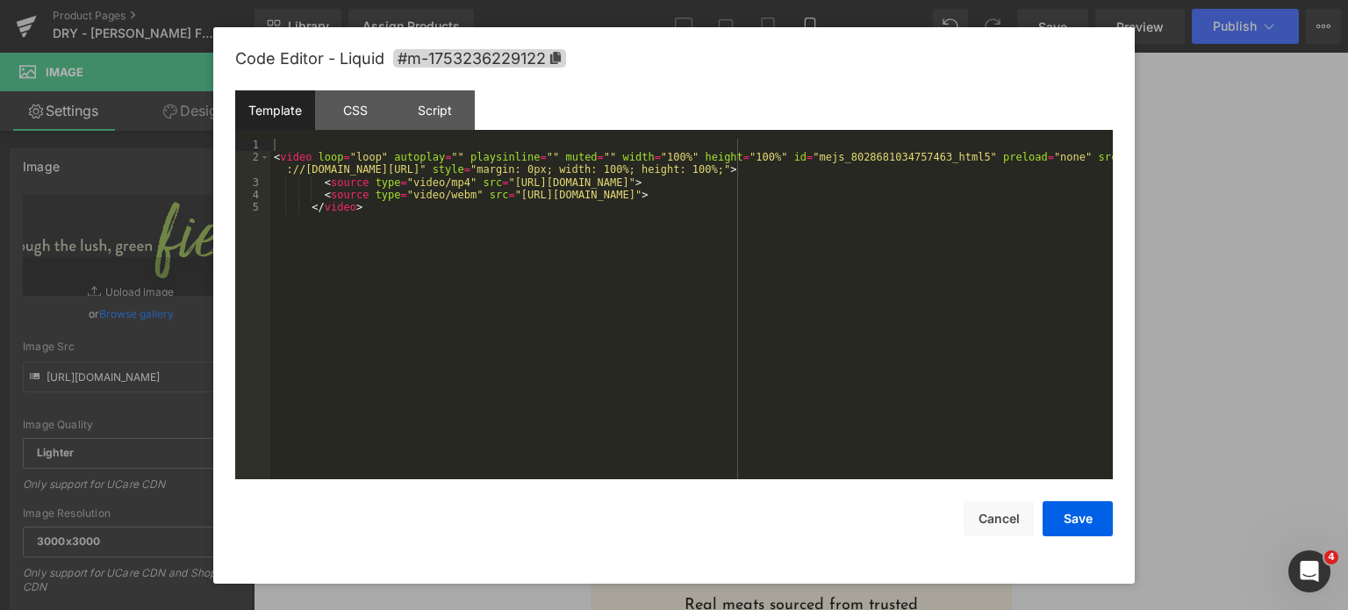
click at [814, 347] on div "< video loop = "loop" autoplay = "" playsinline = "" muted = "" width = "100%" …" at bounding box center [691, 322] width 842 height 367
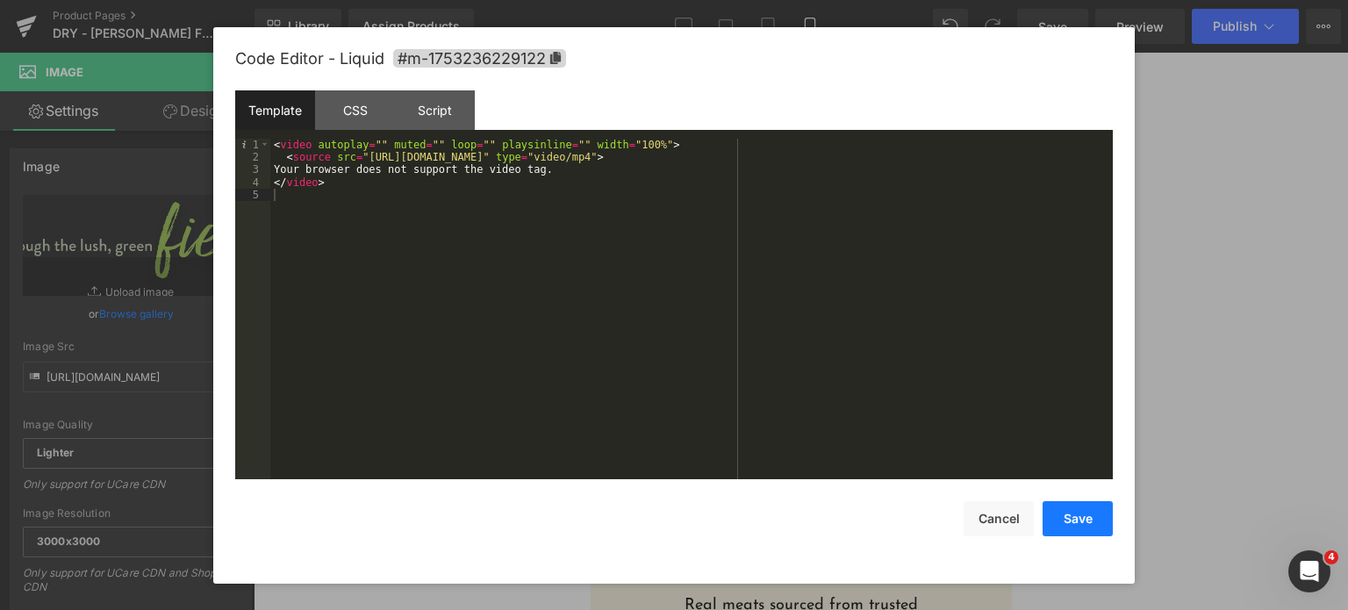
click at [1066, 514] on button "Save" at bounding box center [1078, 518] width 70 height 35
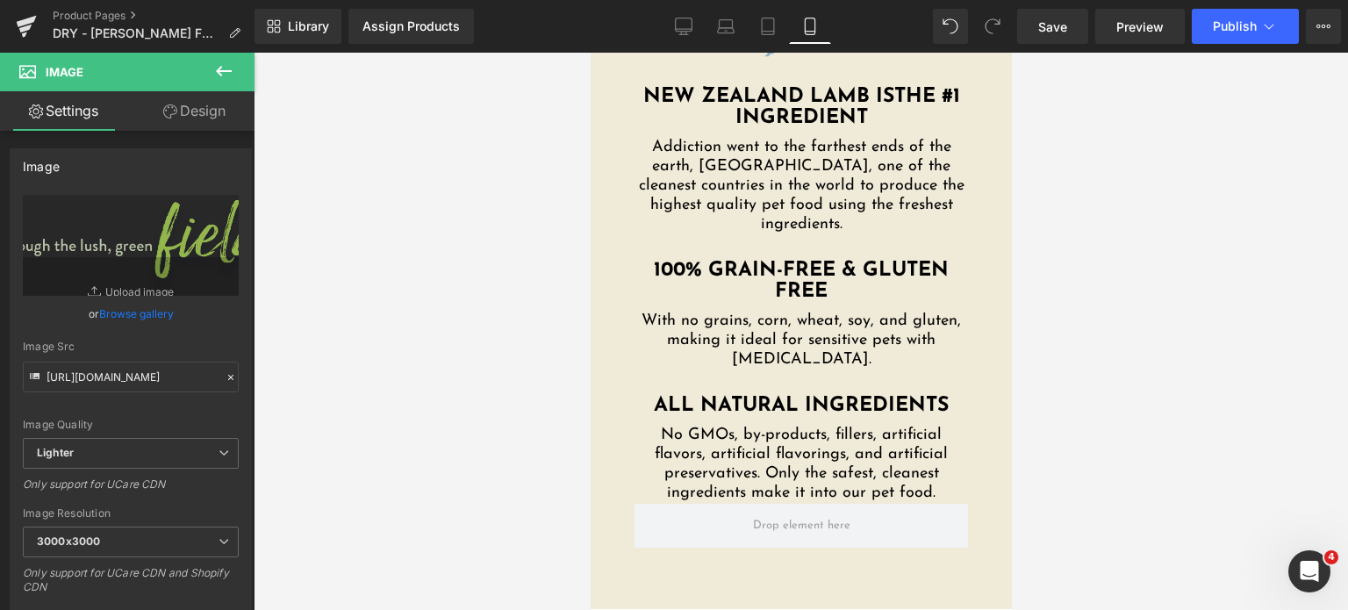
scroll to position [4728, 0]
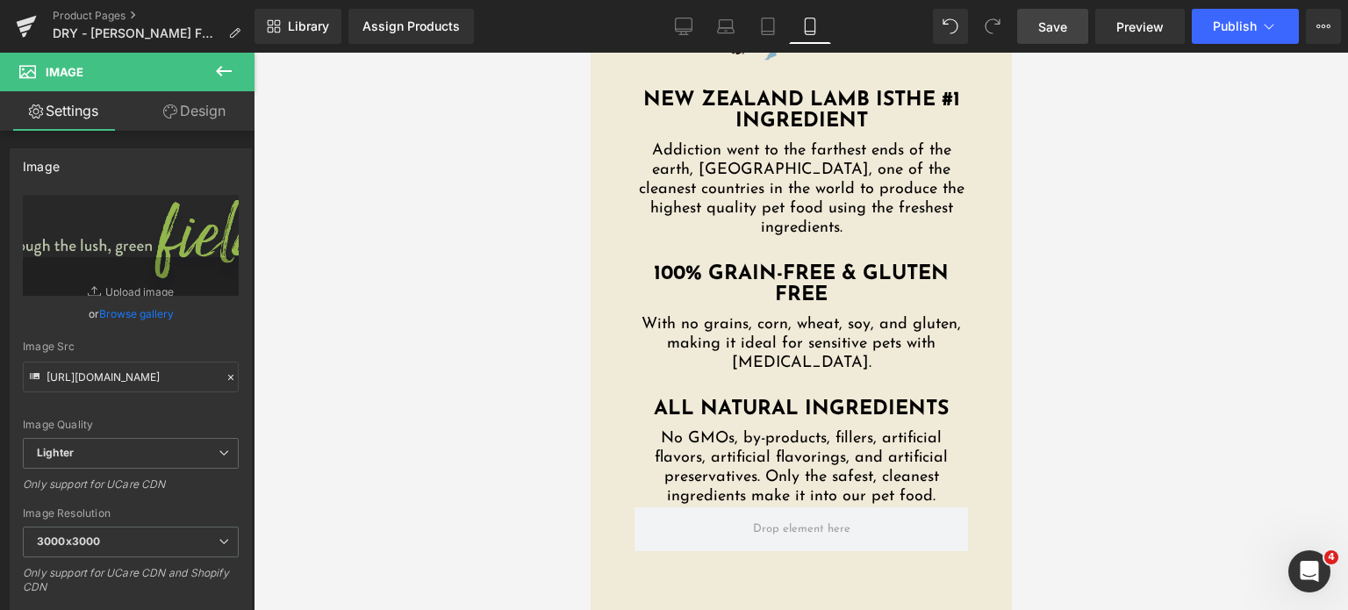
click at [1062, 32] on span "Save" at bounding box center [1052, 27] width 29 height 18
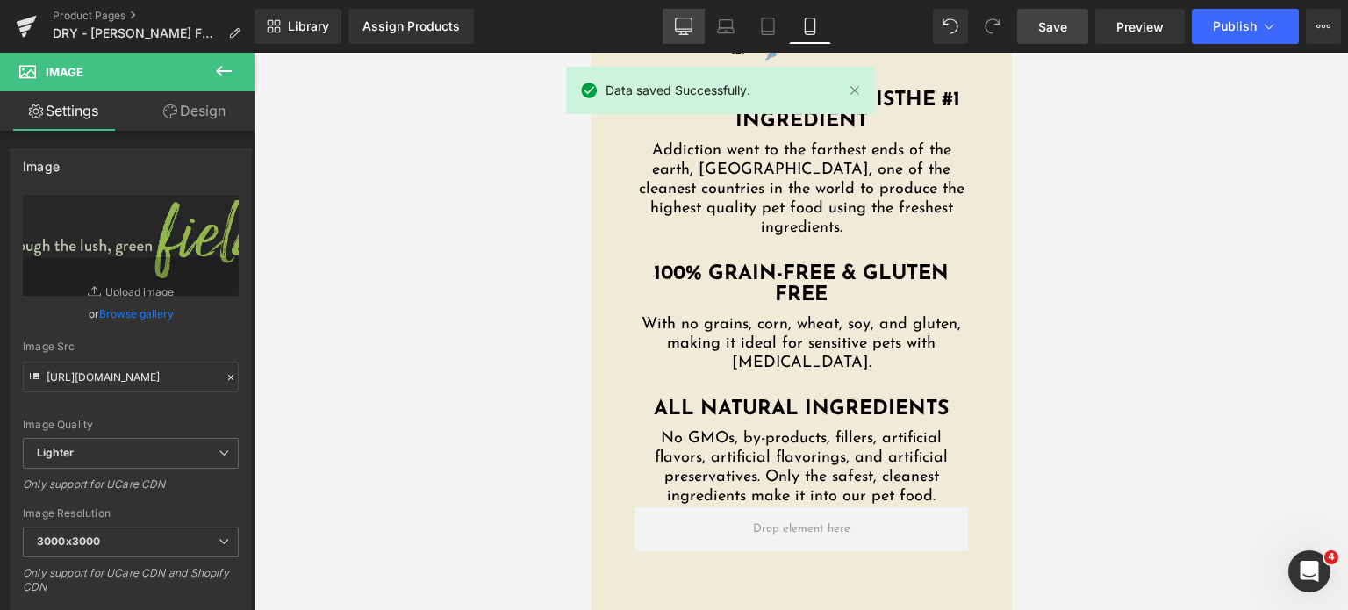
click at [675, 12] on link "Desktop" at bounding box center [684, 26] width 42 height 35
type input "75"
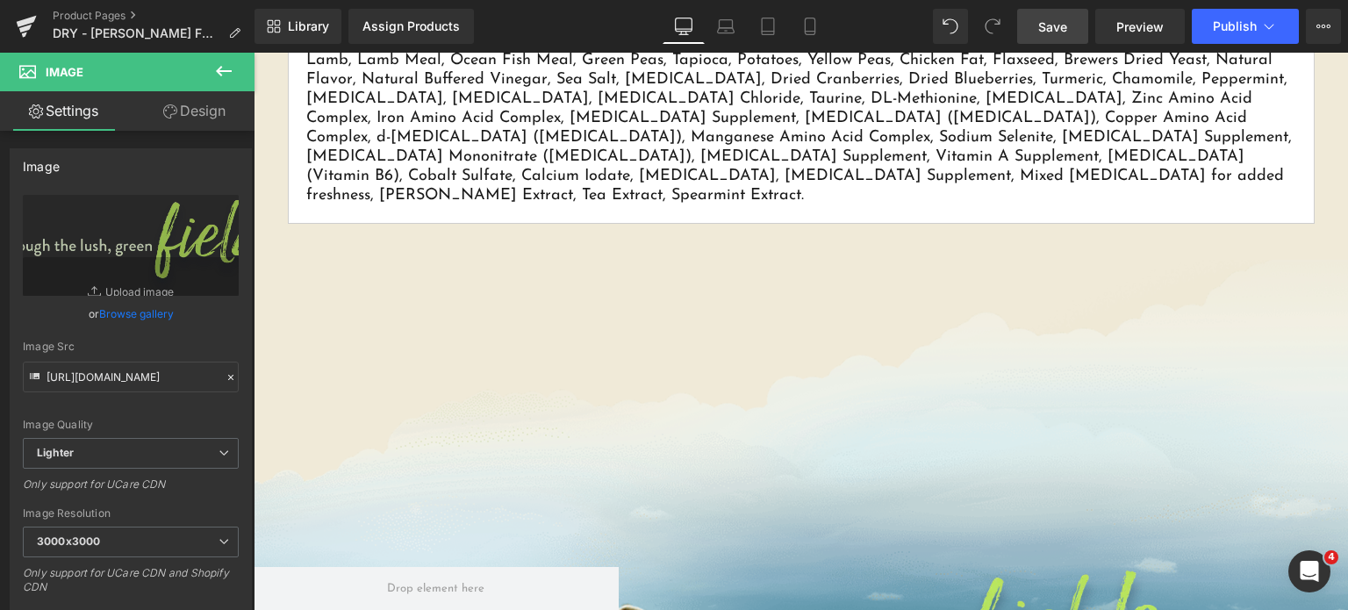
scroll to position [1437, 0]
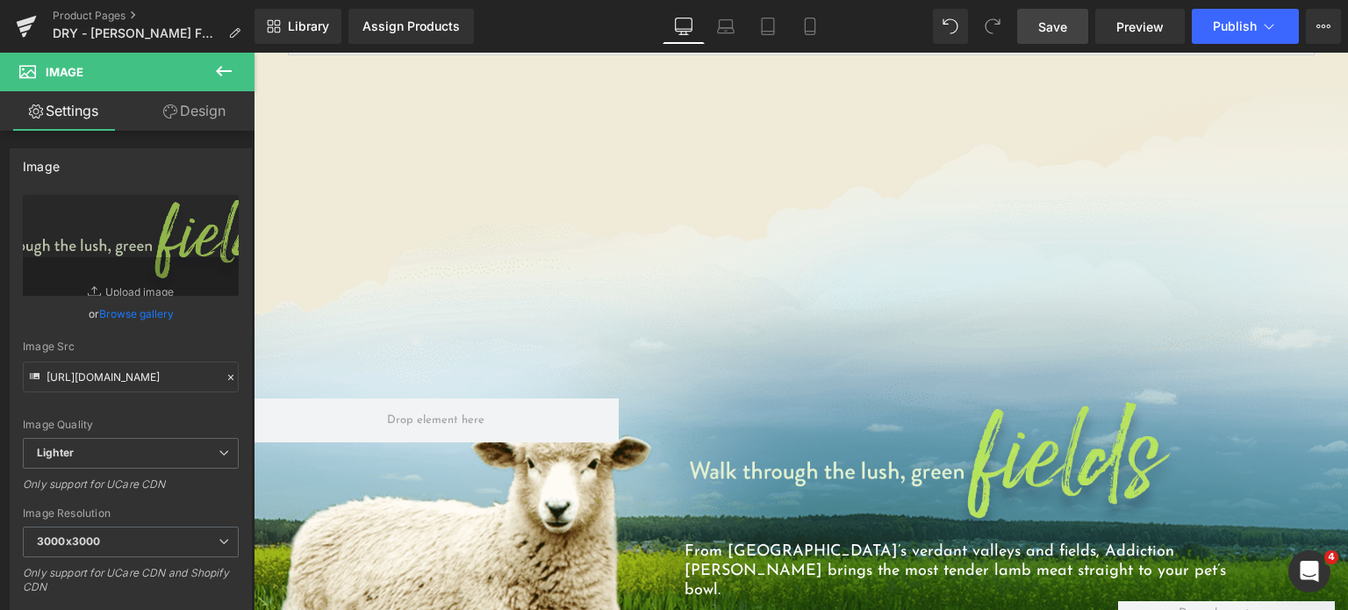
click at [1038, 34] on link "Save" at bounding box center [1052, 26] width 71 height 35
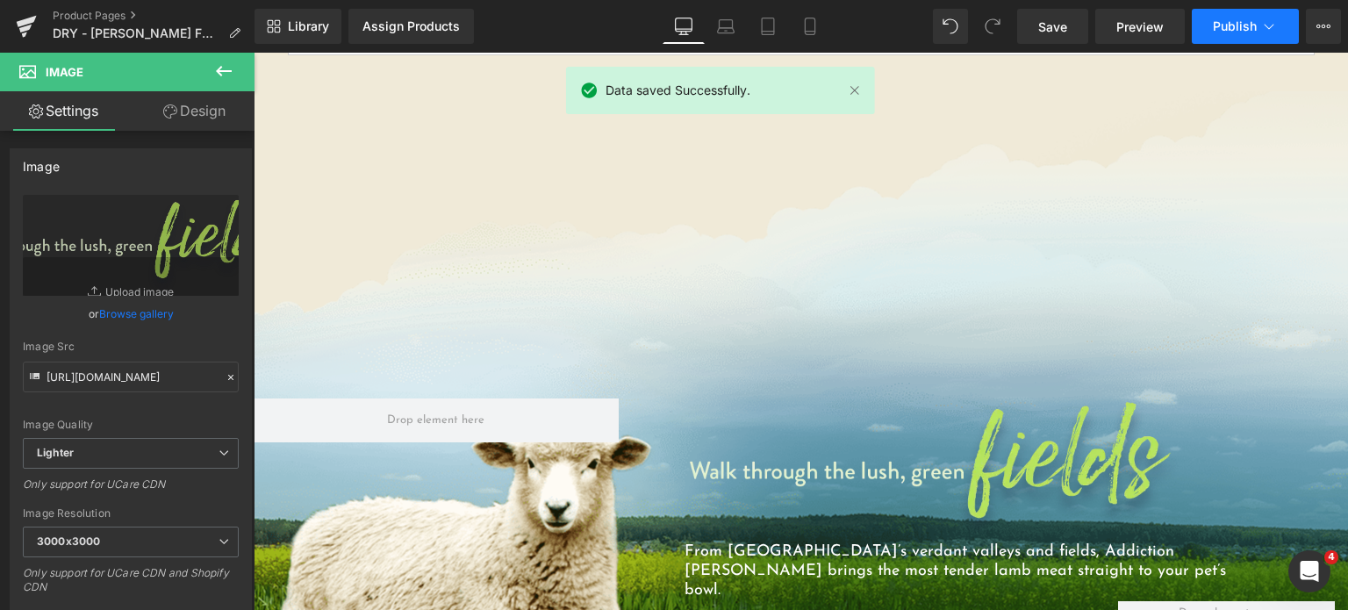
click at [1215, 32] on span "Publish" at bounding box center [1235, 26] width 44 height 14
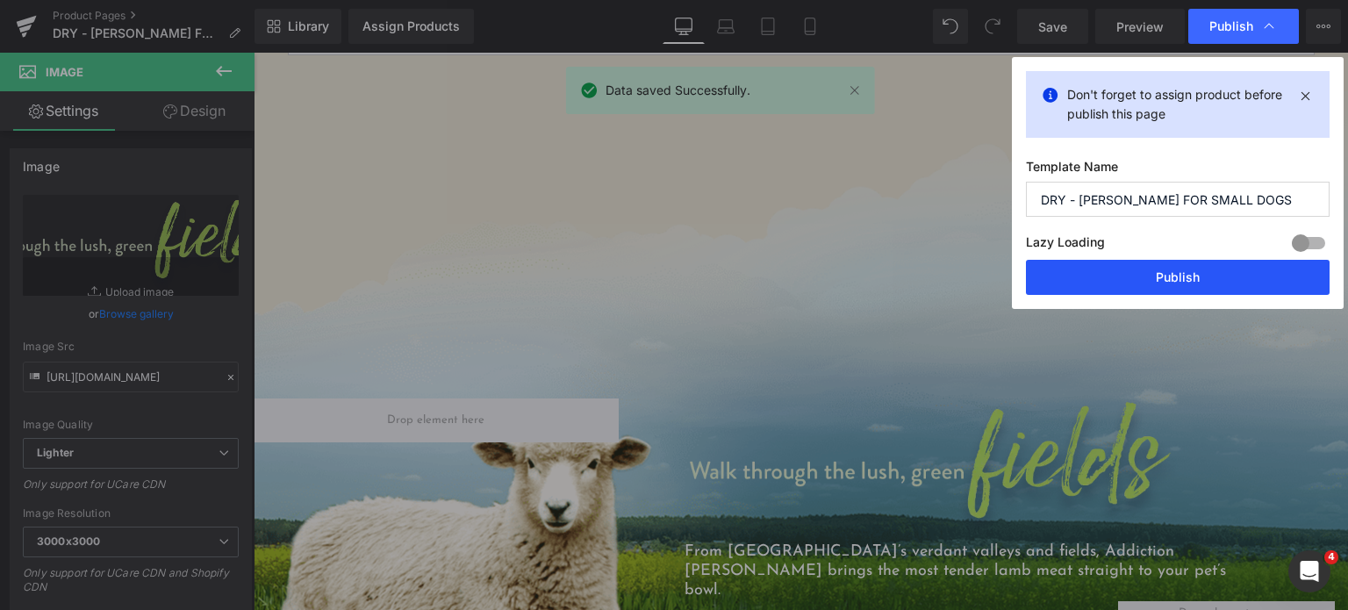
click at [1156, 265] on button "Publish" at bounding box center [1178, 277] width 304 height 35
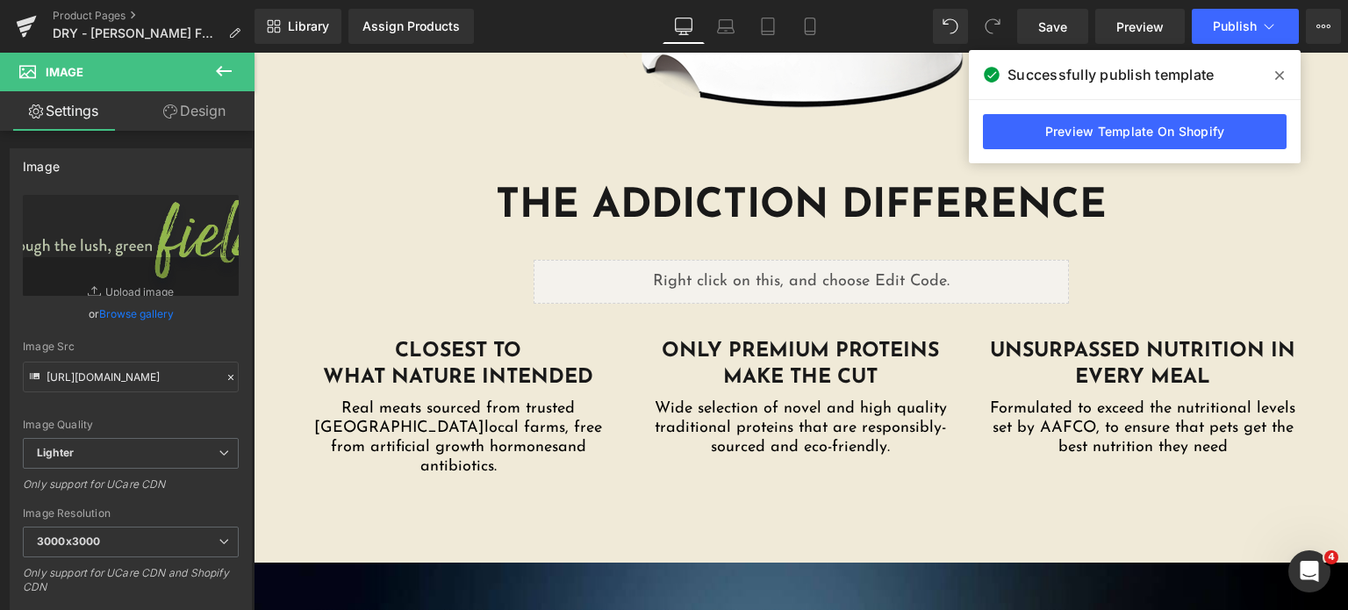
scroll to position [3028, 0]
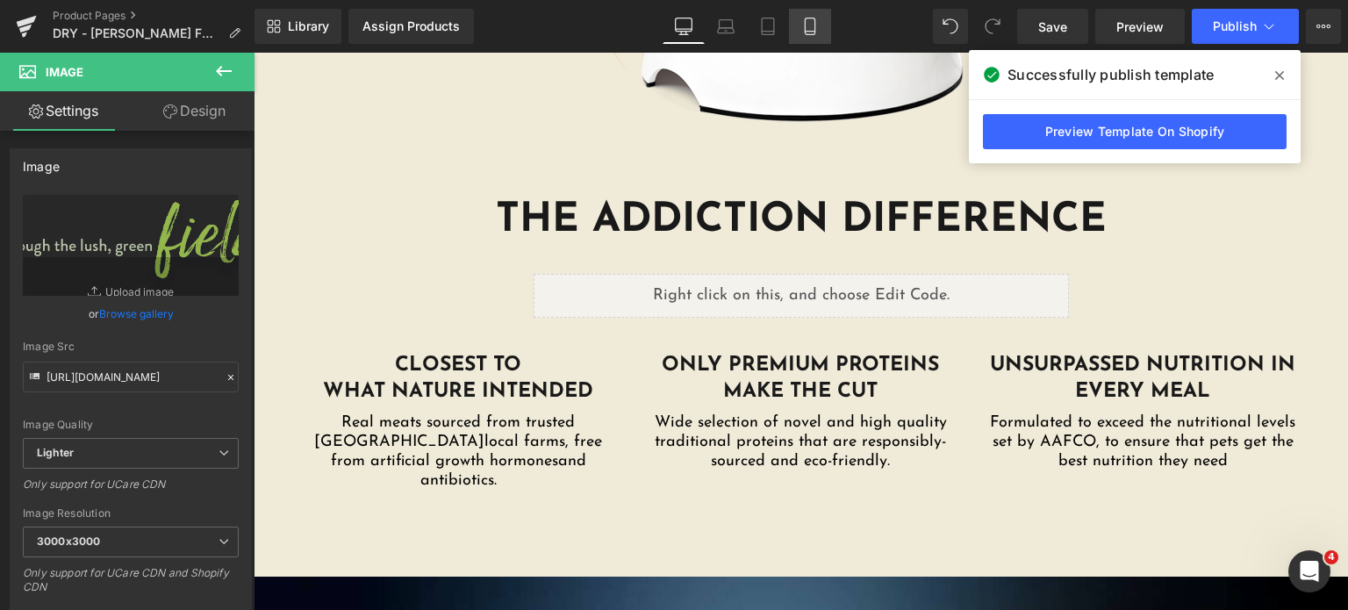
click at [805, 24] on icon at bounding box center [810, 26] width 10 height 17
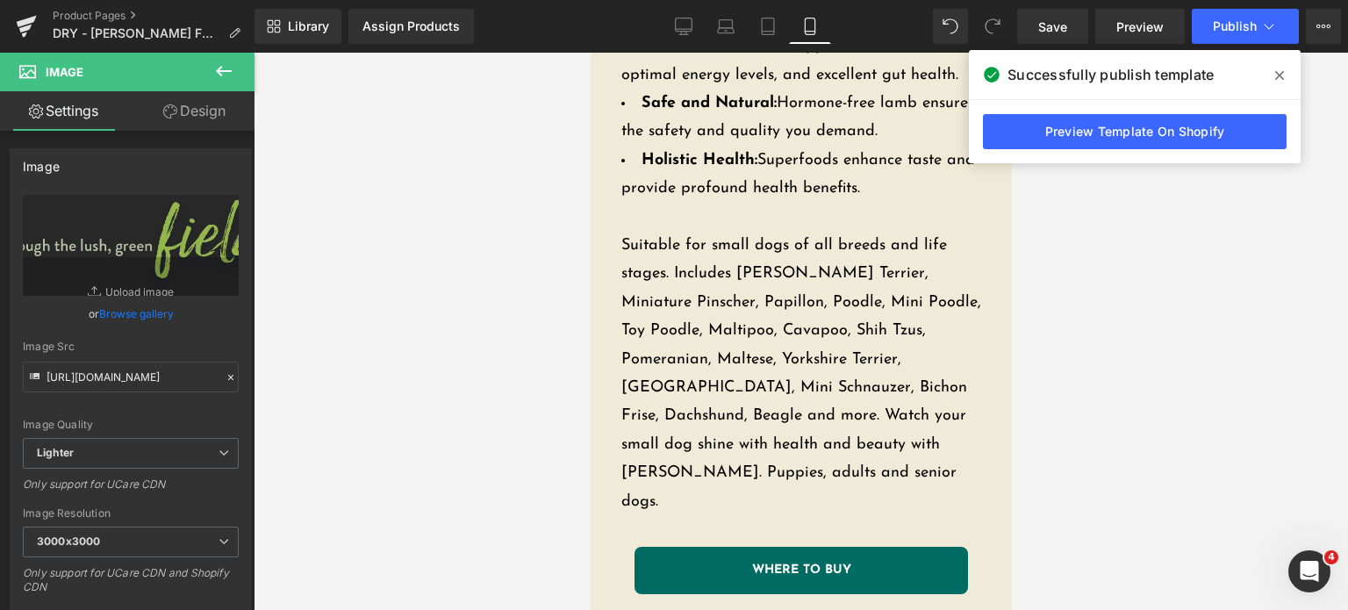
scroll to position [1272, 0]
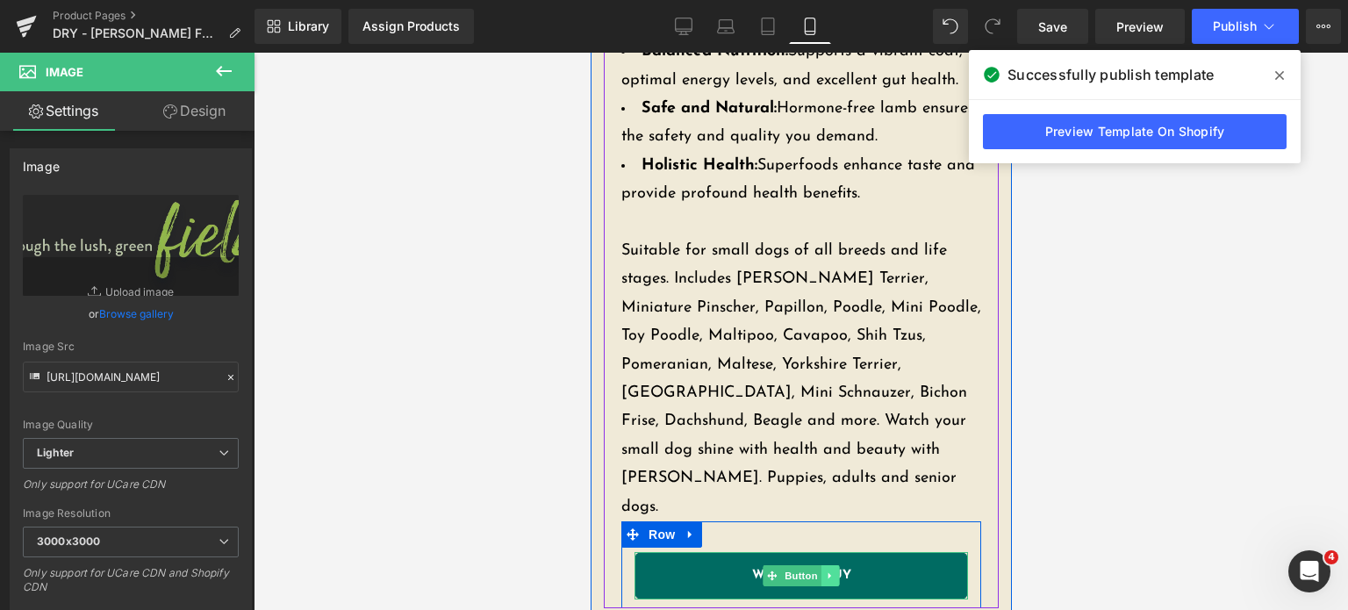
click at [828, 570] on icon at bounding box center [830, 575] width 10 height 11
click at [772, 565] on link "Button" at bounding box center [791, 575] width 58 height 21
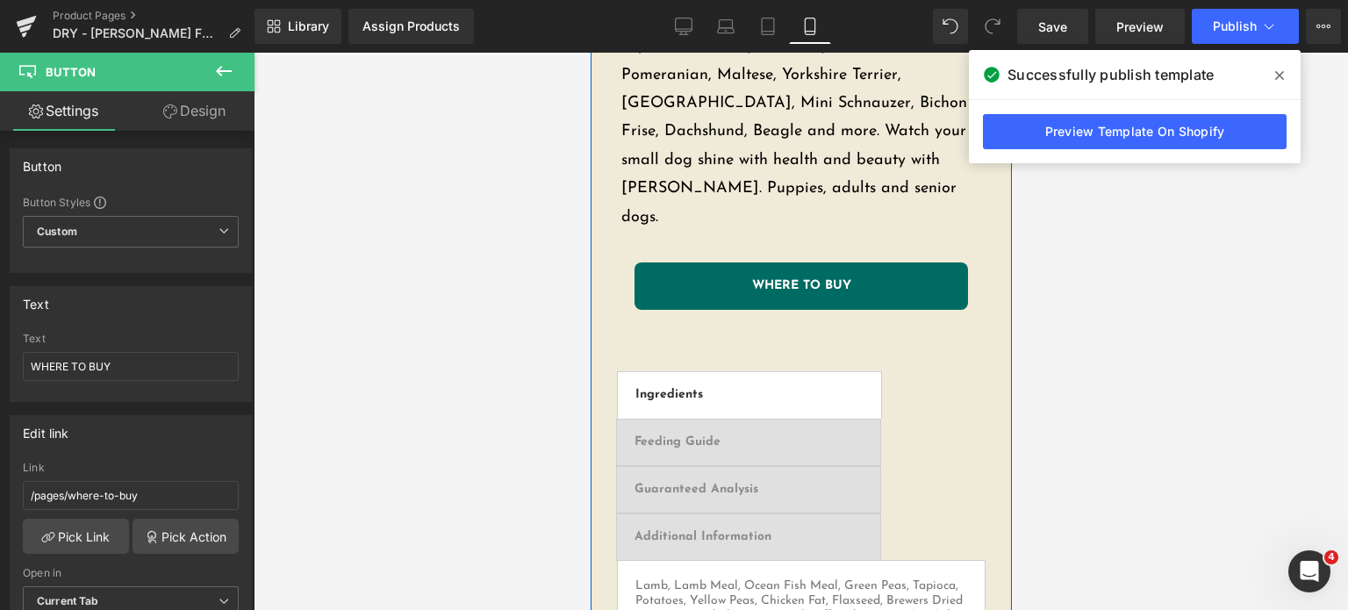
scroll to position [1860, 0]
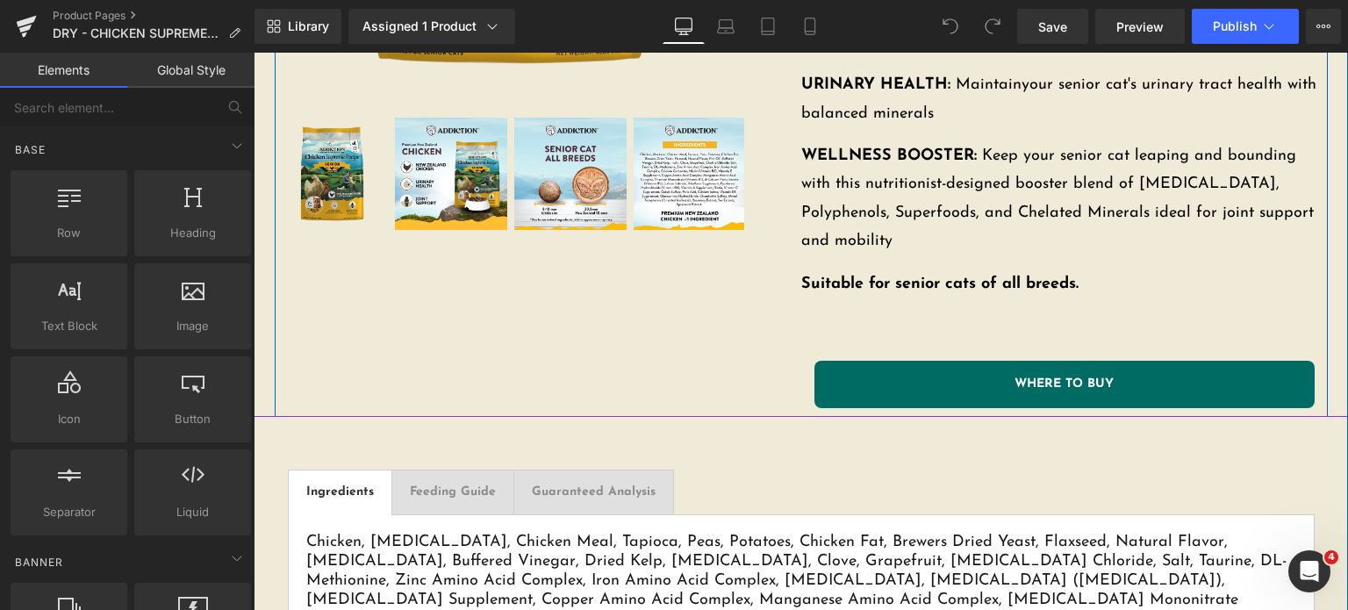
scroll to position [659, 0]
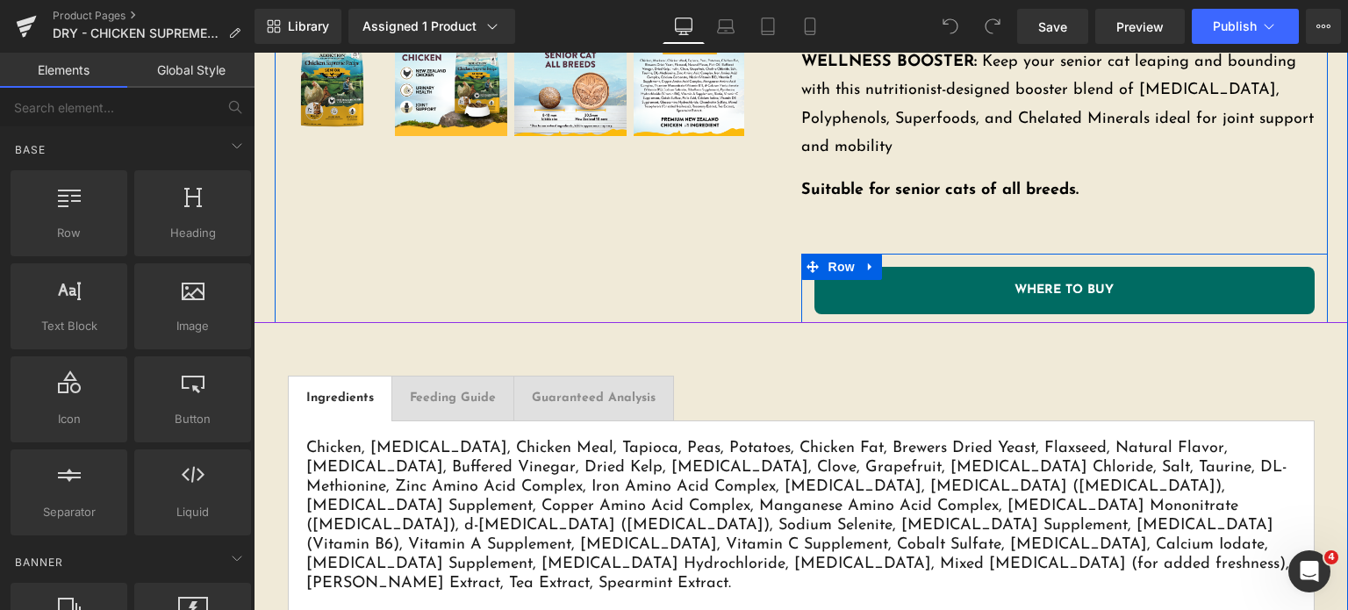
click at [254, 53] on div at bounding box center [254, 53] width 0 height 0
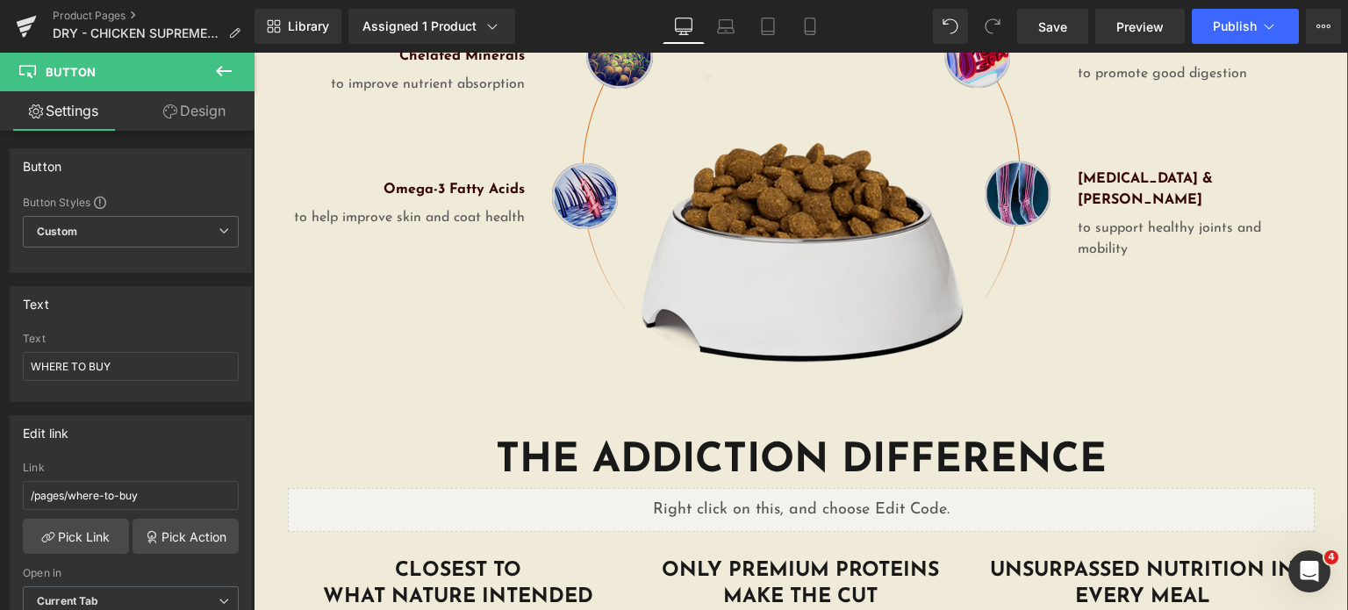
scroll to position [2648, 0]
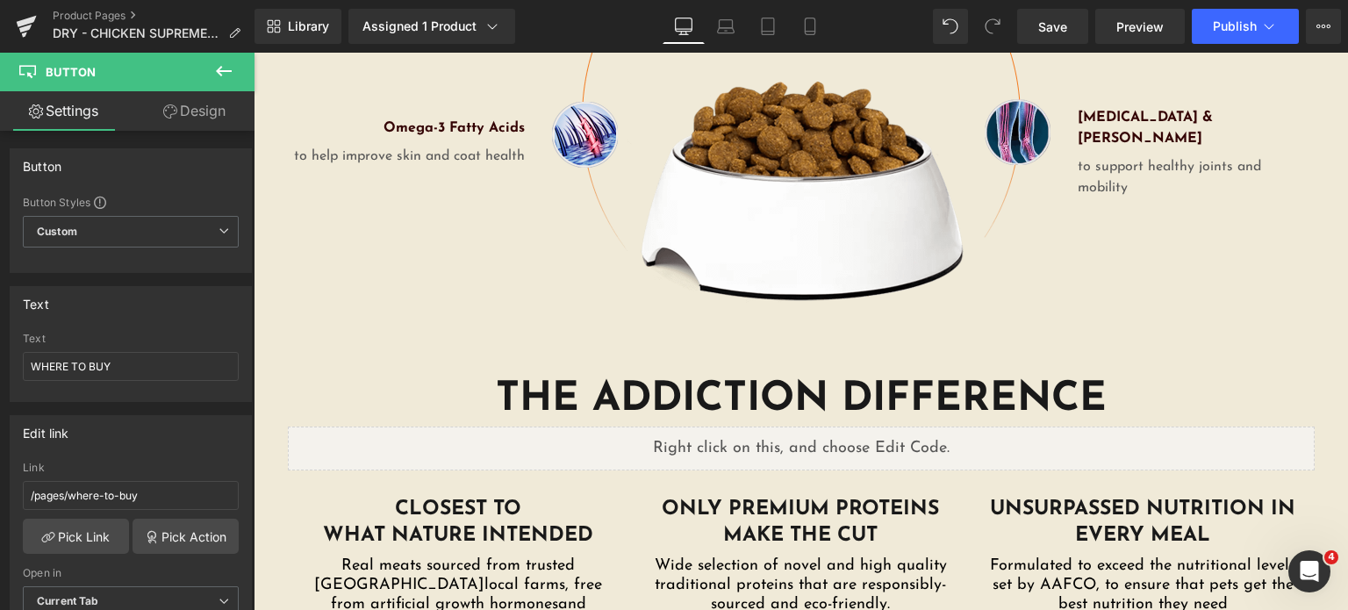
click at [221, 68] on icon at bounding box center [223, 71] width 21 height 21
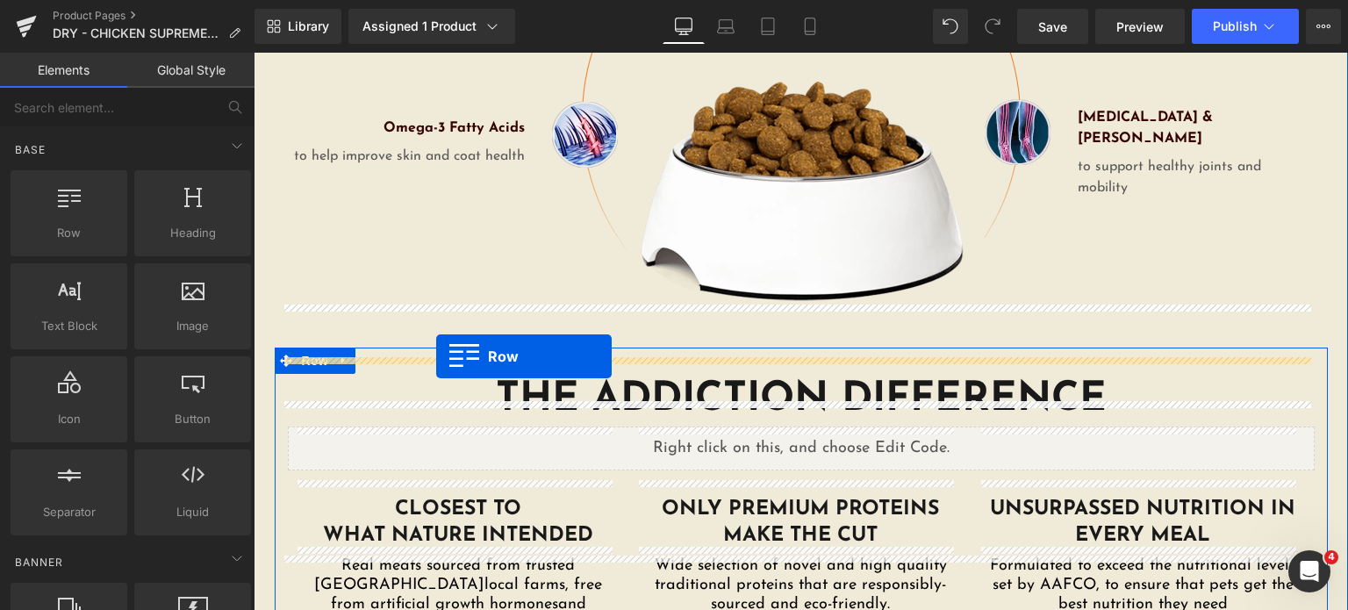
drag, startPoint x: 332, startPoint y: 259, endPoint x: 436, endPoint y: 356, distance: 142.8
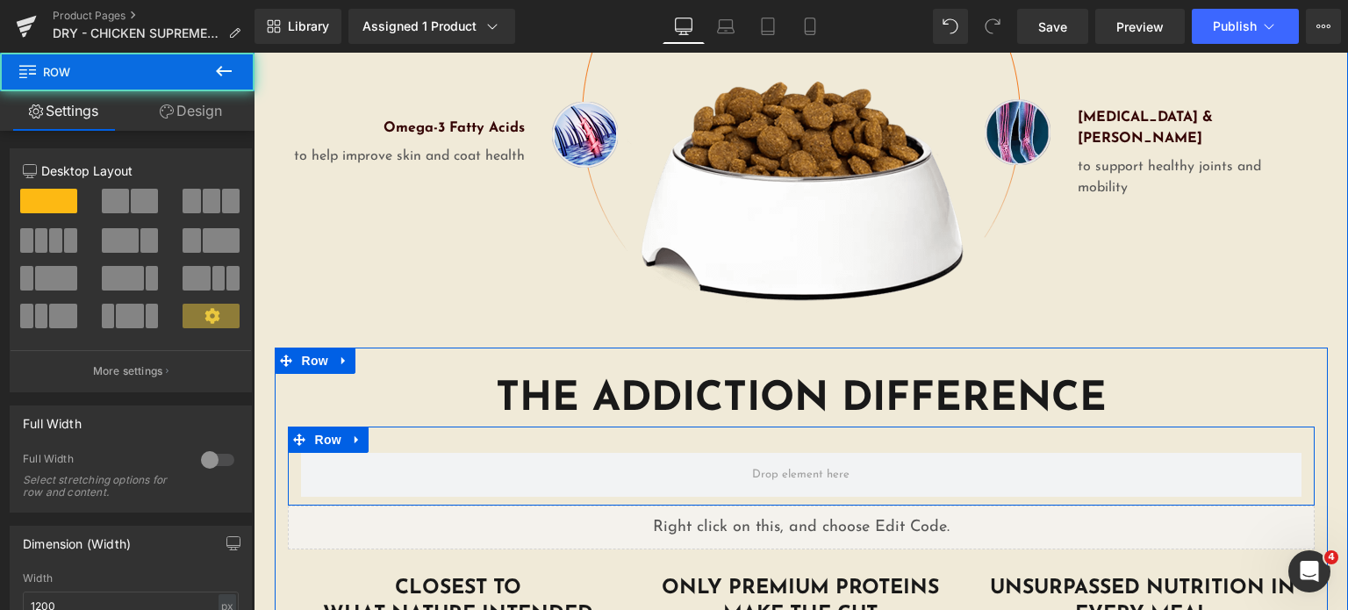
click at [500, 426] on div "Row" at bounding box center [801, 465] width 1027 height 79
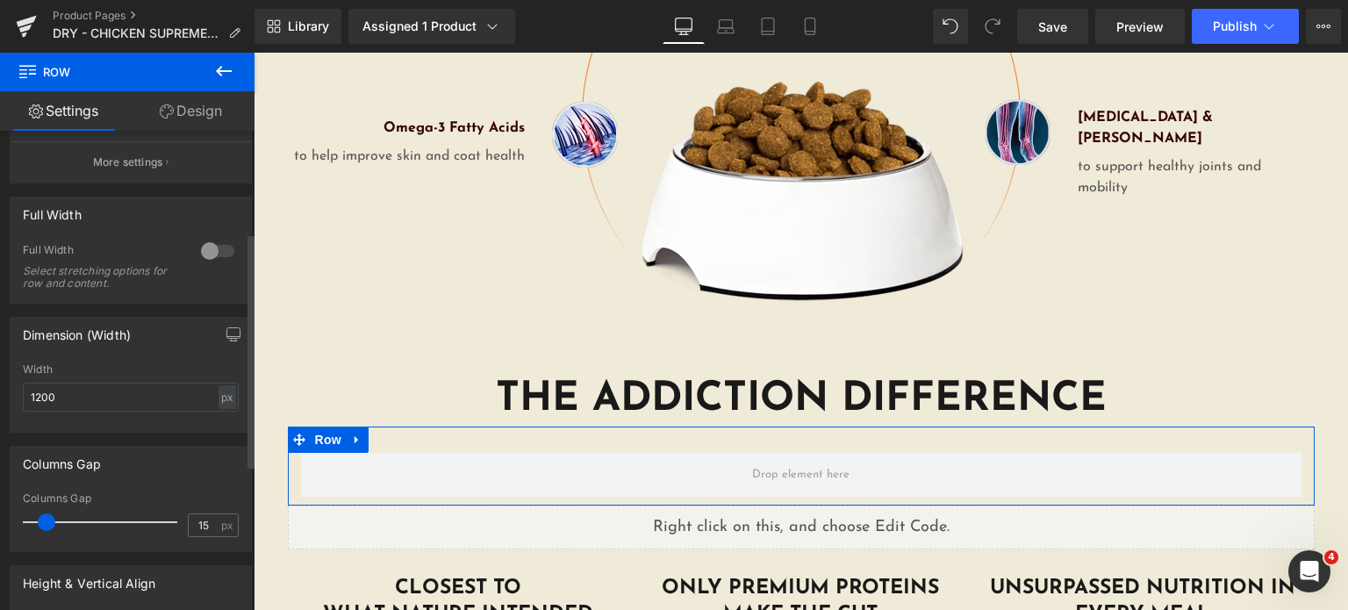
scroll to position [206, 0]
drag, startPoint x: 112, startPoint y: 392, endPoint x: 2, endPoint y: 396, distance: 110.6
click at [2, 396] on div "Dimension (Width) 1200px Width 1200 px % px" at bounding box center [131, 370] width 262 height 129
type input "640"
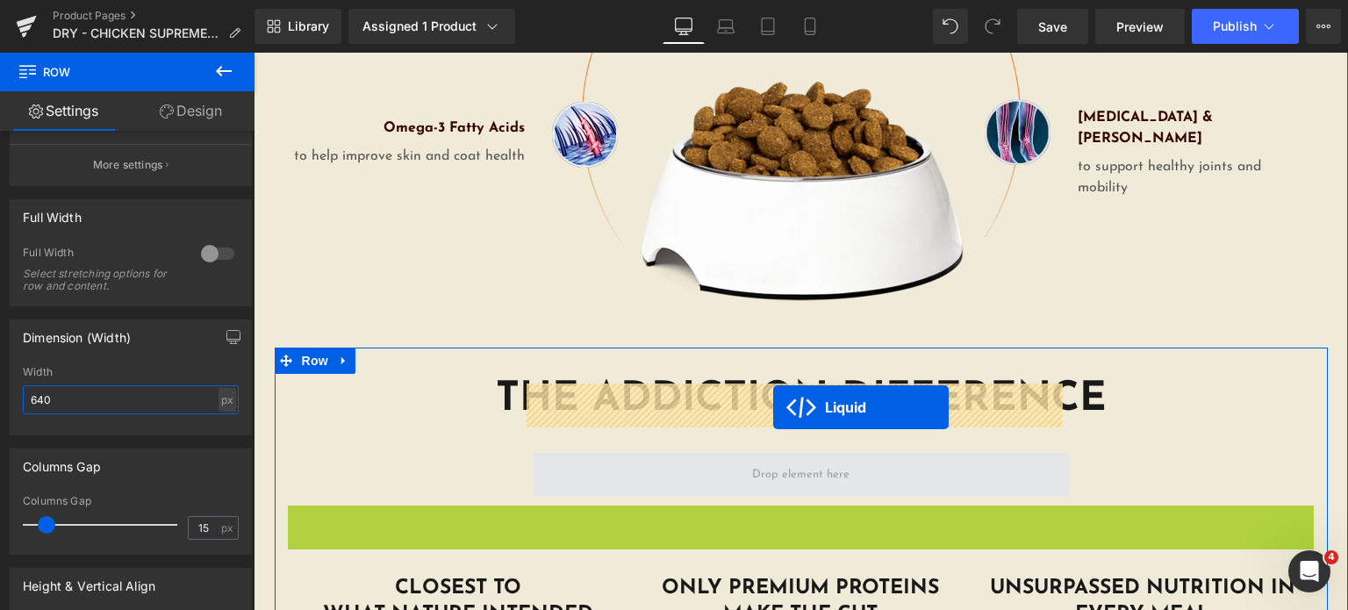
drag, startPoint x: 746, startPoint y: 448, endPoint x: 772, endPoint y: 410, distance: 46.7
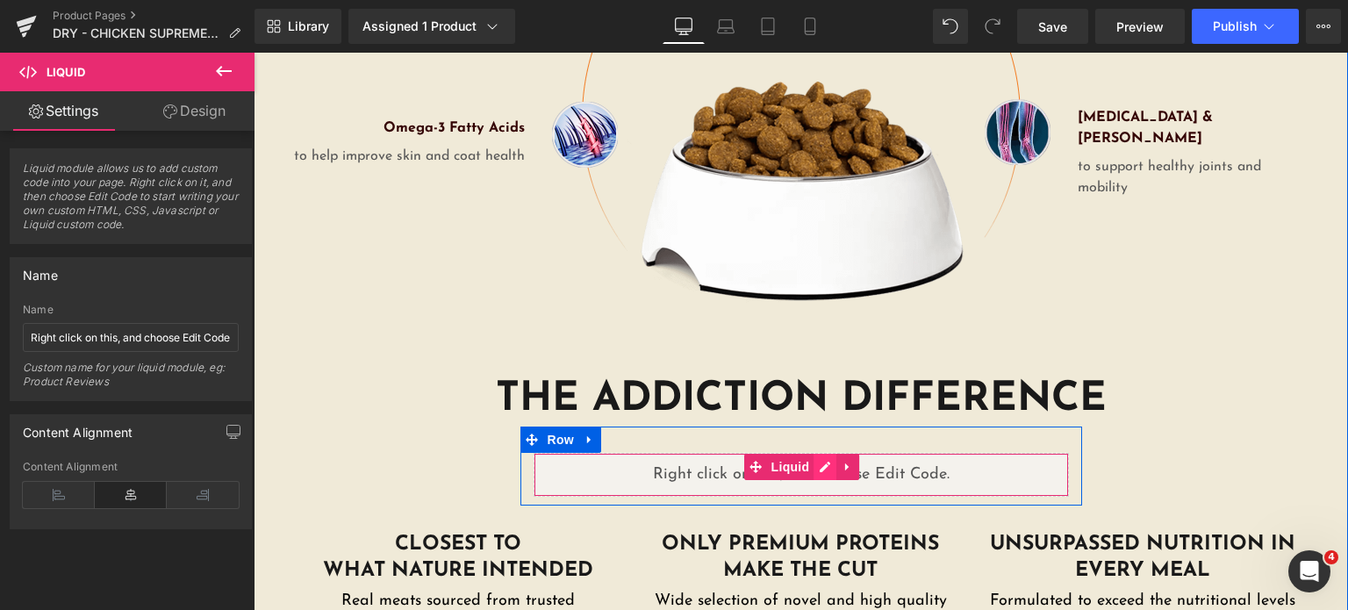
click at [820, 453] on div "Liquid" at bounding box center [801, 475] width 535 height 44
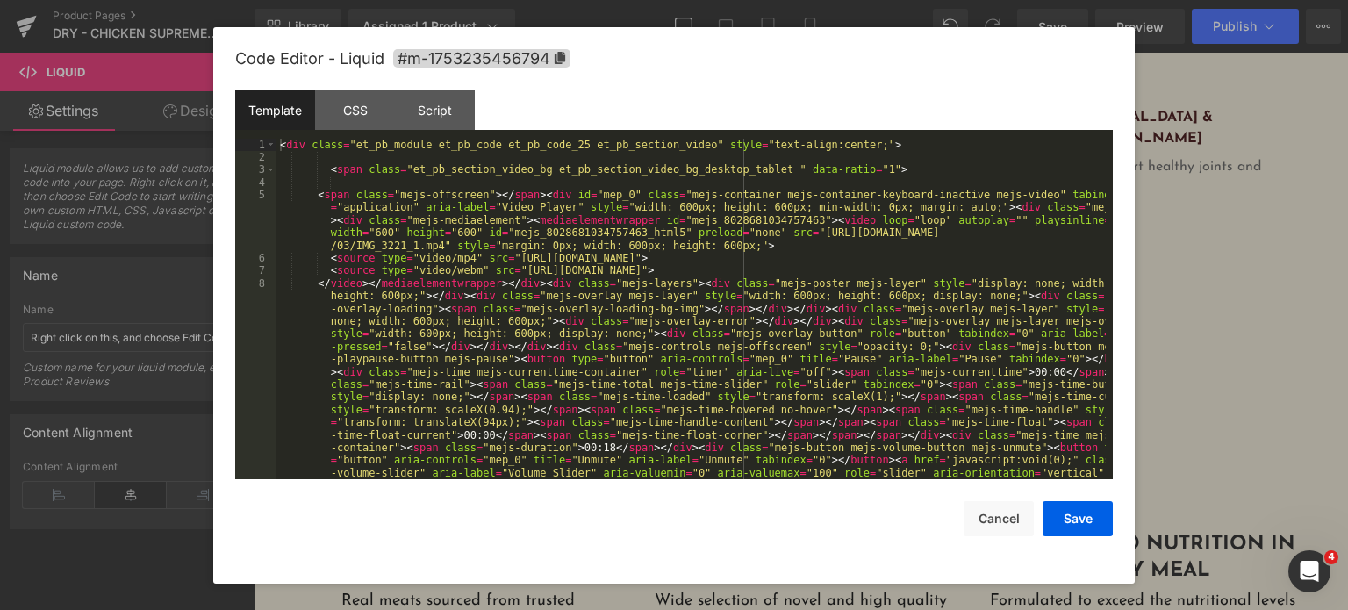
click at [400, 364] on div "< div class = "et_pb_module et_pb_code et_pb_code_25 et_pb_section_video" style…" at bounding box center [690, 442] width 829 height 606
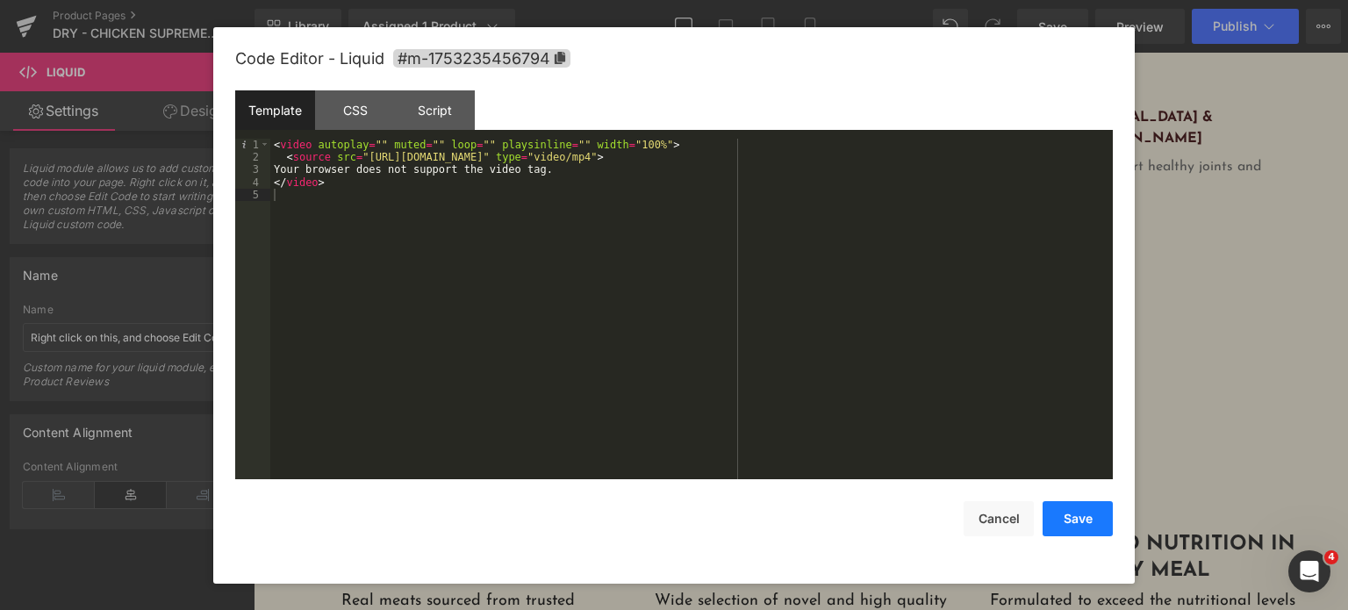
click at [1065, 526] on button "Save" at bounding box center [1078, 518] width 70 height 35
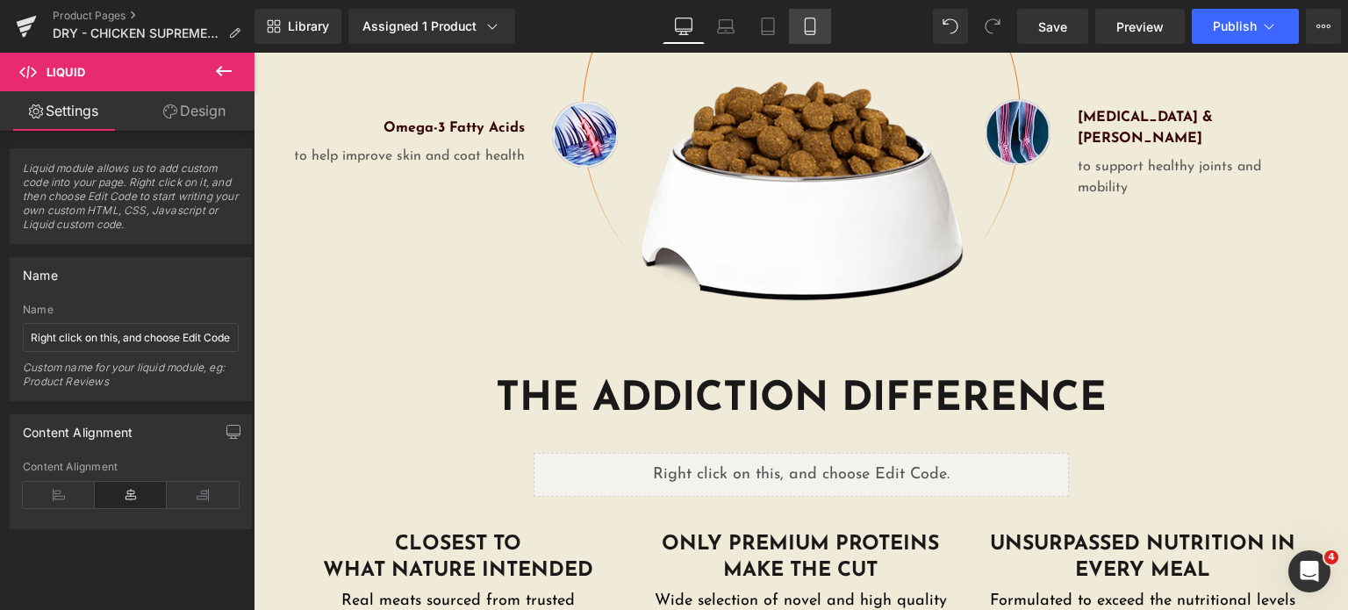
click at [813, 34] on icon at bounding box center [810, 26] width 10 height 17
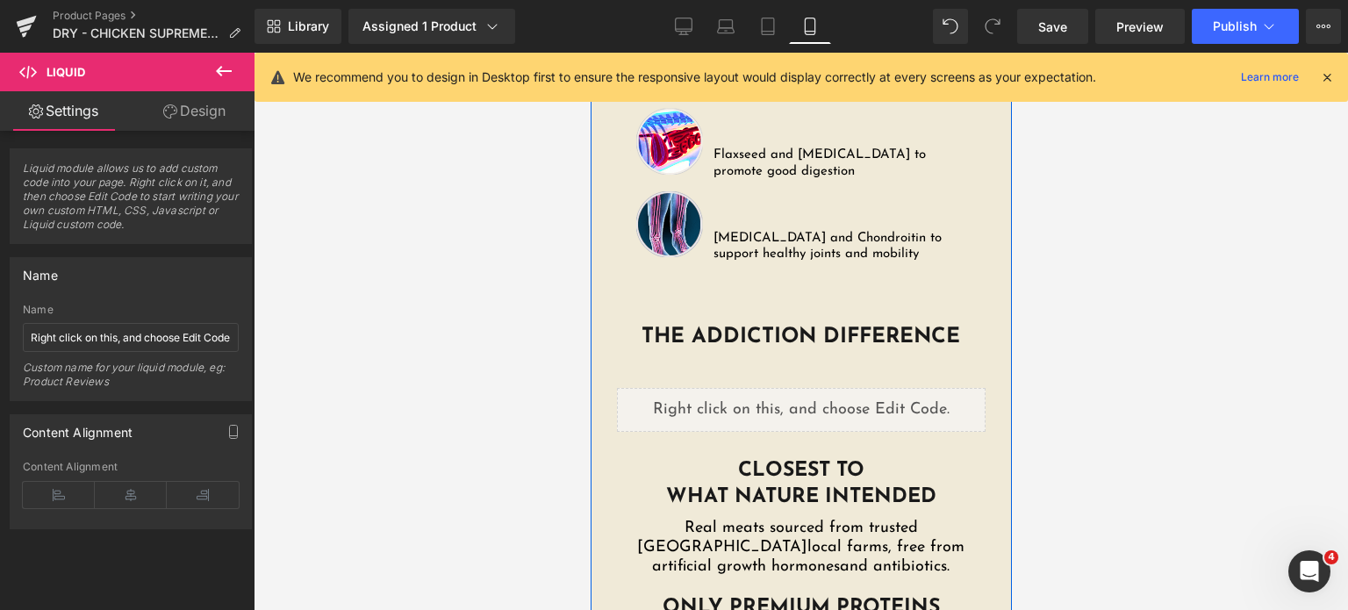
scroll to position [3258, 0]
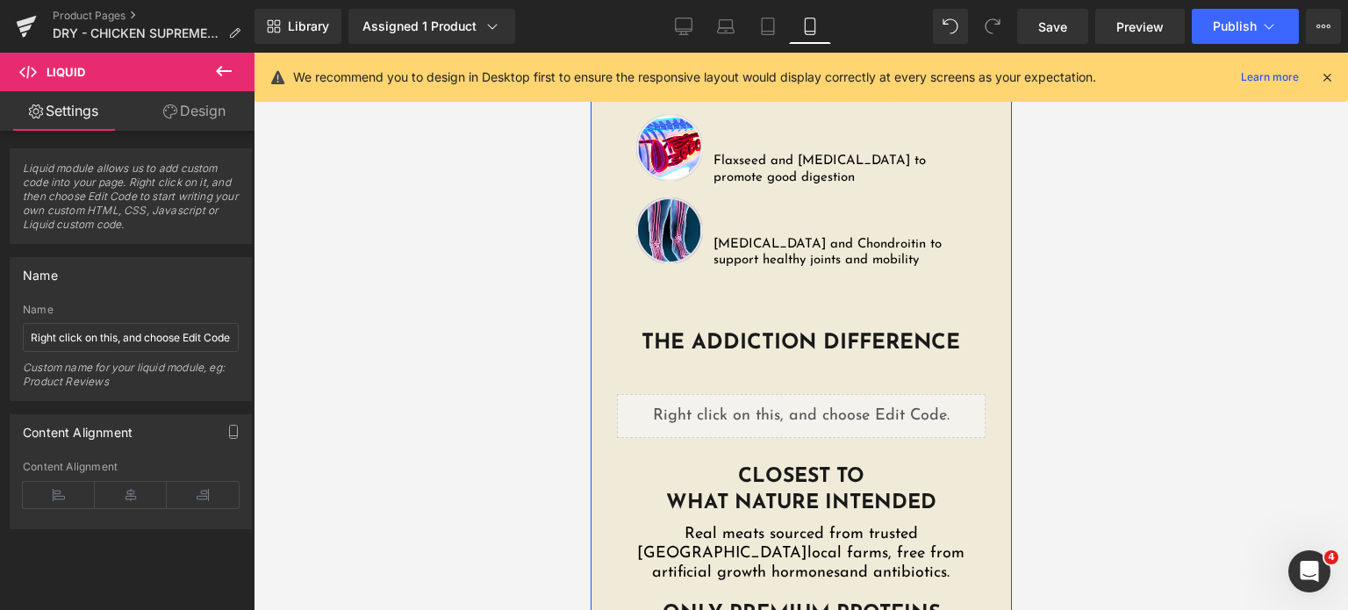
click at [715, 394] on div "Liquid" at bounding box center [800, 416] width 369 height 44
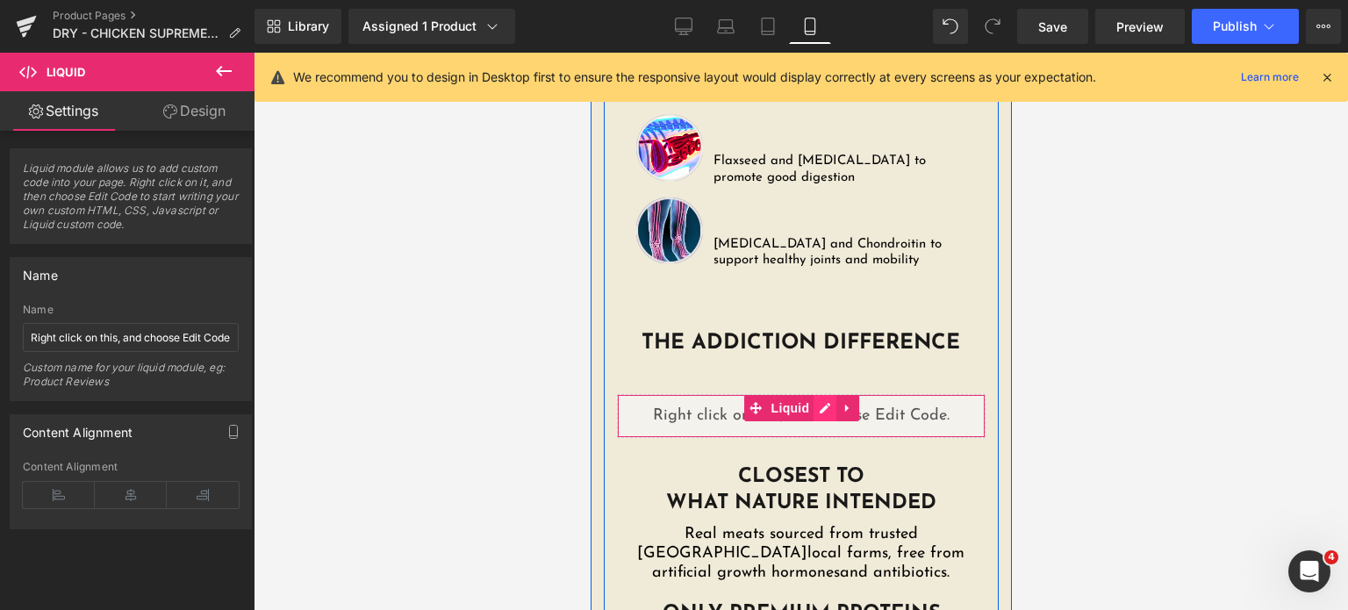
click at [814, 394] on div "Liquid" at bounding box center [800, 416] width 369 height 44
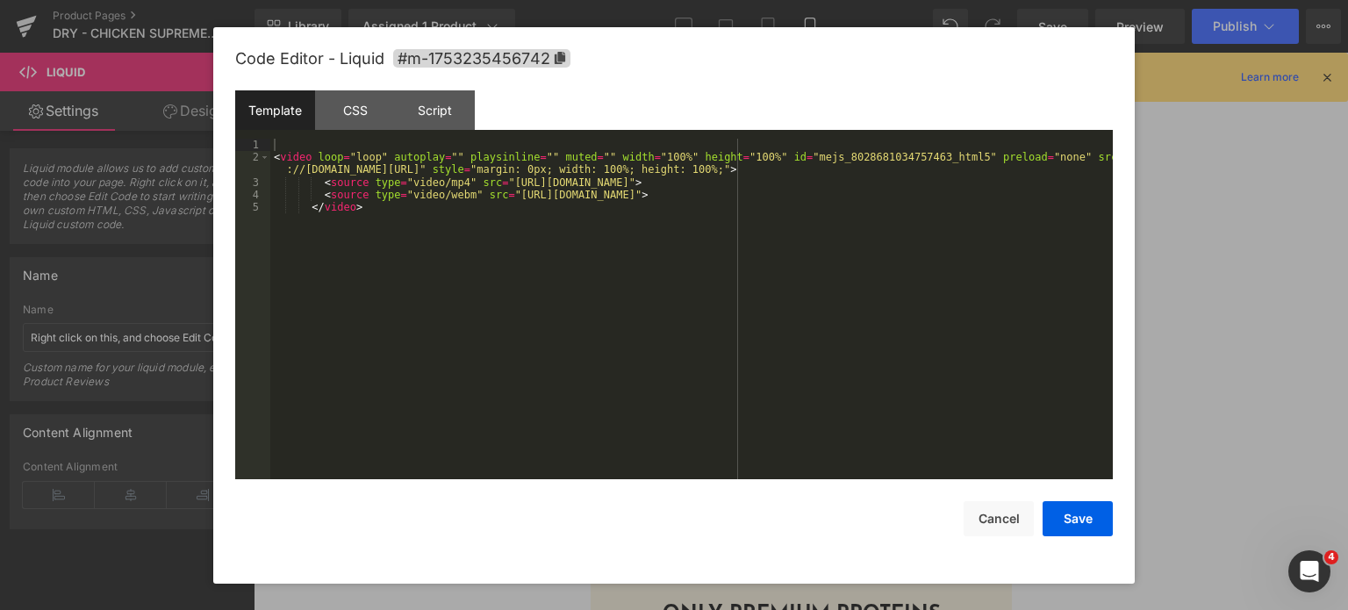
click at [814, 287] on div "< video loop = "loop" autoplay = "" playsinline = "" muted = "" width = "100%" …" at bounding box center [691, 322] width 842 height 367
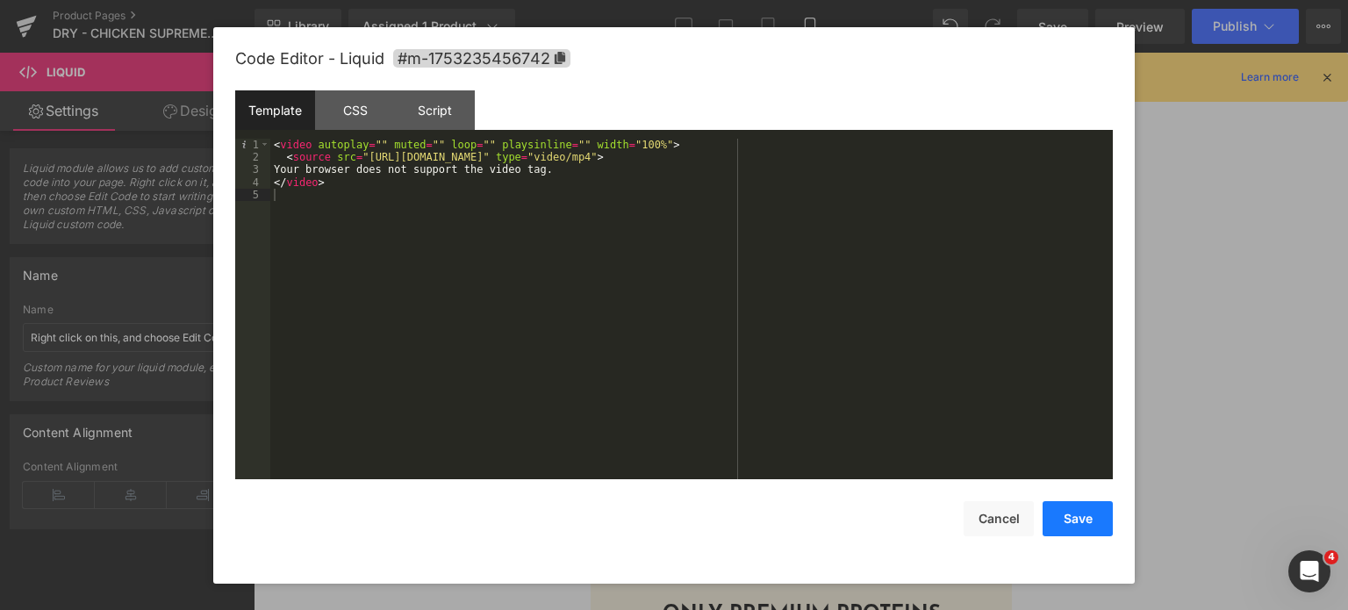
click at [1067, 522] on button "Save" at bounding box center [1078, 518] width 70 height 35
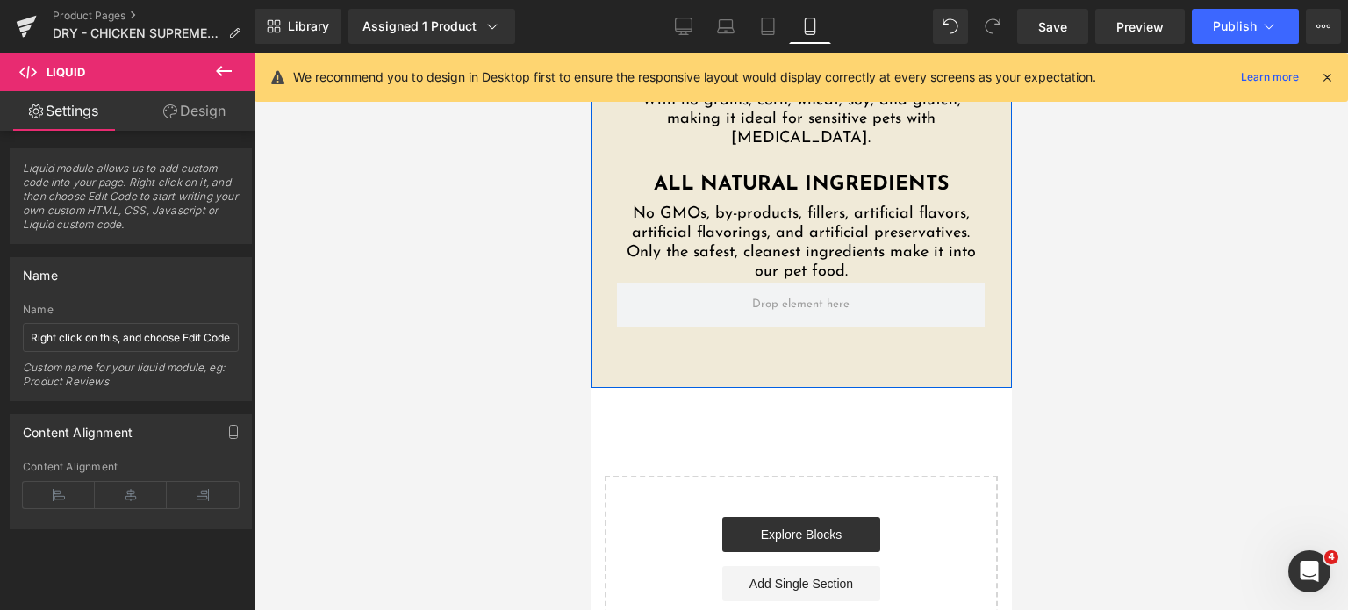
scroll to position [4562, 0]
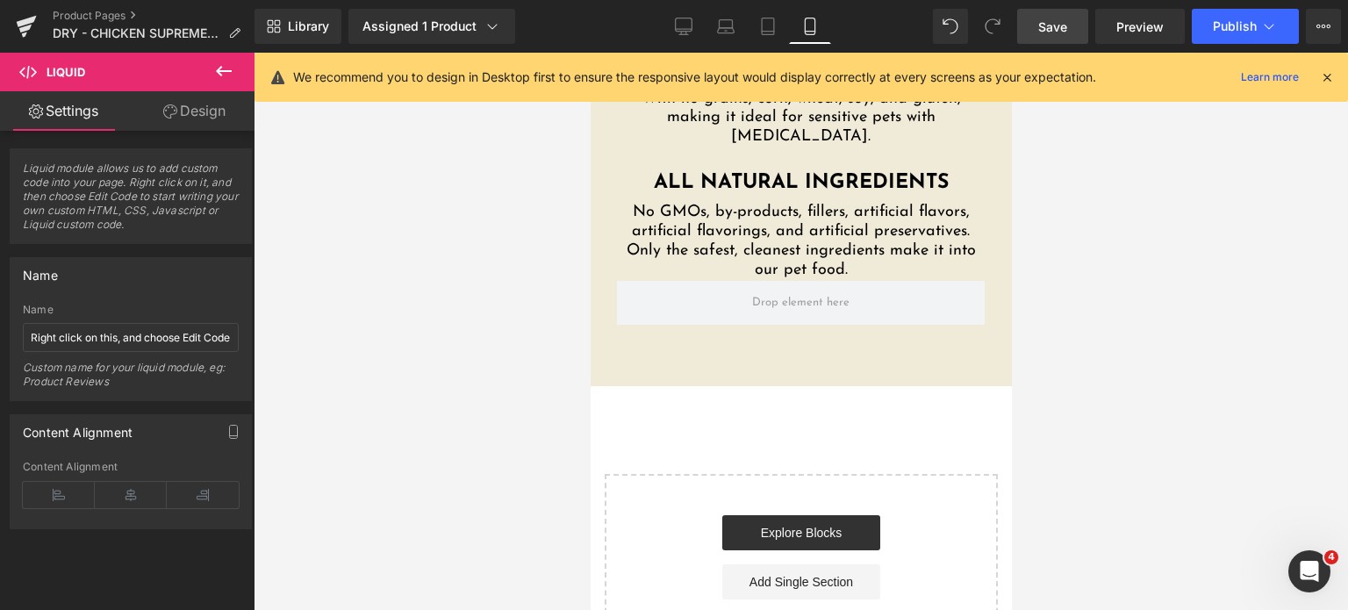
click at [1025, 41] on link "Save" at bounding box center [1052, 26] width 71 height 35
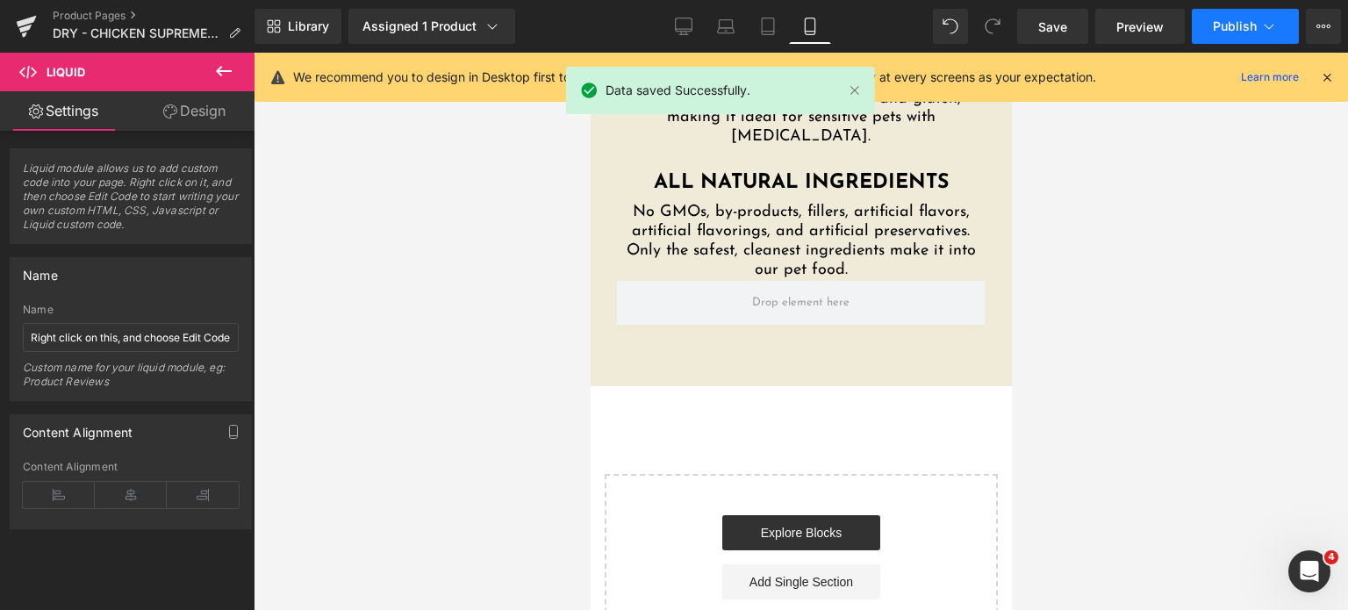
click at [1211, 23] on button "Publish" at bounding box center [1245, 26] width 107 height 35
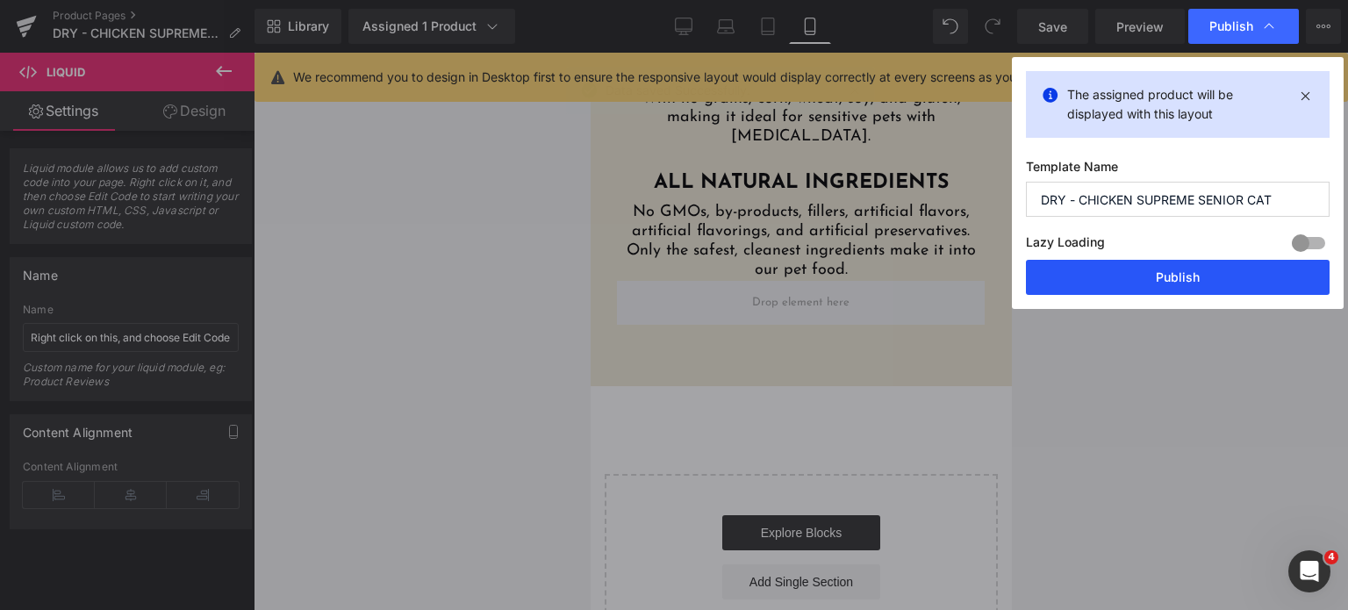
click at [1193, 281] on button "Publish" at bounding box center [1178, 277] width 304 height 35
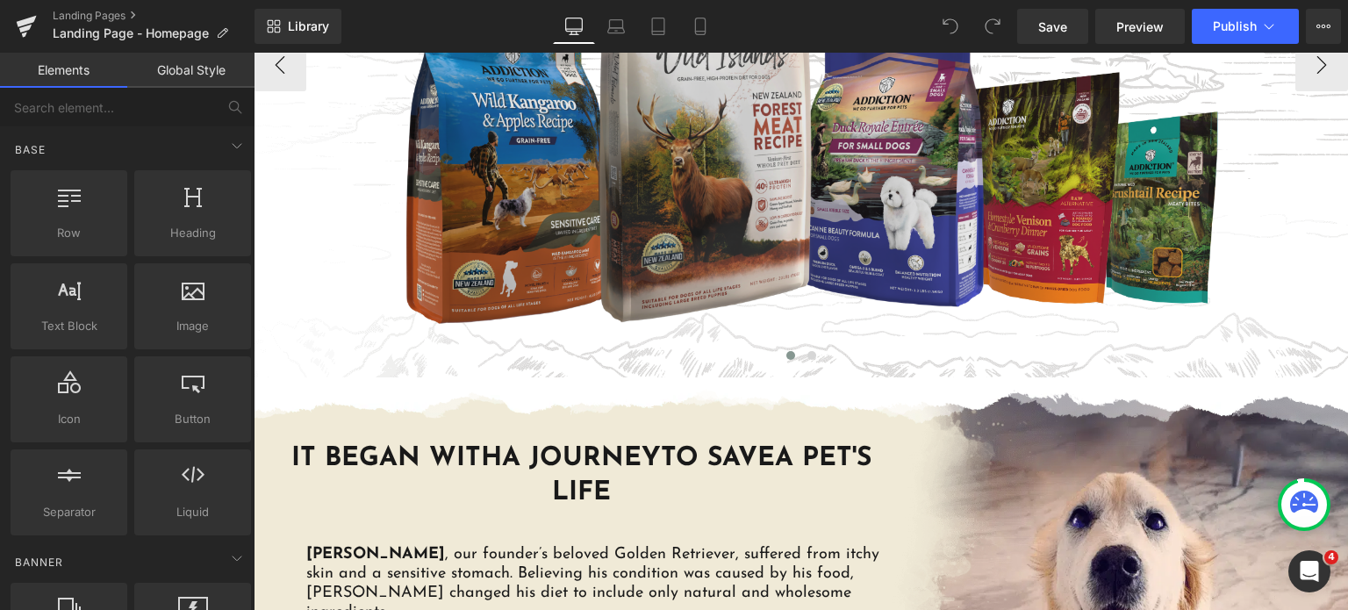
scroll to position [1058, 0]
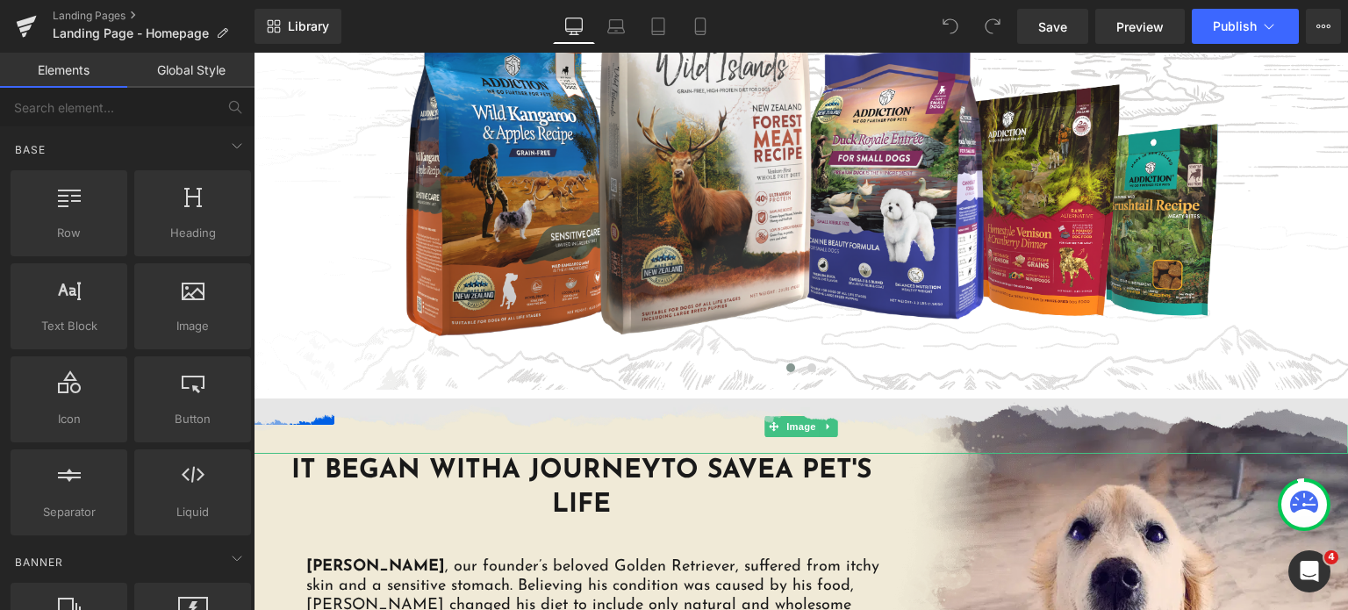
click at [790, 411] on img at bounding box center [801, 425] width 1094 height 55
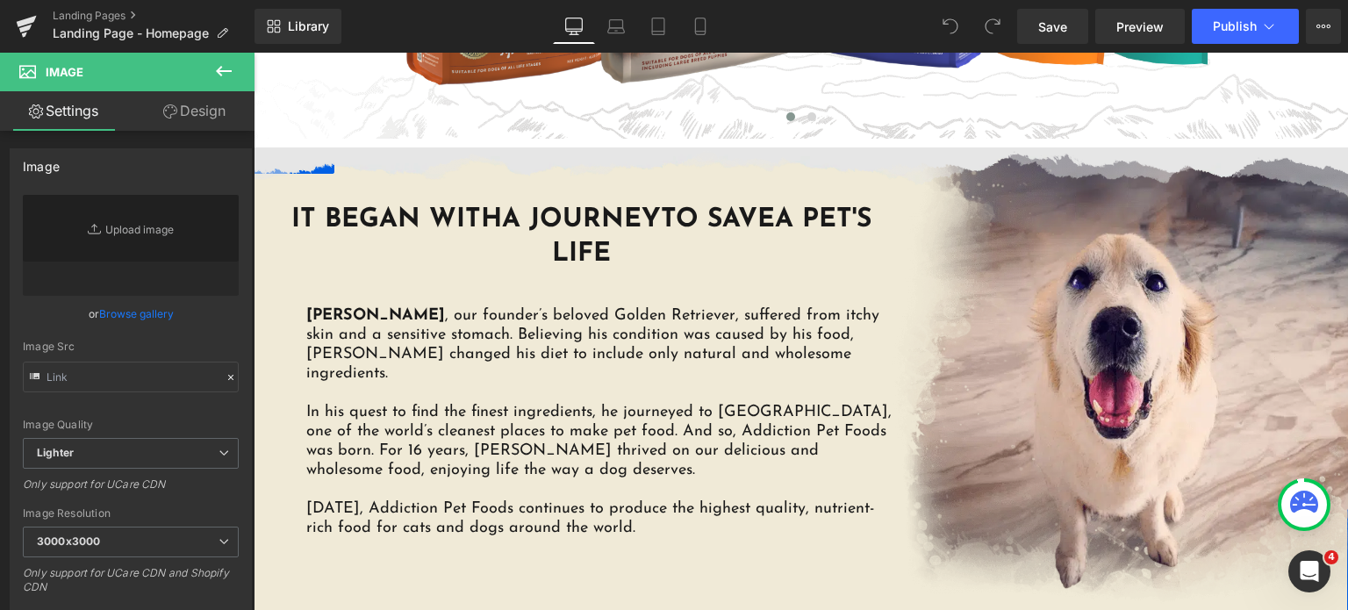
scroll to position [1309, 0]
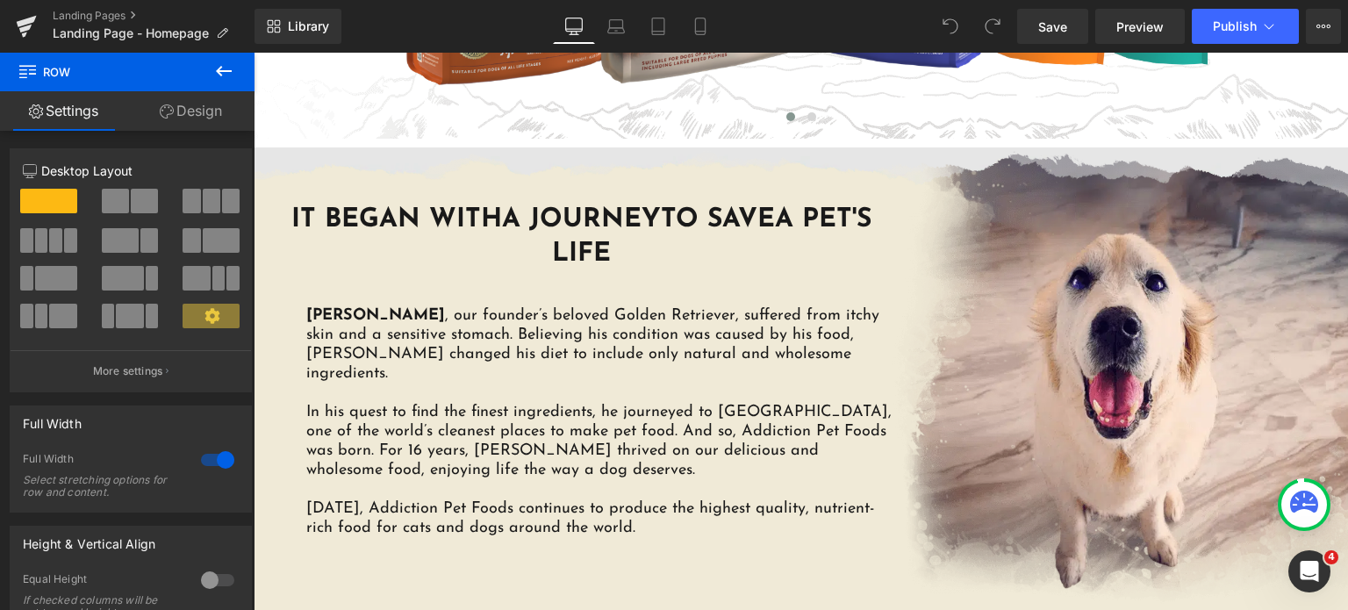
click at [469, 157] on img at bounding box center [801, 174] width 1094 height 55
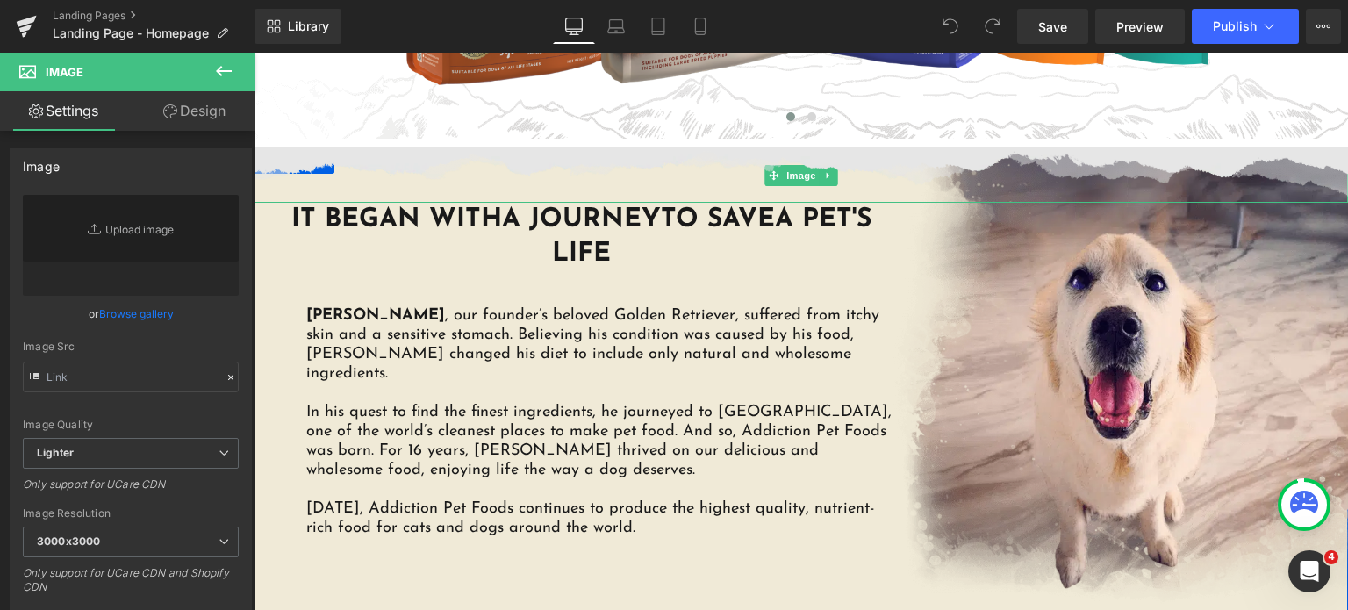
click at [348, 155] on img at bounding box center [801, 174] width 1094 height 55
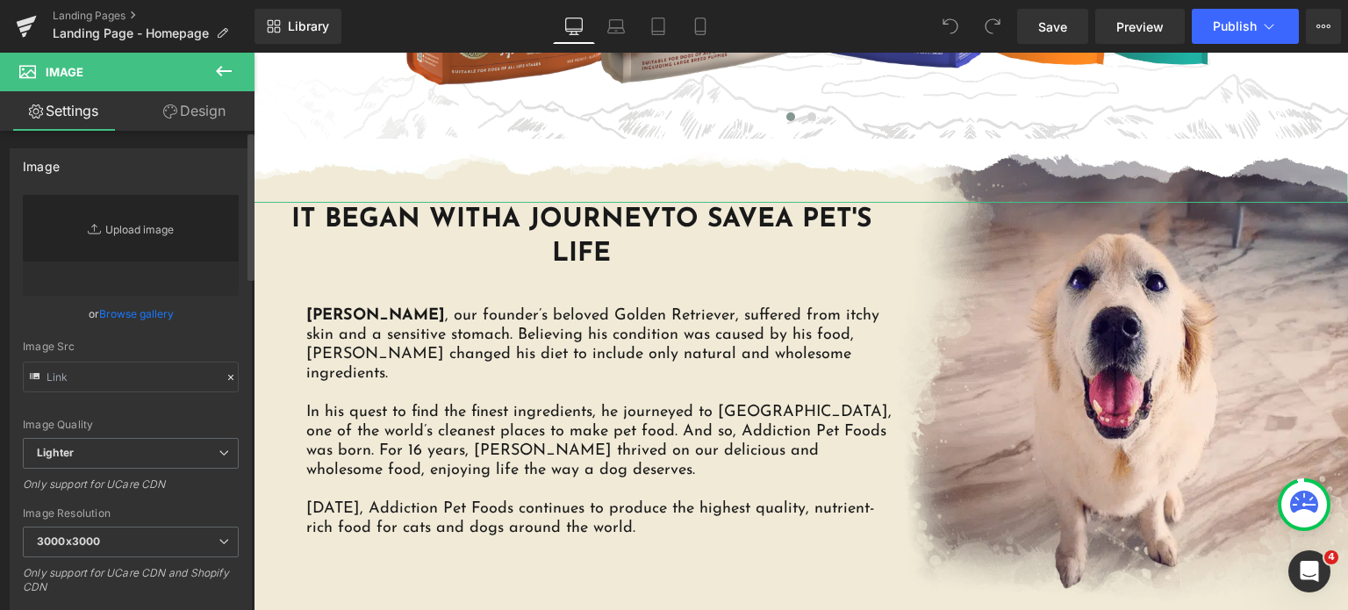
click at [198, 220] on link "Replace Image" at bounding box center [131, 245] width 216 height 101
type input "C:\fakepath\AF-Website-Home-Page-03-Zack-Torn-Paper-Bottom-1.png.webp"
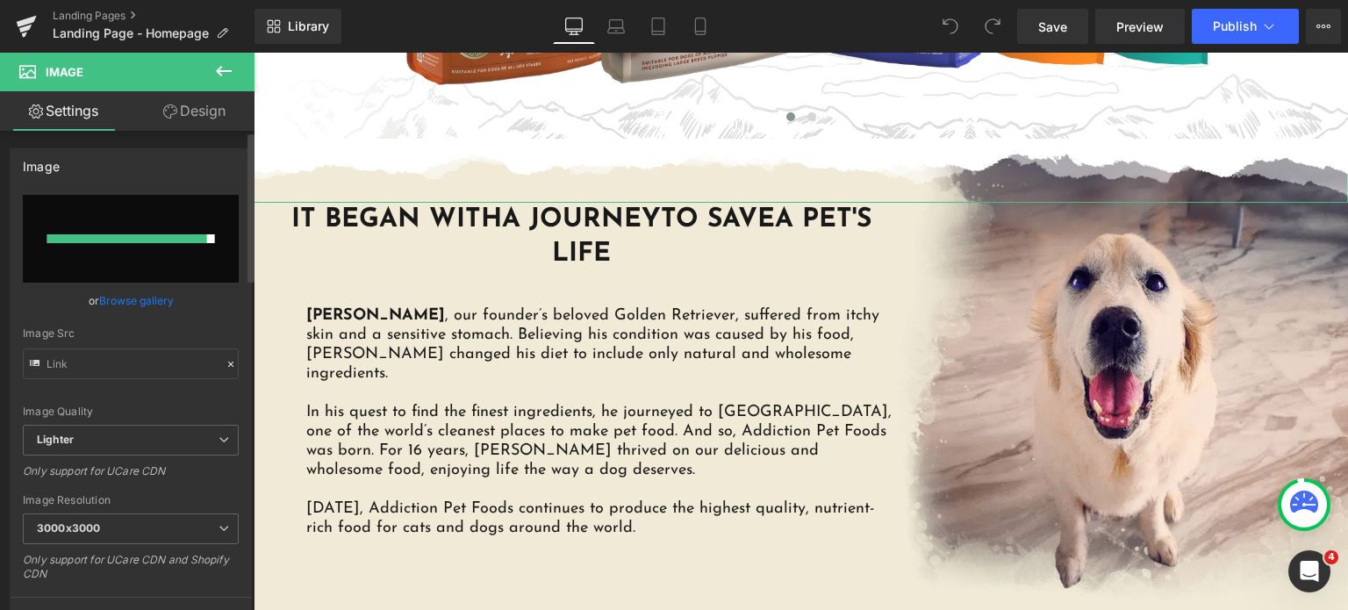
type input "https://ucarecdn.com/1735388a-aa2e-4a83-b696-dc010c3d17a7/-/format/auto/-/previ…"
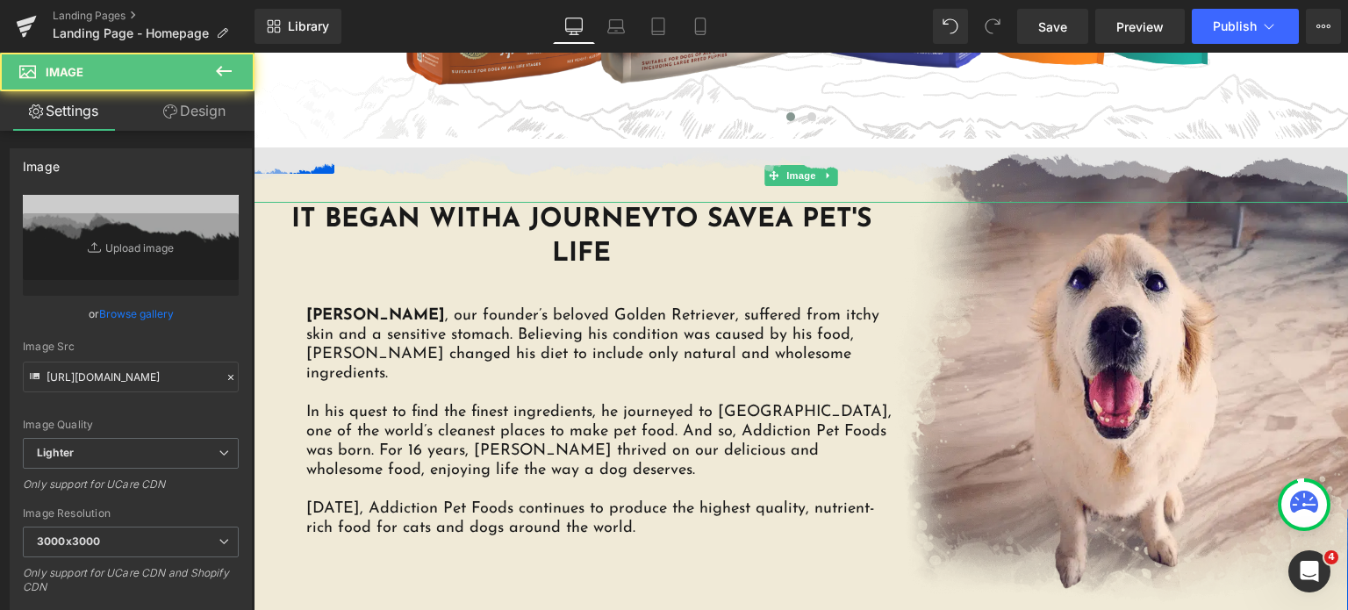
click at [1010, 183] on img at bounding box center [801, 174] width 1094 height 55
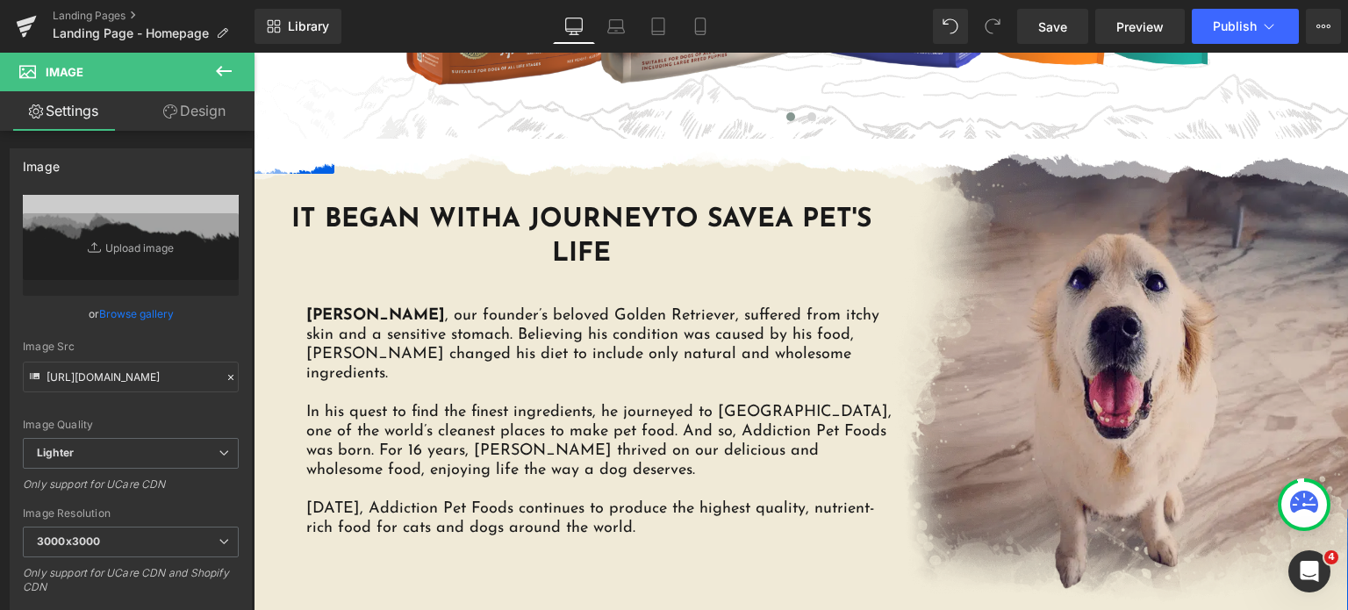
click at [1026, 341] on img at bounding box center [1120, 376] width 456 height 458
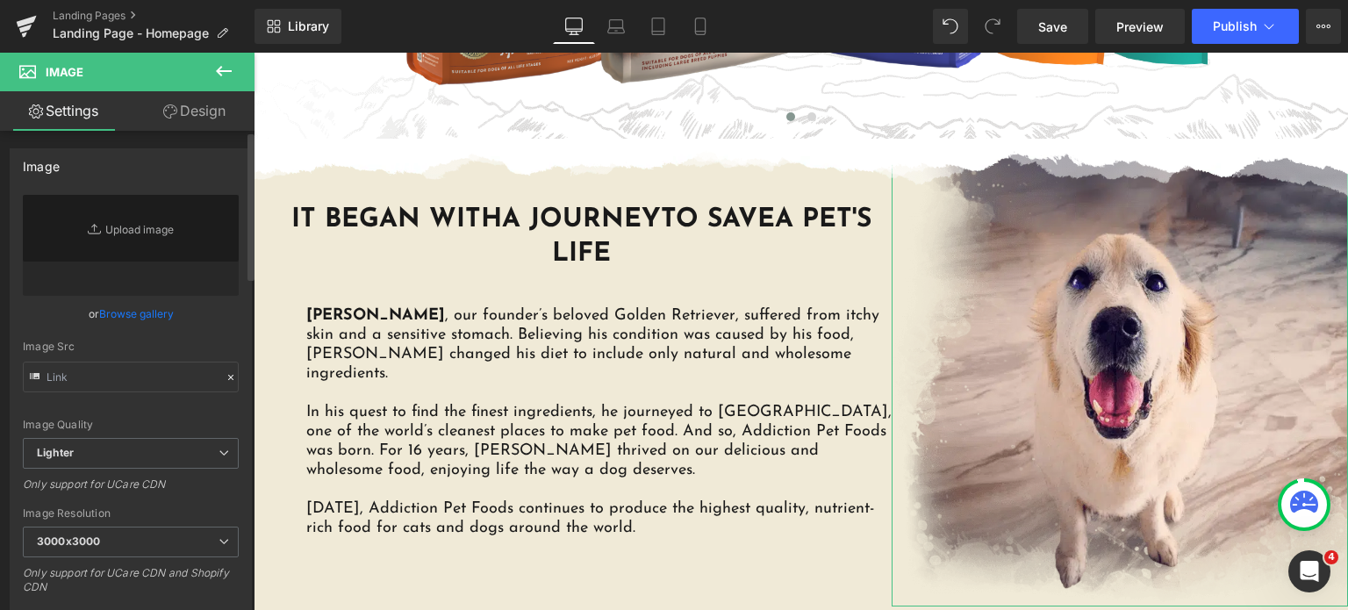
click at [95, 222] on icon at bounding box center [97, 229] width 18 height 18
type input "C:\fakepath\Zack-rescaled.png.webp"
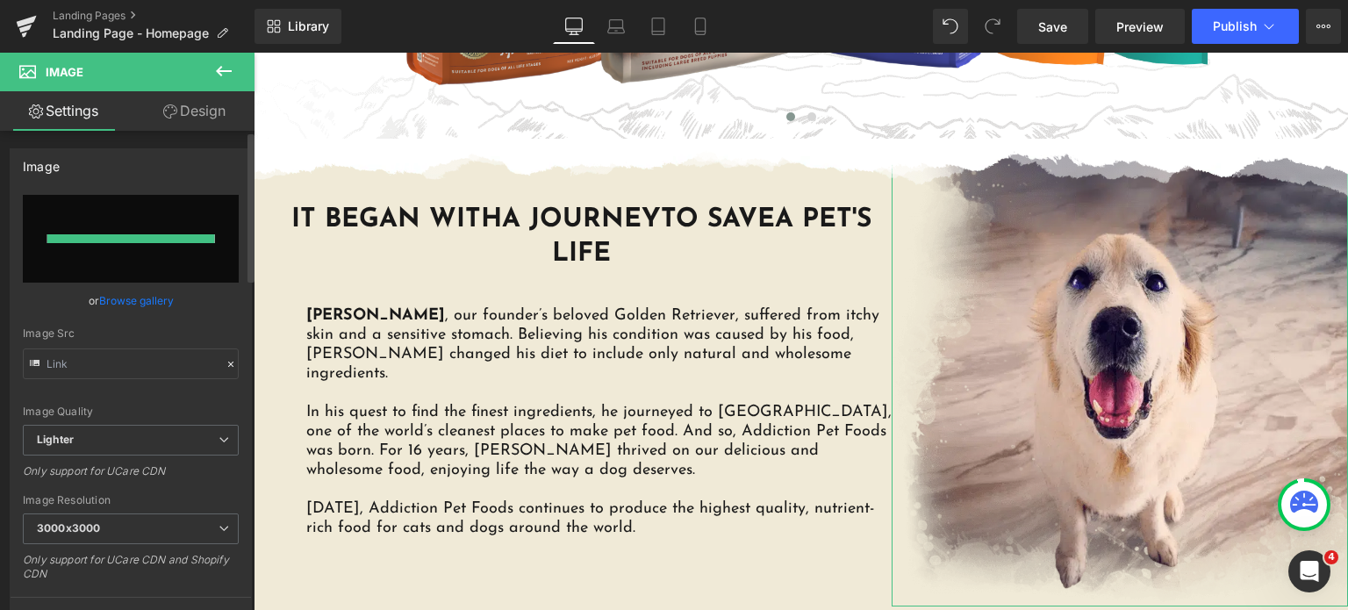
type input "https://ucarecdn.com/94cc6712-33e6-4e4b-8635-82e15721f0db/-/format/auto/-/previ…"
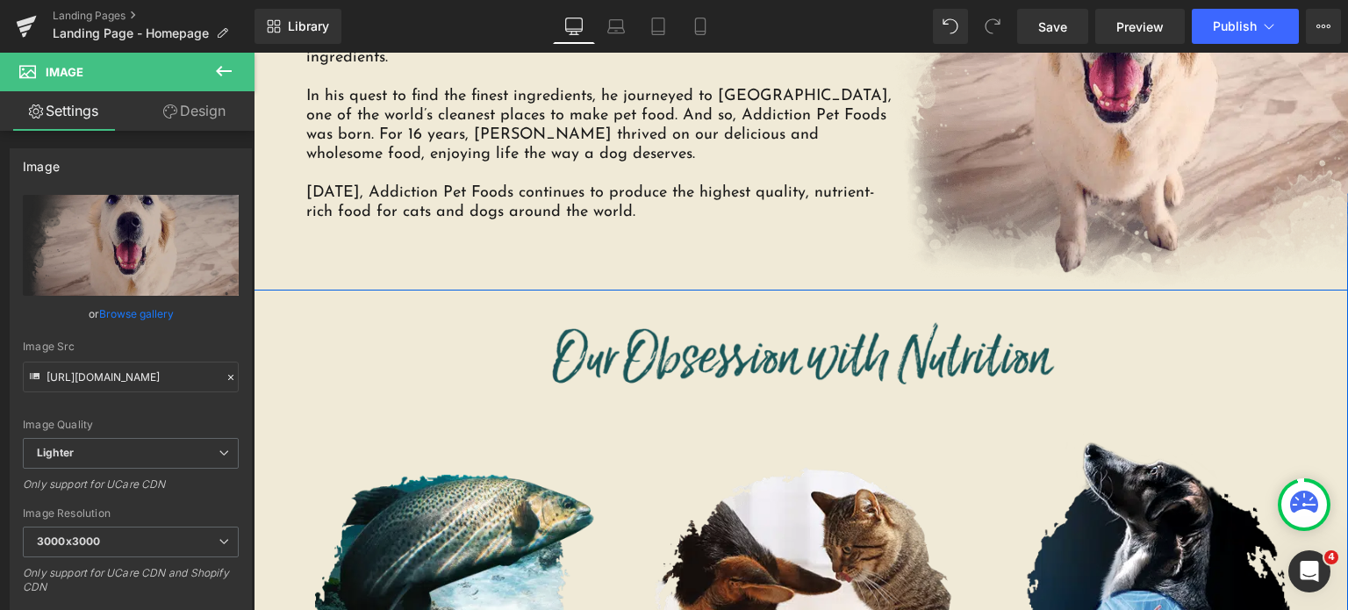
scroll to position [1688, 0]
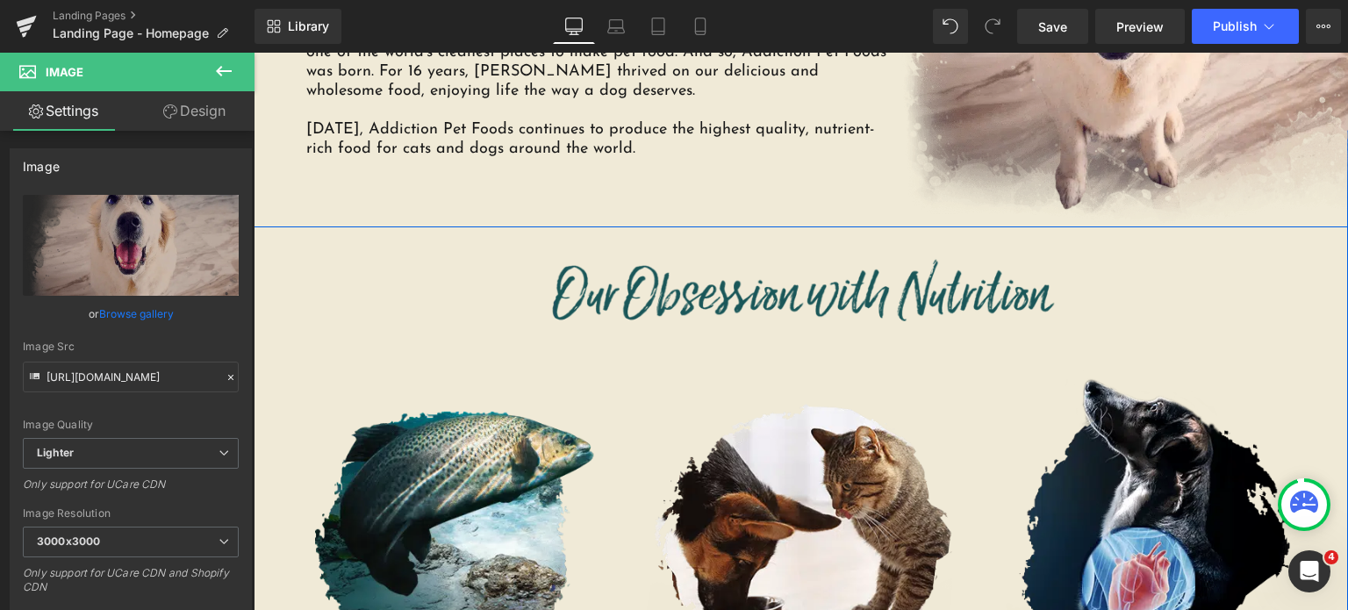
click at [726, 245] on div "Image Image Row" at bounding box center [801, 282] width 1053 height 111
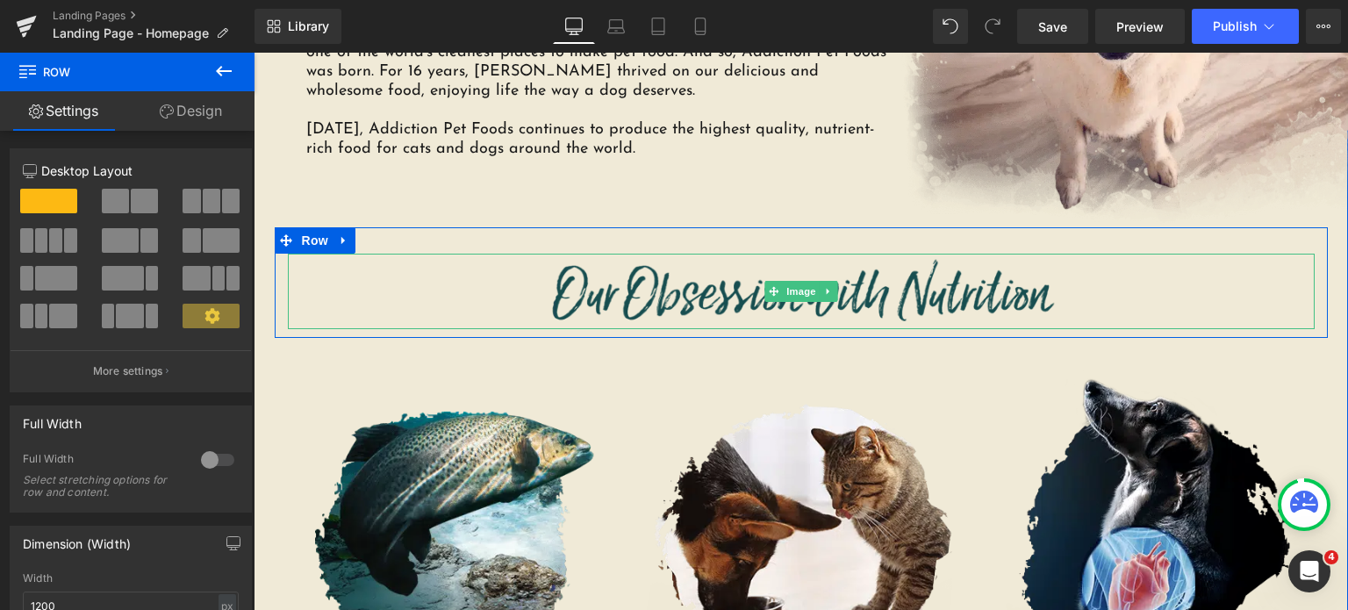
click at [659, 276] on img at bounding box center [800, 291] width 513 height 75
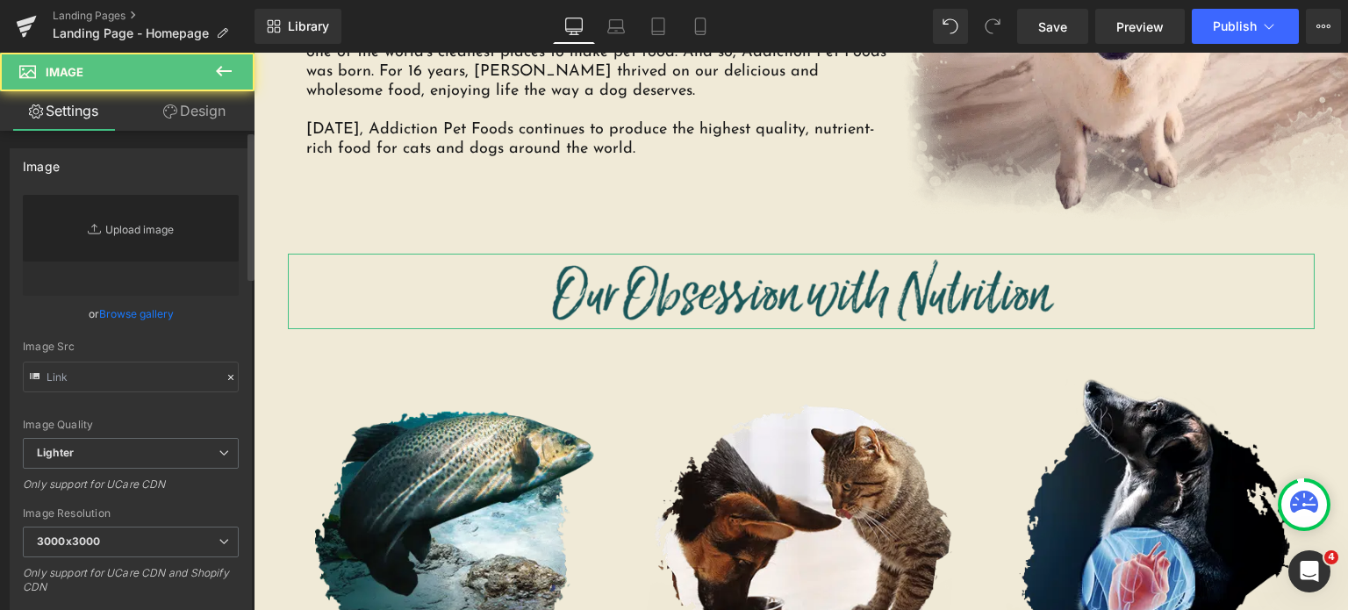
click at [143, 226] on link "Replace Image" at bounding box center [131, 245] width 216 height 101
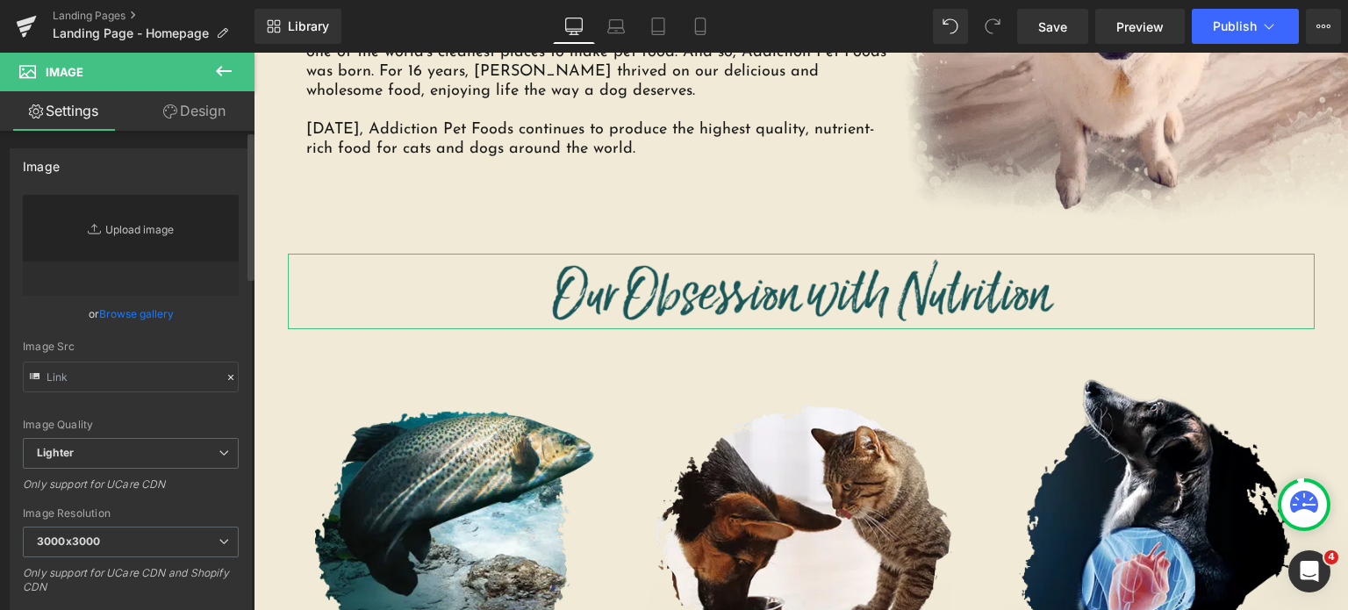
type input "C:\fakepath\our-obsession-with-nutrition.png.webp"
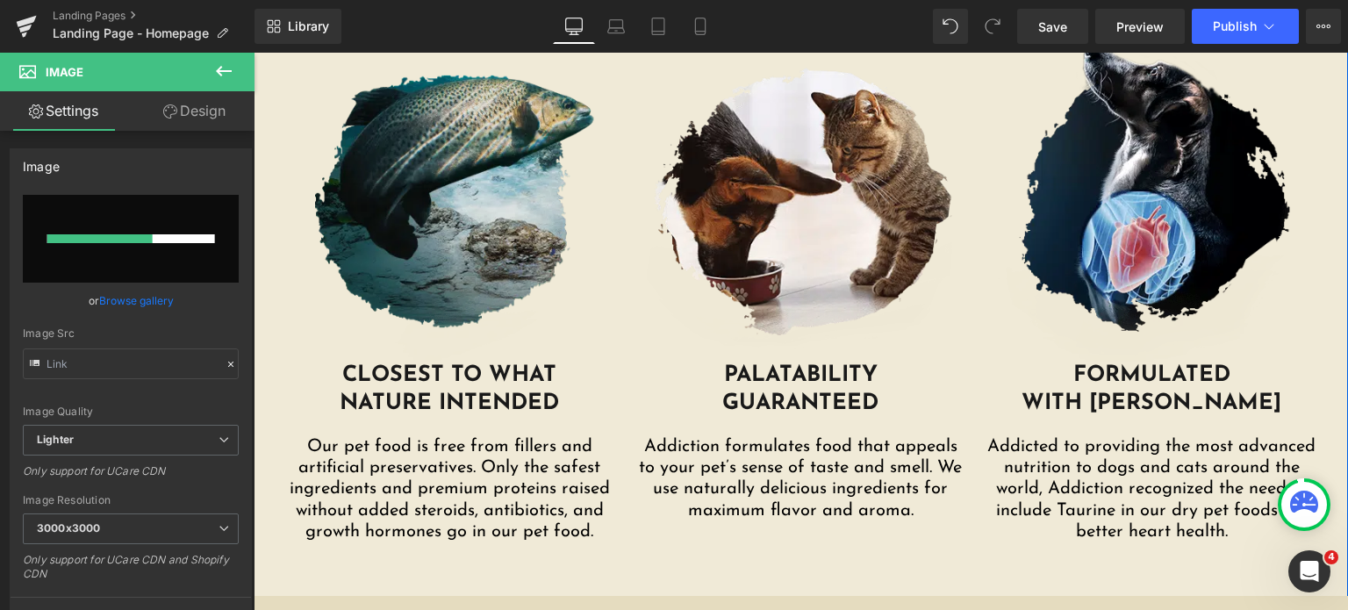
scroll to position [2024, 0]
type input "https://ucarecdn.com/4994854b-d898-4143-ac95-d7b98a4c30ad/-/format/auto/-/previ…"
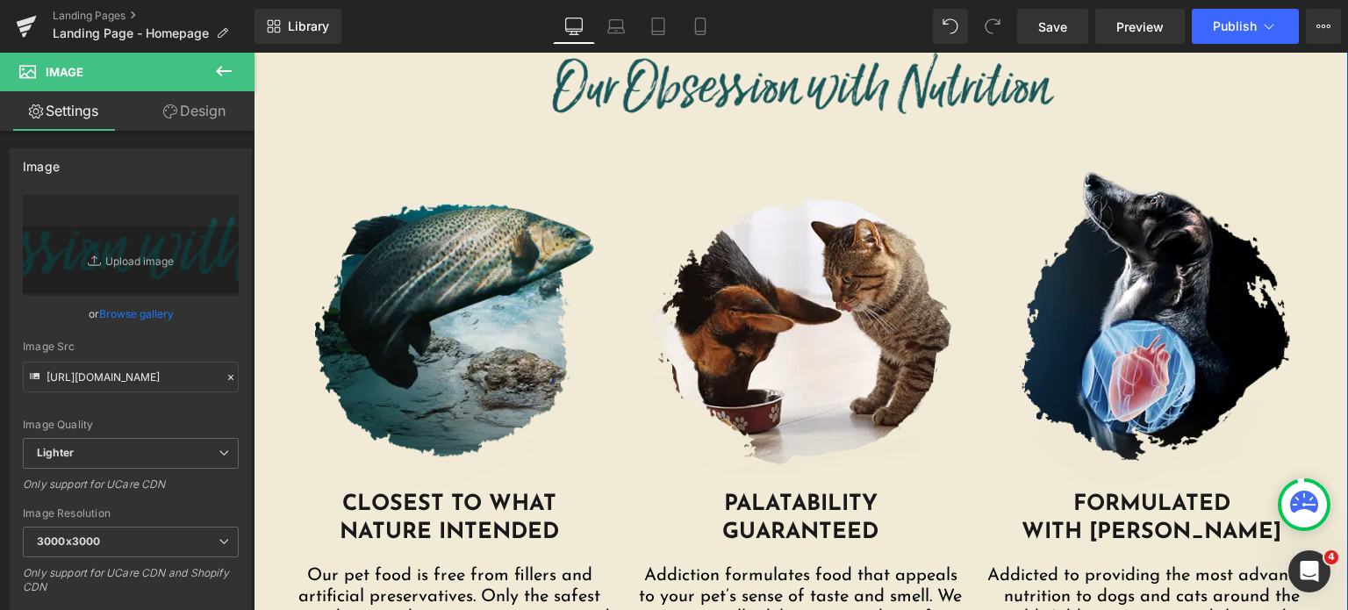
click at [395, 228] on img at bounding box center [449, 323] width 333 height 333
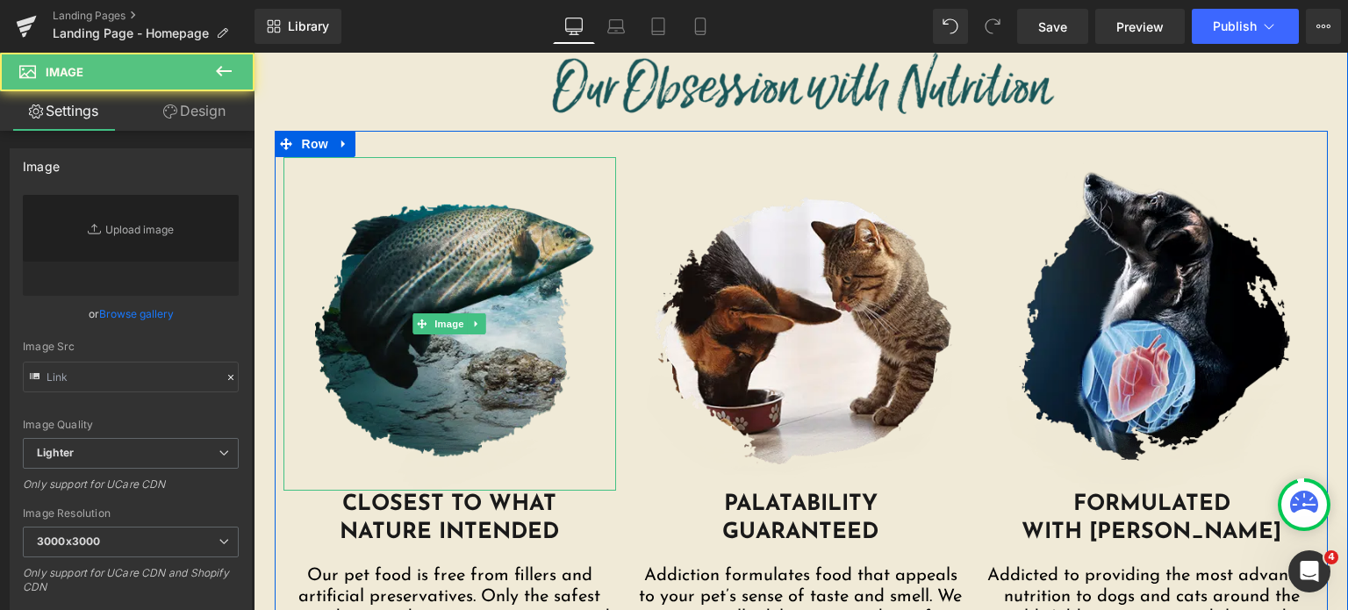
scroll to position [1897, 0]
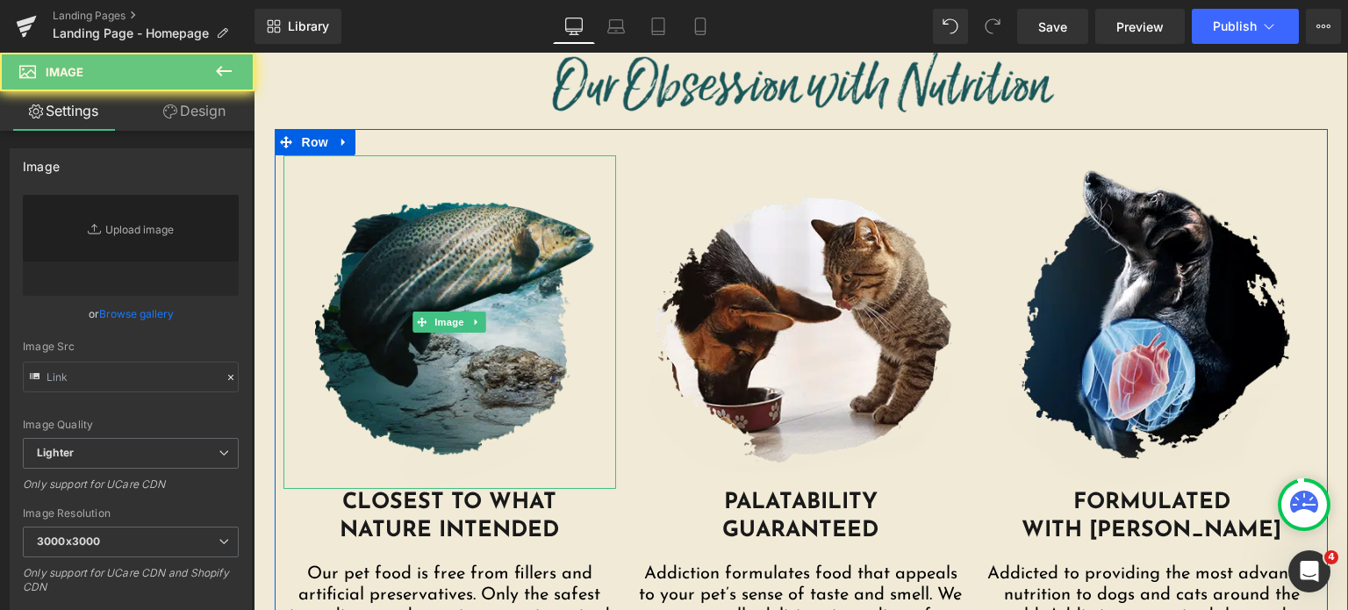
click at [386, 165] on img at bounding box center [449, 321] width 333 height 333
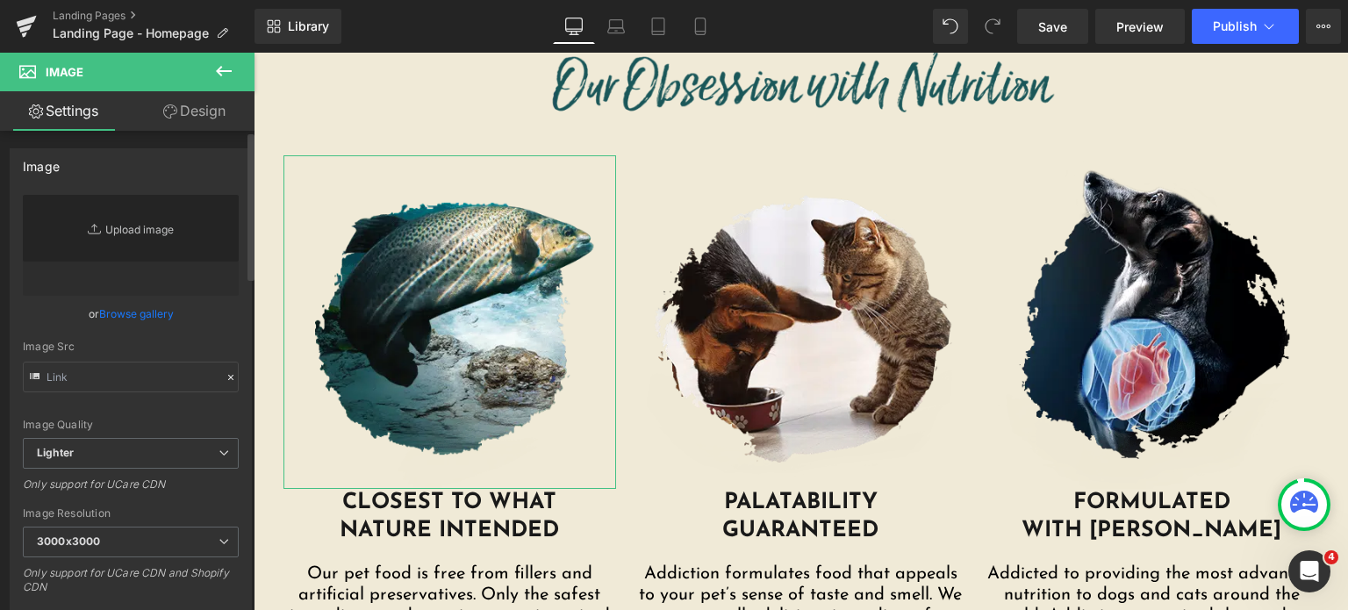
click at [99, 243] on link "Replace Image" at bounding box center [131, 245] width 216 height 101
type input "C:\fakepath\HP-A-Premium.png.webp"
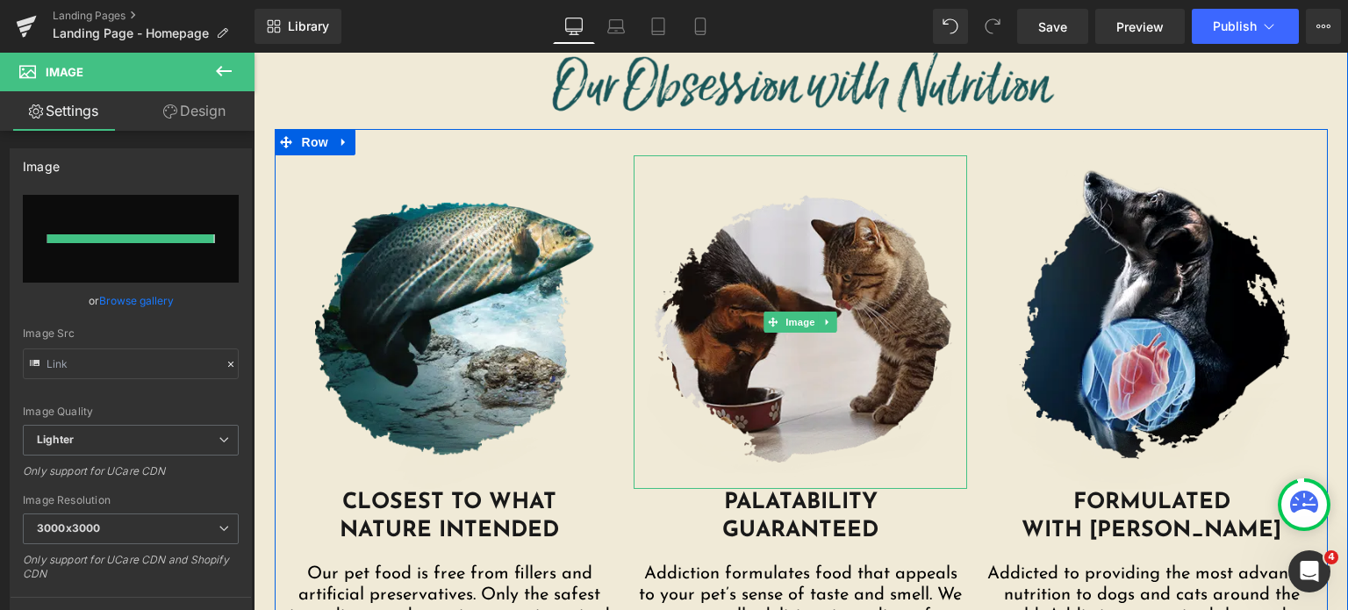
type input "https://ucarecdn.com/040a3cbf-7c66-44b4-a8ea-447e44667a45/-/format/auto/-/previ…"
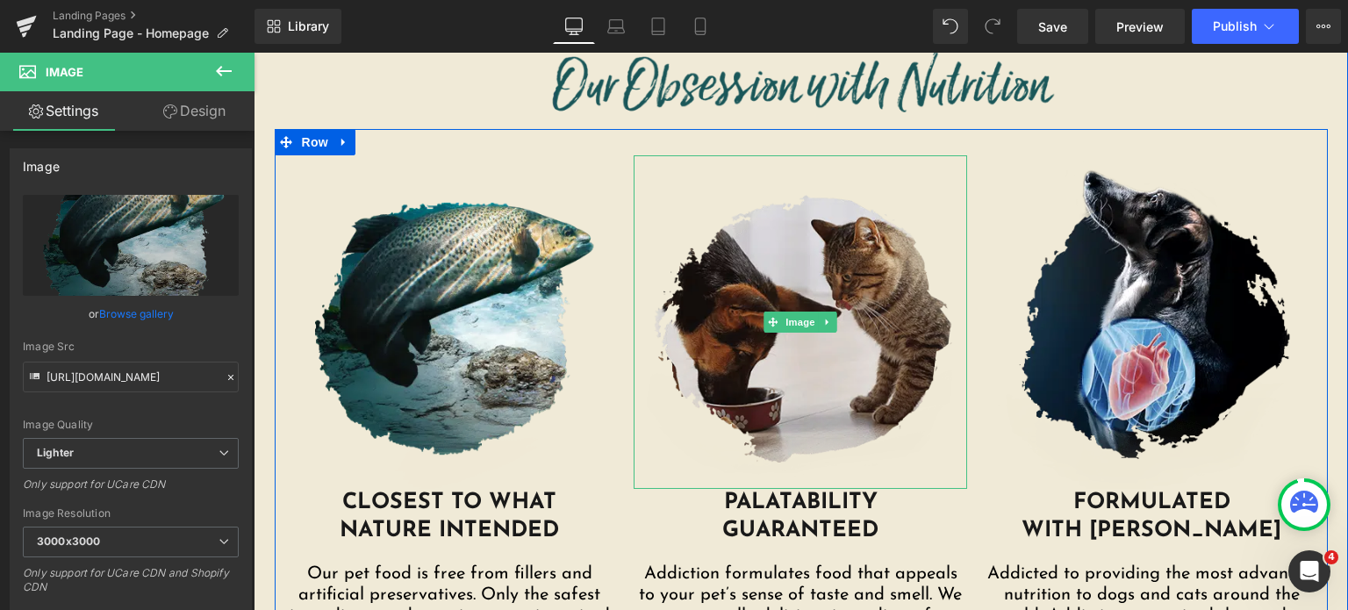
click at [749, 348] on img at bounding box center [800, 321] width 333 height 333
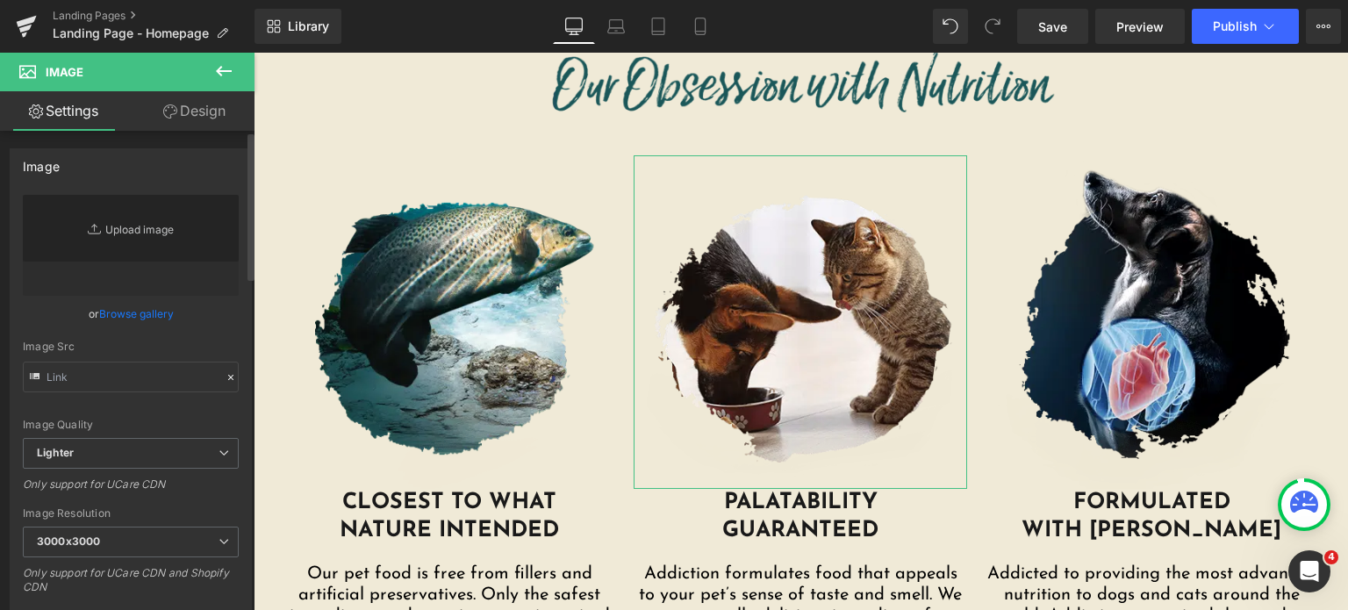
click at [150, 231] on link "Replace Image" at bounding box center [131, 245] width 216 height 101
type input "C:\fakepath\HP-B-Palatability.png.webp"
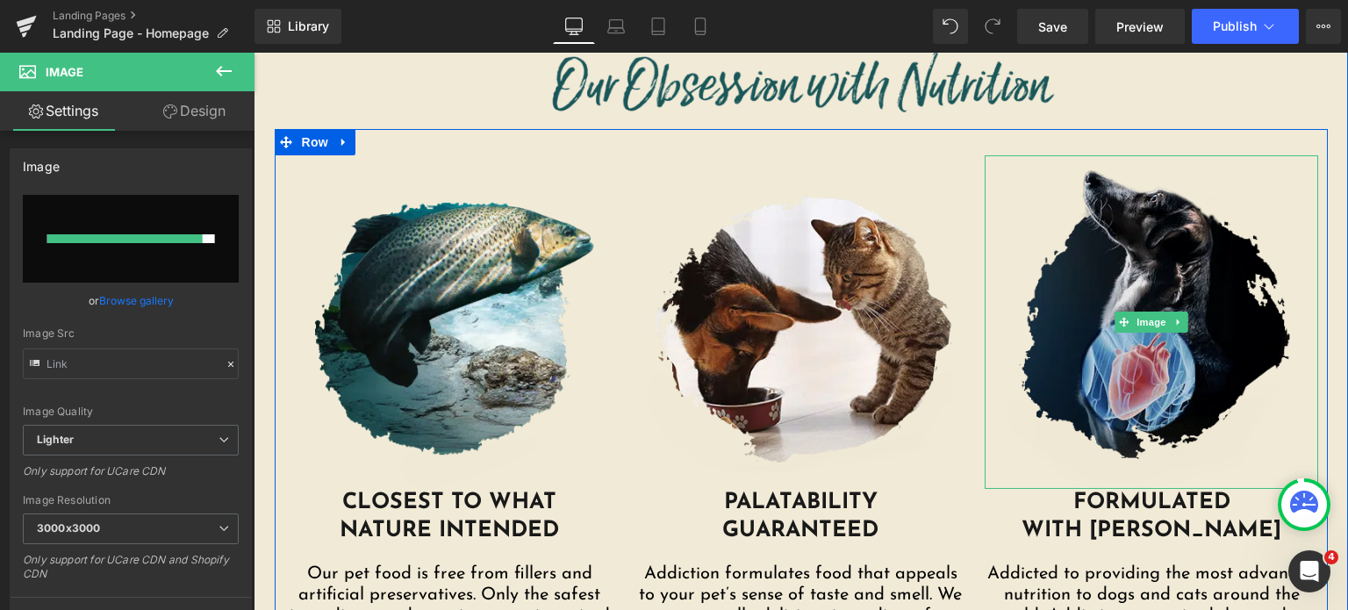
type input "https://ucarecdn.com/00222d2b-9cd0-4db5-b3f1-40fb591a619f/-/format/auto/-/previ…"
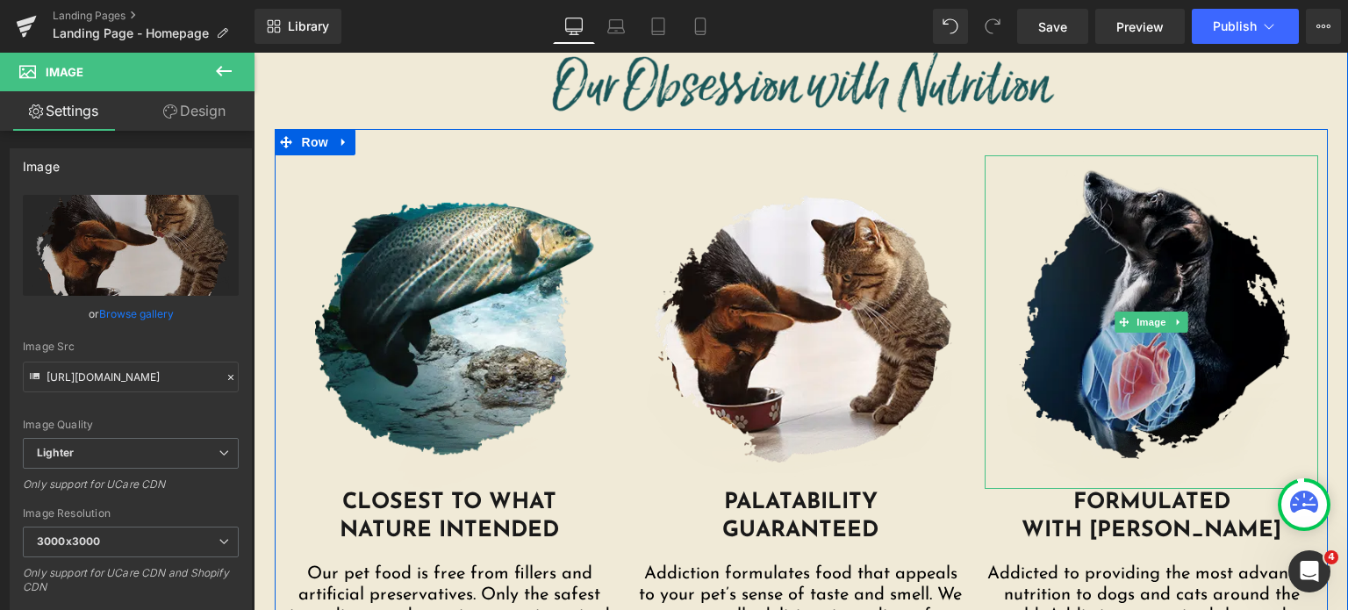
click at [1113, 391] on img at bounding box center [1151, 321] width 333 height 333
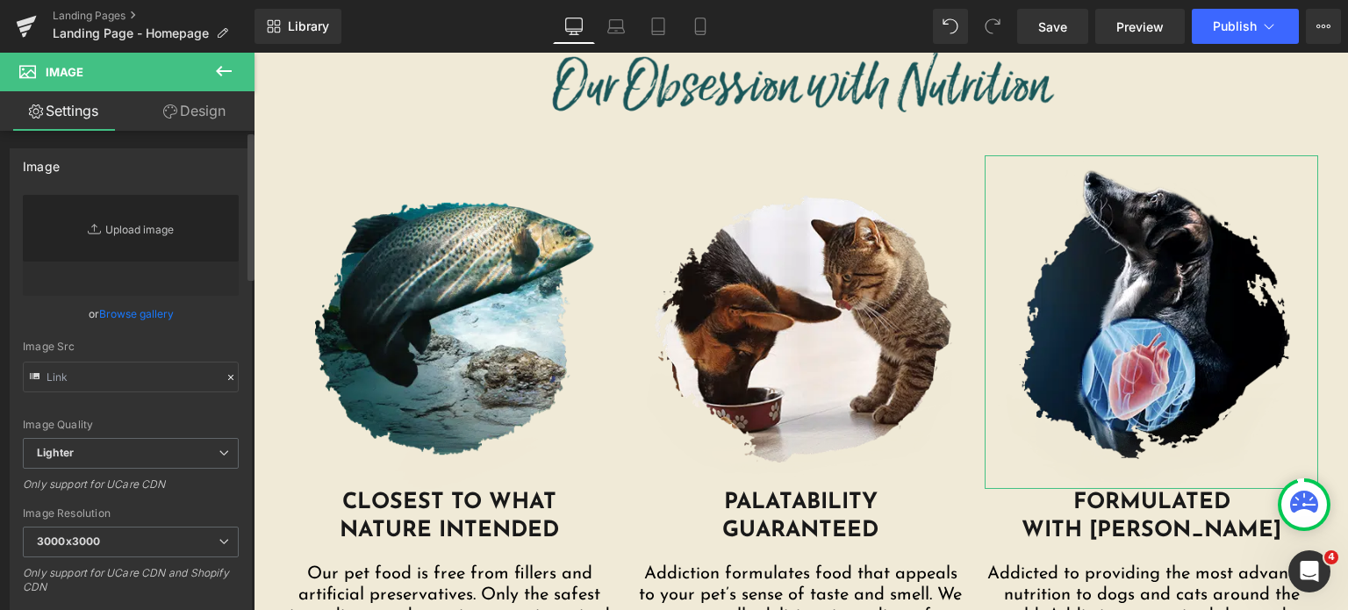
click at [141, 233] on link "Replace Image" at bounding box center [131, 245] width 216 height 101
type input "C:\fakepath\HP-C-Taurine.png.webp"
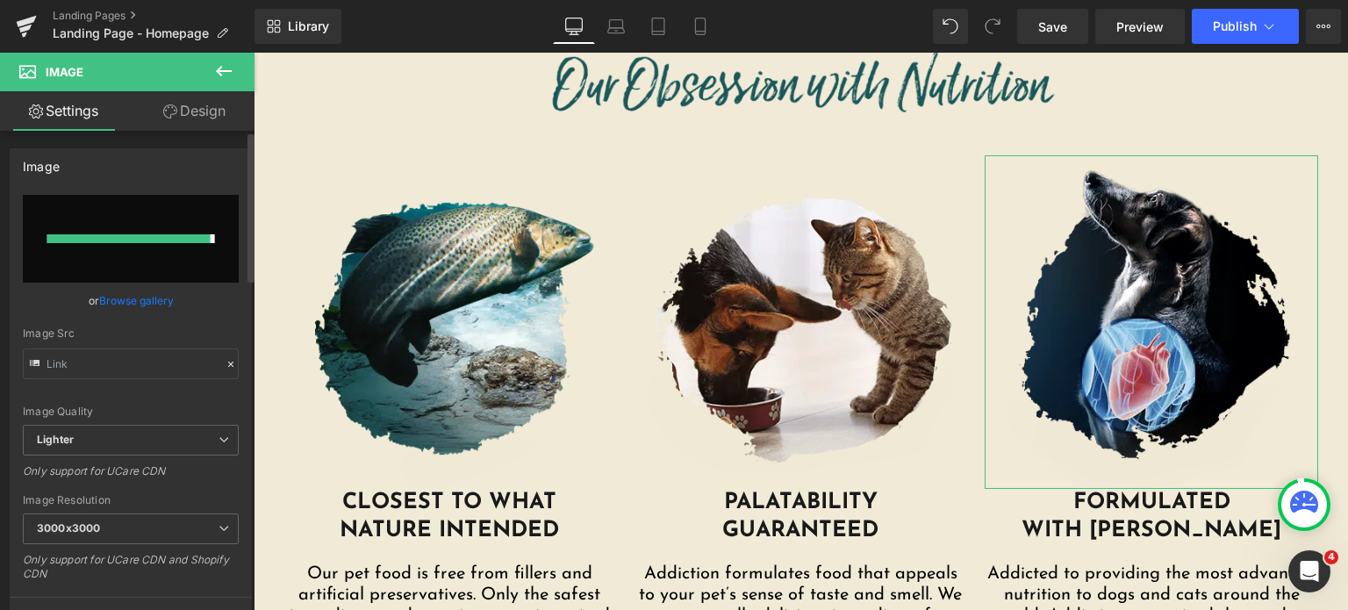
type input "https://ucarecdn.com/7433dadc-6b29-489e-aea1-b2eff1c8ae43/-/format/auto/-/previ…"
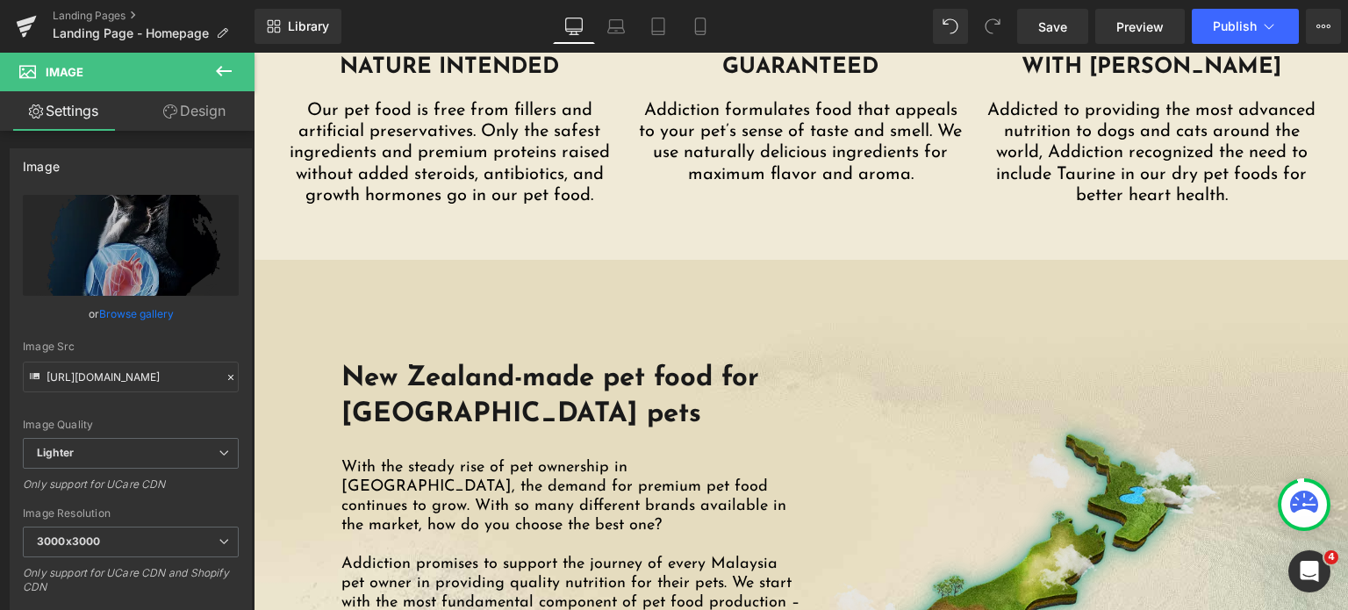
scroll to position [2345, 0]
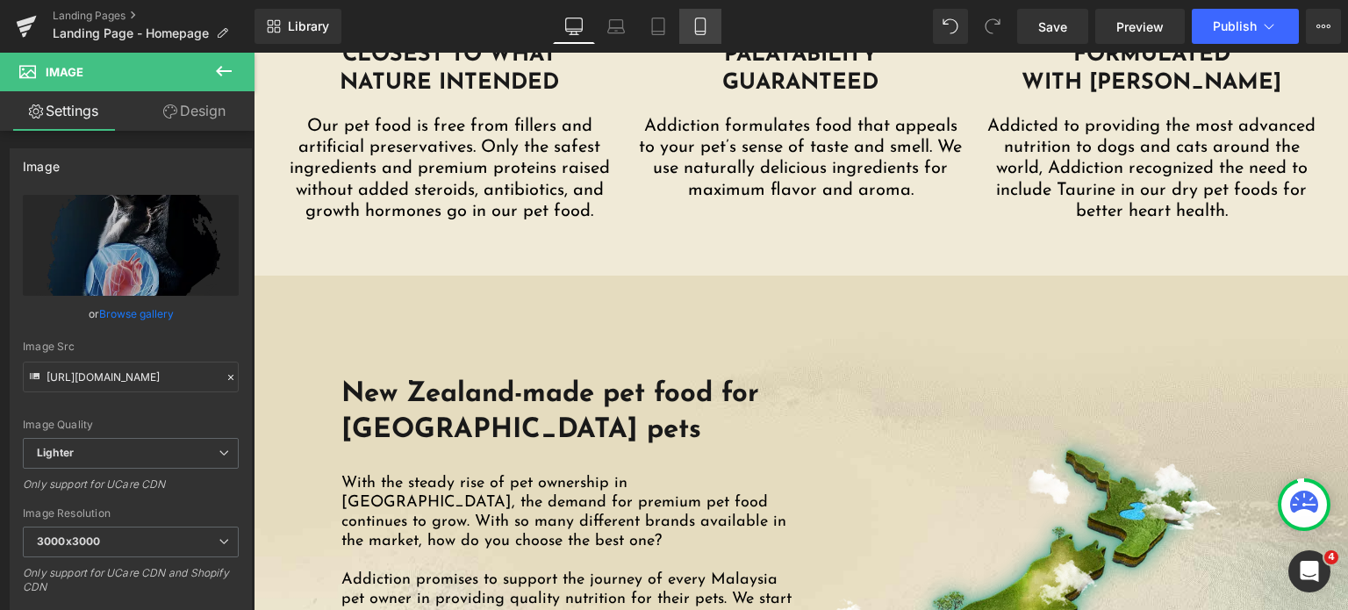
click at [695, 21] on icon at bounding box center [701, 27] width 18 height 18
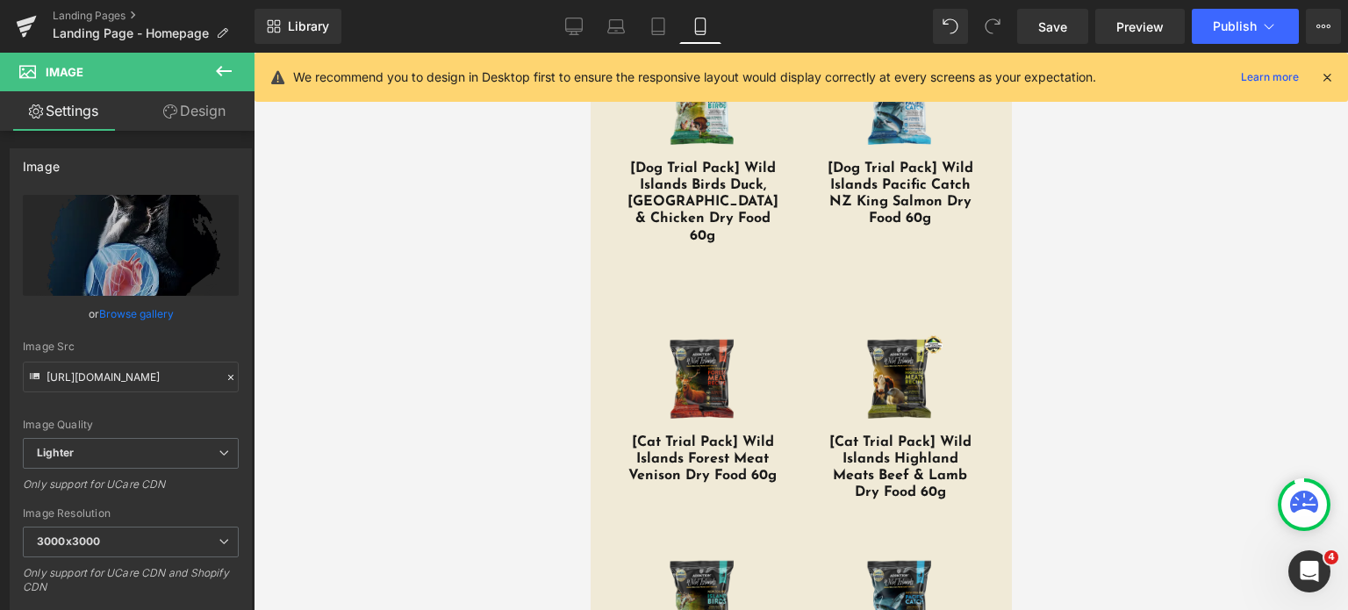
scroll to position [5316, 0]
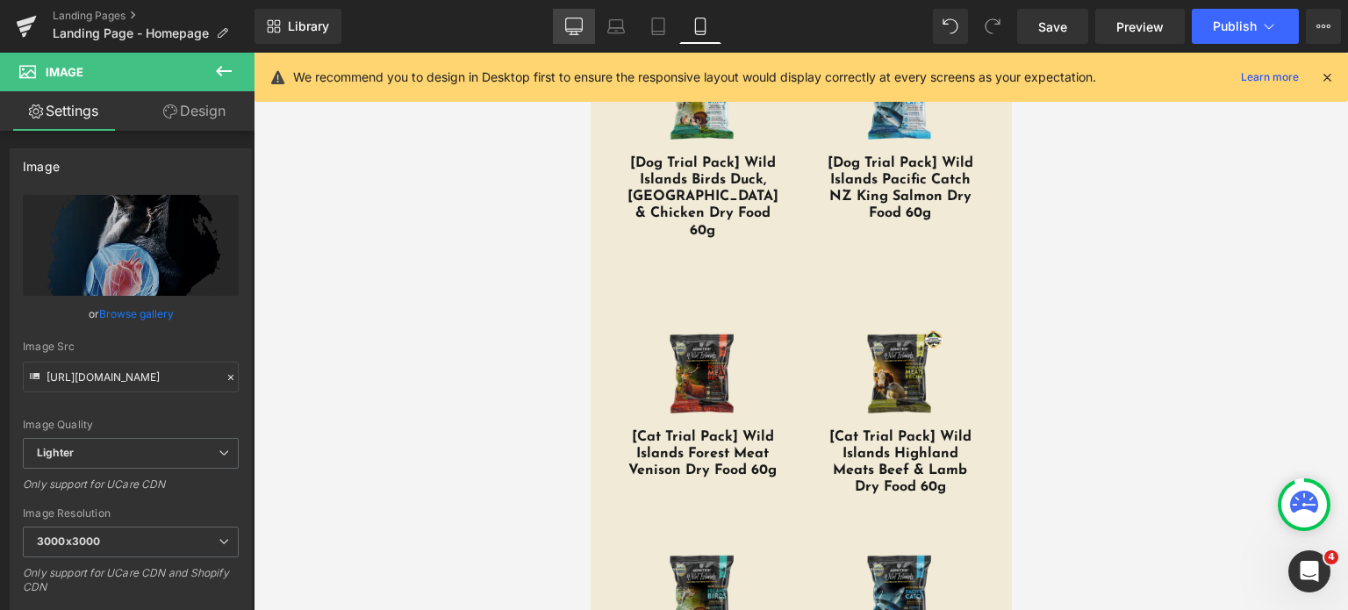
click at [575, 34] on icon at bounding box center [574, 34] width 9 height 0
type input "100"
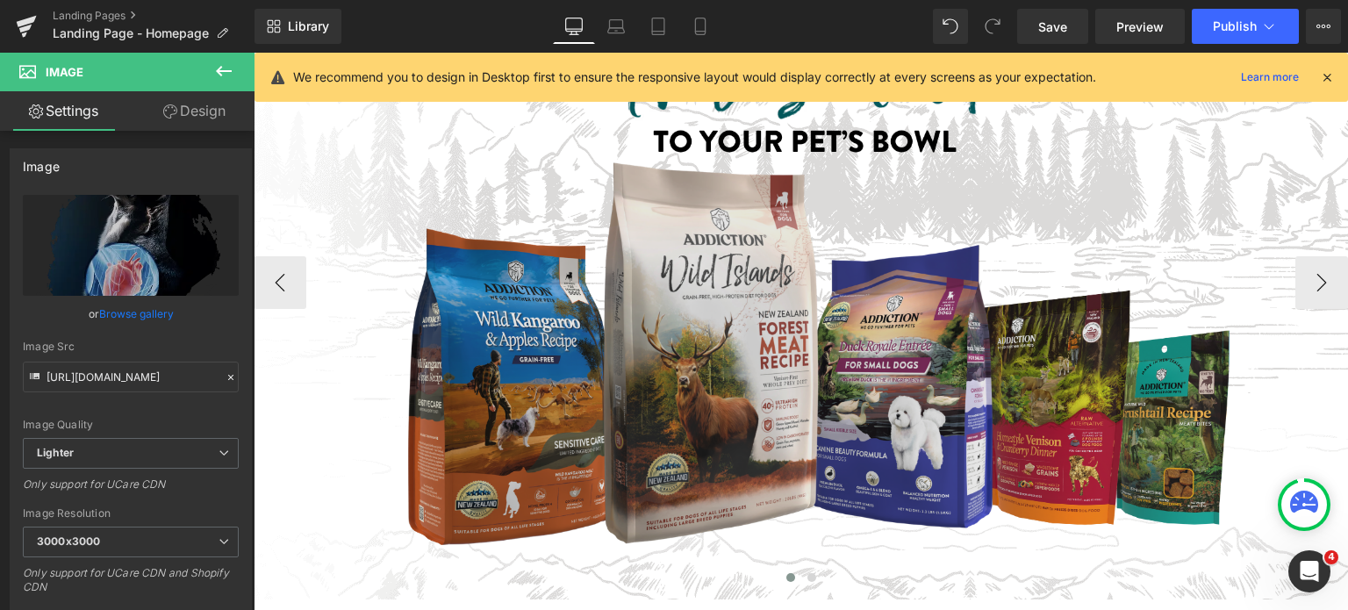
scroll to position [943, 0]
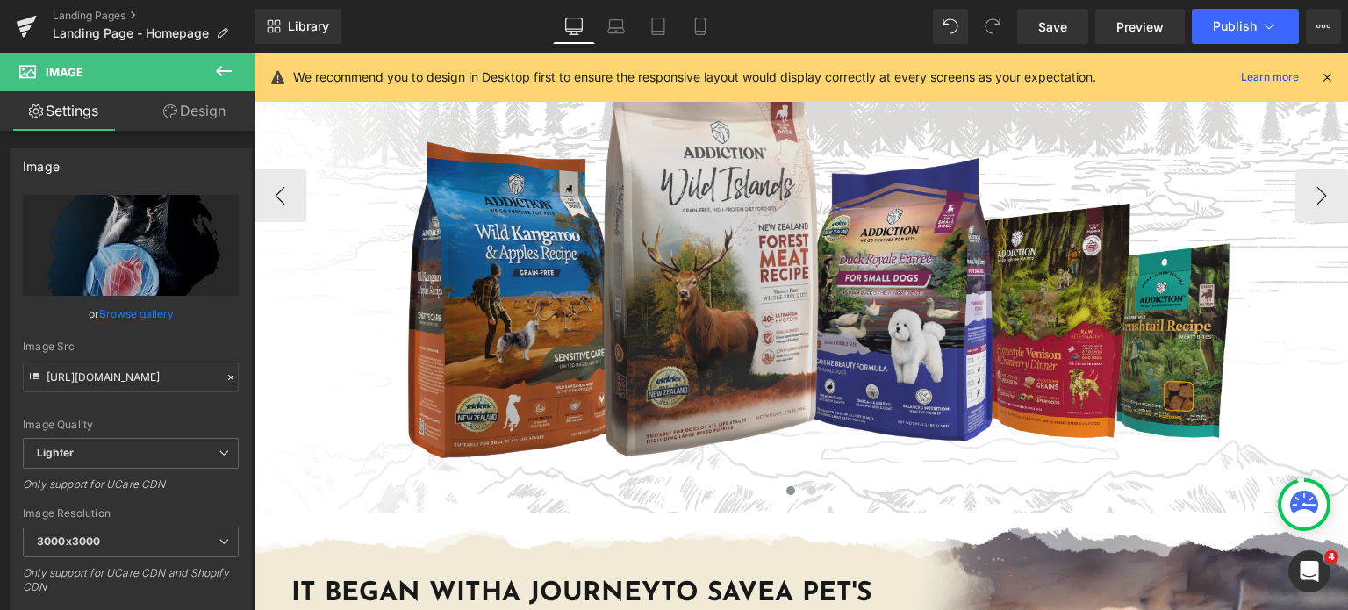
click at [849, 257] on img at bounding box center [801, 195] width 1094 height 615
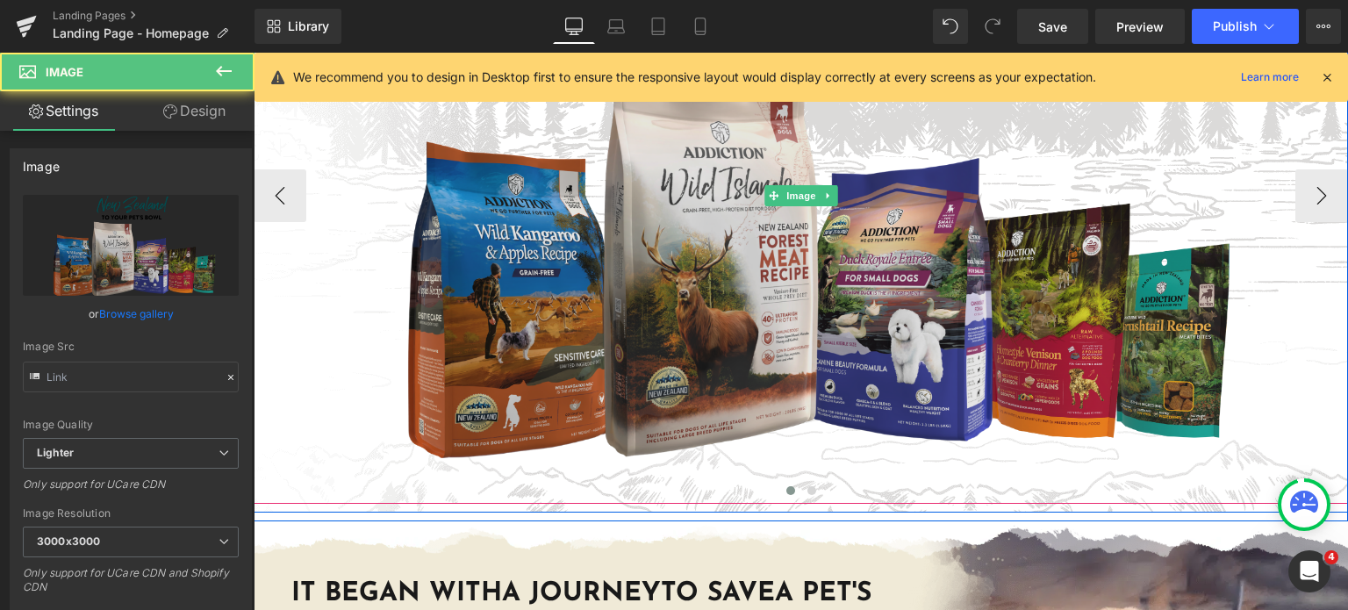
type input "https://ucarecdn.com/1c7a06f8-ec00-4f83-937c-c1c60917e79d/-/format/auto/-/previ…"
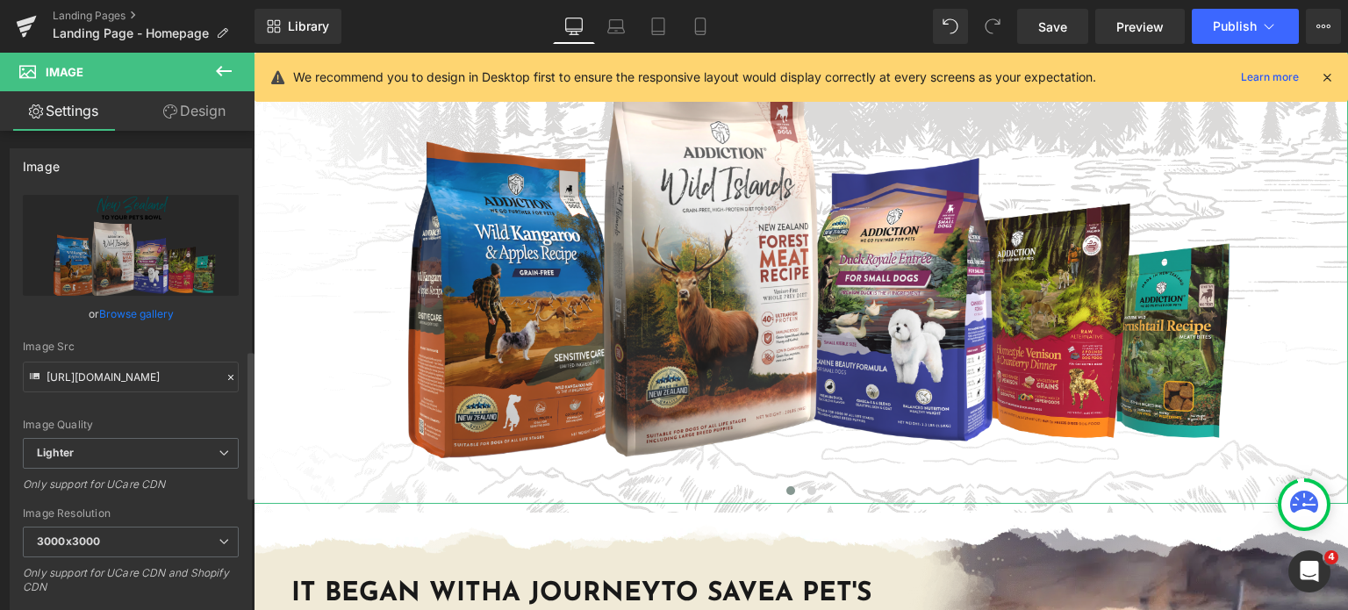
scroll to position [706, 0]
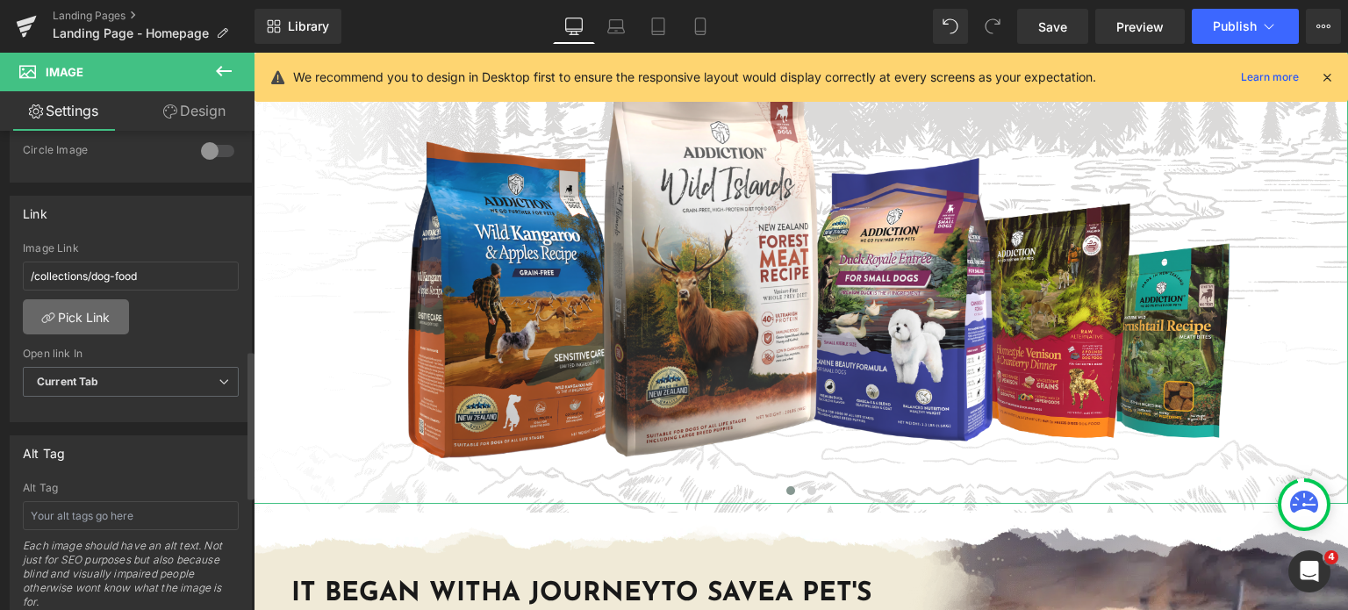
click at [84, 314] on link "Pick Link" at bounding box center [76, 316] width 106 height 35
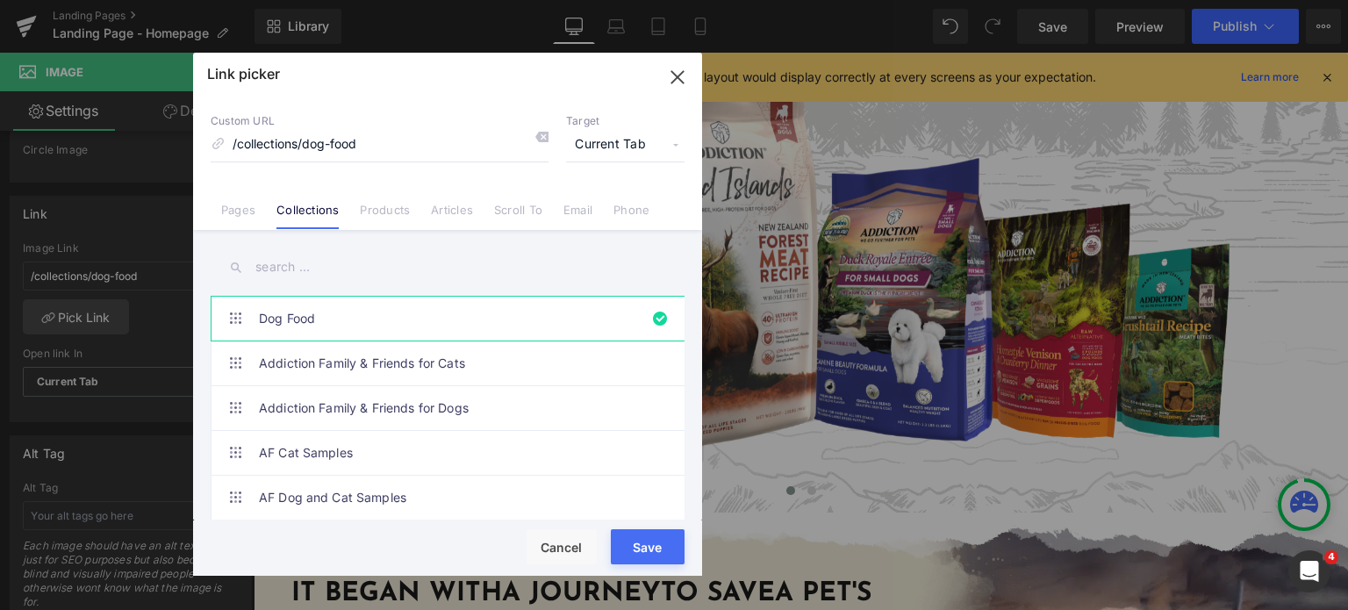
click at [654, 542] on div "Rendering Content" at bounding box center [674, 540] width 108 height 19
drag, startPoint x: 649, startPoint y: 561, endPoint x: 577, endPoint y: 382, distance: 192.9
click at [649, 561] on button "Save" at bounding box center [648, 546] width 74 height 35
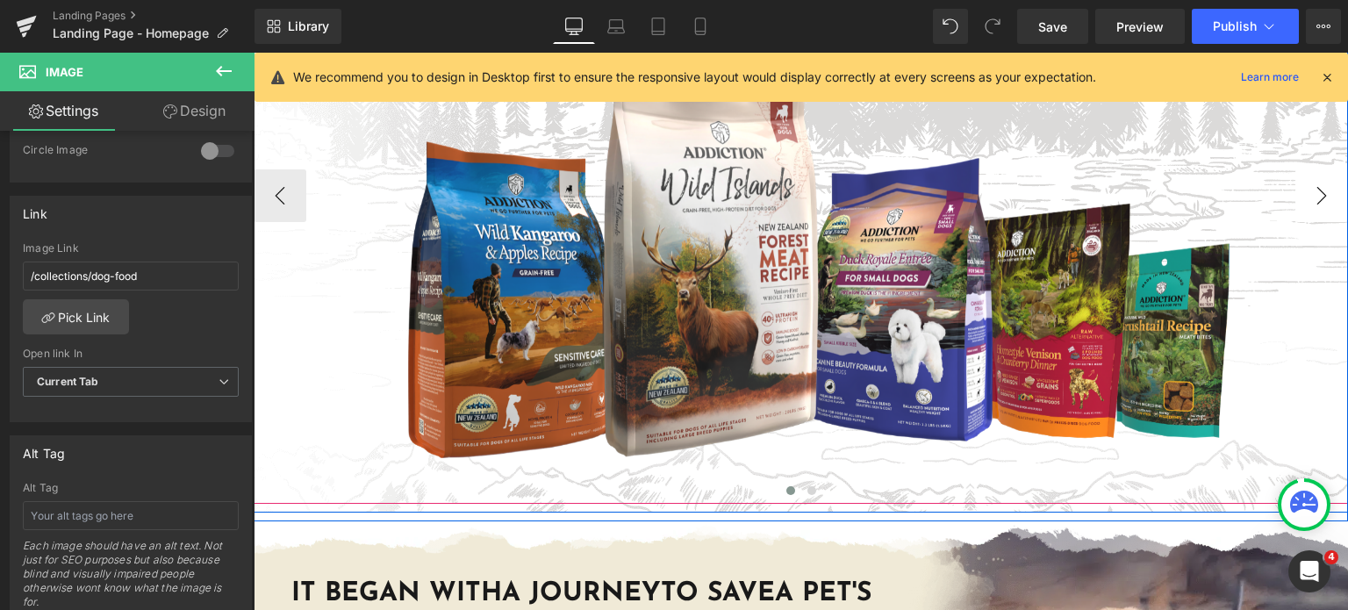
click at [1306, 174] on button "›" at bounding box center [1321, 195] width 53 height 53
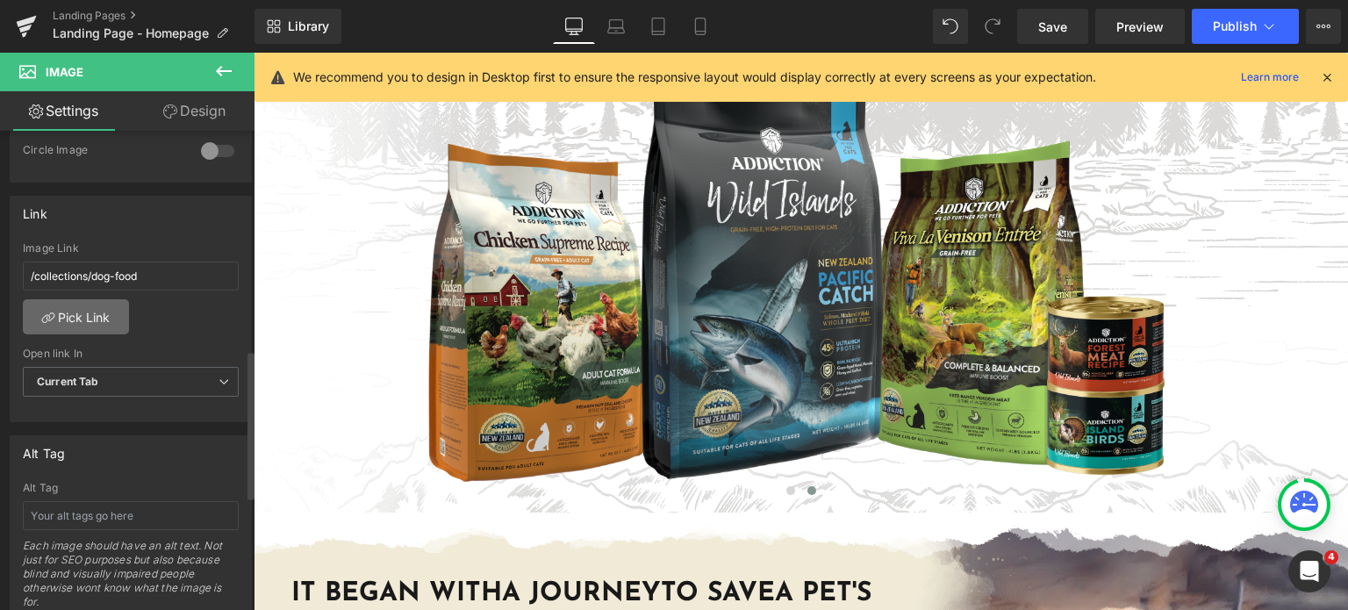
click at [46, 305] on link "Pick Link" at bounding box center [76, 316] width 106 height 35
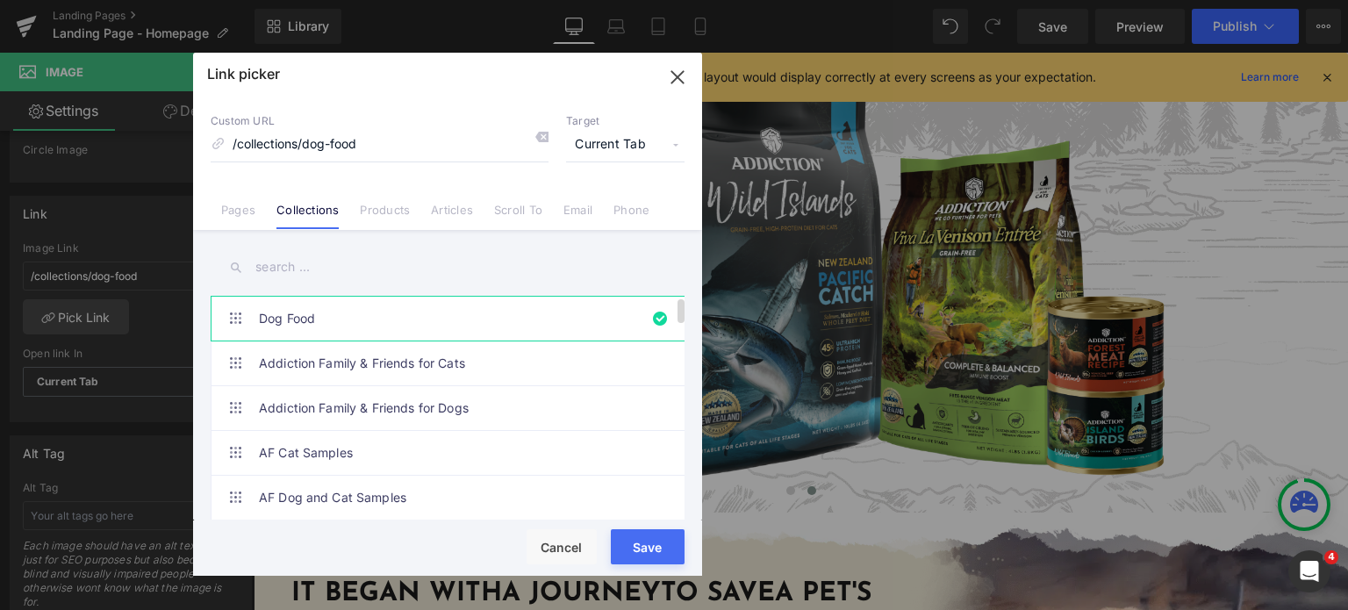
click at [586, 308] on link "Dog Food" at bounding box center [452, 319] width 386 height 44
click at [688, 70] on icon "button" at bounding box center [677, 77] width 28 height 28
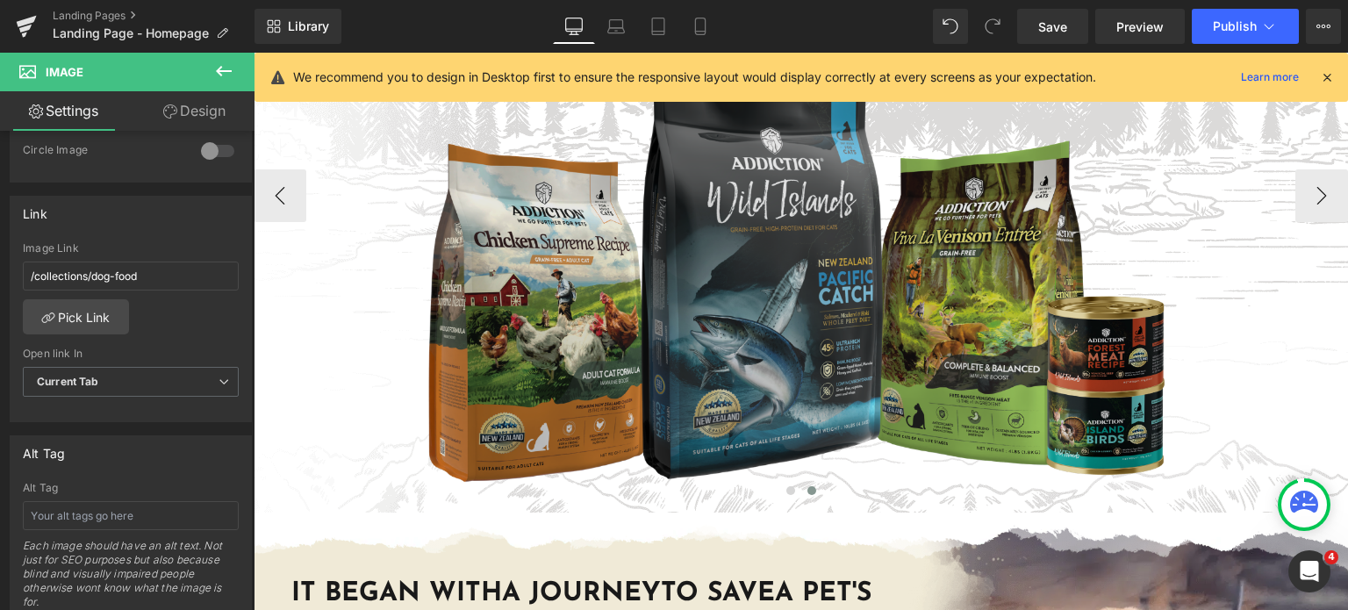
click at [781, 206] on img at bounding box center [801, 195] width 1094 height 615
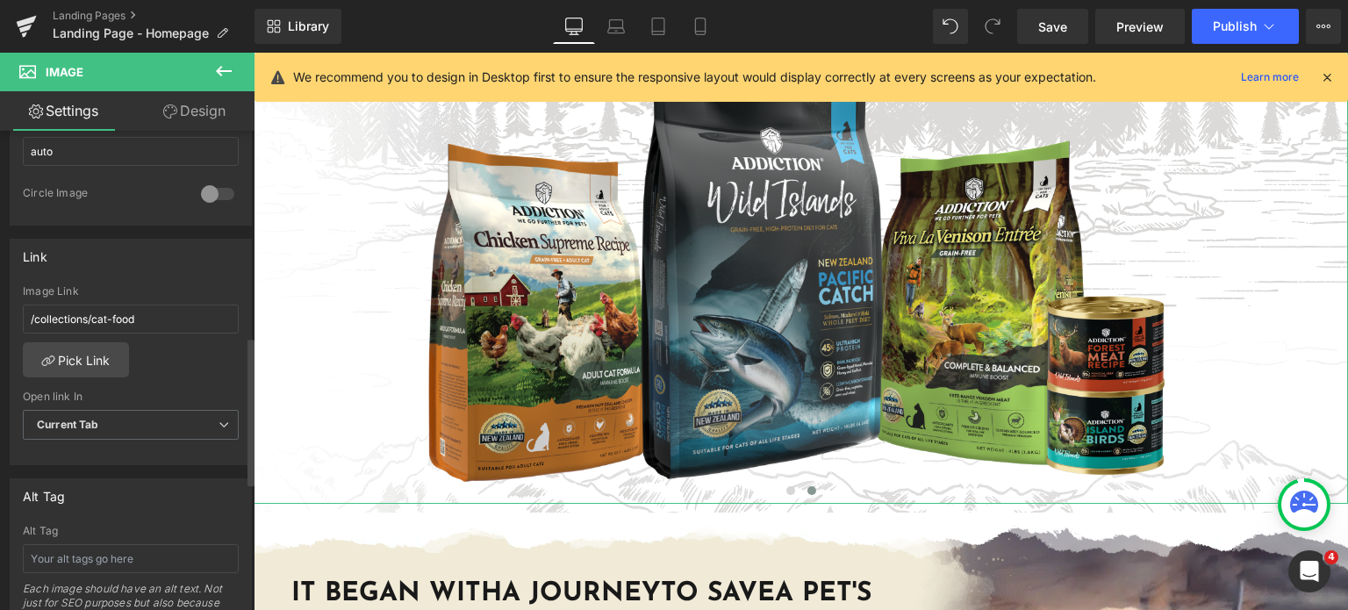
scroll to position [663, 0]
click at [105, 344] on link "Pick Link" at bounding box center [76, 358] width 106 height 35
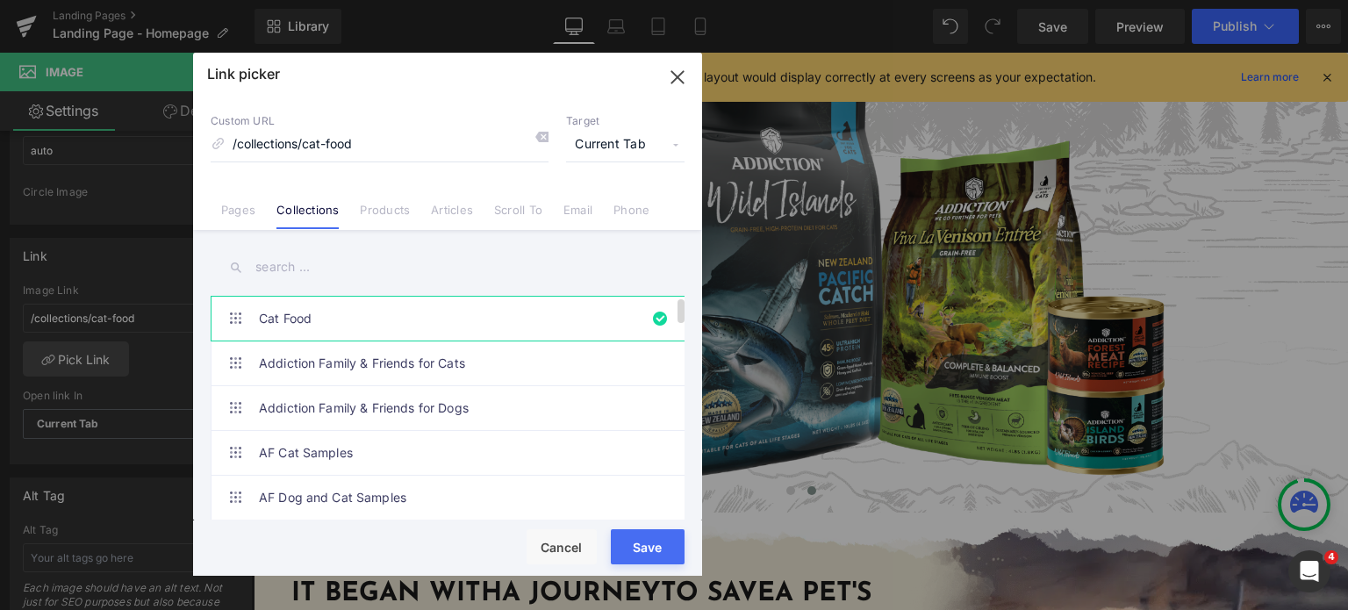
click at [593, 333] on link "Cat Food" at bounding box center [452, 319] width 386 height 44
click at [591, 390] on link "Addiction Family & Friends for Dogs" at bounding box center [452, 408] width 386 height 44
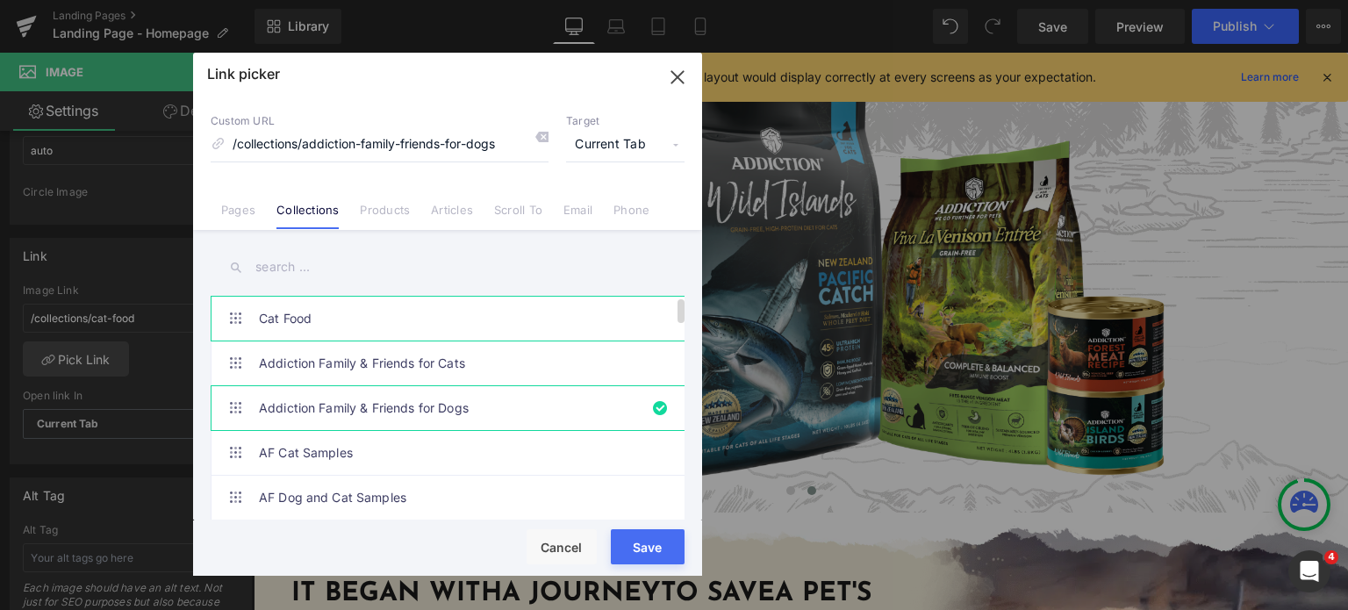
click at [559, 305] on link "Cat Food" at bounding box center [452, 319] width 386 height 44
type input "/collections/cat-food"
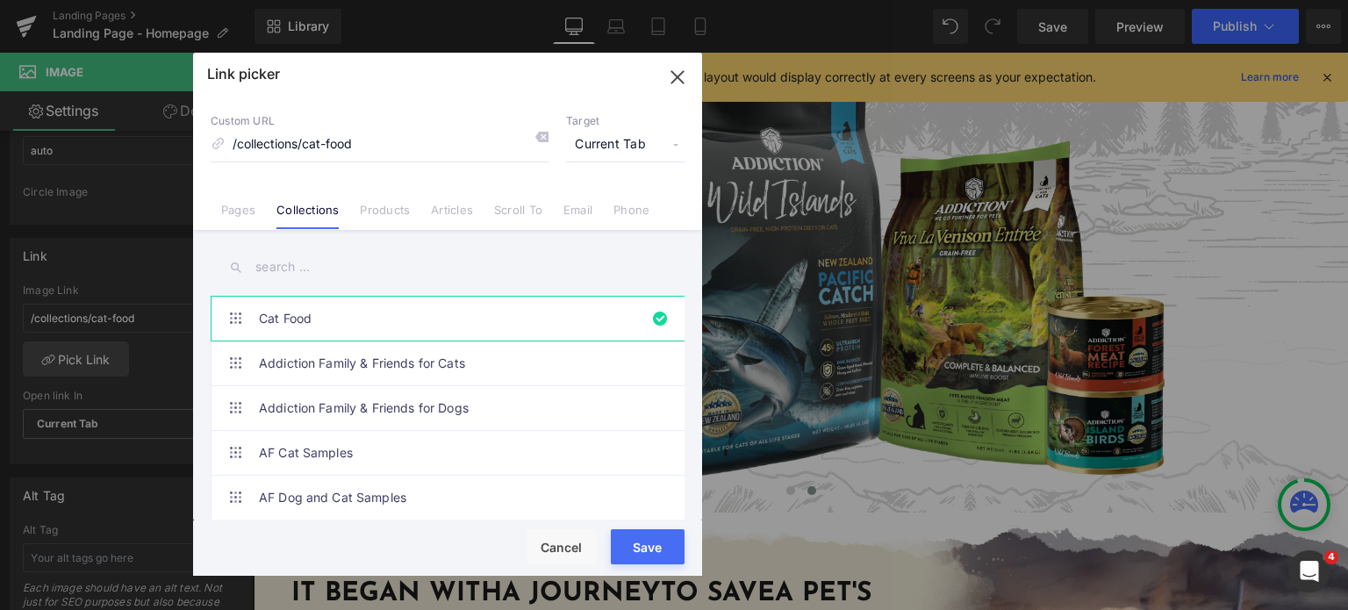
click at [639, 550] on div "Rendering Content" at bounding box center [674, 540] width 108 height 19
click at [646, 548] on div "Rendering Content" at bounding box center [674, 540] width 108 height 19
click at [647, 560] on button "Save" at bounding box center [648, 546] width 74 height 35
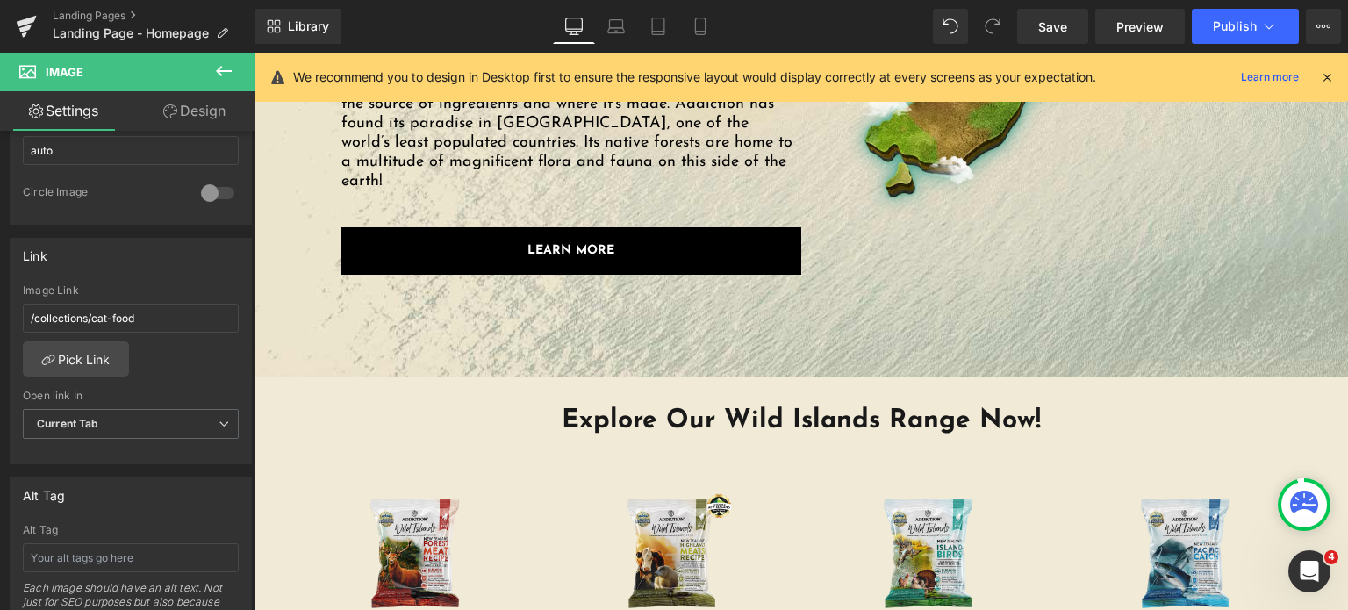
scroll to position [2884, 0]
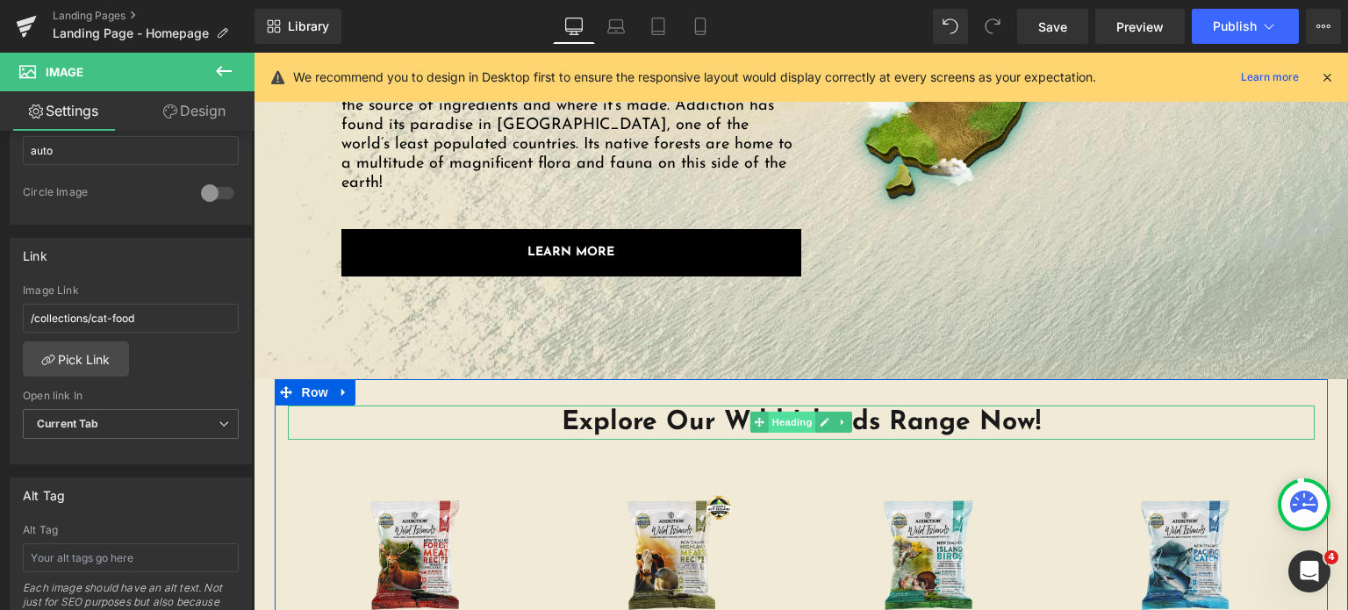
click at [772, 418] on span "Heading" at bounding box center [791, 422] width 47 height 21
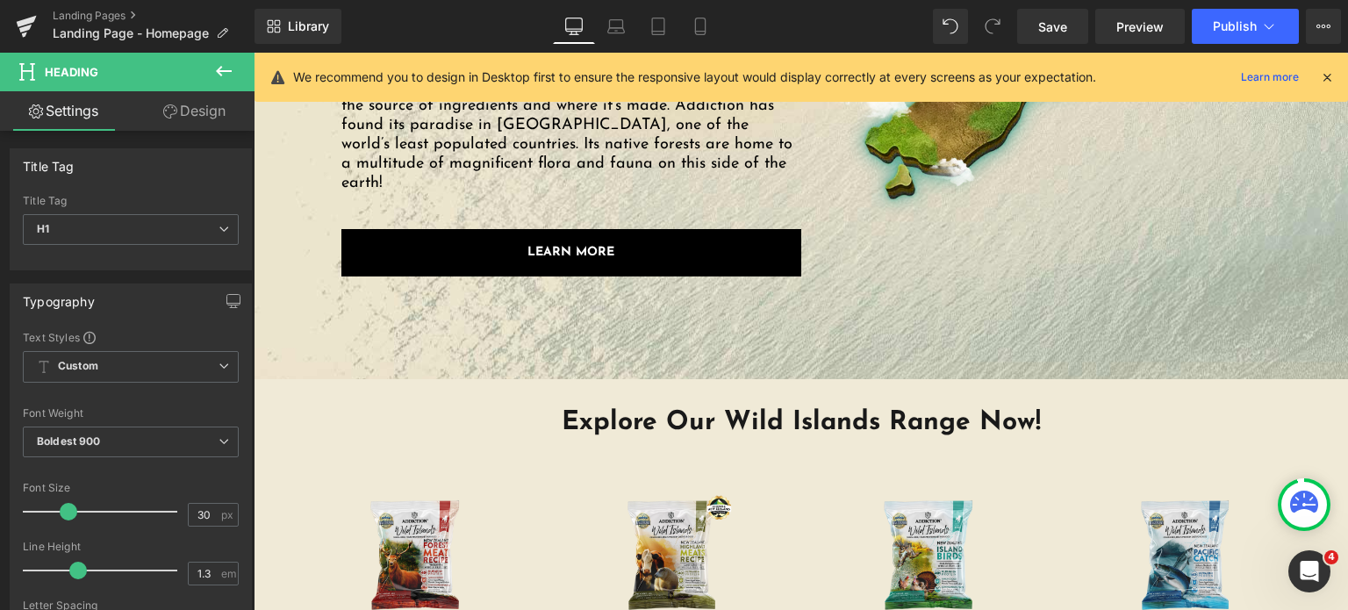
click at [1330, 75] on icon at bounding box center [1327, 77] width 16 height 16
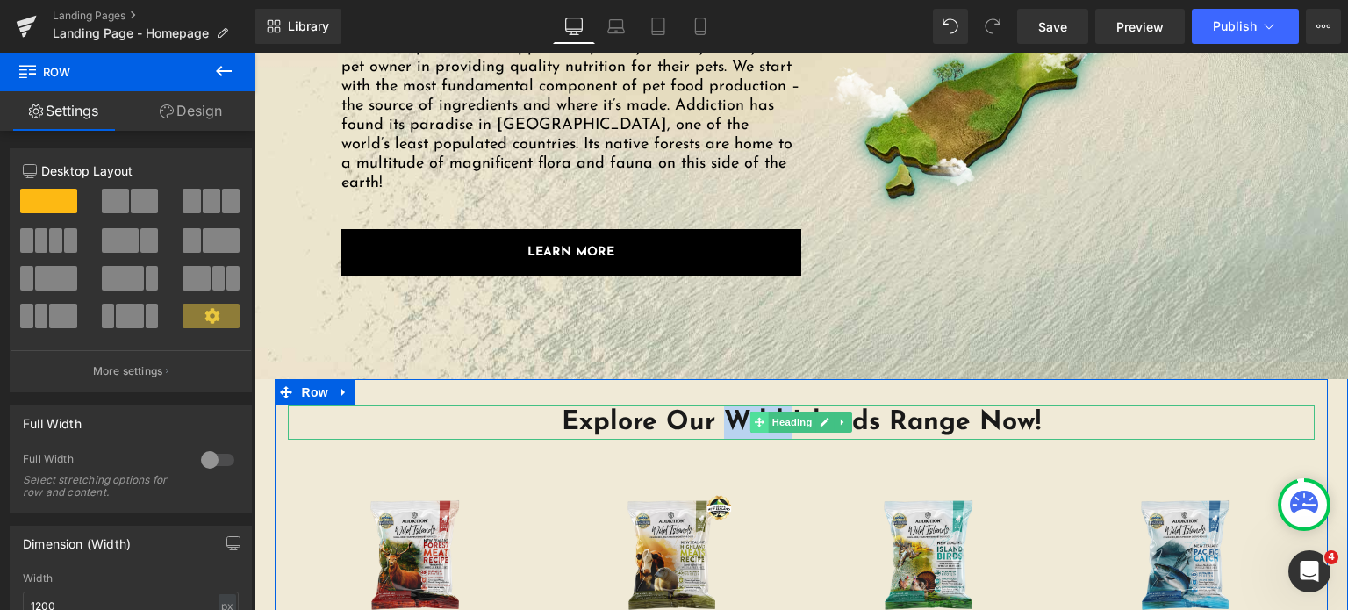
click at [757, 413] on span at bounding box center [758, 422] width 18 height 21
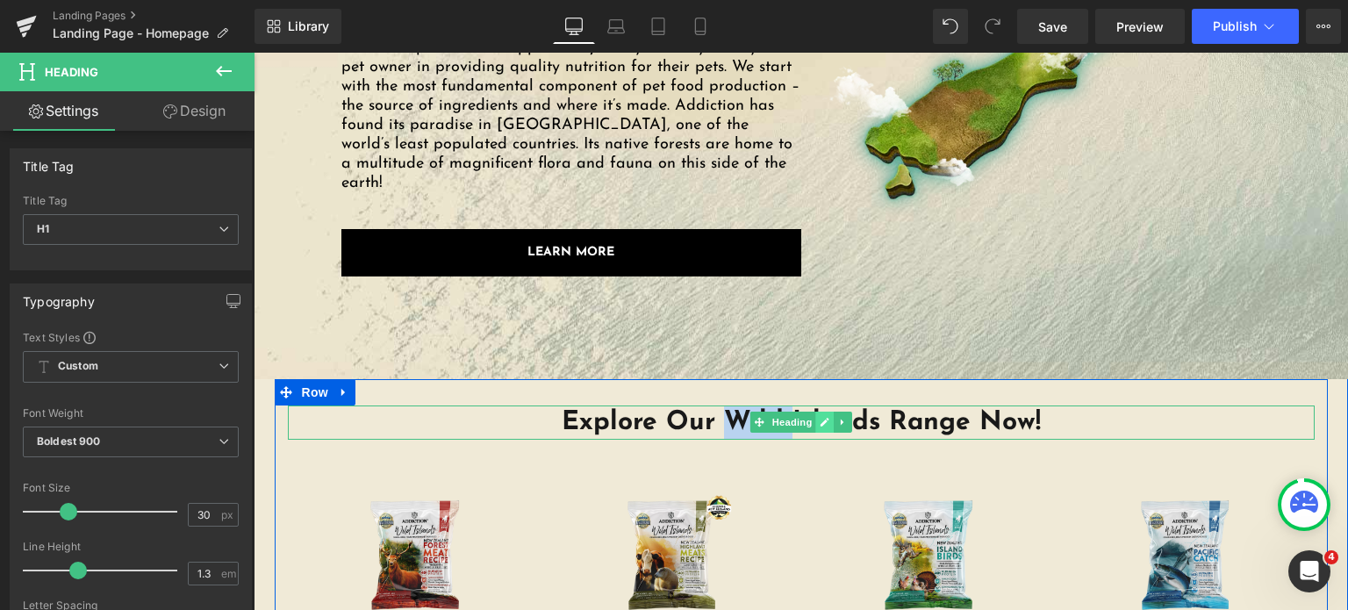
click at [821, 419] on icon at bounding box center [825, 422] width 9 height 9
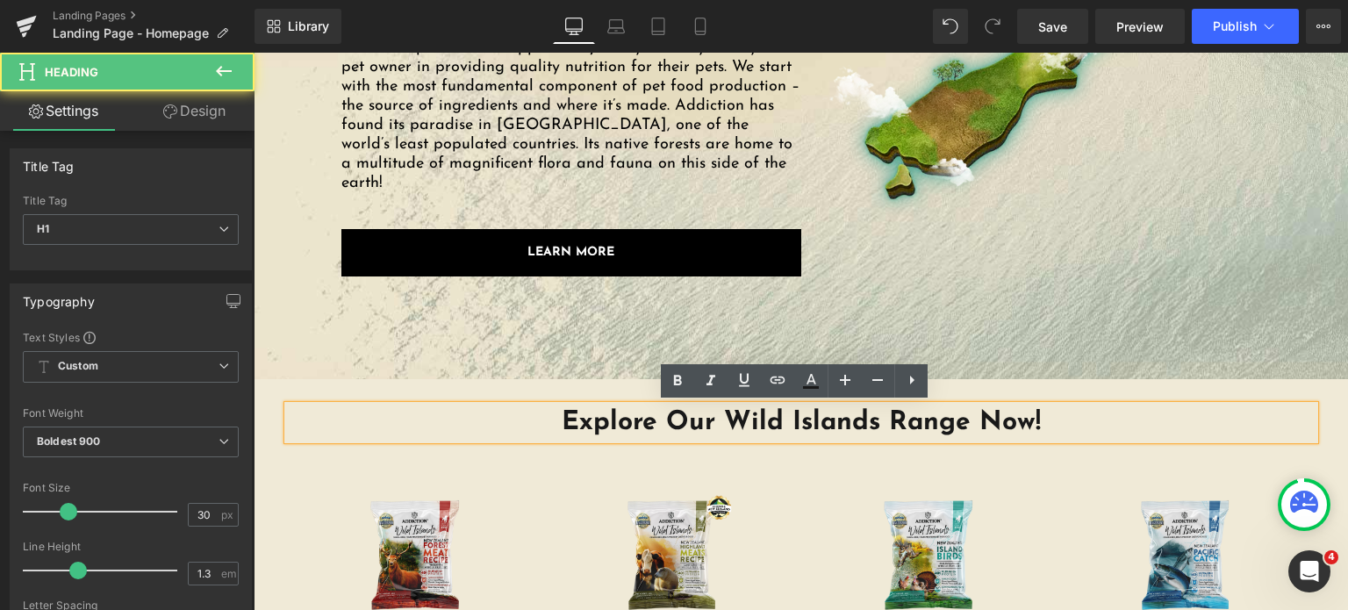
click at [707, 419] on h1 "Explore Our Wild Islands Range Now!" at bounding box center [801, 422] width 1027 height 34
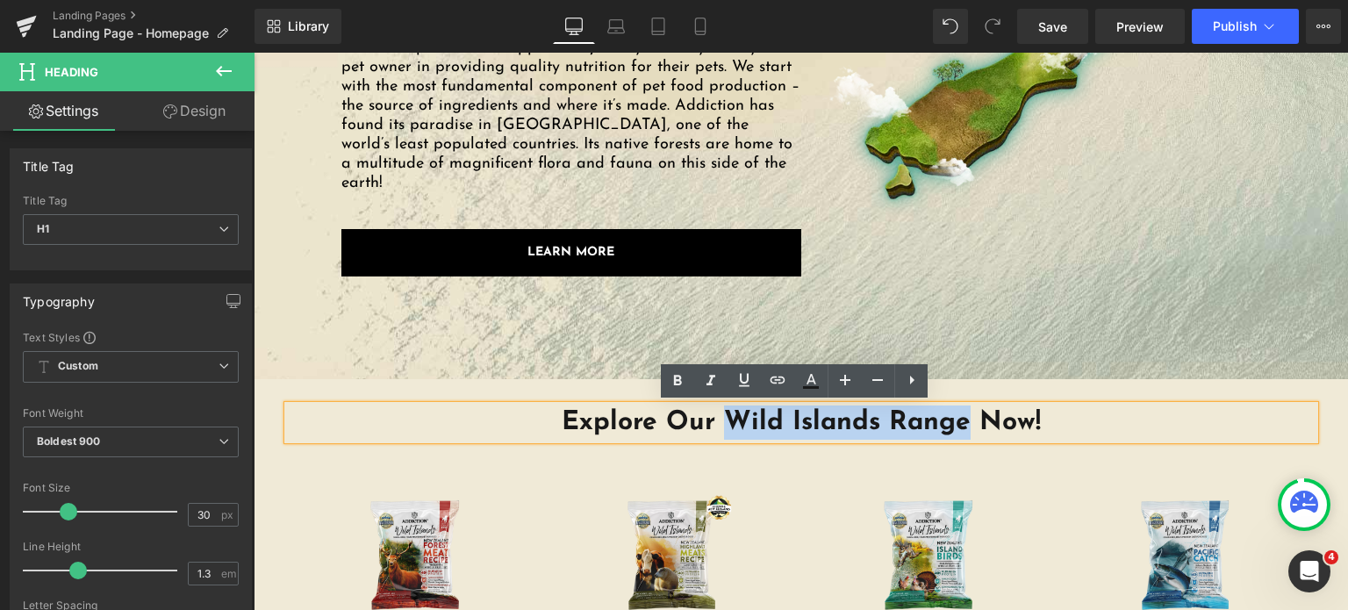
drag, startPoint x: 720, startPoint y: 419, endPoint x: 960, endPoint y: 411, distance: 240.6
click at [960, 411] on h1 "Explore Our Wild Islands Range Now!" at bounding box center [801, 422] width 1027 height 34
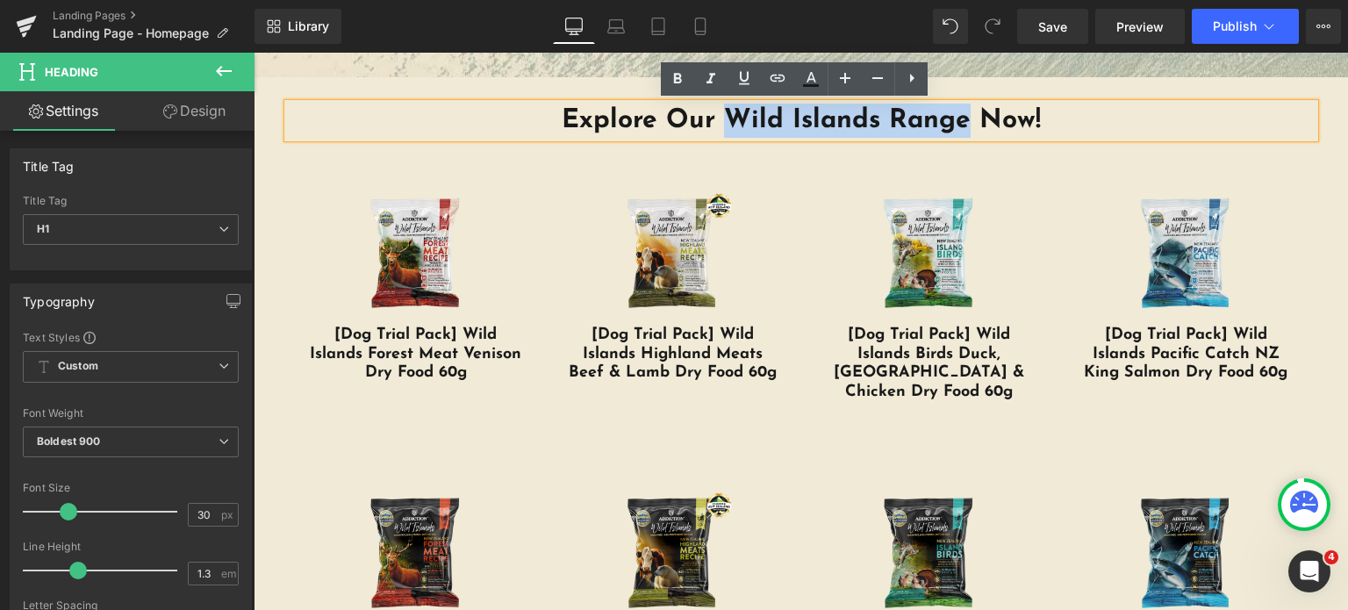
scroll to position [3212, 0]
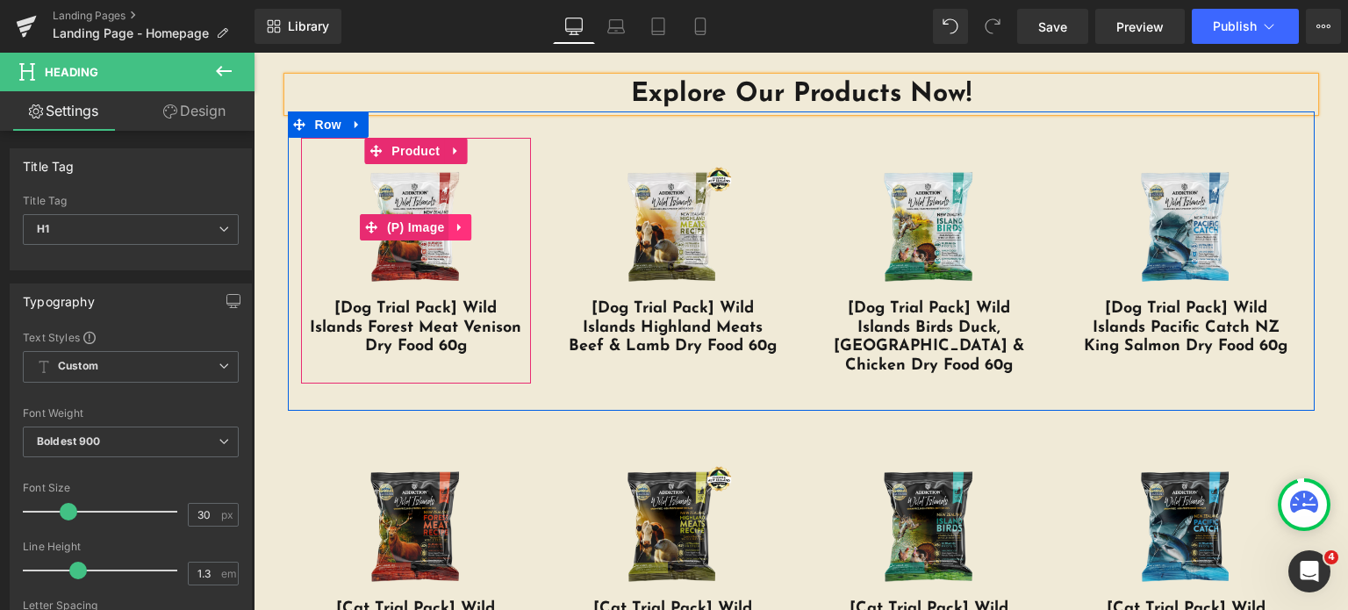
click at [449, 229] on link at bounding box center [460, 227] width 23 height 26
click at [401, 229] on span "(P) Image" at bounding box center [381, 227] width 67 height 26
click at [408, 153] on span "Product" at bounding box center [415, 151] width 57 height 26
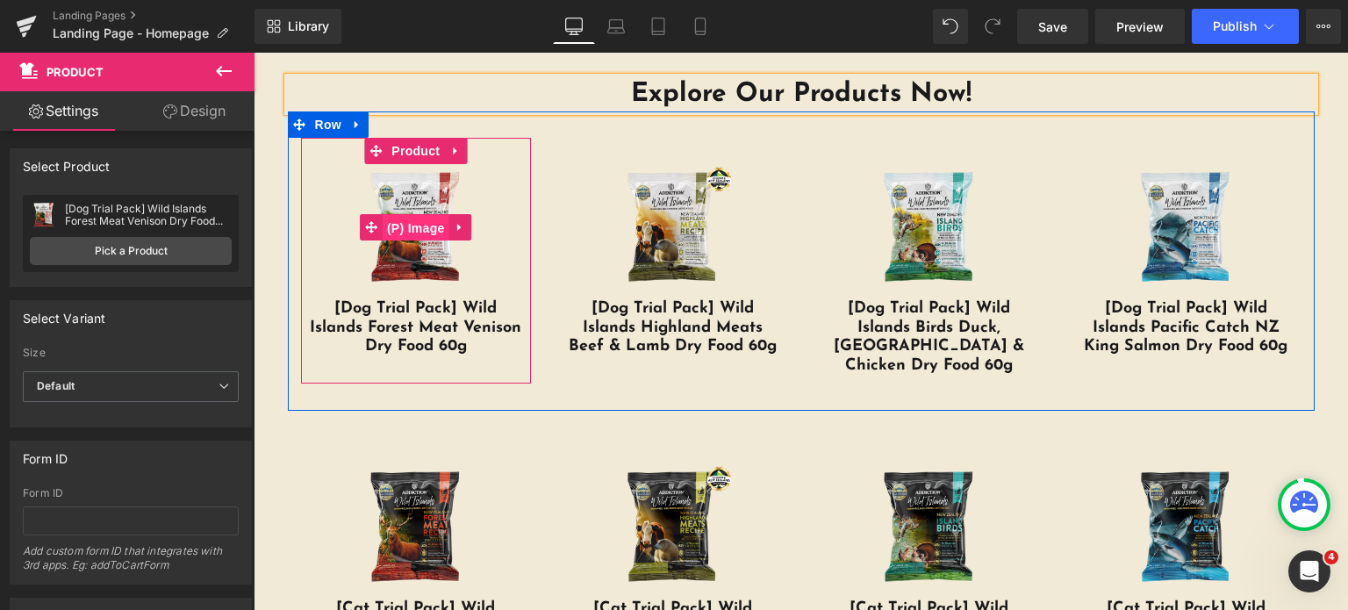
click at [383, 226] on span "(P) Image" at bounding box center [416, 228] width 67 height 26
click at [397, 147] on span "Product" at bounding box center [415, 151] width 57 height 26
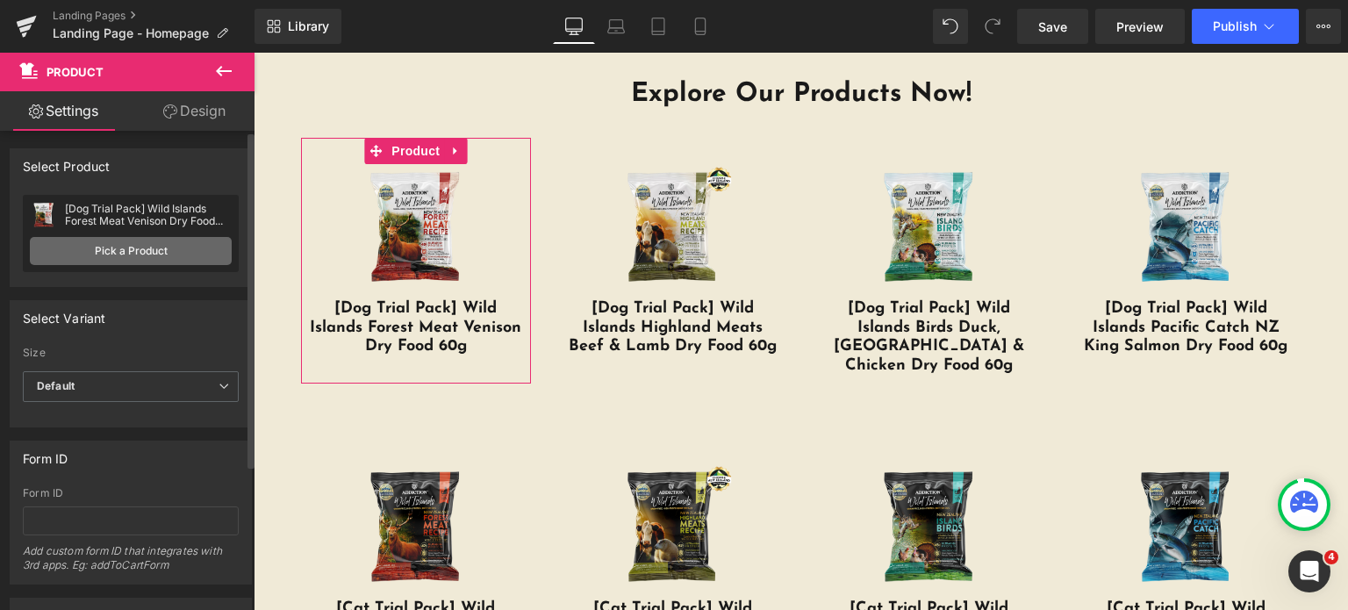
click at [168, 243] on link "Pick a Product" at bounding box center [131, 251] width 202 height 28
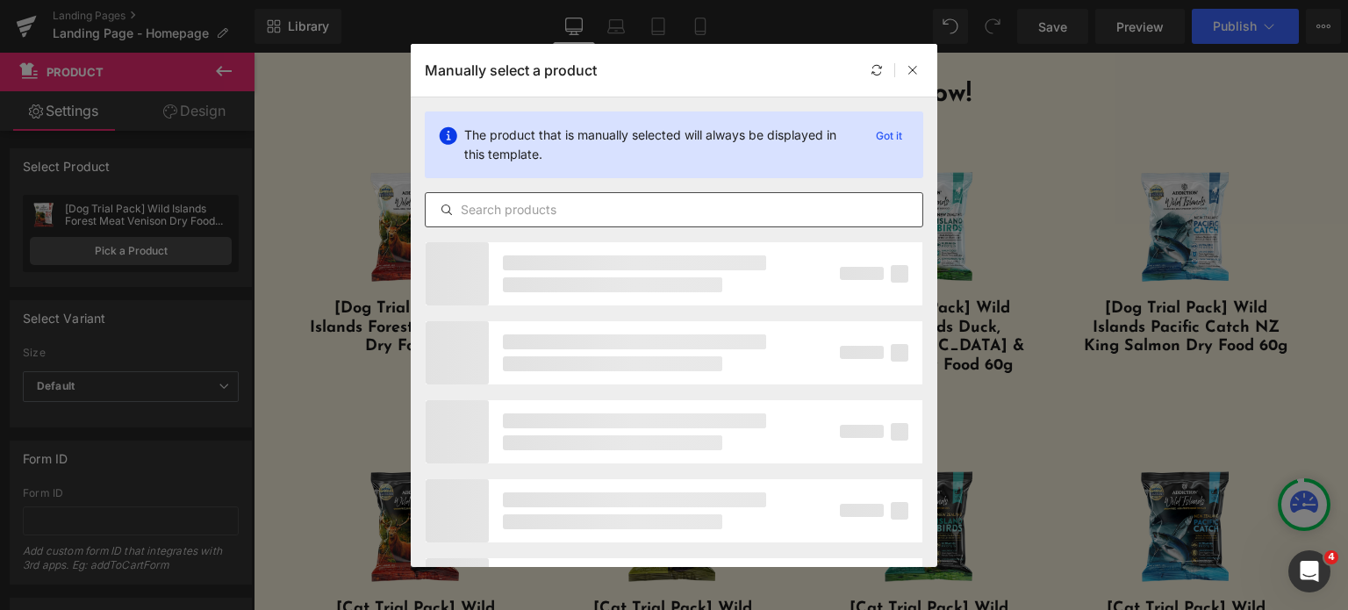
click at [512, 197] on div at bounding box center [674, 209] width 498 height 35
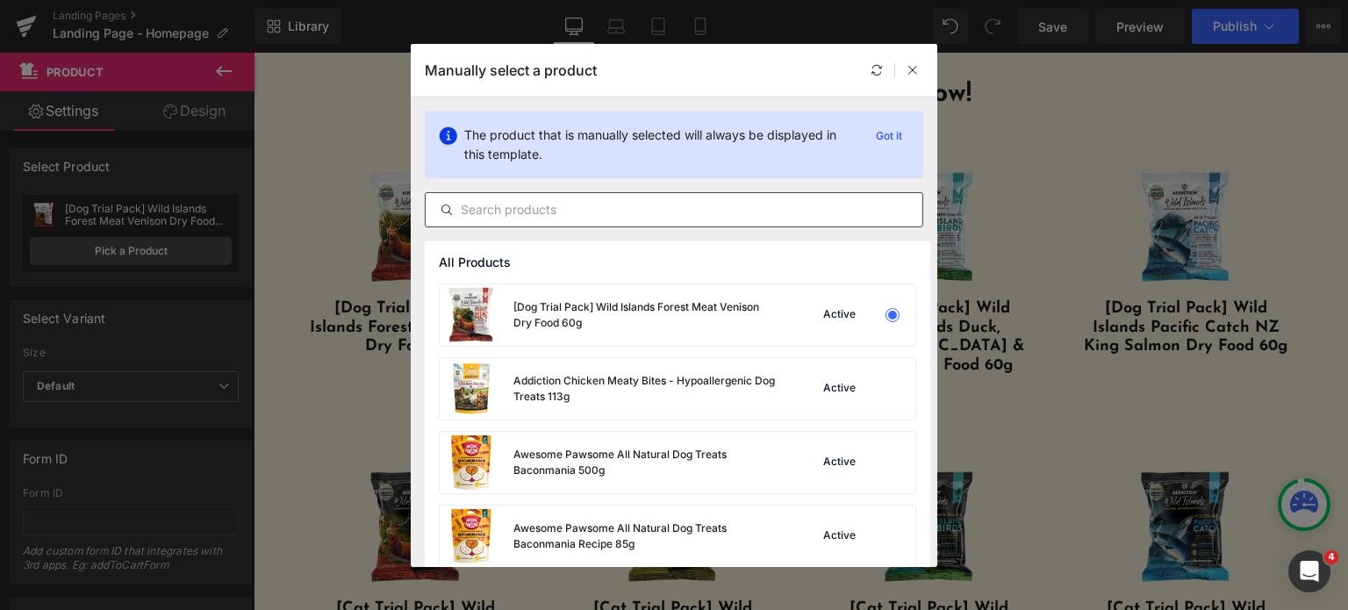
click at [512, 203] on input "text" at bounding box center [674, 209] width 497 height 21
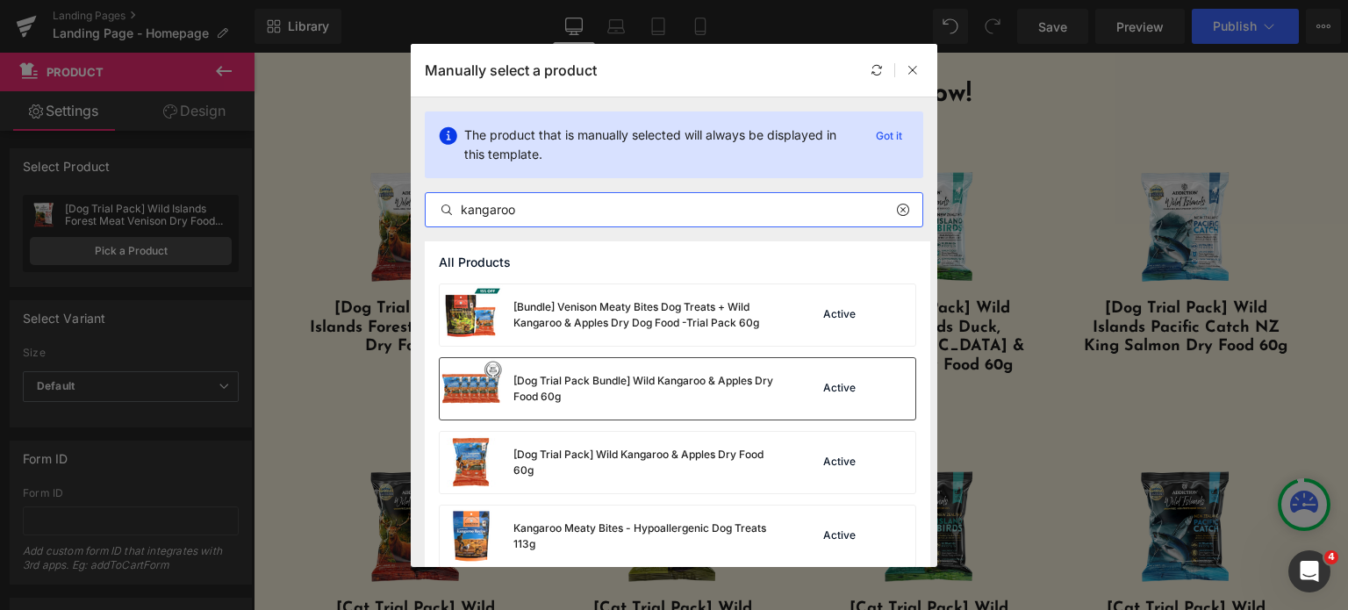
type input "kangaroo"
click at [610, 383] on div "[Dog Trial Pack Bundle] Wild Kangaroo & Apples Dry Food 60g" at bounding box center [644, 389] width 263 height 32
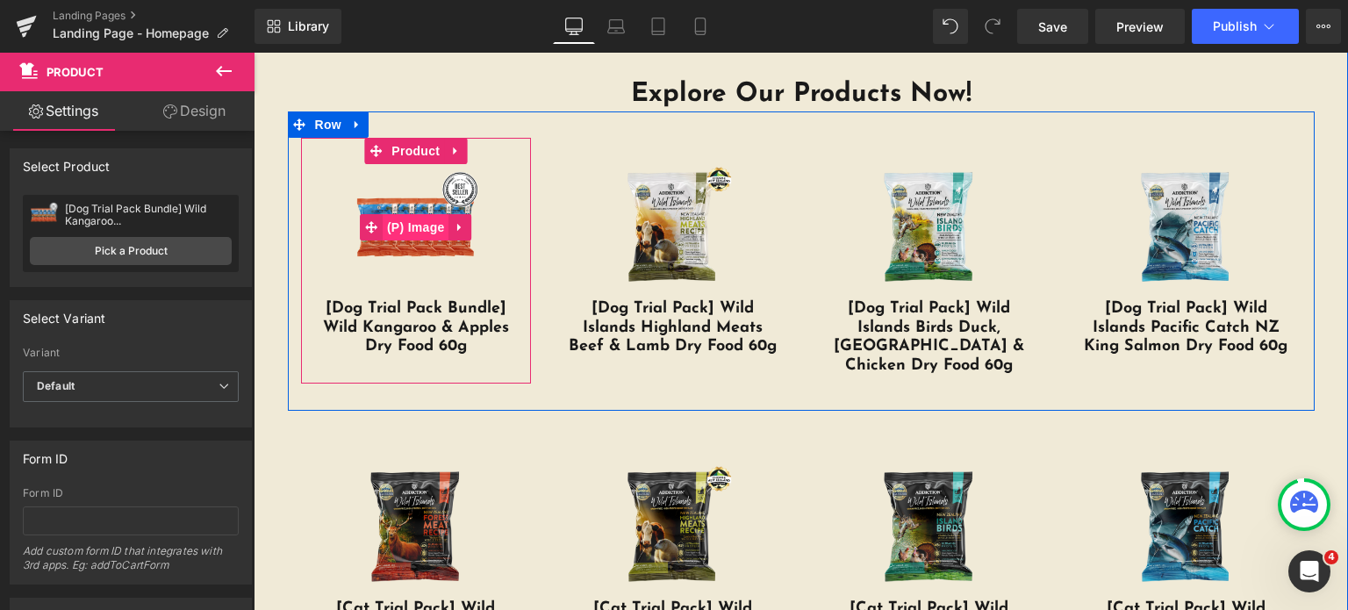
click at [407, 220] on span "(P) Image" at bounding box center [416, 227] width 67 height 26
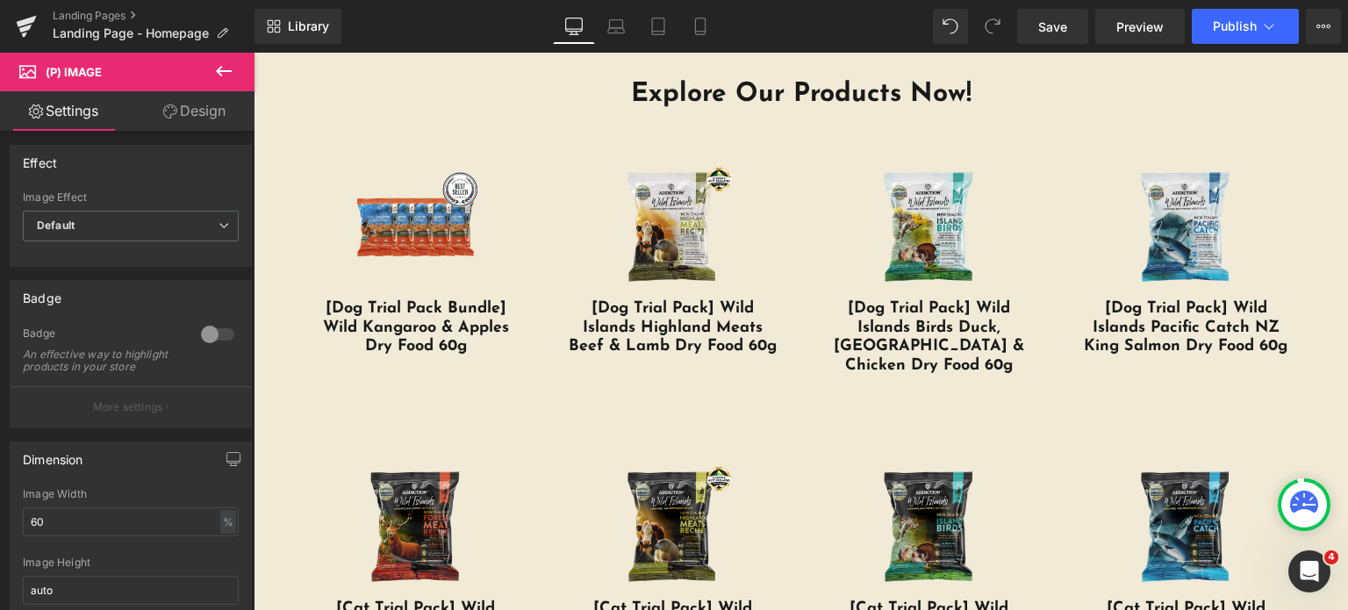
scroll to position [7, 0]
drag, startPoint x: 69, startPoint y: 518, endPoint x: 0, endPoint y: 518, distance: 69.3
click at [0, 518] on div "Dimension 60% Image Width 60 % % px auto Image Height auto" at bounding box center [131, 523] width 262 height 197
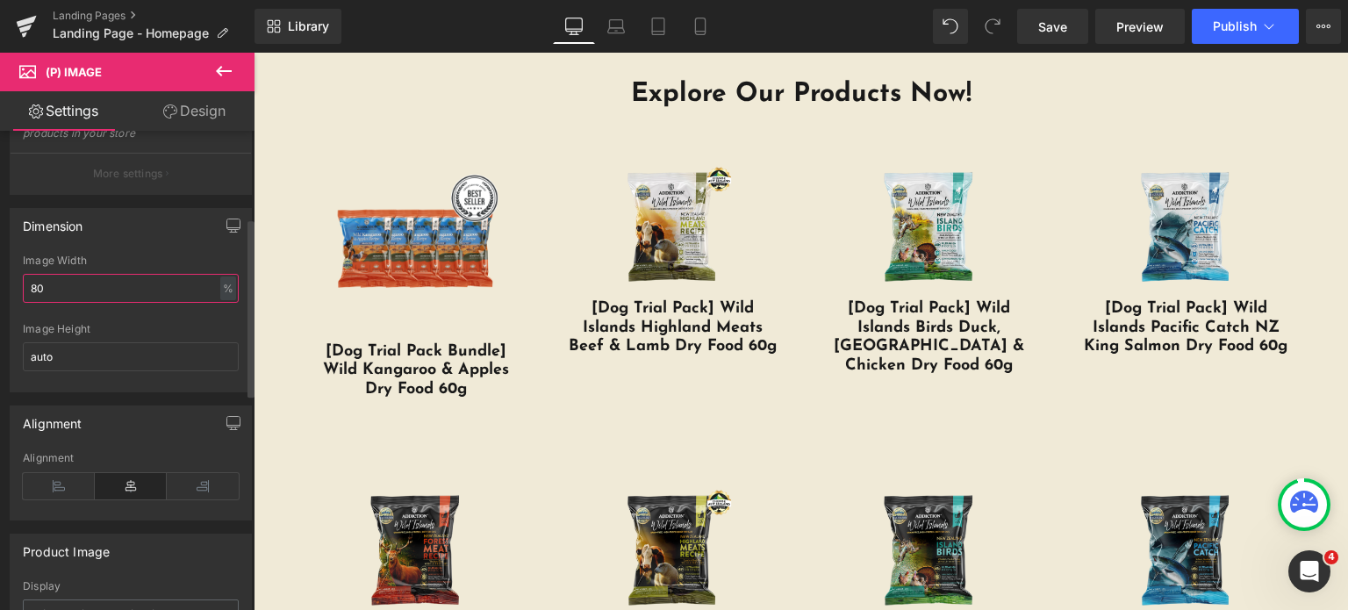
scroll to position [239, 0]
type input "8"
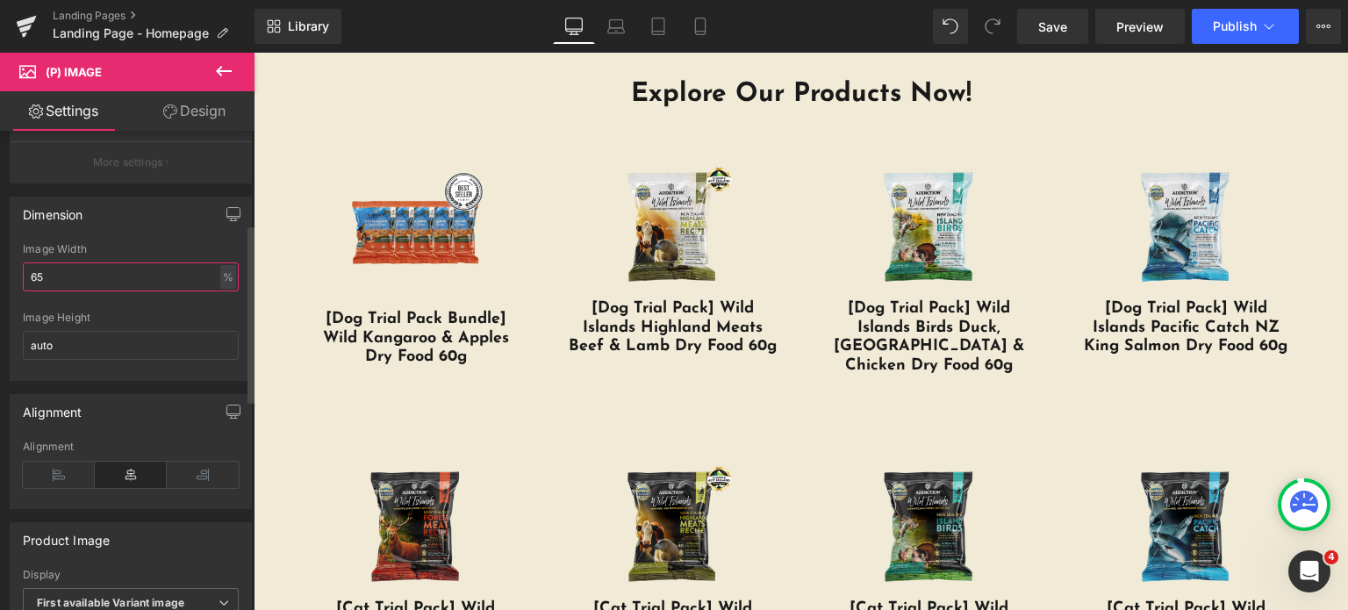
scroll to position [249, 0]
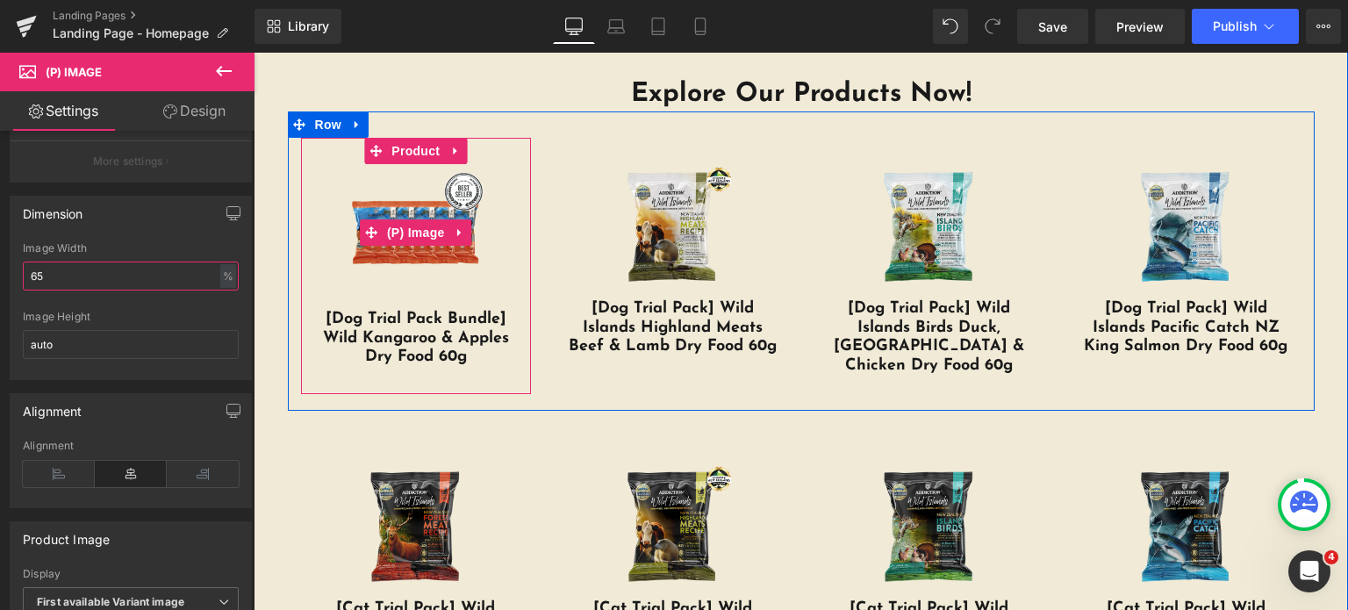
type input "6"
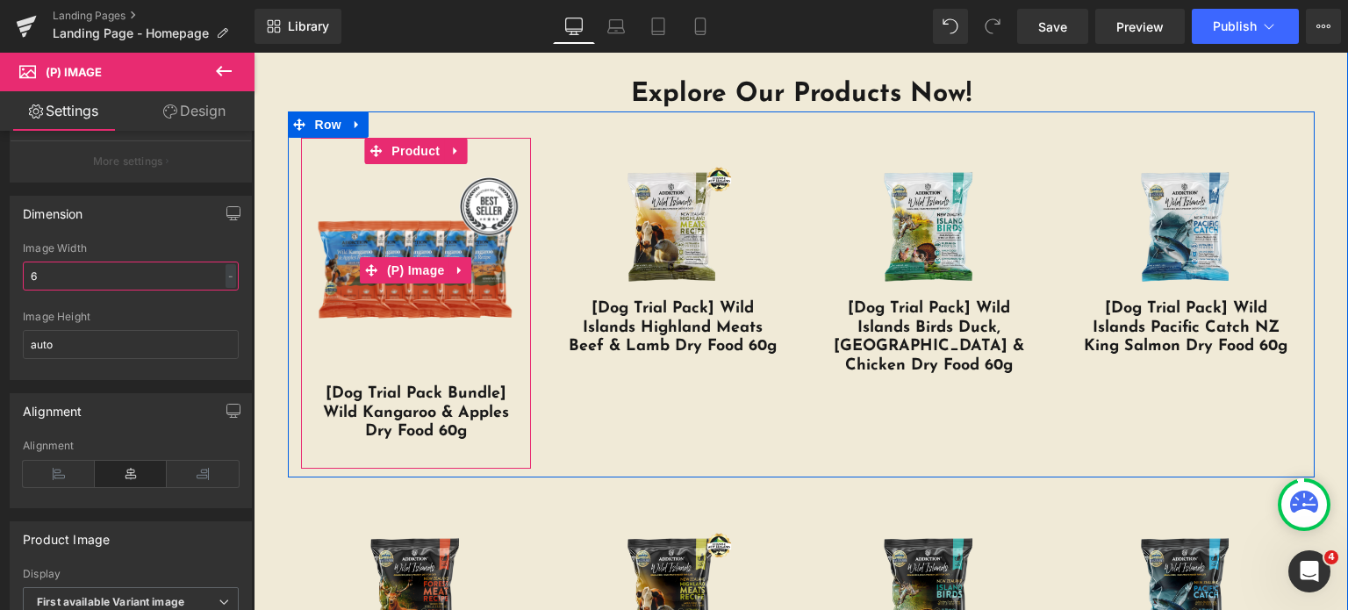
type input "60"
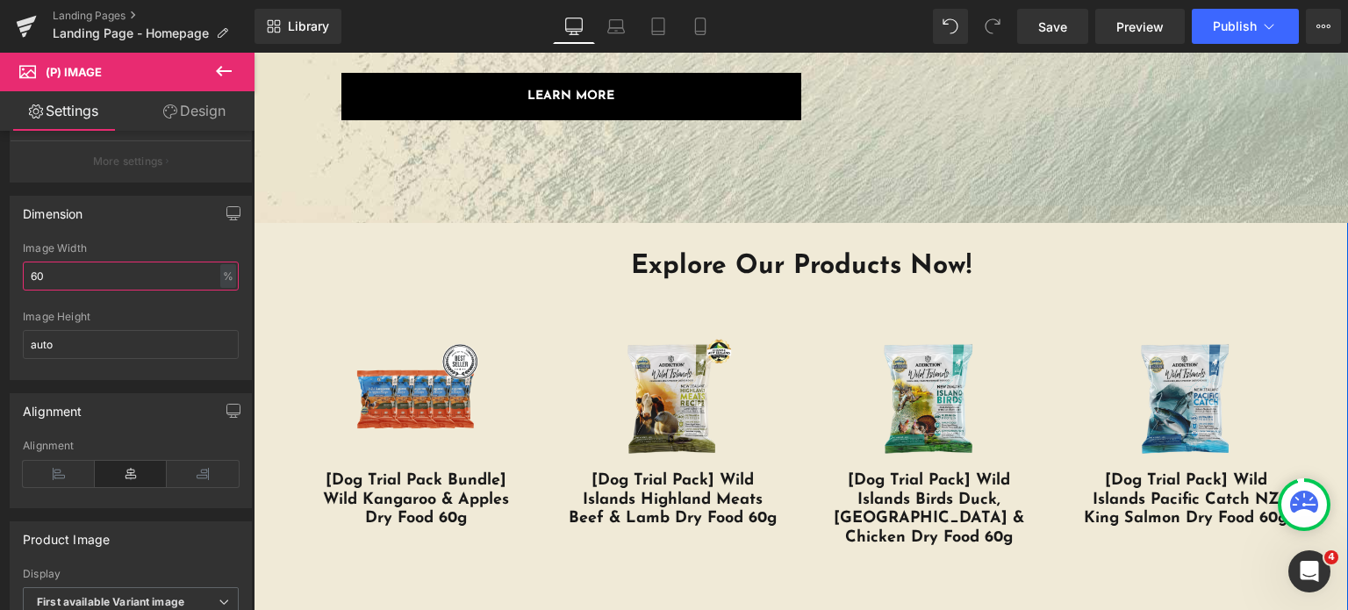
scroll to position [3039, 0]
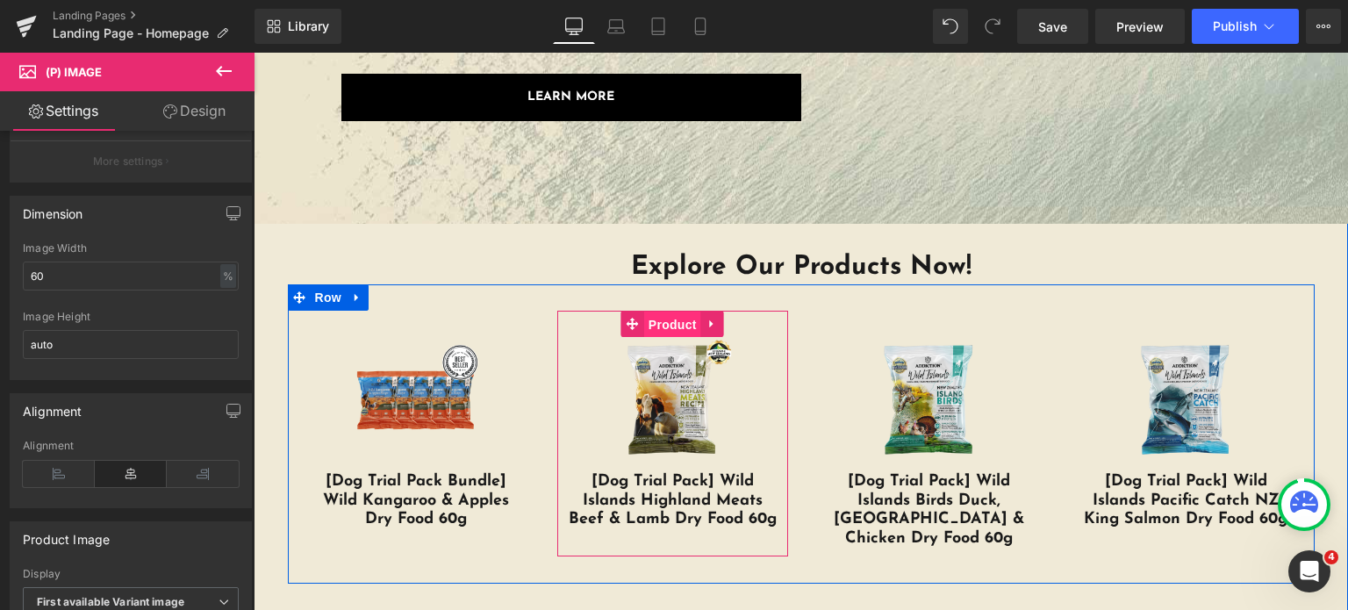
click at [670, 331] on span "Product" at bounding box center [672, 325] width 57 height 26
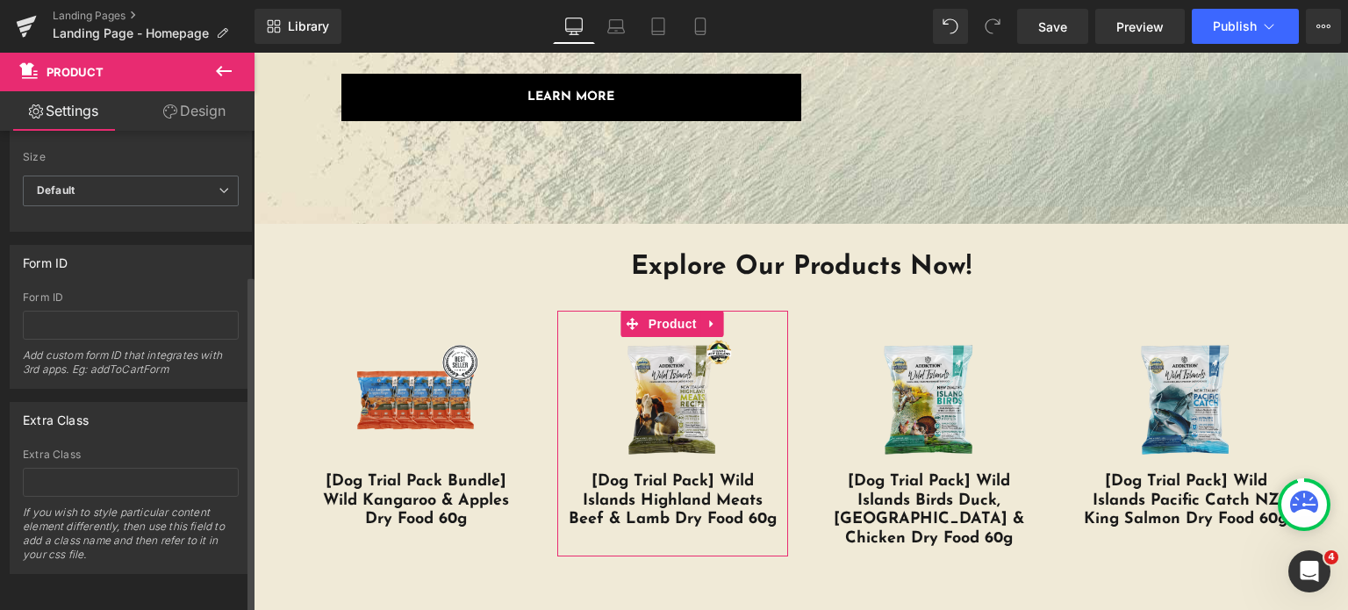
scroll to position [0, 0]
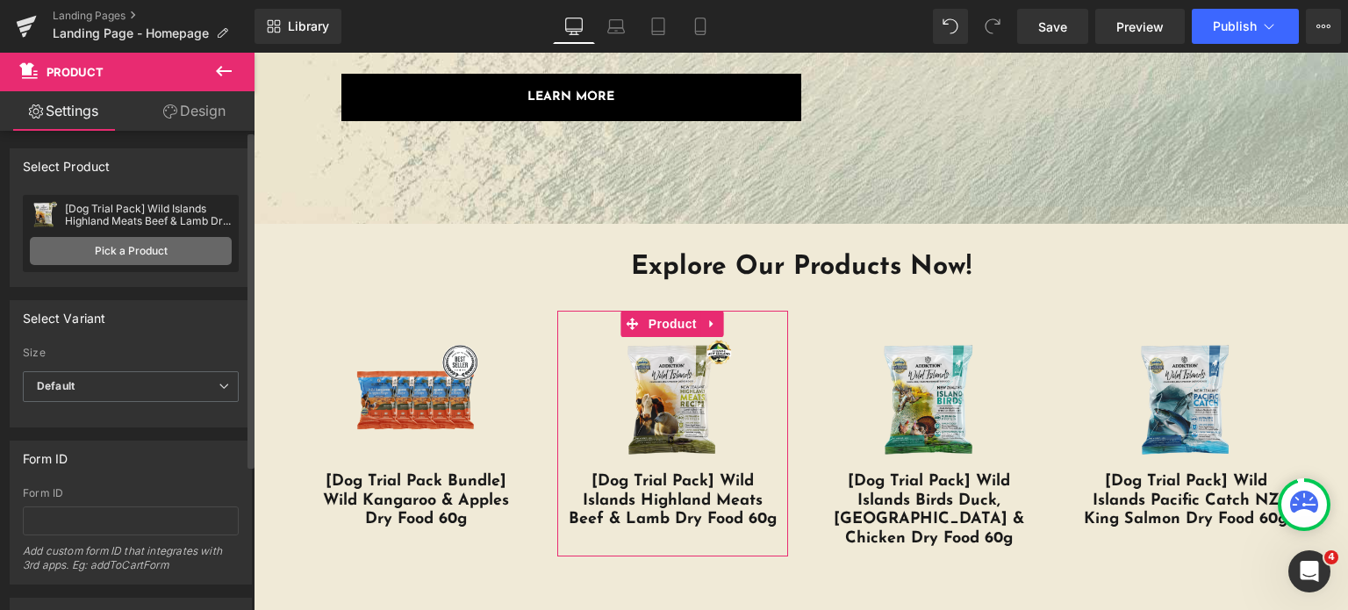
click at [111, 244] on link "Pick a Product" at bounding box center [131, 251] width 202 height 28
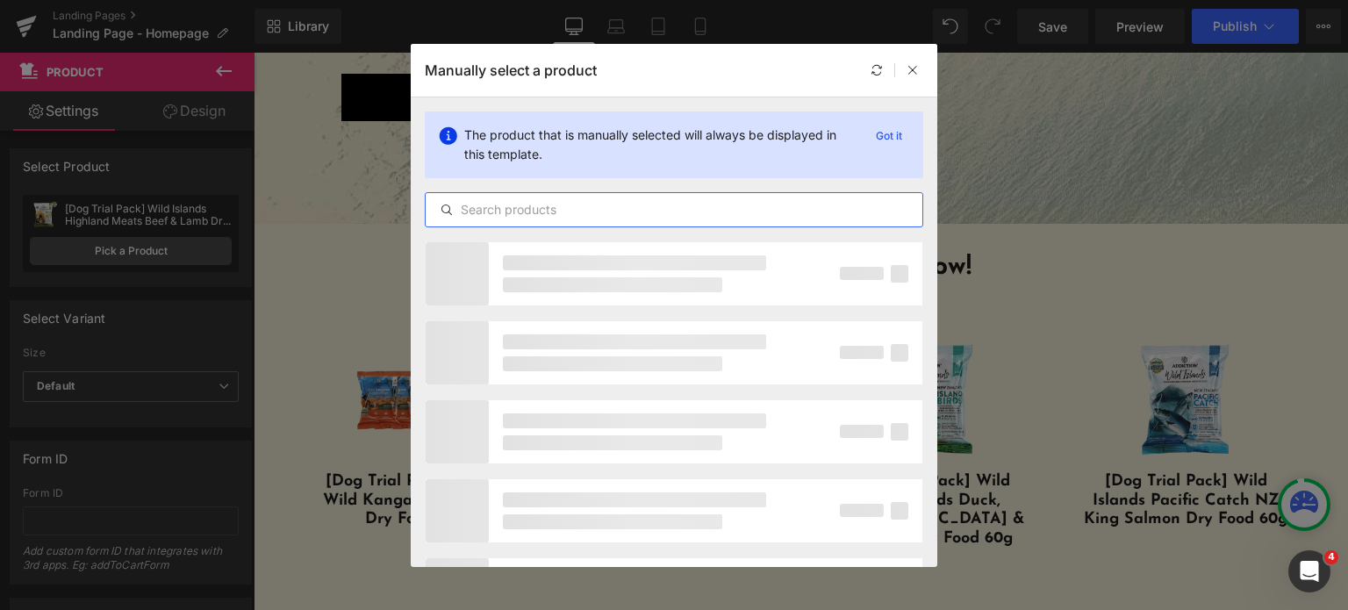
click at [502, 211] on input "text" at bounding box center [674, 209] width 497 height 21
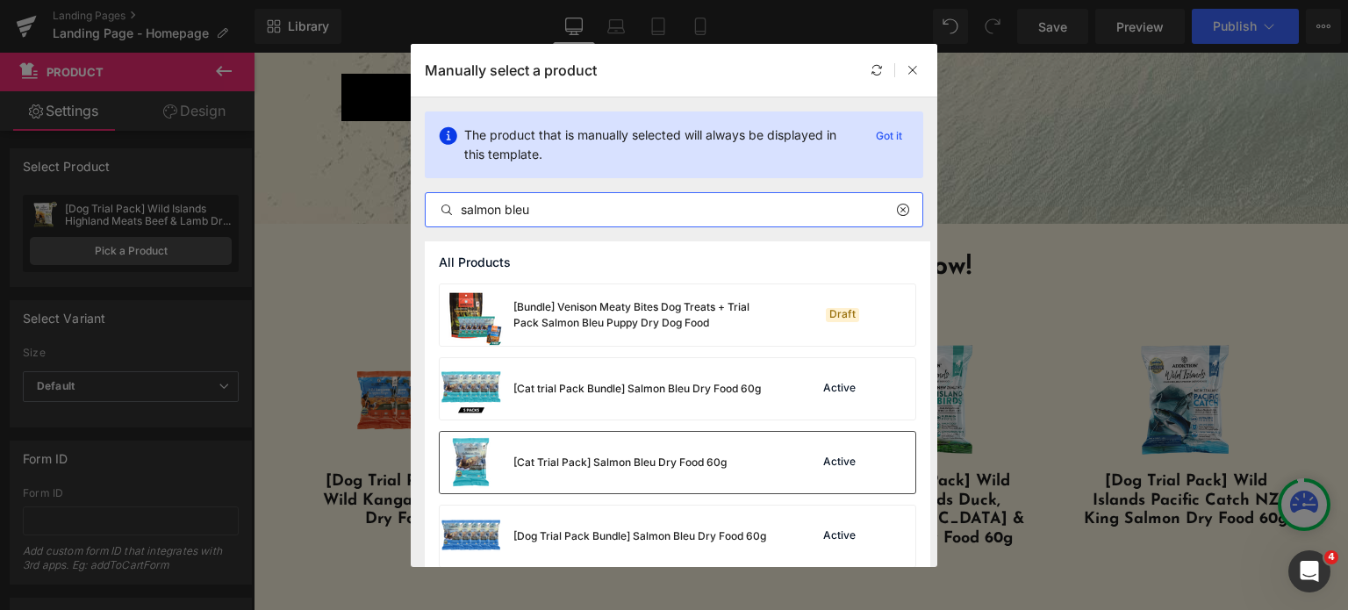
type input "salmon bleu"
click at [663, 448] on div "[Cat Trial Pack] Salmon Bleu Dry Food 60g" at bounding box center [583, 462] width 287 height 61
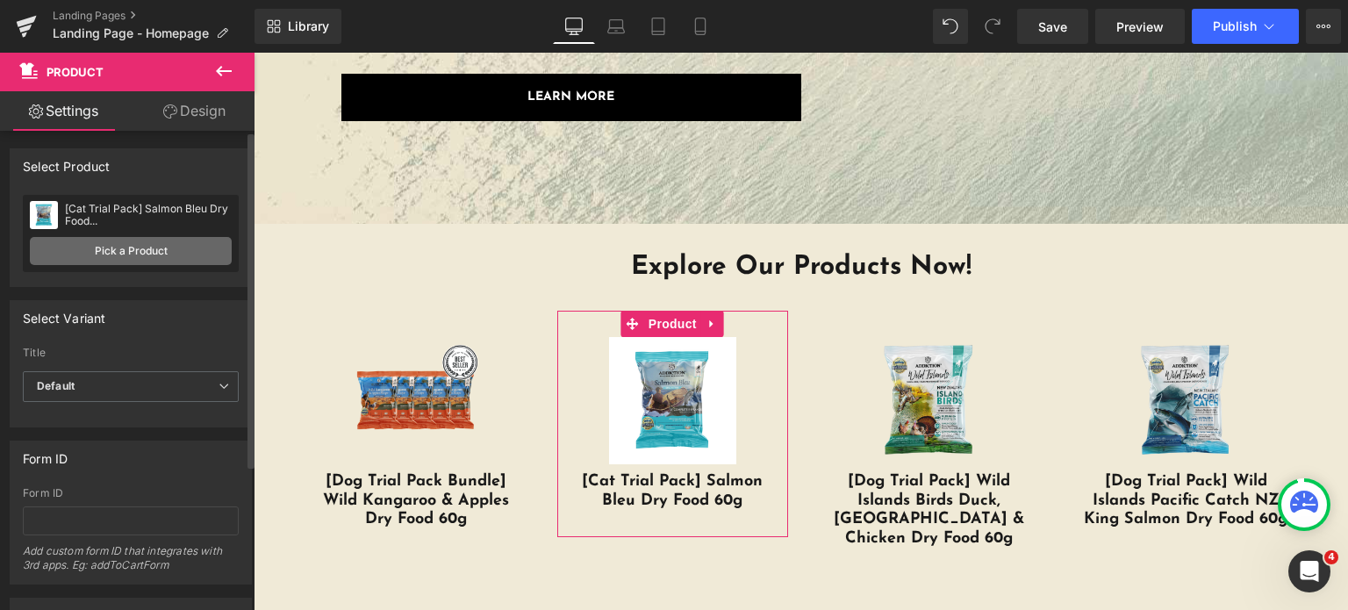
click at [124, 250] on link "Pick a Product" at bounding box center [131, 251] width 202 height 28
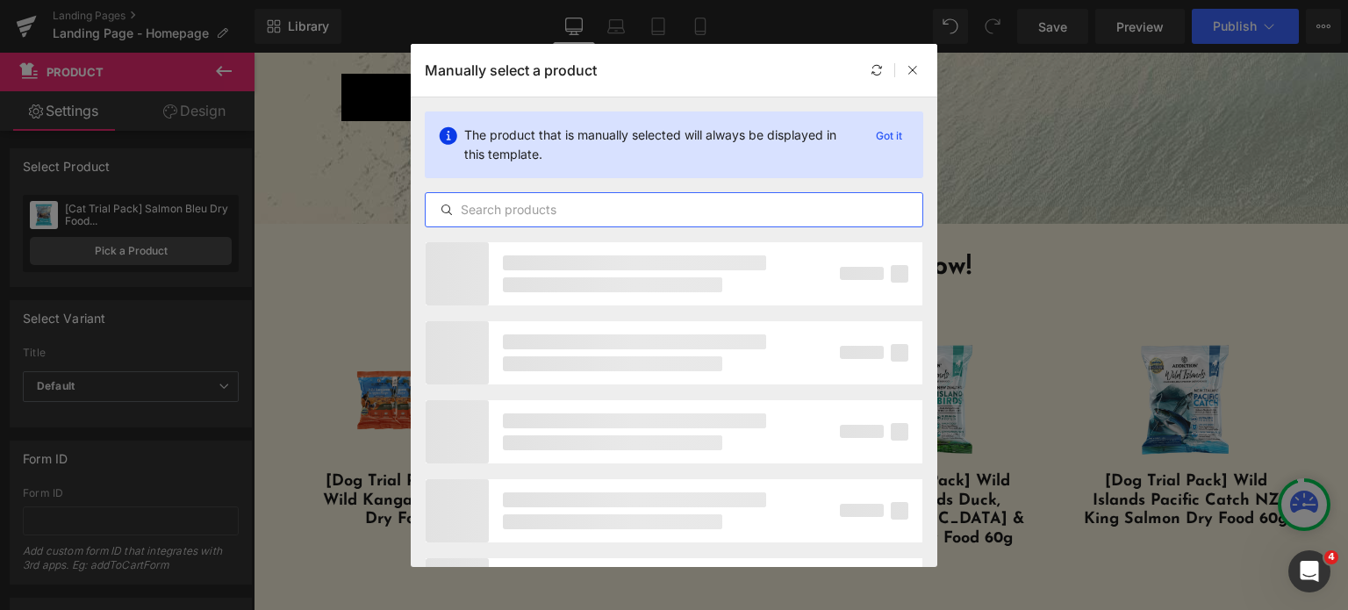
click at [631, 201] on input "text" at bounding box center [674, 209] width 497 height 21
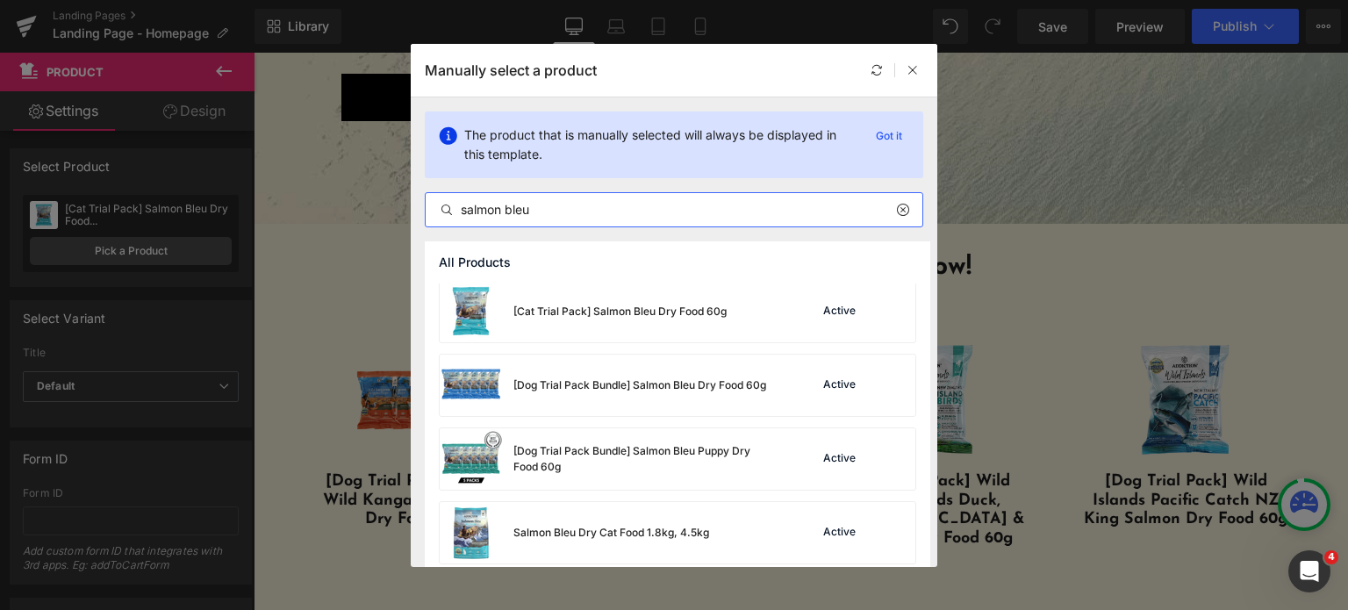
scroll to position [154, 0]
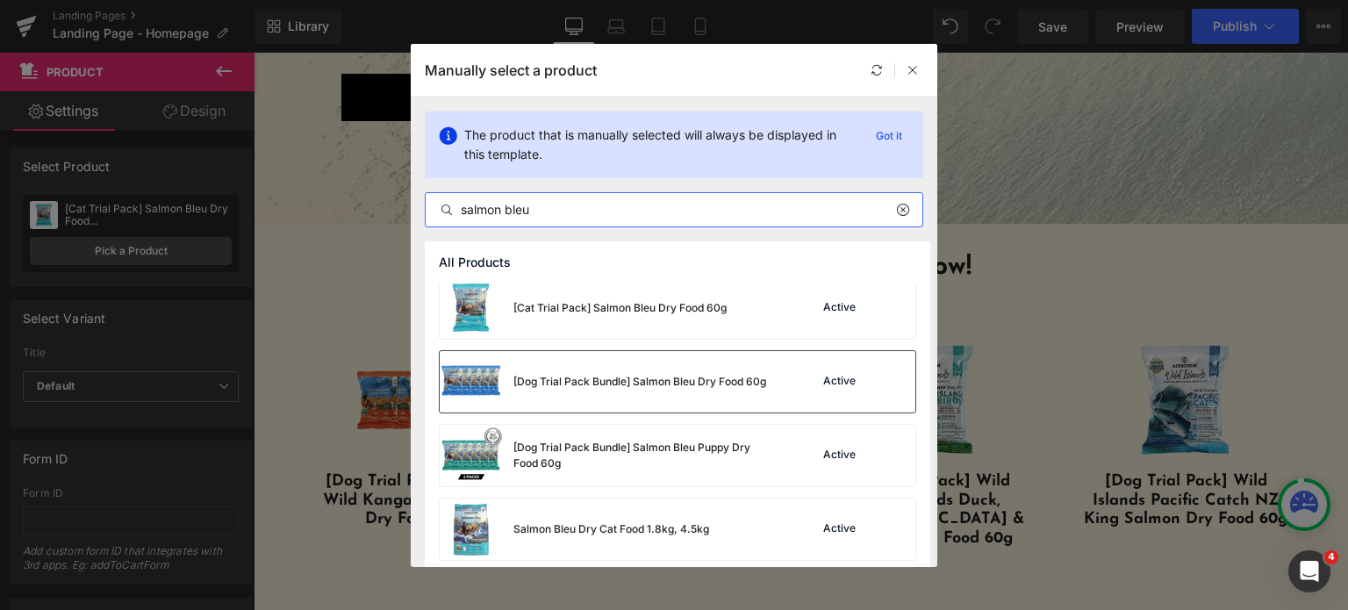
type input "salmon bleu"
click at [664, 387] on div "[Dog Trial Pack Bundle] Salmon Bleu Dry Food 60g" at bounding box center [639, 382] width 253 height 16
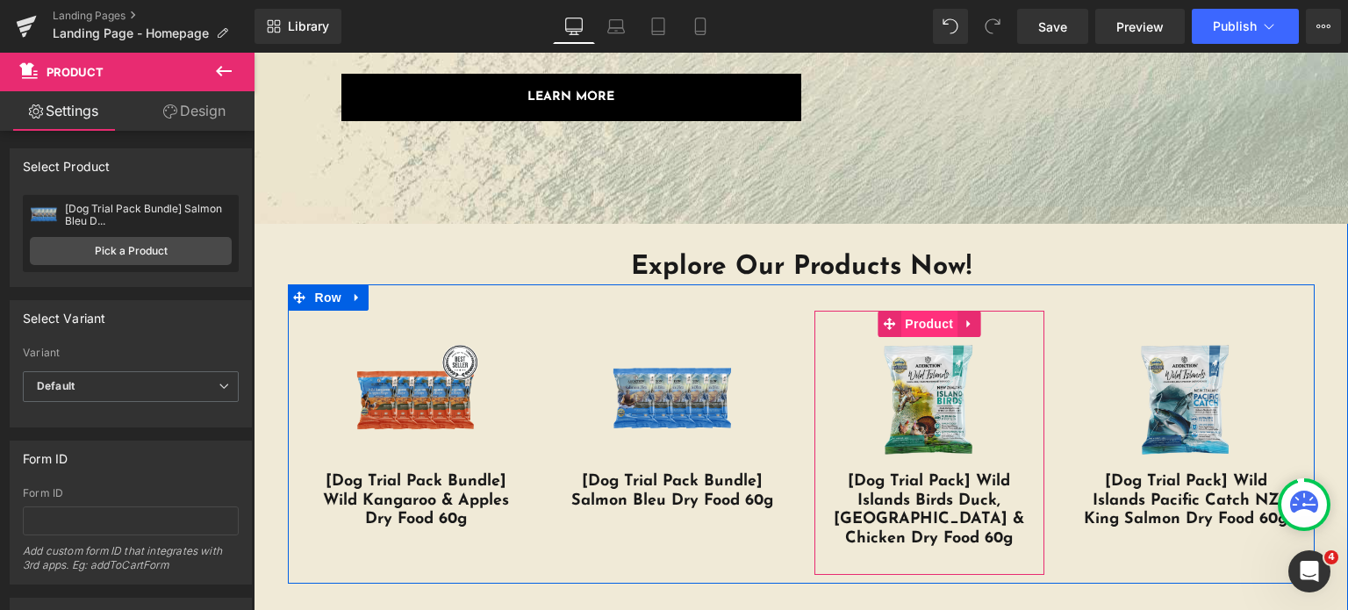
click at [900, 318] on span "Product" at bounding box center [928, 324] width 57 height 26
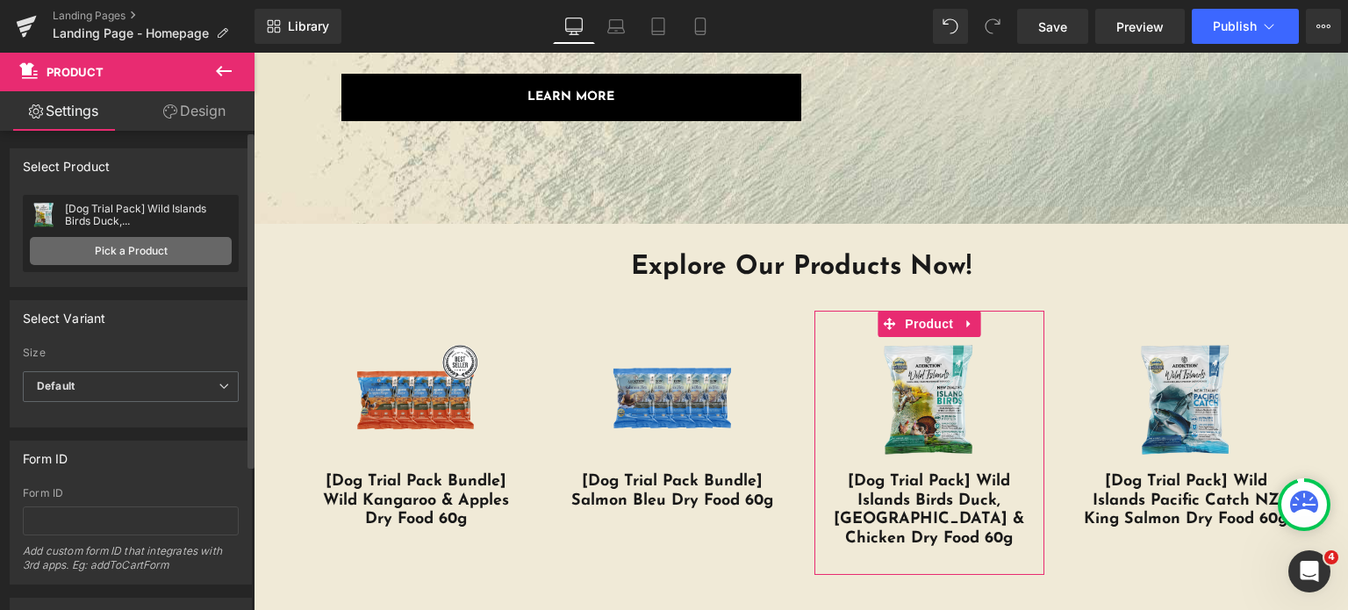
click at [98, 257] on link "Pick a Product" at bounding box center [131, 251] width 202 height 28
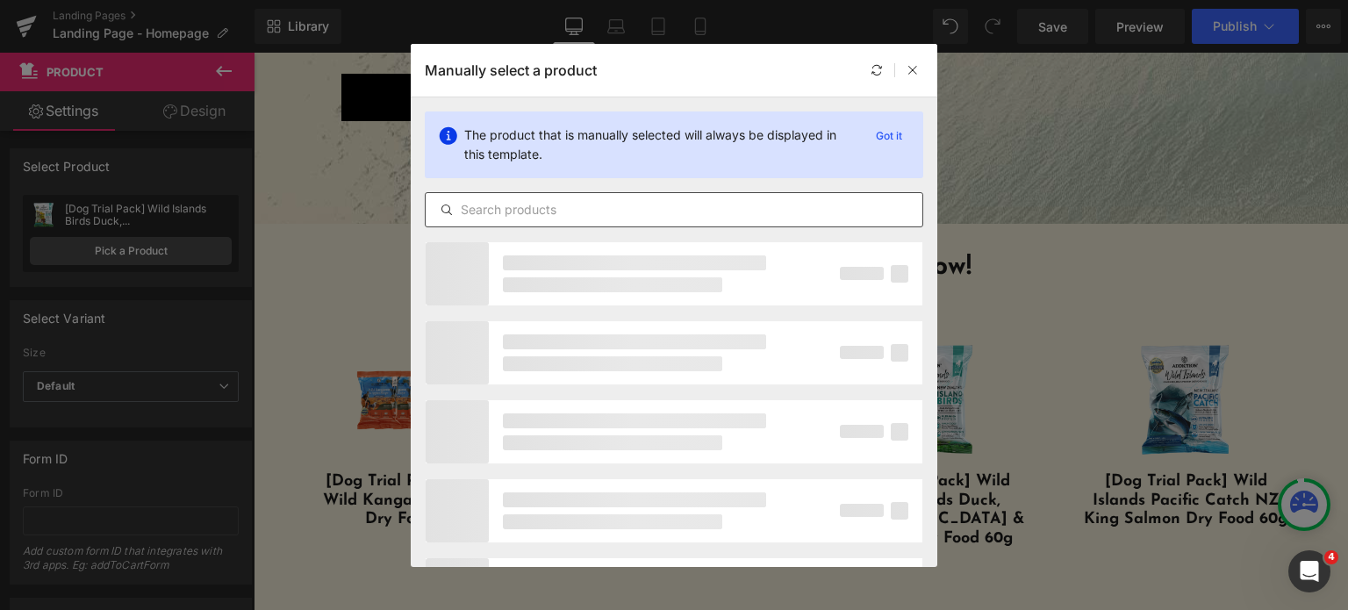
click at [548, 212] on input "text" at bounding box center [674, 209] width 497 height 21
type input "a"
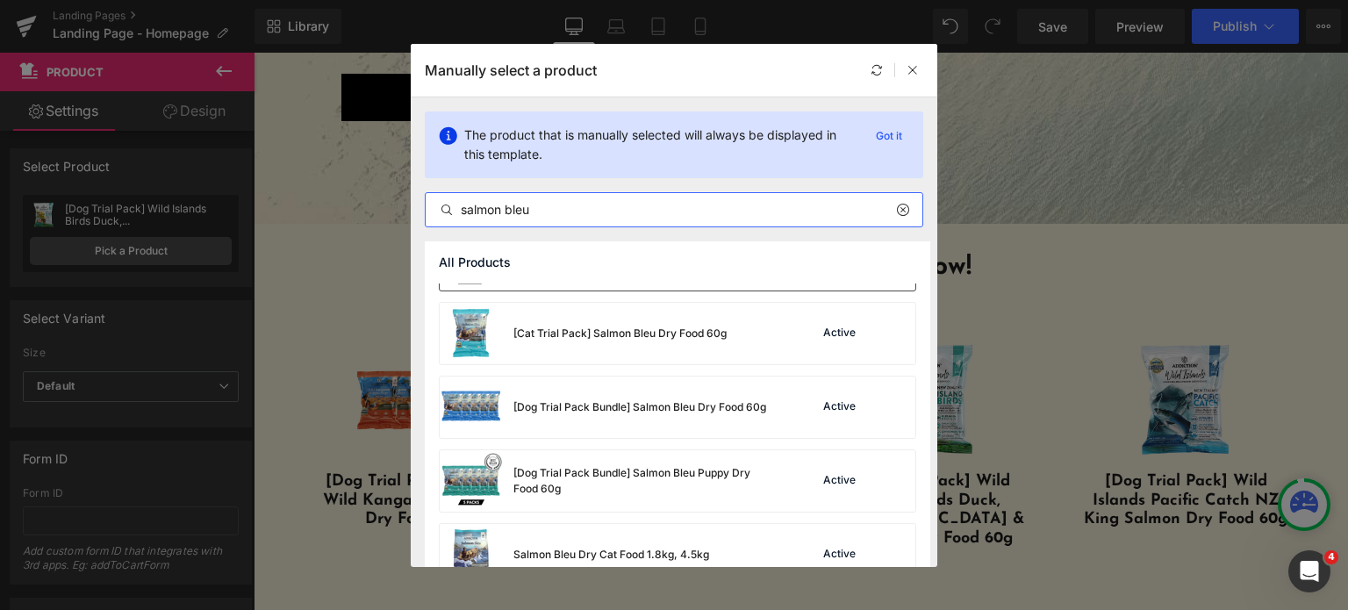
scroll to position [130, 0]
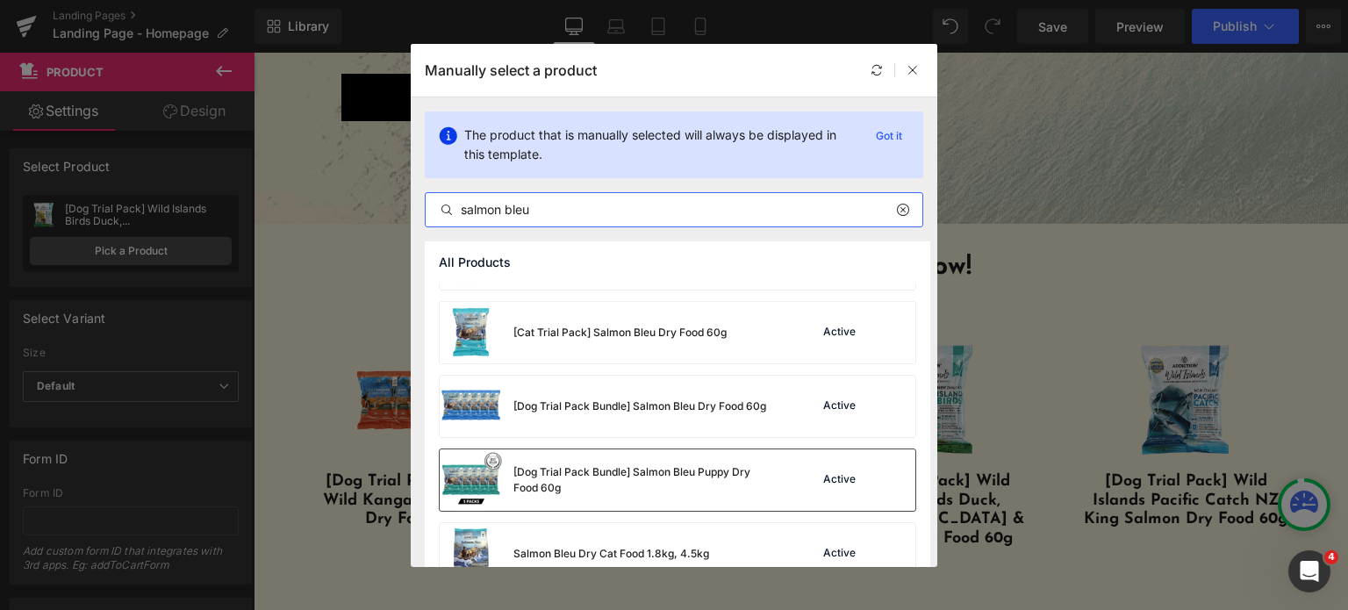
type input "salmon bleu"
click at [640, 460] on div "[Dog Trial Pack Bundle] Salmon Bleu Puppy Dry Food 60g" at bounding box center [608, 479] width 337 height 61
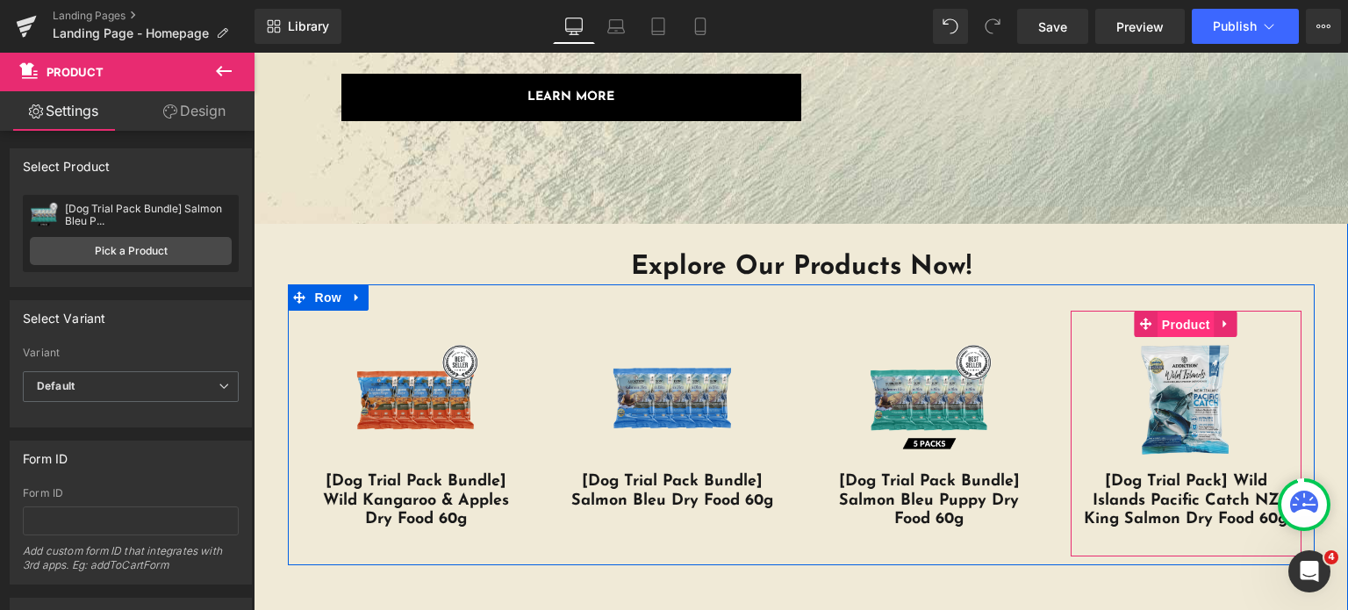
click at [1179, 312] on span "Product" at bounding box center [1186, 325] width 57 height 26
click at [1183, 326] on span "Product" at bounding box center [1186, 324] width 57 height 26
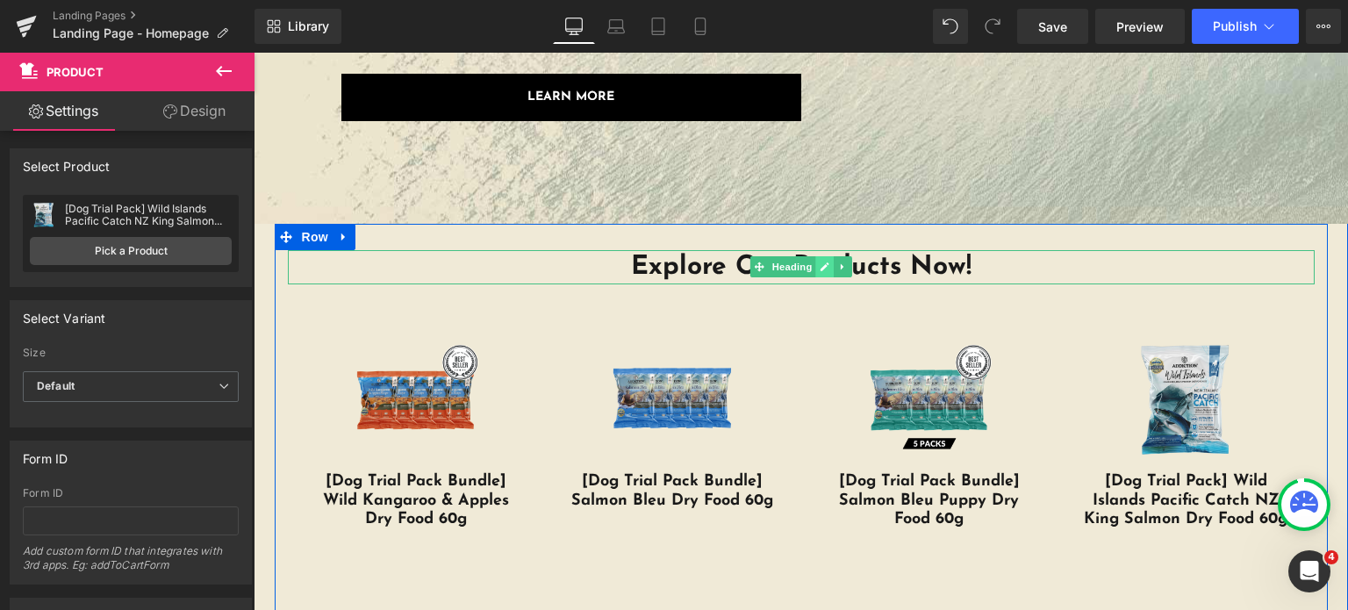
click at [825, 271] on link at bounding box center [824, 266] width 18 height 21
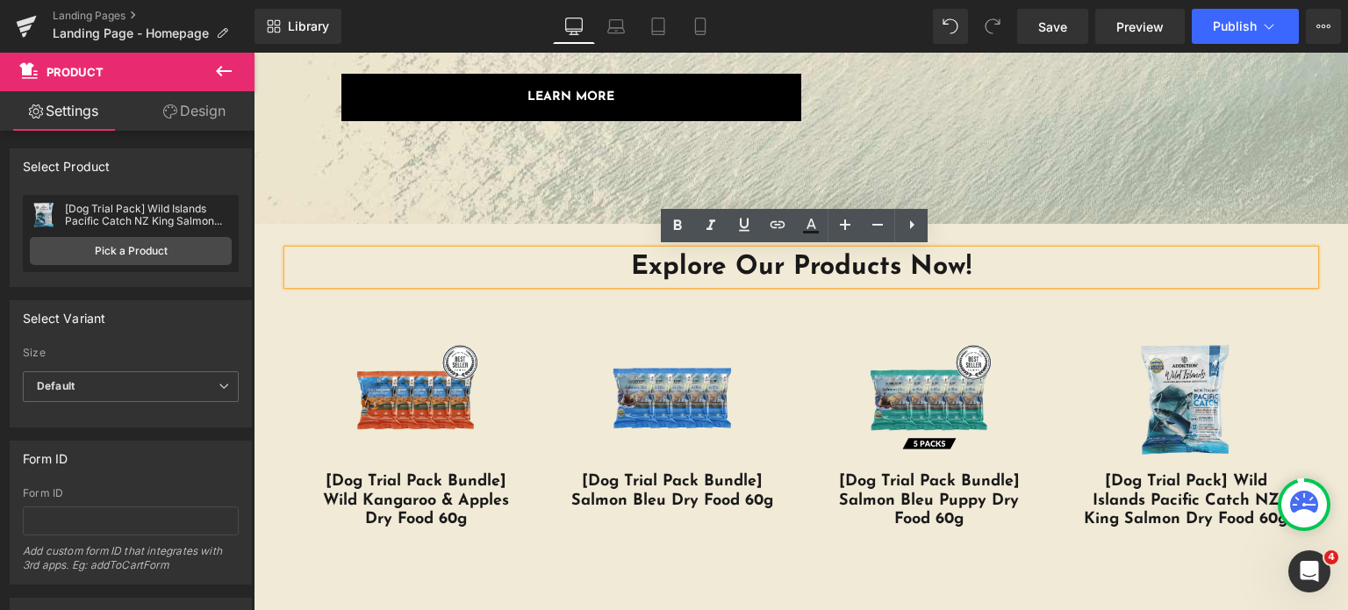
click at [825, 271] on h1 "Explore Our Products Now!" at bounding box center [801, 267] width 1027 height 34
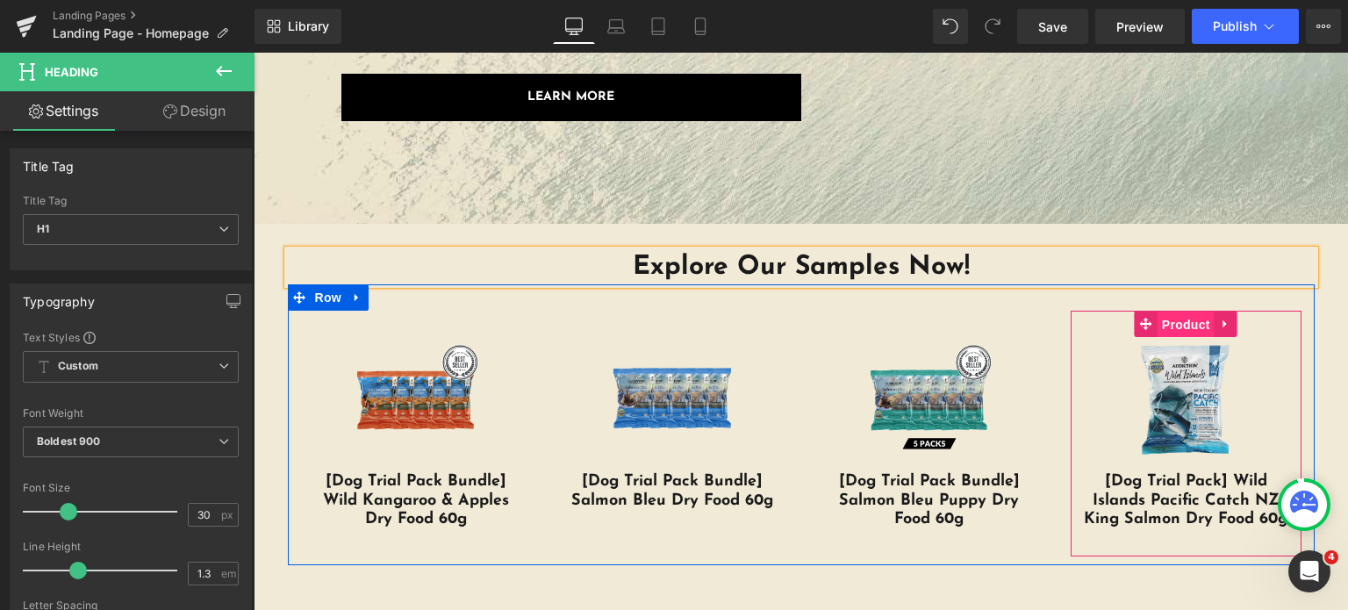
click at [1174, 326] on span "Product" at bounding box center [1186, 325] width 57 height 26
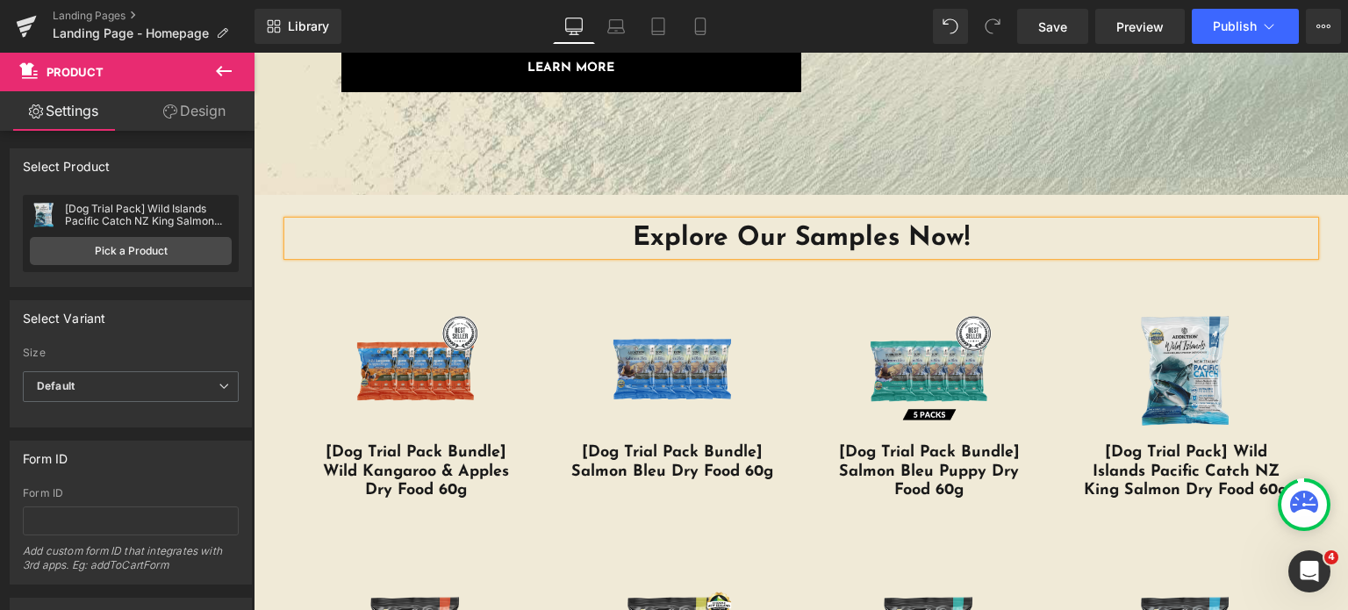
scroll to position [3067, 0]
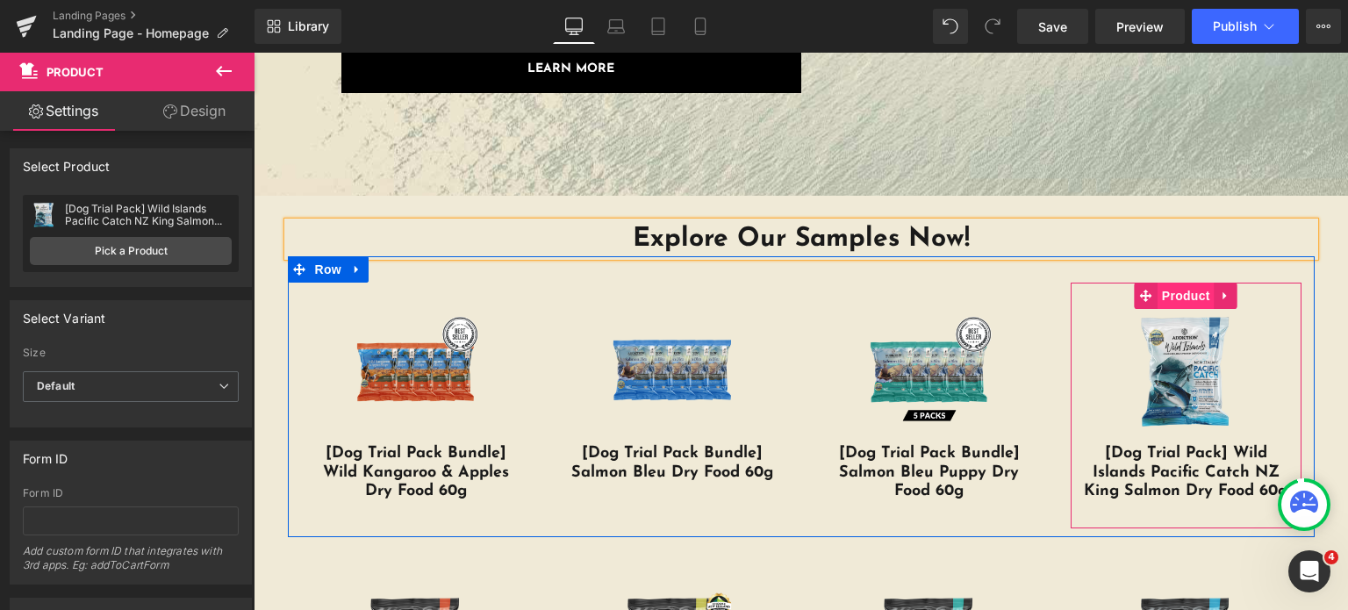
click at [1172, 299] on span "Product" at bounding box center [1186, 296] width 57 height 26
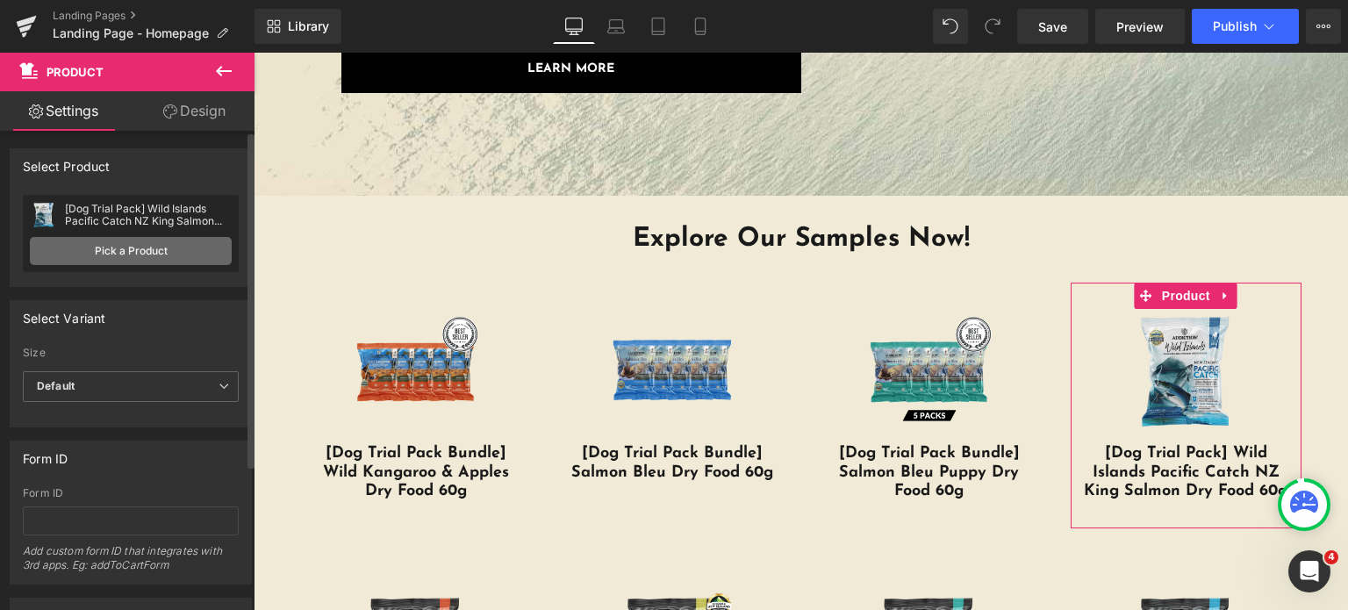
click at [166, 259] on link "Pick a Product" at bounding box center [131, 251] width 202 height 28
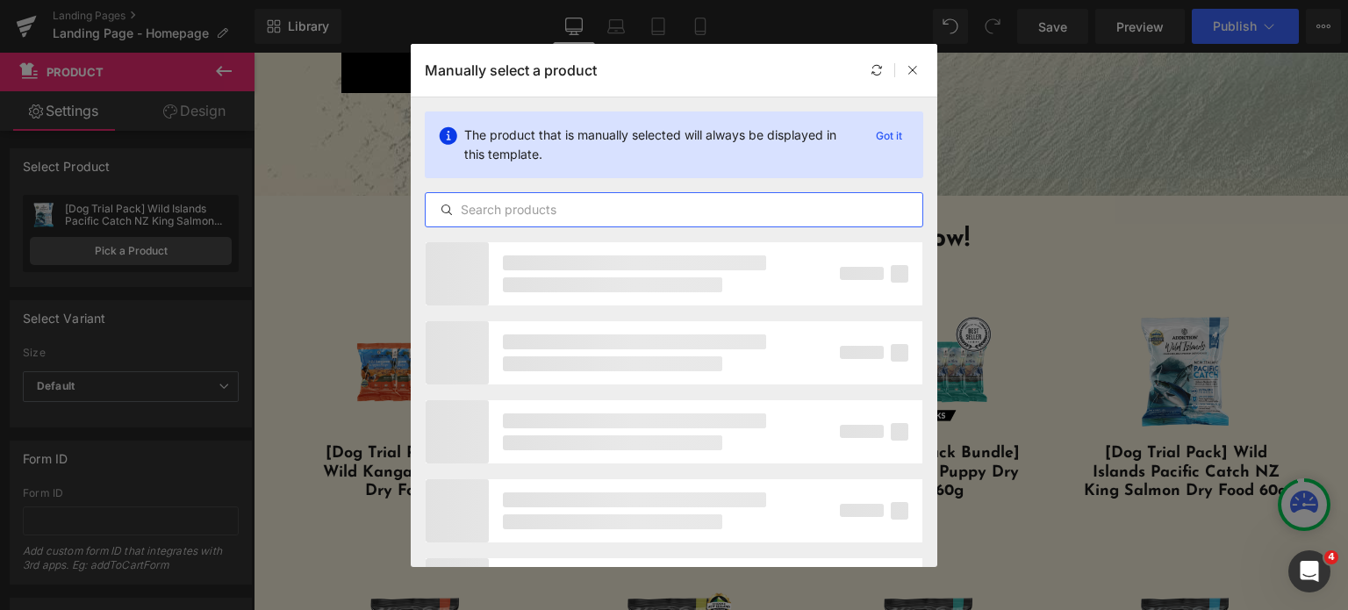
click at [516, 214] on input "text" at bounding box center [674, 209] width 497 height 21
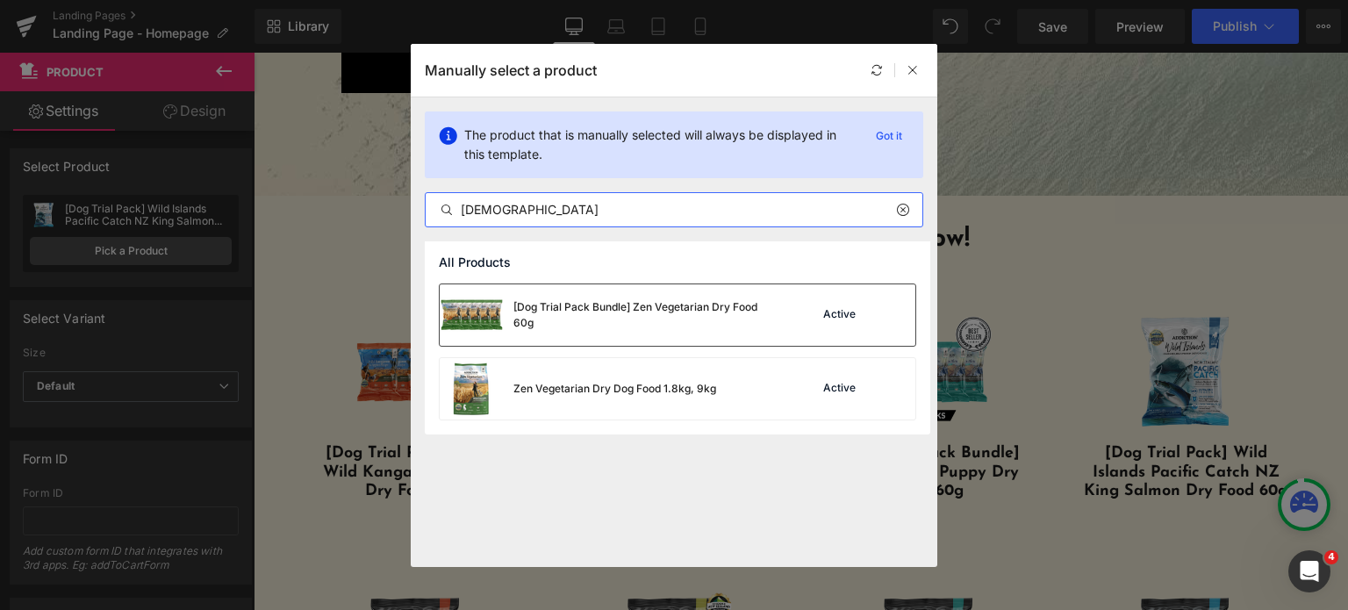
type input "zen"
click at [635, 312] on div "[Dog Trial Pack Bundle] Zen Vegetarian Dry Food 60g" at bounding box center [644, 315] width 263 height 32
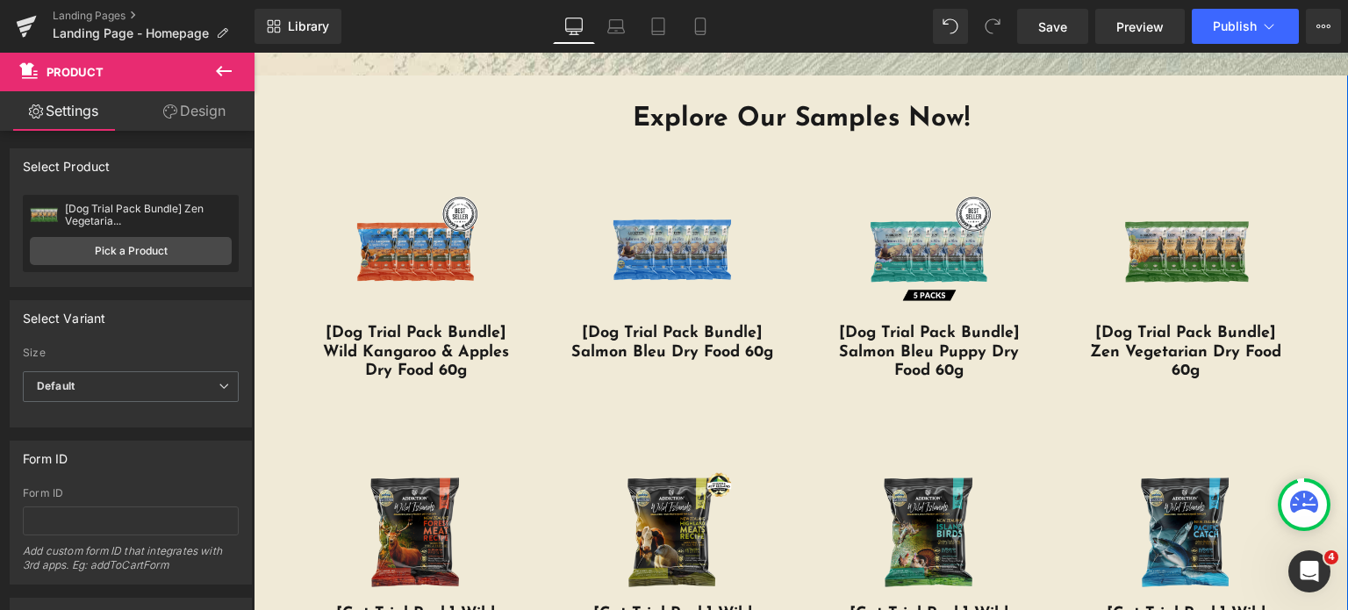
scroll to position [3186, 0]
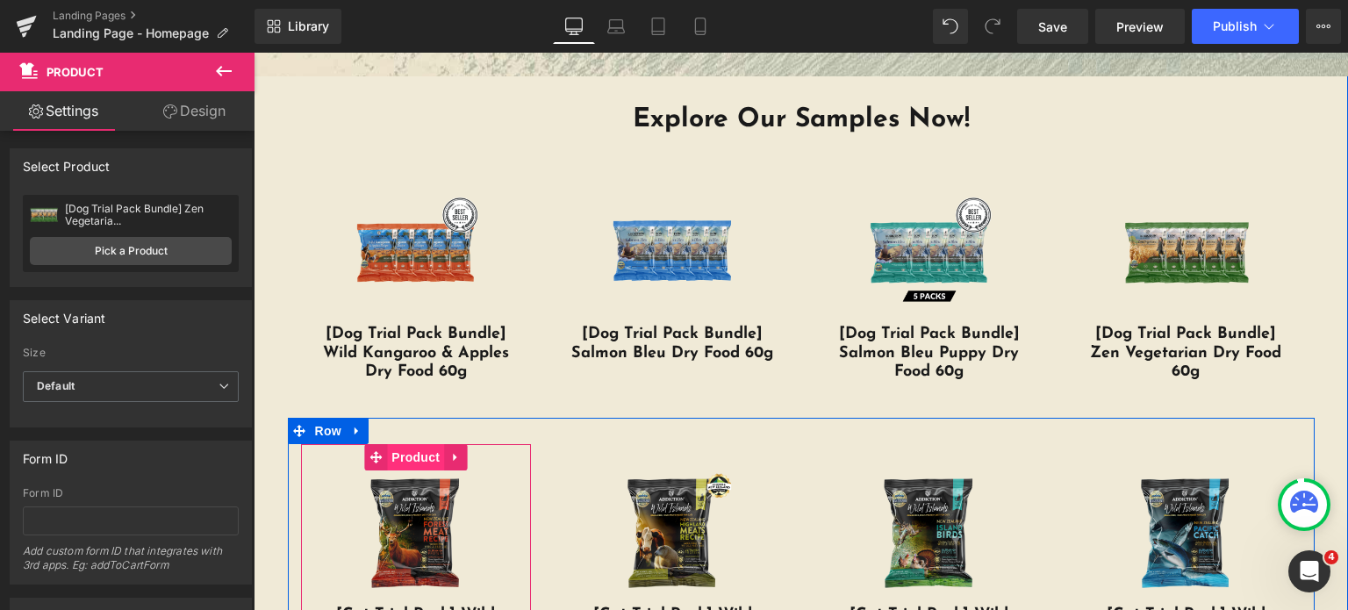
click at [411, 445] on span "Product" at bounding box center [415, 457] width 57 height 26
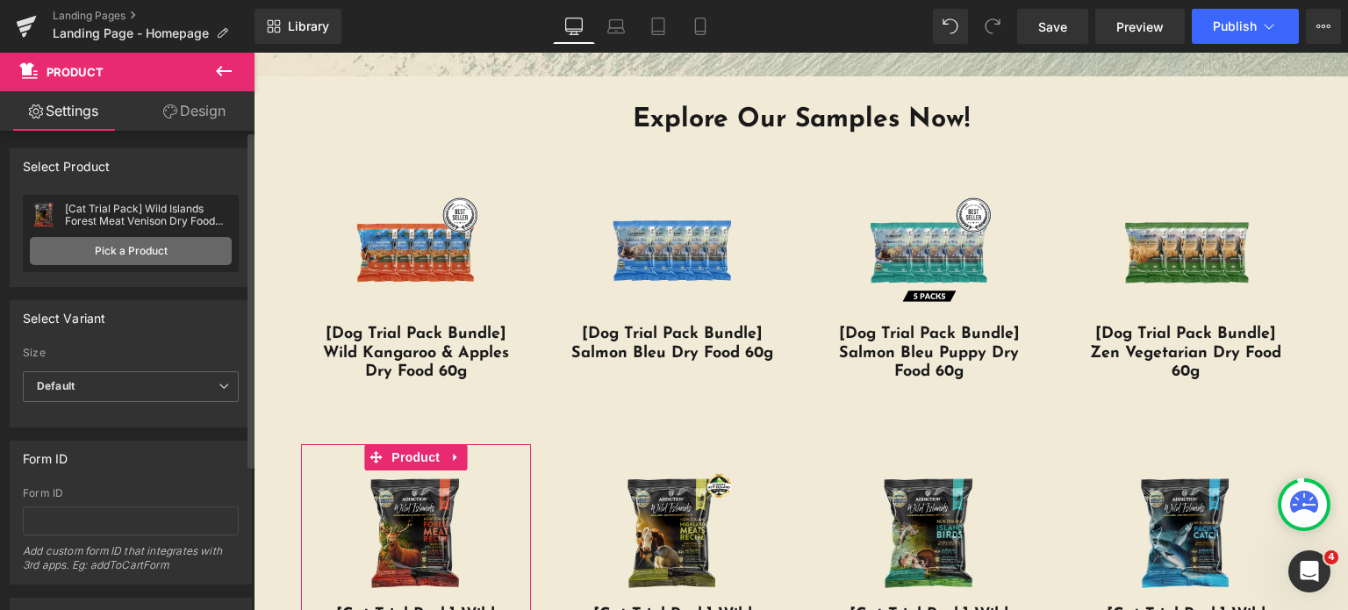
click at [153, 245] on link "Pick a Product" at bounding box center [131, 251] width 202 height 28
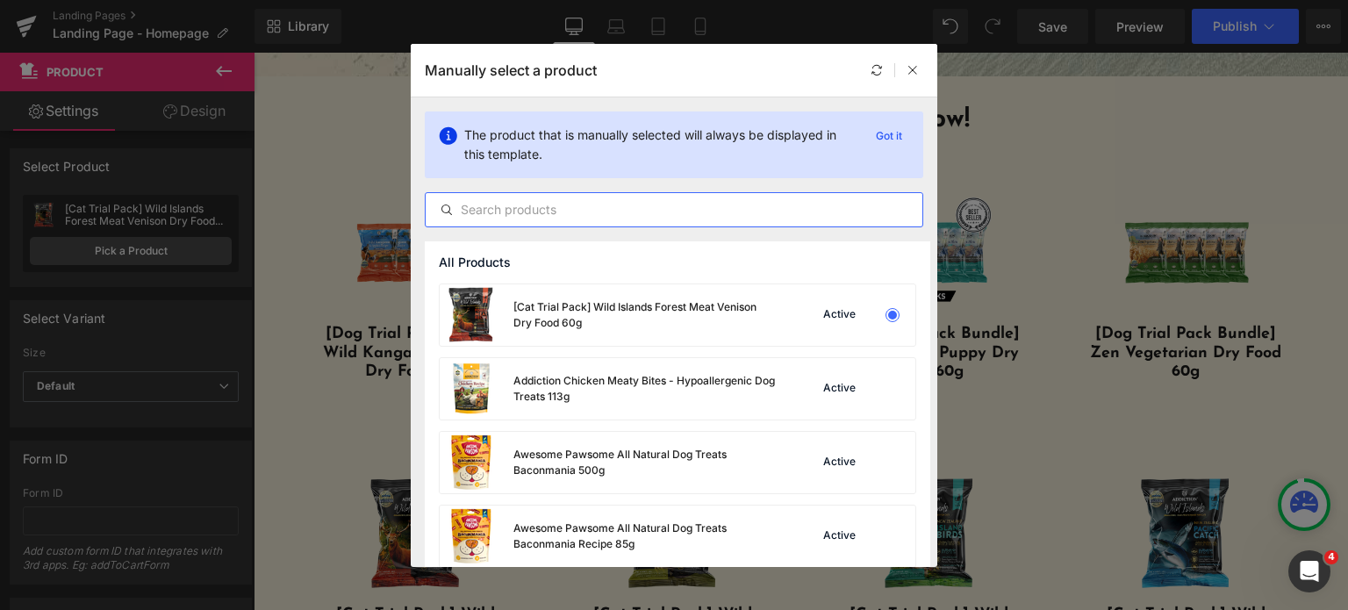
click at [549, 212] on input "text" at bounding box center [674, 209] width 497 height 21
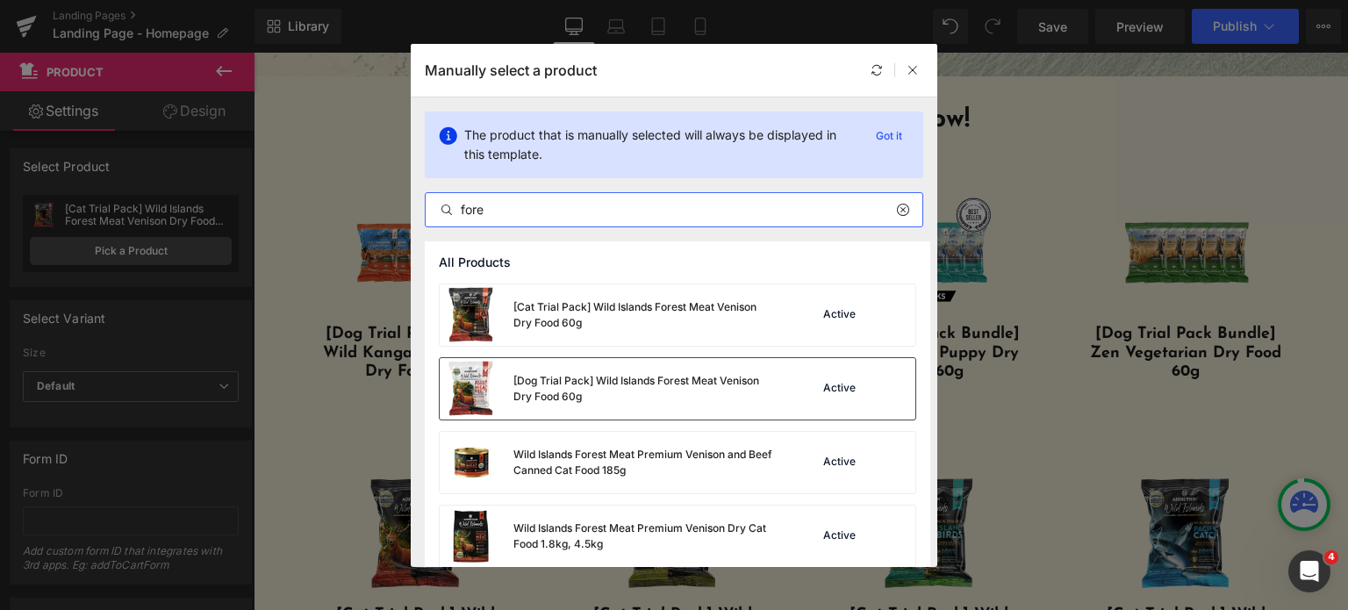
type input "fore"
click at [612, 382] on div "[Dog Trial Pack] Wild Islands Forest Meat Venison Dry Food 60g" at bounding box center [644, 389] width 263 height 32
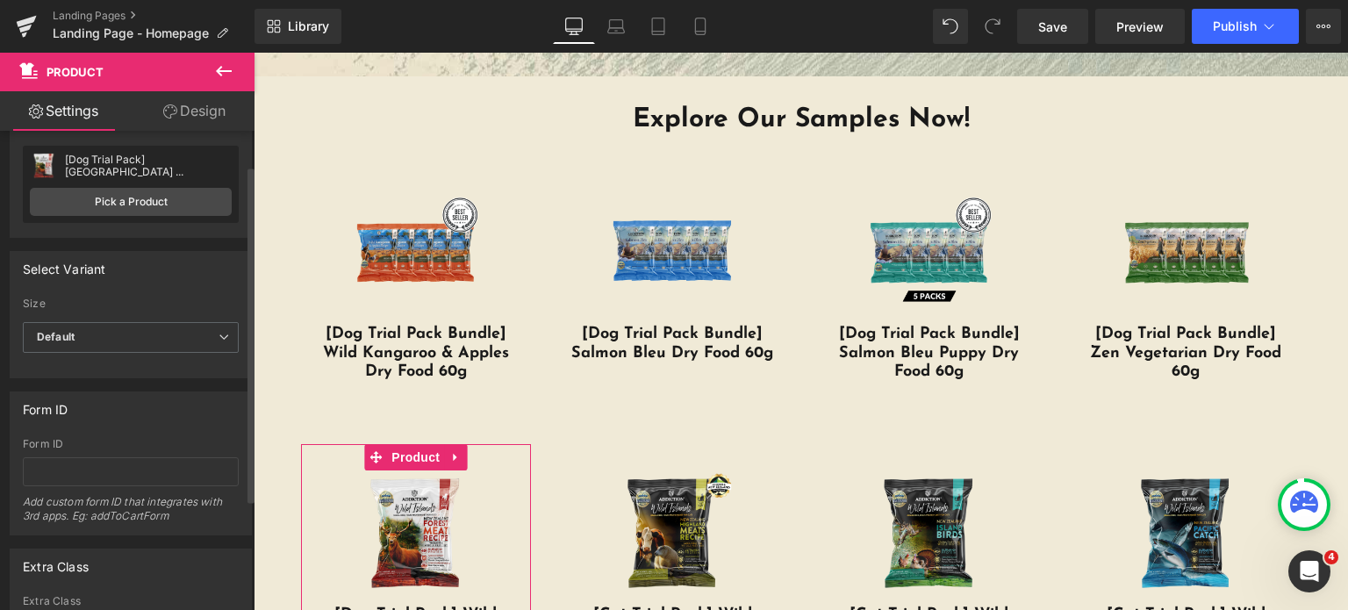
scroll to position [49, 0]
click at [116, 329] on span "Default" at bounding box center [131, 337] width 216 height 31
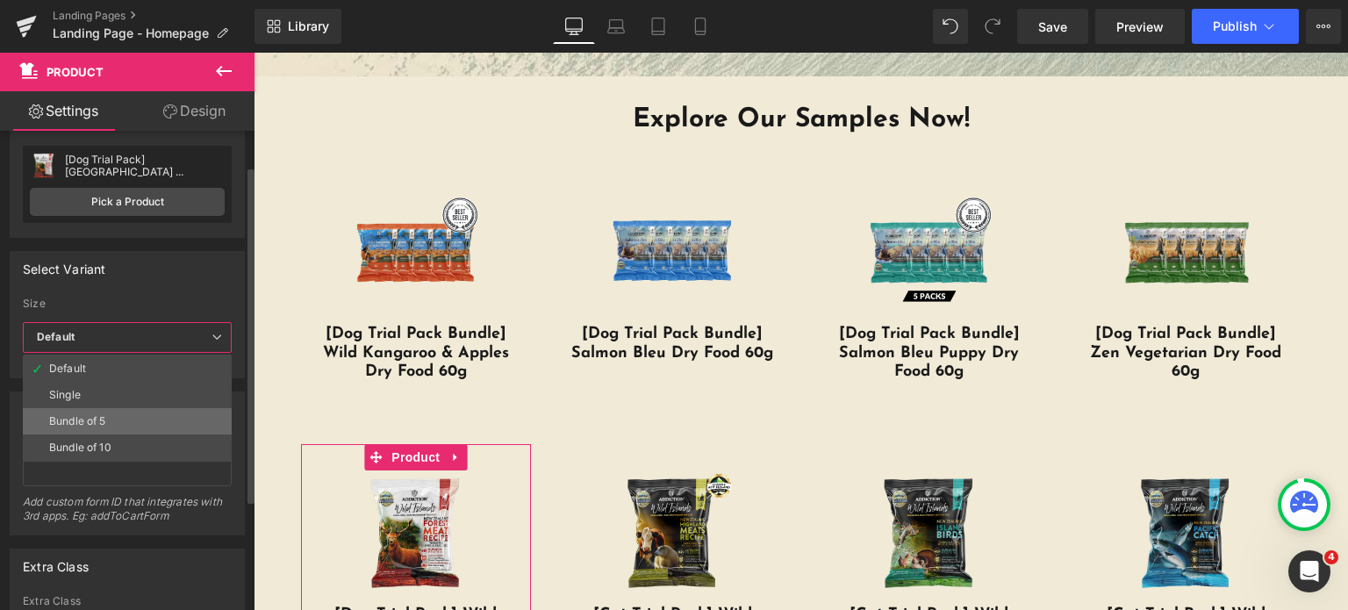
drag, startPoint x: 104, startPoint y: 413, endPoint x: 156, endPoint y: 348, distance: 84.3
click at [104, 415] on div "Bundle of 5" at bounding box center [77, 421] width 57 height 12
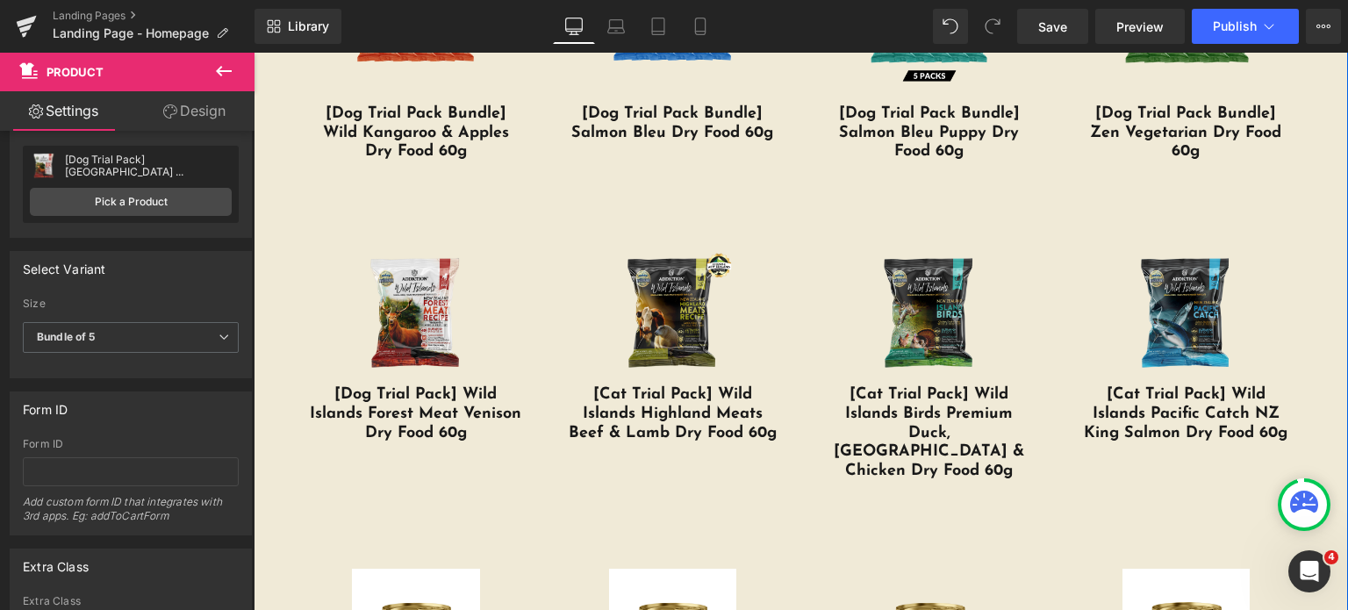
scroll to position [3411, 0]
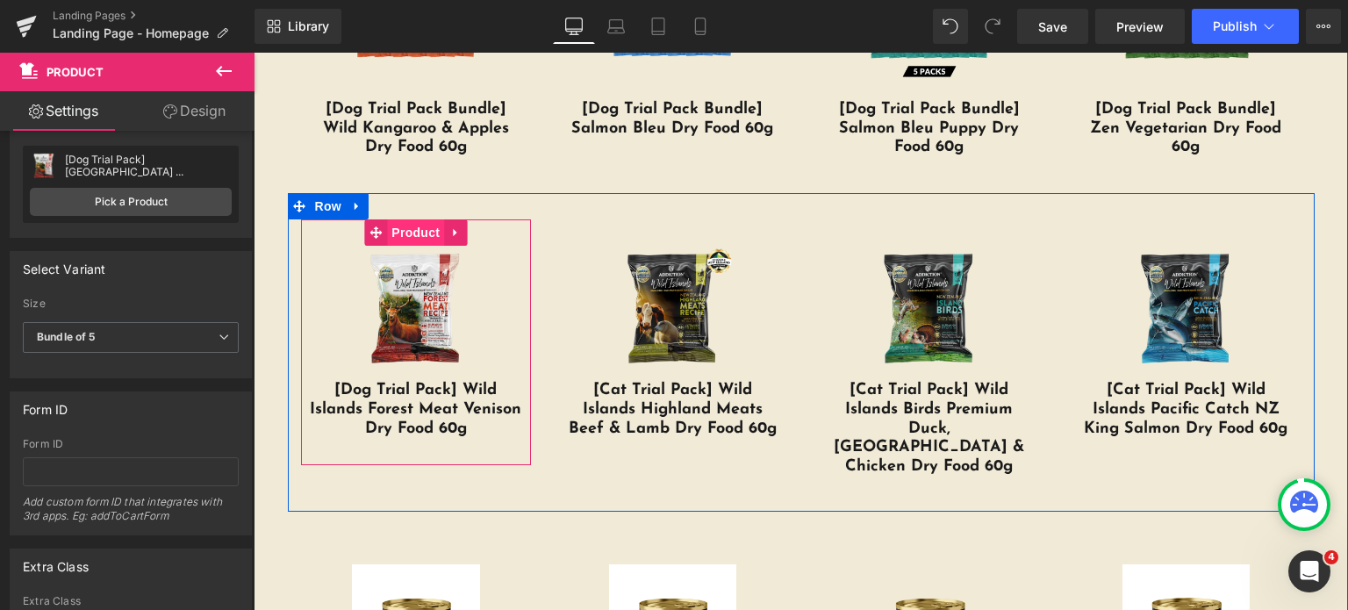
click at [411, 224] on span "Product" at bounding box center [415, 232] width 57 height 26
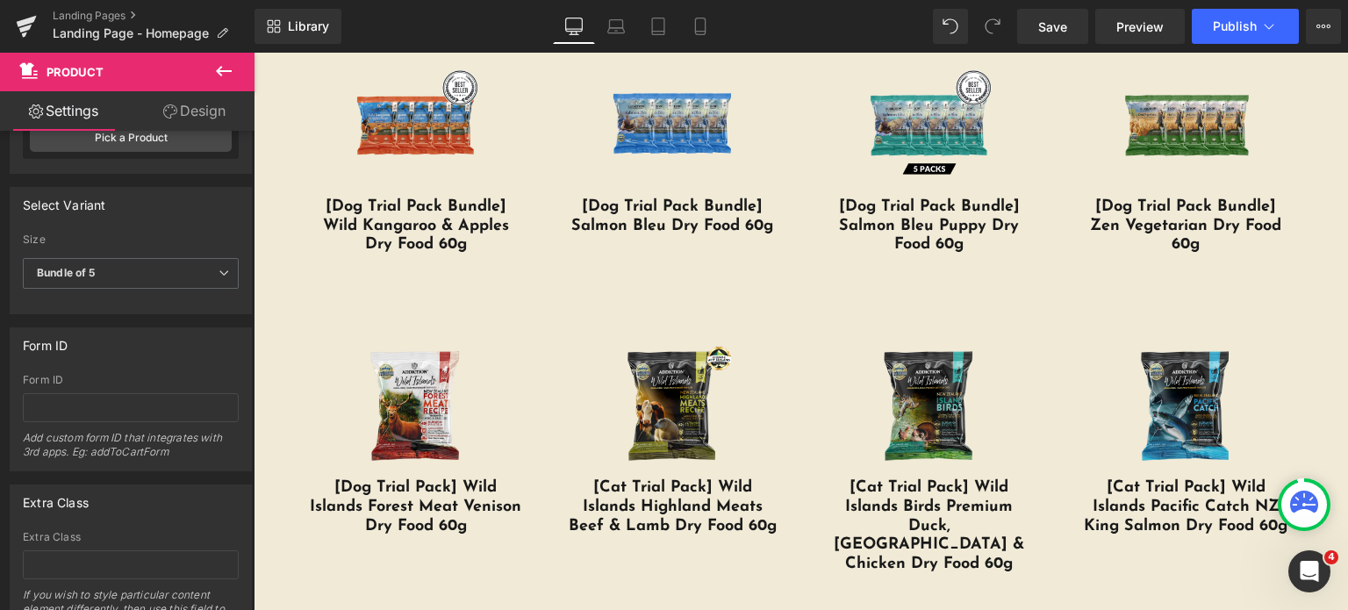
scroll to position [110, 0]
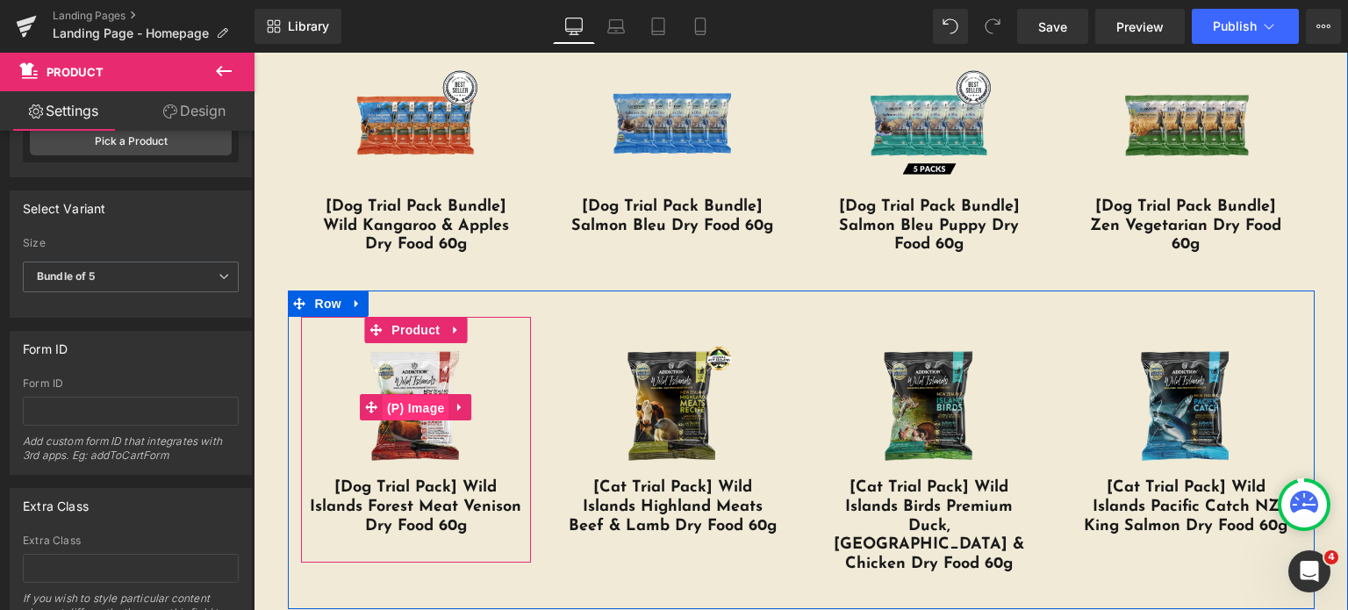
click at [405, 396] on span "(P) Image" at bounding box center [416, 408] width 67 height 26
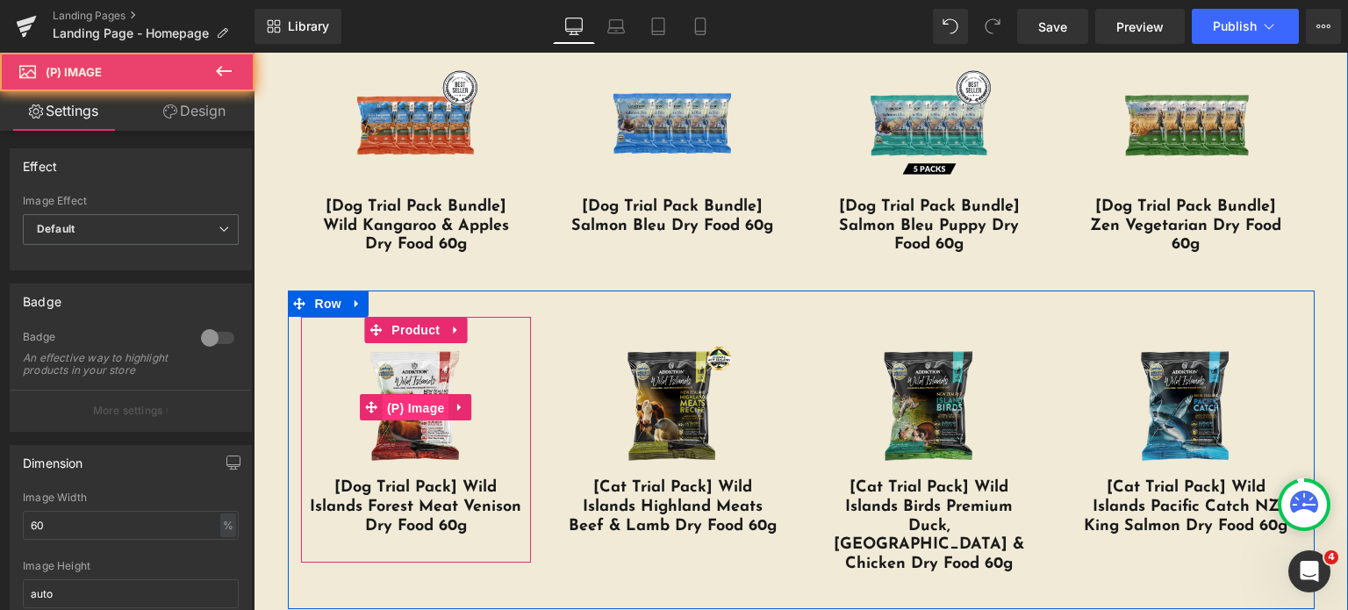
click at [405, 396] on span "(P) Image" at bounding box center [416, 408] width 67 height 26
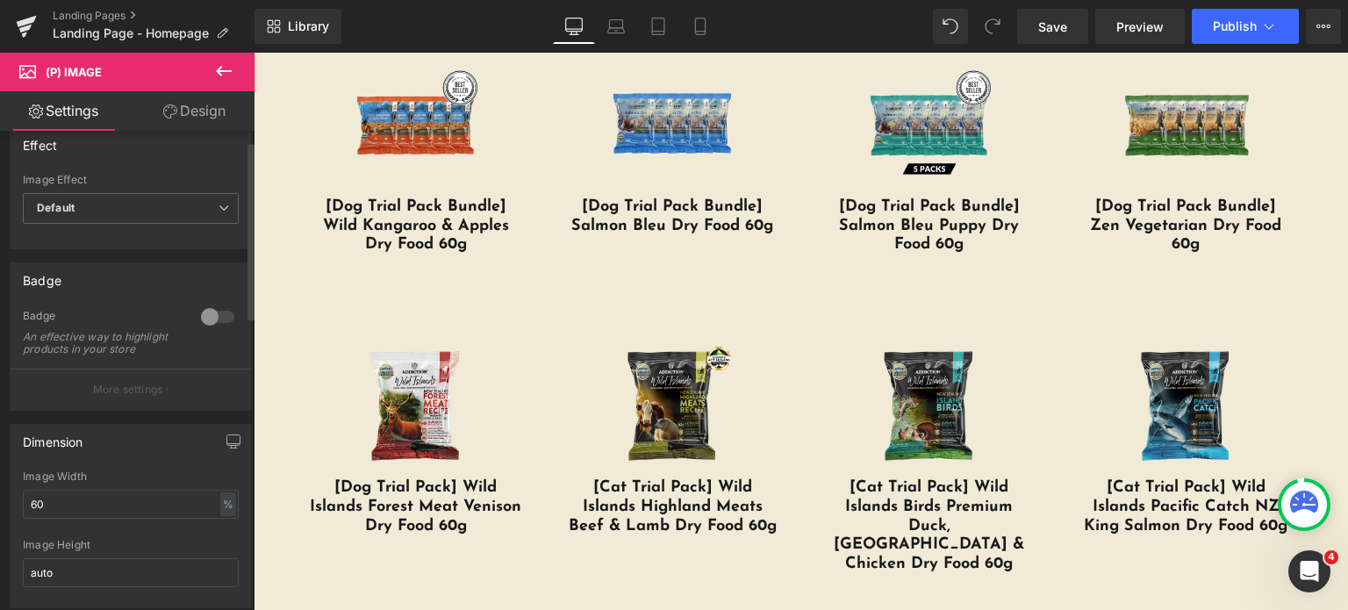
scroll to position [28, 0]
click at [156, 190] on span "Default" at bounding box center [131, 201] width 216 height 31
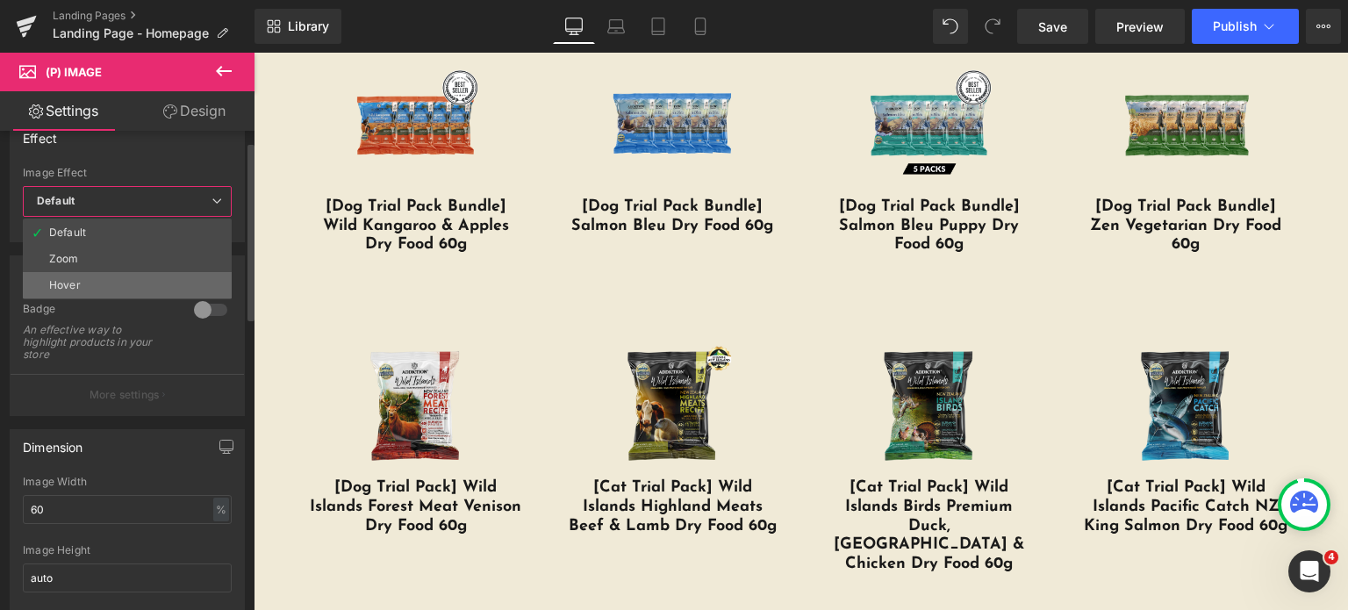
click at [140, 280] on li "Hover" at bounding box center [127, 285] width 209 height 26
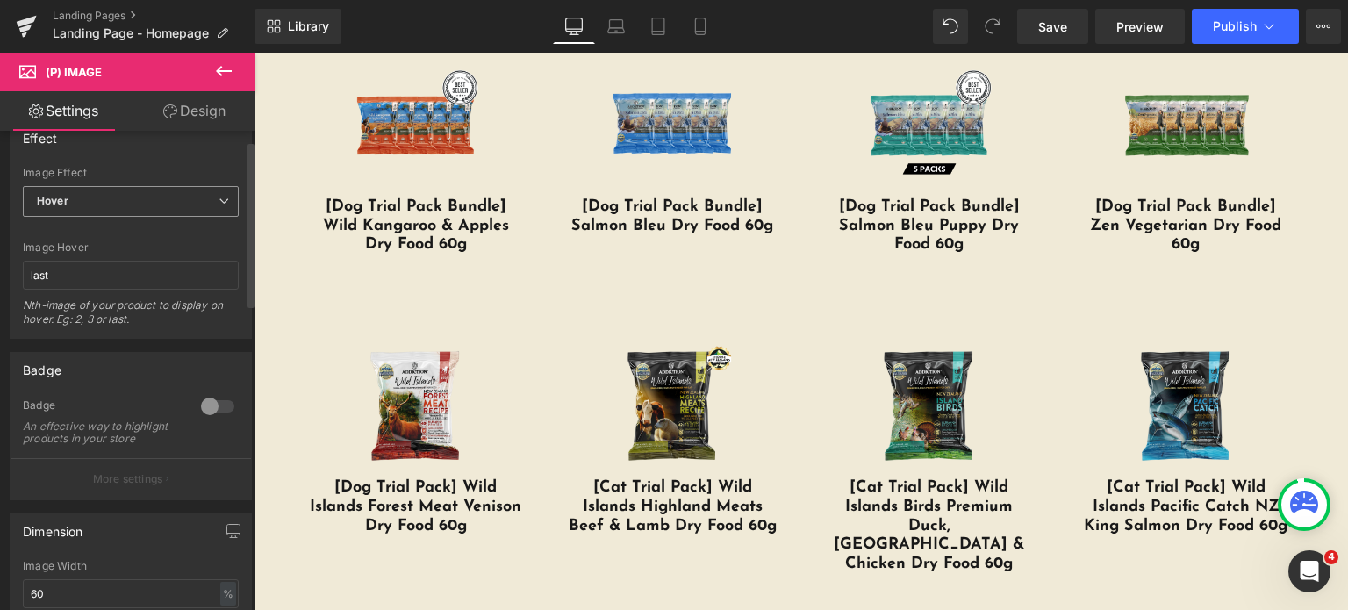
click at [116, 199] on span "Hover" at bounding box center [131, 201] width 216 height 31
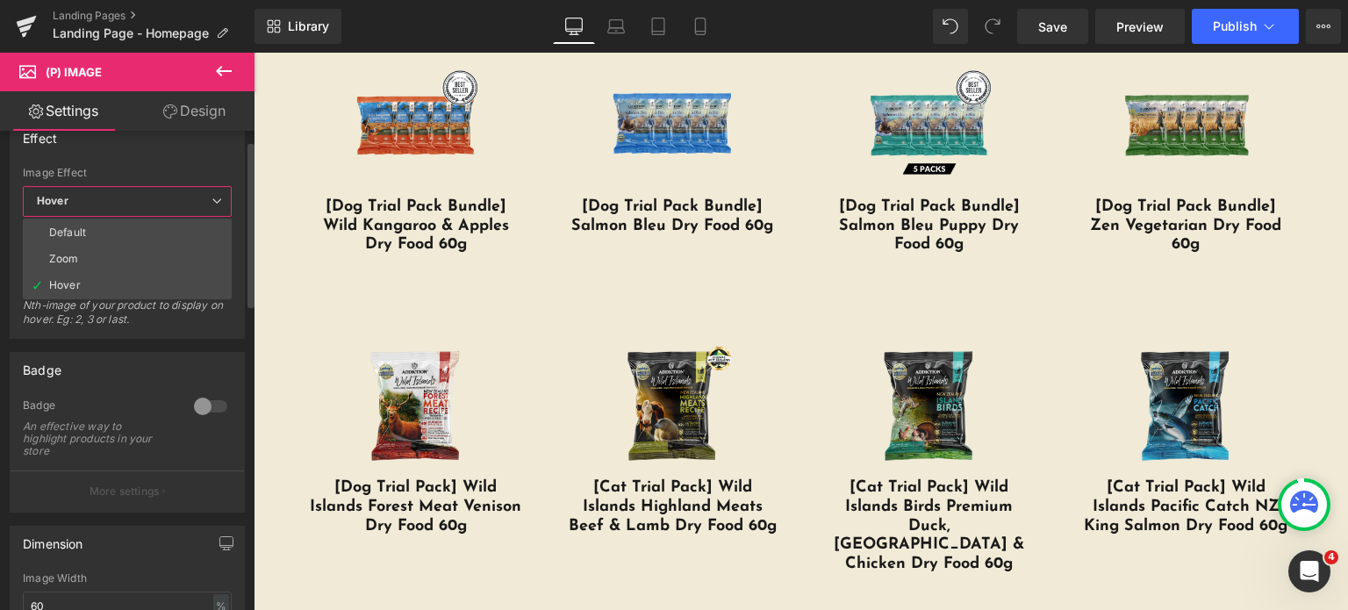
click at [104, 205] on span "Hover" at bounding box center [127, 201] width 209 height 31
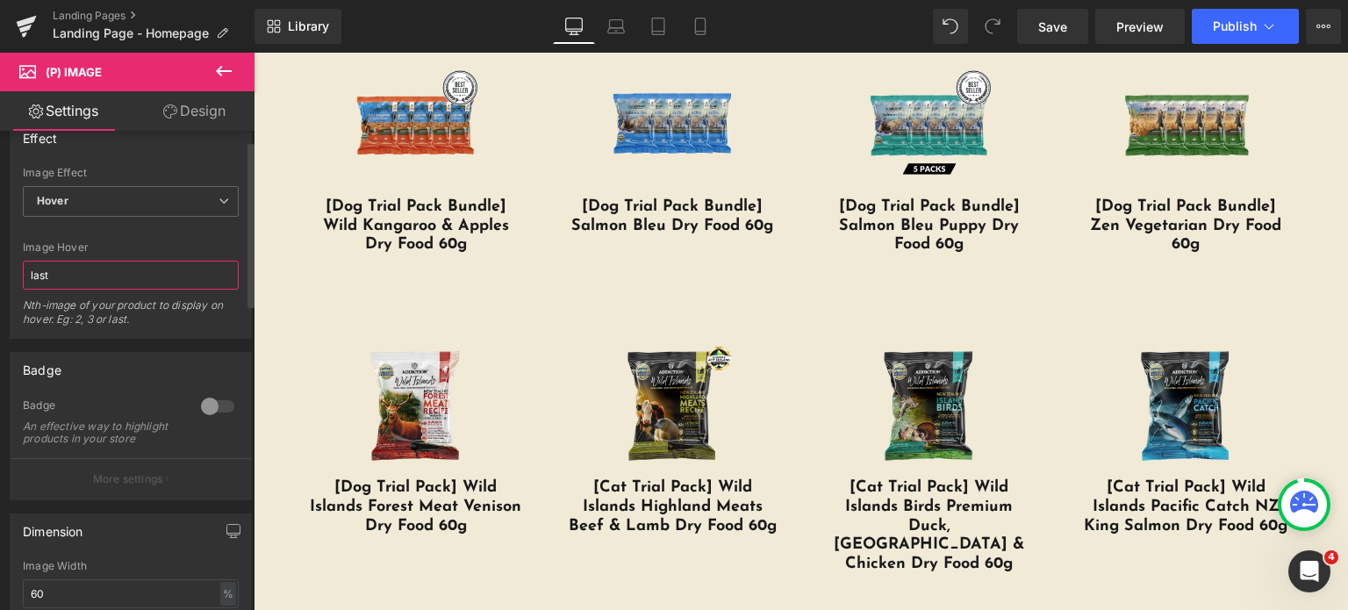
click at [79, 262] on input "last" at bounding box center [131, 275] width 216 height 29
type input "l"
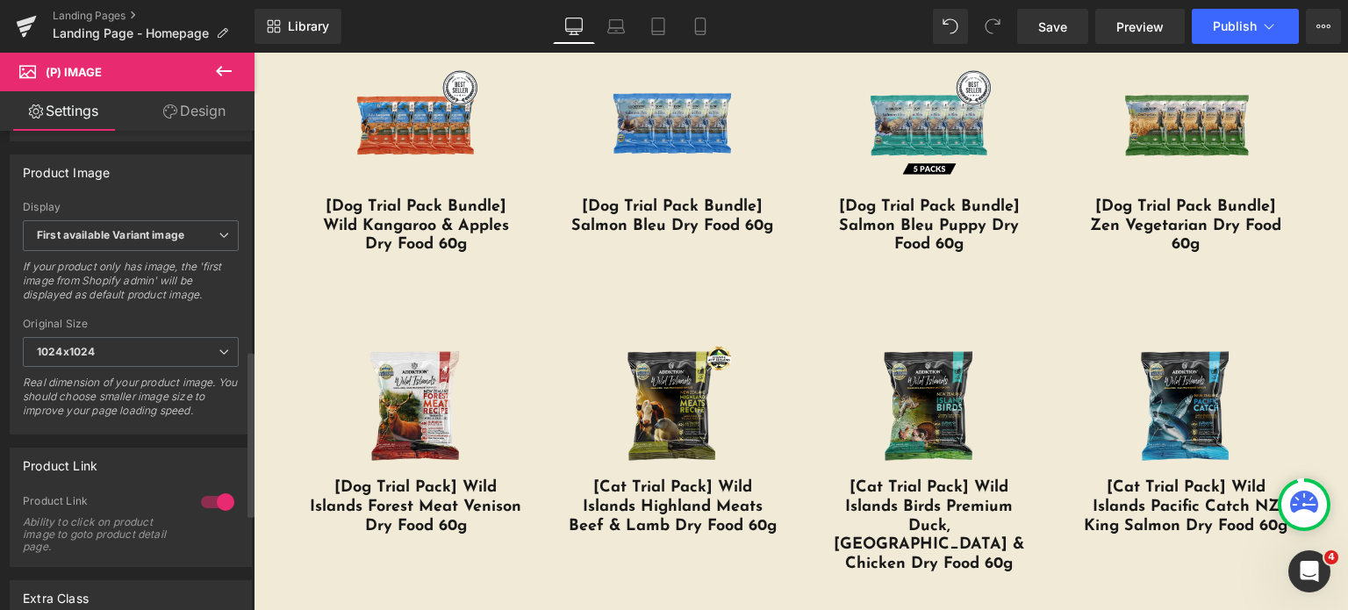
scroll to position [755, 0]
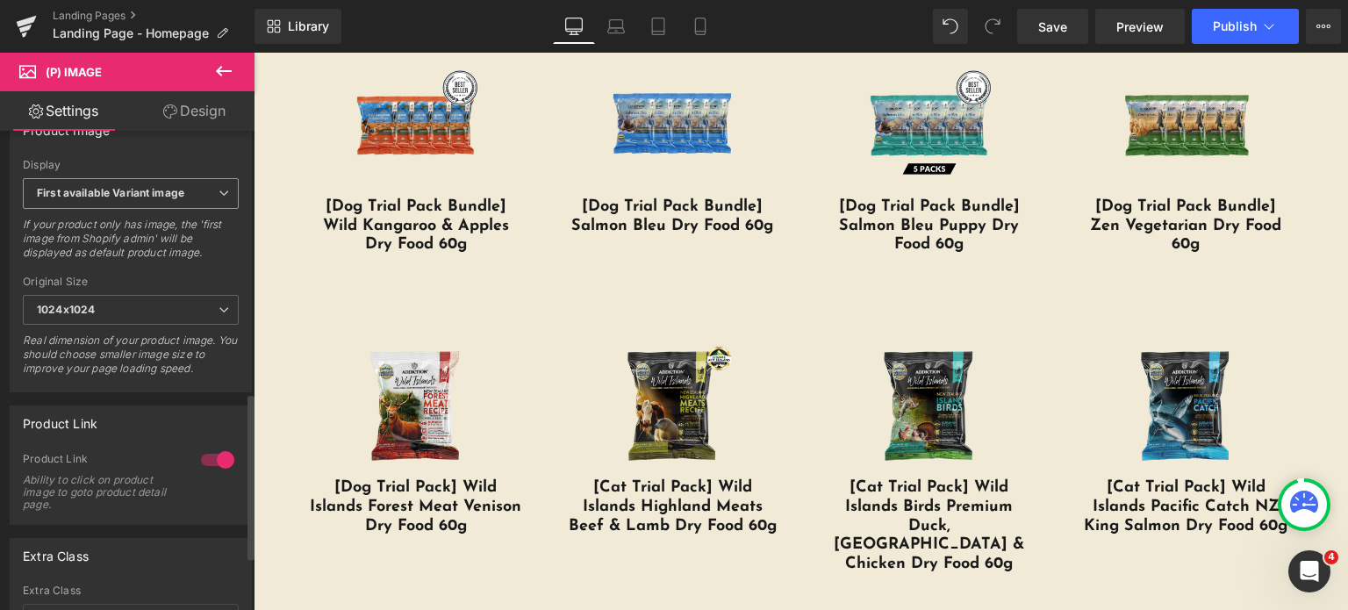
type input "2"
click at [102, 187] on span "First available Variant image" at bounding box center [131, 193] width 216 height 31
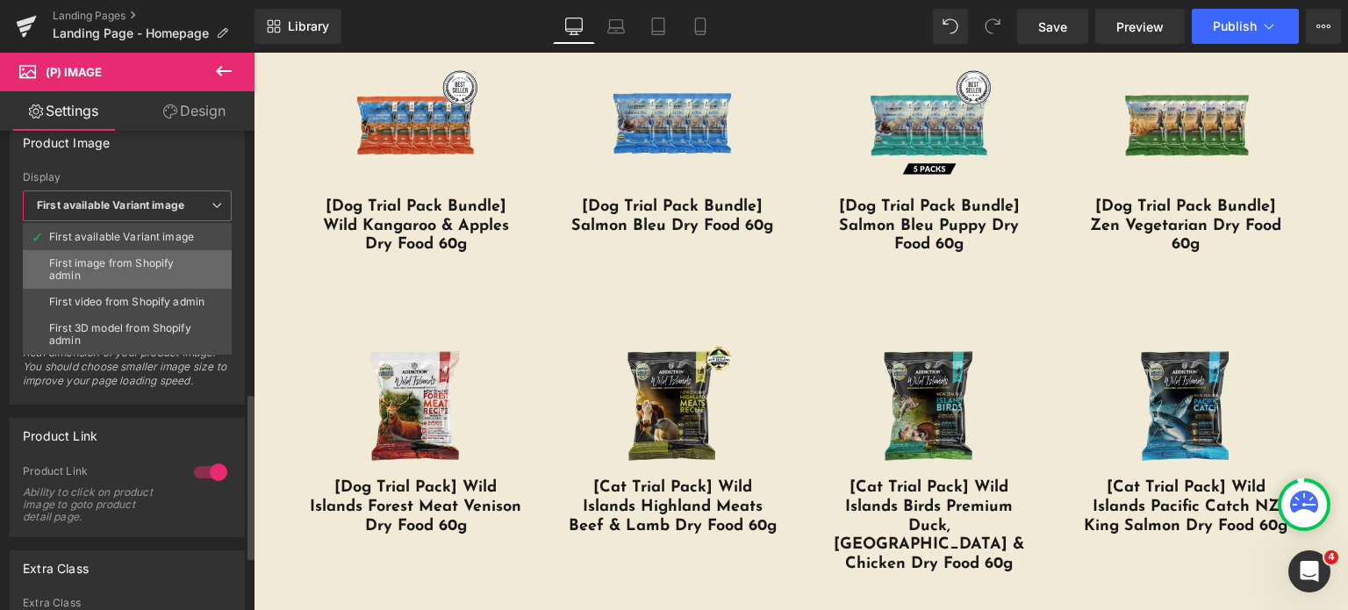
click at [89, 257] on div "First image from Shopify admin" at bounding box center [127, 269] width 156 height 25
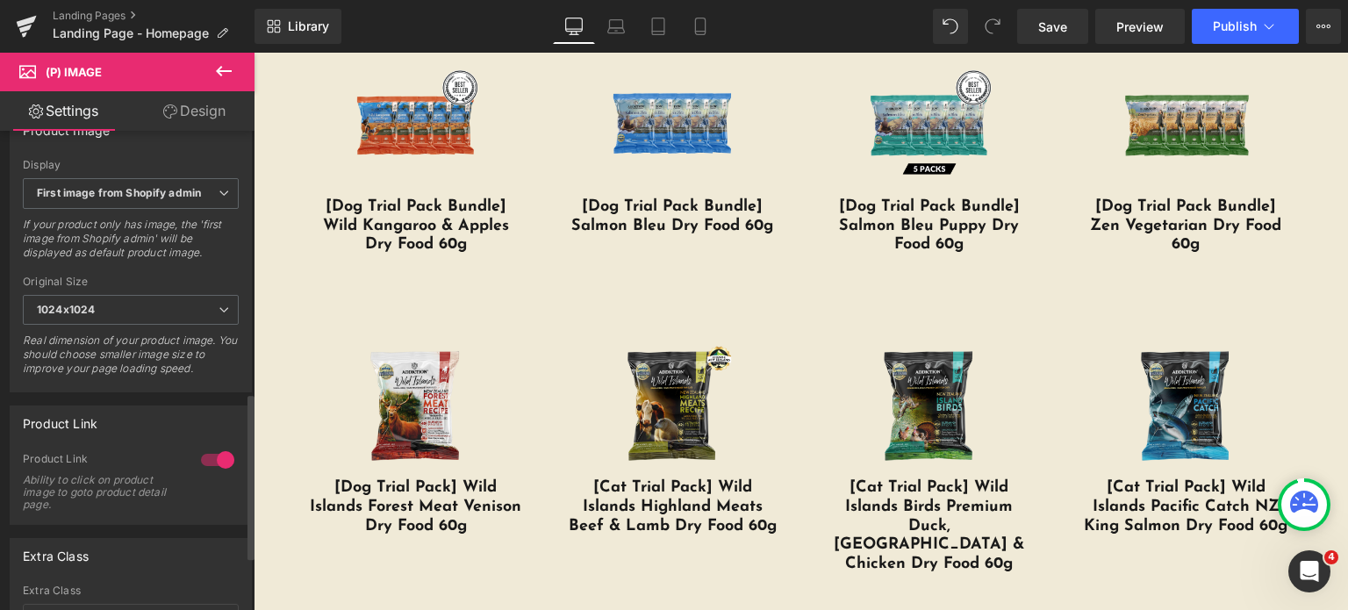
click at [124, 288] on div "Original Size" at bounding box center [131, 282] width 216 height 12
click at [121, 319] on span "1024x1024" at bounding box center [131, 310] width 216 height 31
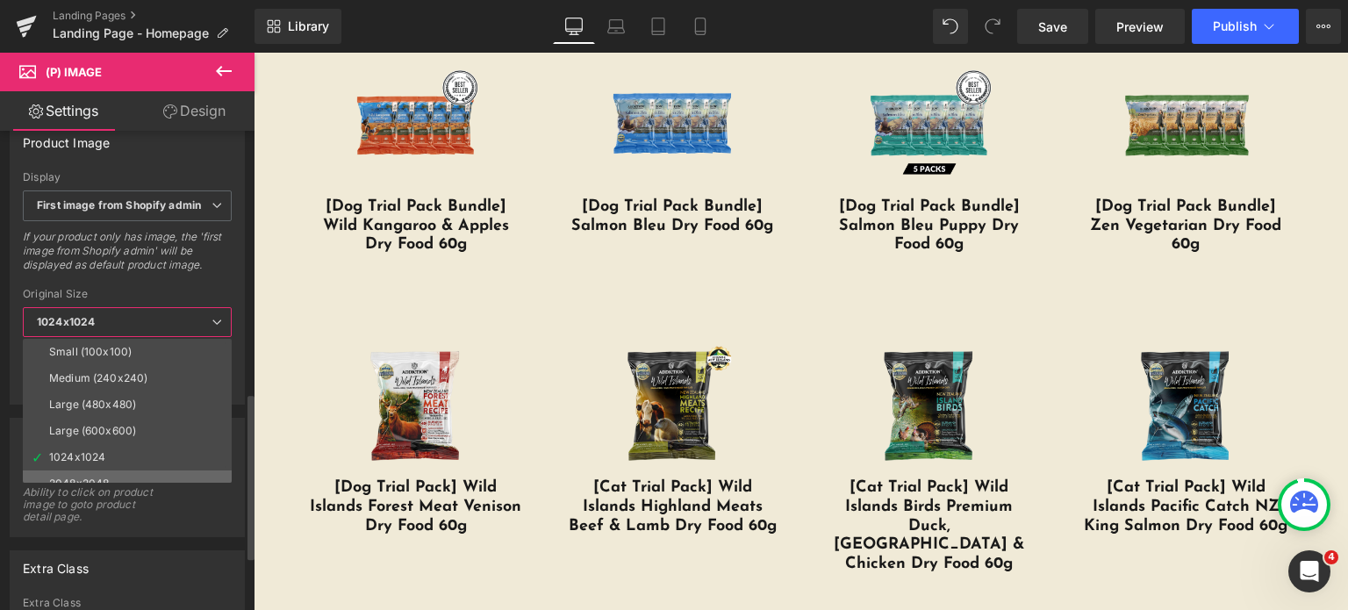
scroll to position [14, 0]
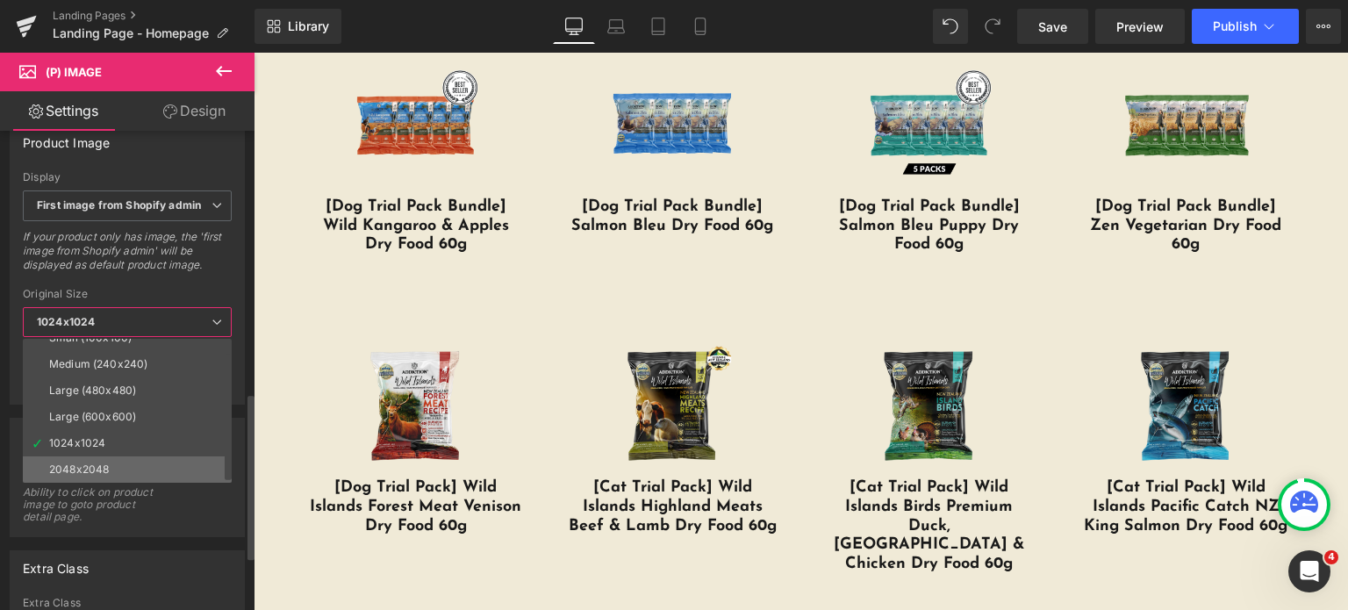
click at [114, 469] on li "2048x2048" at bounding box center [131, 469] width 217 height 26
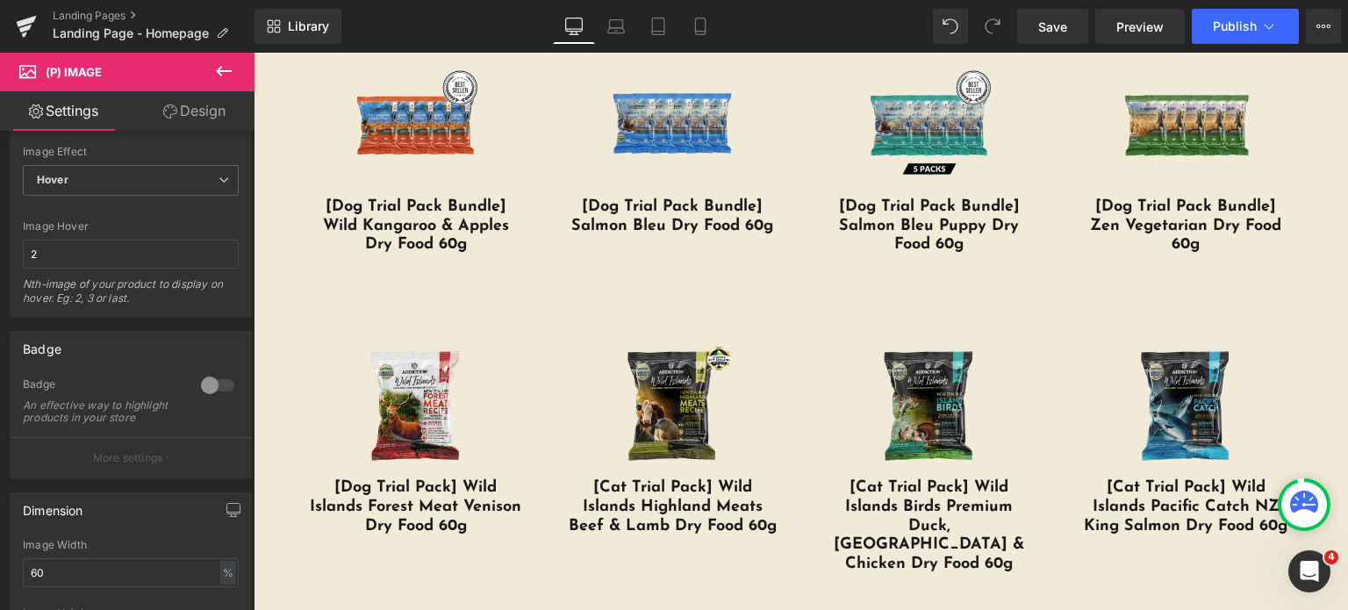
scroll to position [35, 0]
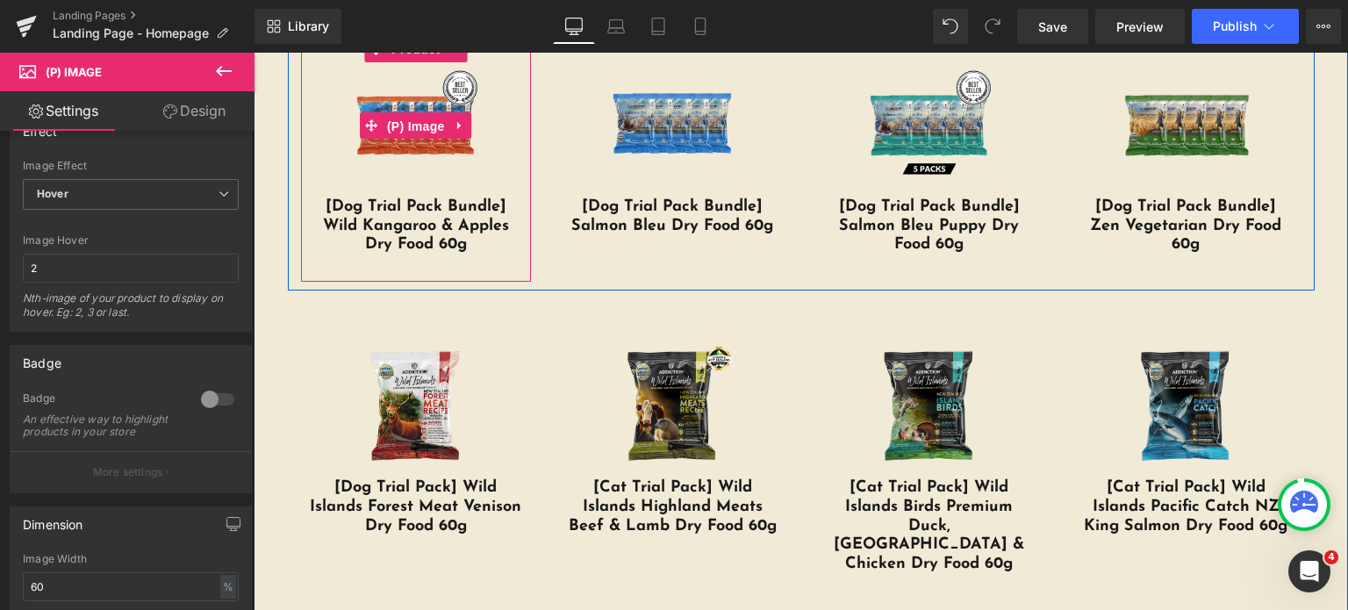
click at [399, 129] on span "(P) Image" at bounding box center [416, 126] width 67 height 26
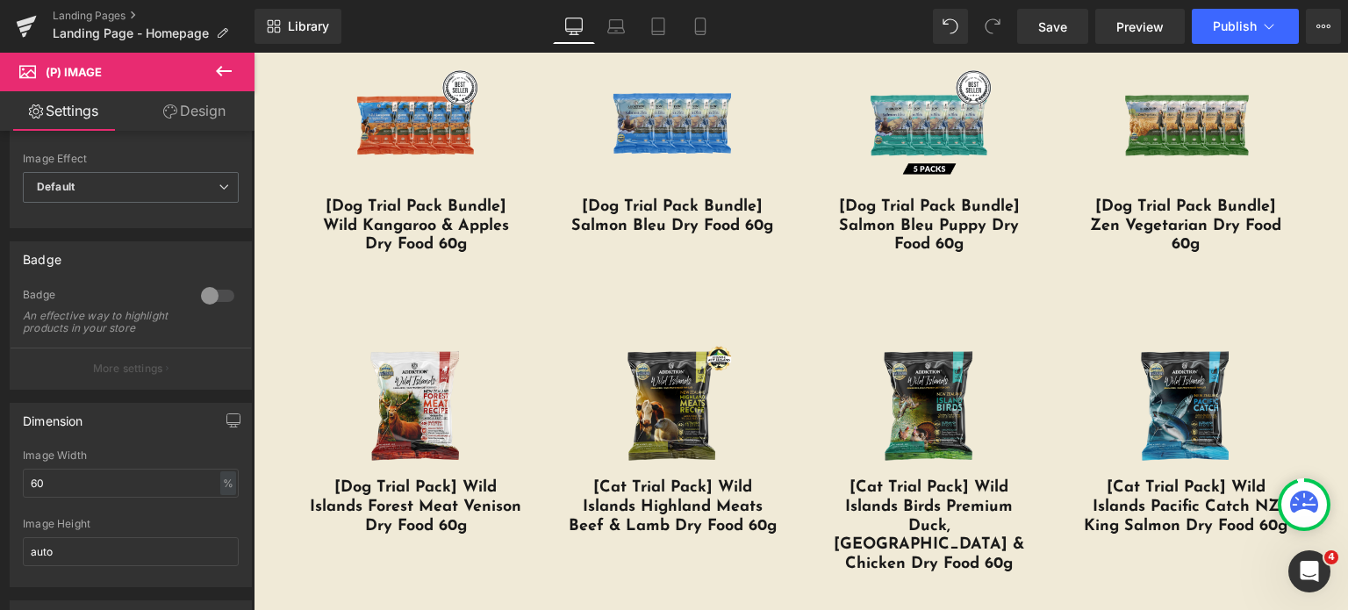
scroll to position [40, 0]
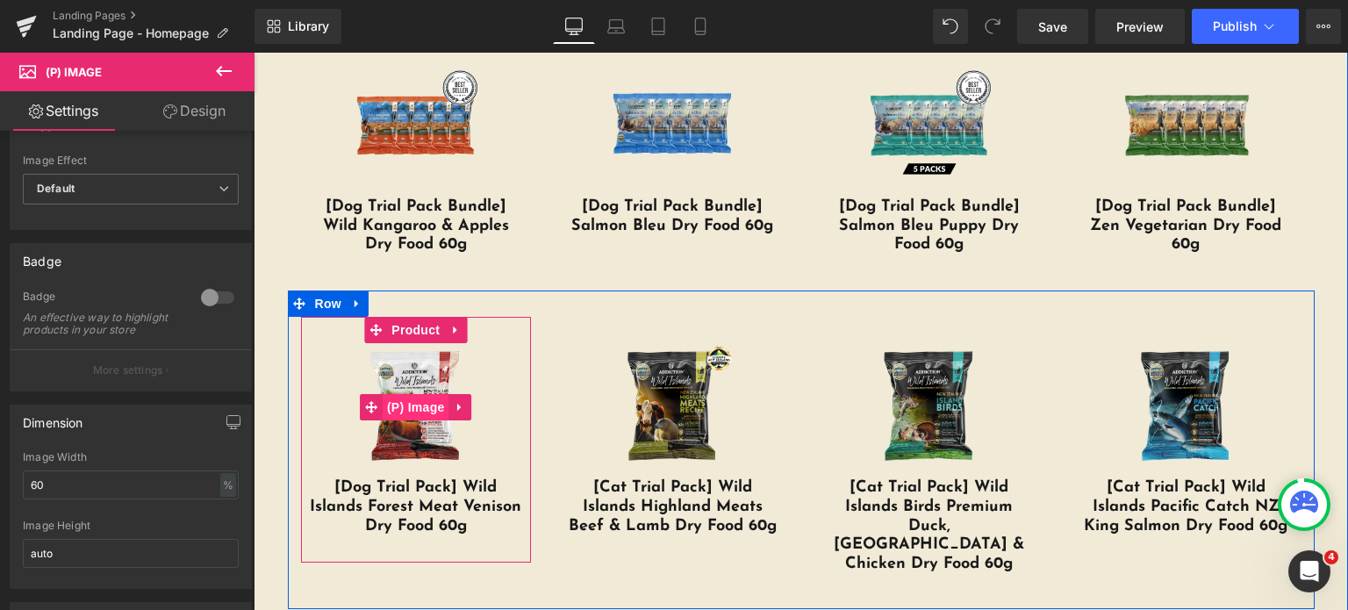
click at [394, 394] on span "(P) Image" at bounding box center [416, 407] width 67 height 26
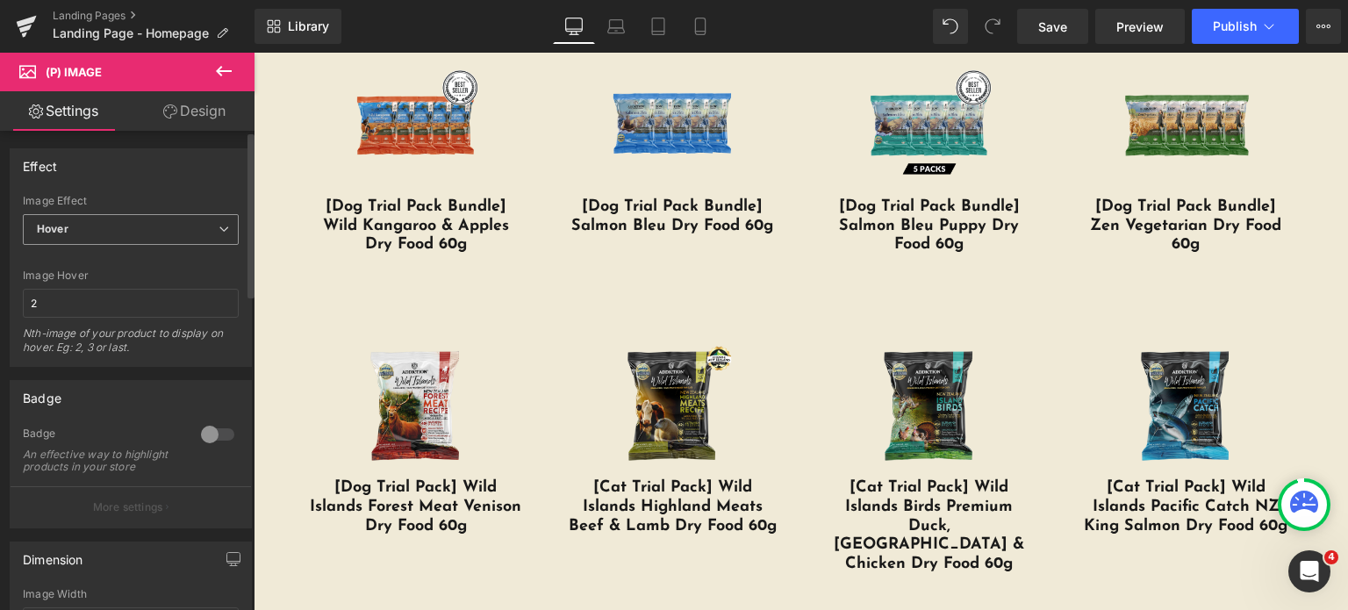
click at [111, 234] on span "Hover" at bounding box center [131, 229] width 216 height 31
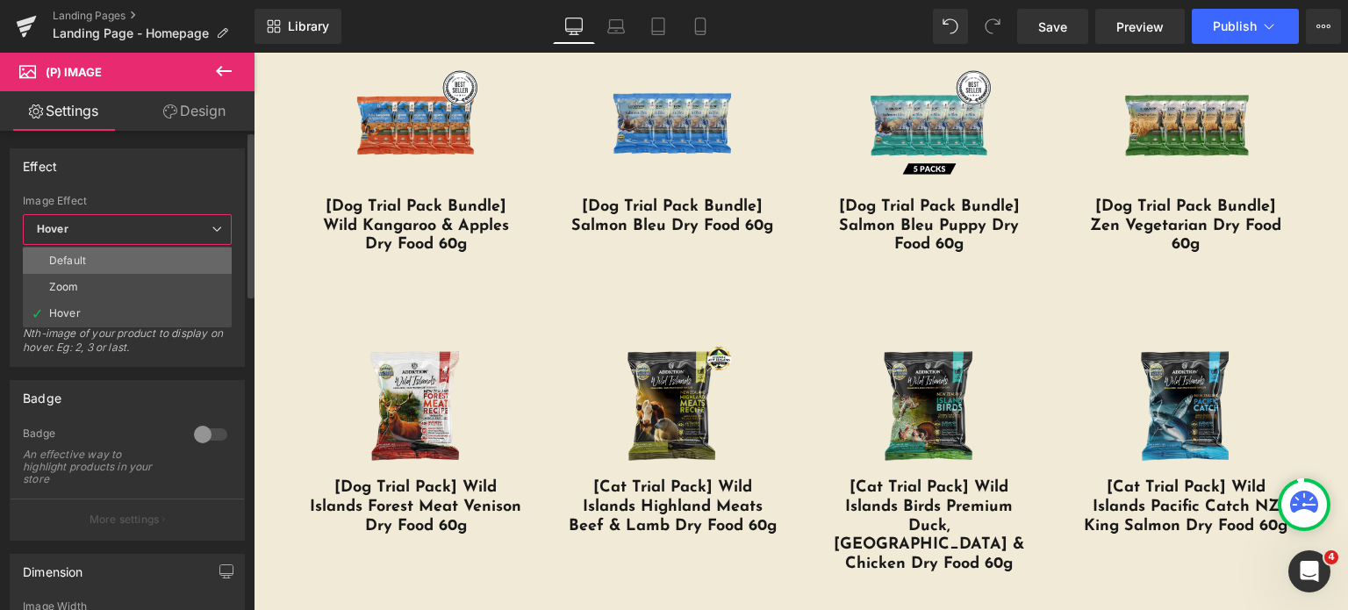
click at [102, 257] on li "Default" at bounding box center [127, 260] width 209 height 26
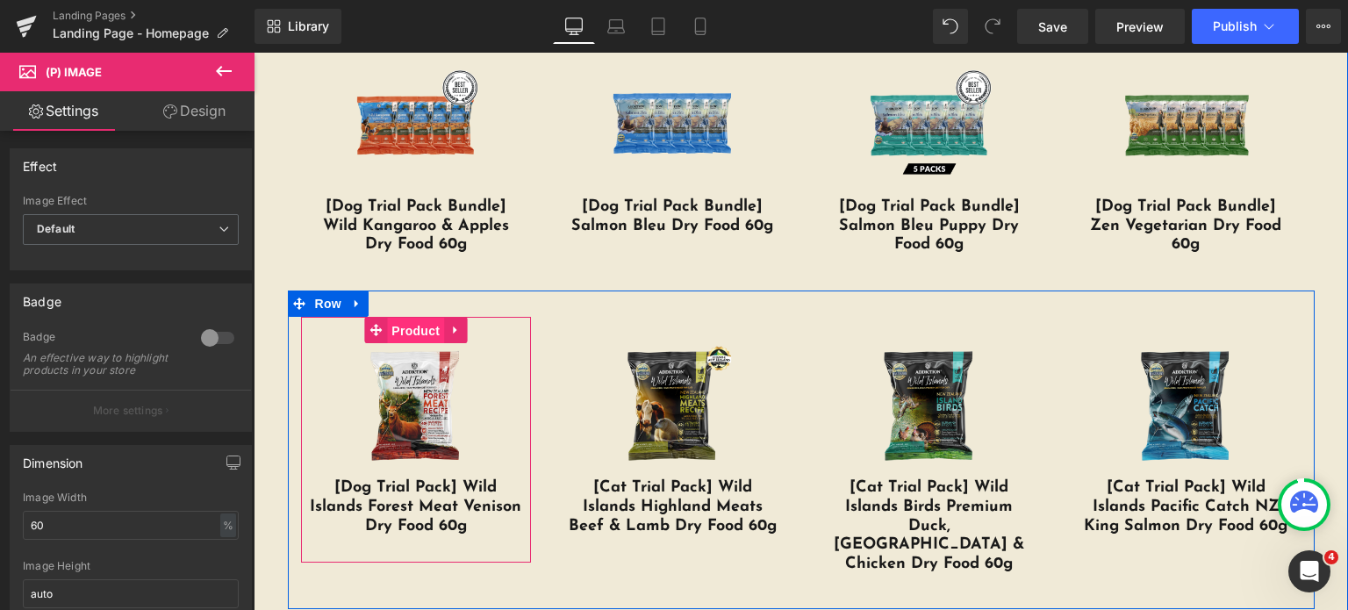
click at [416, 340] on span "Product" at bounding box center [415, 331] width 57 height 26
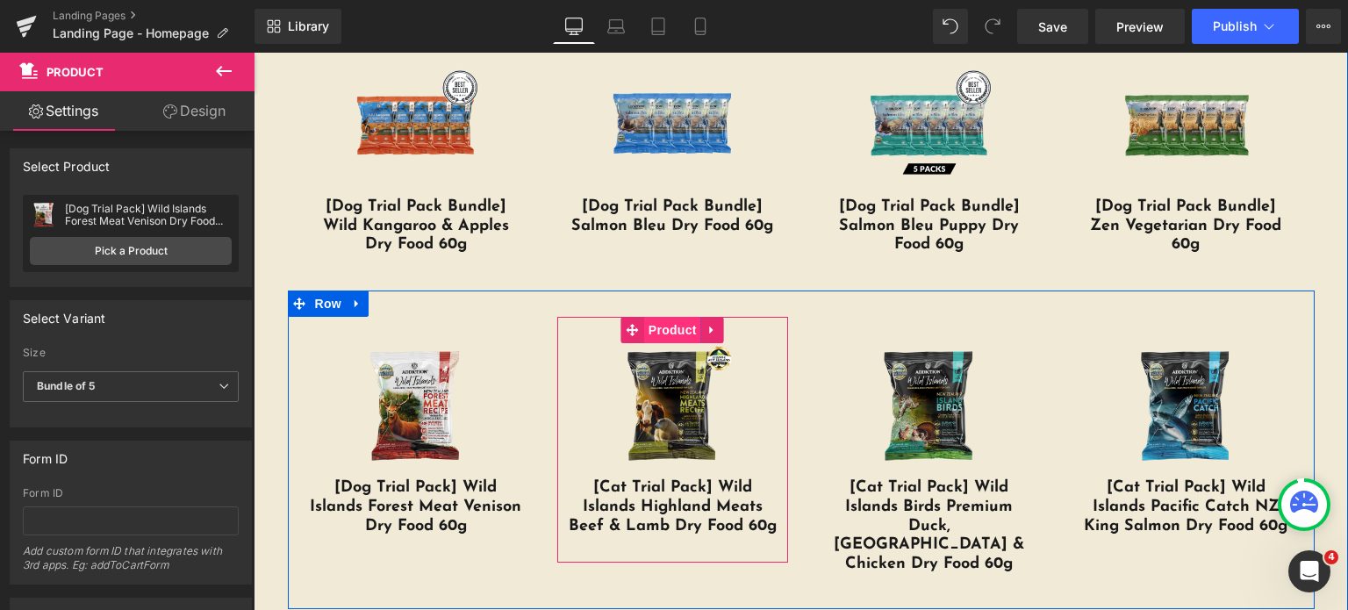
click at [654, 322] on span "Product" at bounding box center [672, 330] width 57 height 26
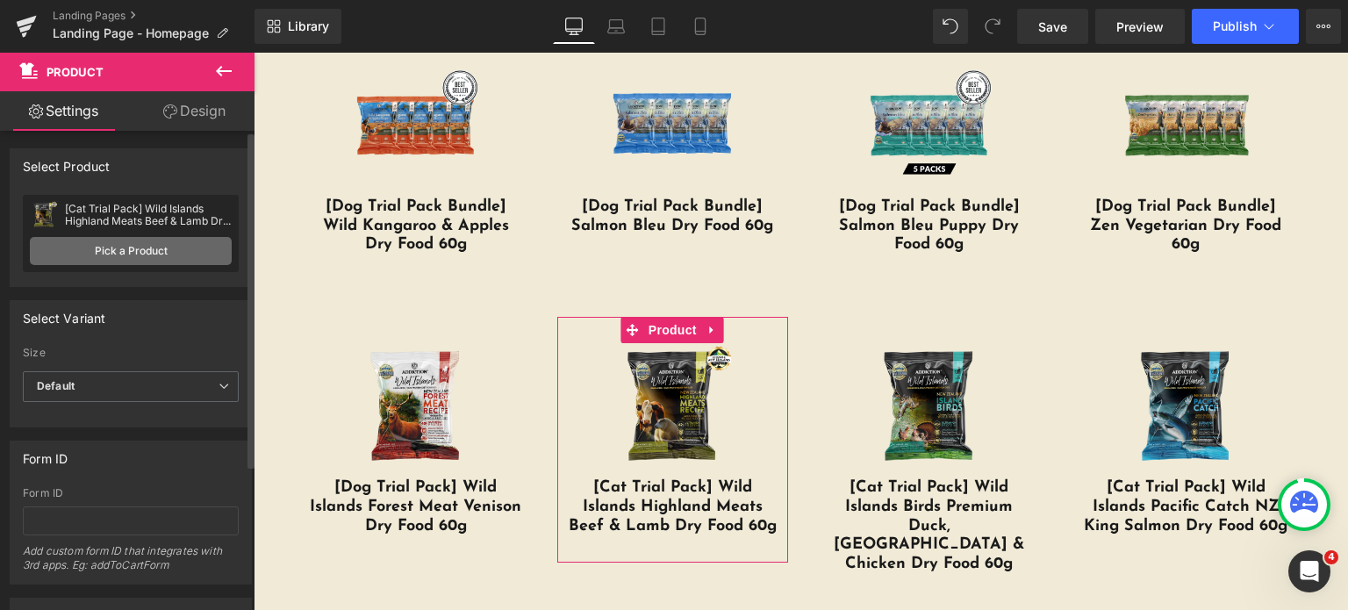
click at [158, 263] on link "Pick a Product" at bounding box center [131, 251] width 202 height 28
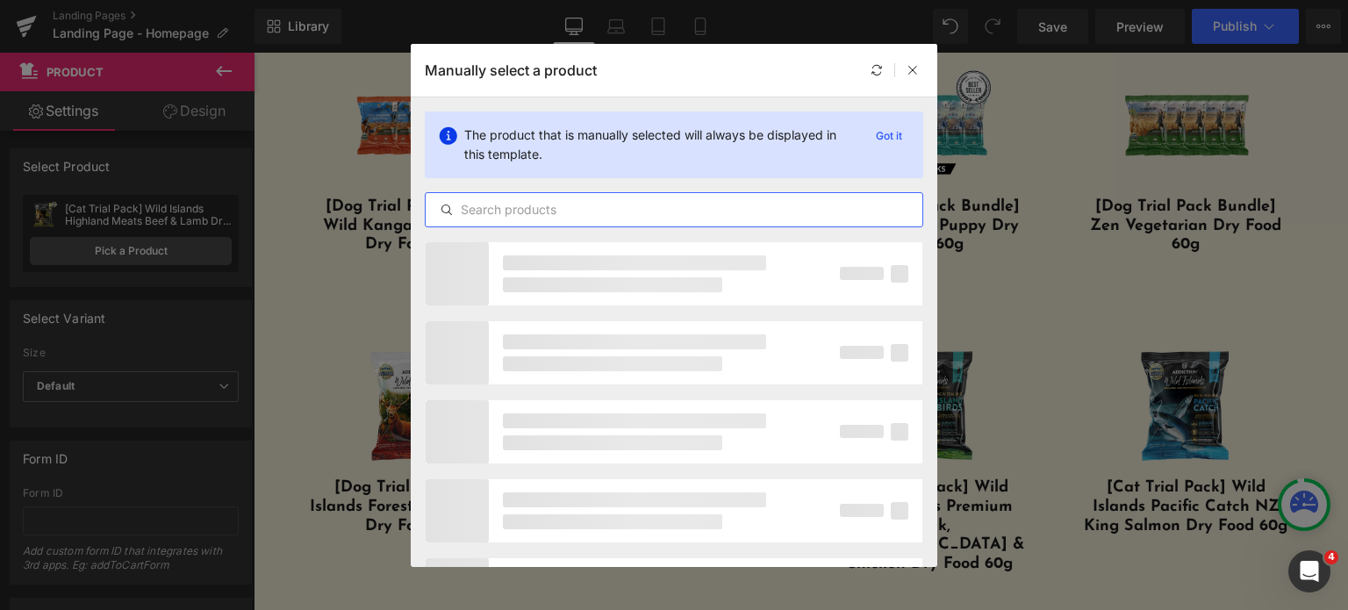
click at [586, 210] on input "text" at bounding box center [674, 209] width 497 height 21
type input "D"
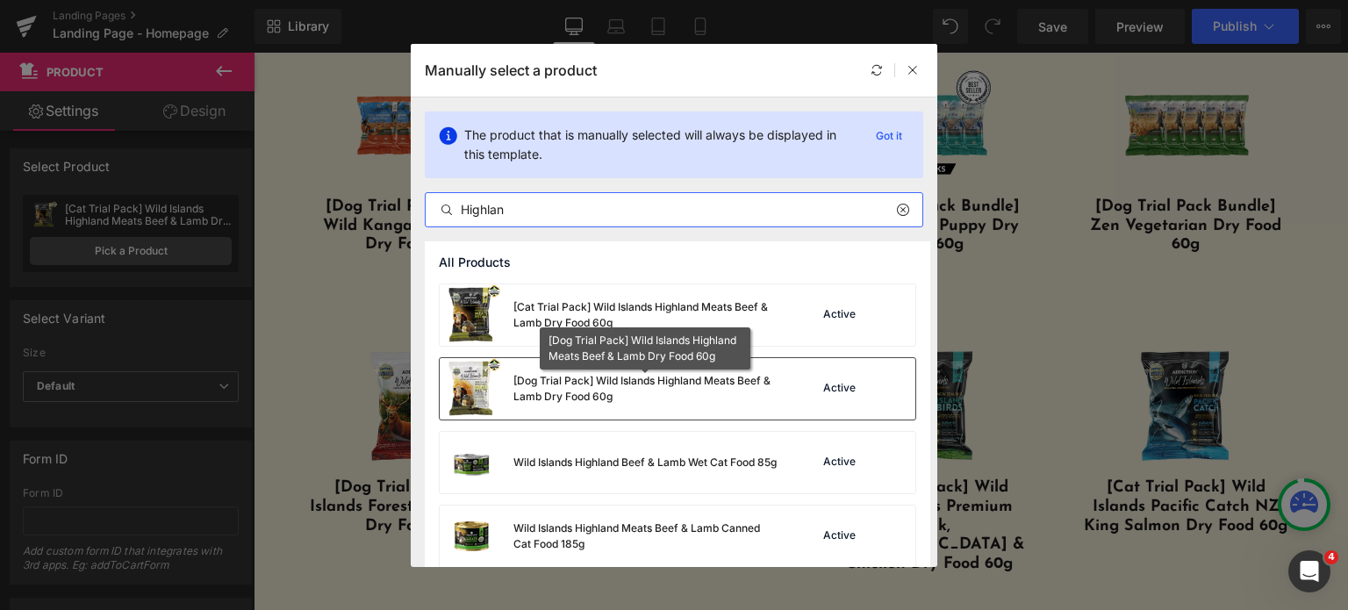
type input "Highlan"
click at [625, 383] on div "[Dog Trial Pack] Wild Islands Highland Meats Beef & Lamb Dry Food 60g" at bounding box center [644, 389] width 263 height 32
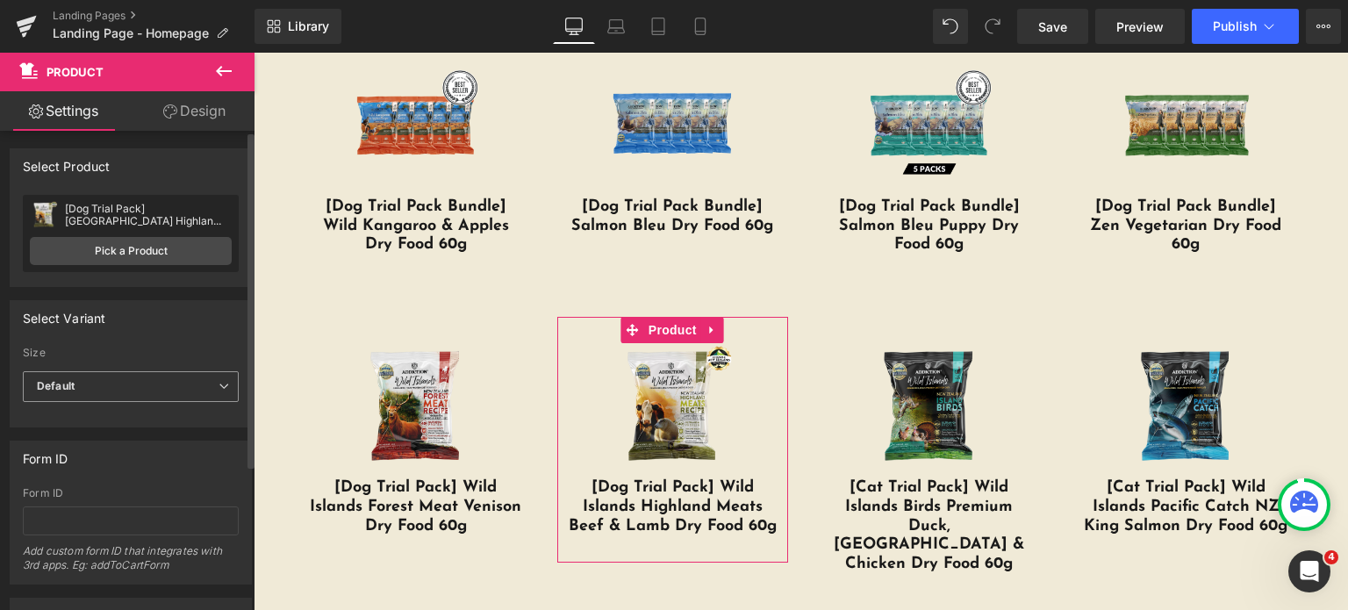
click at [78, 386] on span "Default" at bounding box center [131, 386] width 216 height 31
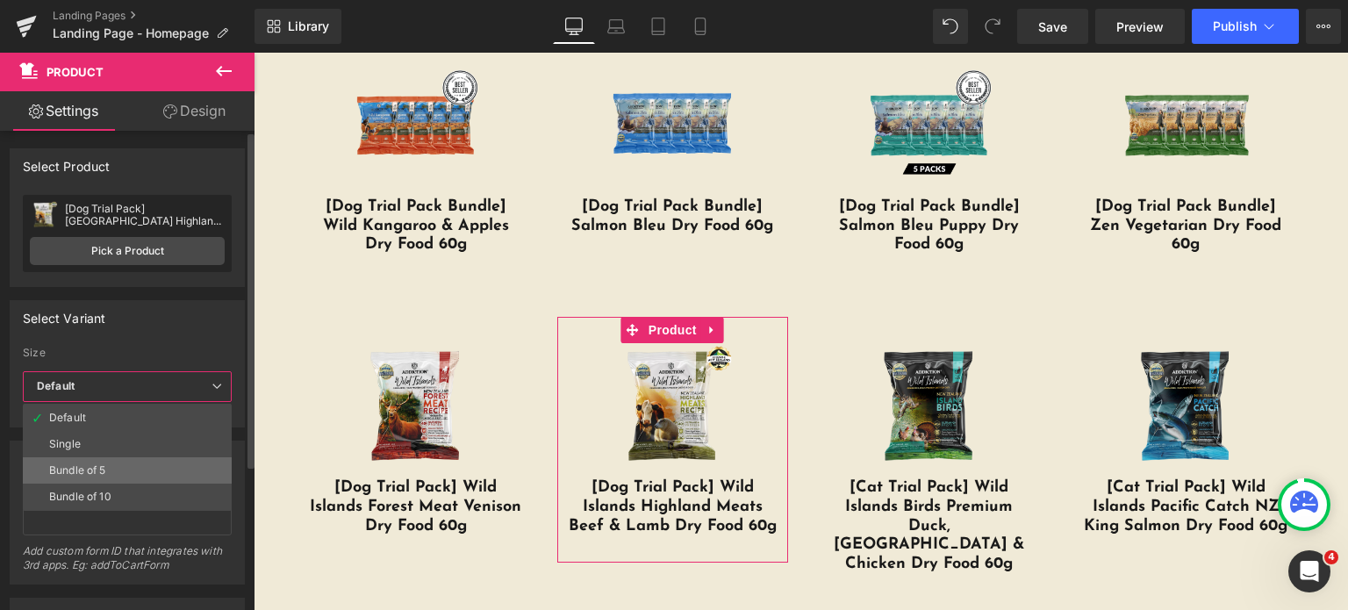
click at [75, 470] on div "Bundle of 5" at bounding box center [77, 470] width 57 height 12
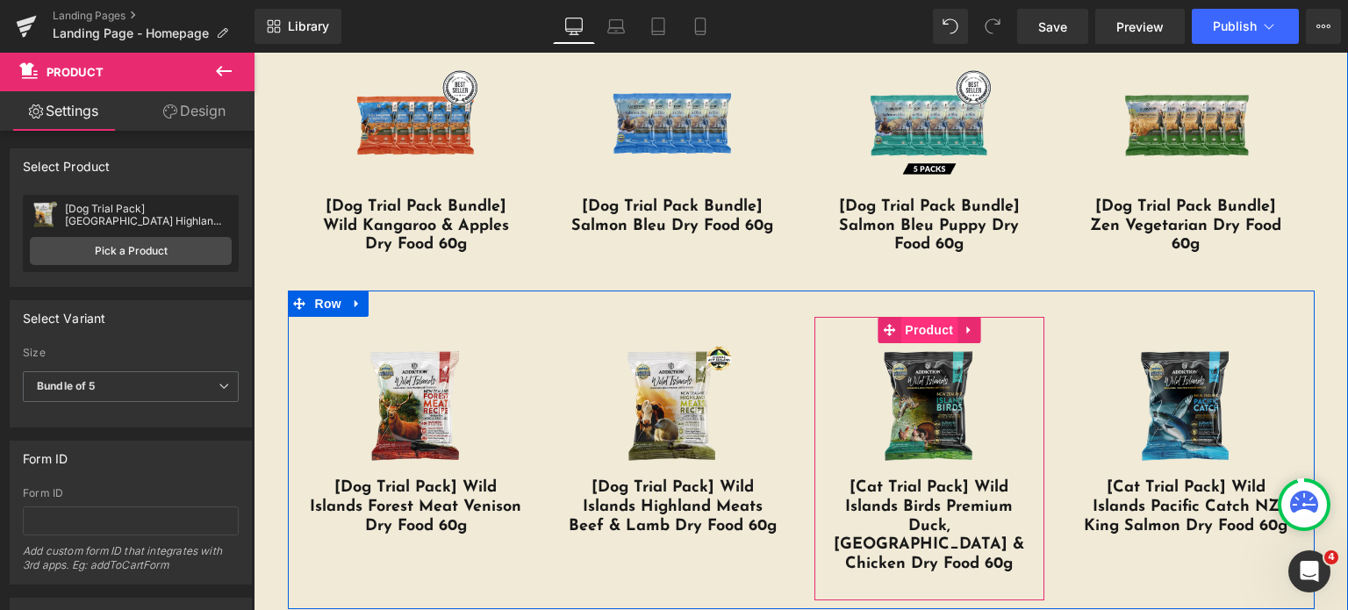
click at [904, 338] on span "Product" at bounding box center [928, 330] width 57 height 26
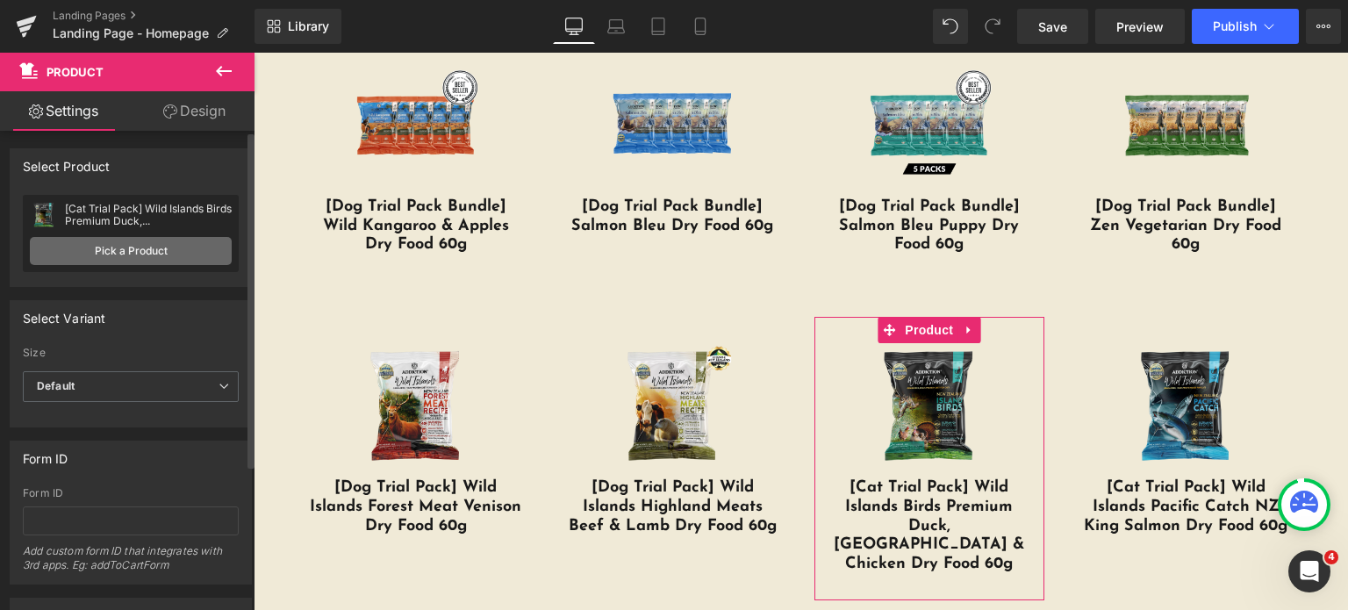
click at [140, 238] on link "Pick a Product" at bounding box center [131, 251] width 202 height 28
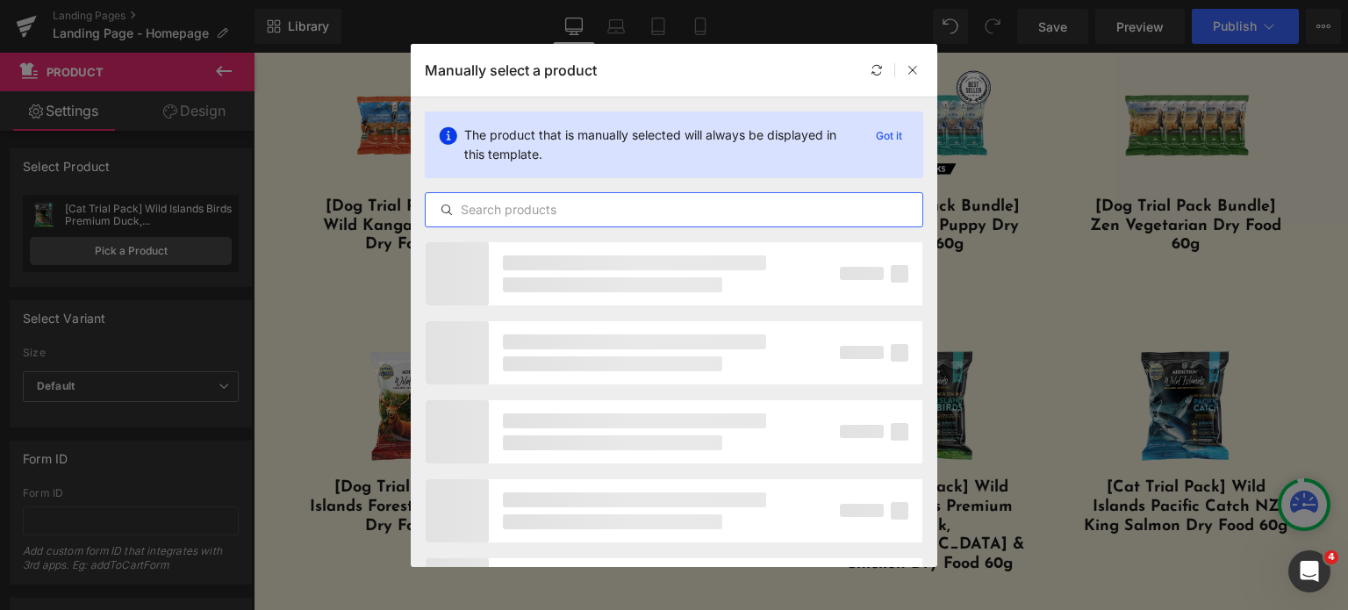
click at [530, 199] on input "text" at bounding box center [674, 209] width 497 height 21
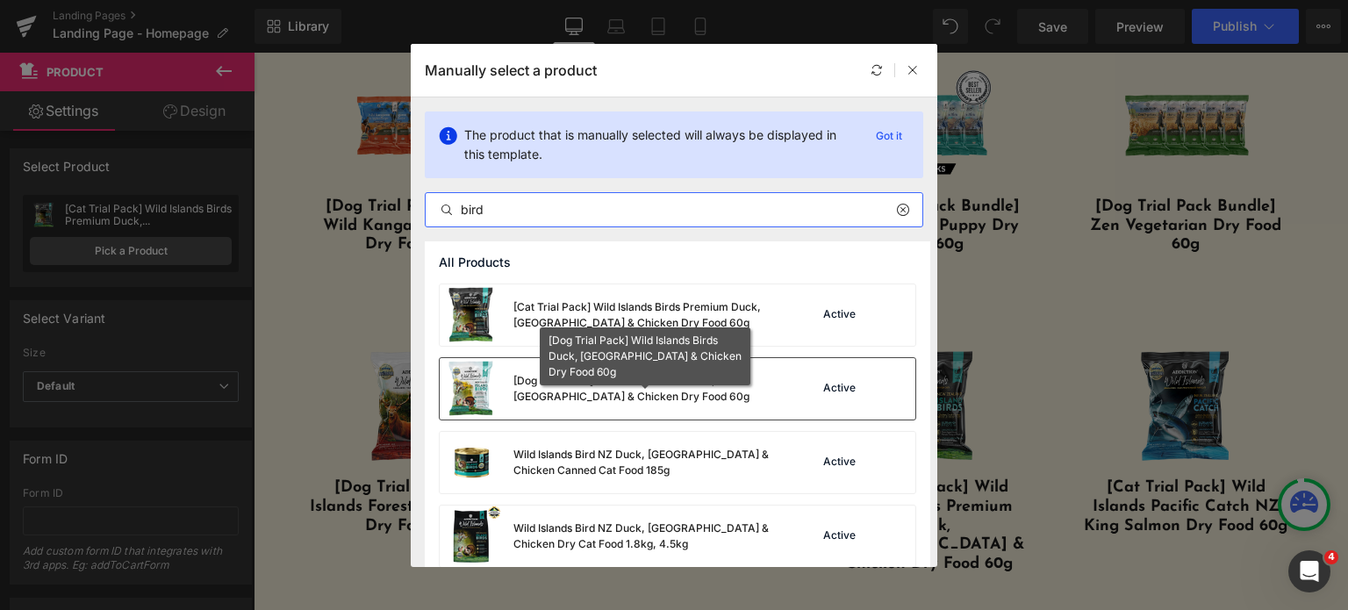
type input "bird"
click at [584, 398] on div "[Dog Trial Pack] Wild Islands Birds Duck, Turkey & Chicken Dry Food 60g" at bounding box center [644, 389] width 263 height 32
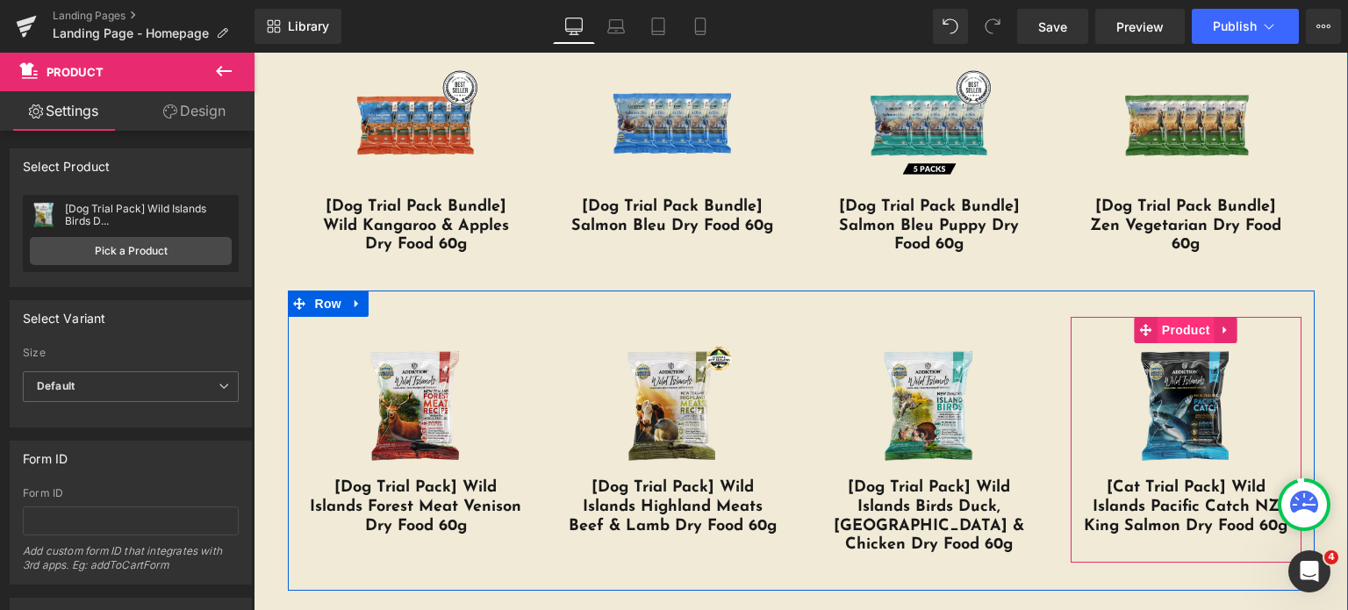
click at [1171, 340] on span "Product" at bounding box center [1186, 330] width 57 height 26
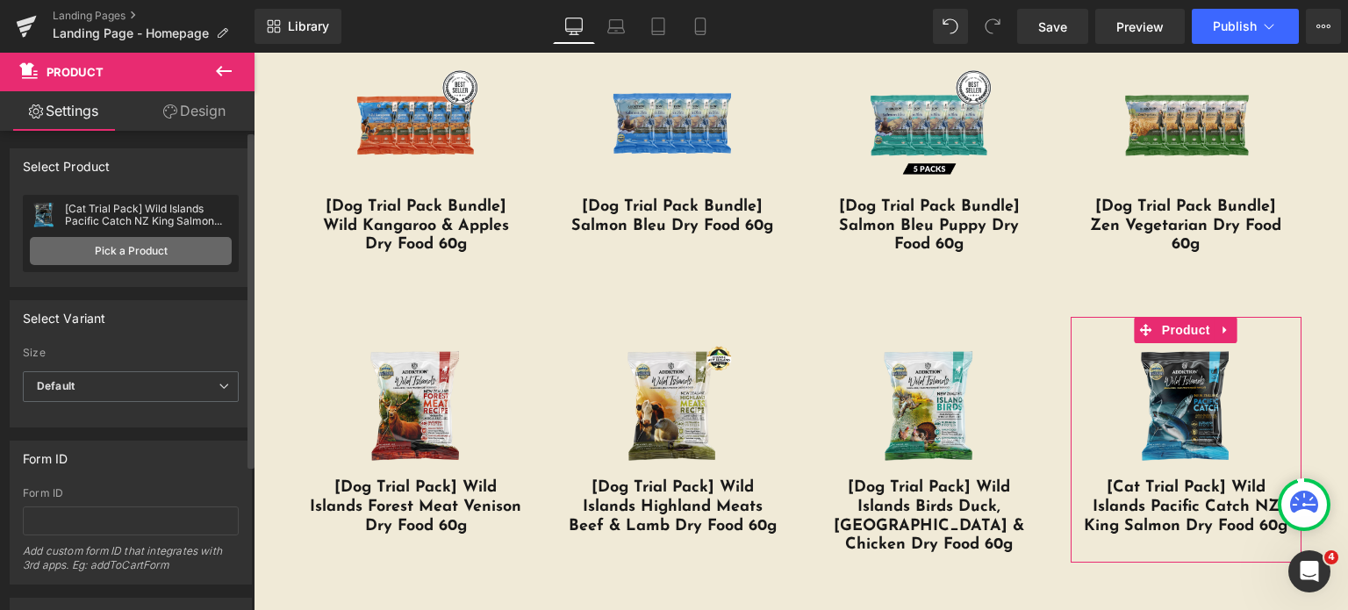
click at [60, 255] on link "Pick a Product" at bounding box center [131, 251] width 202 height 28
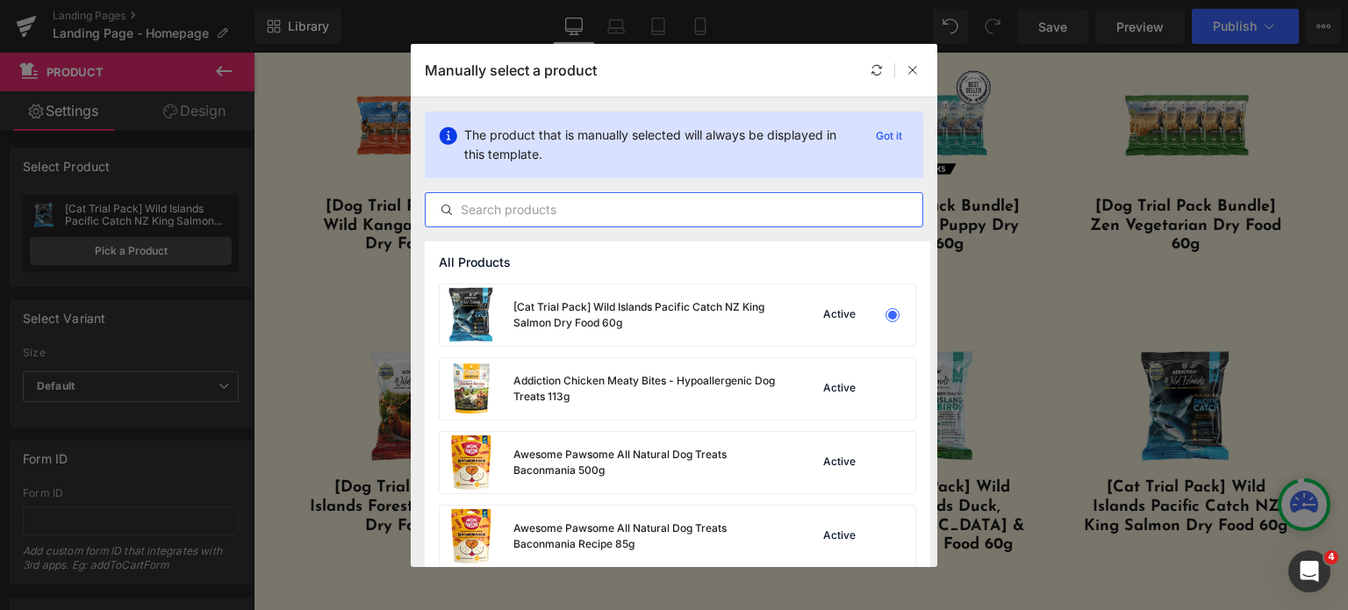
click at [477, 214] on input "text" at bounding box center [674, 209] width 497 height 21
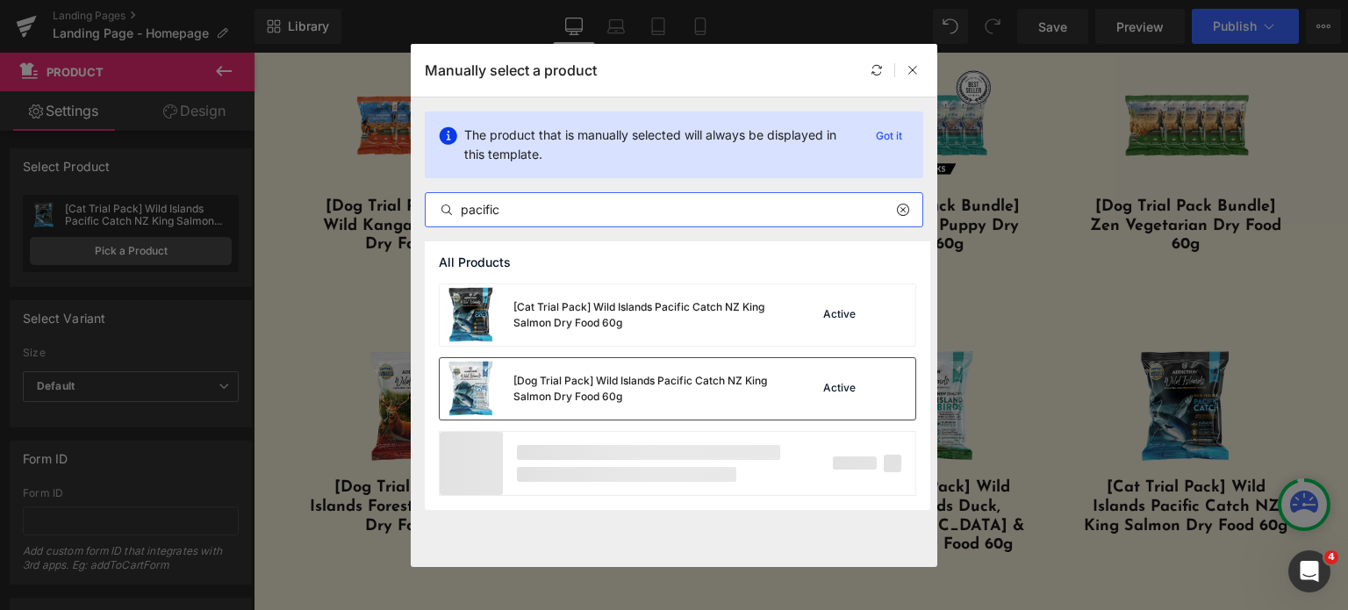
type input "pacific"
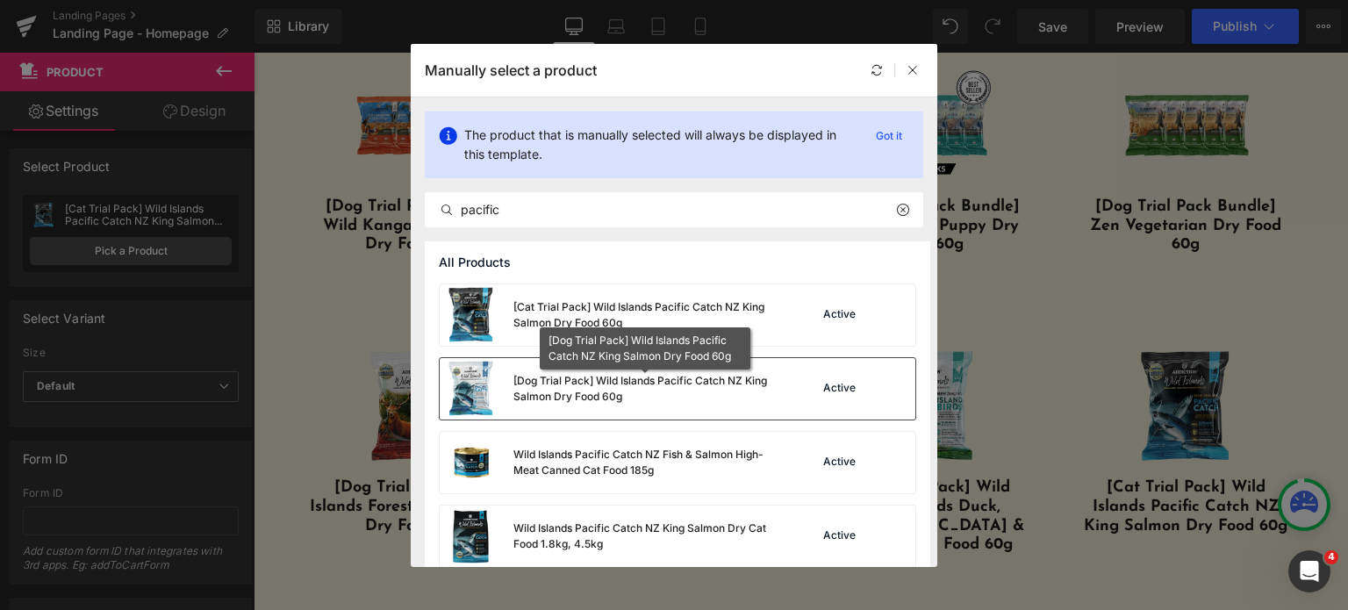
click at [578, 396] on div "[Dog Trial Pack] Wild Islands Pacific Catch NZ King Salmon Dry Food 60g" at bounding box center [644, 389] width 263 height 32
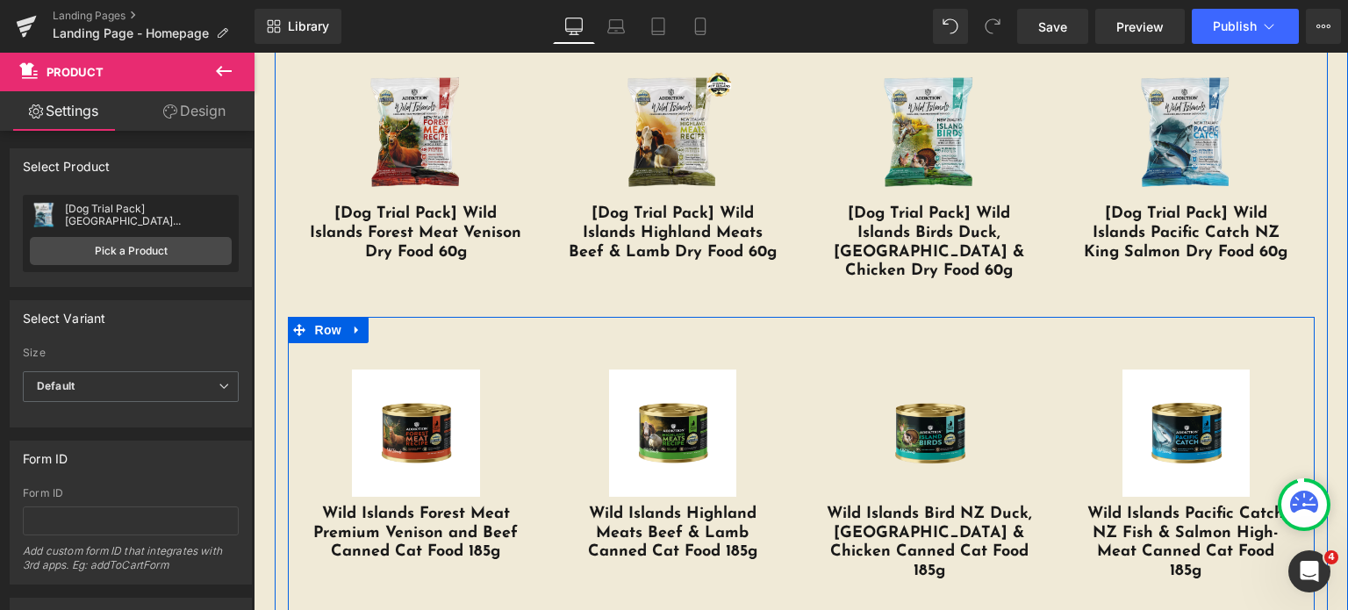
scroll to position [3594, 0]
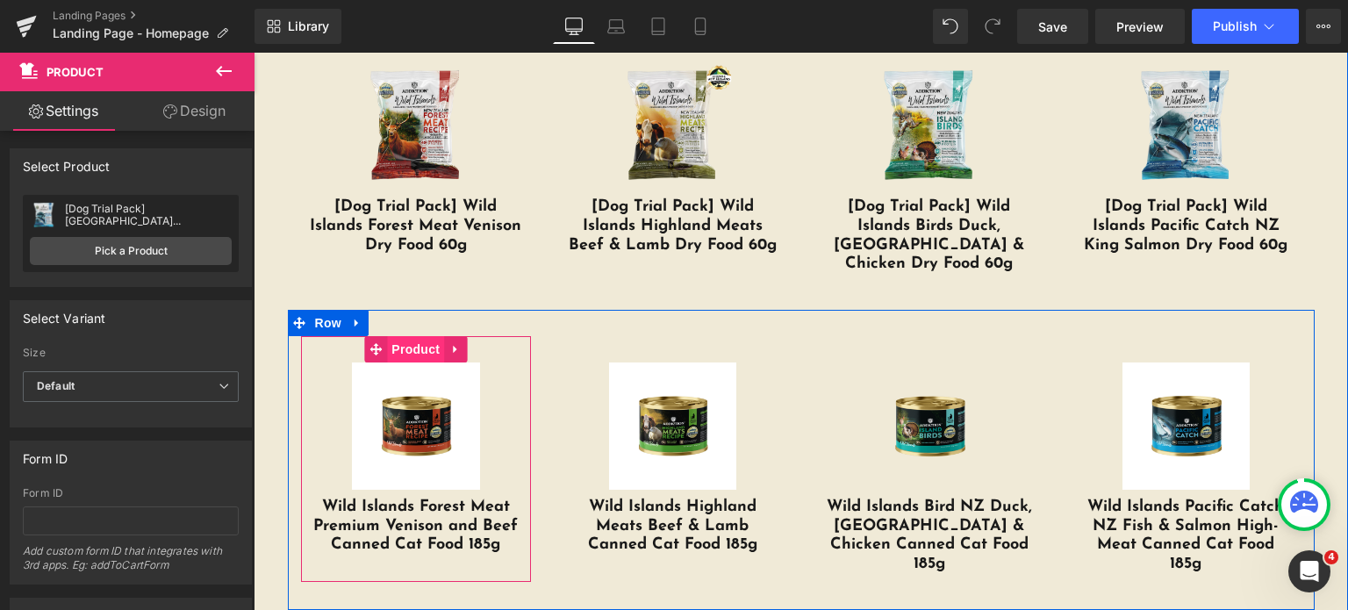
click at [412, 336] on span "Product" at bounding box center [415, 349] width 57 height 26
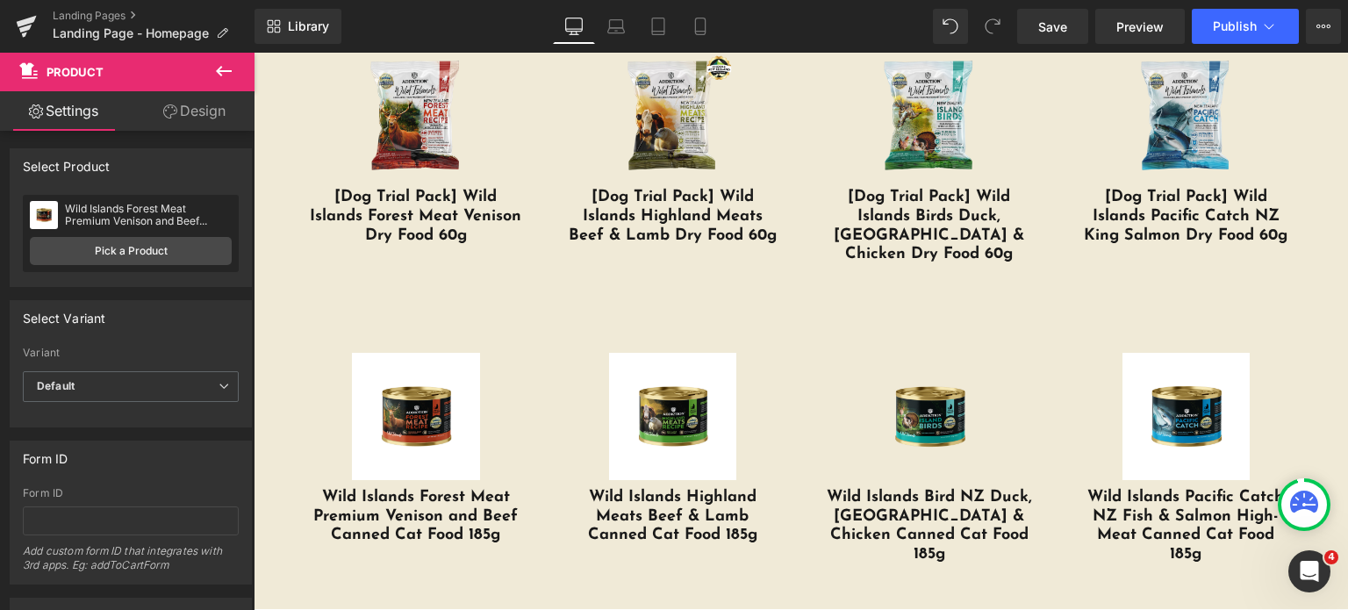
scroll to position [3610, 0]
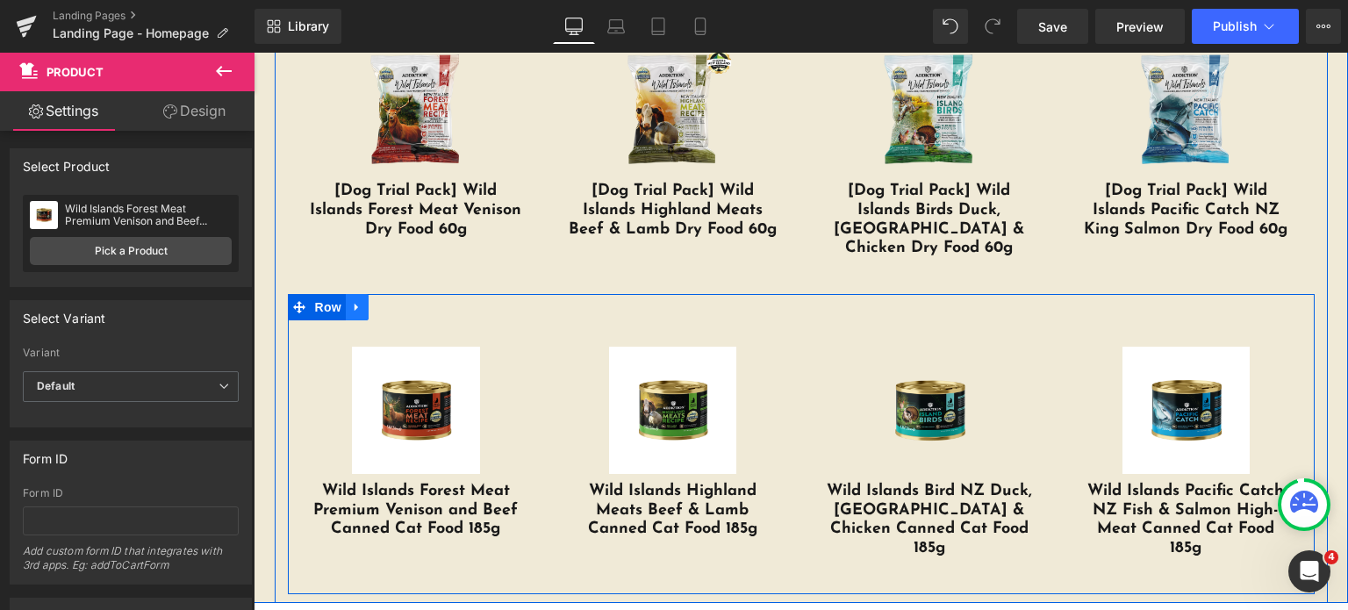
click at [351, 300] on icon at bounding box center [357, 306] width 12 height 13
click at [383, 294] on link at bounding box center [380, 307] width 23 height 26
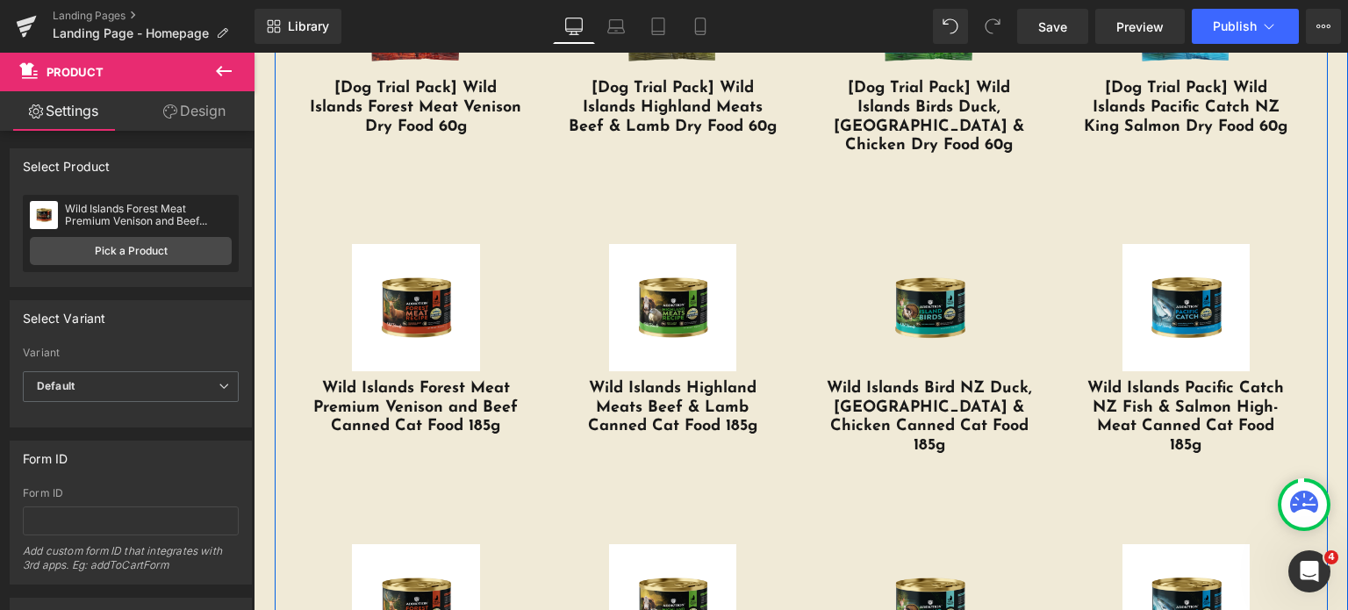
scroll to position [3712, 0]
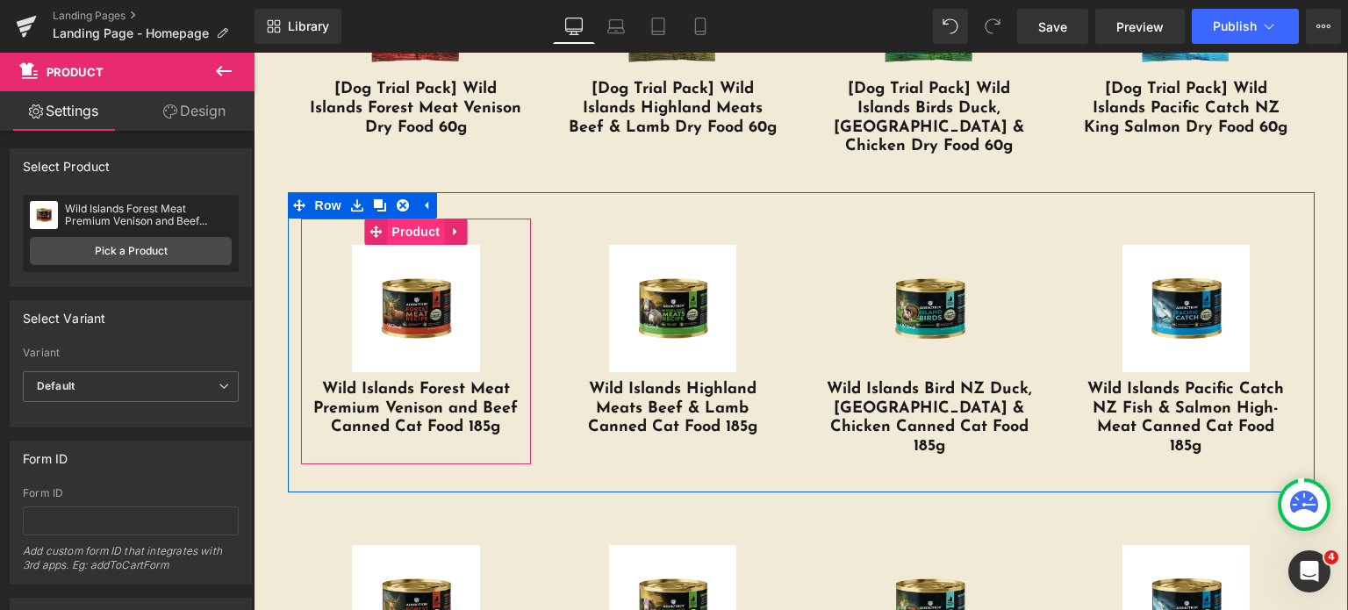
click at [397, 219] on span "Product" at bounding box center [415, 232] width 57 height 26
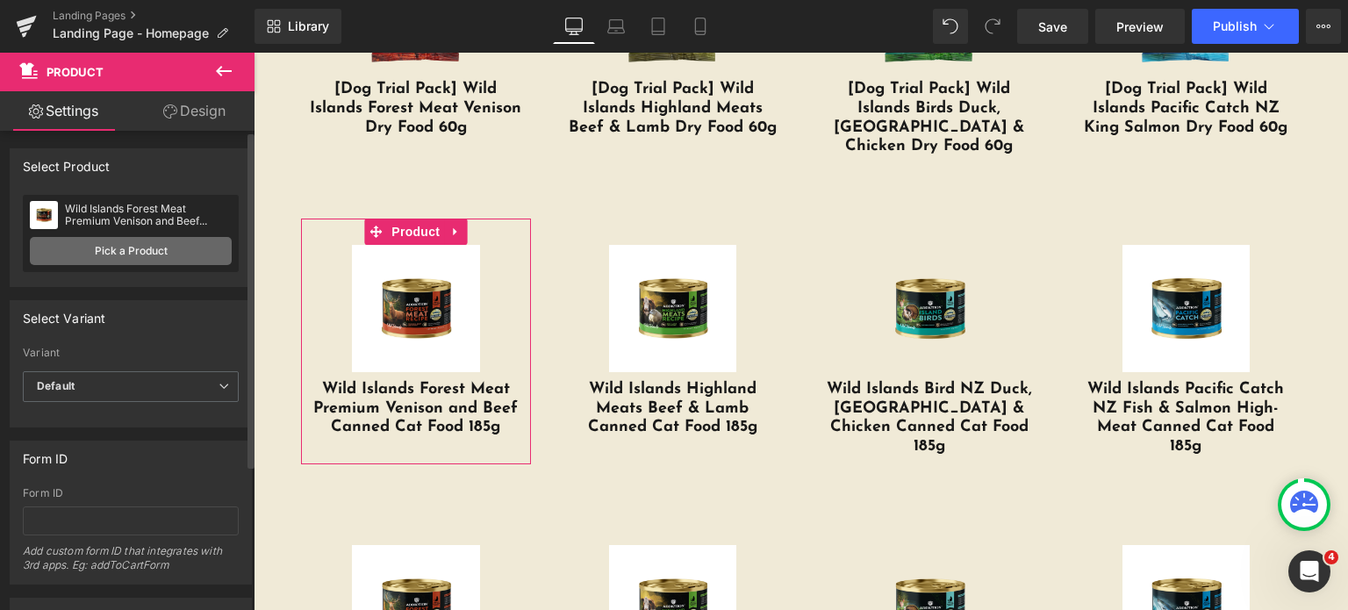
click at [96, 262] on link "Pick a Product" at bounding box center [131, 251] width 202 height 28
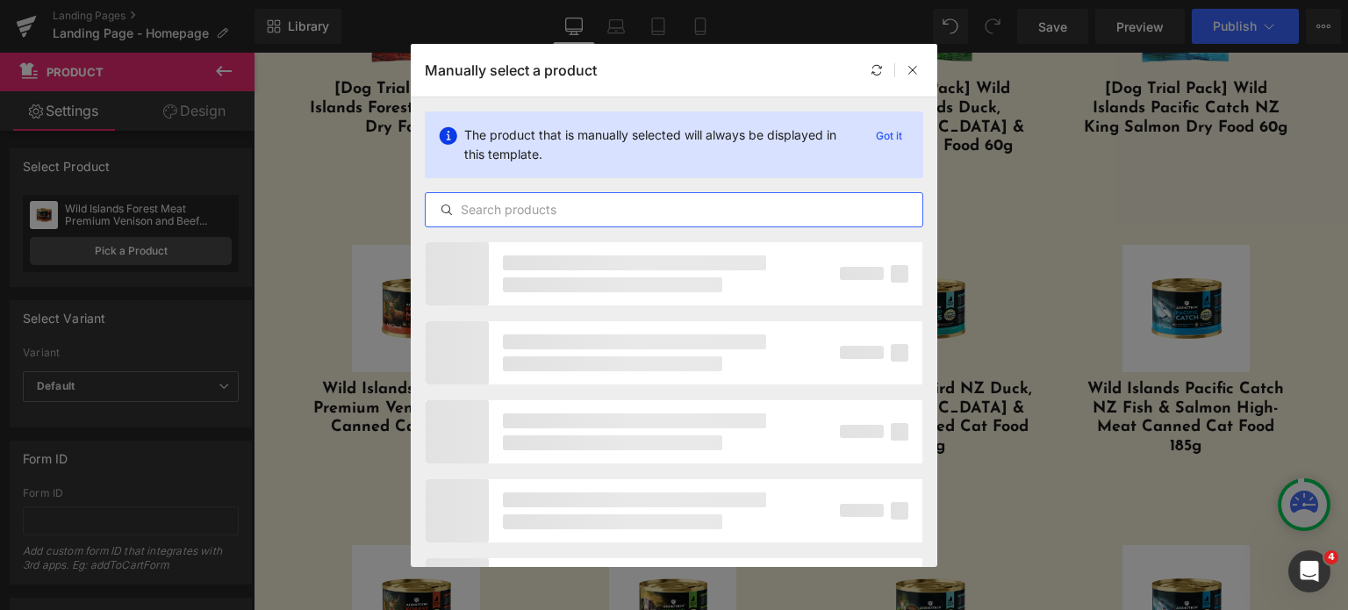
click at [544, 201] on input "text" at bounding box center [674, 209] width 497 height 21
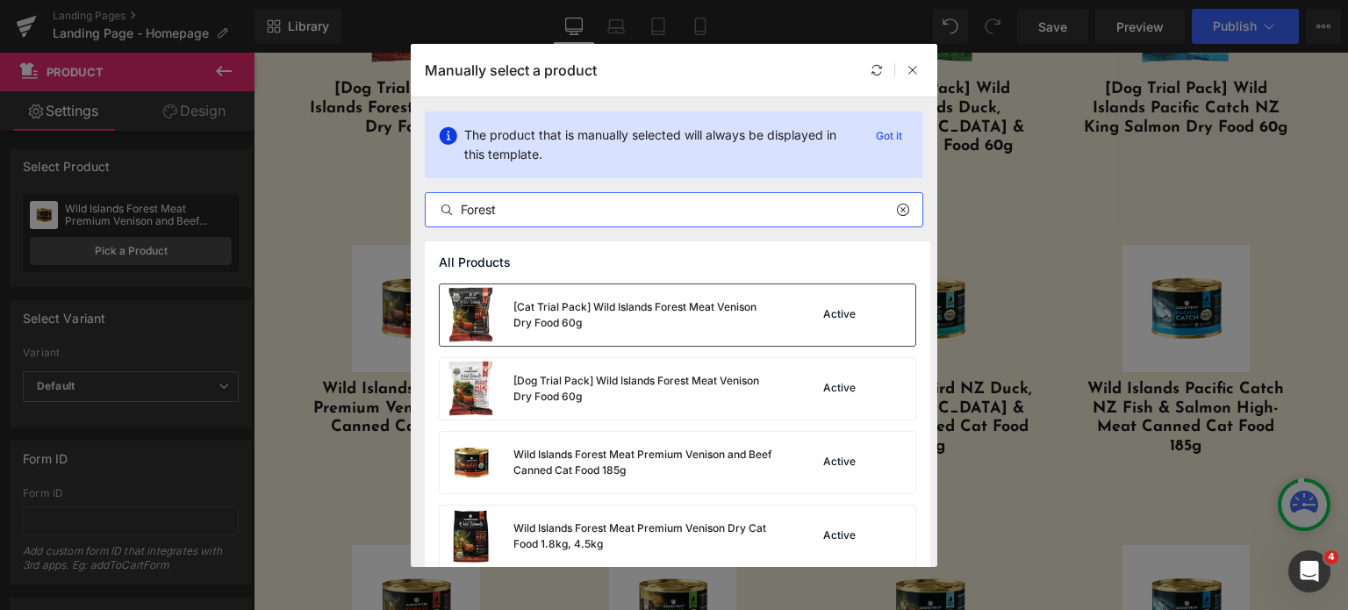
type input "Forest"
click at [586, 316] on div "[Cat Trial Pack] Wild Islands Forest Meat Venison Dry Food 60g" at bounding box center [644, 315] width 263 height 32
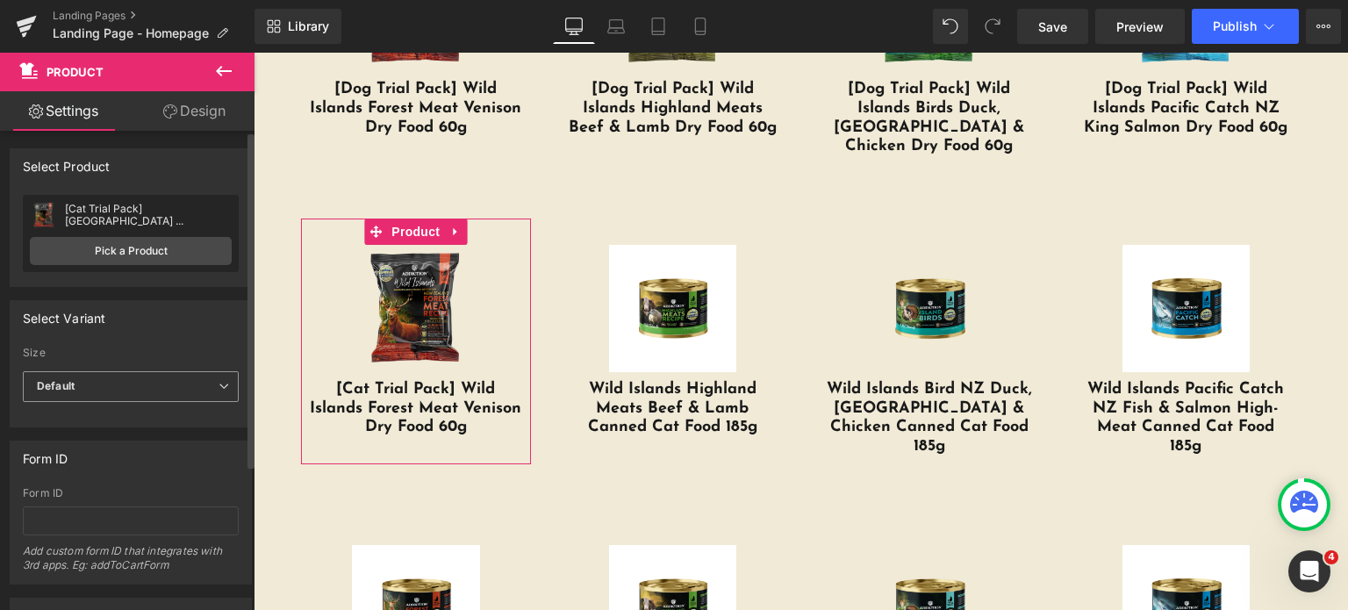
click at [115, 383] on span "Default" at bounding box center [131, 386] width 216 height 31
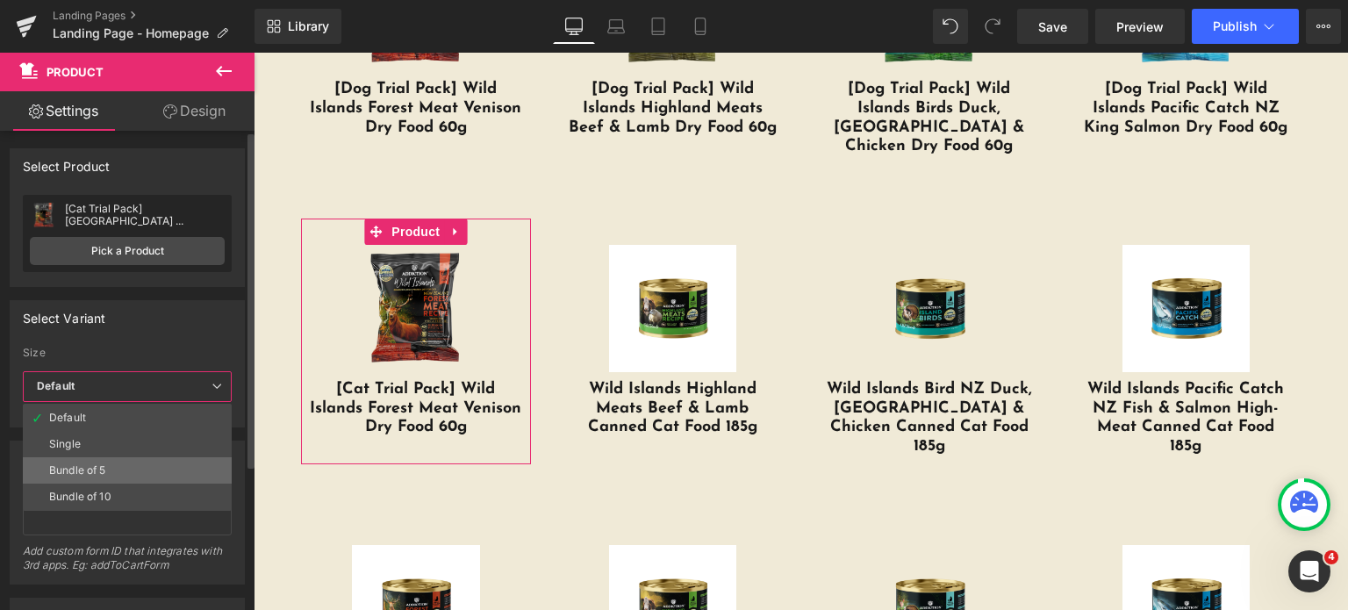
click at [91, 468] on div "Bundle of 5" at bounding box center [77, 470] width 57 height 12
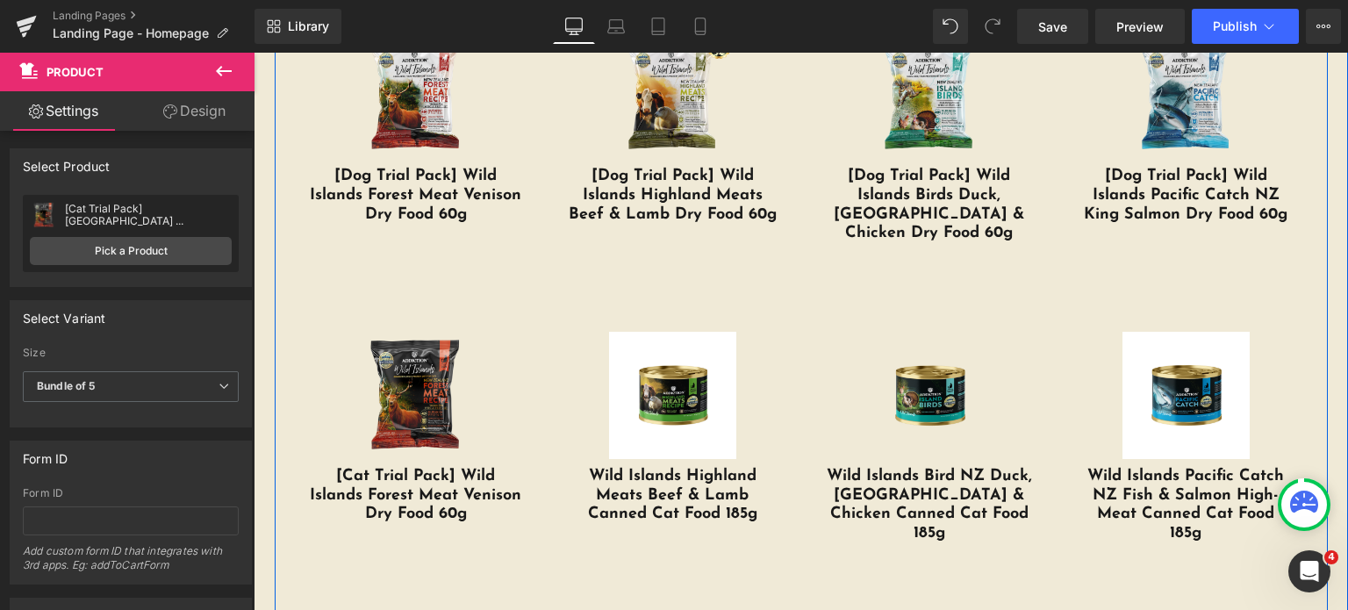
scroll to position [3624, 0]
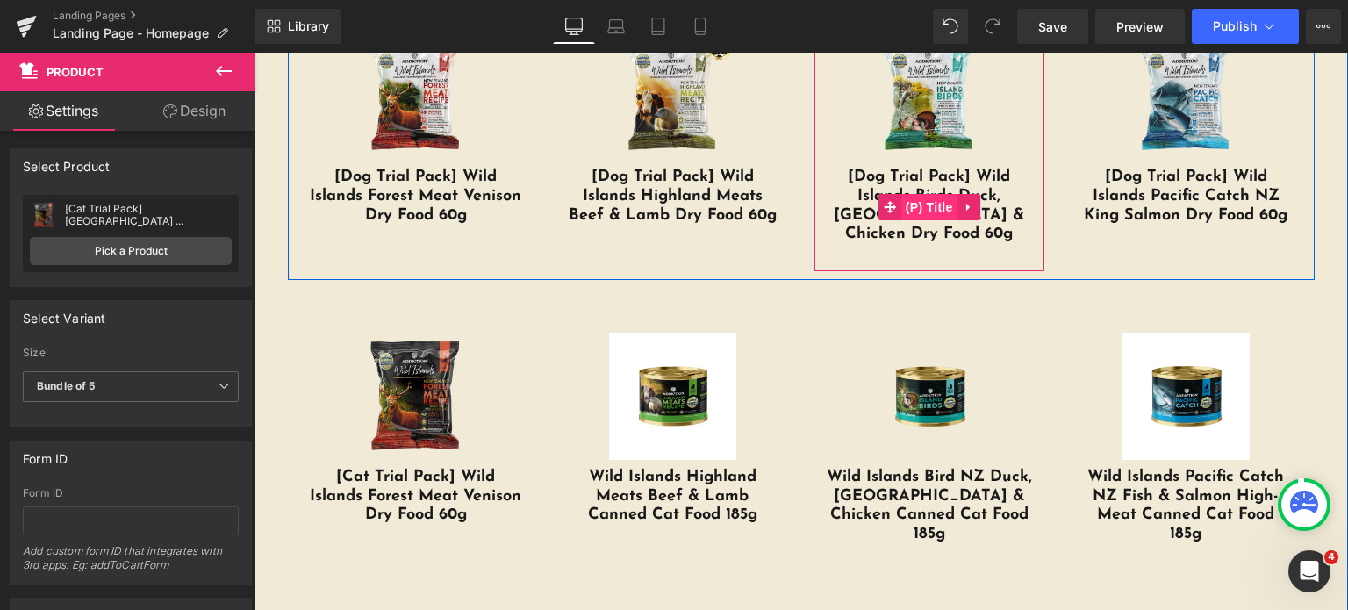
click at [940, 194] on span "(P) Title" at bounding box center [929, 207] width 56 height 26
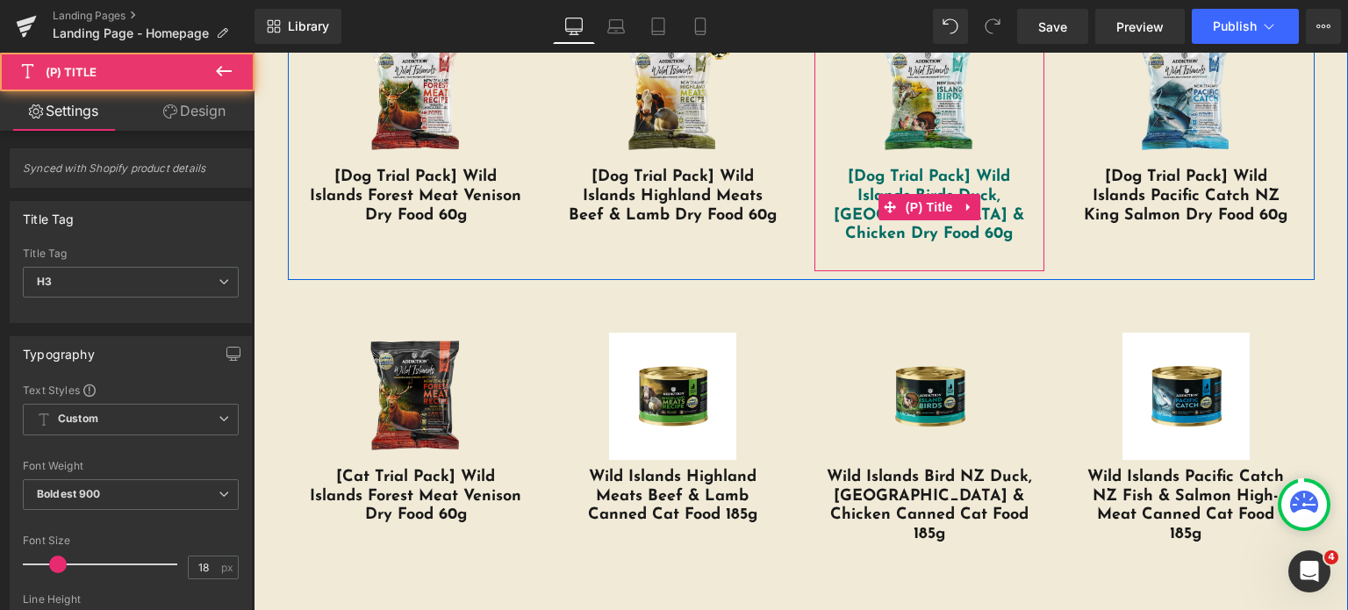
click at [1014, 173] on link "[Dog Trial Pack] Wild Islands Birds Duck, Turkey & Chicken Dry Food 60g" at bounding box center [929, 205] width 213 height 75
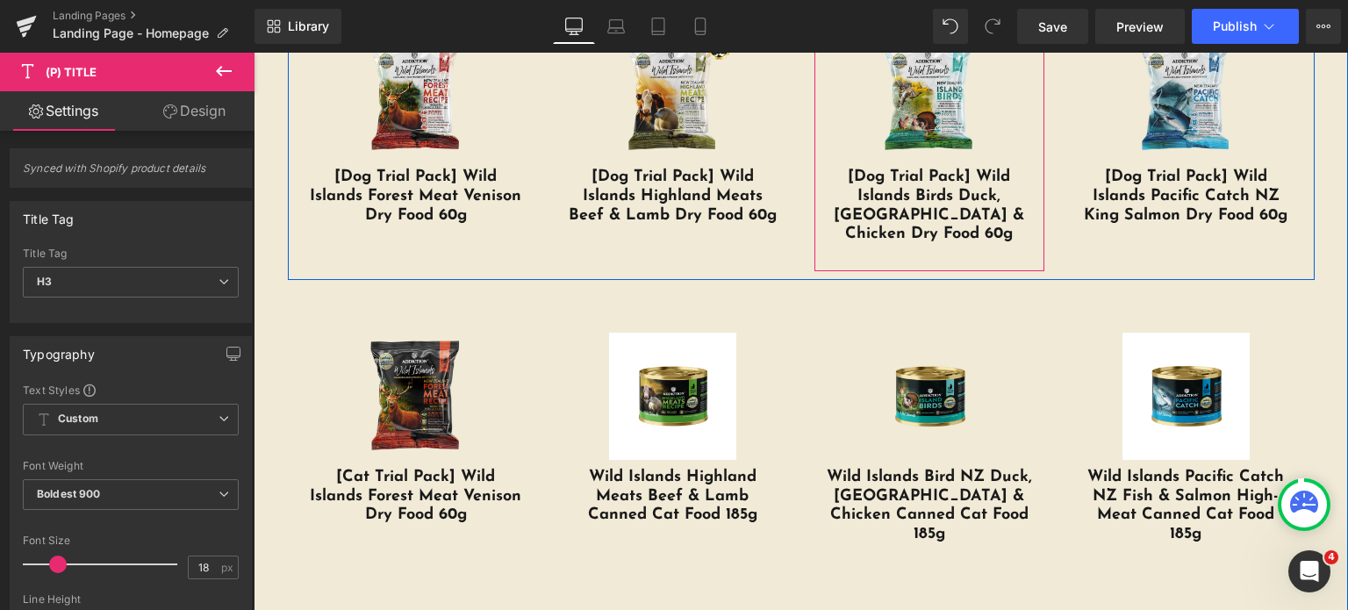
click at [1023, 165] on div "Sale Off (P) Image [Dog Trial Pack] Wild Islands Birds Duck, Turkey & Chicken D…" at bounding box center [929, 138] width 213 height 212
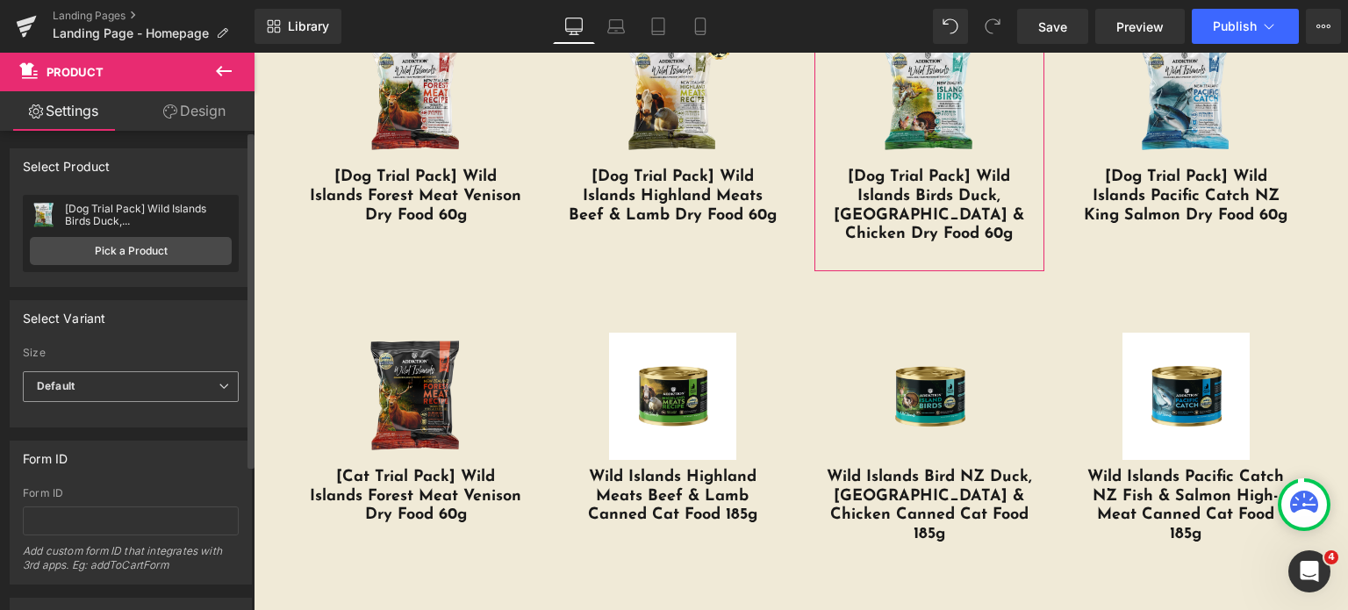
click at [128, 378] on span "Default" at bounding box center [131, 386] width 216 height 31
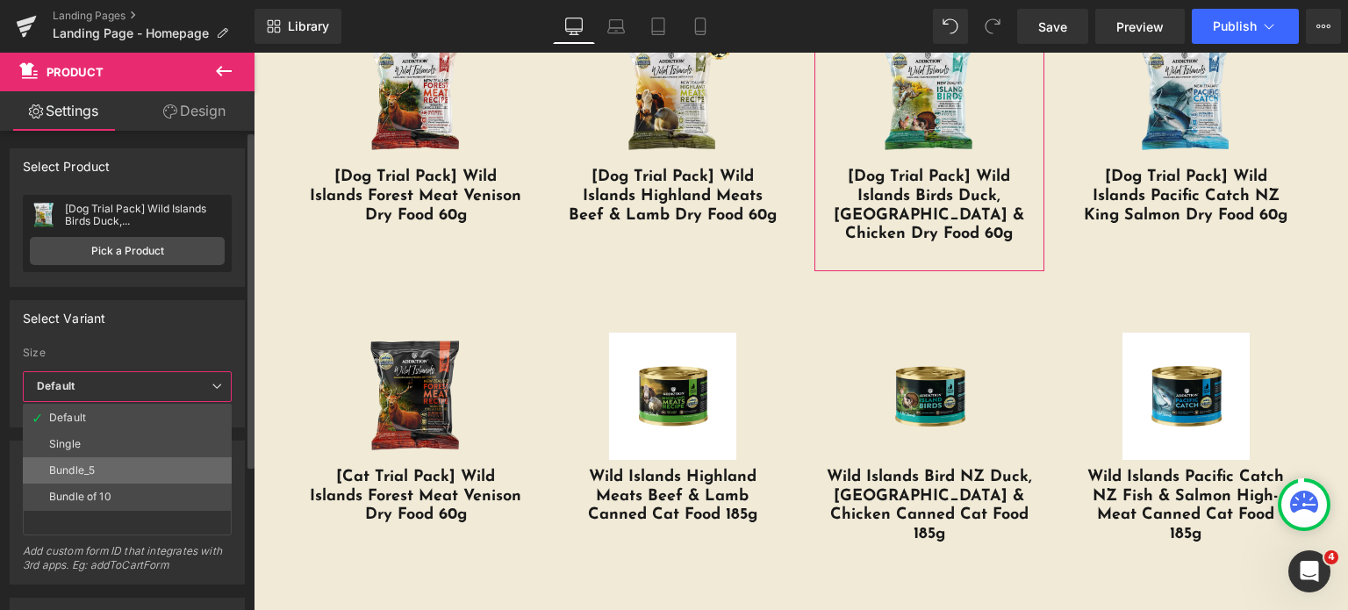
click at [105, 480] on li "Bundle_5" at bounding box center [127, 470] width 209 height 26
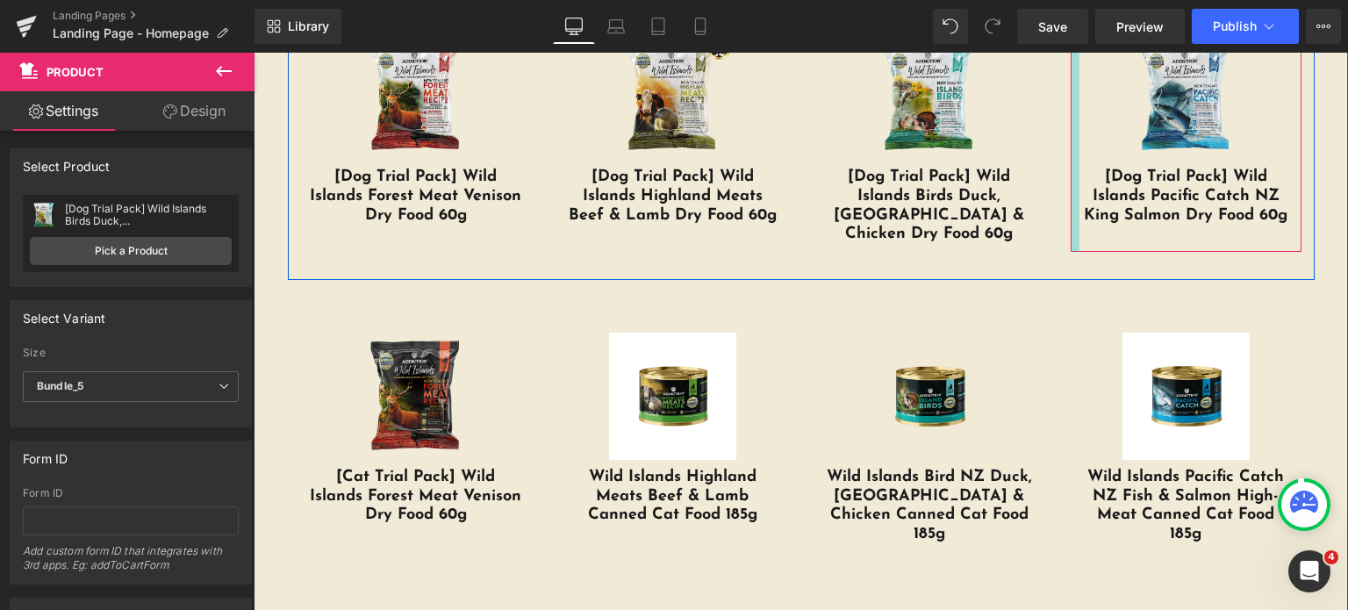
click at [1072, 236] on div at bounding box center [1075, 129] width 9 height 246
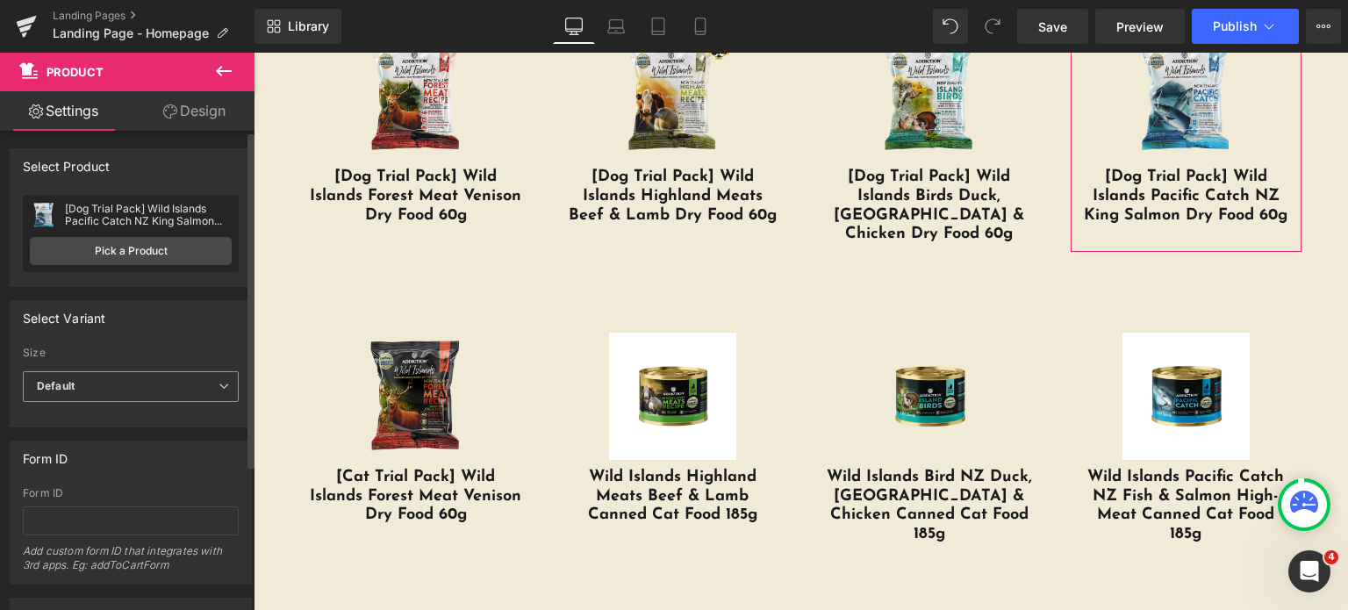
click at [123, 392] on span "Default" at bounding box center [131, 386] width 216 height 31
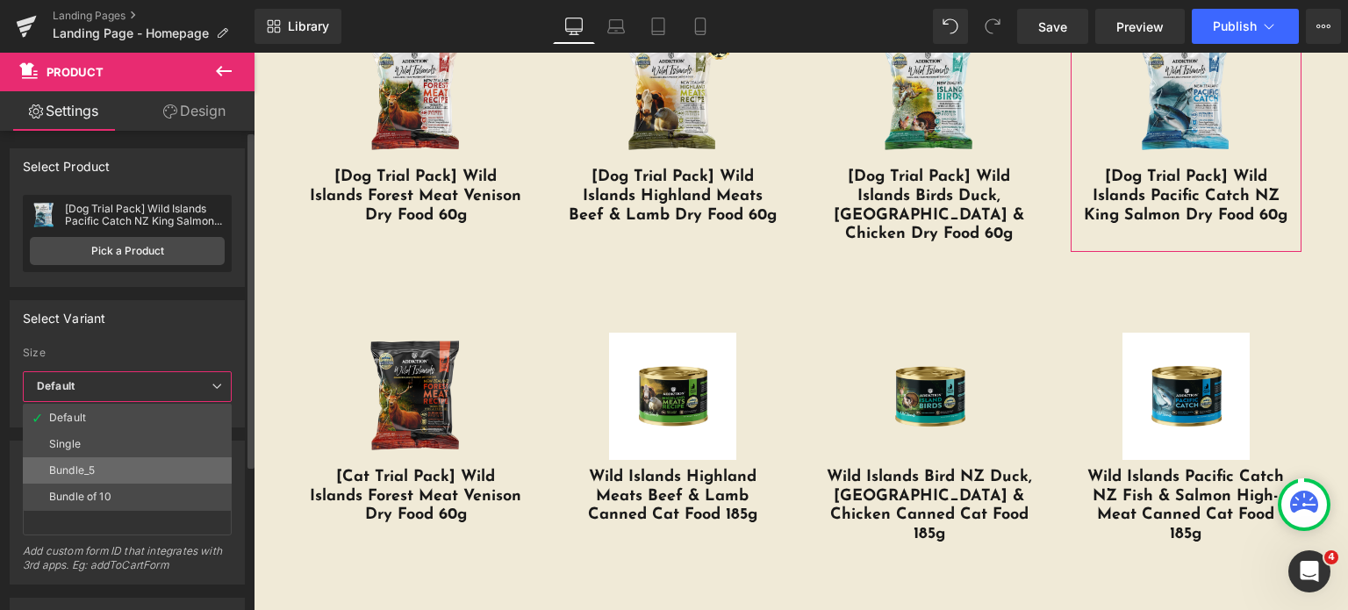
click at [104, 477] on li "Bundle_5" at bounding box center [127, 470] width 209 height 26
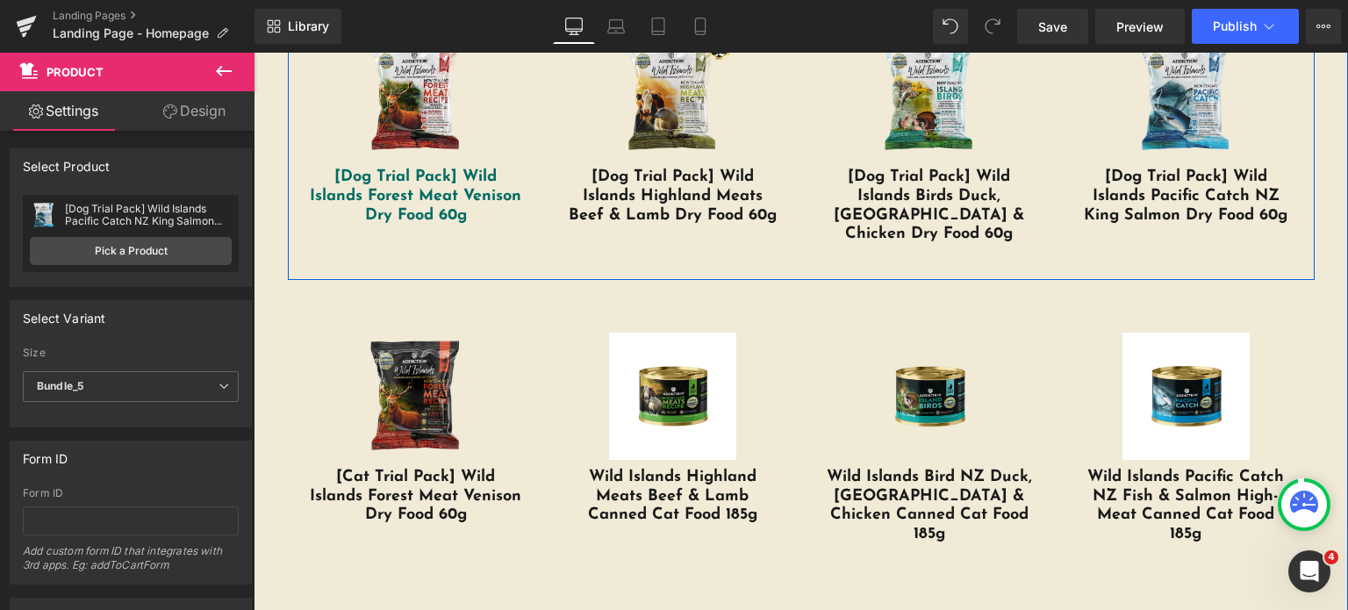
click at [494, 214] on link "[Dog Trial Pack] Wild Islands Forest Meat Venison Dry Food 60g" at bounding box center [416, 196] width 213 height 57
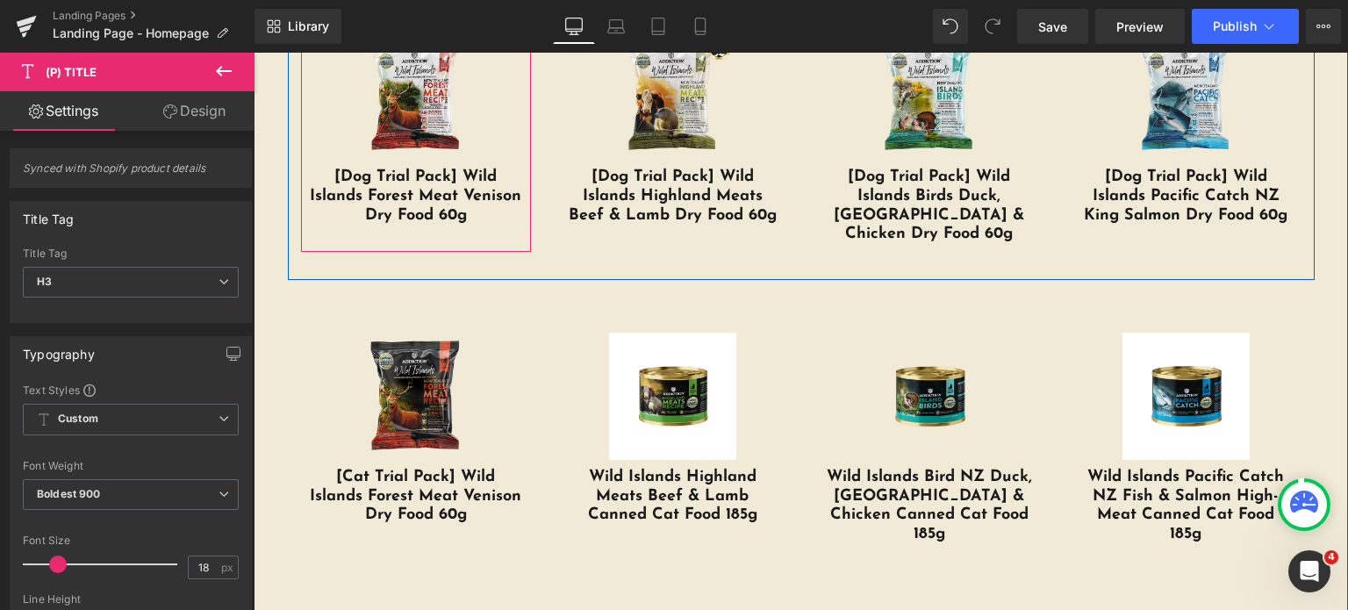
click at [492, 225] on div "Sale Off (P) Image [Dog Trial Pack] Wild Islands Forest Meat Venison Dry Food 6…" at bounding box center [416, 129] width 231 height 246
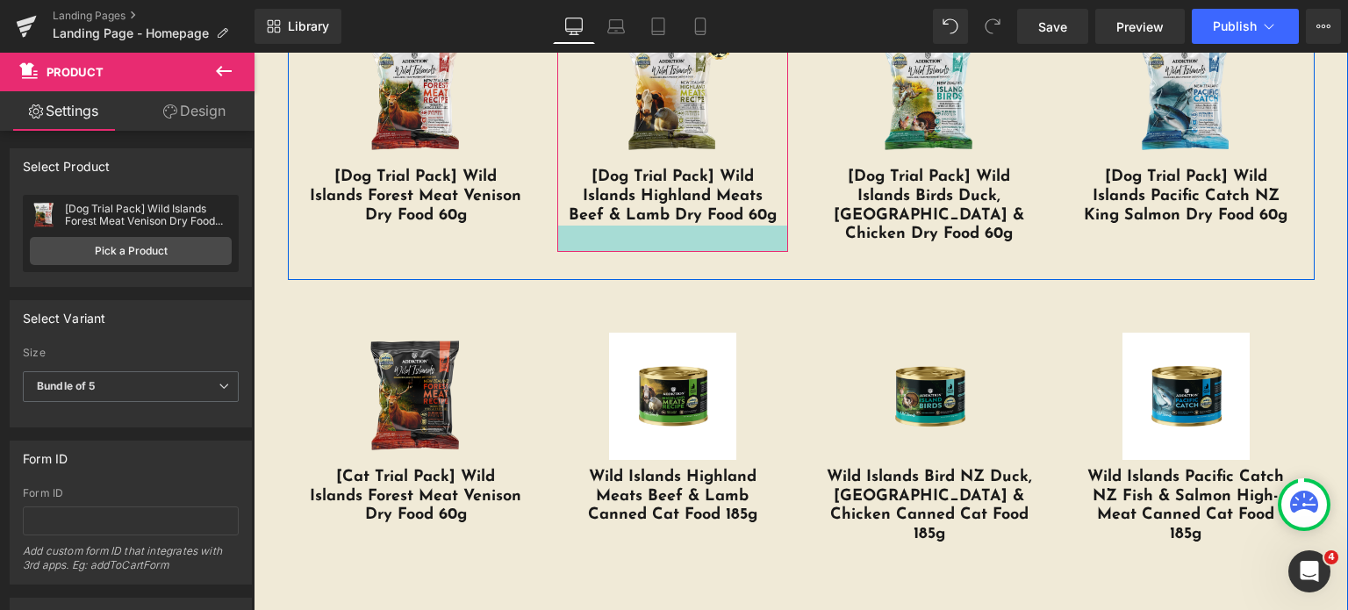
click at [563, 235] on div at bounding box center [672, 239] width 231 height 26
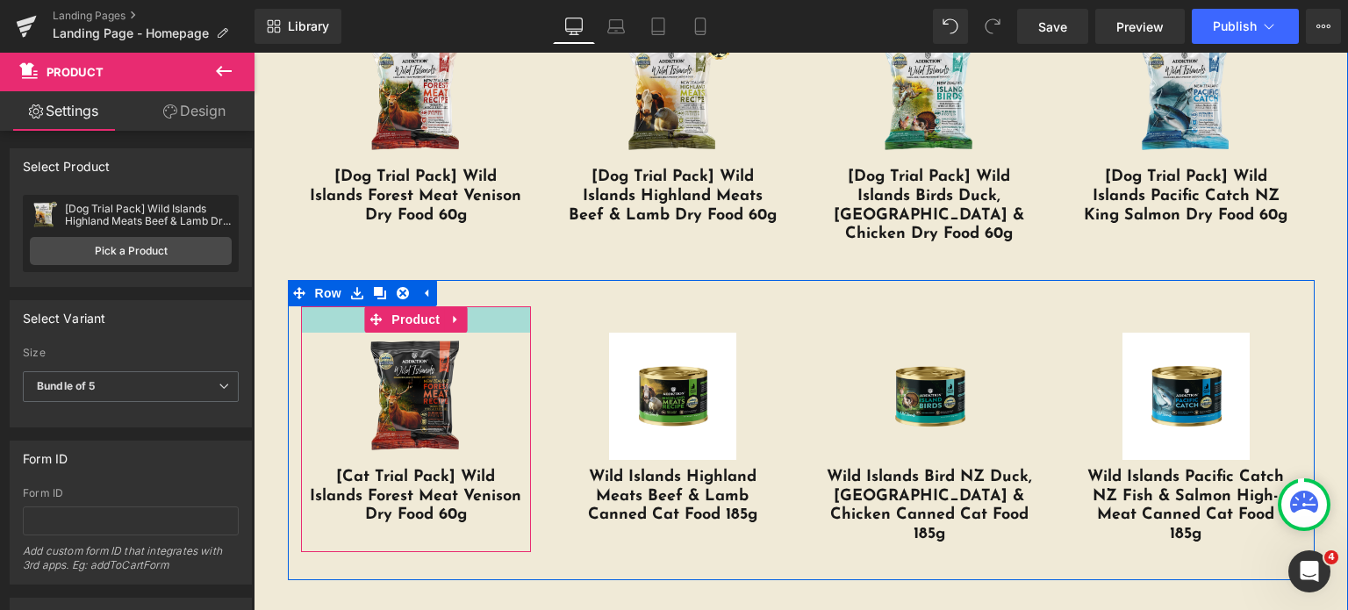
click at [516, 308] on div at bounding box center [416, 319] width 231 height 26
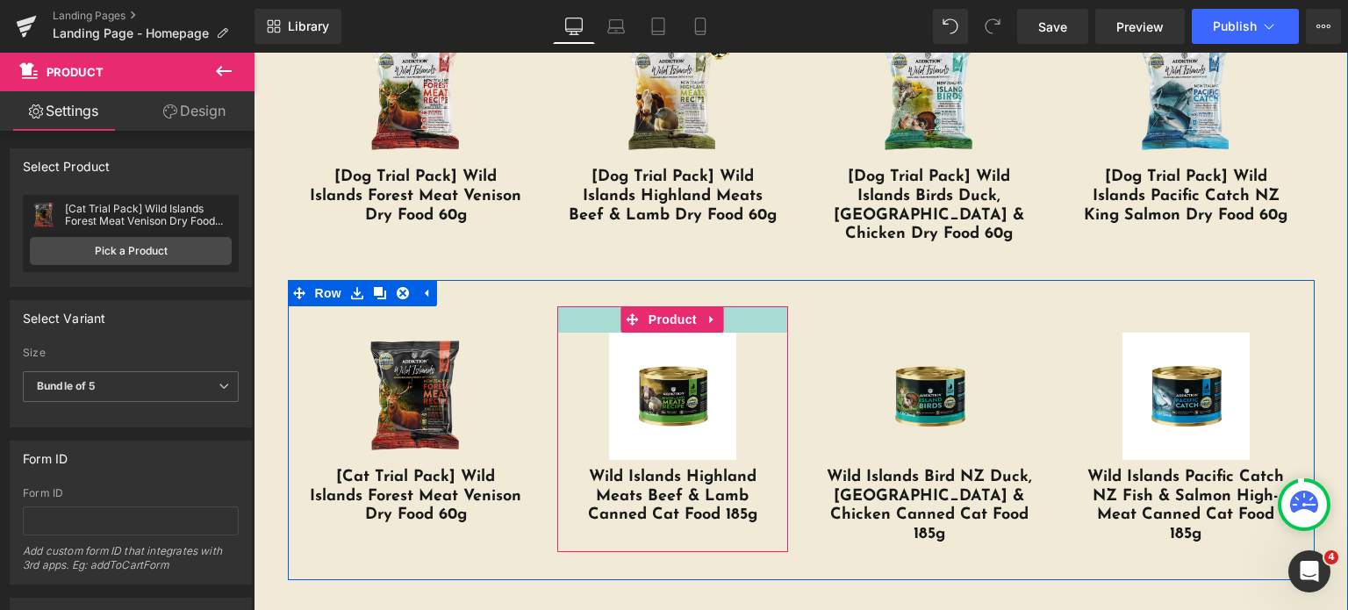
click at [583, 306] on div at bounding box center [672, 319] width 231 height 26
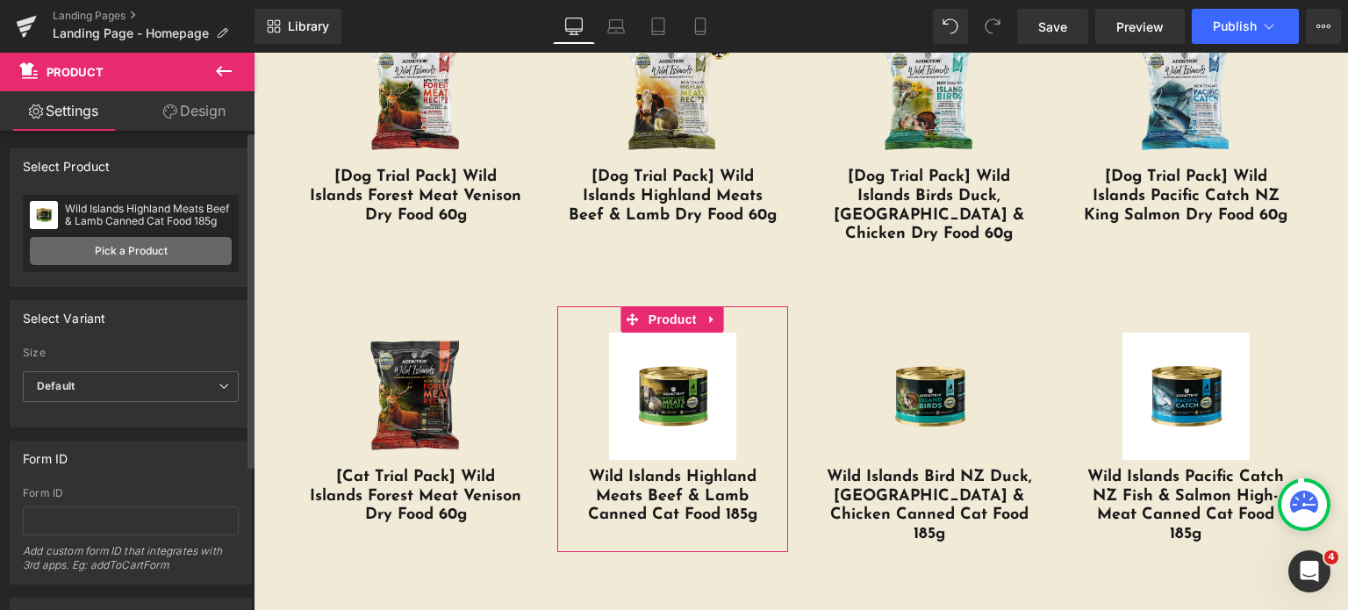
click at [144, 252] on link "Pick a Product" at bounding box center [131, 251] width 202 height 28
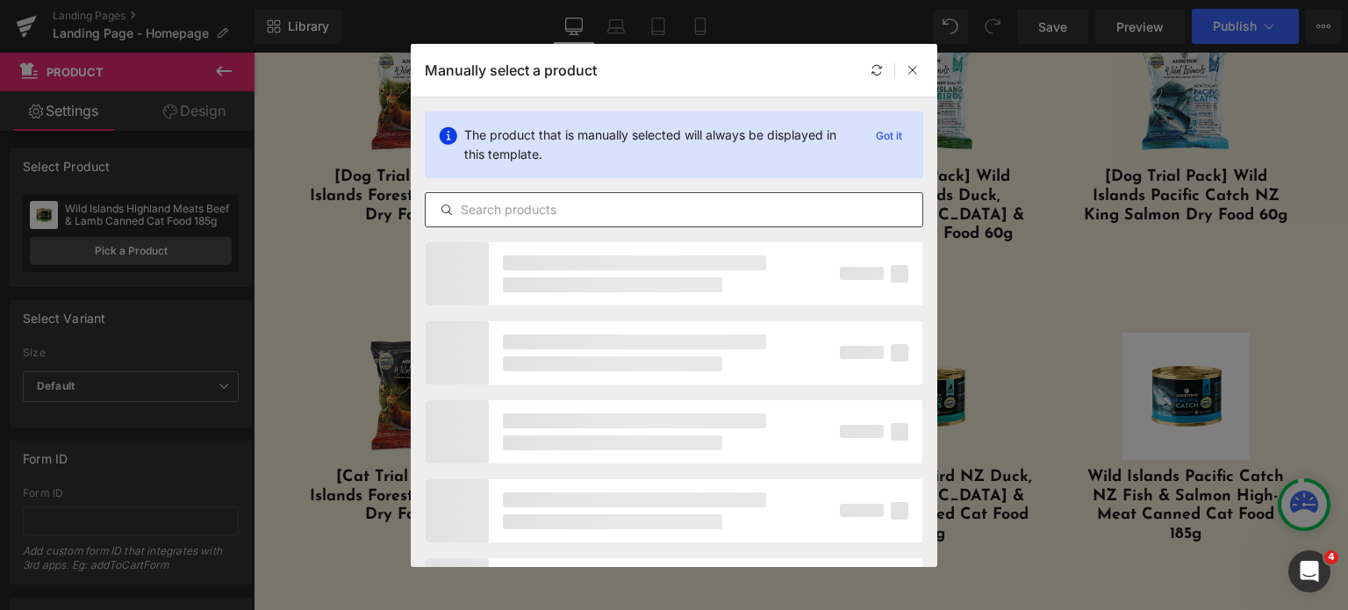
click at [544, 213] on input "text" at bounding box center [674, 209] width 497 height 21
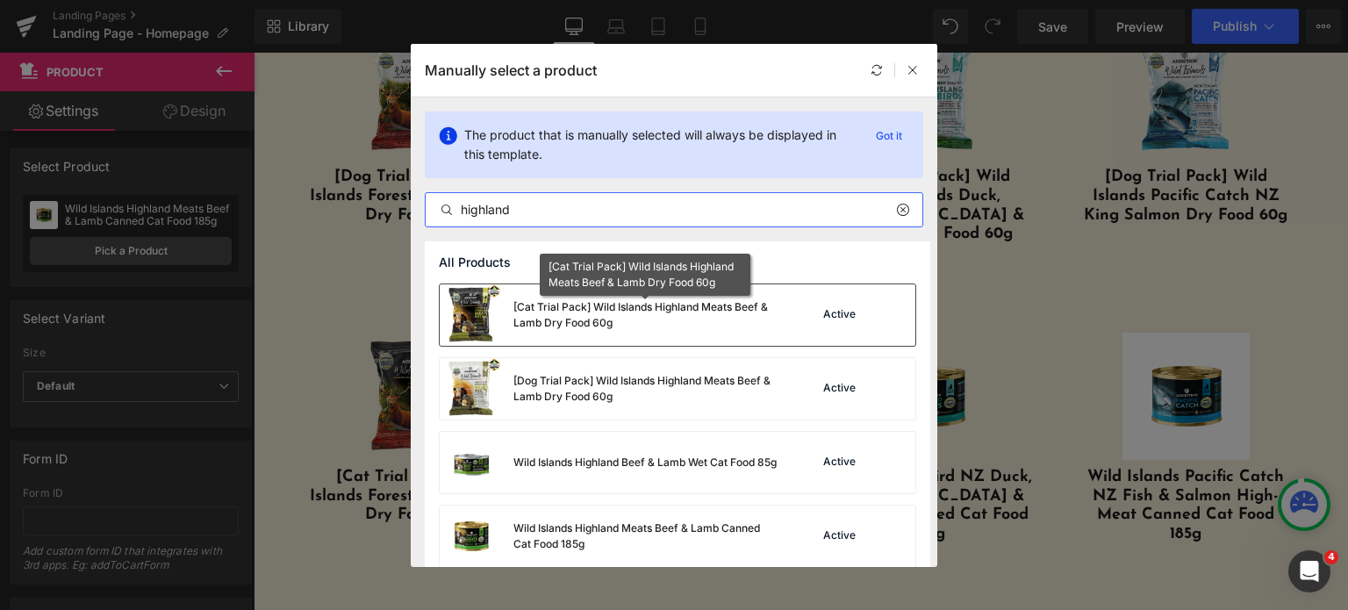
type input "highland"
click at [661, 326] on div "[Cat Trial Pack] Wild Islands Highland Meats Beef & Lamb Dry Food 60g" at bounding box center [644, 315] width 263 height 32
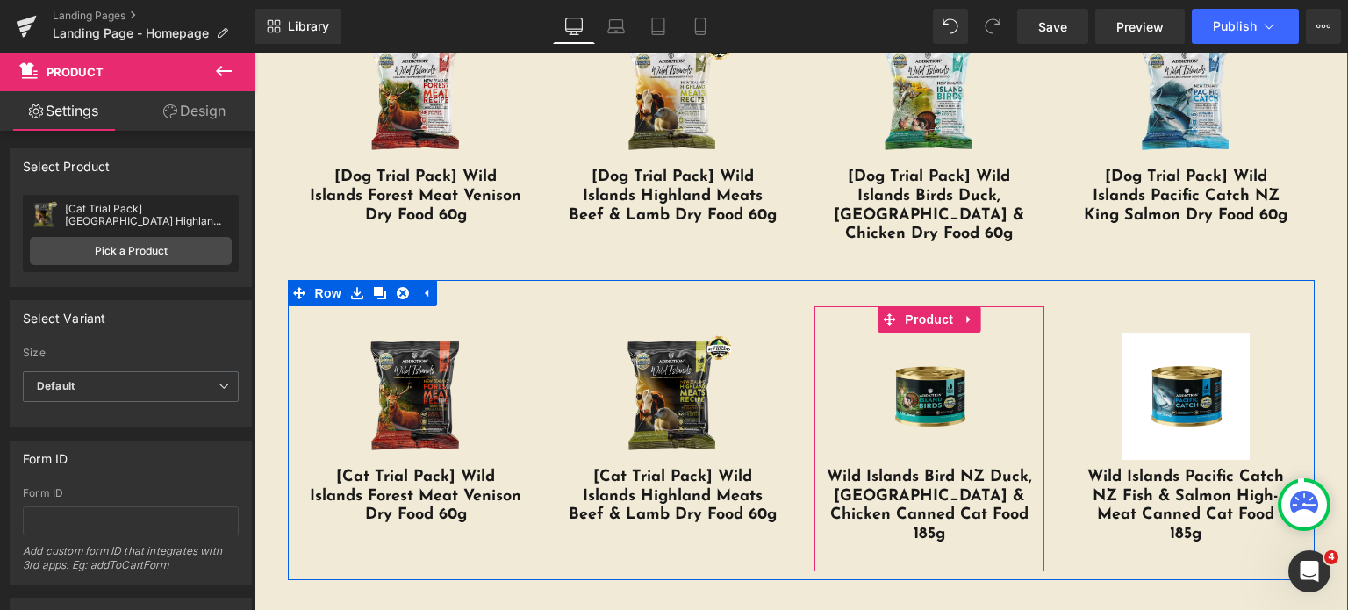
click at [831, 333] on link "Sale Off" at bounding box center [929, 397] width 213 height 128
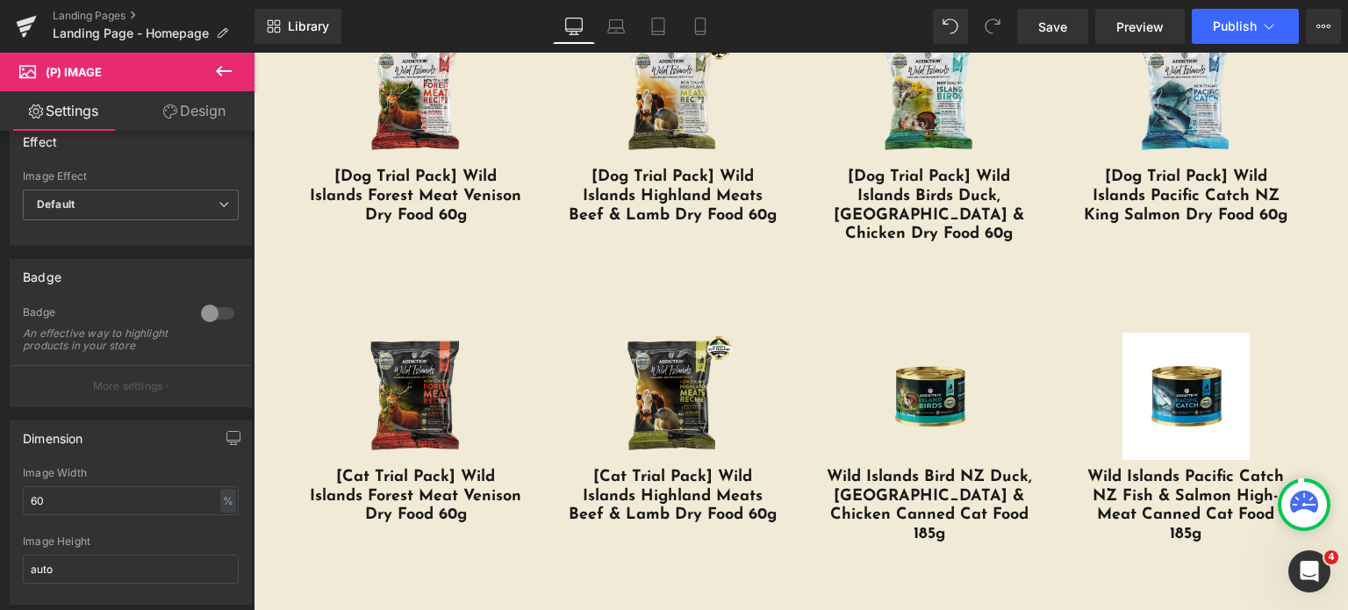
scroll to position [32, 0]
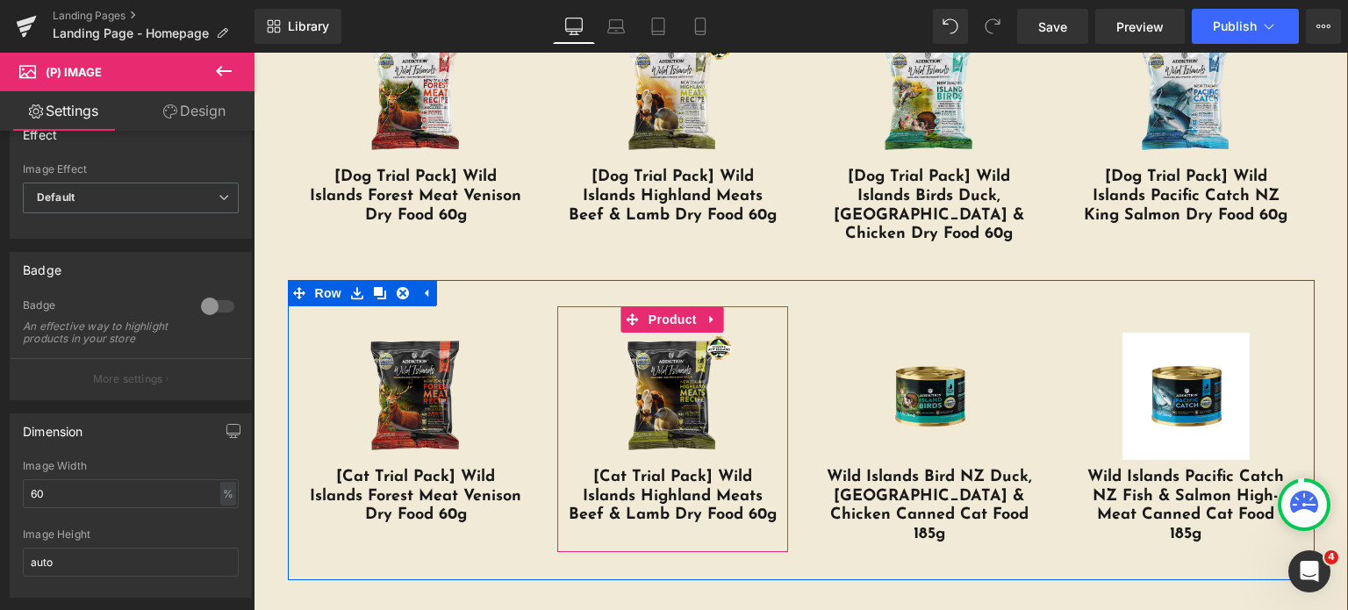
click at [758, 306] on div "Sale Off (P) Image [Cat Trial Pack] Wild Islands Highland Meats Beef & Lamb Dry…" at bounding box center [672, 429] width 231 height 246
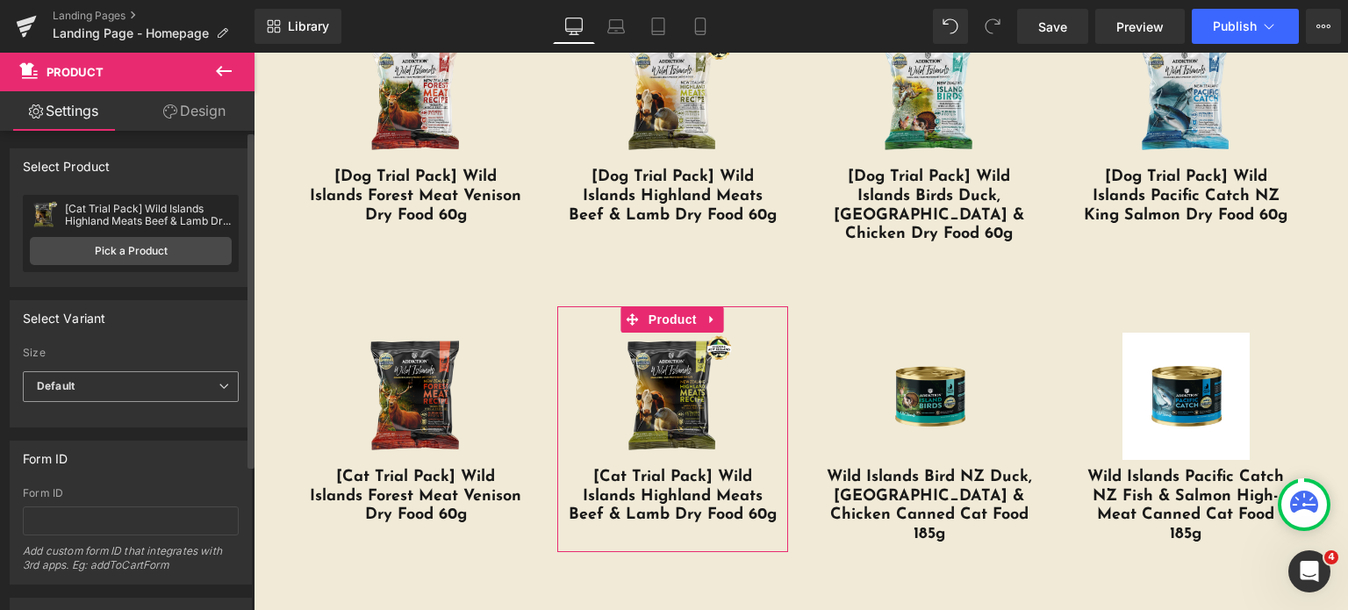
click at [123, 392] on span "Default" at bounding box center [131, 386] width 216 height 31
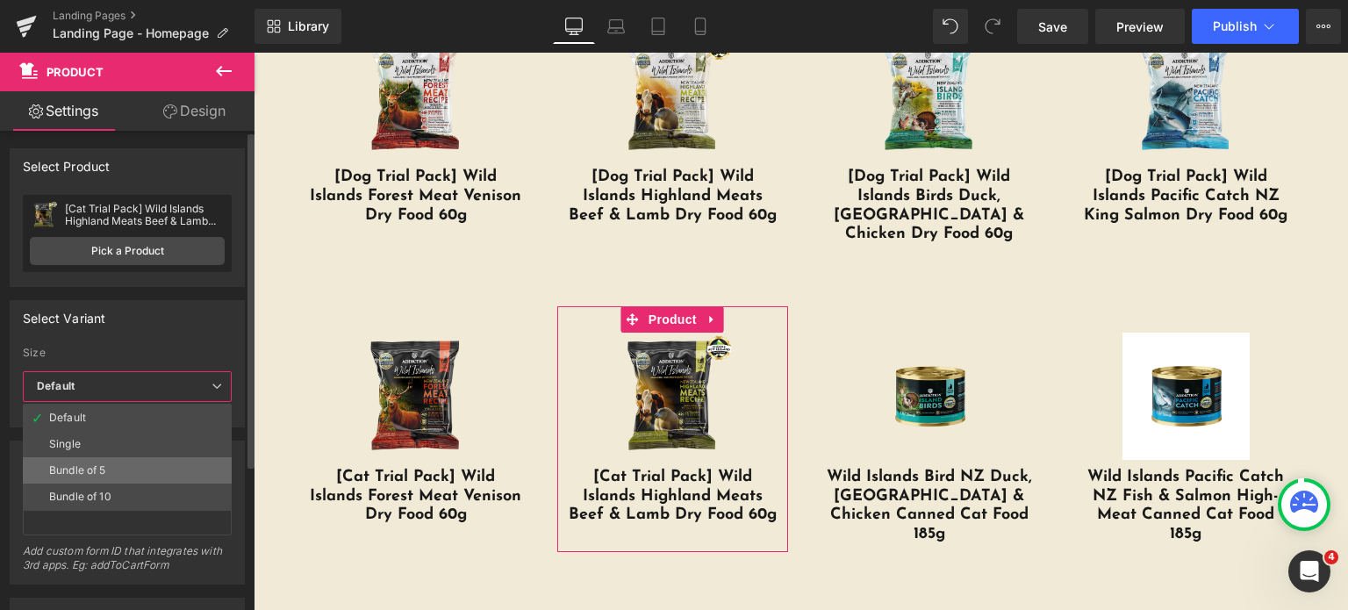
click at [98, 464] on div "Bundle of 5" at bounding box center [77, 470] width 57 height 12
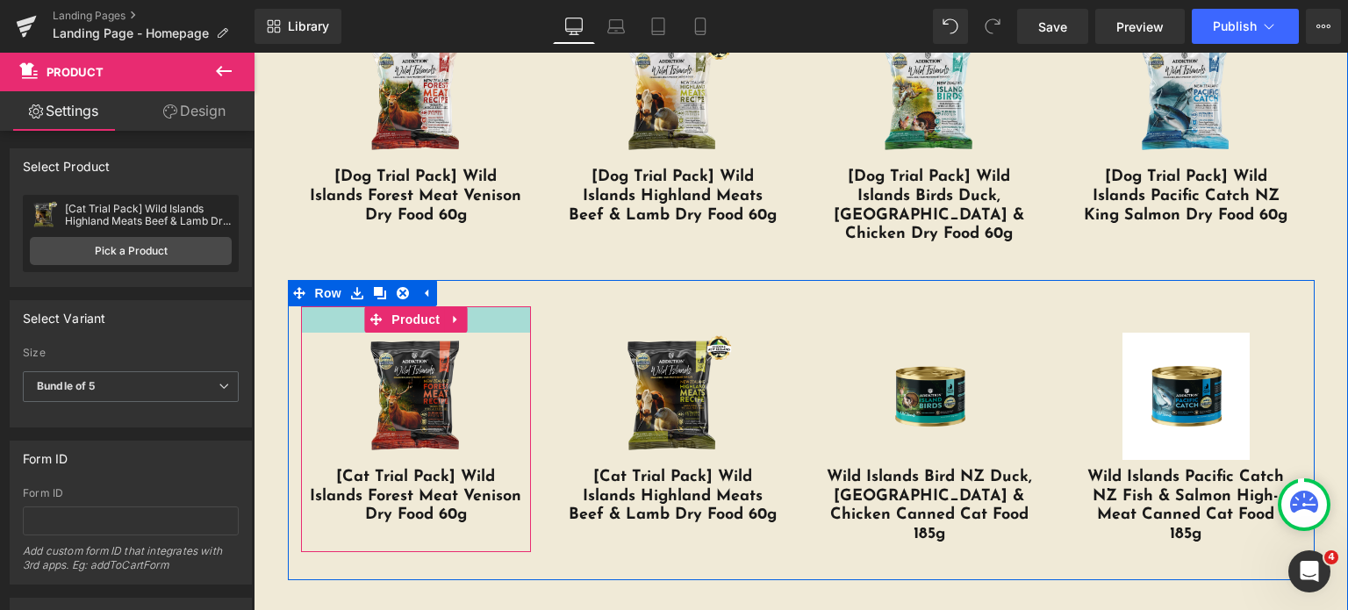
click at [487, 309] on div at bounding box center [416, 319] width 231 height 26
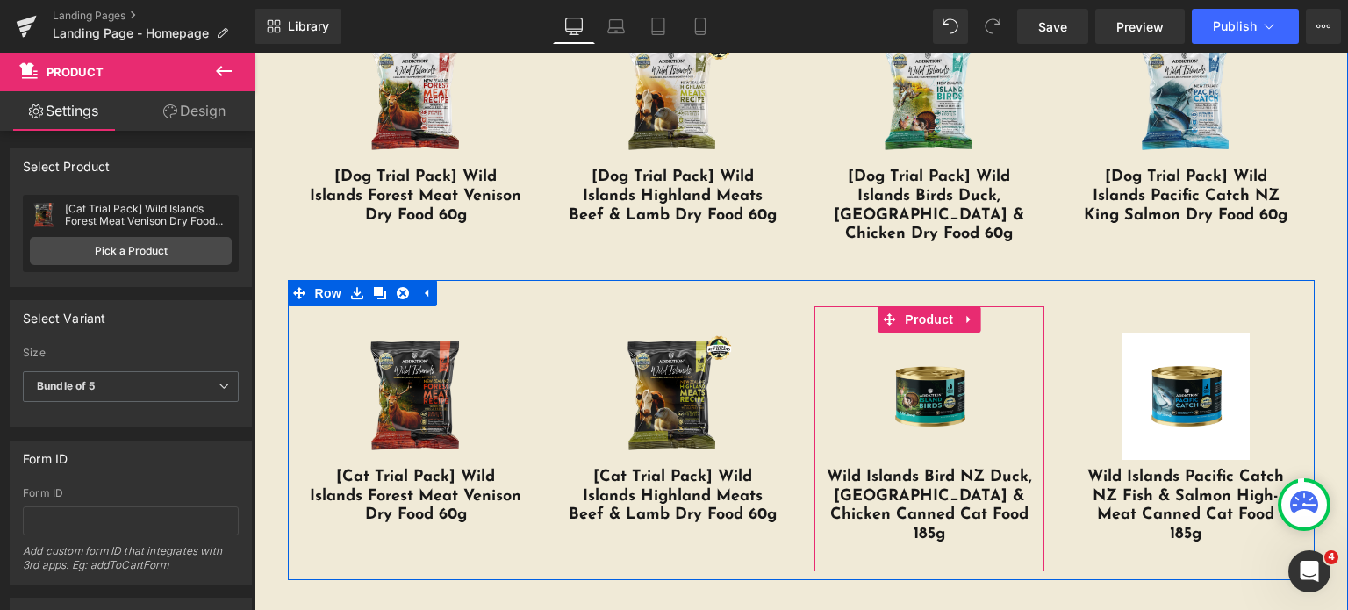
click at [837, 333] on link "Sale Off" at bounding box center [929, 397] width 213 height 128
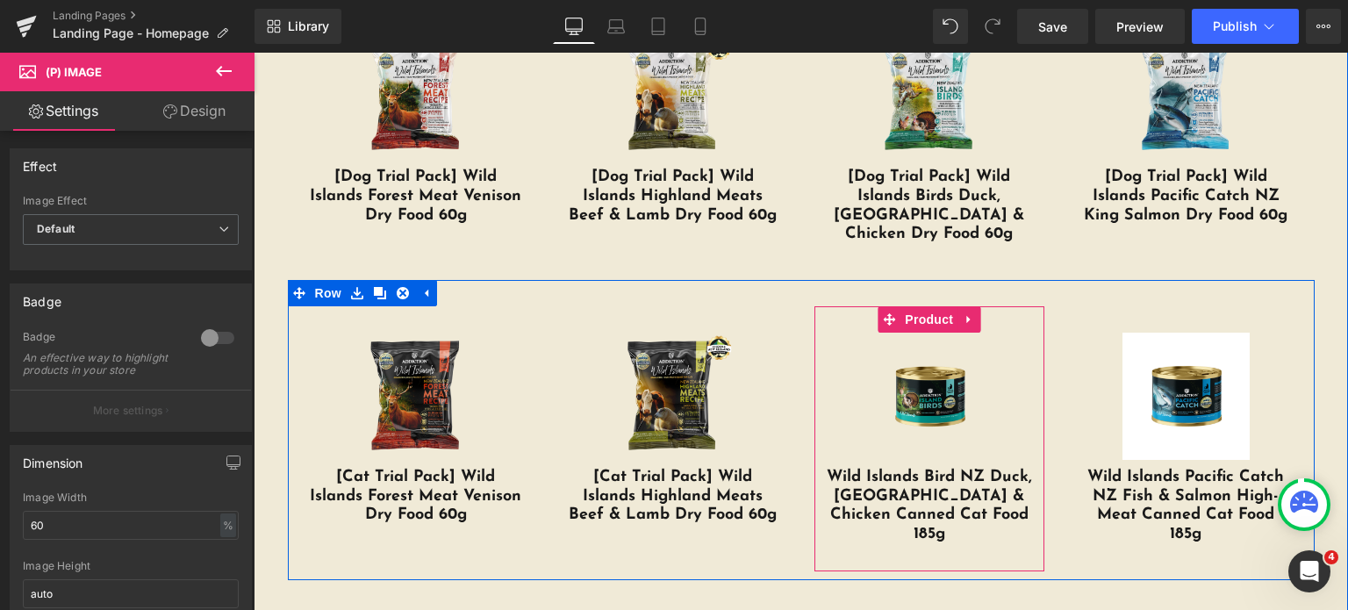
click at [842, 306] on div "Sale Off (P) Image Wild Islands Bird NZ Duck, Turkey & Chicken Canned Cat Food …" at bounding box center [929, 438] width 231 height 265
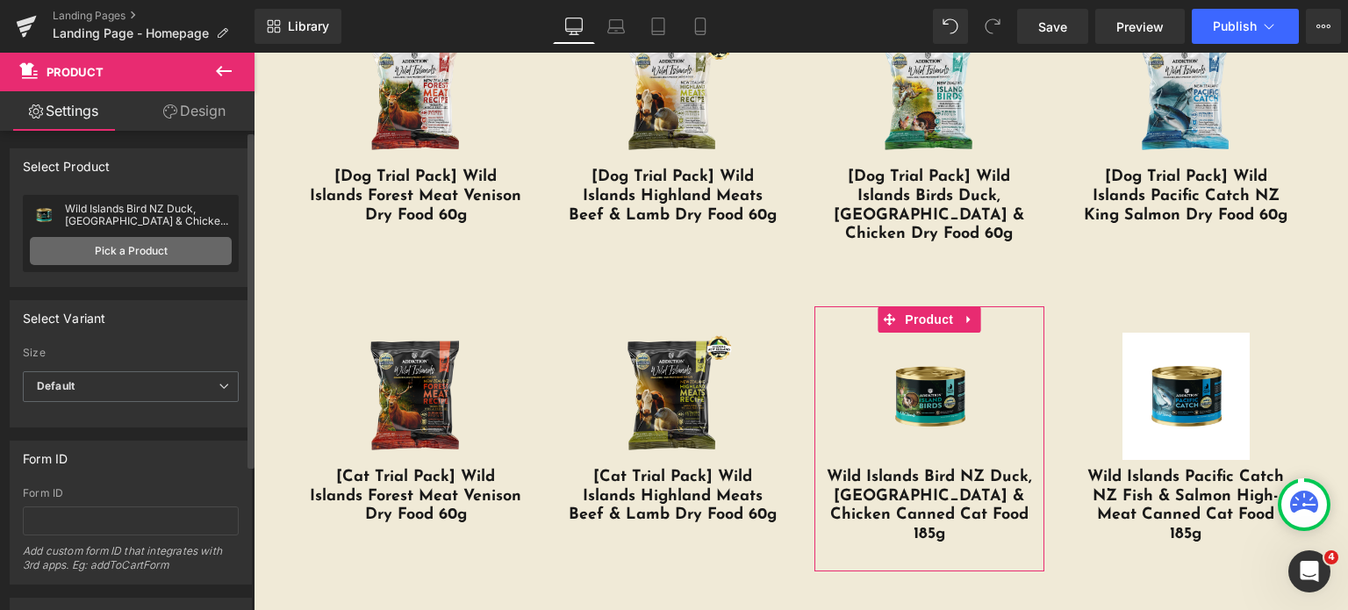
click at [88, 252] on link "Pick a Product" at bounding box center [131, 251] width 202 height 28
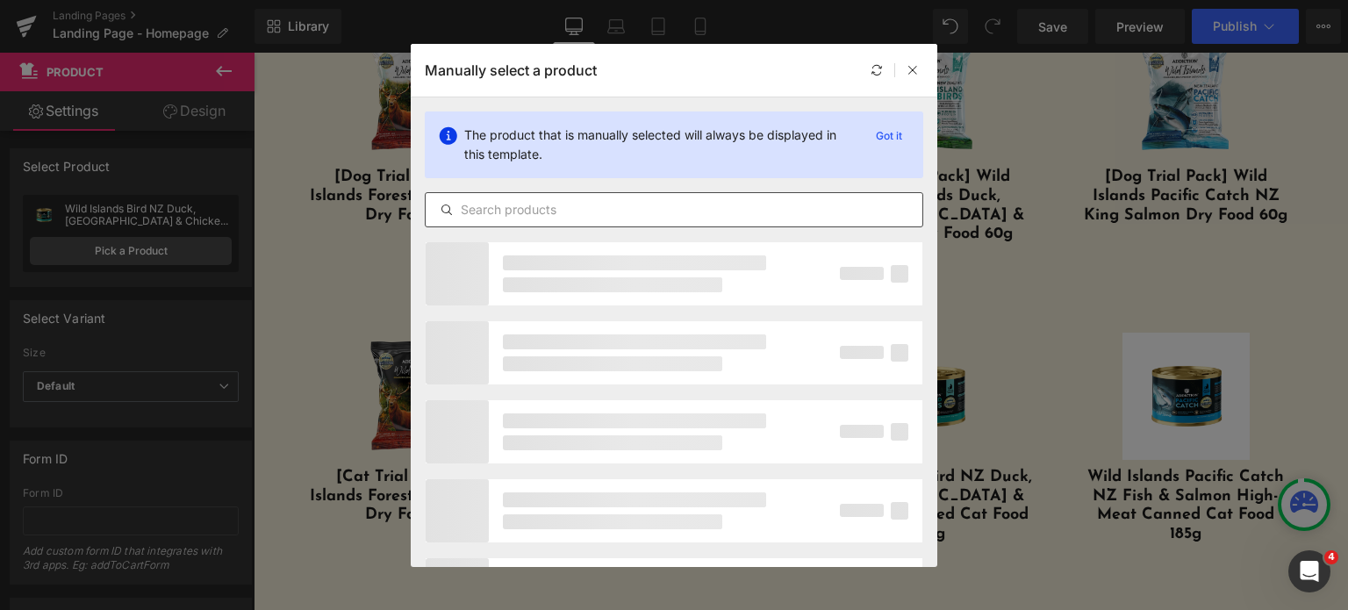
click at [487, 207] on input "text" at bounding box center [674, 209] width 497 height 21
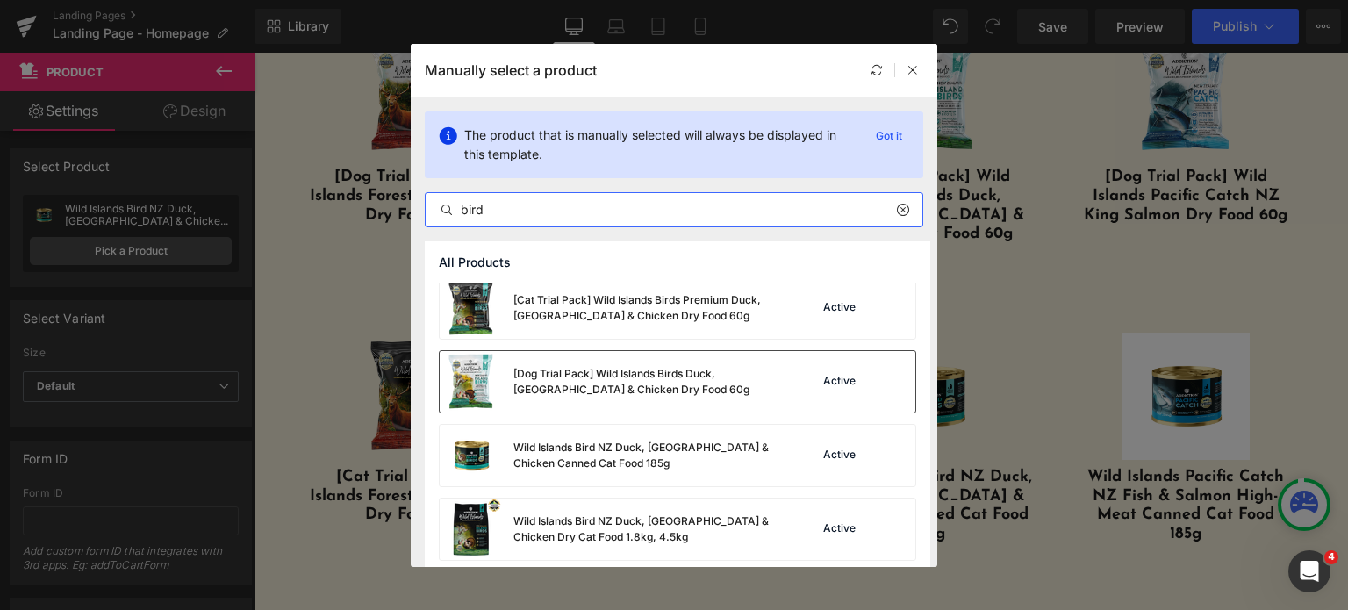
scroll to position [0, 0]
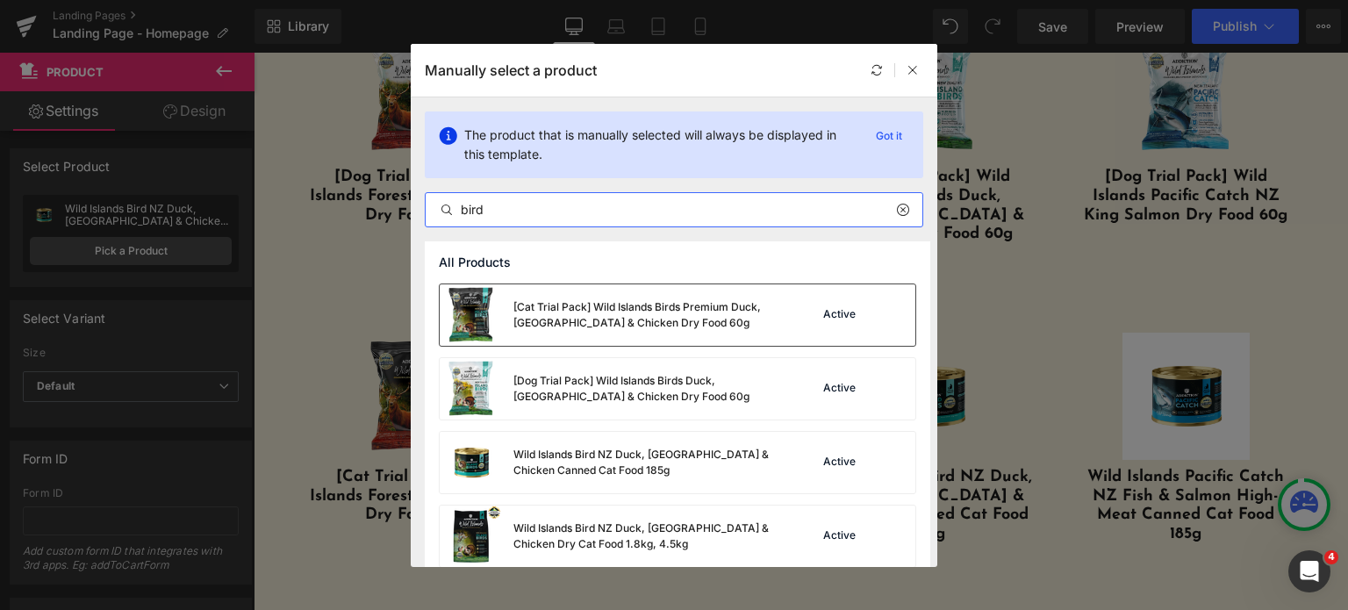
type input "bird"
click at [641, 316] on div "[Cat Trial Pack] Wild Islands Birds Premium Duck, Turkey & Chicken Dry Food 60g" at bounding box center [644, 315] width 263 height 32
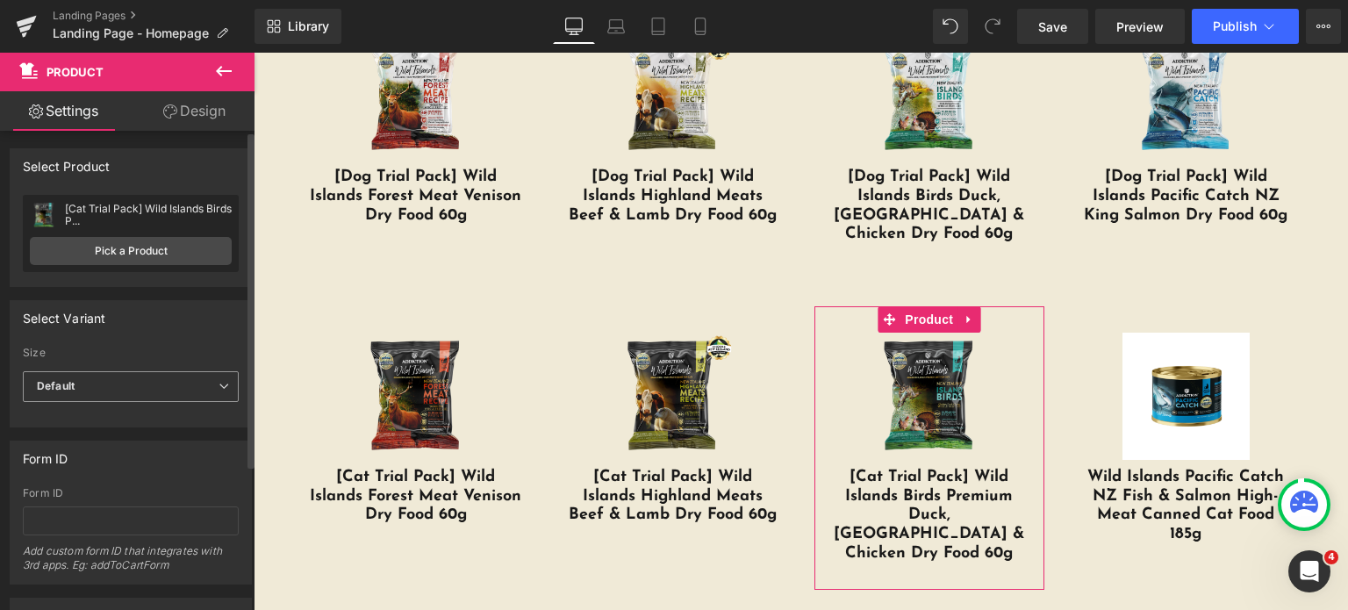
click at [72, 391] on b "Default" at bounding box center [56, 385] width 38 height 13
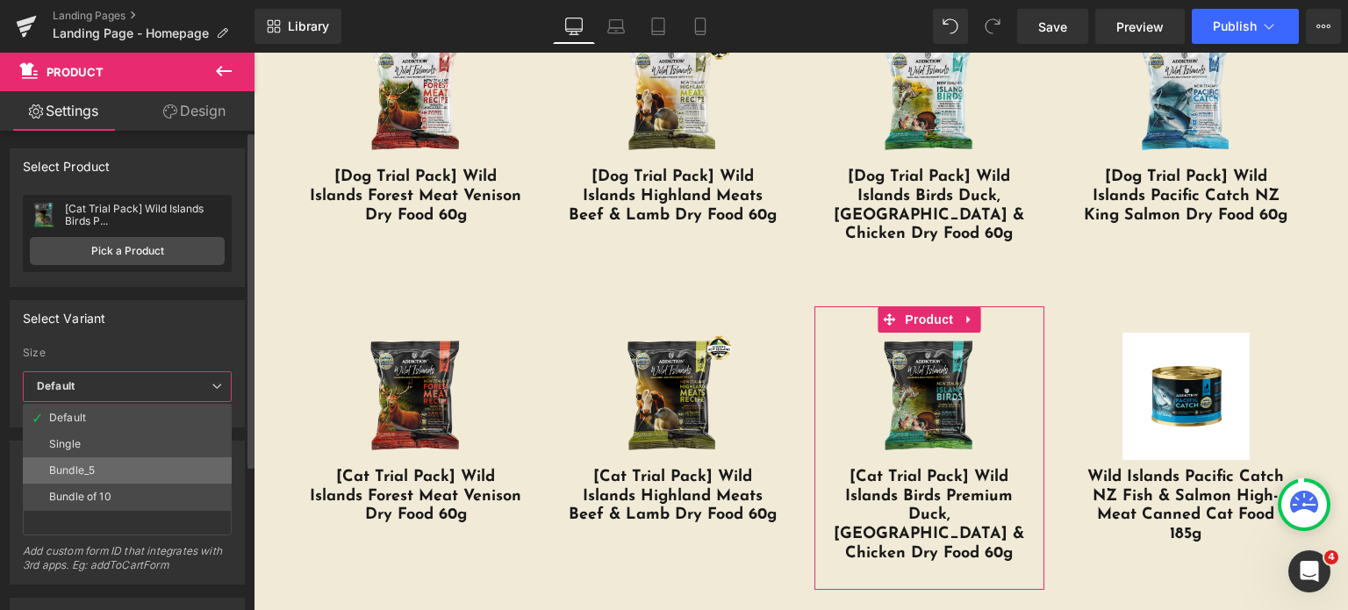
click at [67, 473] on div "Bundle_5" at bounding box center [72, 470] width 46 height 12
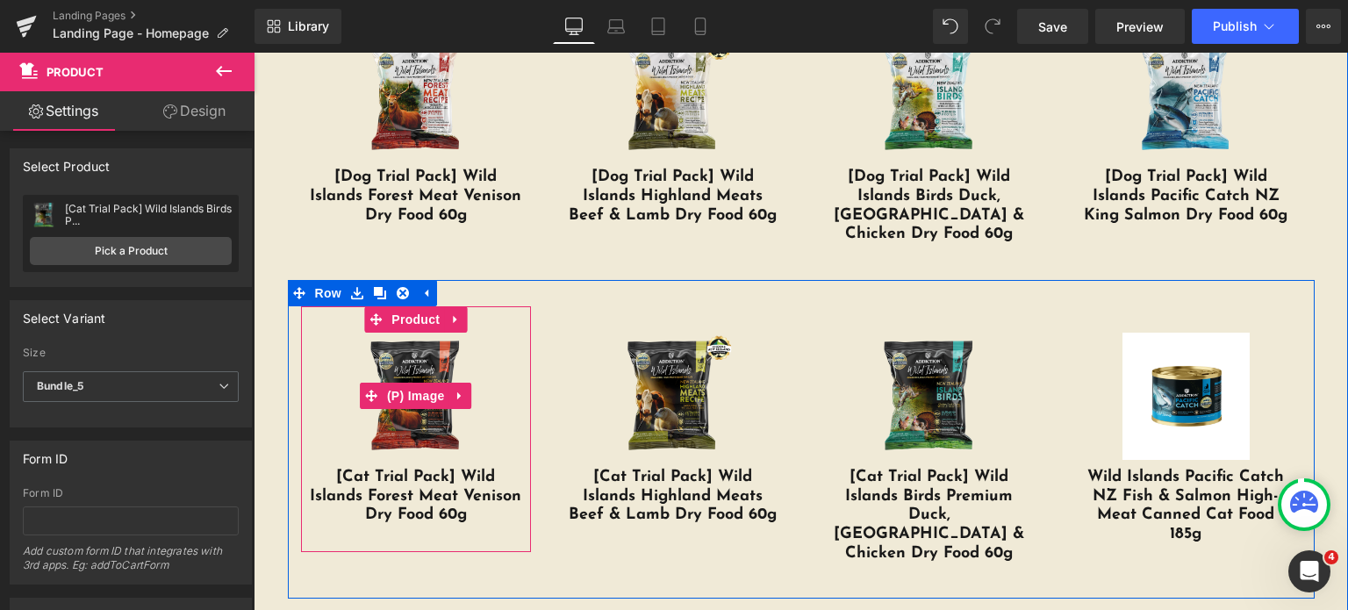
click at [473, 333] on link "Sale Off" at bounding box center [416, 397] width 213 height 128
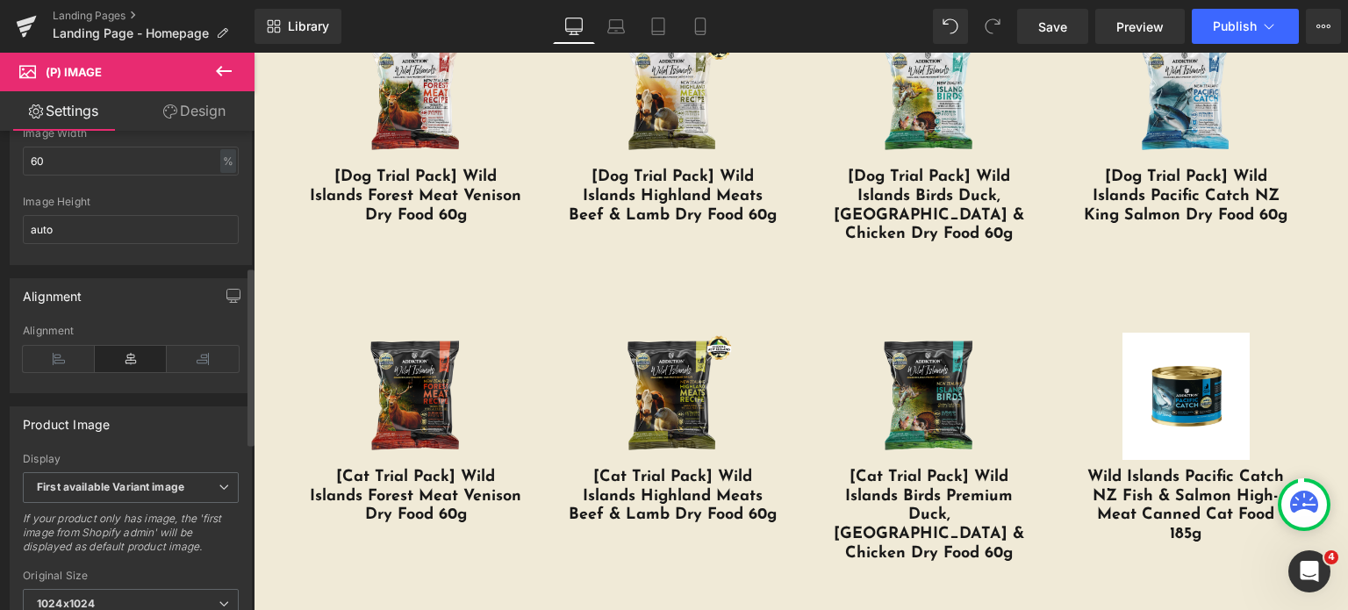
scroll to position [383, 0]
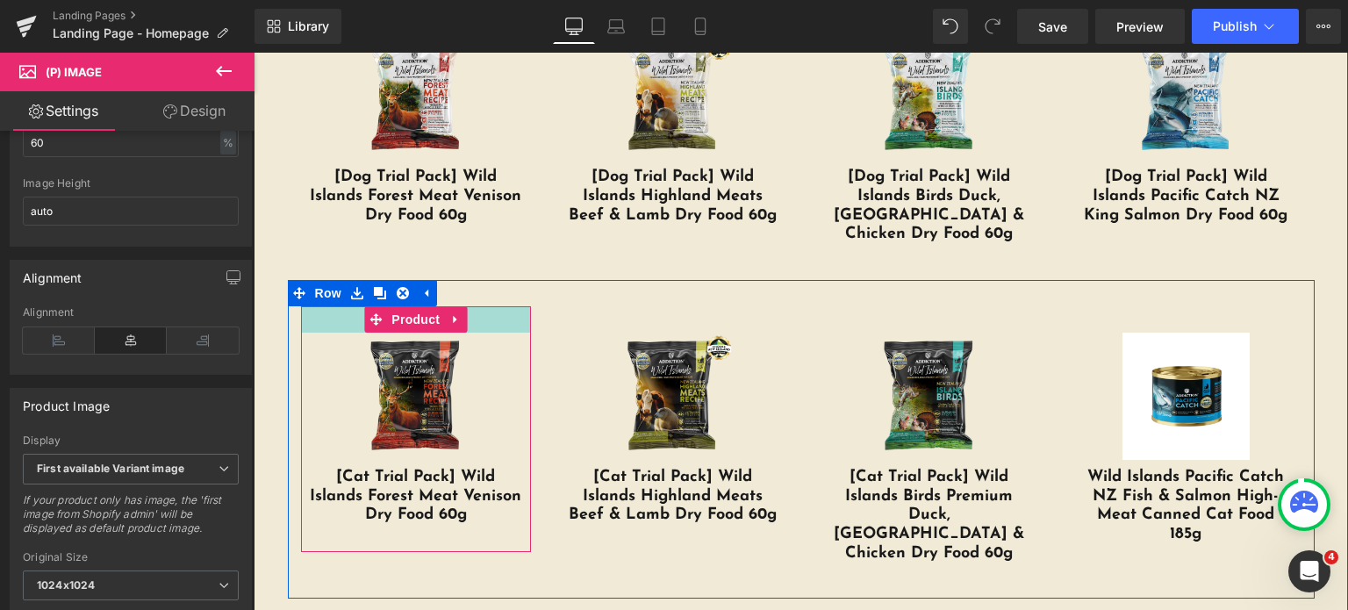
click at [486, 308] on div at bounding box center [416, 319] width 231 height 26
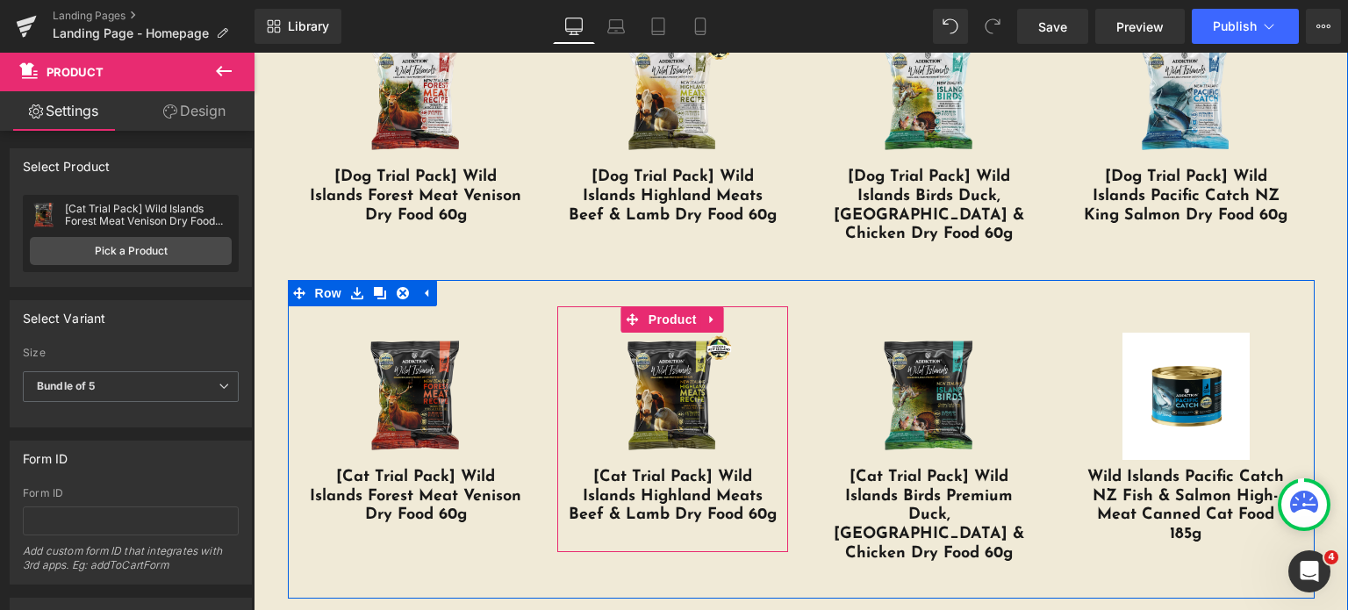
click at [751, 306] on div "Sale Off (P) Image [Cat Trial Pack] Wild Islands Highland Meats Beef & Lamb Dry…" at bounding box center [672, 429] width 231 height 246
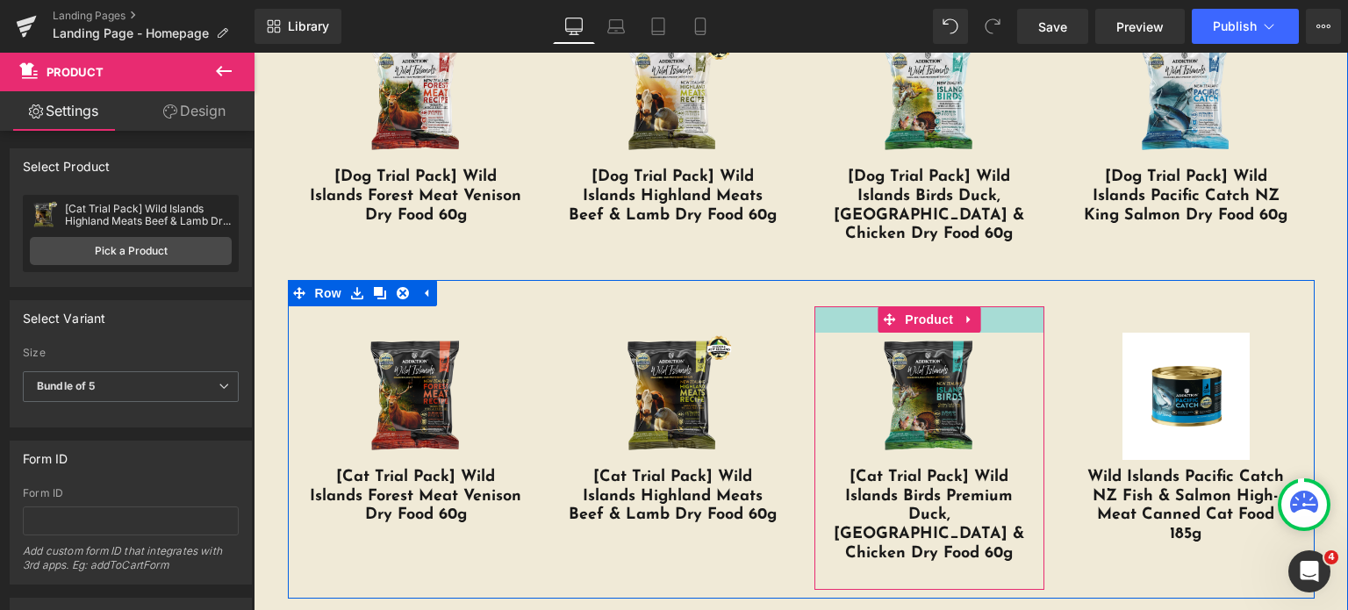
click at [838, 306] on div at bounding box center [929, 319] width 231 height 26
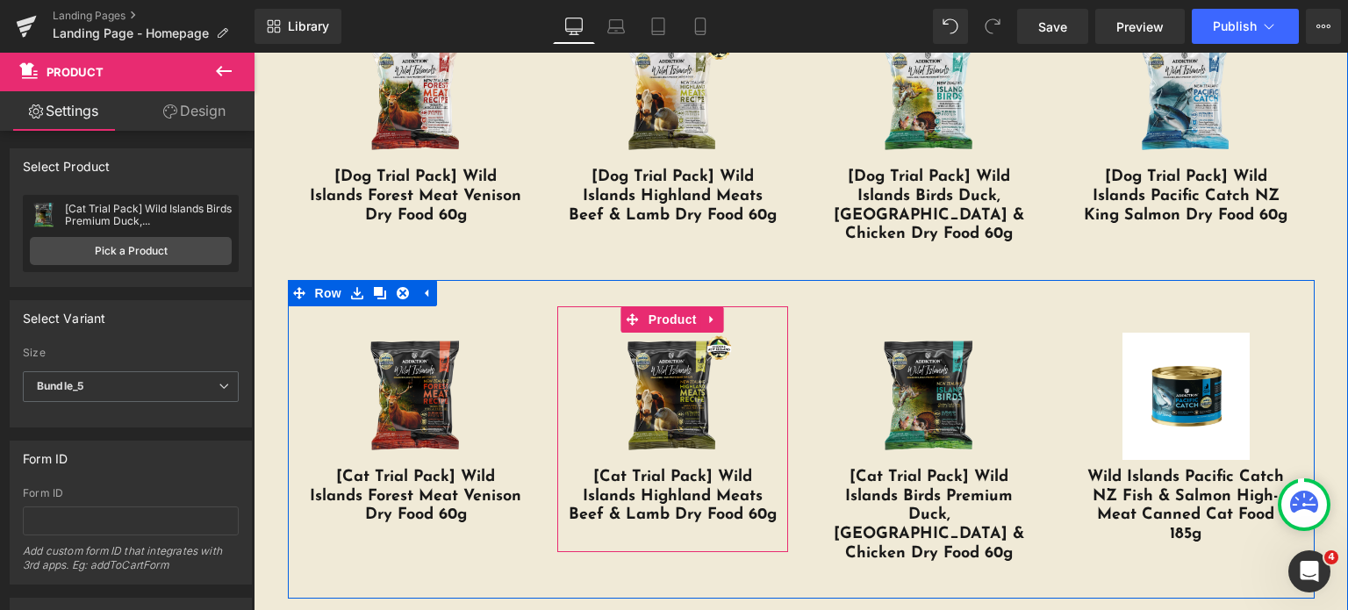
click at [742, 306] on div "Sale Off (P) Image [Cat Trial Pack] Wild Islands Highland Meats Beef & Lamb Dry…" at bounding box center [672, 429] width 231 height 246
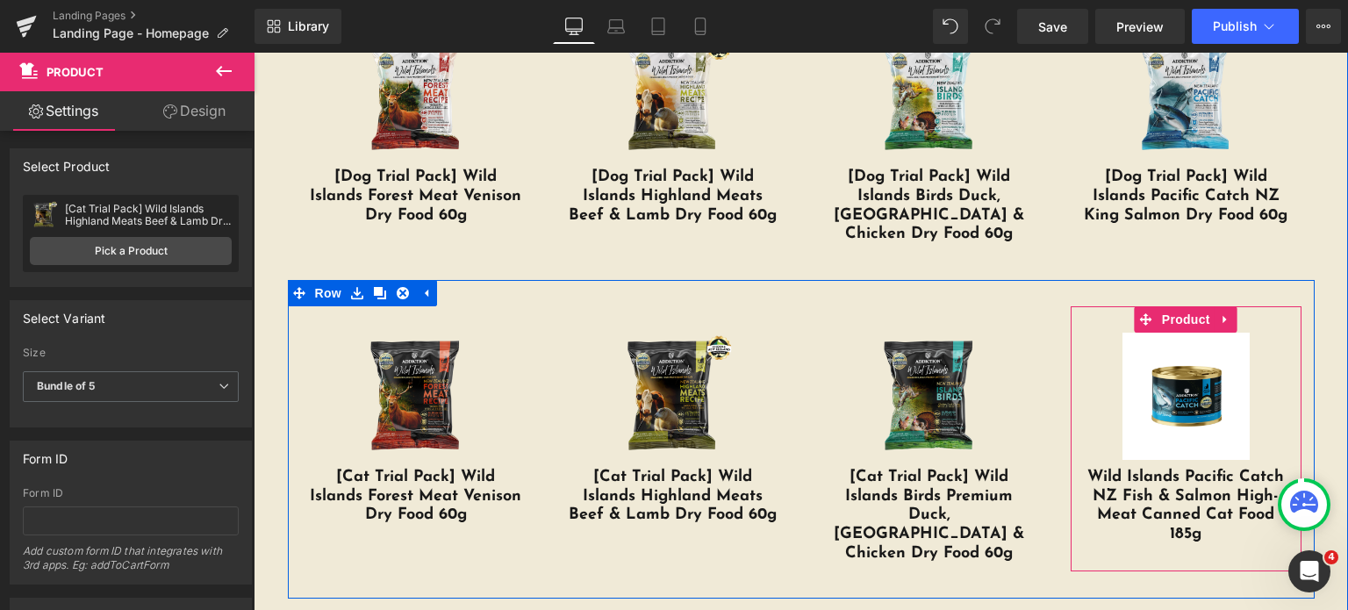
click at [1081, 306] on div "Sale Off (P) Image Wild Islands Pacific Catch NZ Fish & Salmon High-Meat Canned…" at bounding box center [1186, 438] width 231 height 265
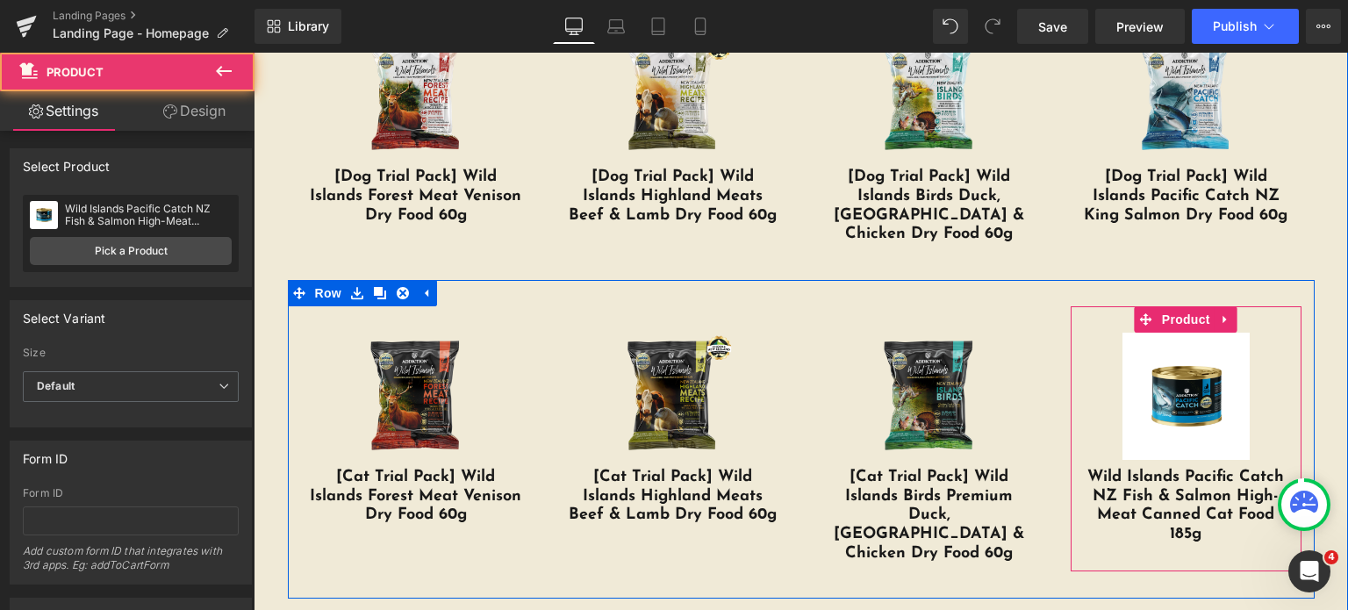
click at [1081, 306] on div "Sale Off (P) Image Wild Islands Pacific Catch NZ Fish & Salmon High-Meat Canned…" at bounding box center [1186, 438] width 231 height 265
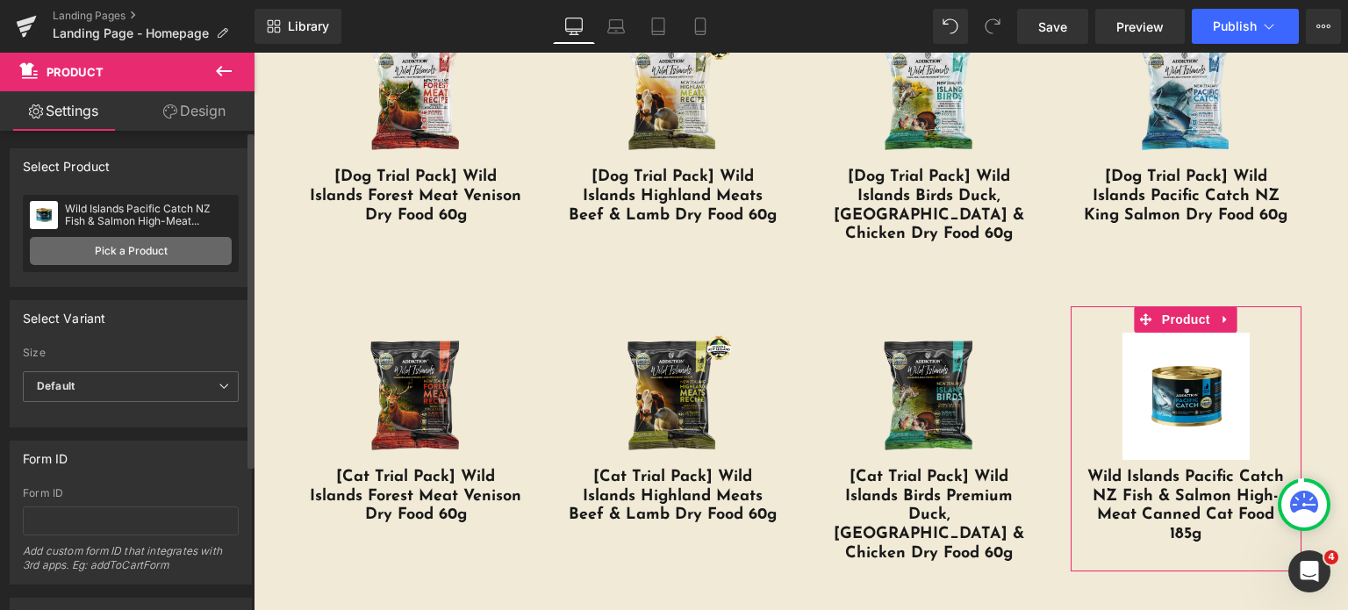
click at [161, 246] on link "Pick a Product" at bounding box center [131, 251] width 202 height 28
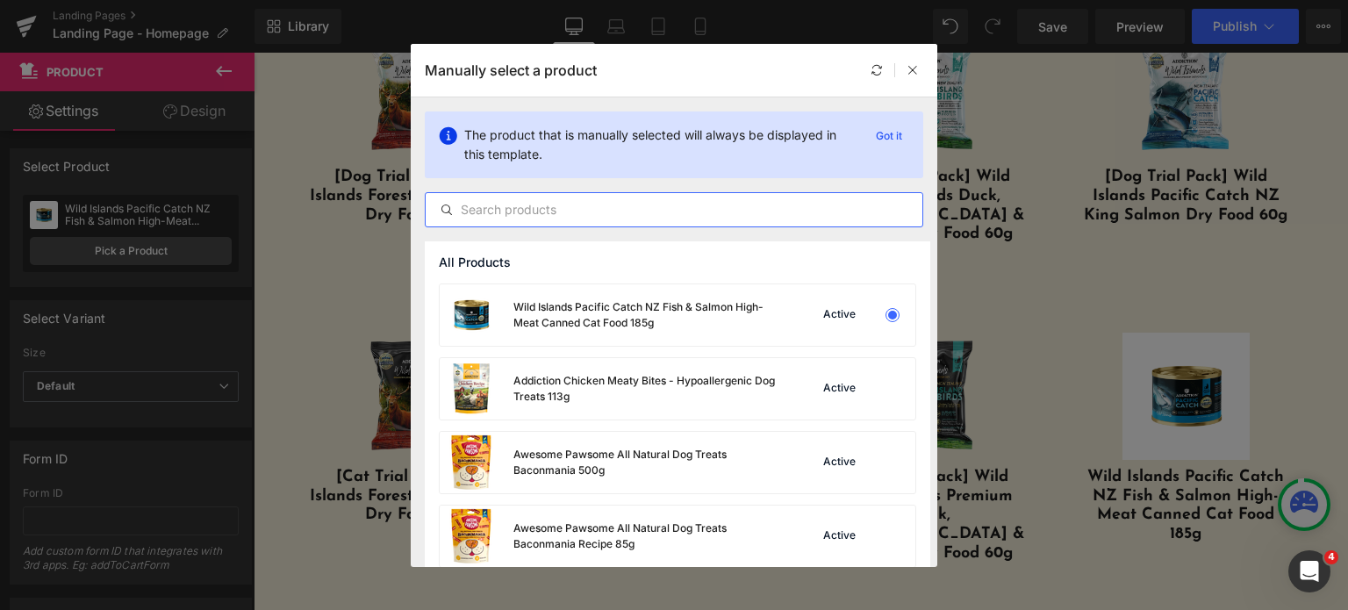
click at [578, 212] on input "text" at bounding box center [674, 209] width 497 height 21
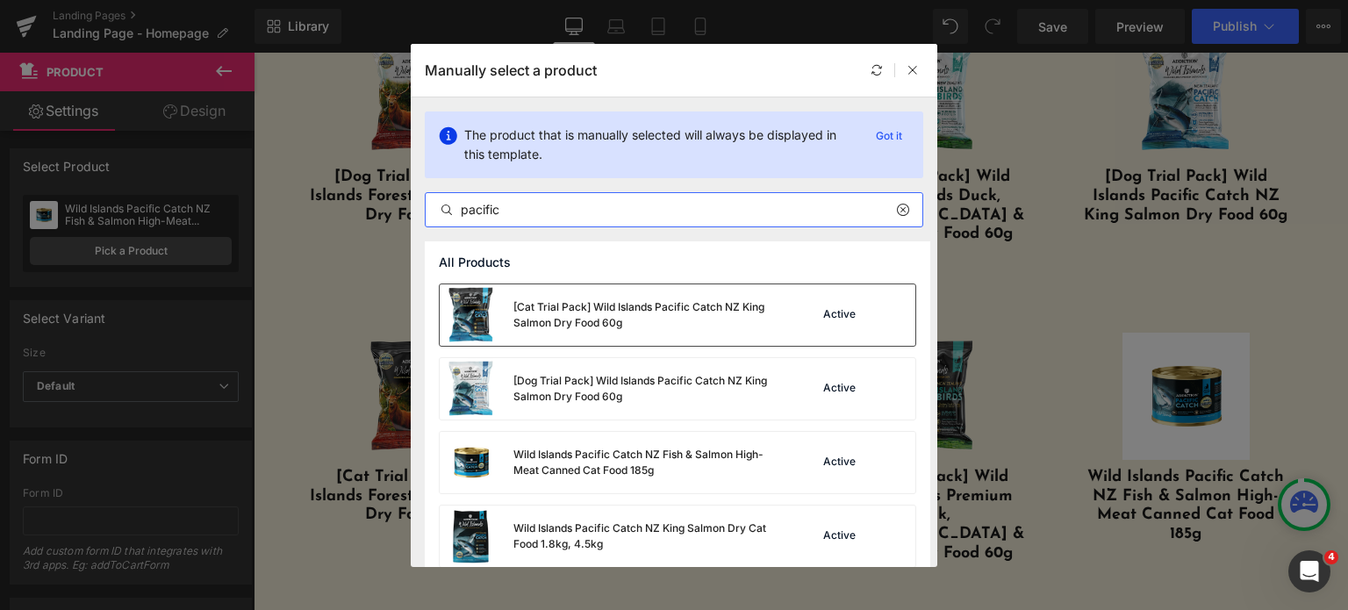
type input "pacific"
click at [614, 340] on div "[Cat Trial Pack] Wild Islands Pacific Catch NZ King Salmon Dry Food 60g" at bounding box center [608, 314] width 337 height 61
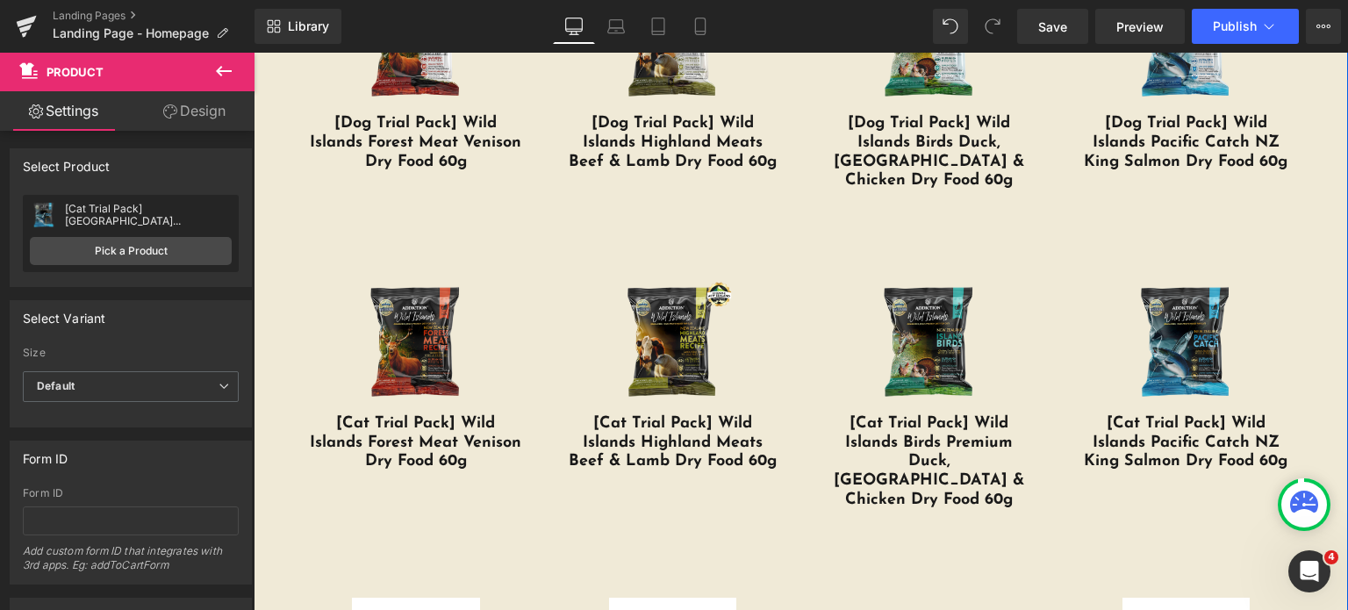
scroll to position [3924, 0]
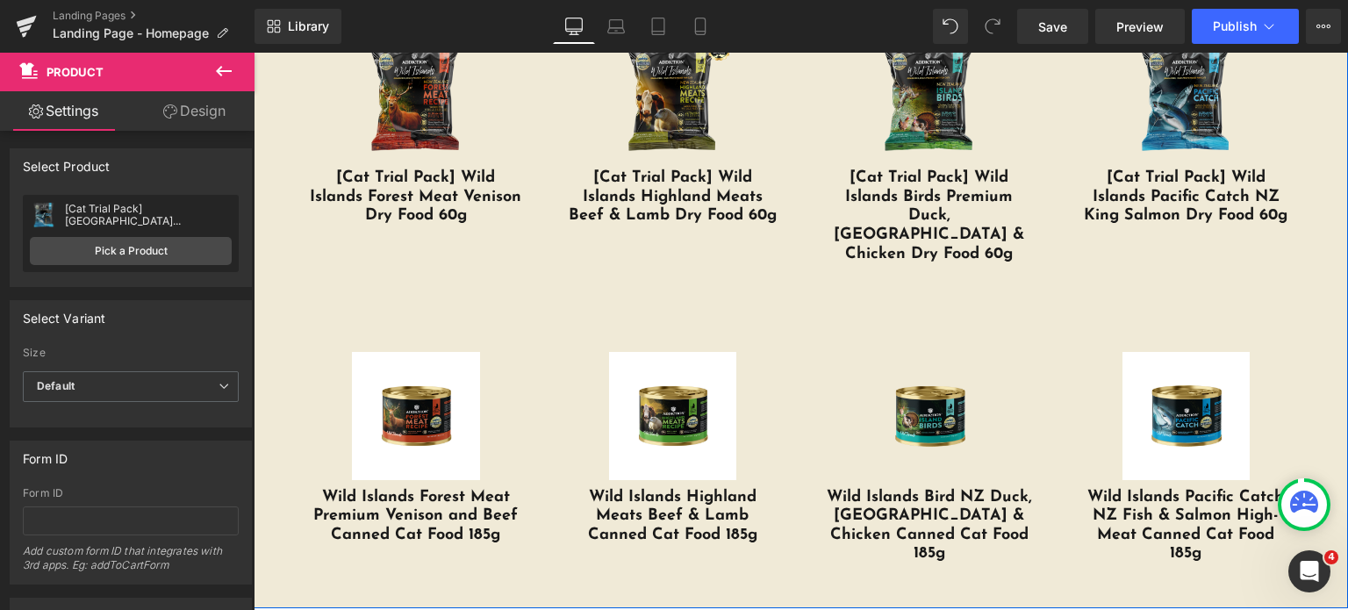
click at [403, 326] on div "Sale Off (P) Image Wild Islands Forest Meat Premium Venison and Beef Canned Cat…" at bounding box center [416, 449] width 231 height 246
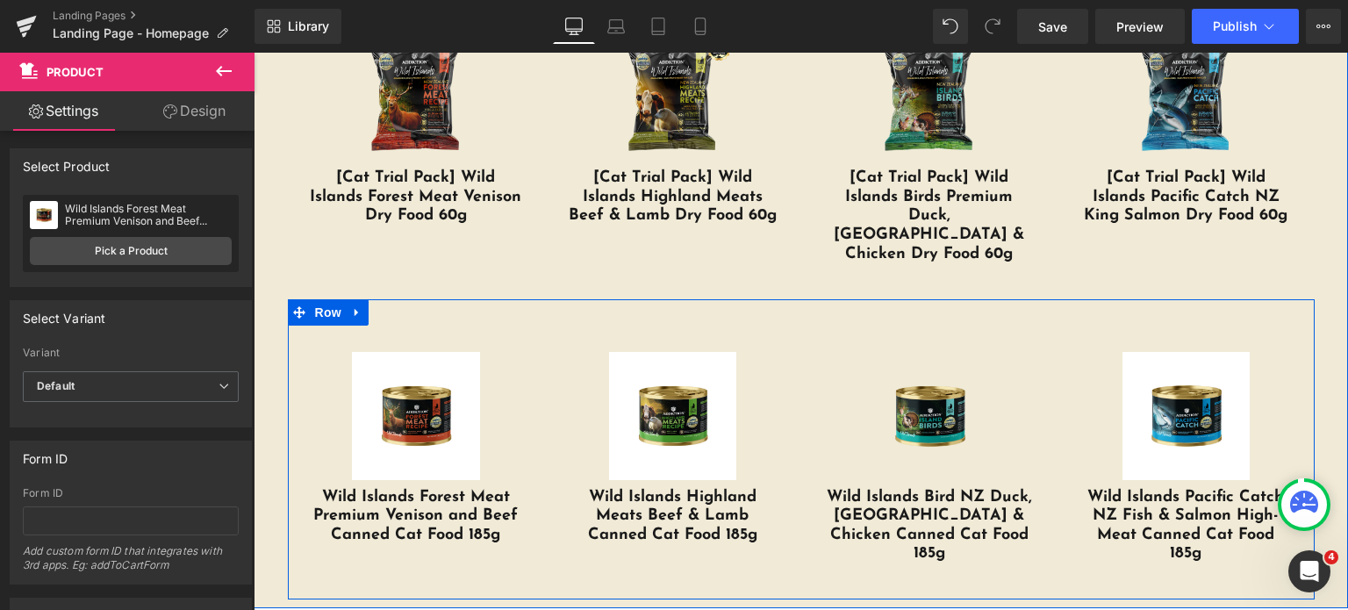
click at [395, 299] on div "Sale Off (P) Image Wild Islands Forest Meat Premium Venison and Beef Canned Cat…" at bounding box center [801, 449] width 1027 height 300
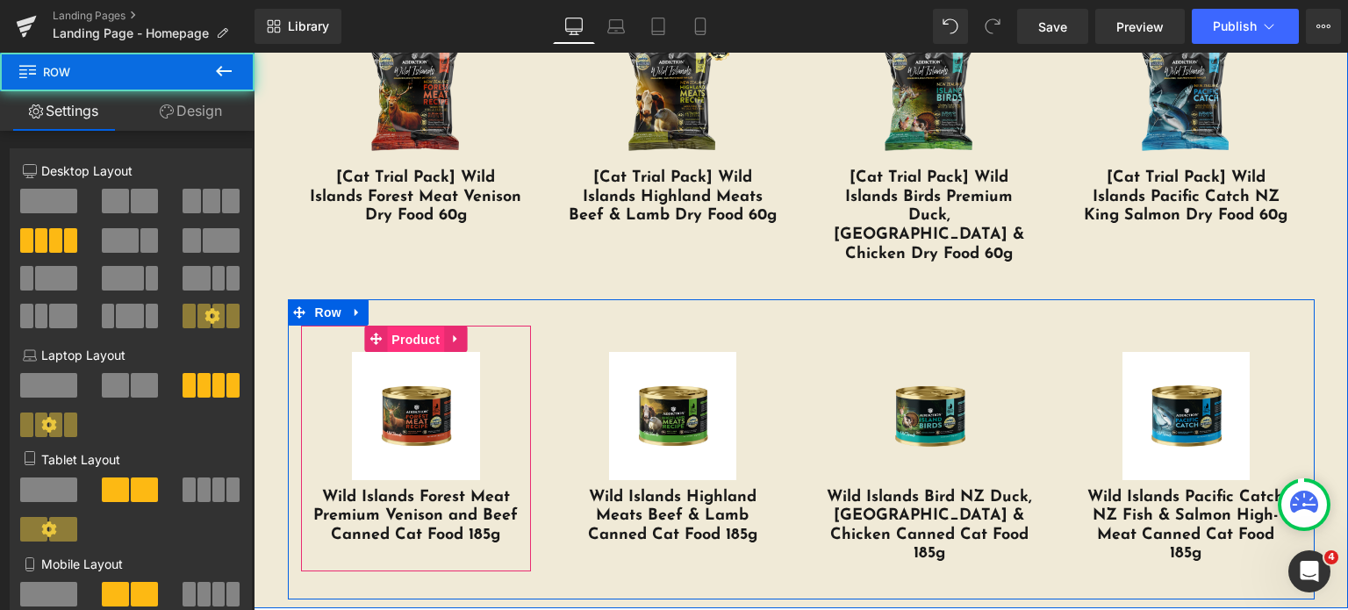
click at [402, 326] on span "Product" at bounding box center [415, 339] width 57 height 26
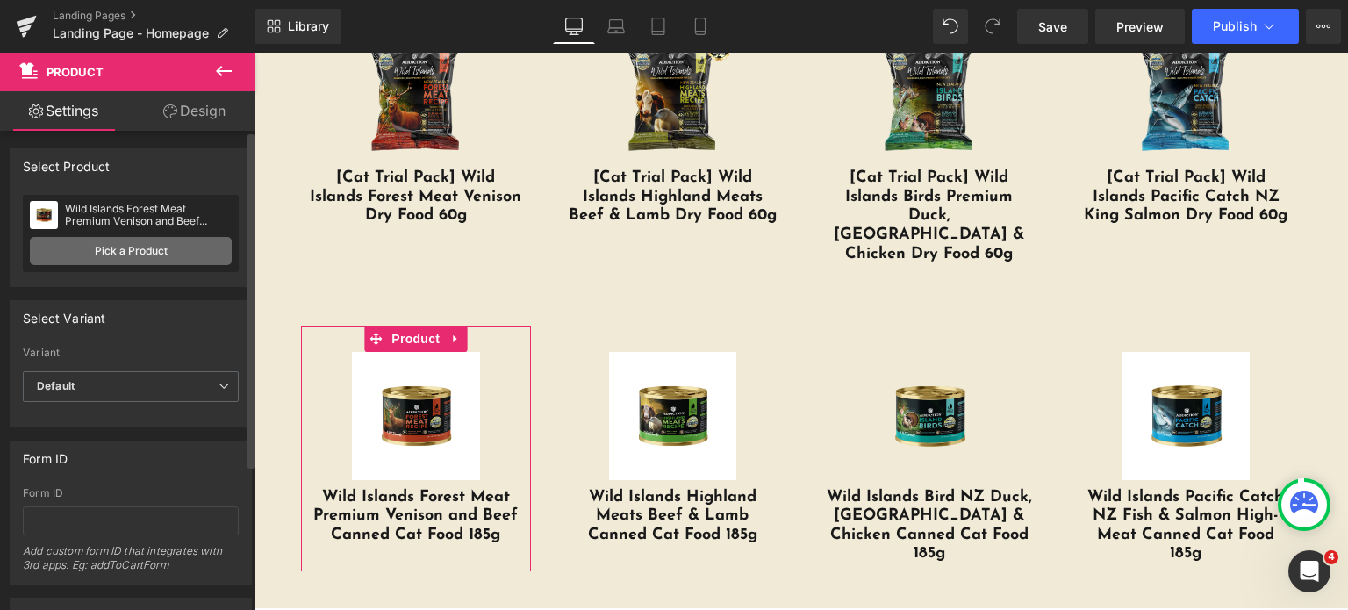
click at [183, 255] on link "Pick a Product" at bounding box center [131, 251] width 202 height 28
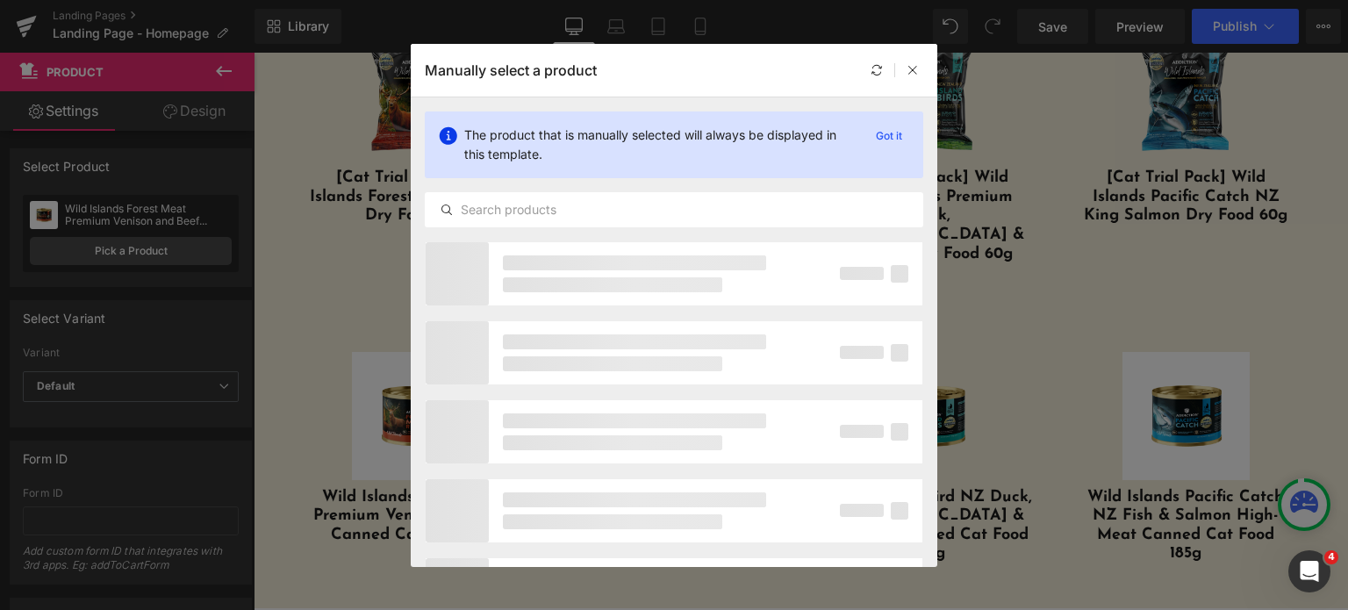
click at [569, 190] on div "The product that is manually selected will always be displayed in this template…" at bounding box center [674, 169] width 527 height 144
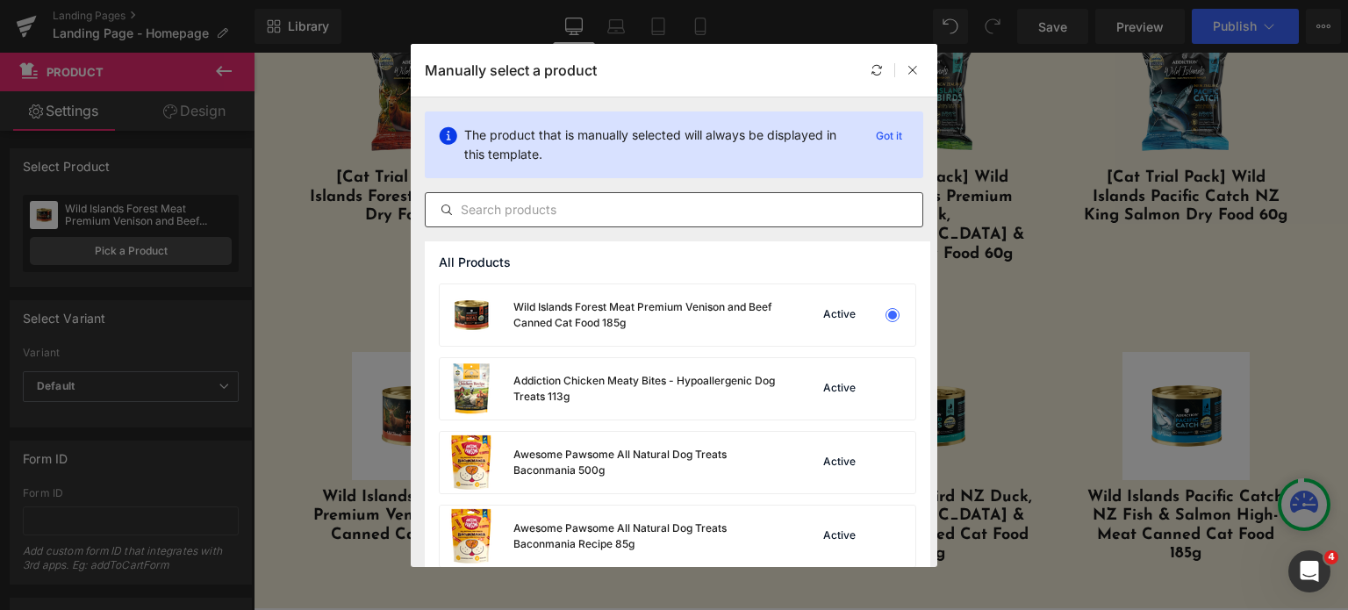
click at [572, 209] on input "text" at bounding box center [674, 209] width 497 height 21
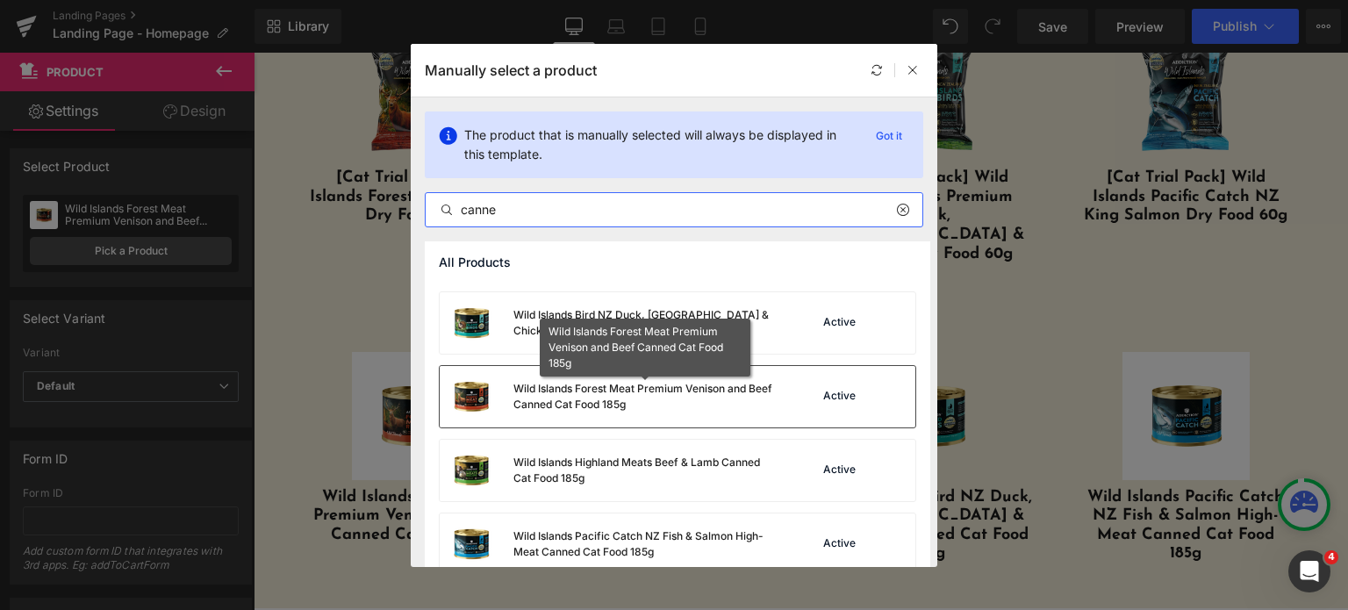
scroll to position [88, 0]
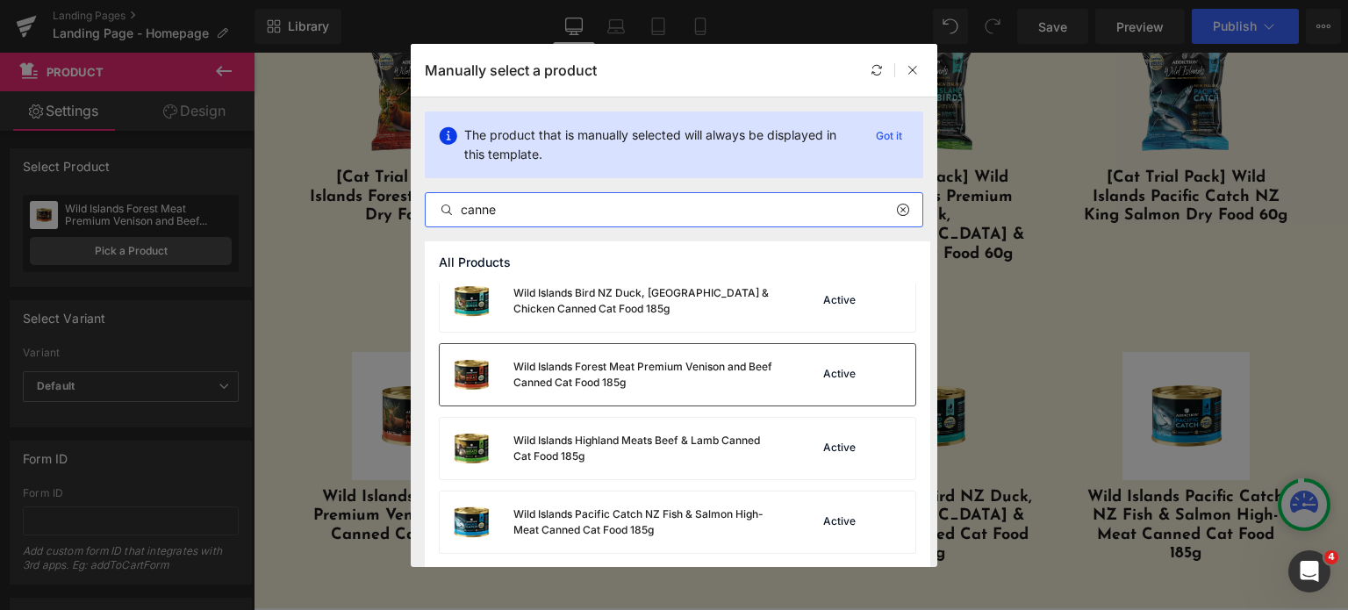
type input "canne"
click at [640, 396] on div "Wild Islands Forest Meat Premium Venison and Beef Canned Cat Food 185g" at bounding box center [608, 374] width 337 height 61
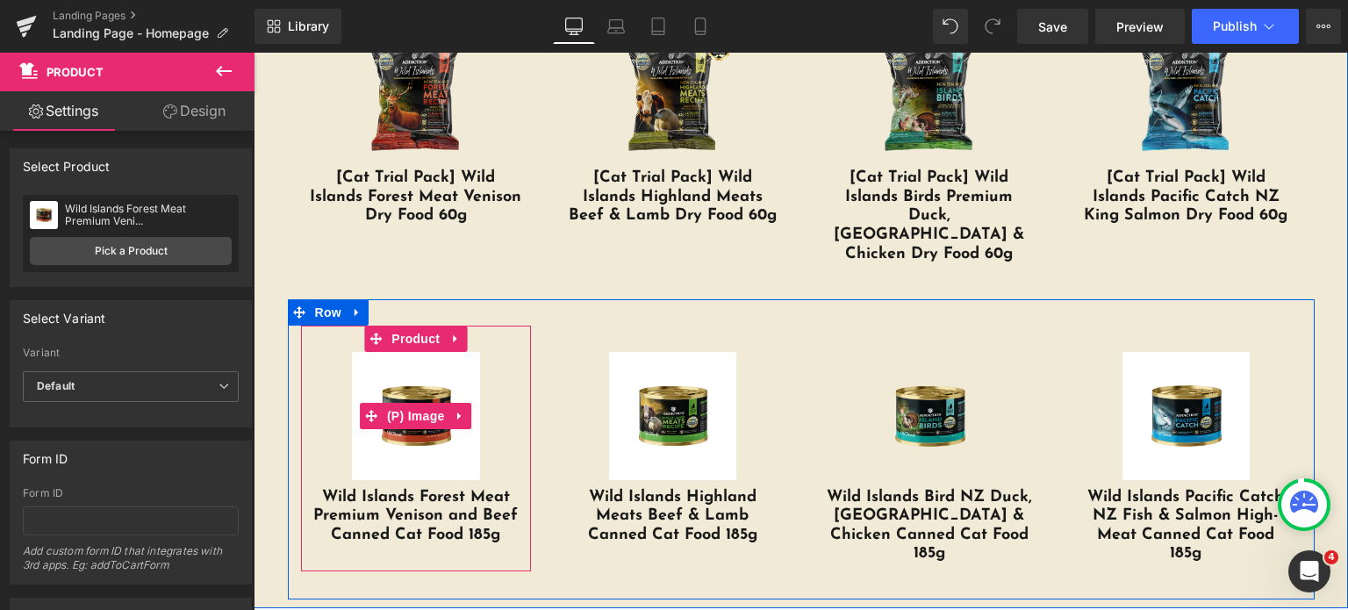
click at [370, 352] on img at bounding box center [416, 416] width 128 height 128
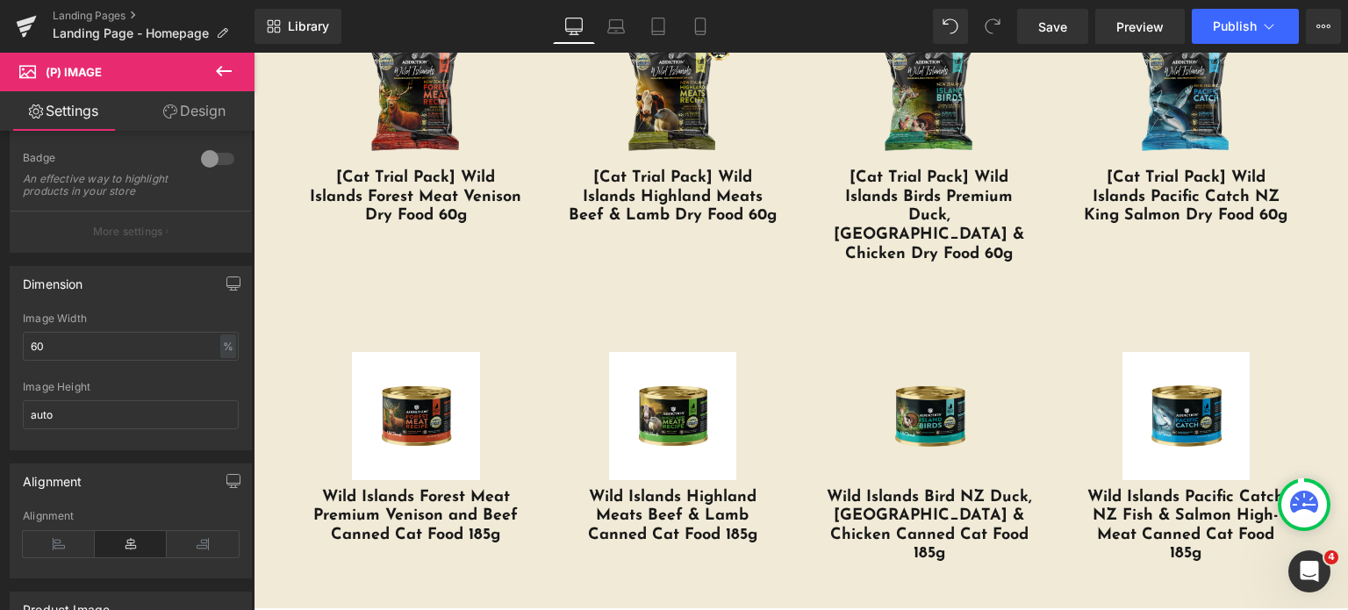
scroll to position [0, 0]
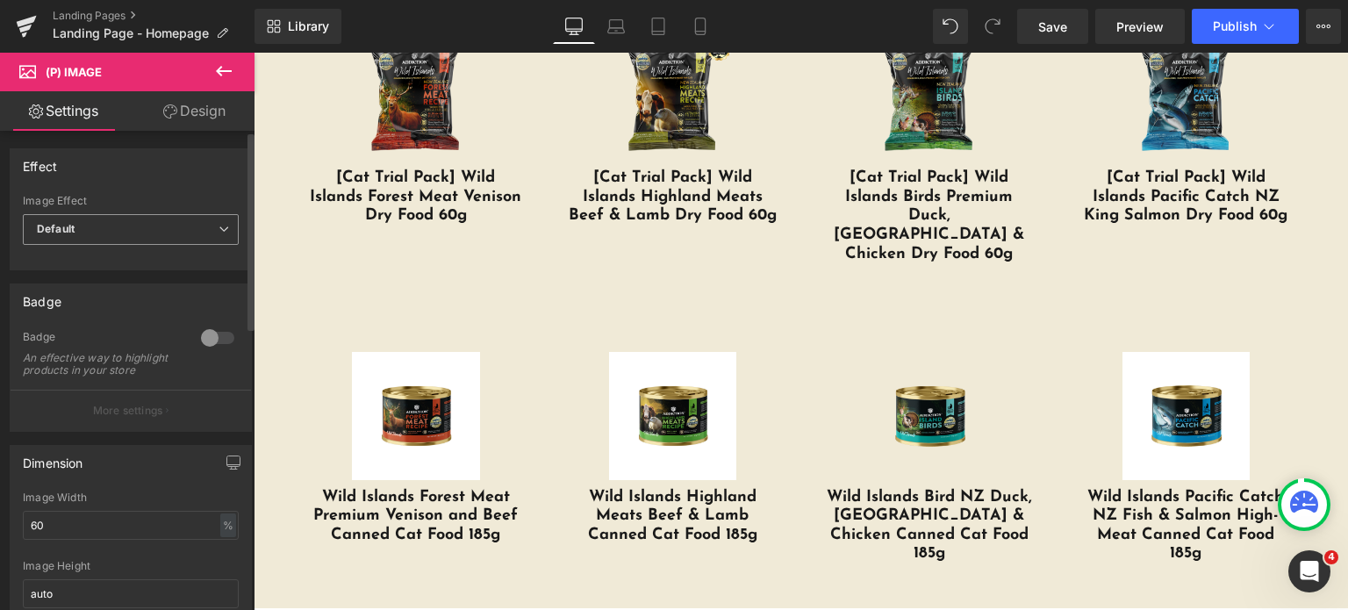
click at [118, 228] on span "Default" at bounding box center [131, 229] width 216 height 31
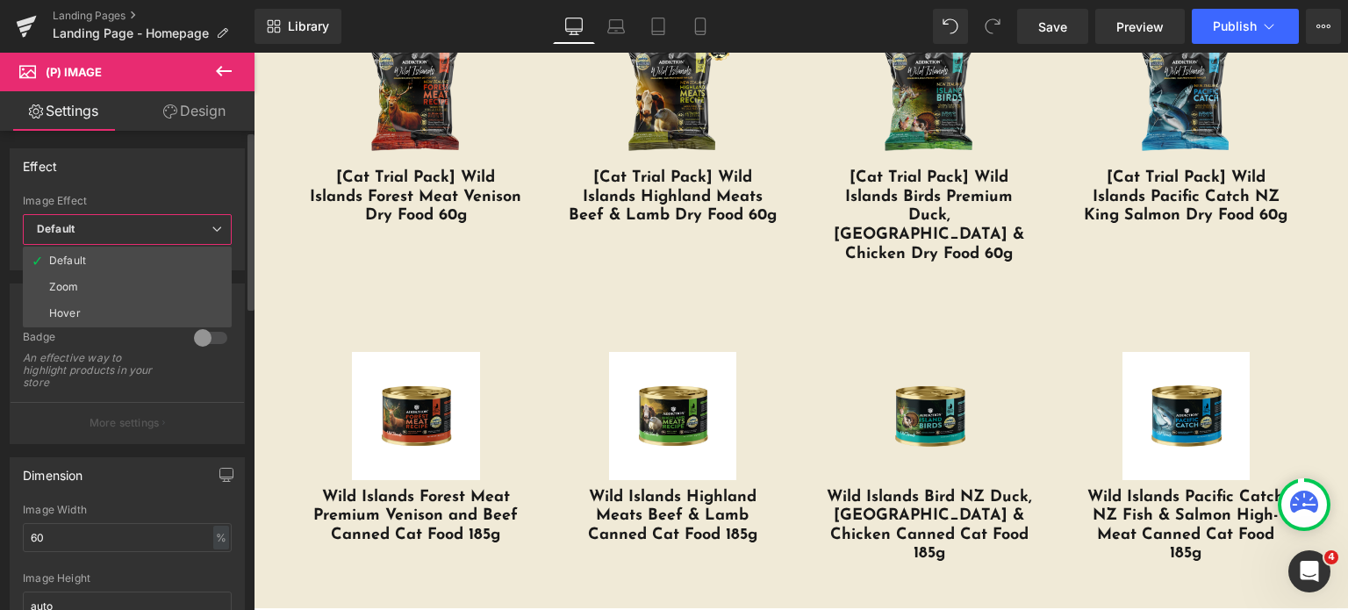
click at [118, 228] on span "Default" at bounding box center [127, 229] width 209 height 31
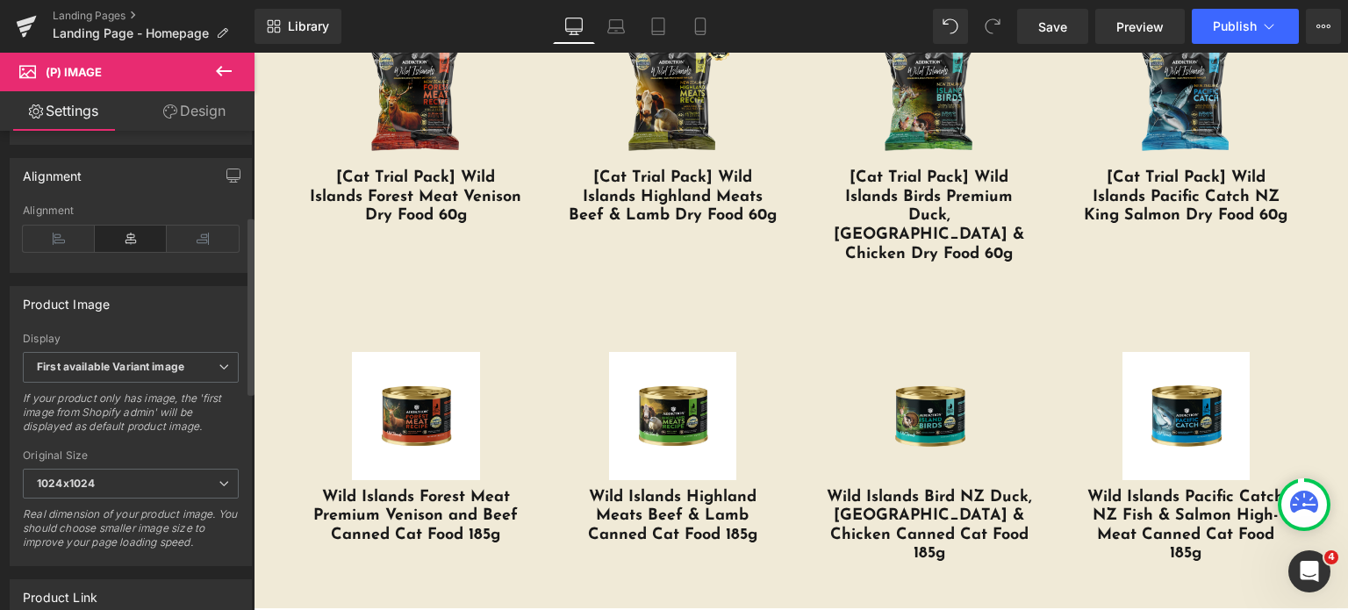
scroll to position [228, 0]
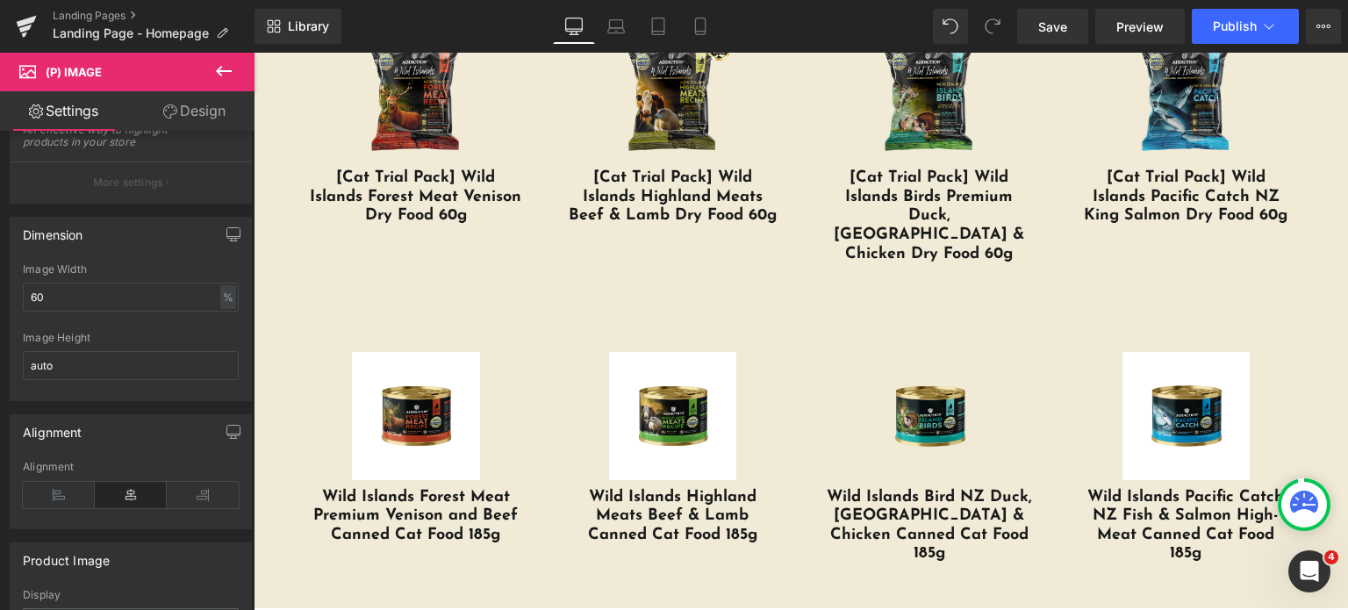
click at [182, 114] on link "Design" at bounding box center [194, 110] width 127 height 39
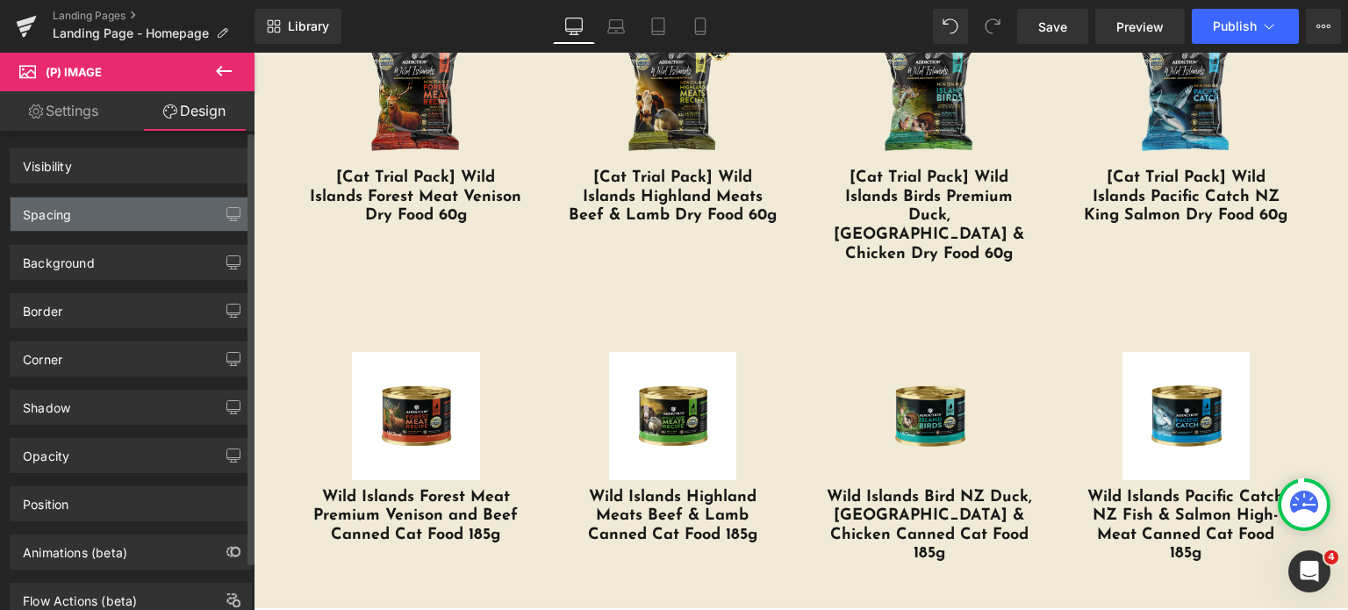
click at [78, 224] on div "Spacing" at bounding box center [131, 213] width 240 height 33
click at [45, 213] on div "Spacing" at bounding box center [47, 209] width 48 height 25
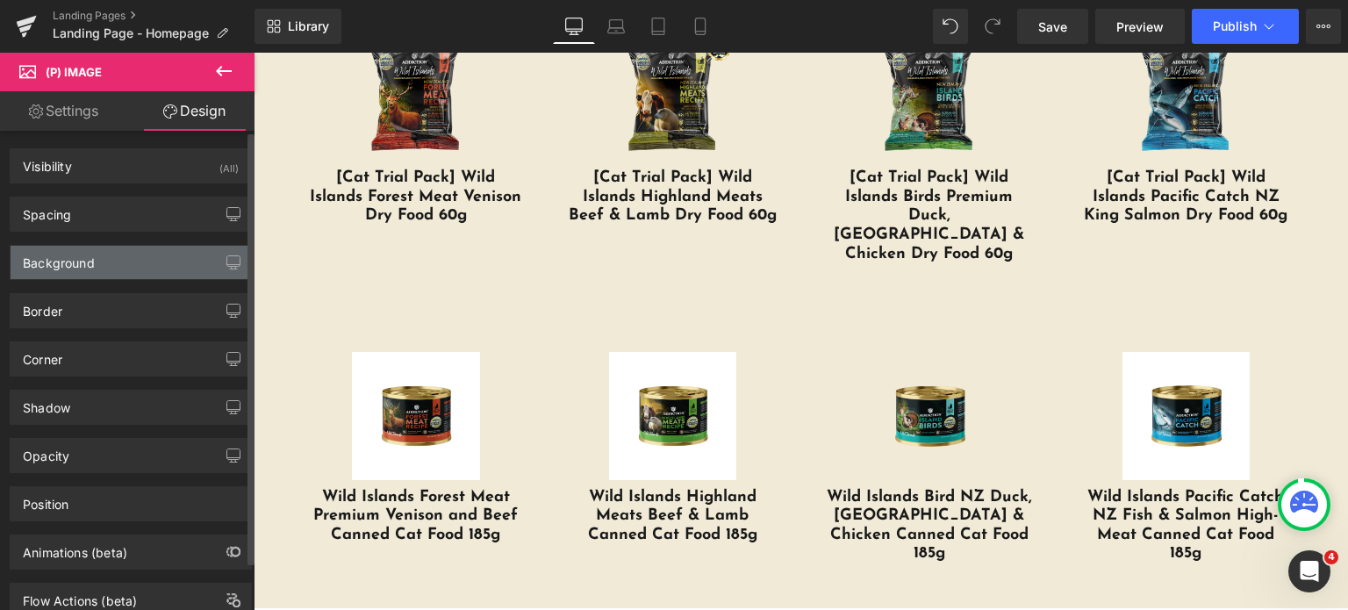
click at [47, 269] on div "Background" at bounding box center [131, 262] width 240 height 33
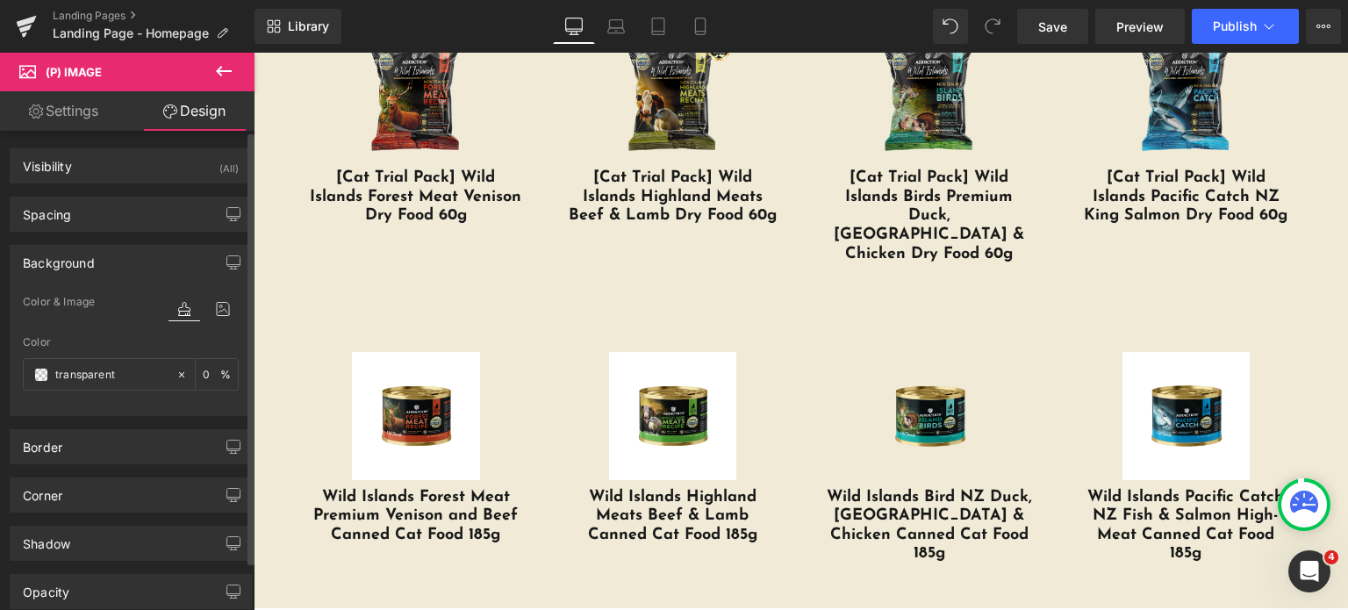
click at [49, 273] on div "Background" at bounding box center [131, 262] width 240 height 33
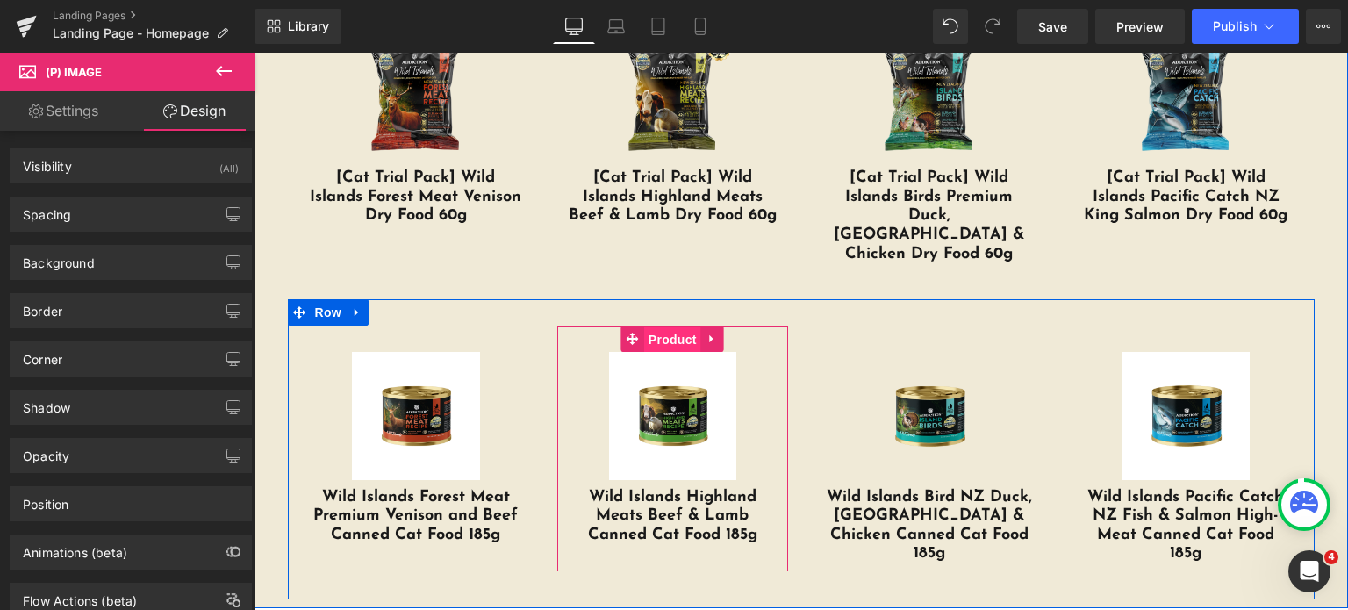
click at [649, 326] on span "Product" at bounding box center [672, 339] width 57 height 26
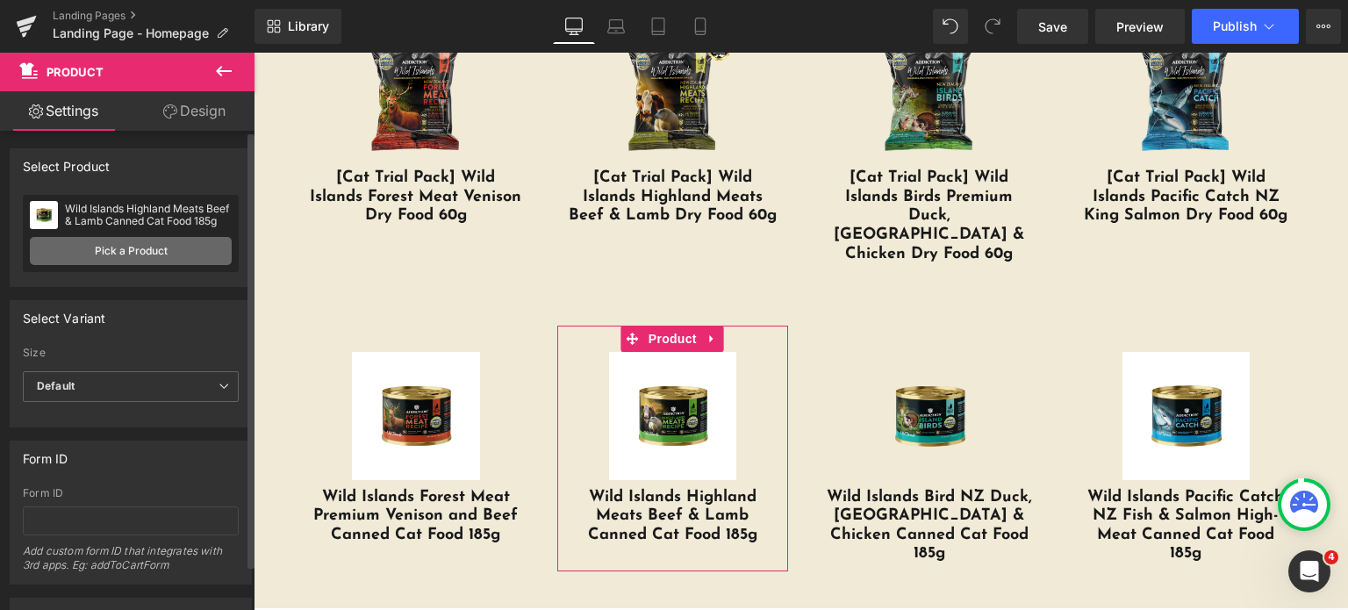
click at [102, 260] on link "Pick a Product" at bounding box center [131, 251] width 202 height 28
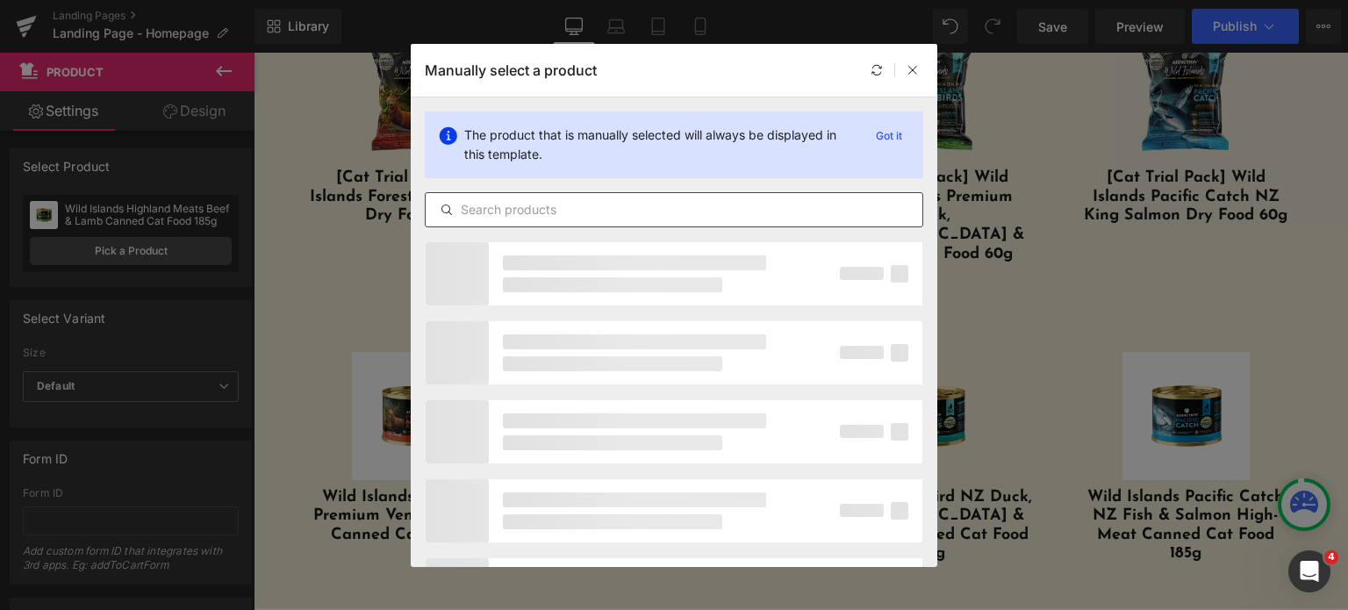
click at [534, 207] on input "text" at bounding box center [674, 209] width 497 height 21
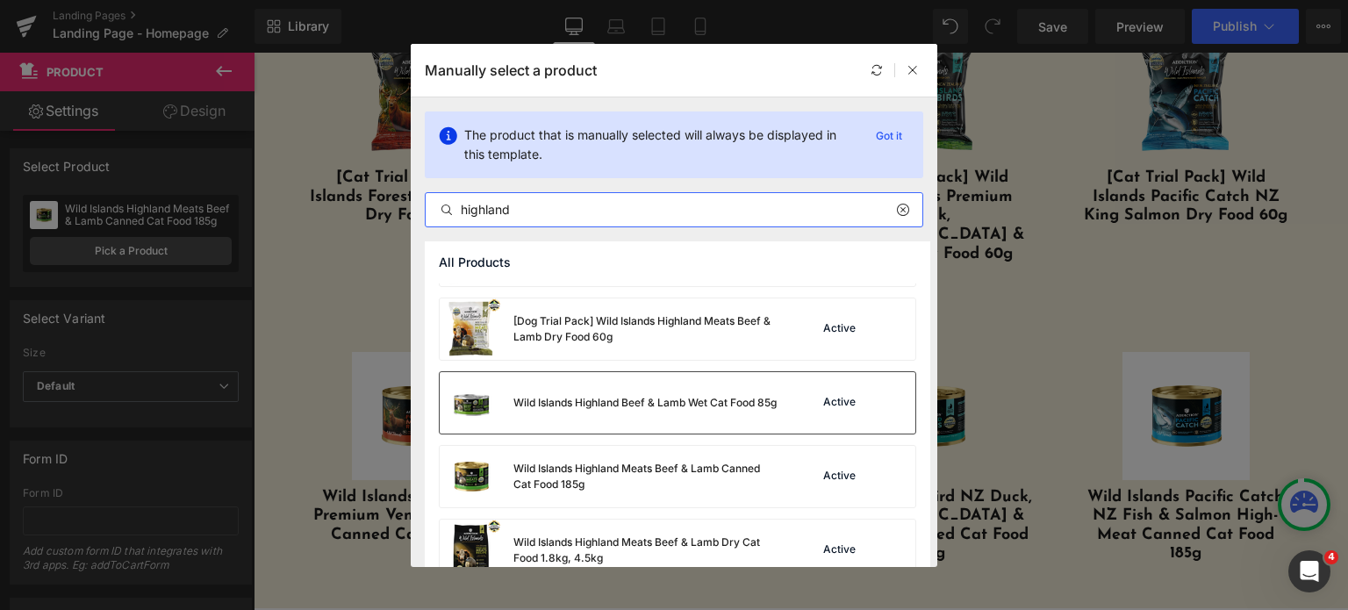
scroll to position [63, 0]
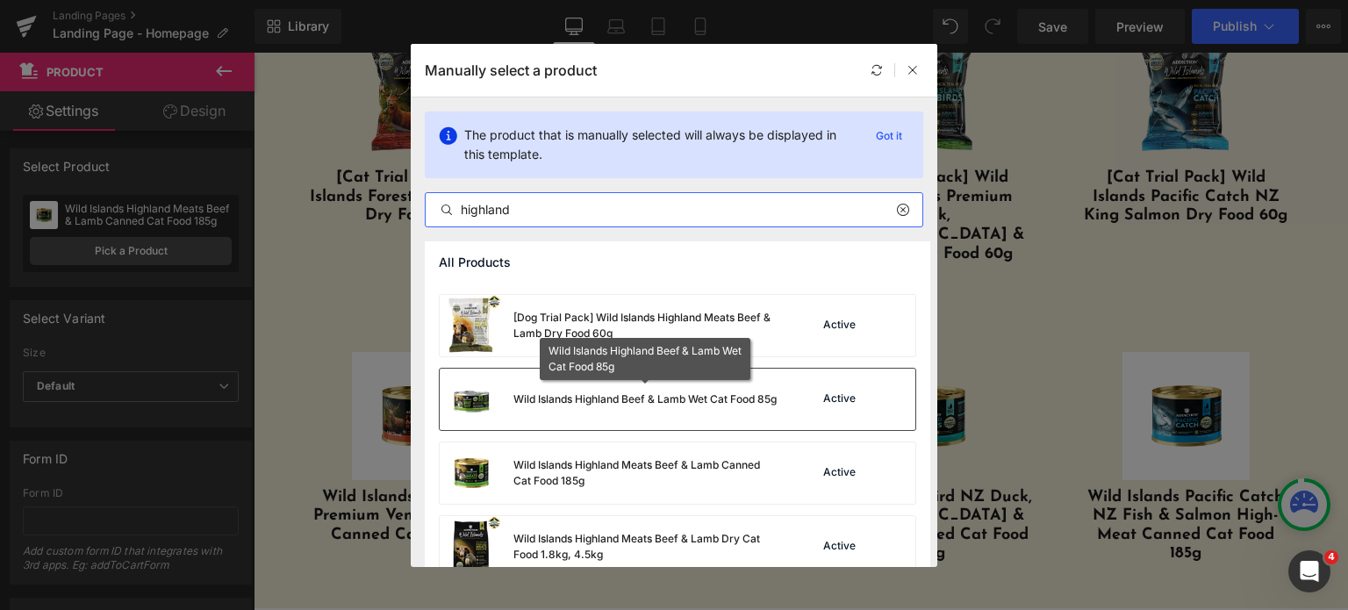
type input "highland"
click at [626, 405] on div "Wild Islands Highland Beef & Lamb Wet Cat Food 85g" at bounding box center [644, 399] width 263 height 16
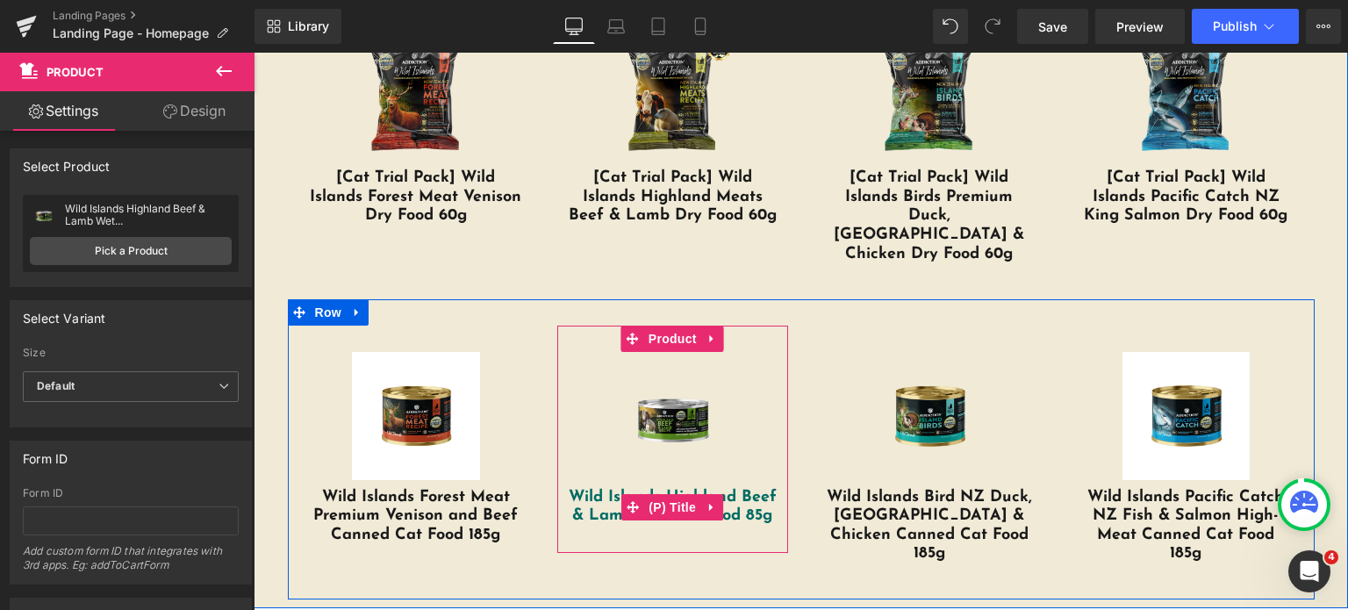
click at [608, 489] on link "Wild Islands Highland Beef & Lamb Wet Cat Food 85g" at bounding box center [672, 508] width 213 height 38
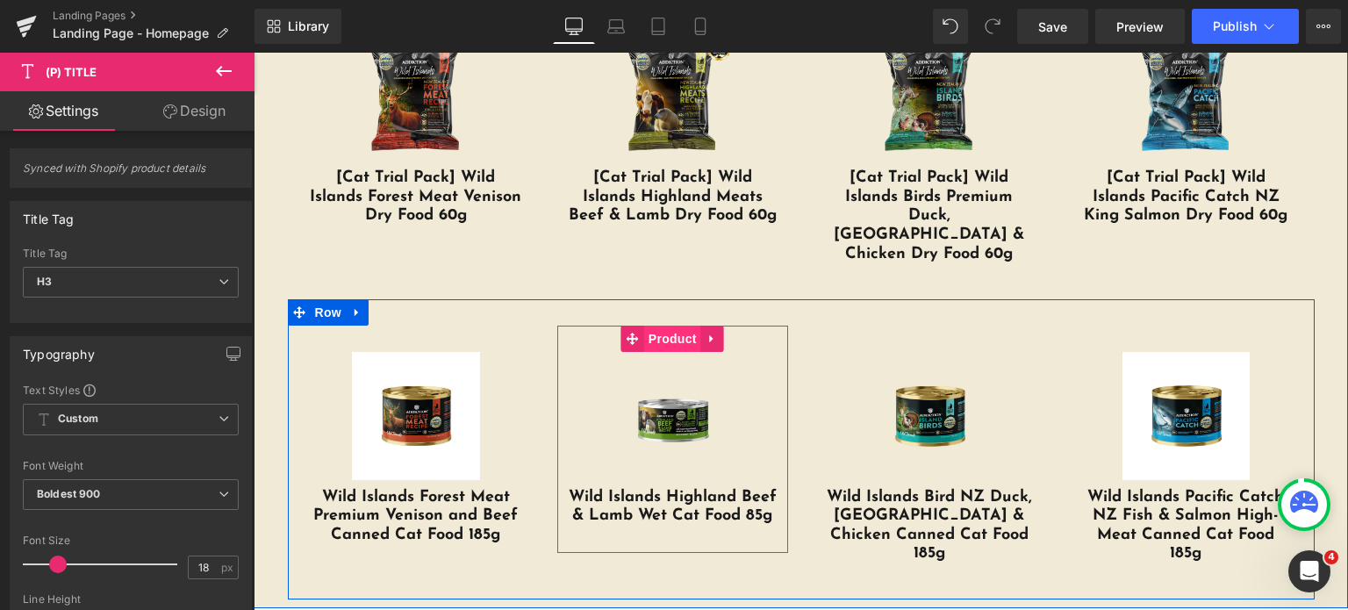
click at [644, 326] on span "Product" at bounding box center [672, 339] width 57 height 26
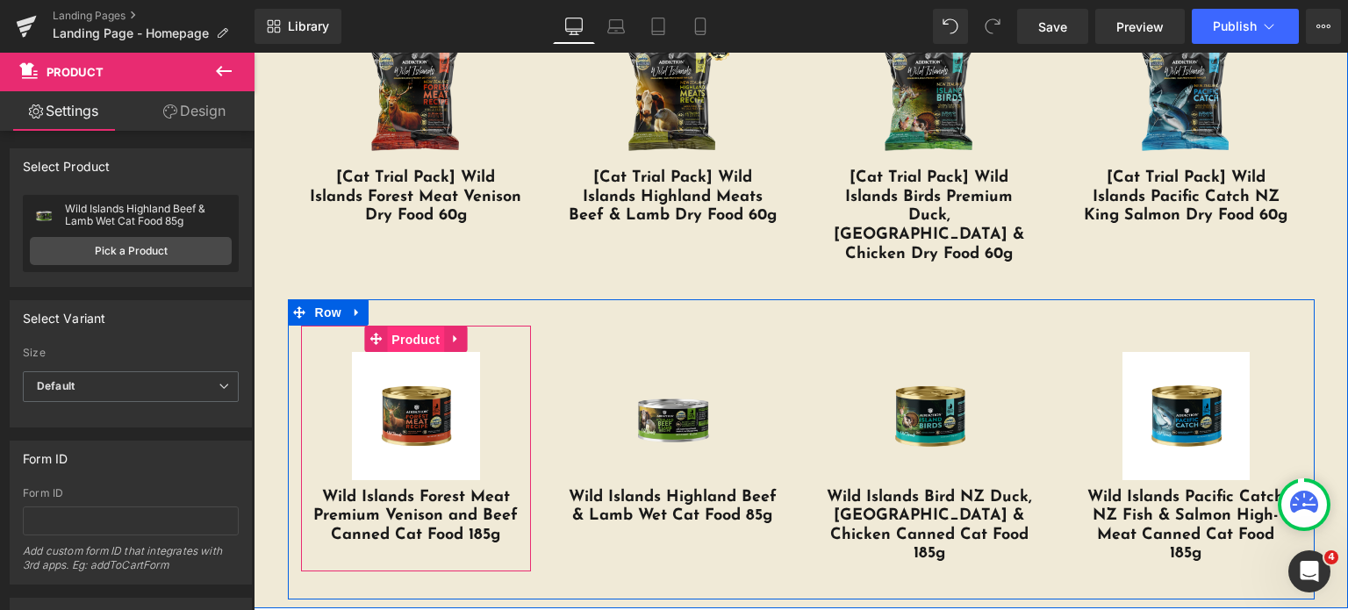
click at [414, 326] on span "Product" at bounding box center [415, 339] width 57 height 26
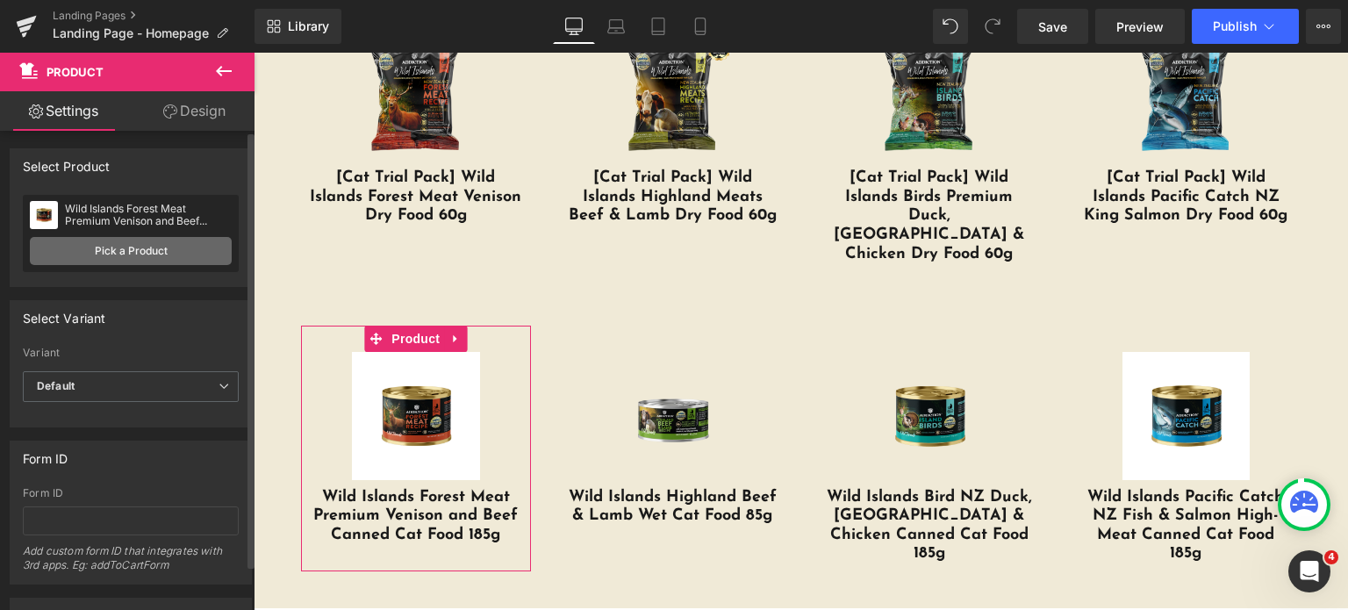
click at [111, 259] on link "Pick a Product" at bounding box center [131, 251] width 202 height 28
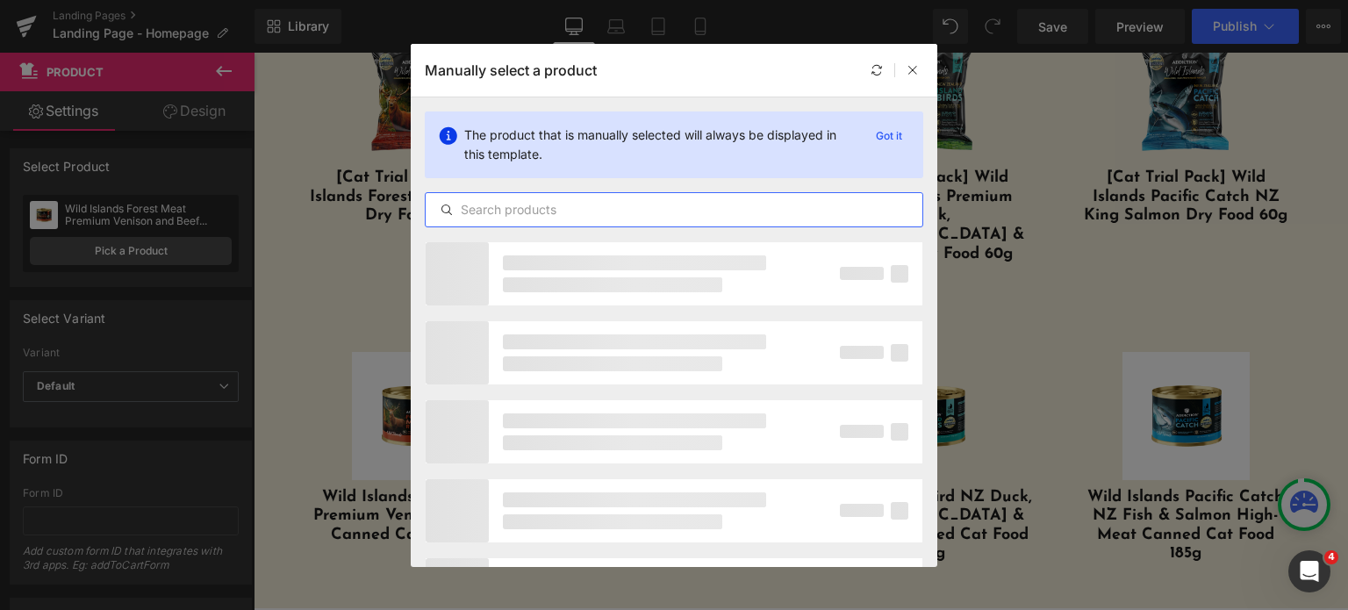
click at [515, 213] on input "text" at bounding box center [674, 209] width 497 height 21
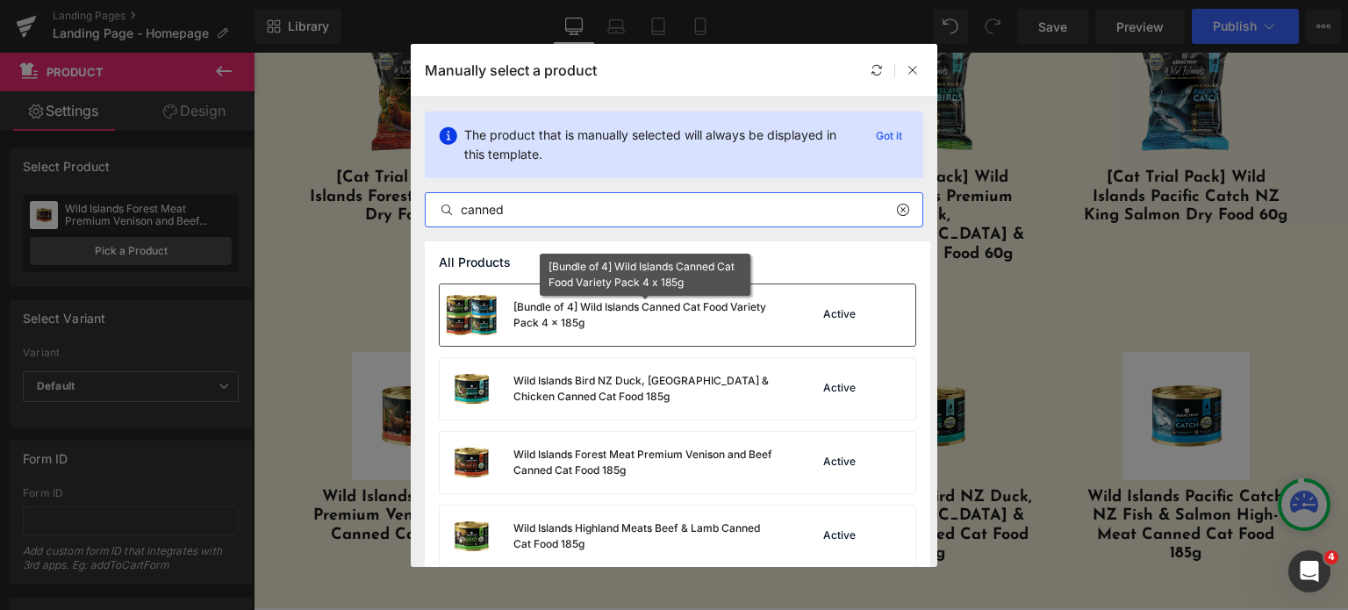
type input "canned"
click at [669, 299] on div "[Bundle of 4] Wild Islands Canned Cat Food Variety Pack 4 x 185g" at bounding box center [644, 315] width 263 height 32
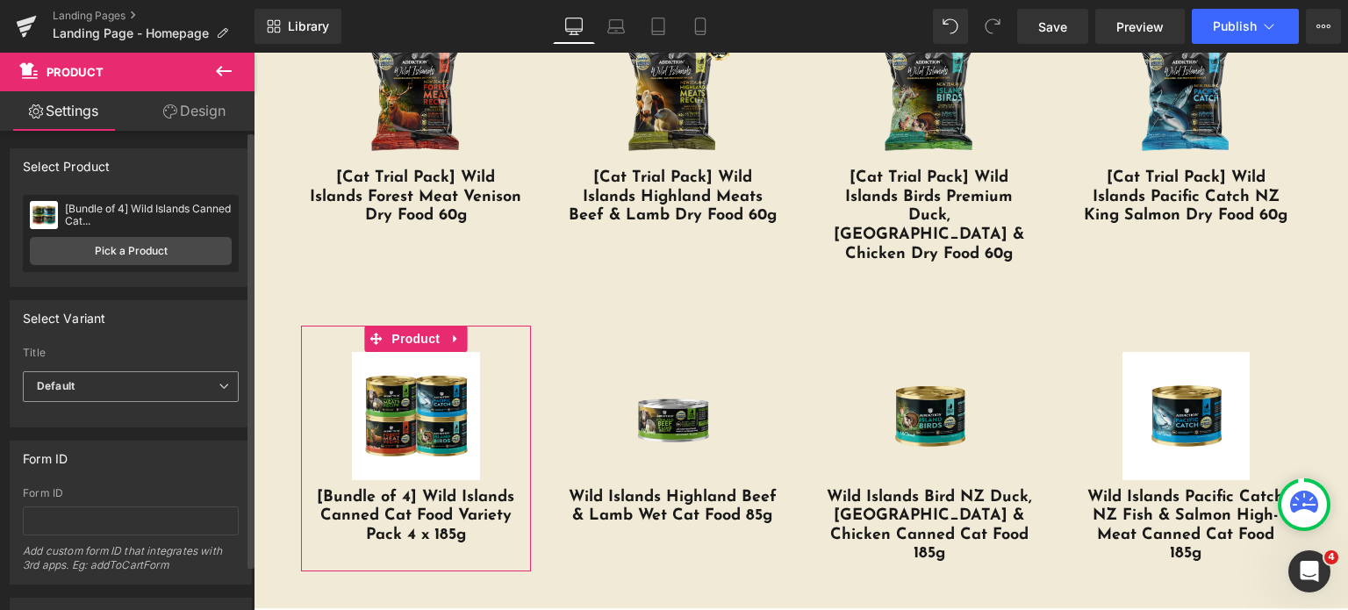
click at [152, 393] on span "Default" at bounding box center [131, 386] width 216 height 31
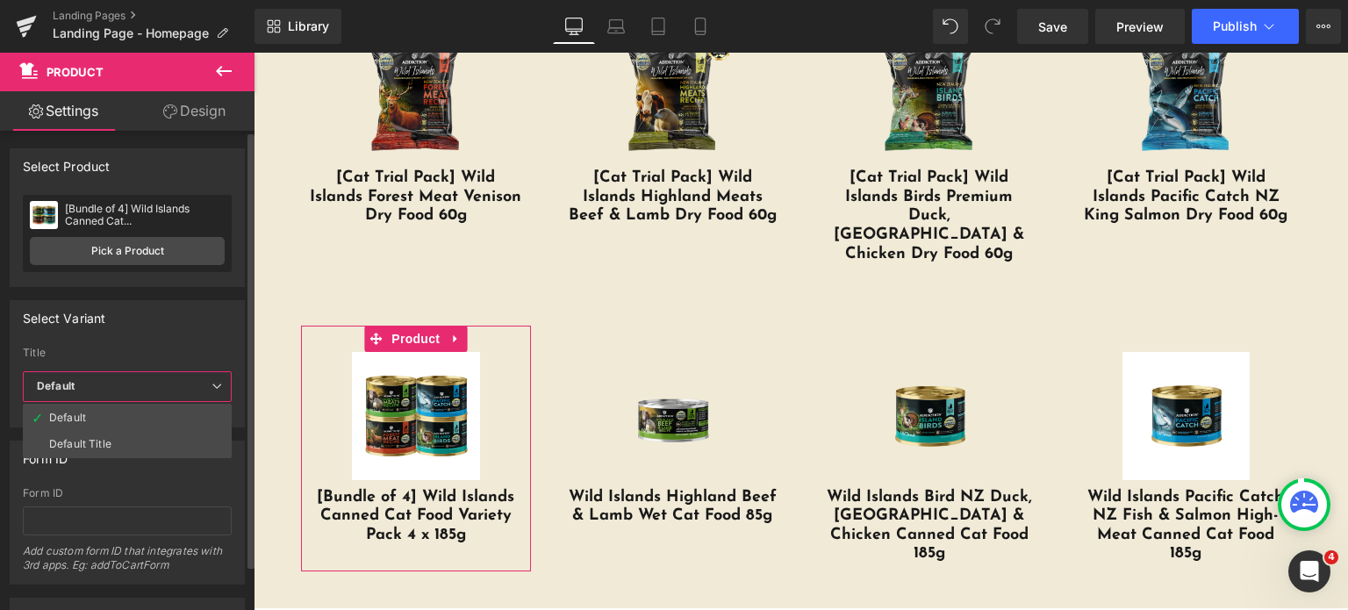
click at [152, 393] on span "Default" at bounding box center [127, 386] width 209 height 31
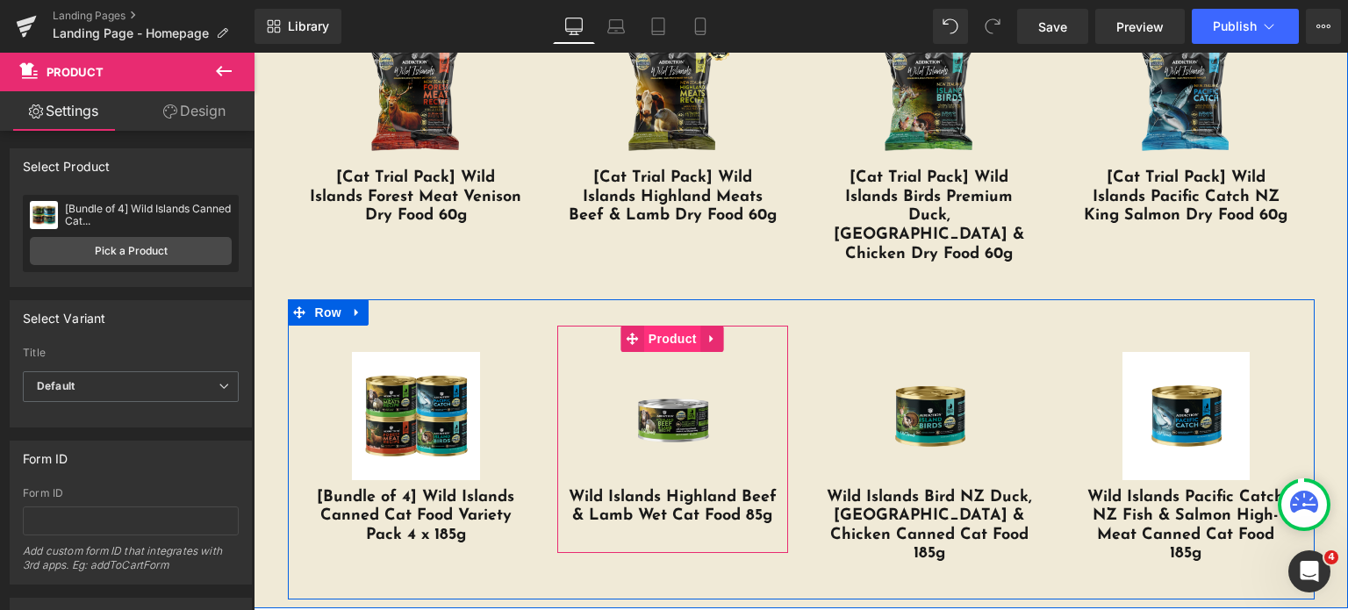
click at [663, 326] on span "Product" at bounding box center [672, 339] width 57 height 26
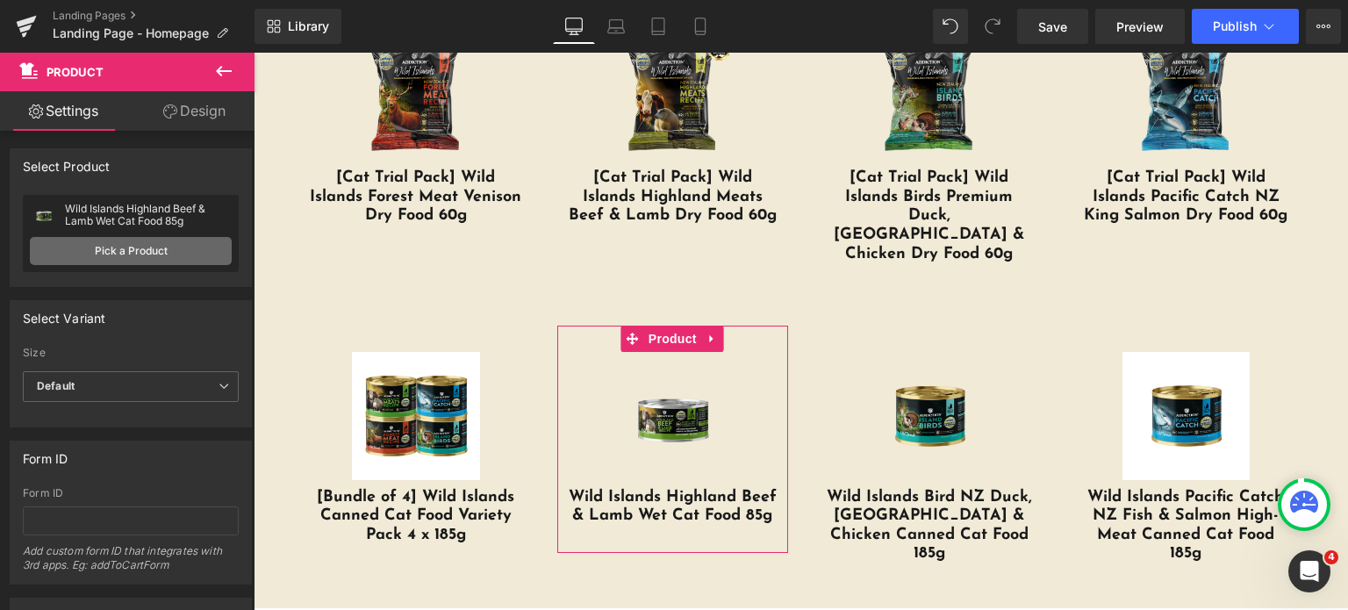
click at [183, 252] on link "Pick a Product" at bounding box center [131, 251] width 202 height 28
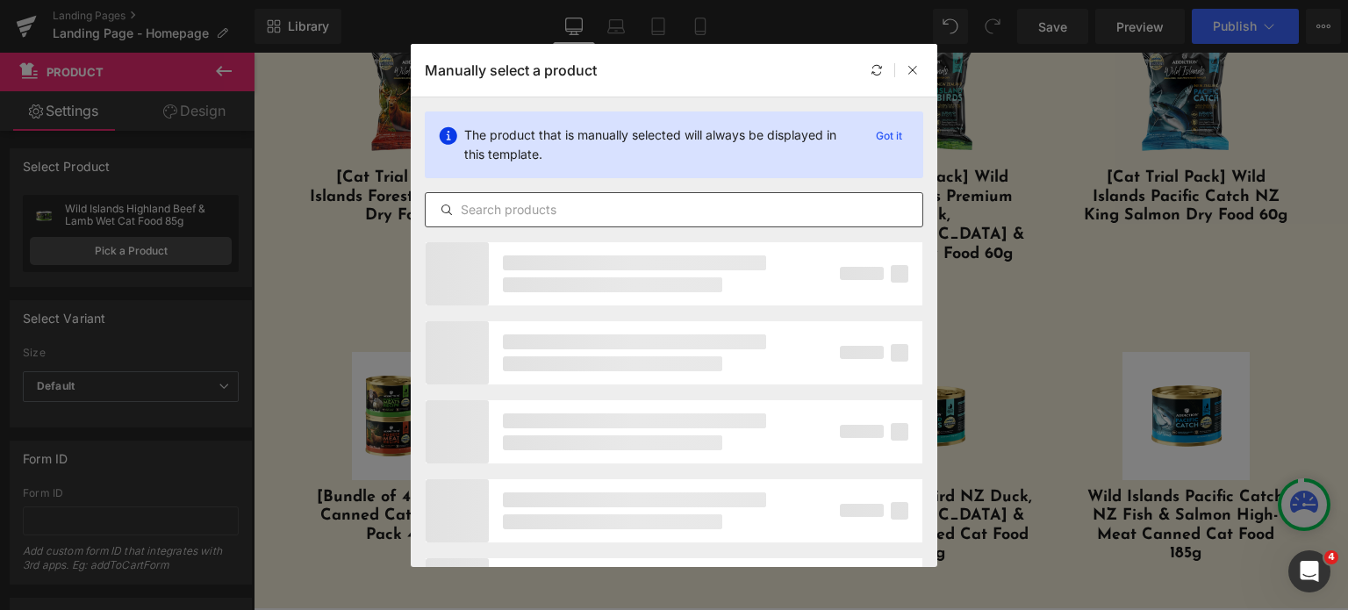
click at [477, 213] on input "text" at bounding box center [674, 209] width 497 height 21
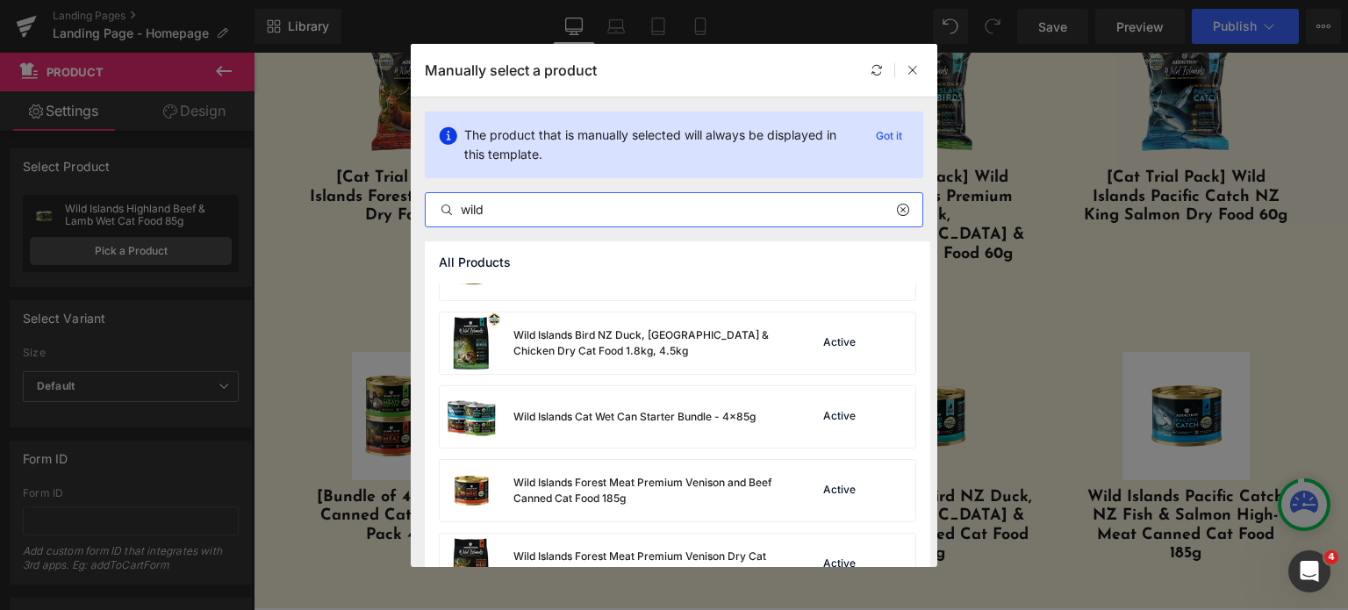
scroll to position [1179, 0]
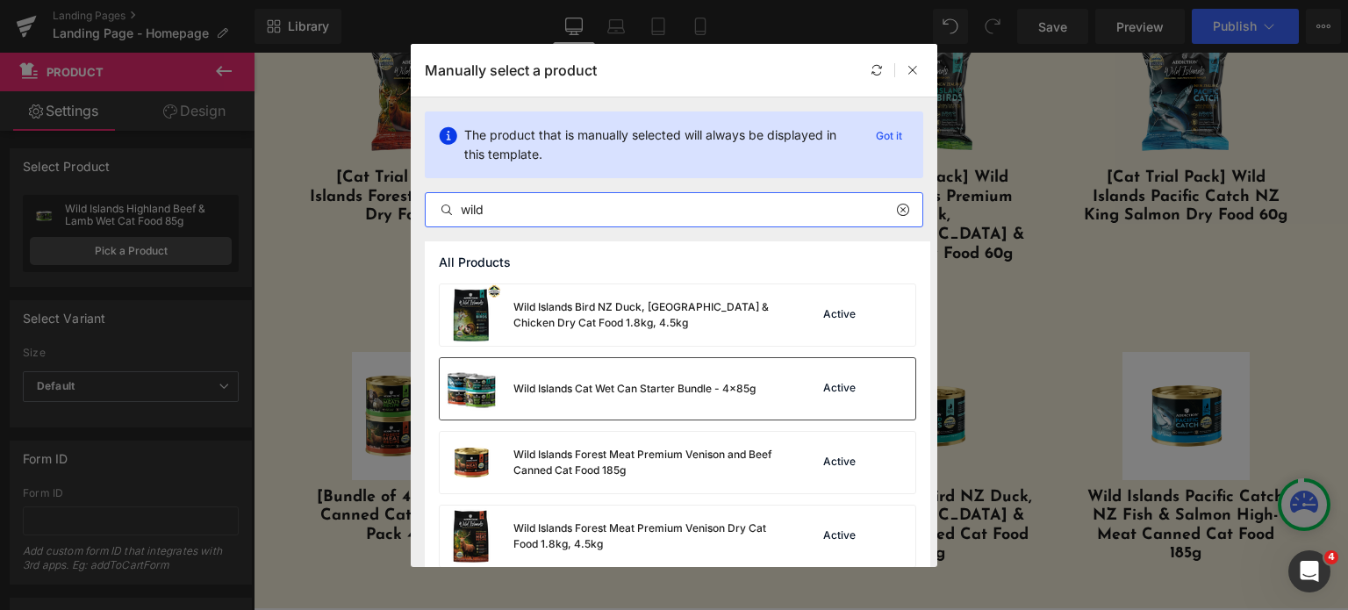
type input "wild"
click at [517, 391] on div "Wild Islands Cat Wet Can Starter Bundle - 4x85g" at bounding box center [634, 389] width 242 height 16
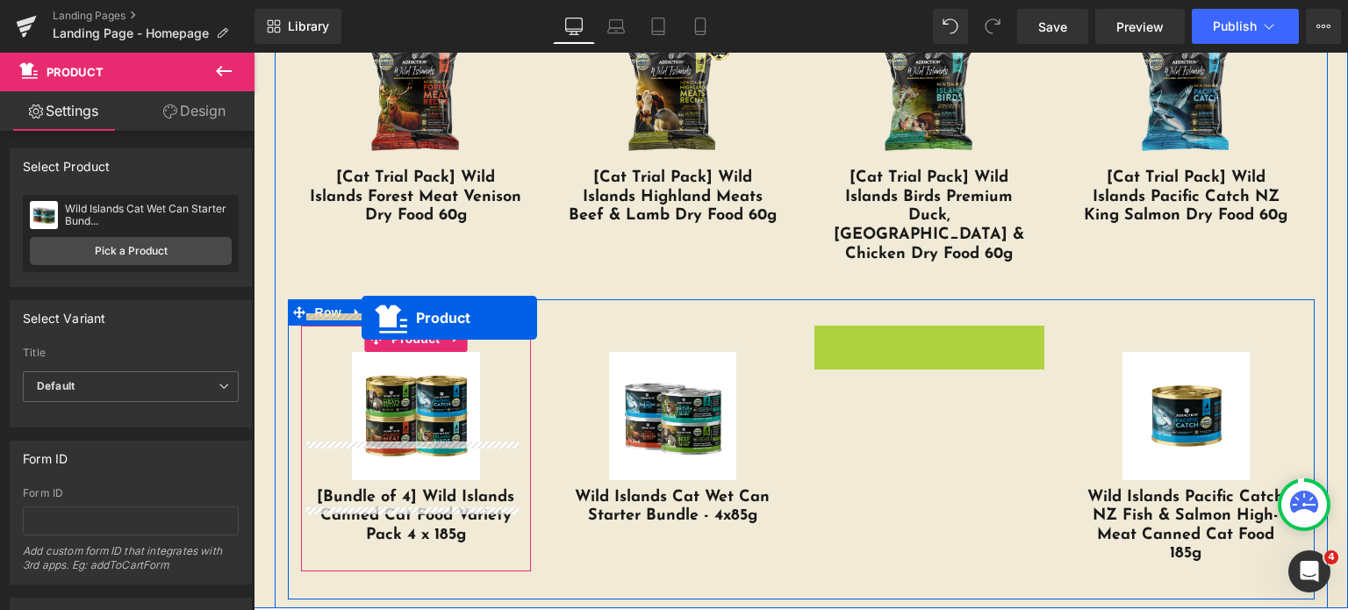
drag, startPoint x: 898, startPoint y: 301, endPoint x: 362, endPoint y: 318, distance: 536.4
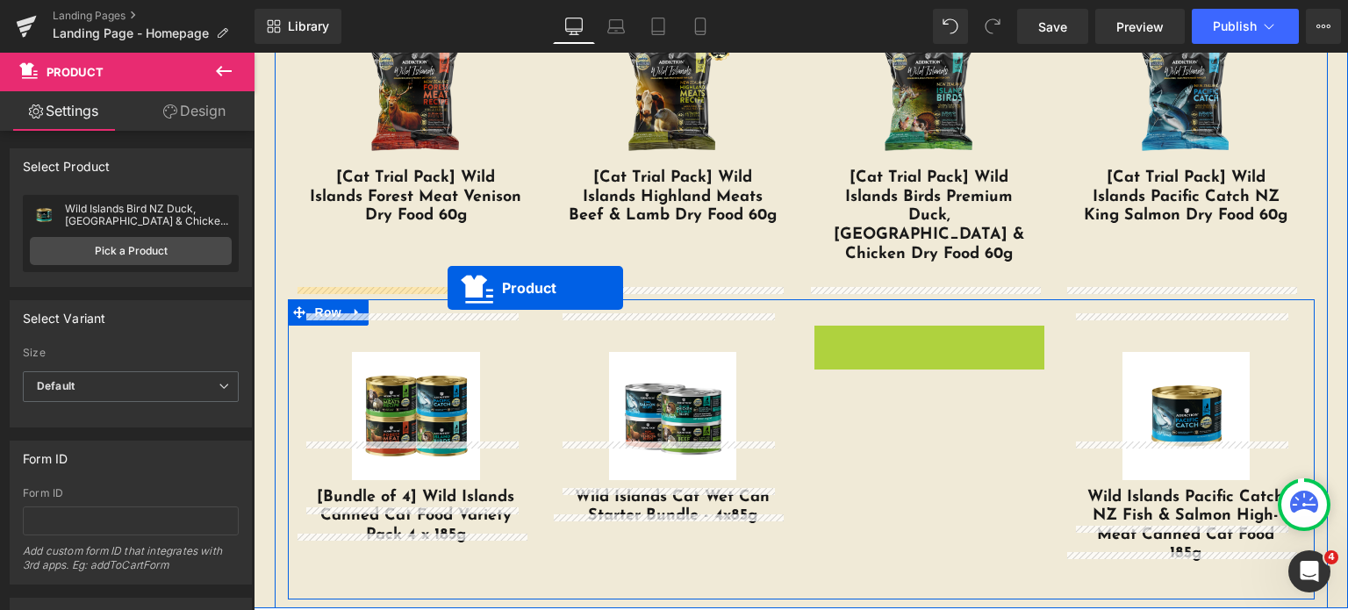
drag, startPoint x: 920, startPoint y: 308, endPoint x: 448, endPoint y: 288, distance: 472.6
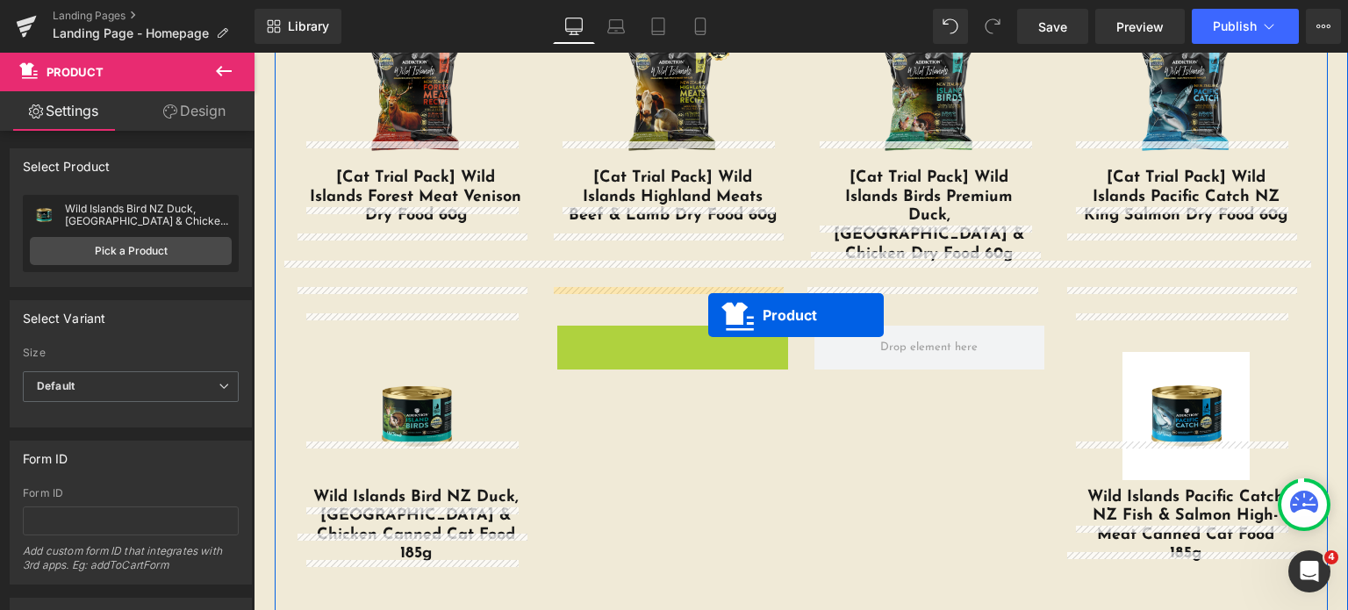
drag, startPoint x: 636, startPoint y: 295, endPoint x: 705, endPoint y: 317, distance: 71.9
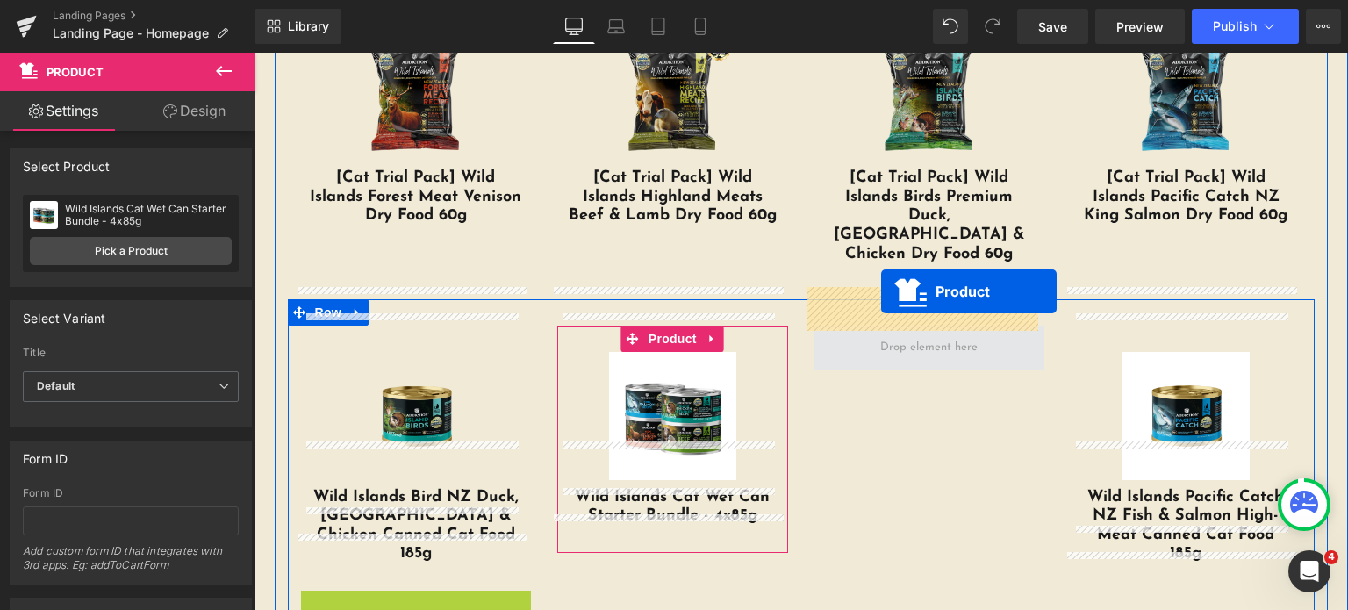
drag, startPoint x: 402, startPoint y: 544, endPoint x: 881, endPoint y: 292, distance: 541.3
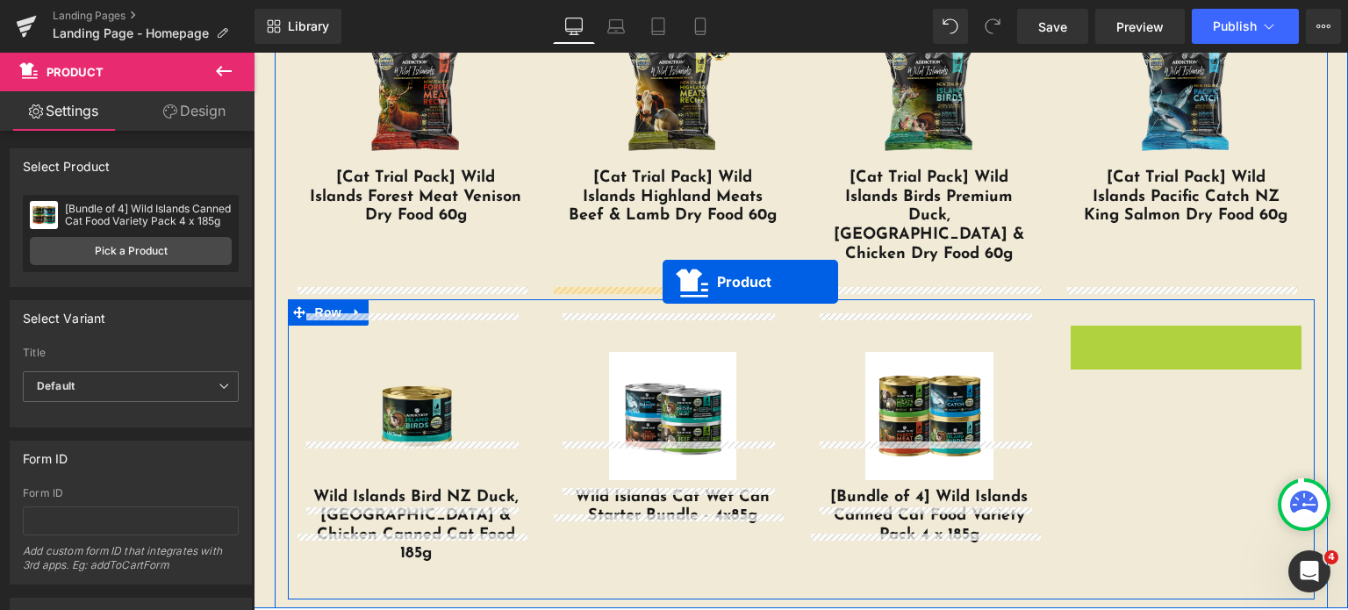
drag, startPoint x: 1176, startPoint y: 301, endPoint x: 663, endPoint y: 282, distance: 513.7
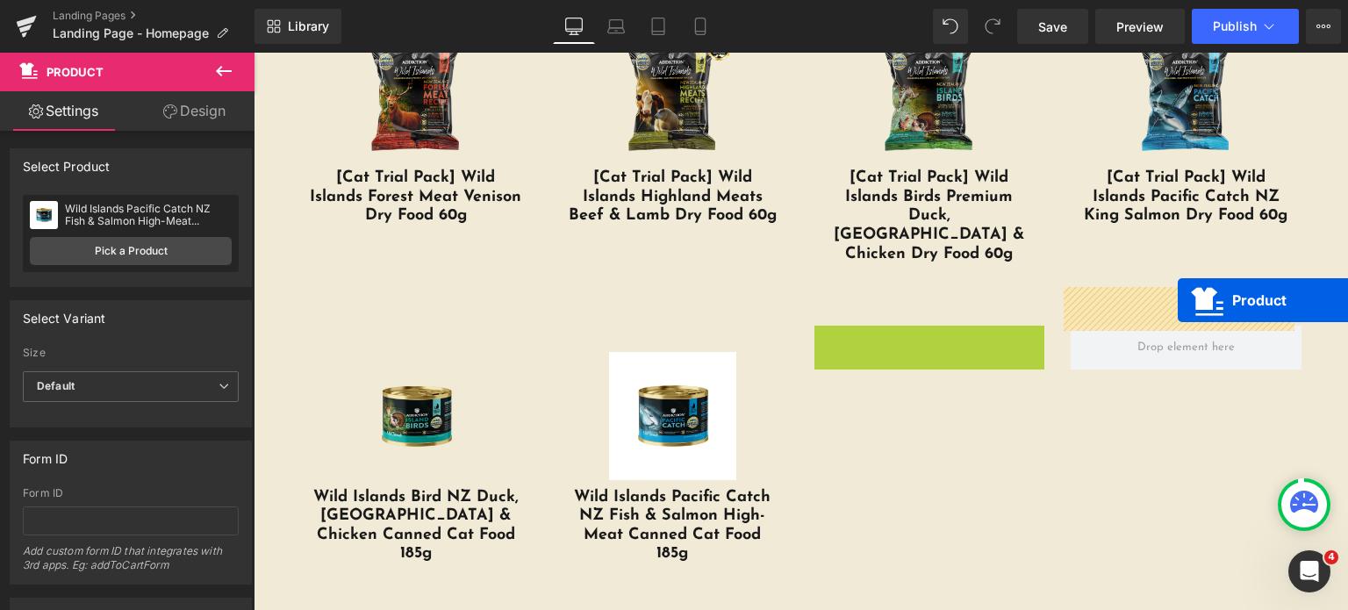
drag, startPoint x: 915, startPoint y: 298, endPoint x: 797, endPoint y: 343, distance: 126.6
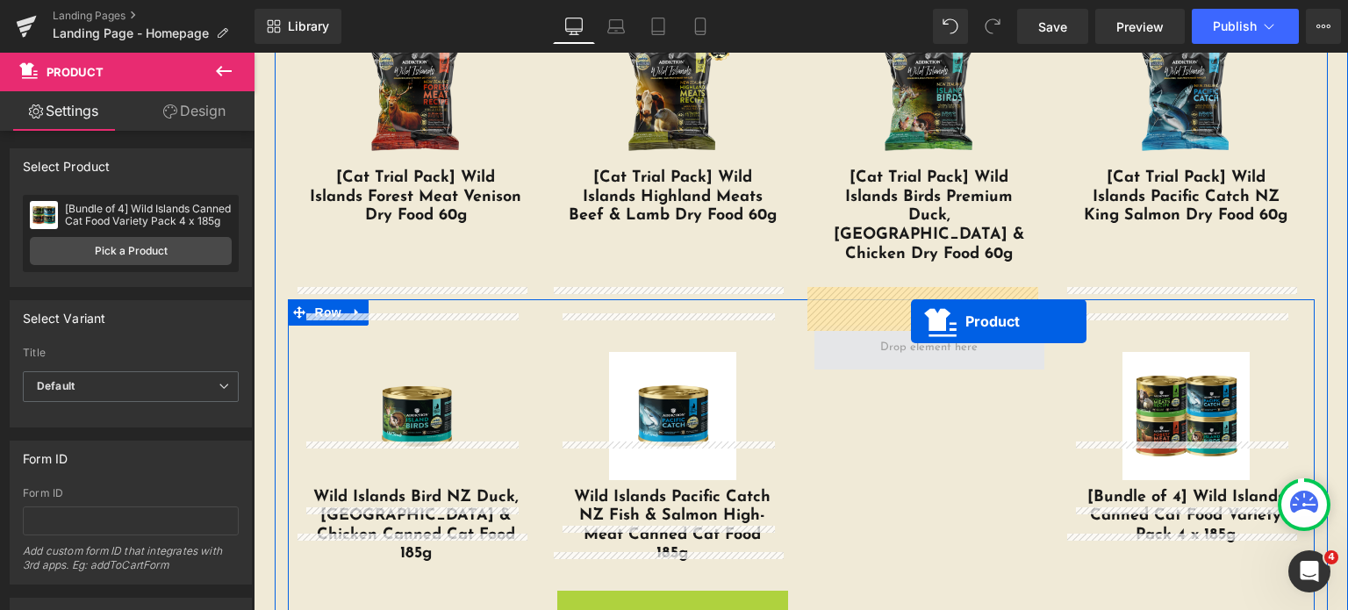
drag, startPoint x: 667, startPoint y: 556, endPoint x: 911, endPoint y: 321, distance: 338.9
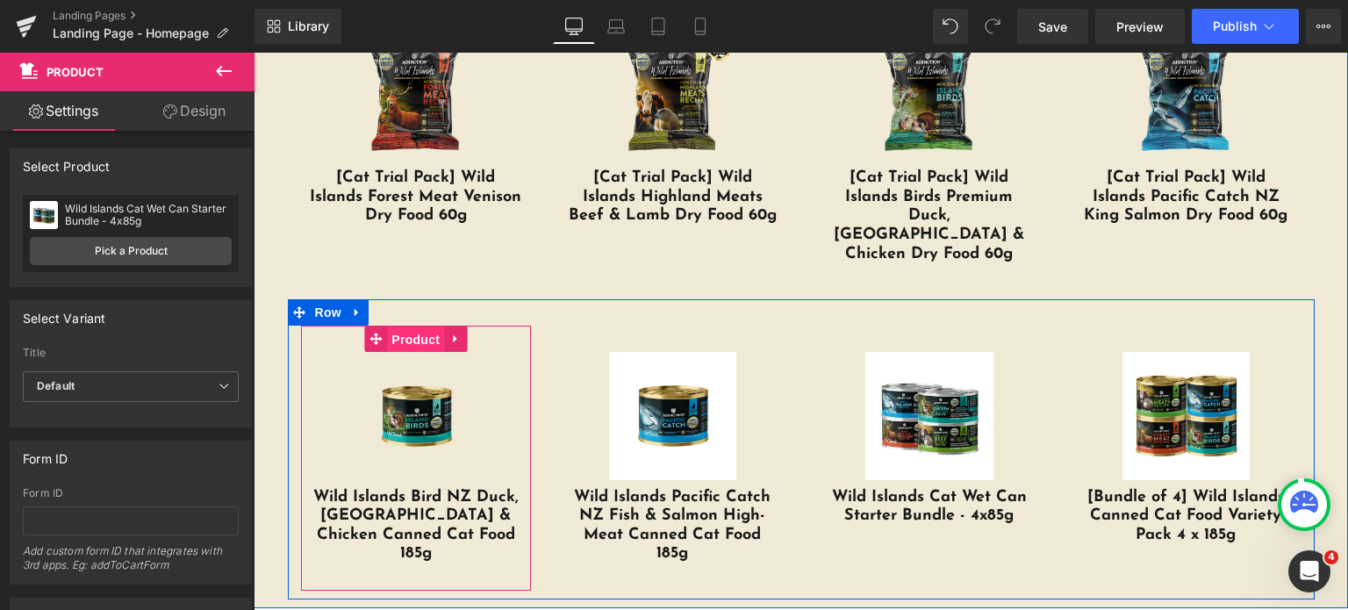
click at [405, 326] on span "Product" at bounding box center [415, 339] width 57 height 26
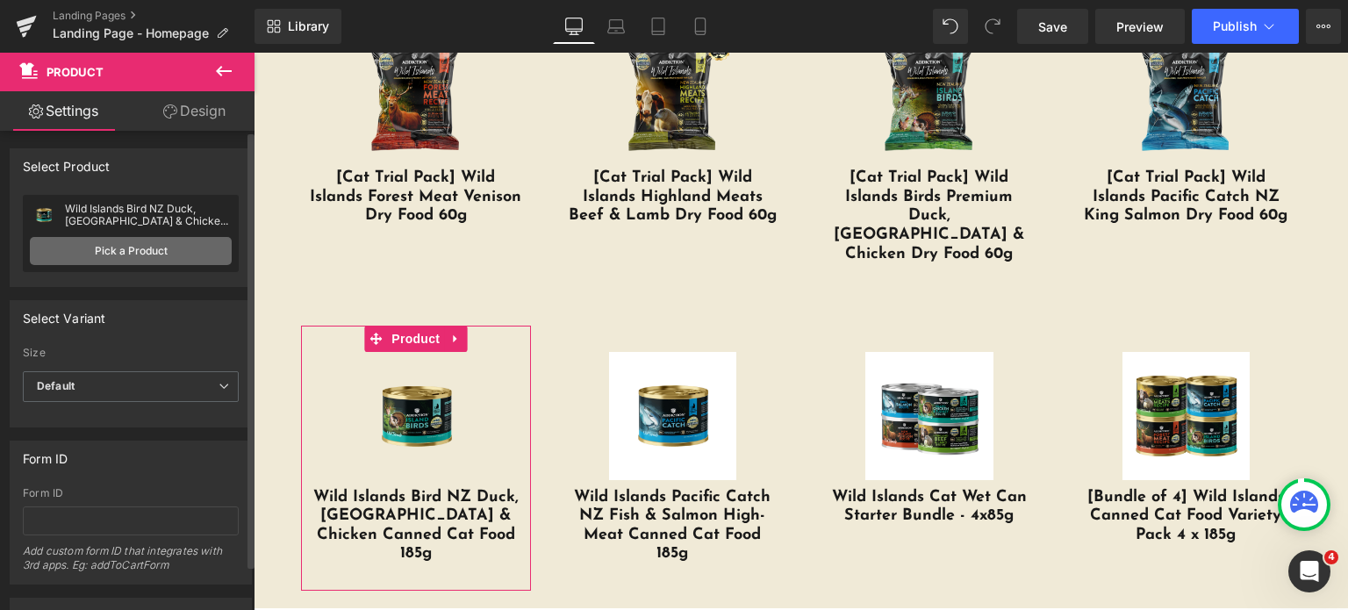
click at [133, 255] on link "Pick a Product" at bounding box center [131, 251] width 202 height 28
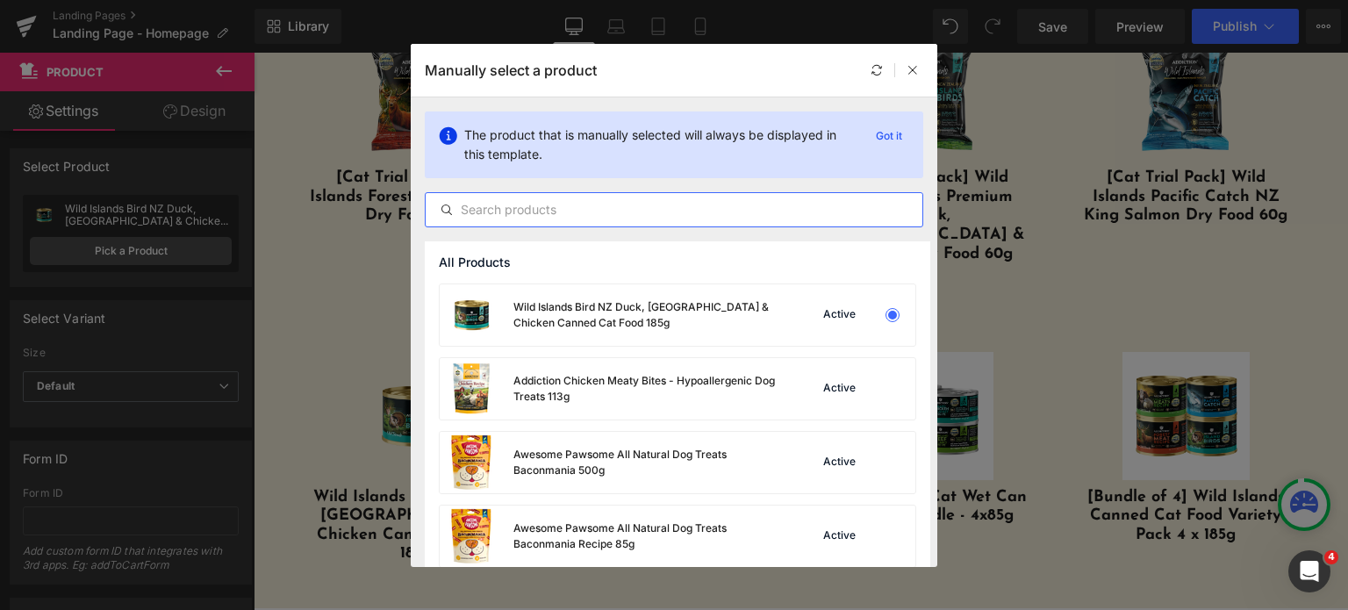
click at [506, 210] on input "text" at bounding box center [674, 209] width 497 height 21
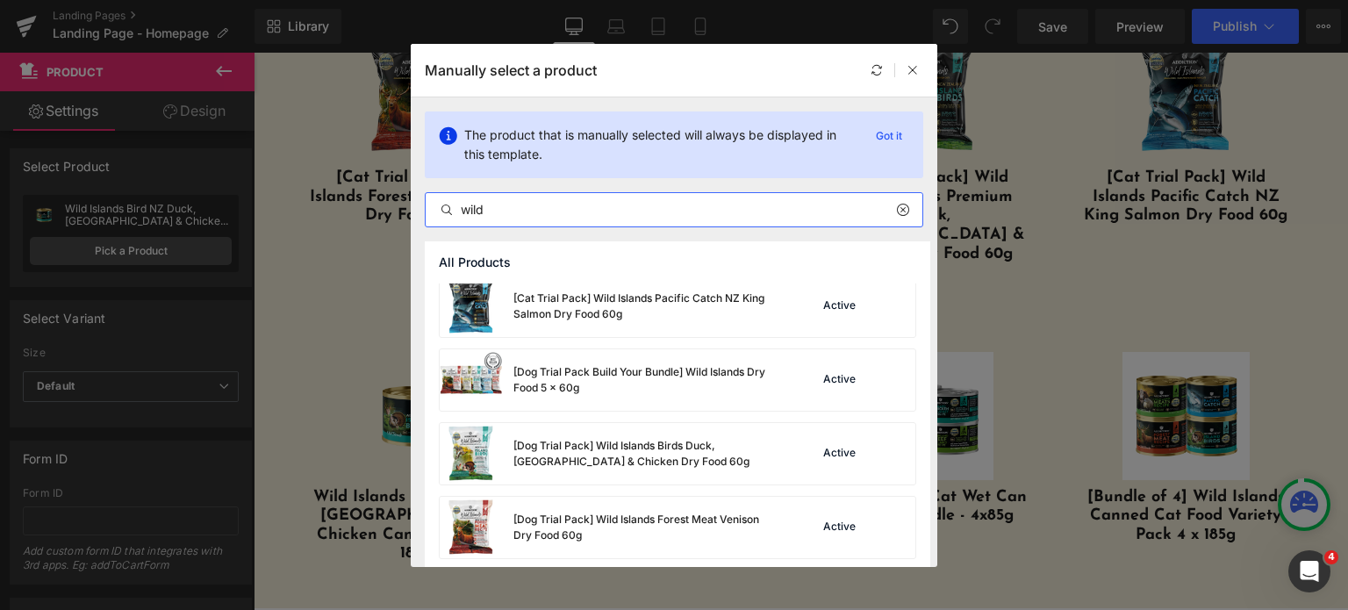
scroll to position [673, 0]
type input "wild"
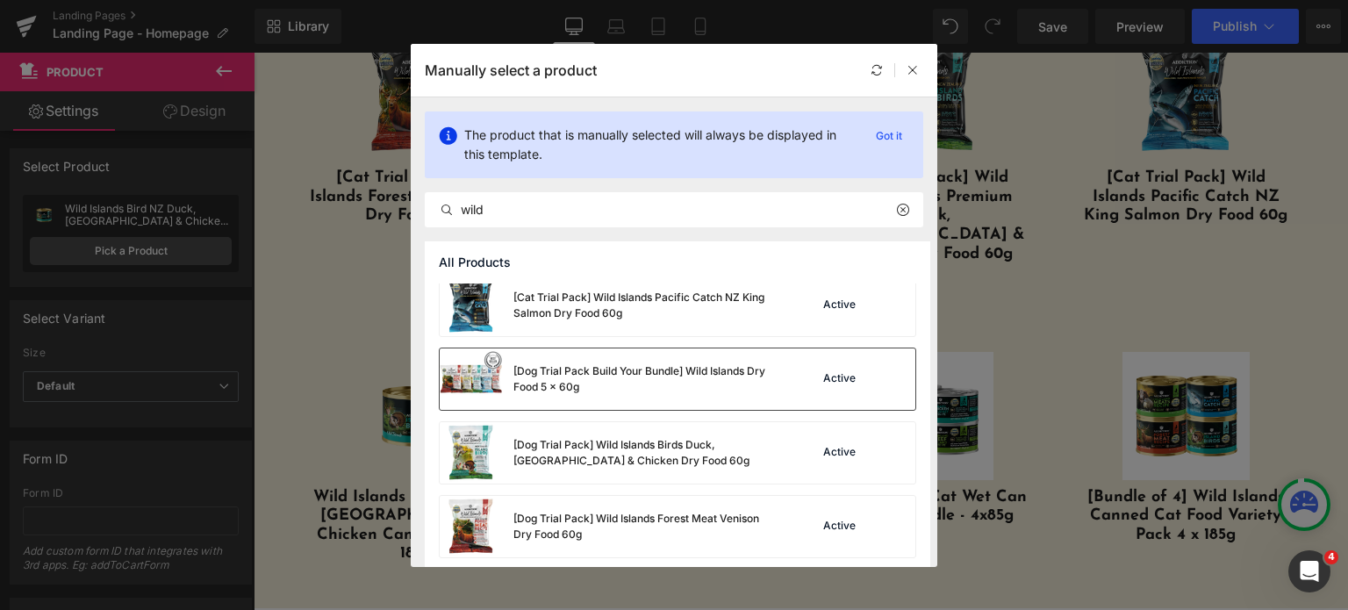
drag, startPoint x: 569, startPoint y: 386, endPoint x: 358, endPoint y: 265, distance: 242.9
click at [569, 386] on div "[Dog Trial Pack Build Your Bundle] Wild Islands Dry Food 5 x 60g" at bounding box center [644, 379] width 263 height 32
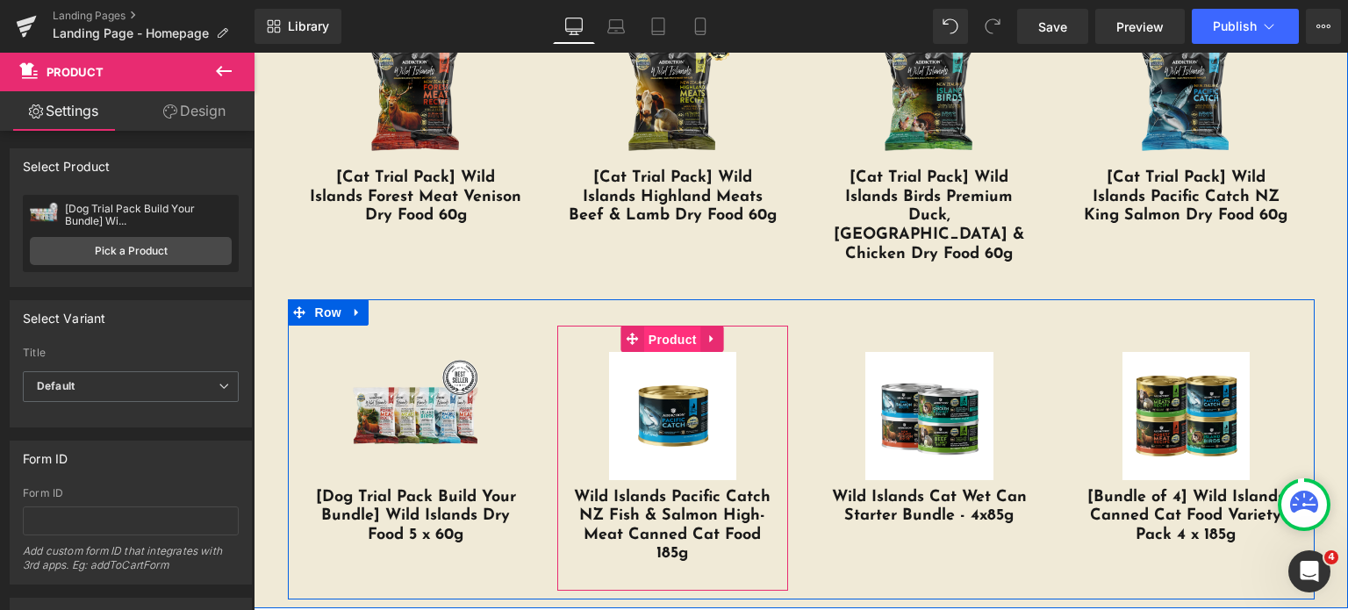
click at [647, 326] on span "Product" at bounding box center [672, 339] width 57 height 26
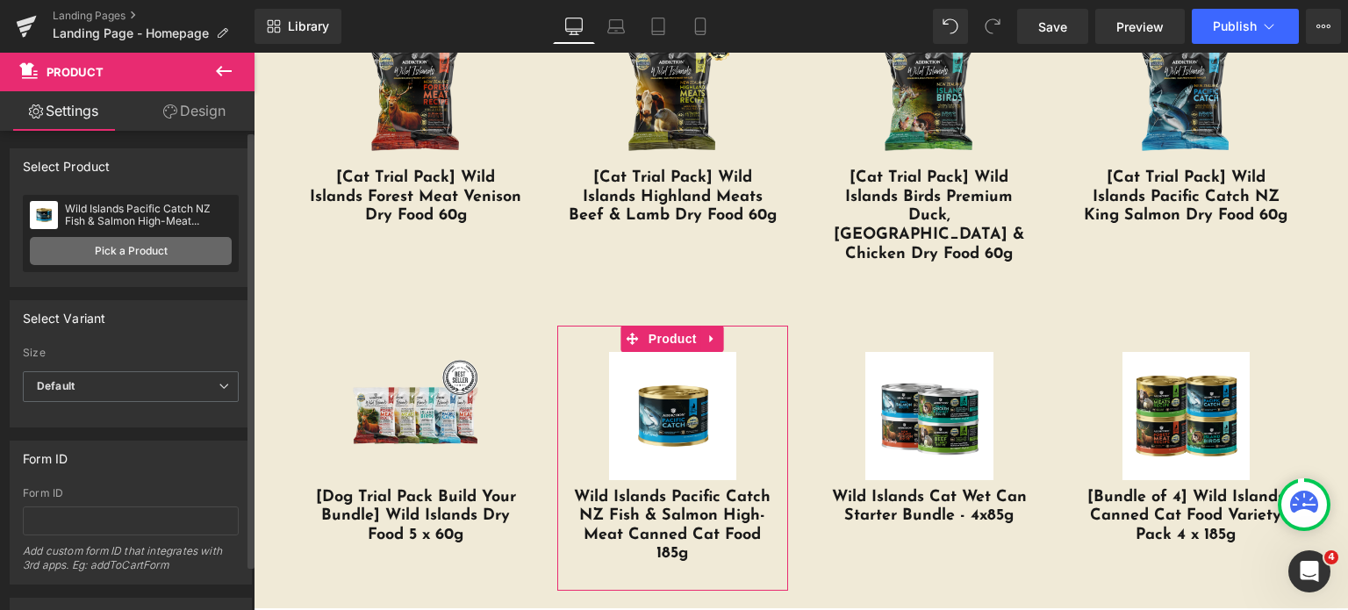
click at [107, 260] on link "Pick a Product" at bounding box center [131, 251] width 202 height 28
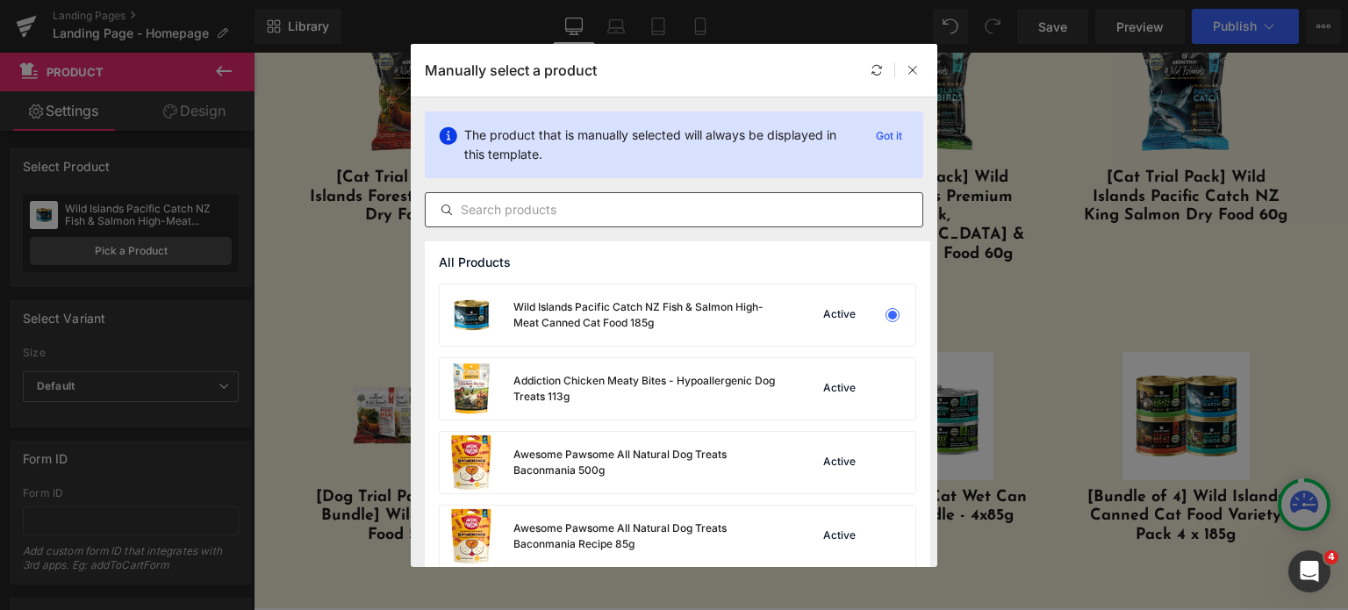
click at [483, 220] on div at bounding box center [674, 209] width 498 height 35
click at [502, 207] on input "text" at bounding box center [674, 209] width 497 height 21
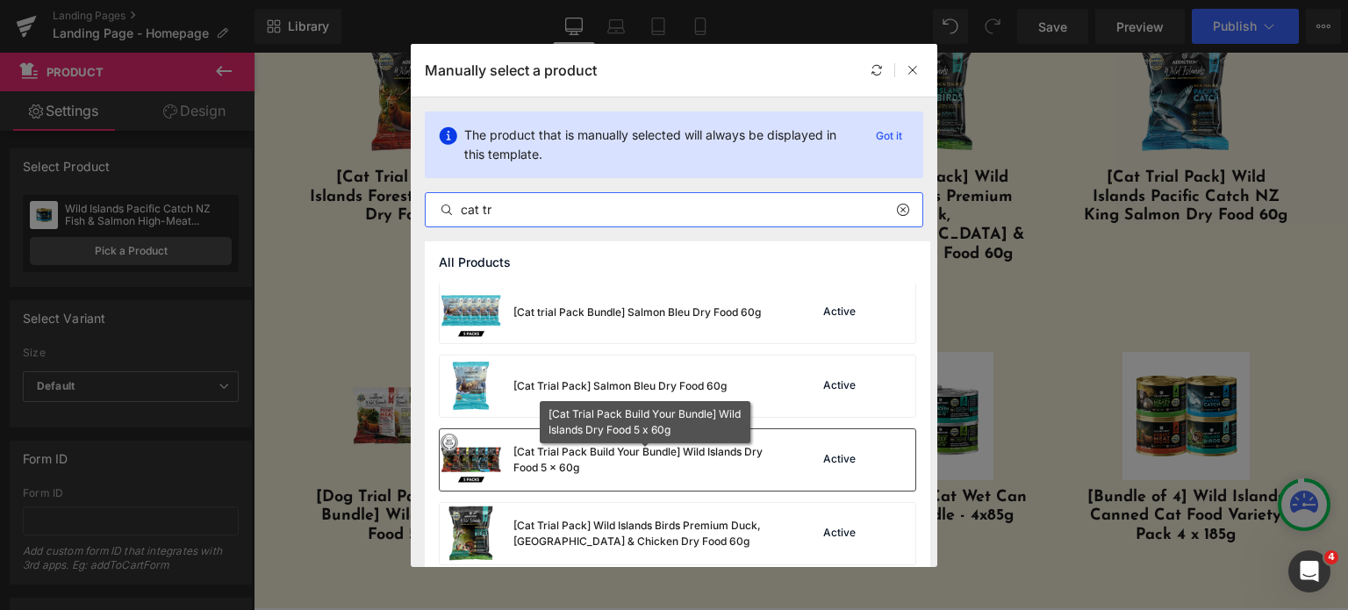
type input "cat tr"
click at [577, 448] on div "[Cat Trial Pack Build Your Bundle] Wild Islands Dry Food 5 x 60g" at bounding box center [644, 461] width 263 height 32
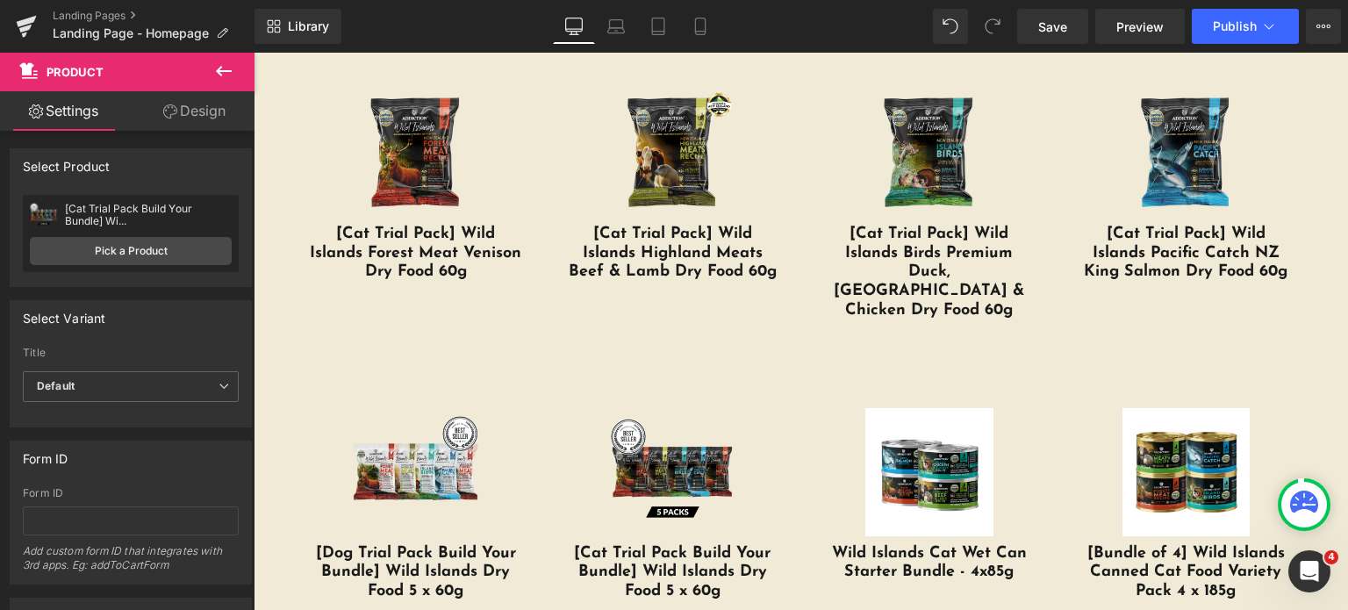
scroll to position [3851, 0]
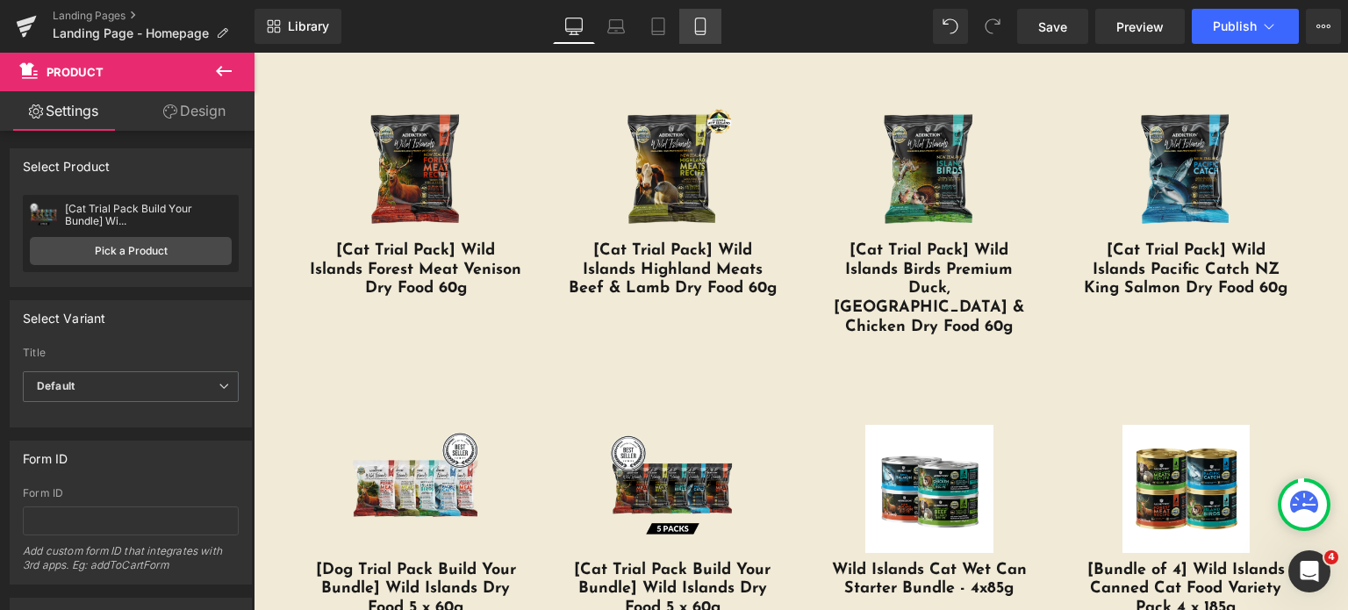
click at [693, 18] on icon at bounding box center [701, 27] width 18 height 18
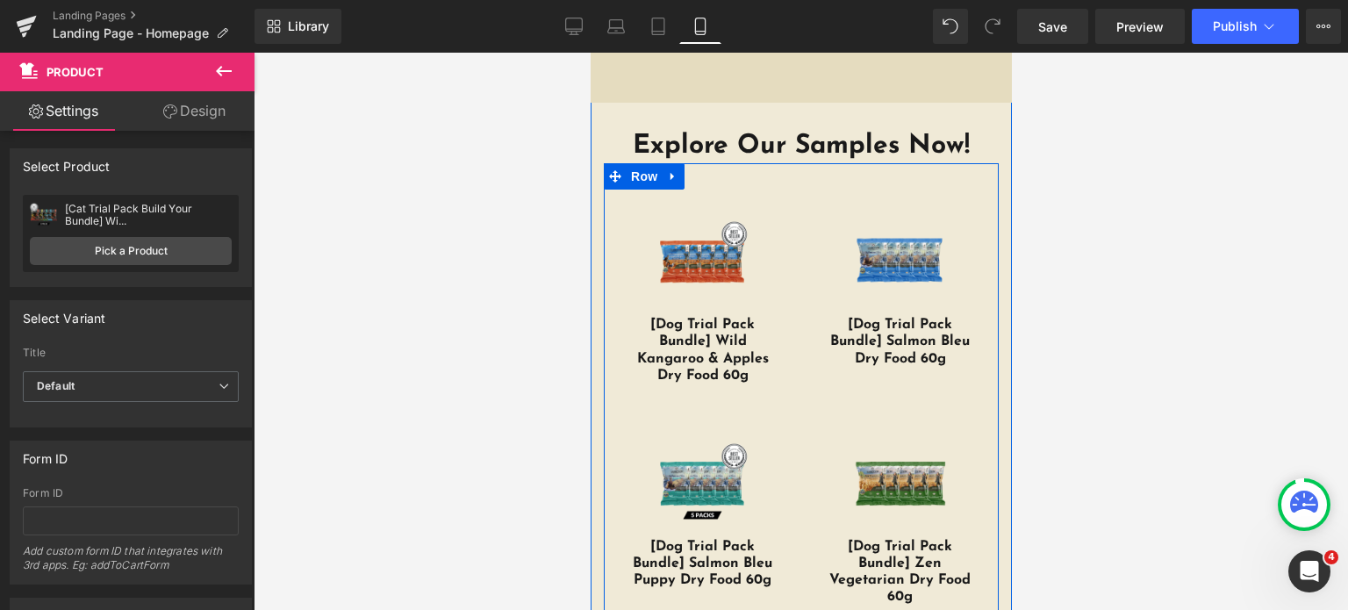
scroll to position [4877, 0]
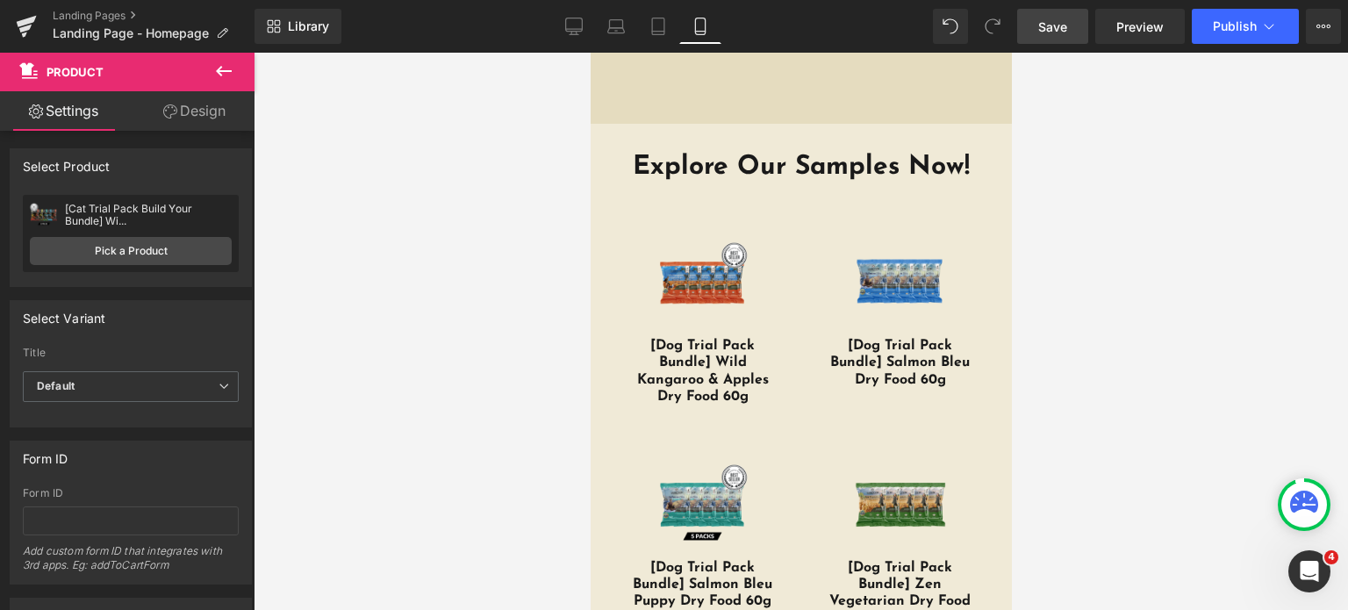
click at [1055, 25] on span "Save" at bounding box center [1052, 27] width 29 height 18
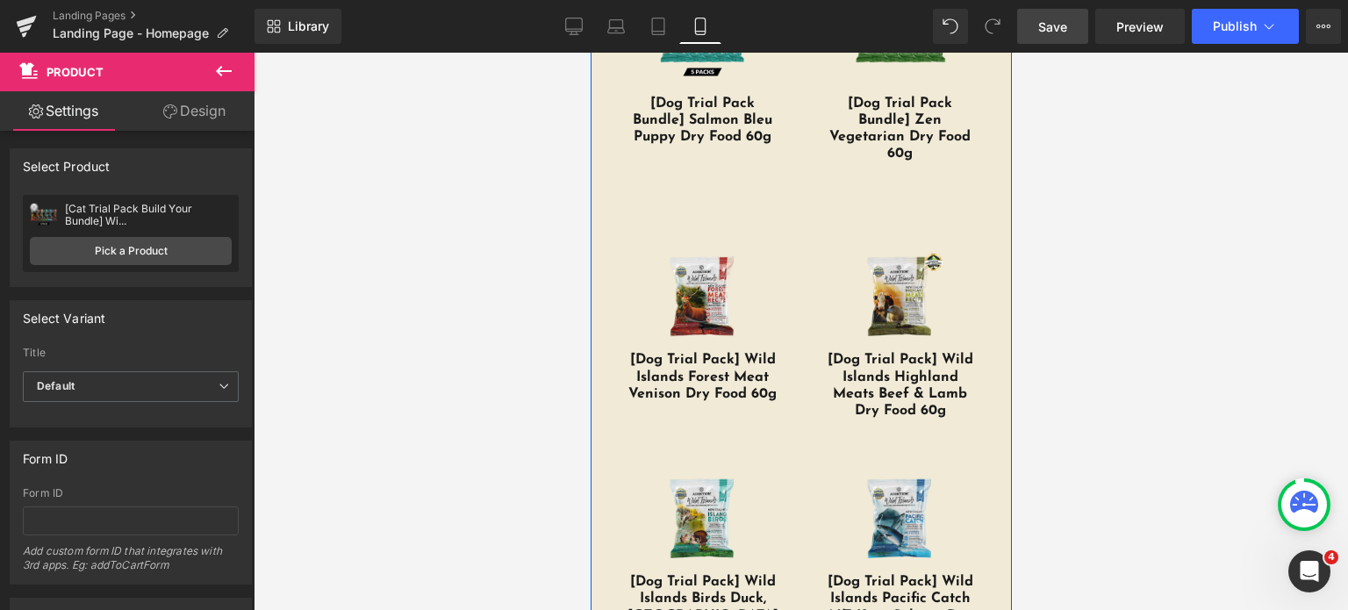
scroll to position [5186, 0]
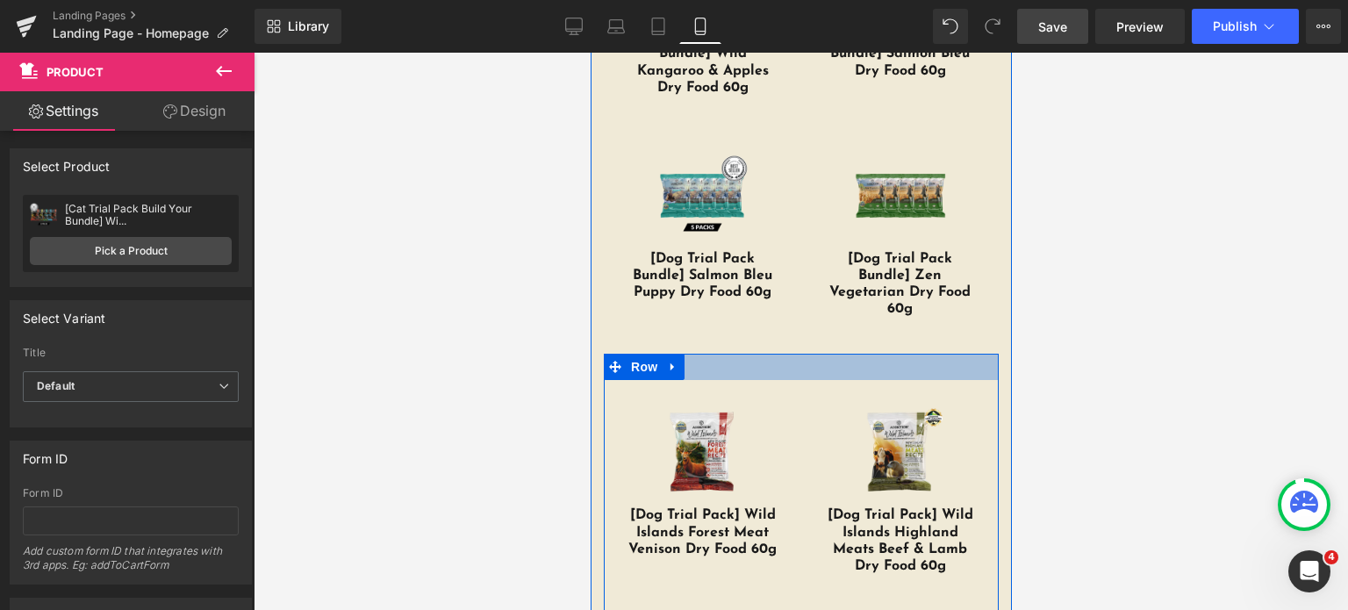
click at [785, 354] on div at bounding box center [800, 367] width 395 height 26
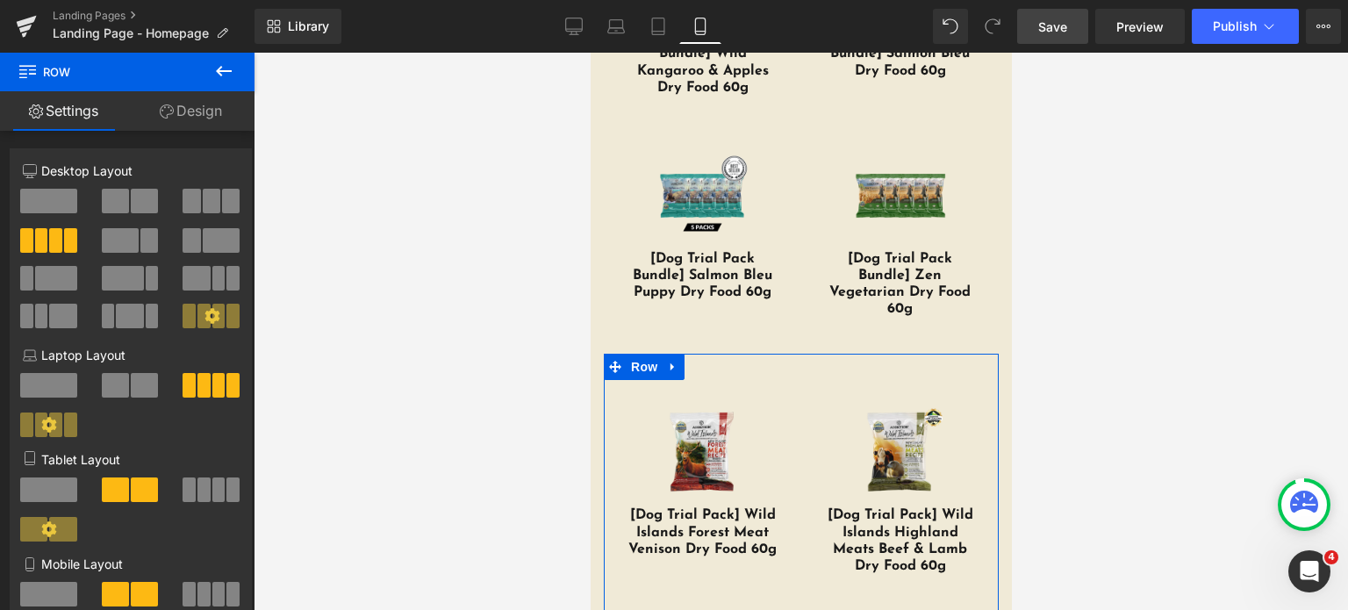
click at [183, 118] on link "Design" at bounding box center [190, 110] width 127 height 39
click at [0, 0] on div "Spacing" at bounding box center [0, 0] width 0 height 0
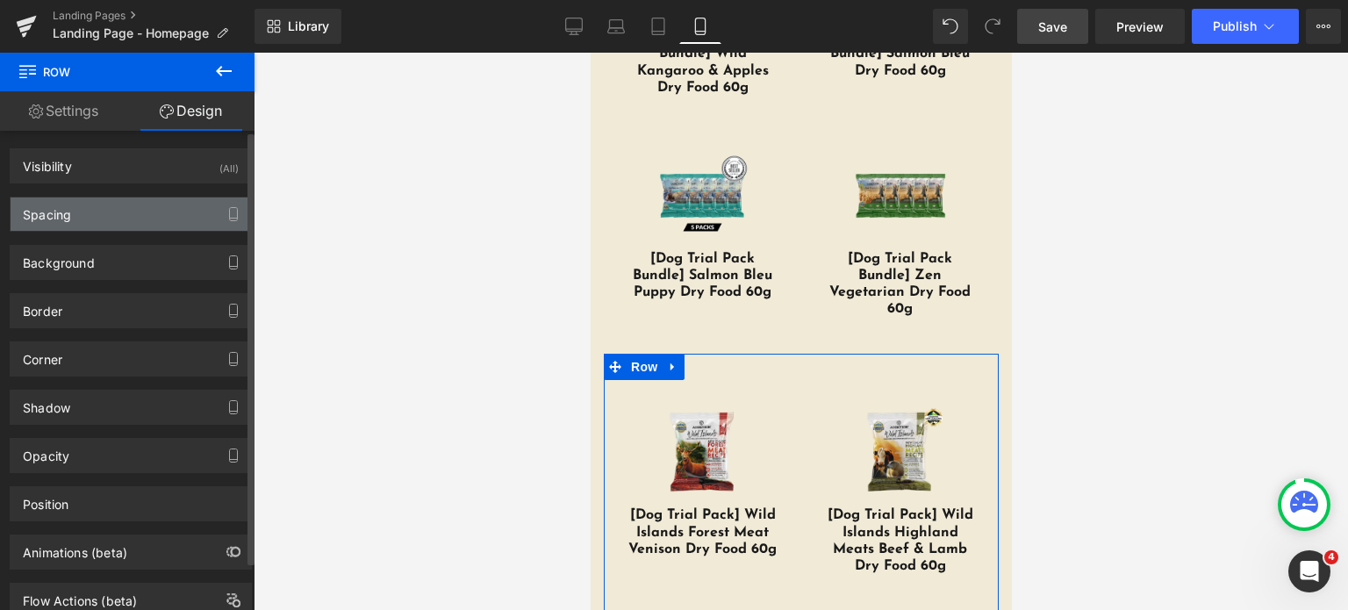
click at [52, 216] on div "Spacing" at bounding box center [47, 209] width 48 height 25
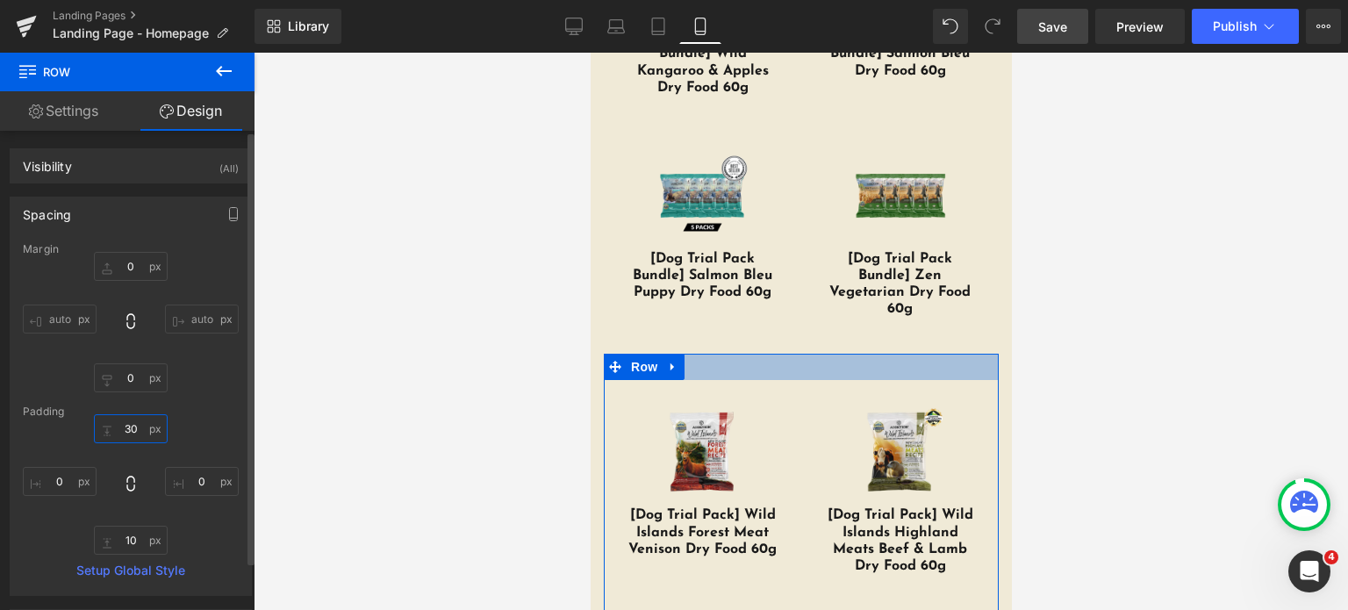
click at [133, 423] on input "30" at bounding box center [131, 428] width 74 height 29
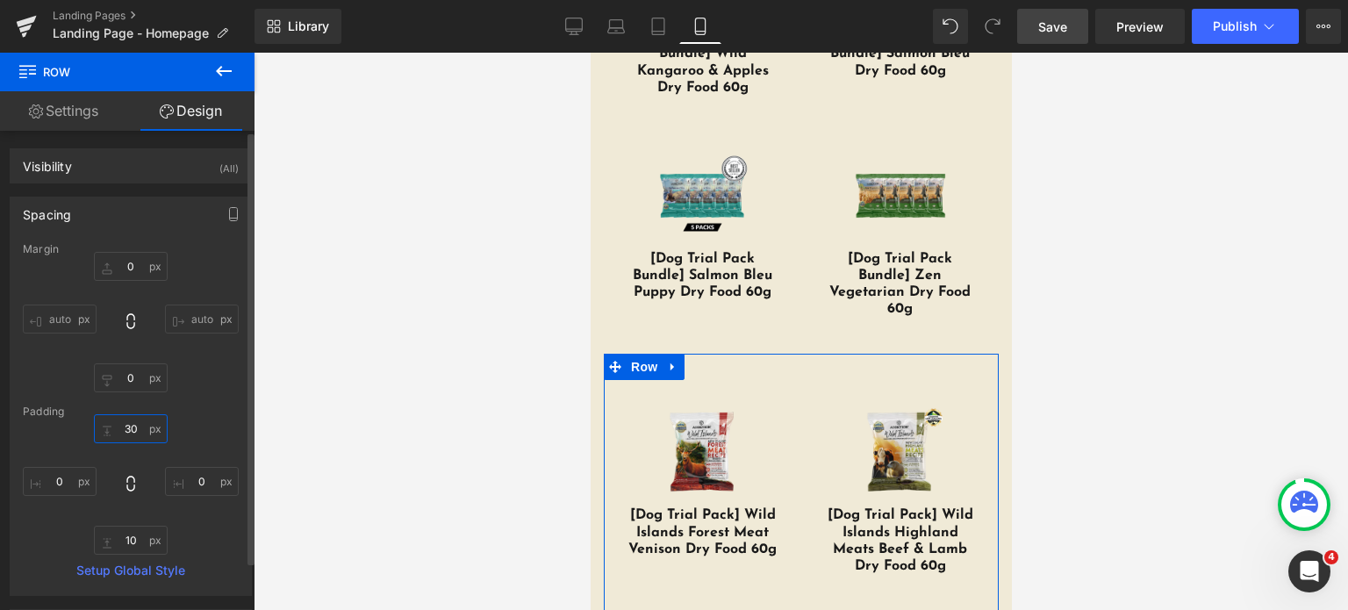
type input "0"
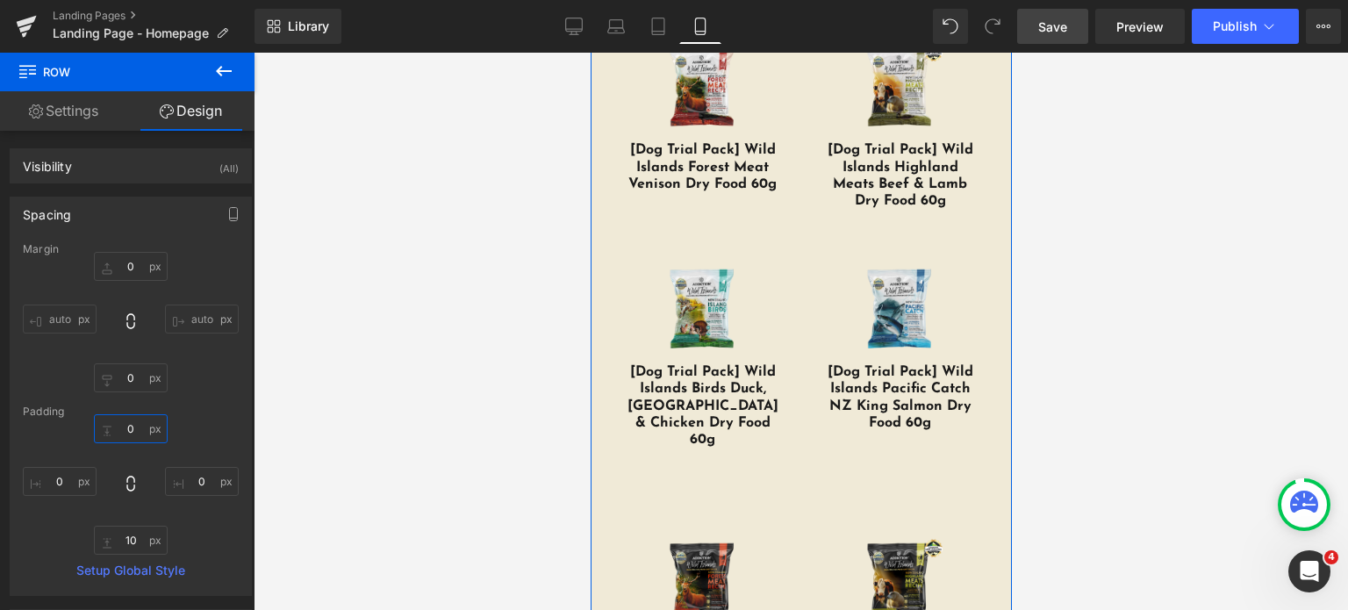
scroll to position [5548, 0]
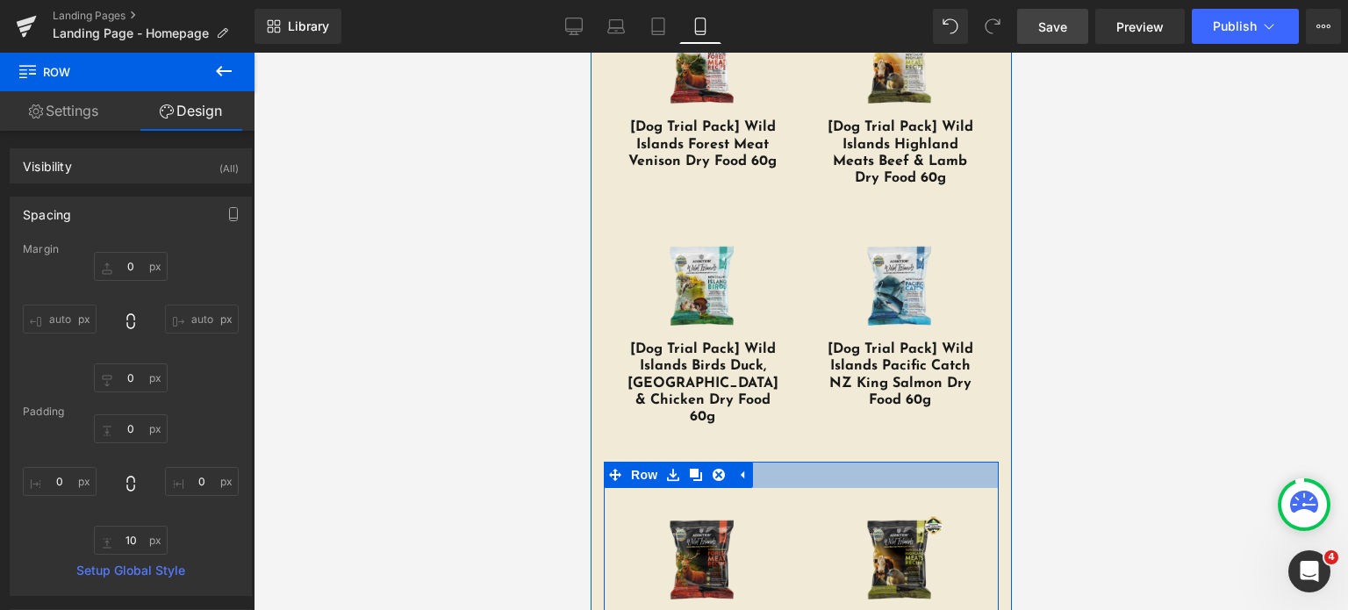
click at [780, 462] on div at bounding box center [800, 475] width 395 height 26
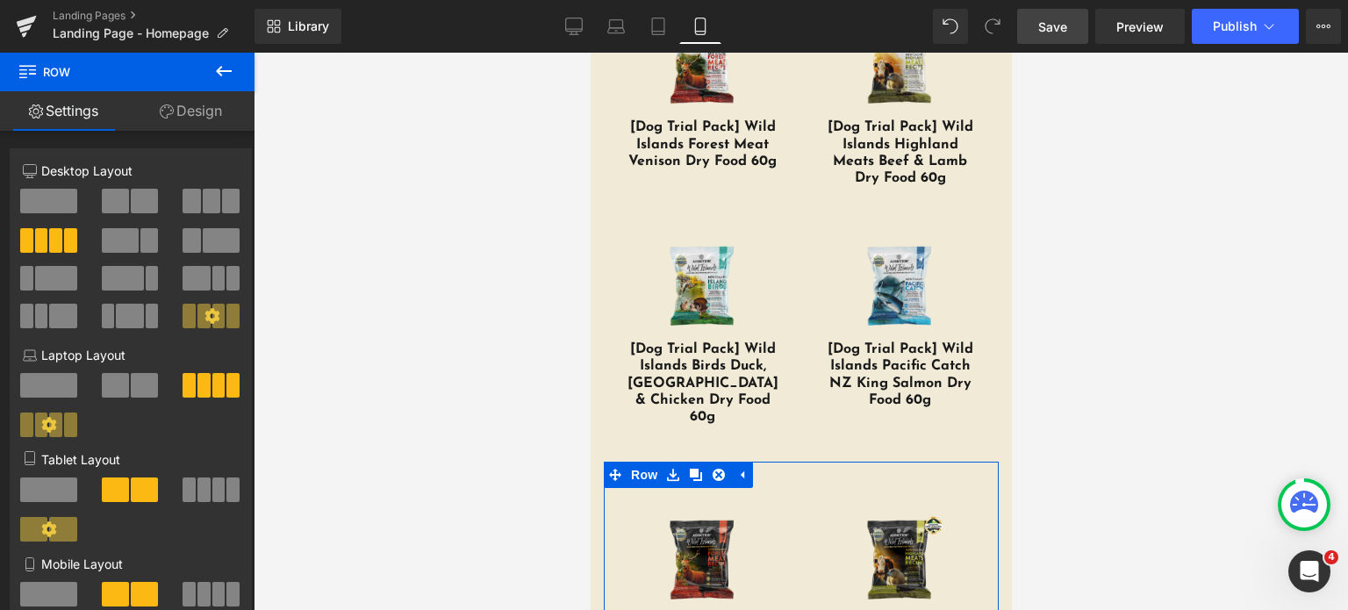
click at [200, 114] on link "Design" at bounding box center [190, 110] width 127 height 39
click at [84, 111] on link "Settings" at bounding box center [63, 110] width 127 height 39
type input "0"
type input "30"
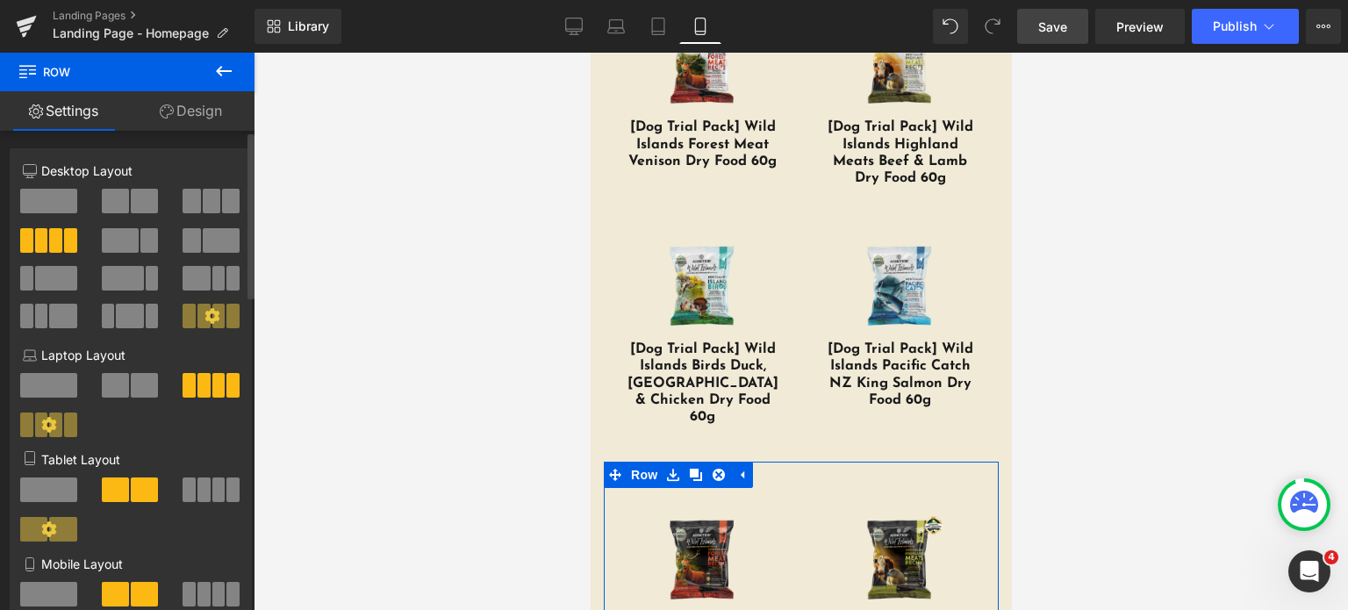
type input "0"
type input "10"
type input "0"
click at [187, 123] on link "Design" at bounding box center [190, 110] width 127 height 39
type input "0"
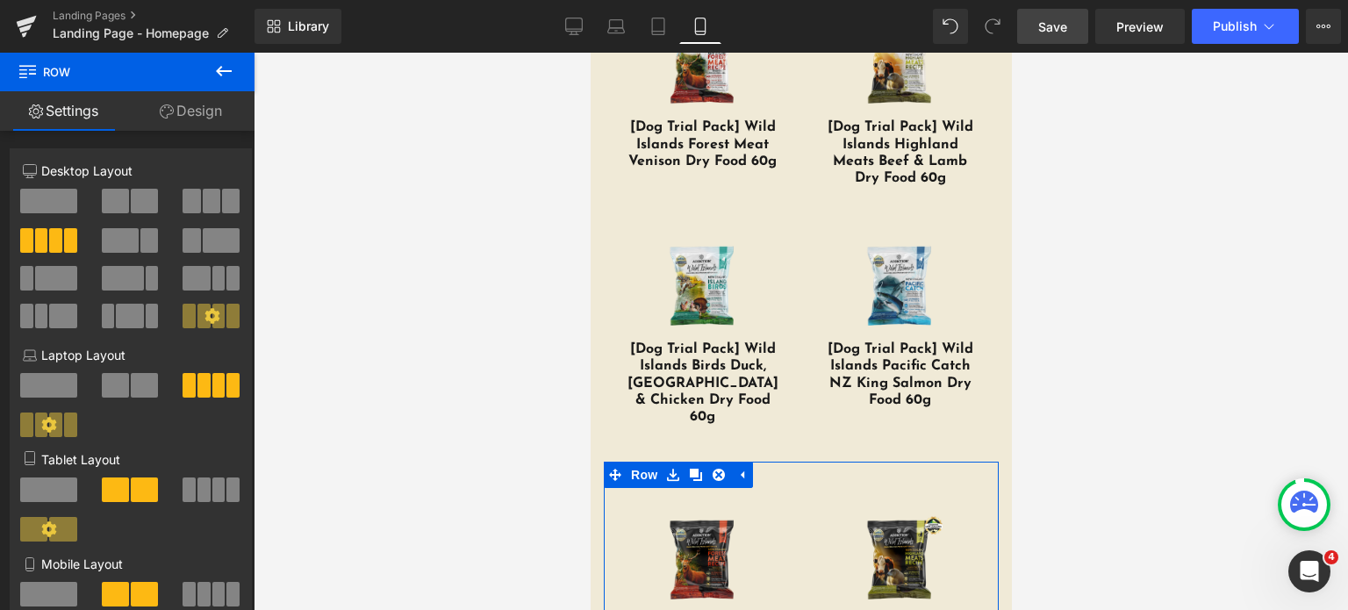
type input "0"
type input "30"
type input "0"
type input "10"
type input "0"
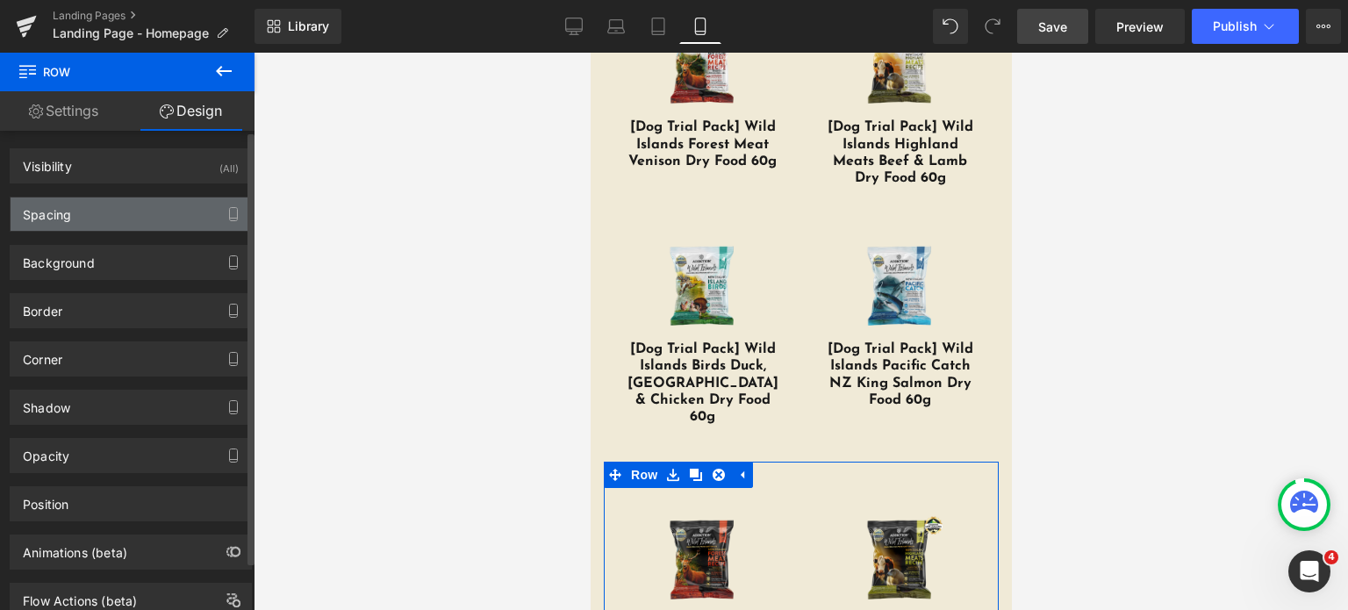
click at [67, 211] on div "Spacing" at bounding box center [47, 209] width 48 height 25
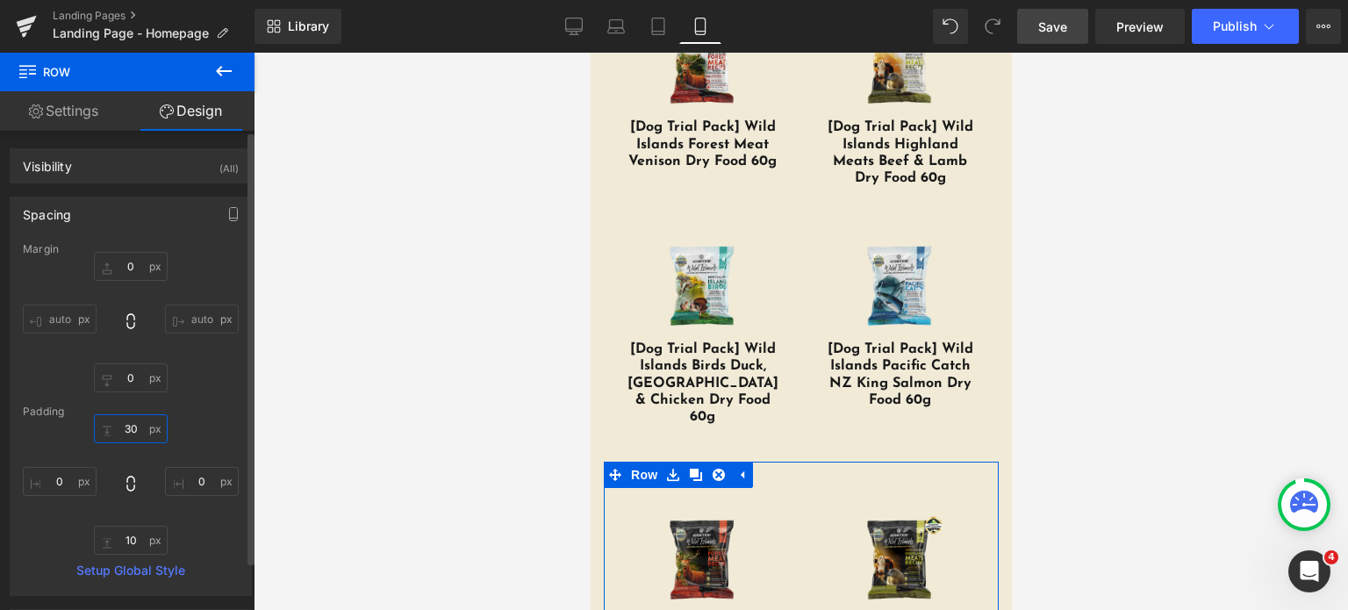
click at [115, 431] on input "30" at bounding box center [131, 428] width 74 height 29
type input "0"
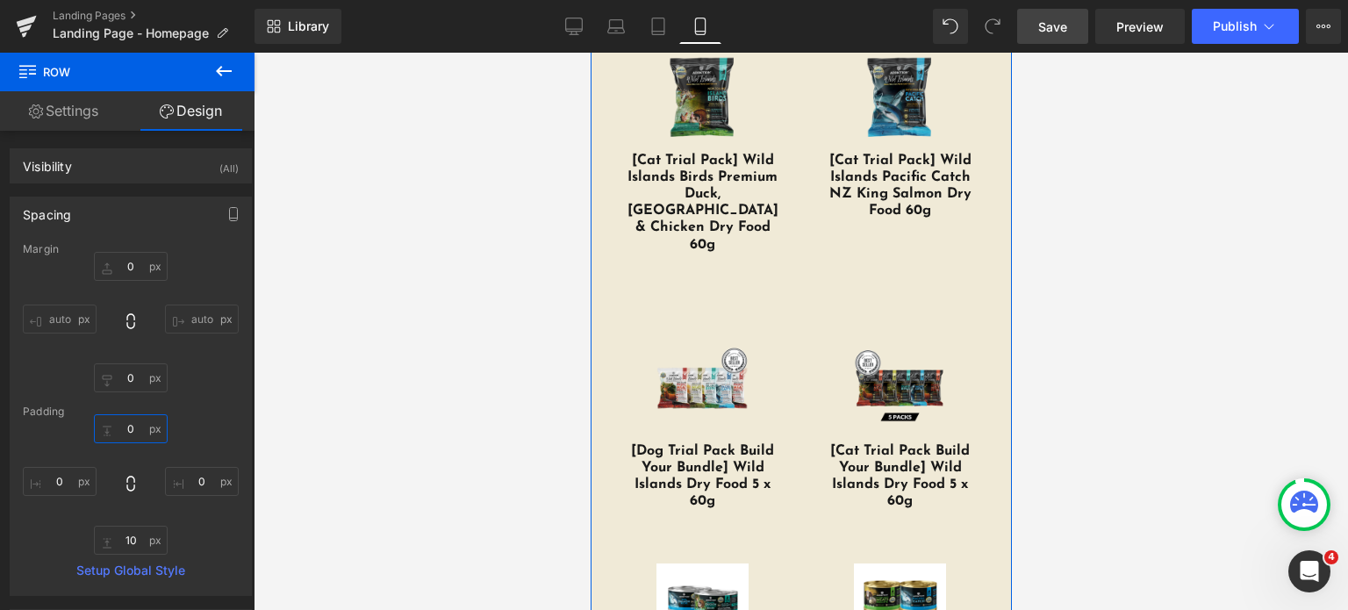
scroll to position [6206, 0]
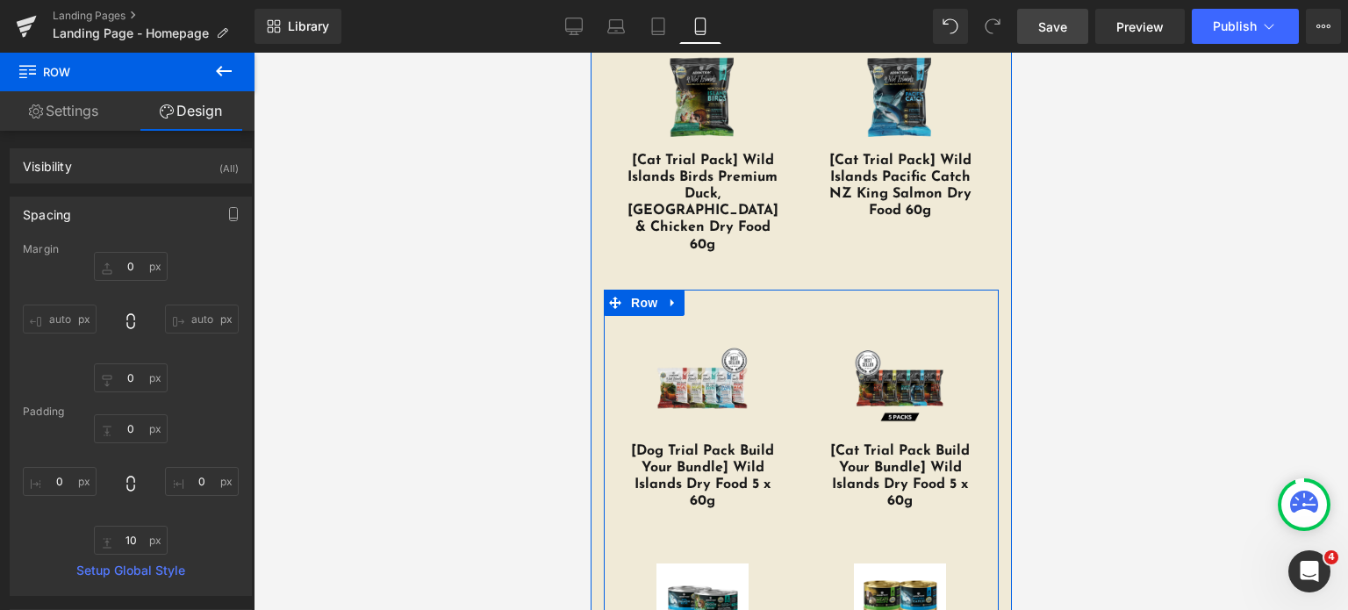
click at [784, 290] on div at bounding box center [800, 303] width 395 height 26
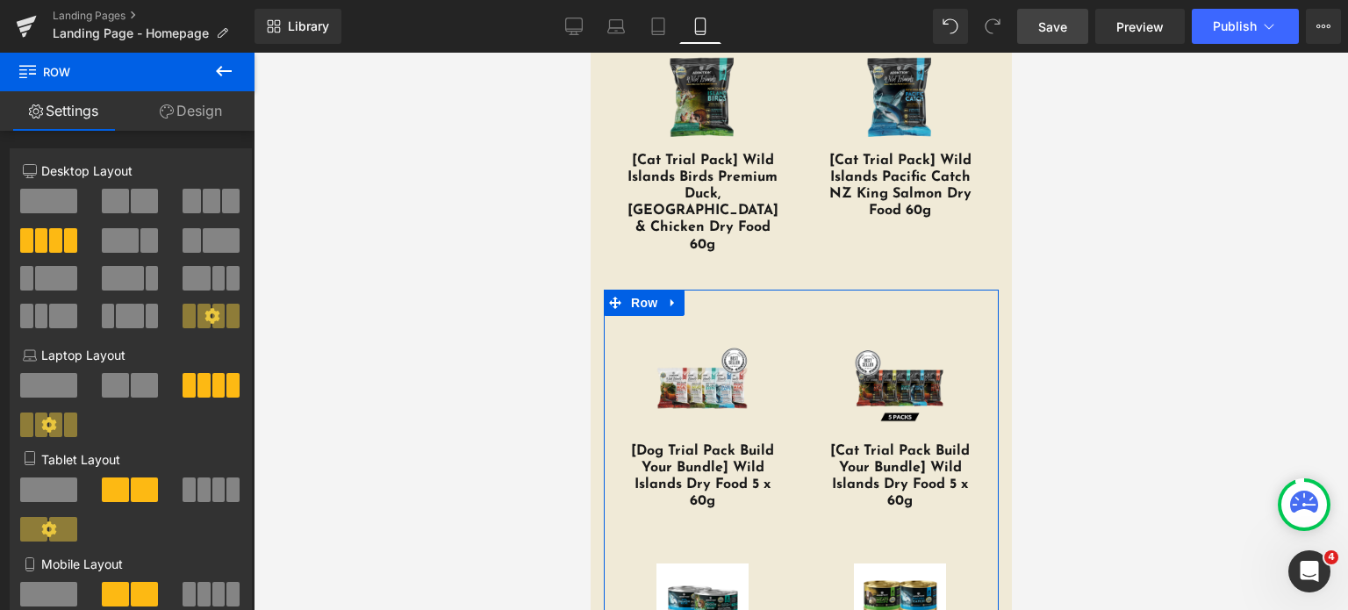
click at [197, 106] on link "Design" at bounding box center [190, 110] width 127 height 39
click at [0, 0] on div "Spacing" at bounding box center [0, 0] width 0 height 0
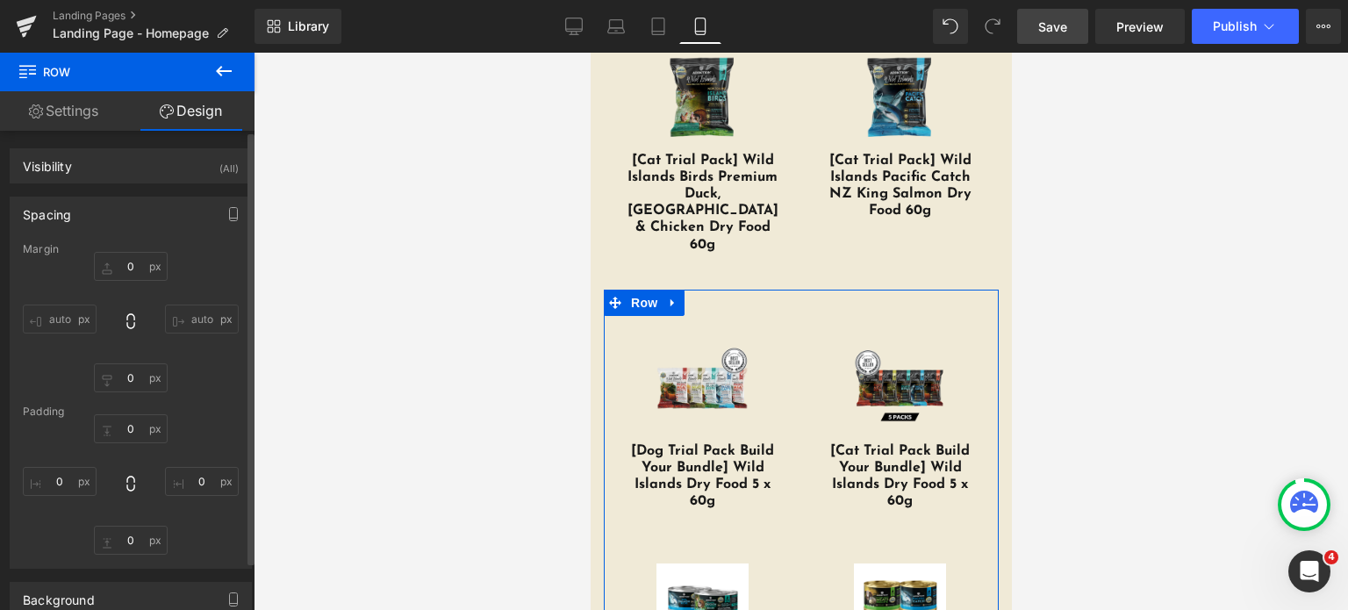
type input "0"
type input "30"
type input "0"
type input "10"
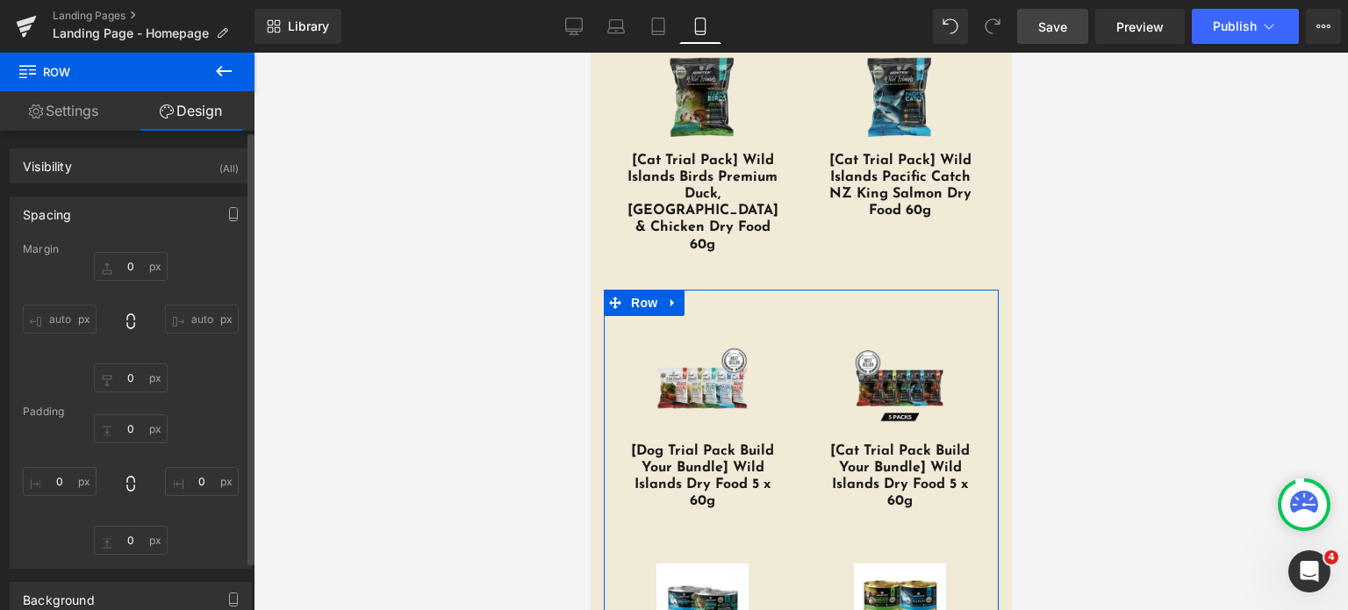
type input "0"
click at [127, 420] on input "30" at bounding box center [131, 428] width 74 height 29
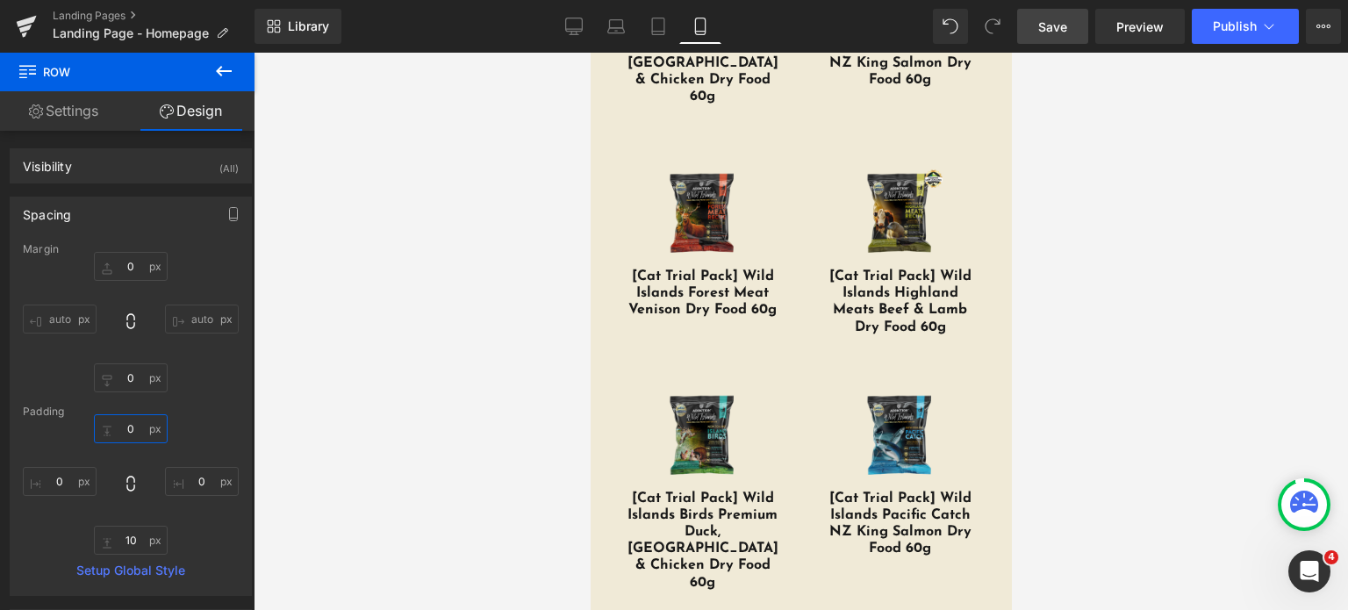
scroll to position [5866, 0]
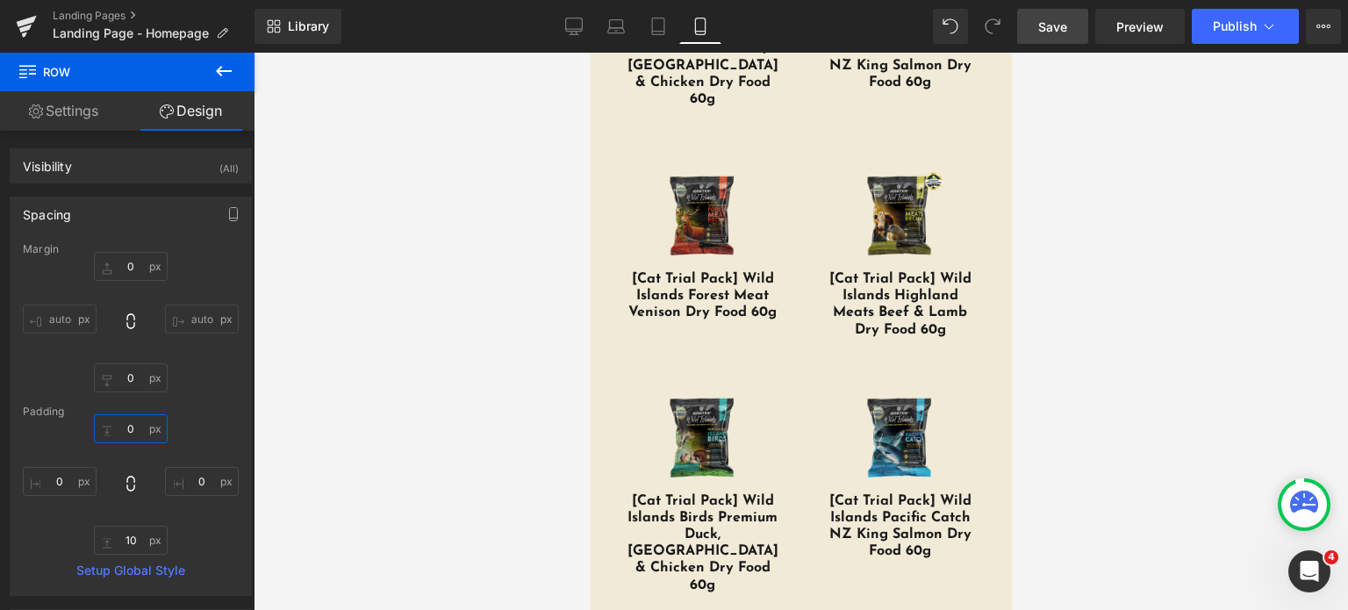
type input "0"
click at [1057, 39] on link "Save" at bounding box center [1052, 26] width 71 height 35
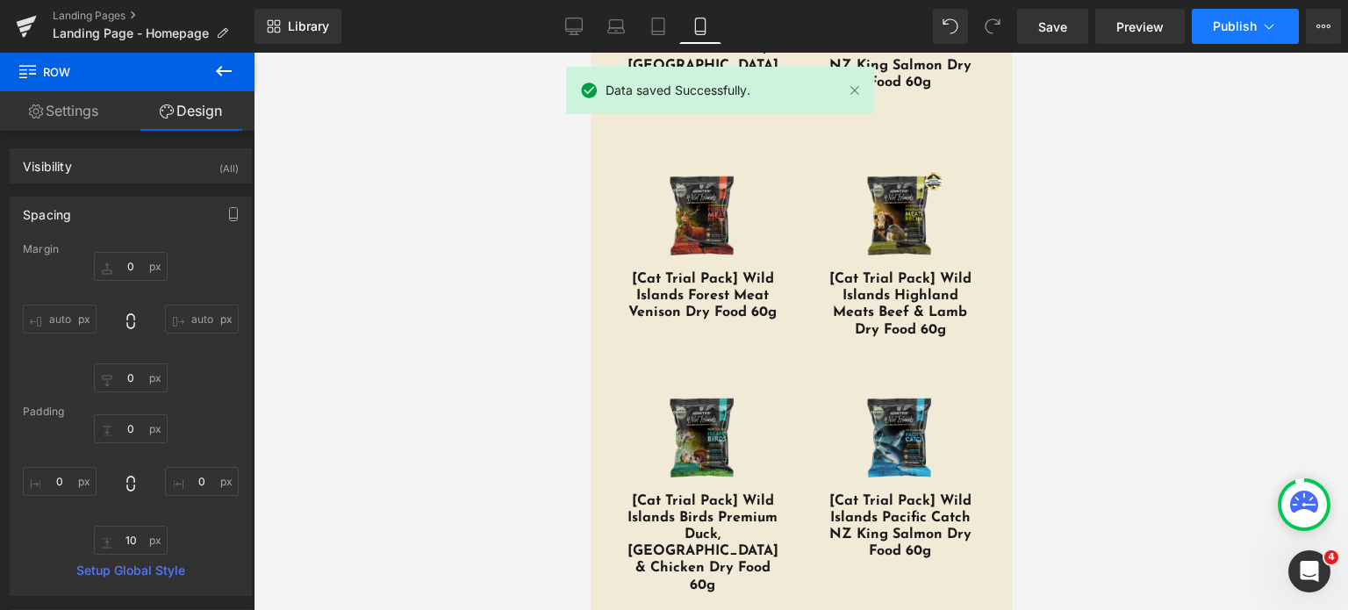
click at [1233, 31] on span "Publish" at bounding box center [1235, 26] width 44 height 14
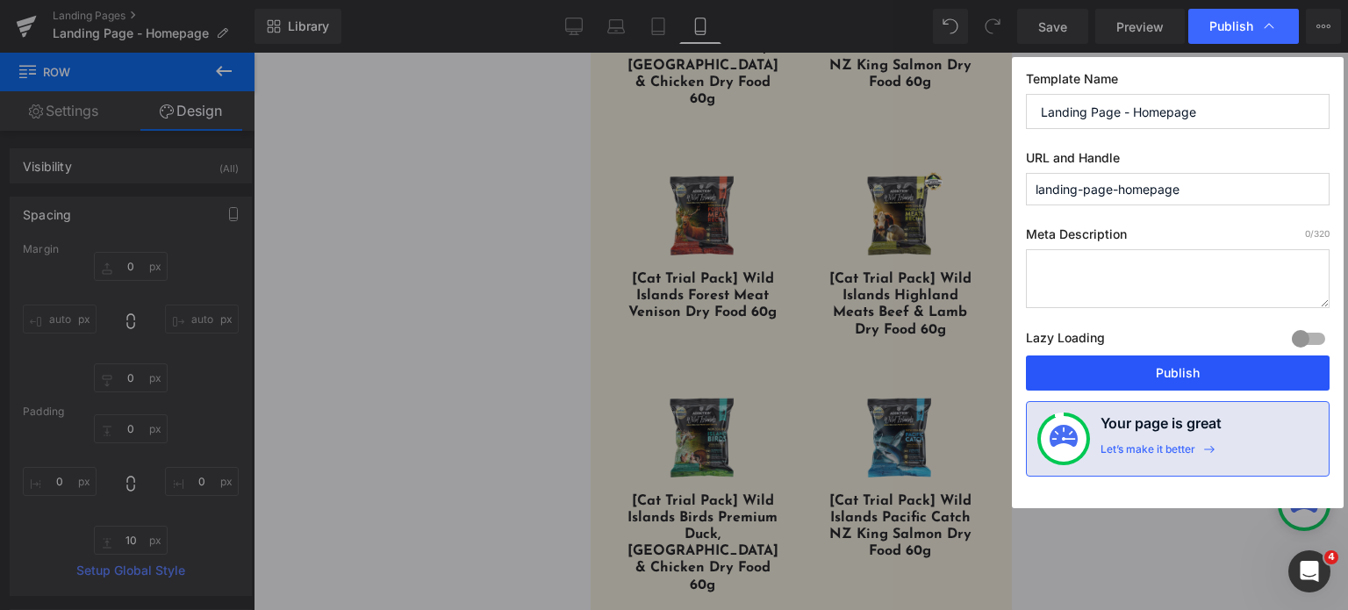
click at [1067, 362] on button "Publish" at bounding box center [1178, 372] width 304 height 35
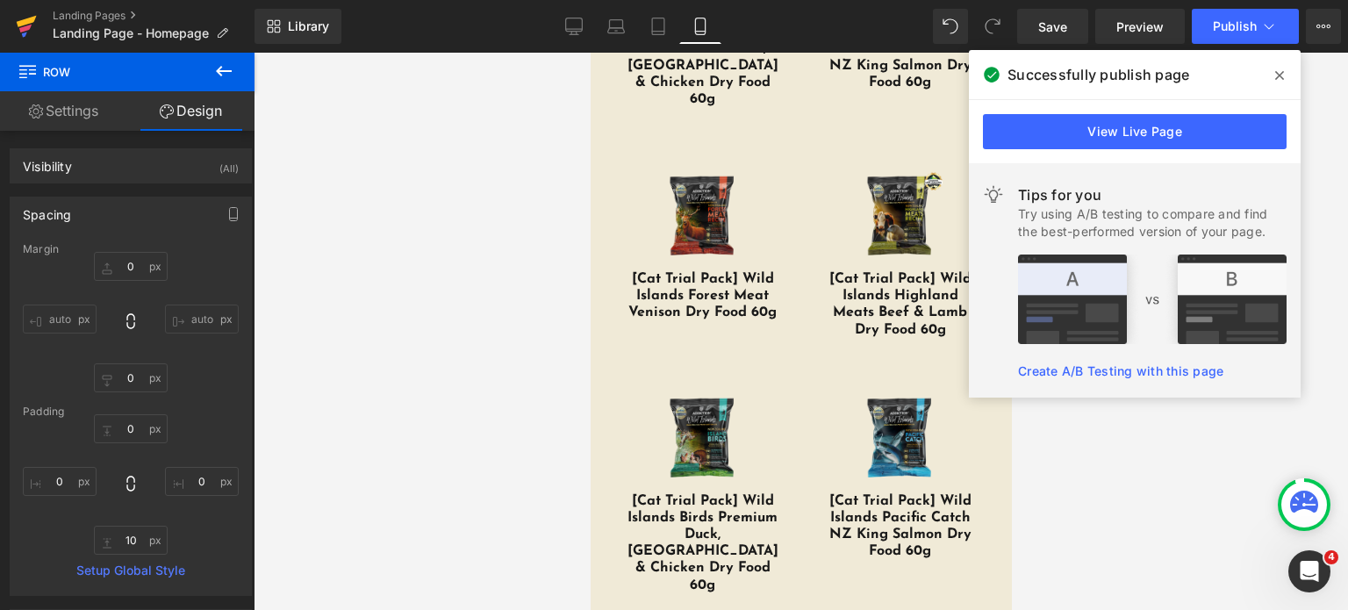
click at [13, 18] on link at bounding box center [26, 26] width 53 height 53
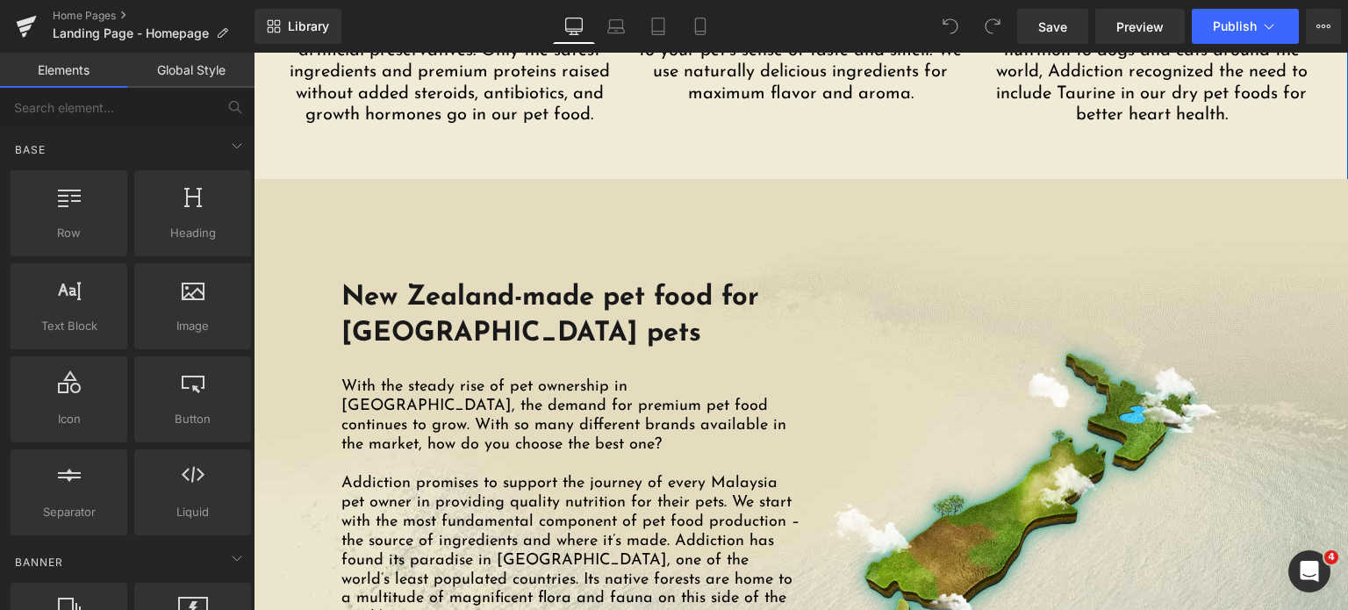
scroll to position [2446, 0]
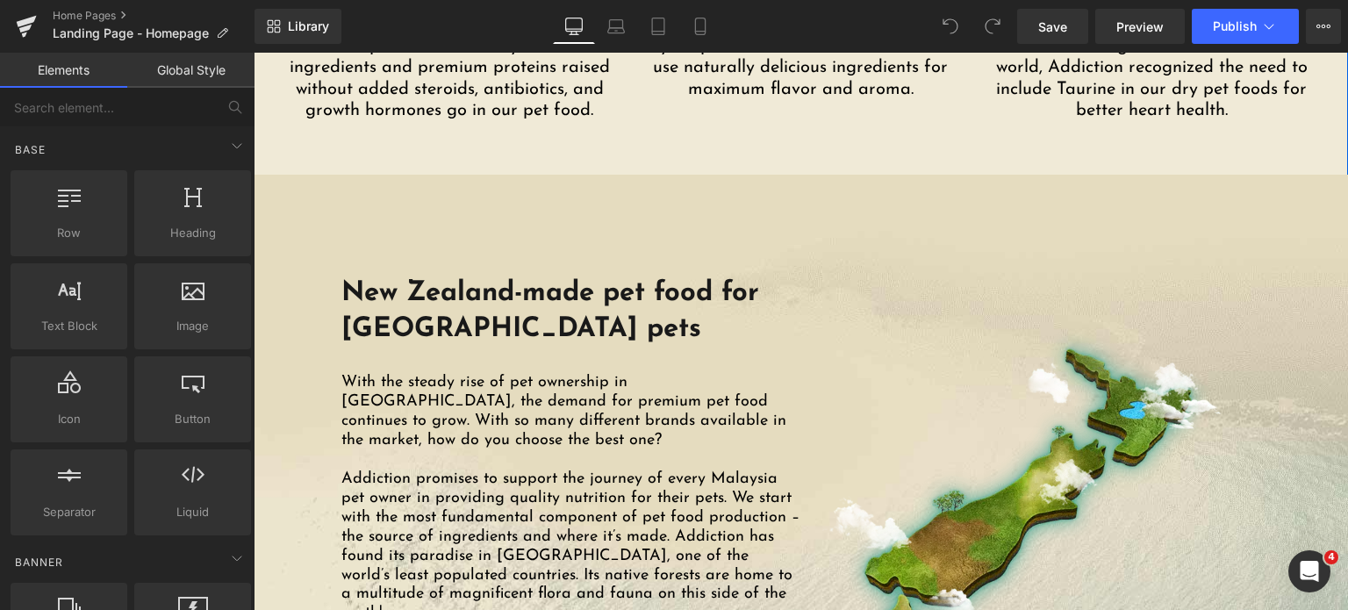
click at [635, 392] on div "With the steady rise of pet ownership in Malaysia, the demand for premium pet f…" at bounding box center [571, 486] width 460 height 276
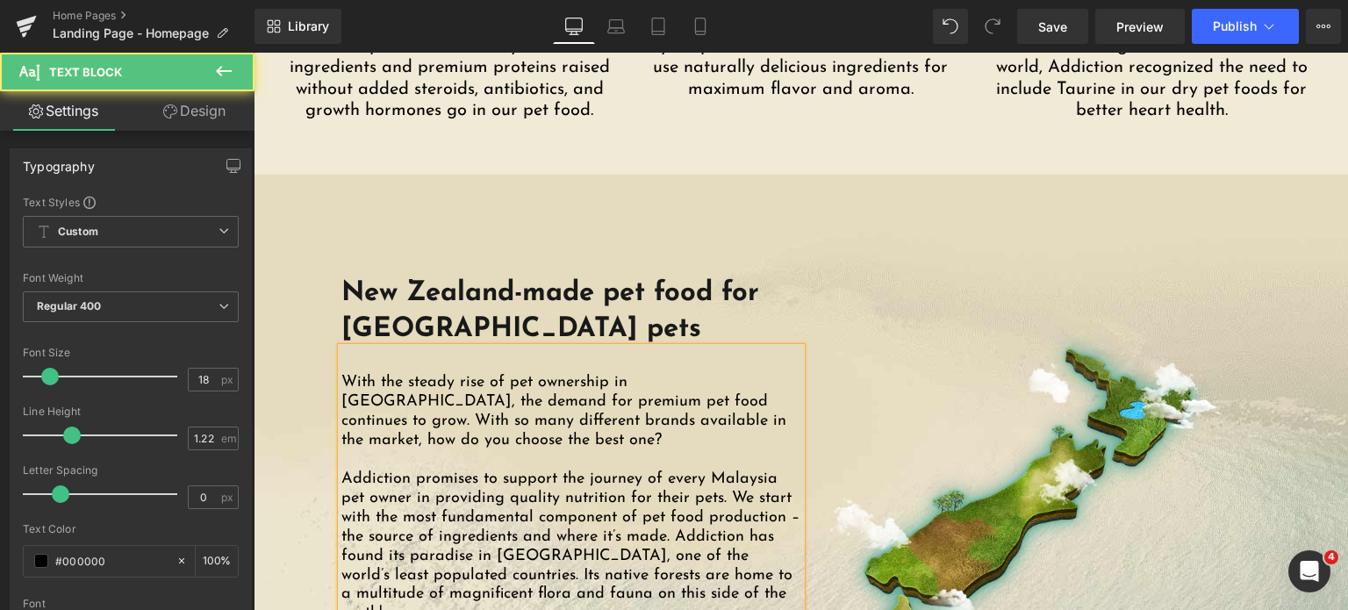
click at [716, 485] on div "Addiction promises to support the journey of every Malaysia pet owner in provid…" at bounding box center [571, 547] width 460 height 154
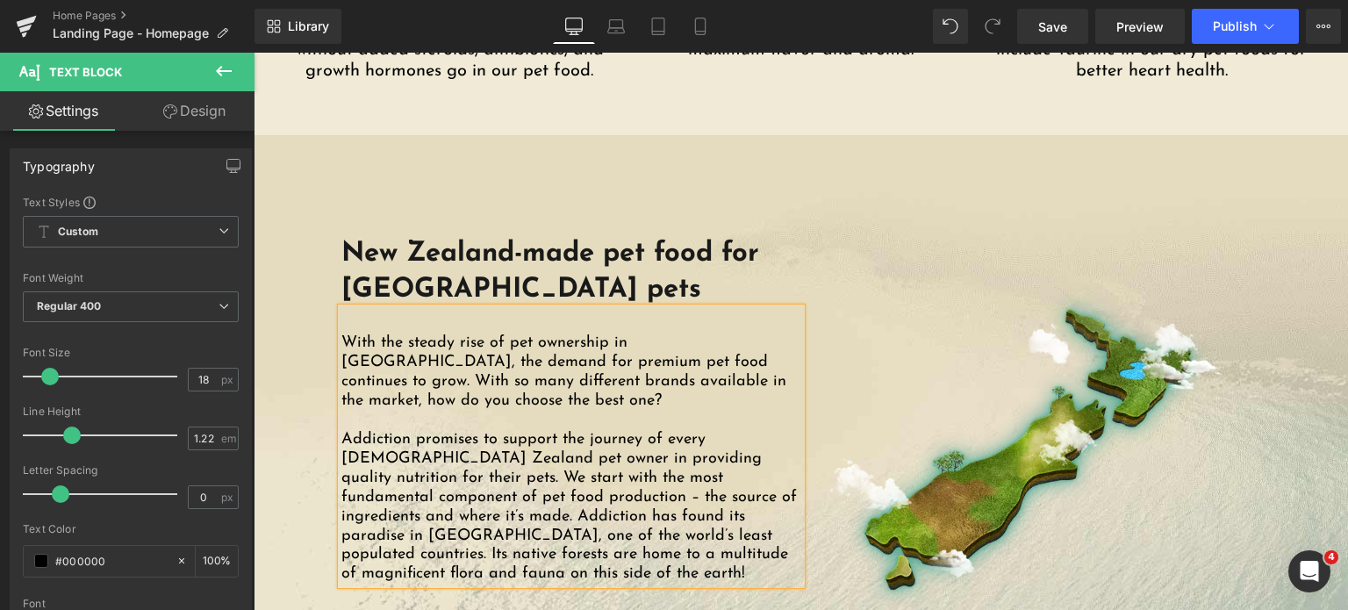
scroll to position [2484, 0]
drag, startPoint x: 1057, startPoint y: 11, endPoint x: 687, endPoint y: 285, distance: 460.6
click at [1057, 11] on link "Save" at bounding box center [1052, 26] width 71 height 35
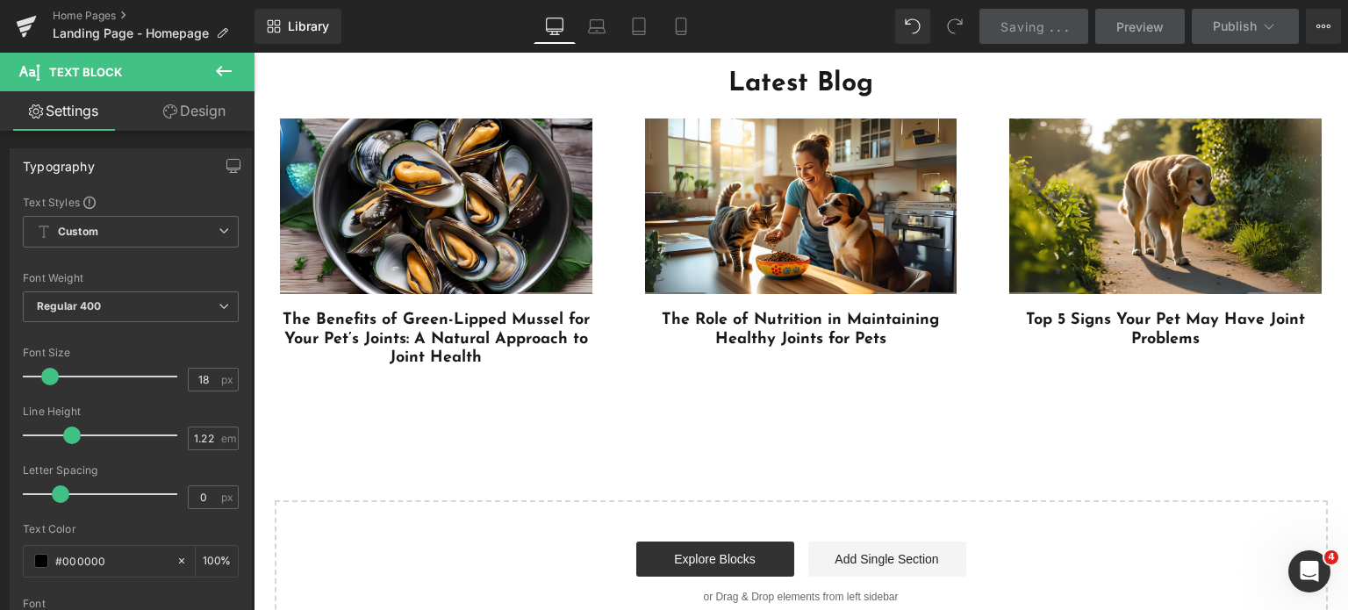
scroll to position [4483, 0]
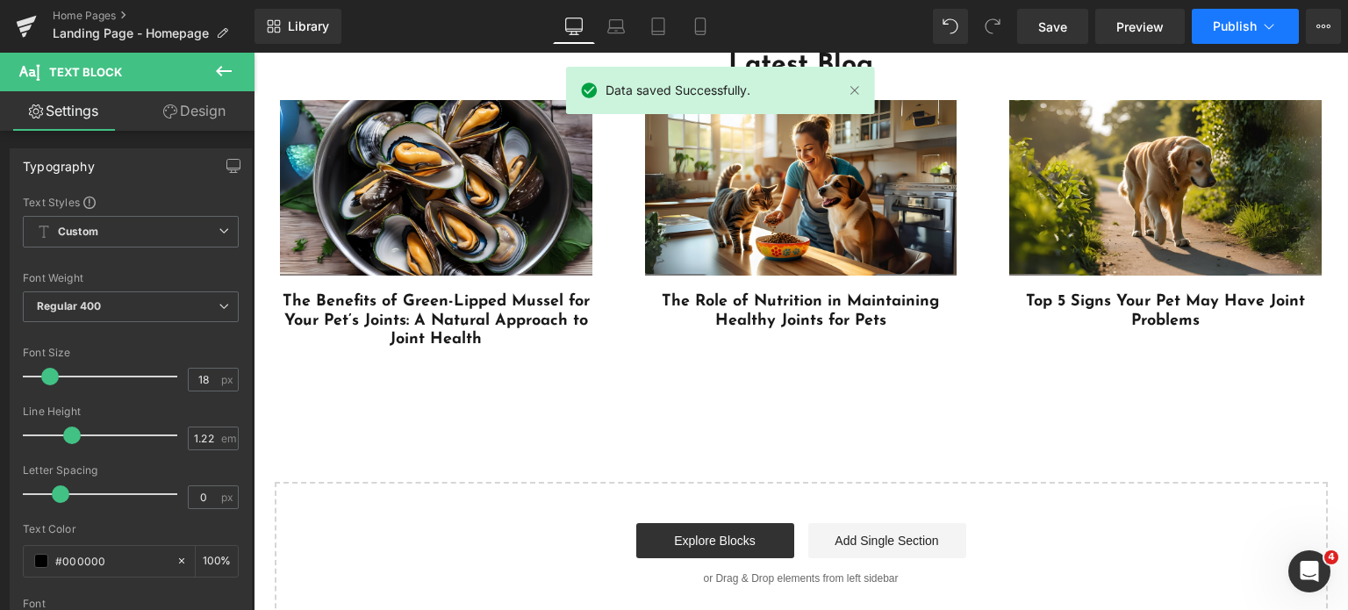
click at [1210, 20] on button "Publish" at bounding box center [1245, 26] width 107 height 35
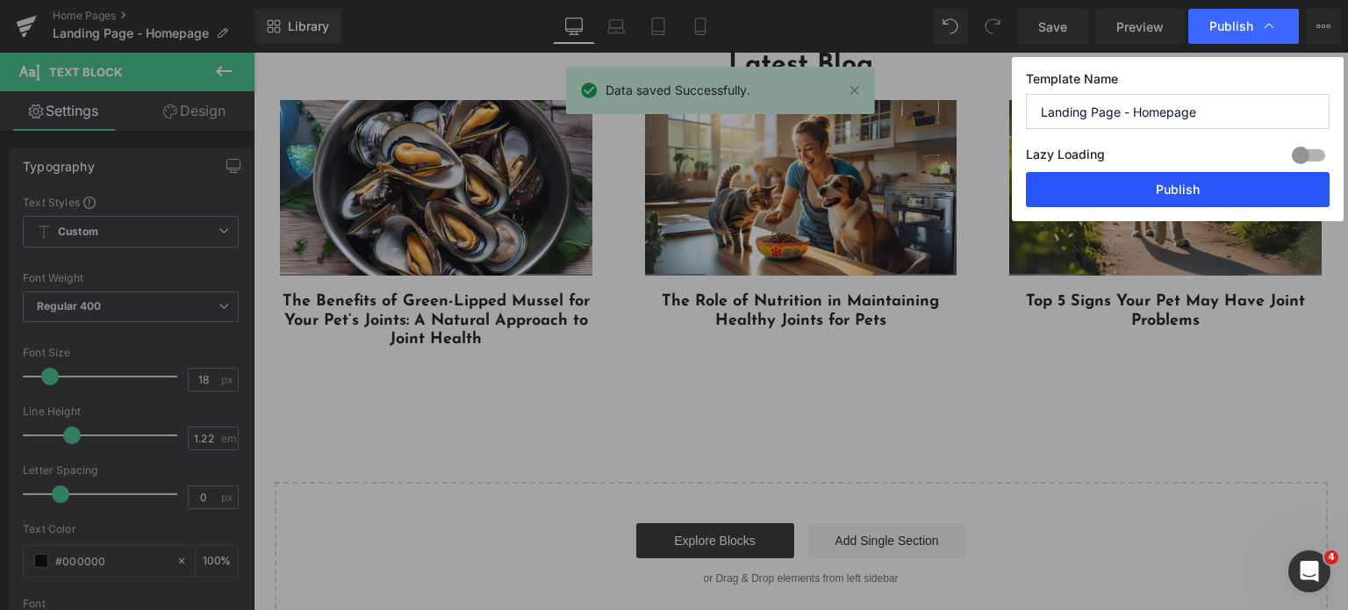
click at [1123, 182] on button "Publish" at bounding box center [1178, 189] width 304 height 35
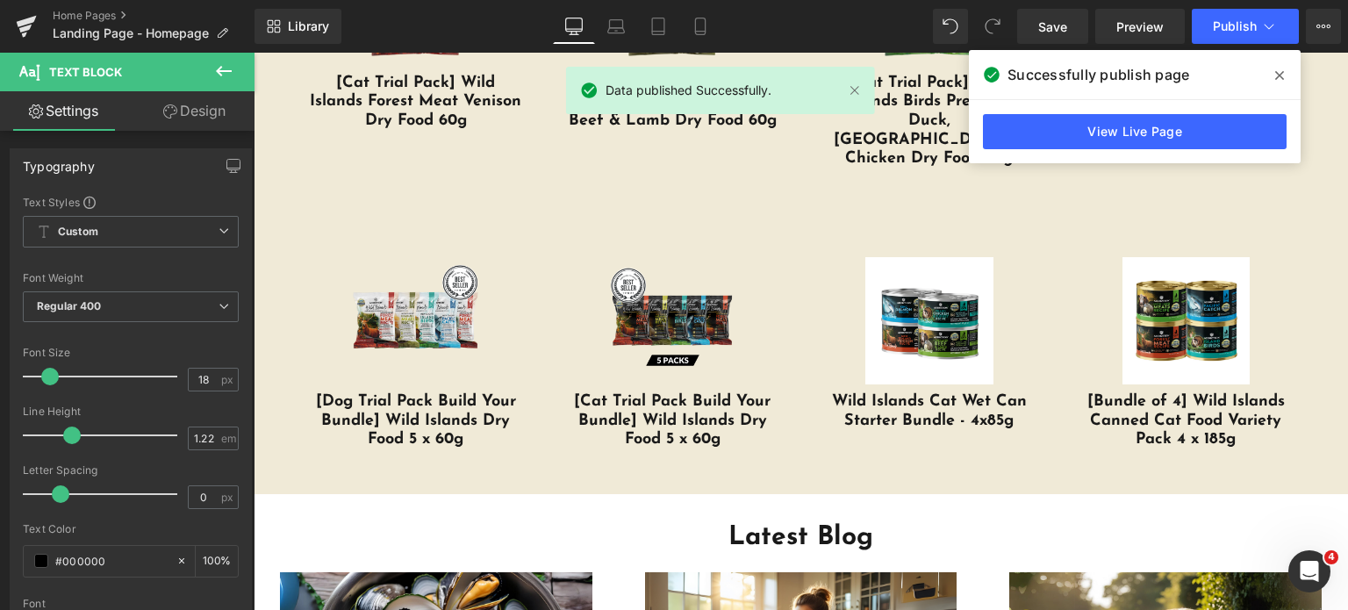
scroll to position [4008, 0]
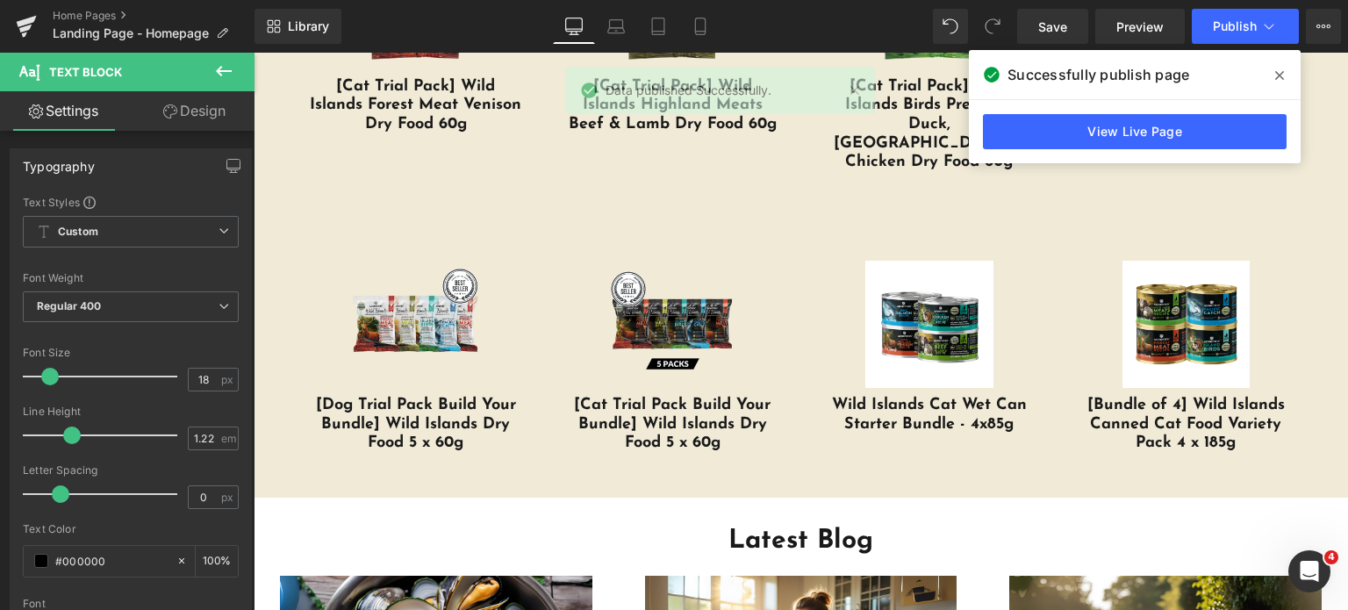
click at [209, 66] on button at bounding box center [223, 72] width 61 height 39
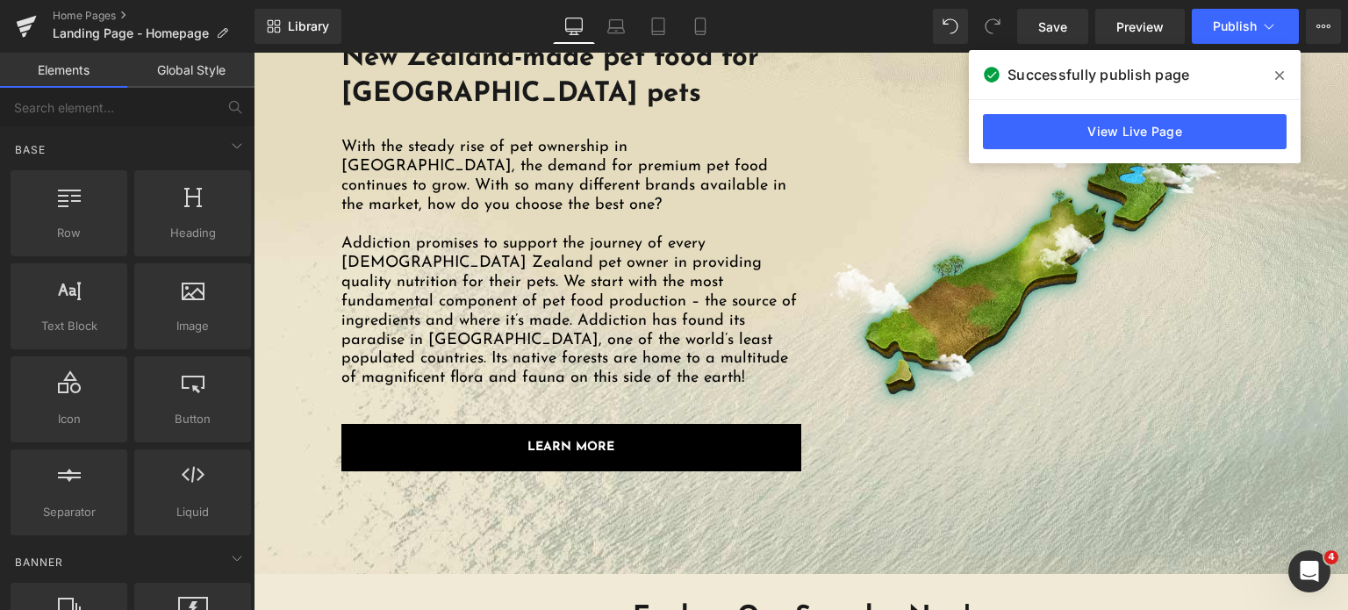
scroll to position [2676, 0]
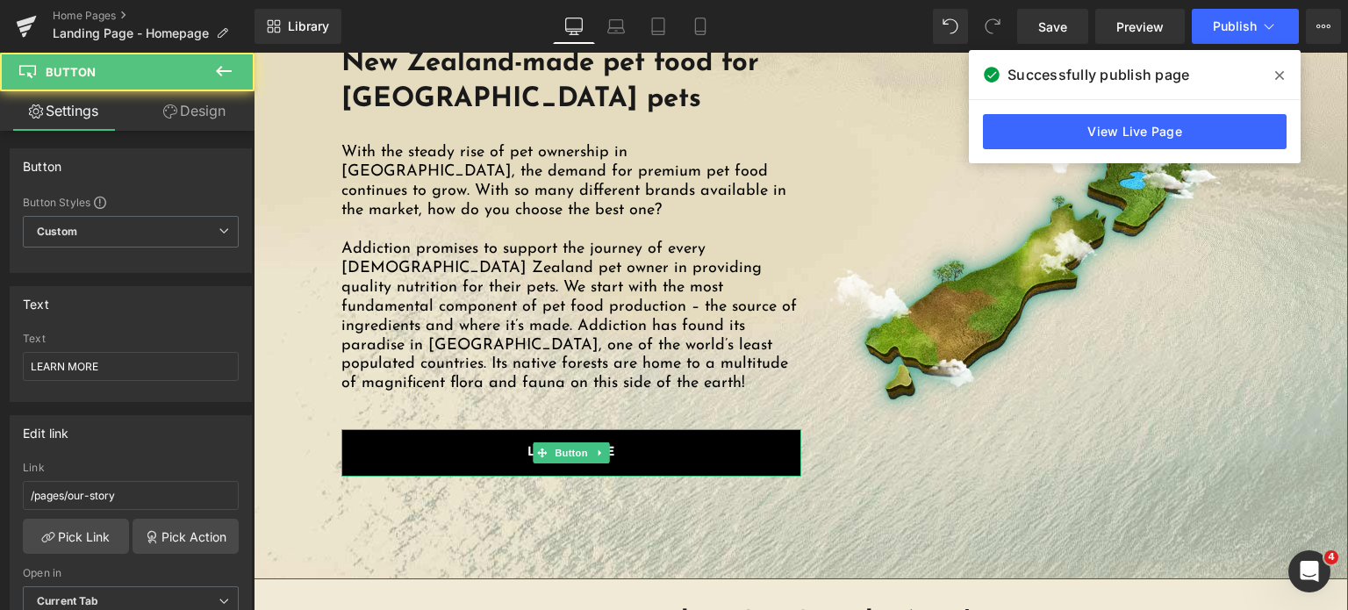
click at [626, 462] on link "LEARN MORE" at bounding box center [571, 452] width 460 height 47
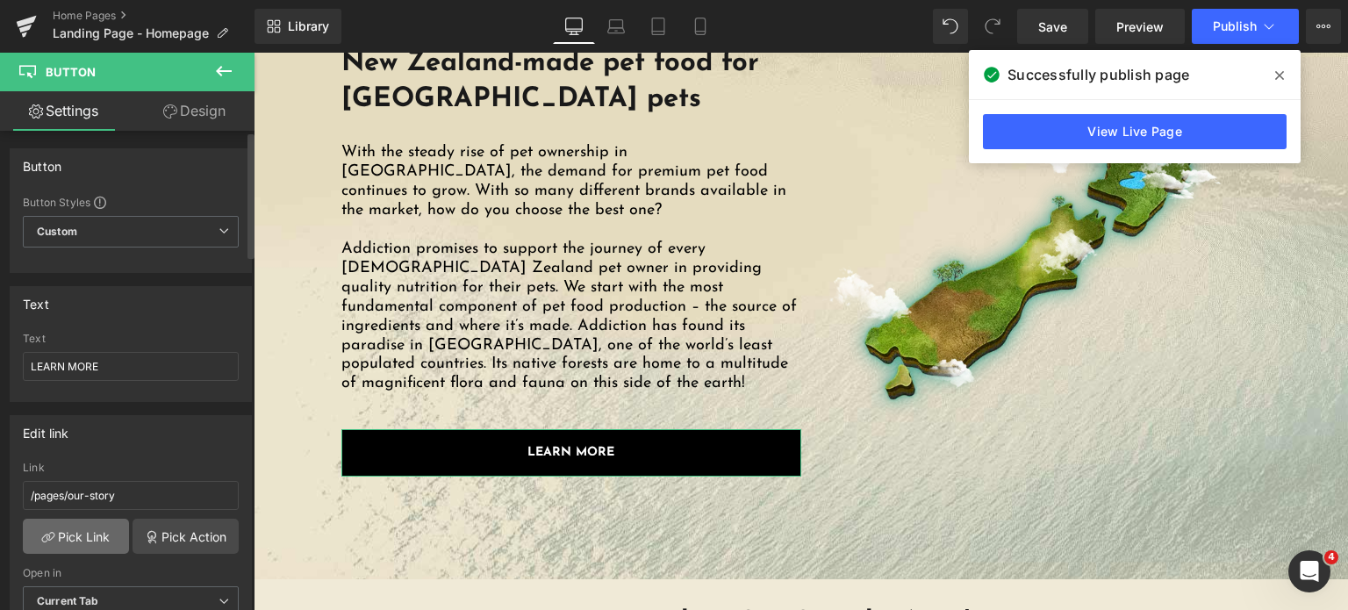
click at [79, 539] on link "Pick Link" at bounding box center [76, 536] width 106 height 35
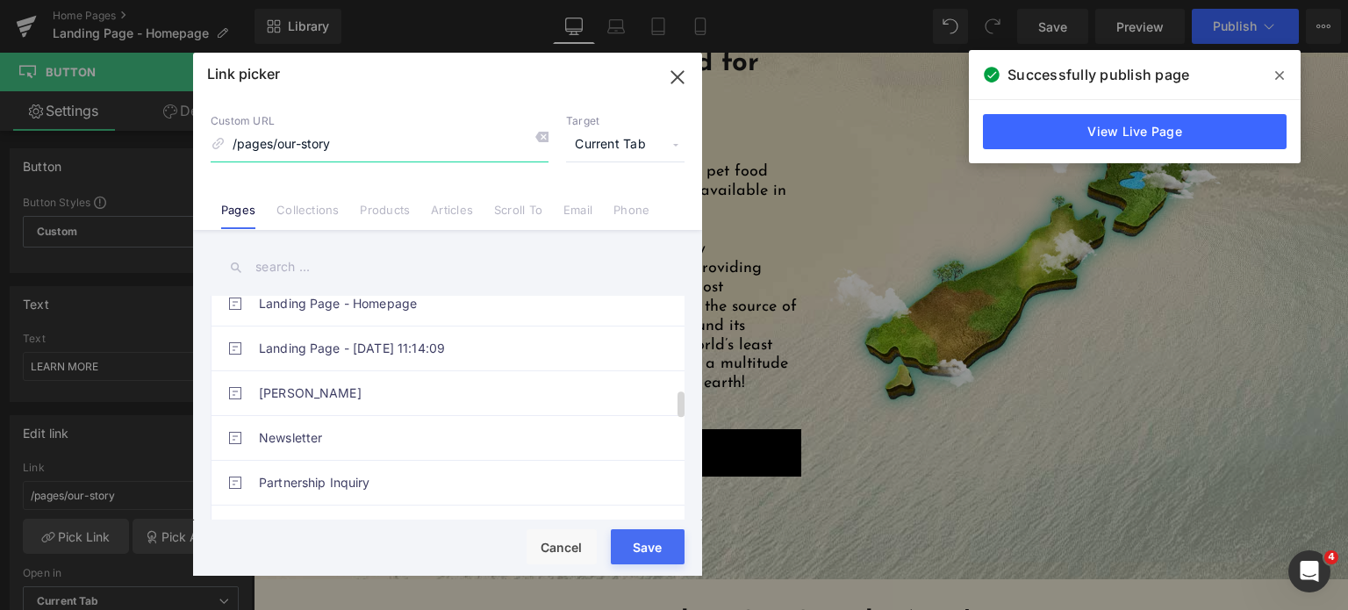
scroll to position [772, 0]
click at [351, 248] on input "text" at bounding box center [448, 266] width 474 height 39
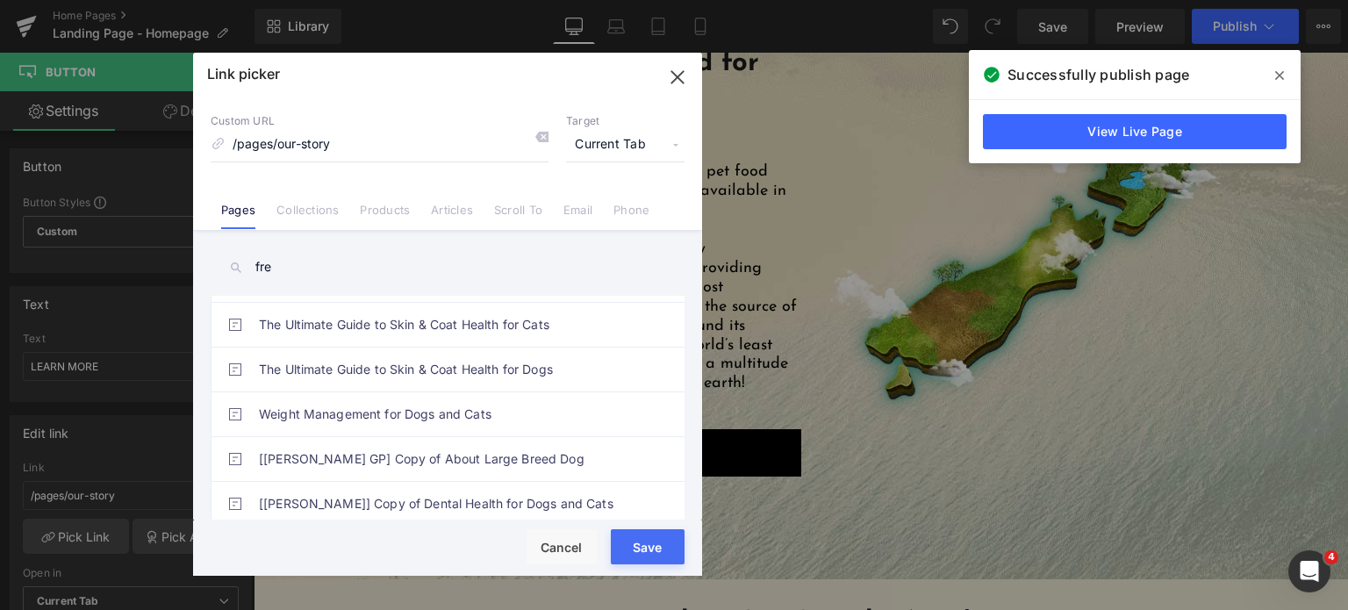
scroll to position [0, 0]
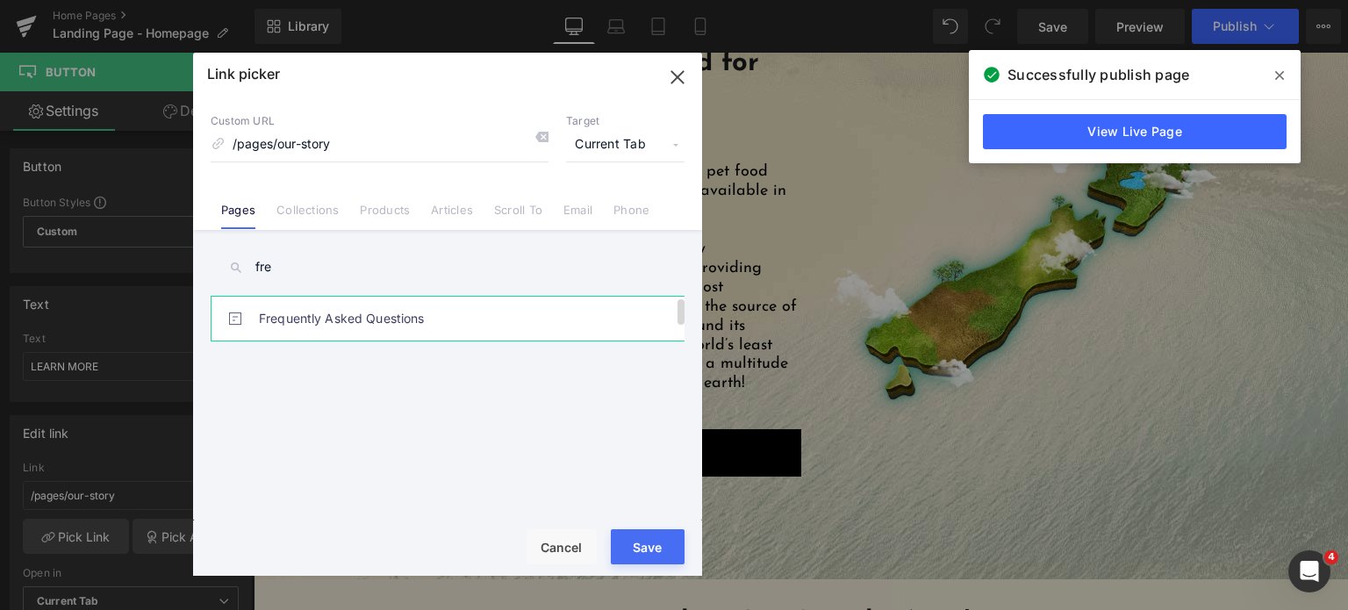
type input "fre"
click at [336, 324] on link "Frequently Asked Questions" at bounding box center [452, 319] width 386 height 44
type input "/pages/frequently-asked-questions"
click at [667, 553] on button "Save" at bounding box center [648, 546] width 74 height 35
type input "/pages/frequently-asked-questions"
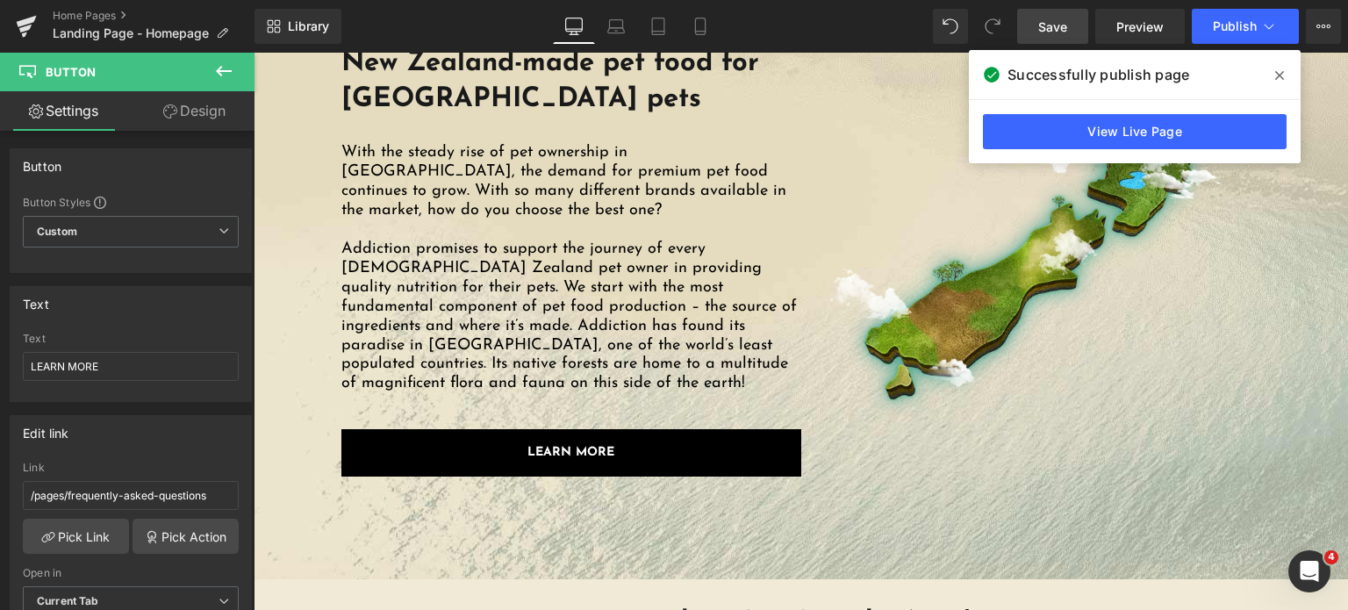
click at [1036, 30] on link "Save" at bounding box center [1052, 26] width 71 height 35
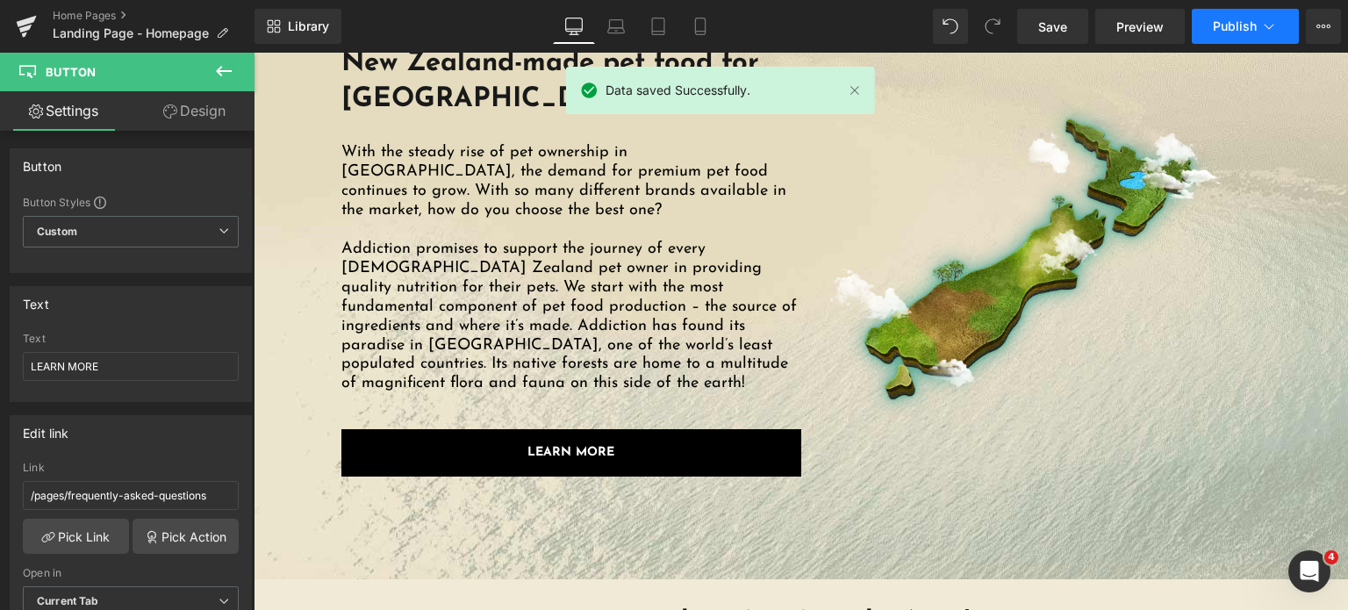
click at [1208, 31] on button "Publish" at bounding box center [1245, 26] width 107 height 35
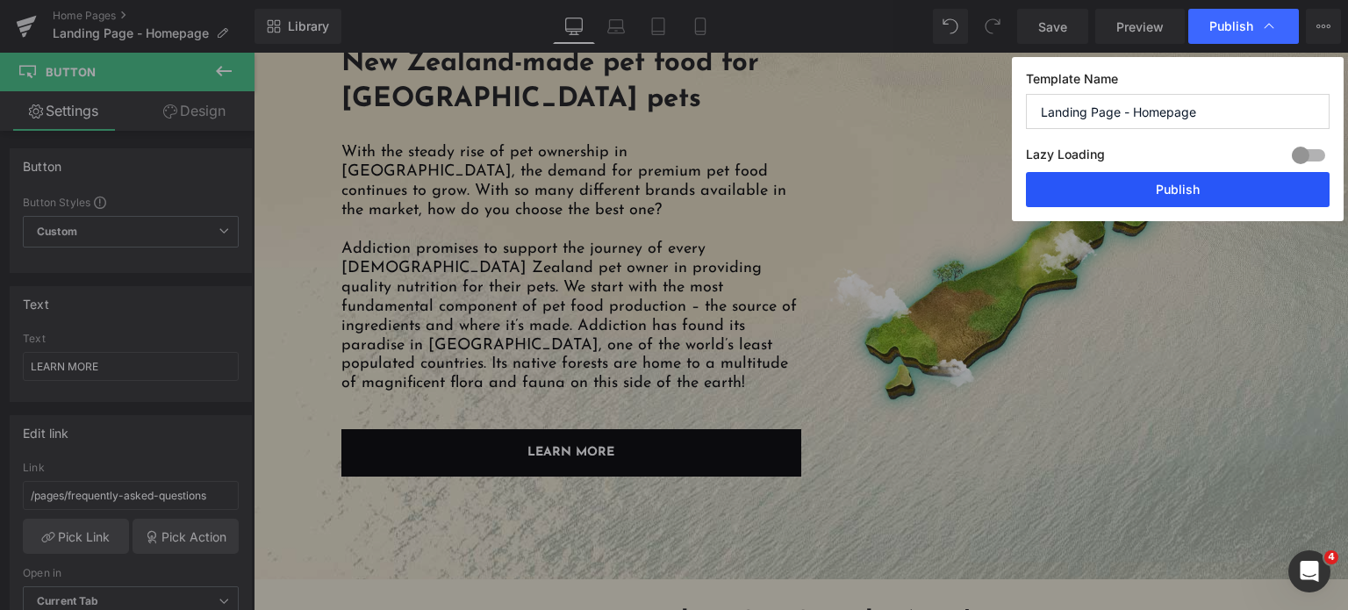
click at [1121, 183] on button "Publish" at bounding box center [1178, 189] width 304 height 35
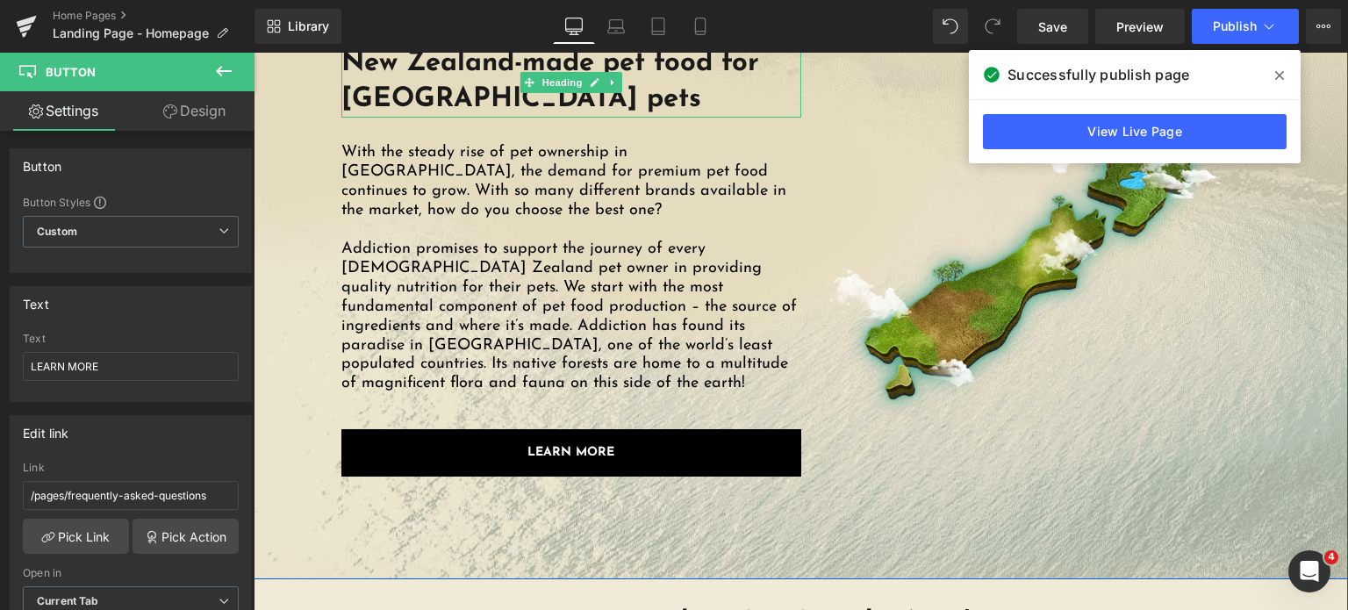
click at [358, 97] on h1 "New Zealand-made pet food for Malaysia pets" at bounding box center [571, 82] width 460 height 71
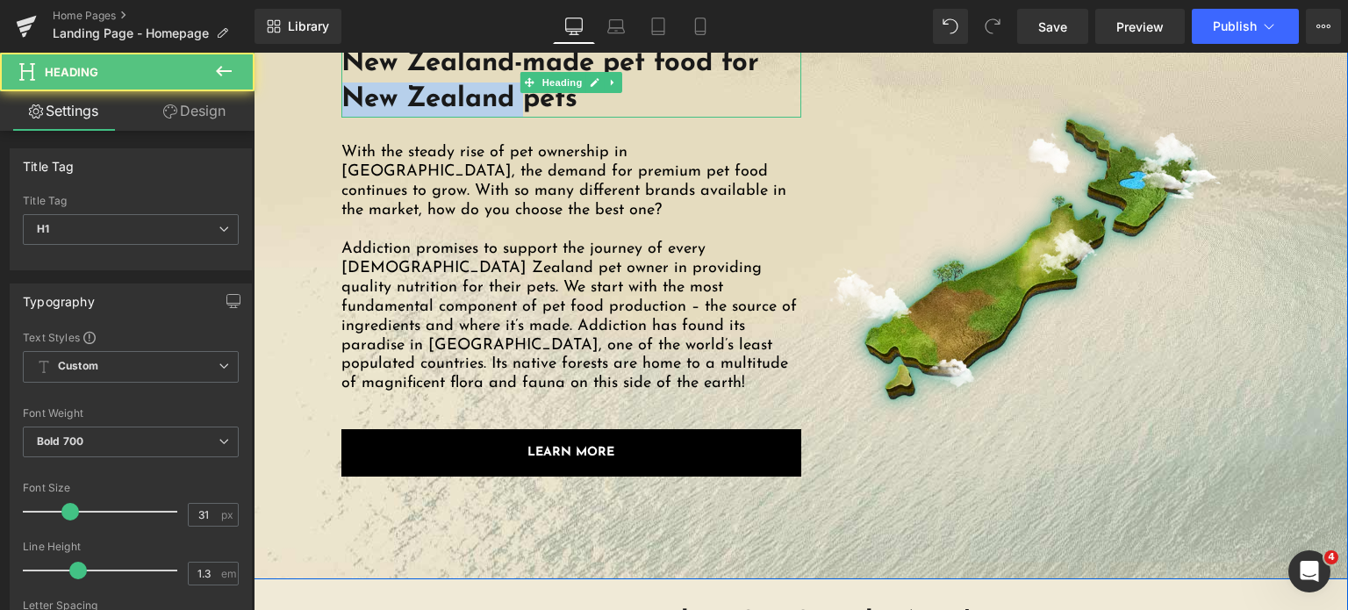
click at [343, 95] on h1 "New Zealand-made pet food for New Zealand pets" at bounding box center [571, 82] width 460 height 71
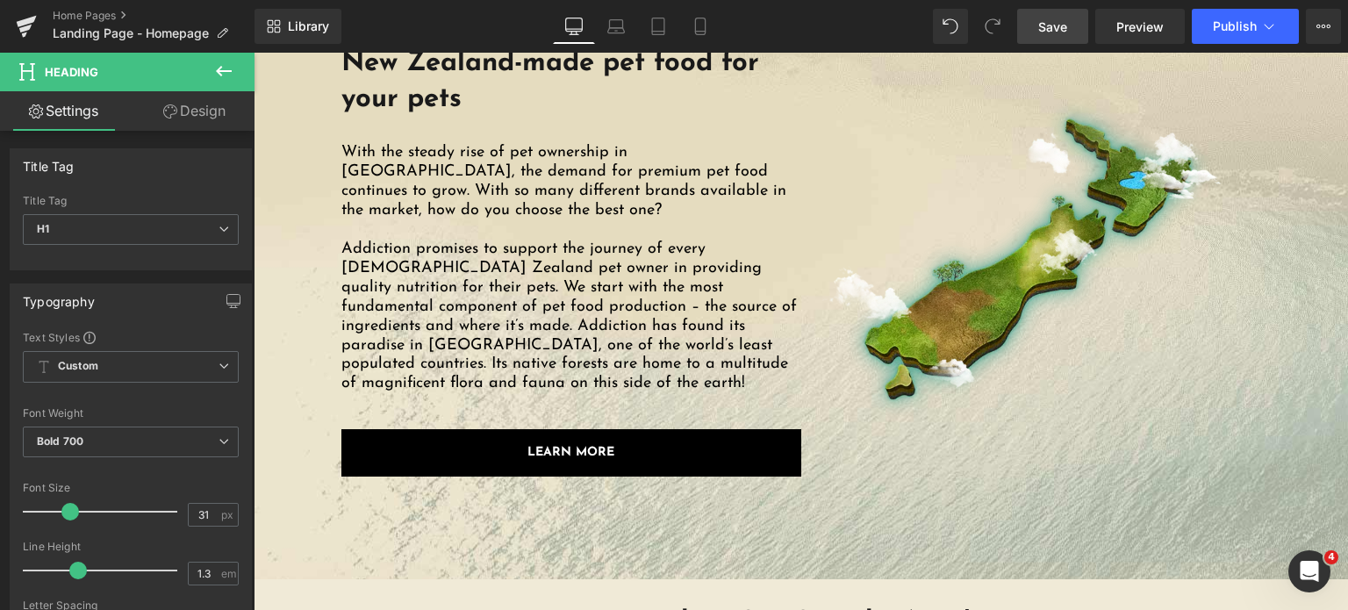
click at [1064, 18] on span "Save" at bounding box center [1052, 27] width 29 height 18
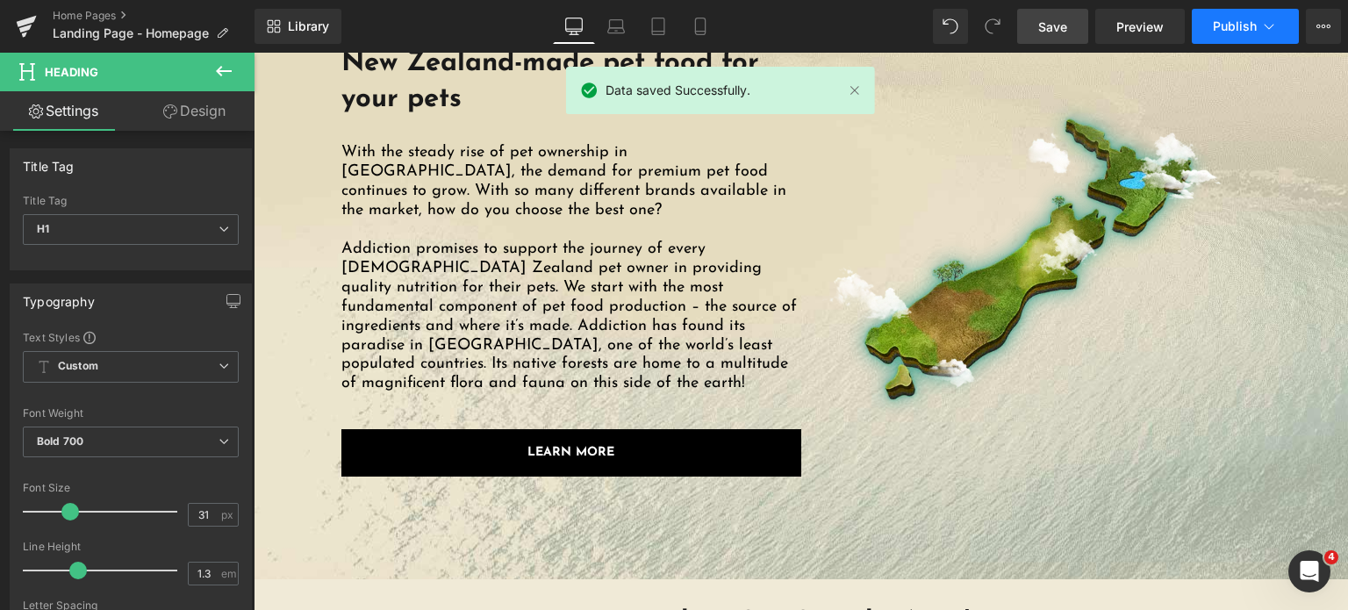
click at [1222, 21] on span "Publish" at bounding box center [1235, 26] width 44 height 14
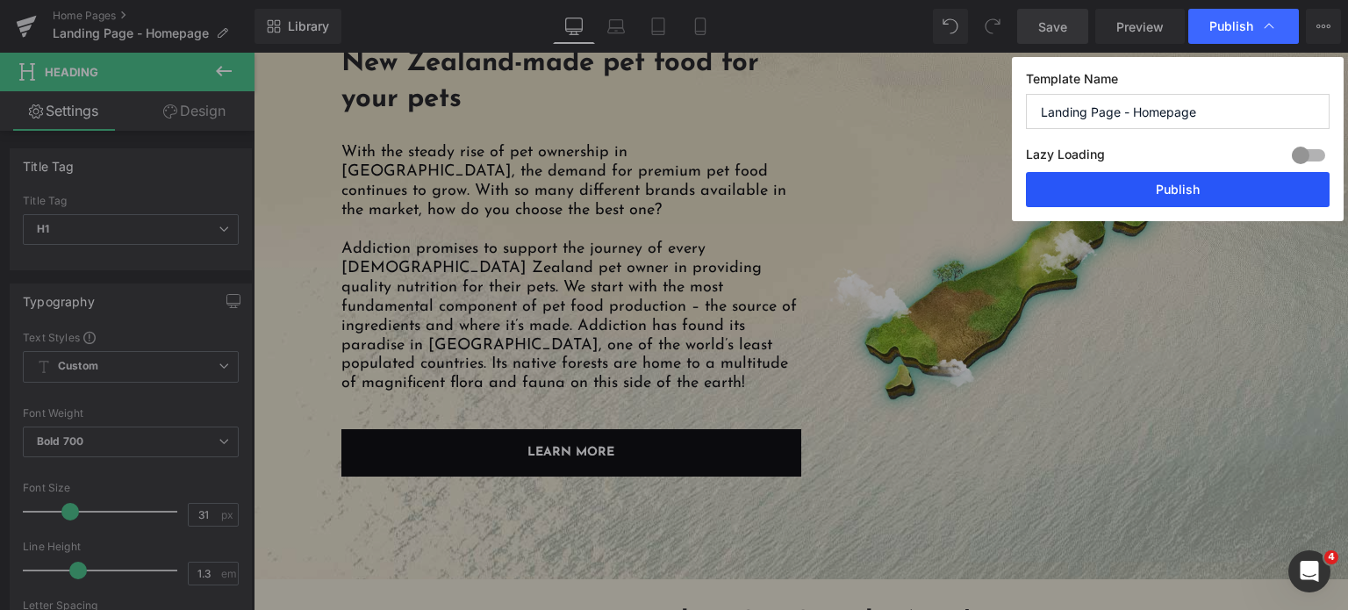
click at [1136, 200] on button "Publish" at bounding box center [1178, 189] width 304 height 35
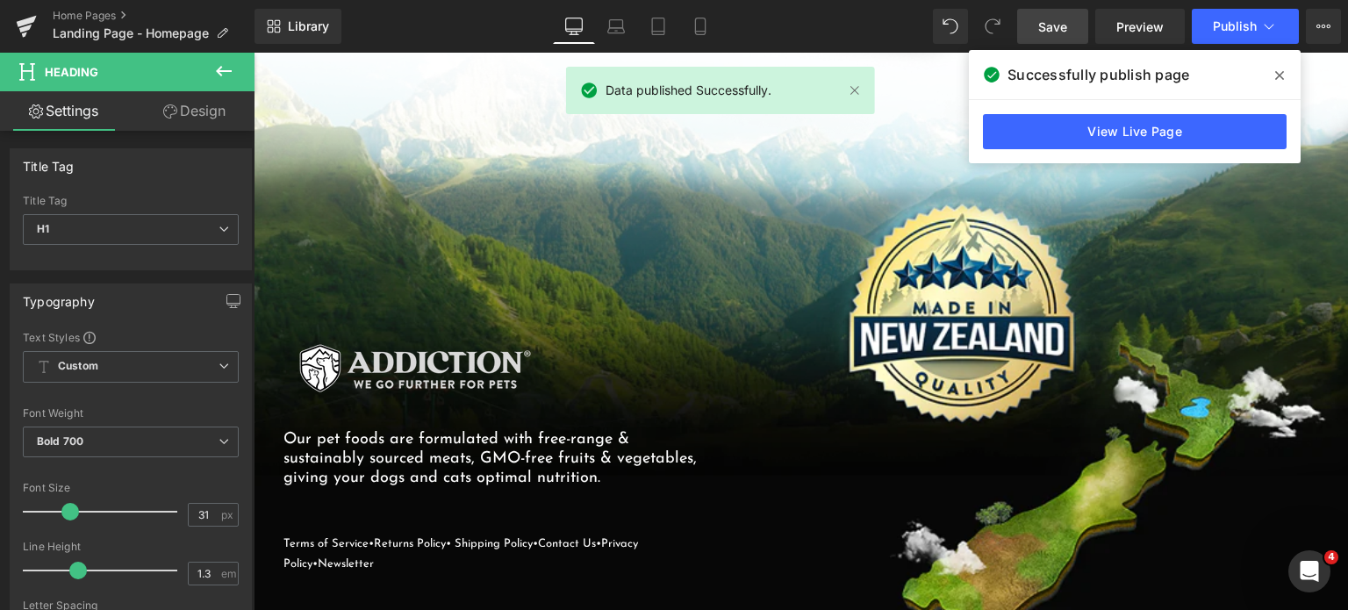
scroll to position [5025, 0]
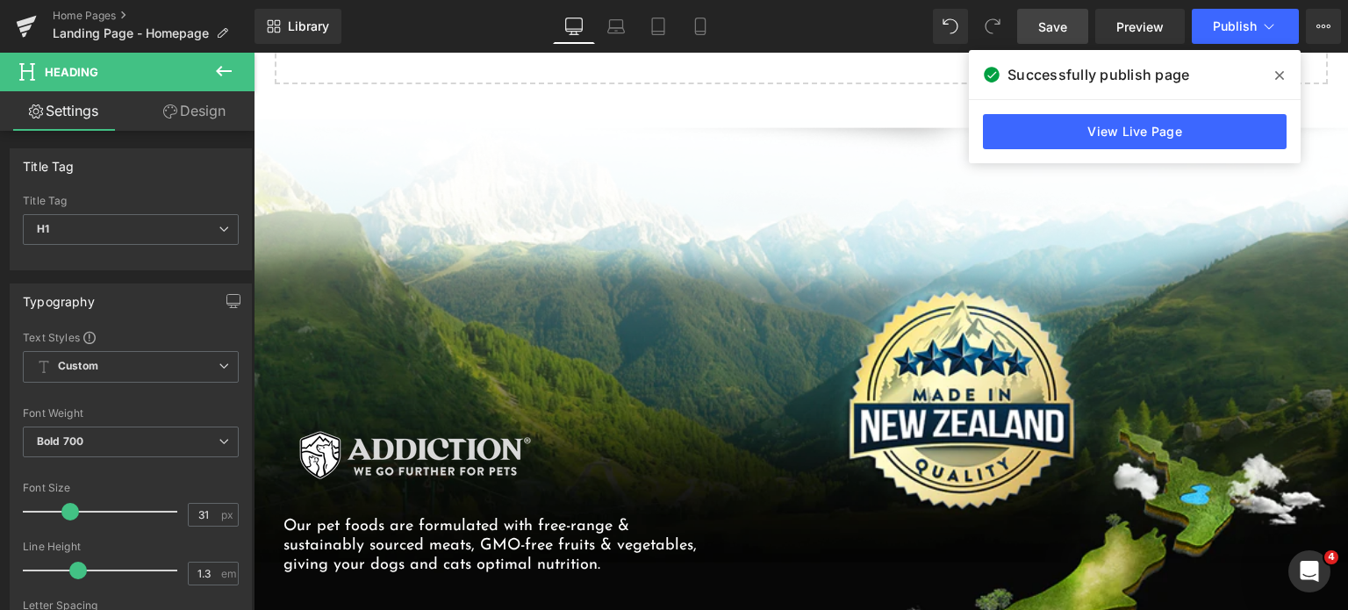
click at [1333, 171] on div "Our pet foods are formulated with free-range & sustainably sourced meats, GMO-f…" at bounding box center [801, 444] width 1094 height 651
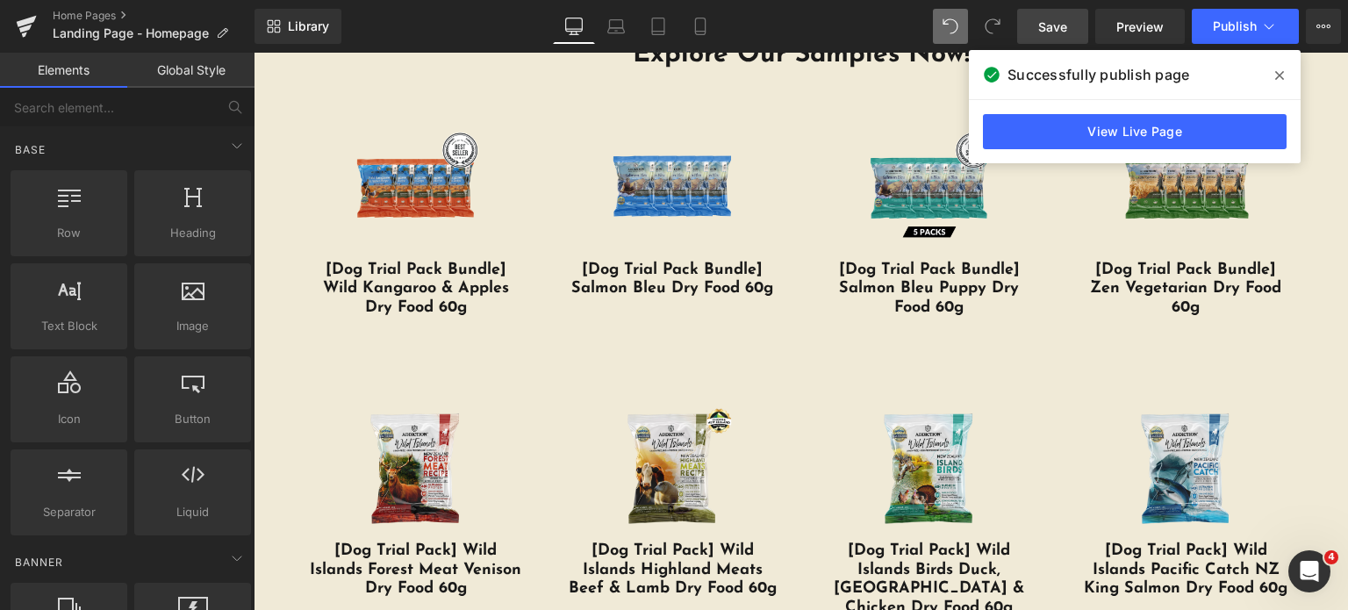
scroll to position [3238, 0]
